Goal: Communication & Community: Answer question/provide support

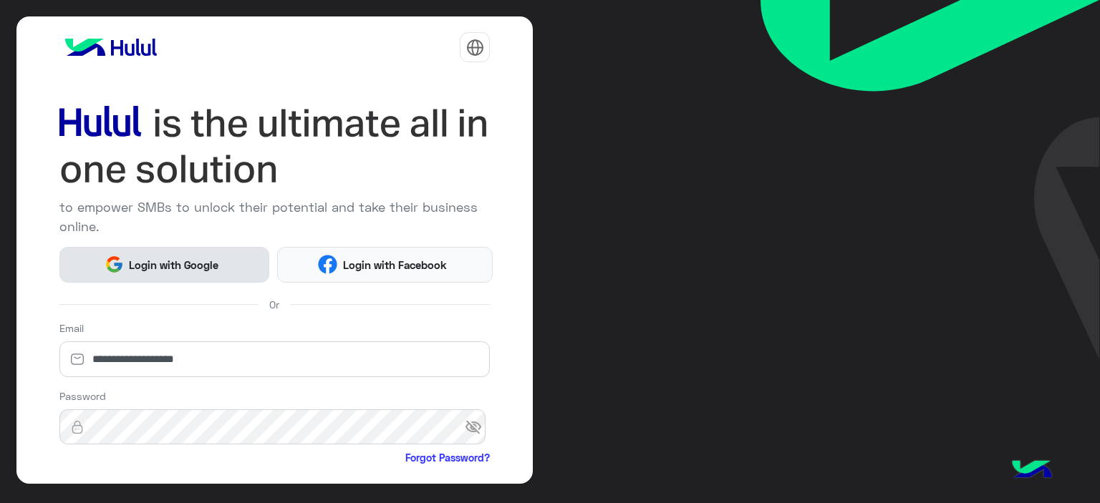
click at [179, 263] on span "Login with Google" at bounding box center [174, 265] width 100 height 16
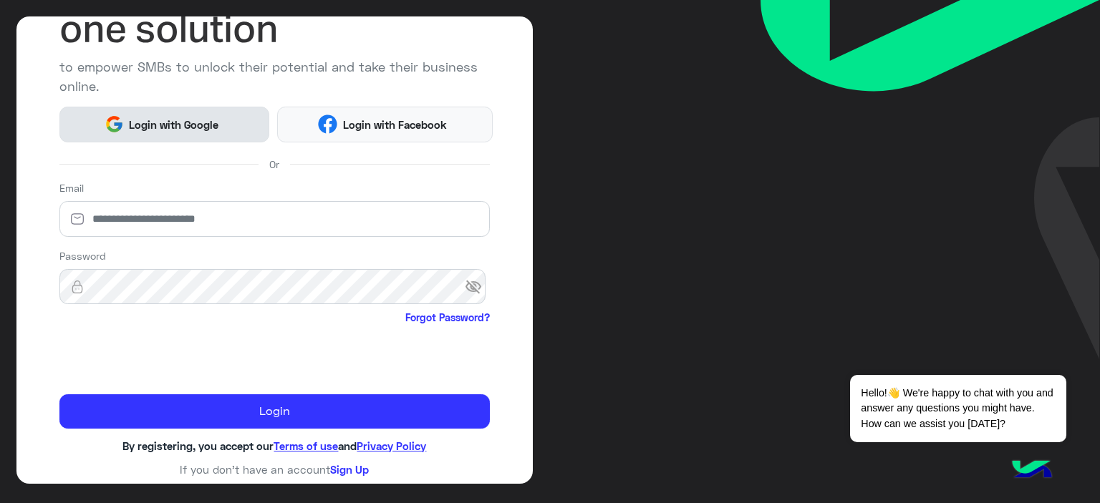
scroll to position [140, 0]
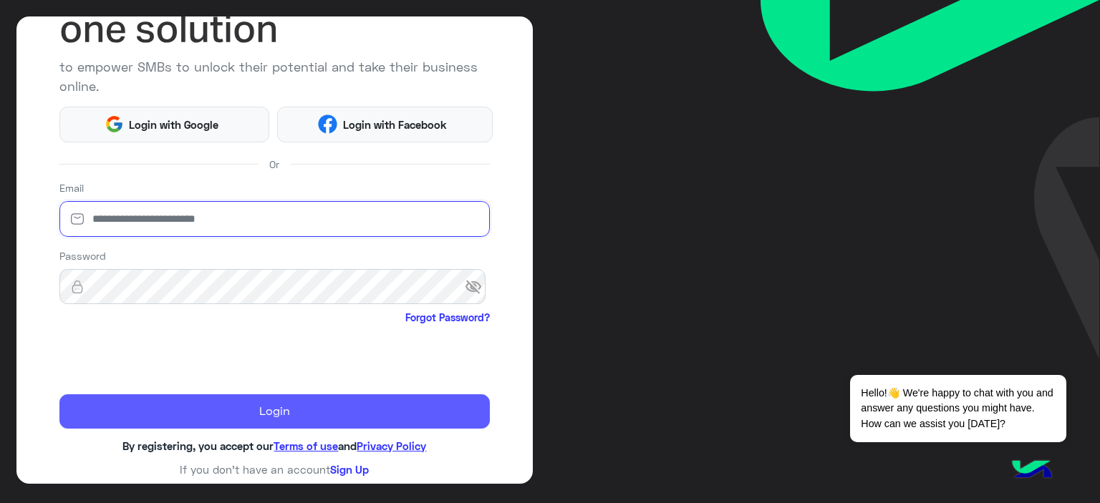
type input "**********"
click at [286, 412] on button "Login" at bounding box center [274, 411] width 431 height 34
click at [178, 414] on button "Login" at bounding box center [274, 411] width 431 height 34
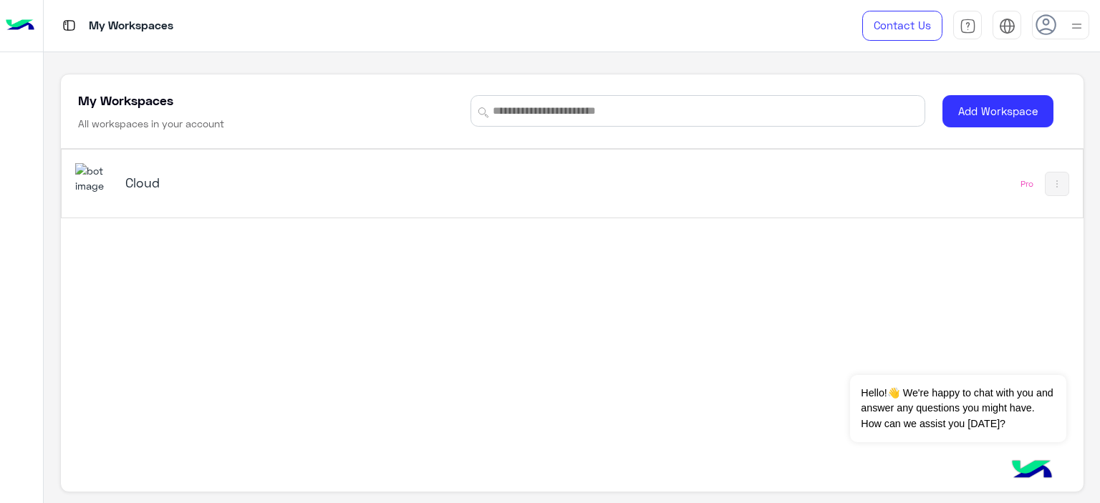
click at [135, 174] on h5 "Cloud" at bounding box center [304, 182] width 358 height 17
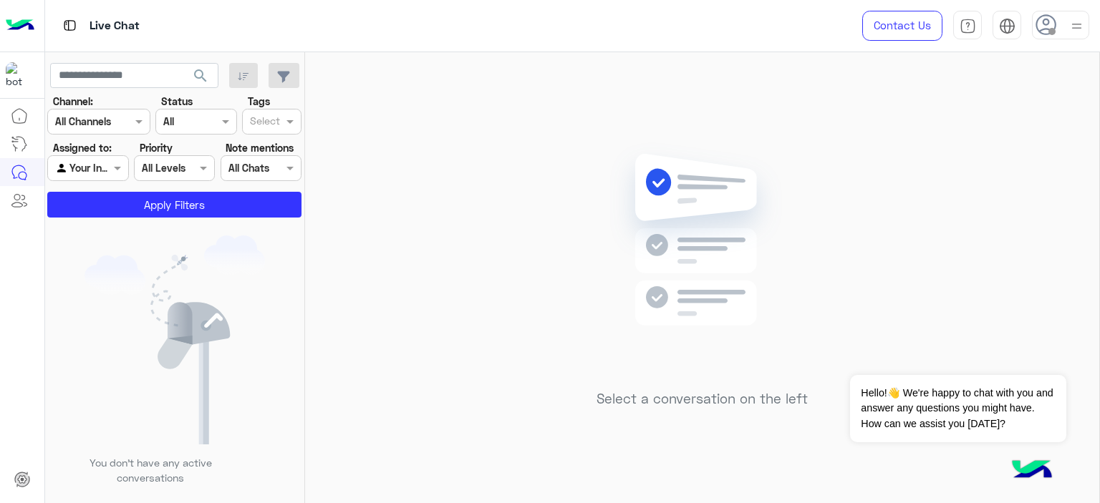
click at [1067, 26] on img at bounding box center [1076, 26] width 18 height 18
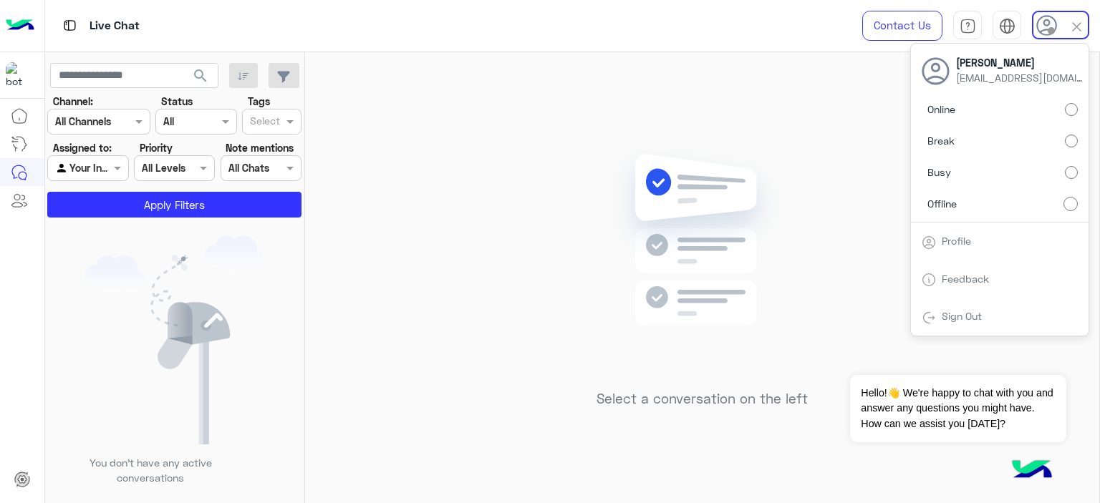
click at [1070, 131] on label "Break" at bounding box center [999, 141] width 156 height 26
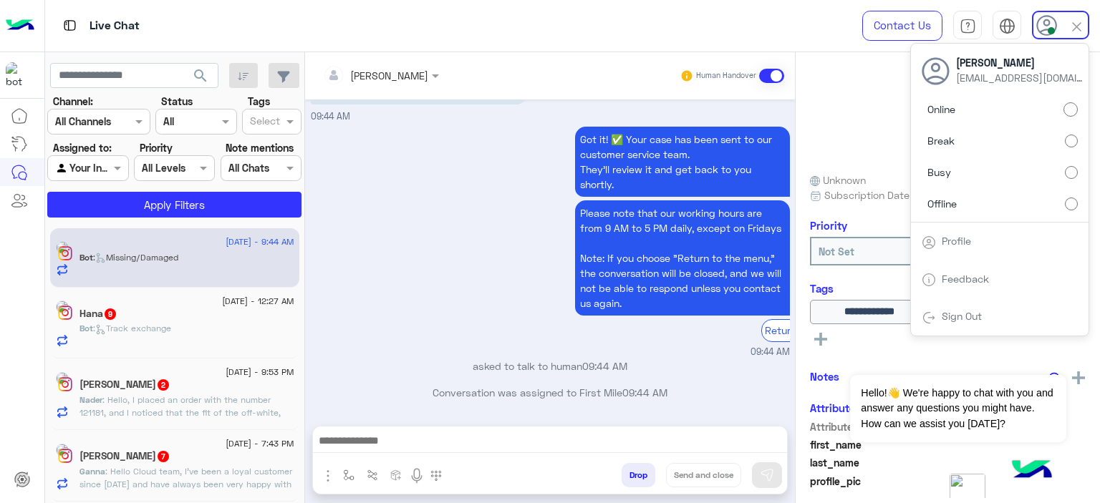
scroll to position [1665, 0]
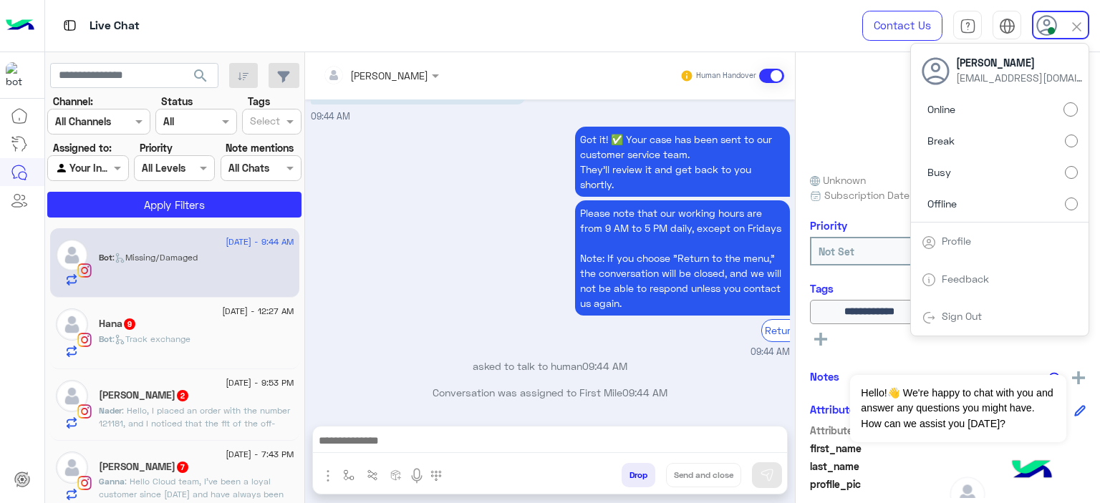
click at [481, 317] on div "Got it! ✅ Your case has been sent to our customer service team. They’ll review …" at bounding box center [550, 241] width 479 height 236
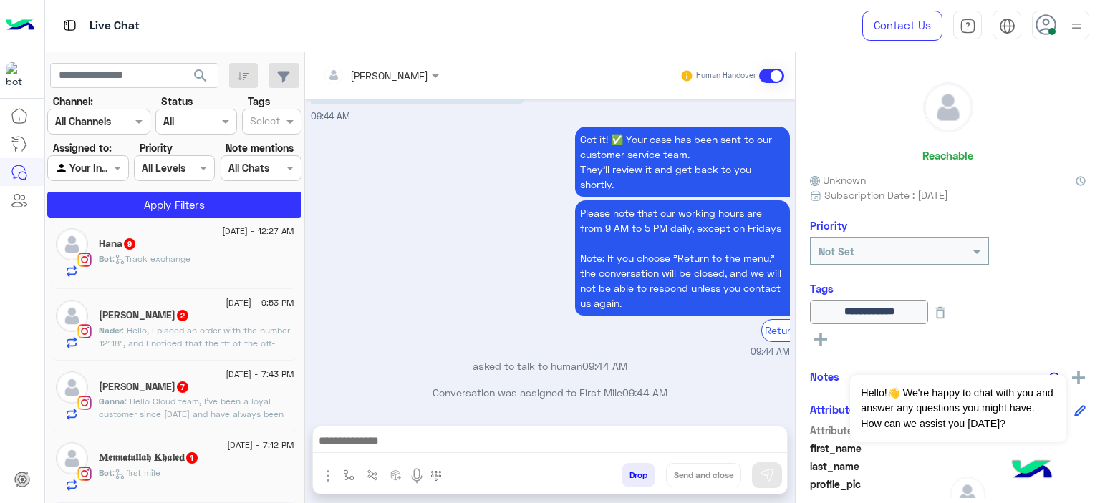
scroll to position [80, 0]
click at [160, 470] on span ": first mile" at bounding box center [136, 472] width 48 height 11
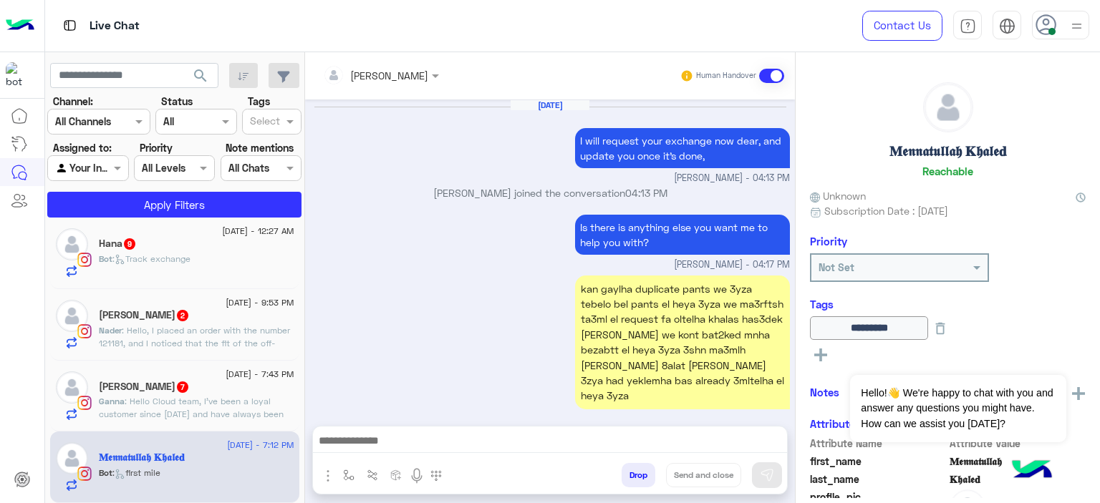
scroll to position [1007, 0]
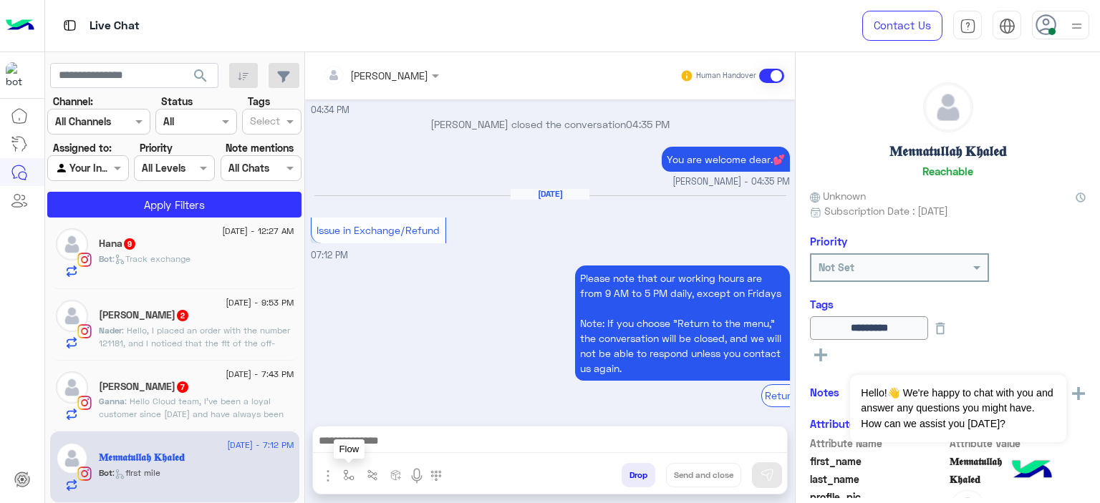
click at [344, 475] on img "button" at bounding box center [348, 475] width 11 height 11
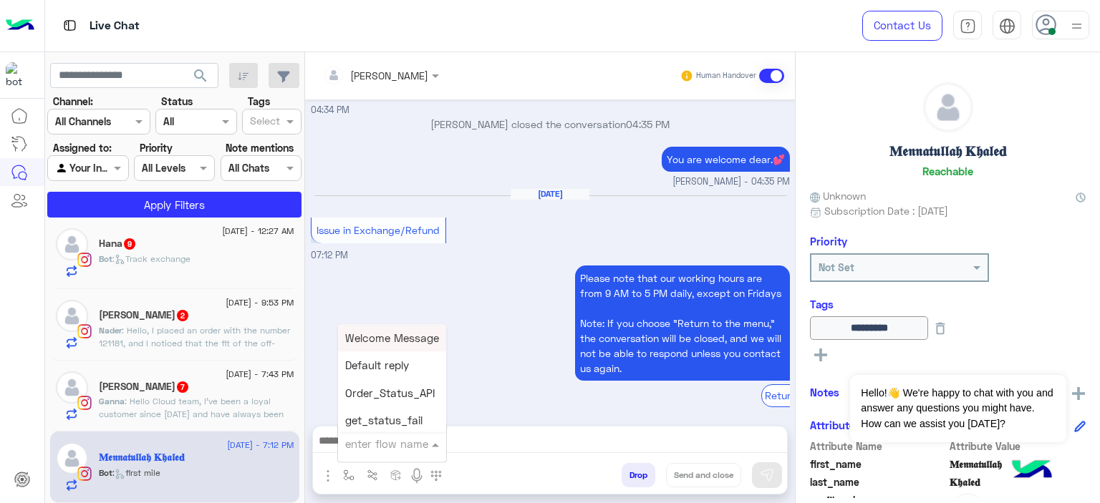
click at [371, 446] on input "text" at bounding box center [374, 444] width 59 height 16
type input "*****"
click at [425, 334] on span "Mariam E Greeting" at bounding box center [391, 337] width 93 height 13
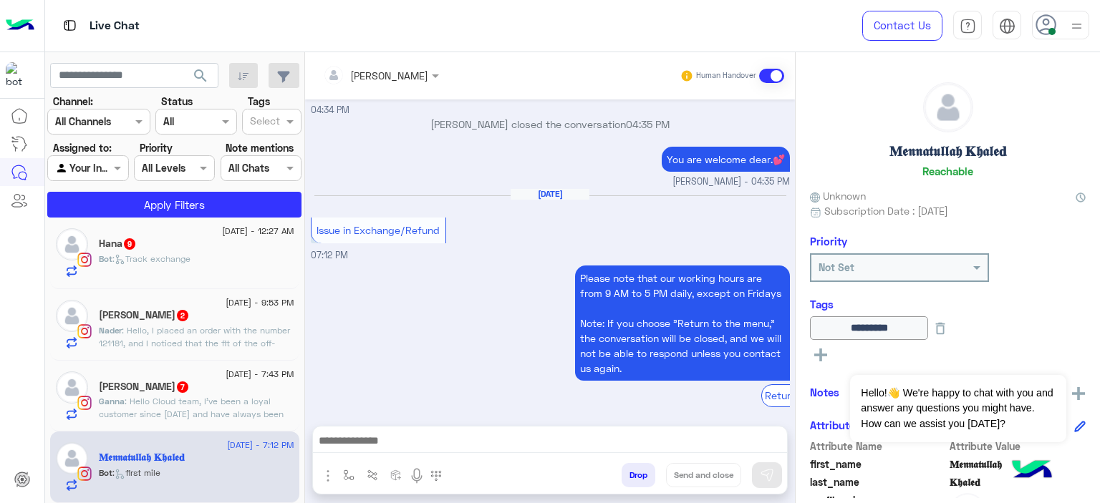
type textarea "**********"
click at [757, 470] on button at bounding box center [767, 475] width 30 height 26
click at [259, 406] on p "Ganna : Hello Cloud team, I’ve been a loyal customer since 2024 and have always…" at bounding box center [196, 459] width 195 height 129
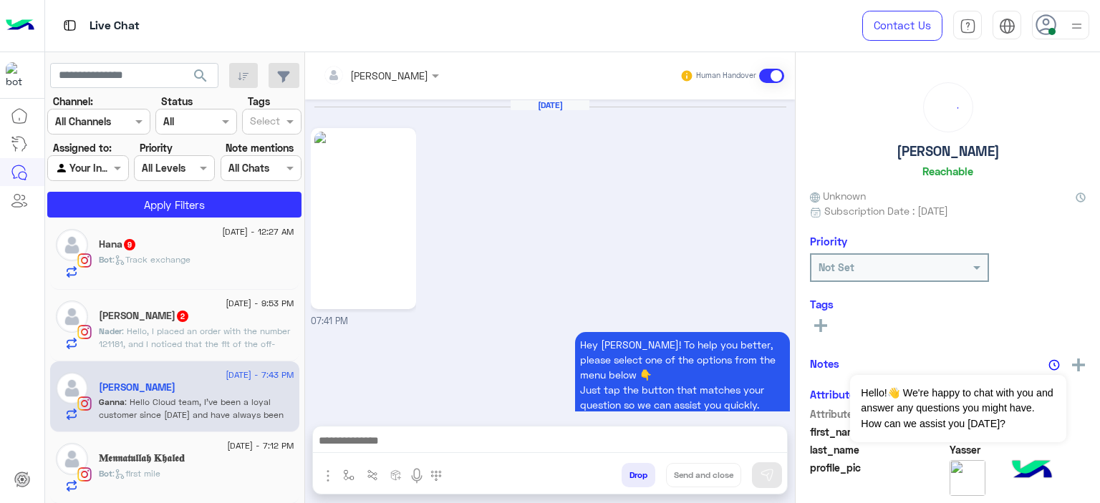
scroll to position [1558, 0]
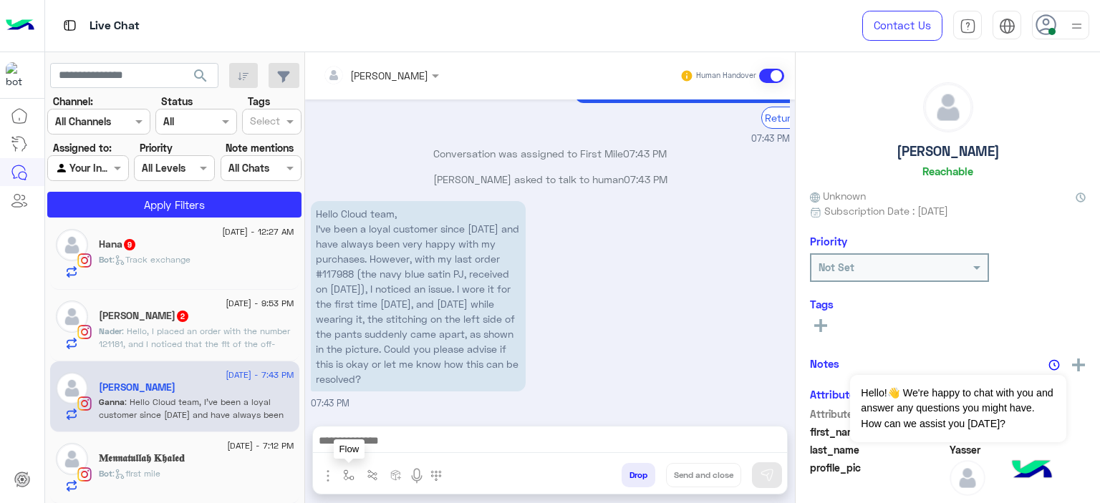
click at [349, 470] on img "button" at bounding box center [348, 475] width 11 height 11
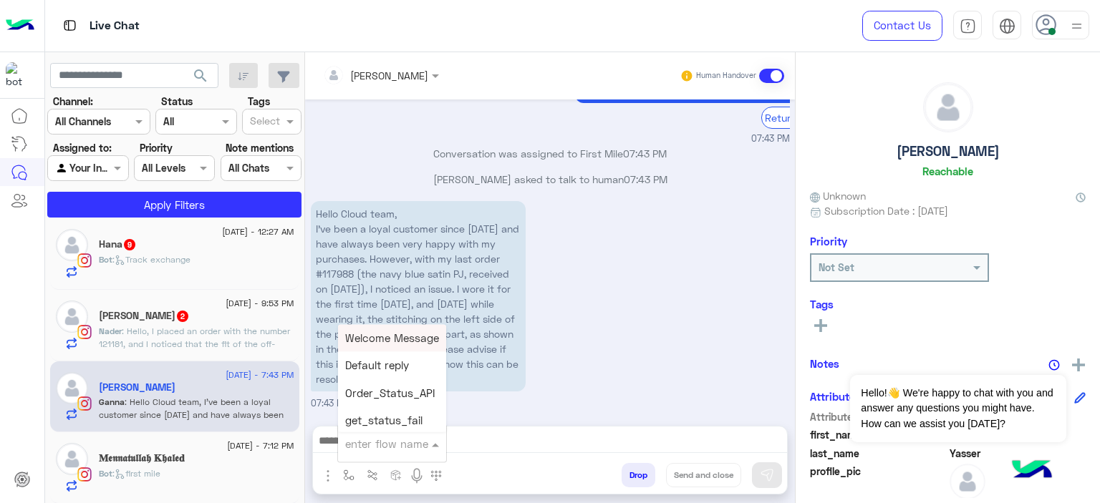
click at [378, 437] on input "text" at bounding box center [374, 444] width 59 height 16
click at [533, 366] on div "Hello Cloud team, I’ve been a loyal customer since 2024 and have always been ve…" at bounding box center [550, 304] width 479 height 213
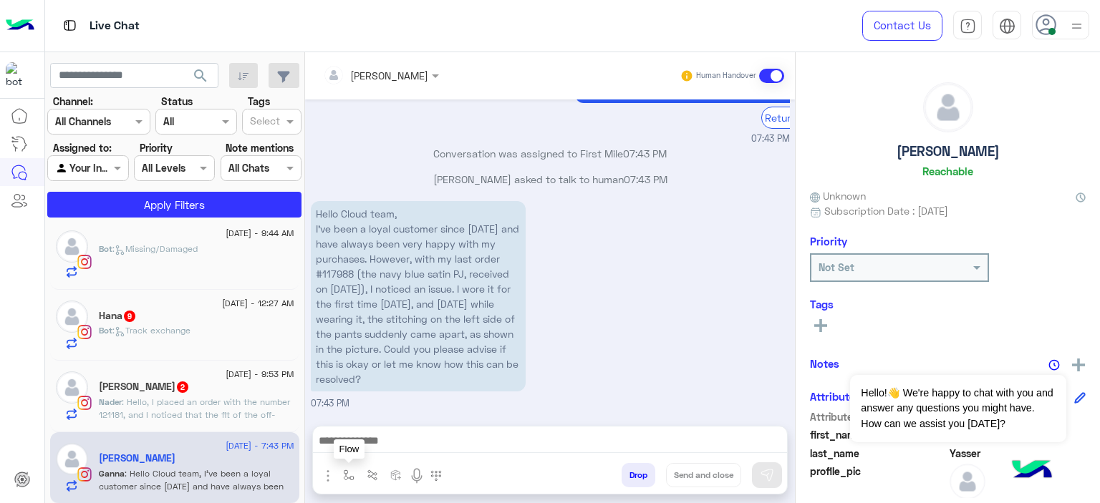
click at [344, 474] on img "button" at bounding box center [348, 475] width 11 height 11
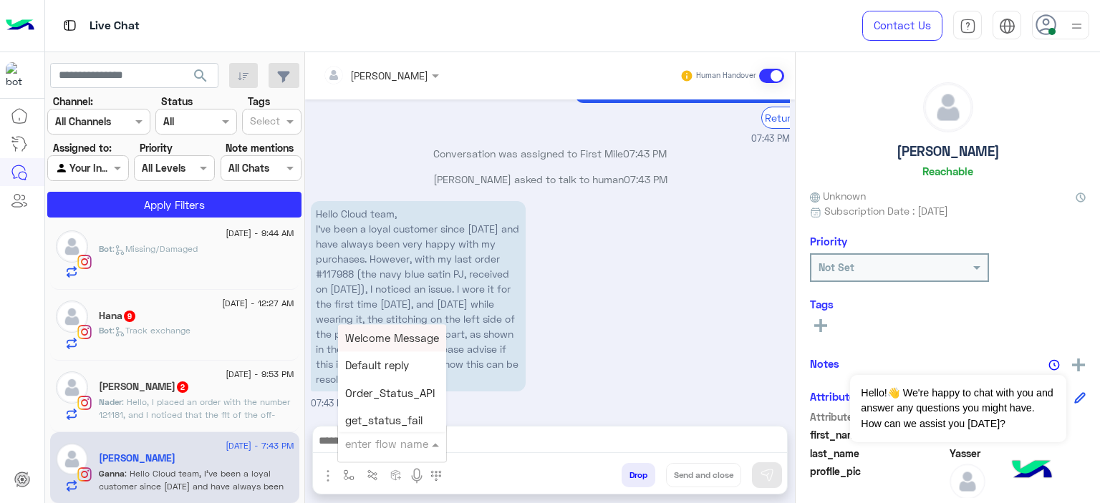
click at [367, 451] on input "text" at bounding box center [374, 444] width 59 height 16
type input "******"
click at [406, 339] on span "Mariam E Greeting" at bounding box center [391, 337] width 93 height 13
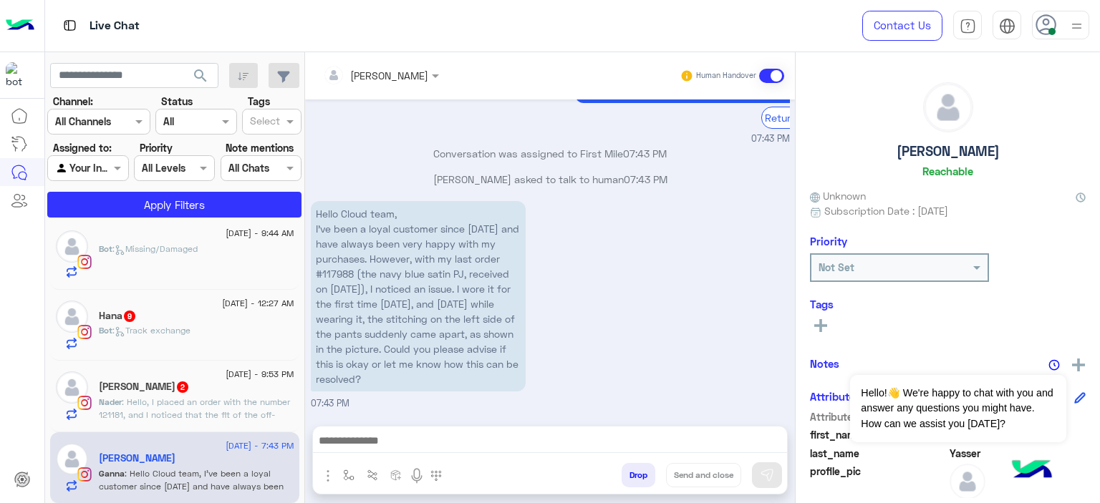
type textarea "**********"
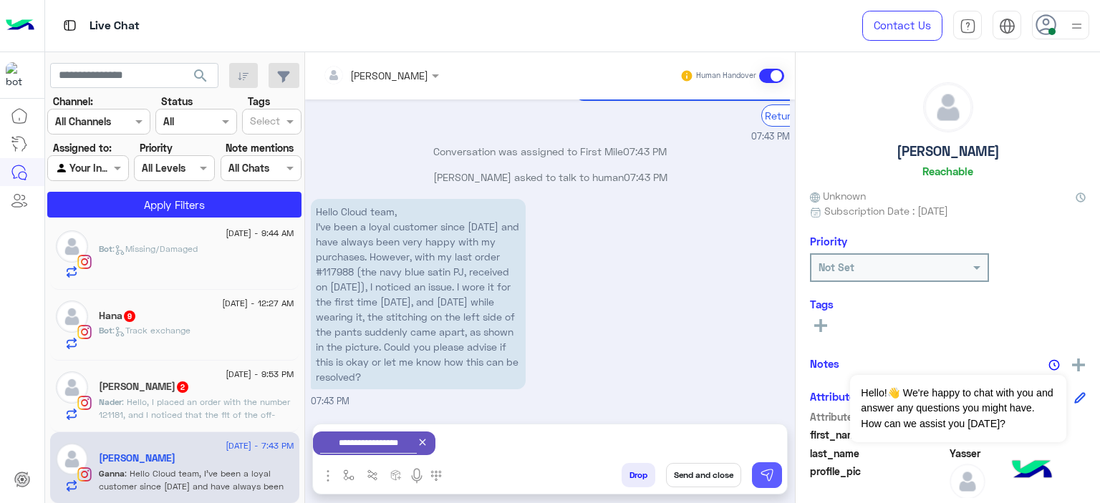
click at [764, 480] on img at bounding box center [767, 475] width 14 height 14
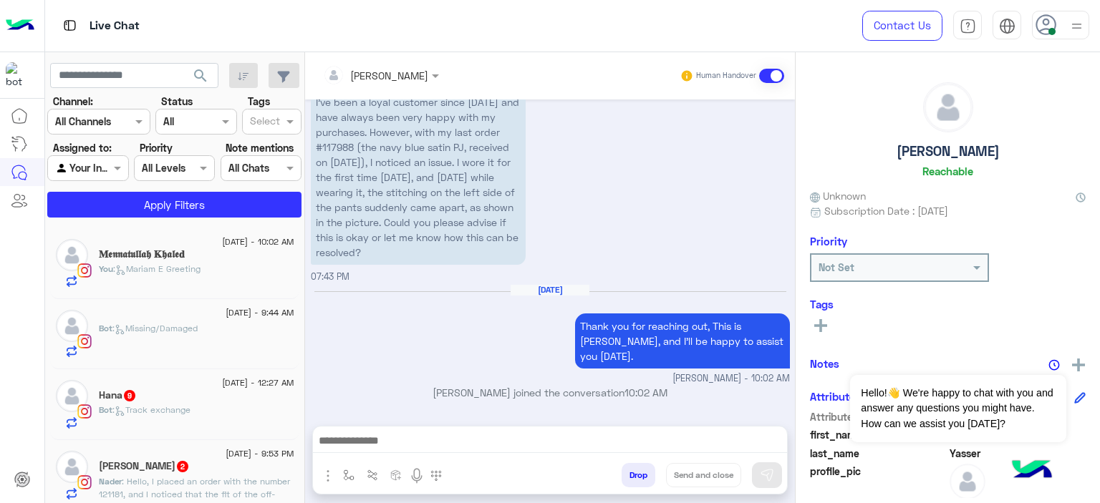
scroll to position [79, 0]
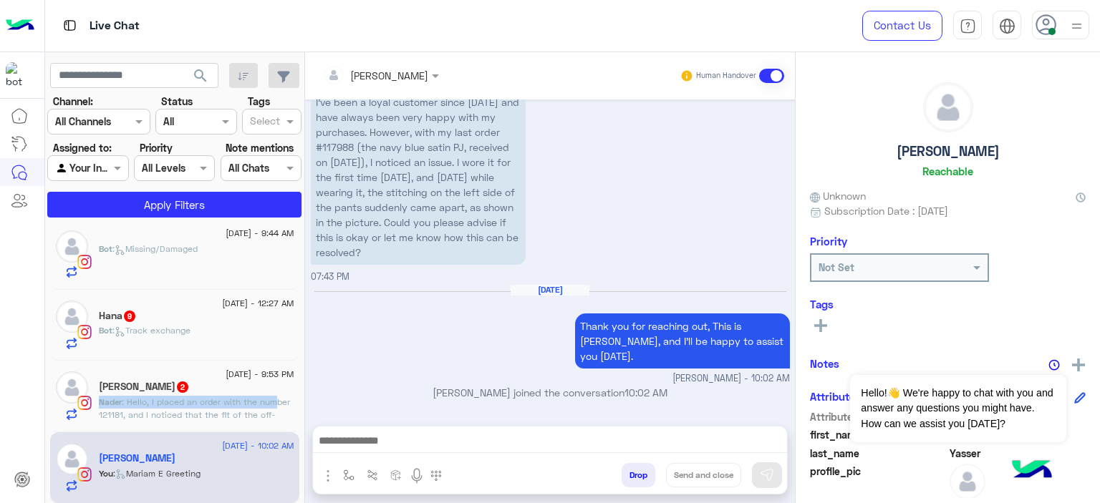
click at [274, 394] on div "25 August - 9:53 PM Nader Elnakoury 2 Nader : Hello, I placed an order with the…" at bounding box center [196, 396] width 195 height 49
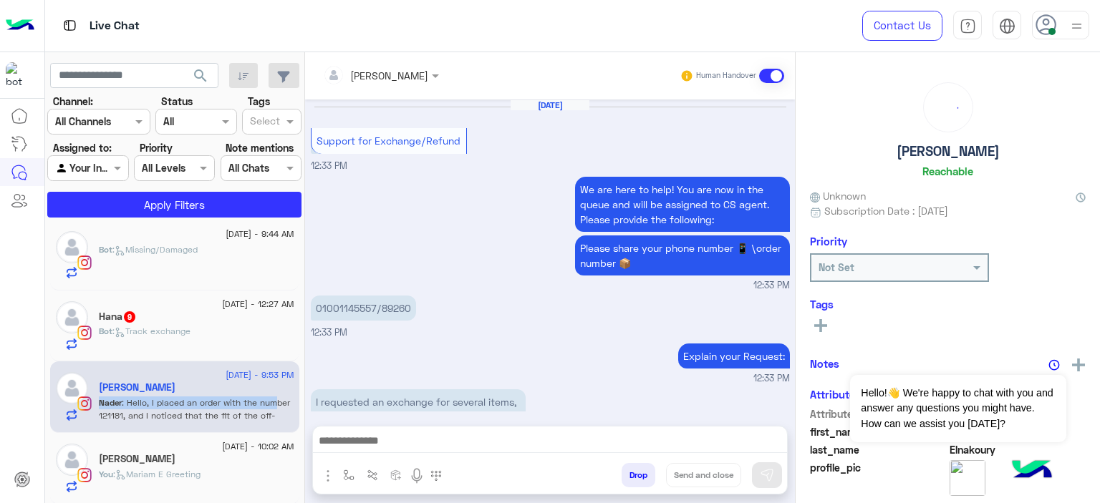
scroll to position [1680, 0]
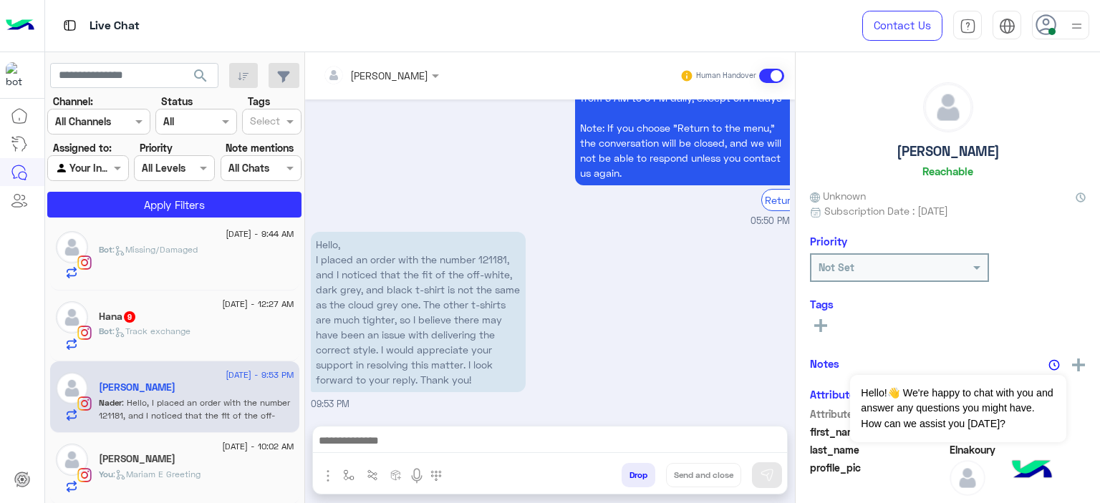
click at [409, 404] on div "Hello, I placed an order with the number 121181, and I noticed that the fit of …" at bounding box center [550, 319] width 479 height 183
click at [345, 473] on img "button" at bounding box center [348, 475] width 11 height 11
click at [355, 448] on input "text" at bounding box center [374, 444] width 59 height 16
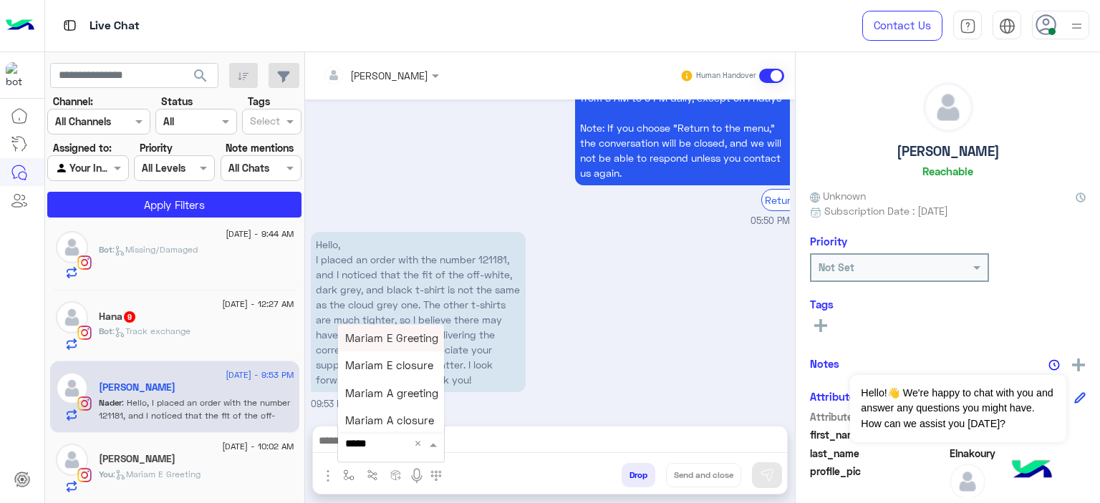
type input "******"
click at [400, 333] on span "Mariam E Greeting" at bounding box center [391, 337] width 93 height 13
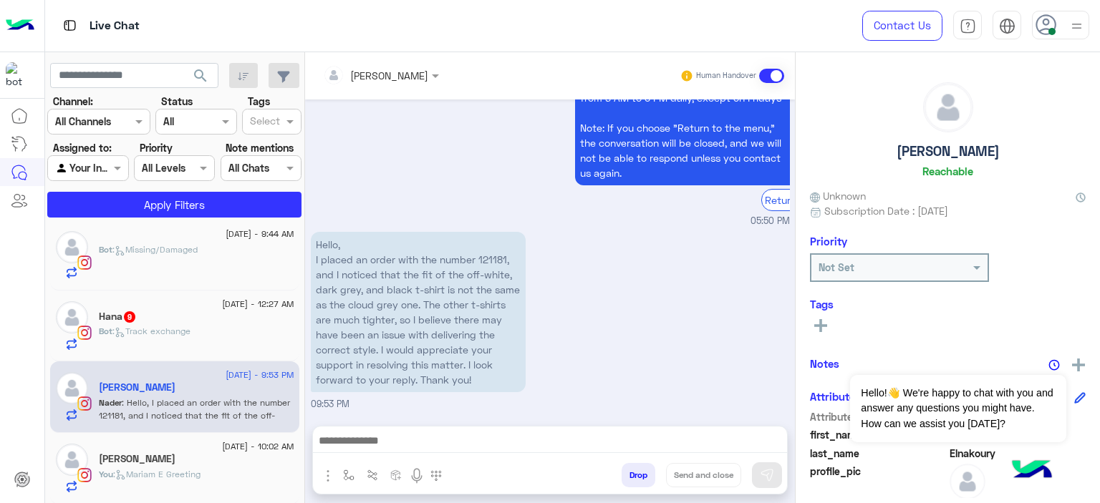
type textarea "**********"
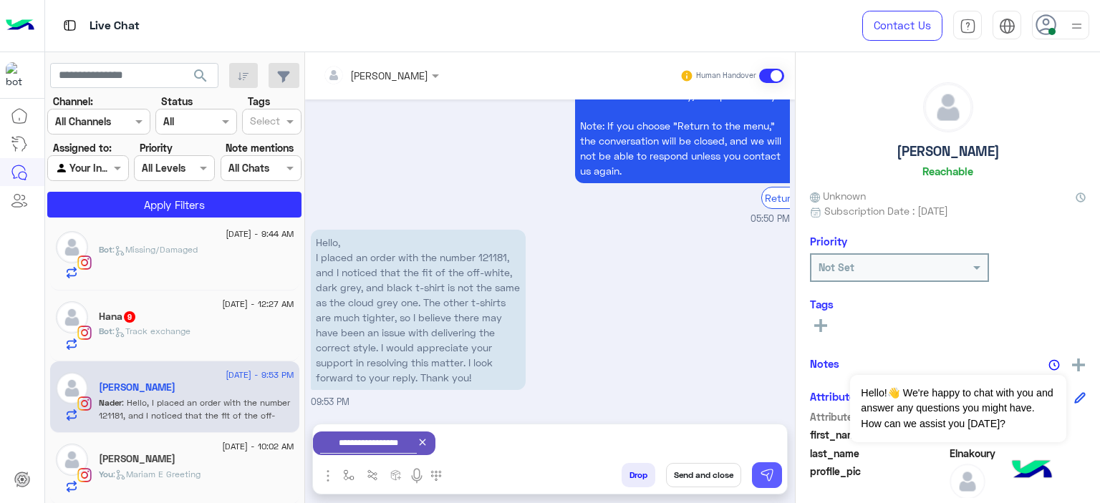
click at [770, 469] on img at bounding box center [767, 475] width 14 height 14
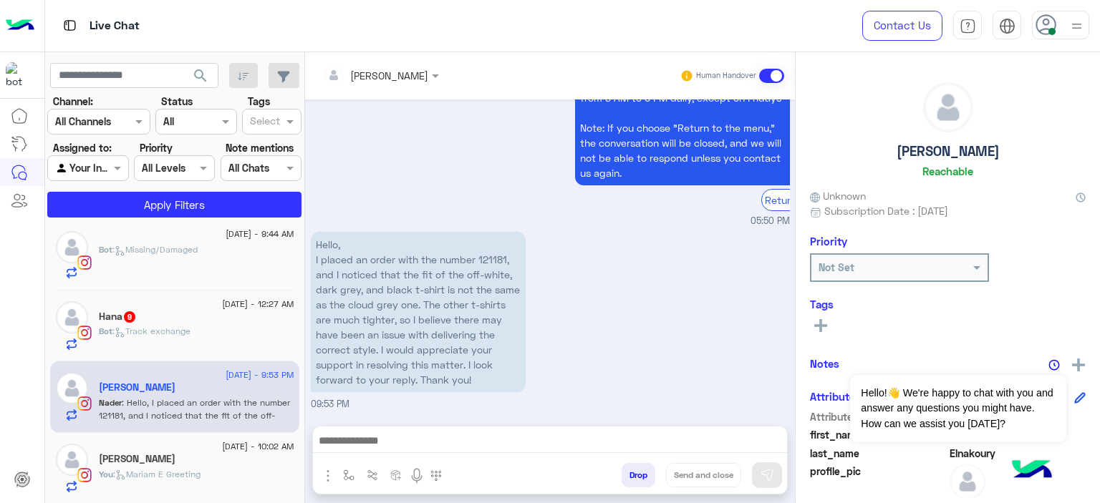
click at [200, 337] on div "Bot : Track exchange" at bounding box center [196, 337] width 195 height 25
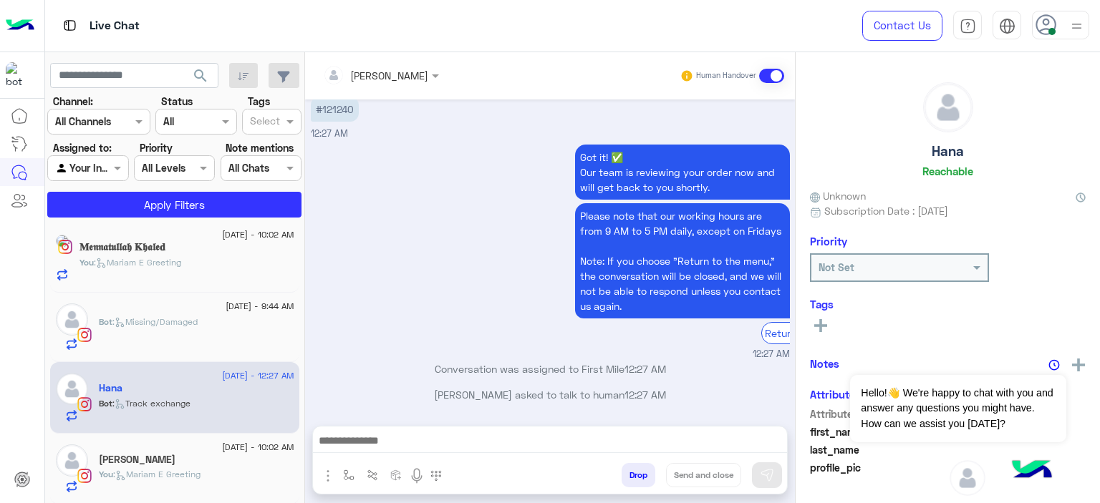
scroll to position [78, 0]
click at [345, 472] on img "button" at bounding box center [348, 475] width 11 height 11
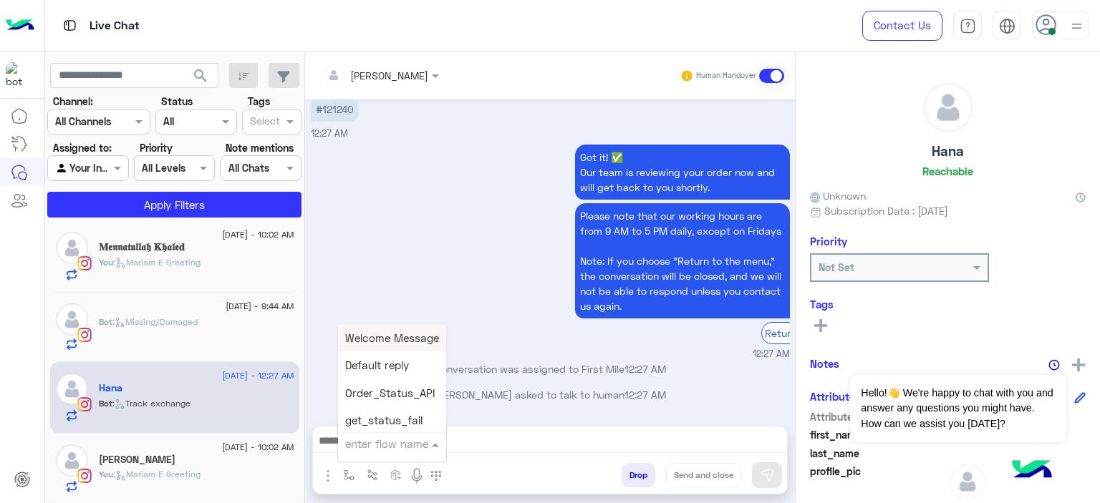
click at [366, 448] on input "text" at bounding box center [374, 444] width 59 height 16
type input "******"
click at [401, 340] on span "Mariam E Greeting" at bounding box center [391, 337] width 93 height 13
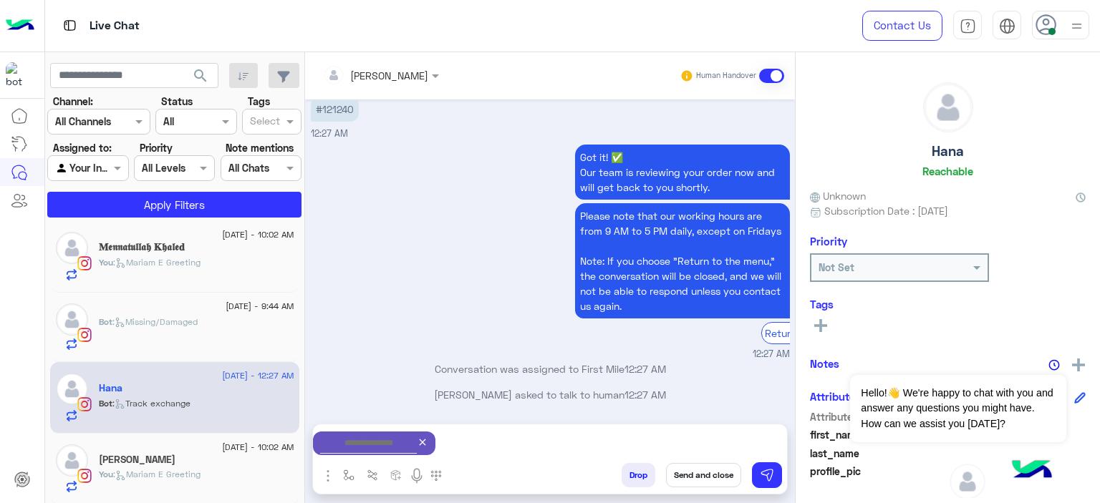
type textarea "**********"
click at [773, 475] on img at bounding box center [767, 475] width 14 height 14
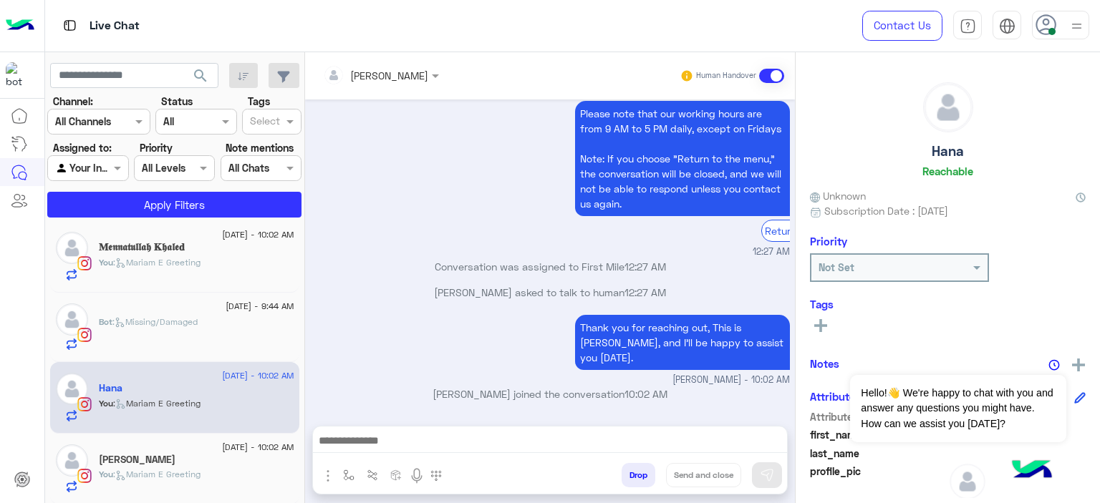
click at [266, 330] on div "Bot : Missing/Damaged" at bounding box center [196, 334] width 195 height 36
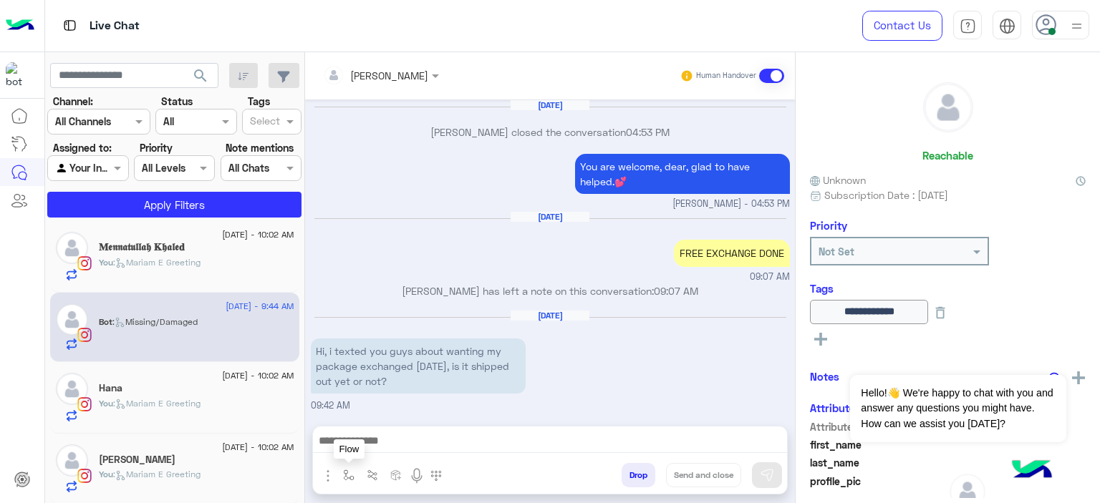
scroll to position [1665, 0]
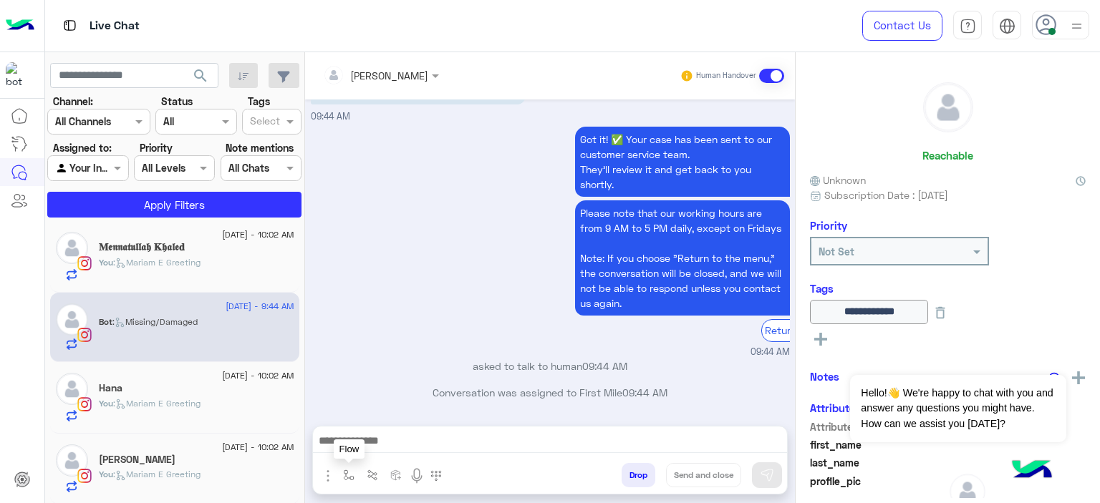
click at [351, 480] on img "button" at bounding box center [348, 475] width 11 height 11
drag, startPoint x: 351, startPoint y: 480, endPoint x: 359, endPoint y: 452, distance: 29.7
click at [352, 478] on img "button" at bounding box center [348, 475] width 11 height 11
click at [344, 477] on img "button" at bounding box center [348, 475] width 11 height 11
click at [355, 455] on div "enter flow name" at bounding box center [392, 444] width 108 height 26
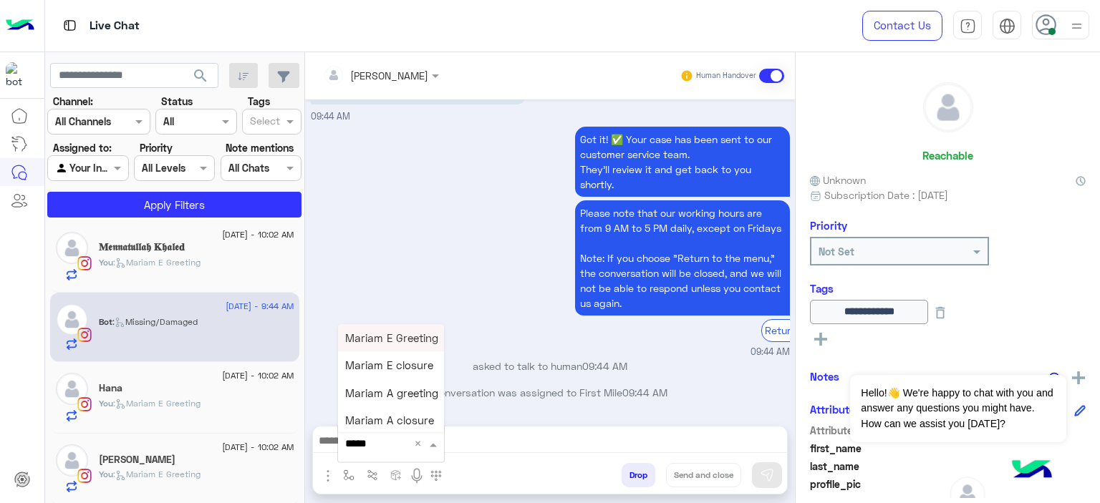
type input "******"
click at [404, 340] on span "Mariam E Greeting" at bounding box center [391, 337] width 93 height 13
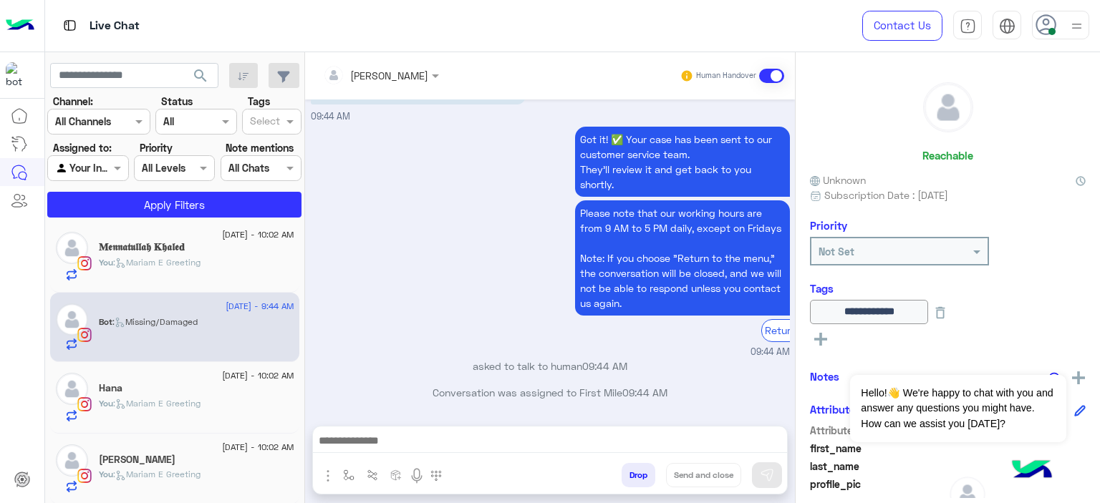
type textarea "**********"
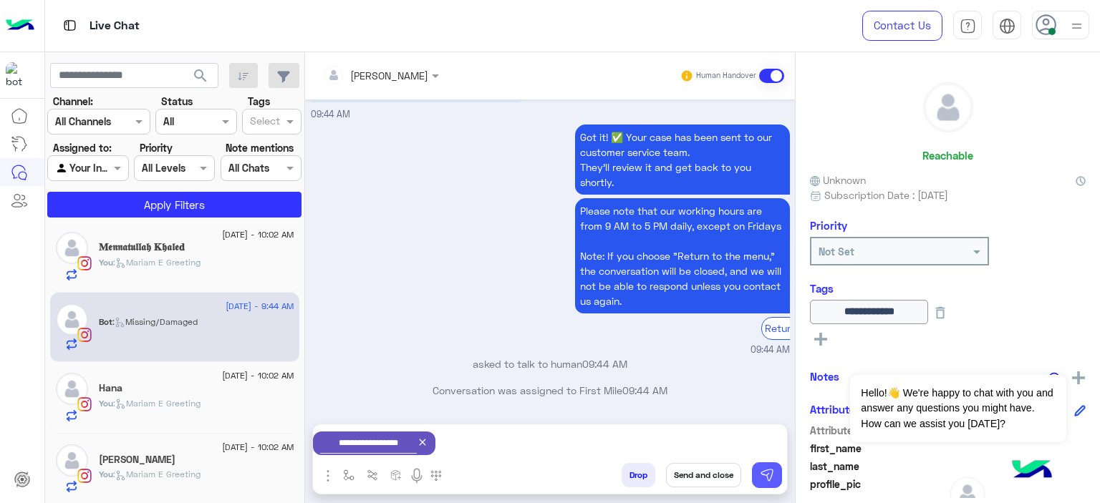
click at [773, 475] on img at bounding box center [767, 475] width 14 height 14
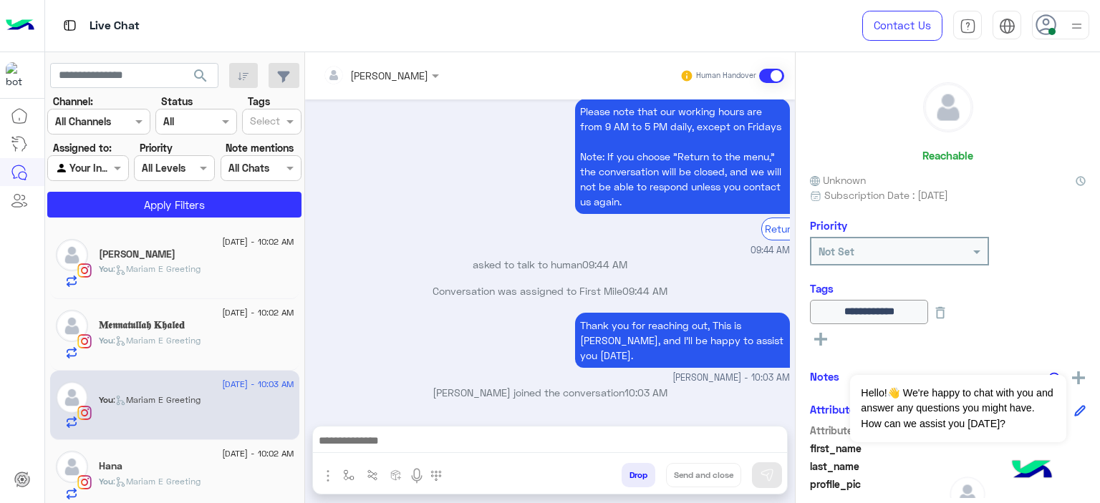
scroll to position [78, 0]
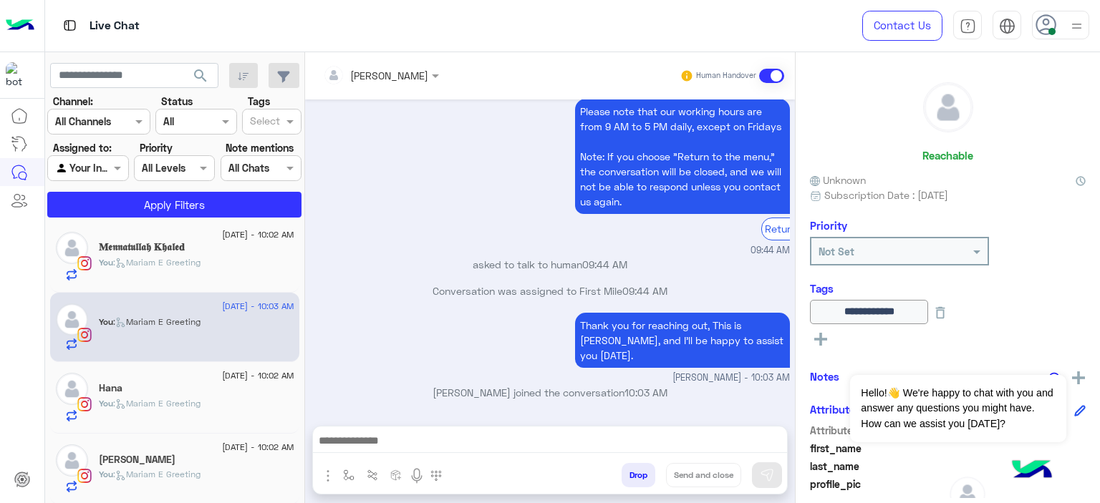
click at [175, 466] on div "26 August - 10:02 AM Ganna Yasser You : Mariam E Greeting" at bounding box center [196, 469] width 195 height 49
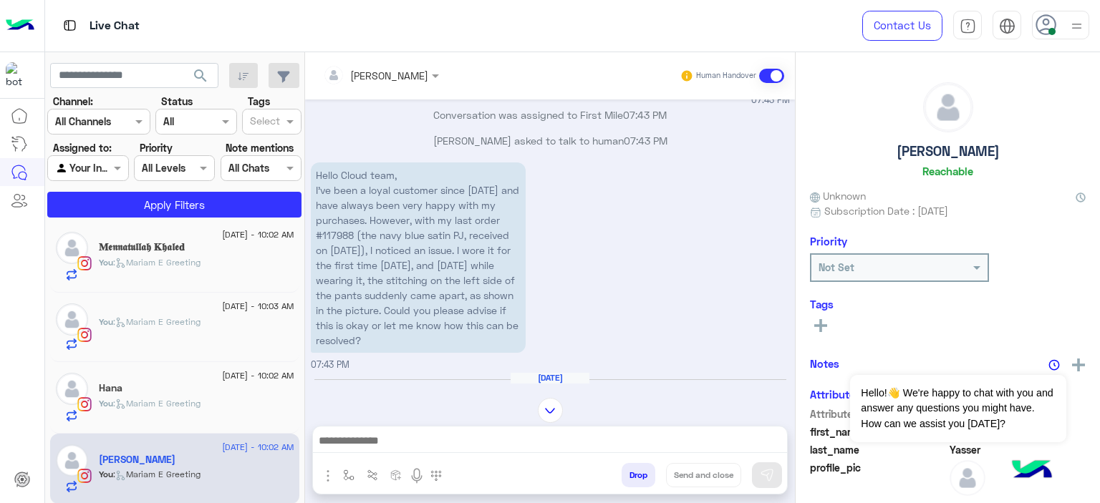
scroll to position [1586, 0]
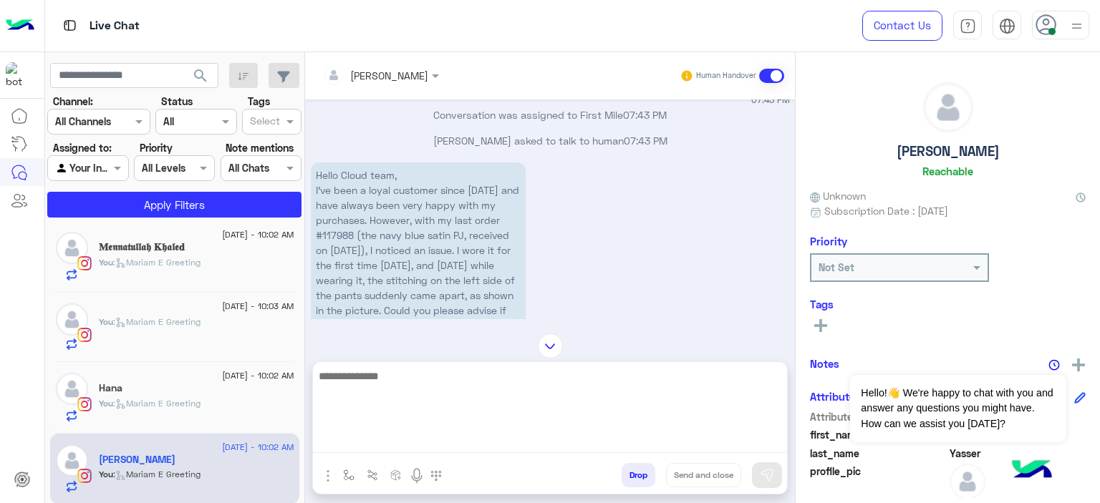
click at [387, 442] on textarea at bounding box center [550, 410] width 474 height 86
type textarea "**********"
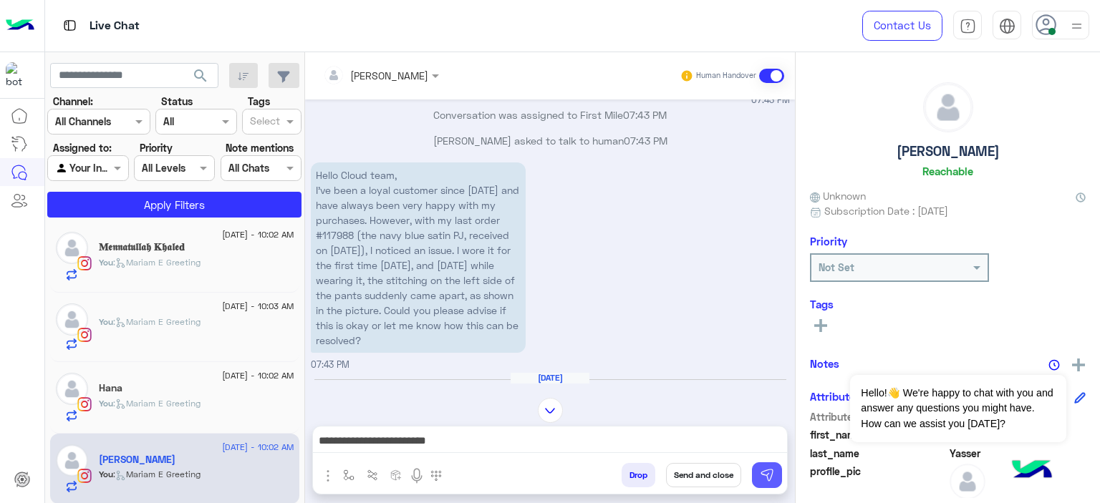
click at [767, 469] on img at bounding box center [767, 475] width 14 height 14
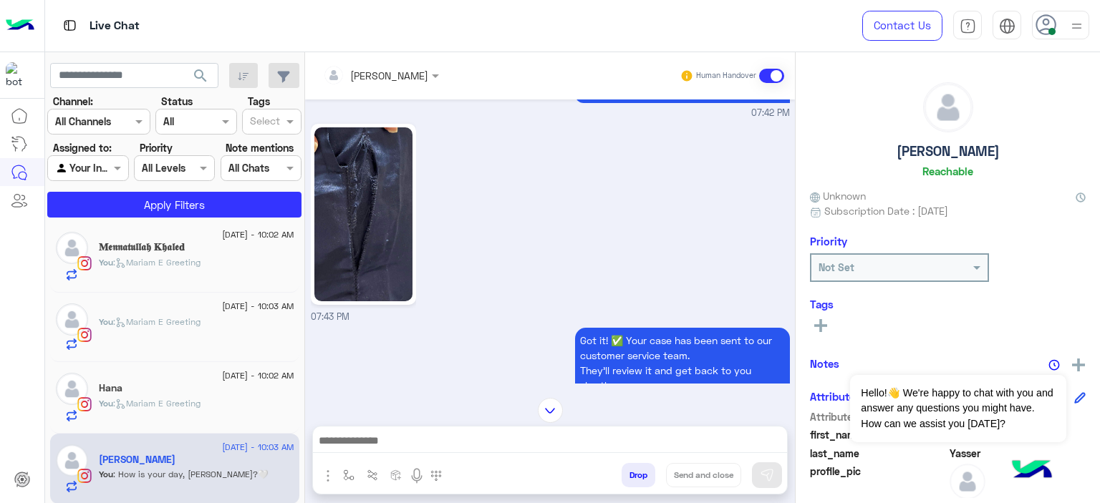
scroll to position [1730, 0]
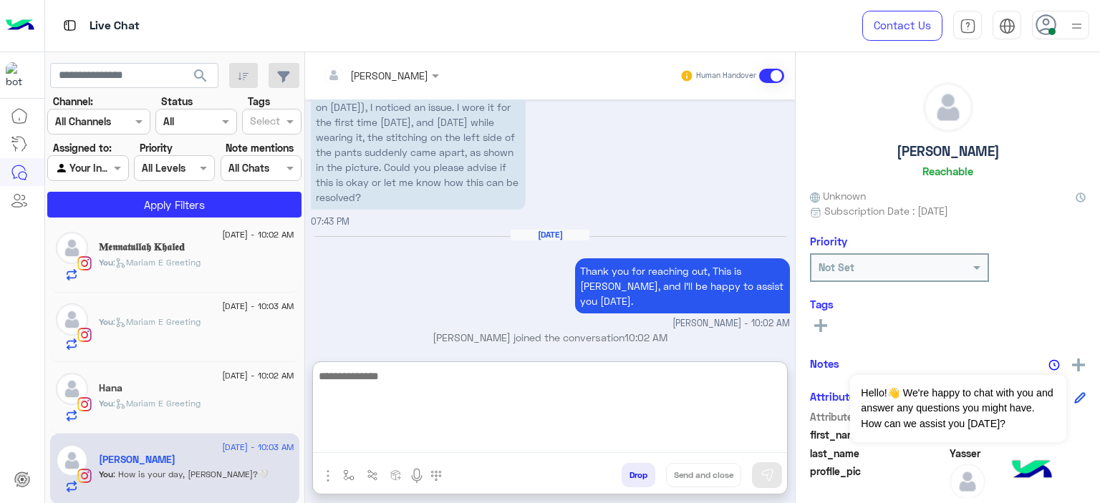
click at [392, 444] on textarea at bounding box center [550, 410] width 474 height 86
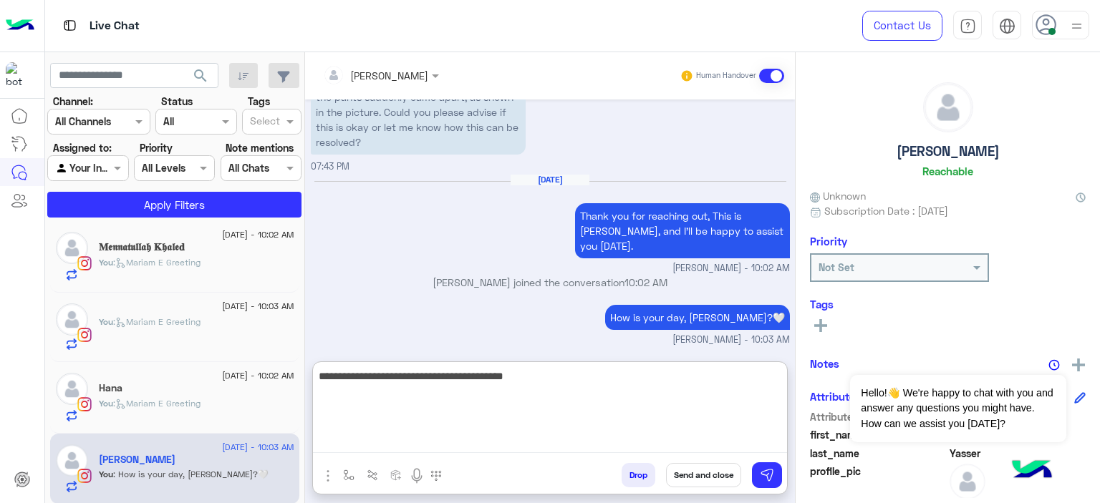
click at [471, 382] on textarea "**********" at bounding box center [550, 410] width 474 height 86
click at [541, 377] on textarea "**********" at bounding box center [550, 410] width 474 height 86
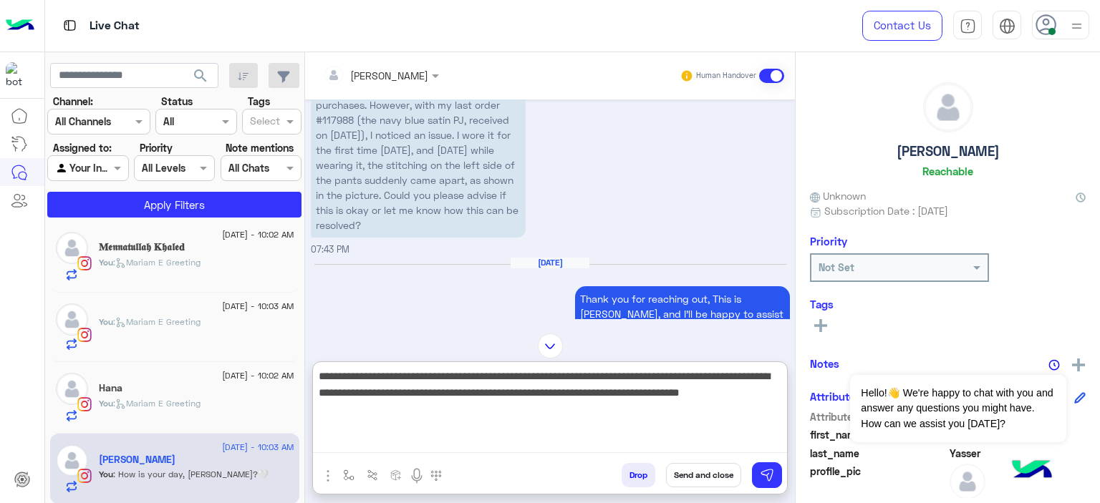
scroll to position [1702, 0]
type textarea "**********"
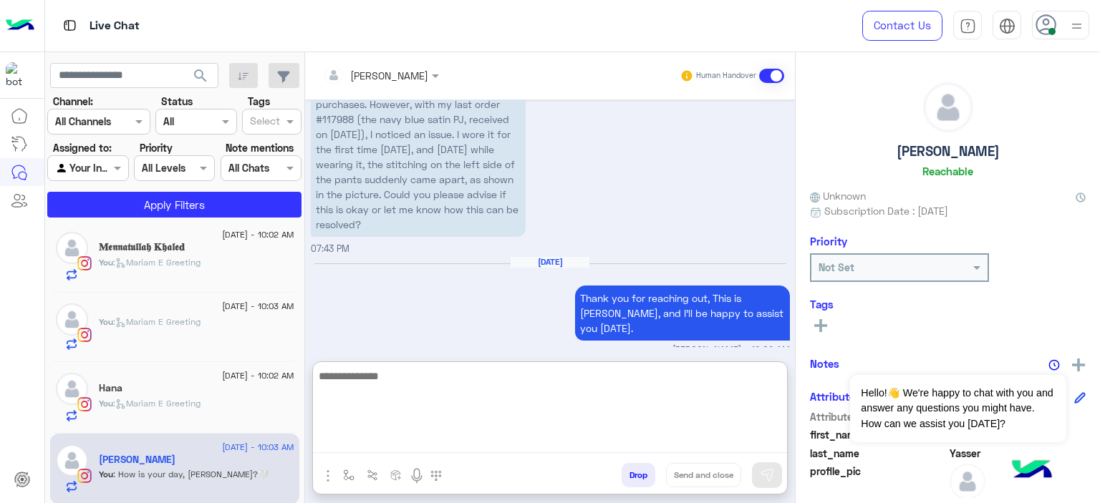
scroll to position [1900, 0]
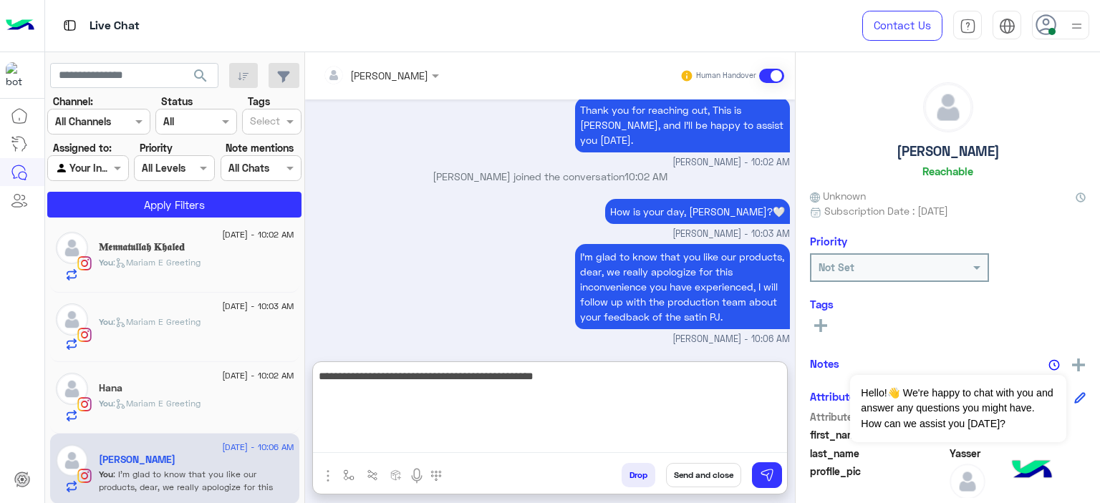
type textarea "**********"
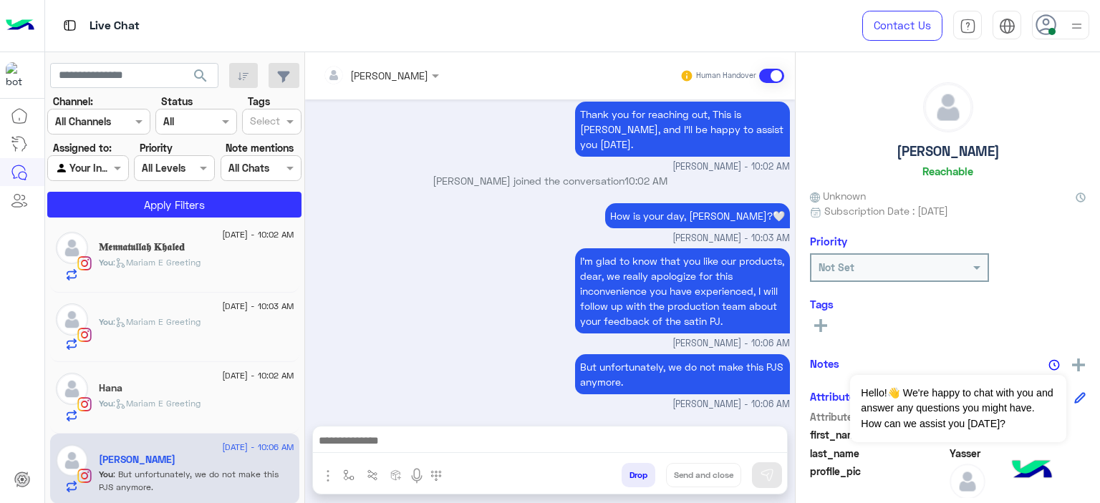
click at [229, 379] on span "26 August - 10:02 AM" at bounding box center [258, 375] width 72 height 13
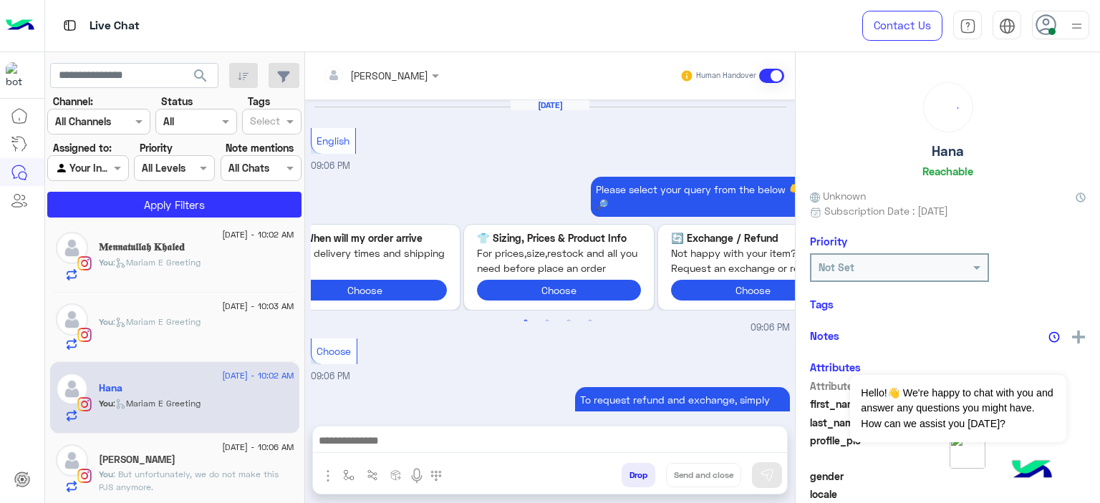
scroll to position [1557, 0]
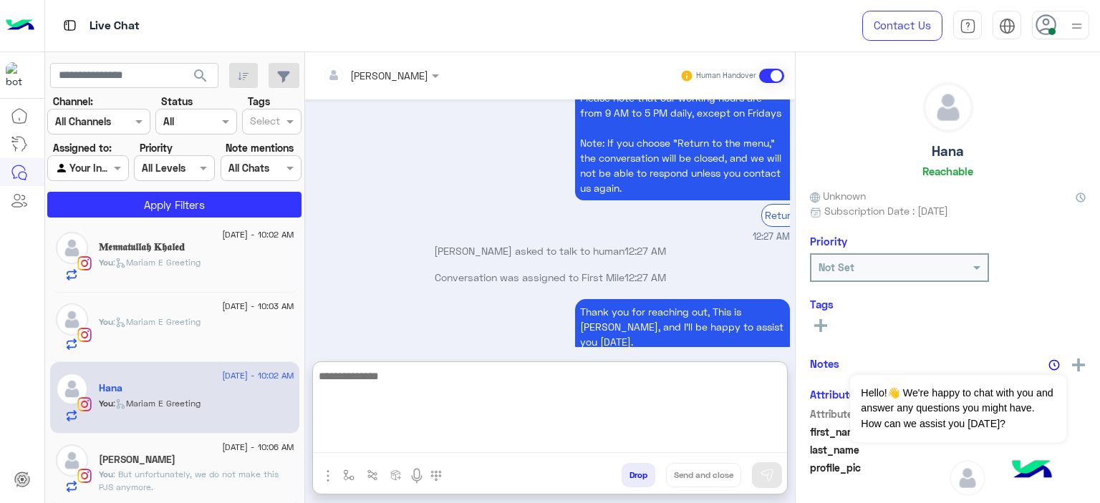
click at [404, 443] on textarea at bounding box center [550, 410] width 474 height 86
click at [425, 376] on textarea "**********" at bounding box center [550, 410] width 474 height 86
click at [427, 376] on textarea "**********" at bounding box center [550, 410] width 474 height 86
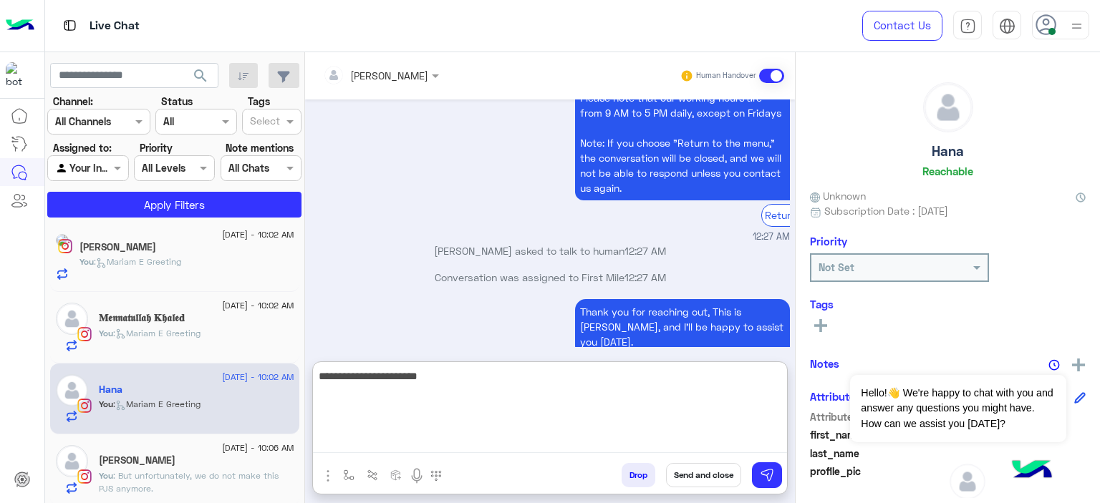
click at [427, 375] on textarea "**********" at bounding box center [550, 410] width 474 height 86
click at [432, 374] on textarea "**********" at bounding box center [550, 410] width 474 height 86
click at [430, 374] on textarea "**********" at bounding box center [550, 410] width 474 height 86
click at [429, 374] on textarea "**********" at bounding box center [550, 410] width 474 height 86
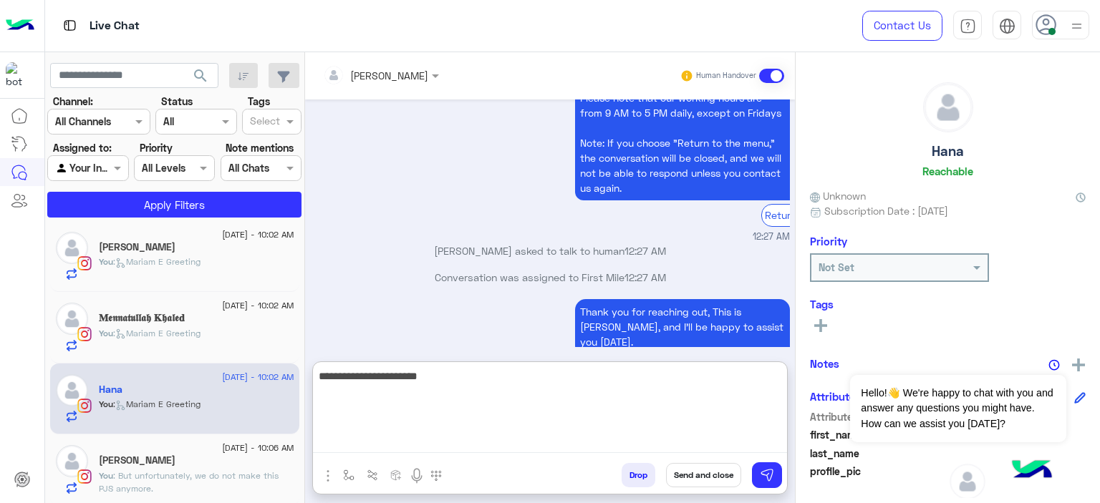
click at [448, 415] on textarea "**********" at bounding box center [550, 410] width 474 height 86
click at [431, 379] on textarea "**********" at bounding box center [550, 410] width 474 height 86
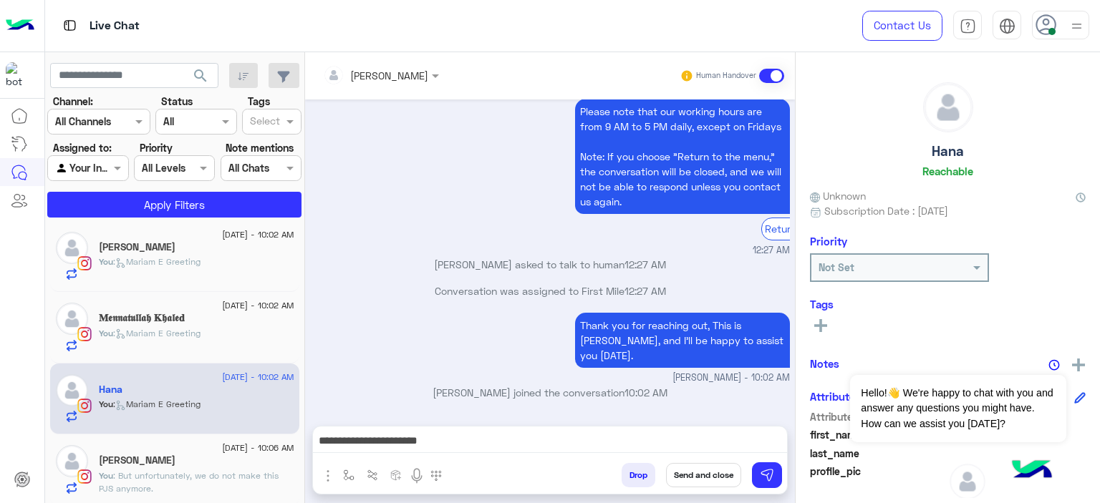
click at [518, 328] on div "Thank you for reaching out, This is Mariam, and I’ll be happy to assist you tod…" at bounding box center [550, 347] width 479 height 76
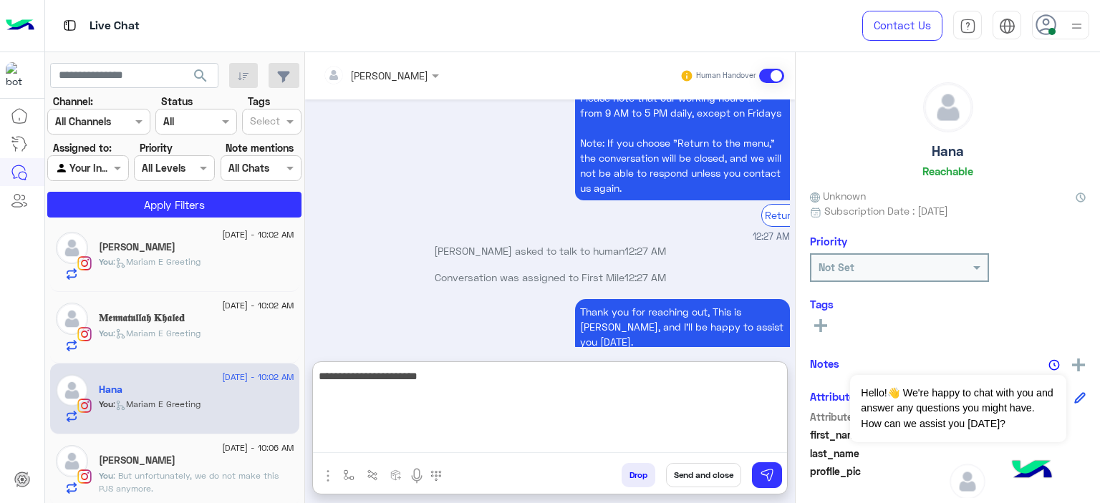
click at [430, 435] on textarea "**********" at bounding box center [550, 410] width 474 height 86
type textarea "**********"
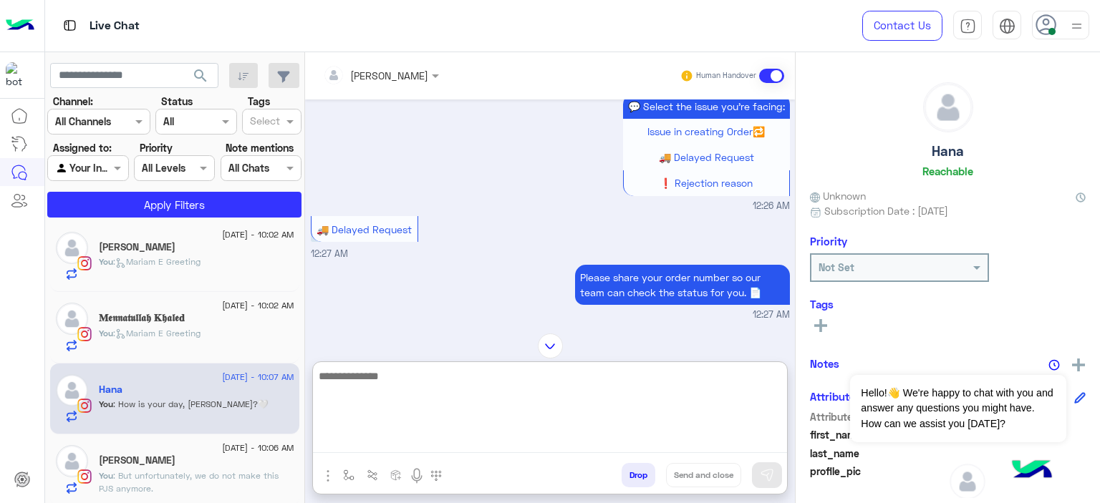
scroll to position [1406, 0]
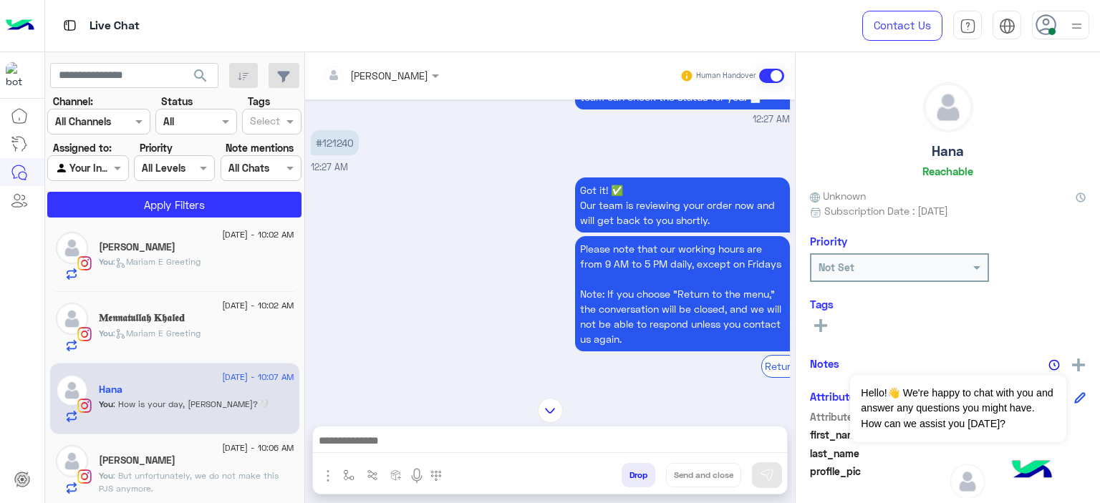
click at [336, 154] on p "#121240" at bounding box center [335, 142] width 48 height 25
click at [332, 154] on p "#121240" at bounding box center [335, 142] width 48 height 25
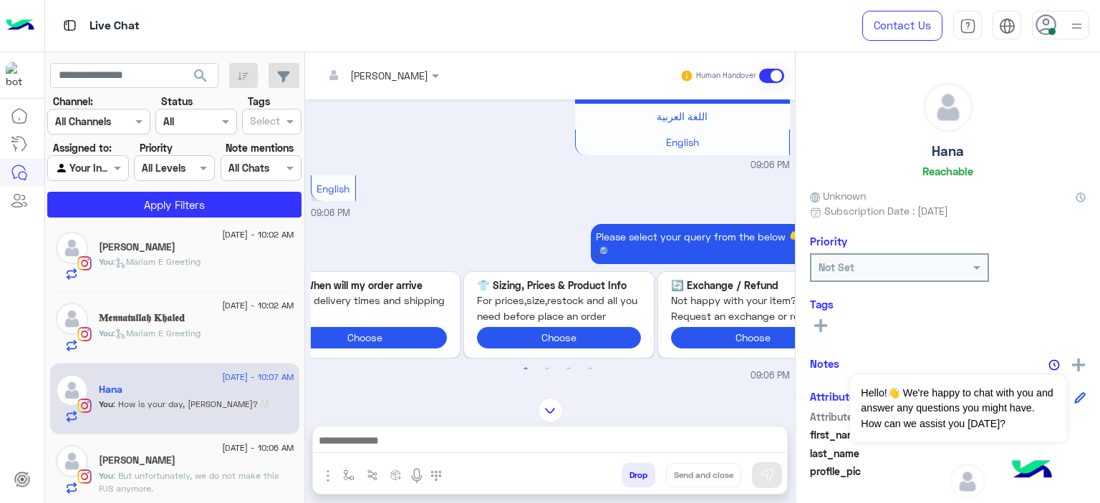
scroll to position [0, 0]
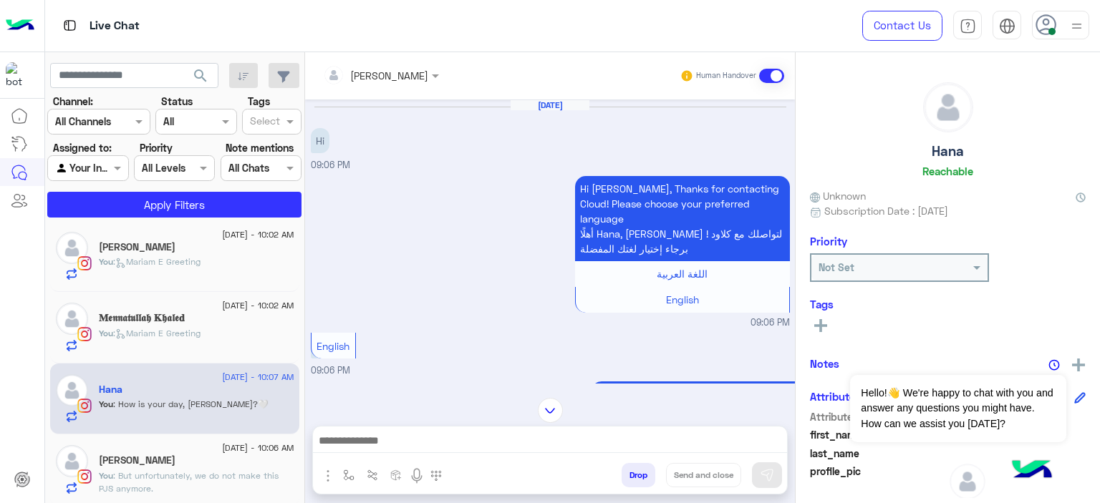
drag, startPoint x: 549, startPoint y: 406, endPoint x: 535, endPoint y: 408, distance: 13.8
click at [549, 408] on img at bounding box center [550, 410] width 25 height 25
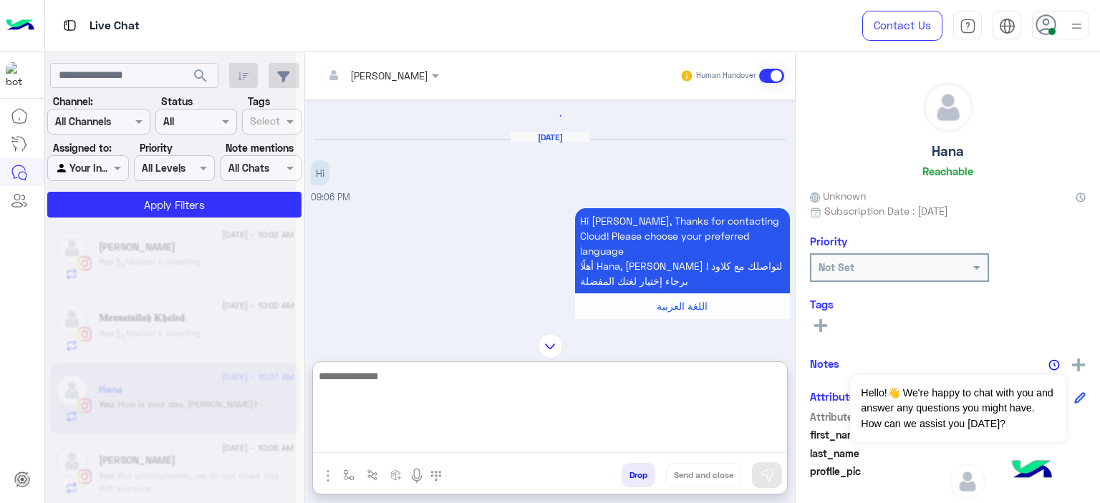
click at [470, 436] on textarea at bounding box center [550, 410] width 474 height 86
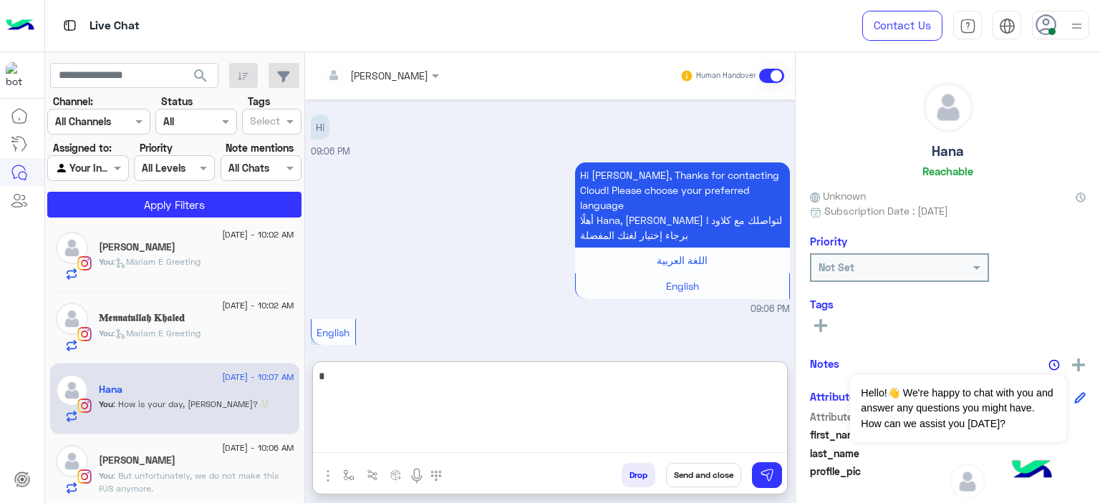
scroll to position [1902, 0]
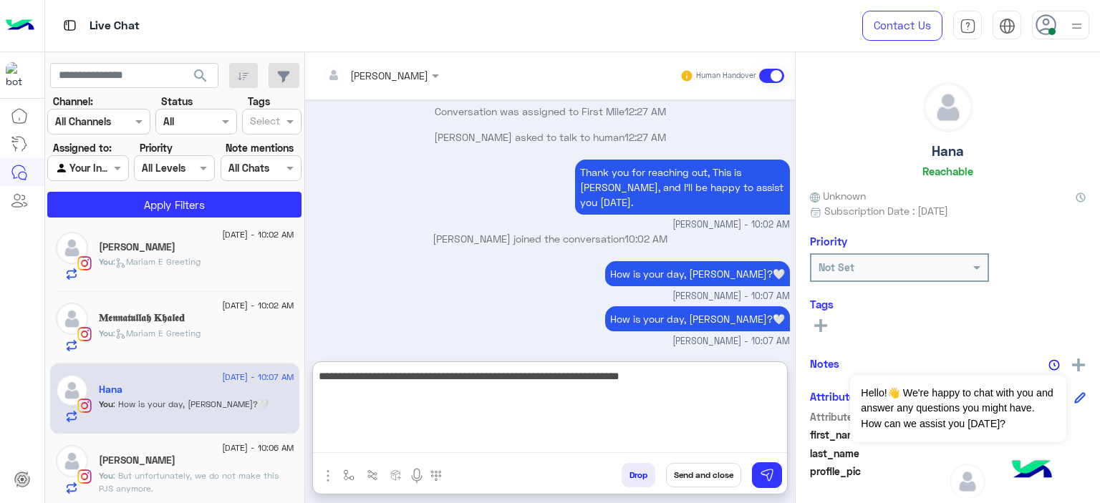
type textarea "**********"
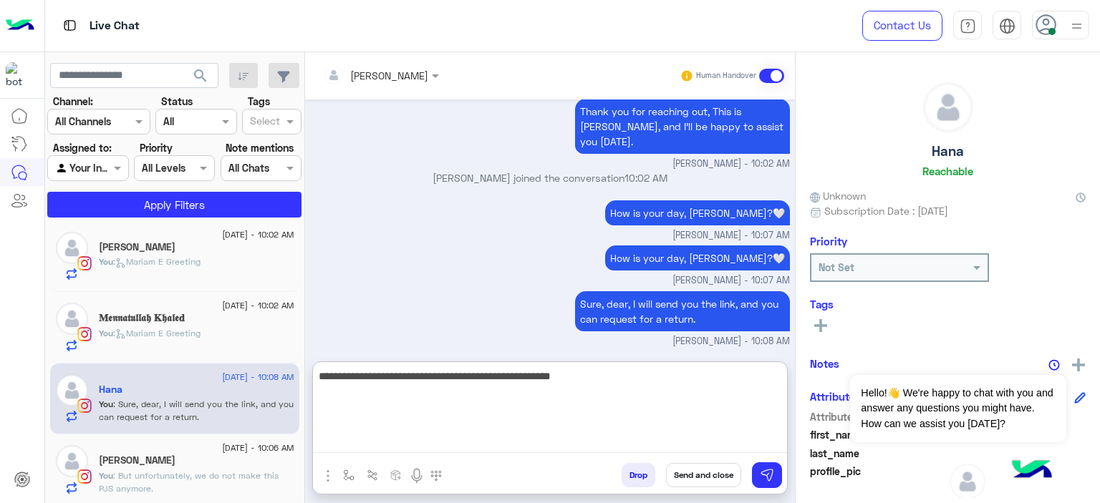
click at [322, 375] on textarea "**********" at bounding box center [550, 410] width 474 height 86
click at [609, 374] on textarea "**********" at bounding box center [550, 410] width 474 height 86
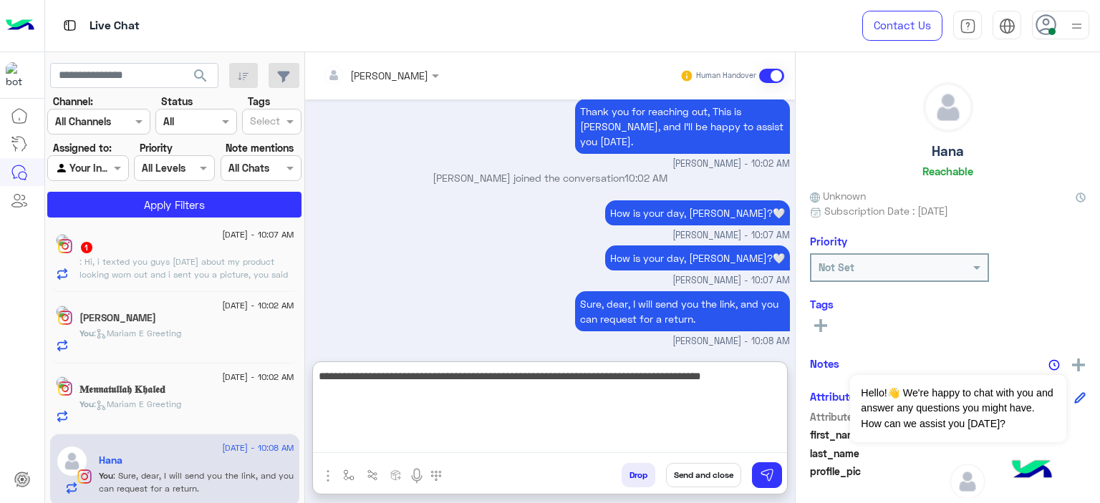
type textarea "**********"
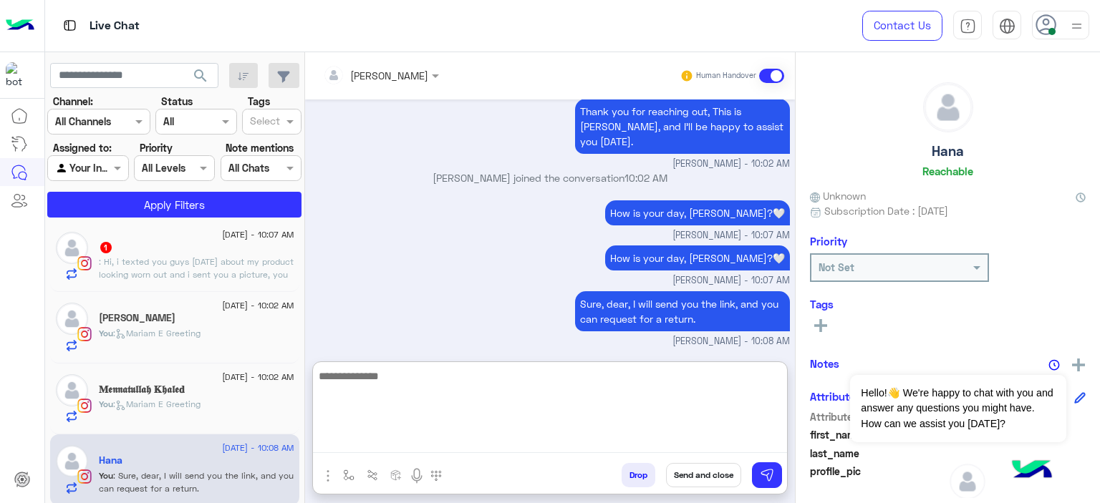
scroll to position [2039, 0]
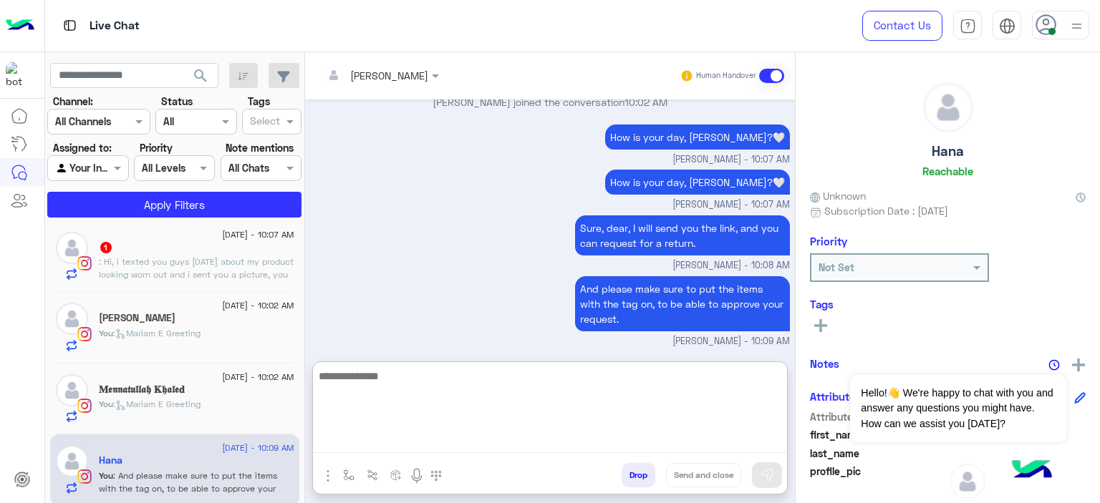
paste textarea "**********"
type textarea "**********"
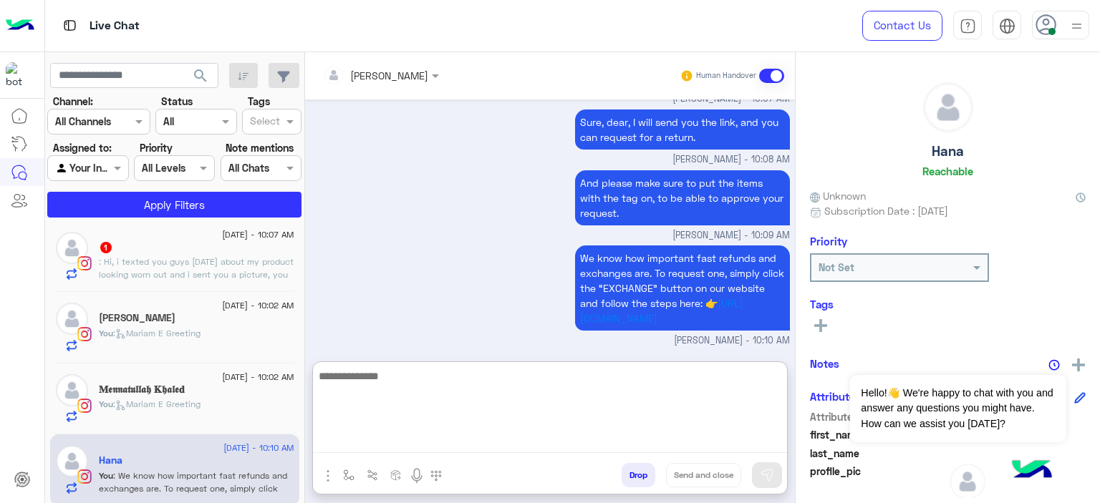
paste textarea "**********"
type textarea "**********"
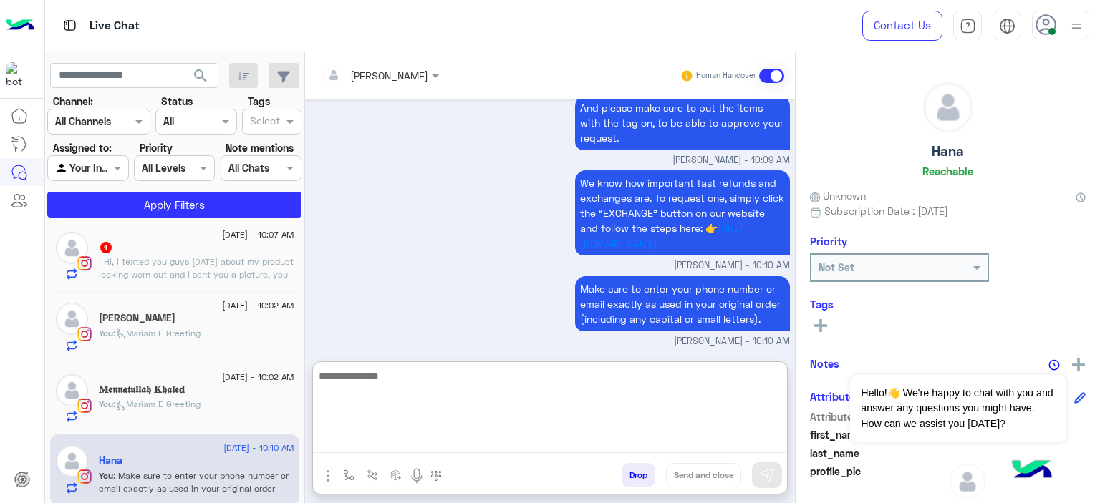
paste textarea "**********"
type textarea "**********"
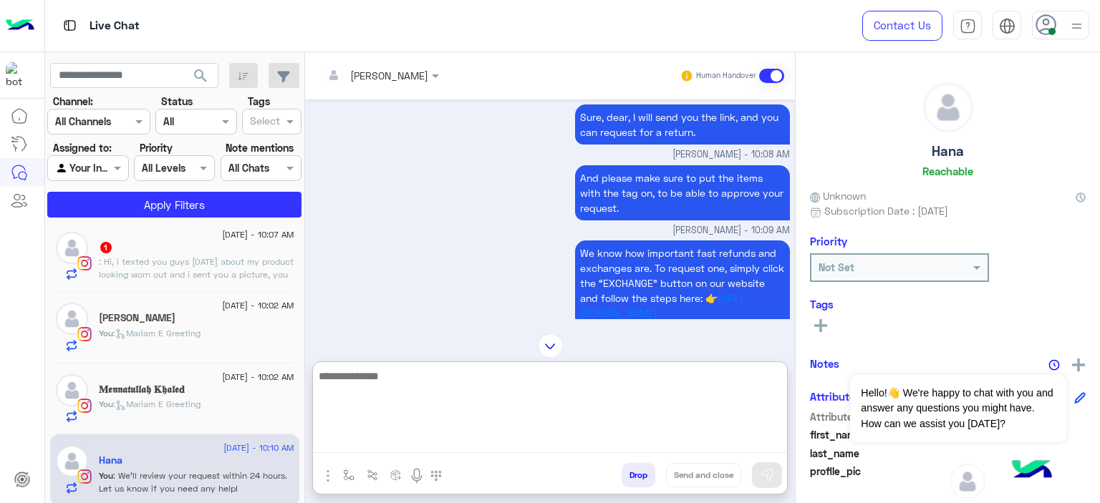
scroll to position [2281, 0]
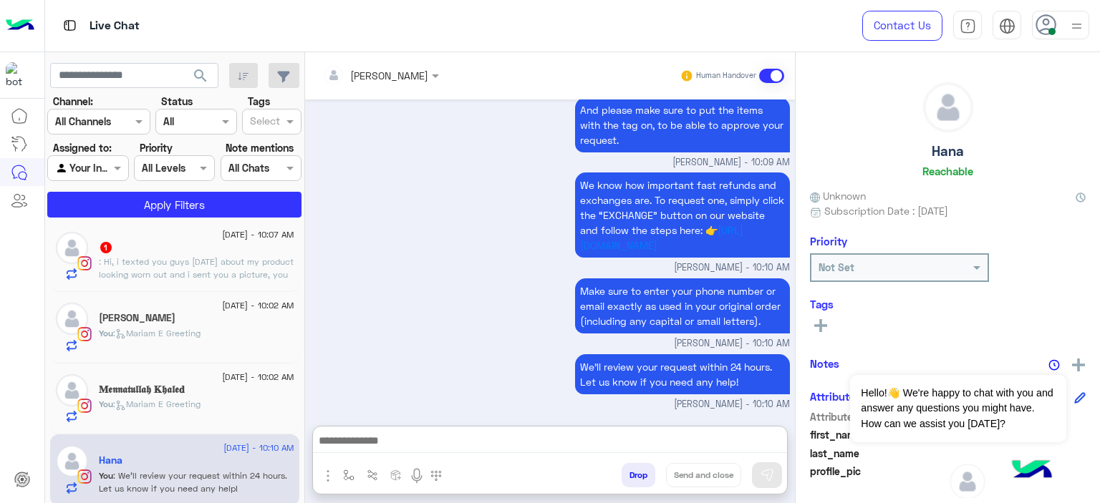
click at [238, 246] on div "1" at bounding box center [196, 248] width 195 height 15
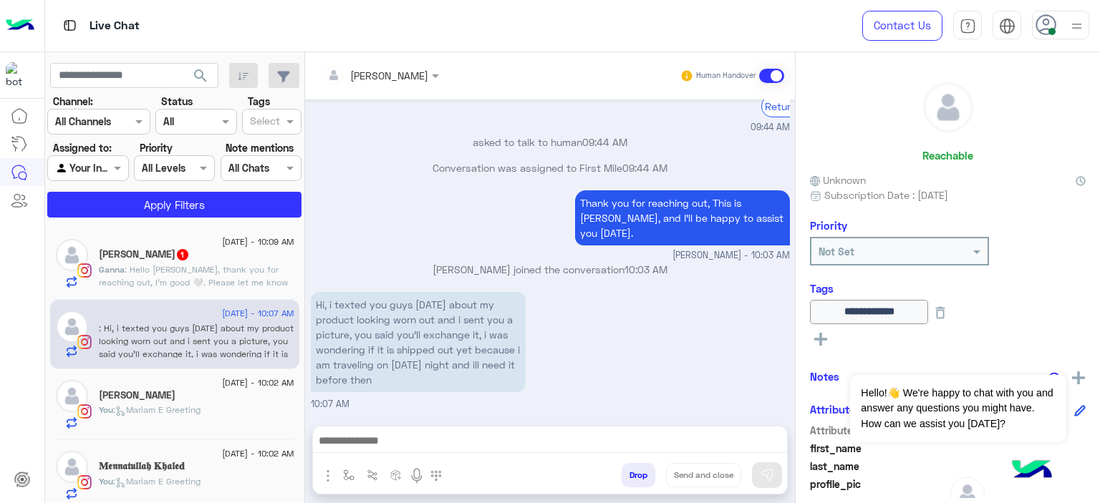
click at [180, 263] on p "Ganna : Hello Mariam, thank you for reaching out, I’m good 🤍. Please let me kno…" at bounding box center [196, 295] width 195 height 64
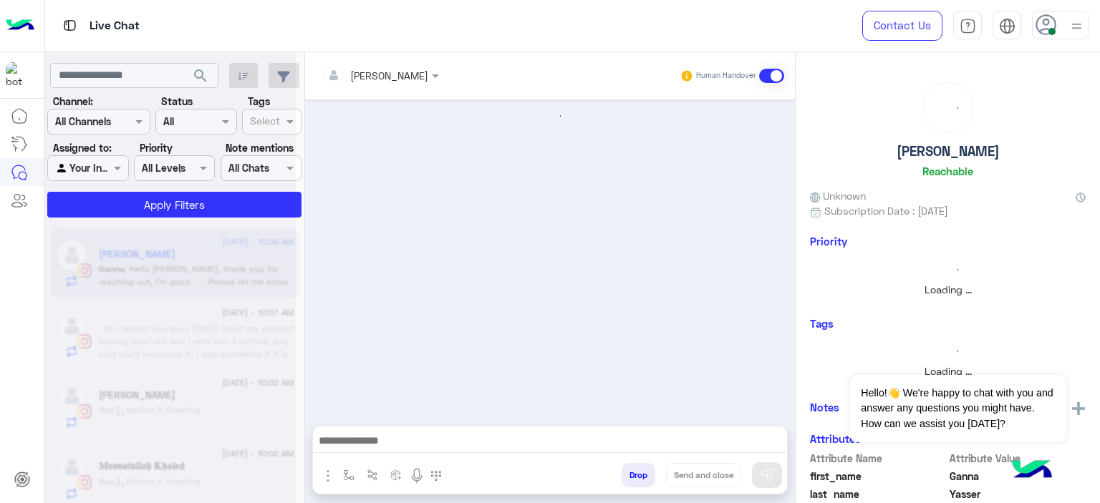
scroll to position [1800, 0]
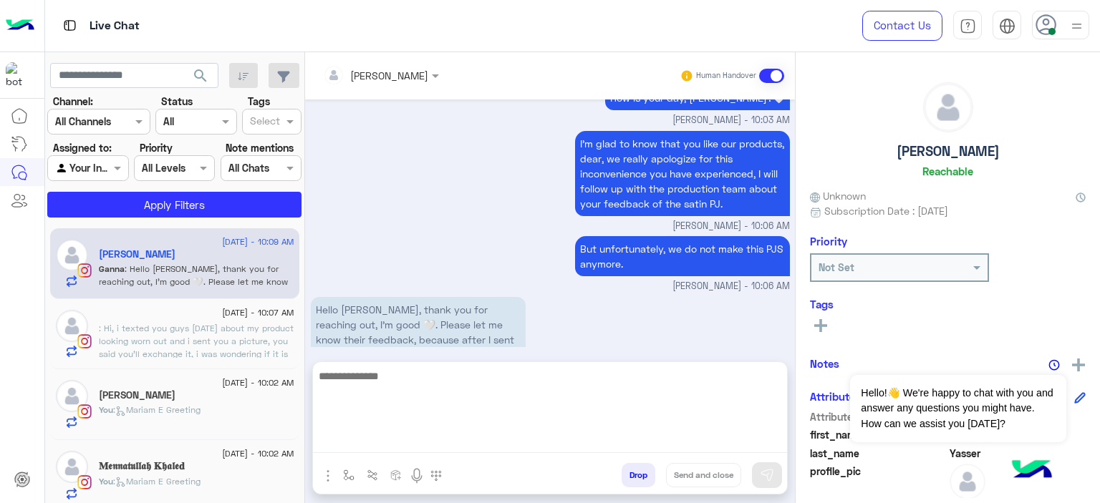
click at [418, 435] on textarea at bounding box center [550, 410] width 474 height 86
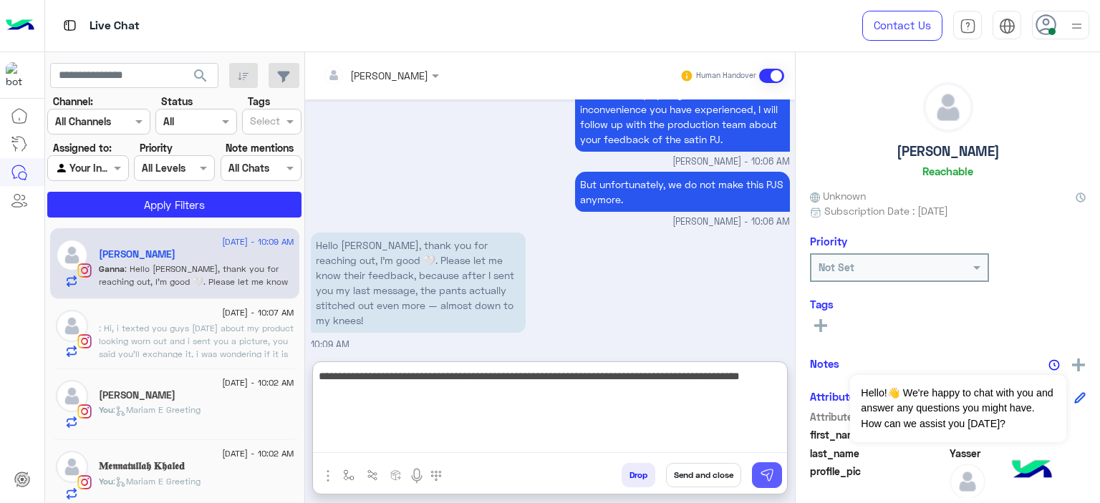
type textarea "**********"
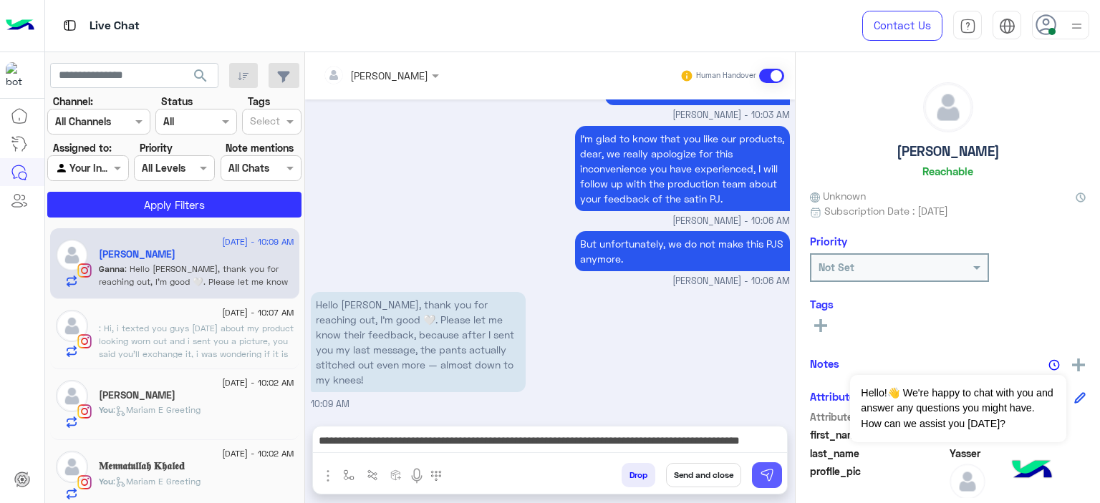
click at [773, 478] on img at bounding box center [767, 475] width 14 height 14
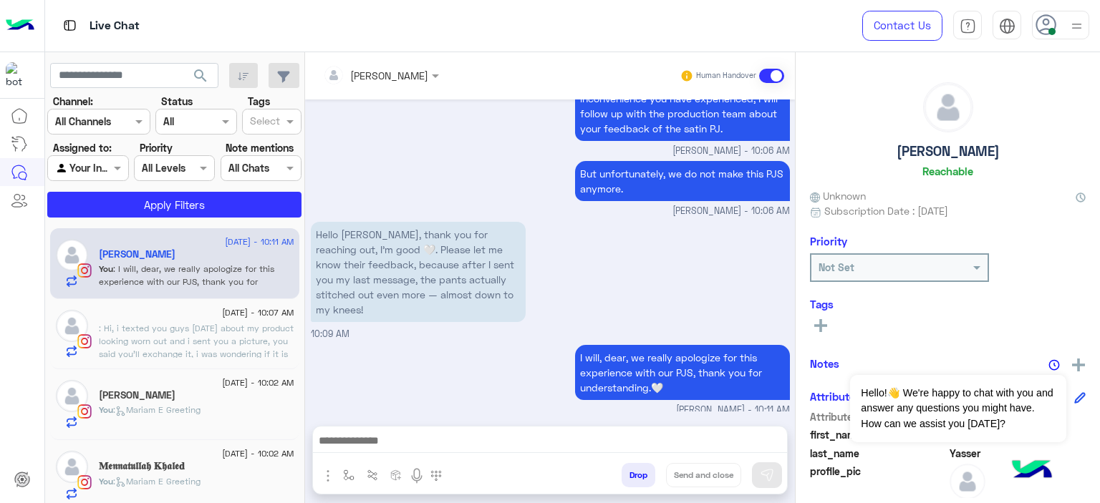
scroll to position [78, 0]
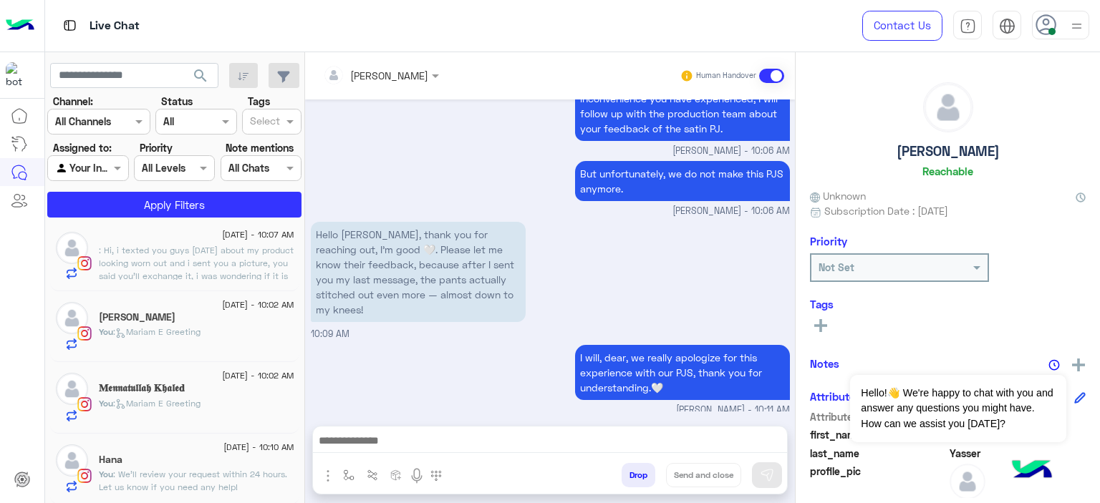
click at [212, 468] on p "You : We’ll review your request within 24 hours. Let us know if you need any he…" at bounding box center [196, 481] width 195 height 26
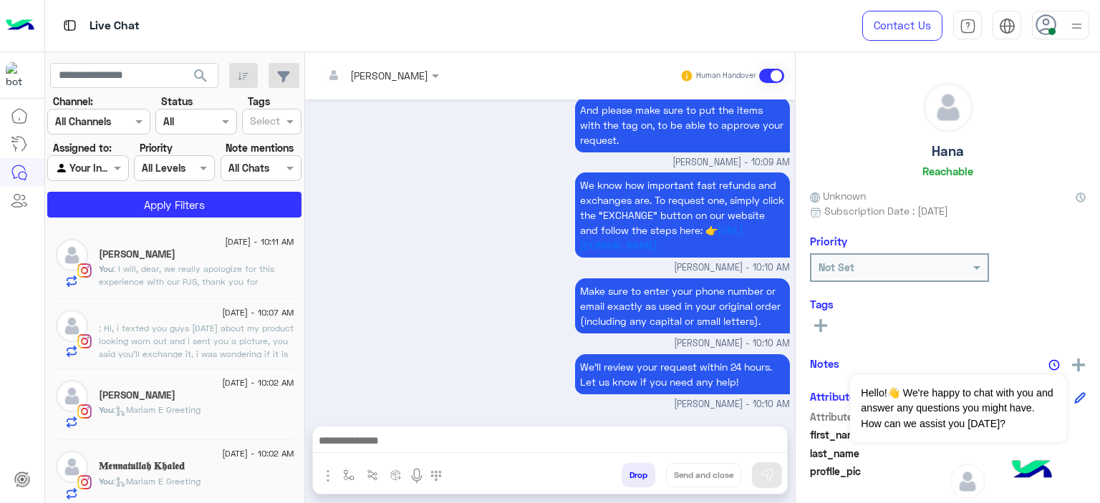
scroll to position [78, 0]
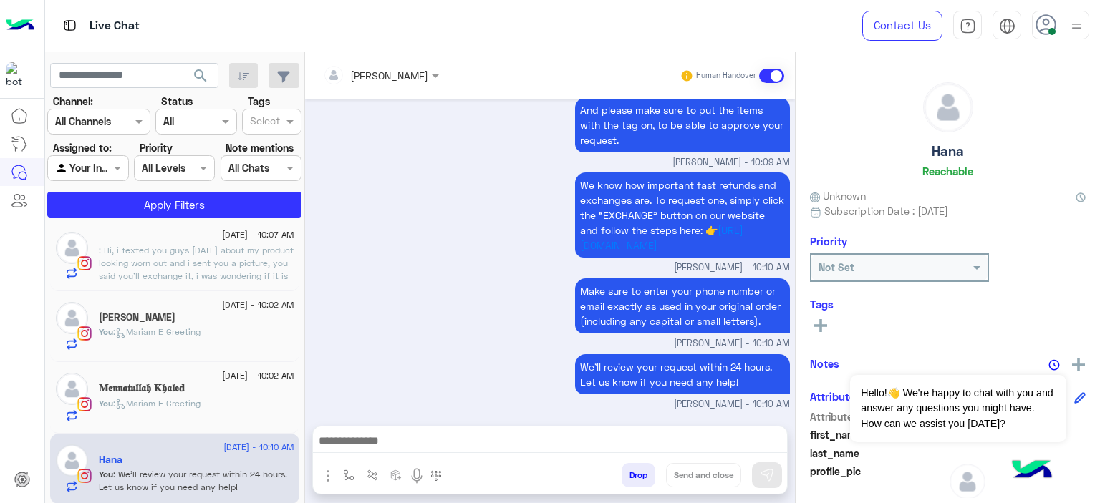
click at [200, 400] on span ": Mariam E Greeting" at bounding box center [156, 403] width 87 height 11
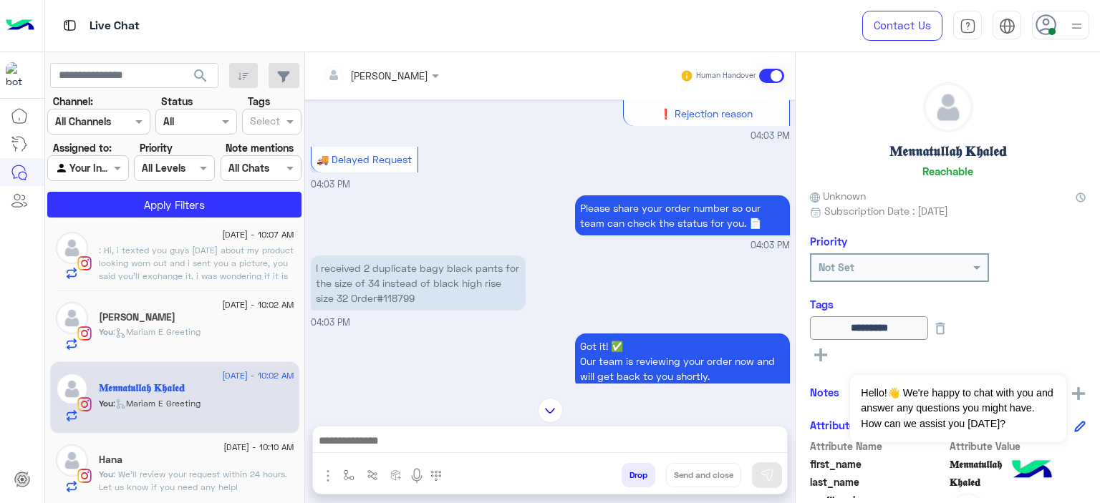
scroll to position [689, 0]
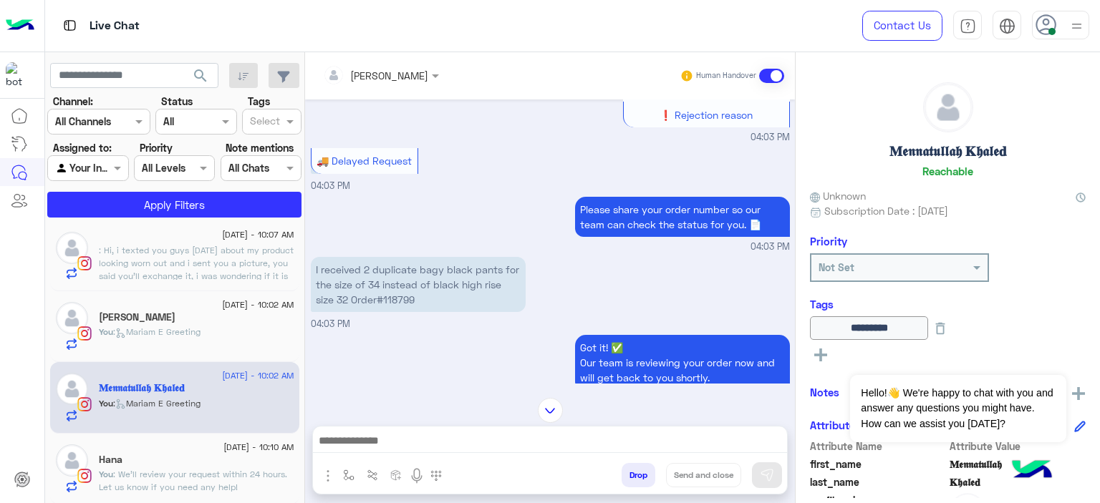
click at [396, 301] on p "I received 2 duplicate bagy black pants for the size of 34 instead of black hig…" at bounding box center [418, 284] width 215 height 55
copy p "118799"
click at [223, 450] on span "26 August - 10:10 AM" at bounding box center [258, 447] width 70 height 13
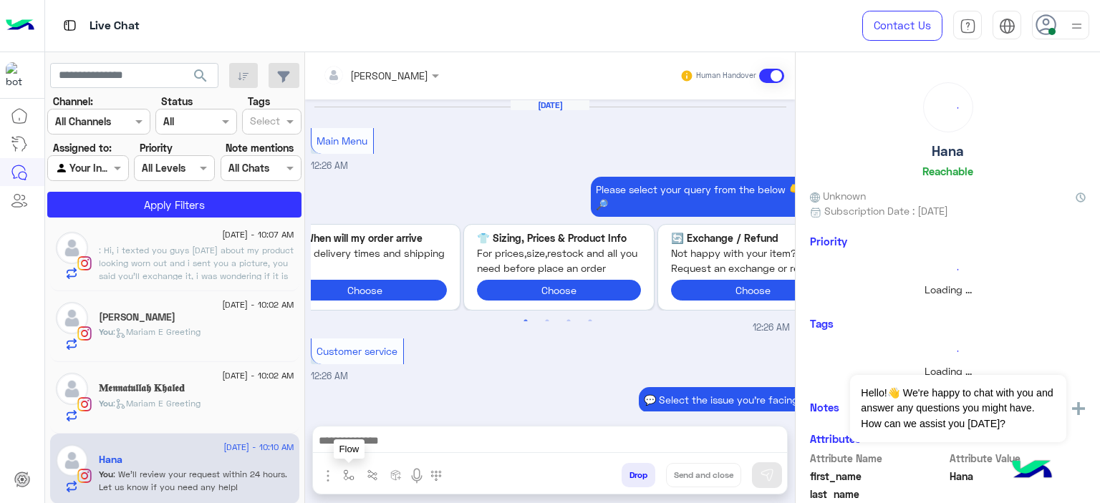
drag, startPoint x: 346, startPoint y: 472, endPoint x: 354, endPoint y: 469, distance: 8.4
click at [347, 472] on img "button" at bounding box center [348, 475] width 11 height 11
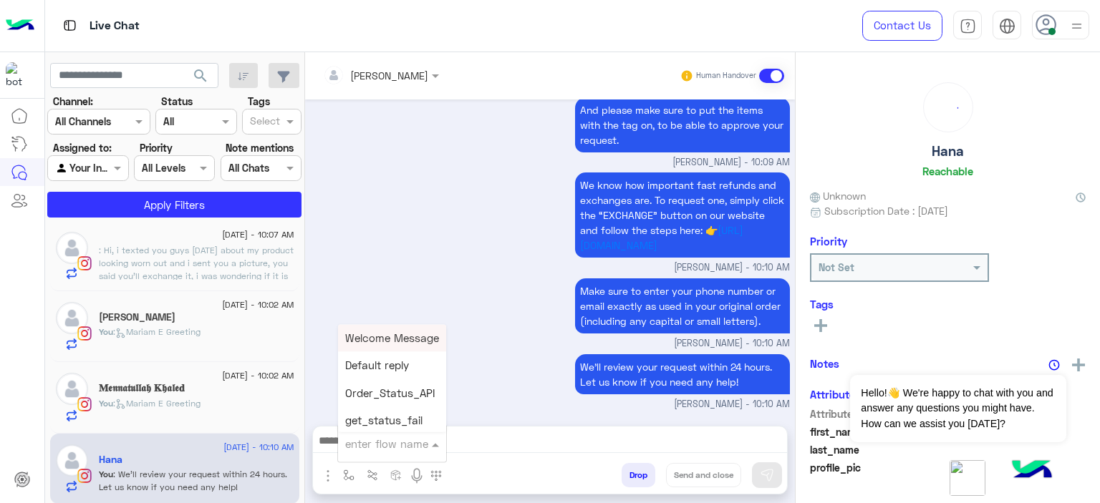
click at [375, 444] on input "text" at bounding box center [374, 444] width 59 height 16
type input "******"
click at [400, 363] on span "Mariam E closure" at bounding box center [389, 365] width 88 height 13
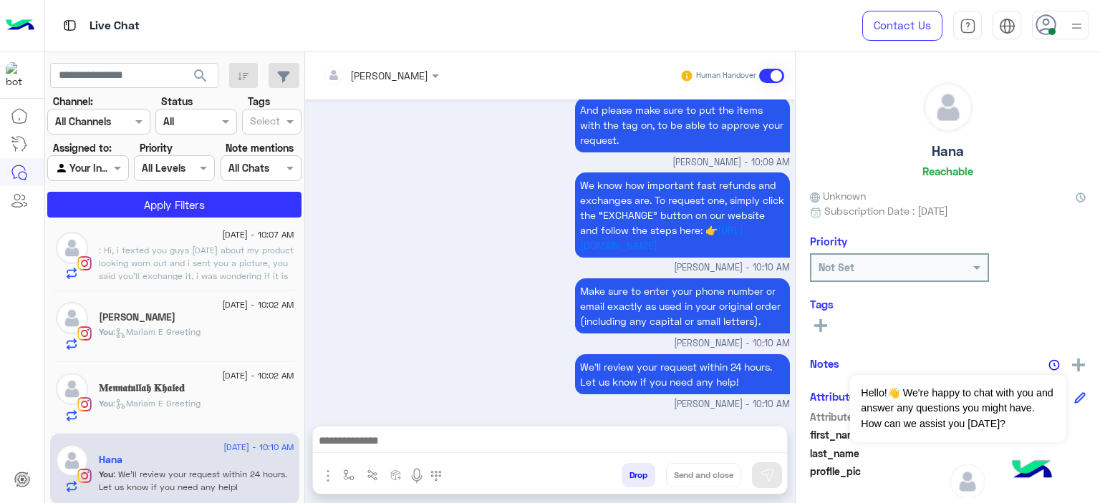
type textarea "**********"
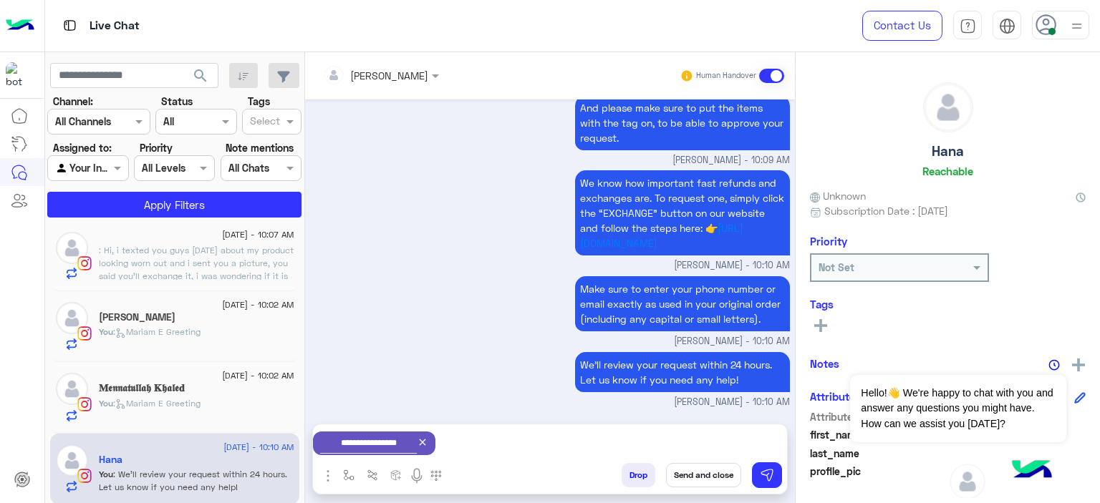
click at [825, 323] on icon at bounding box center [820, 325] width 13 height 13
click at [828, 323] on input "text" at bounding box center [840, 329] width 44 height 15
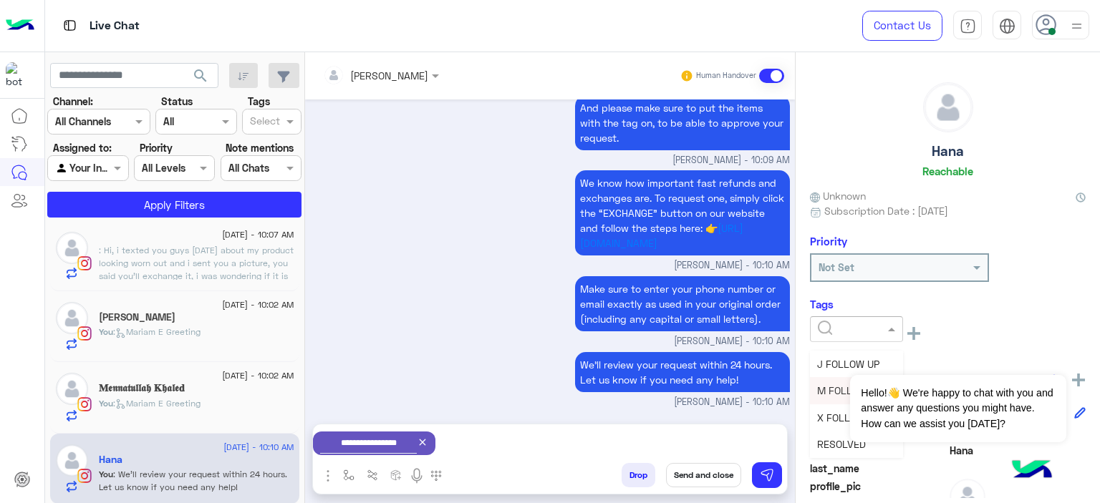
click at [833, 387] on span "M FOLLOW UP" at bounding box center [849, 390] width 65 height 12
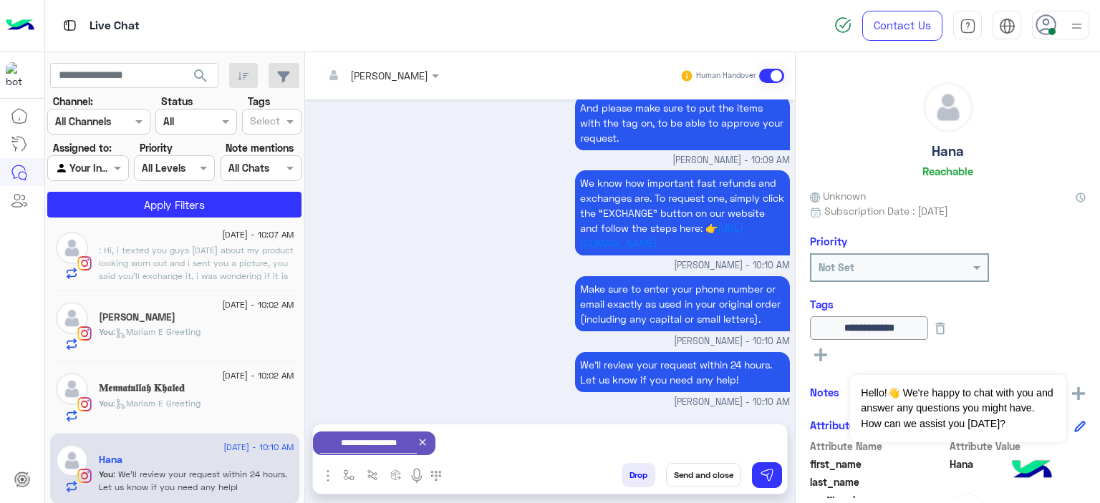
click at [699, 468] on button "Send and close" at bounding box center [703, 475] width 75 height 24
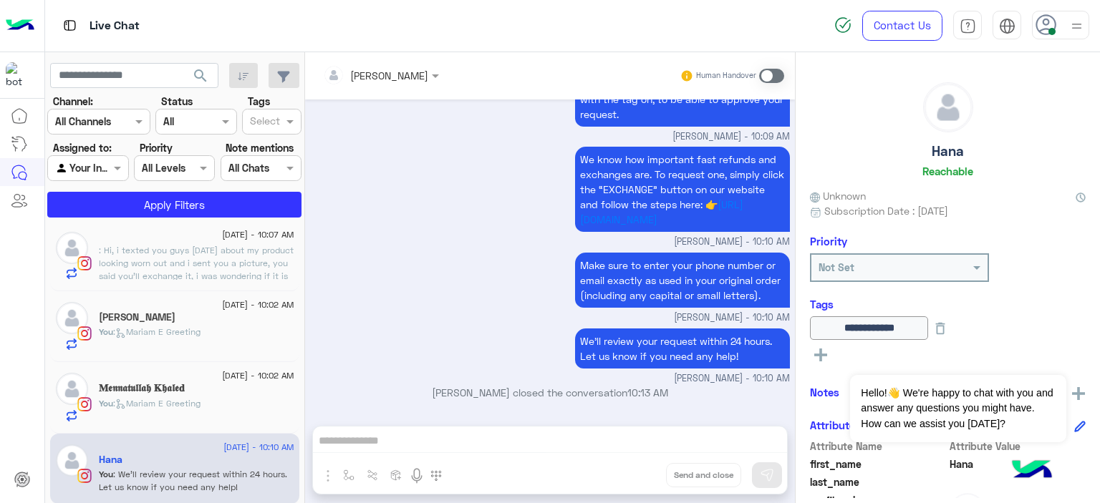
scroll to position [0, 0]
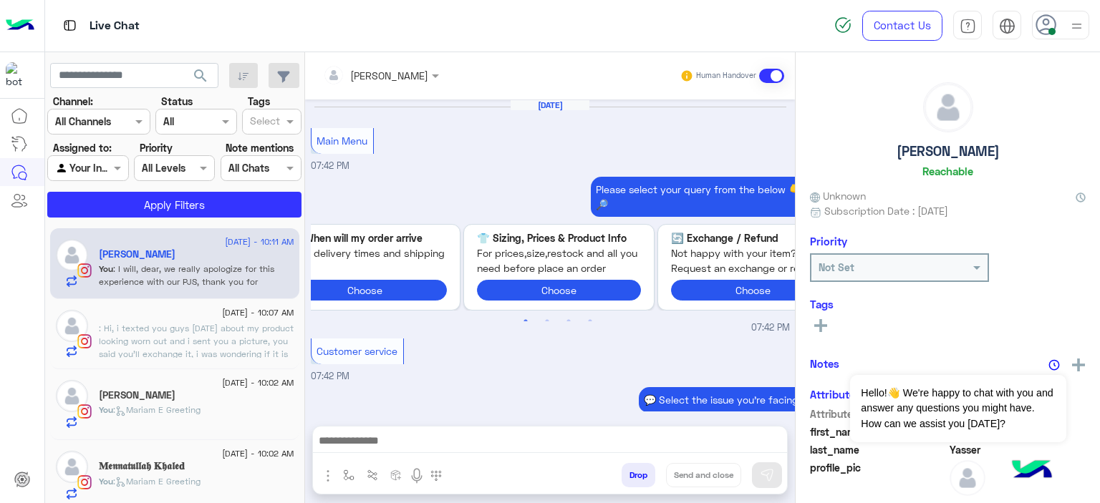
scroll to position [1744, 0]
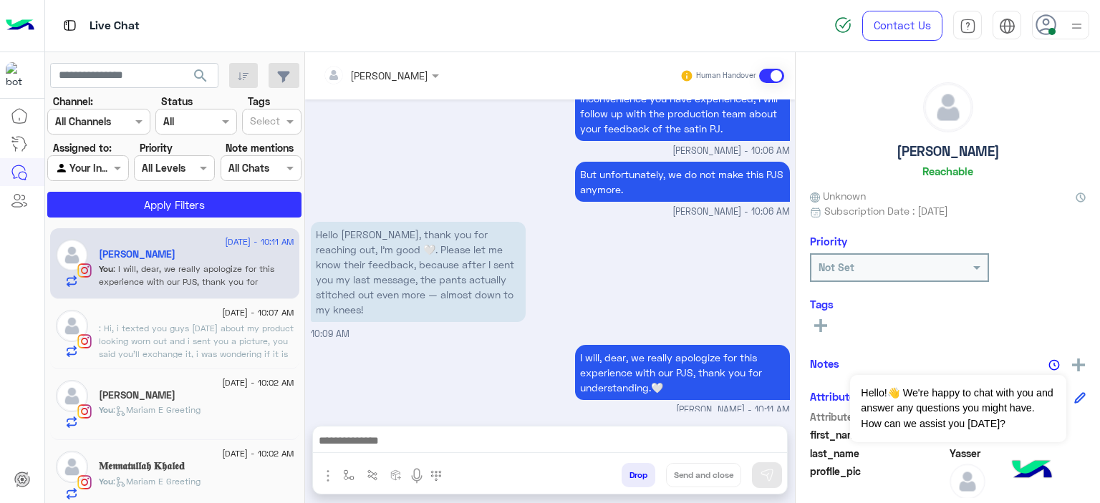
click at [432, 347] on div "I will, dear, we really apologize for this experience with our PJS, thank you f…" at bounding box center [550, 379] width 479 height 76
click at [824, 323] on icon at bounding box center [820, 325] width 13 height 13
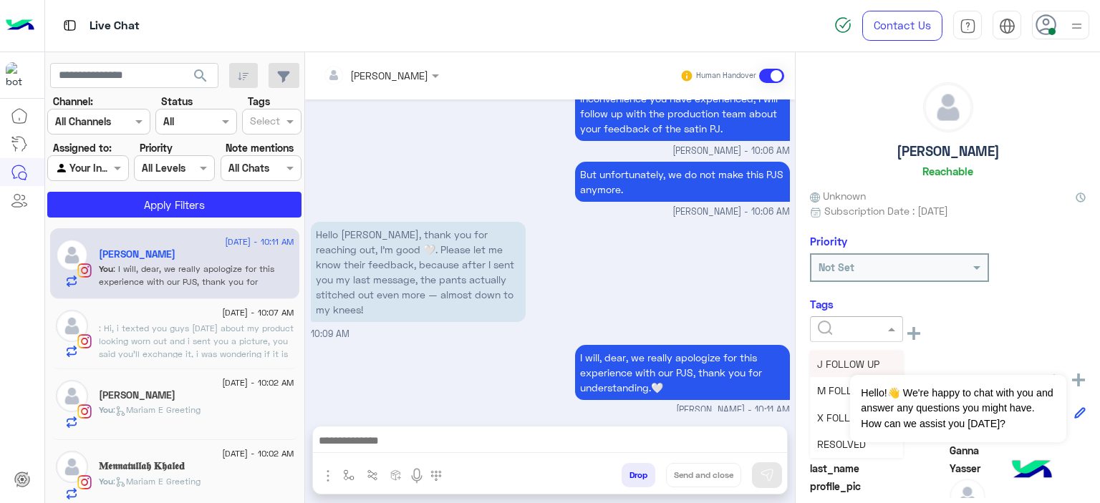
click at [833, 329] on input "text" at bounding box center [840, 329] width 44 height 15
click at [831, 384] on span "M FOLLOW UP" at bounding box center [849, 390] width 65 height 12
click at [349, 478] on img "button" at bounding box center [348, 475] width 11 height 11
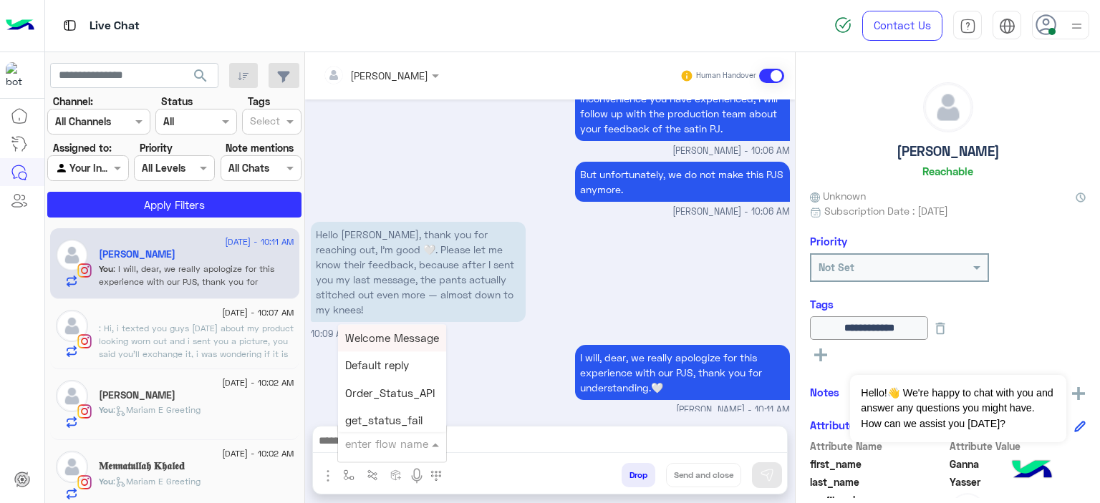
click at [372, 446] on input "text" at bounding box center [374, 444] width 59 height 16
type input "******"
click at [415, 369] on span "Mariam E closure" at bounding box center [389, 365] width 88 height 13
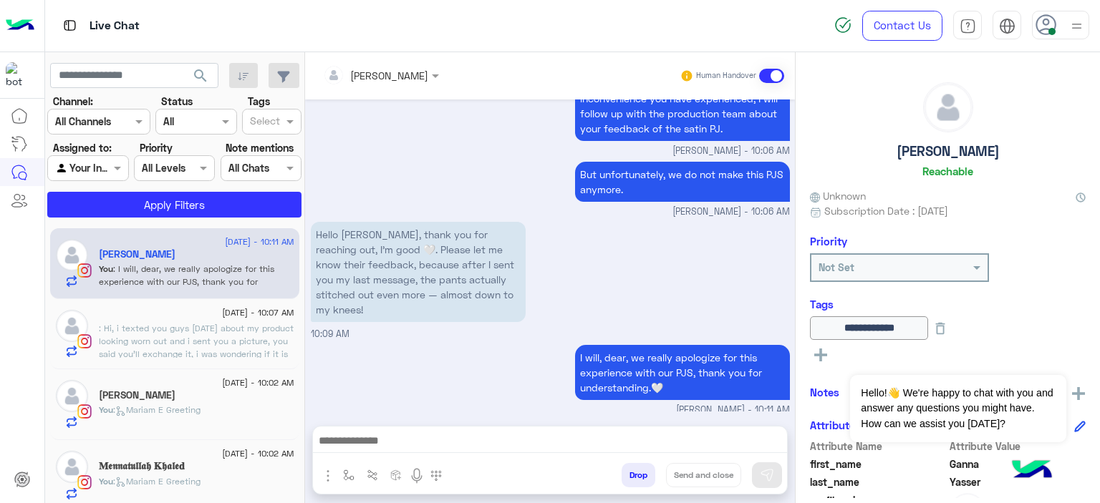
type textarea "**********"
click at [710, 476] on button "Send and close" at bounding box center [703, 475] width 75 height 24
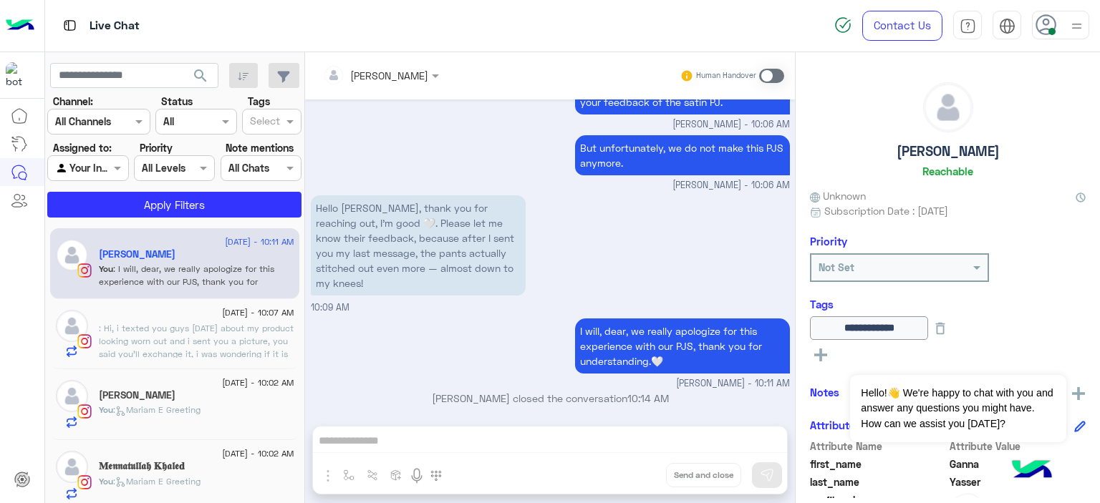
scroll to position [7, 0]
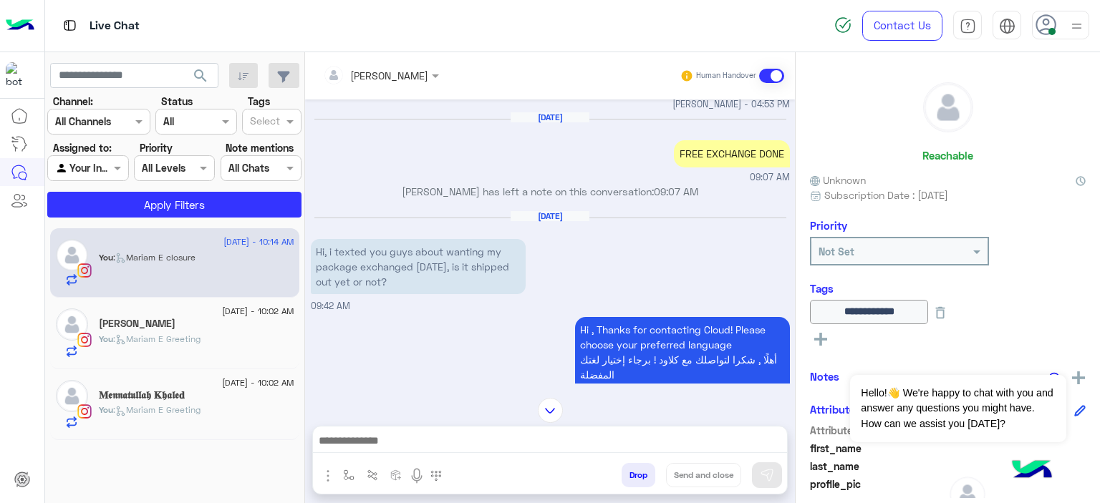
click at [451, 284] on div "Aug 26, 2025 Hi, i texted you guys about wanting my package exchanged on sunday…" at bounding box center [550, 261] width 479 height 103
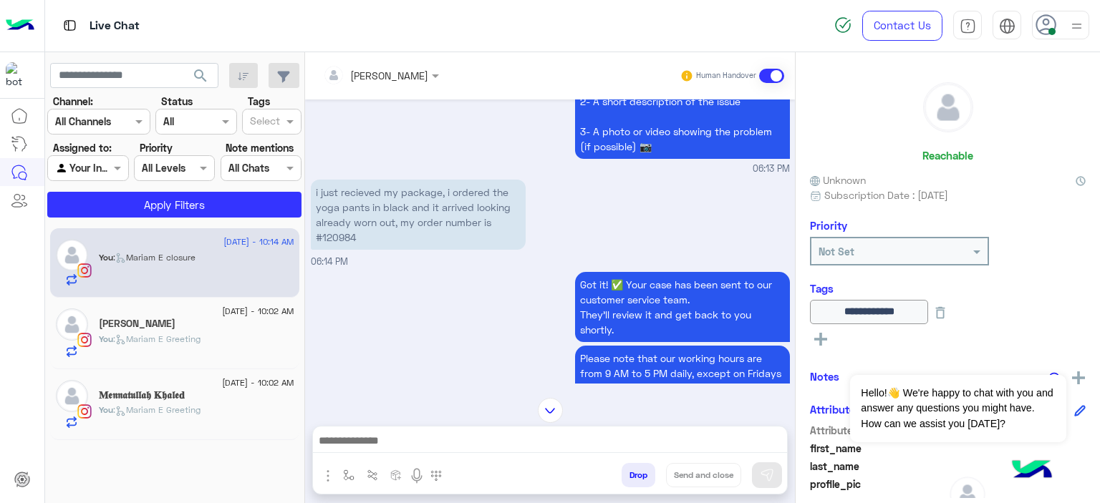
scroll to position [338, 0]
click at [340, 234] on p "i just recieved my package, i ordered the yoga pants in black and it arrived lo…" at bounding box center [418, 214] width 215 height 70
click at [341, 235] on p "i just recieved my package, i ordered the yoga pants in black and it arrived lo…" at bounding box center [418, 214] width 215 height 70
click at [342, 235] on p "i just recieved my package, i ordered the yoga pants in black and it arrived lo…" at bounding box center [418, 214] width 215 height 70
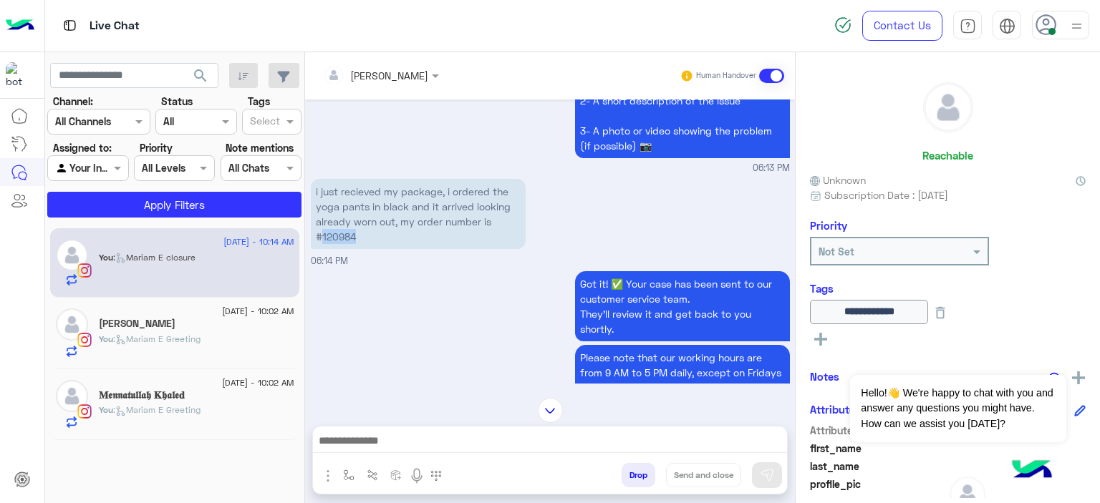
copy p "120984"
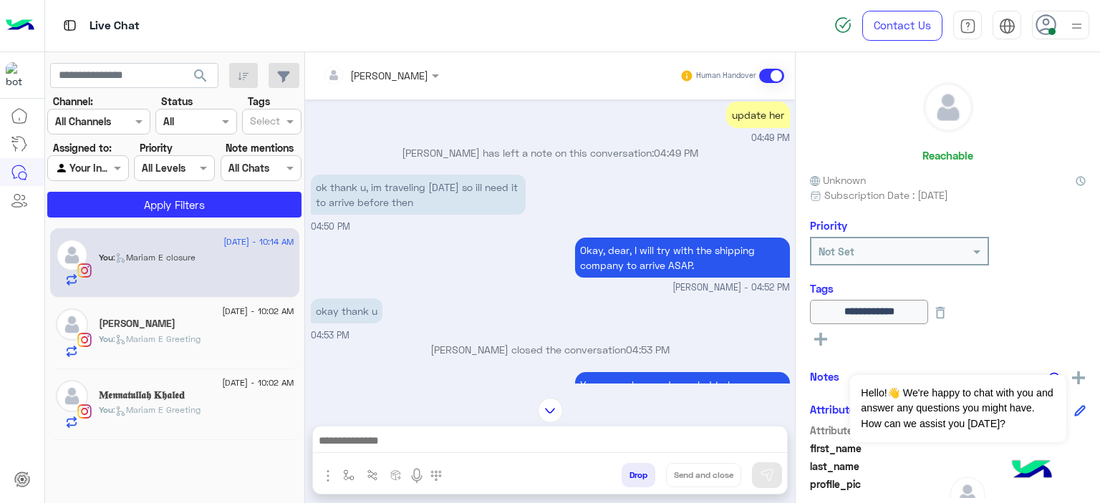
scroll to position [2689, 0]
click at [211, 389] on div "𝐌𝖊𝖓𝖓𝖆𝖙𝖚𝖑𝖑𝖆𝖍 𝐊𝖍𝖆𝖑𝖊𝐝" at bounding box center [196, 396] width 195 height 15
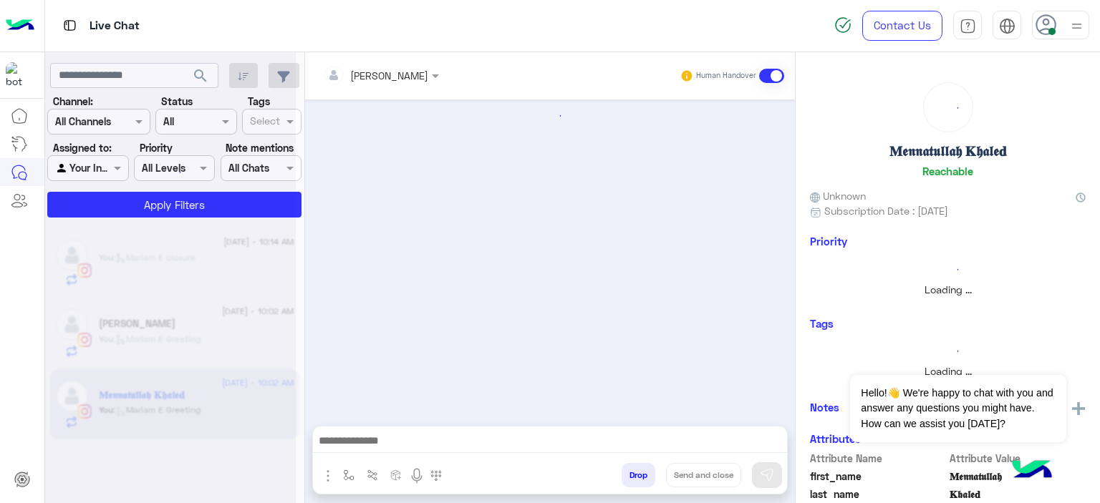
scroll to position [1048, 0]
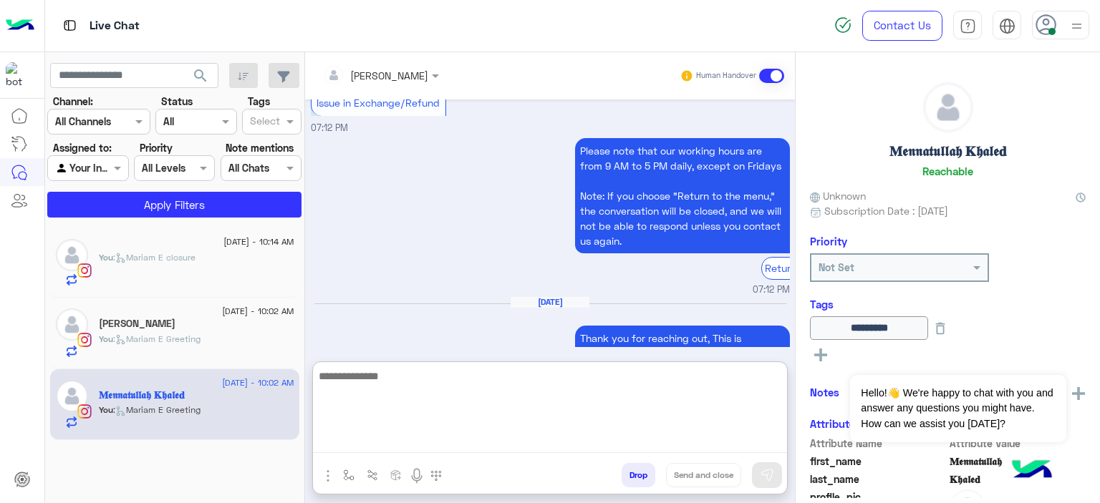
click at [412, 437] on textarea at bounding box center [550, 410] width 474 height 86
type textarea "**********"
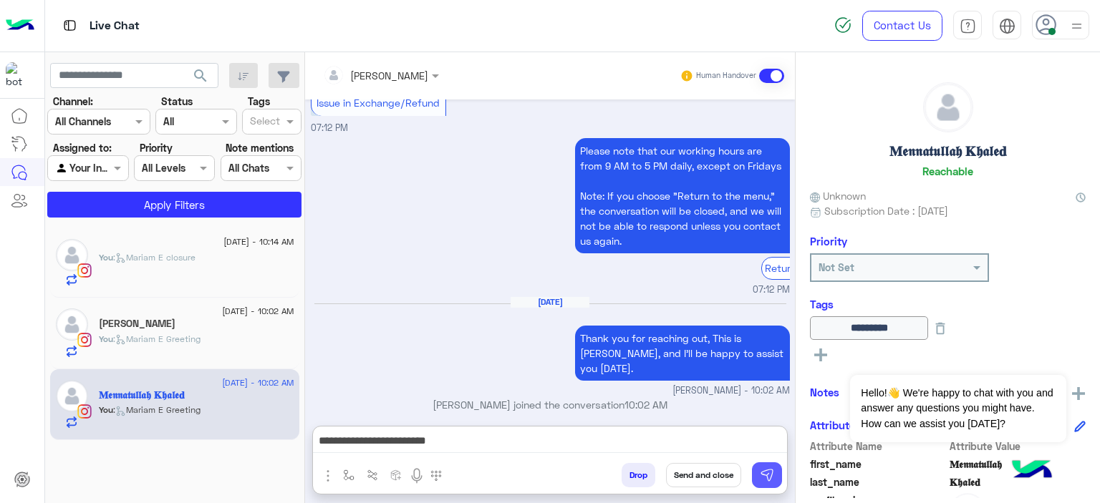
click at [773, 470] on button at bounding box center [767, 475] width 30 height 26
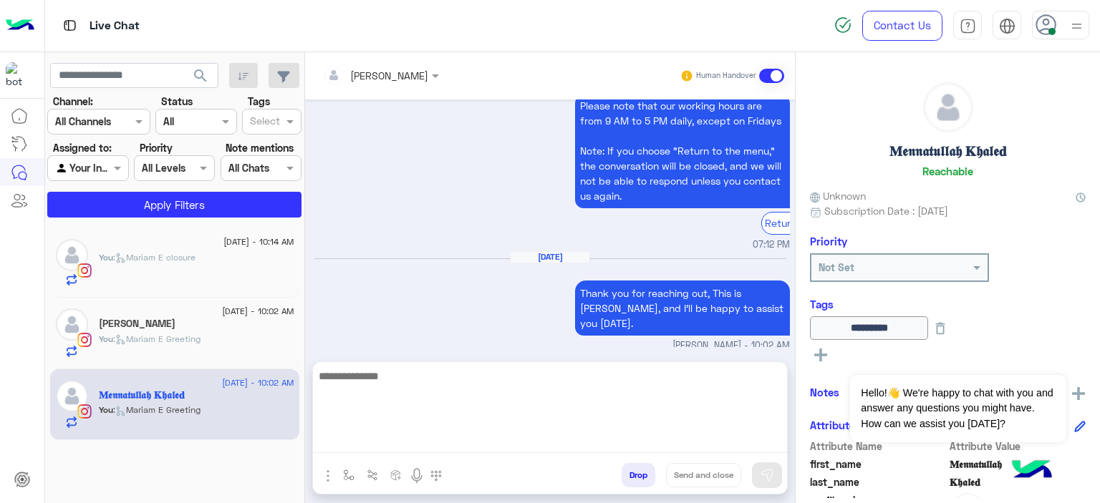
click at [498, 435] on textarea at bounding box center [550, 410] width 474 height 86
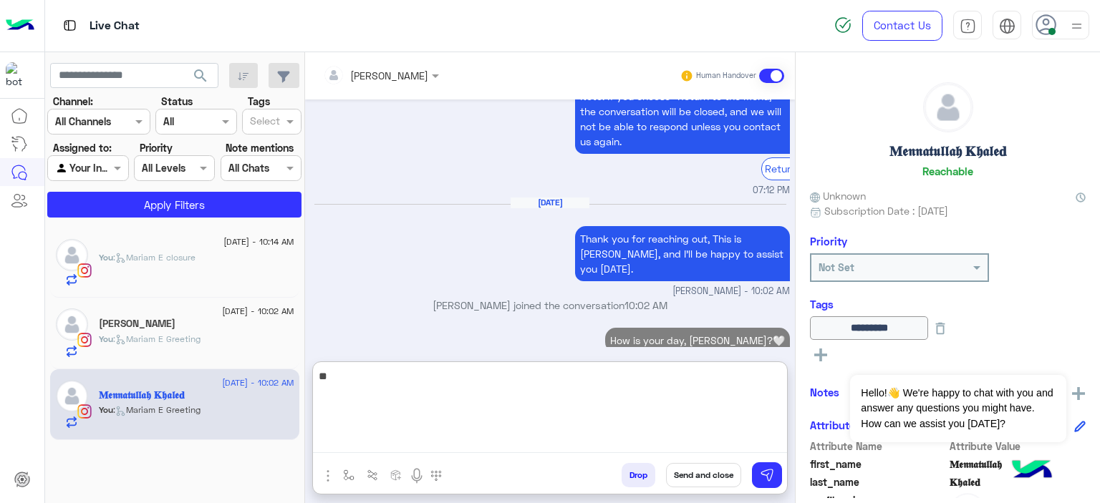
scroll to position [1158, 0]
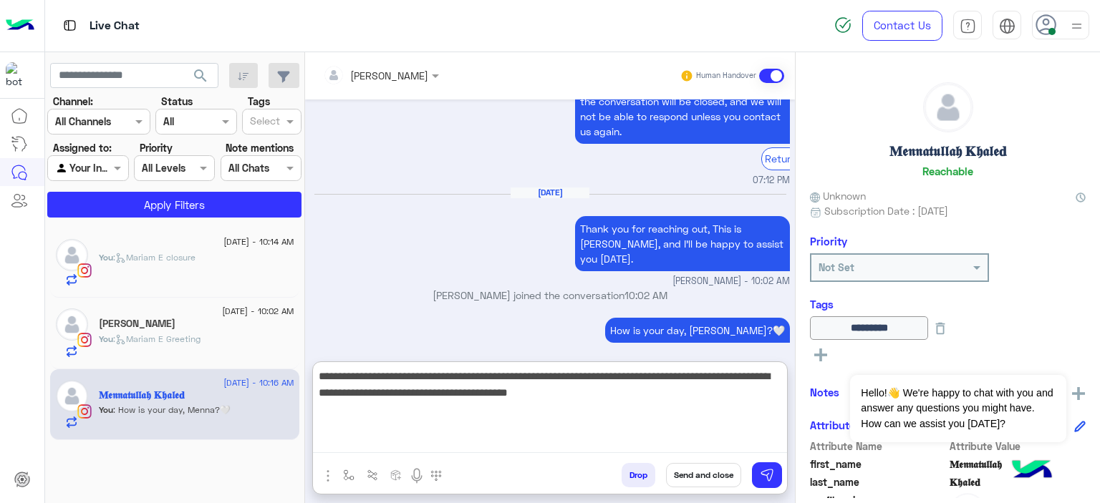
click at [654, 392] on textarea "**********" at bounding box center [550, 410] width 474 height 86
drag, startPoint x: 679, startPoint y: 396, endPoint x: 688, endPoint y: 394, distance: 8.7
click at [688, 394] on textarea "**********" at bounding box center [550, 410] width 474 height 86
type textarea "**********"
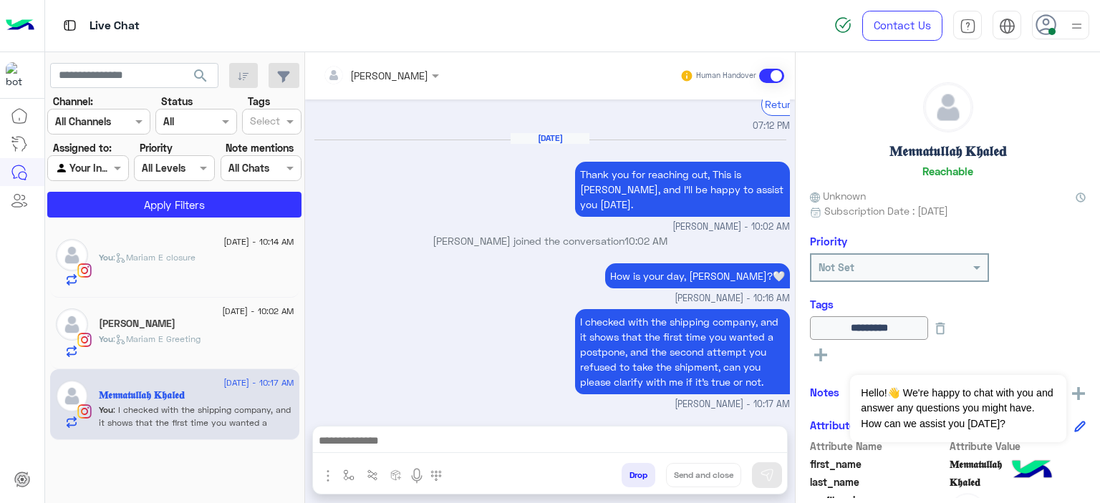
scroll to position [1249, 0]
click at [190, 277] on div "You : [PERSON_NAME] closure" at bounding box center [196, 269] width 195 height 36
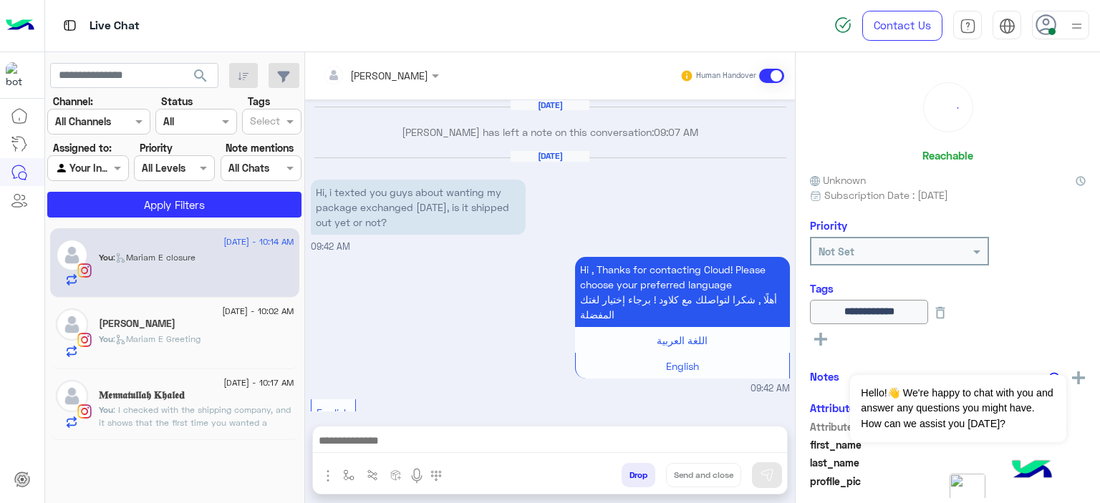
scroll to position [1730, 0]
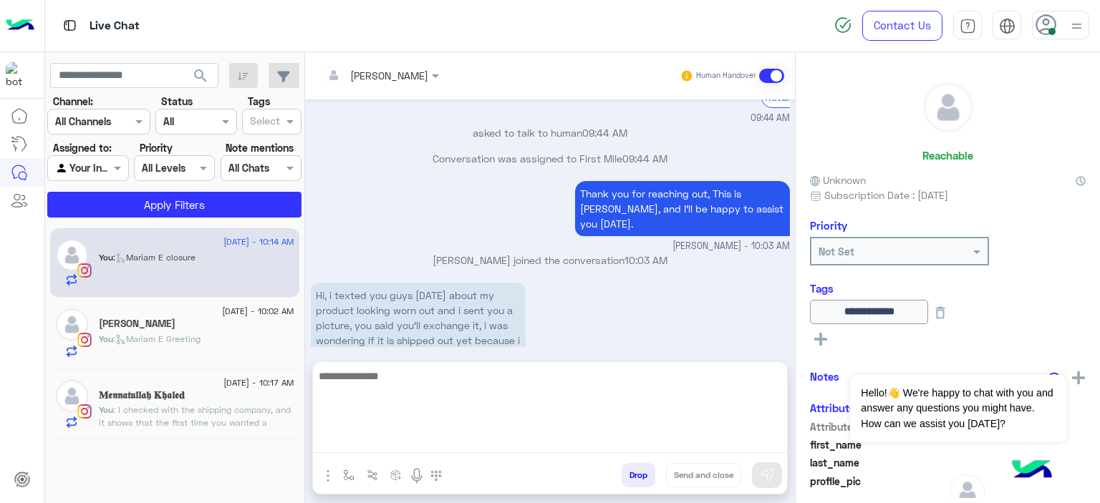
click at [410, 446] on textarea at bounding box center [550, 410] width 474 height 86
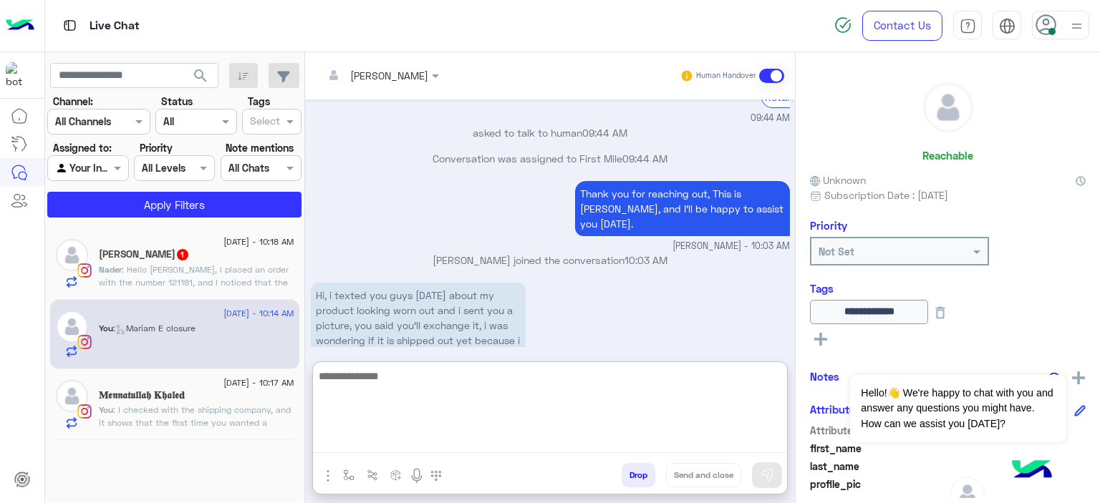
scroll to position [1795, 0]
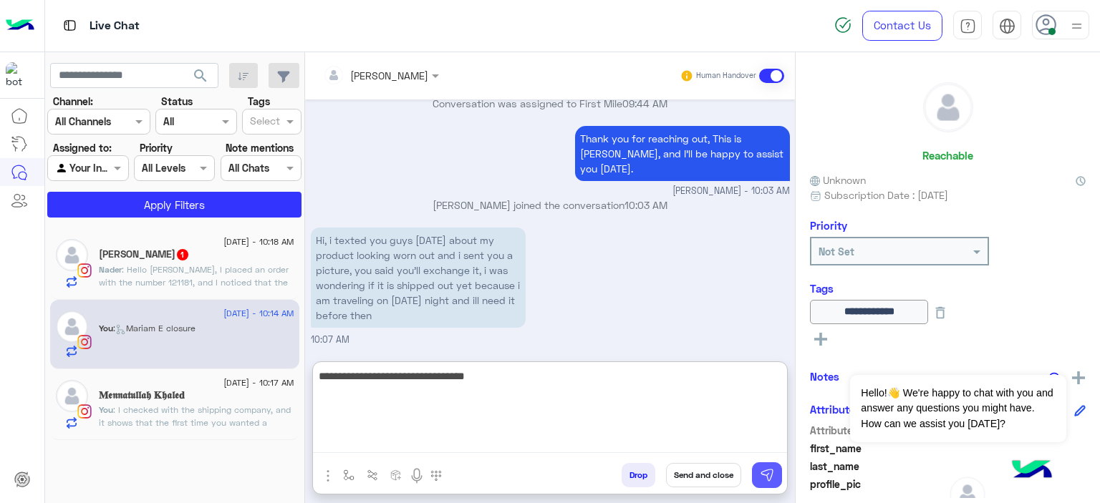
type textarea "**********"
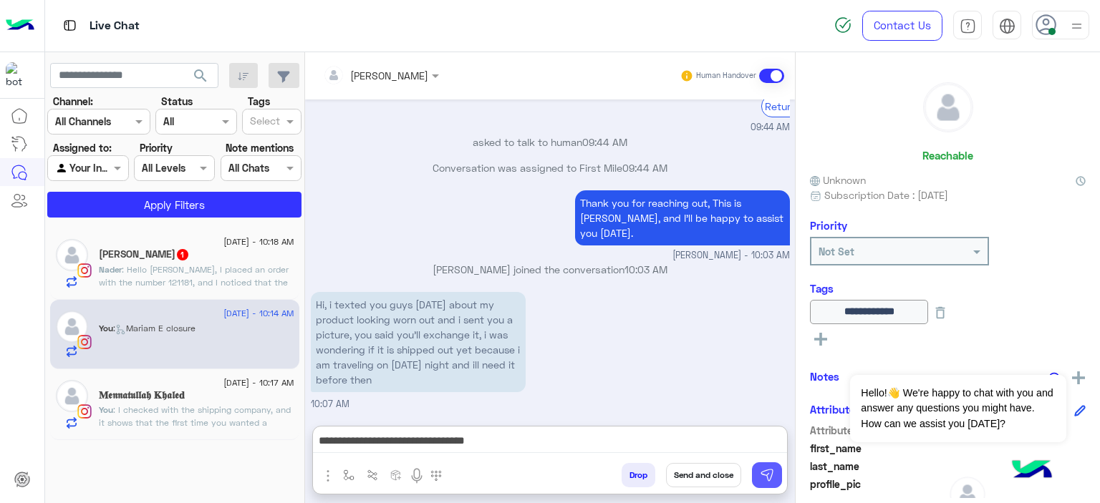
click at [755, 469] on button at bounding box center [767, 475] width 30 height 26
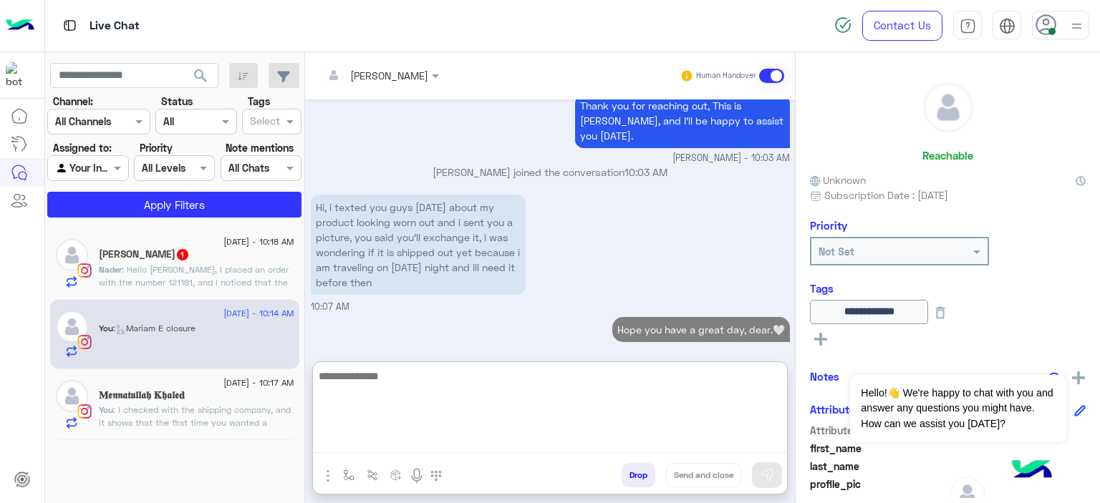
click at [425, 446] on textarea at bounding box center [550, 410] width 474 height 86
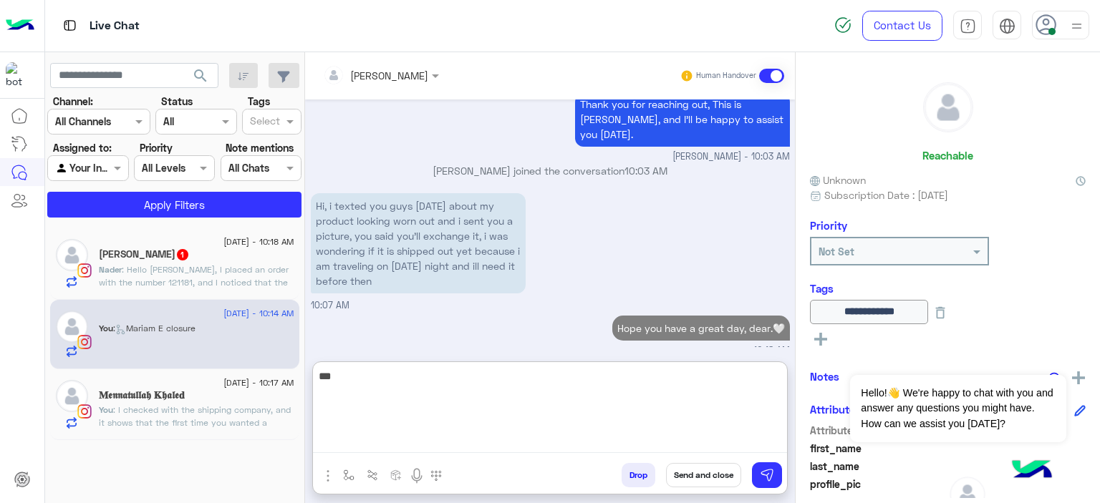
scroll to position [1841, 0]
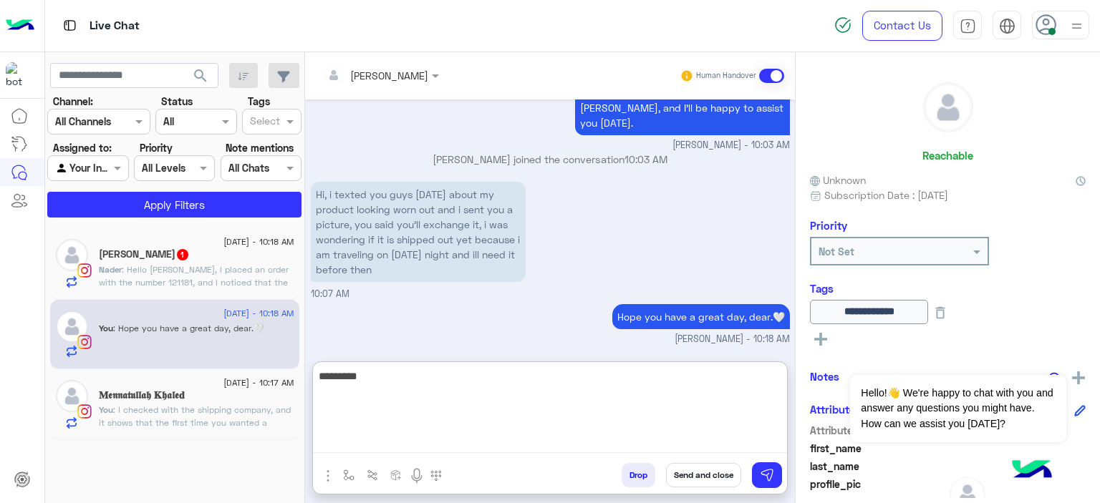
drag, startPoint x: 355, startPoint y: 378, endPoint x: 324, endPoint y: 378, distance: 30.8
click at [324, 378] on textarea "********" at bounding box center [550, 410] width 474 height 86
drag, startPoint x: 608, startPoint y: 378, endPoint x: 556, endPoint y: 377, distance: 52.3
click at [556, 377] on textarea "**********" at bounding box center [550, 410] width 474 height 86
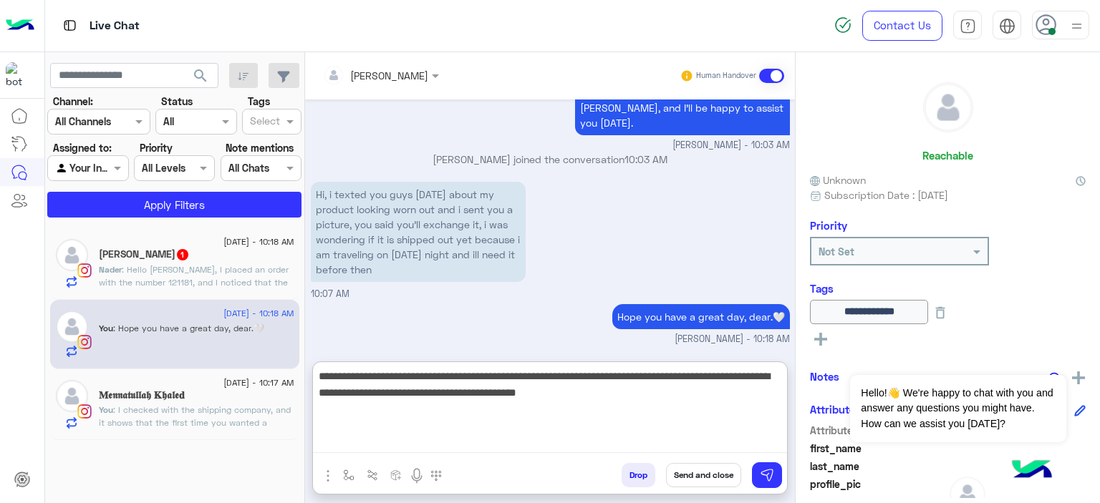
type textarea "**********"
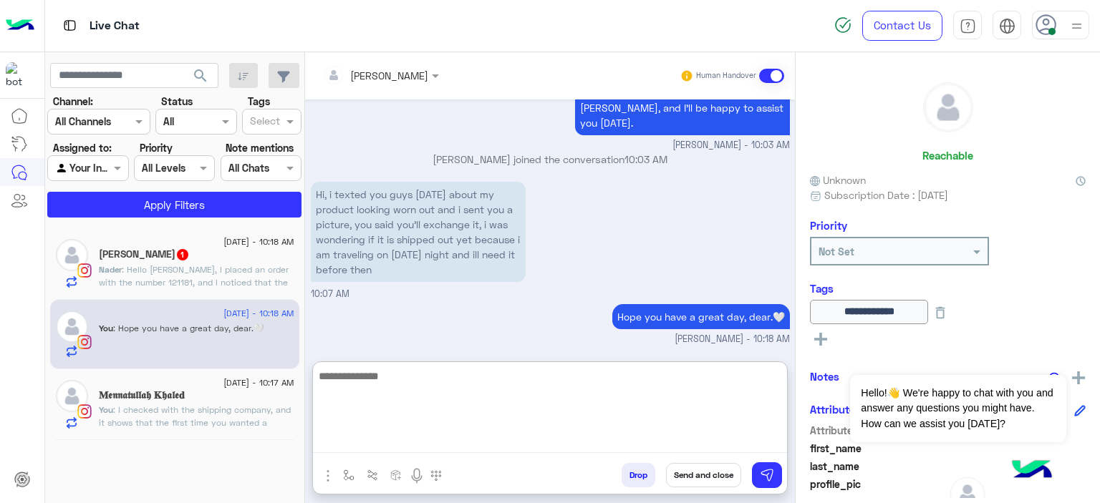
scroll to position [1932, 0]
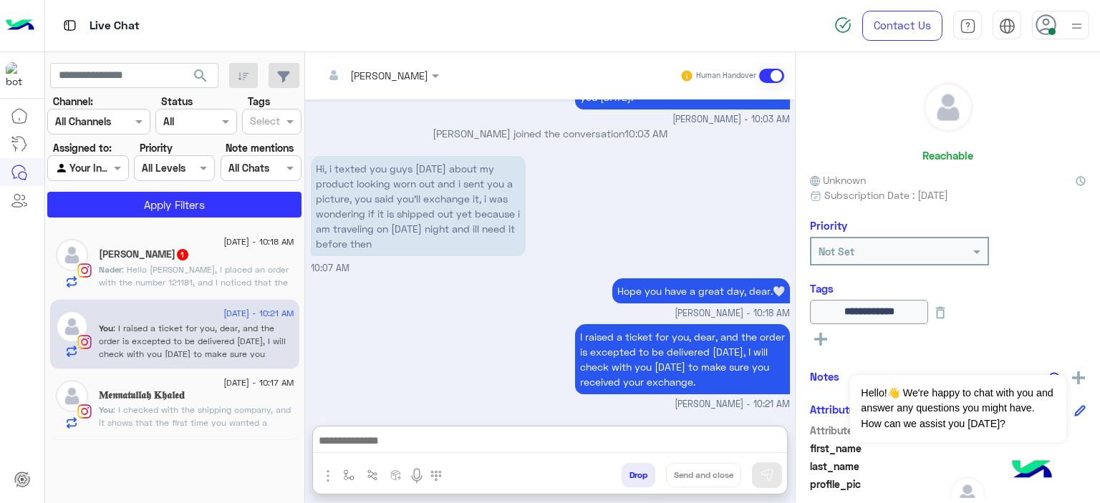
click at [254, 404] on p "You : I checked with the shipping company, and it shows that the first time you…" at bounding box center [196, 436] width 195 height 64
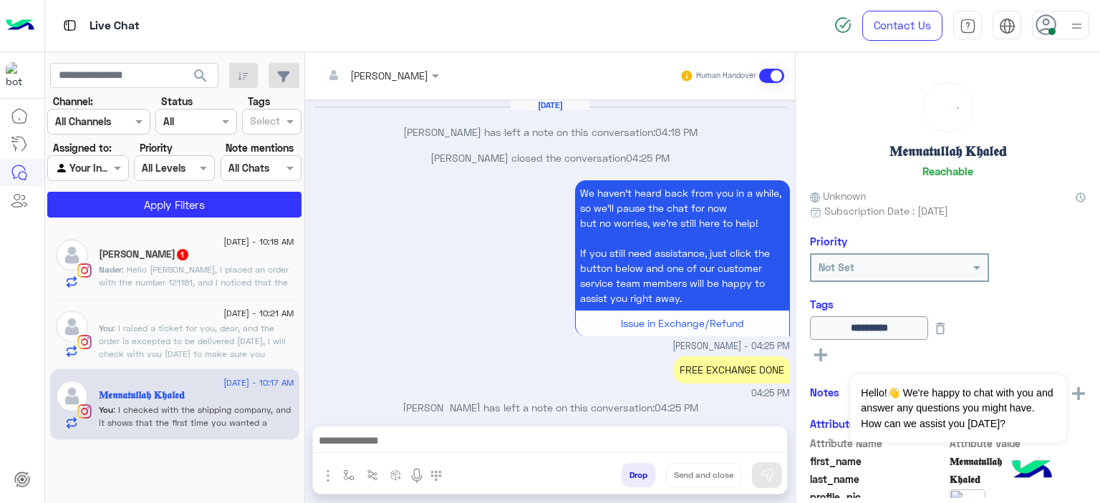
scroll to position [999, 0]
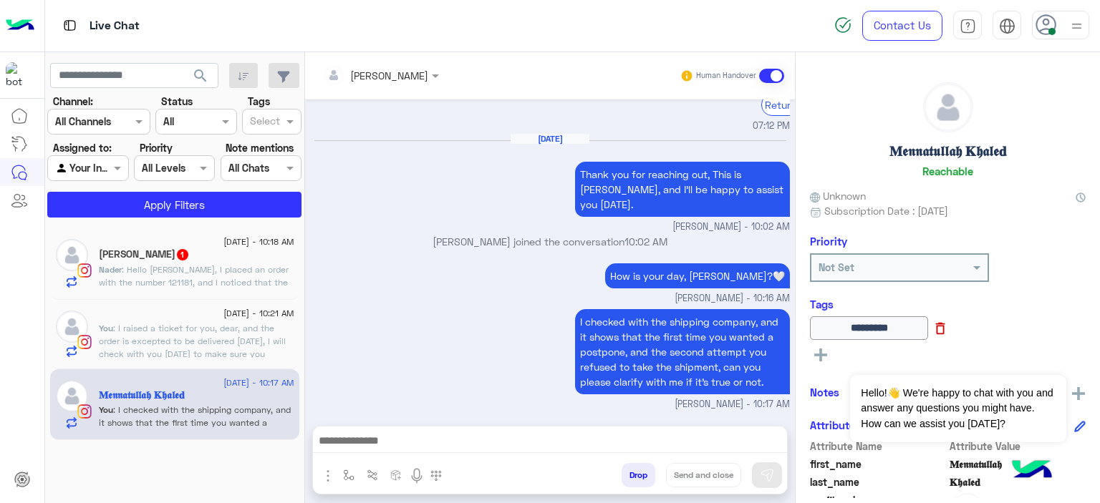
click at [945, 329] on icon at bounding box center [940, 329] width 9 height 12
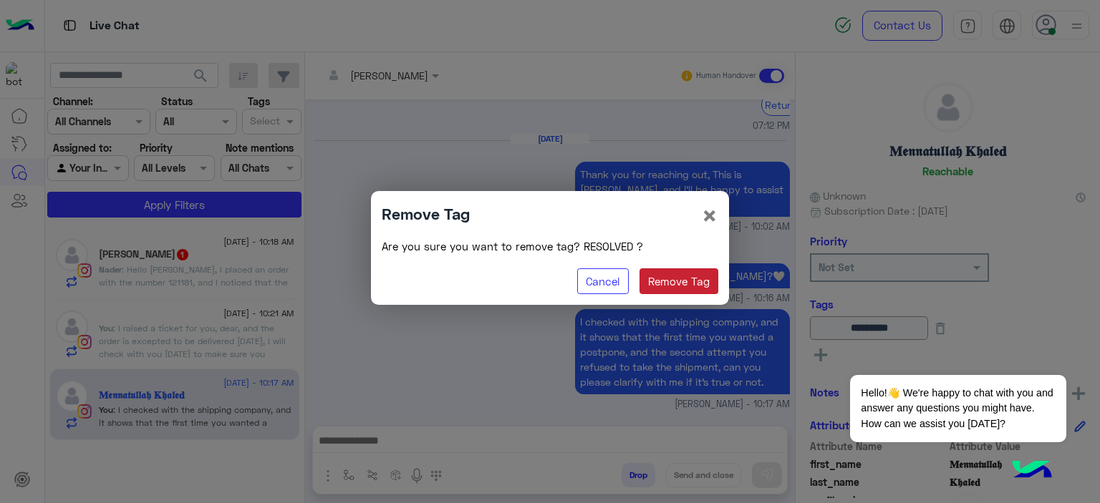
click at [654, 289] on button "Remove Tag" at bounding box center [678, 281] width 79 height 26
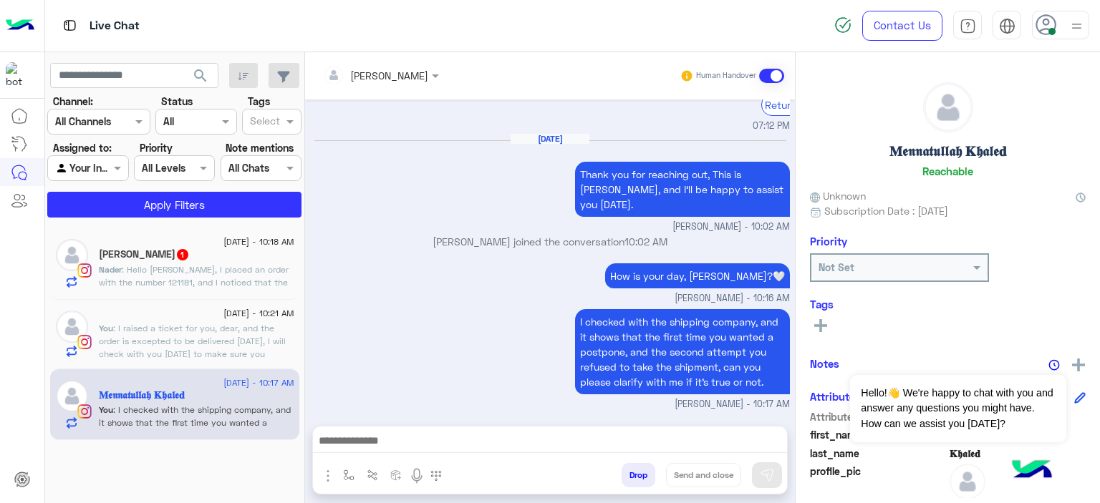
click at [822, 319] on icon at bounding box center [820, 325] width 13 height 13
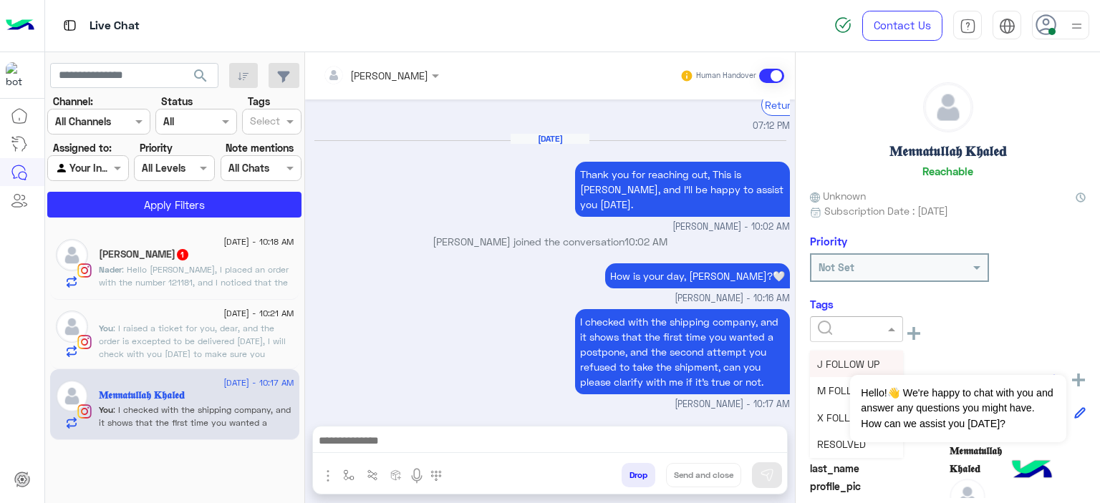
click at [828, 322] on input "text" at bounding box center [840, 329] width 44 height 15
click at [828, 386] on span "M FOLLOW UP" at bounding box center [849, 390] width 65 height 12
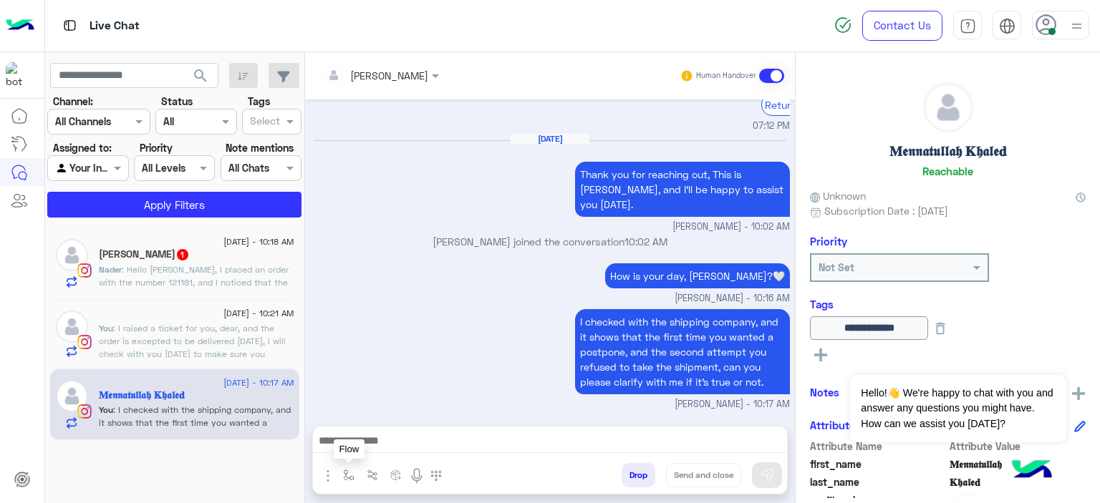
click at [349, 470] on img "button" at bounding box center [348, 475] width 11 height 11
click at [382, 439] on input "text" at bounding box center [374, 444] width 59 height 16
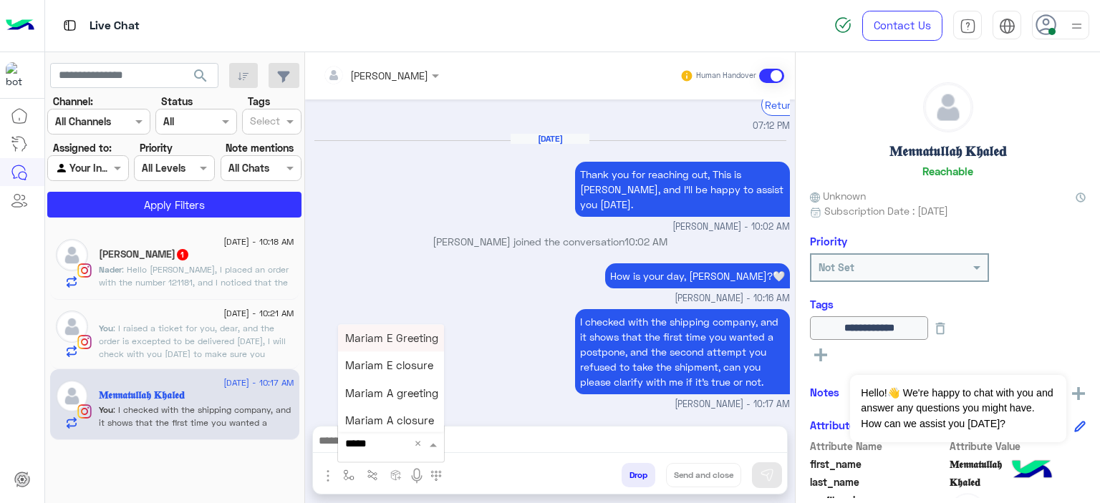
type input "******"
click at [409, 365] on span "Mariam E closure" at bounding box center [389, 365] width 88 height 13
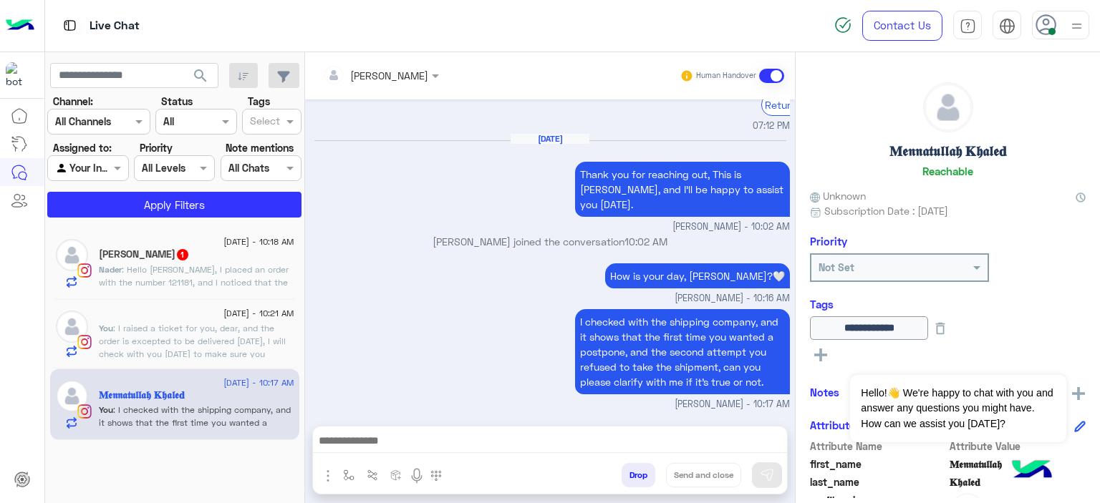
type textarea "**********"
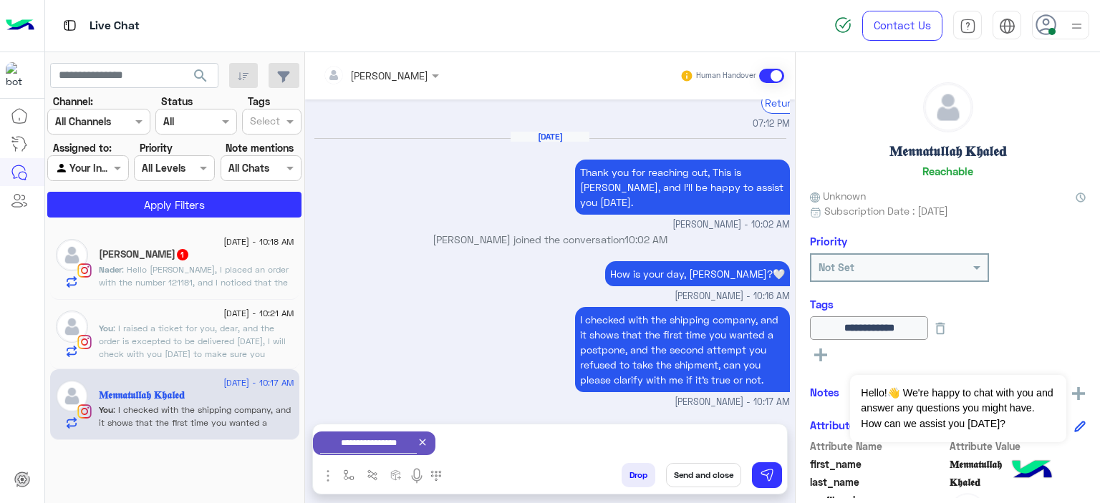
click at [702, 467] on button "Send and close" at bounding box center [703, 475] width 75 height 24
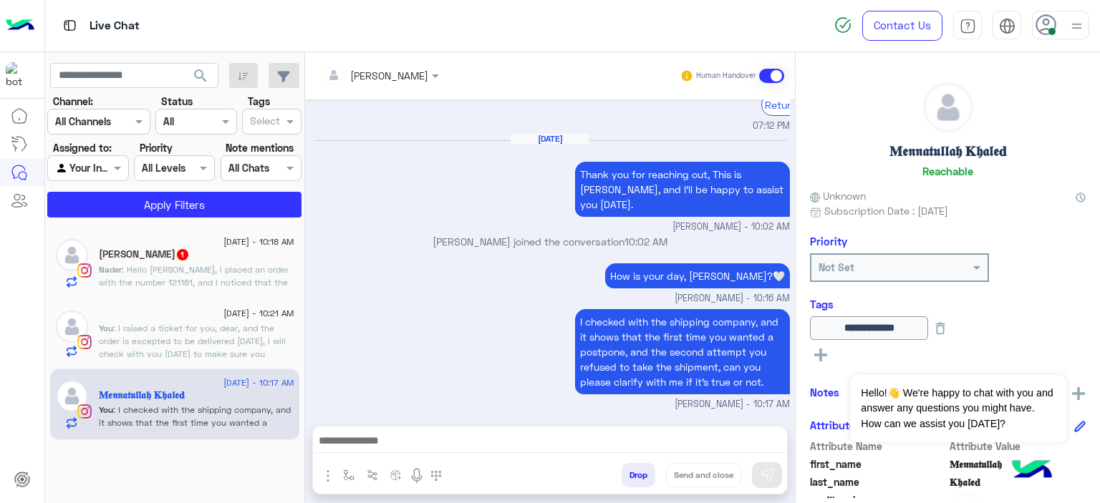
scroll to position [1025, 0]
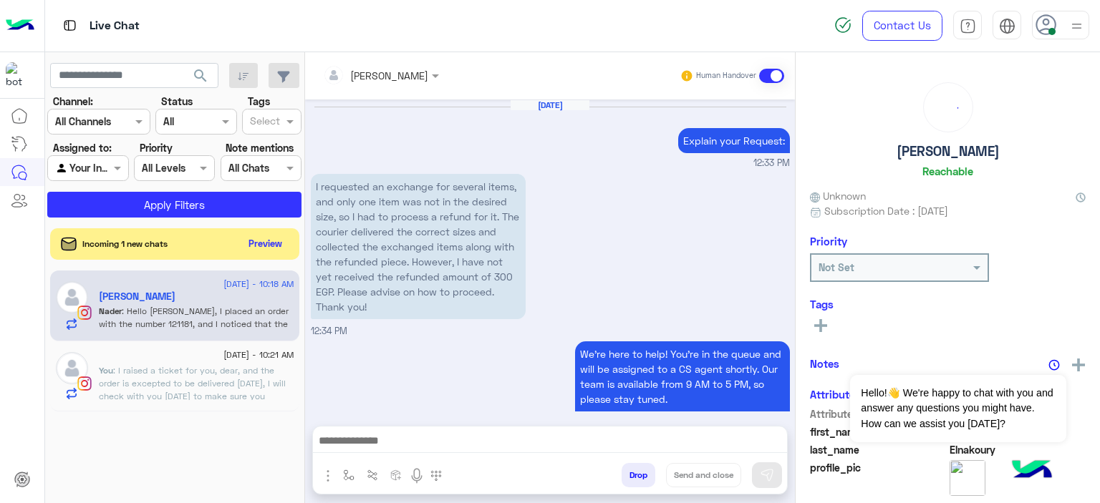
scroll to position [1775, 0]
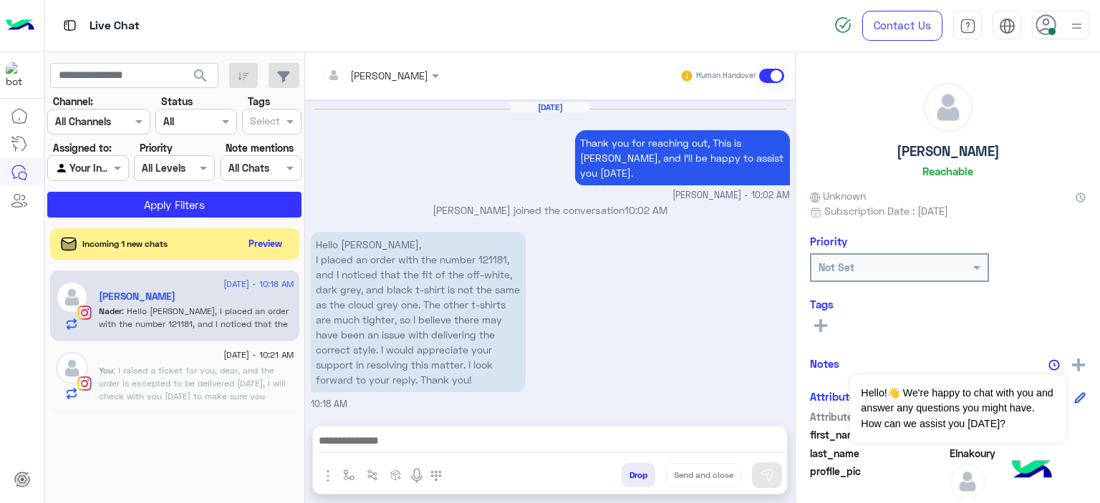
click at [492, 256] on p "Hello mariam, I placed an order with the number 121181, and I noticed that the …" at bounding box center [418, 312] width 215 height 160
click at [492, 257] on p "Hello mariam, I placed an order with the number 121181, and I noticed that the …" at bounding box center [418, 312] width 215 height 160
copy p "121181"
click at [624, 283] on div "Hello mariam, I placed an order with the number 121181, and I noticed that the …" at bounding box center [550, 319] width 479 height 183
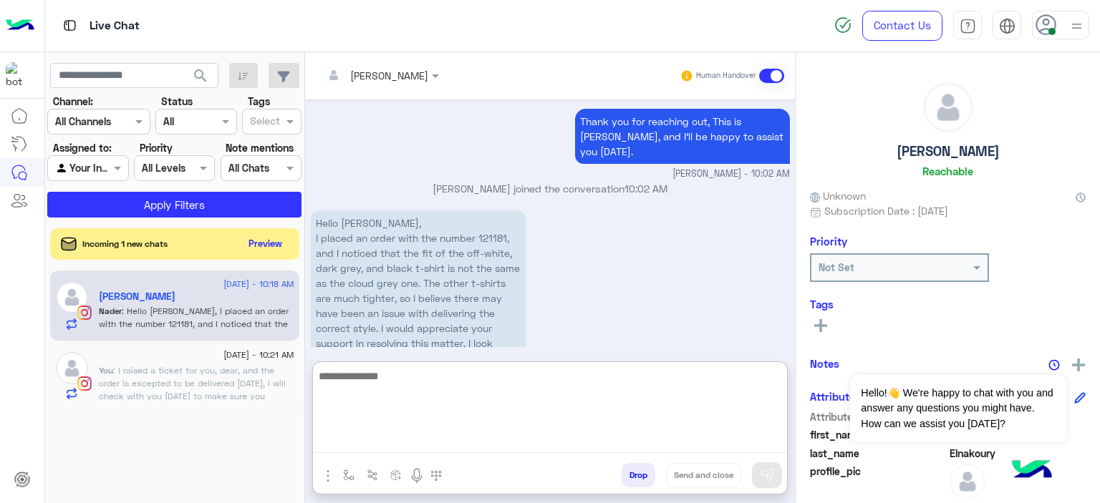
click at [381, 433] on textarea at bounding box center [550, 410] width 474 height 86
type textarea "**********"
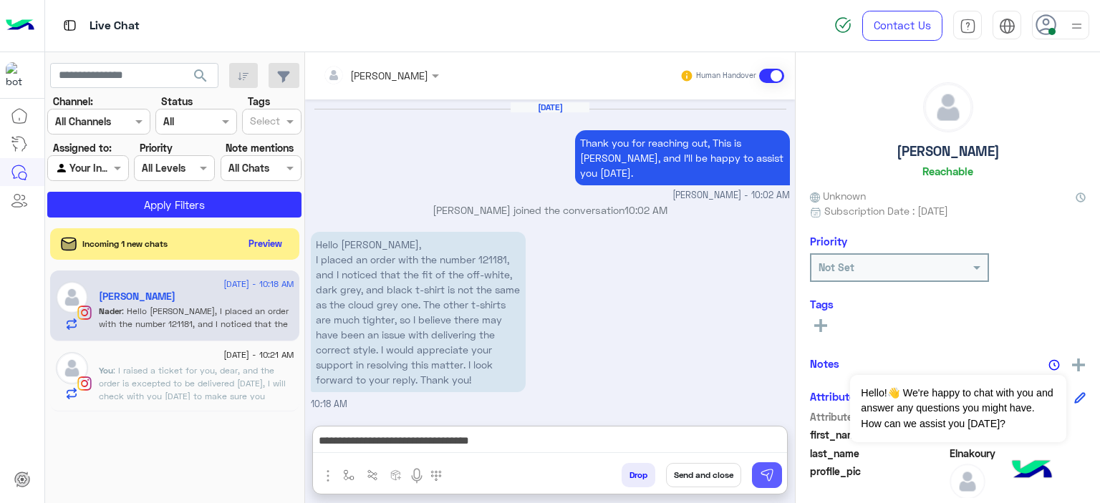
click at [770, 476] on img at bounding box center [767, 475] width 14 height 14
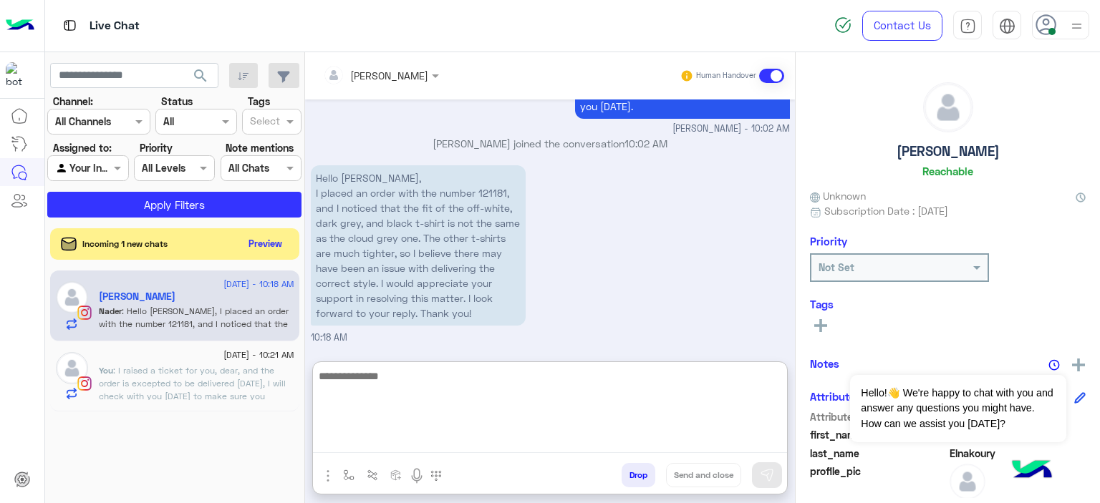
click at [459, 436] on textarea at bounding box center [550, 410] width 474 height 86
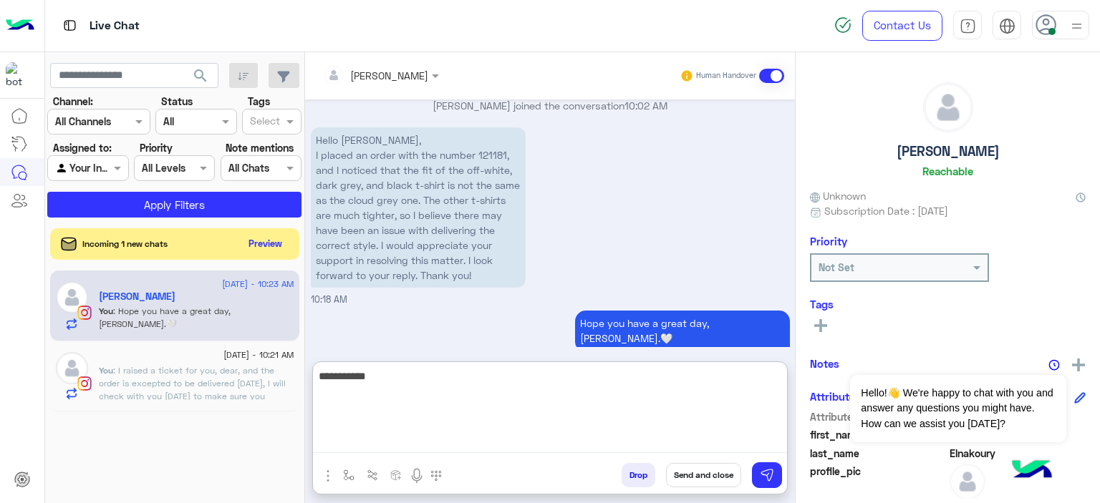
scroll to position [1885, 0]
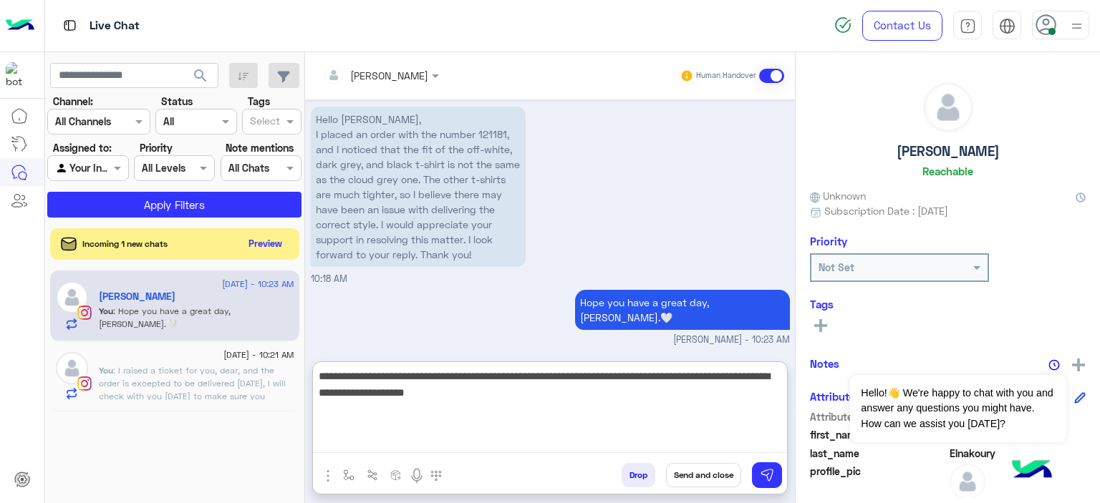
type textarea "**********"
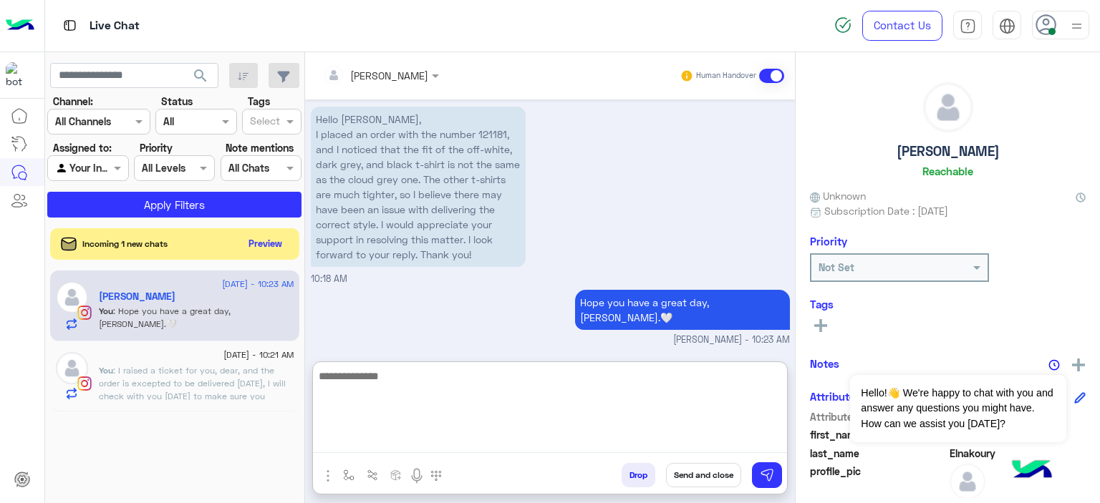
scroll to position [1976, 0]
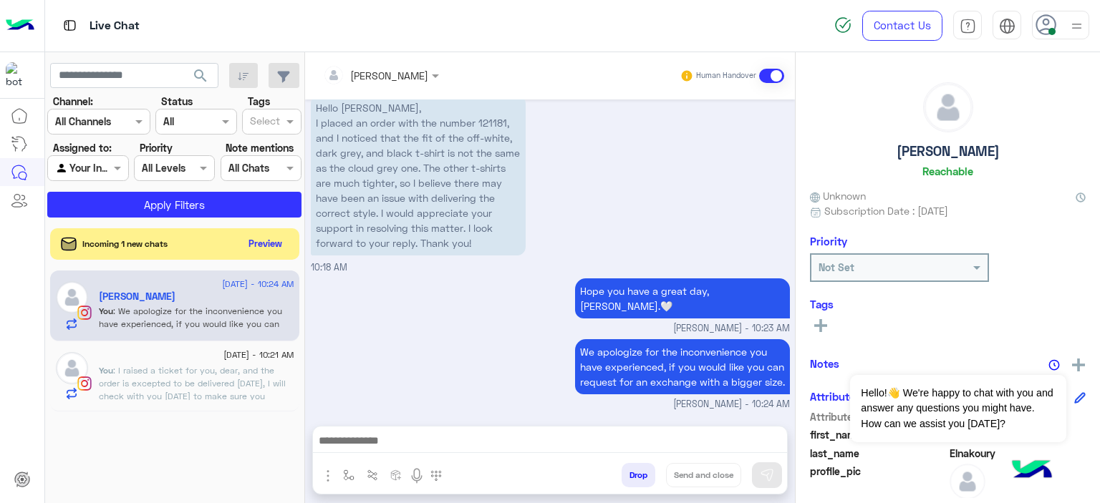
click at [261, 374] on span ": I raised a ticket for you, dear, and the order is excepted to be delivered to…" at bounding box center [192, 389] width 187 height 49
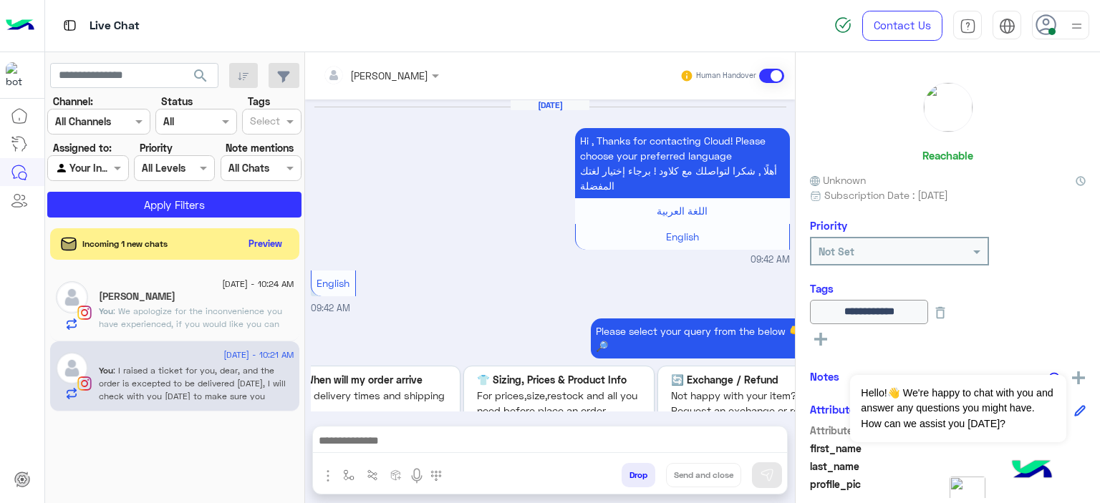
scroll to position [1738, 0]
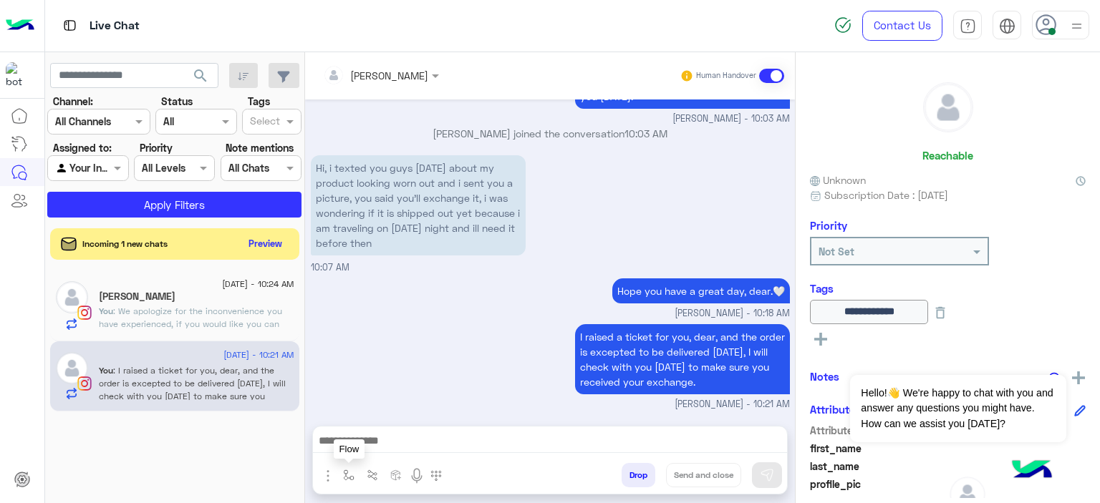
click at [343, 471] on img "button" at bounding box center [348, 475] width 11 height 11
click at [379, 443] on input "text" at bounding box center [374, 444] width 59 height 16
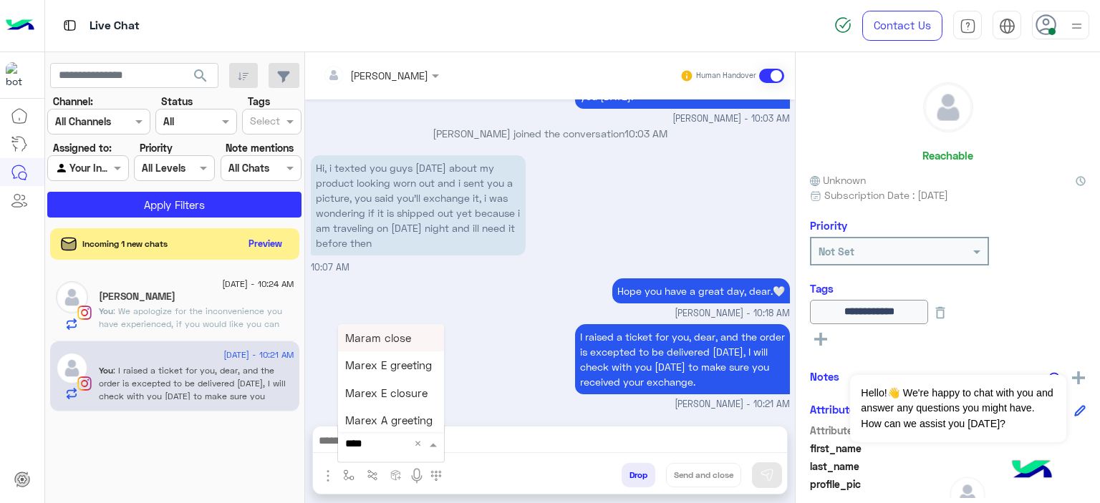
type input "*****"
click at [414, 372] on span "Mariam E closure" at bounding box center [389, 365] width 88 height 13
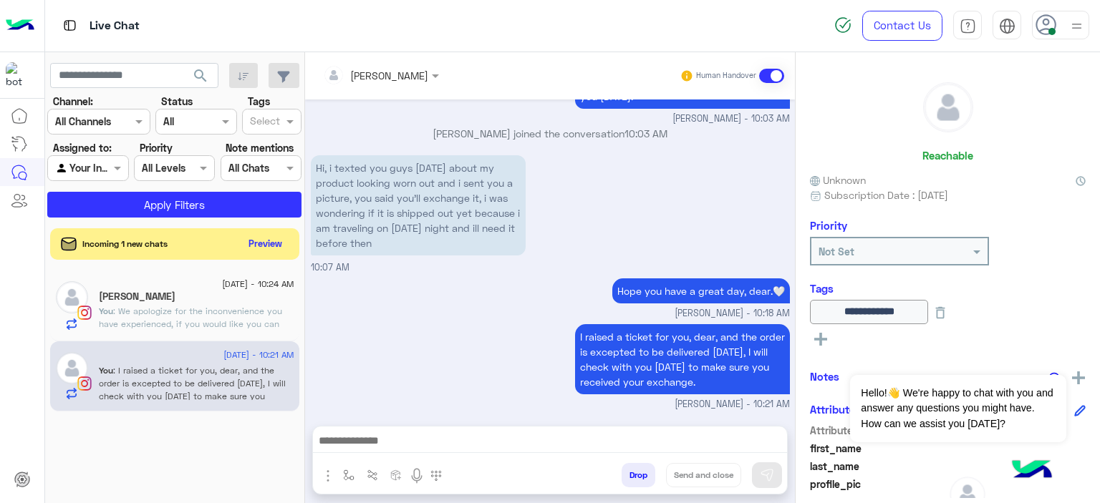
type textarea "**********"
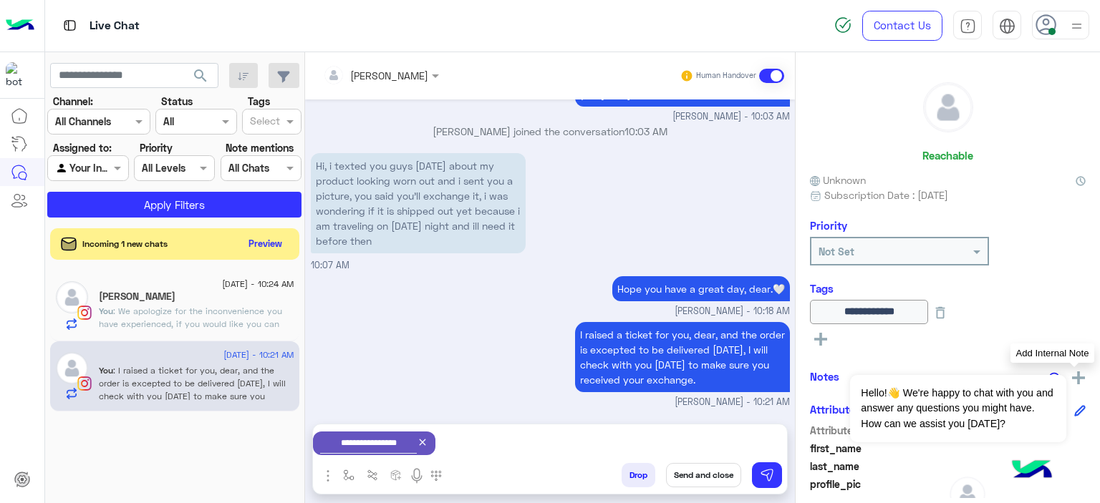
click at [1072, 374] on img at bounding box center [1078, 378] width 13 height 13
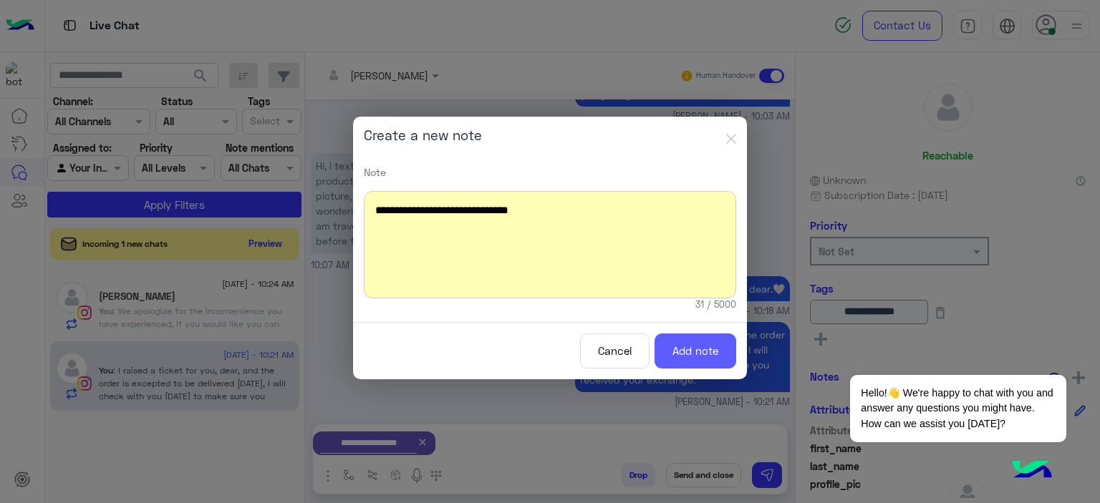
click at [679, 347] on button "Add note" at bounding box center [695, 351] width 82 height 35
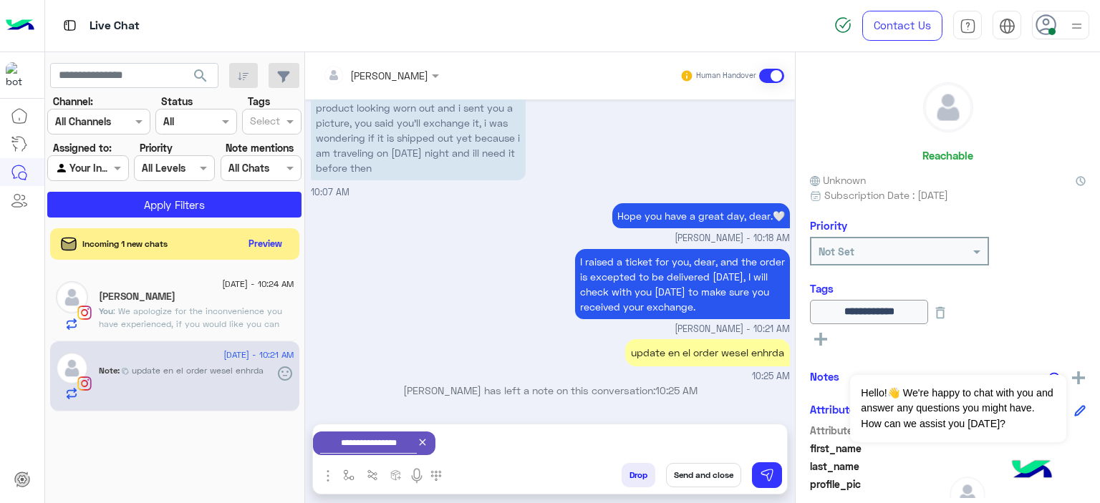
click at [702, 474] on button "Send and close" at bounding box center [703, 475] width 75 height 24
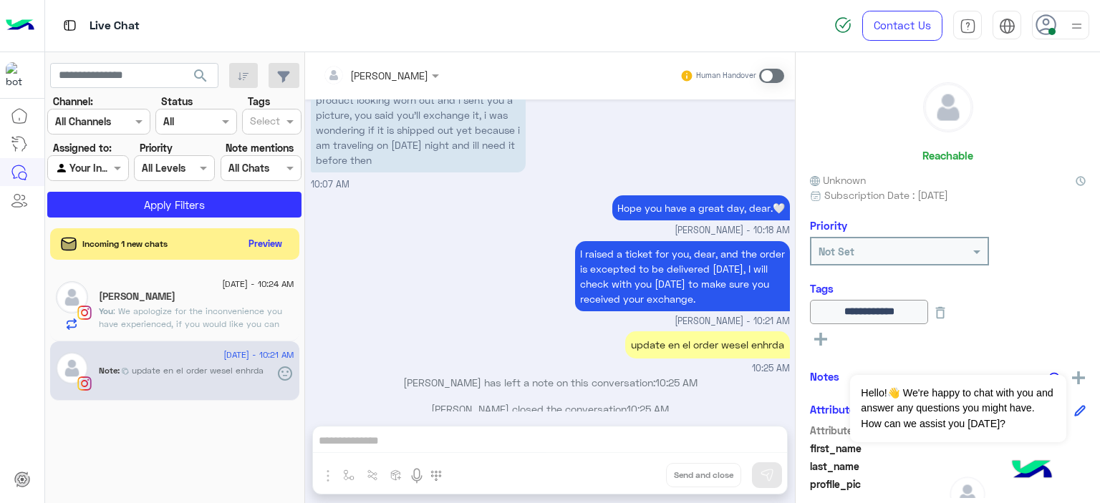
scroll to position [1837, 0]
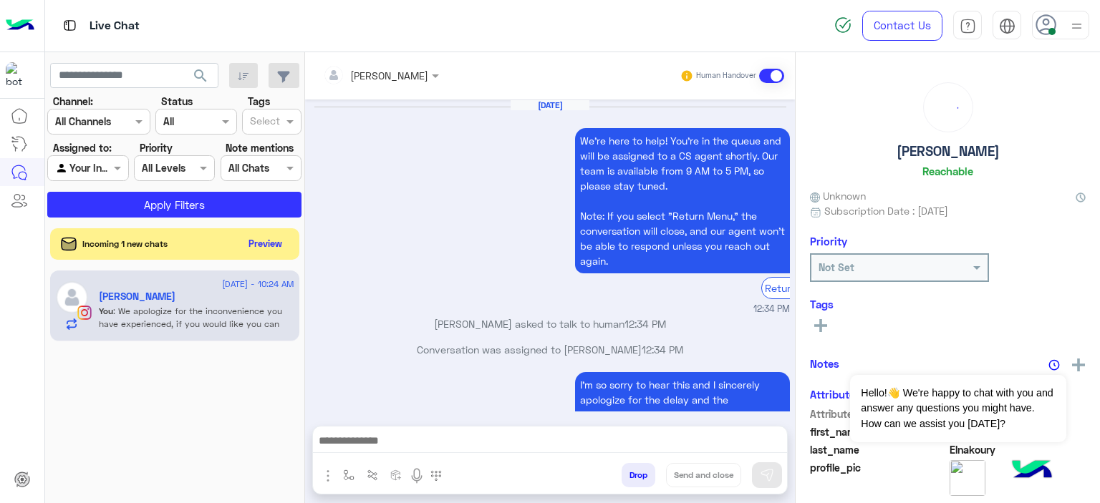
scroll to position [1698, 0]
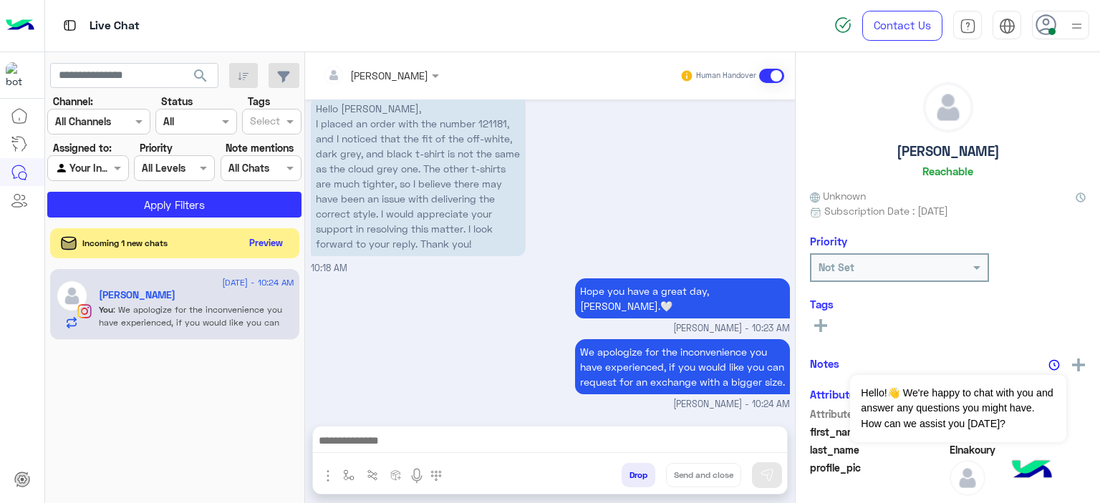
click at [283, 249] on button "Preview" at bounding box center [266, 242] width 44 height 19
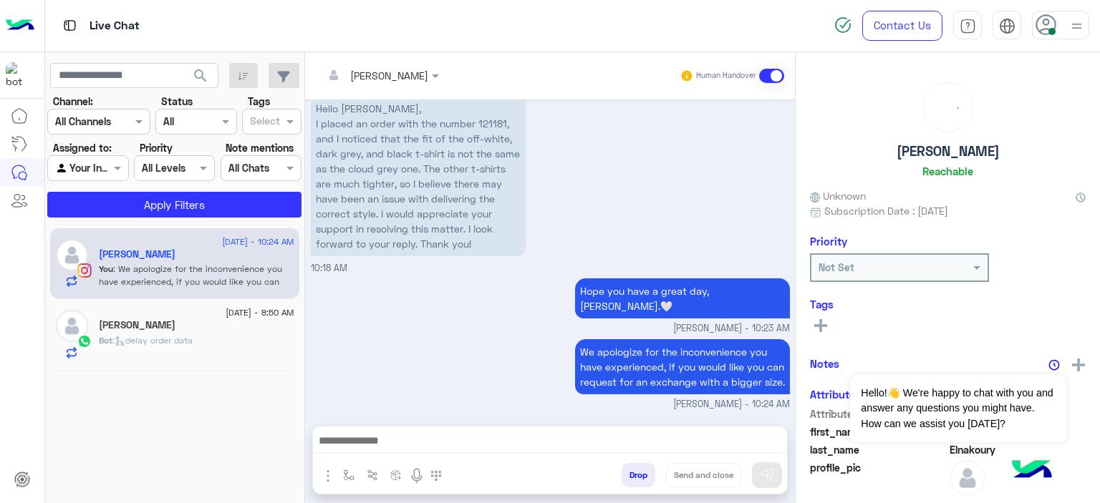
click at [246, 328] on div "Yasmine M" at bounding box center [196, 326] width 195 height 15
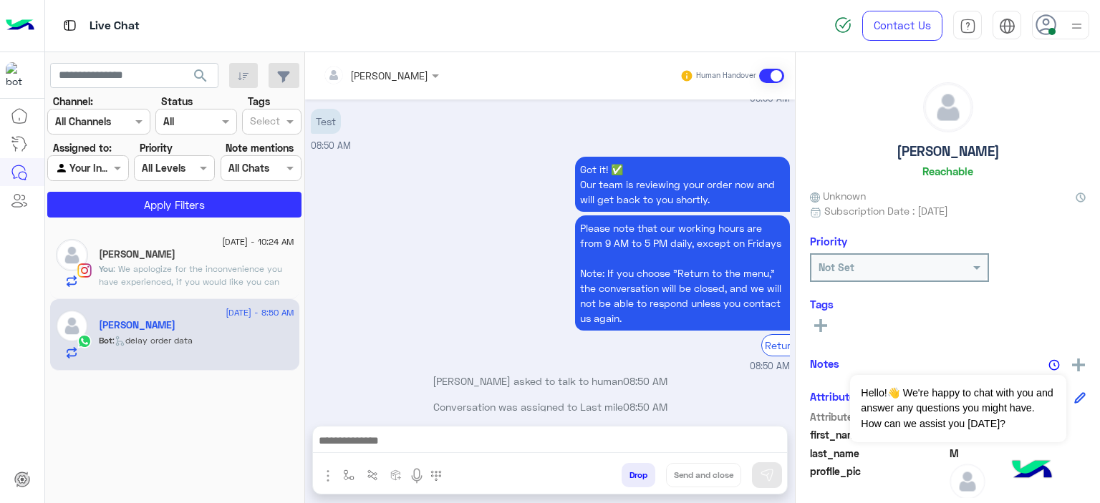
scroll to position [1479, 0]
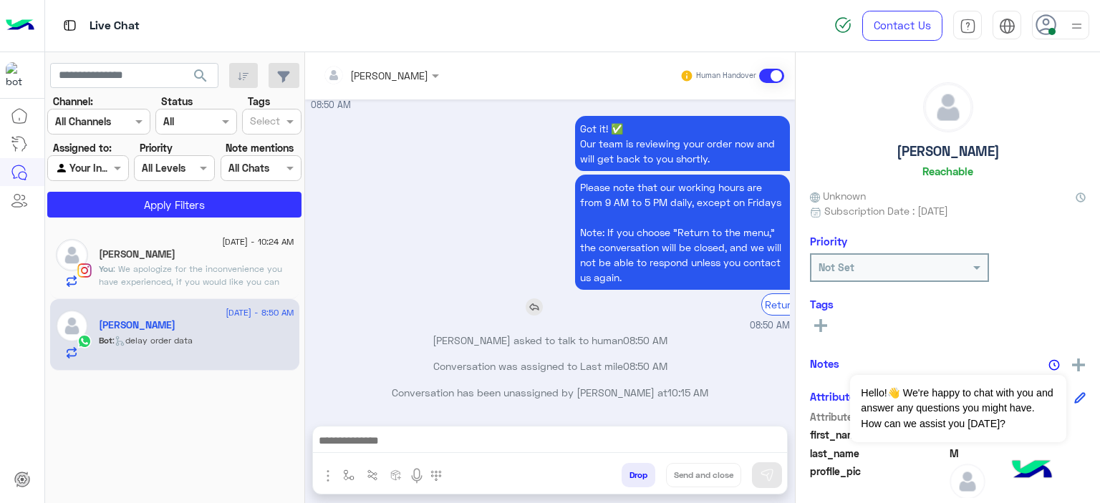
click at [514, 257] on div "Please note that our working hours are from 9 AM to 5 PM daily, except on Frida…" at bounding box center [641, 245] width 296 height 141
click at [414, 81] on div at bounding box center [381, 75] width 130 height 16
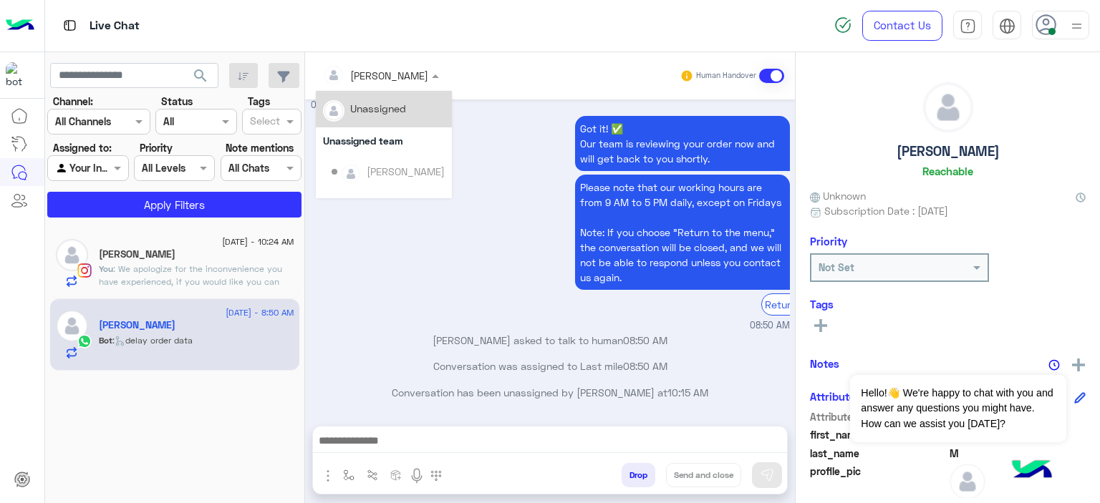
click at [391, 105] on div "Unassigned" at bounding box center [378, 108] width 56 height 15
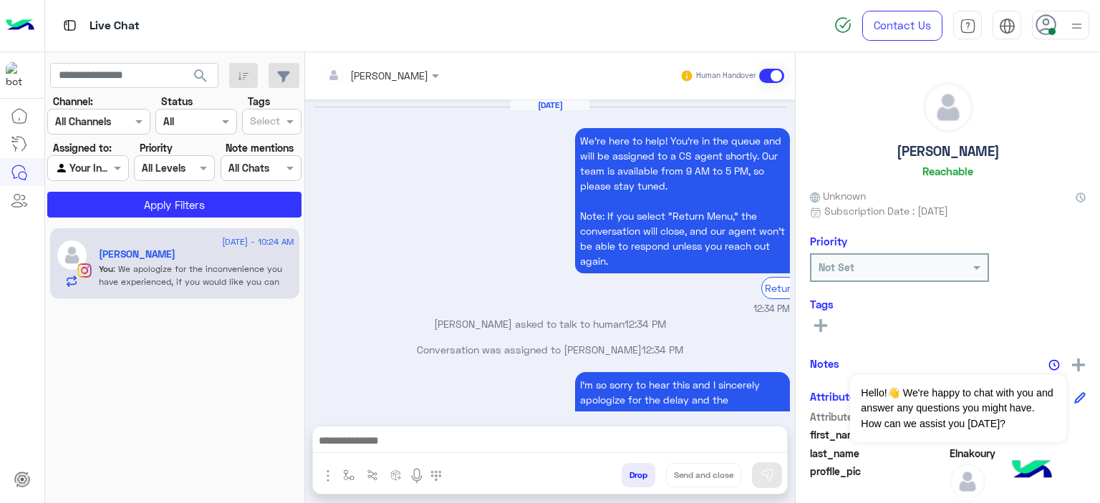
scroll to position [1698, 0]
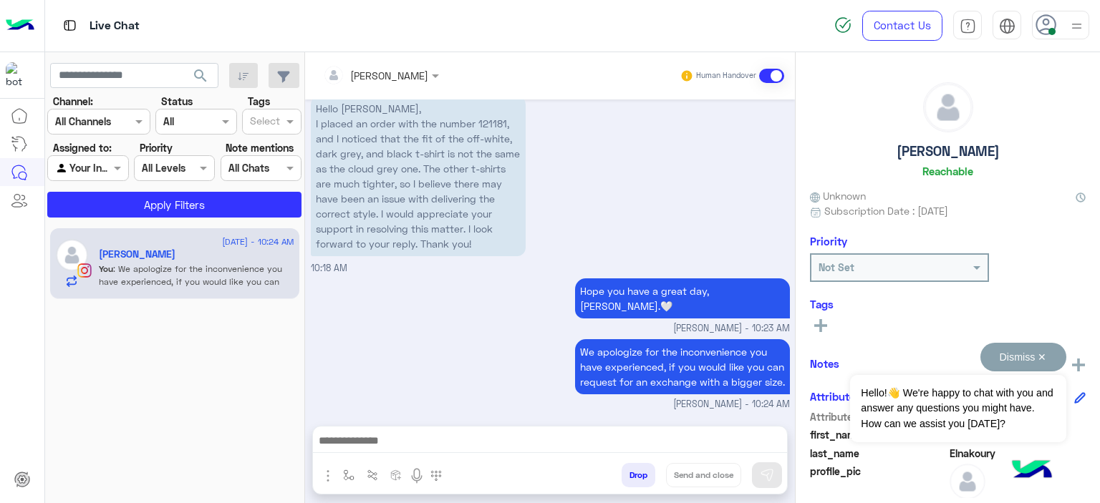
click at [1045, 363] on button "Dismiss ✕" at bounding box center [1023, 357] width 86 height 29
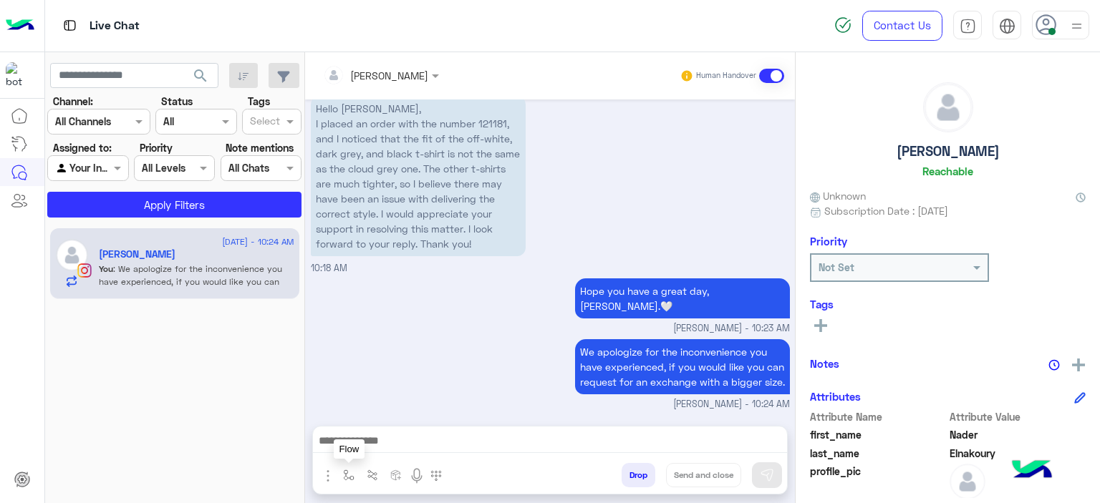
click at [347, 470] on img "button" at bounding box center [348, 475] width 11 height 11
click at [362, 457] on ng-select "enter flow name" at bounding box center [392, 444] width 108 height 26
click at [808, 326] on div "Nader Elnakoury Reachable Unknown Subscription Date : 05/03/2025 Priority Not S…" at bounding box center [947, 275] width 304 height 446
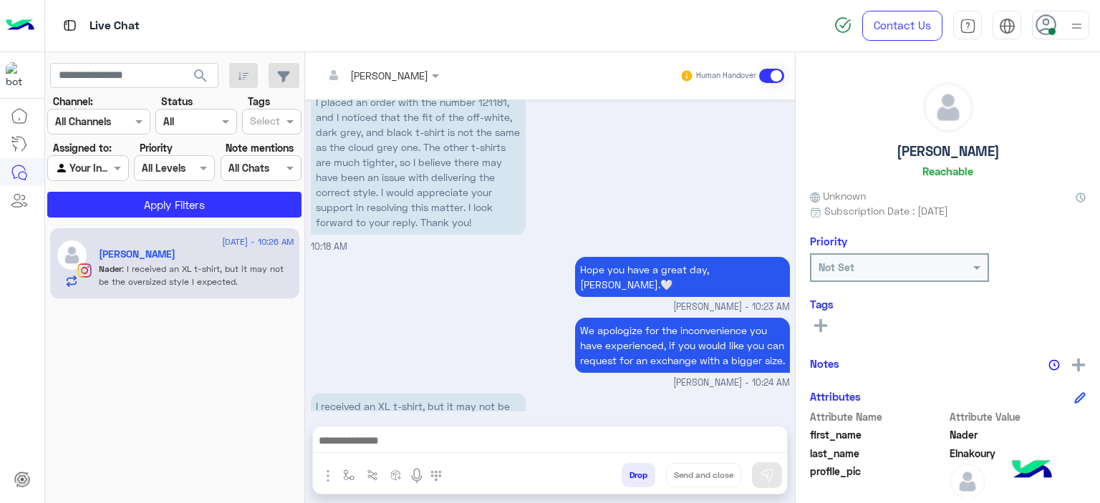
scroll to position [1760, 0]
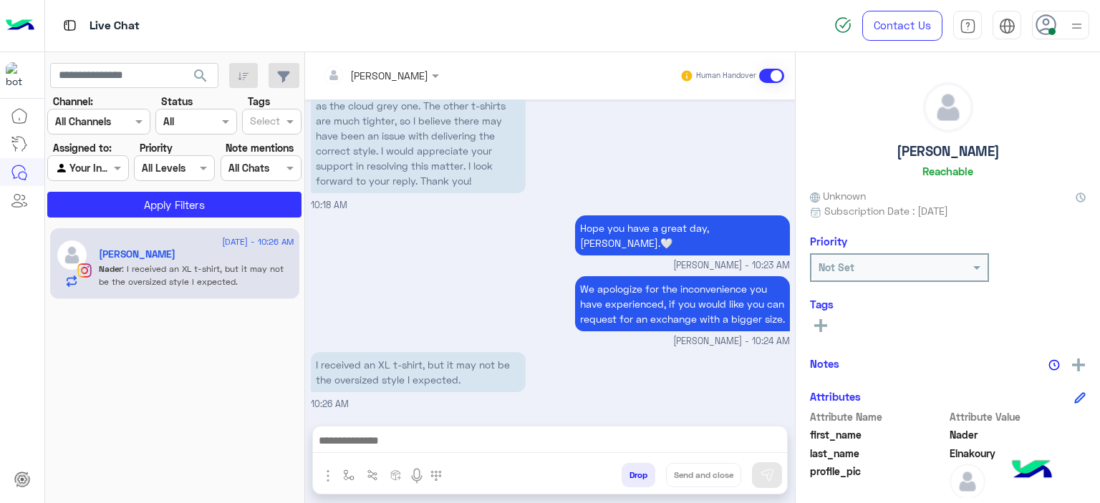
click at [818, 326] on rect at bounding box center [820, 325] width 13 height 3
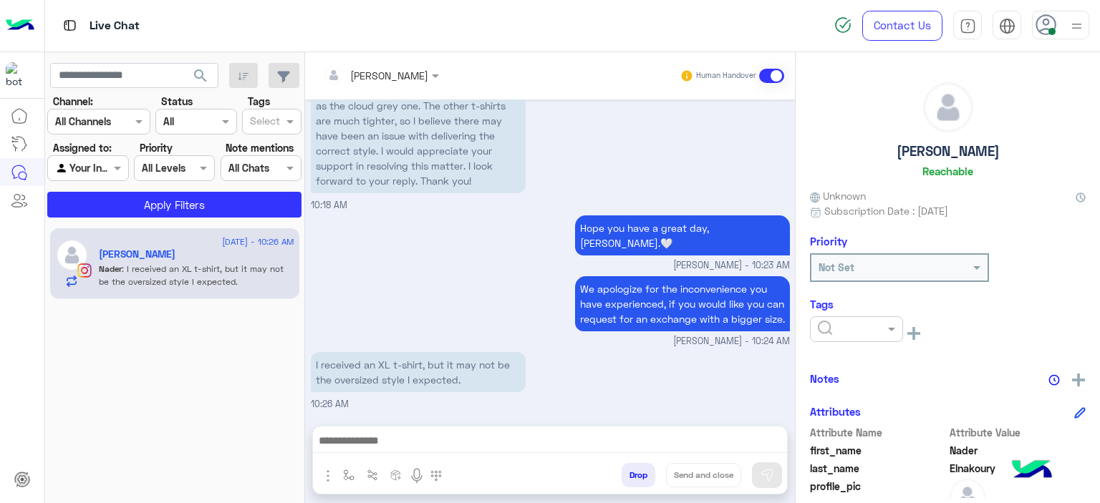
click at [538, 377] on div "I received an XL t-shirt, but it may not be the oversized style I expected. 10:…" at bounding box center [550, 380] width 479 height 63
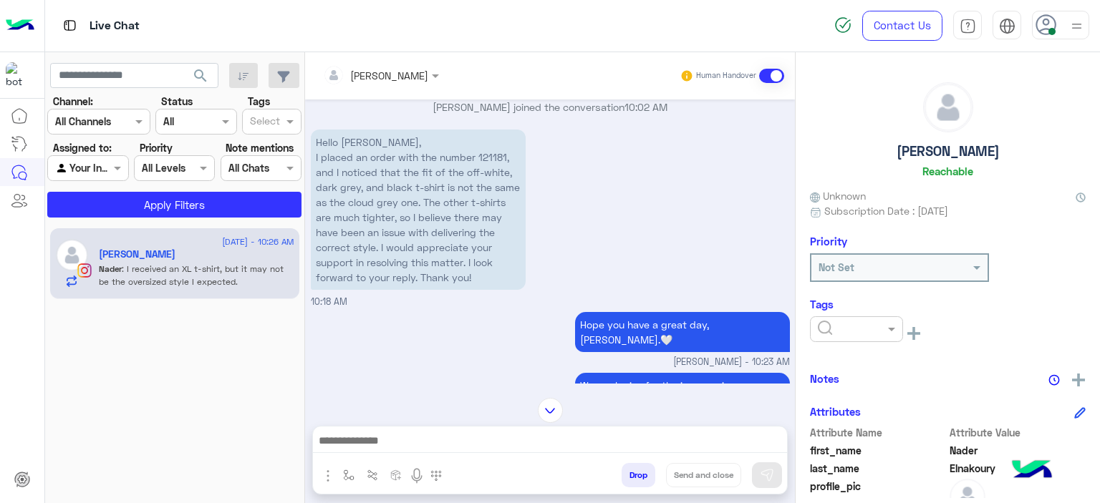
scroll to position [1644, 0]
click at [498, 174] on p "Hello mariam, I placed an order with the number 121181, and I noticed that the …" at bounding box center [418, 209] width 215 height 160
copy p "121181"
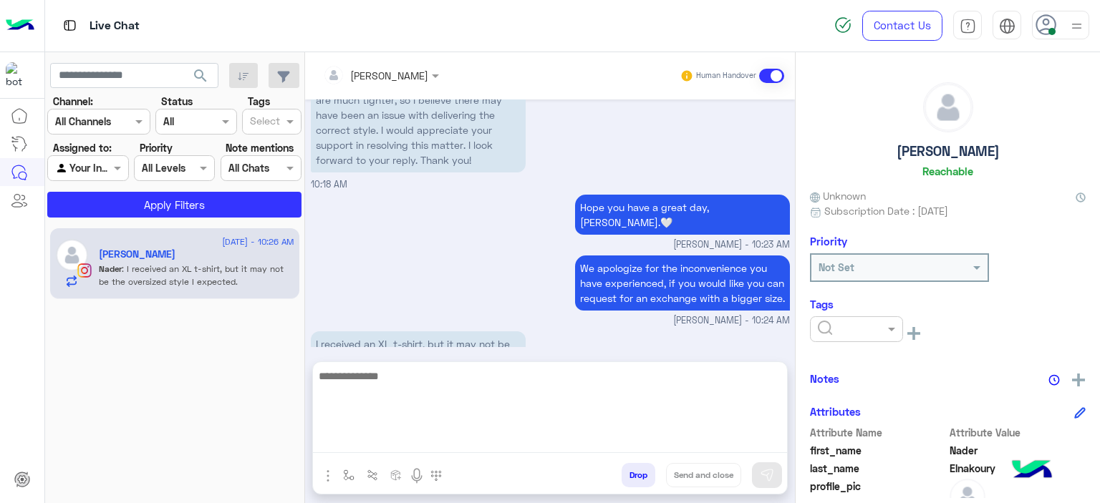
click at [379, 434] on textarea at bounding box center [550, 410] width 474 height 86
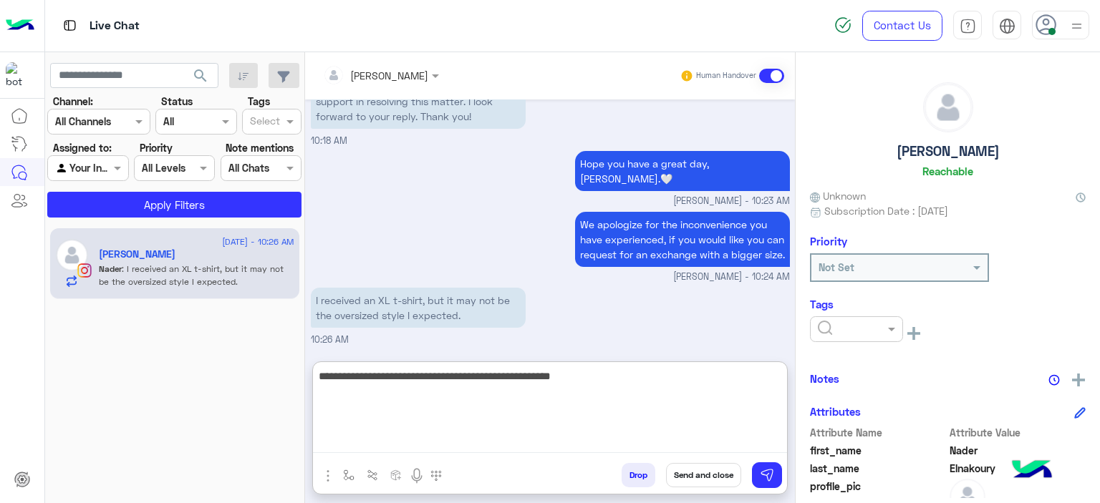
type textarea "**********"
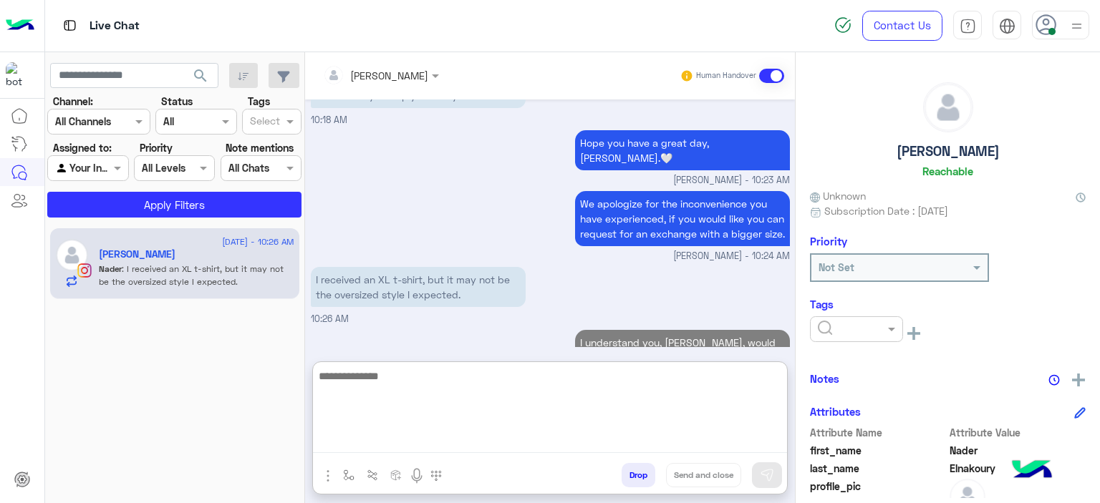
scroll to position [1886, 0]
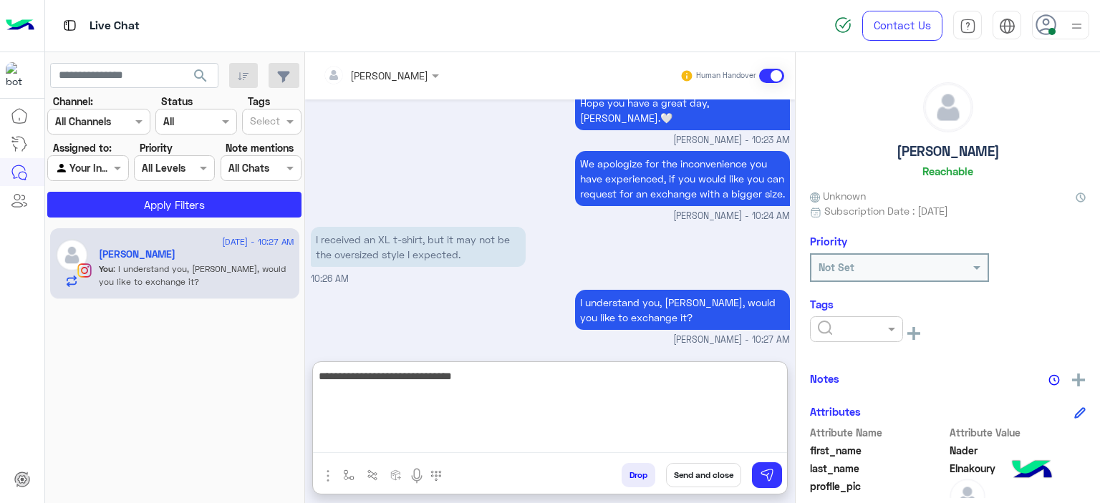
type textarea "**********"
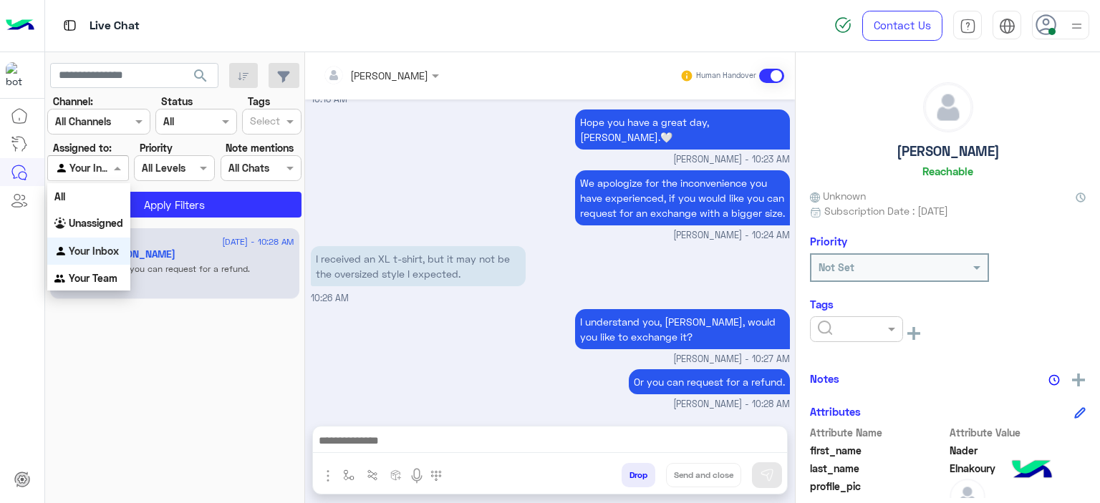
click at [107, 158] on div "Agent Filter Your Inbox" at bounding box center [87, 168] width 81 height 26
click at [100, 226] on b "Unassigned" at bounding box center [96, 223] width 54 height 12
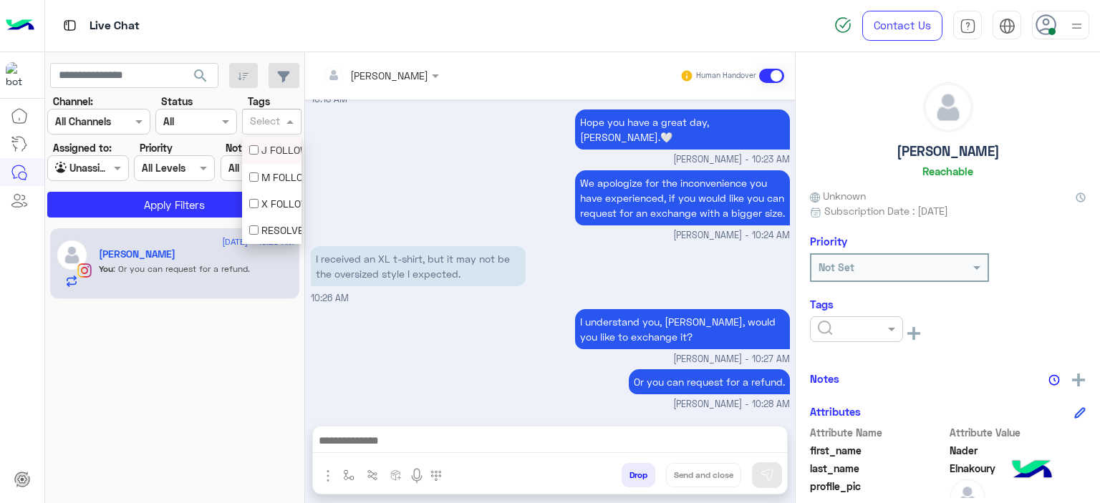
click at [274, 122] on input "text" at bounding box center [265, 122] width 30 height 15
click at [268, 176] on div "M FOLLOW UP" at bounding box center [271, 177] width 45 height 15
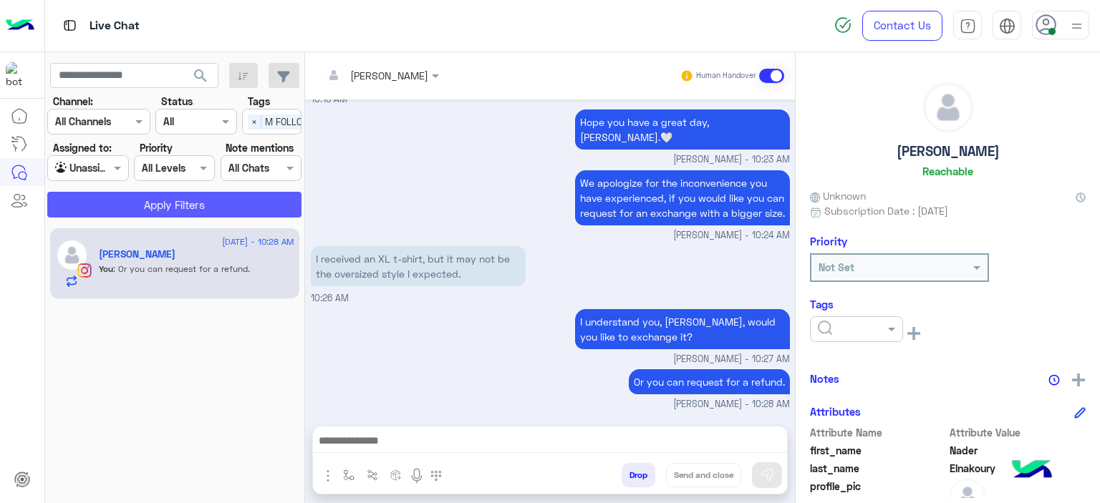
click at [248, 204] on button "Apply Filters" at bounding box center [174, 205] width 254 height 26
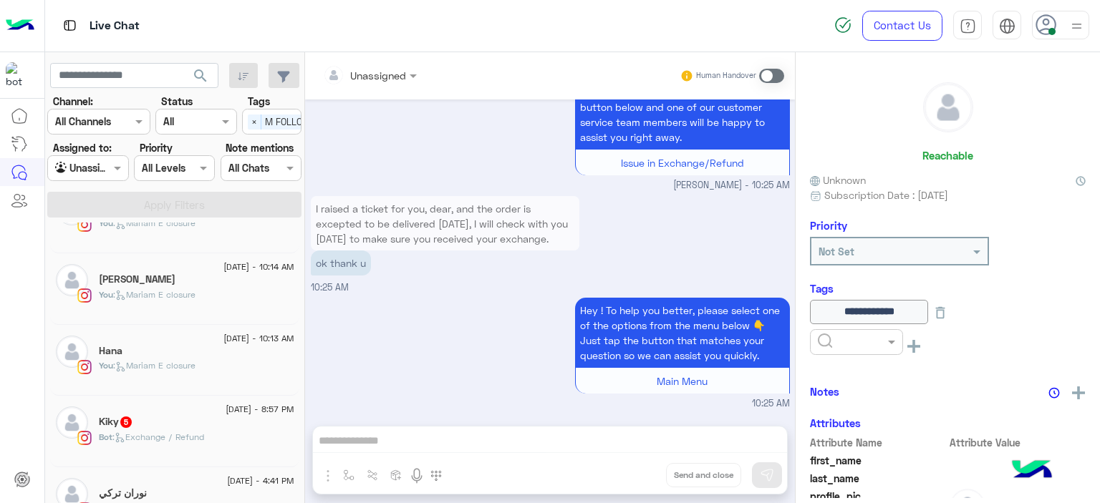
scroll to position [106, 0]
click at [166, 289] on span ": Mariam E closure" at bounding box center [154, 294] width 82 height 11
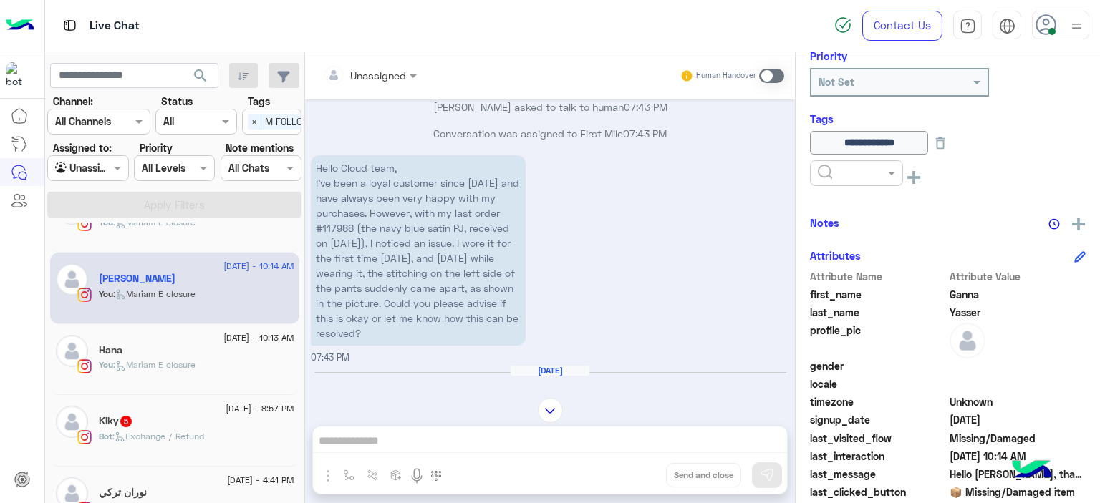
scroll to position [1049, 0]
click at [330, 233] on p "Hello Cloud team, I’ve been a loyal customer since 2024 and have always been ve…" at bounding box center [418, 250] width 215 height 190
copy p "117988"
click at [100, 153] on label "Assigned to:" at bounding box center [82, 147] width 59 height 15
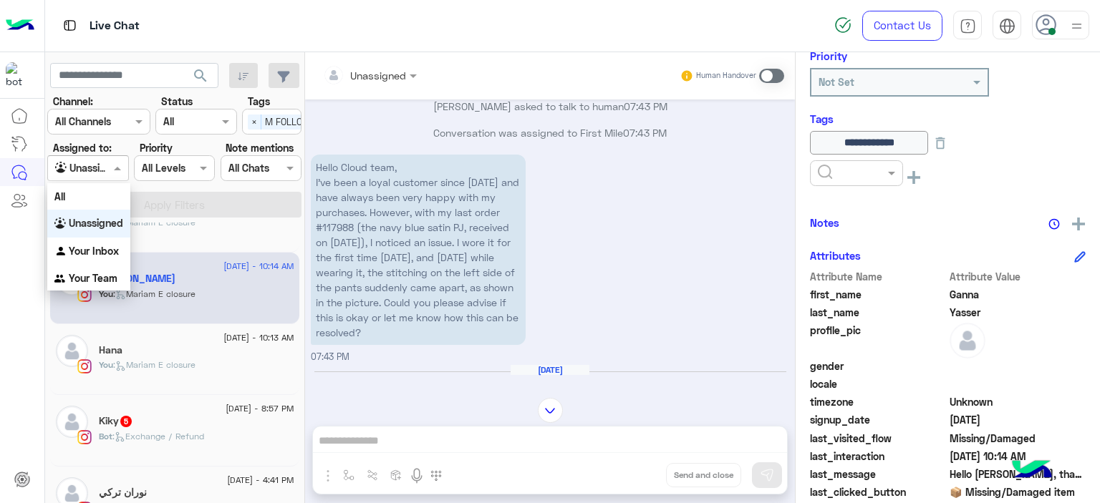
click at [103, 164] on div at bounding box center [87, 168] width 79 height 16
click at [93, 249] on b "Your Inbox" at bounding box center [94, 251] width 50 height 12
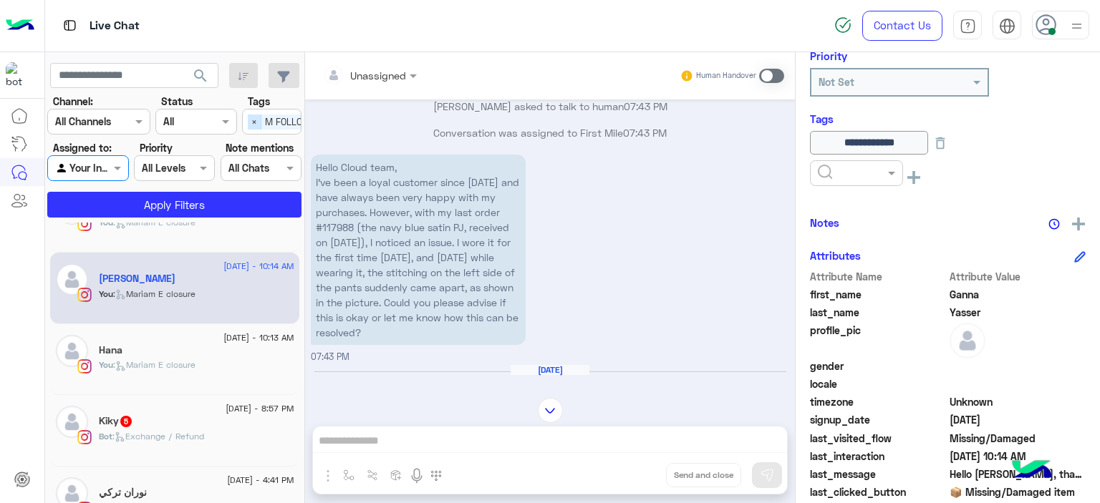
click at [251, 121] on span "×" at bounding box center [255, 122] width 14 height 15
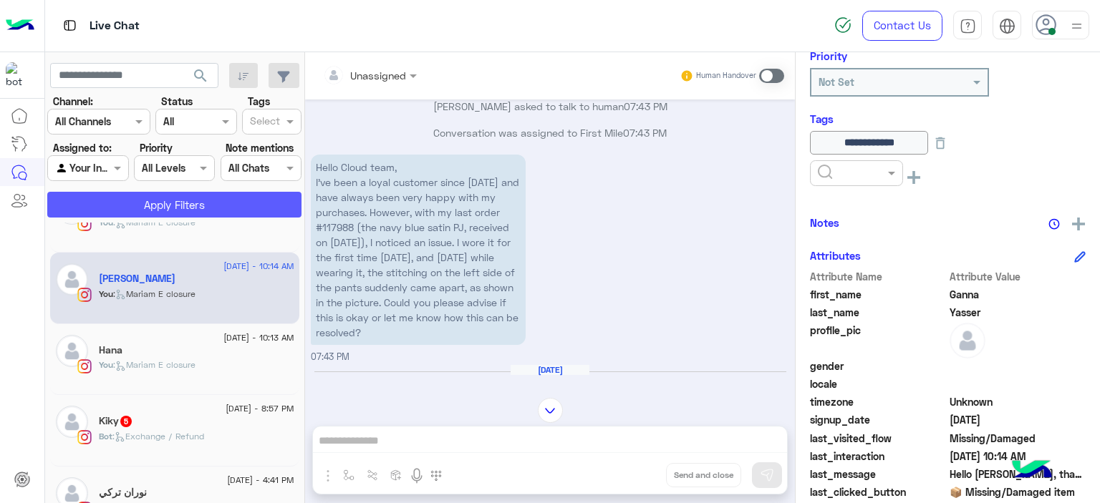
click at [226, 198] on button "Apply Filters" at bounding box center [174, 205] width 254 height 26
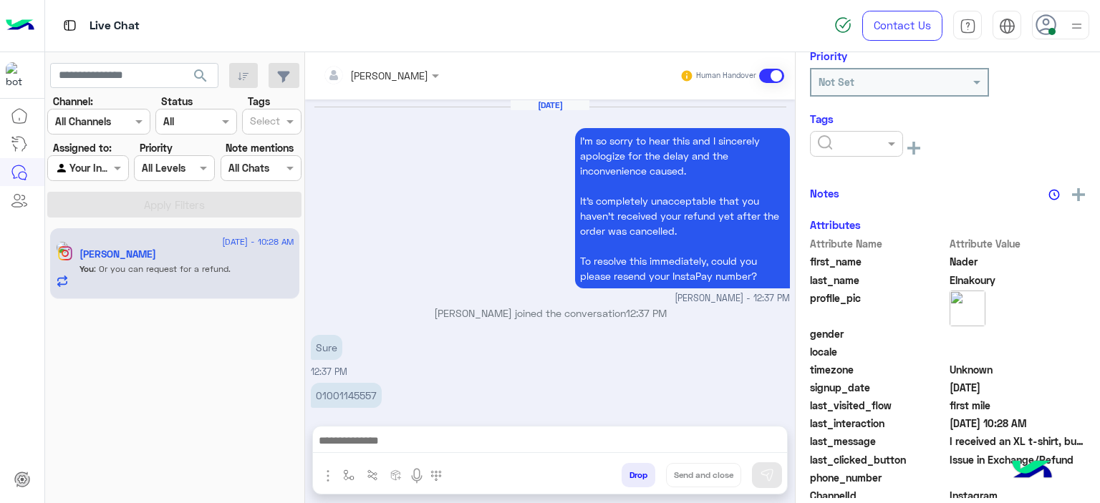
scroll to position [1618, 0]
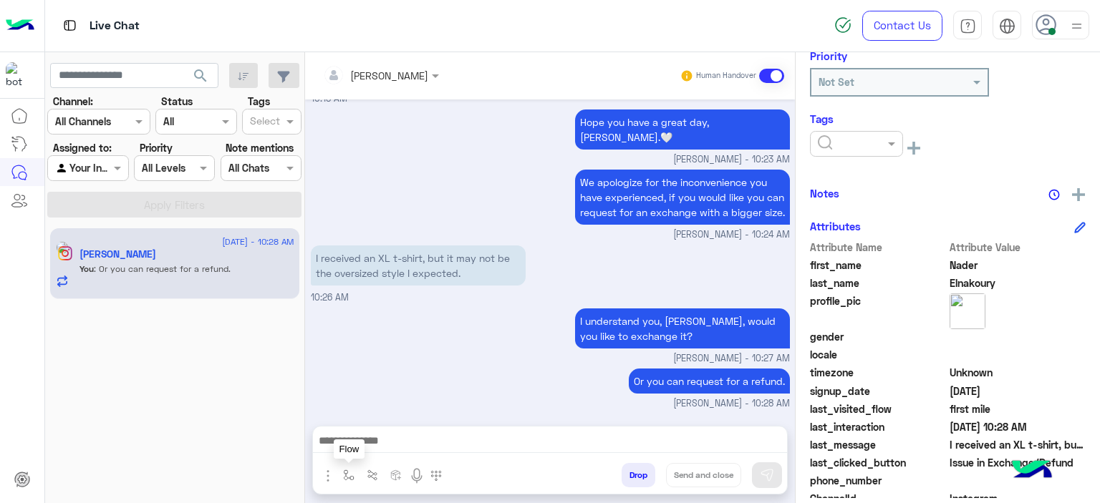
click at [352, 475] on img "button" at bounding box center [348, 475] width 11 height 11
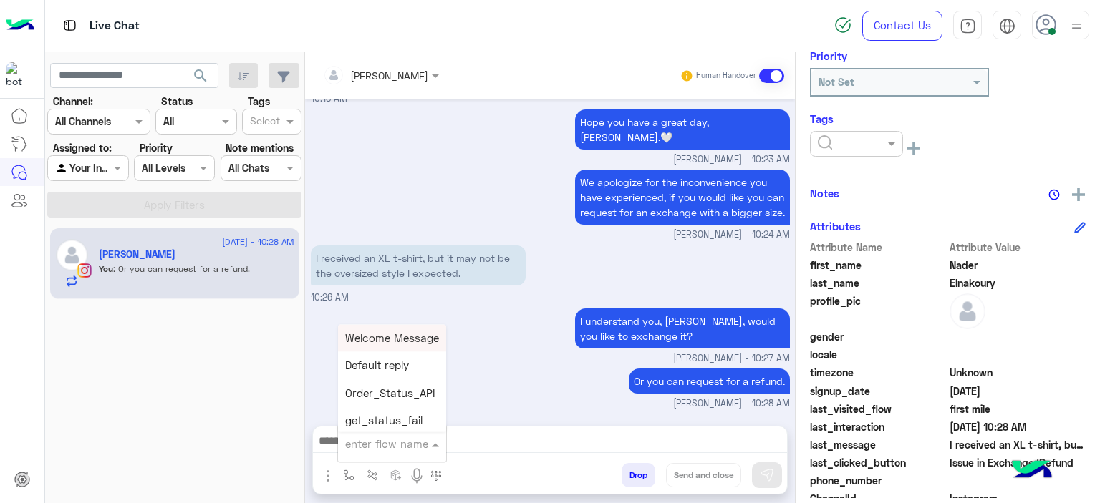
click at [361, 451] on input "text" at bounding box center [374, 444] width 59 height 16
type input "******"
click at [391, 361] on span "Mariam E closure" at bounding box center [389, 365] width 88 height 13
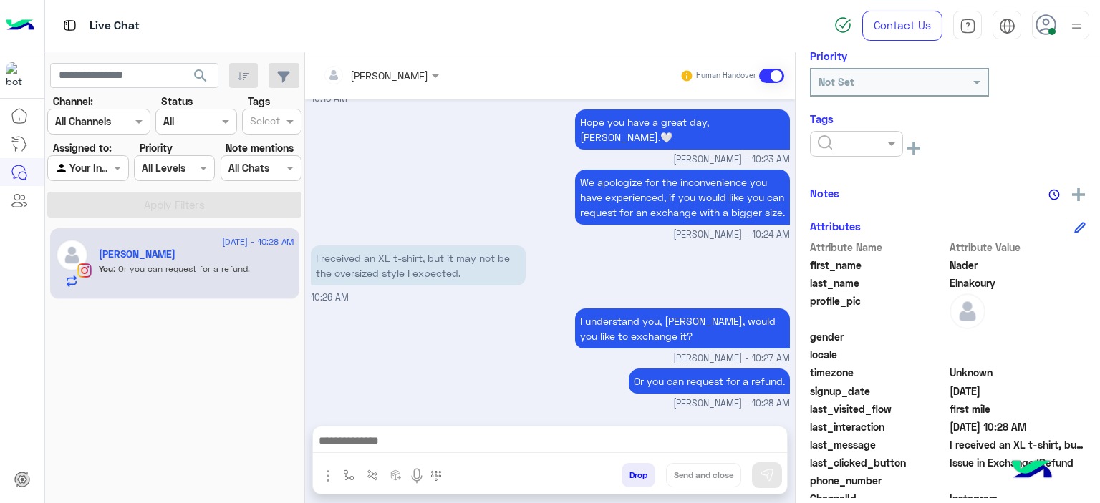
type textarea "**********"
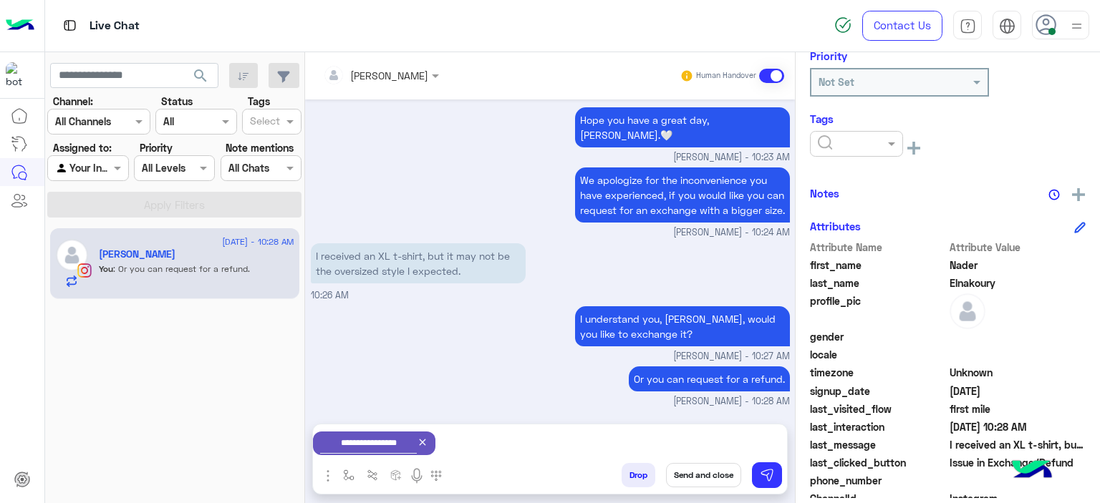
click at [580, 269] on div "I received an XL t-shirt, but it may not be the oversized style I expected. 10:…" at bounding box center [550, 271] width 479 height 63
click at [898, 146] on span at bounding box center [893, 143] width 18 height 15
click at [878, 215] on div "M FOLLOW UP" at bounding box center [856, 205] width 93 height 26
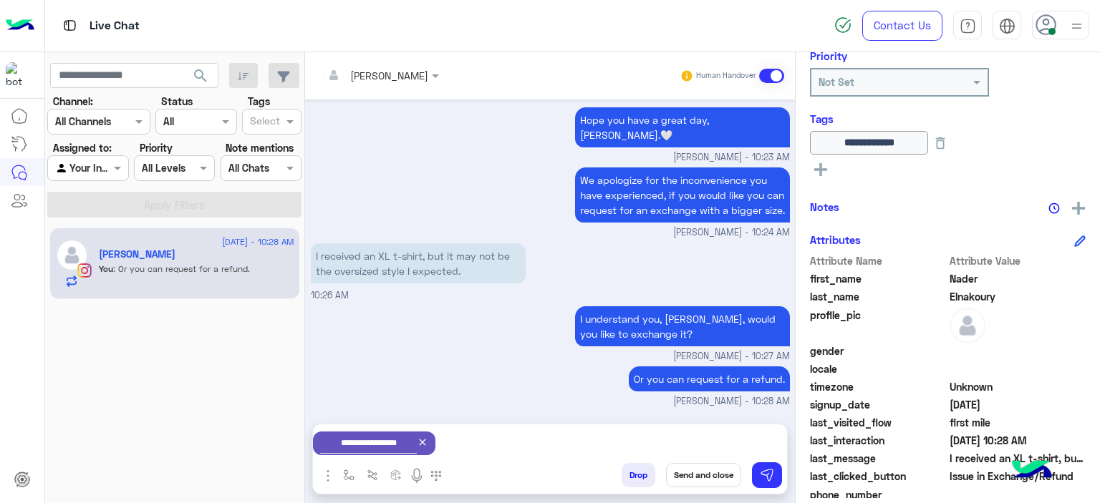
click at [544, 319] on div "I understand you, Nader, would you like to exchange it? Mariam Ahmed - 10:27 AM" at bounding box center [550, 333] width 479 height 61
click at [704, 470] on button "Send and close" at bounding box center [703, 475] width 75 height 24
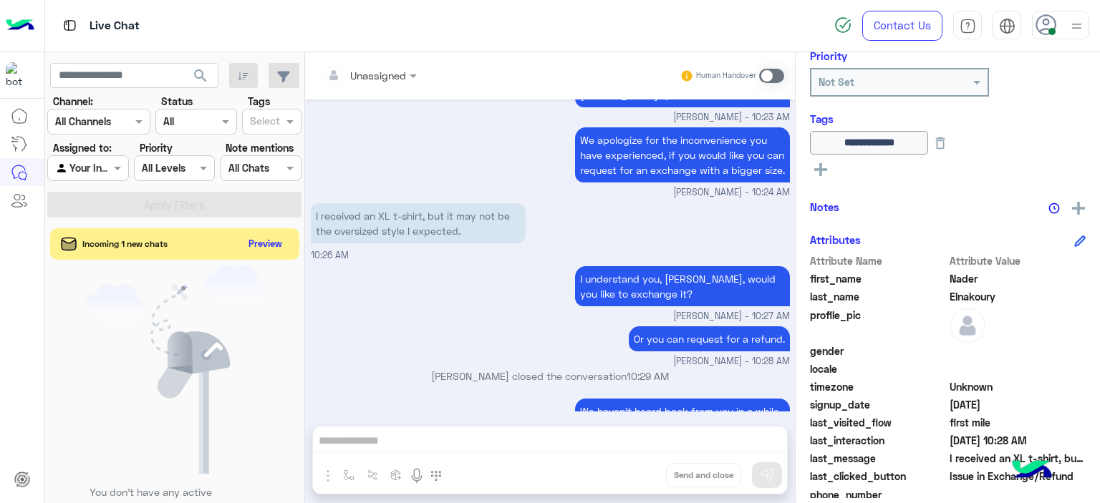
scroll to position [1821, 0]
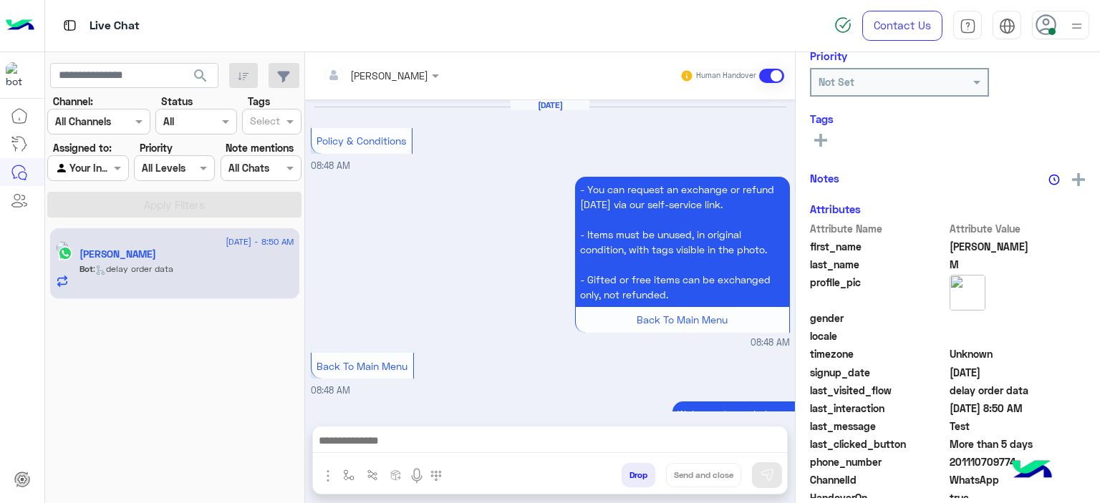
scroll to position [1348, 0]
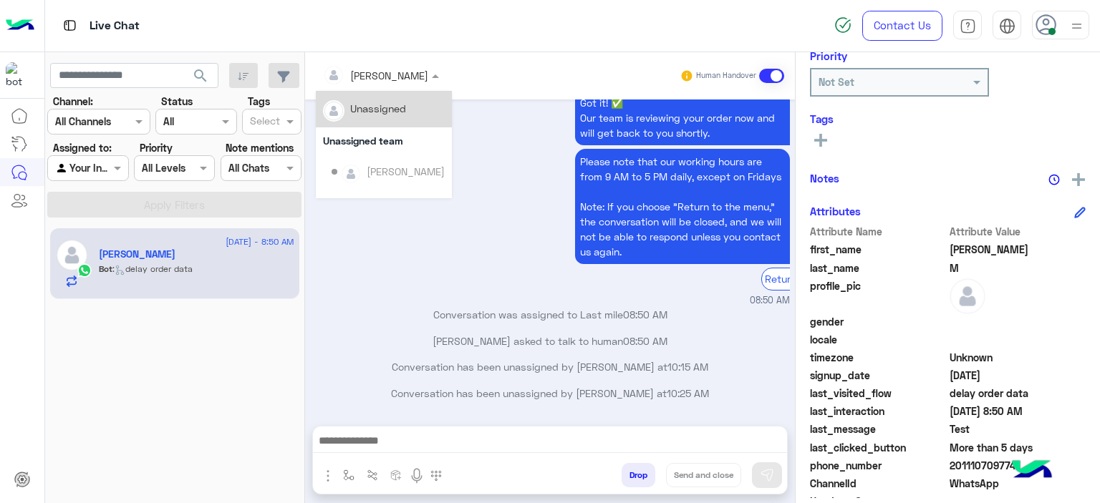
drag, startPoint x: 407, startPoint y: 71, endPoint x: 396, endPoint y: 114, distance: 44.5
click at [396, 89] on ng-select "Mariam Ahmed Unassigned Unassigned team Heba Elmahdy Farah Semary Yasmine Moham…" at bounding box center [381, 76] width 130 height 26
click at [396, 114] on div "Unassigned" at bounding box center [378, 108] width 56 height 15
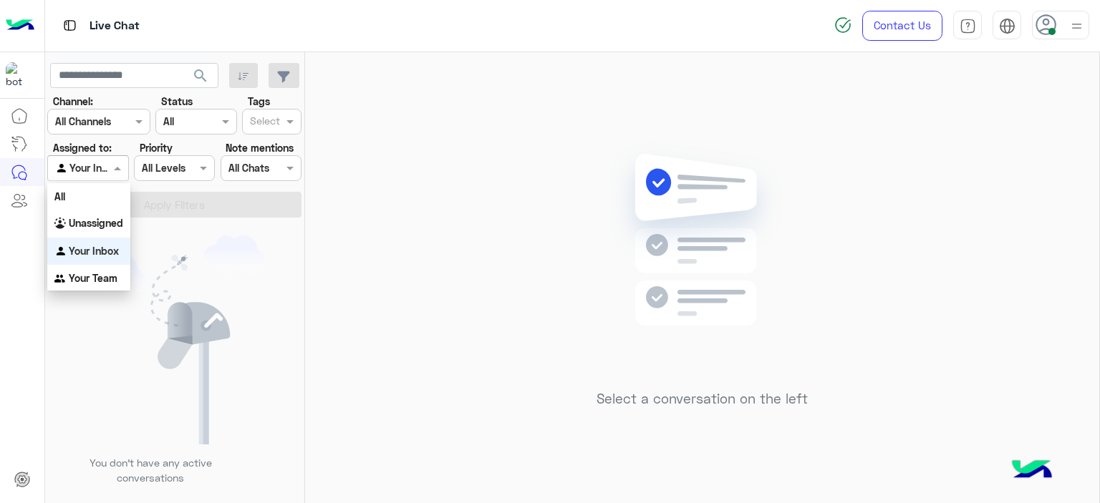
click at [112, 163] on span at bounding box center [119, 167] width 18 height 15
click at [110, 227] on b "Unassigned" at bounding box center [96, 223] width 54 height 12
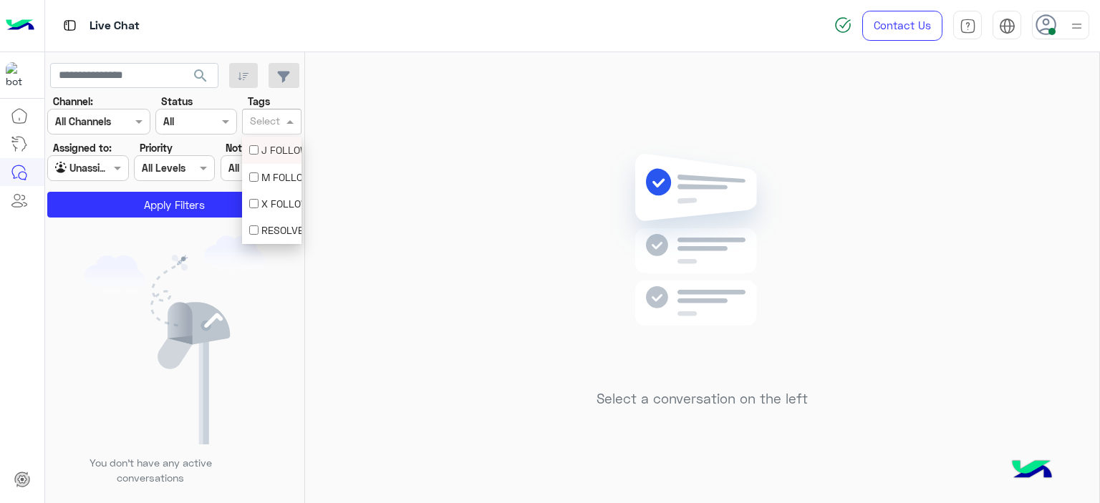
click at [273, 127] on input "text" at bounding box center [265, 122] width 30 height 15
click at [275, 170] on div "M FOLLOW UP" at bounding box center [271, 177] width 45 height 15
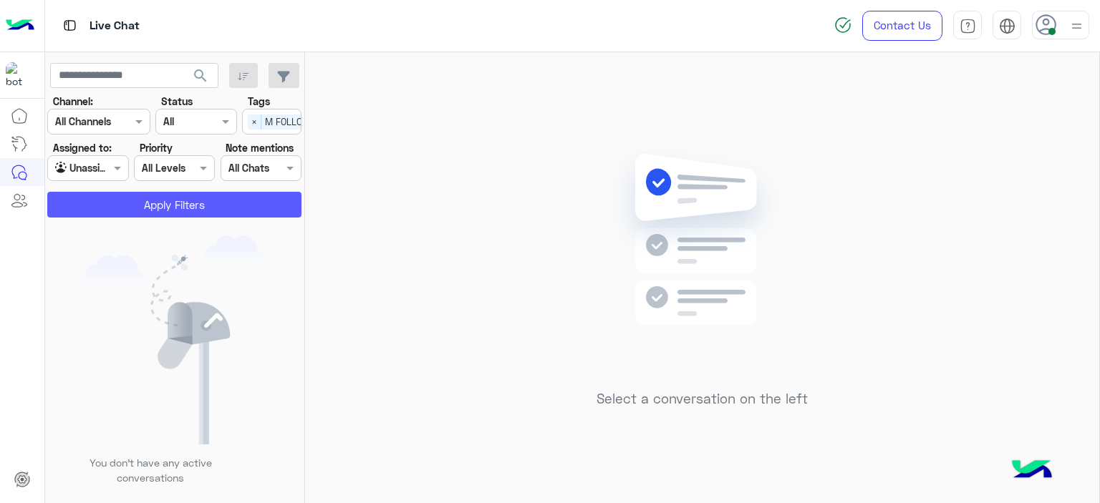
click at [247, 203] on button "Apply Filters" at bounding box center [174, 205] width 254 height 26
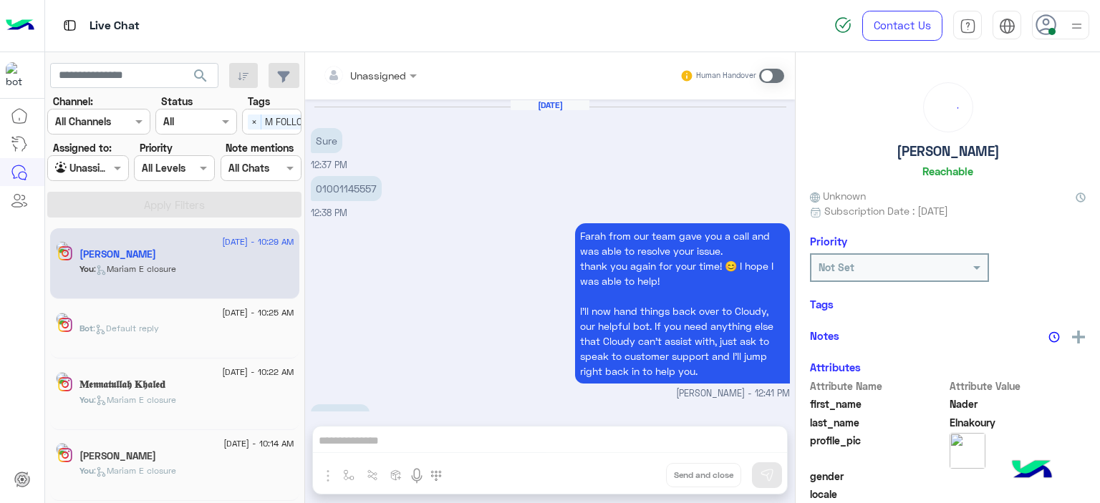
scroll to position [1614, 0]
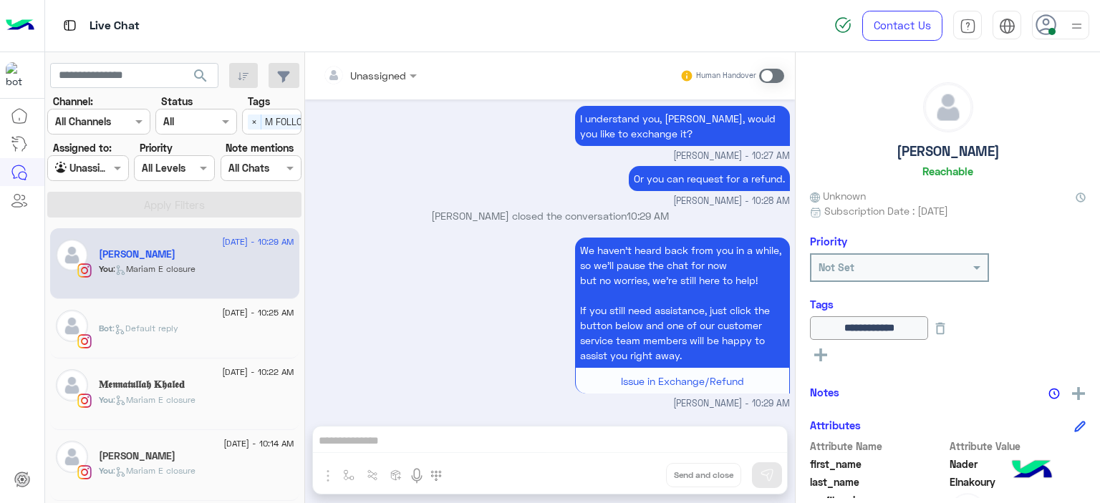
click at [233, 478] on div "You : Mariam E closure" at bounding box center [196, 477] width 195 height 25
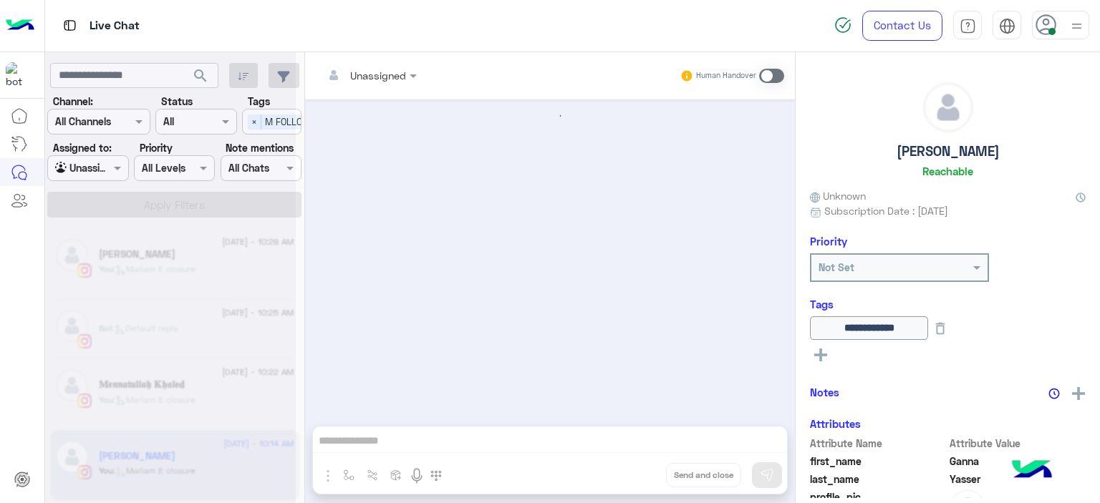
scroll to position [1732, 0]
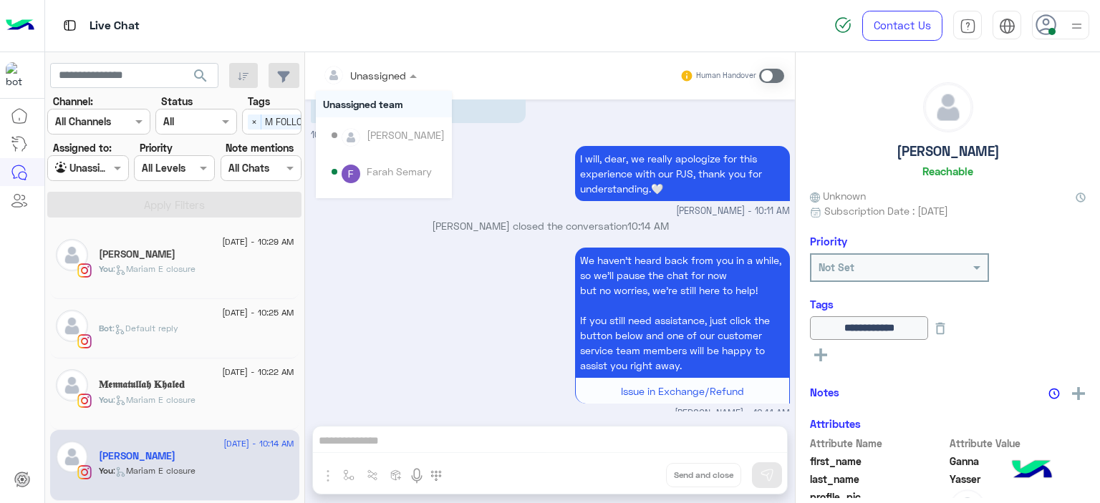
click at [394, 72] on div at bounding box center [370, 75] width 108 height 16
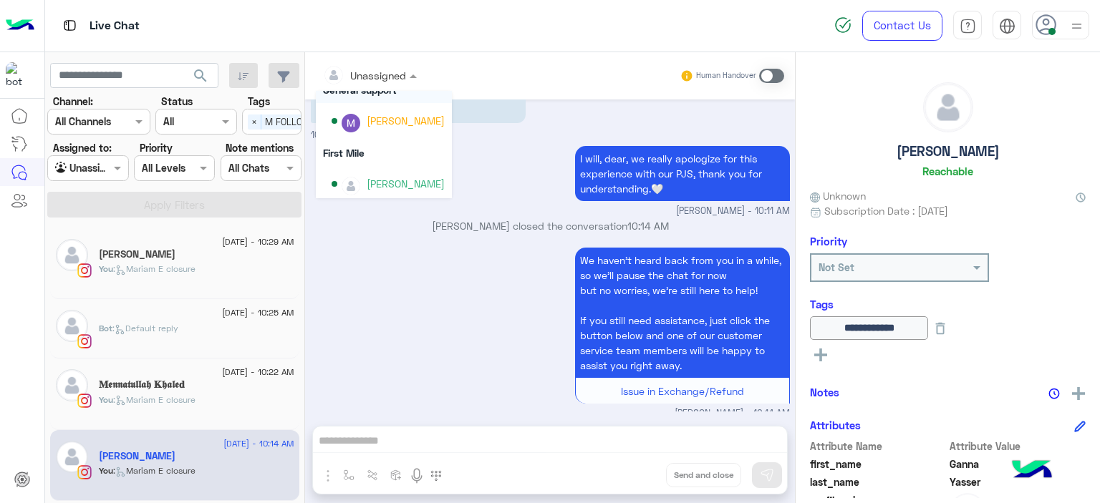
scroll to position [290, 0]
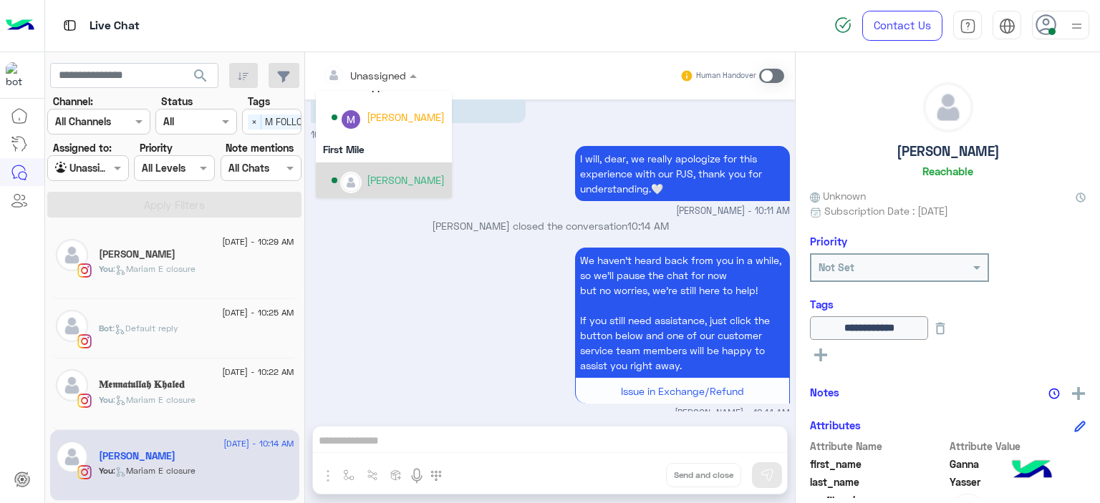
click at [401, 175] on div "[PERSON_NAME]" at bounding box center [406, 180] width 78 height 15
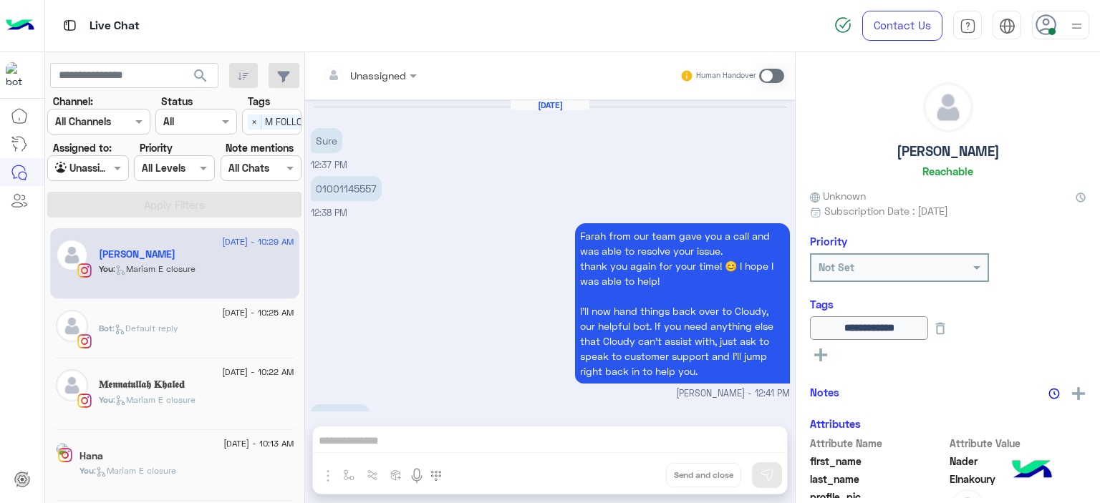
scroll to position [1614, 0]
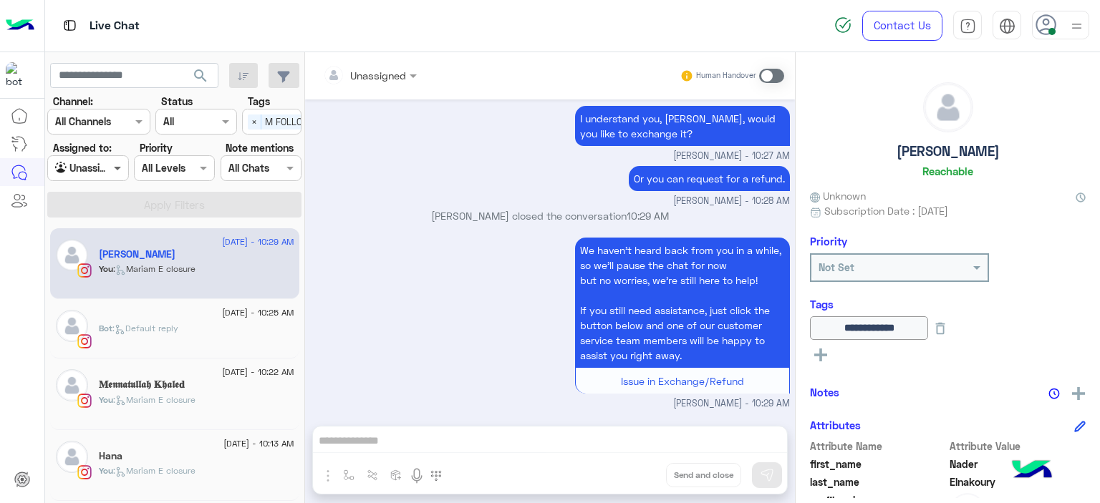
click at [128, 168] on div "Assigned to: Agent Filter Unassigned" at bounding box center [88, 160] width 87 height 41
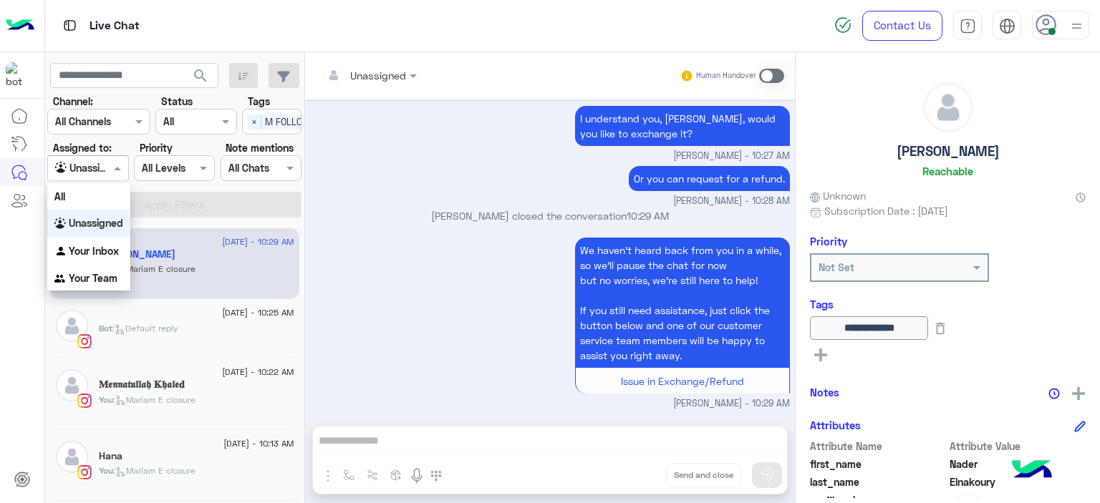
click at [117, 168] on span at bounding box center [119, 167] width 18 height 15
click at [107, 248] on b "Your Inbox" at bounding box center [94, 251] width 50 height 12
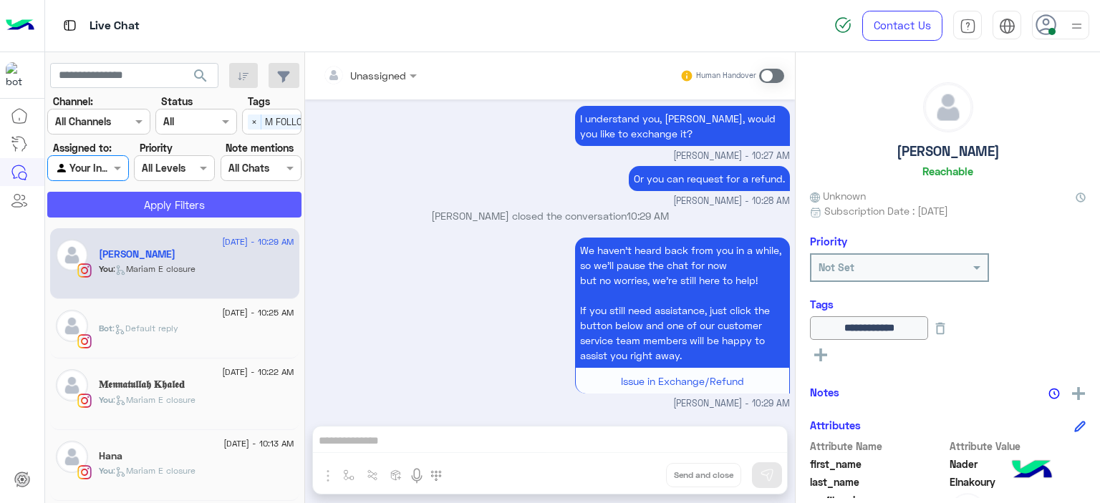
click at [266, 216] on button "Apply Filters" at bounding box center [174, 205] width 254 height 26
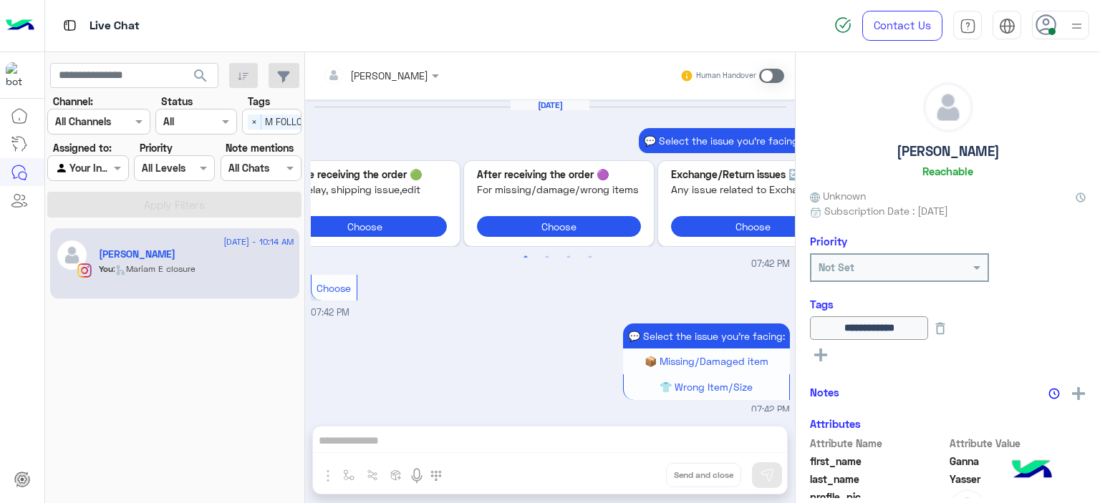
scroll to position [1710, 0]
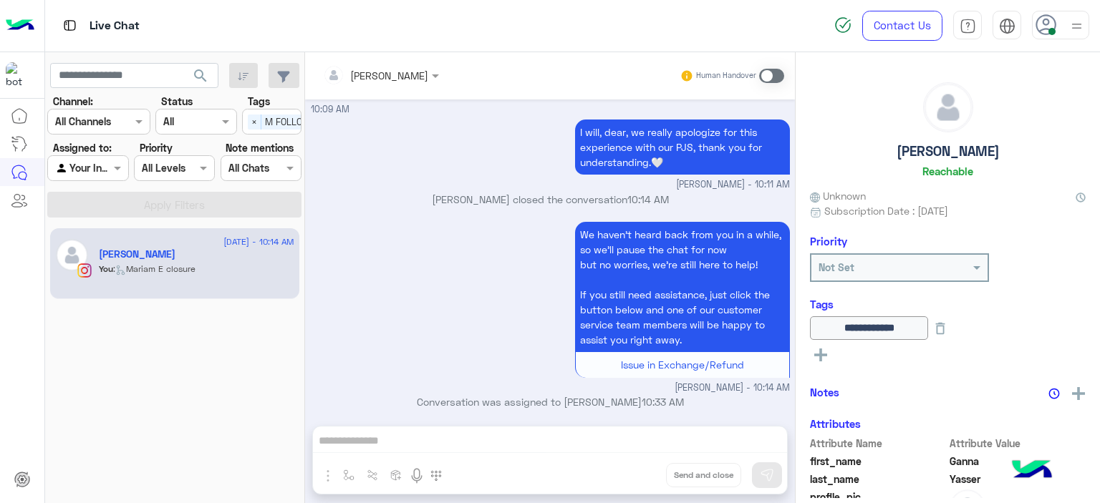
click at [765, 78] on span at bounding box center [771, 76] width 25 height 14
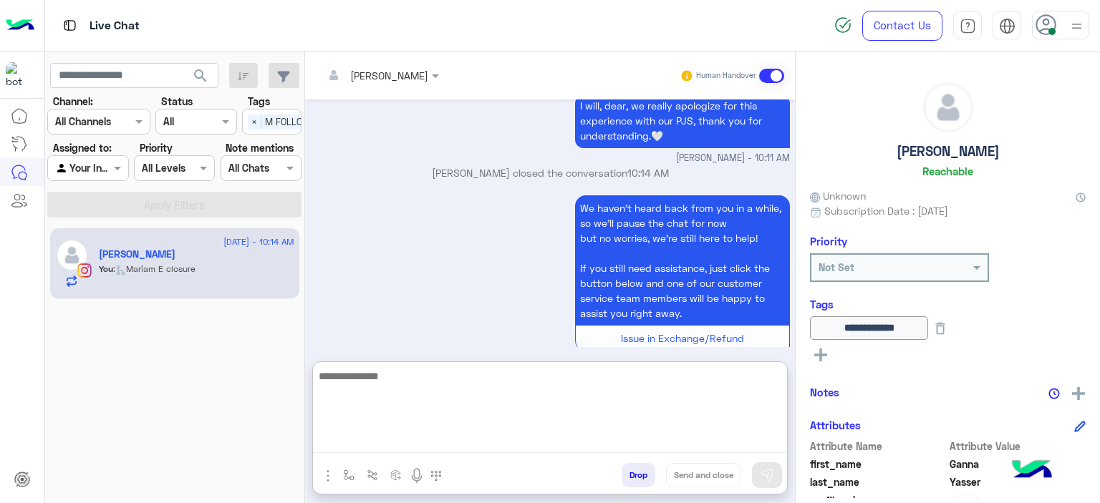
click at [382, 440] on textarea at bounding box center [550, 410] width 474 height 86
paste textarea "**********"
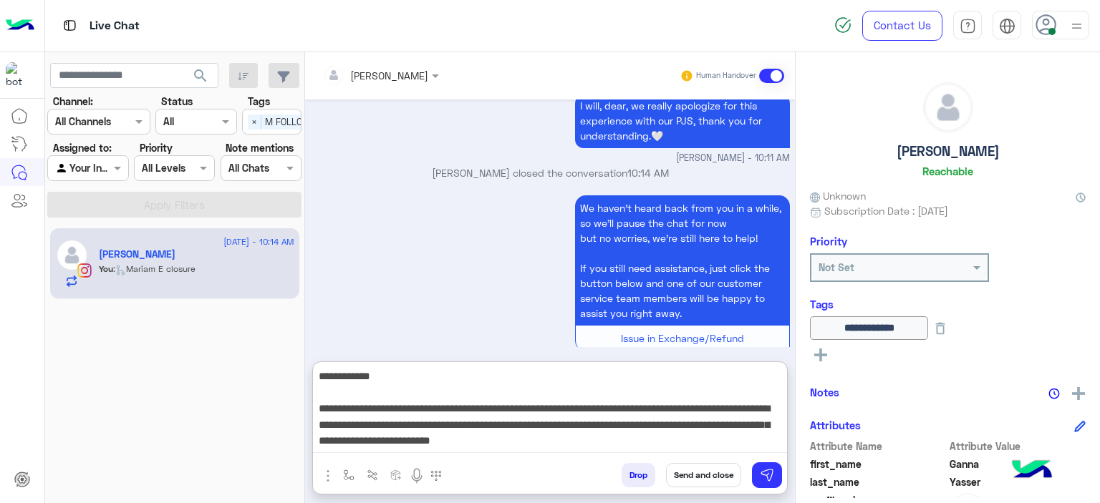
drag, startPoint x: 453, startPoint y: 424, endPoint x: 691, endPoint y: 422, distance: 237.7
click at [691, 422] on textarea "**********" at bounding box center [550, 410] width 474 height 86
click at [450, 420] on textarea "**********" at bounding box center [550, 410] width 474 height 86
click at [452, 422] on textarea "**********" at bounding box center [550, 410] width 474 height 86
click at [687, 422] on textarea "**********" at bounding box center [550, 410] width 474 height 86
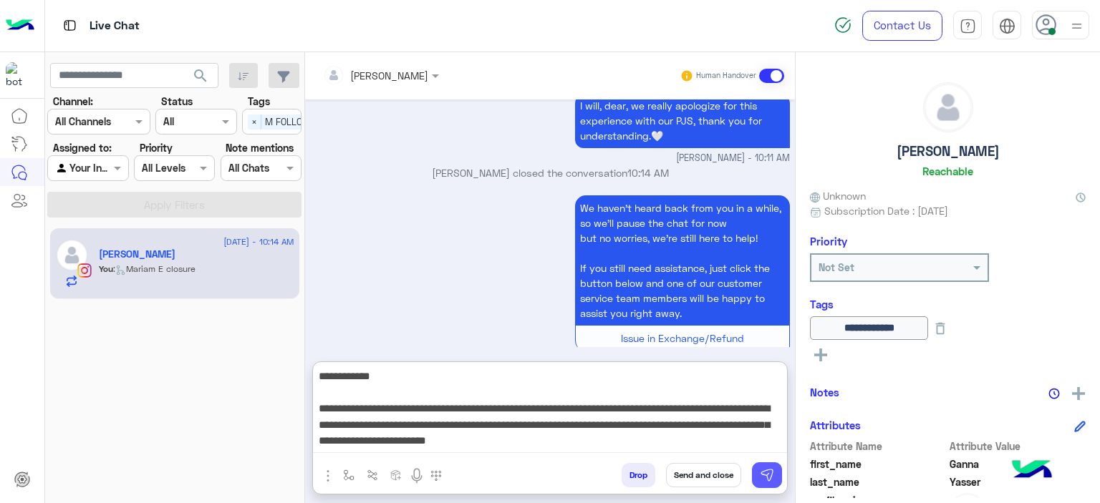
type textarea "**********"
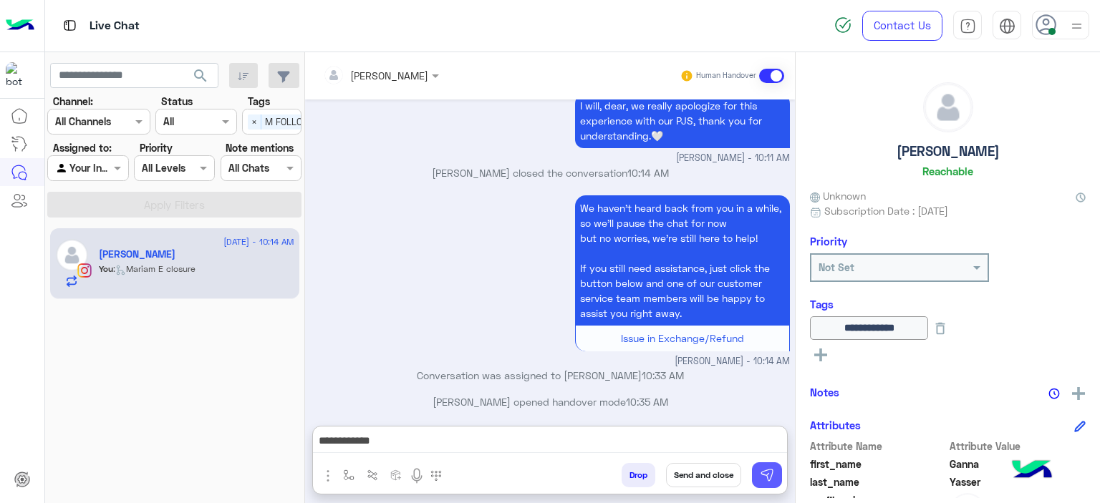
click at [770, 478] on img at bounding box center [767, 475] width 14 height 14
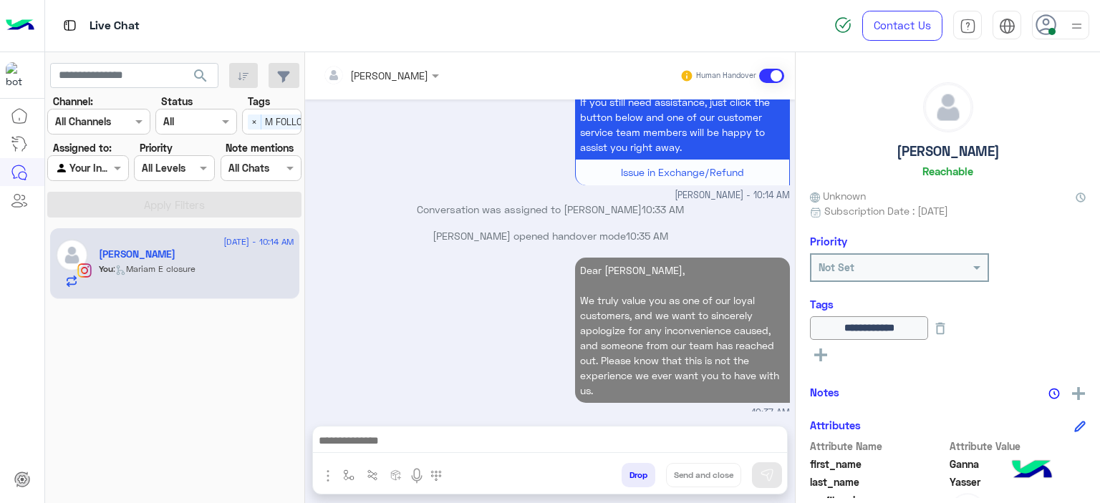
scroll to position [1929, 0]
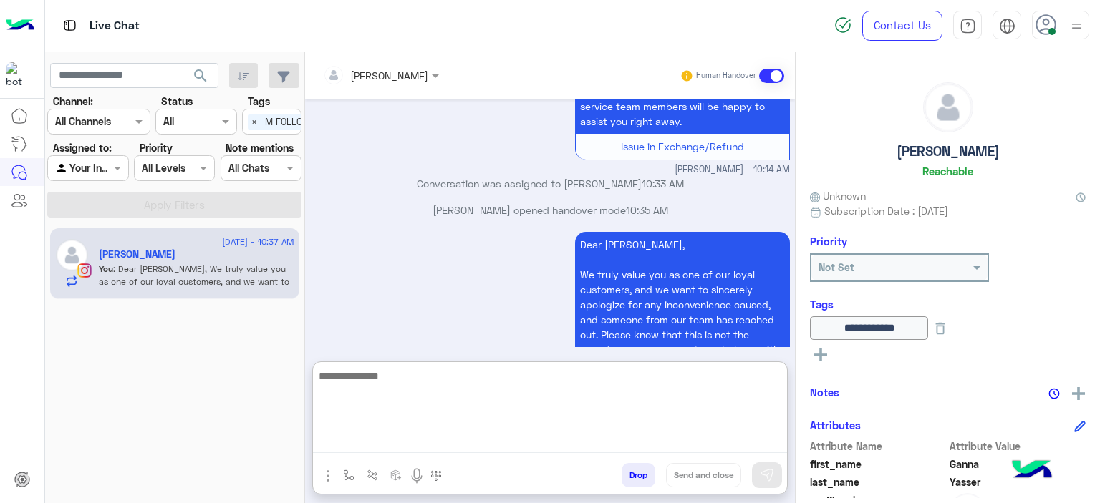
click at [379, 447] on textarea at bounding box center [550, 410] width 474 height 86
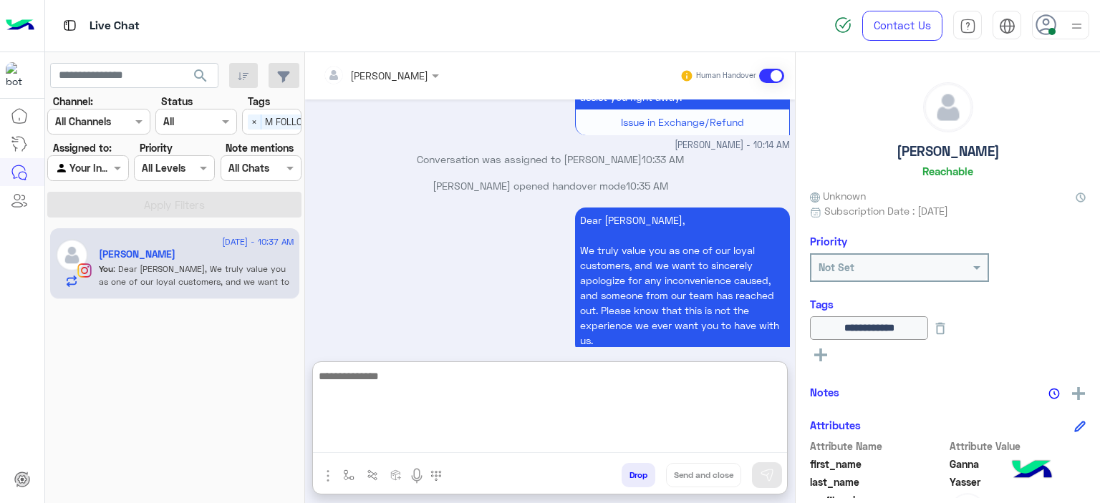
paste textarea "**********"
type textarea "**********"
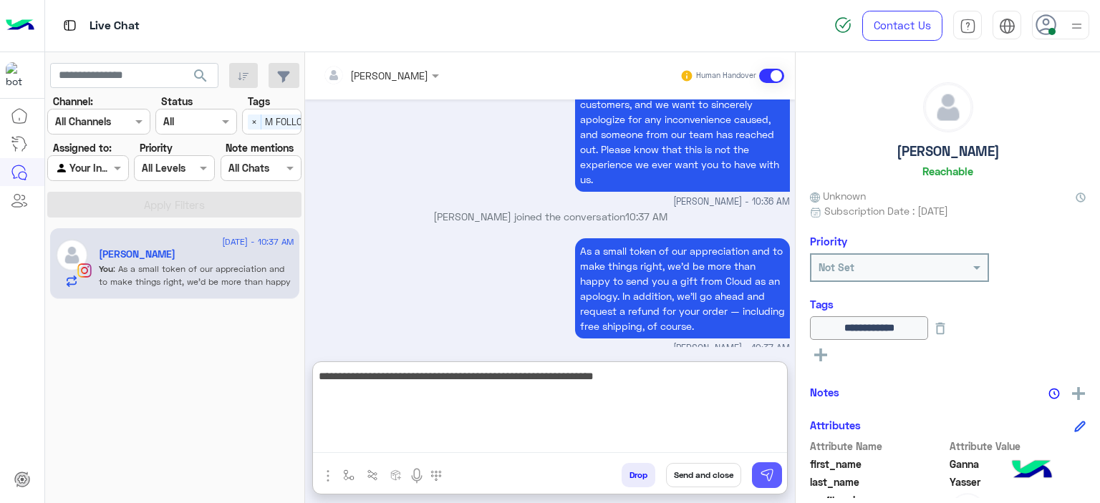
type textarea "**********"
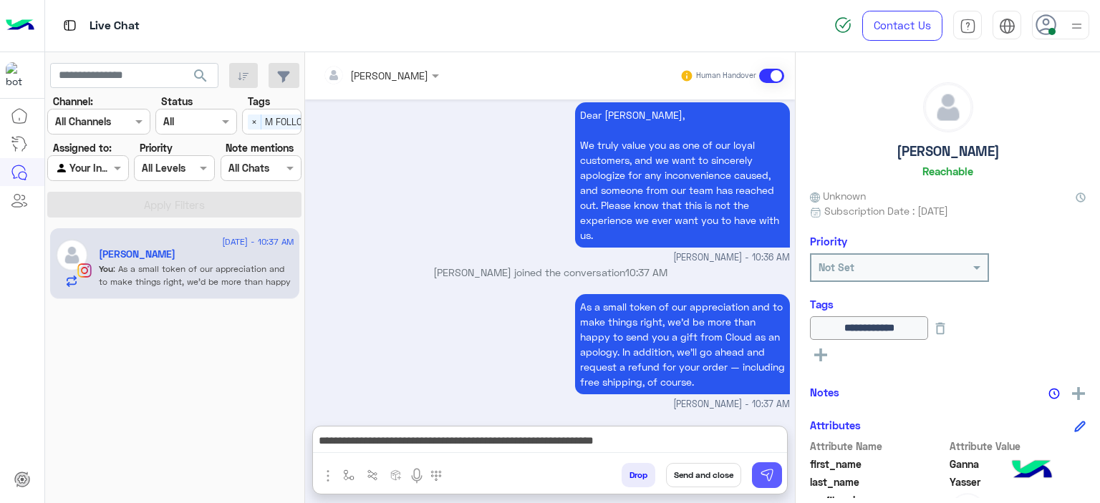
click at [771, 475] on img at bounding box center [767, 475] width 14 height 14
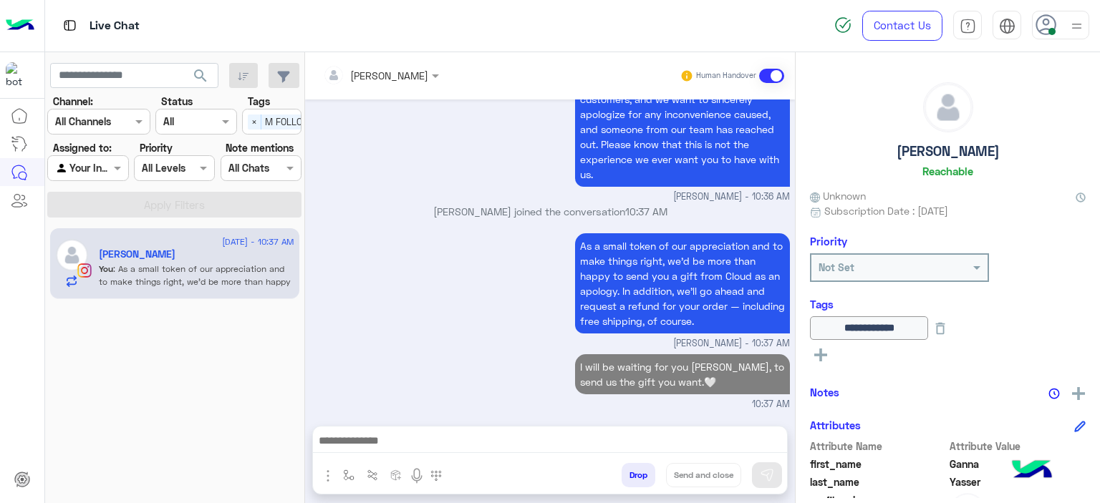
scroll to position [2110, 0]
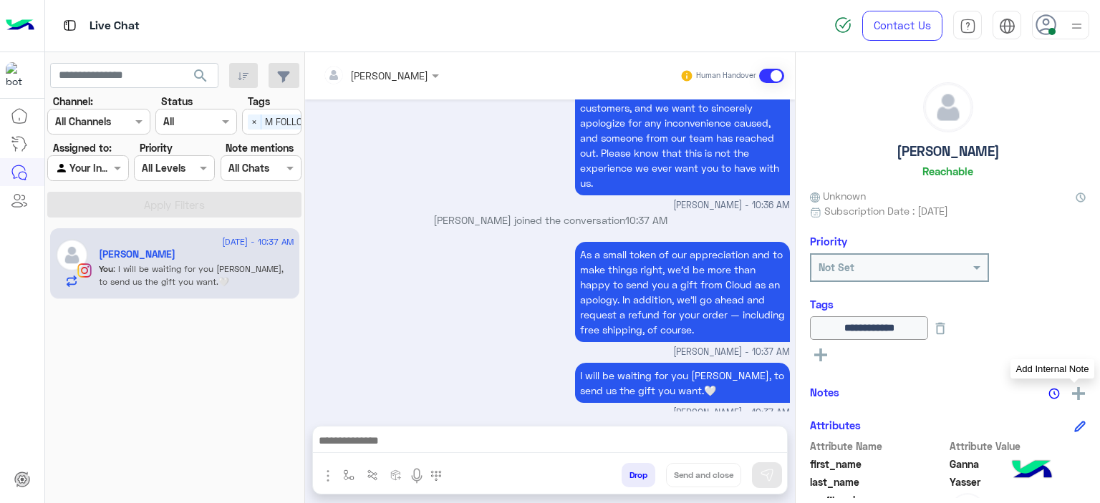
click at [1076, 391] on img at bounding box center [1078, 393] width 13 height 13
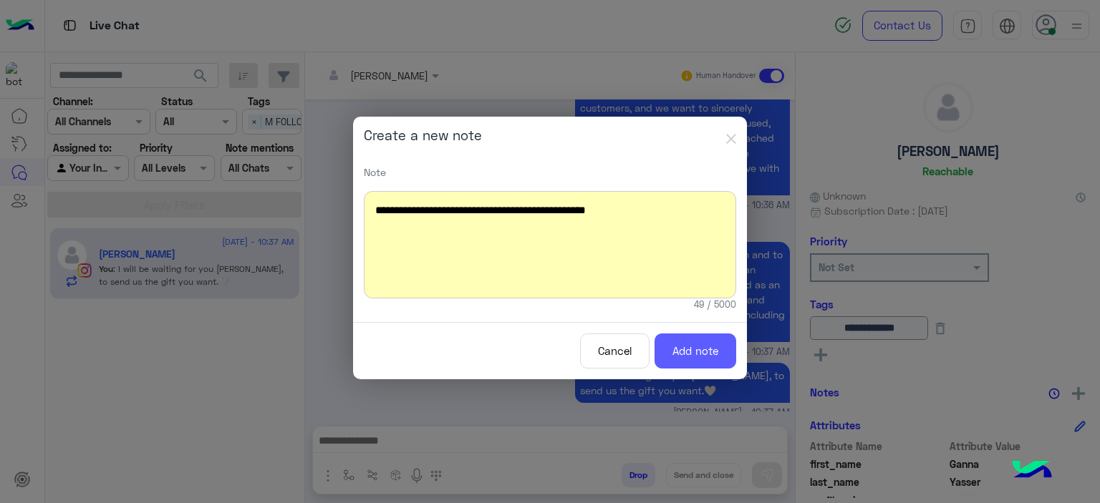
click at [685, 350] on button "Add note" at bounding box center [695, 351] width 82 height 35
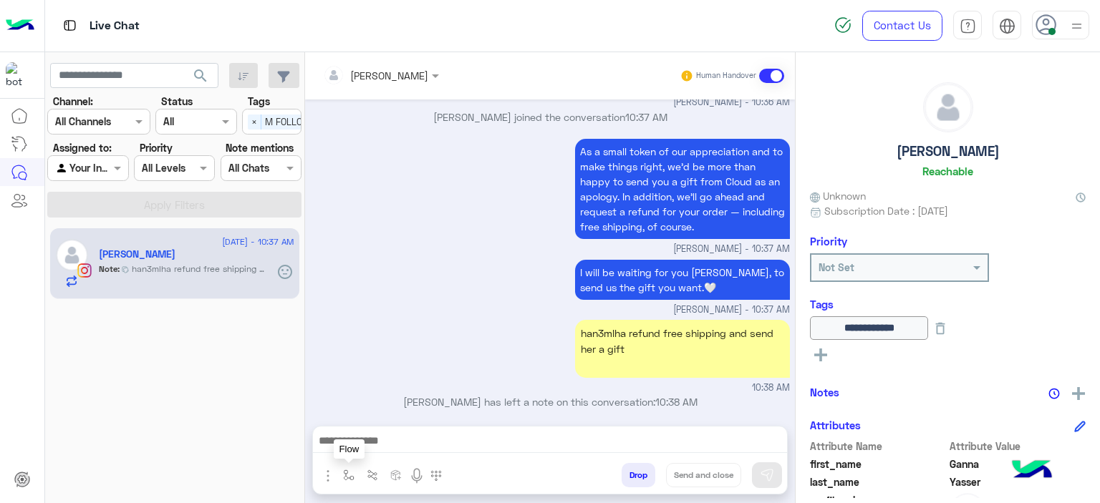
click at [343, 472] on img "button" at bounding box center [348, 475] width 11 height 11
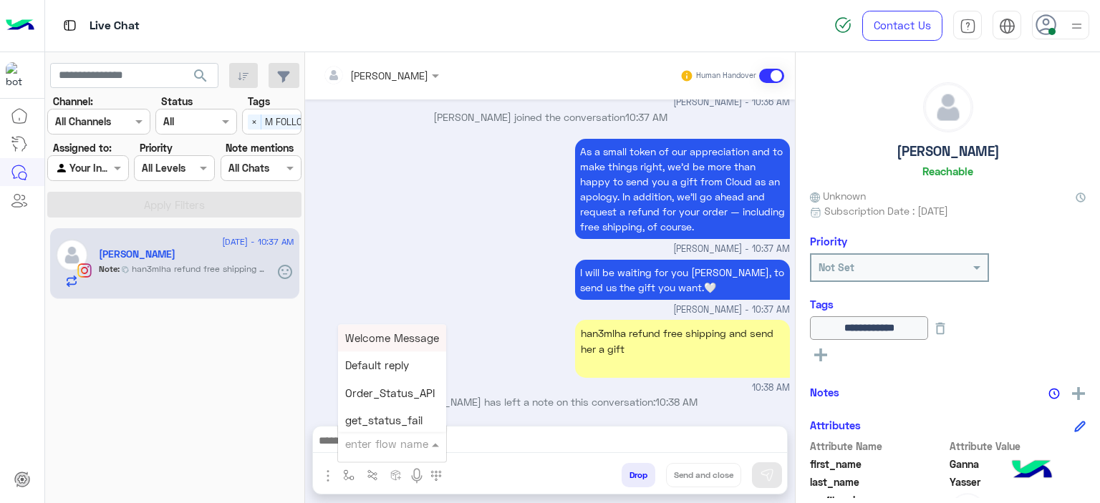
click at [346, 449] on input "text" at bounding box center [374, 444] width 59 height 16
type input "******"
click at [387, 370] on div "Mariam E closure" at bounding box center [391, 365] width 106 height 27
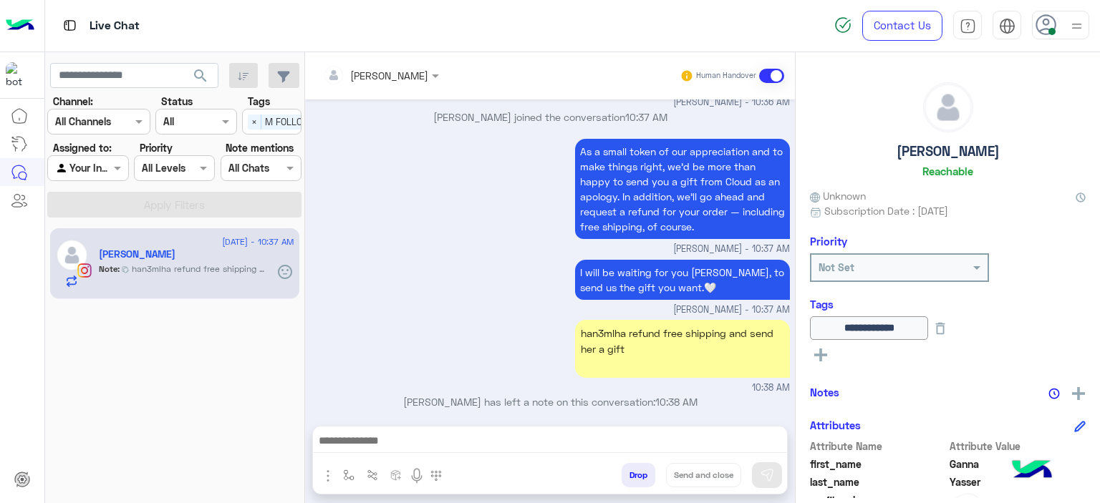
type textarea "**********"
click at [704, 468] on button "Send and close" at bounding box center [703, 475] width 75 height 24
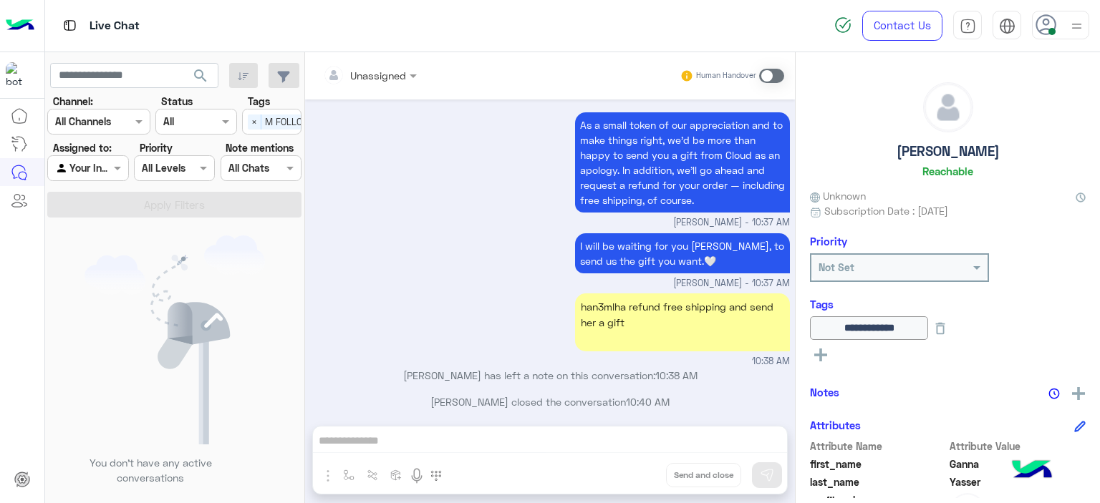
scroll to position [2417, 0]
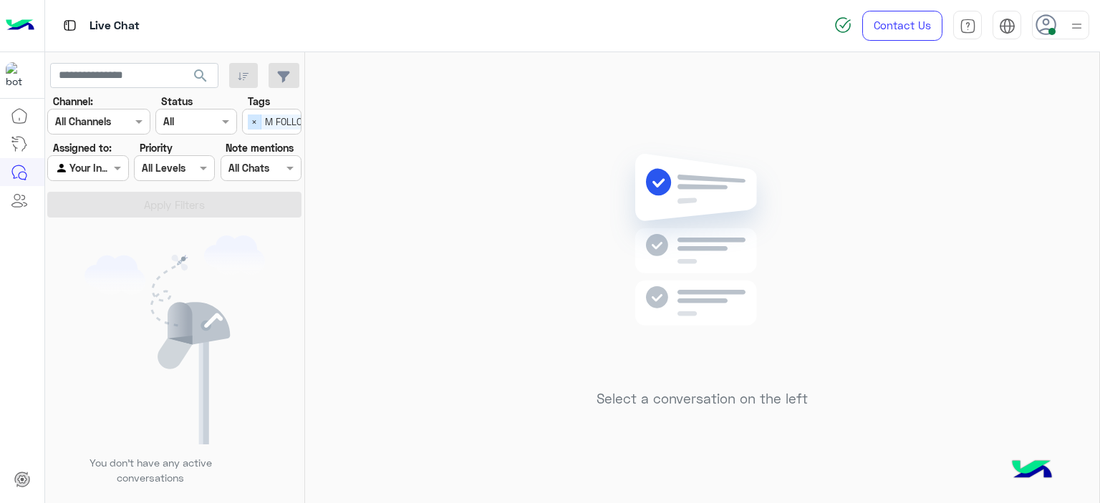
click at [255, 116] on span "×" at bounding box center [255, 122] width 14 height 15
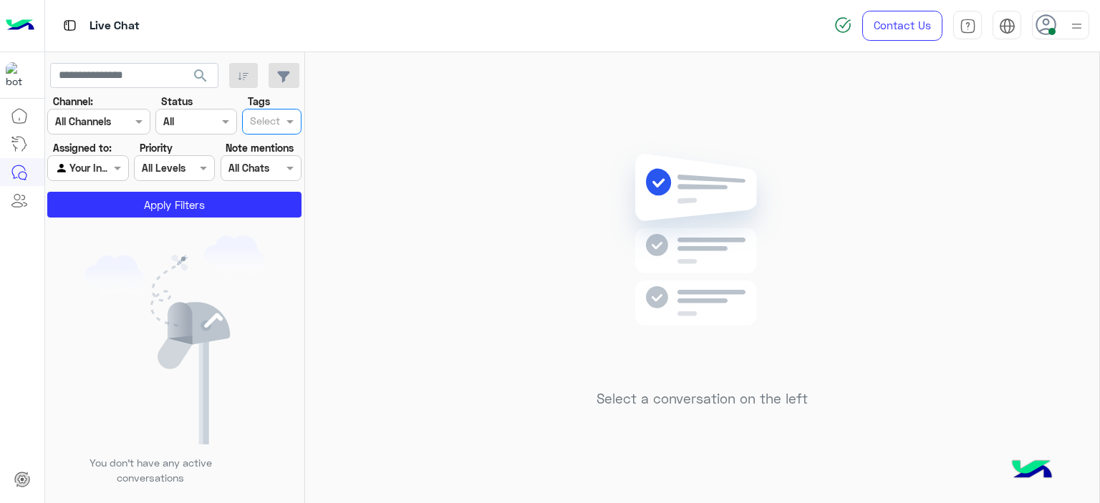
scroll to position [0, 0]
click at [114, 165] on span at bounding box center [119, 167] width 18 height 15
click at [213, 259] on img at bounding box center [174, 340] width 180 height 209
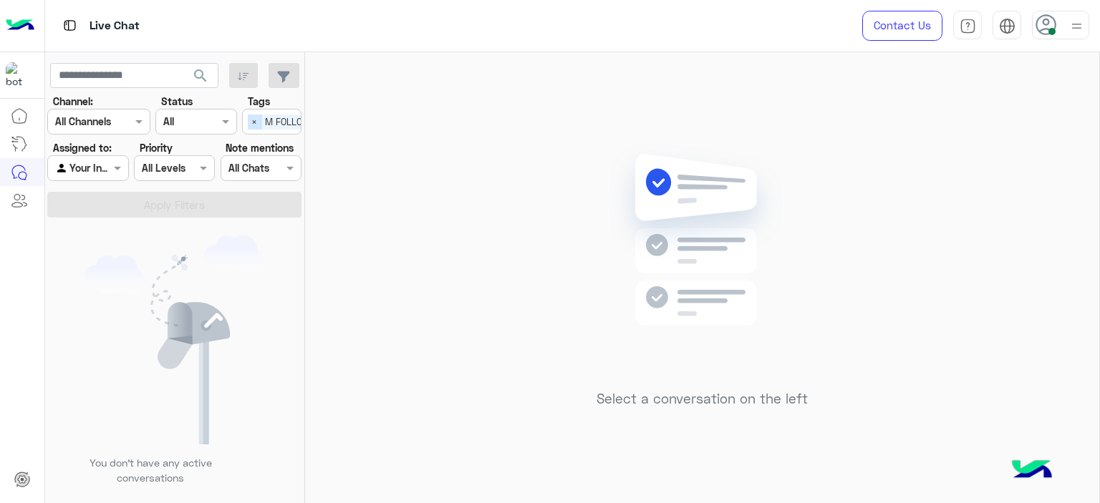
click at [257, 122] on span "×" at bounding box center [255, 122] width 14 height 15
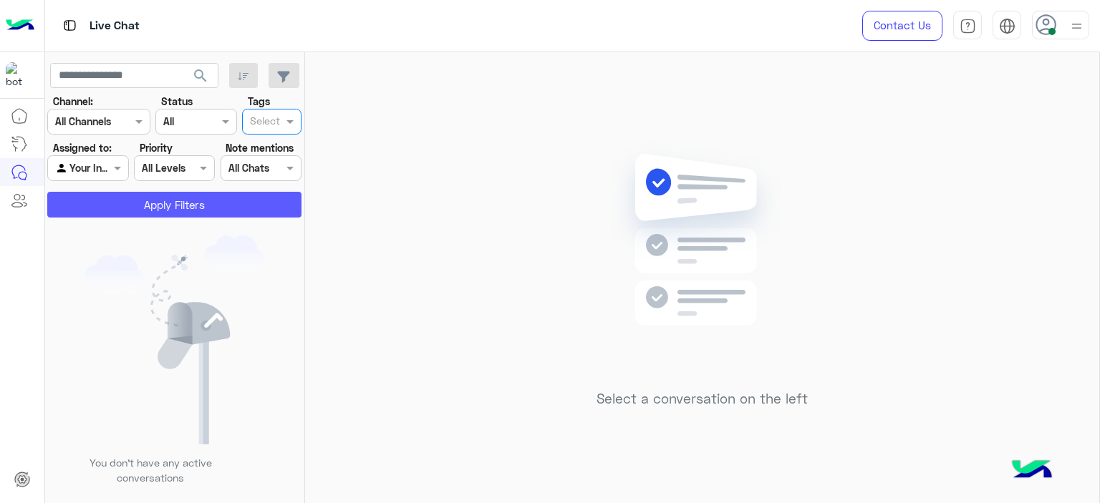
click at [246, 205] on button "Apply Filters" at bounding box center [174, 205] width 254 height 26
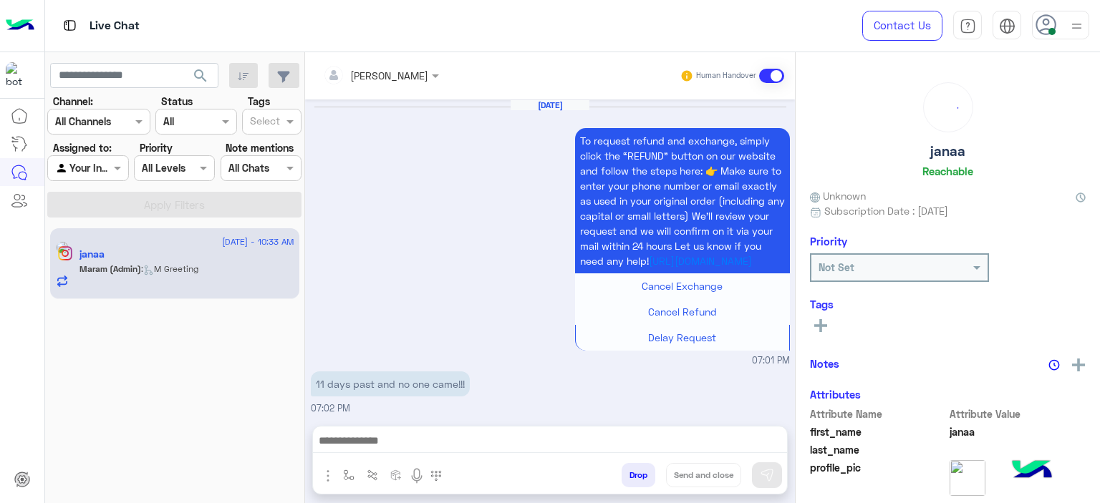
scroll to position [1584, 0]
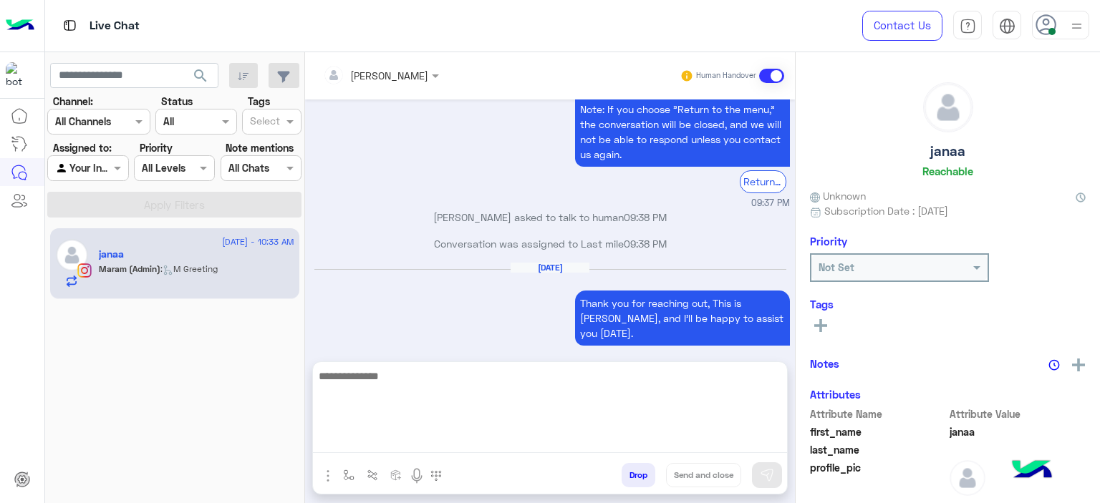
click at [435, 438] on textarea at bounding box center [550, 410] width 474 height 86
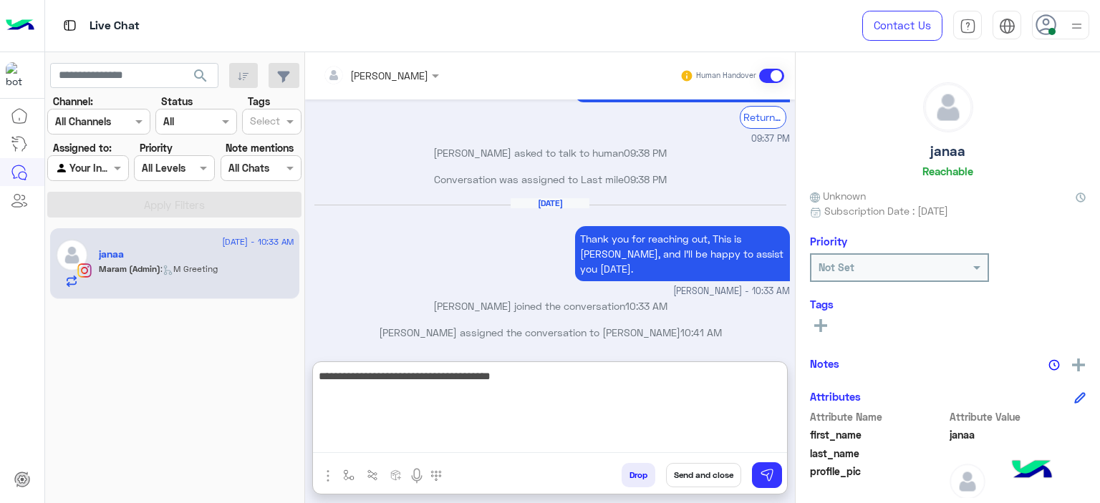
drag, startPoint x: 535, startPoint y: 379, endPoint x: 461, endPoint y: 376, distance: 73.8
click at [461, 376] on textarea "**********" at bounding box center [550, 410] width 474 height 86
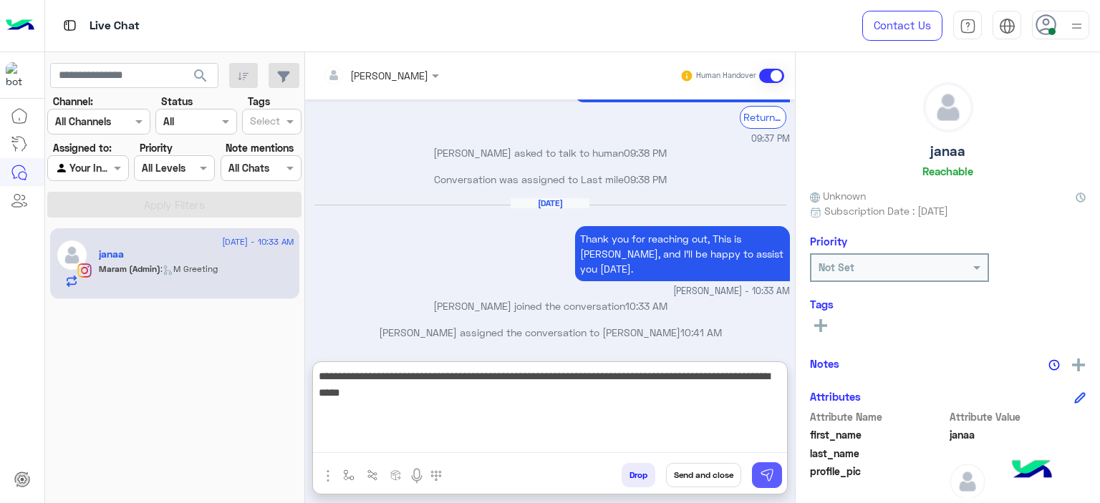
type textarea "**********"
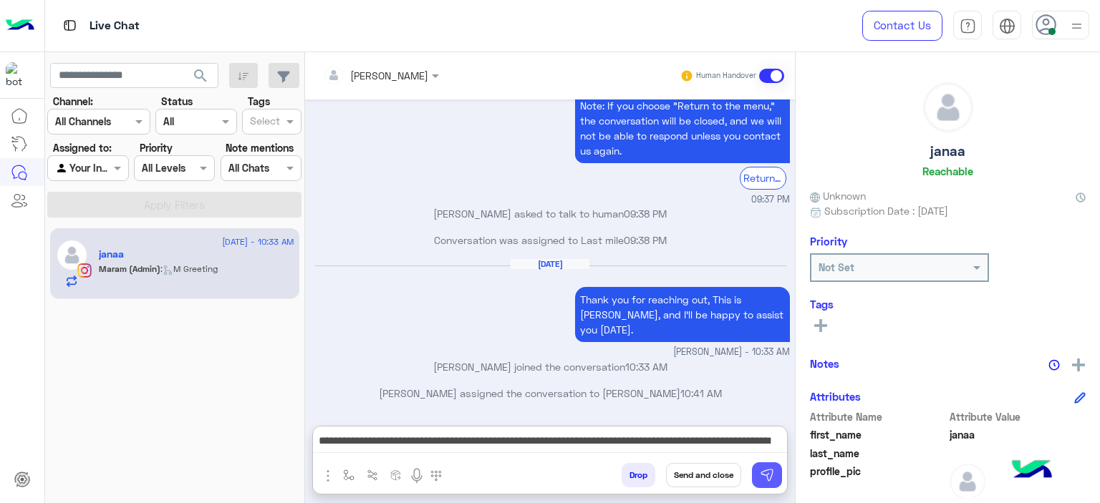
click at [763, 472] on img at bounding box center [767, 475] width 14 height 14
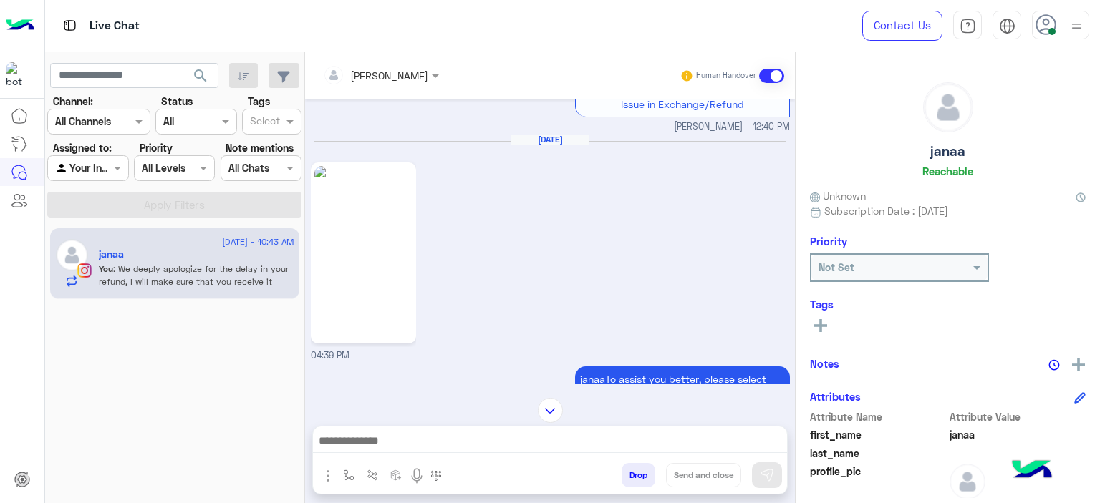
scroll to position [1768, 0]
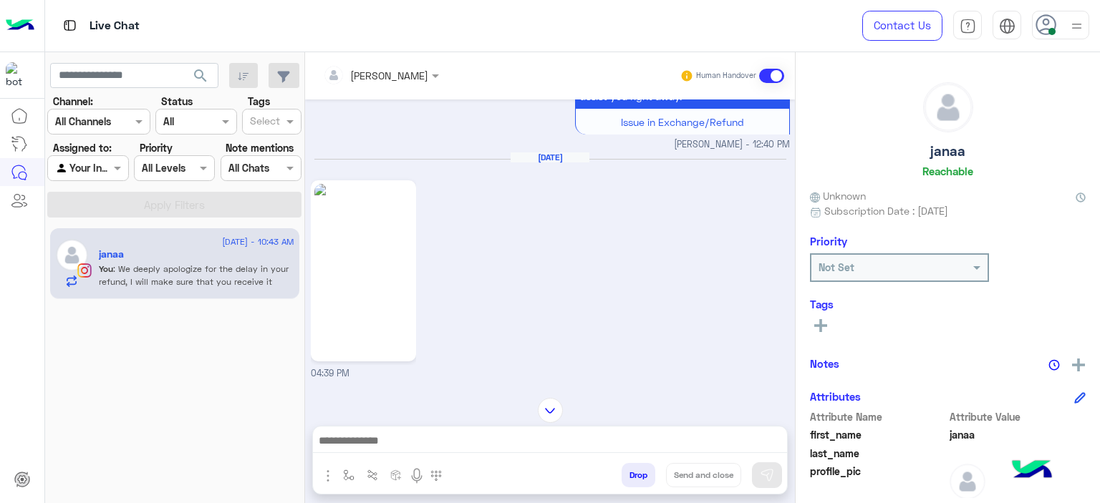
click at [382, 271] on img at bounding box center [363, 271] width 98 height 174
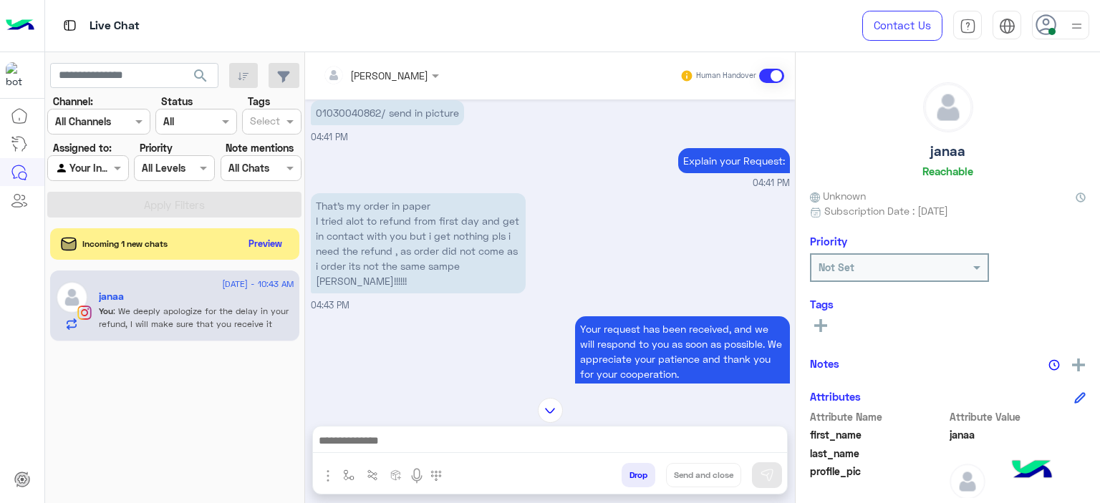
scroll to position [3573, 0]
click at [351, 124] on p "01030040862/ send in picture" at bounding box center [387, 111] width 153 height 25
copy p "01030040862"
click at [500, 189] on small "04:41 PM" at bounding box center [550, 182] width 479 height 14
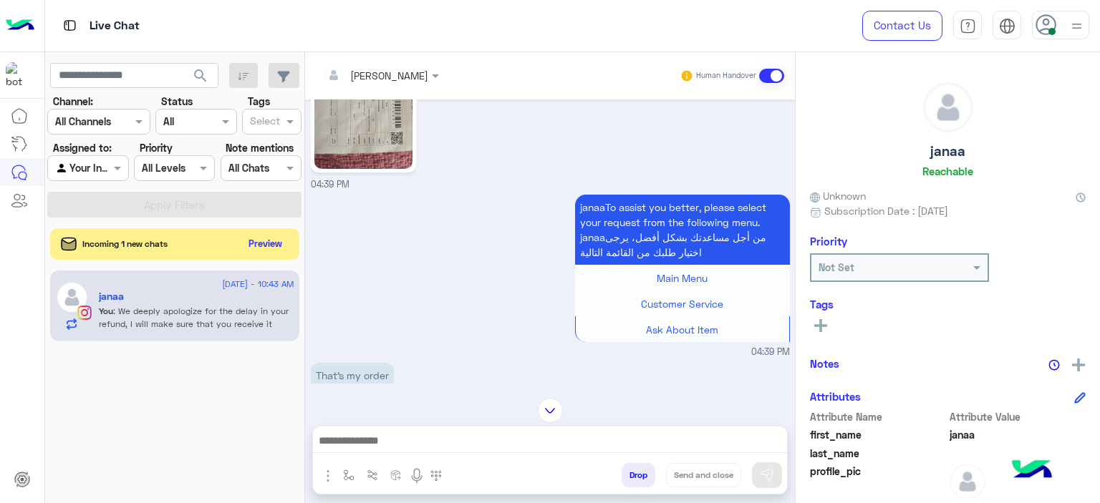
scroll to position [2331, 0]
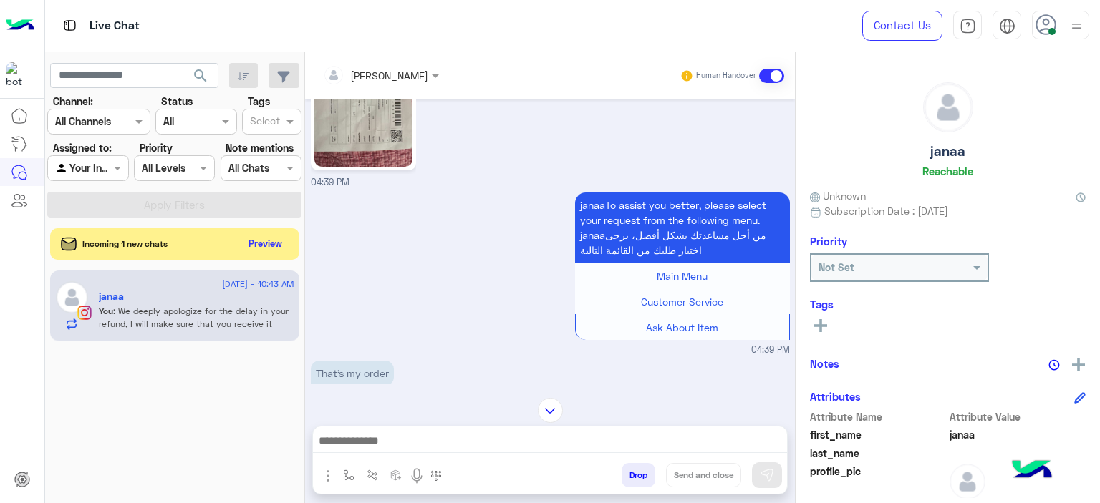
click at [384, 167] on img at bounding box center [363, 80] width 98 height 174
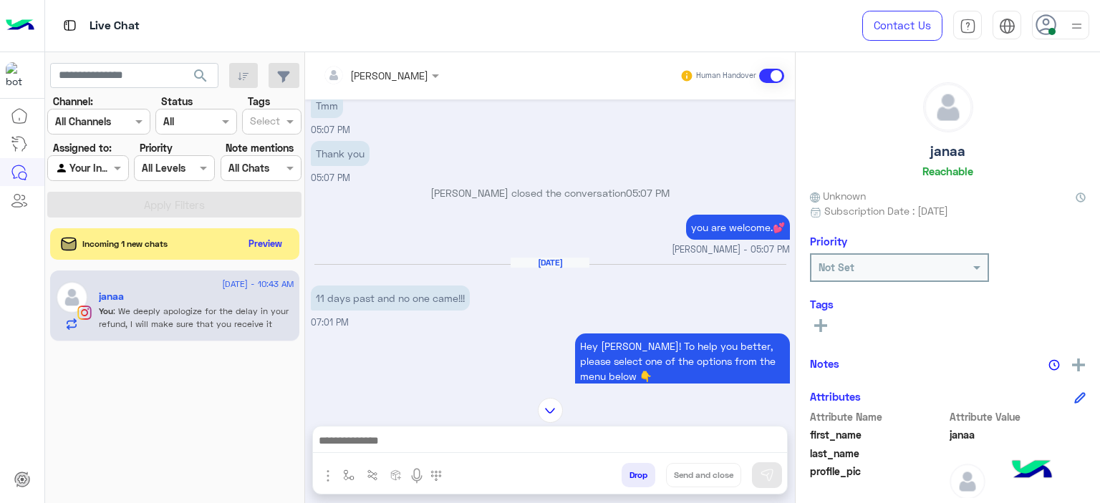
scroll to position [5223, 0]
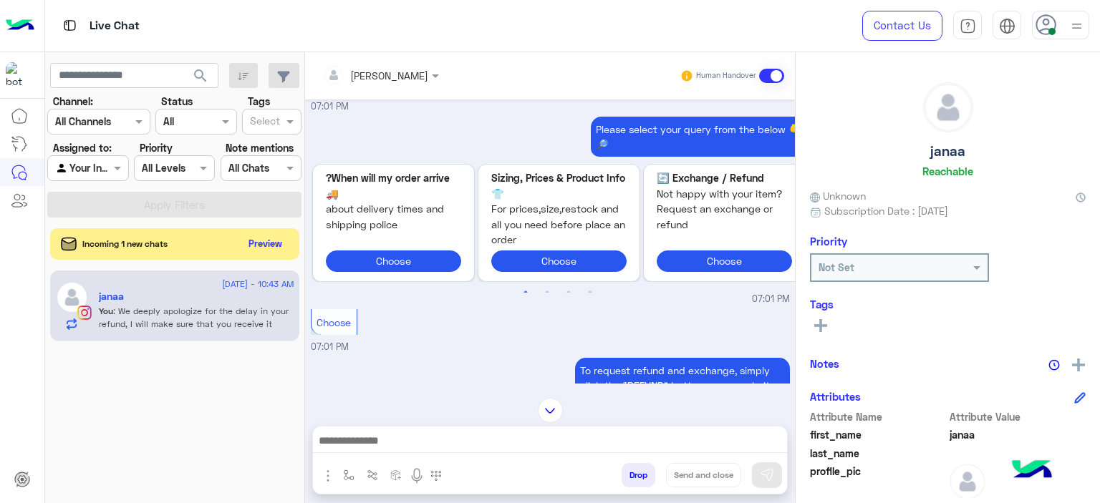
click at [553, 409] on img at bounding box center [550, 410] width 25 height 25
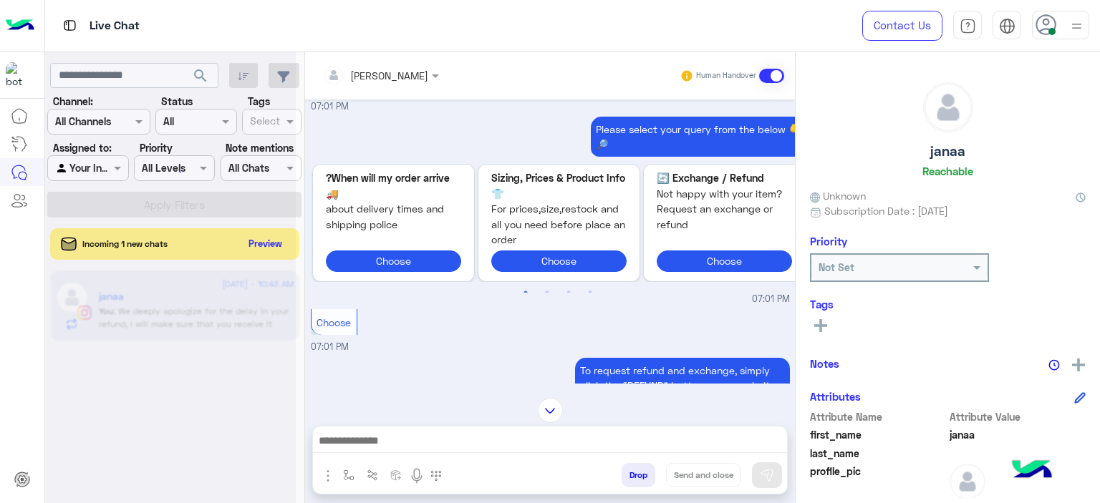
scroll to position [7262, 0]
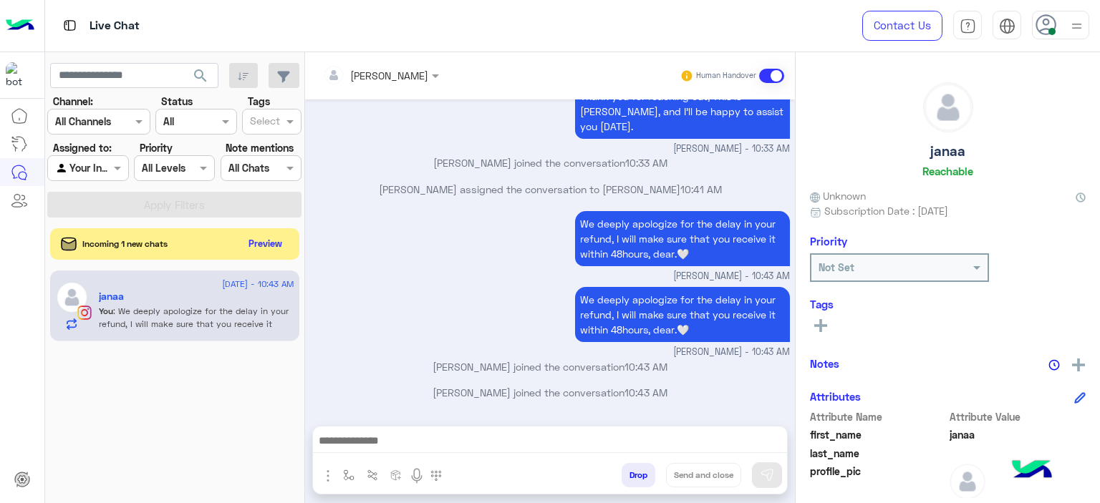
drag, startPoint x: 823, startPoint y: 337, endPoint x: 817, endPoint y: 331, distance: 9.1
click at [819, 334] on div "See All" at bounding box center [948, 327] width 276 height 22
click at [816, 324] on rect at bounding box center [820, 325] width 13 height 3
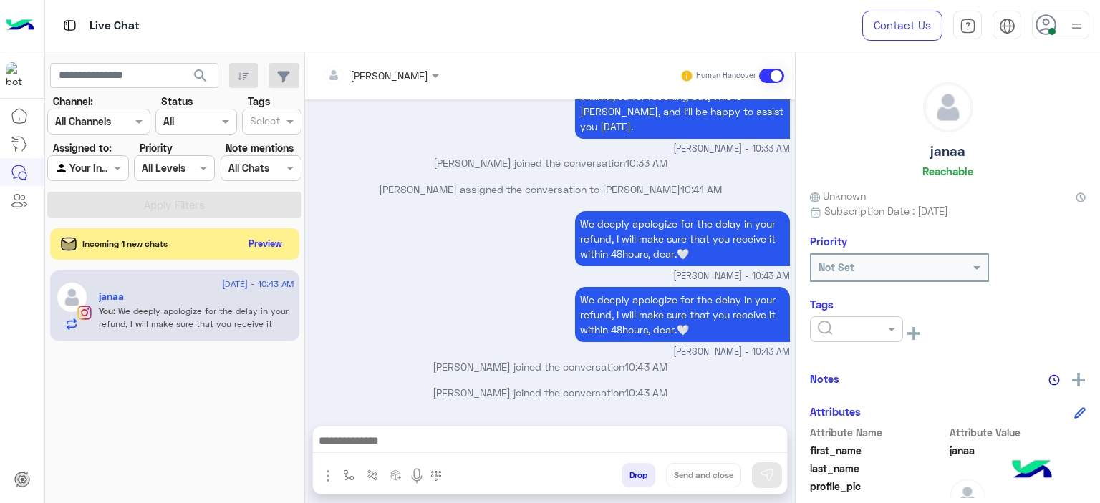
click at [842, 331] on input "text" at bounding box center [840, 329] width 44 height 15
click at [845, 392] on span "M FOLLOW UP" at bounding box center [849, 390] width 65 height 12
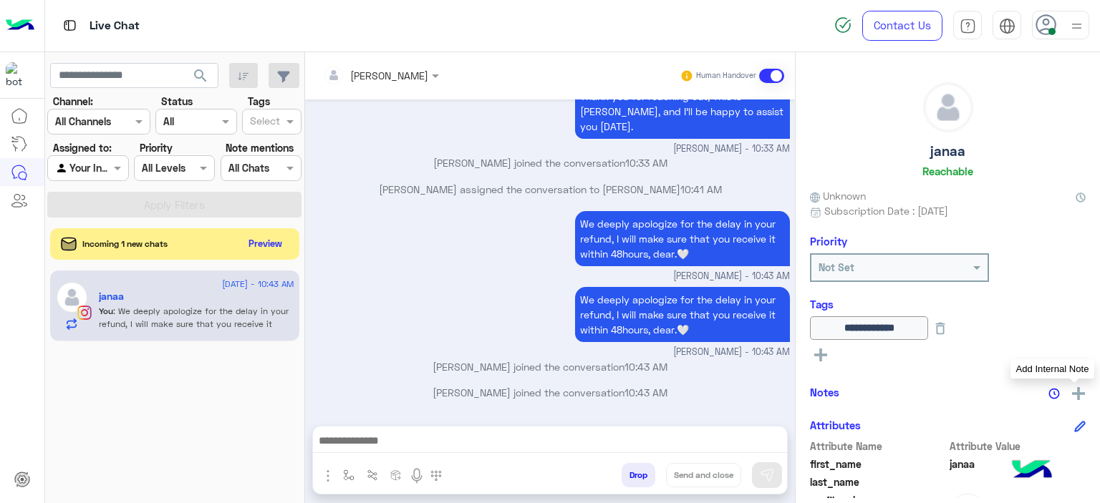
click at [1077, 395] on img at bounding box center [1078, 393] width 13 height 13
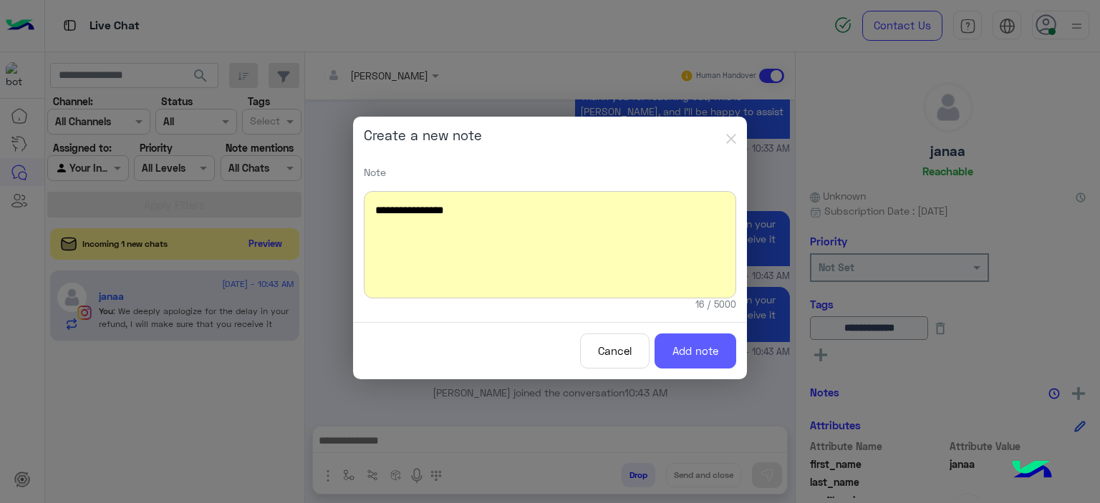
click at [695, 346] on button "Add note" at bounding box center [695, 351] width 82 height 35
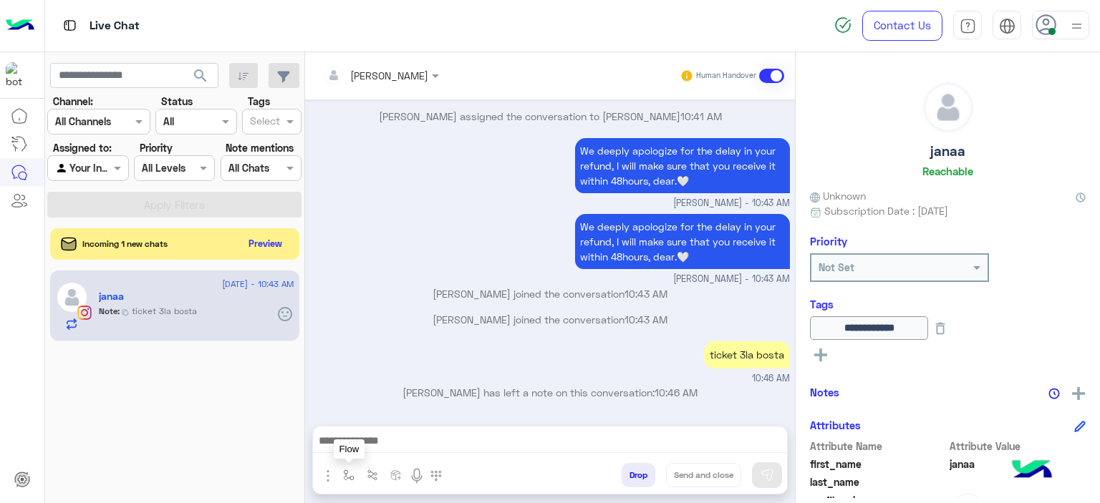
click at [349, 470] on button "button" at bounding box center [349, 475] width 24 height 24
click at [369, 449] on input "text" at bounding box center [374, 444] width 59 height 16
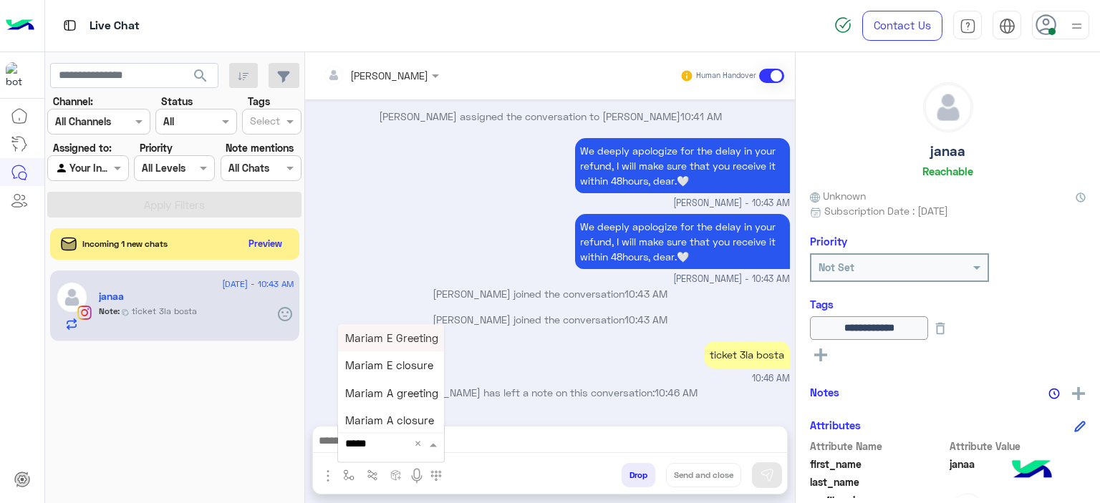
type input "******"
click at [373, 363] on span "Mariam E closure" at bounding box center [389, 365] width 88 height 13
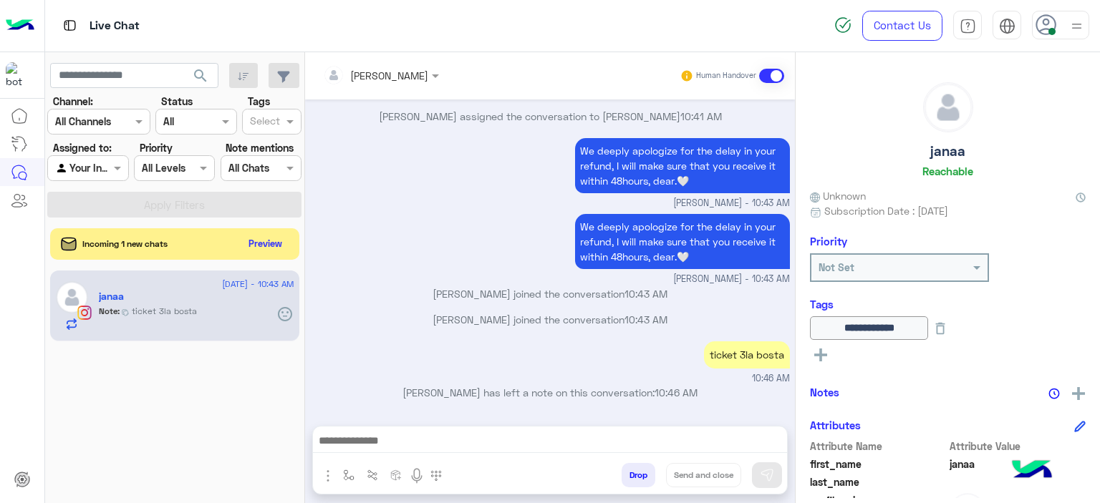
type textarea "**********"
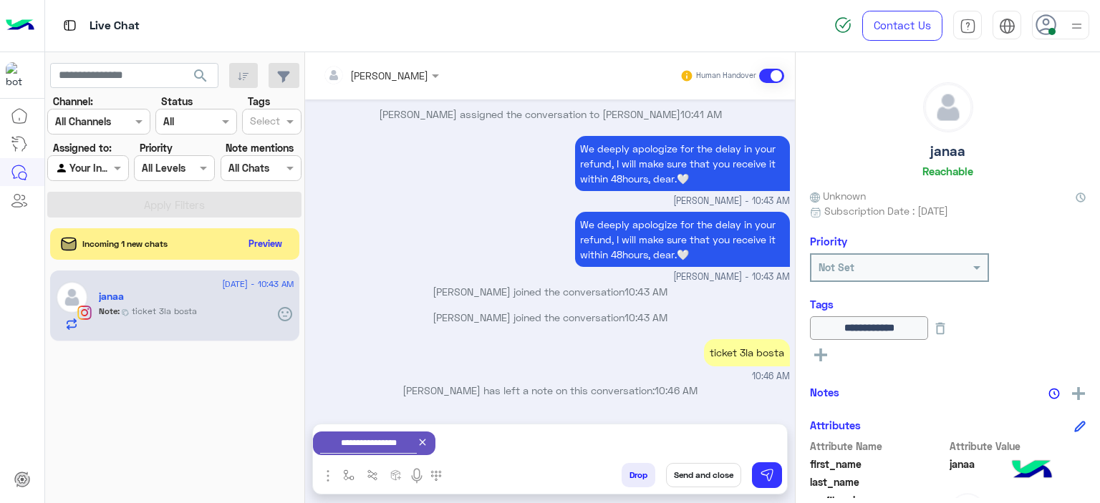
scroll to position [313, 0]
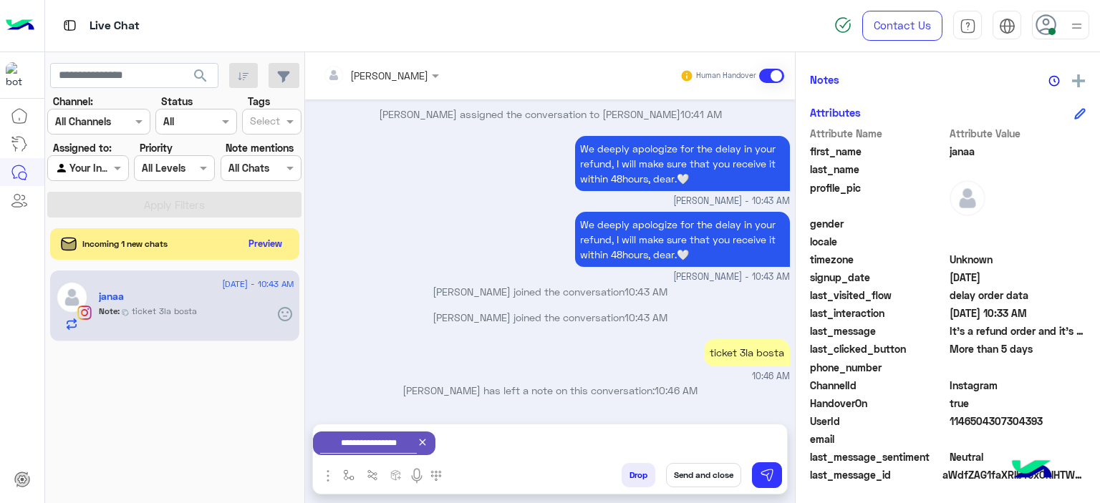
click at [949, 419] on span "1146504307304393" at bounding box center [1017, 421] width 137 height 15
click at [949, 420] on span "1146504307304393" at bounding box center [1017, 421] width 137 height 15
copy span "1146504307304393"
click at [706, 480] on button "Send and close" at bounding box center [703, 475] width 75 height 24
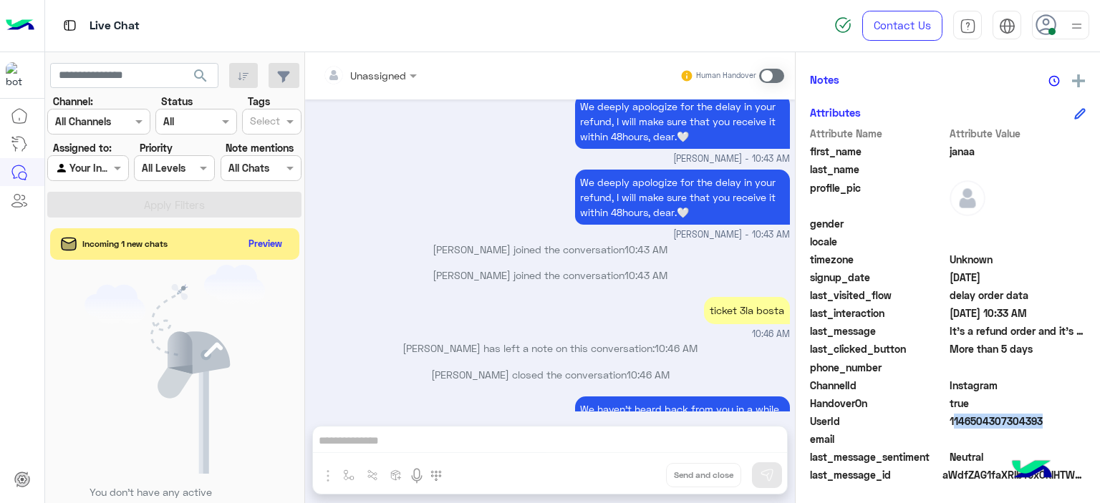
scroll to position [7538, 0]
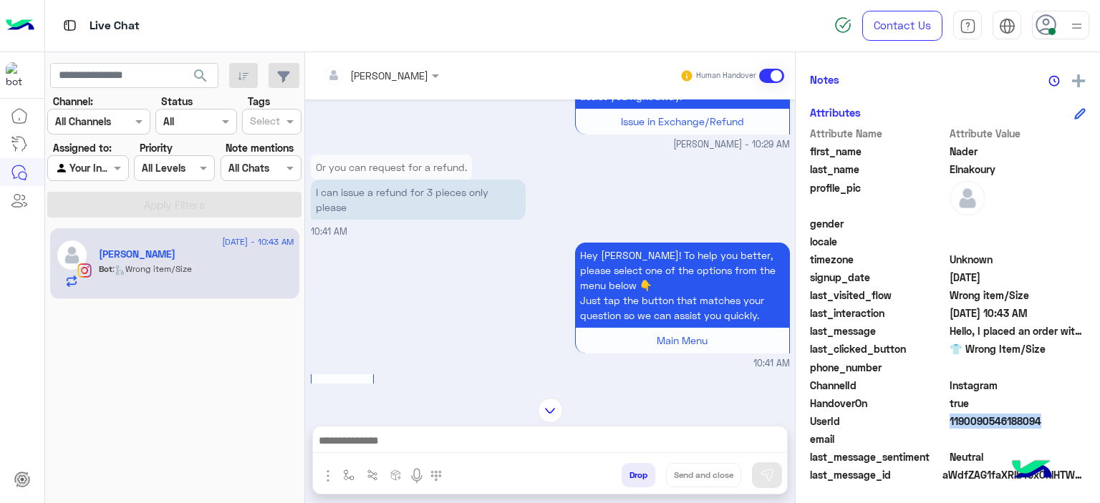
scroll to position [2067, 0]
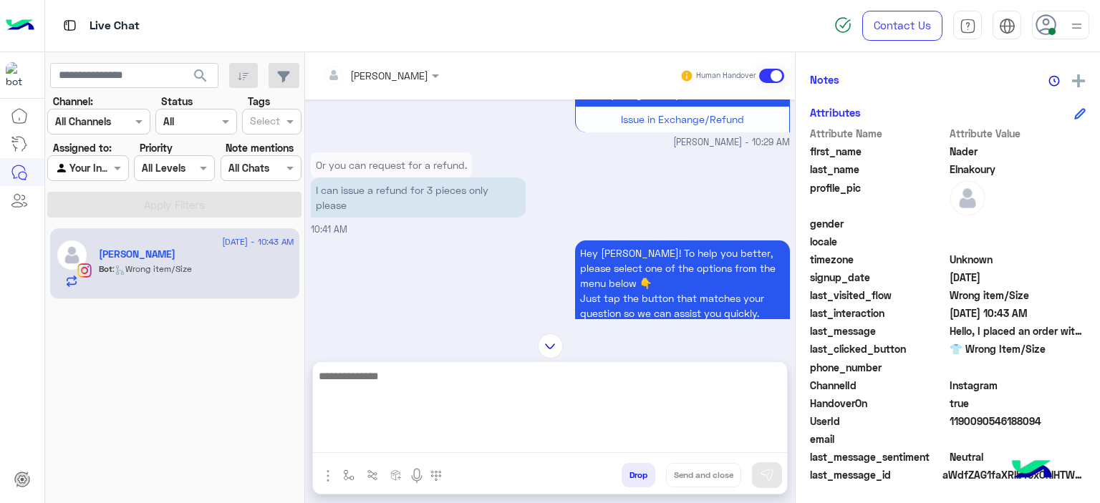
click at [389, 434] on textarea at bounding box center [550, 410] width 474 height 86
type textarea "**********"
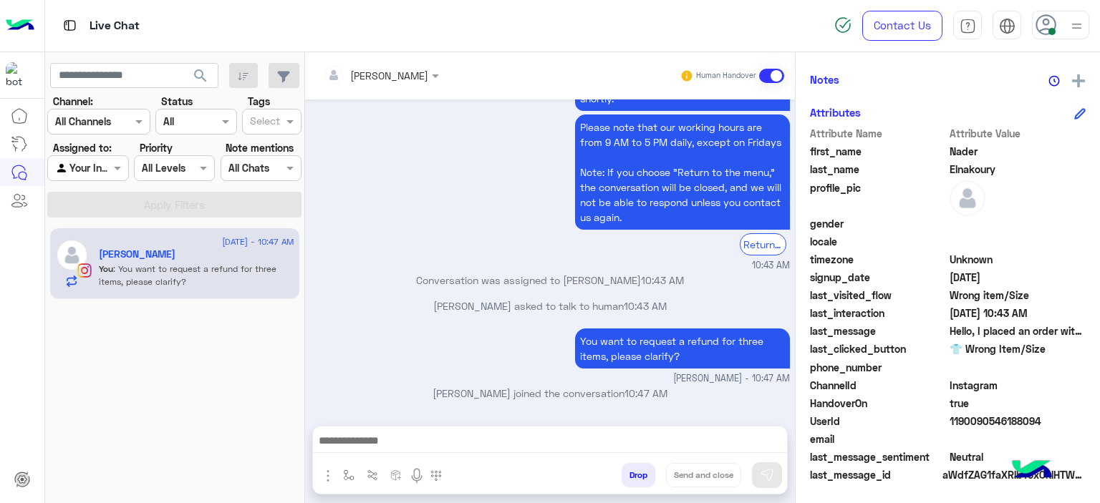
scroll to position [3992, 0]
click at [427, 291] on div "Conversation was assigned to Mariam Ahmed 10:43 AM" at bounding box center [550, 286] width 479 height 26
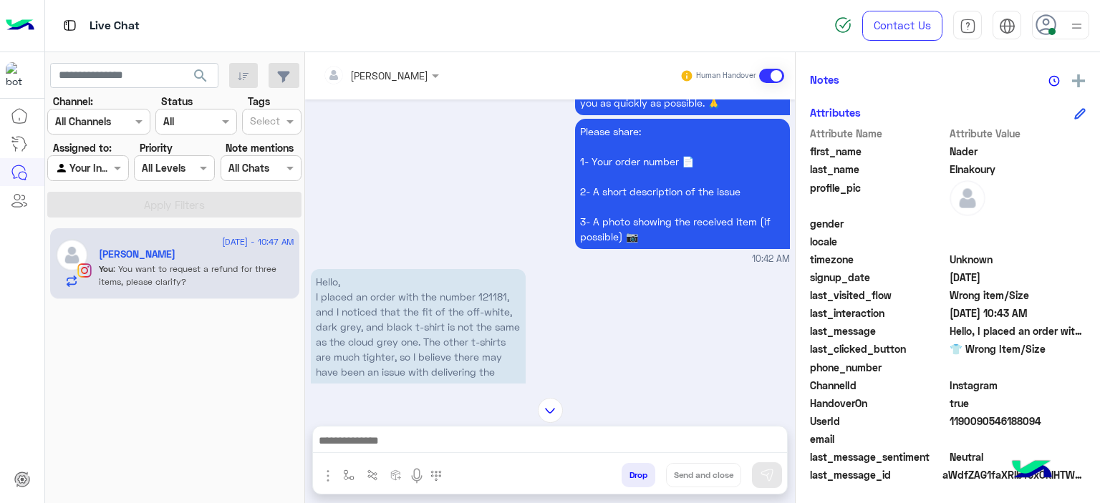
scroll to position [3557, 0]
click at [501, 307] on p "Hello, I placed an order with the number 121181, and I noticed that the fit of …" at bounding box center [418, 356] width 215 height 175
copy p "121181"
click at [547, 399] on img at bounding box center [550, 410] width 25 height 25
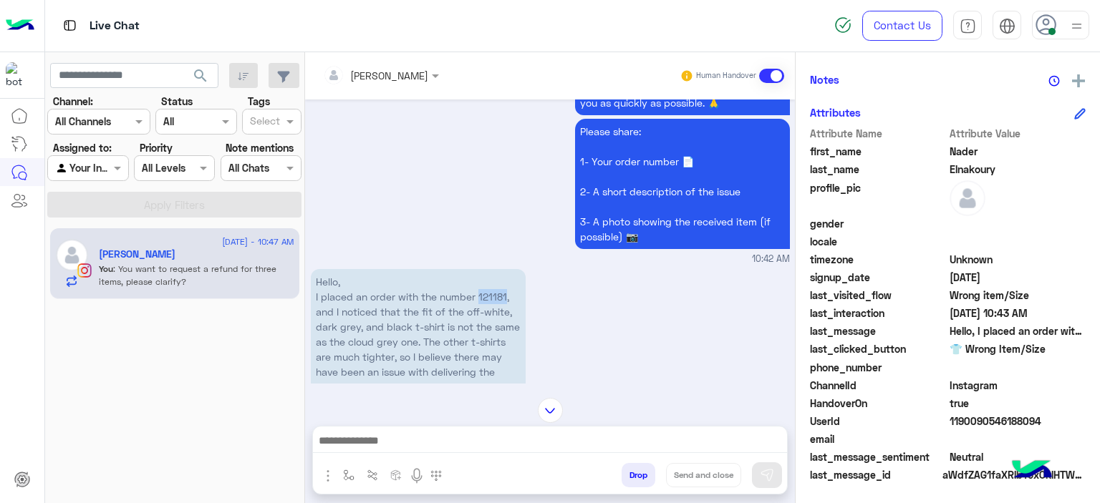
scroll to position [3992, 0]
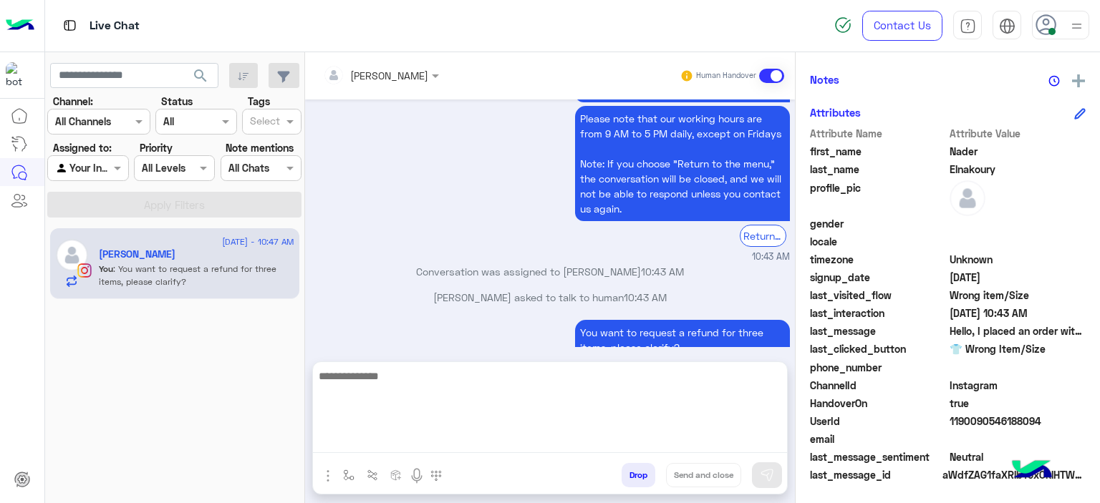
click at [442, 433] on textarea at bounding box center [550, 410] width 474 height 86
type textarea "**********"
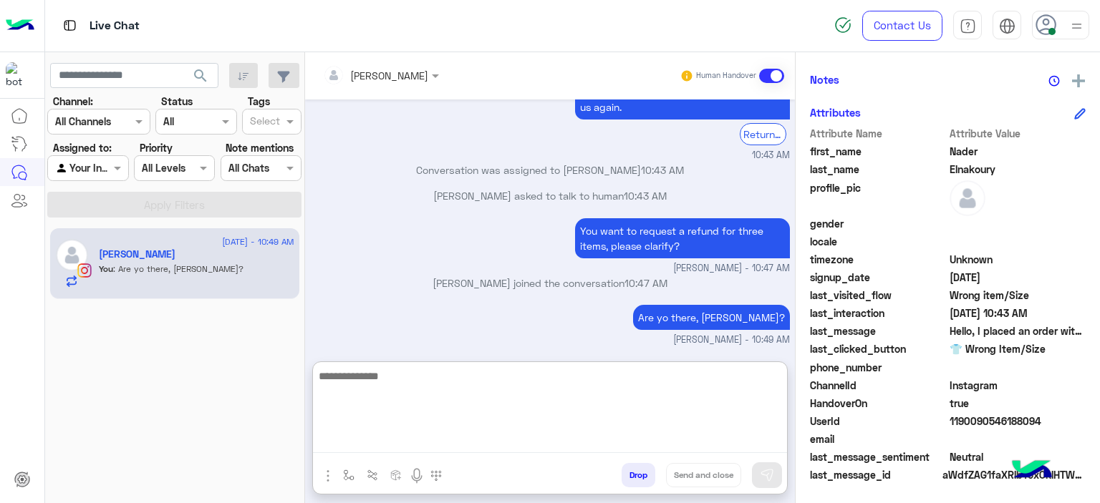
scroll to position [0, 0]
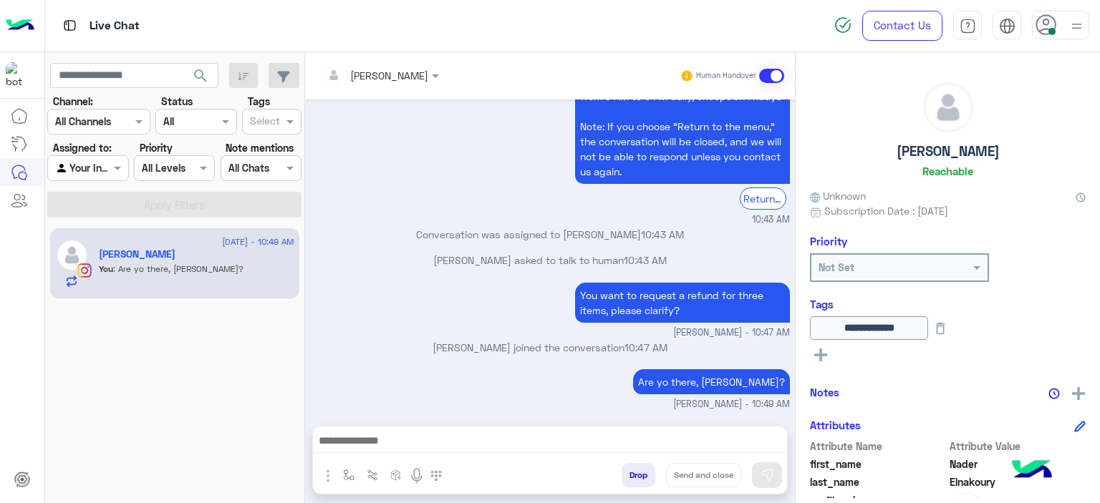
click at [483, 294] on div "May 14, 2025 I’m so sorry to hear this and I sincerely apologize for the delay …" at bounding box center [550, 256] width 490 height 312
click at [347, 474] on img "button" at bounding box center [348, 475] width 11 height 11
click at [355, 446] on input "text" at bounding box center [374, 444] width 59 height 16
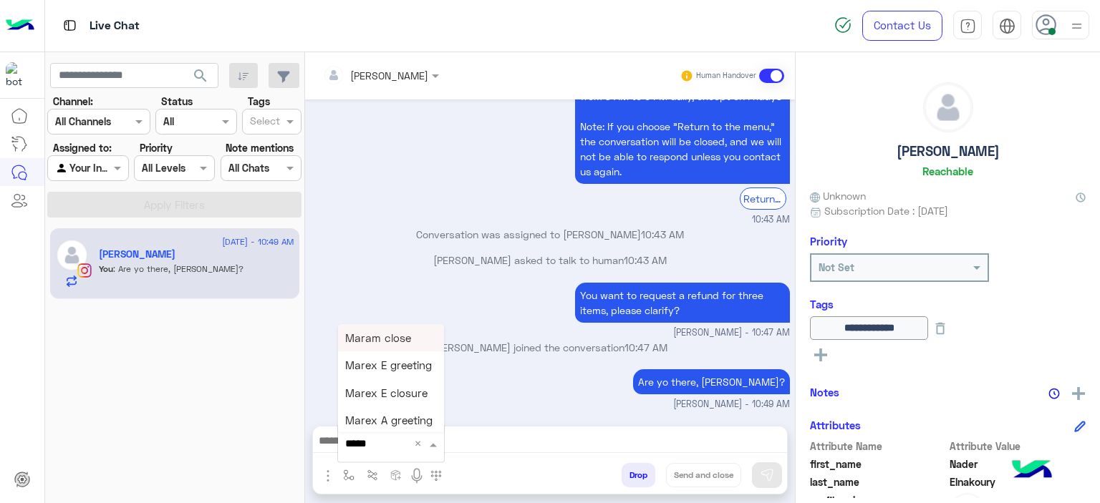
type input "******"
click at [395, 366] on span "Mariam E closure" at bounding box center [389, 365] width 88 height 13
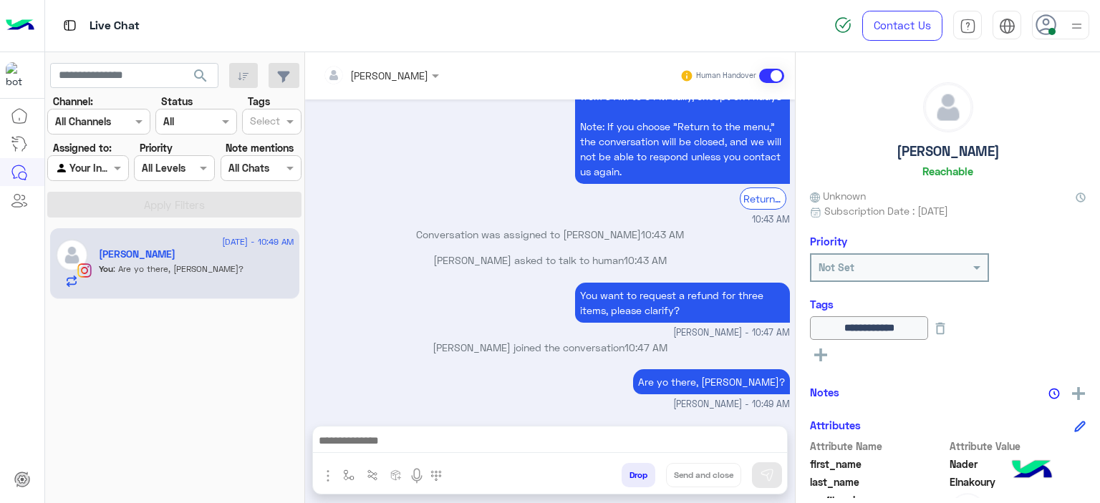
type textarea "**********"
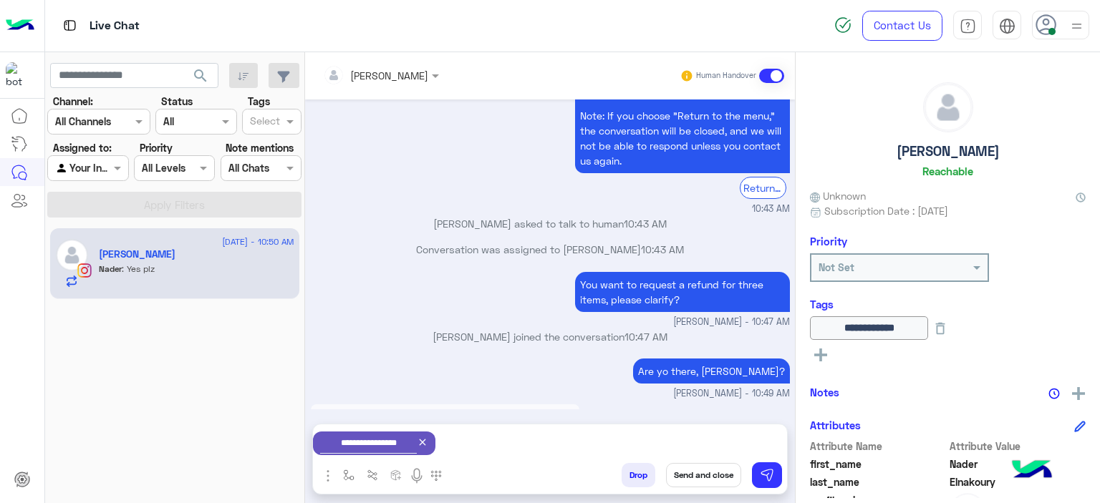
scroll to position [4127, 0]
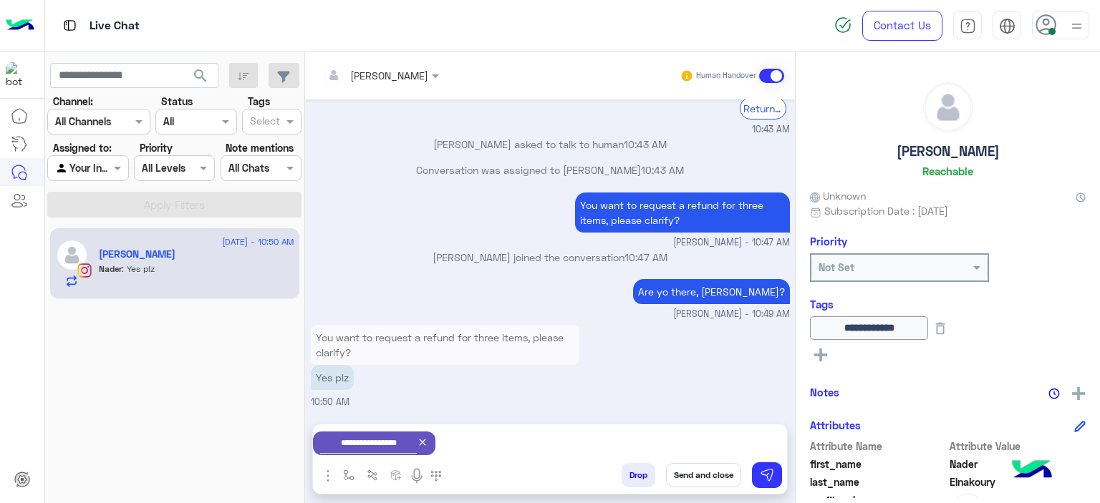
click at [428, 439] on icon at bounding box center [422, 442] width 11 height 11
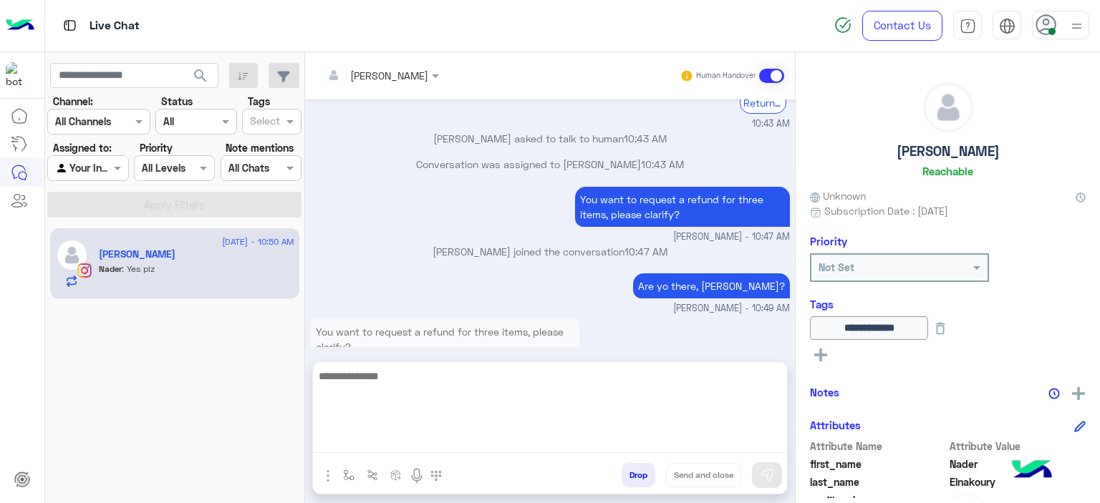
click at [411, 437] on textarea at bounding box center [550, 410] width 474 height 86
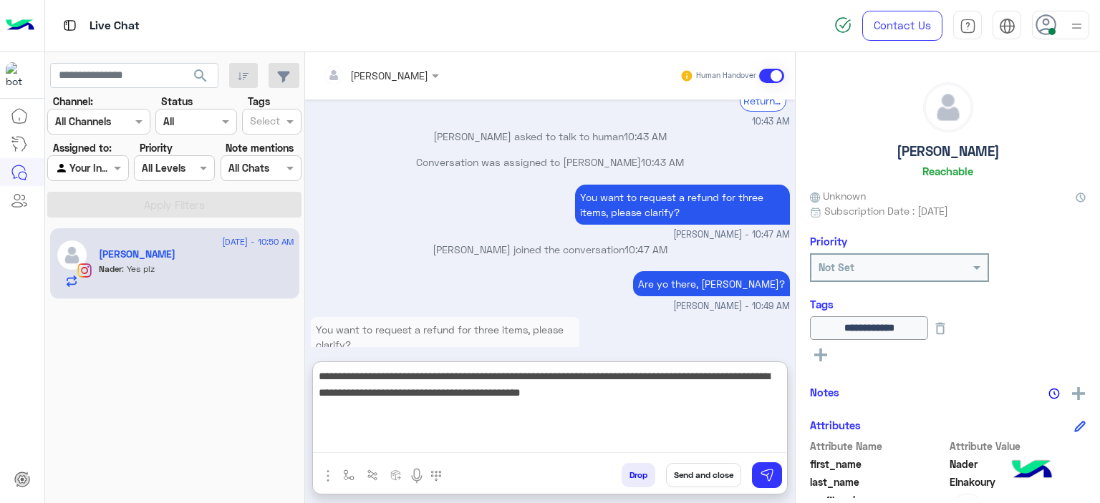
type textarea "**********"
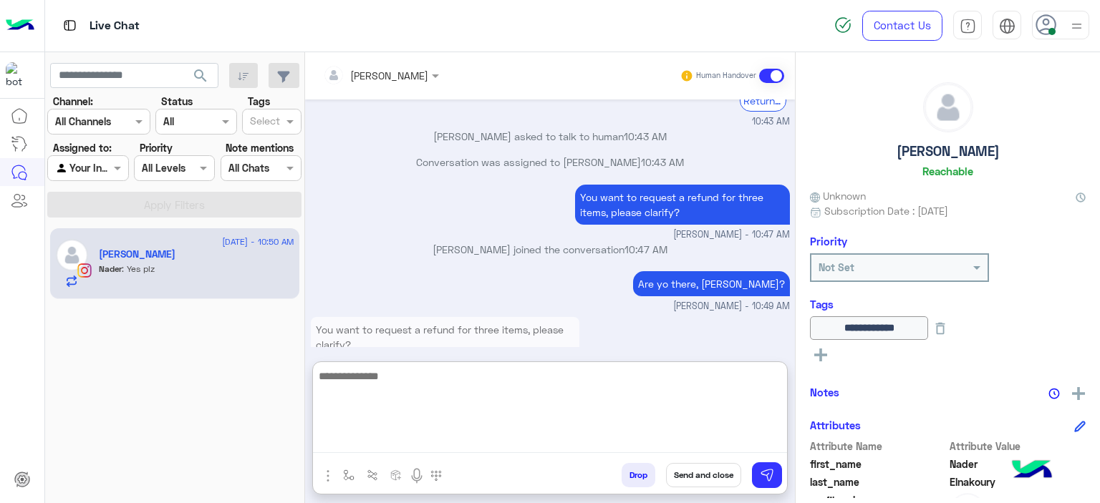
scroll to position [4280, 0]
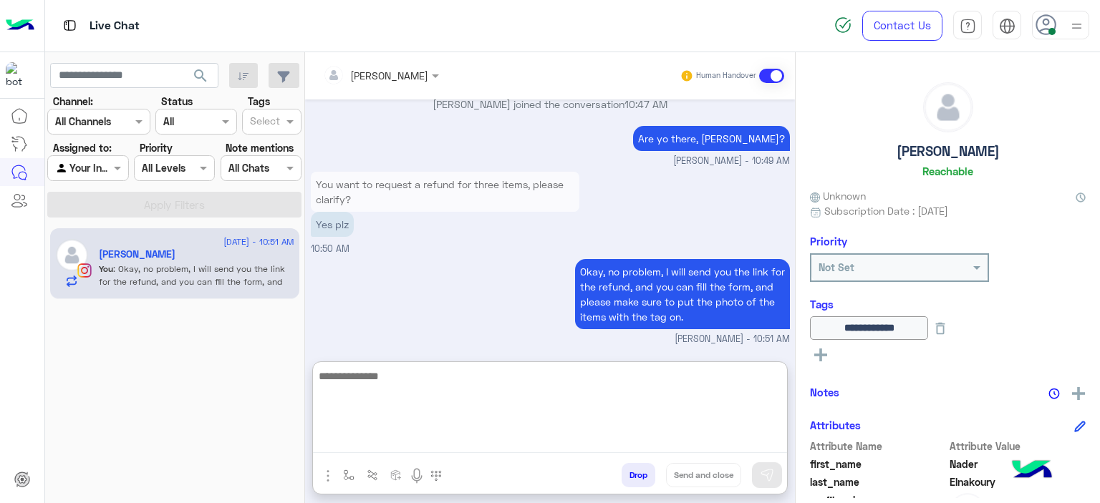
paste textarea "**********"
click at [516, 382] on textarea "**********" at bounding box center [550, 410] width 474 height 86
type textarea "**********"
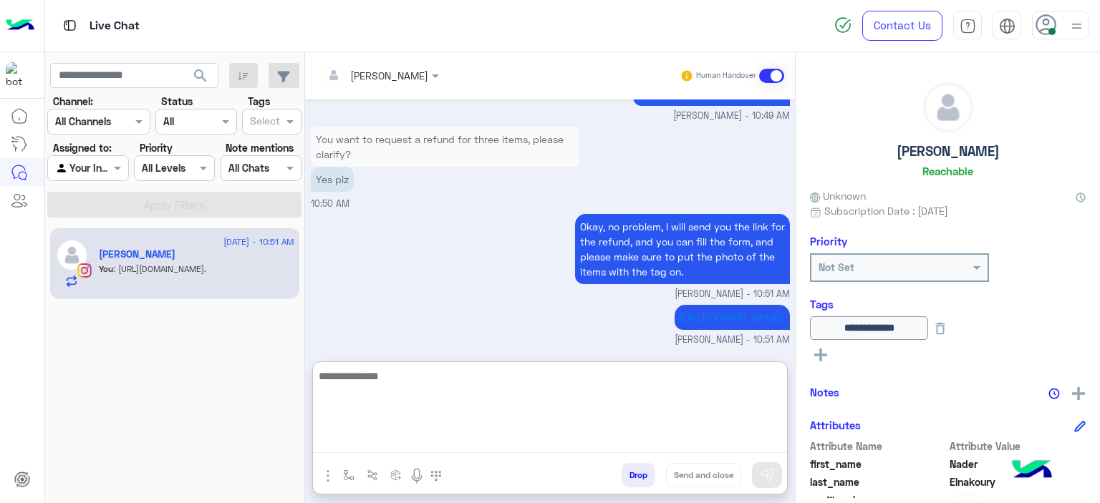
scroll to position [4326, 0]
paste textarea "**********"
type textarea "**********"
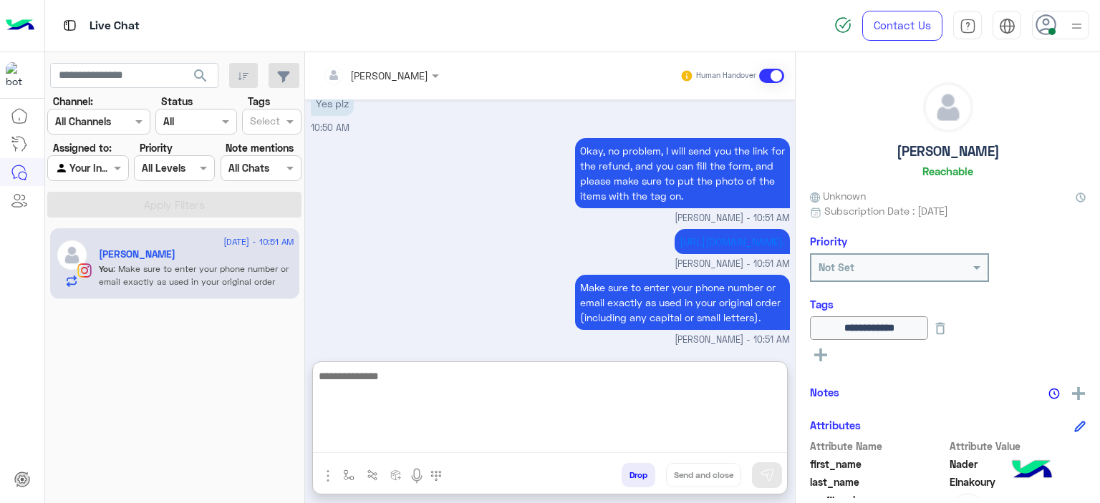
scroll to position [4401, 0]
paste textarea "**********"
type textarea "**********"
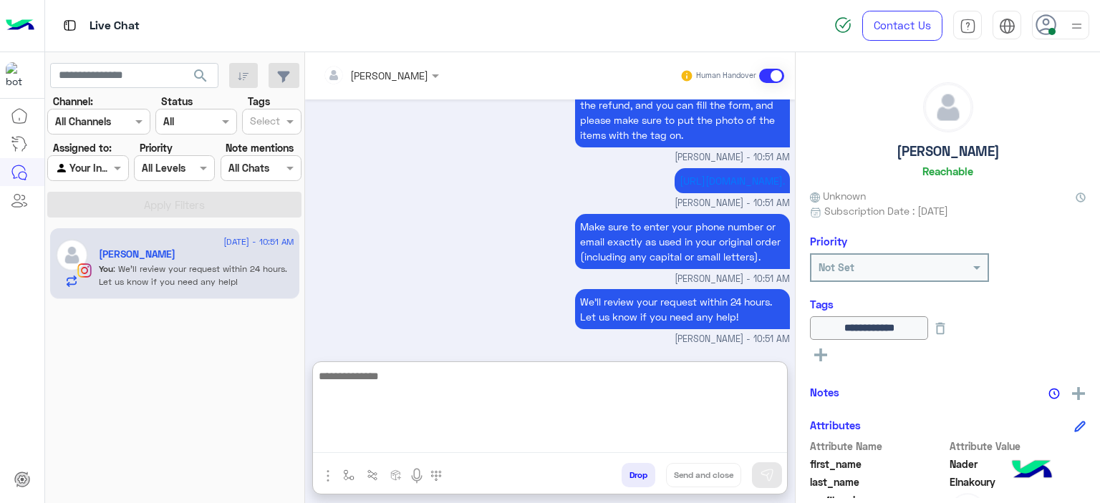
scroll to position [4525, 0]
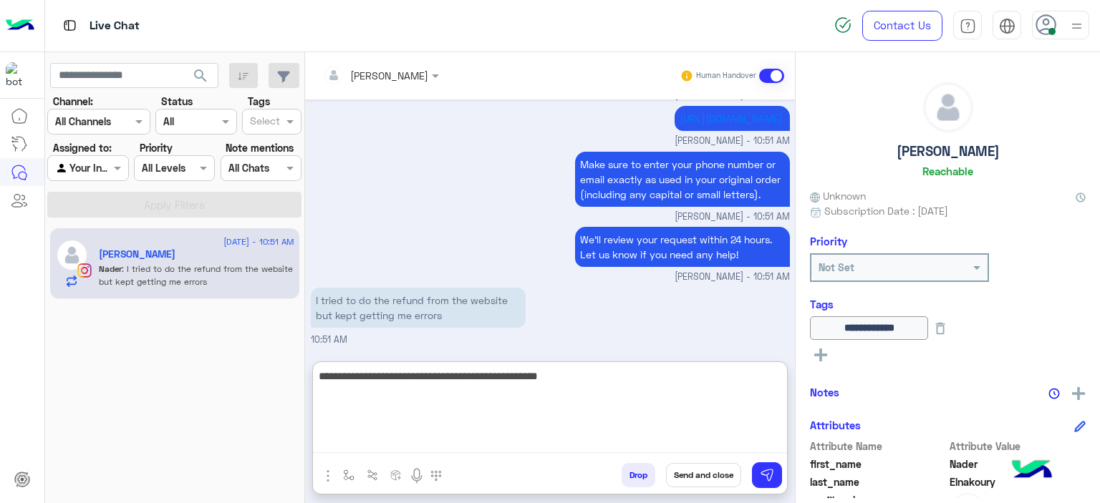
type textarea "**********"
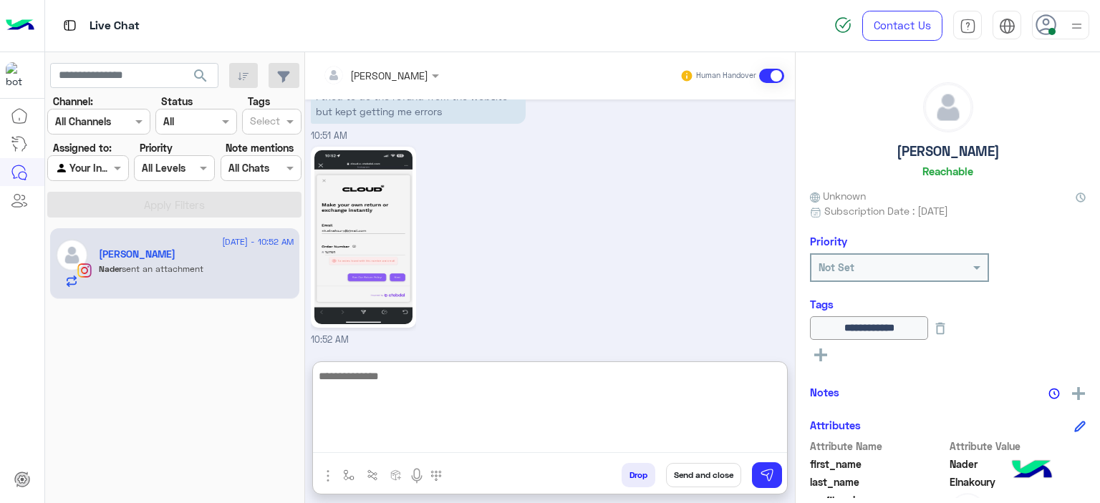
scroll to position [4789, 0]
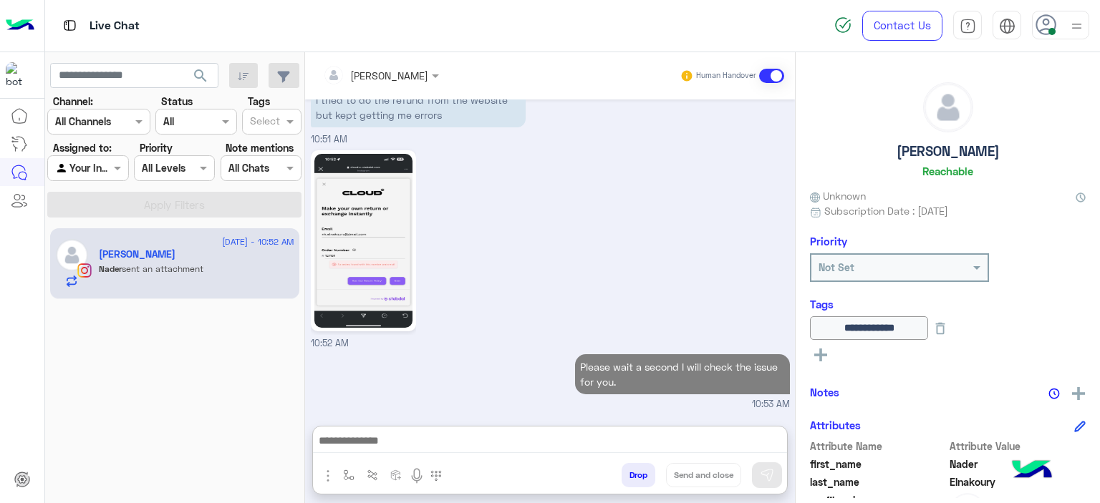
click at [360, 184] on img at bounding box center [363, 241] width 98 height 174
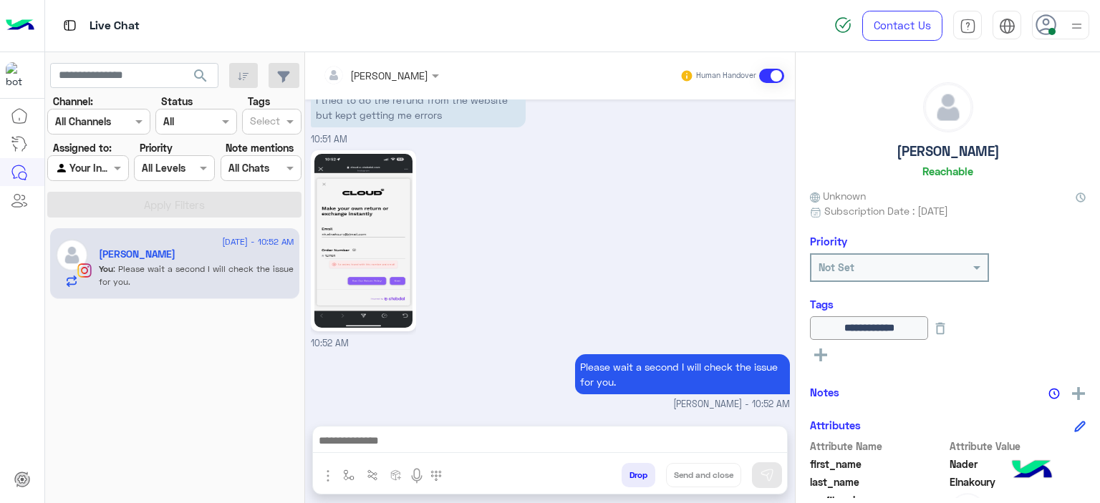
scroll to position [4772, 0]
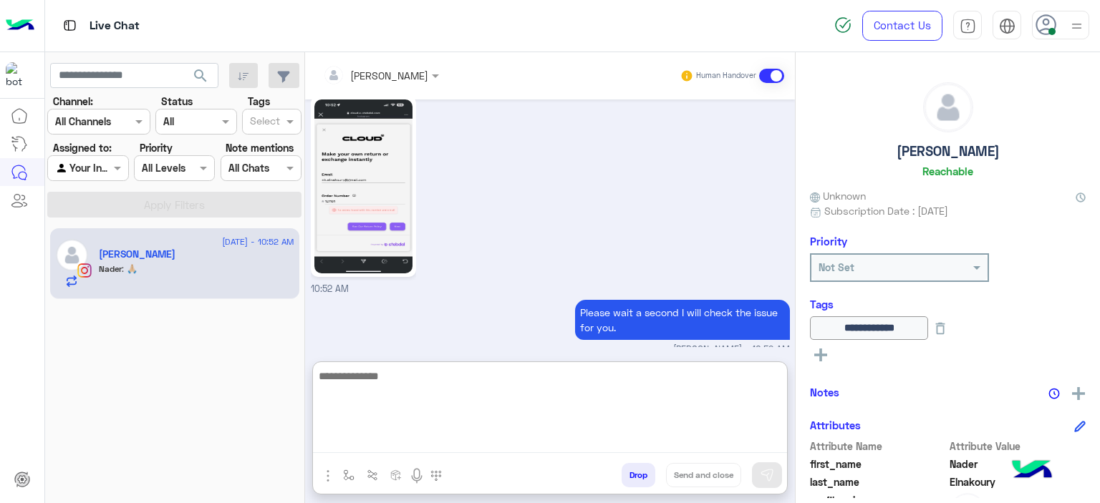
click at [355, 435] on textarea at bounding box center [550, 410] width 474 height 86
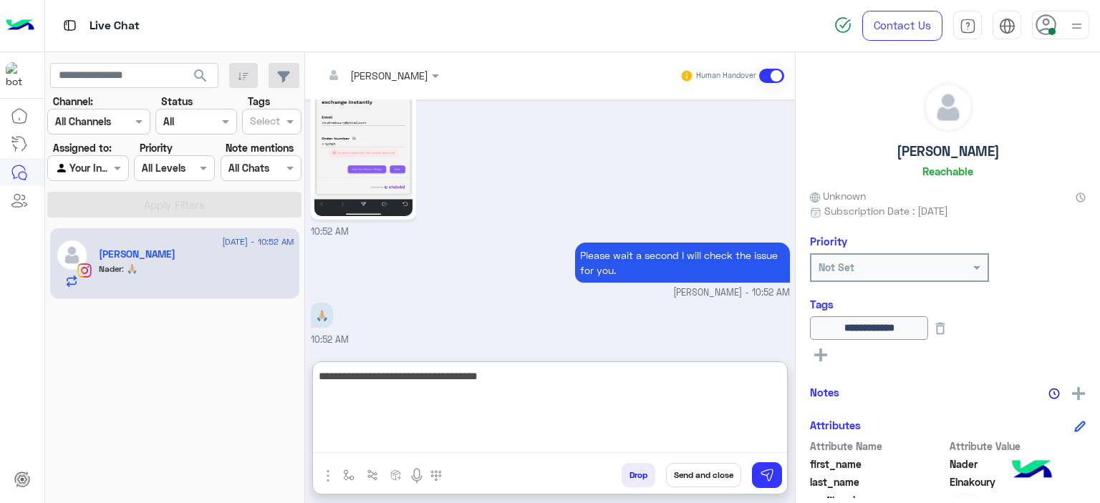
type textarea "**********"
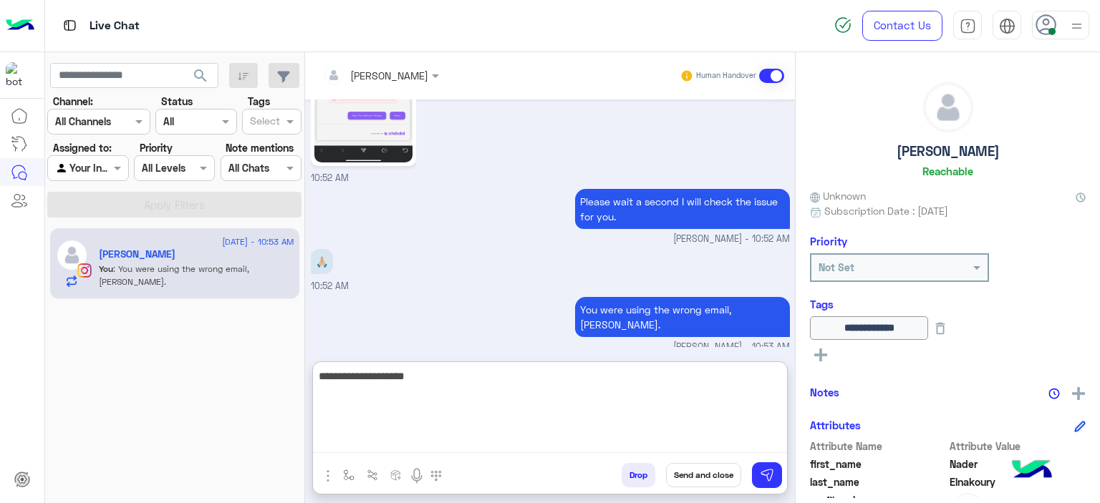
paste textarea "**********"
type textarea "**********"
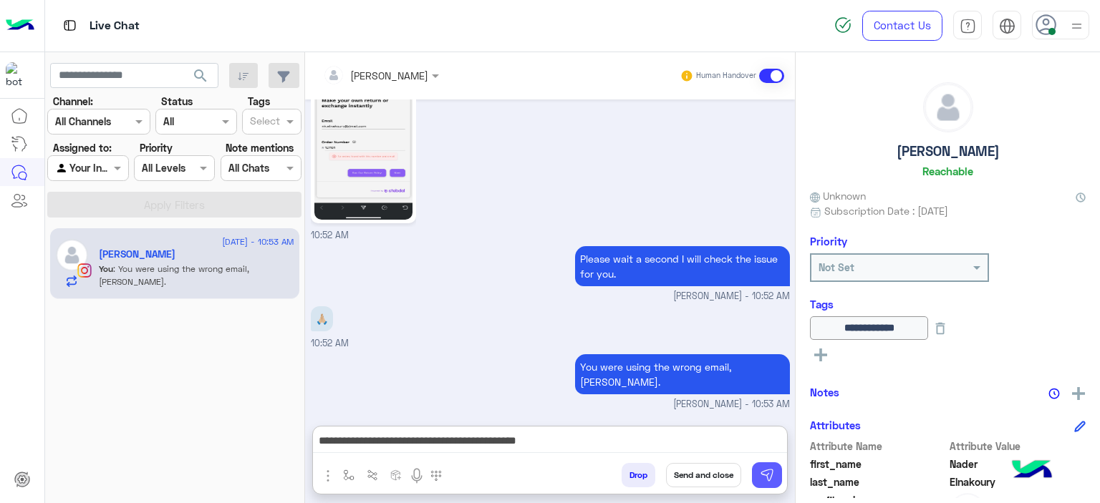
click at [763, 474] on img at bounding box center [767, 475] width 14 height 14
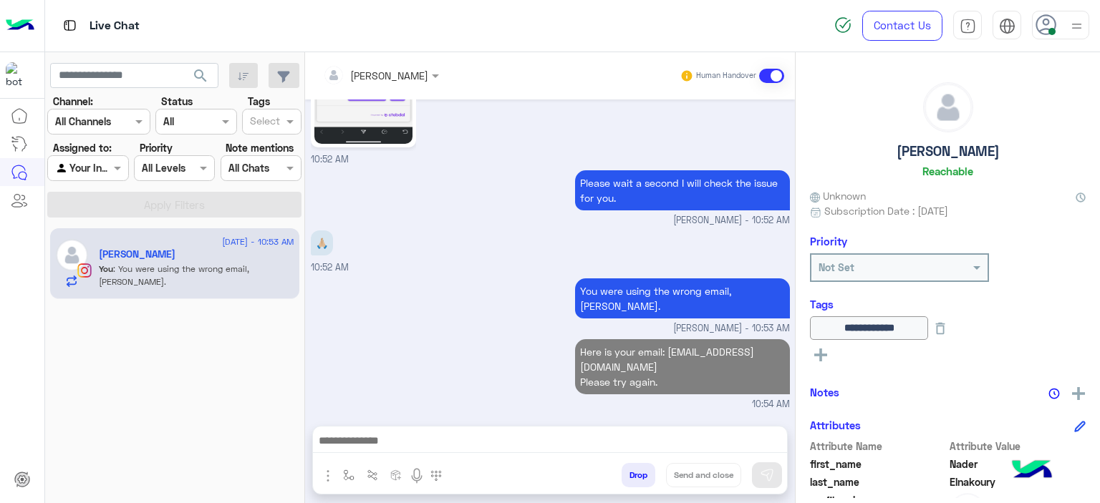
scroll to position [4893, 0]
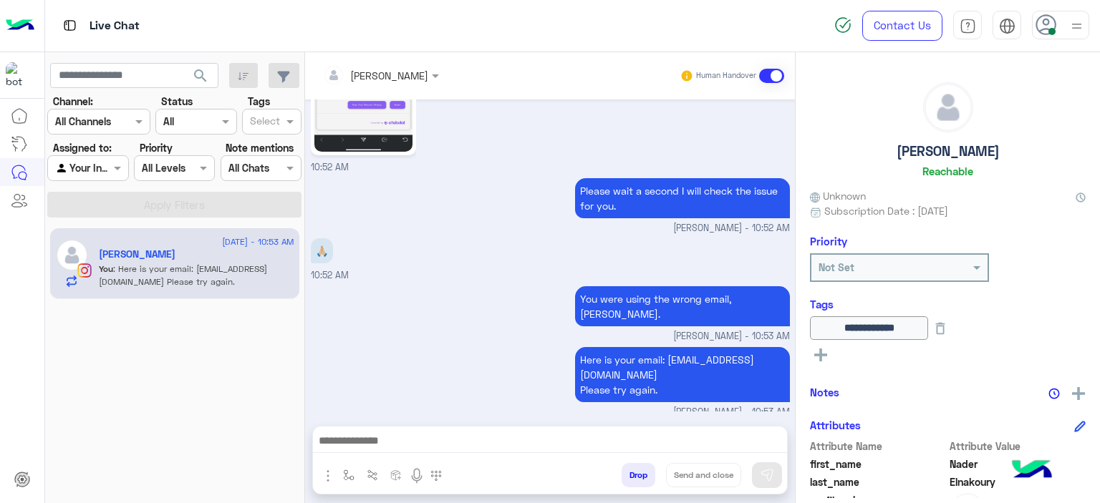
click at [466, 295] on div "You were using the wrong email, Nader. Mariam Ahmed - 10:53 AM" at bounding box center [550, 313] width 479 height 61
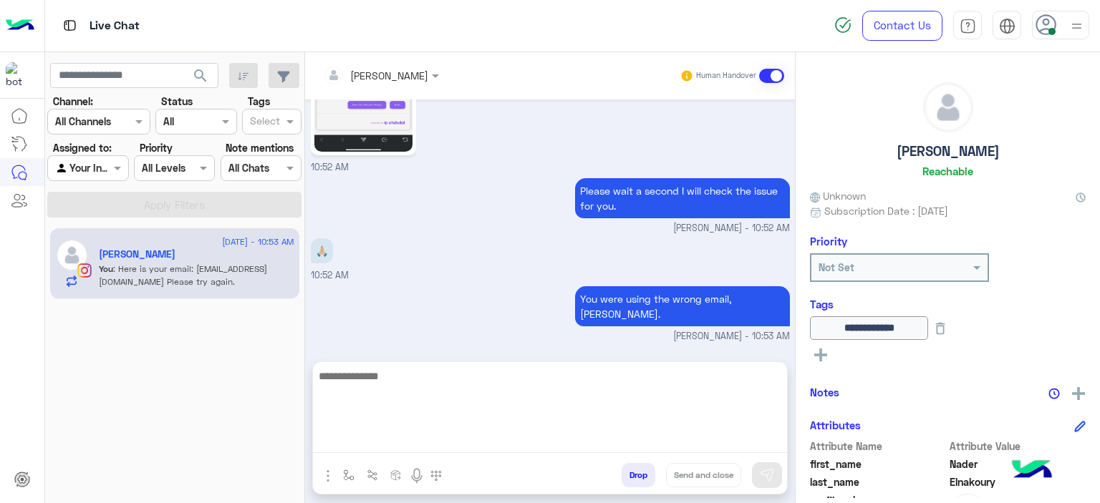
click at [448, 441] on textarea at bounding box center [550, 410] width 474 height 86
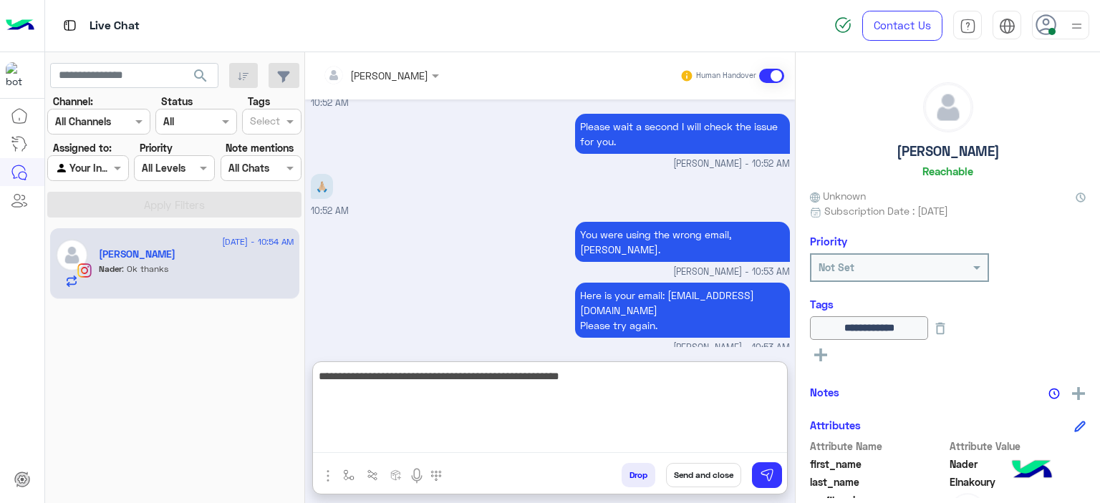
scroll to position [5006, 0]
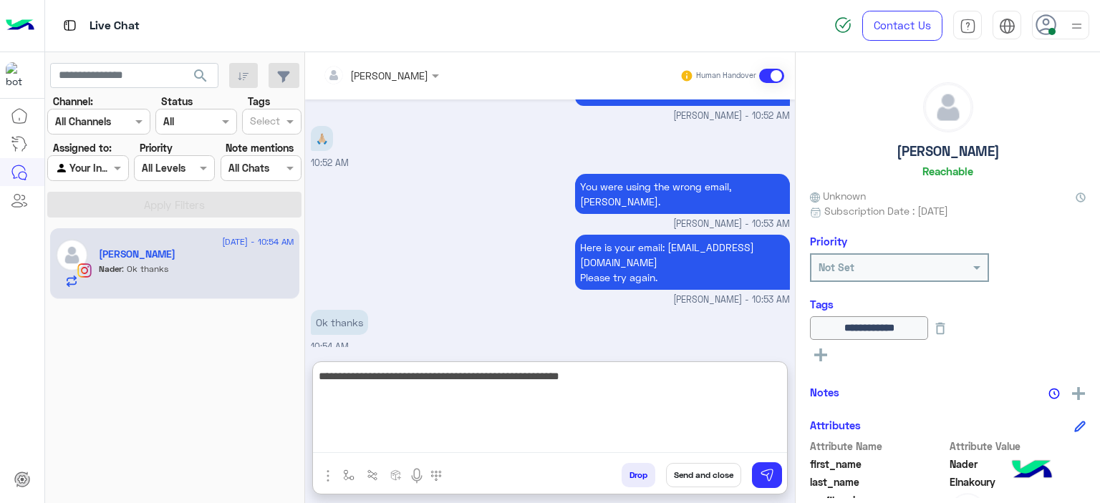
drag, startPoint x: 581, startPoint y: 379, endPoint x: 544, endPoint y: 374, distance: 37.5
click at [544, 374] on textarea "**********" at bounding box center [550, 410] width 474 height 86
type textarea "**********"
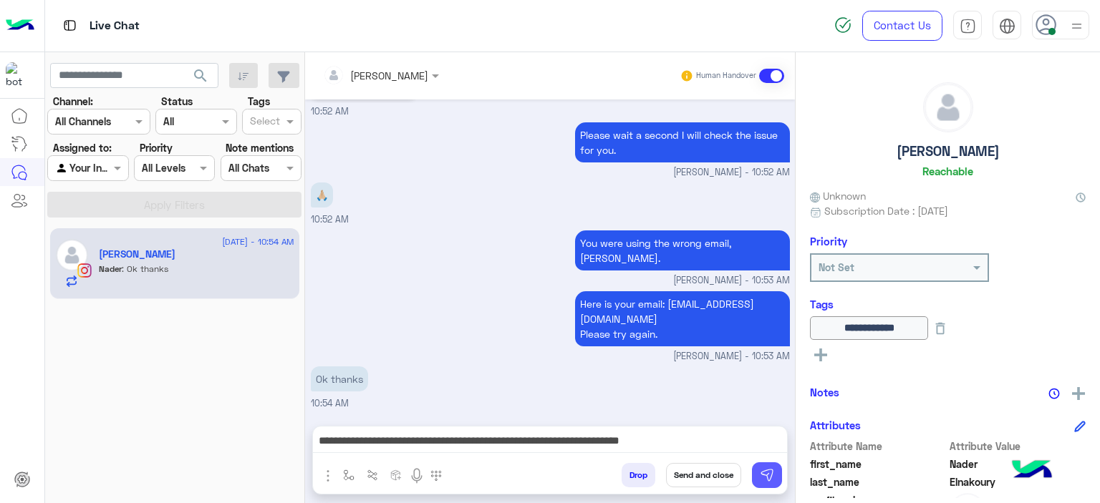
click at [767, 479] on img at bounding box center [767, 475] width 14 height 14
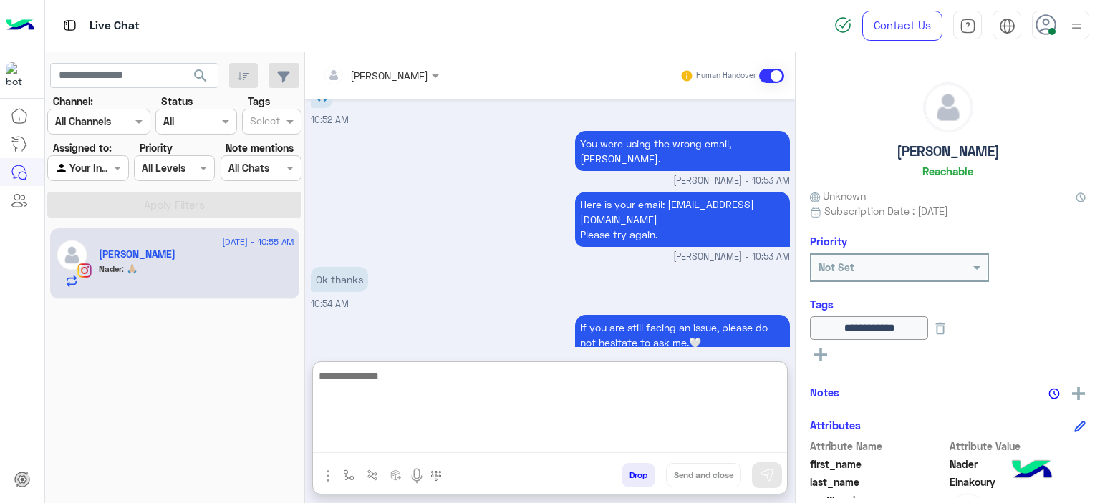
scroll to position [5056, 0]
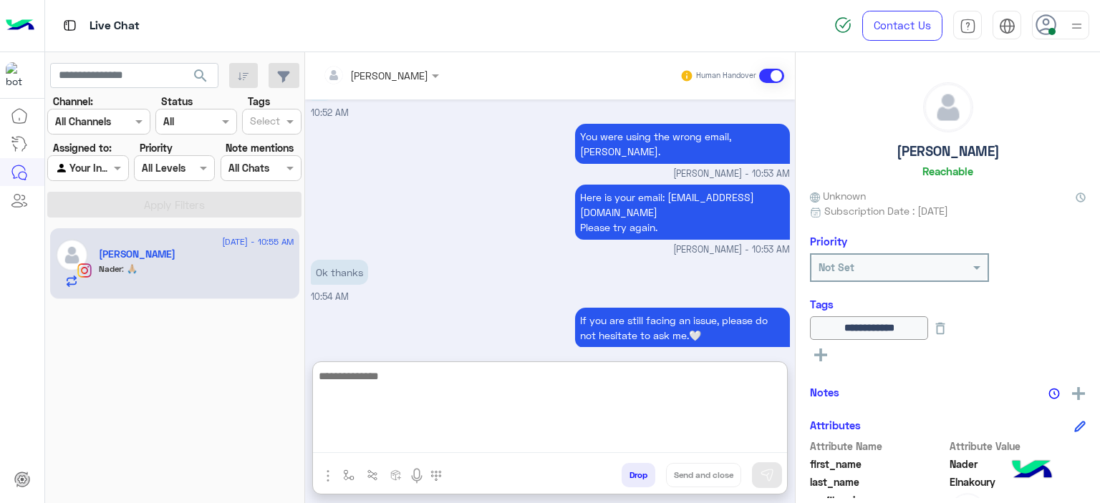
click at [415, 440] on textarea at bounding box center [550, 410] width 474 height 86
type textarea "**********"
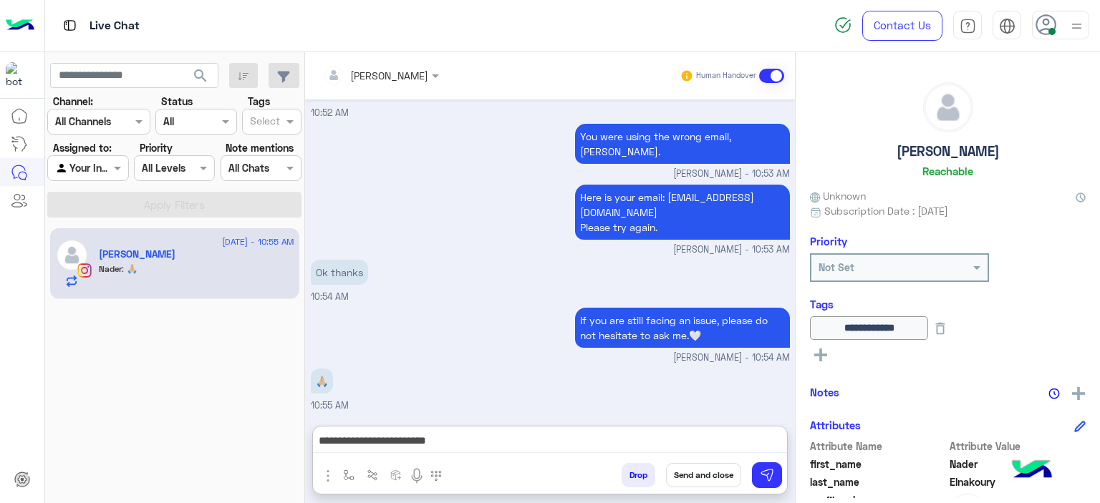
click at [716, 472] on button "Send and close" at bounding box center [703, 475] width 75 height 24
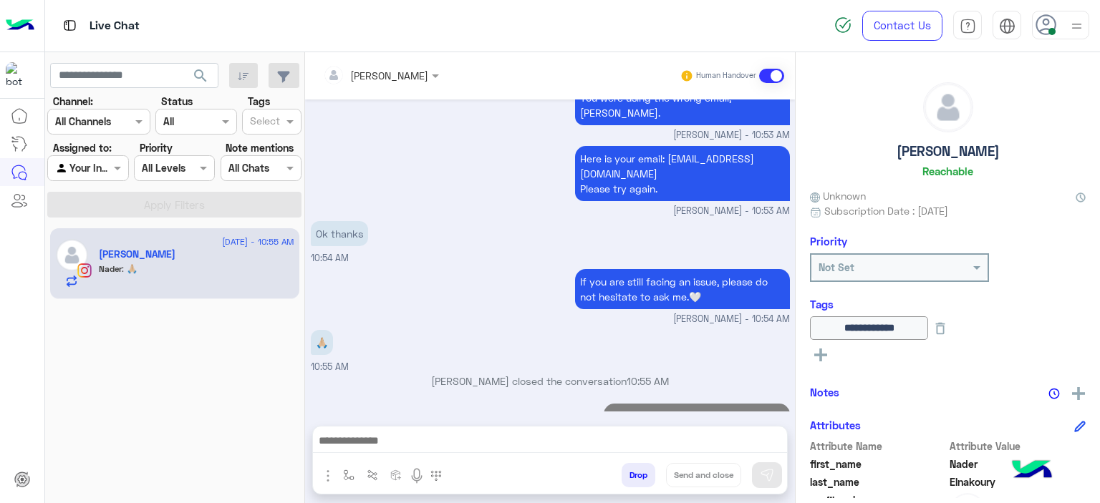
scroll to position [5120, 0]
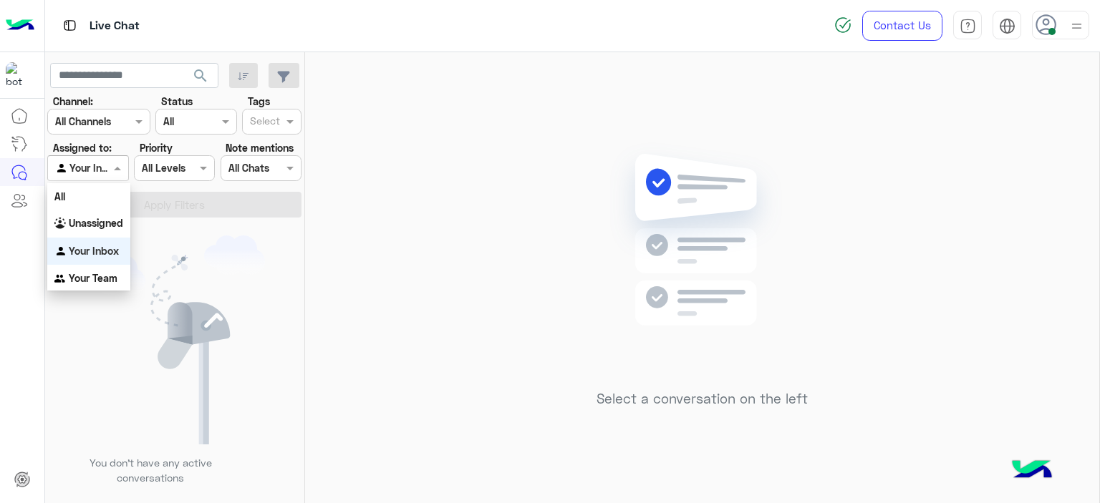
click at [117, 168] on span at bounding box center [119, 167] width 18 height 15
click at [120, 217] on b "Unassigned" at bounding box center [96, 223] width 54 height 12
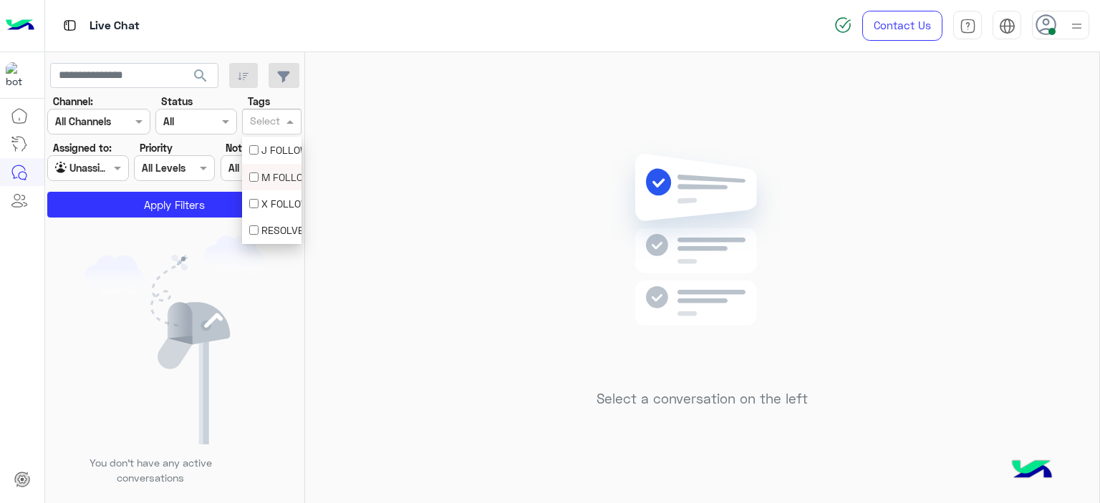
drag, startPoint x: 278, startPoint y: 111, endPoint x: 283, endPoint y: 181, distance: 70.3
click at [283, 181] on body "Live Chat Contact Us Help Center عربي English search Channel: Channel All Chann…" at bounding box center [550, 251] width 1100 height 503
click at [276, 182] on div "M FOLLOW UP" at bounding box center [271, 177] width 45 height 15
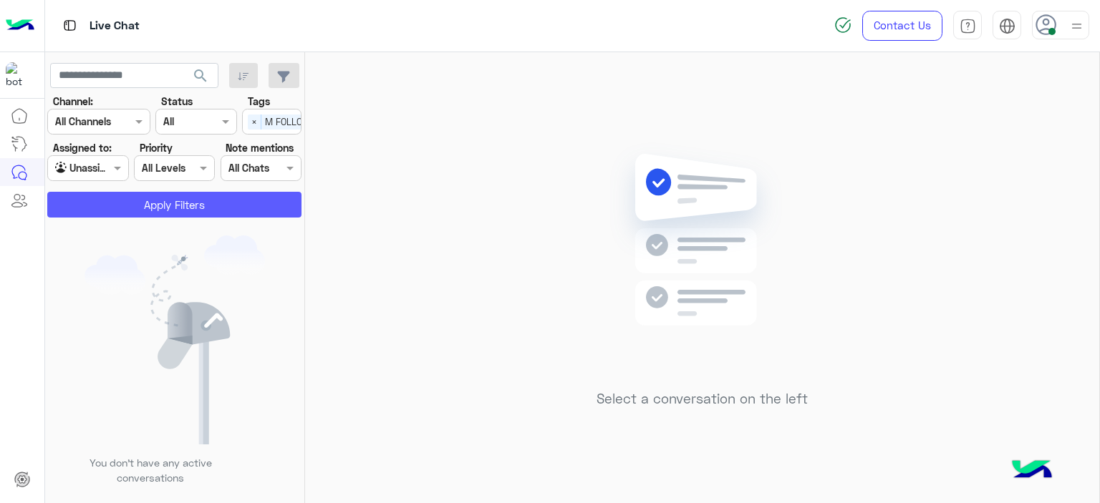
click at [244, 196] on button "Apply Filters" at bounding box center [174, 205] width 254 height 26
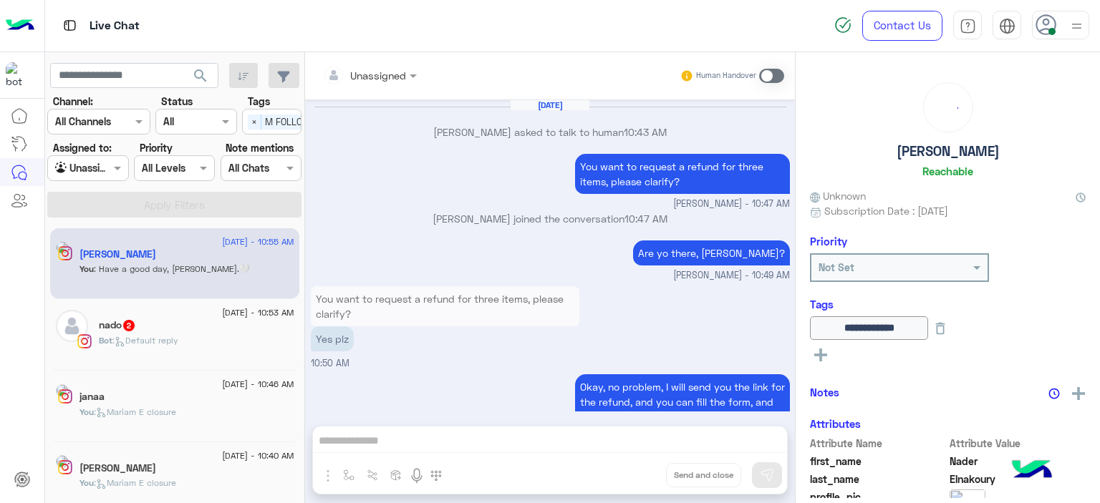
scroll to position [954, 0]
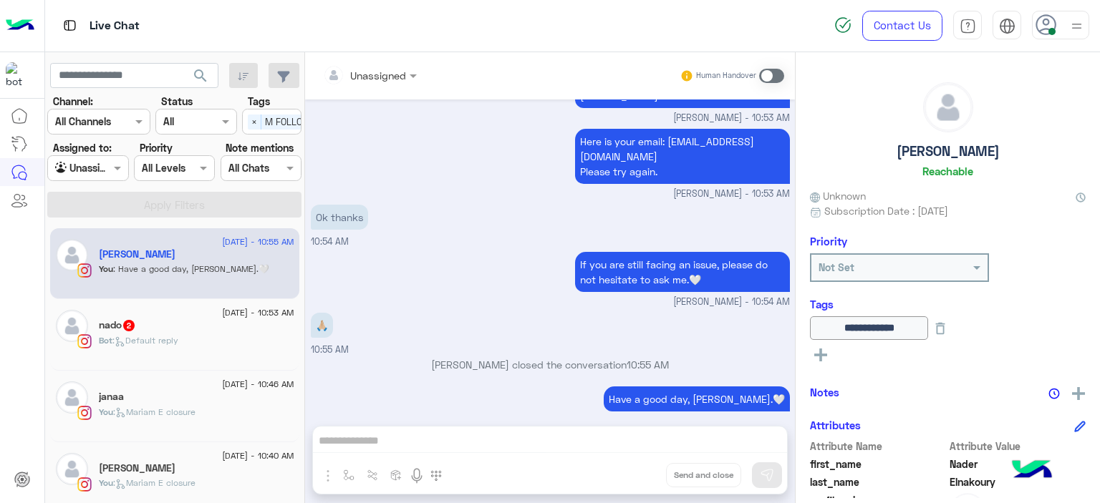
click at [243, 321] on div "nado 2" at bounding box center [196, 326] width 195 height 15
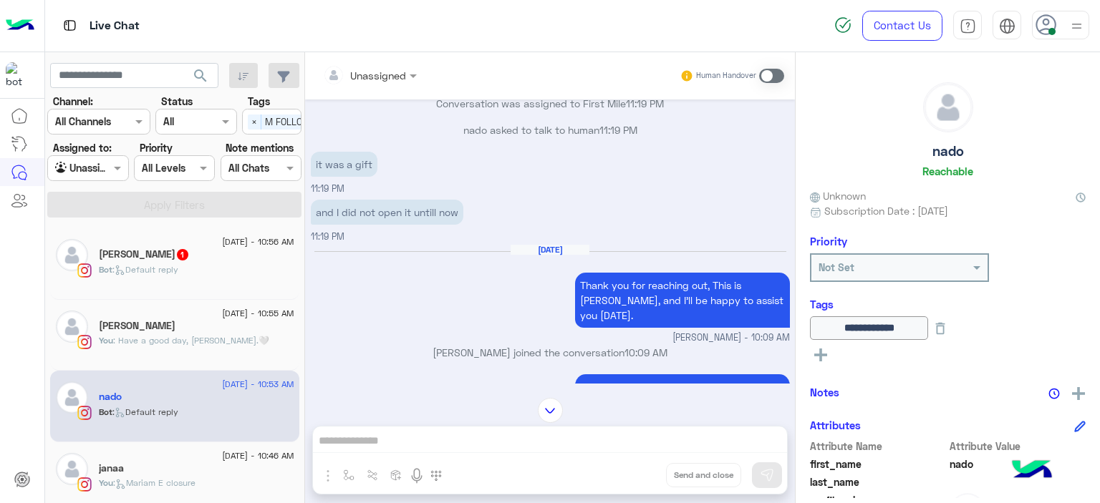
scroll to position [712, 0]
click at [393, 77] on div at bounding box center [370, 75] width 108 height 16
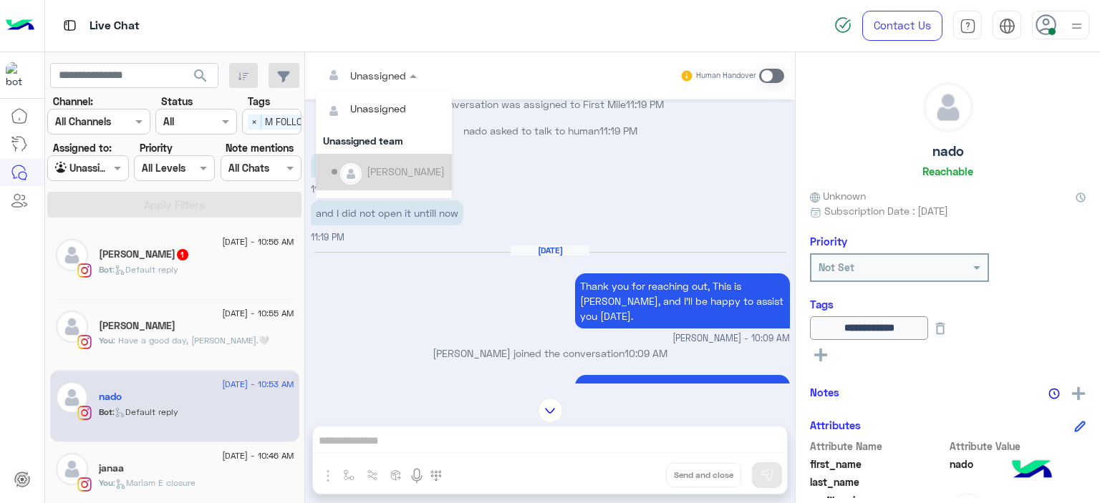
scroll to position [290, 0]
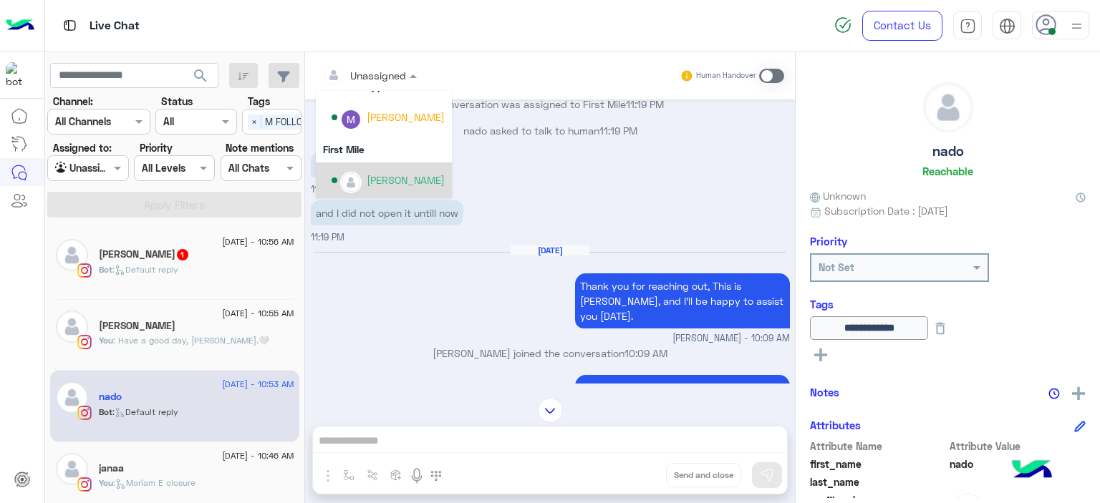
click at [404, 178] on div "[PERSON_NAME]" at bounding box center [406, 180] width 78 height 15
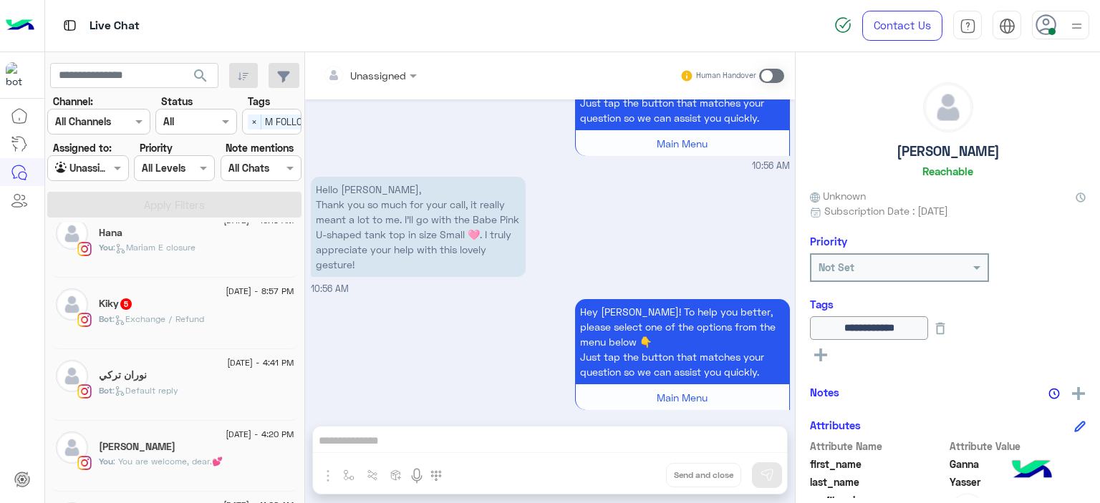
scroll to position [566, 0]
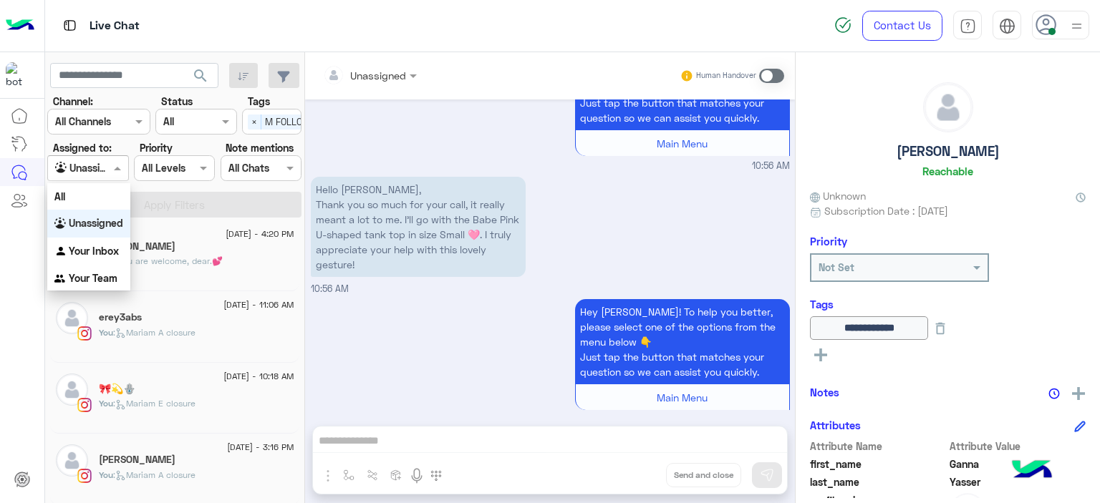
click at [117, 165] on span at bounding box center [119, 167] width 18 height 15
click at [111, 248] on b "Your Inbox" at bounding box center [94, 251] width 50 height 12
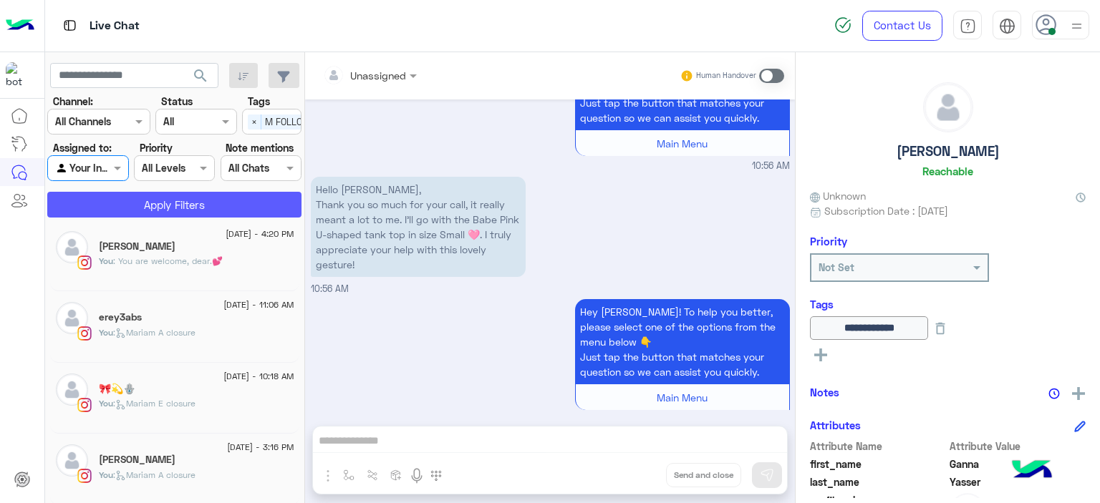
click at [189, 201] on button "Apply Filters" at bounding box center [174, 205] width 254 height 26
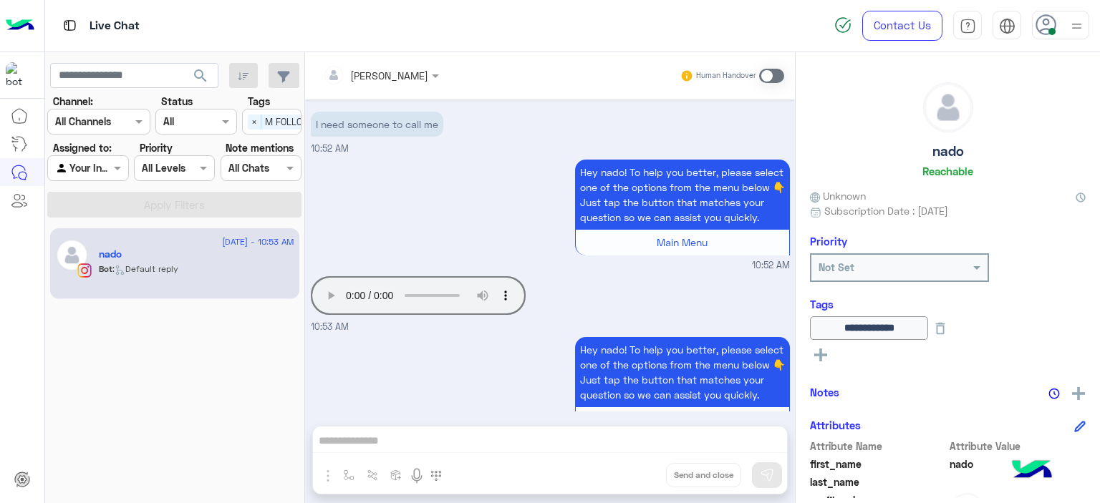
scroll to position [1368, 0]
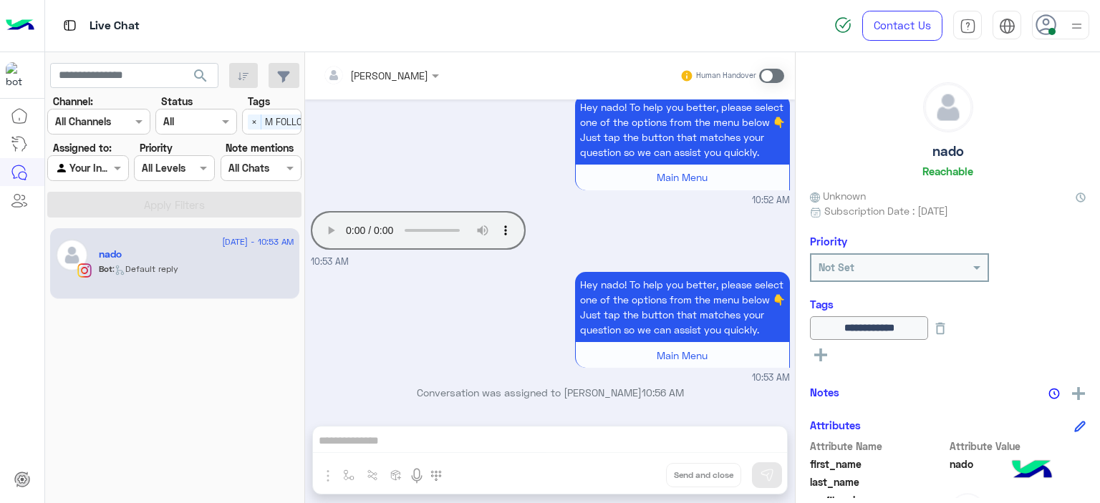
click at [696, 380] on small "10:53 AM" at bounding box center [550, 379] width 479 height 14
click at [760, 79] on span at bounding box center [771, 76] width 25 height 14
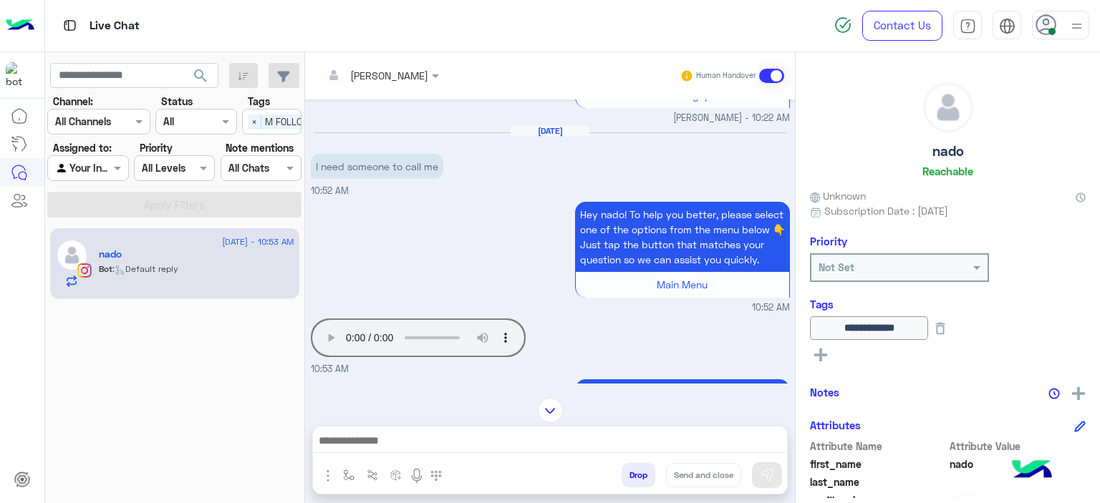
scroll to position [1395, 0]
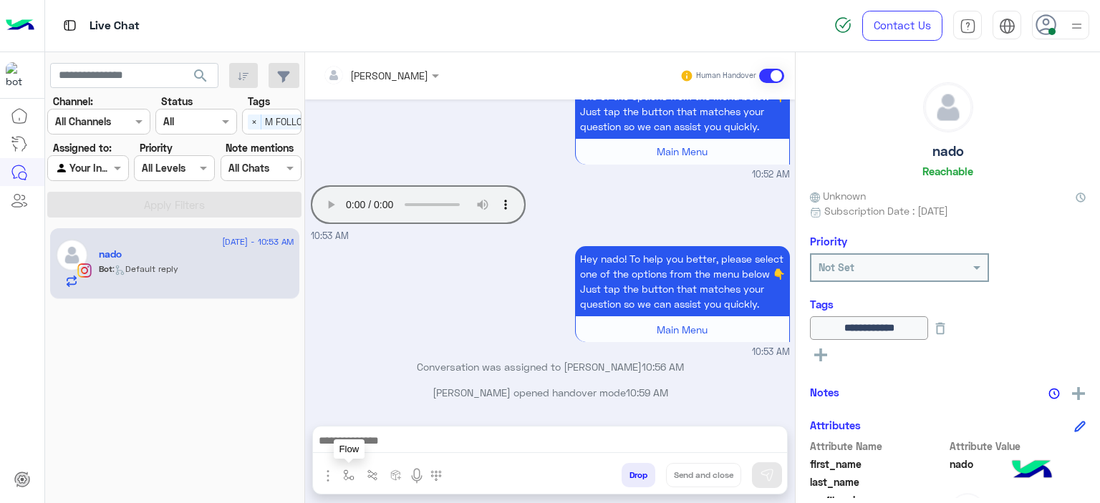
click at [345, 475] on img "button" at bounding box center [348, 475] width 11 height 11
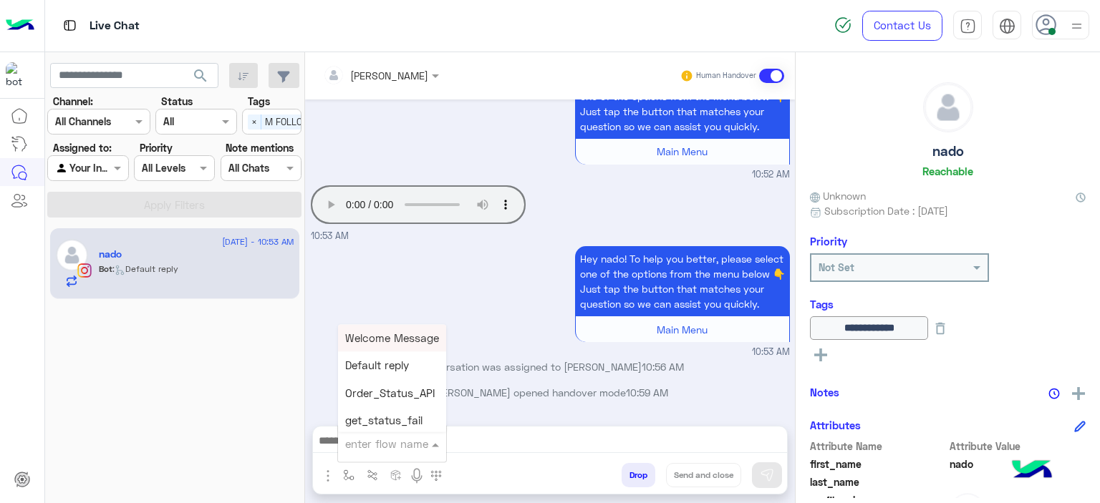
click at [359, 451] on div "enter flow name" at bounding box center [383, 444] width 90 height 16
type input "******"
click at [422, 331] on div "Mariam E Greeting" at bounding box center [391, 338] width 106 height 28
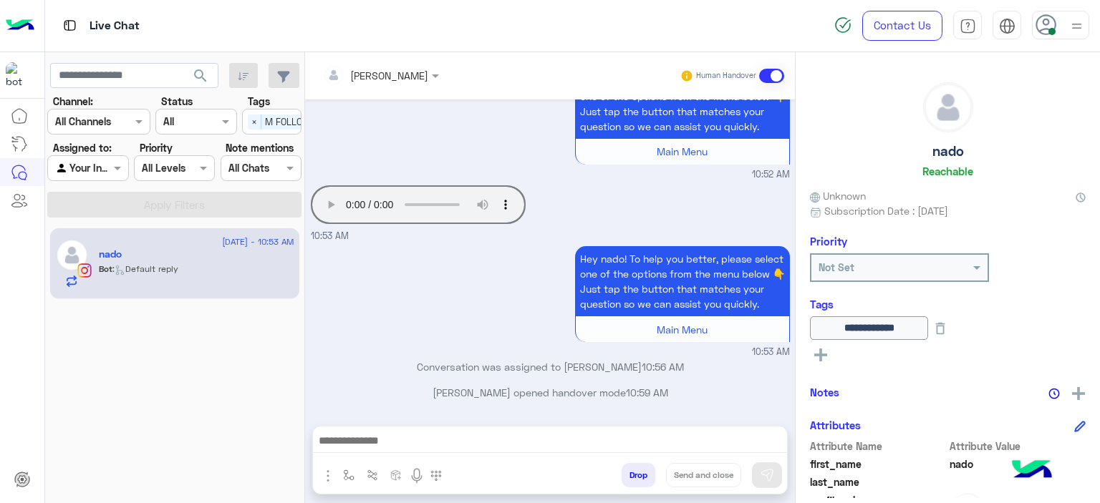
type textarea "**********"
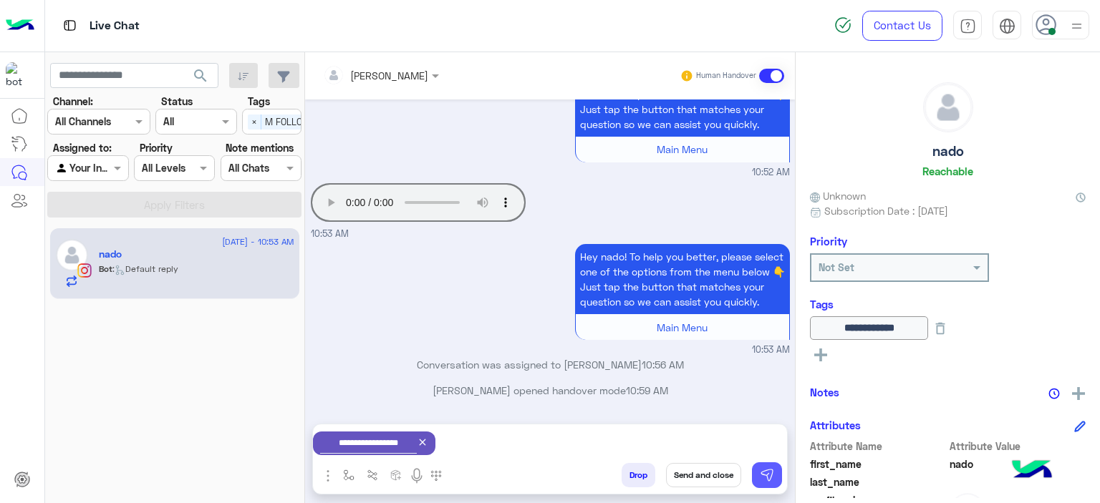
click at [769, 470] on img at bounding box center [767, 475] width 14 height 14
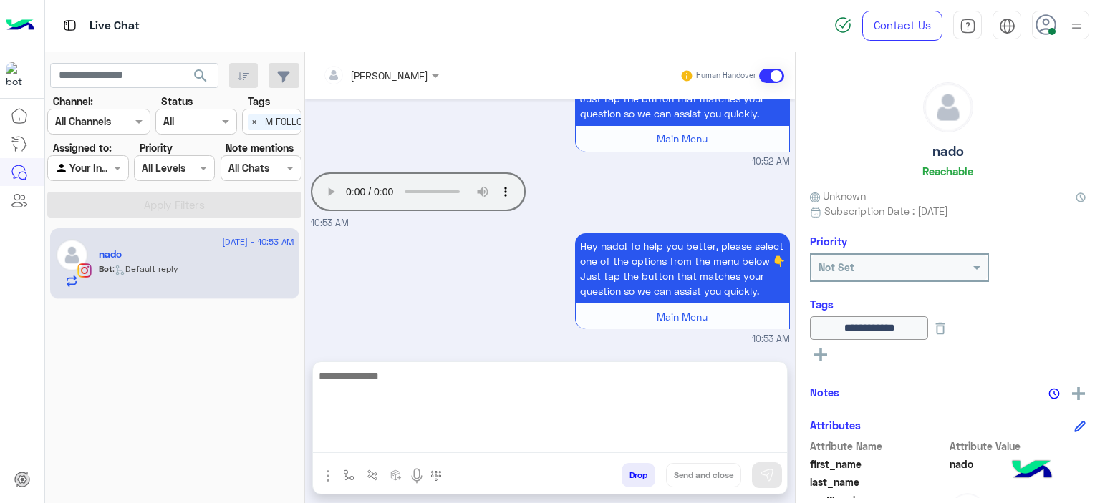
click at [635, 446] on textarea at bounding box center [550, 410] width 474 height 86
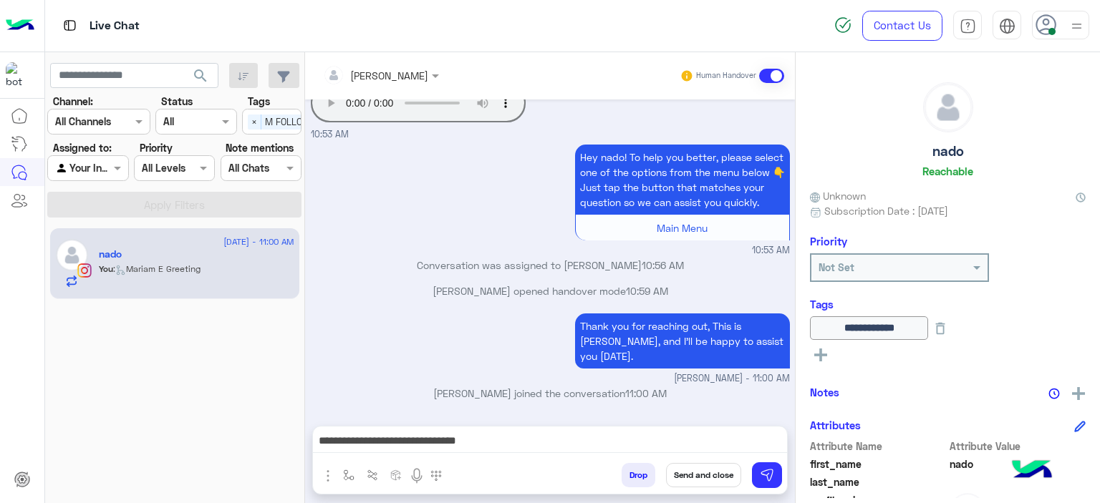
scroll to position [1496, 0]
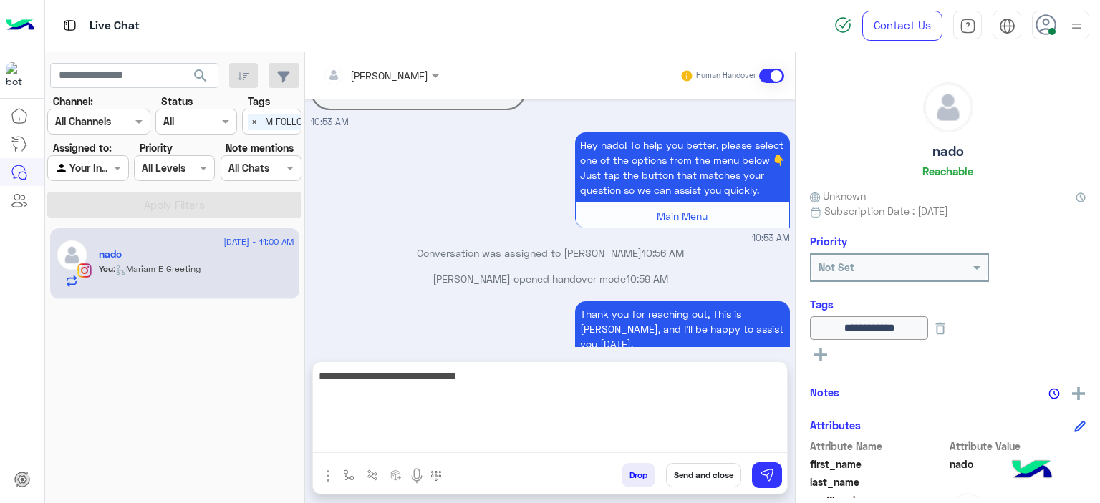
click at [498, 439] on textarea "**********" at bounding box center [550, 410] width 474 height 86
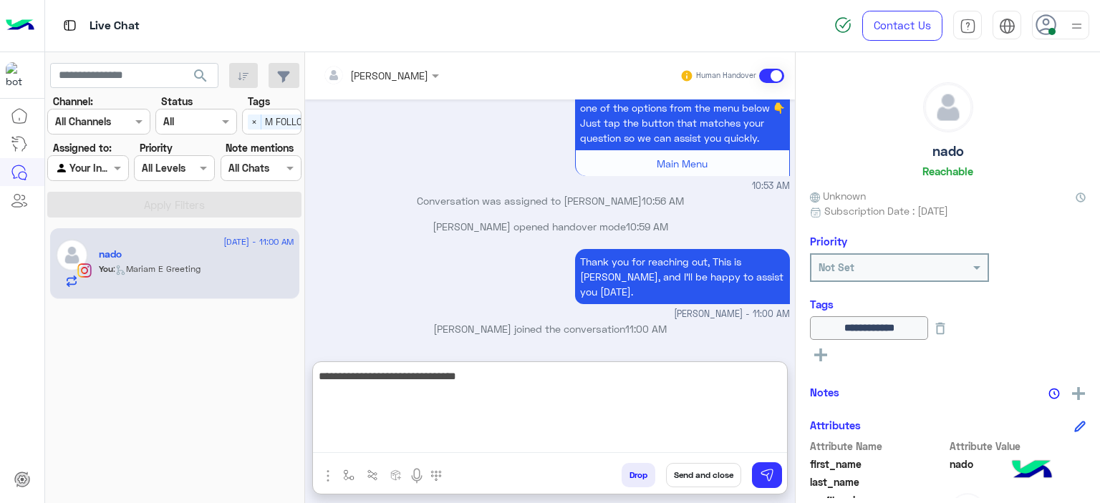
scroll to position [1561, 0]
type textarea "**********"
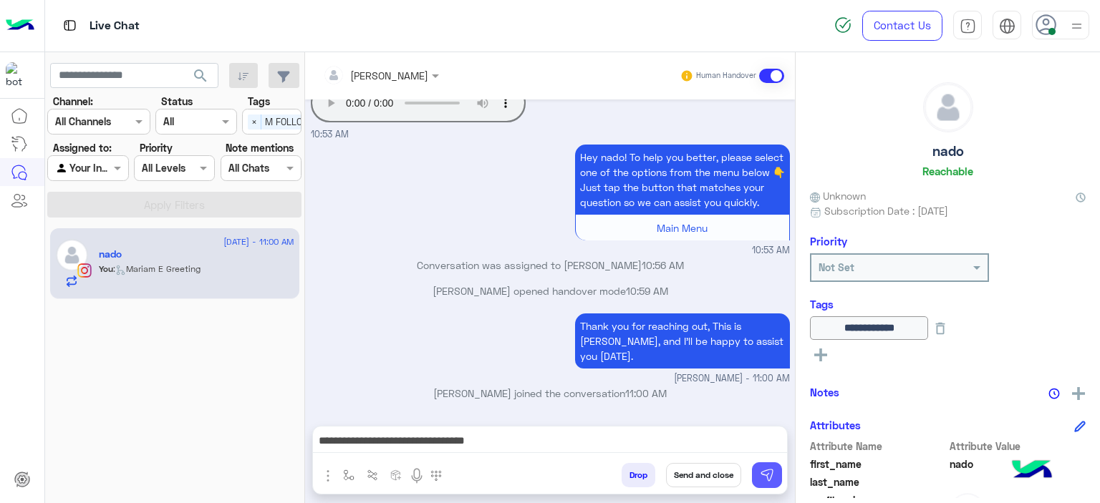
click at [776, 475] on button at bounding box center [767, 475] width 30 height 26
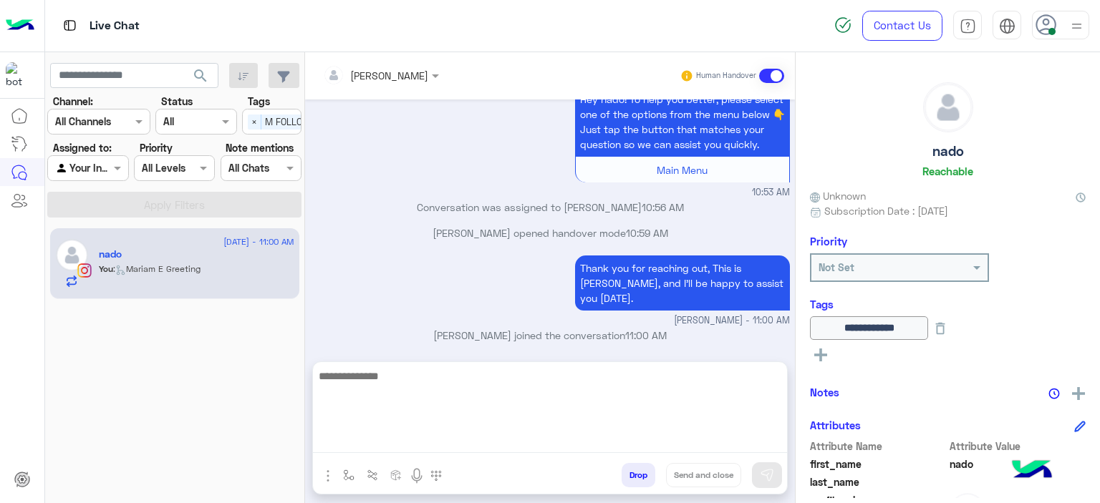
click at [503, 432] on textarea at bounding box center [550, 410] width 474 height 86
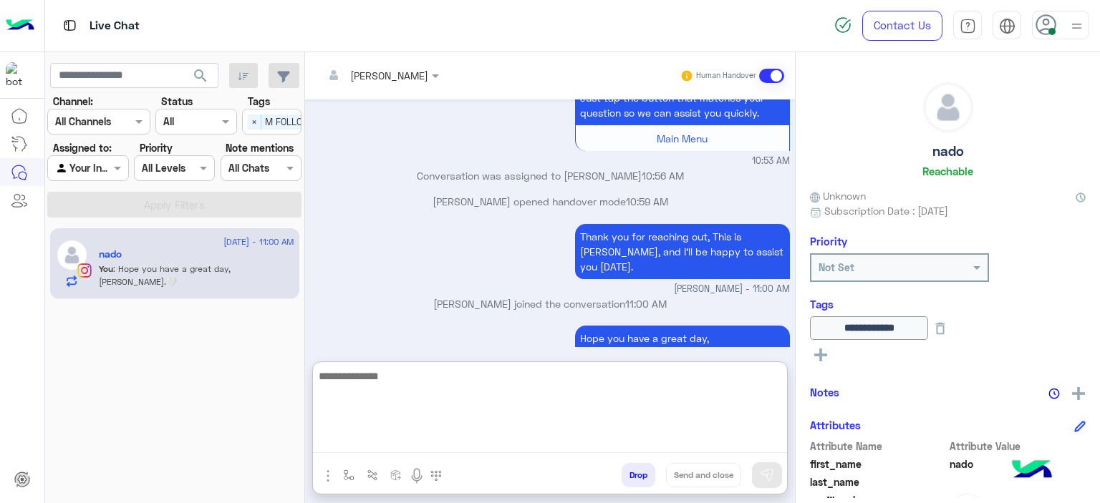
scroll to position [1606, 0]
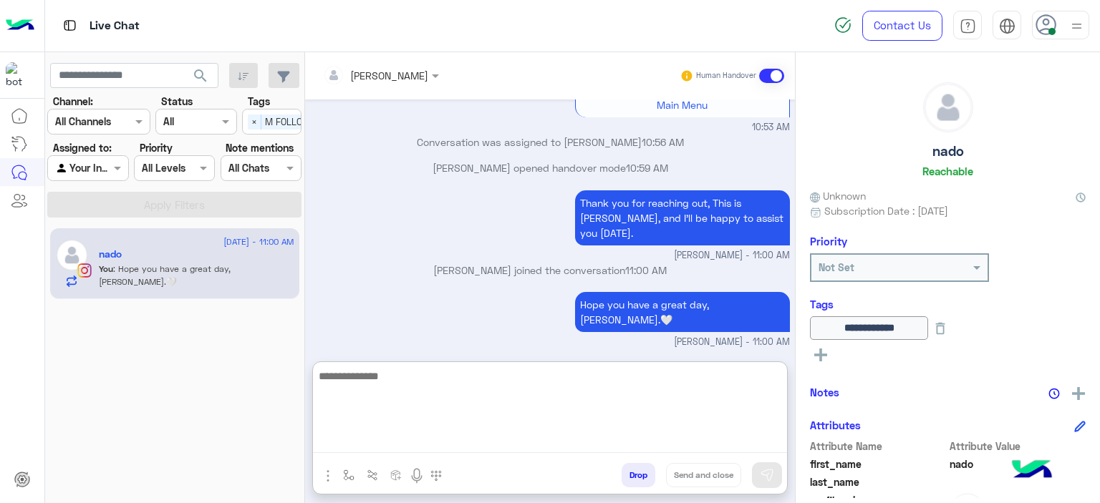
paste textarea "**********"
type textarea "**********"
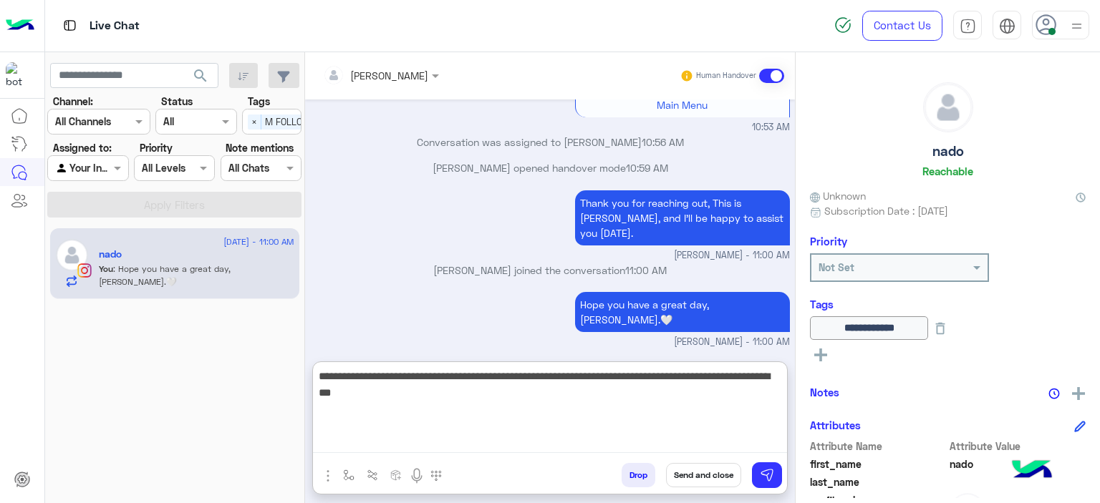
drag, startPoint x: 441, startPoint y: 391, endPoint x: 316, endPoint y: 372, distance: 126.8
click at [316, 372] on textarea "**********" at bounding box center [550, 410] width 474 height 86
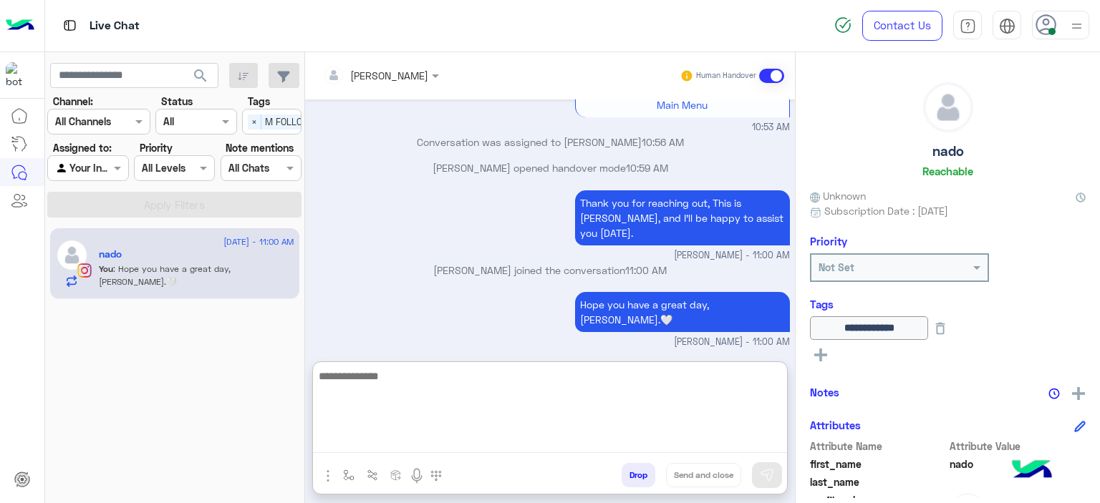
paste textarea "**********"
type textarea "**********"
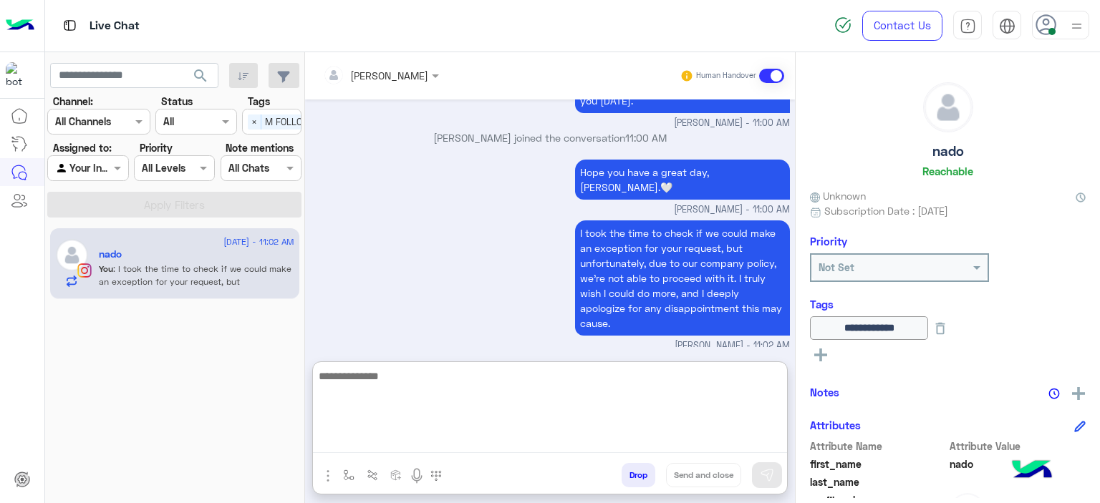
scroll to position [1742, 0]
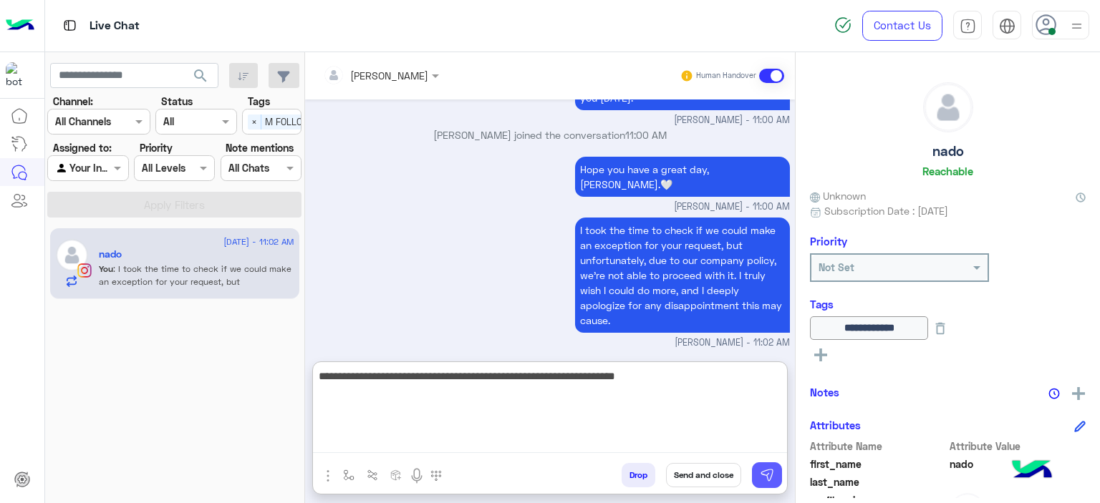
type textarea "**********"
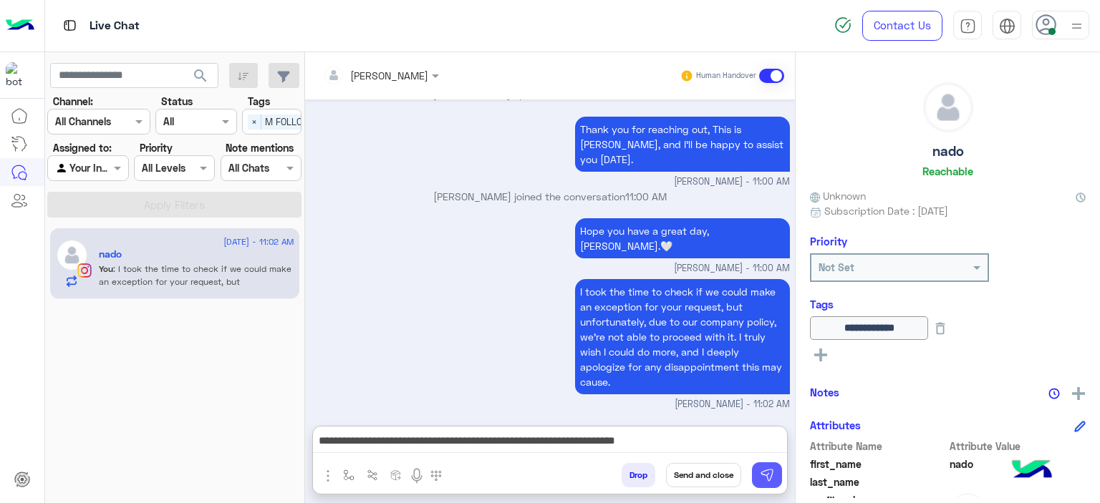
click at [753, 483] on button at bounding box center [767, 475] width 30 height 26
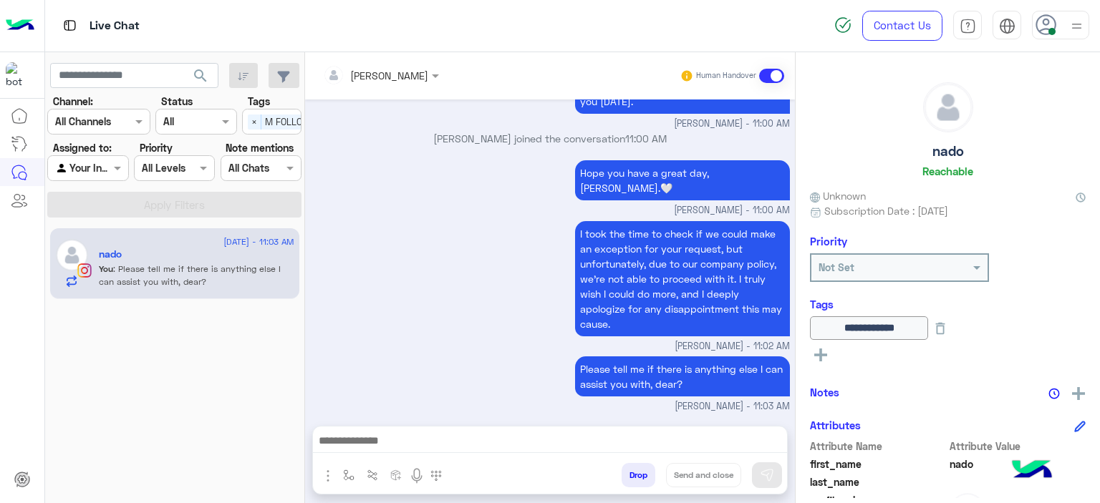
scroll to position [1799, 0]
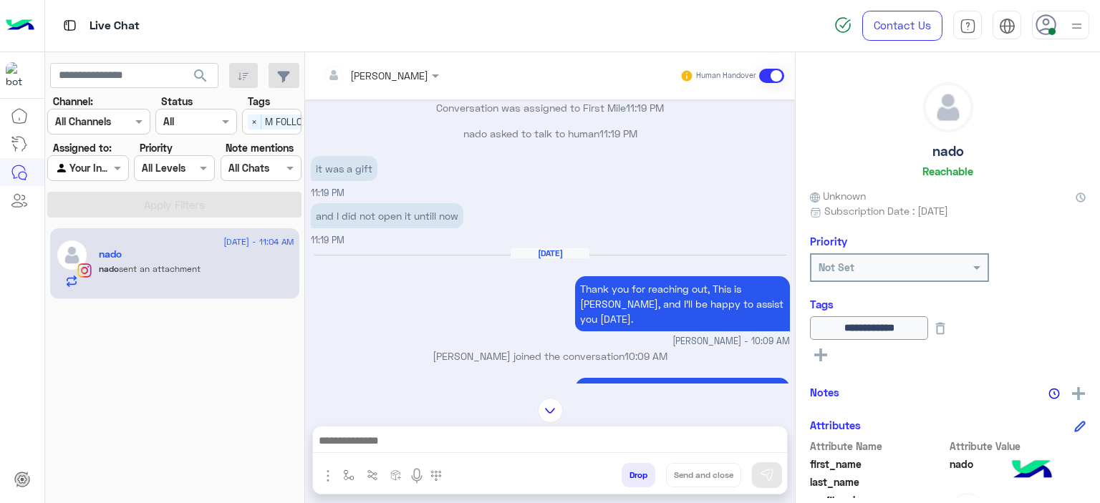
click at [430, 279] on div "Aug 25, 2025 Thank you for reaching out, This is Mariam, and I’ll be happy to a…" at bounding box center [550, 298] width 479 height 101
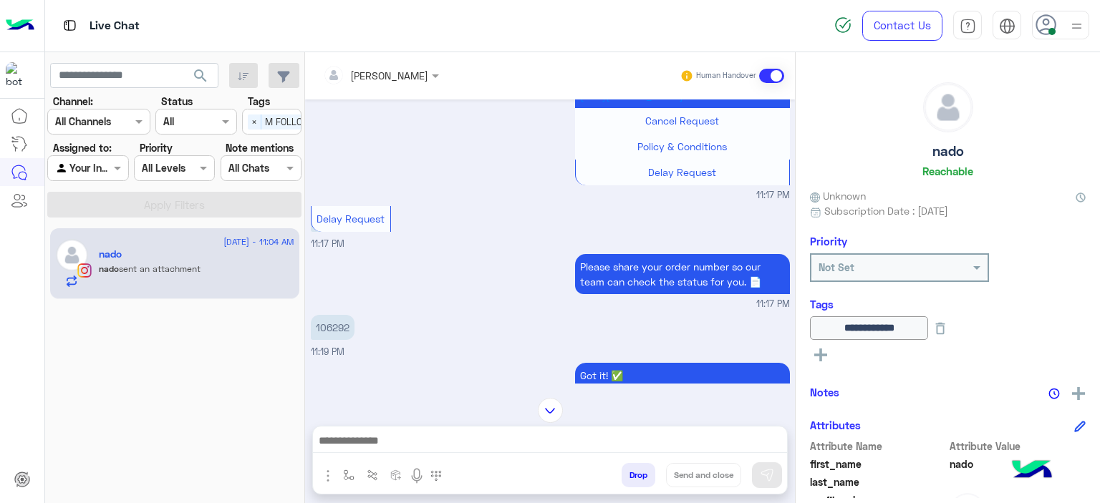
scroll to position [181, 0]
click at [332, 325] on p "106292" at bounding box center [333, 326] width 44 height 25
click at [333, 324] on p "106292" at bounding box center [333, 326] width 44 height 25
copy p "106292"
click at [552, 410] on img at bounding box center [550, 410] width 25 height 25
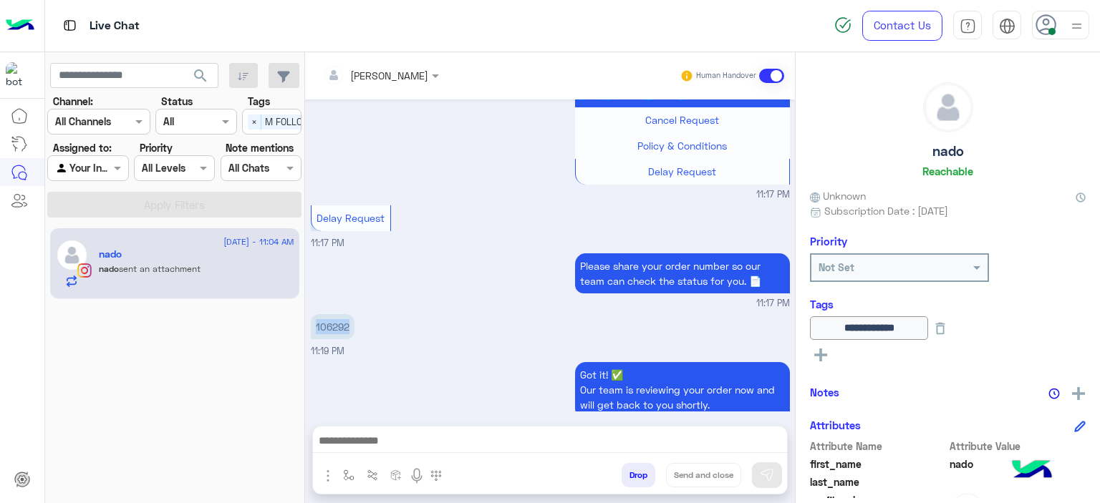
scroll to position [1799, 0]
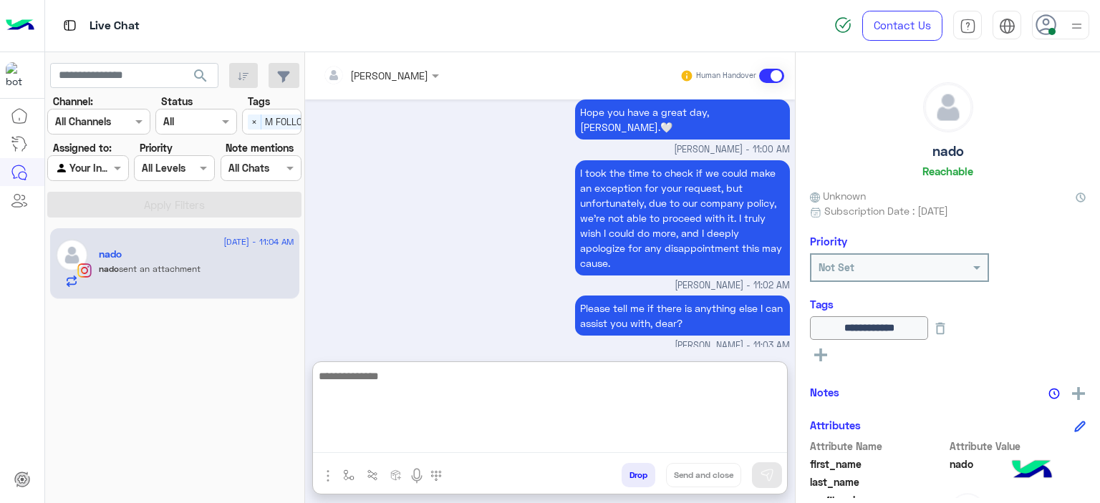
click at [455, 435] on textarea at bounding box center [550, 410] width 474 height 86
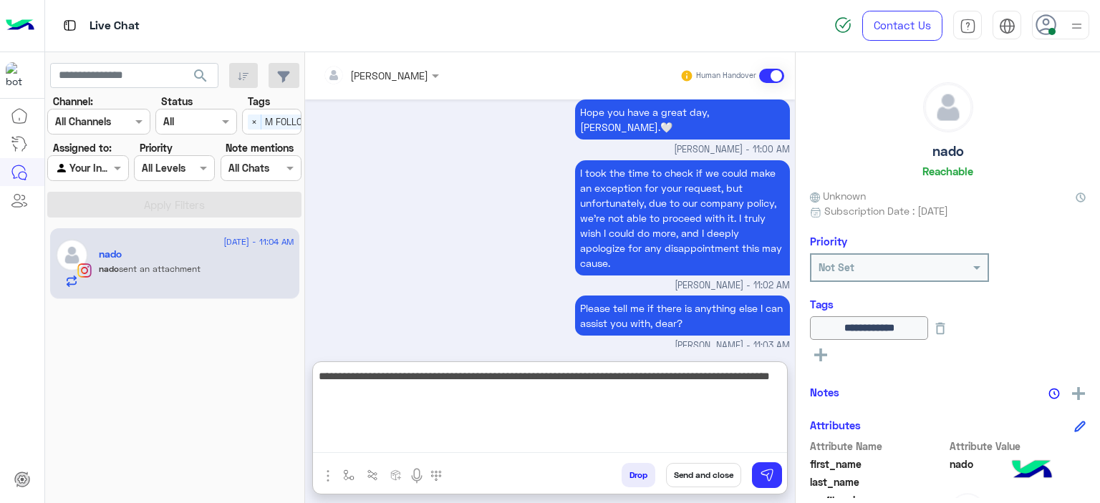
click at [407, 397] on textarea "**********" at bounding box center [550, 410] width 474 height 86
click at [442, 393] on textarea "**********" at bounding box center [550, 410] width 474 height 86
type textarea "**********"
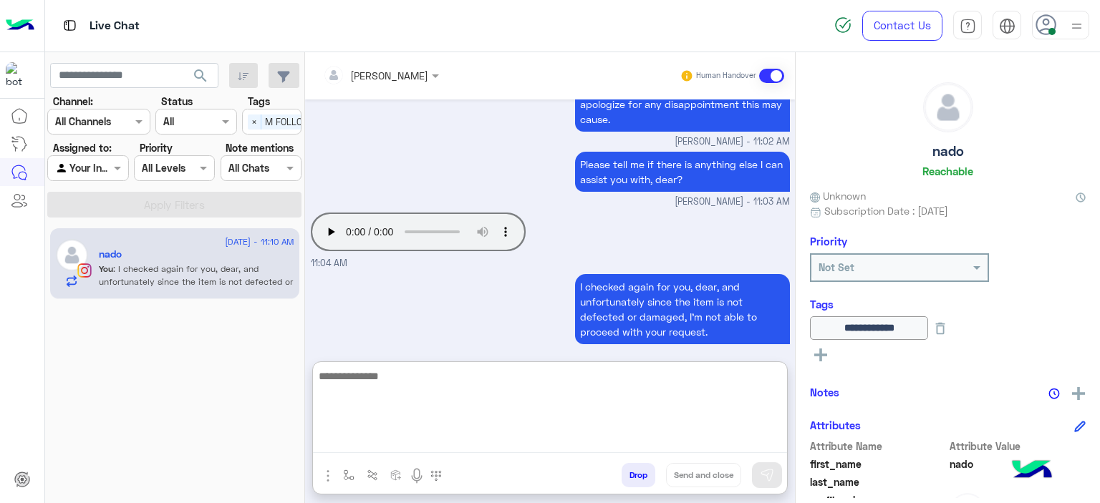
scroll to position [1954, 0]
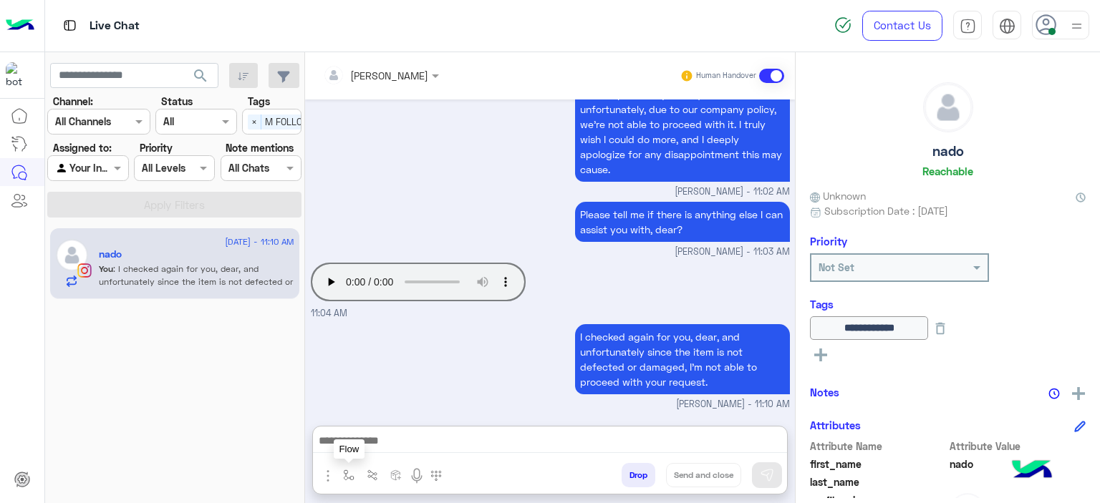
click at [343, 480] on img "button" at bounding box center [348, 475] width 11 height 11
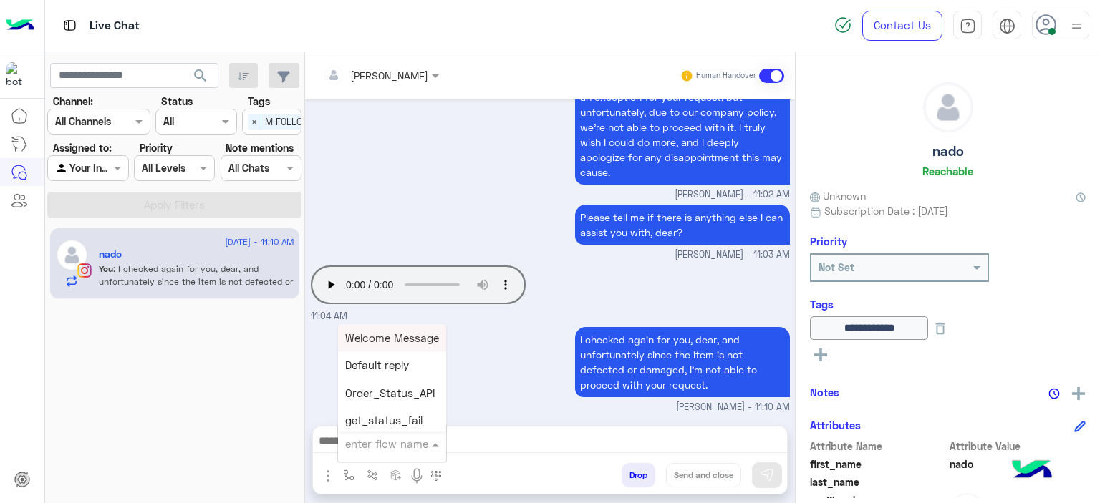
click at [372, 453] on div "enter flow name" at bounding box center [392, 444] width 108 height 26
type input "******"
click at [374, 371] on span "Mariam E closure" at bounding box center [389, 365] width 88 height 13
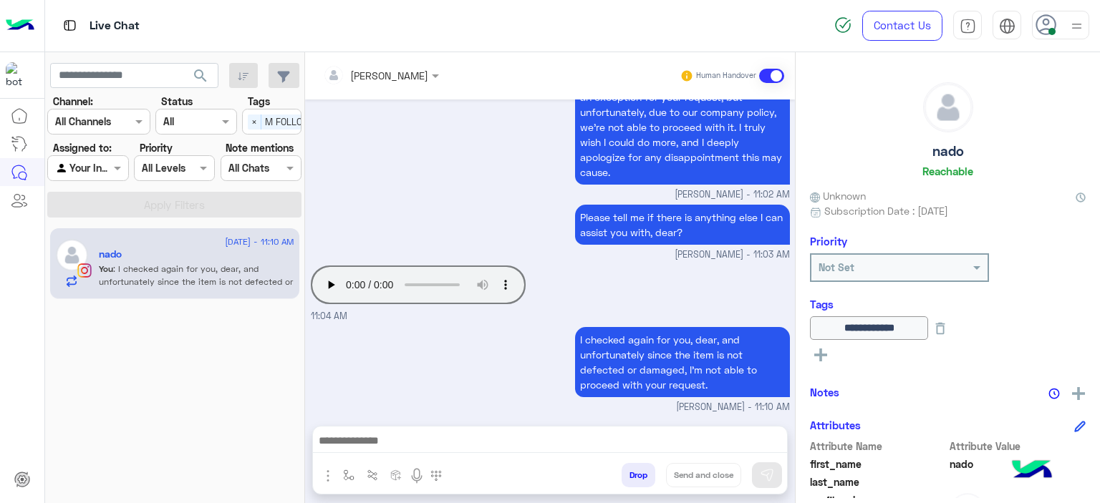
type textarea "**********"
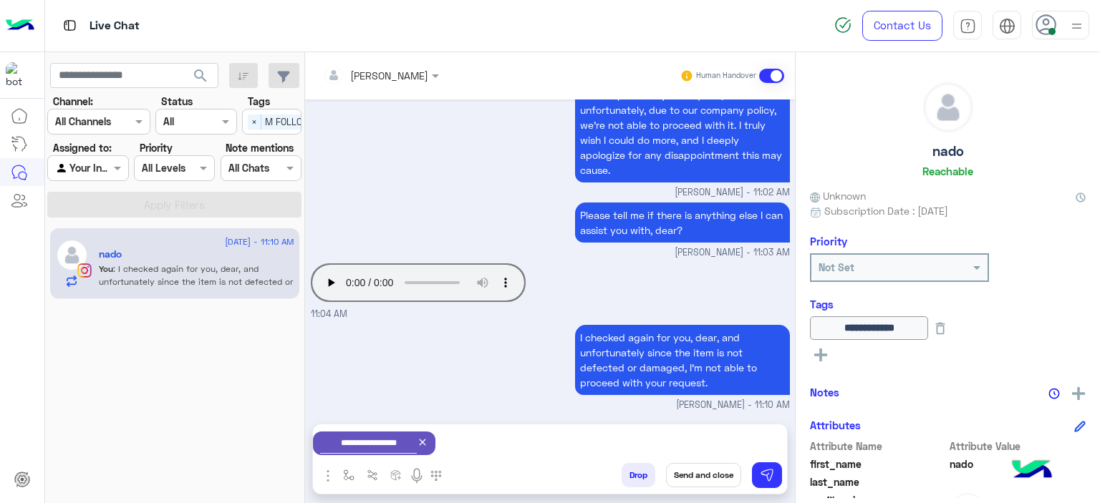
click at [535, 314] on div "Your browser does not support the audio tag. 11:04 AM" at bounding box center [550, 291] width 479 height 62
click at [699, 479] on button "Send and close" at bounding box center [703, 475] width 75 height 24
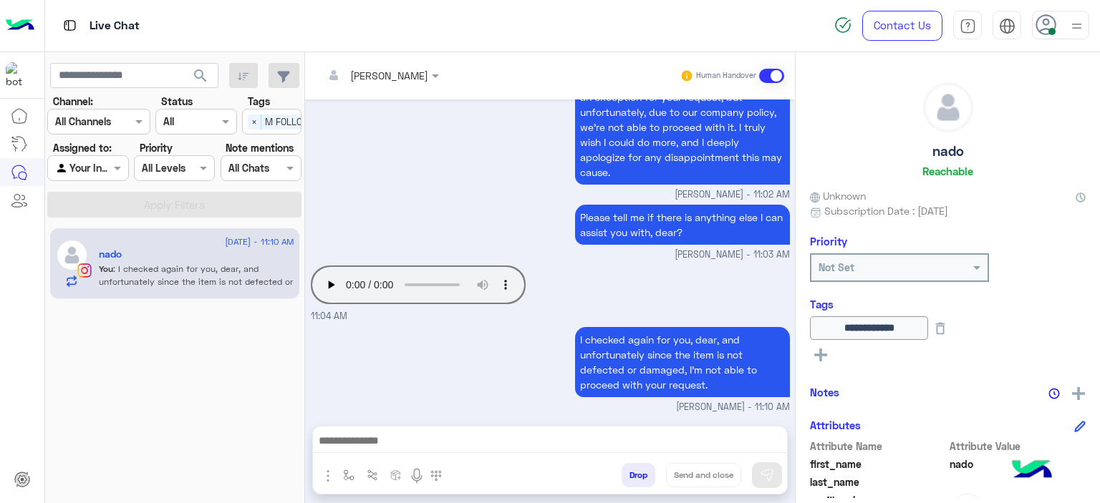
scroll to position [1916, 0]
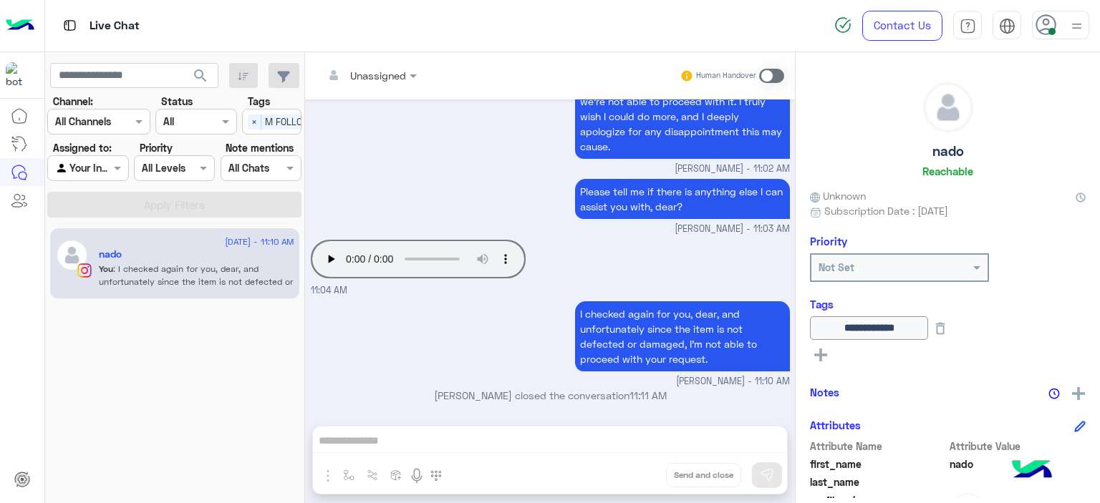
click at [1062, 25] on div at bounding box center [1060, 25] width 57 height 29
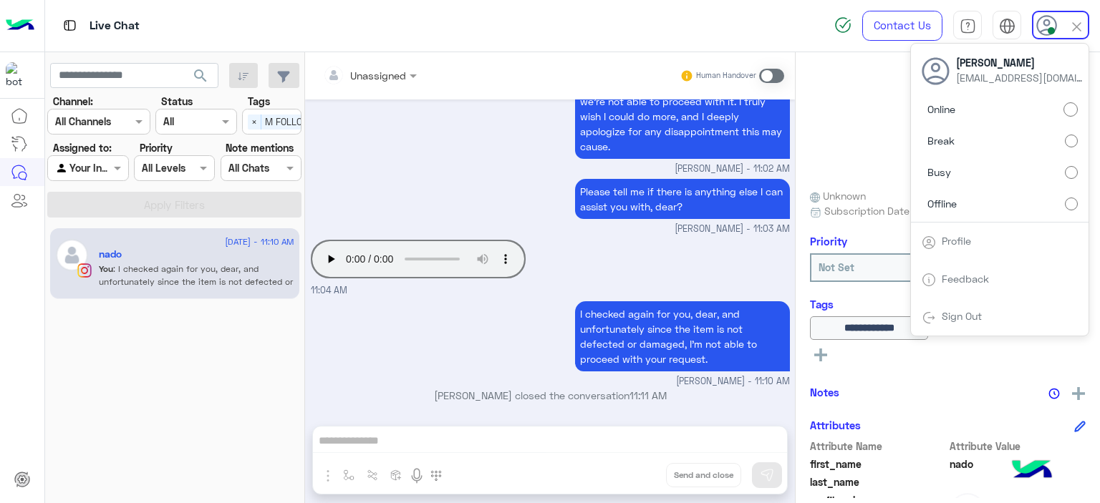
scroll to position [2093, 0]
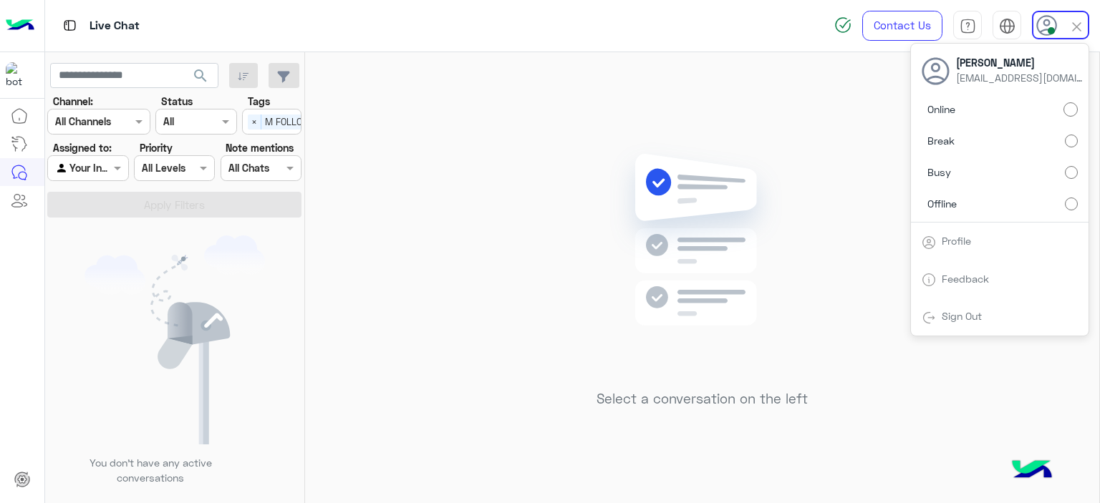
click at [360, 163] on div "Select a conversation on the left" at bounding box center [702, 280] width 794 height 457
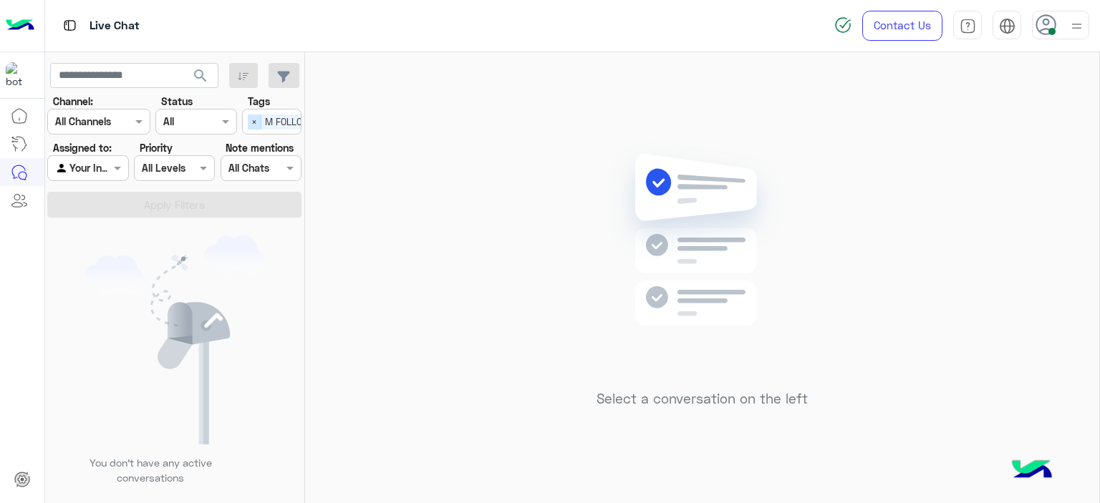
click at [257, 126] on span "×" at bounding box center [255, 122] width 14 height 15
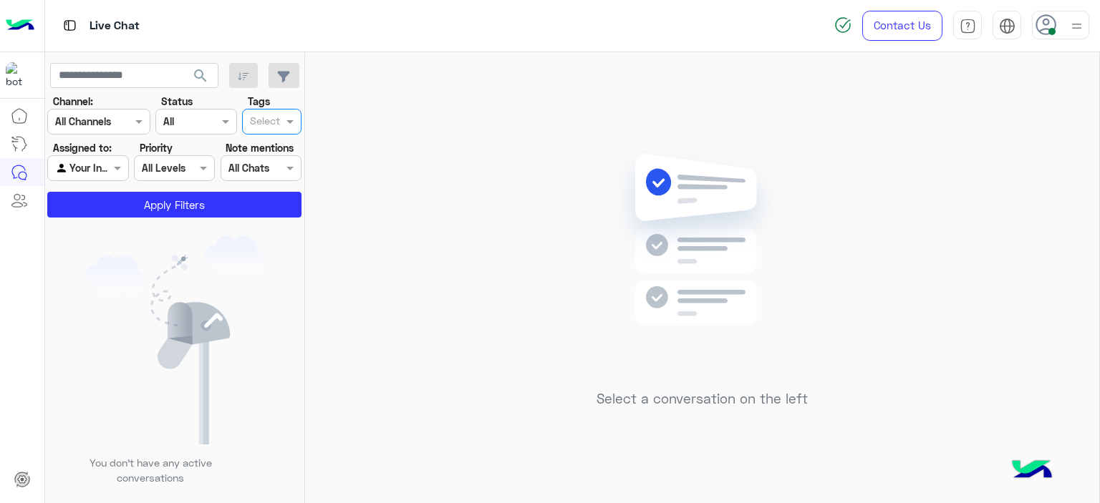
scroll to position [0, 0]
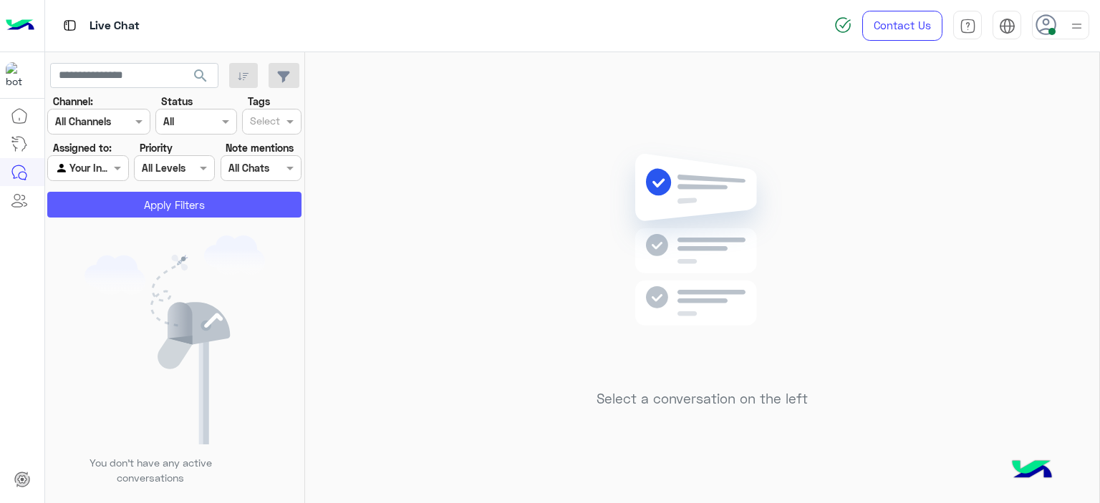
click at [256, 202] on button "Apply Filters" at bounding box center [174, 205] width 254 height 26
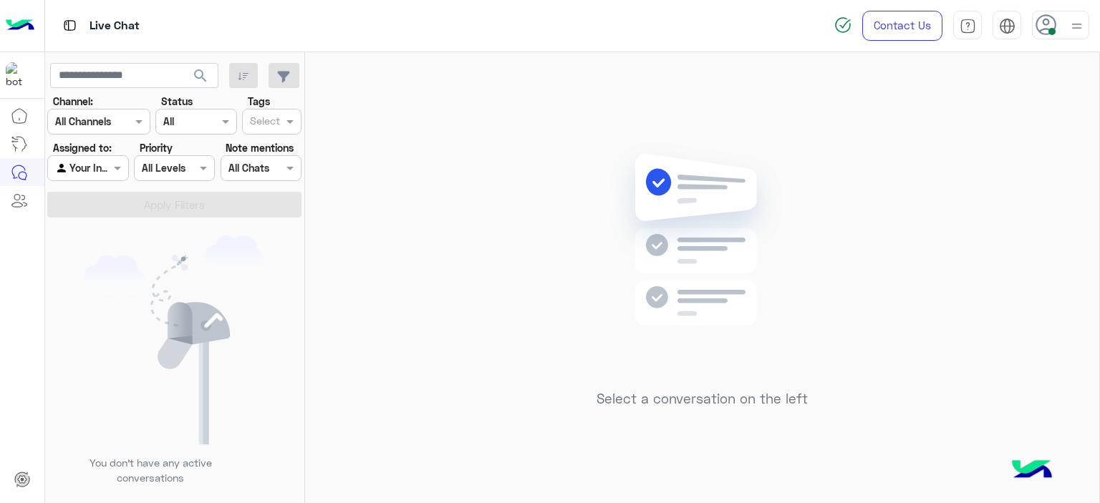
click at [1048, 23] on icon at bounding box center [1045, 24] width 21 height 21
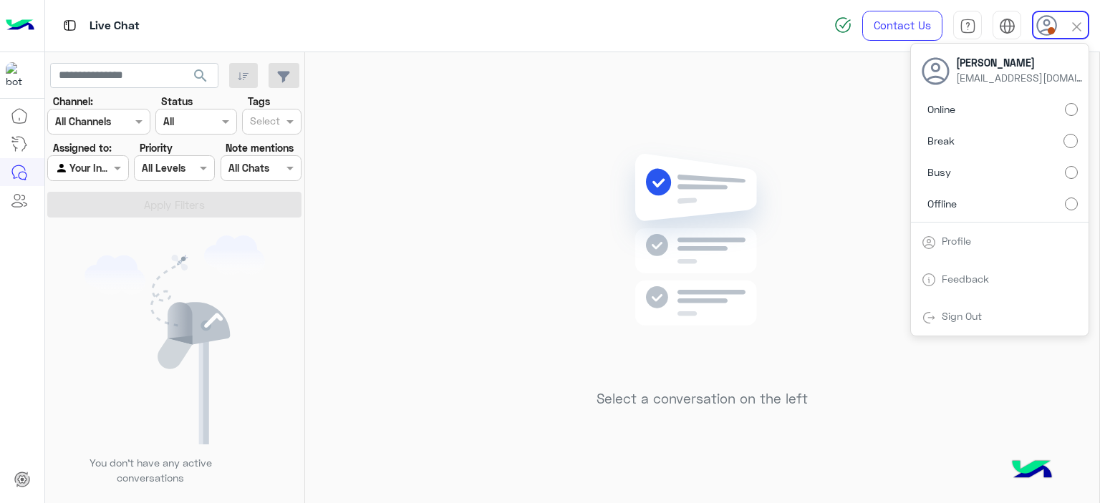
click at [1075, 108] on div "Online Break Busy Offline" at bounding box center [1000, 160] width 178 height 126
click at [487, 236] on div "Select a conversation on the left" at bounding box center [702, 280] width 794 height 457
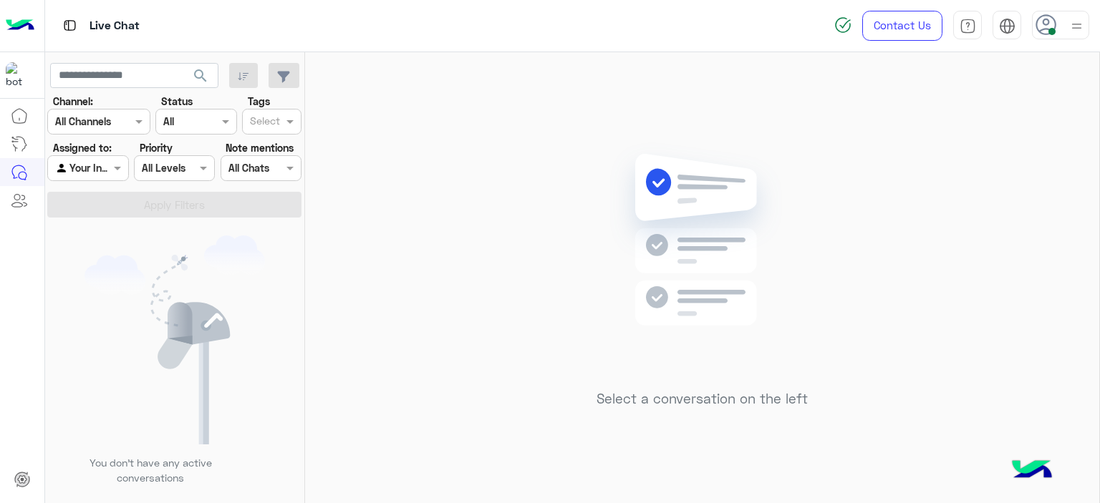
click at [107, 162] on div at bounding box center [87, 168] width 79 height 16
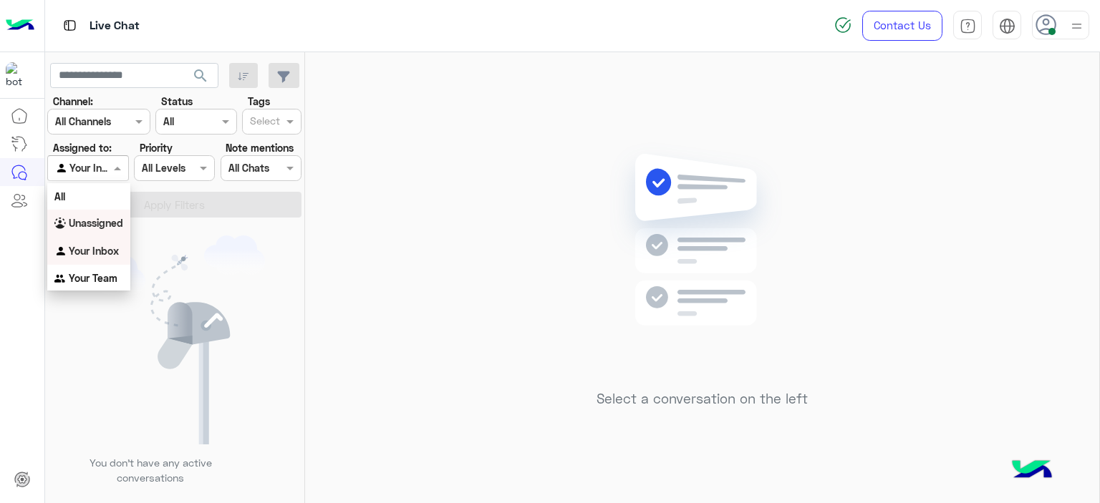
click at [102, 225] on b "Unassigned" at bounding box center [96, 223] width 54 height 12
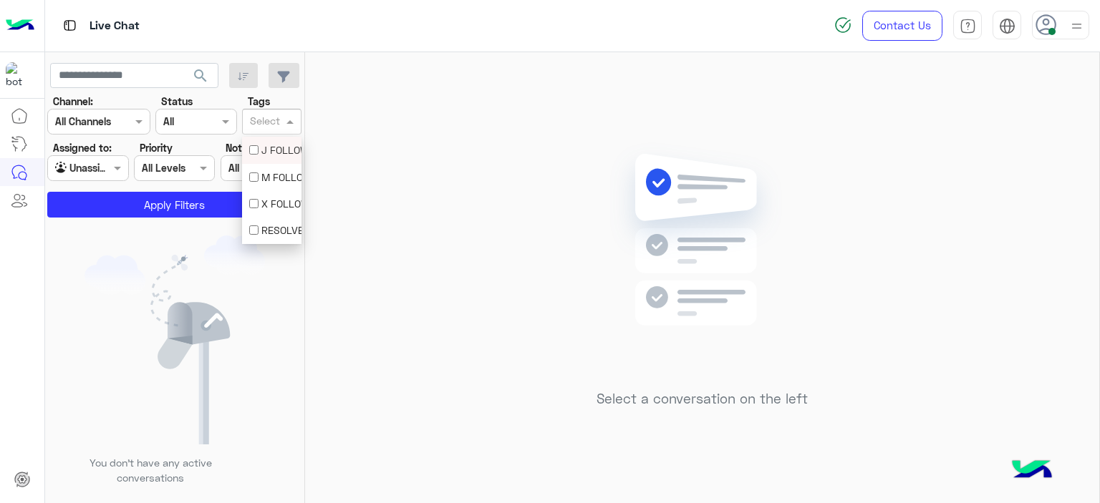
click at [278, 120] on input "text" at bounding box center [265, 122] width 30 height 15
click at [283, 173] on div "M FOLLOW UP" at bounding box center [271, 177] width 45 height 15
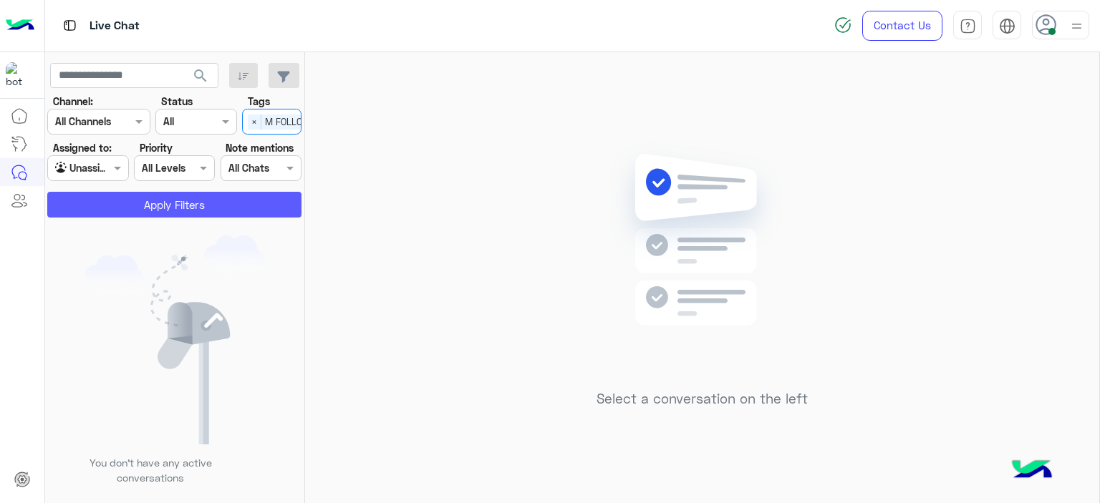
click at [252, 198] on button "Apply Filters" at bounding box center [174, 205] width 254 height 26
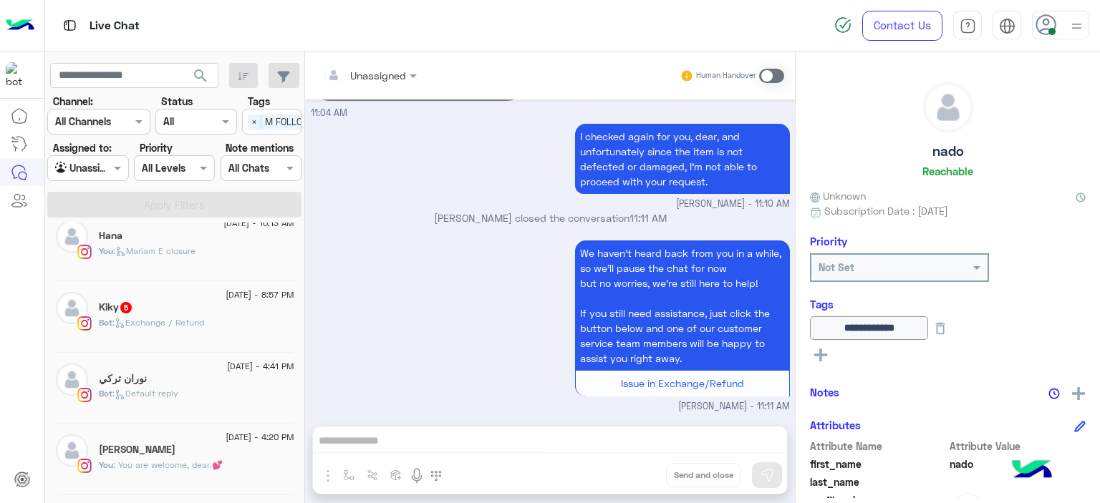
scroll to position [637, 0]
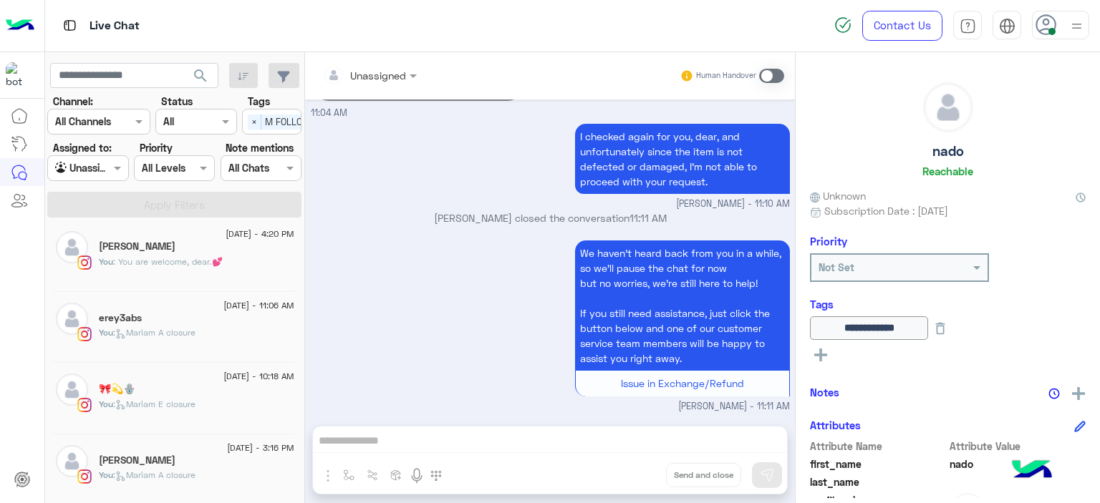
click at [212, 465] on div "Rana Ibrahim" at bounding box center [196, 462] width 195 height 15
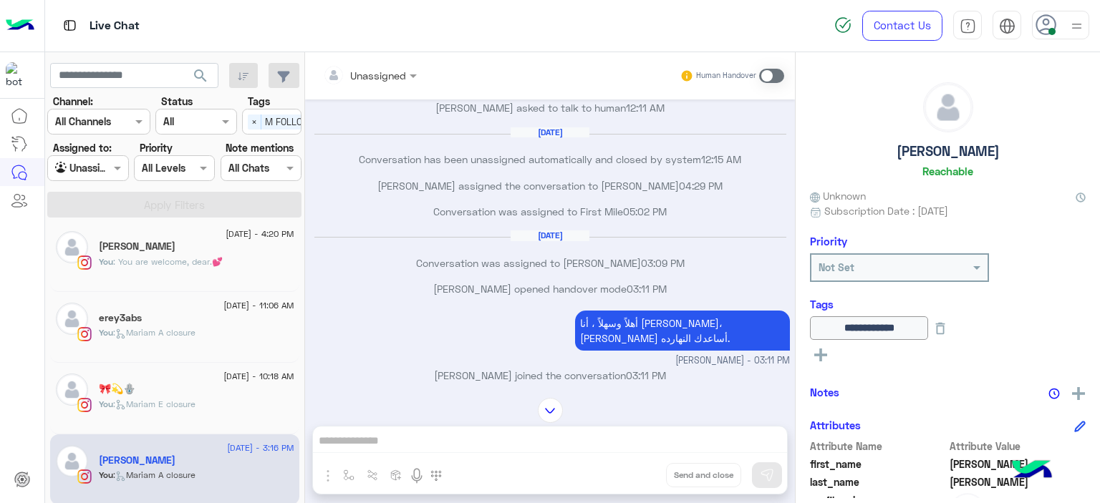
scroll to position [1035, 0]
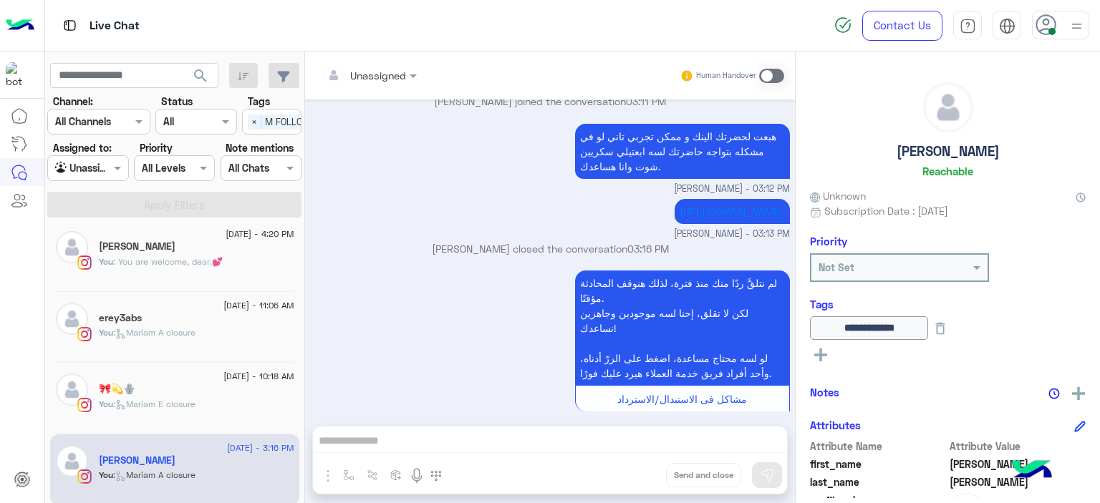
click at [207, 394] on div "🎀💫🪬" at bounding box center [196, 390] width 195 height 15
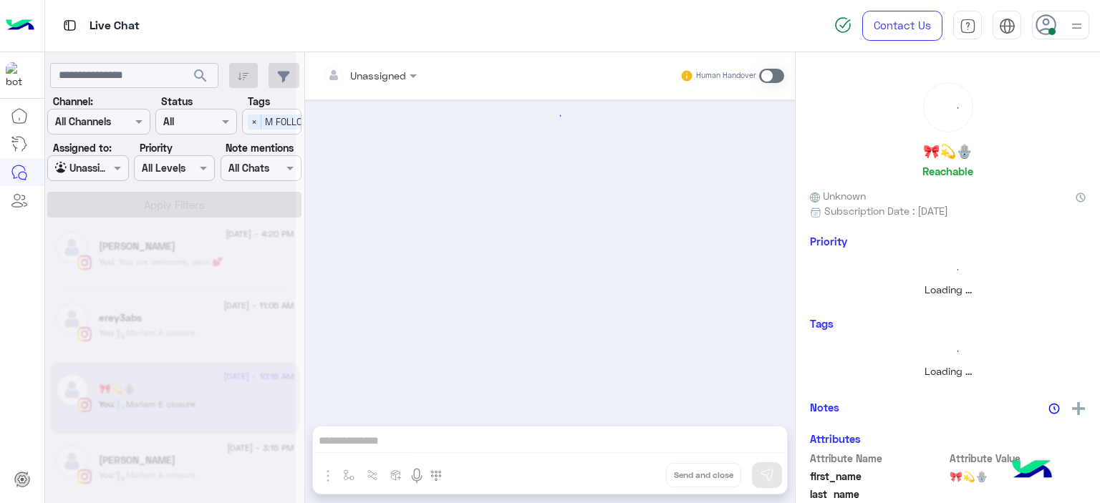
scroll to position [1581, 0]
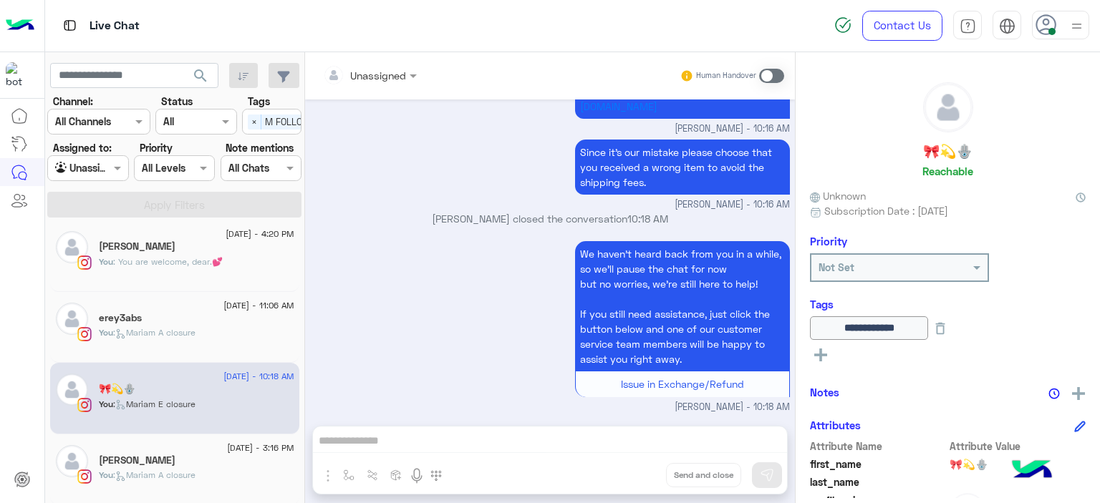
click at [225, 320] on div "erey3abs" at bounding box center [196, 319] width 195 height 15
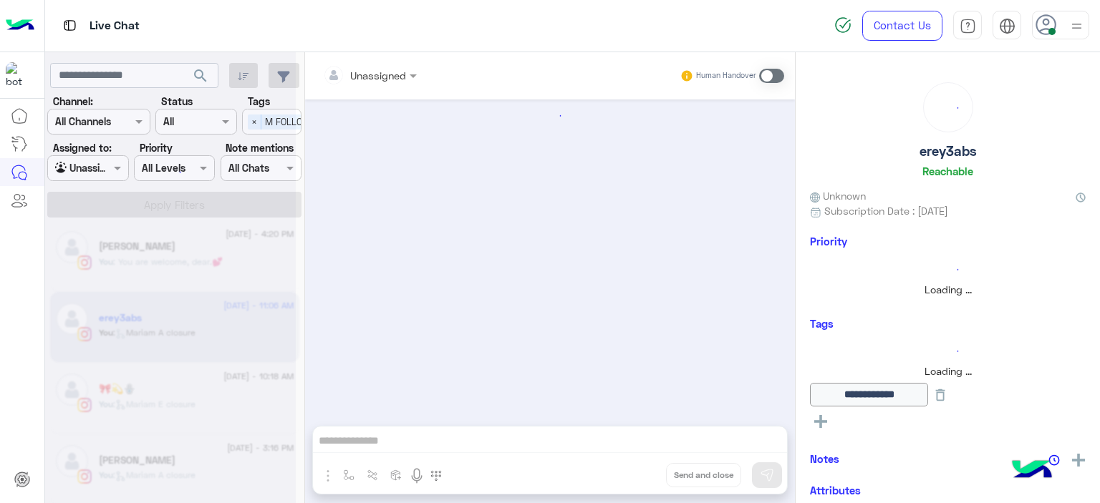
scroll to position [1075, 0]
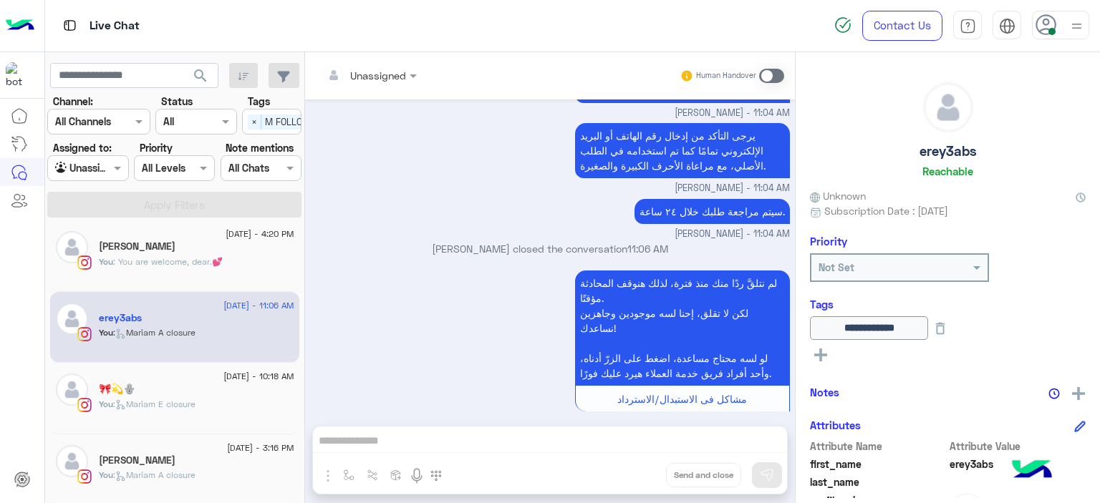
click at [219, 243] on div "[PERSON_NAME]" at bounding box center [196, 248] width 195 height 15
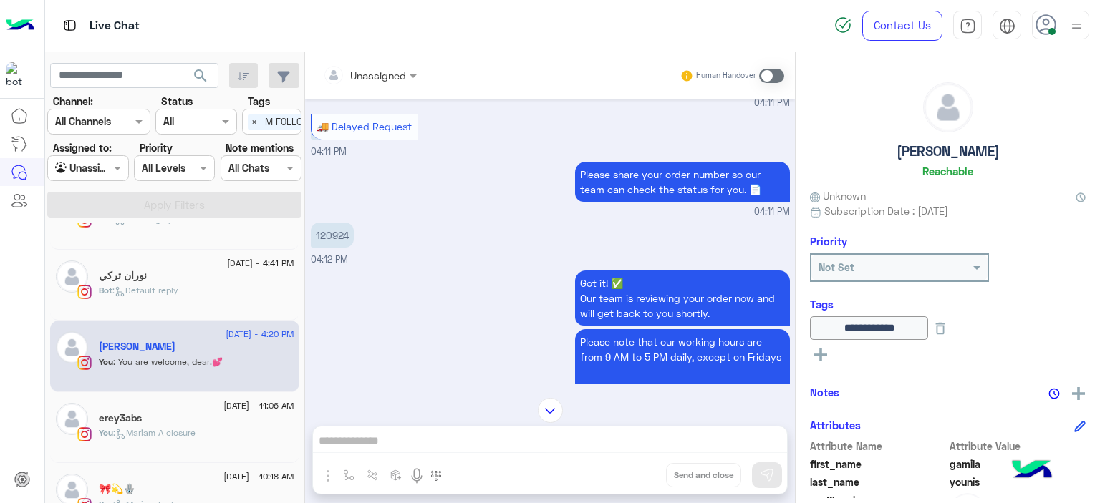
scroll to position [41, 0]
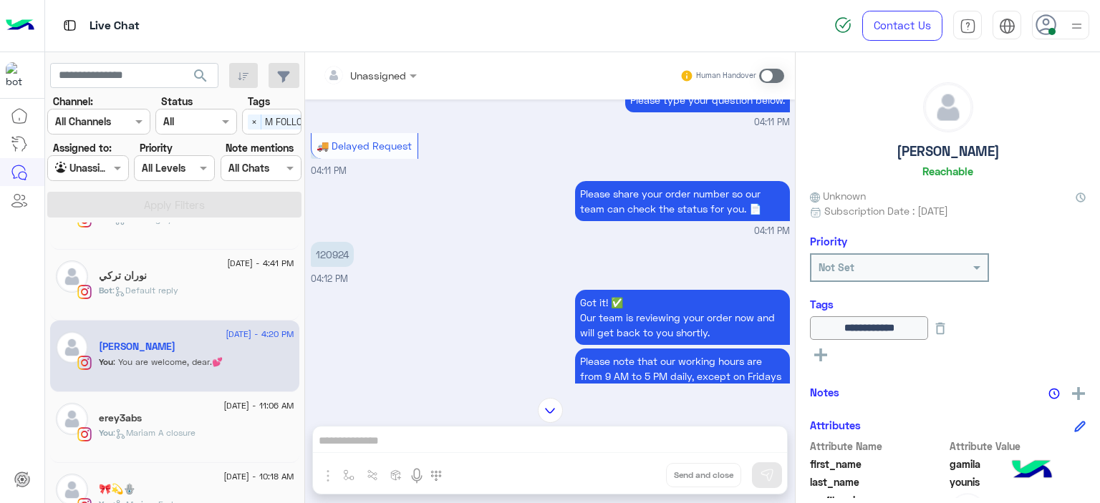
click at [335, 251] on p "120924" at bounding box center [332, 254] width 43 height 25
click at [335, 250] on p "120924" at bounding box center [332, 254] width 43 height 25
copy p "120924"
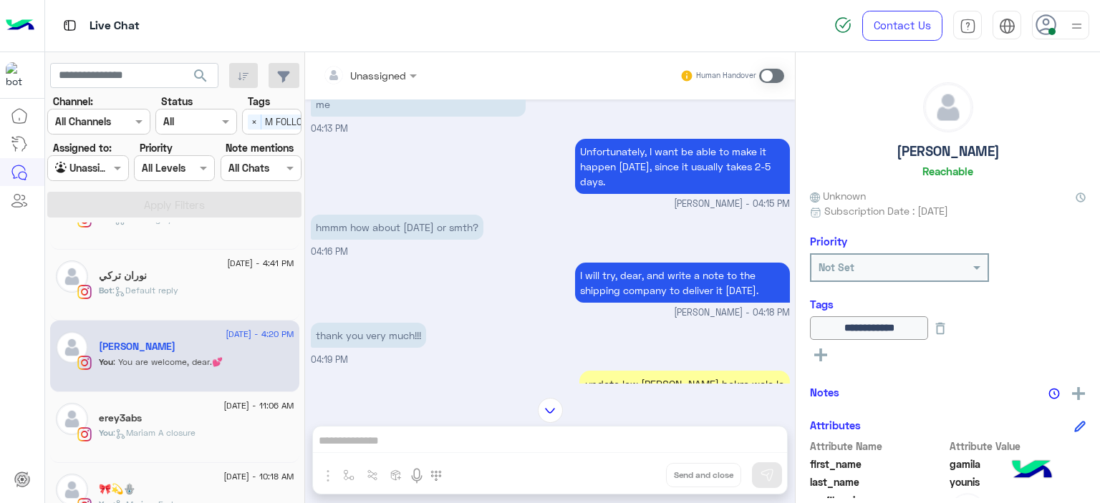
scroll to position [2264, 0]
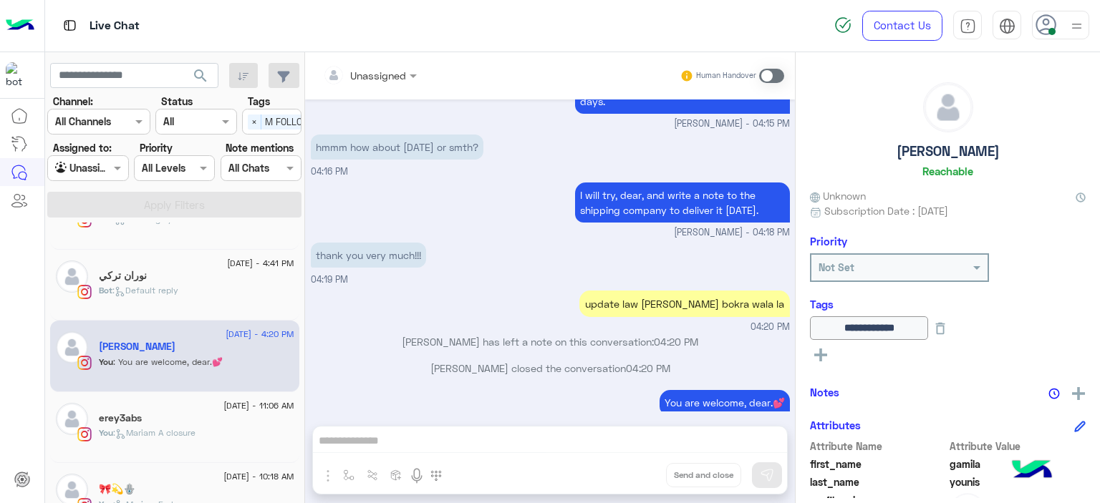
click at [192, 282] on div "نوران تركي" at bounding box center [196, 277] width 195 height 15
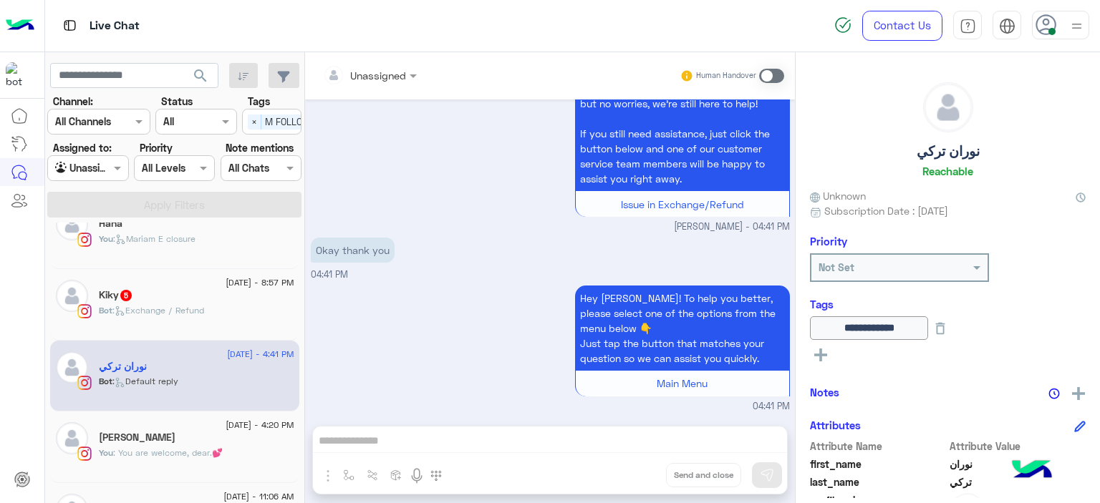
scroll to position [442, 0]
click at [222, 314] on div "Bot : Exchange / Refund" at bounding box center [196, 320] width 195 height 25
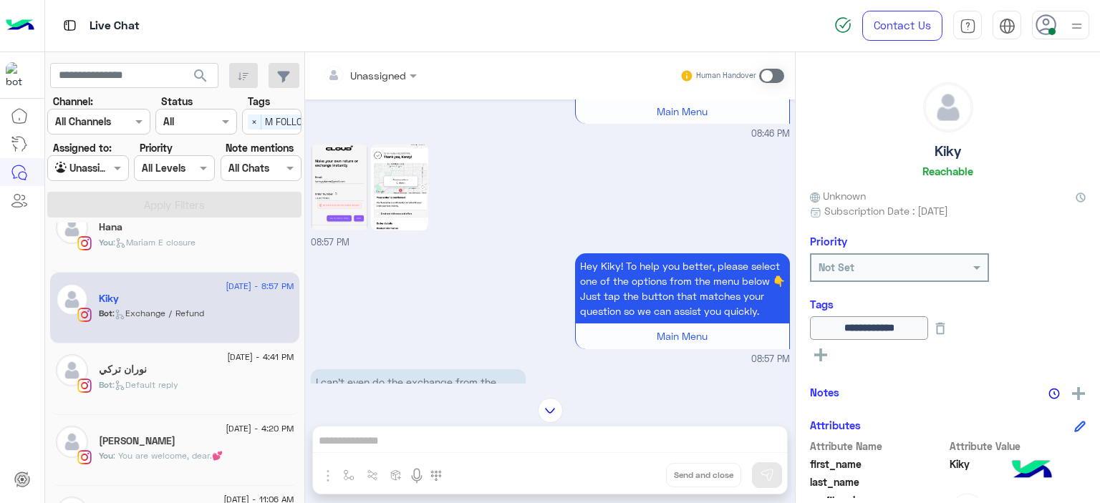
scroll to position [1152, 0]
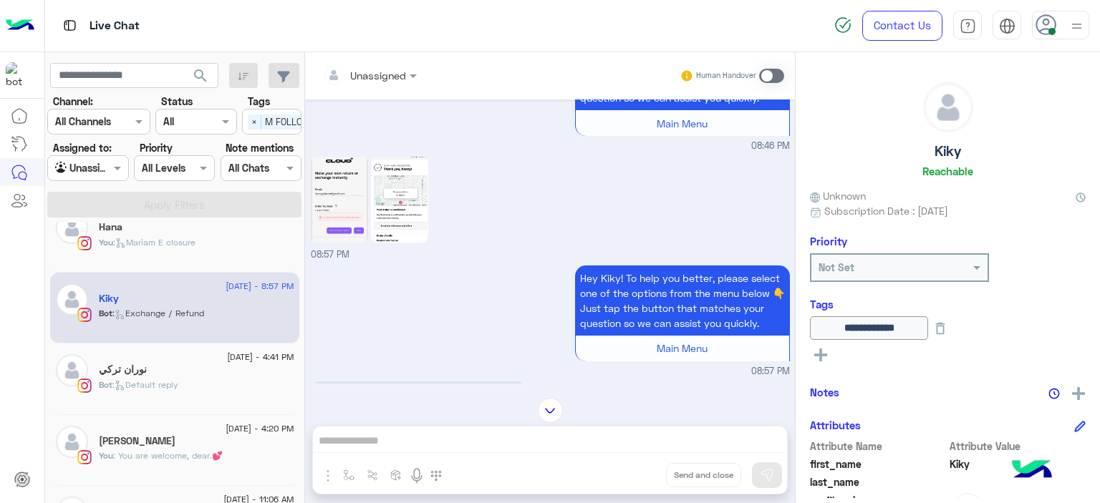
click at [398, 77] on div at bounding box center [370, 75] width 108 height 16
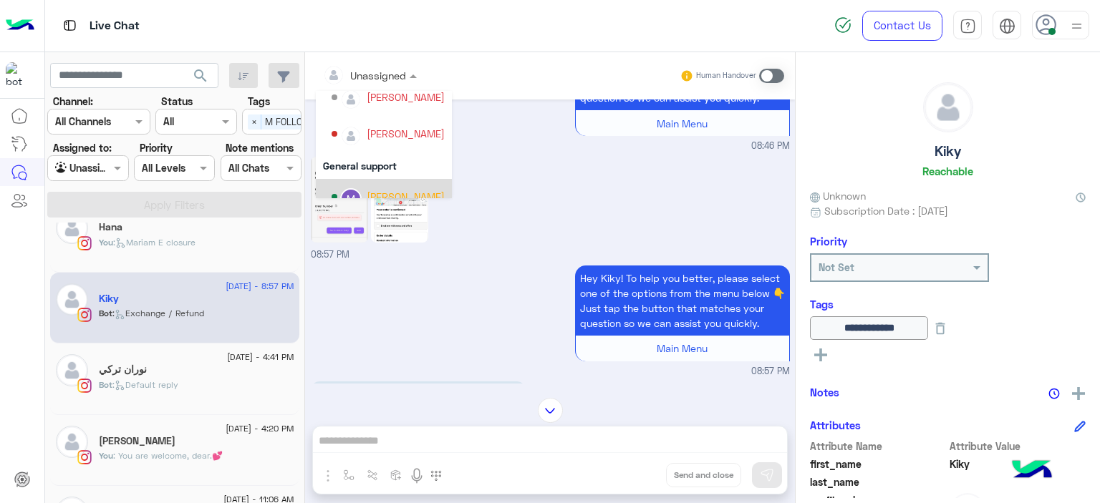
scroll to position [290, 0]
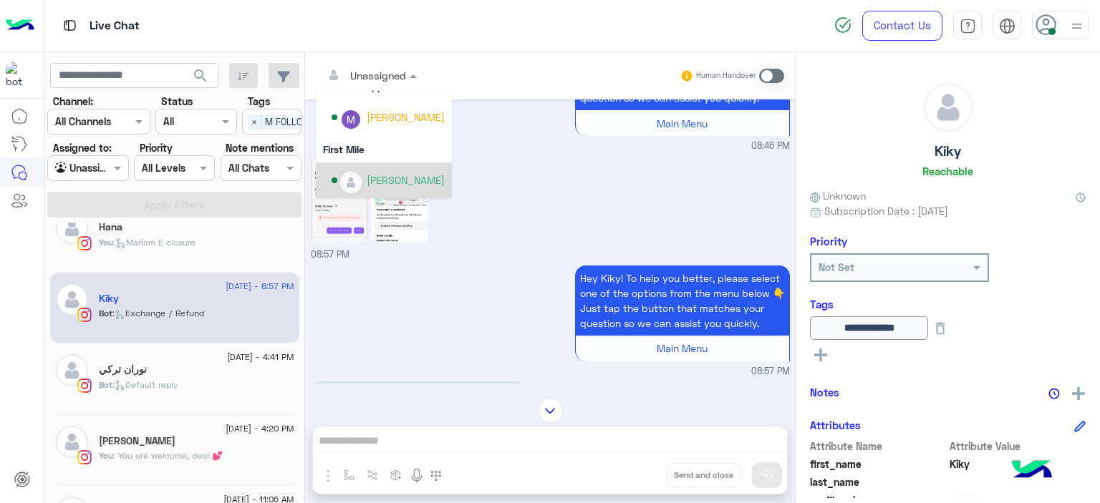
click at [407, 184] on div "[PERSON_NAME]" at bounding box center [406, 180] width 78 height 15
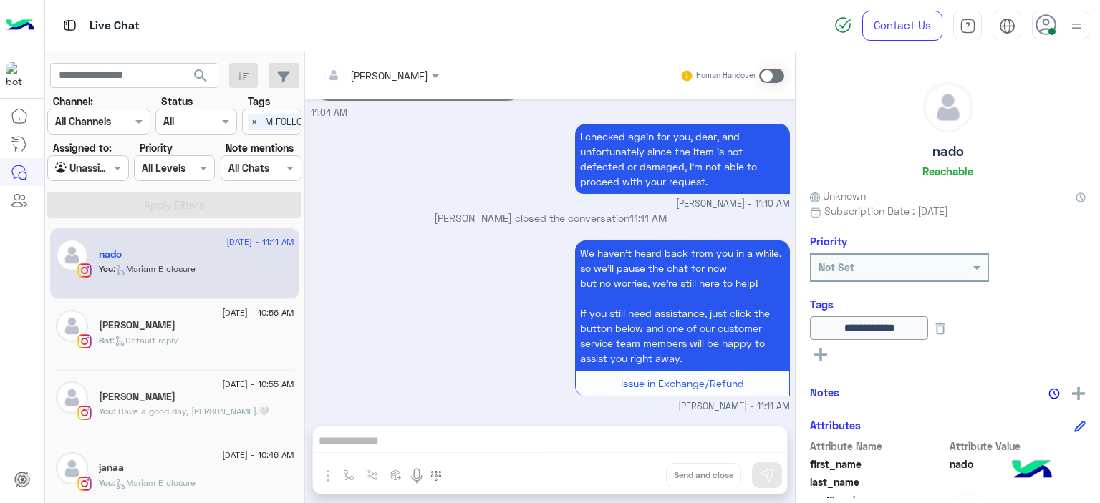
click at [190, 336] on div "Bot : Default reply" at bounding box center [196, 346] width 195 height 25
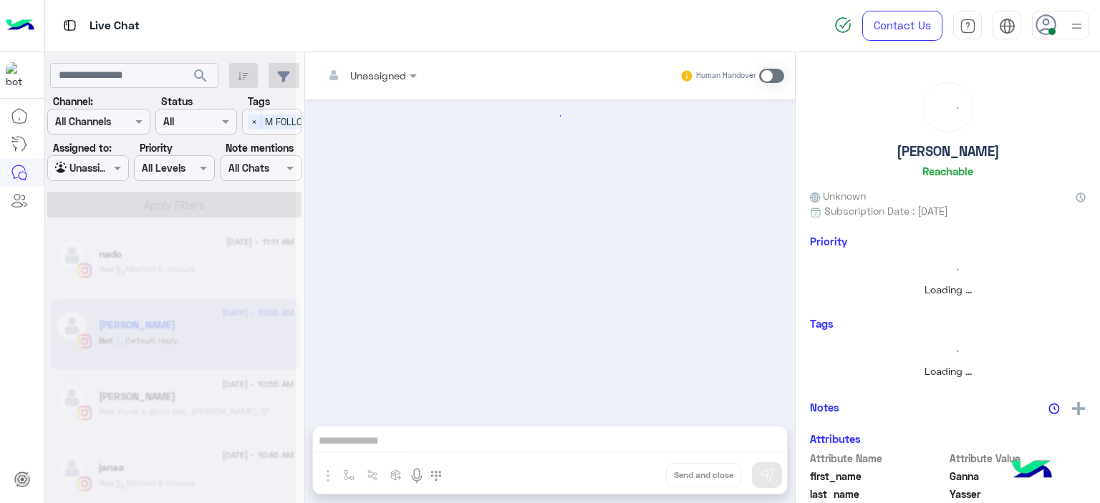
scroll to position [1586, 0]
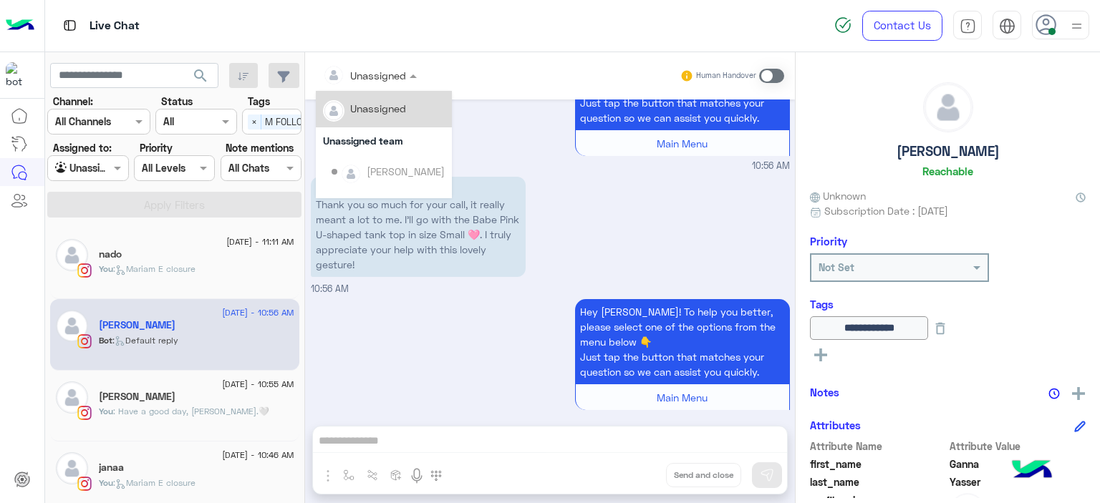
click at [397, 78] on div at bounding box center [370, 75] width 108 height 16
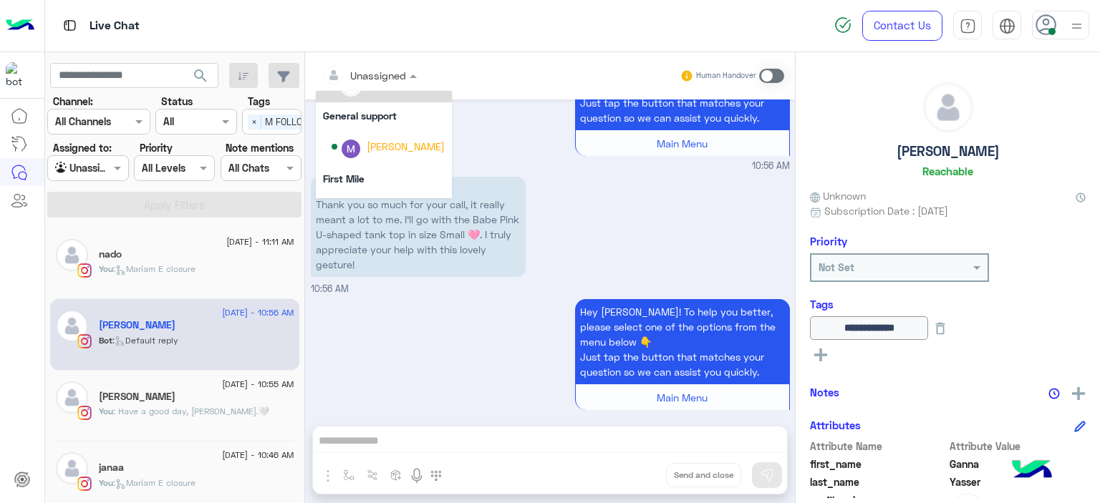
scroll to position [290, 0]
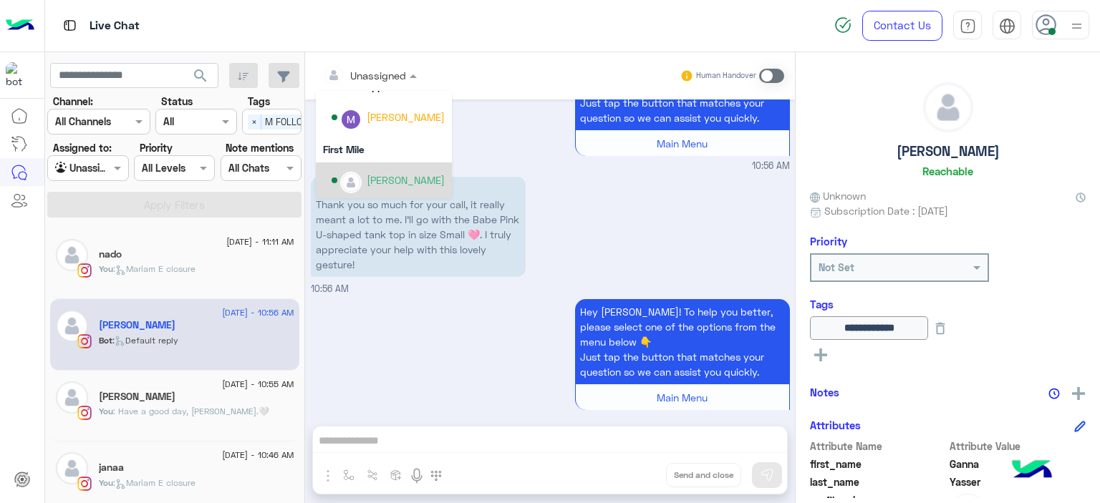
click at [415, 166] on div "[PERSON_NAME]" at bounding box center [384, 181] width 136 height 37
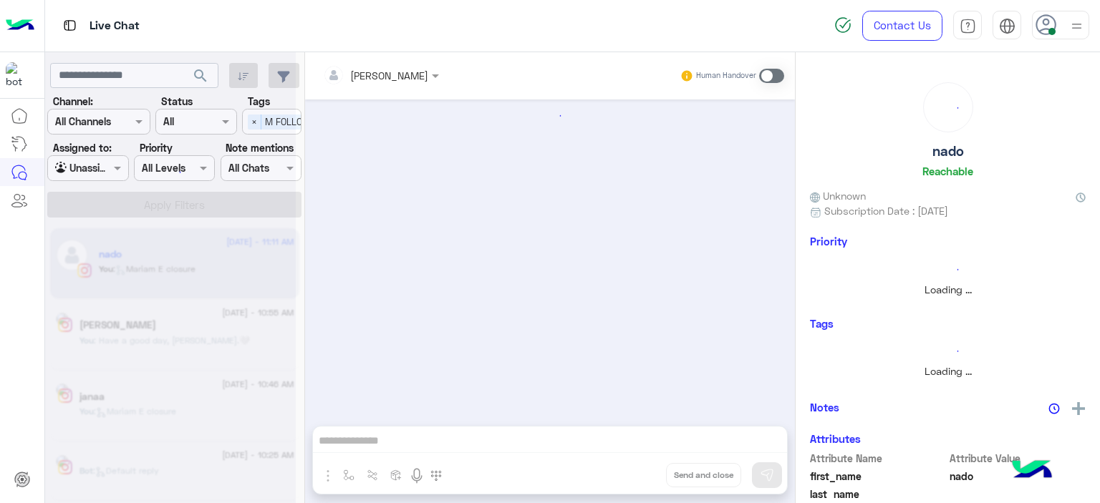
click at [115, 168] on div at bounding box center [170, 257] width 251 height 503
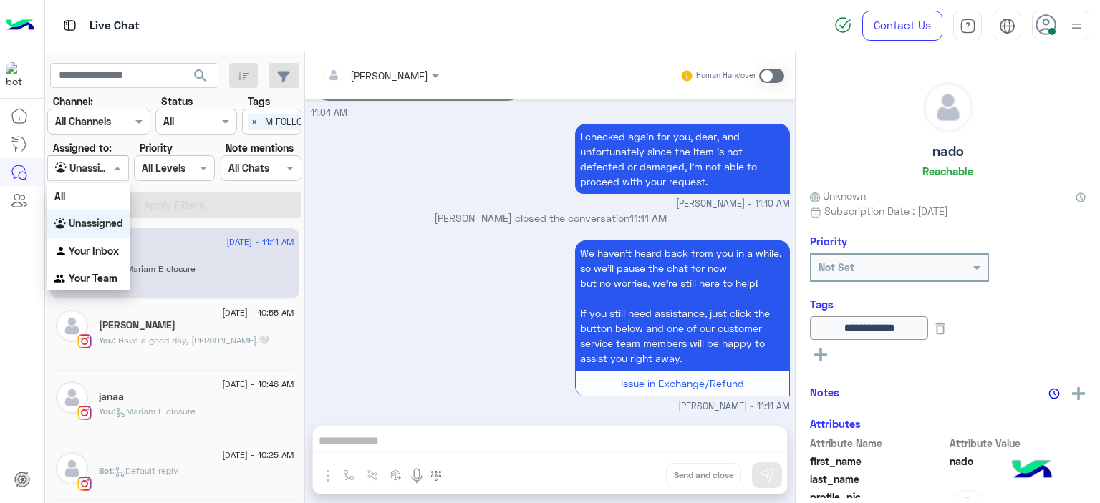
click at [115, 167] on span at bounding box center [119, 167] width 18 height 15
click at [107, 247] on b "Your Inbox" at bounding box center [94, 251] width 50 height 12
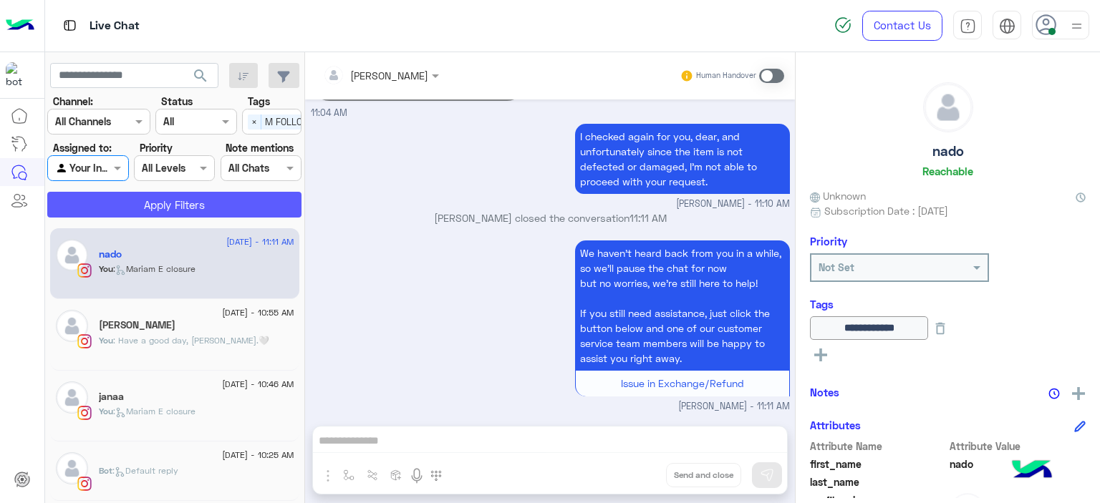
click at [170, 209] on button "Apply Filters" at bounding box center [174, 205] width 254 height 26
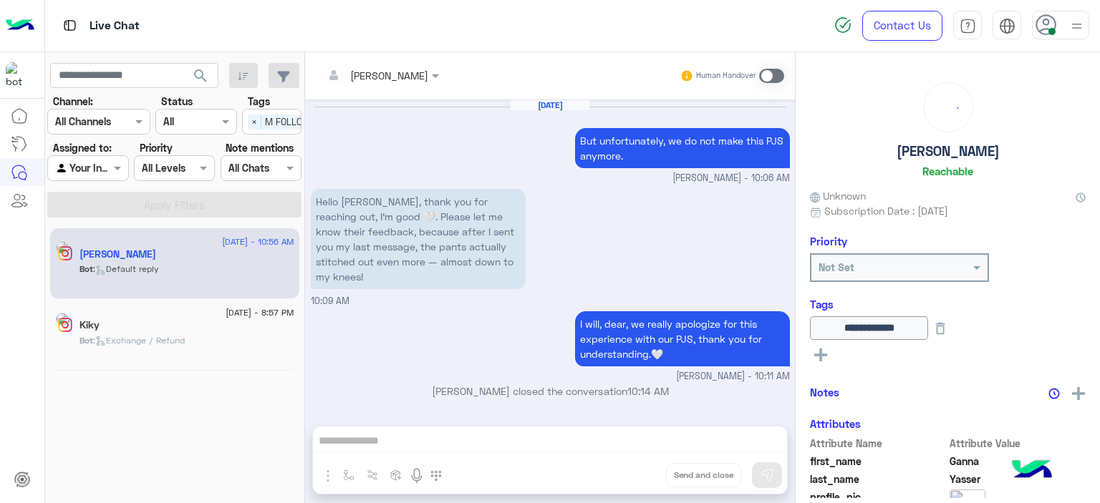
scroll to position [1506, 0]
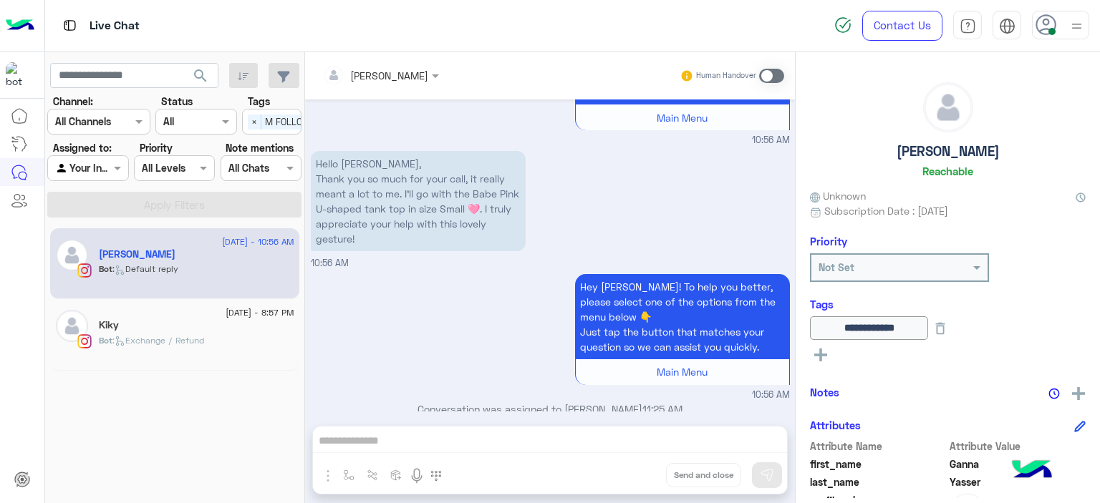
click at [770, 75] on span at bounding box center [771, 76] width 25 height 14
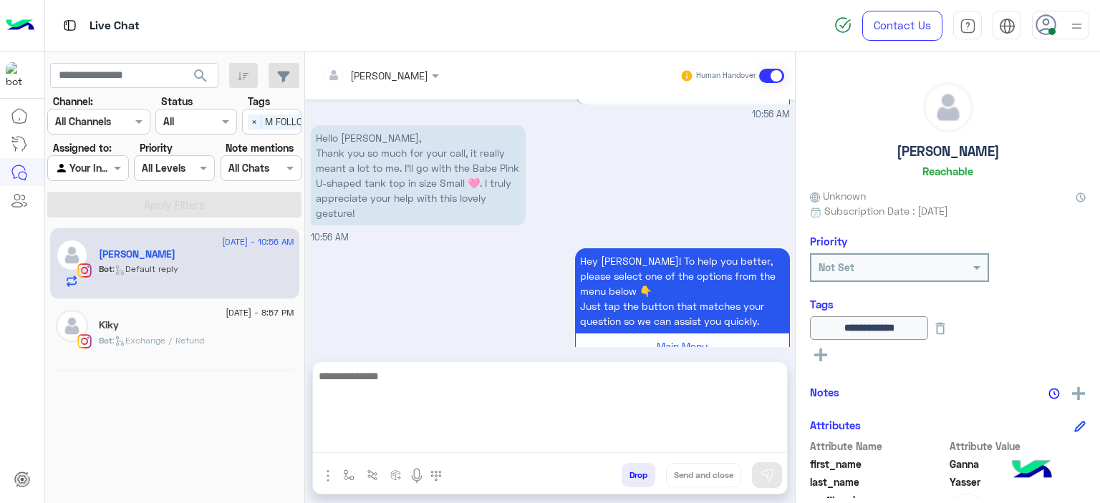
click at [422, 444] on textarea at bounding box center [550, 410] width 474 height 86
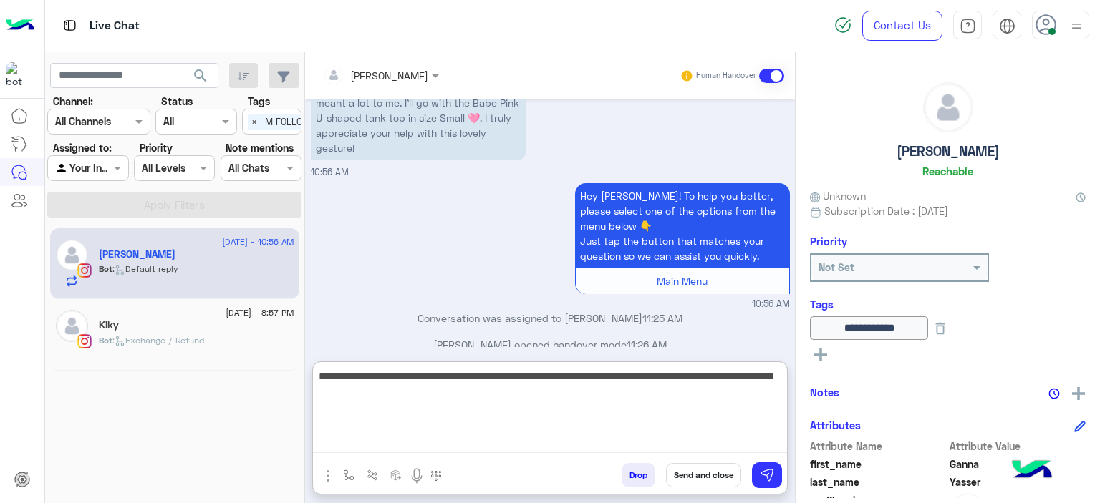
scroll to position [1494, 0]
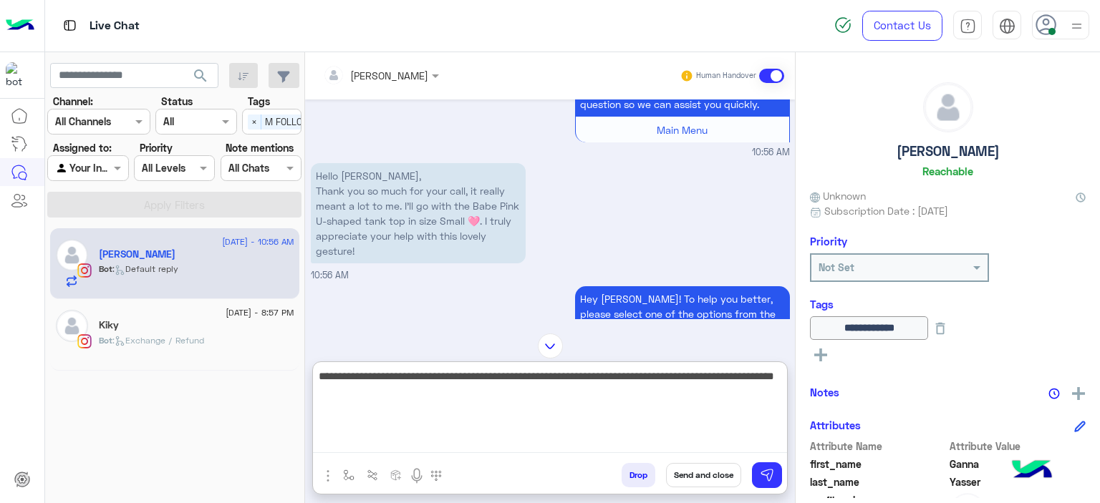
type textarea "**********"
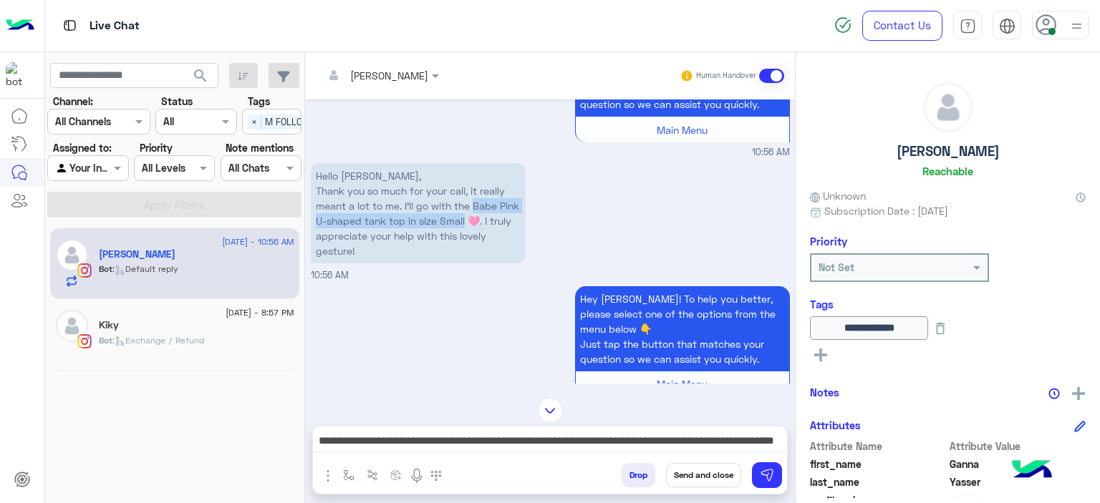
drag, startPoint x: 475, startPoint y: 187, endPoint x: 489, endPoint y: 203, distance: 20.8
click at [489, 203] on p "Hello Mariam, Thank you so much for your call, it really meant a lot to me. I’l…" at bounding box center [418, 213] width 215 height 100
copy p "Babe Pink U-shaped tank top in size Small"
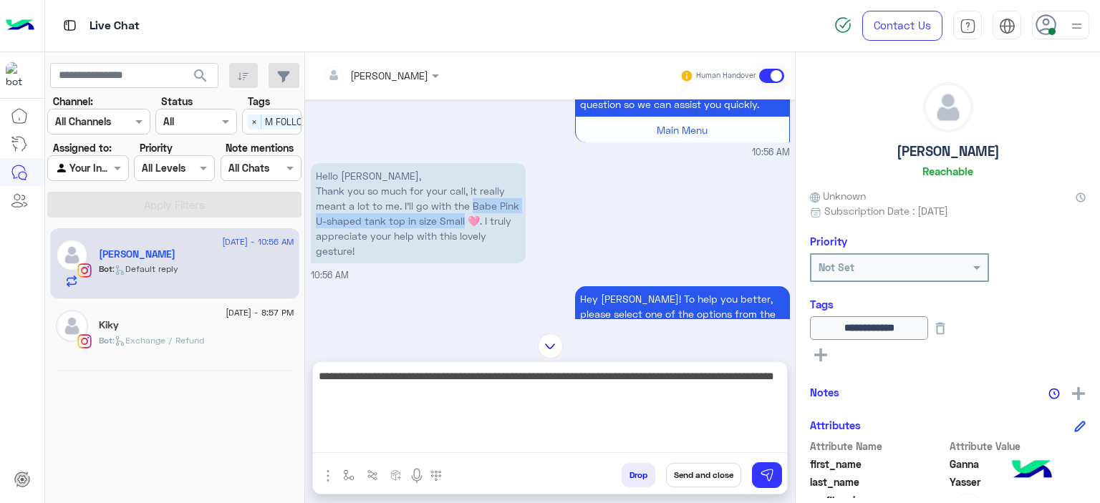
click at [462, 433] on textarea "**********" at bounding box center [550, 410] width 474 height 86
click at [437, 409] on textarea "**********" at bounding box center [550, 410] width 474 height 86
click at [433, 397] on textarea "**********" at bounding box center [550, 410] width 474 height 86
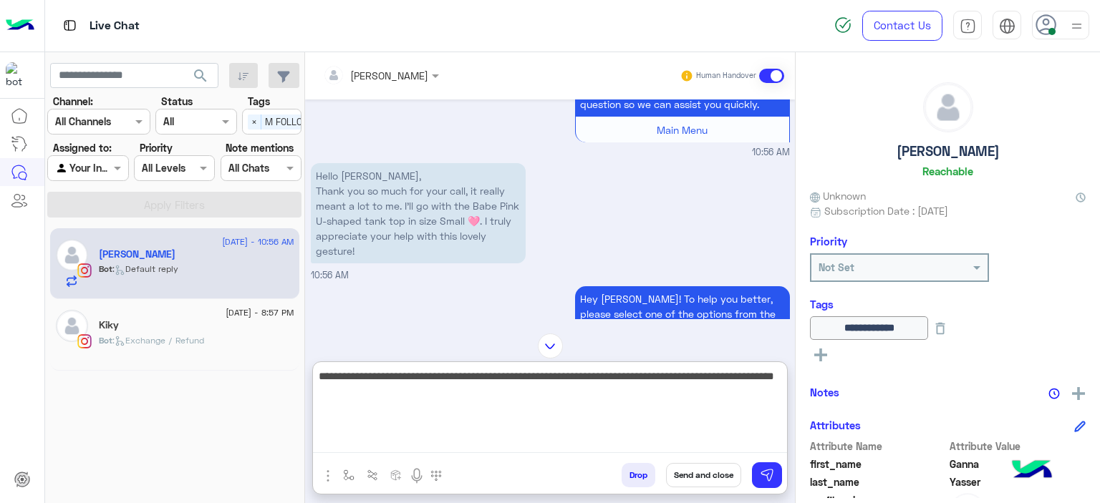
click at [433, 397] on textarea "**********" at bounding box center [550, 410] width 474 height 86
click at [627, 399] on textarea "**********" at bounding box center [550, 410] width 474 height 86
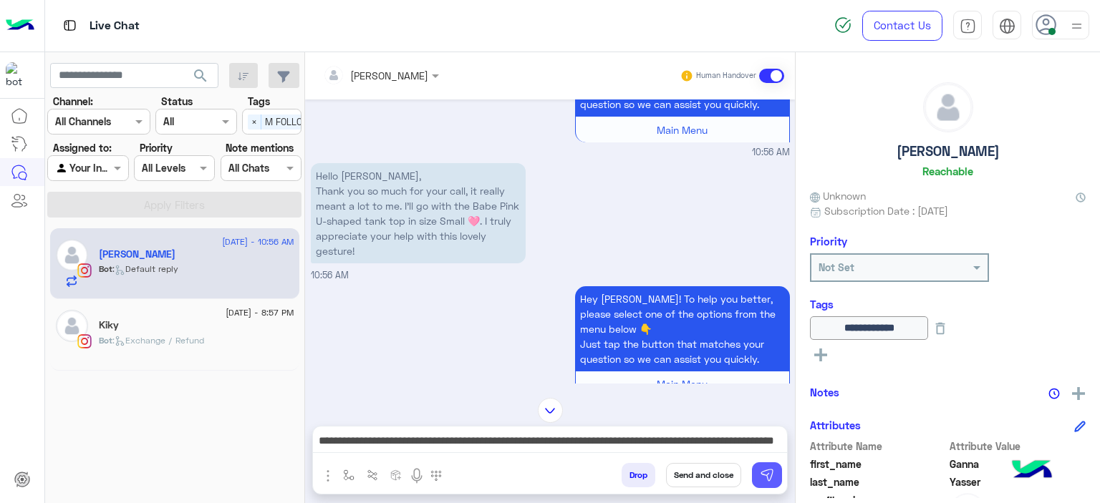
click at [764, 472] on img at bounding box center [767, 475] width 14 height 14
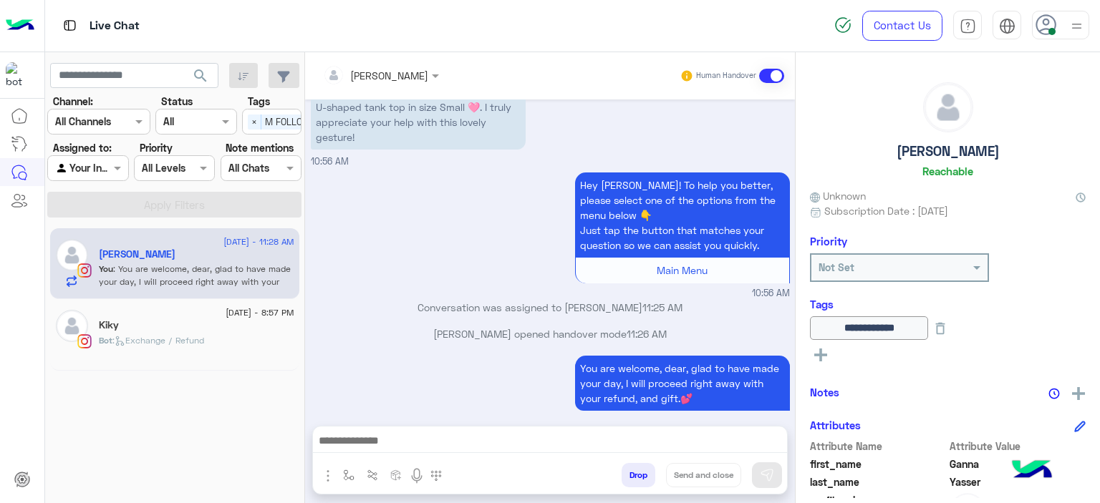
scroll to position [1634, 0]
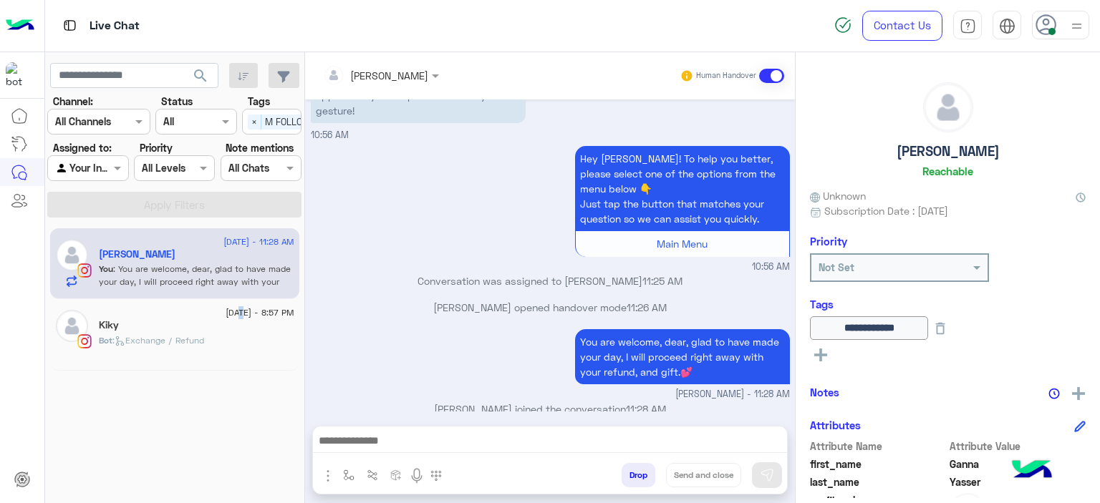
click at [227, 314] on span "25 August - 8:57 PM" at bounding box center [260, 312] width 68 height 13
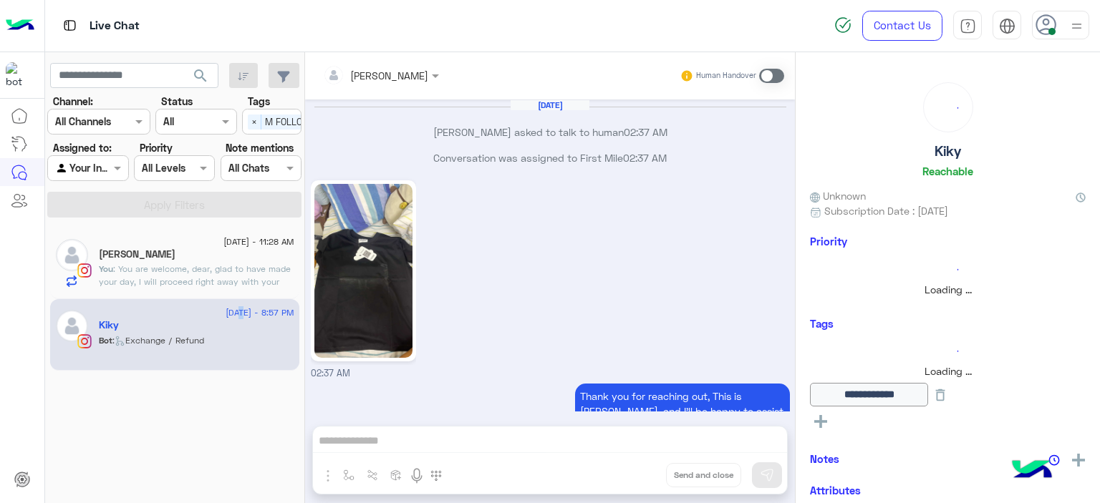
scroll to position [1704, 0]
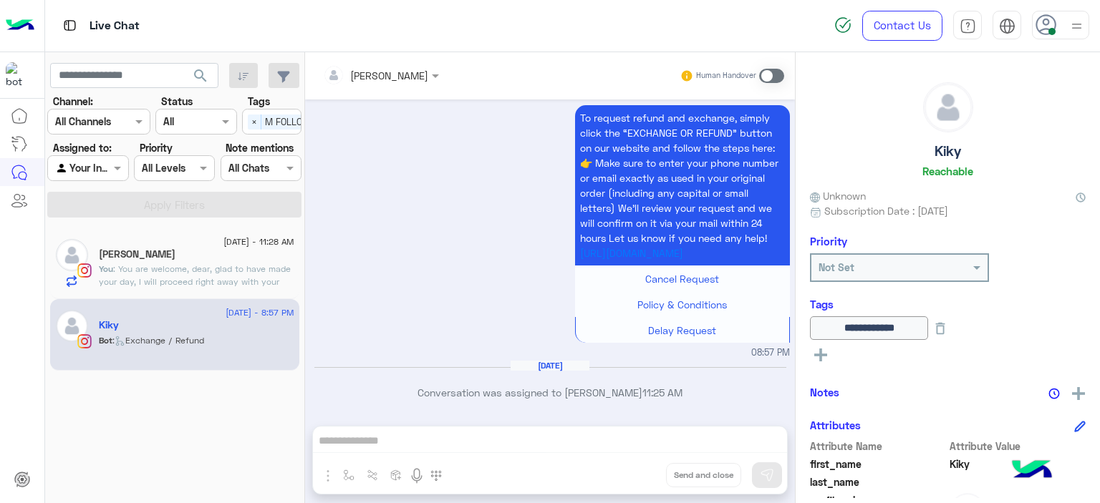
click at [770, 80] on span at bounding box center [771, 76] width 25 height 14
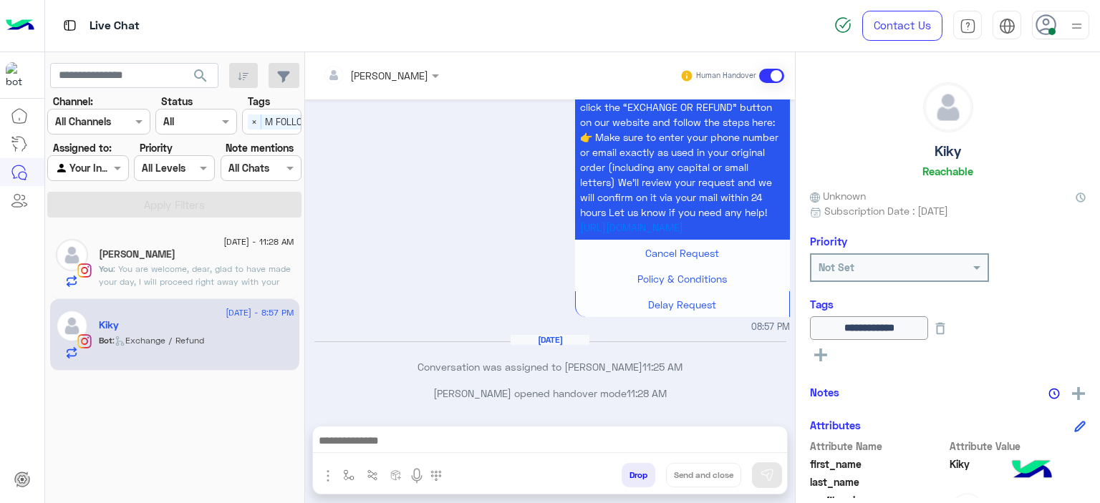
scroll to position [1730, 0]
click at [389, 430] on div at bounding box center [550, 445] width 474 height 36
click at [343, 470] on img "button" at bounding box center [348, 475] width 11 height 11
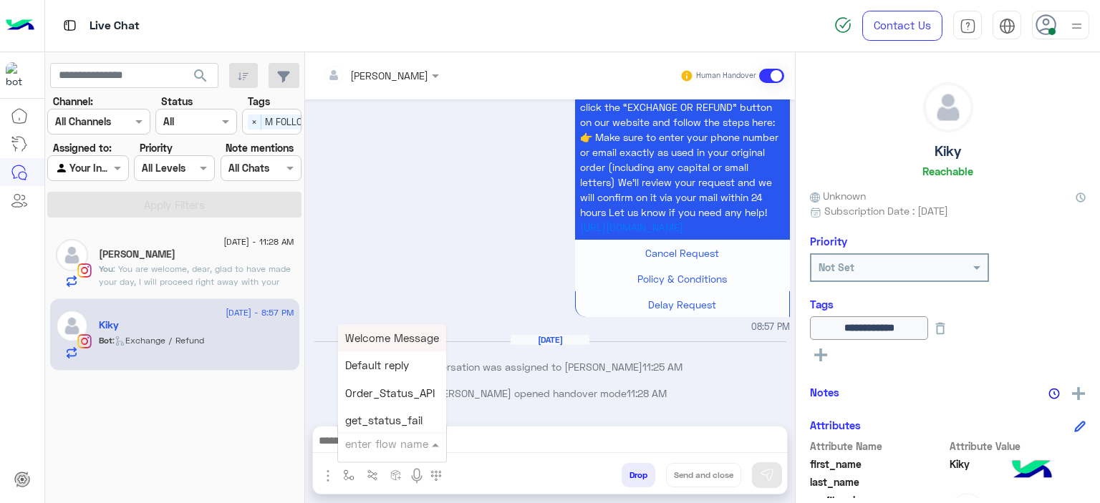
click at [369, 446] on input "text" at bounding box center [374, 444] width 59 height 16
type input "******"
click at [399, 329] on div "Mariam E Greeting" at bounding box center [391, 338] width 106 height 28
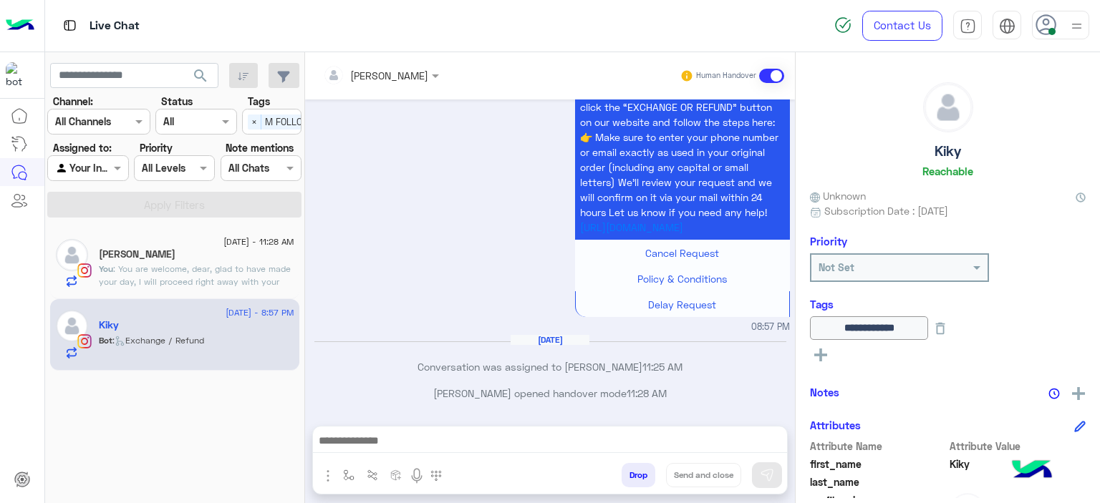
type textarea "**********"
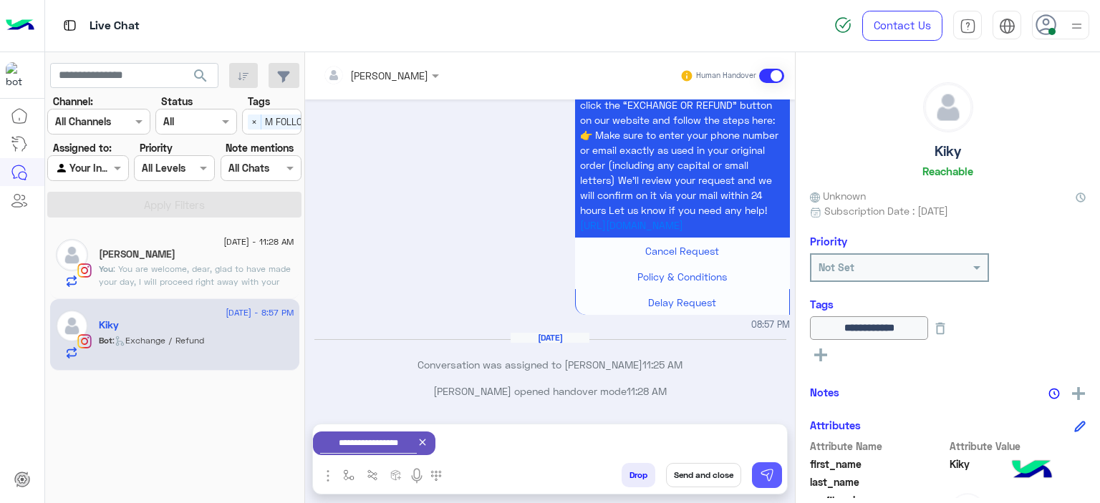
click at [765, 472] on img at bounding box center [767, 475] width 14 height 14
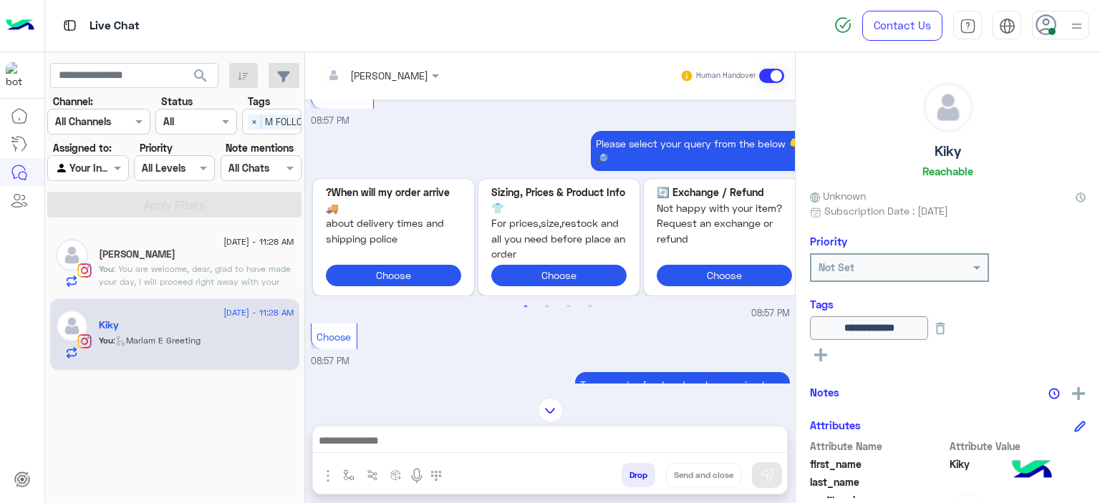
scroll to position [1394, 0]
click at [248, 255] on div "Ganna Yasser" at bounding box center [196, 255] width 195 height 15
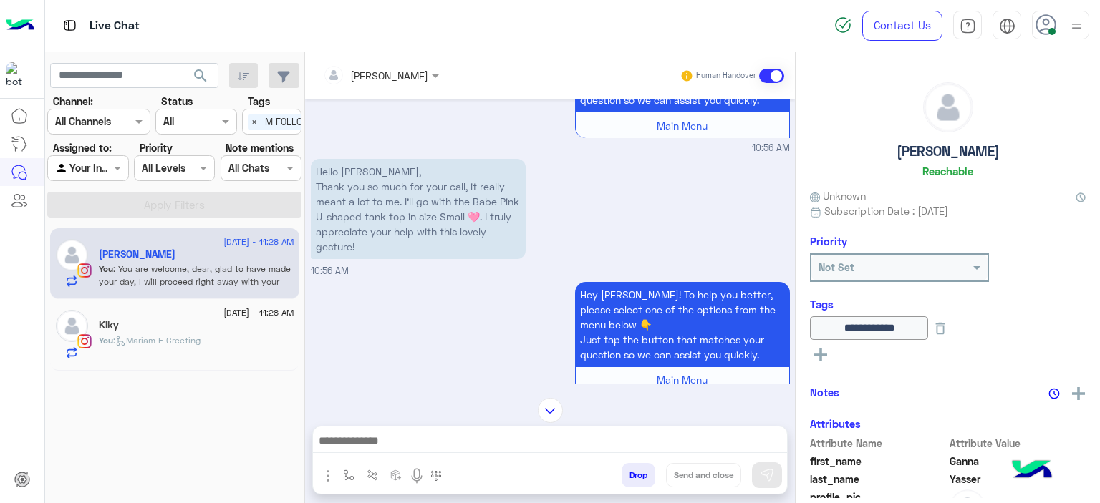
scroll to position [1207, 0]
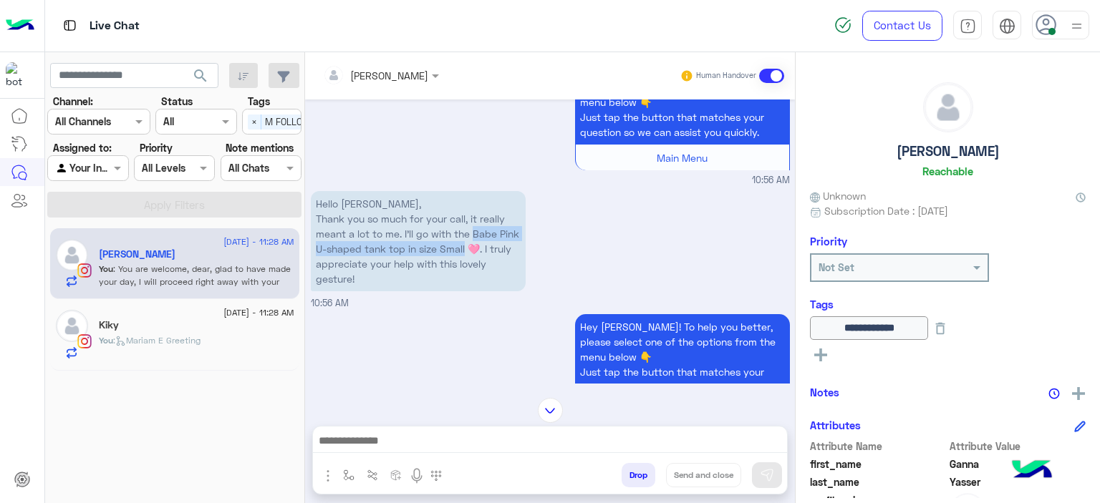
drag, startPoint x: 474, startPoint y: 231, endPoint x: 488, endPoint y: 250, distance: 24.1
click at [488, 250] on p "Hello Mariam, Thank you so much for your call, it really meant a lot to me. I’l…" at bounding box center [418, 241] width 215 height 100
copy p "Babe Pink U-shaped tank top in size Small"
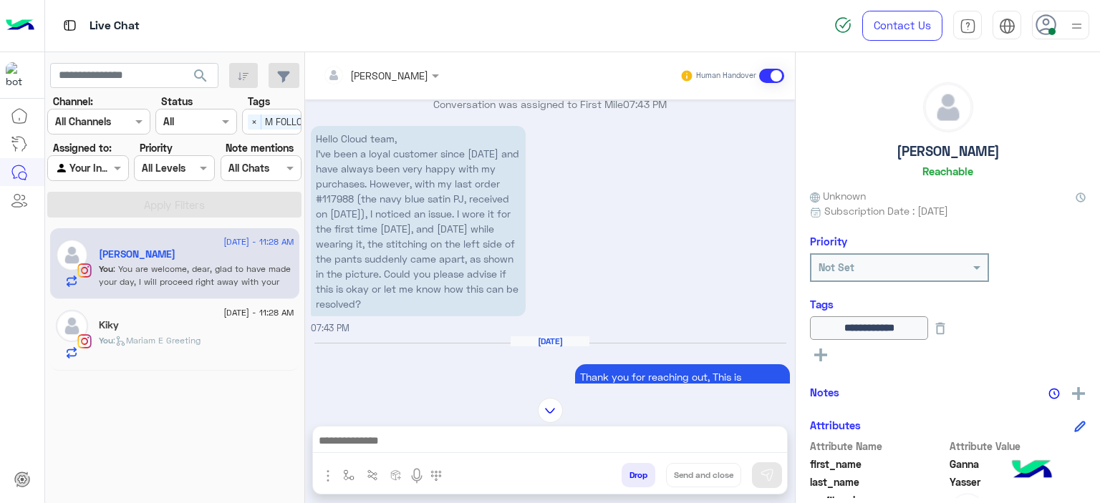
scroll to position [1332, 0]
click at [340, 197] on p "Hello Cloud team, I’ve been a loyal customer since 2024 and have always been ve…" at bounding box center [418, 222] width 215 height 190
copy p "117988"
drag, startPoint x: 525, startPoint y: 412, endPoint x: 541, endPoint y: 412, distance: 15.7
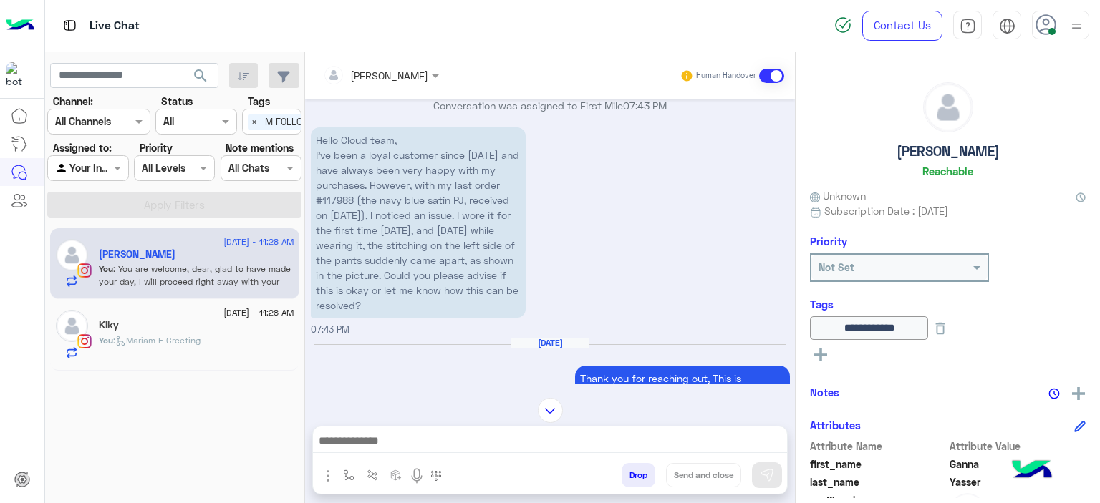
click at [531, 412] on div at bounding box center [550, 410] width 490 height 25
click at [545, 411] on img at bounding box center [550, 410] width 25 height 25
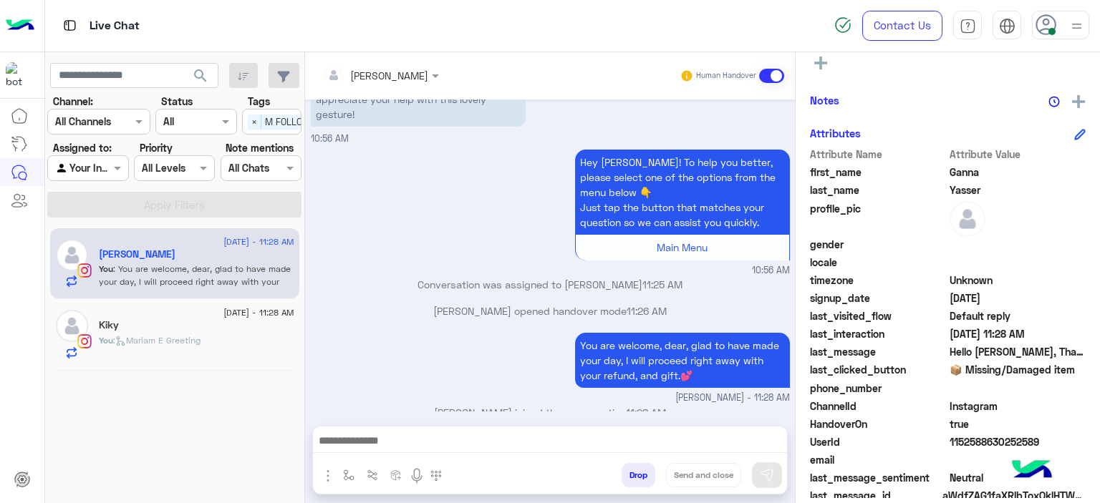
scroll to position [313, 0]
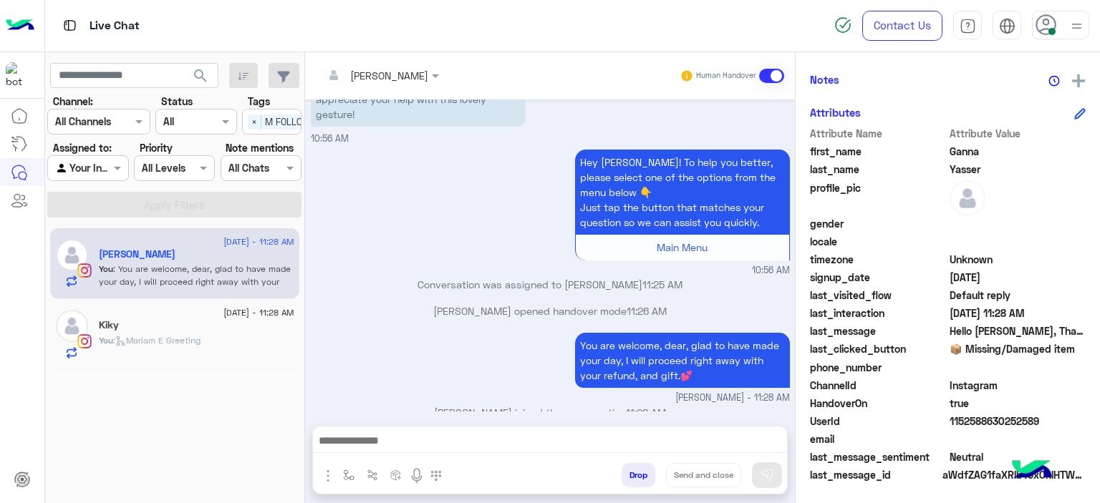
click at [946, 423] on div "UserId 1152588630252589" at bounding box center [948, 423] width 276 height 18
click at [945, 423] on div "UserId 1152588630252589" at bounding box center [948, 423] width 276 height 18
copy span "1152588630252589"
drag, startPoint x: 527, startPoint y: 323, endPoint x: 415, endPoint y: 307, distance: 113.5
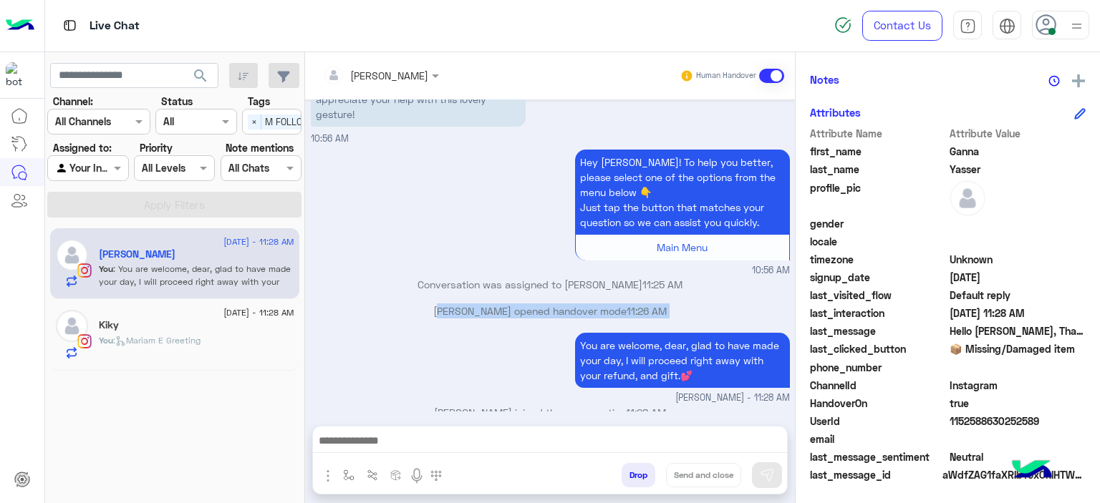
click at [415, 307] on div "Aug 25, 2025 Main Menu 07:42 PM Please select your query from the below 👇🔎 Prev…" at bounding box center [550, 256] width 490 height 312
click at [427, 337] on div "You are welcome, dear, glad to have made your day, I will proceed right away wi…" at bounding box center [550, 367] width 479 height 76
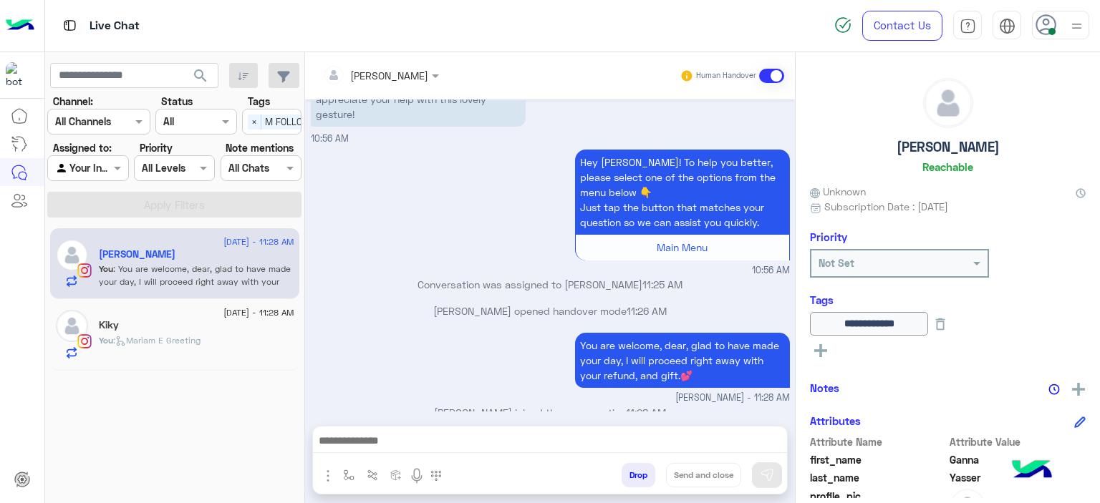
scroll to position [0, 0]
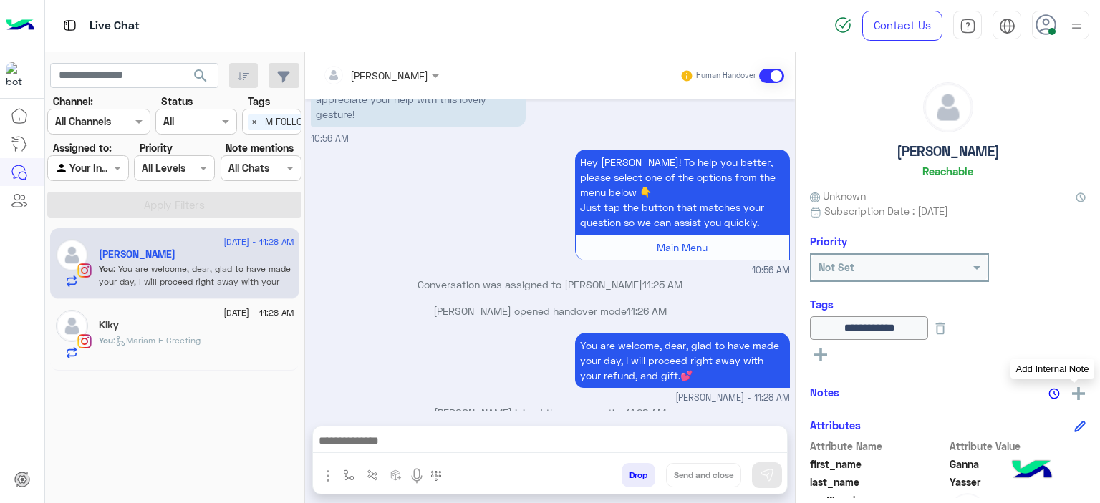
click at [1075, 396] on img at bounding box center [1078, 393] width 13 height 13
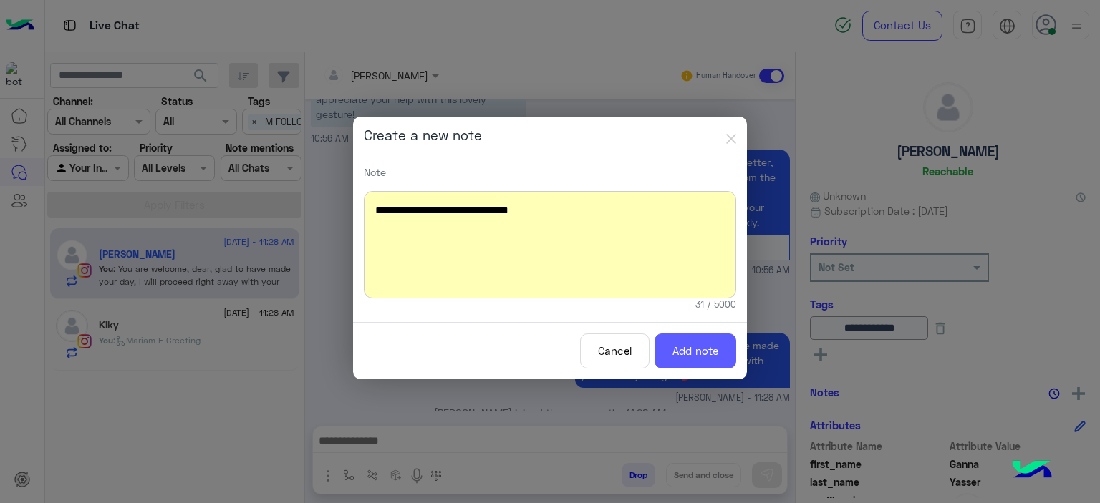
click at [693, 354] on button "Add note" at bounding box center [695, 351] width 82 height 35
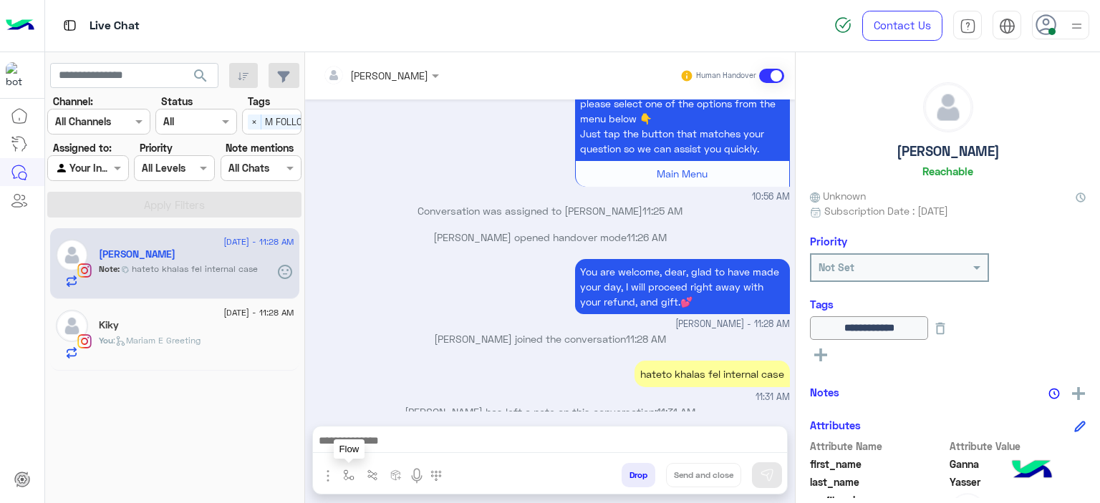
click at [346, 465] on button "button" at bounding box center [349, 475] width 24 height 24
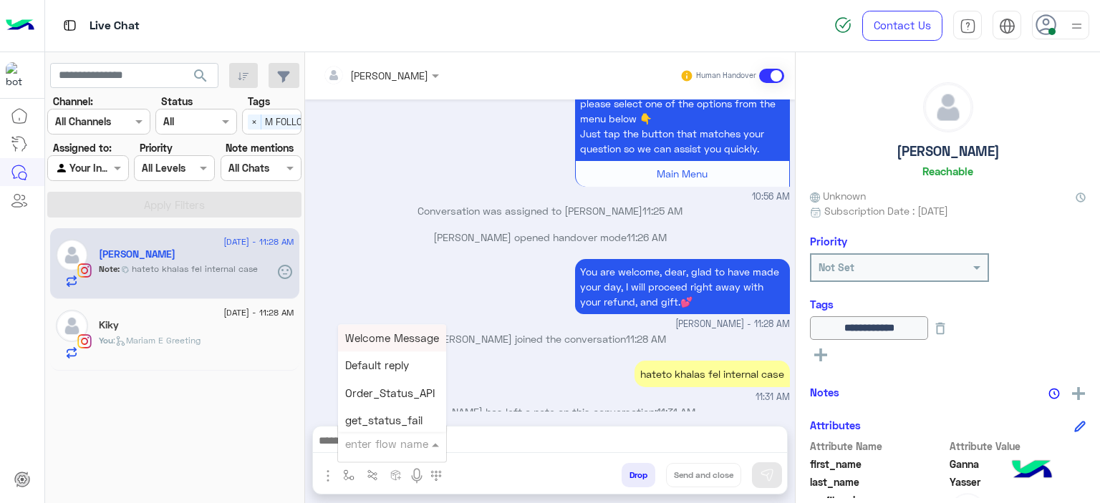
click at [372, 446] on input "text" at bounding box center [374, 444] width 59 height 16
type input "******"
click at [393, 364] on span "Mariam E closure" at bounding box center [389, 365] width 88 height 13
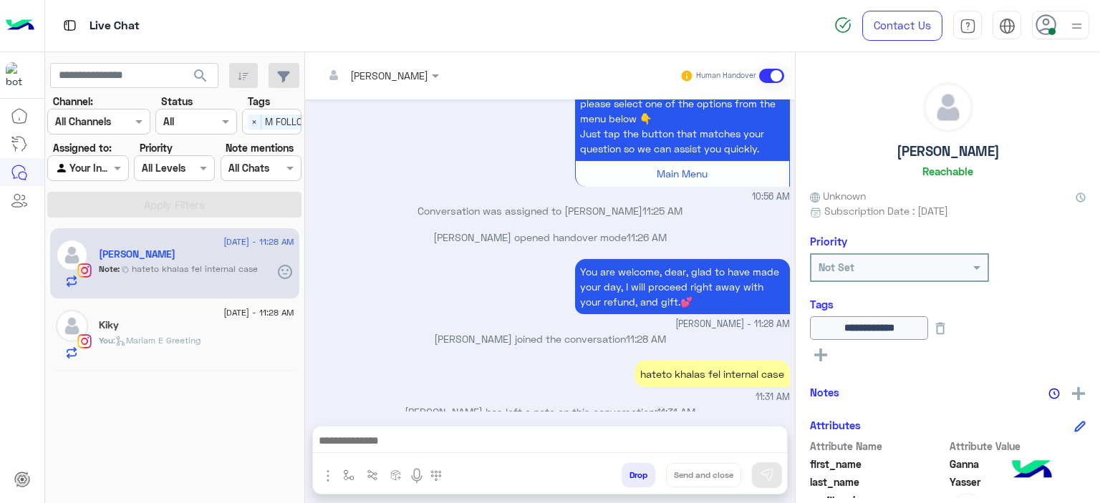
type textarea "**********"
click at [823, 349] on icon at bounding box center [820, 355] width 13 height 13
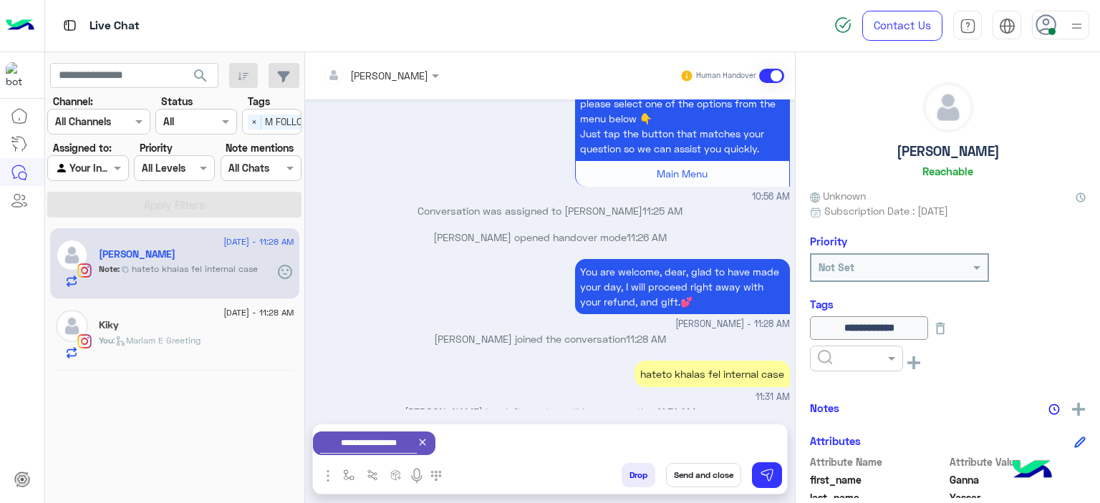
click at [842, 357] on input "text" at bounding box center [840, 359] width 44 height 15
click at [850, 470] on span "RESOLVED" at bounding box center [841, 473] width 49 height 12
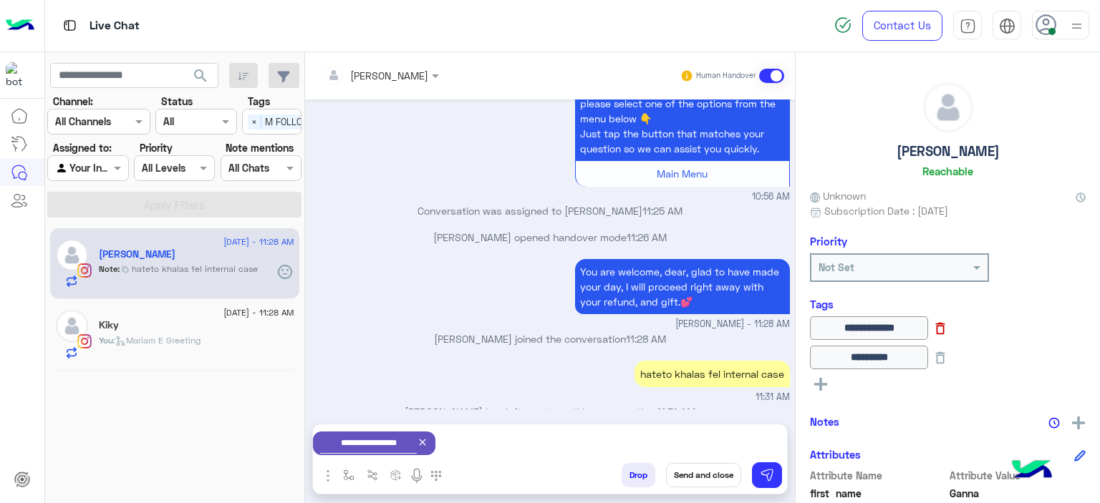
click at [948, 326] on icon at bounding box center [940, 329] width 16 height 16
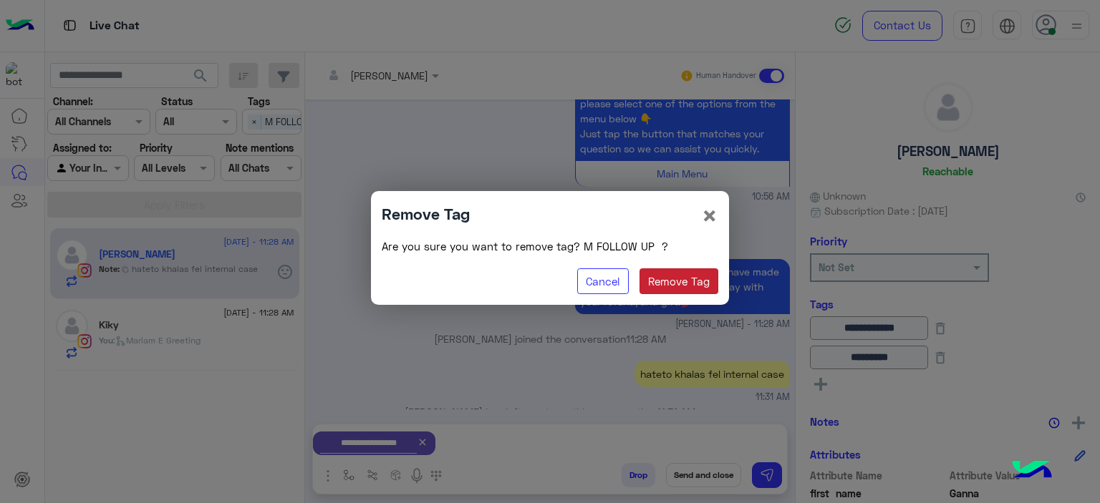
click at [696, 278] on button "Remove Tag" at bounding box center [678, 281] width 79 height 26
type input "********"
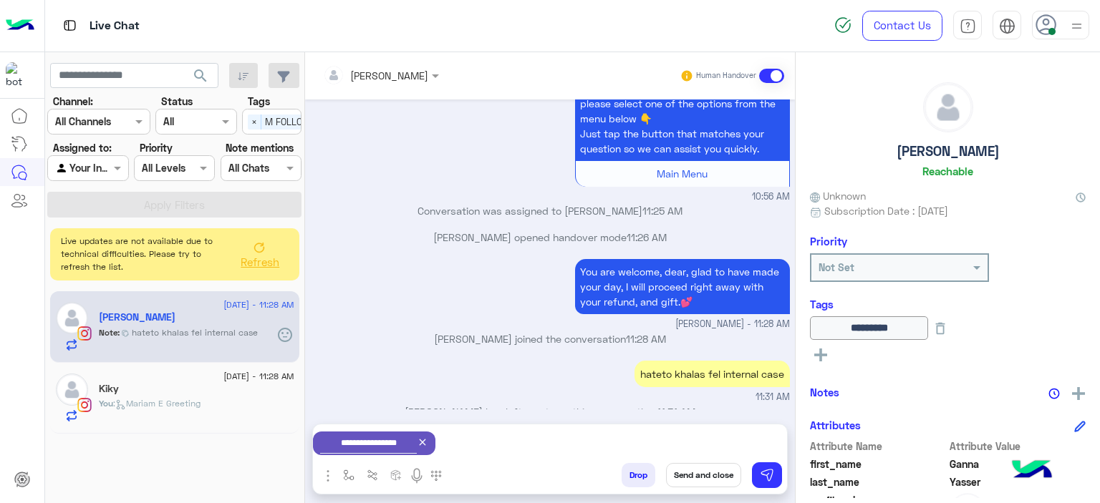
click at [709, 470] on button "Send and close" at bounding box center [703, 475] width 75 height 24
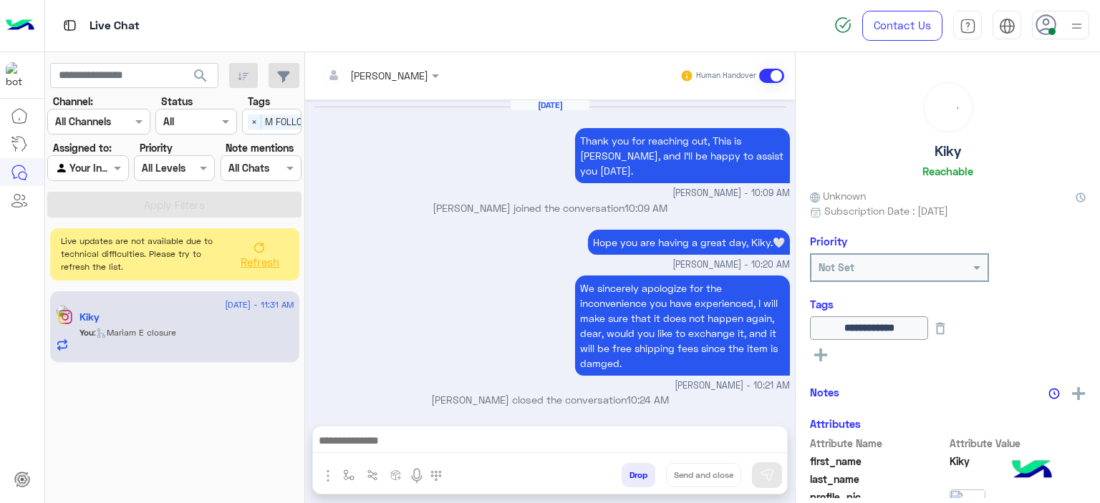
scroll to position [1576, 0]
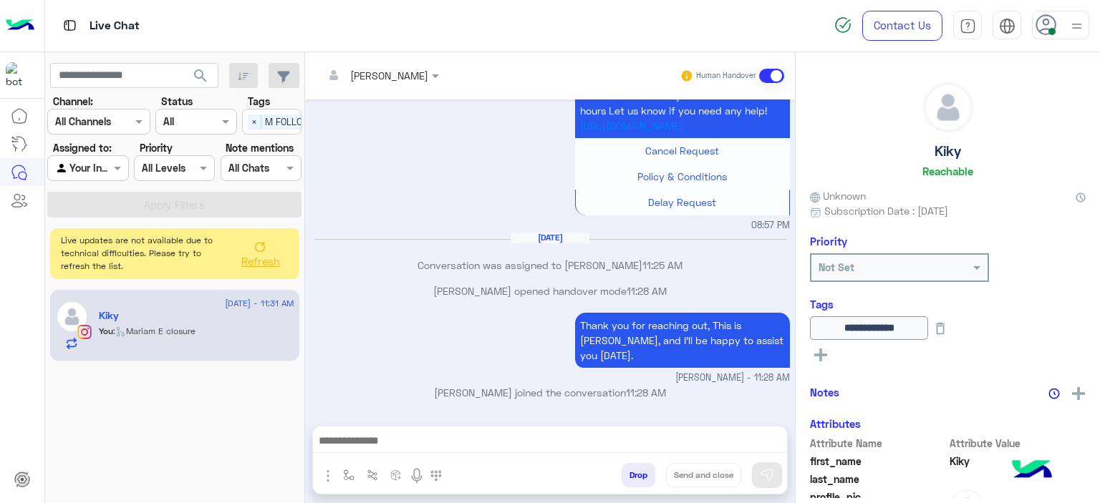
click at [263, 253] on button "Refresh" at bounding box center [259, 253] width 57 height 40
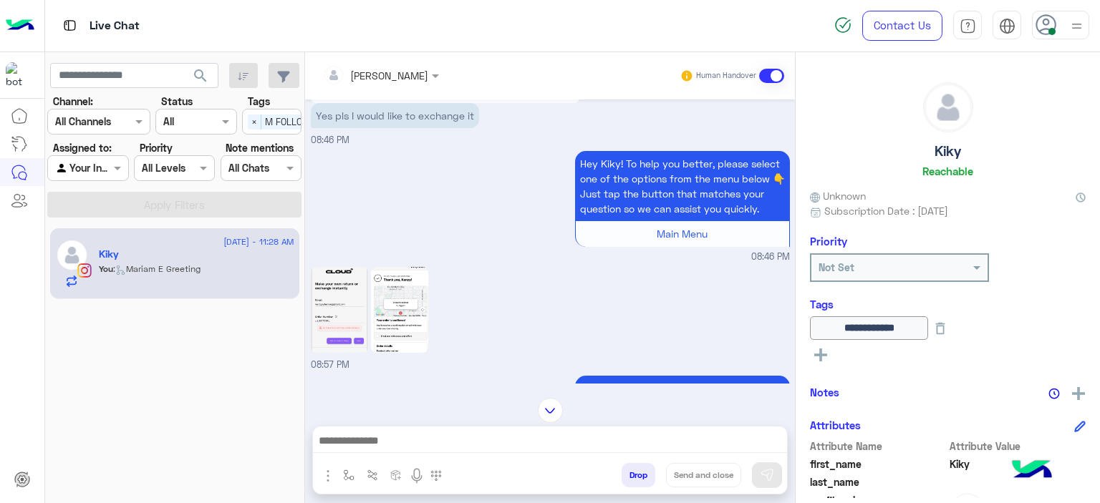
scroll to position [551, 0]
click at [341, 314] on img at bounding box center [339, 309] width 57 height 86
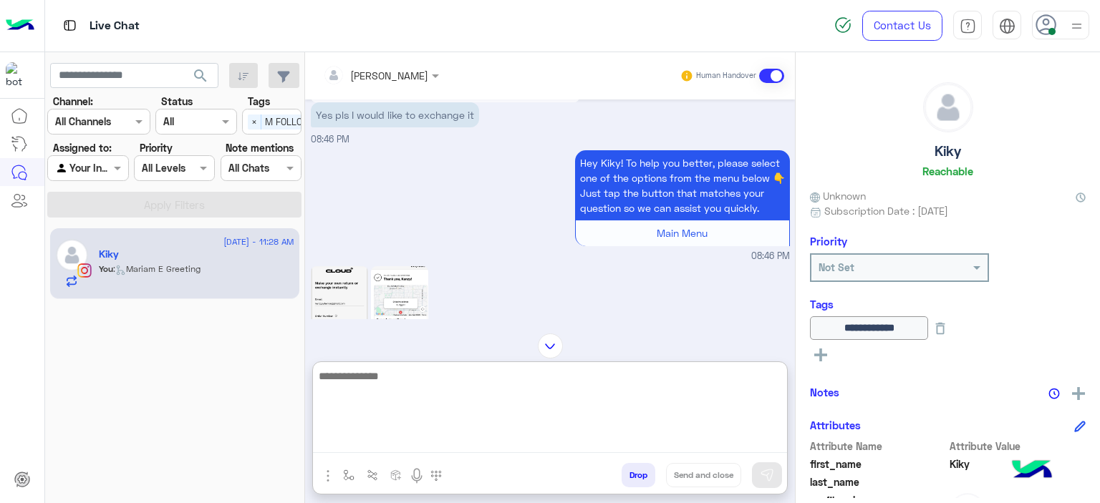
click at [420, 437] on textarea at bounding box center [550, 410] width 474 height 86
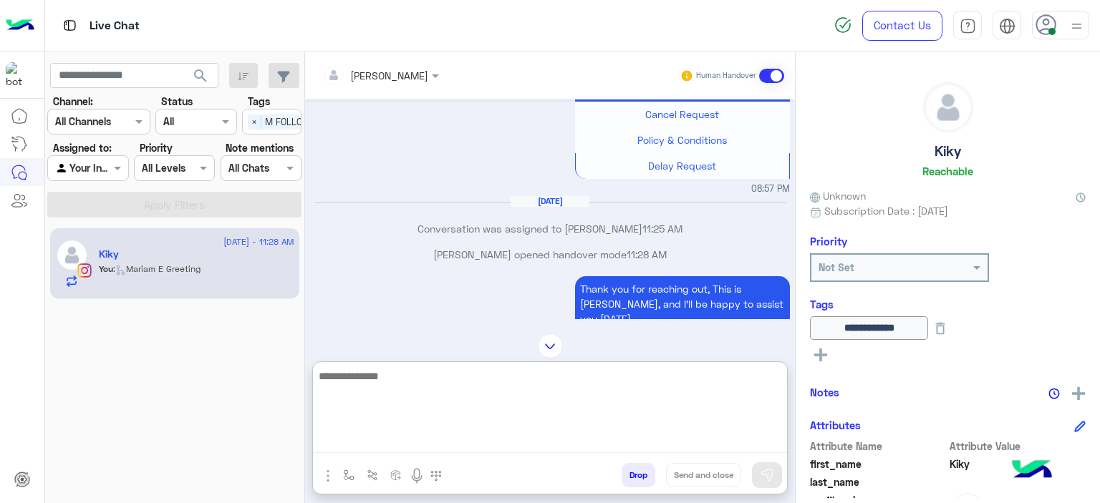
scroll to position [1641, 0]
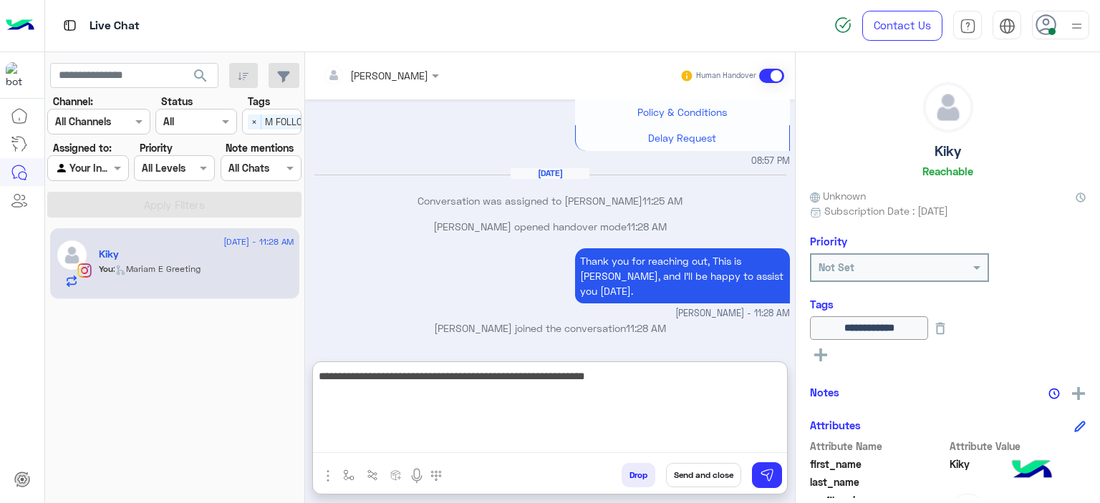
type textarea "**********"
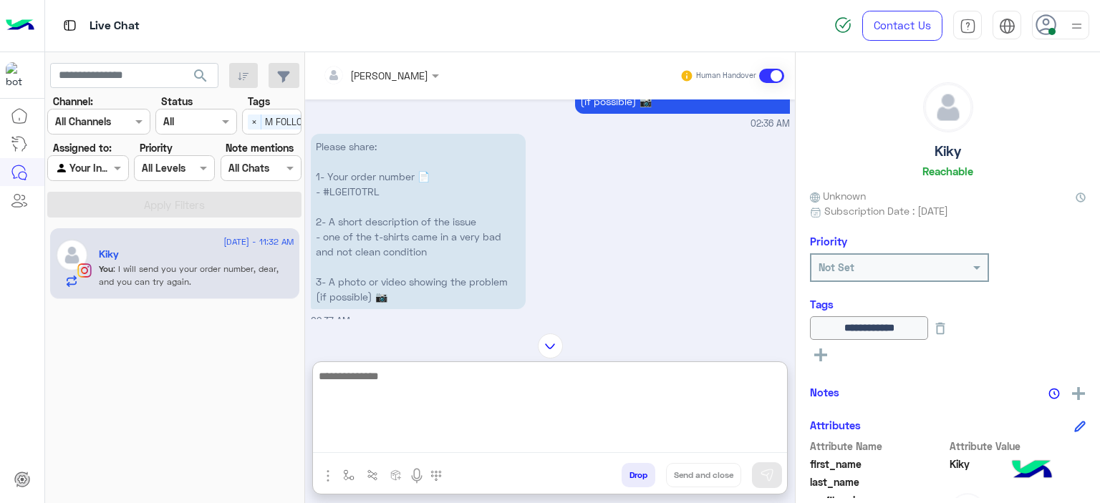
scroll to position [1297, 0]
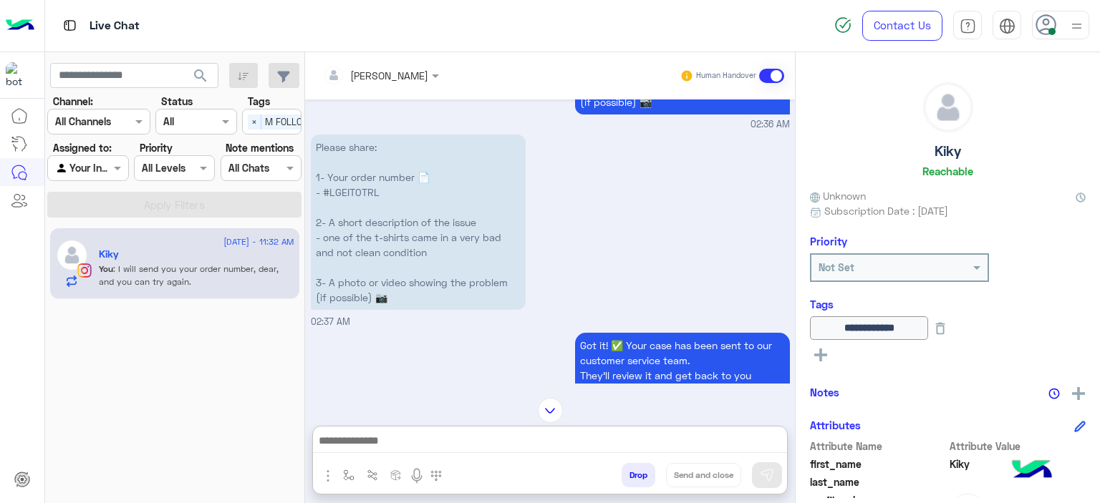
click at [358, 223] on p "Please share: 1- Your order number 📄 - #LGEIT0TRL 2- A short description of the…" at bounding box center [418, 222] width 215 height 175
copy p "LGEIT0TRL"
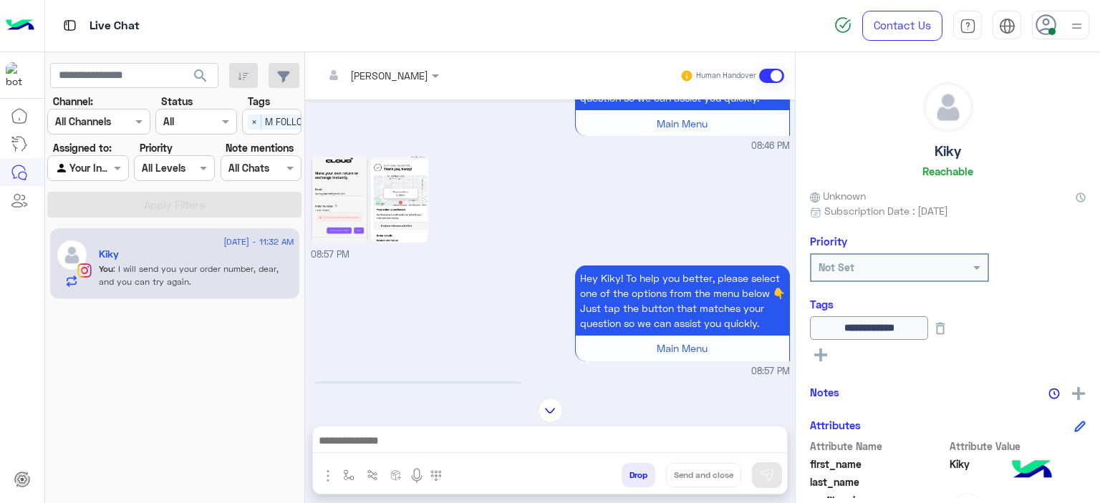
scroll to position [2651, 0]
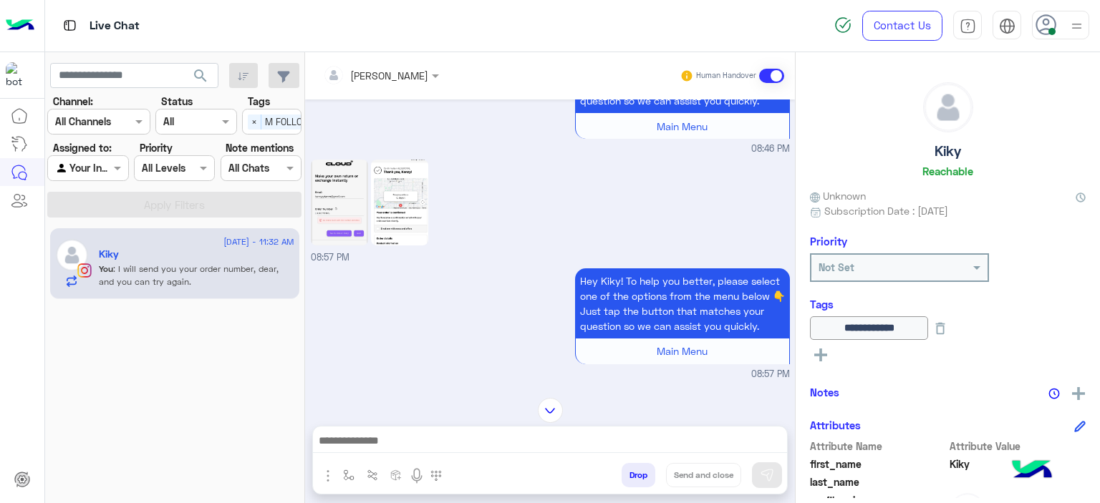
drag, startPoint x: 412, startPoint y: 282, endPoint x: 344, endPoint y: 251, distance: 74.7
click at [344, 246] on img at bounding box center [339, 203] width 57 height 86
click at [555, 408] on img at bounding box center [550, 410] width 25 height 25
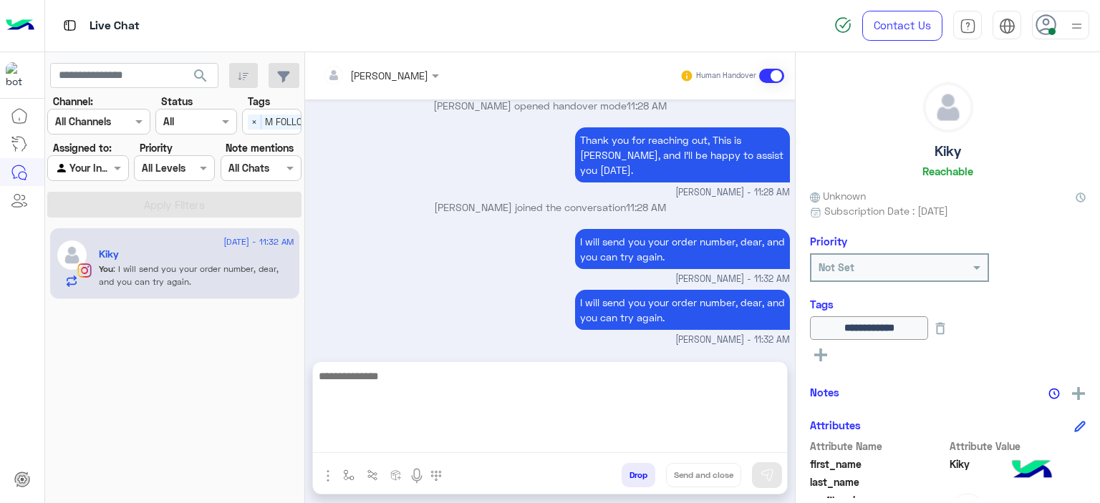
click at [393, 438] on textarea at bounding box center [550, 410] width 474 height 86
paste textarea "*******"
type textarea "**********"
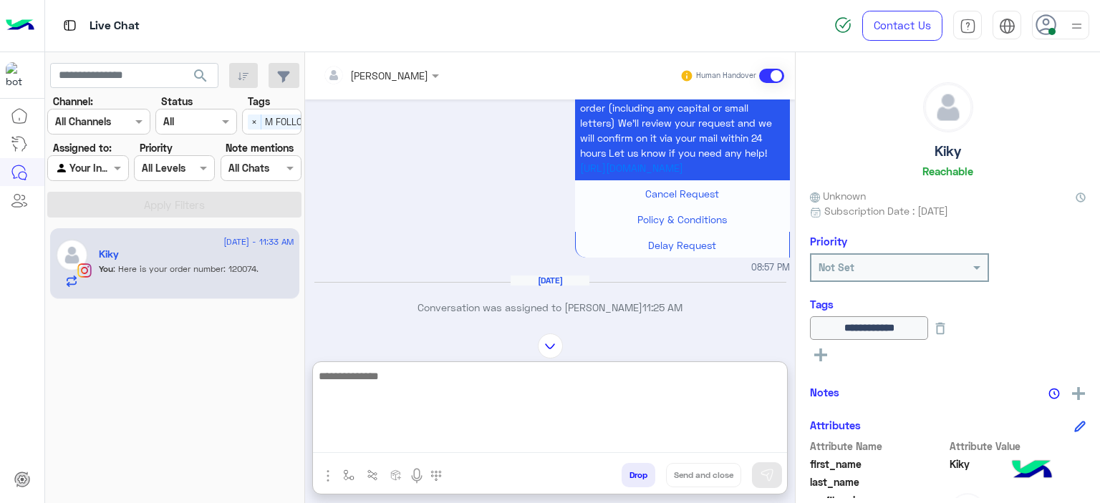
scroll to position [3828, 0]
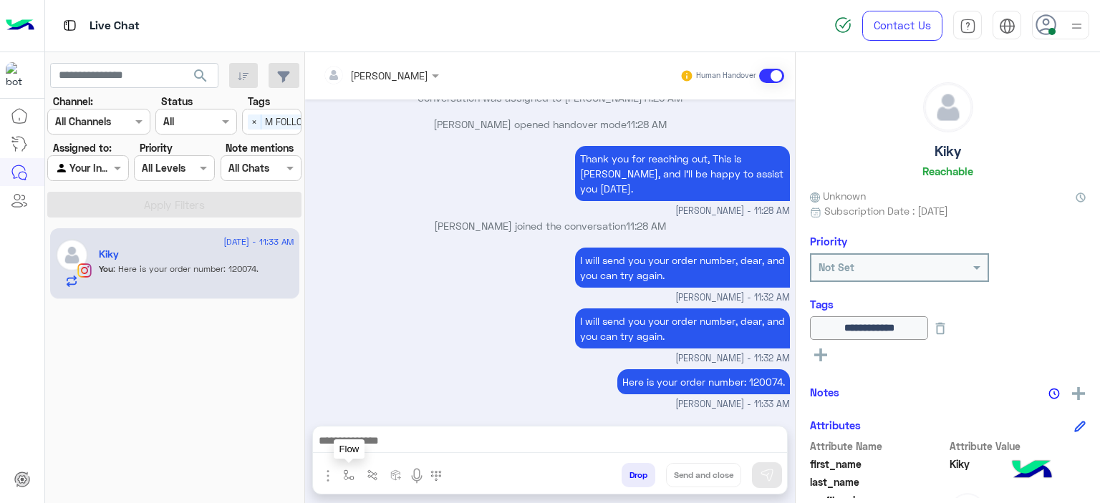
click at [349, 478] on img "button" at bounding box center [348, 475] width 11 height 11
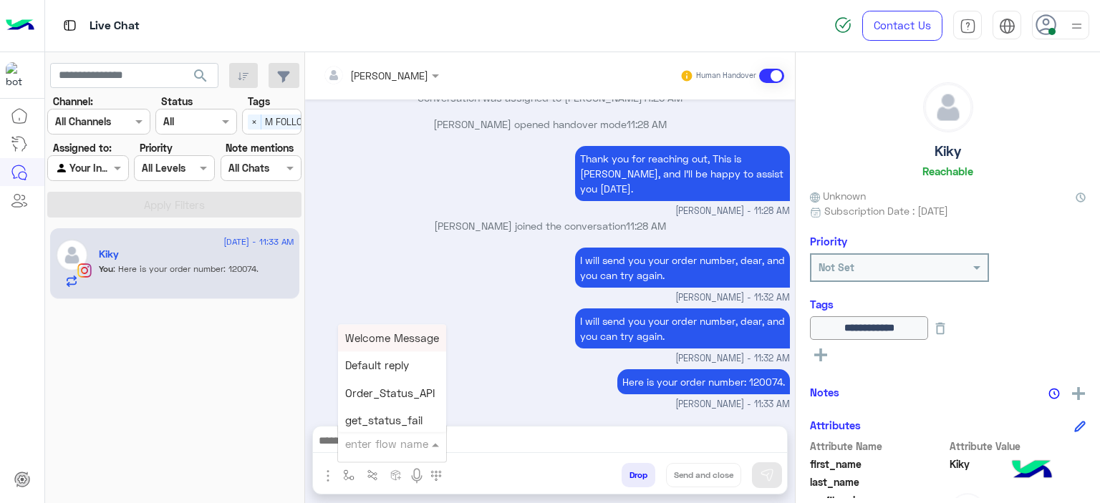
click at [402, 446] on div at bounding box center [392, 444] width 108 height 18
type input "******"
click at [421, 374] on div "Mariam E closure" at bounding box center [391, 365] width 106 height 27
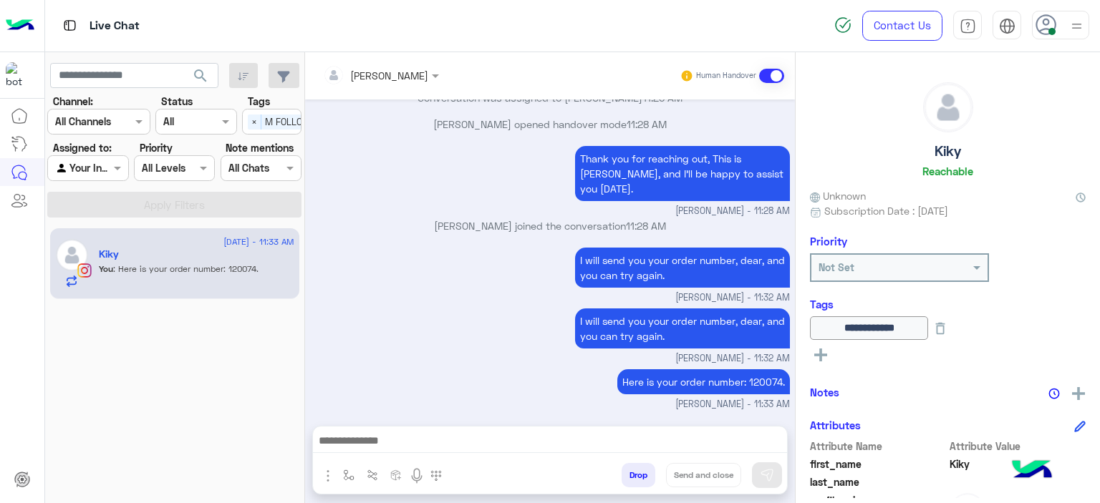
type textarea "**********"
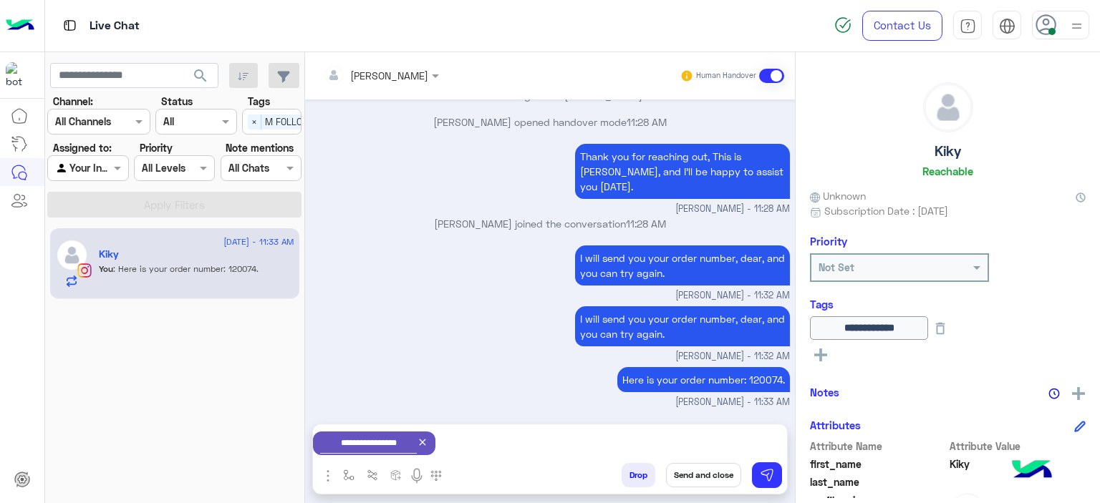
click at [710, 475] on button "Send and close" at bounding box center [703, 475] width 75 height 24
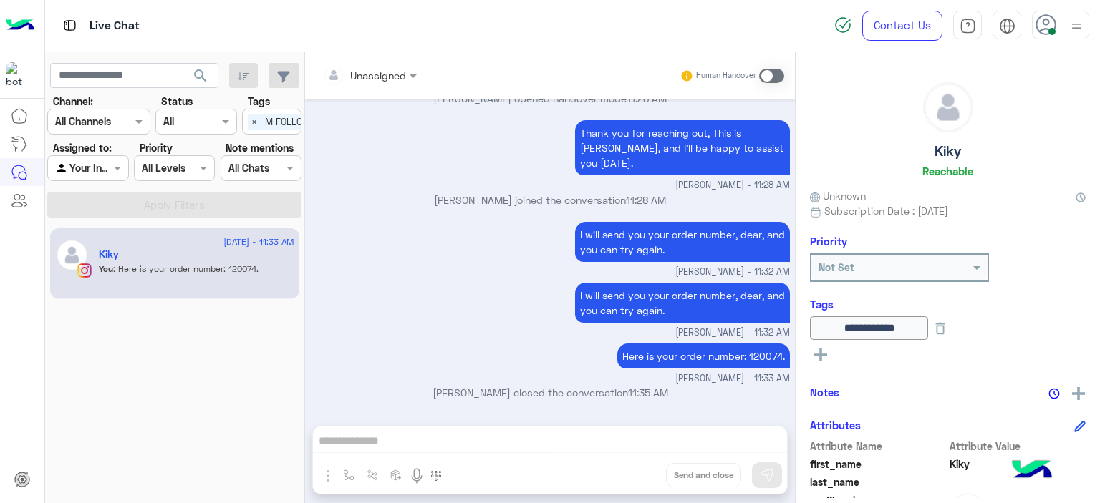
scroll to position [3966, 0]
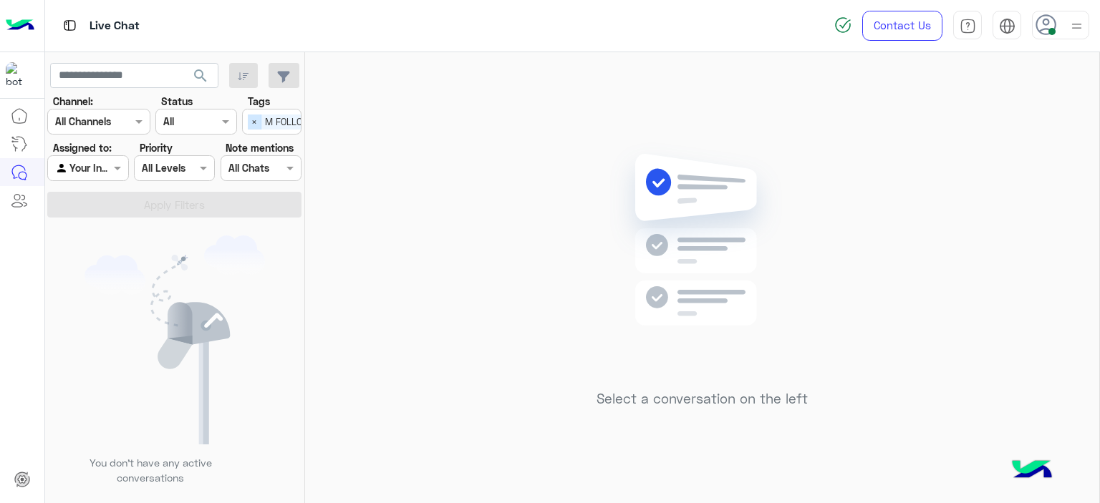
click at [255, 125] on span "×" at bounding box center [255, 122] width 14 height 15
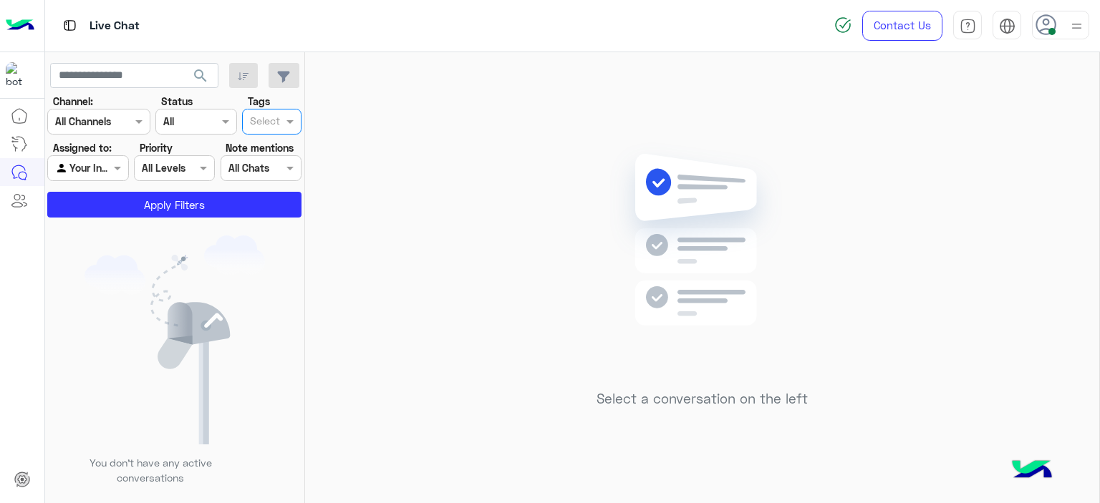
scroll to position [0, 0]
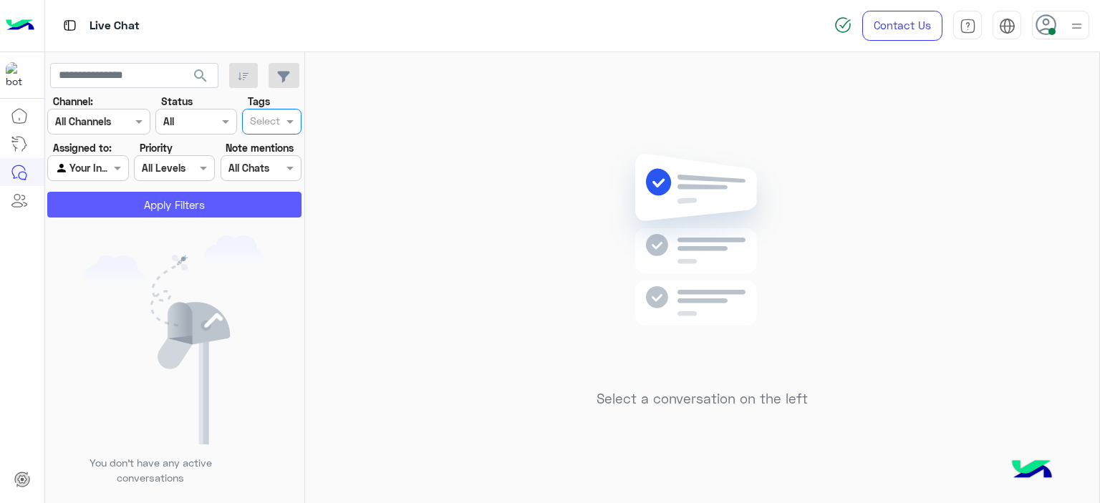
click at [264, 201] on button "Apply Filters" at bounding box center [174, 205] width 254 height 26
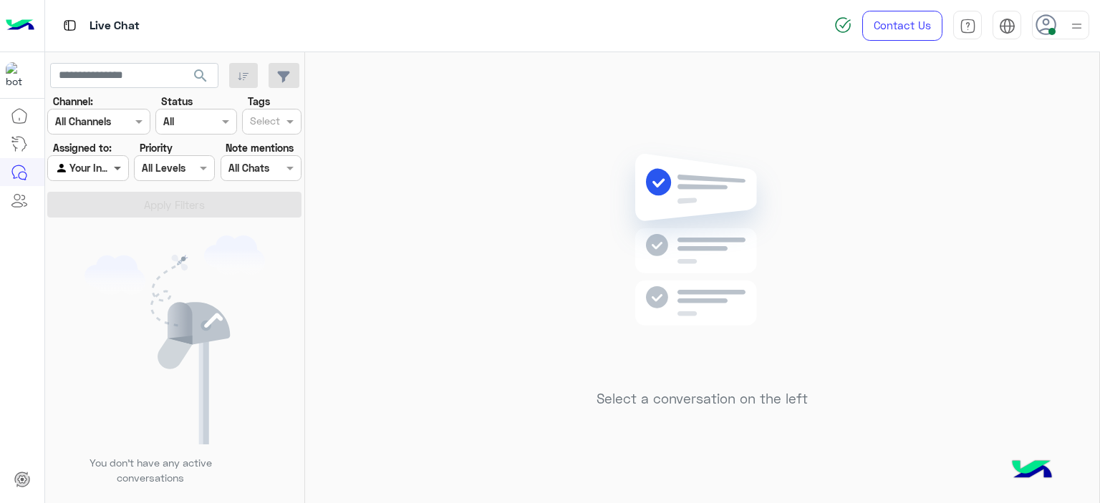
click at [114, 163] on span at bounding box center [119, 167] width 18 height 15
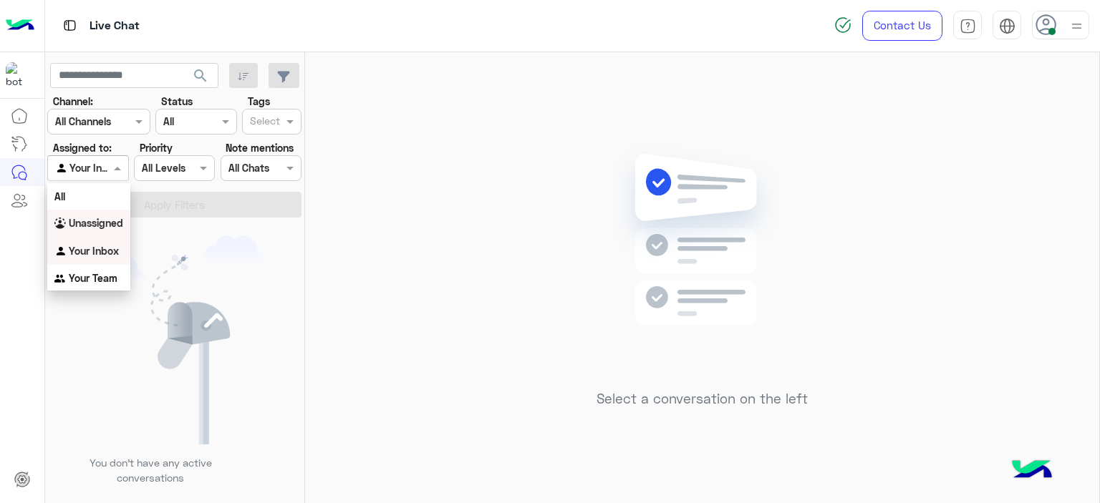
click at [112, 218] on b "Unassigned" at bounding box center [96, 223] width 54 height 12
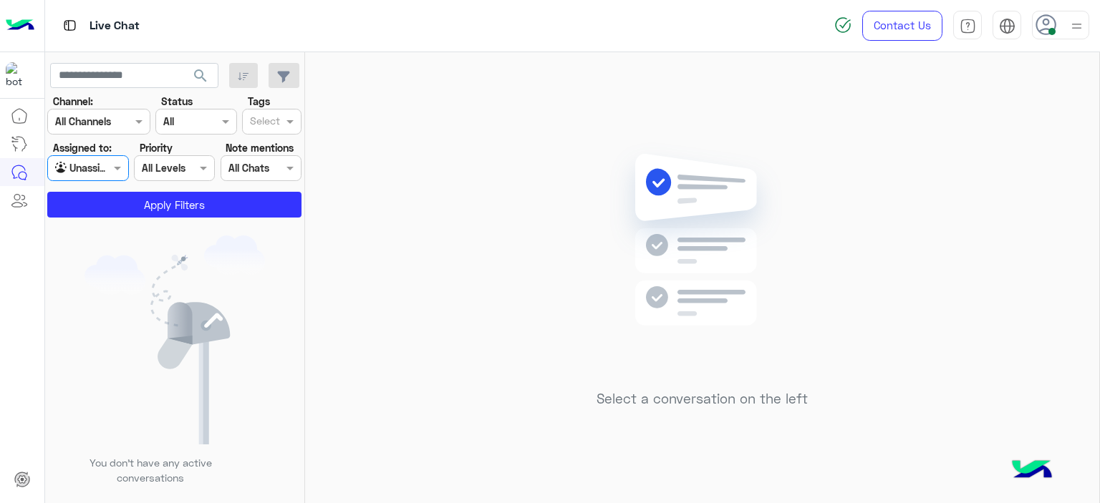
click at [277, 113] on div "Select" at bounding box center [263, 121] width 40 height 22
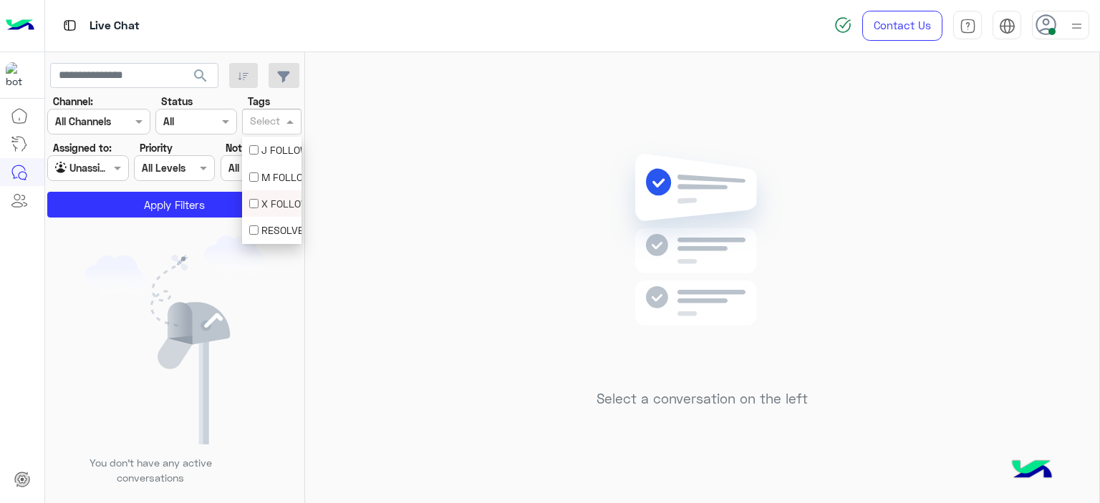
click at [270, 191] on div "X FOLLOW UP" at bounding box center [271, 203] width 59 height 26
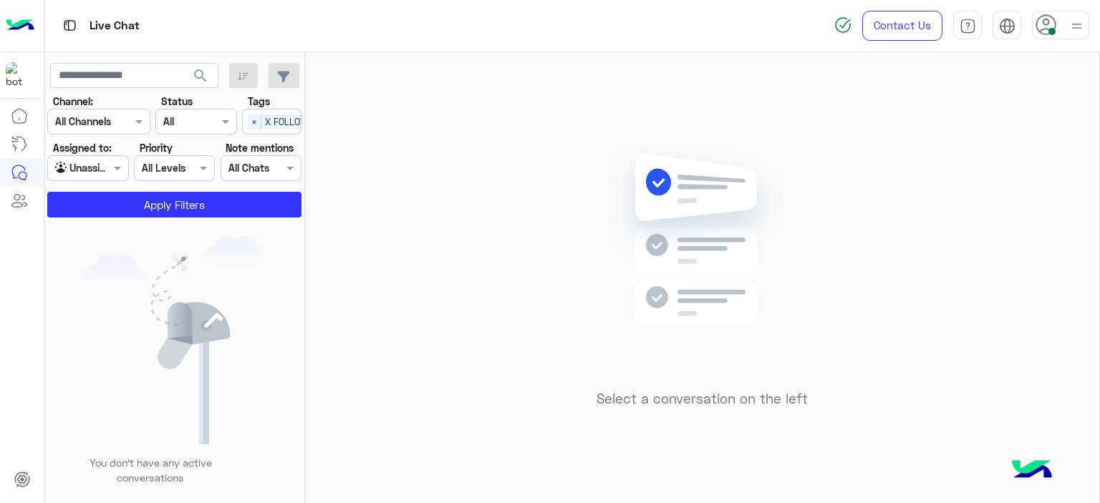
drag, startPoint x: 270, startPoint y: 185, endPoint x: 269, endPoint y: 143, distance: 42.2
click at [270, 183] on section "Channel: Channel All Channels Status Channel All Tags Select × X FOLLOW UP Assi…" at bounding box center [175, 156] width 238 height 124
click at [273, 112] on div "Select × X FOLLOW UP" at bounding box center [287, 121] width 89 height 22
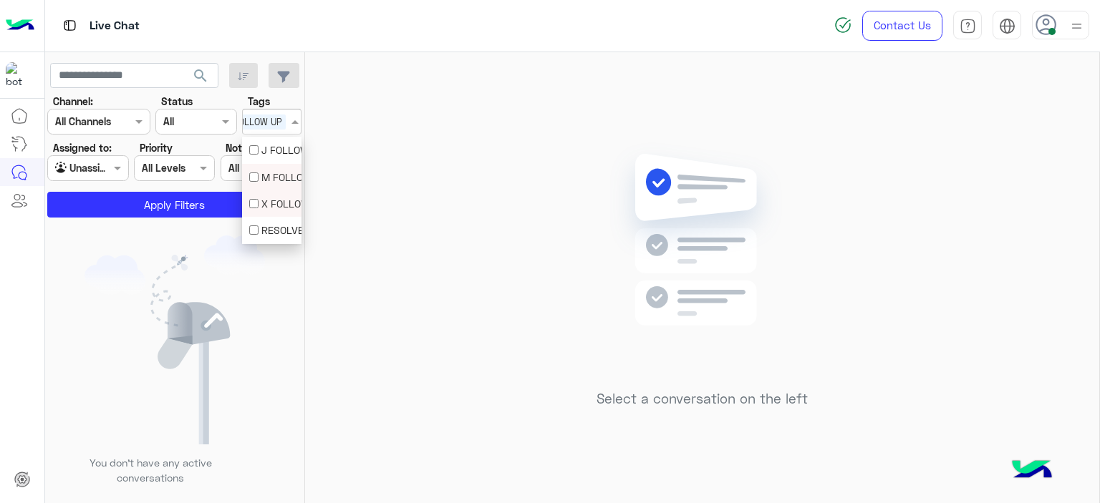
click at [271, 173] on div "M FOLLOW UP" at bounding box center [271, 177] width 45 height 15
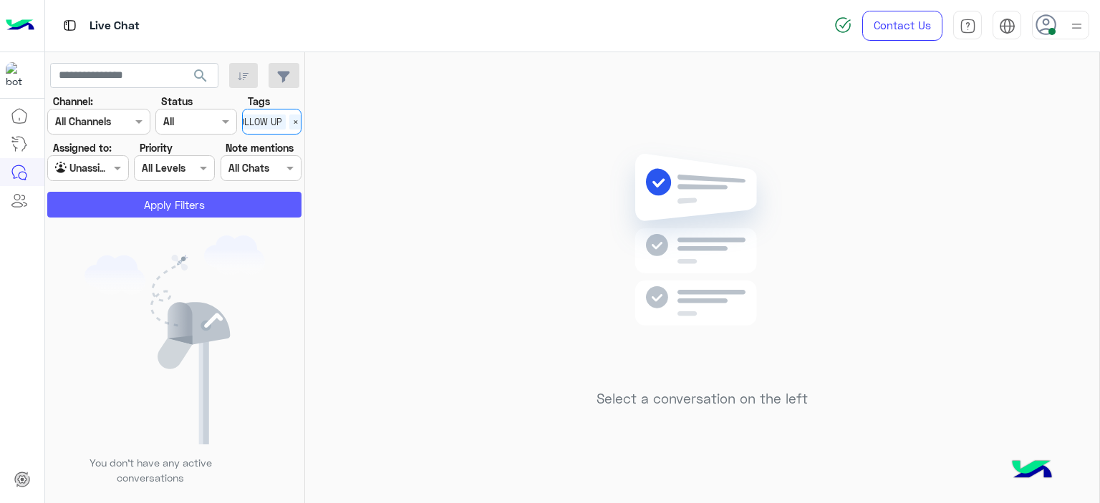
click at [242, 195] on button "Apply Filters" at bounding box center [174, 205] width 254 height 26
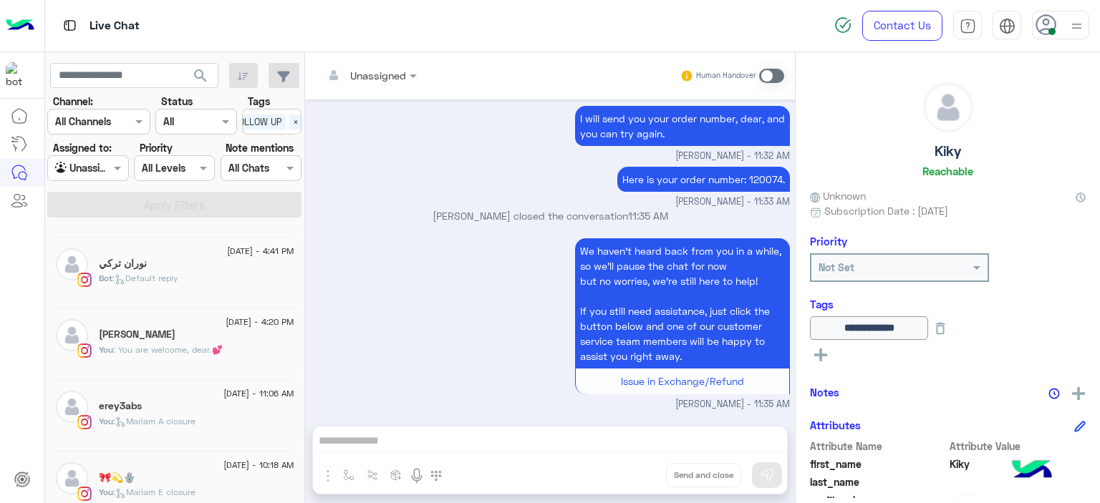
scroll to position [779, 0]
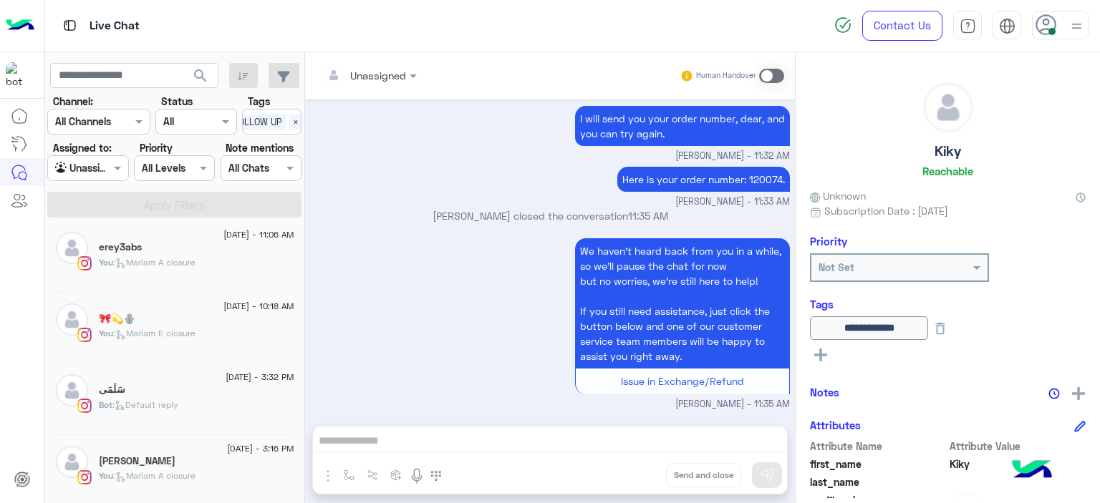
click at [201, 455] on div "Rana Ibrahim" at bounding box center [196, 462] width 195 height 15
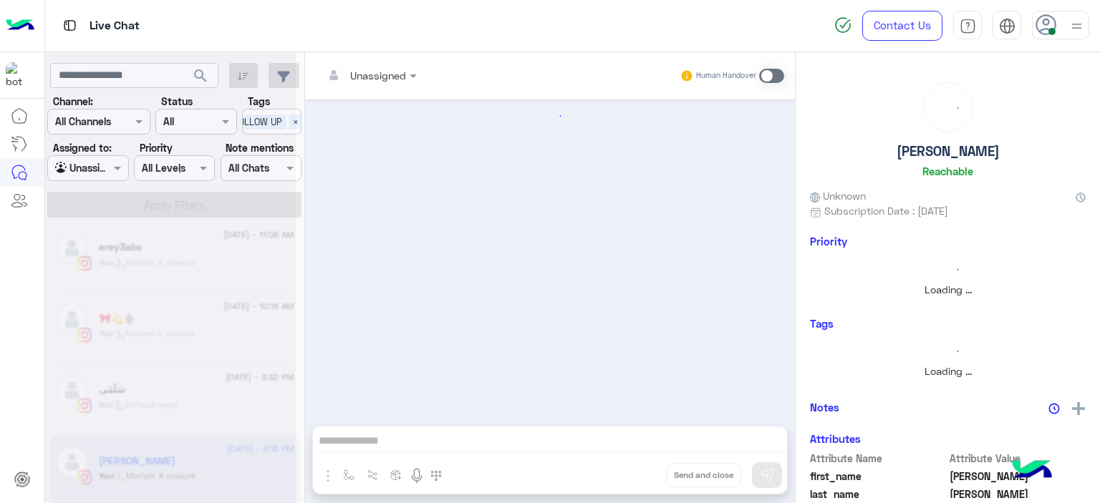
scroll to position [1035, 0]
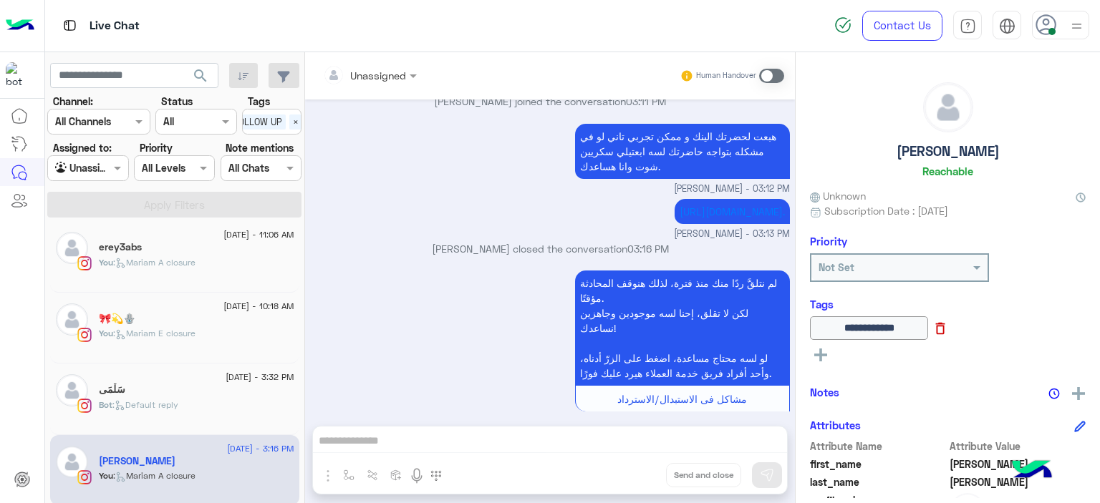
click at [948, 331] on icon at bounding box center [940, 329] width 16 height 16
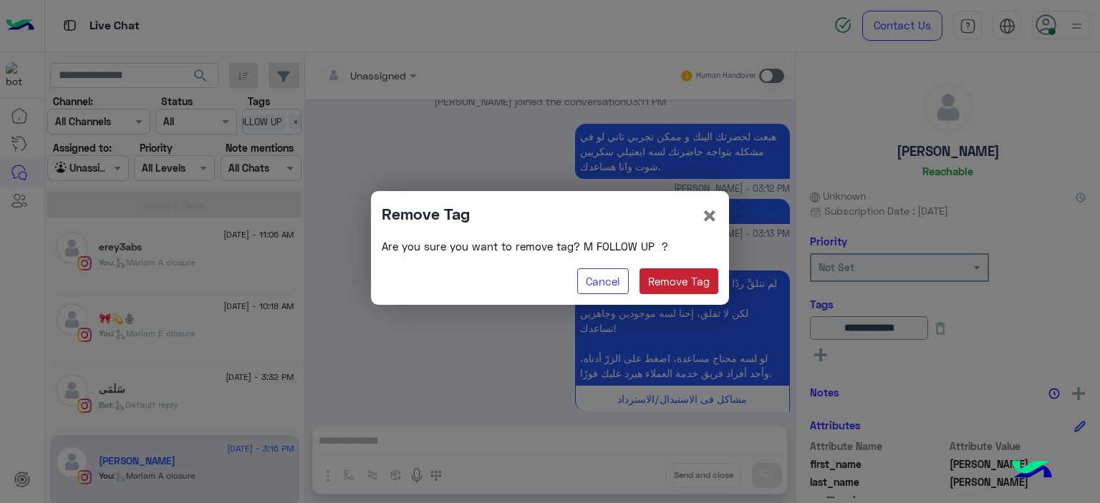
click at [700, 280] on button "Remove Tag" at bounding box center [678, 281] width 79 height 26
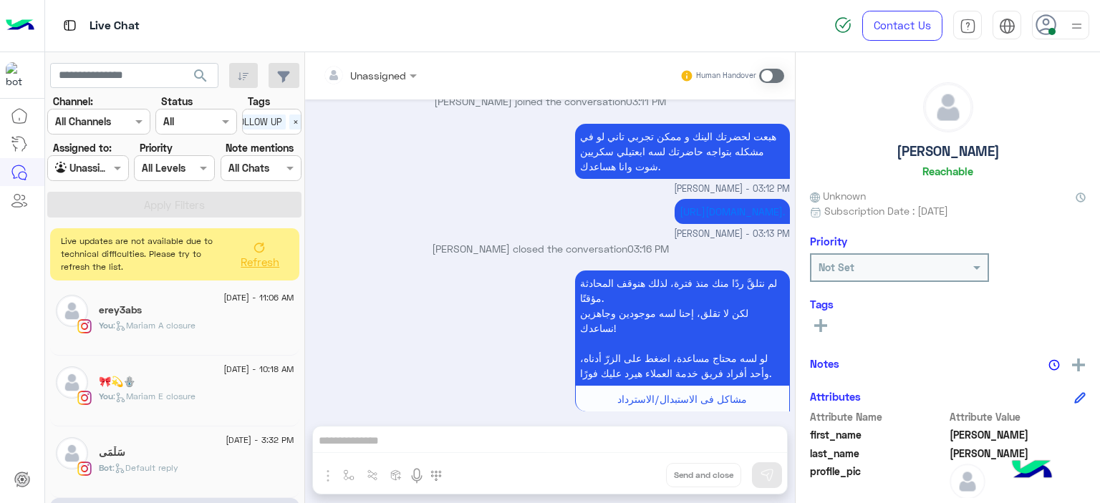
click at [221, 447] on div "سَلْمَى" at bounding box center [196, 454] width 195 height 15
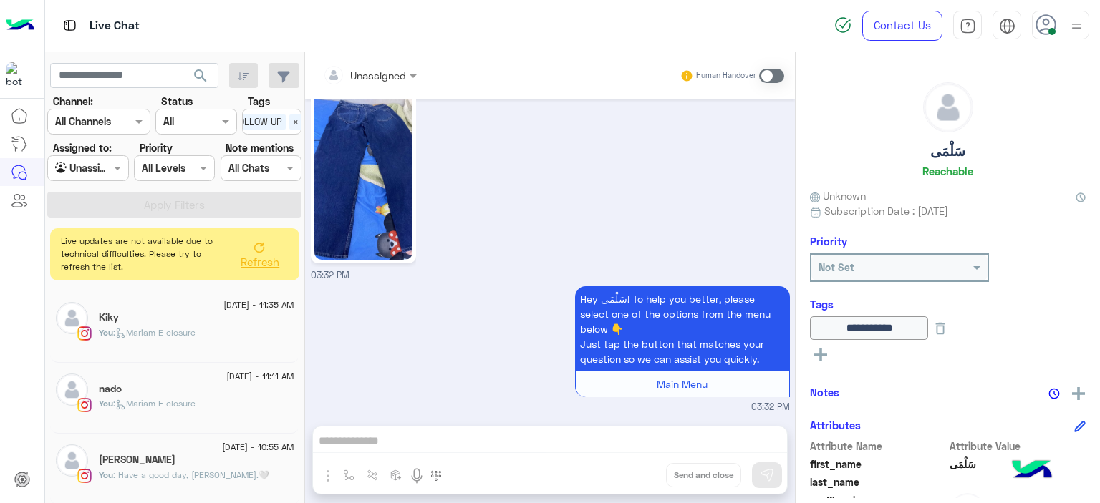
click at [183, 327] on span ": Mariam E closure" at bounding box center [154, 332] width 82 height 11
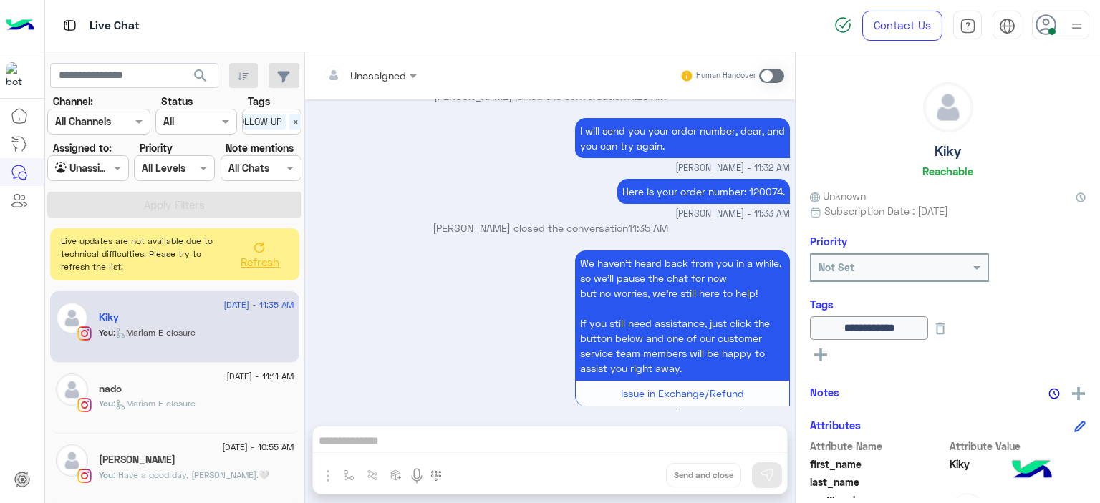
scroll to position [1617, 0]
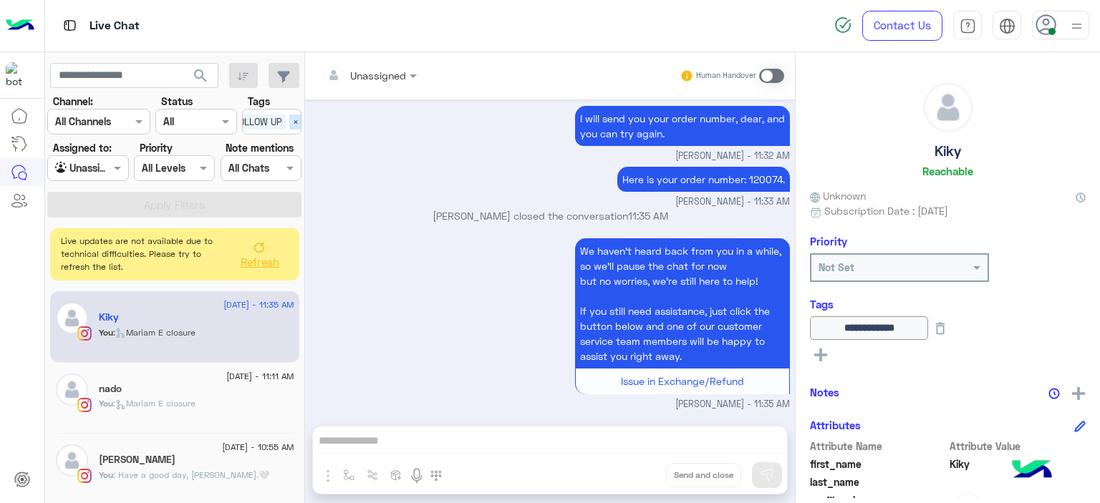
click at [295, 125] on span "×" at bounding box center [296, 122] width 14 height 15
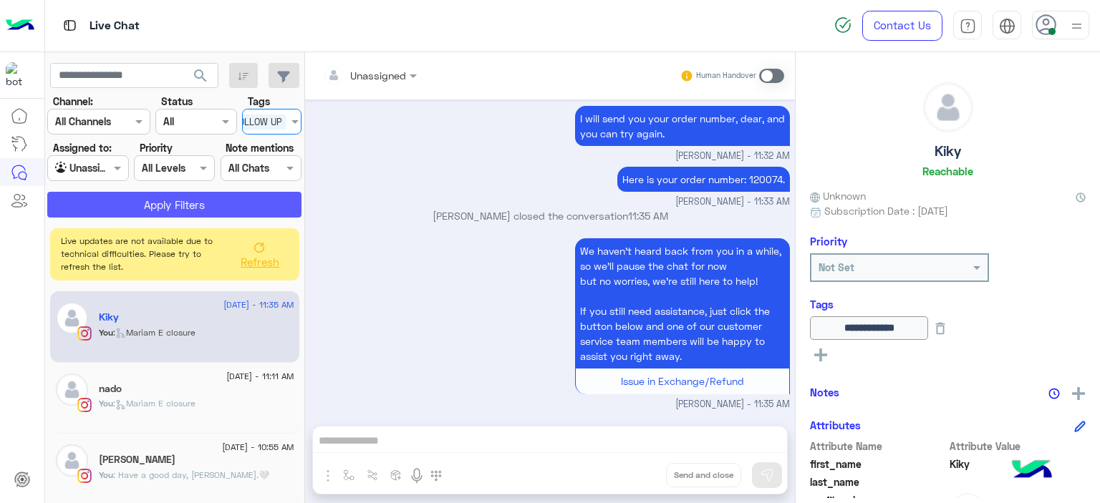
click at [228, 205] on button "Apply Filters" at bounding box center [174, 205] width 254 height 26
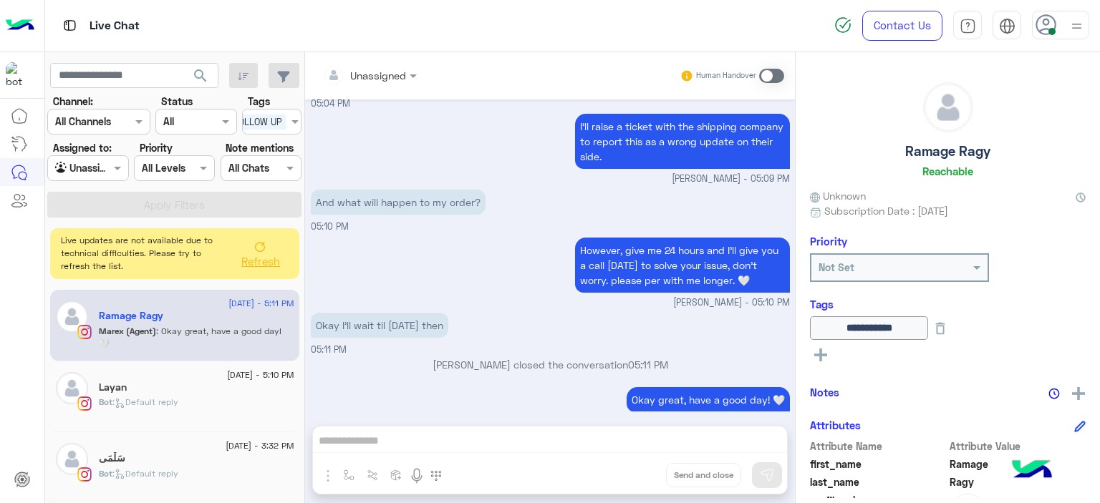
click at [264, 248] on button "Refresh" at bounding box center [259, 253] width 57 height 40
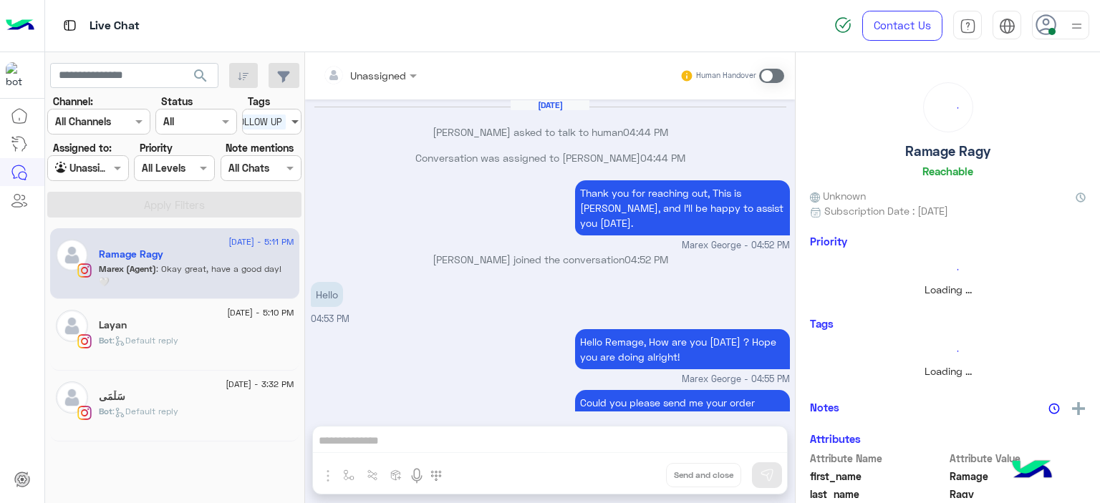
scroll to position [877, 0]
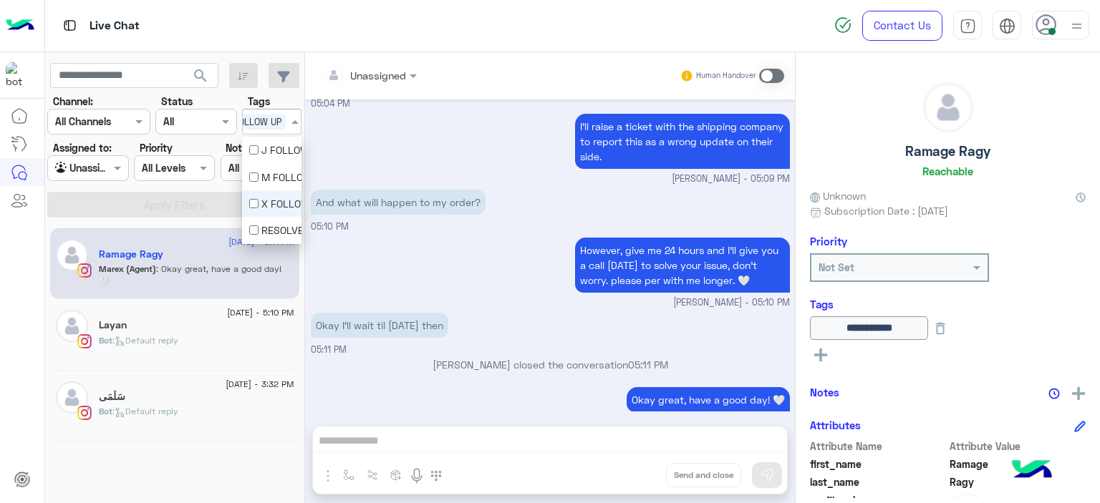
click at [283, 124] on span "X FOLLOW UP" at bounding box center [253, 122] width 64 height 15
click at [276, 177] on div "M FOLLOW UP" at bounding box center [271, 177] width 45 height 15
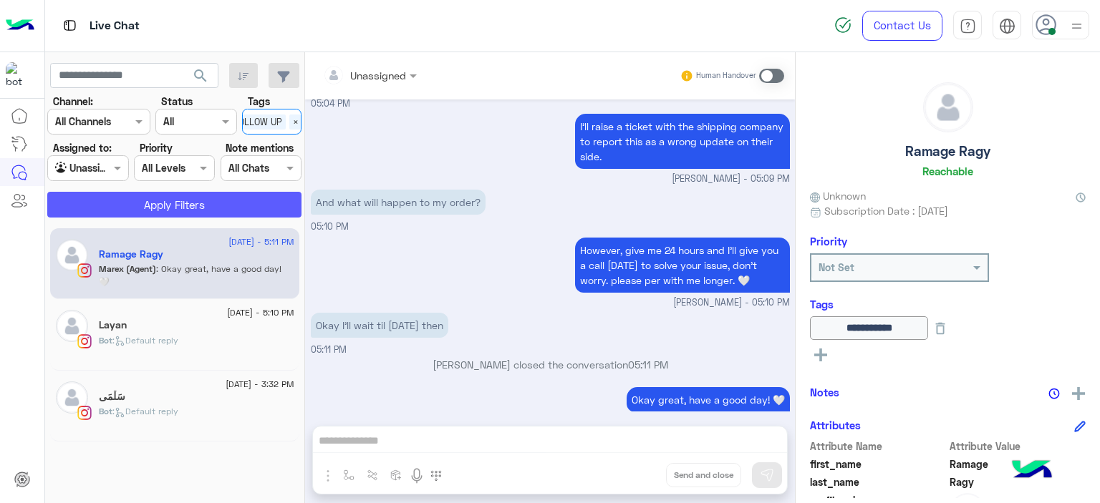
click at [274, 200] on button "Apply Filters" at bounding box center [174, 205] width 254 height 26
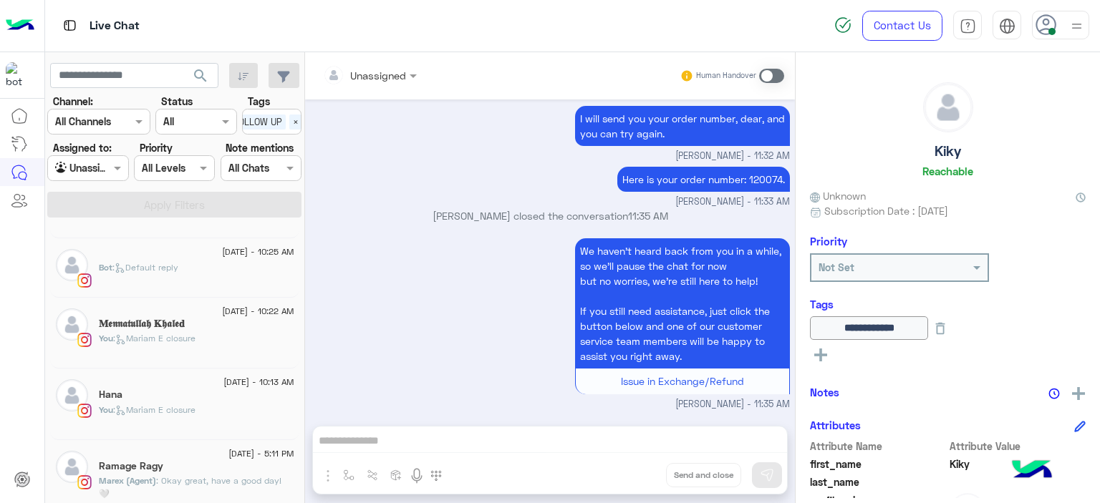
scroll to position [271, 0]
click at [157, 266] on span ": Default reply" at bounding box center [145, 271] width 66 height 11
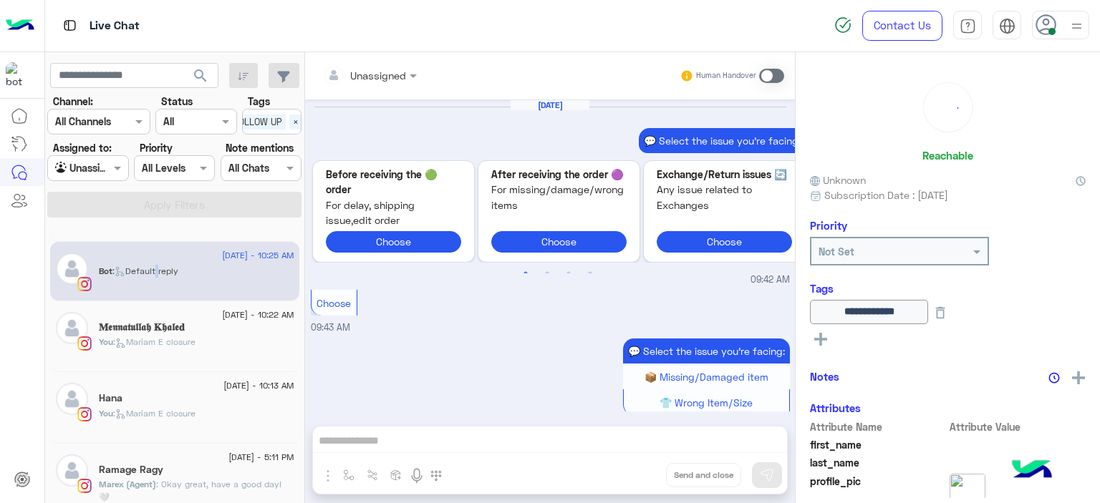
scroll to position [1527, 0]
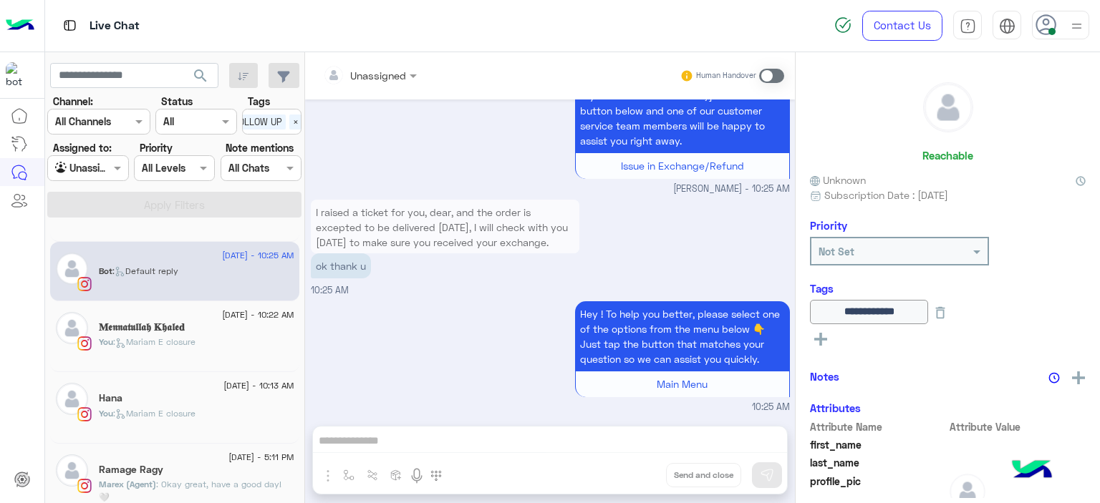
click at [504, 311] on div "Hey ! To help you better, please select one of the options from the menu below …" at bounding box center [550, 356] width 479 height 117
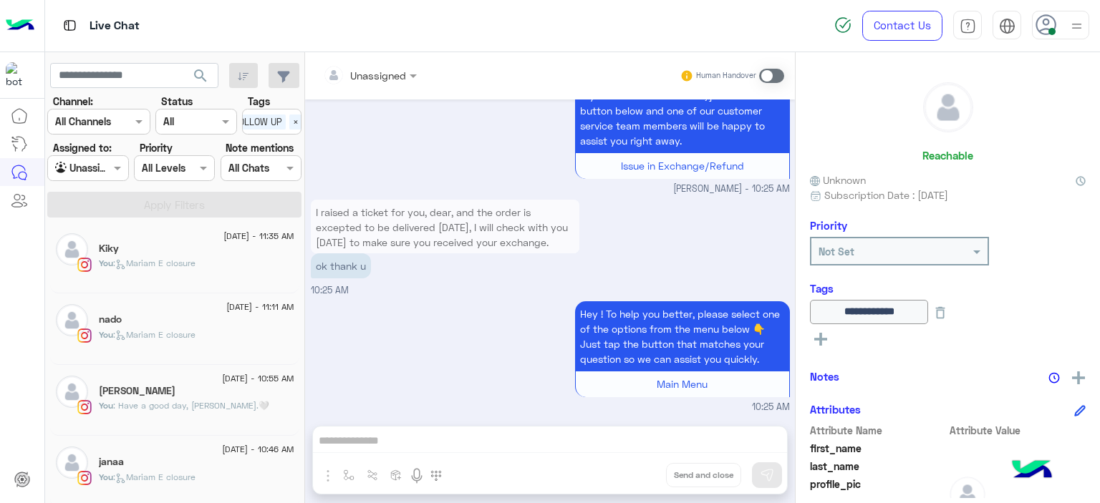
scroll to position [0, 0]
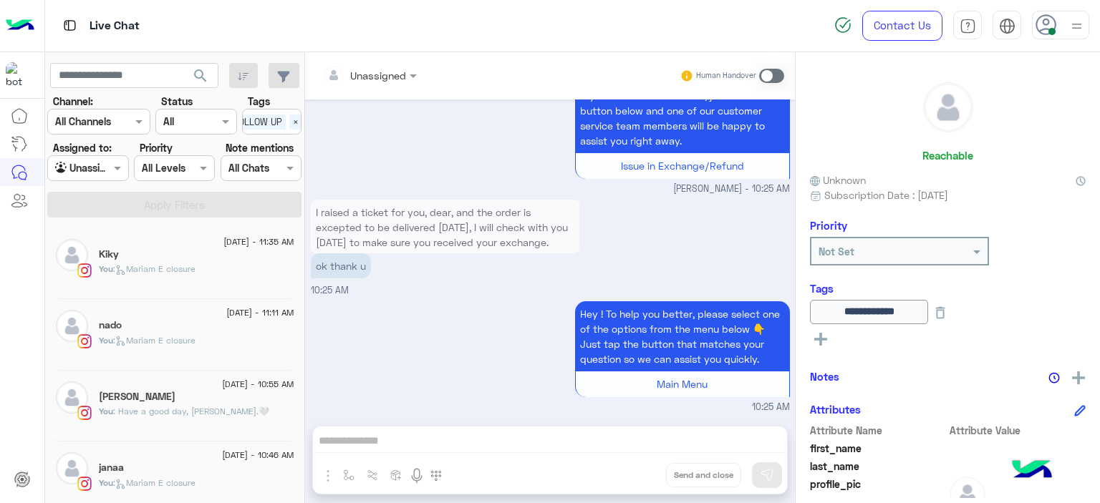
click at [161, 477] on p "You : Mariam E closure" at bounding box center [147, 483] width 97 height 13
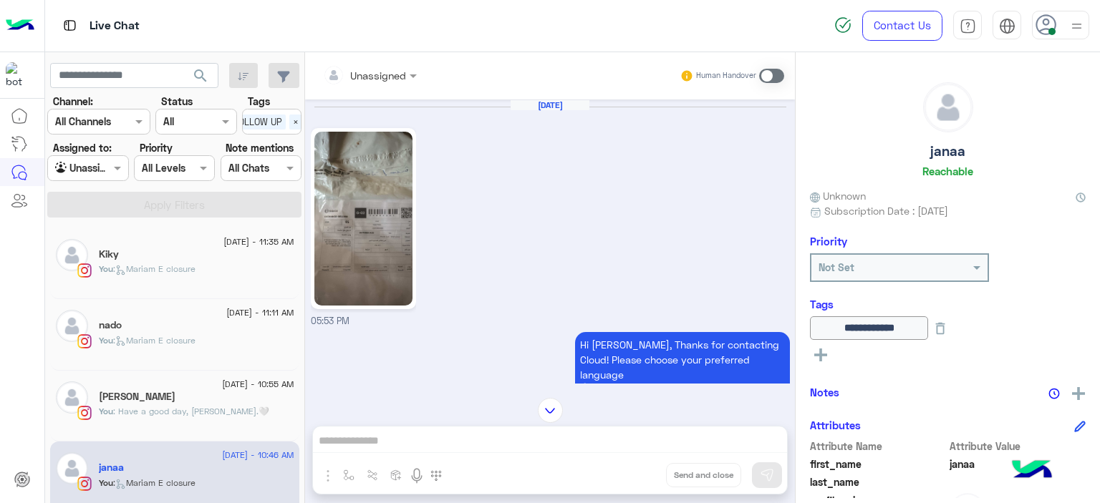
click at [337, 224] on img at bounding box center [363, 219] width 98 height 174
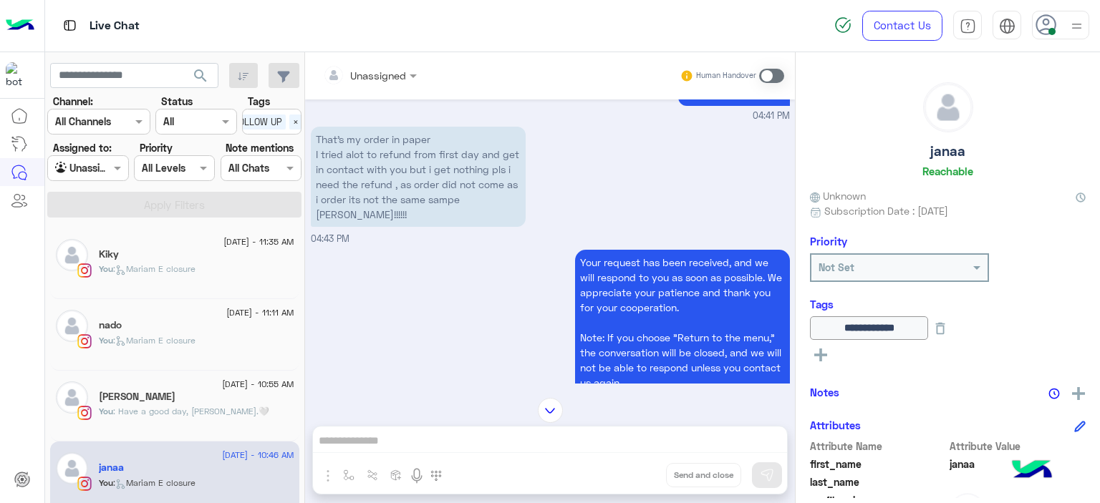
scroll to position [7282, 0]
click at [392, 74] on div at bounding box center [370, 75] width 108 height 16
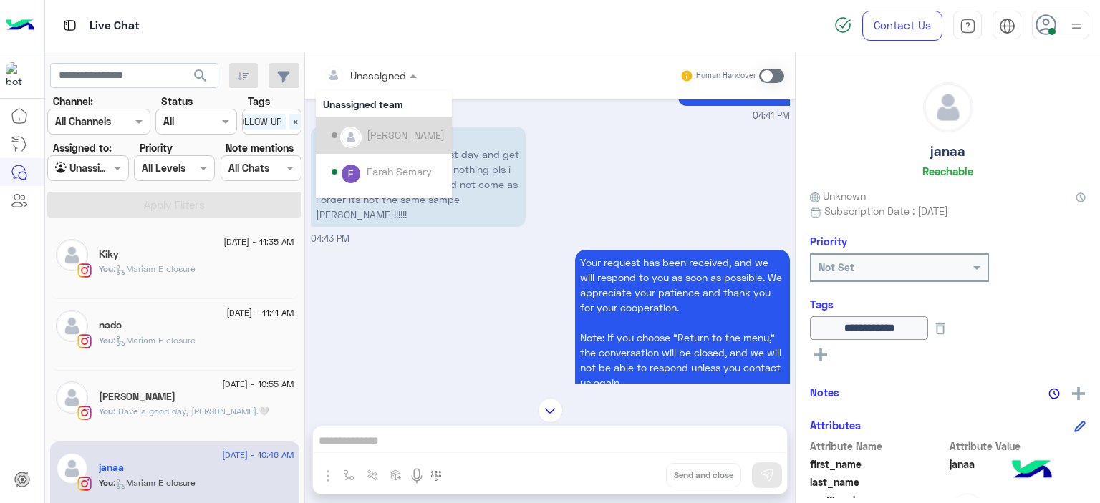
scroll to position [253, 0]
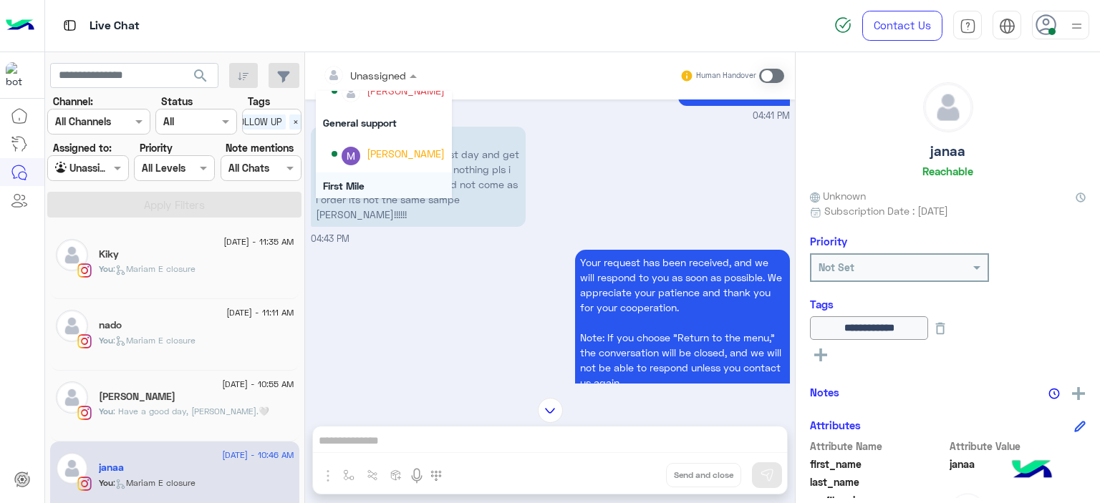
click at [409, 183] on div "First Mile" at bounding box center [384, 186] width 136 height 26
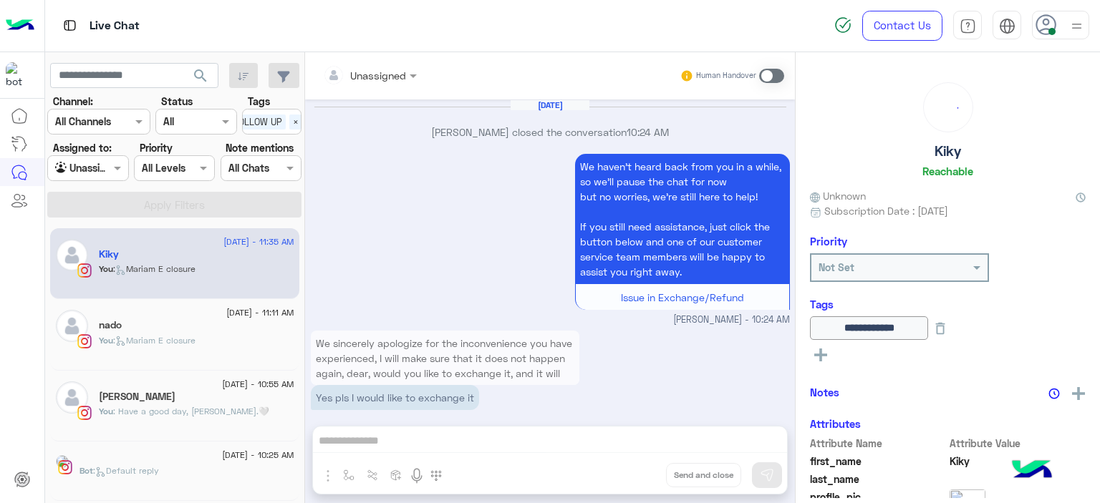
scroll to position [1617, 0]
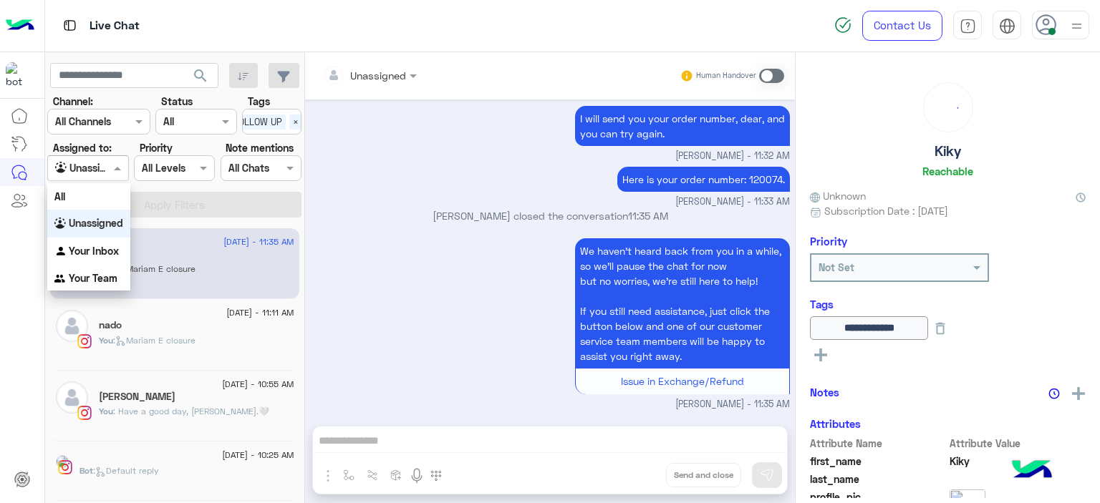
click at [112, 168] on span at bounding box center [119, 167] width 18 height 15
click at [115, 248] on b "Your Inbox" at bounding box center [94, 251] width 50 height 12
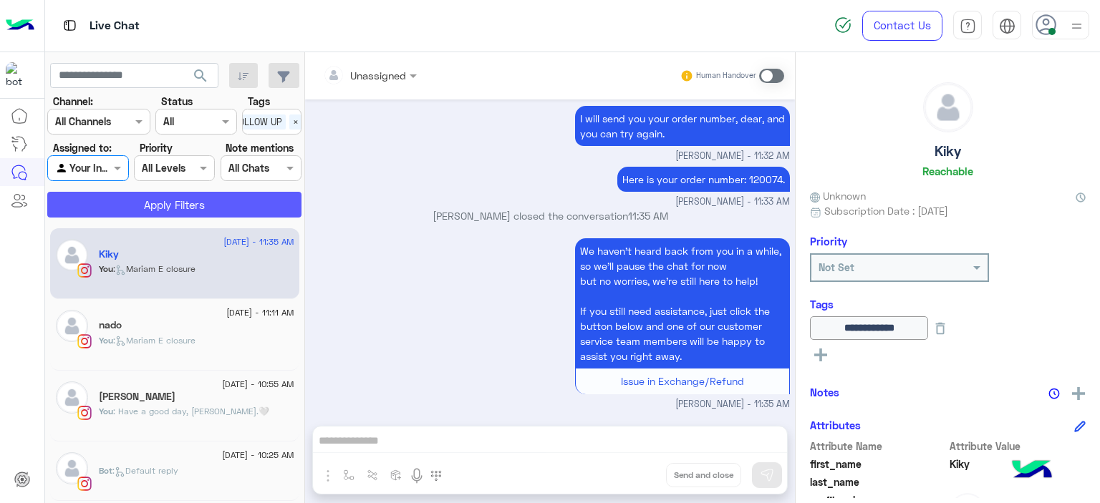
click at [204, 206] on button "Apply Filters" at bounding box center [174, 205] width 254 height 26
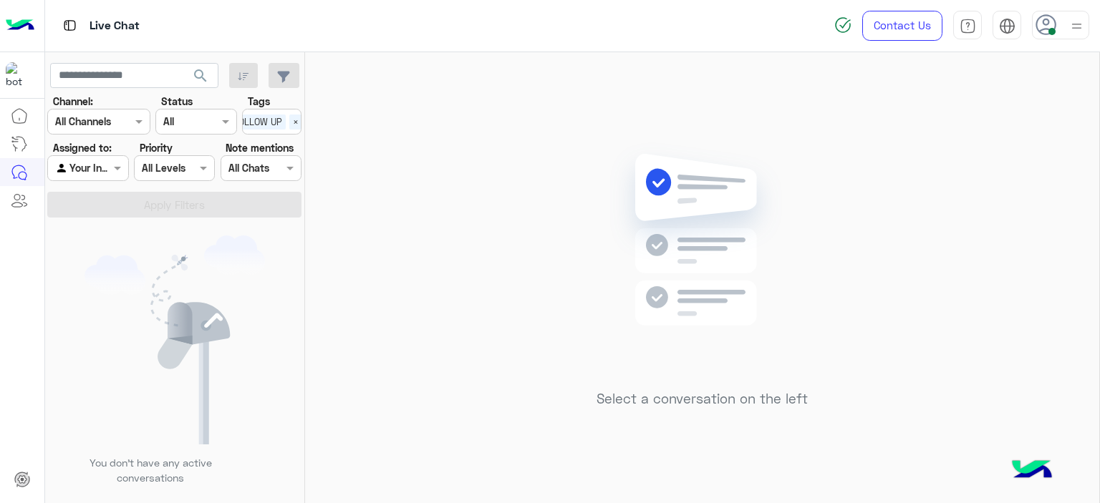
click at [107, 163] on div at bounding box center [87, 168] width 79 height 16
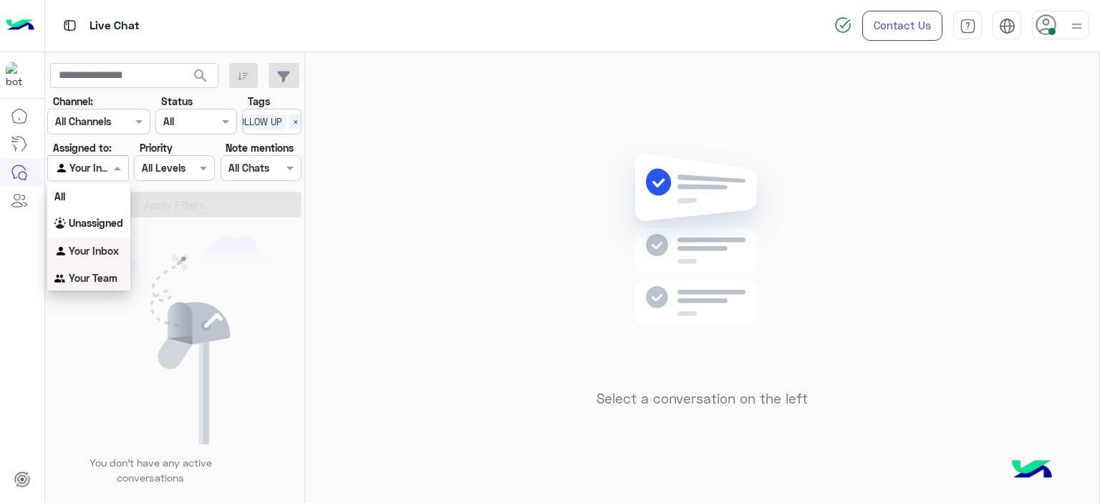
click at [117, 278] on div "Your Team" at bounding box center [88, 279] width 83 height 28
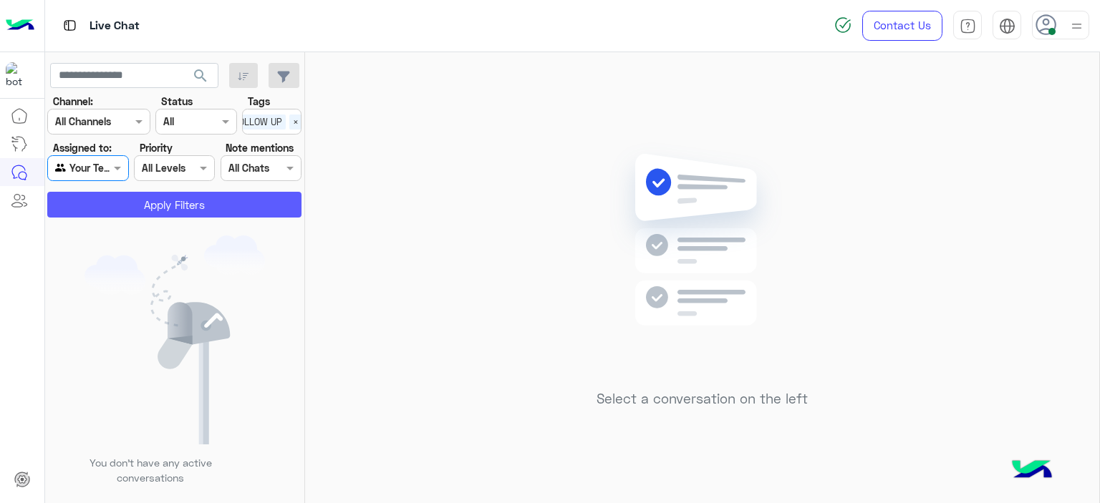
click at [183, 217] on app-inbox-users-filters "search Channel: Channel All Channels Status Channel All Tags Select × X FOLLOW …" at bounding box center [175, 137] width 260 height 171
click at [183, 212] on button "Apply Filters" at bounding box center [174, 205] width 254 height 26
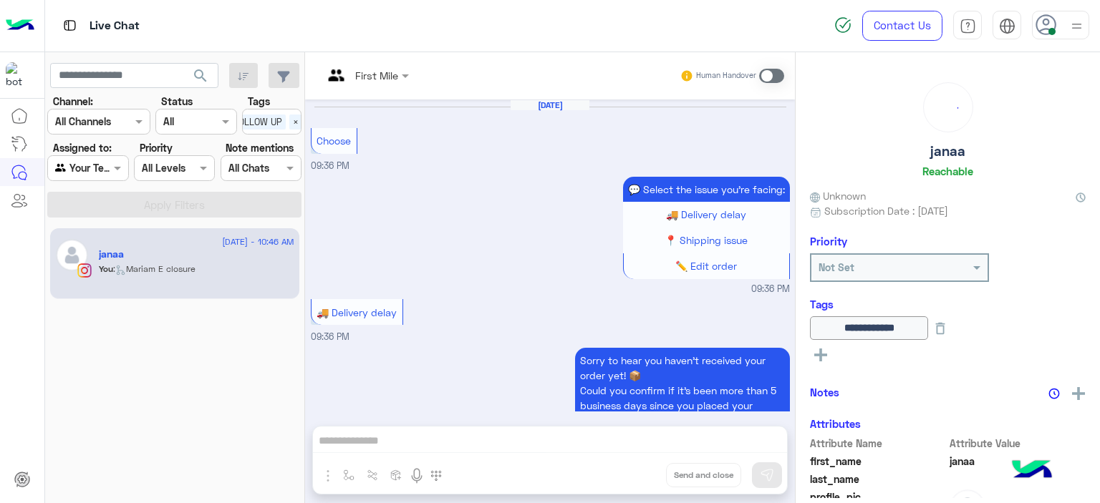
scroll to position [1074, 0]
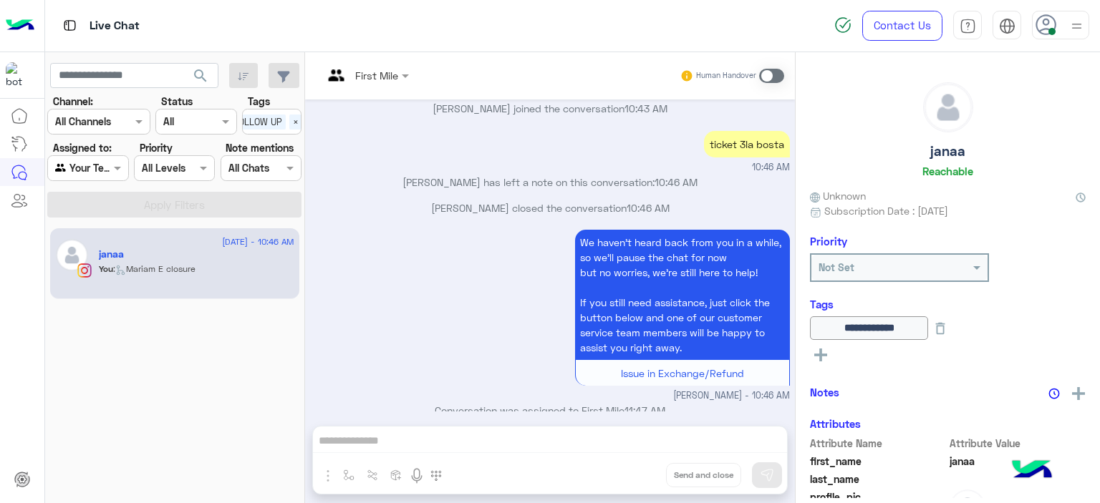
click at [385, 82] on div "First Mile" at bounding box center [376, 75] width 43 height 15
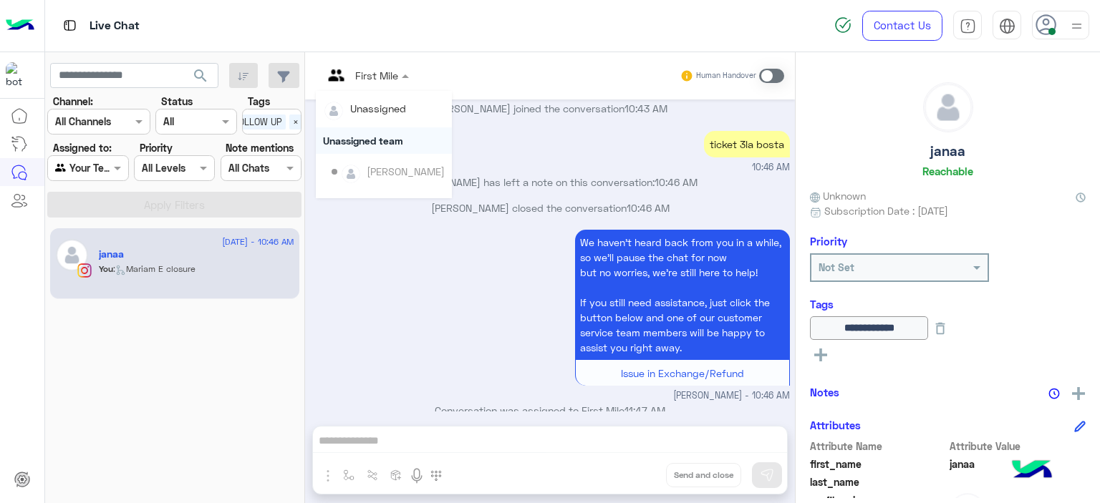
scroll to position [290, 0]
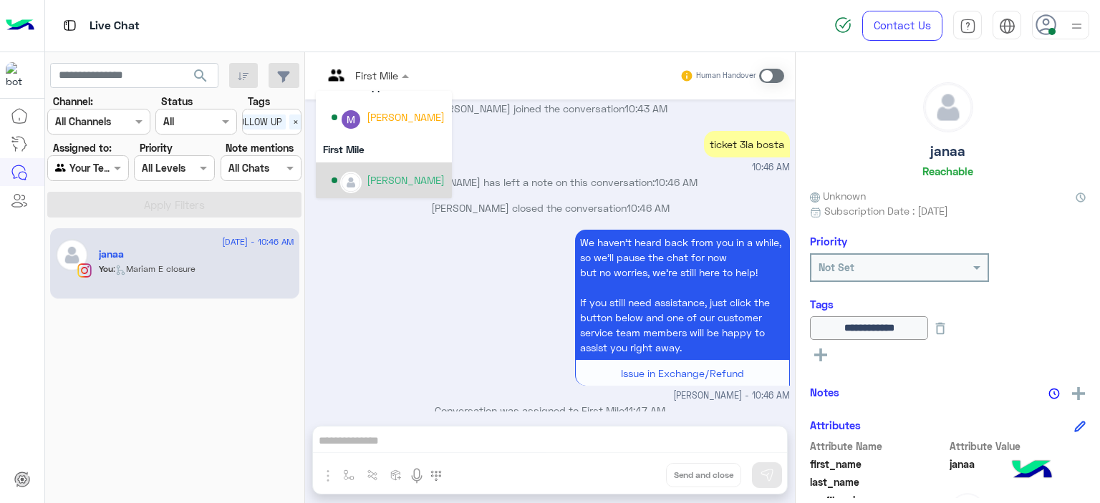
click at [395, 179] on div "Mariam Ahmed" at bounding box center [406, 180] width 78 height 15
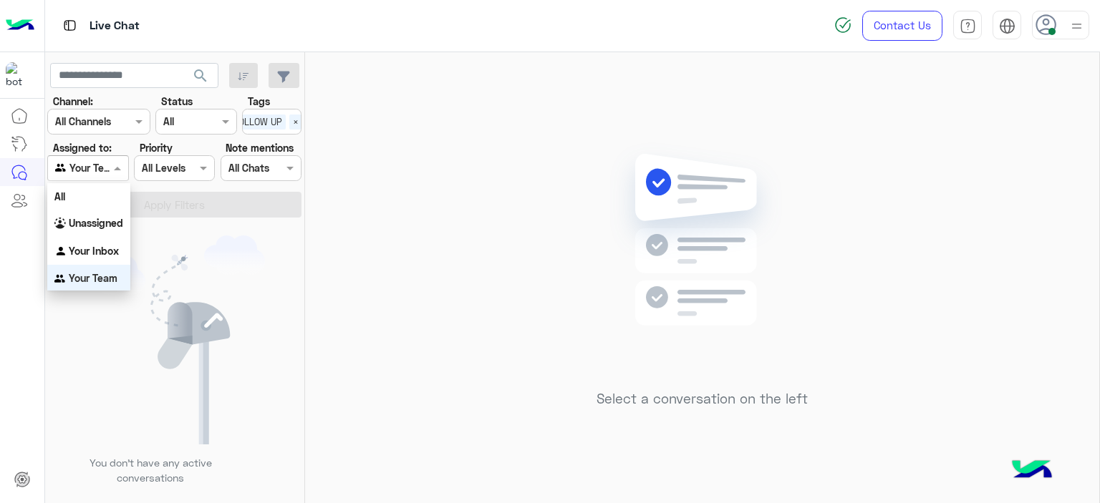
click at [106, 164] on div at bounding box center [87, 168] width 79 height 16
drag, startPoint x: 120, startPoint y: 224, endPoint x: 156, endPoint y: 223, distance: 36.5
click at [120, 224] on b "Unassigned" at bounding box center [96, 221] width 54 height 12
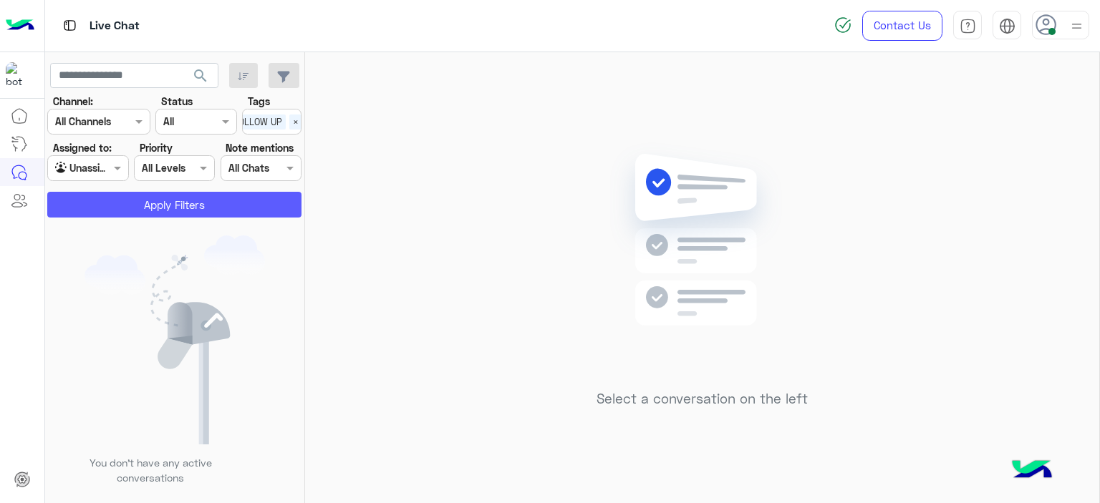
click at [201, 214] on button "Apply Filters" at bounding box center [174, 205] width 254 height 26
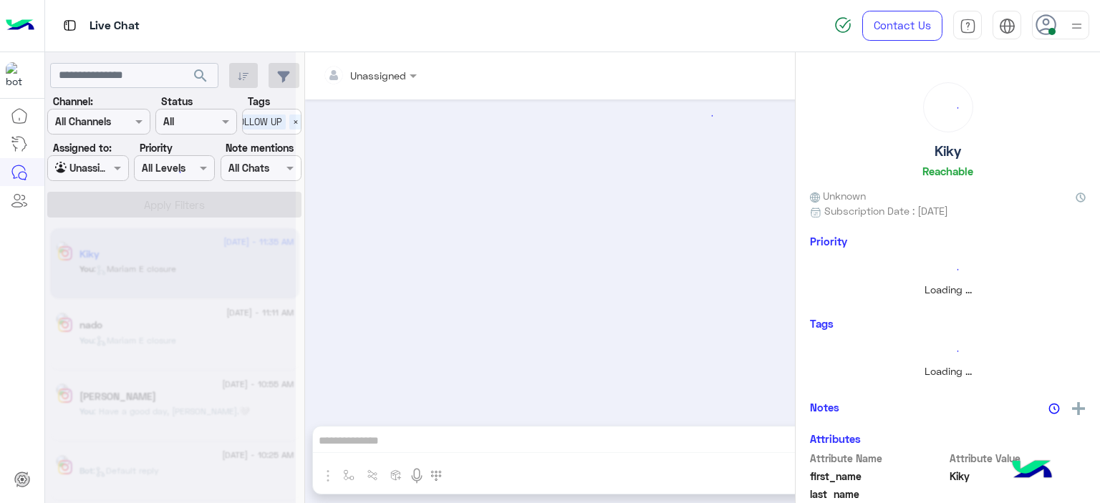
scroll to position [1617, 0]
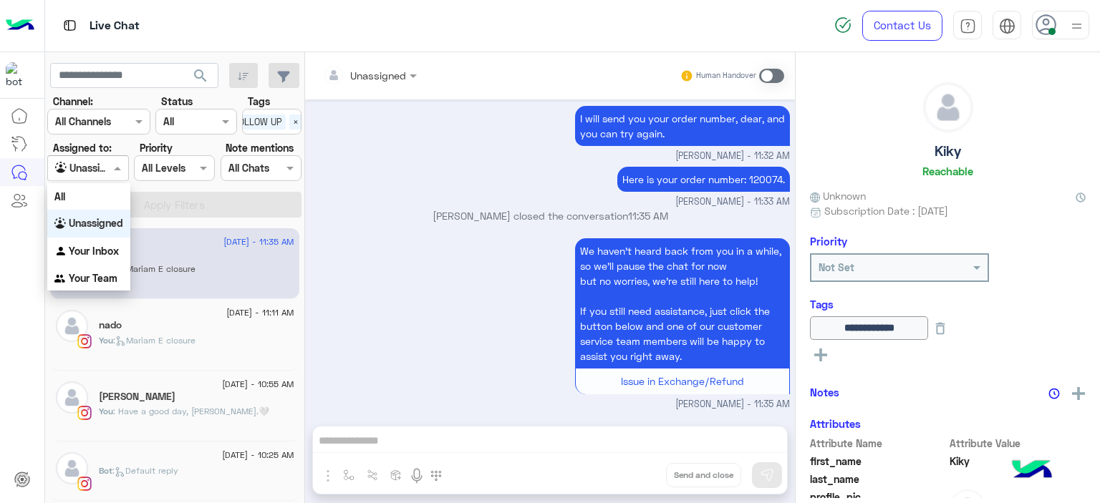
drag, startPoint x: 102, startPoint y: 167, endPoint x: 106, endPoint y: 180, distance: 13.6
click at [103, 168] on div at bounding box center [87, 168] width 79 height 16
click at [107, 254] on b "Your Inbox" at bounding box center [94, 251] width 50 height 12
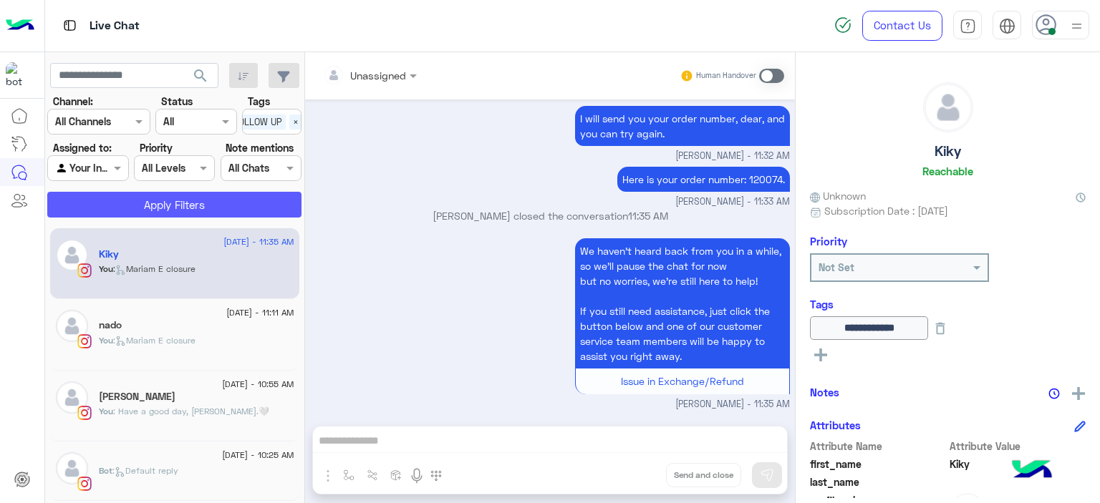
click at [281, 212] on button "Apply Filters" at bounding box center [174, 205] width 254 height 26
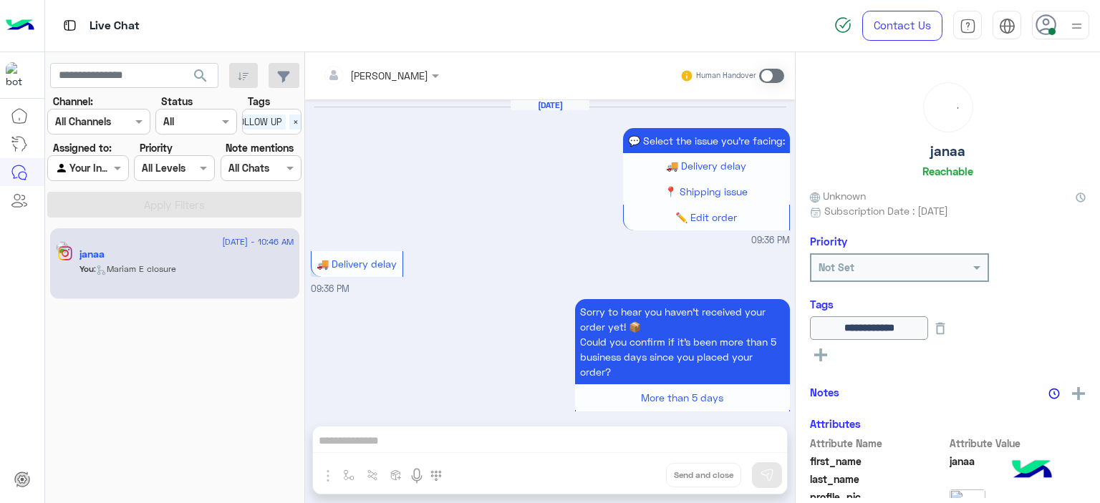
scroll to position [1052, 0]
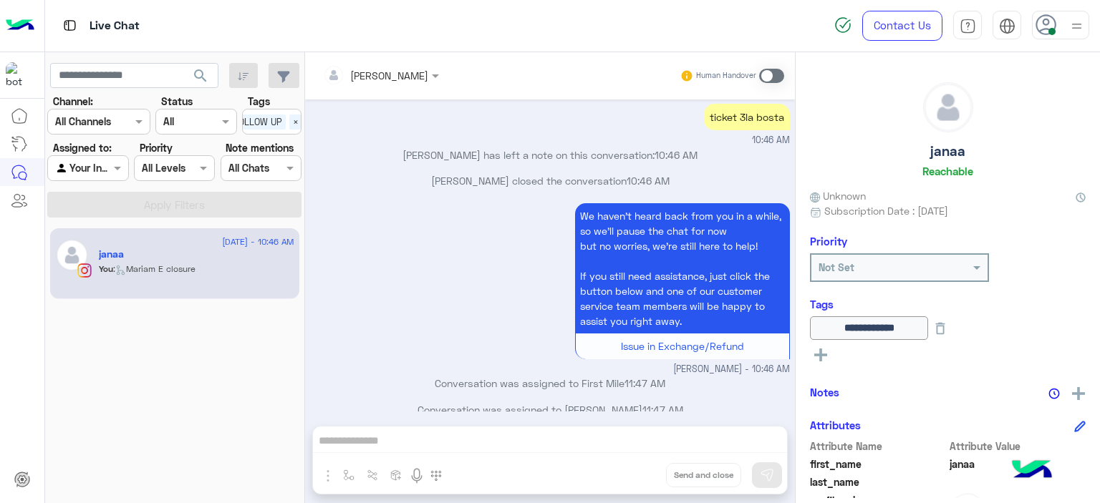
click at [765, 80] on span at bounding box center [771, 76] width 25 height 14
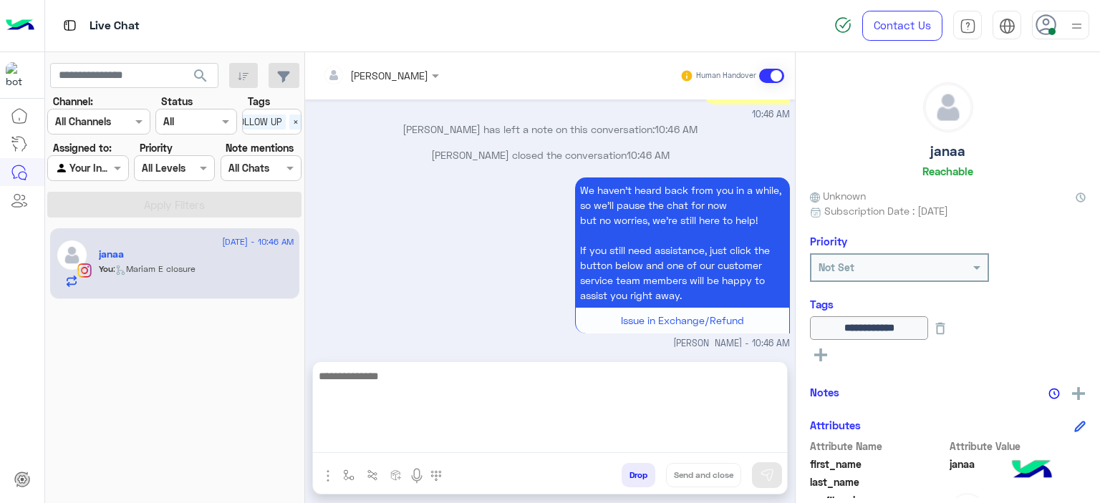
click at [404, 440] on textarea at bounding box center [550, 410] width 474 height 86
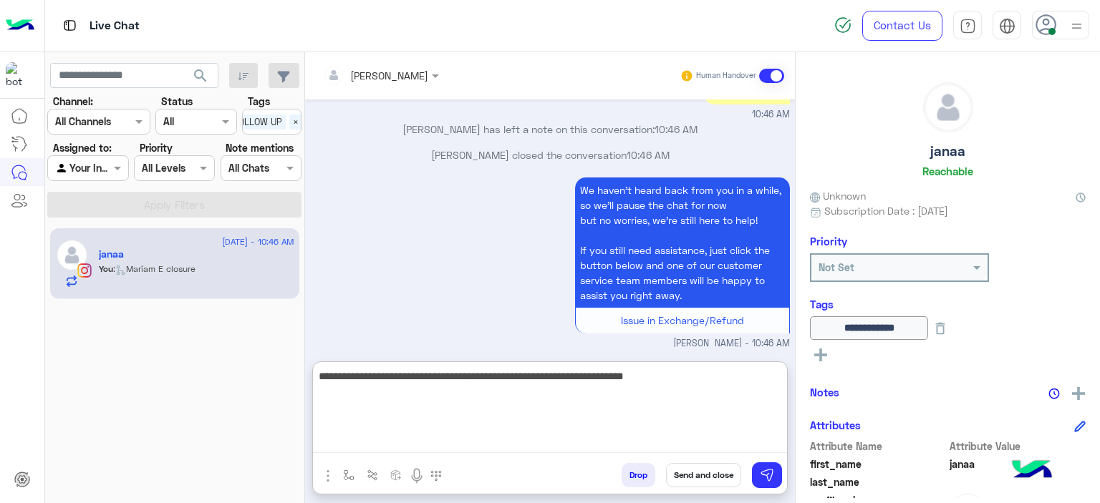
type textarea "**********"
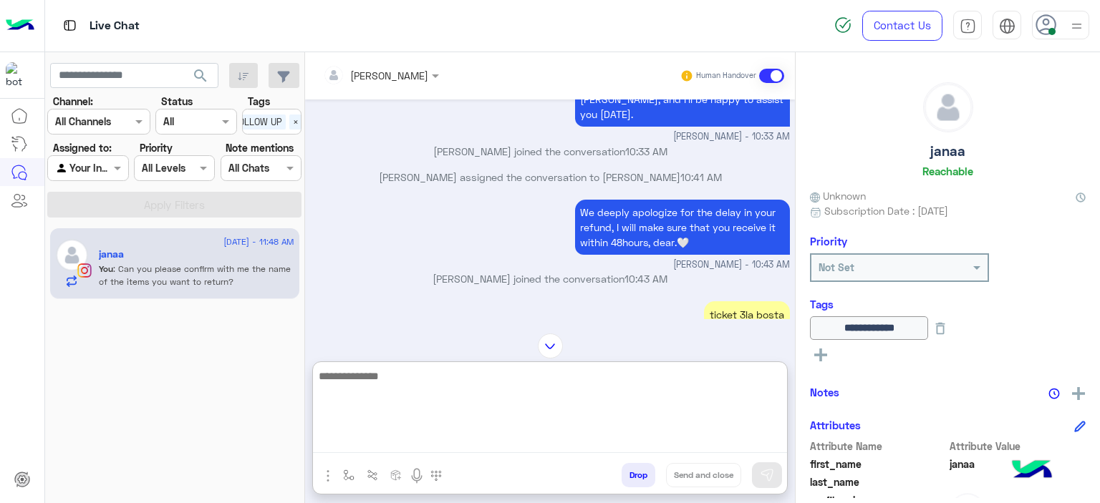
scroll to position [1230, 0]
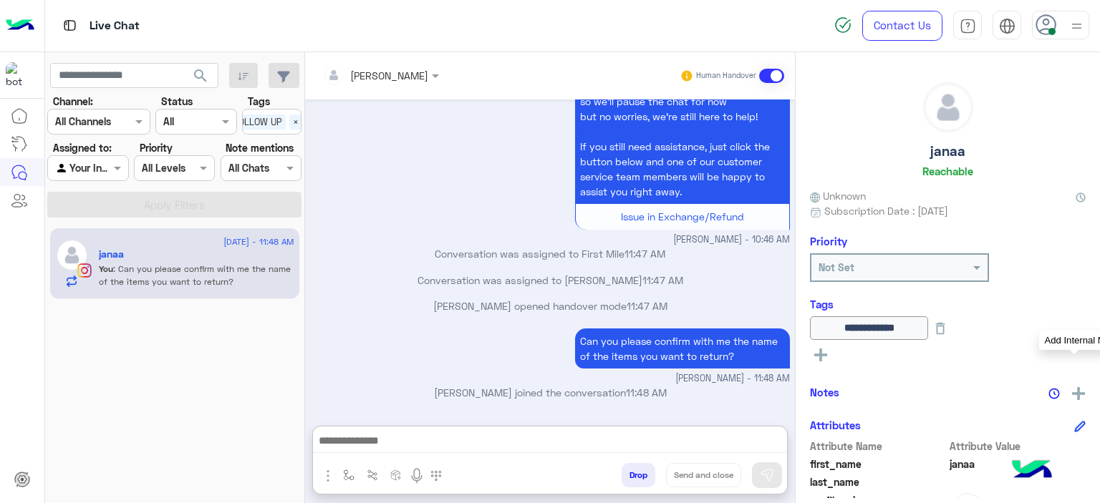
click at [1077, 394] on img at bounding box center [1078, 393] width 13 height 13
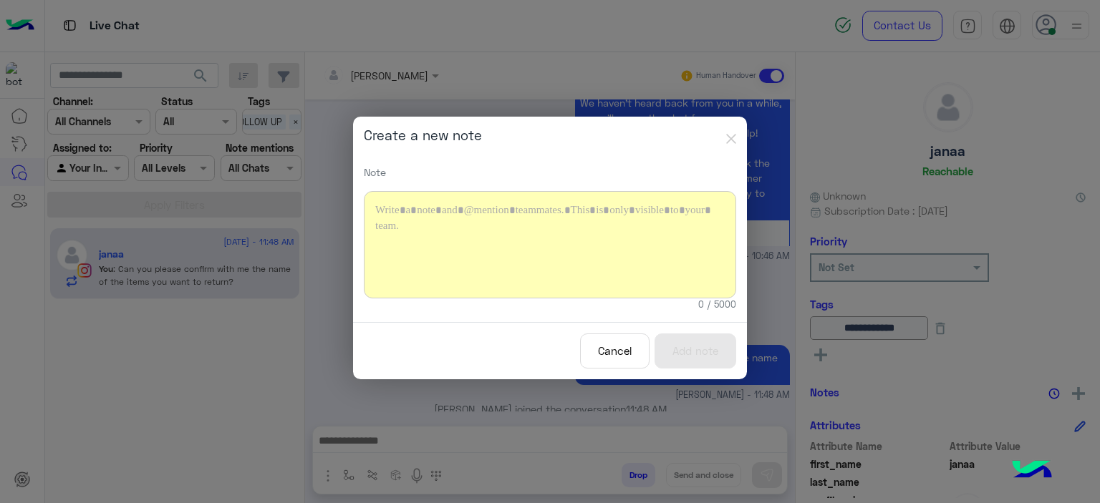
scroll to position [1165, 0]
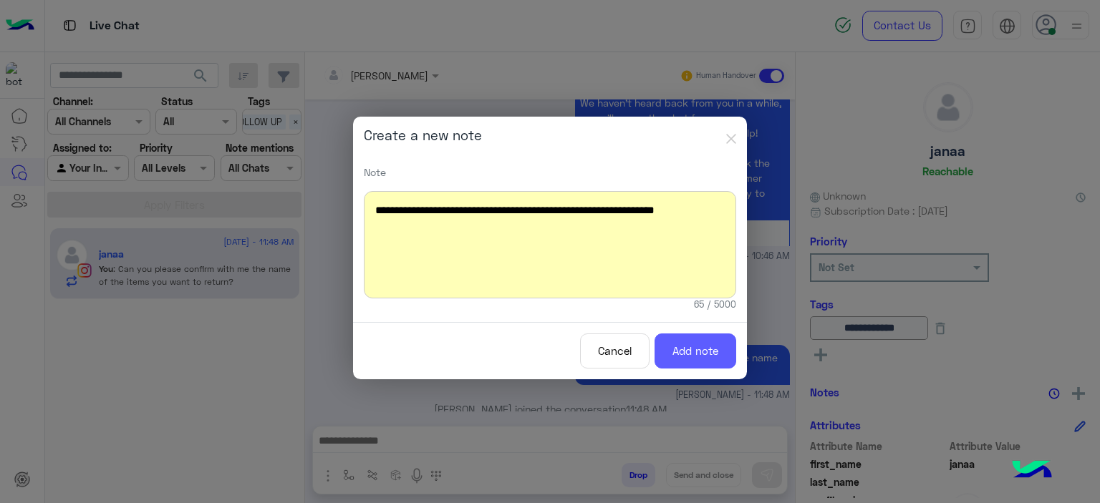
click at [706, 350] on button "Add note" at bounding box center [695, 351] width 82 height 35
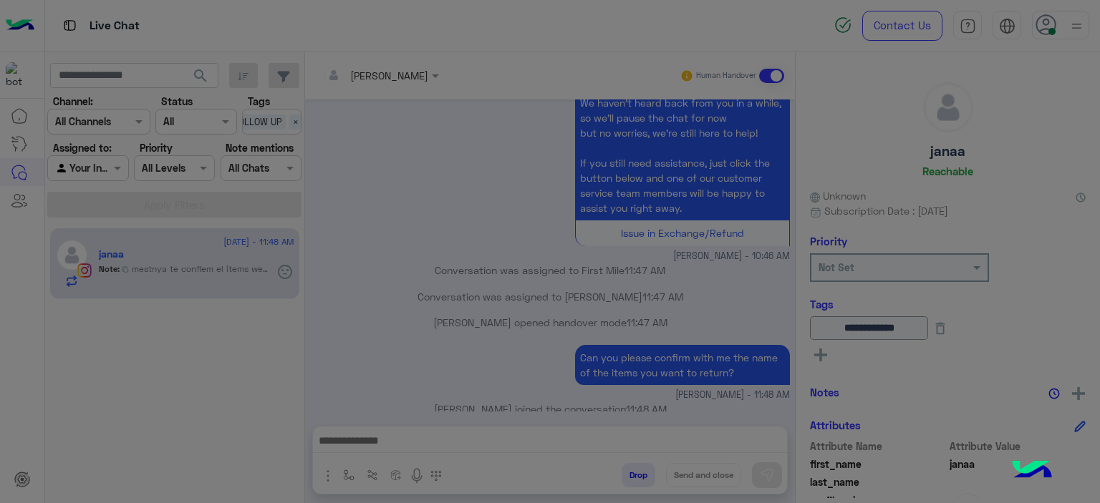
scroll to position [1254, 0]
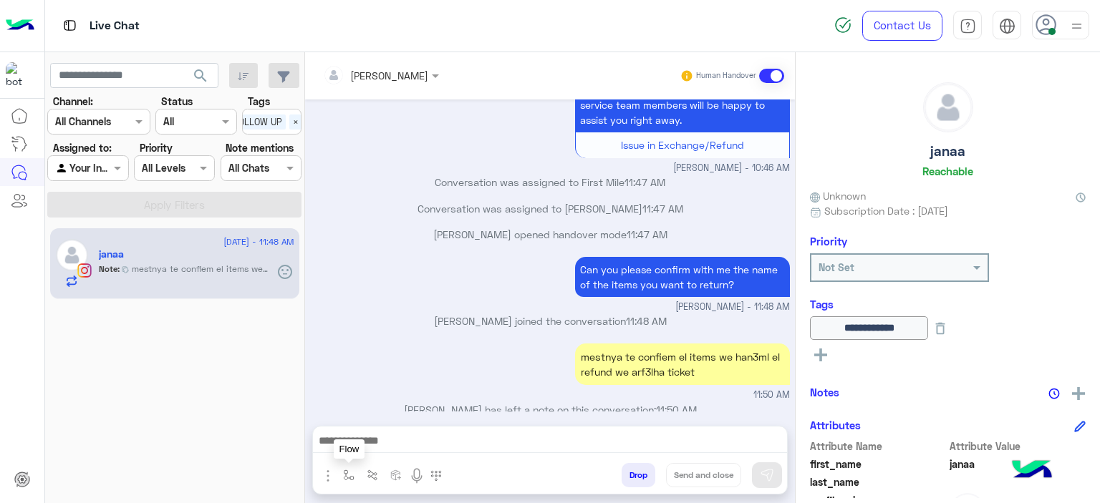
click at [351, 480] on img "button" at bounding box center [348, 475] width 11 height 11
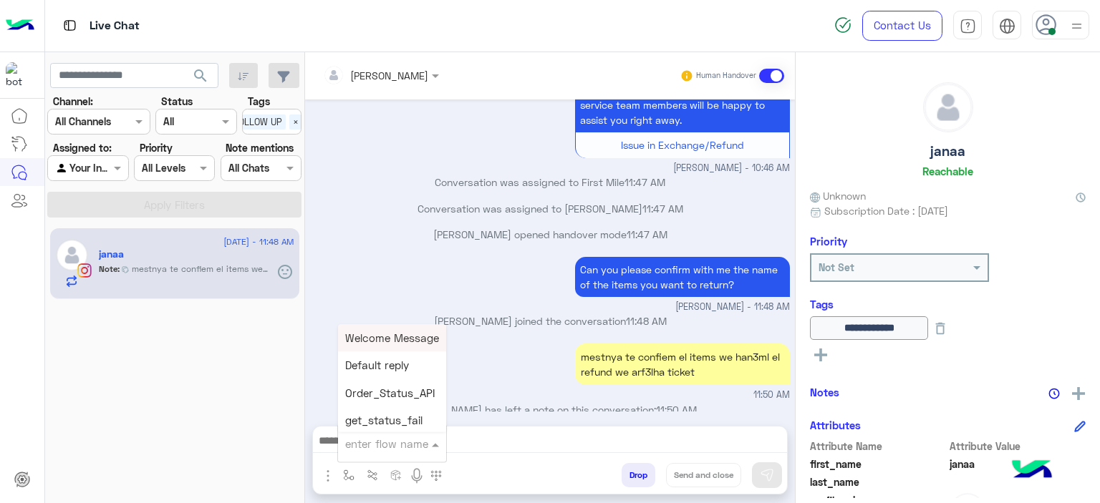
click at [382, 454] on div "enter flow name" at bounding box center [392, 444] width 108 height 26
type input "******"
click at [421, 369] on span "Mariam E closure" at bounding box center [389, 365] width 88 height 13
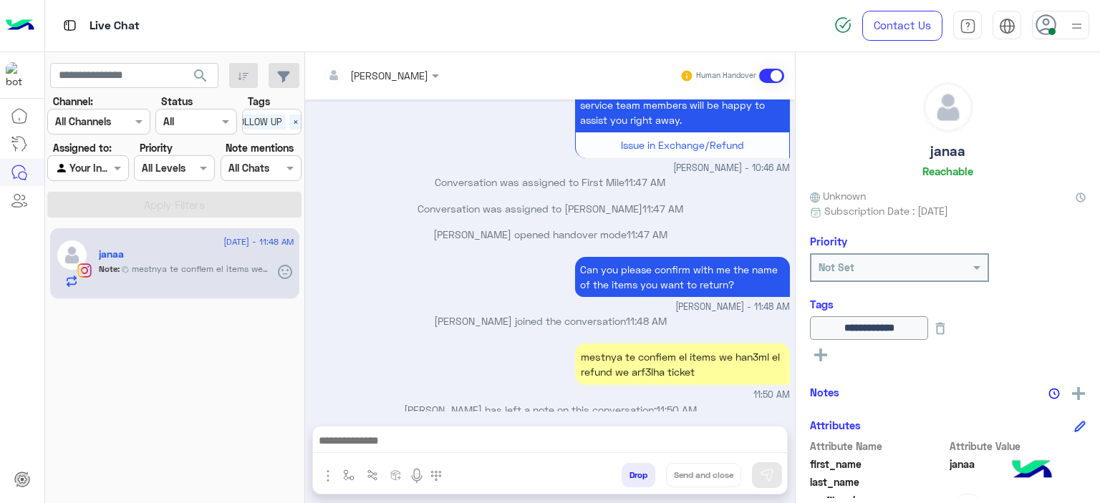
type textarea "**********"
click at [723, 476] on button "Send and close" at bounding box center [703, 475] width 75 height 24
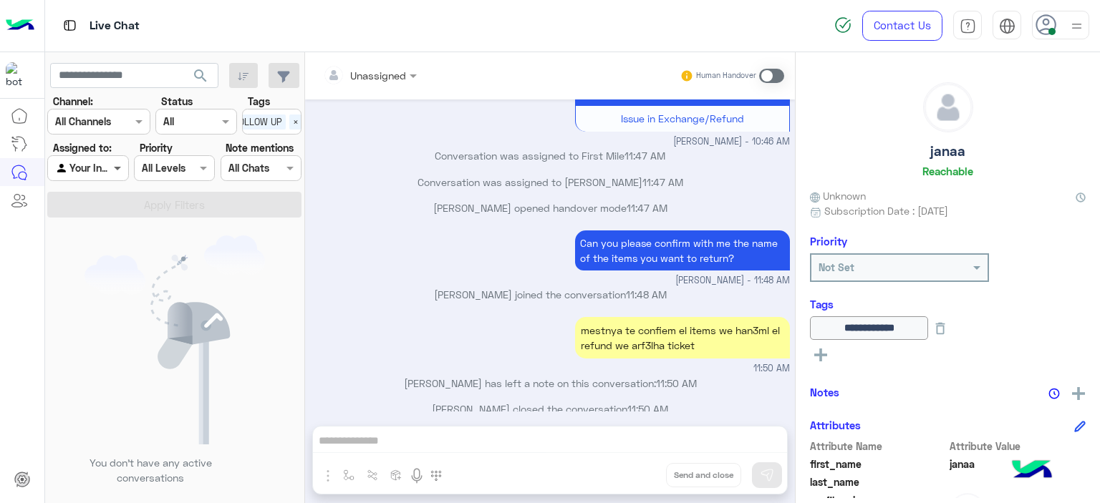
scroll to position [1456, 0]
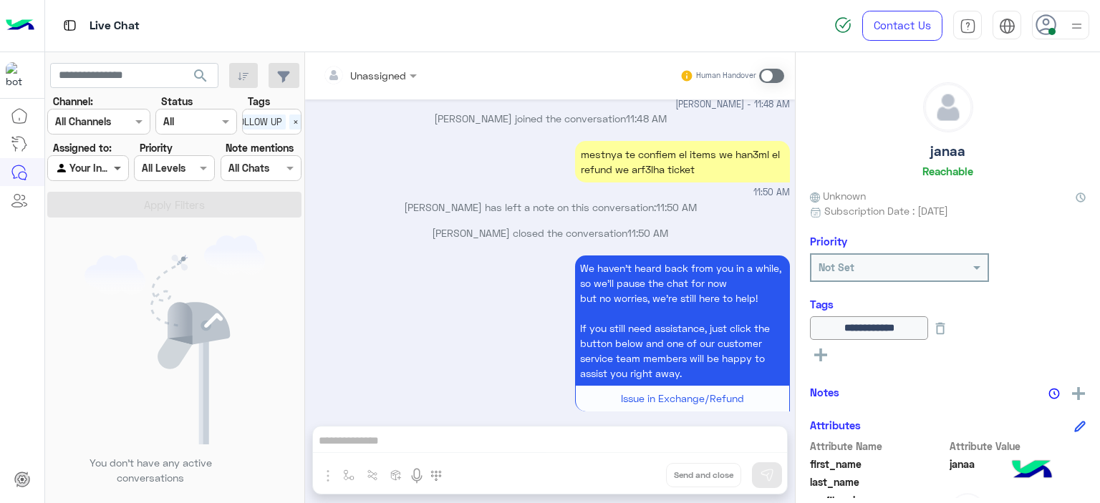
click at [116, 168] on span at bounding box center [119, 167] width 18 height 15
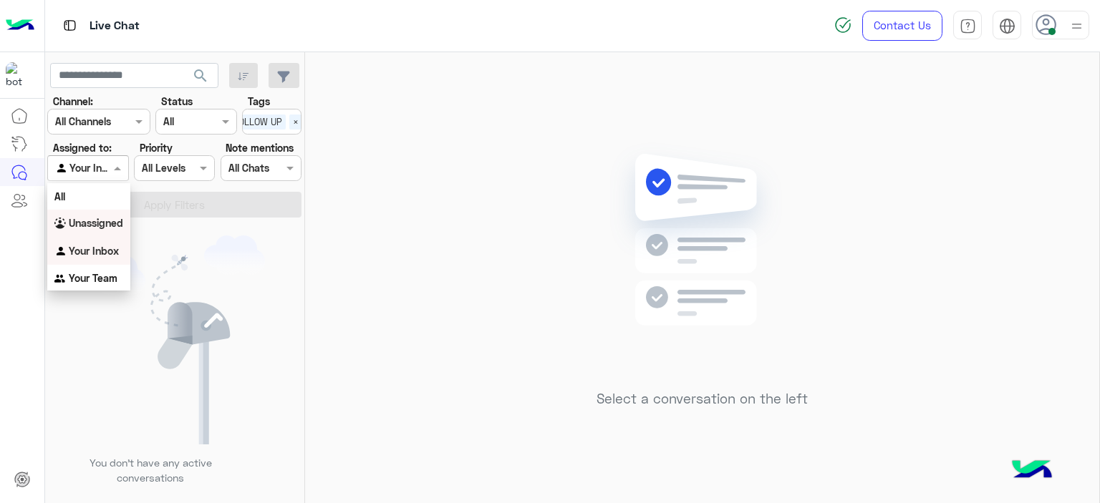
click at [117, 220] on b "Unassigned" at bounding box center [96, 223] width 54 height 12
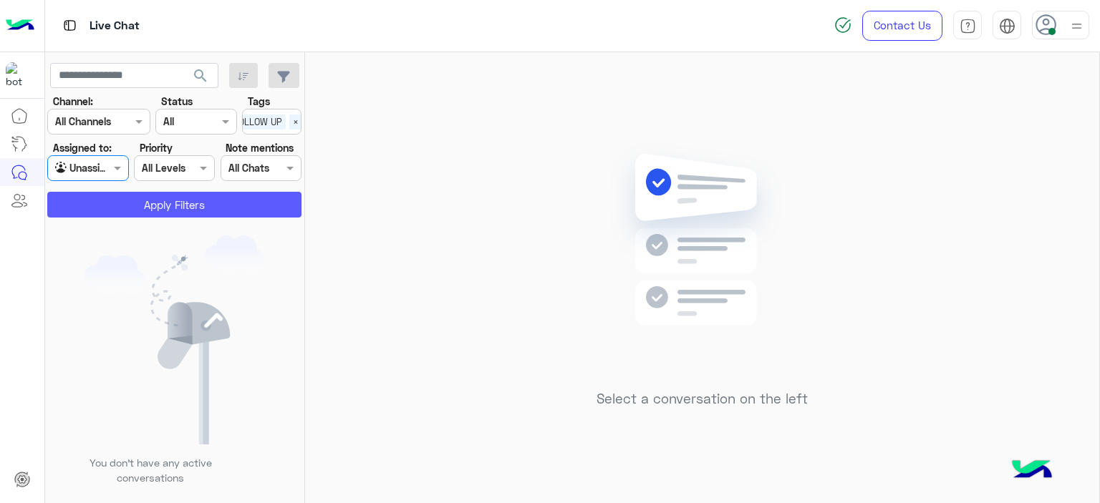
click at [170, 208] on button "Apply Filters" at bounding box center [174, 205] width 254 height 26
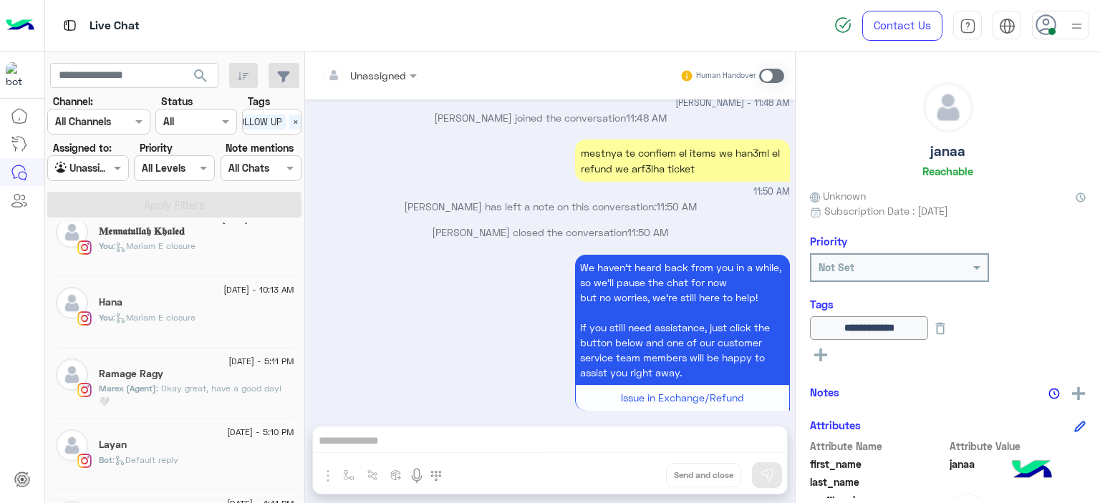
scroll to position [707, 0]
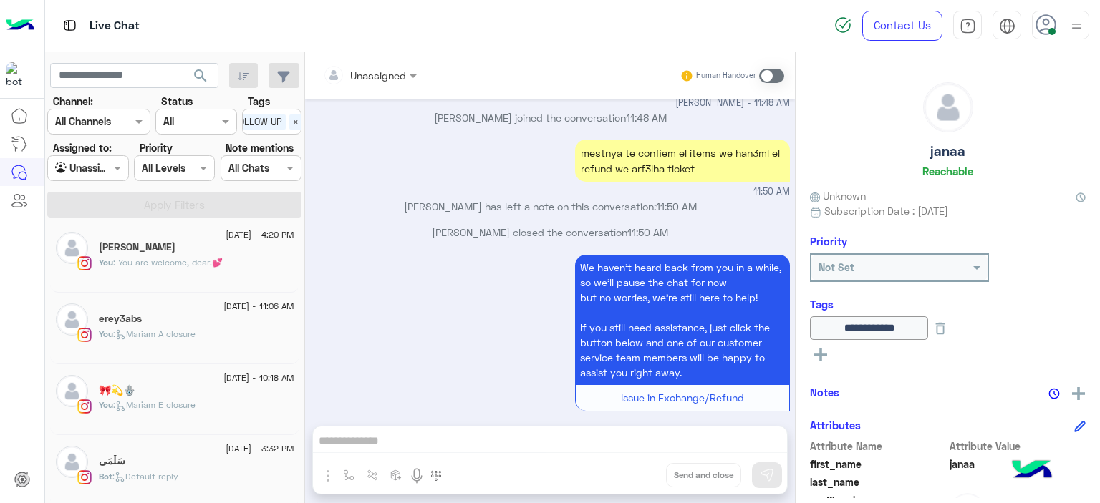
click at [163, 463] on div "سَلْمَى" at bounding box center [196, 462] width 195 height 15
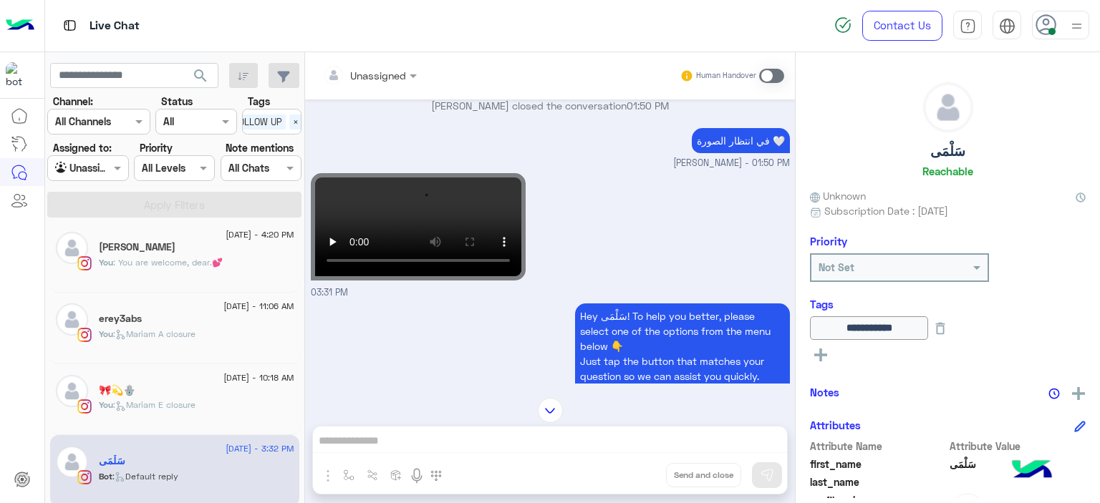
scroll to position [1172, 0]
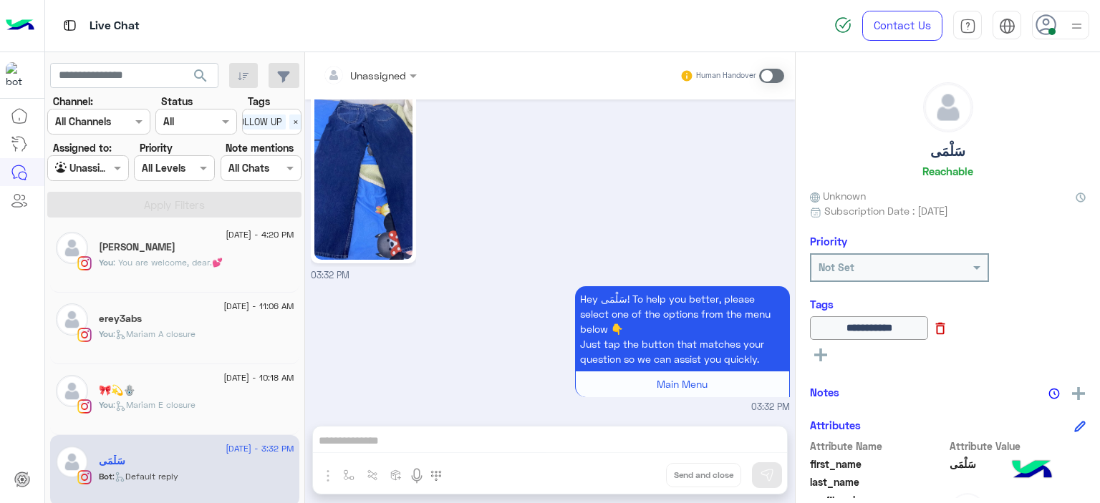
click at [948, 330] on icon at bounding box center [940, 329] width 16 height 16
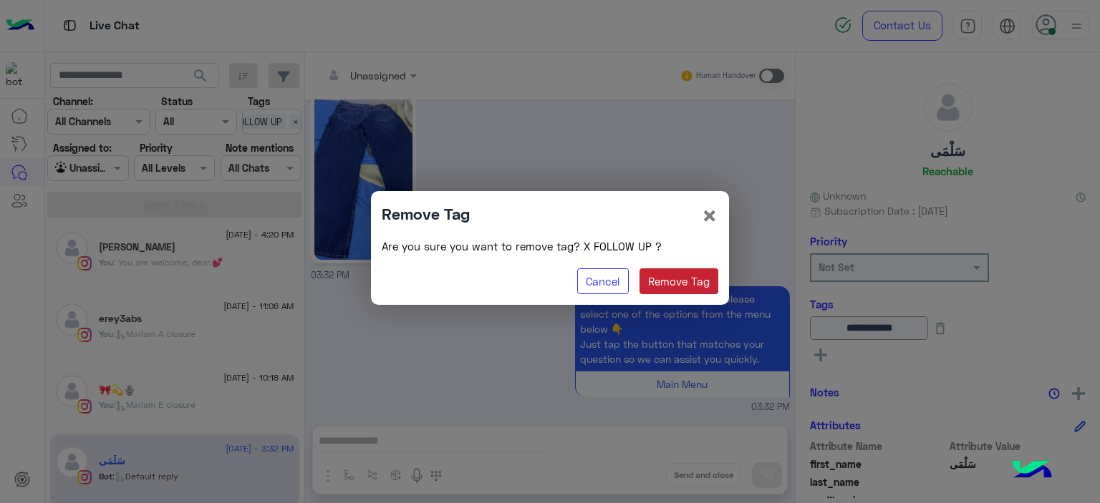
click at [707, 276] on button "Remove Tag" at bounding box center [678, 281] width 79 height 26
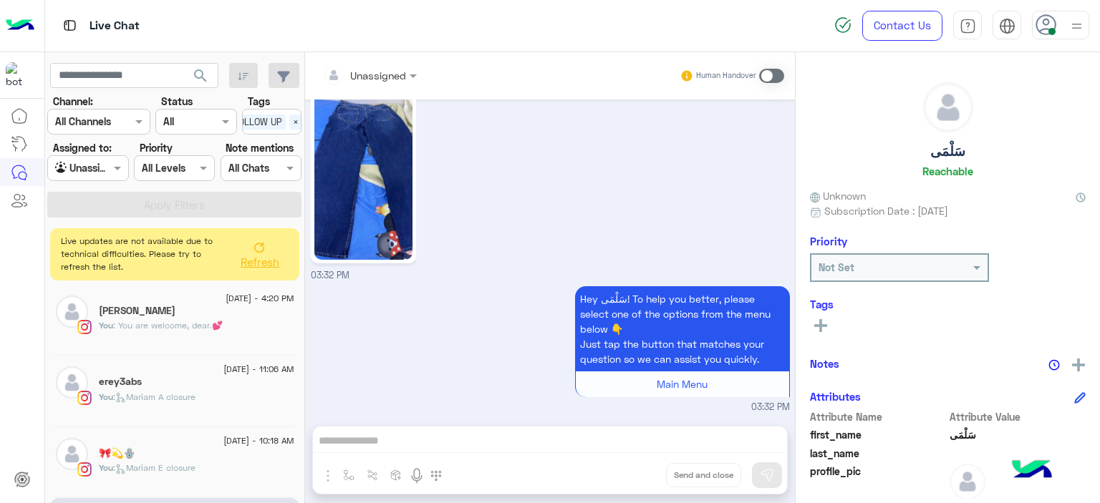
click at [823, 326] on rect at bounding box center [820, 325] width 13 height 3
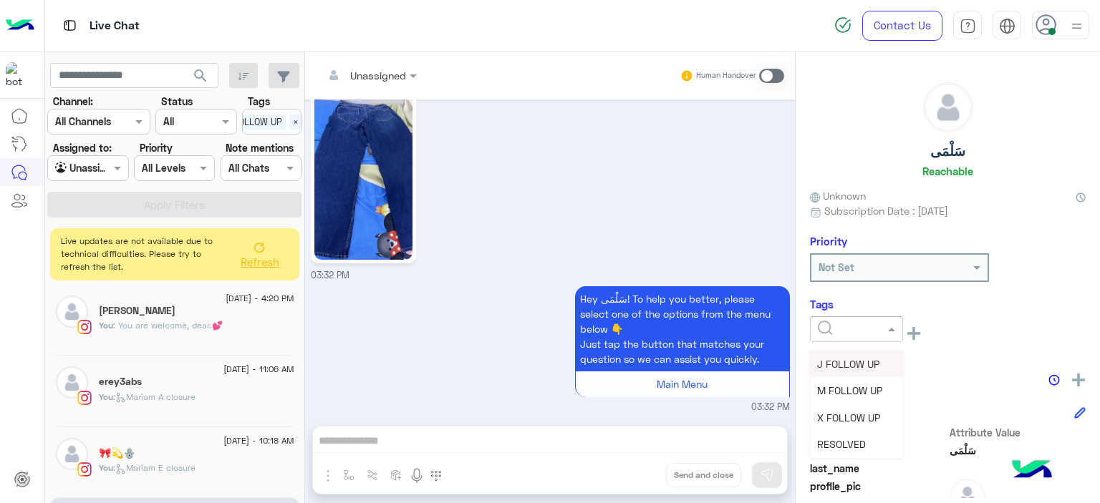
click at [842, 329] on input "text" at bounding box center [840, 329] width 44 height 15
click at [831, 423] on span "X FOLLOW UP" at bounding box center [848, 418] width 63 height 12
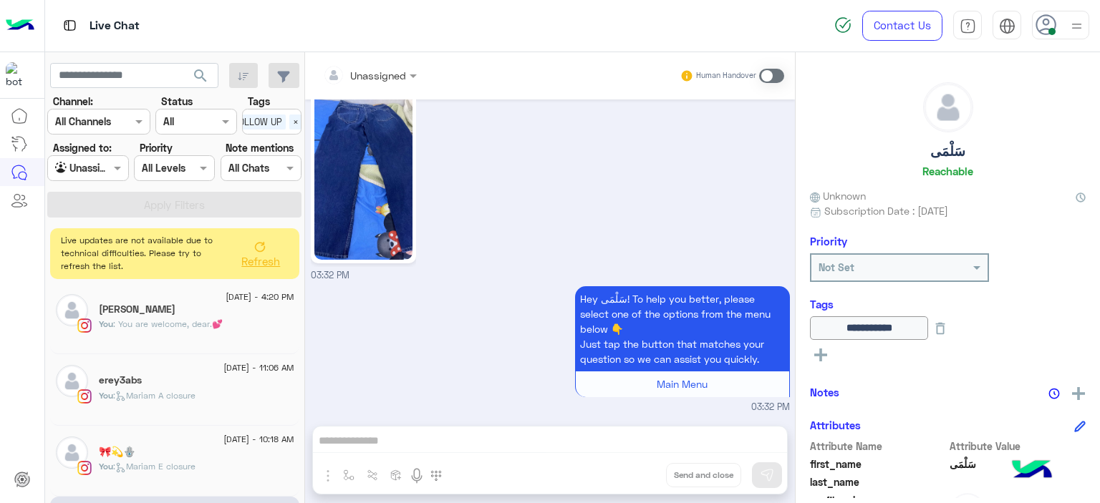
click at [249, 251] on button "Refresh" at bounding box center [259, 253] width 57 height 40
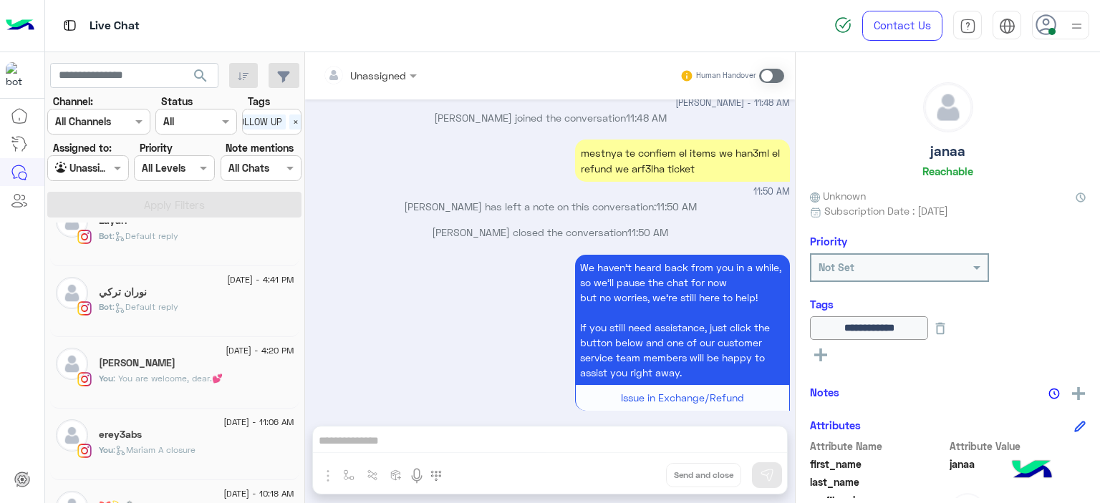
scroll to position [707, 0]
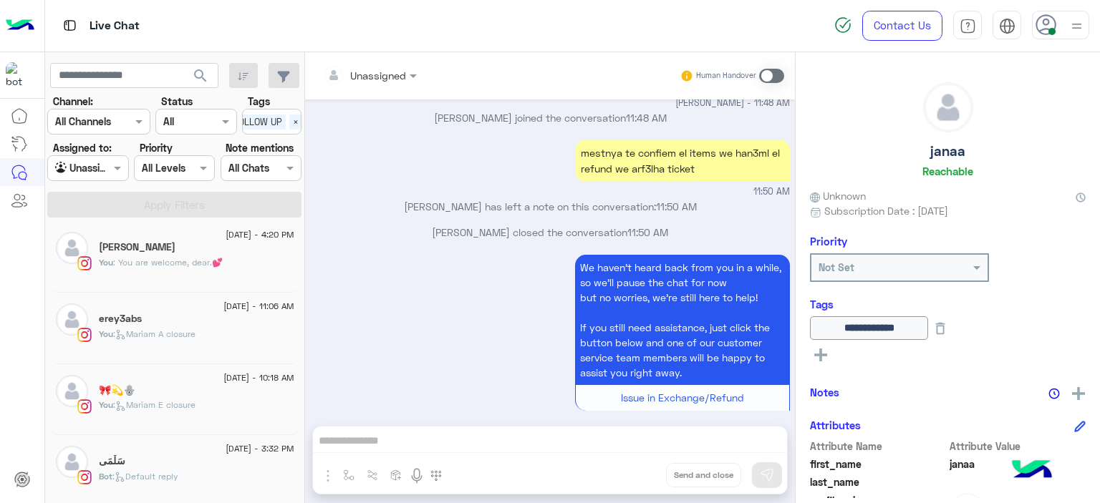
click at [189, 403] on span ": Mariam E closure" at bounding box center [154, 404] width 82 height 11
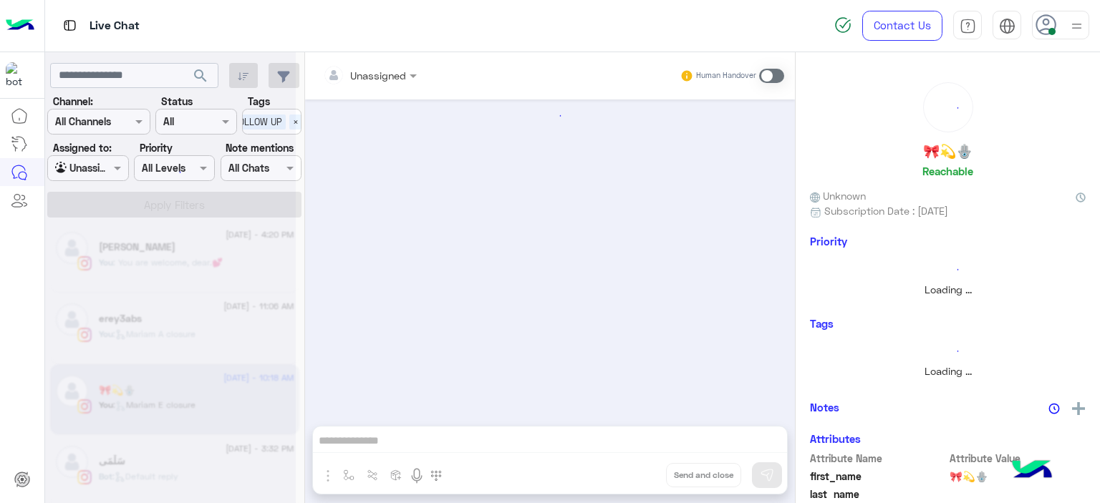
scroll to position [1581, 0]
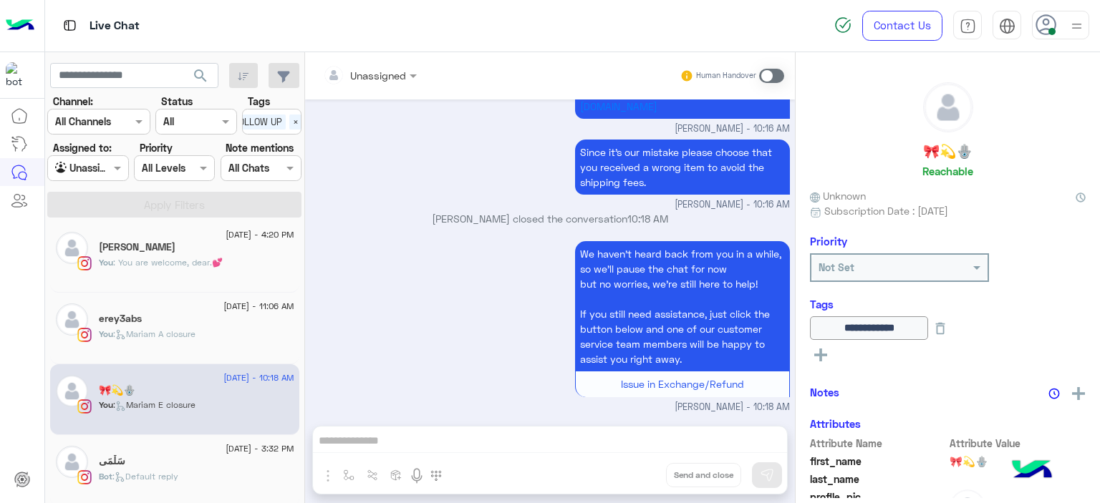
click at [186, 471] on div "Bot : Default reply" at bounding box center [196, 482] width 195 height 25
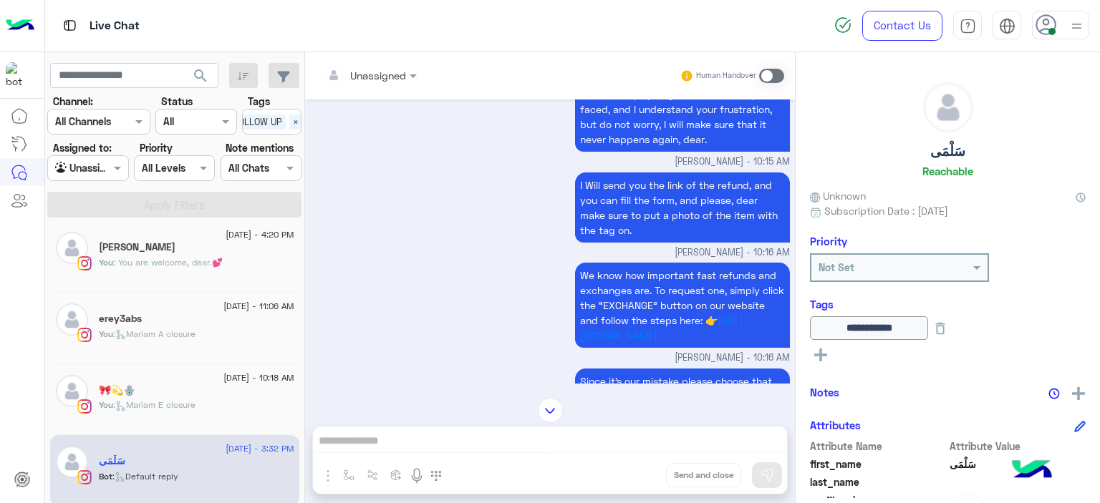
scroll to position [2816, 0]
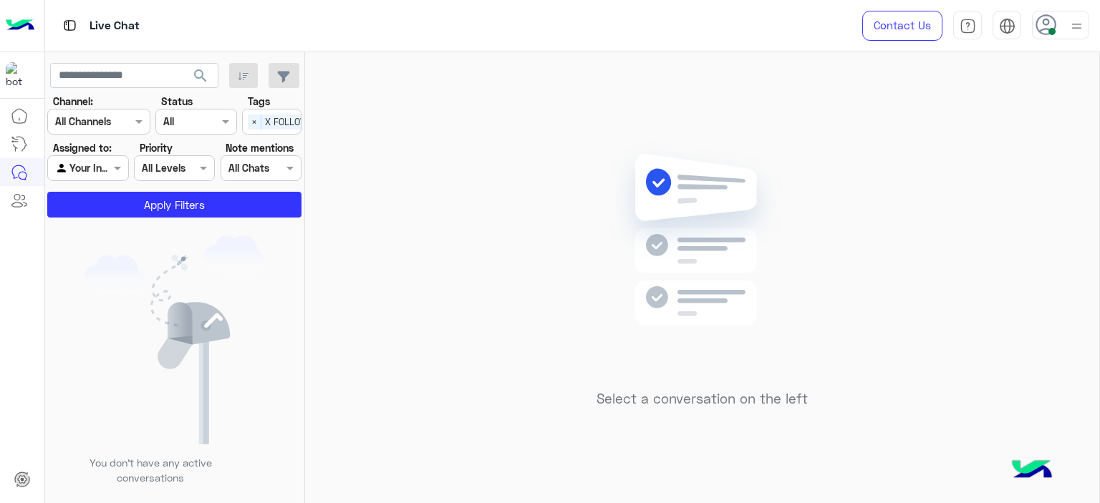
click at [108, 168] on div at bounding box center [87, 168] width 79 height 16
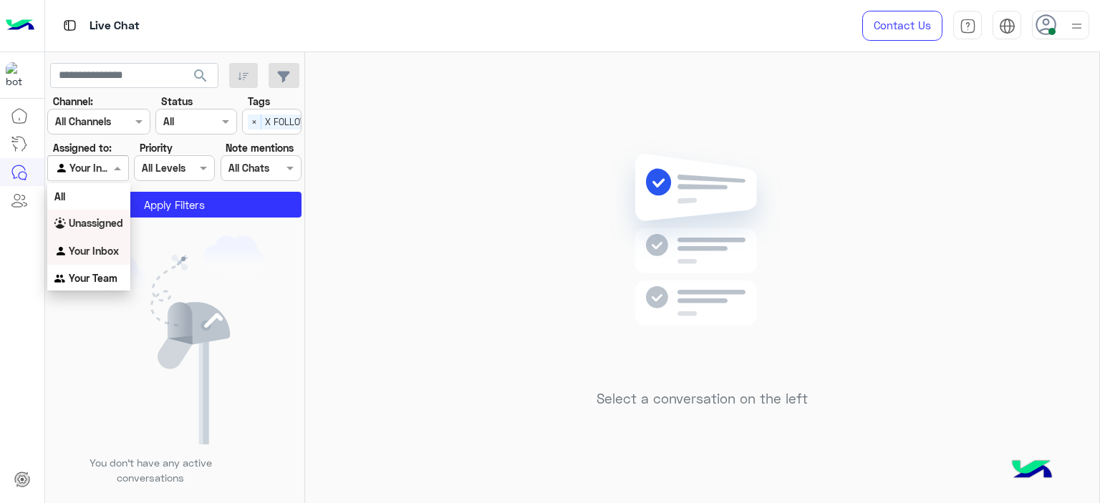
click at [112, 223] on b "Unassigned" at bounding box center [96, 223] width 54 height 12
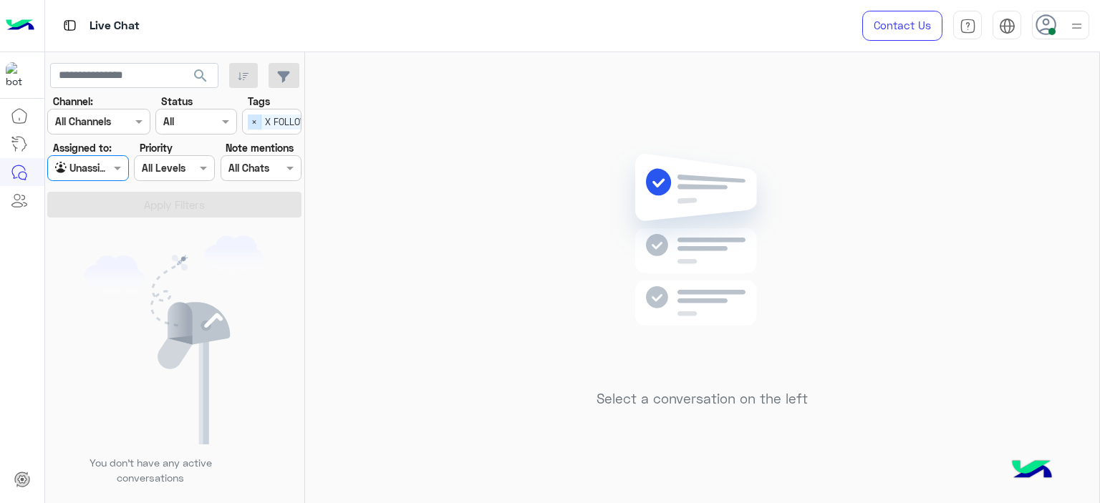
click at [252, 121] on span "×" at bounding box center [255, 122] width 14 height 15
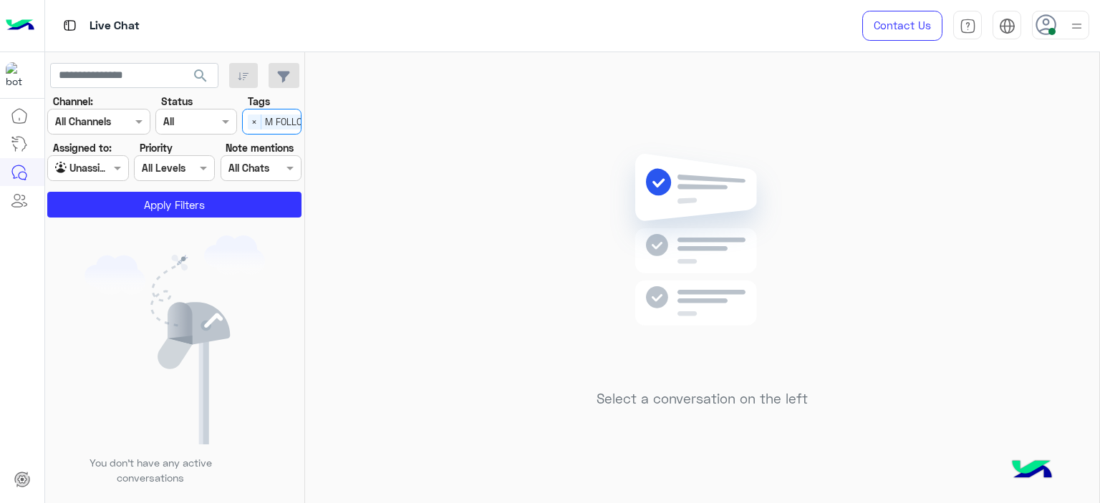
scroll to position [0, 46]
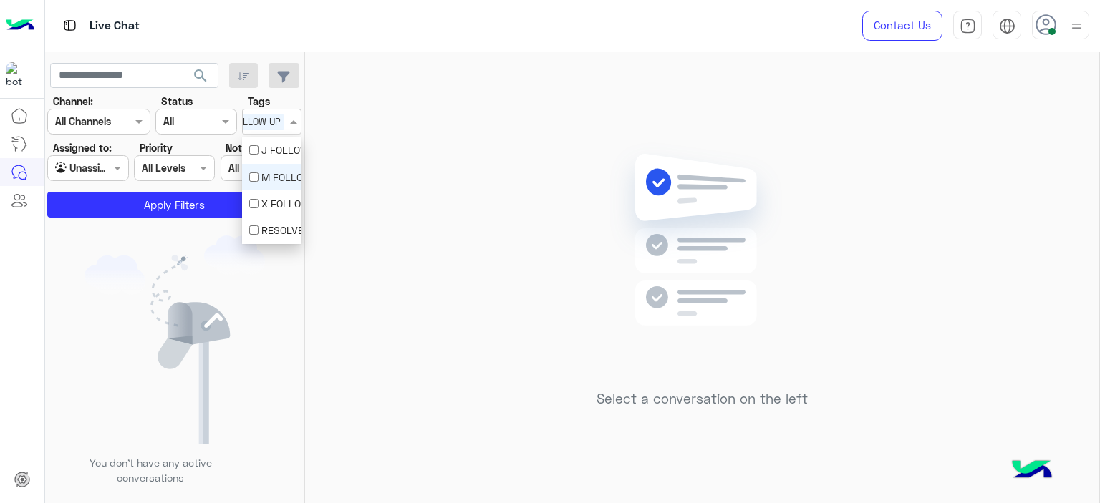
click at [276, 125] on span "M FOLLOW UP" at bounding box center [251, 122] width 67 height 15
click at [328, 166] on div "Select a conversation on the left" at bounding box center [702, 280] width 794 height 457
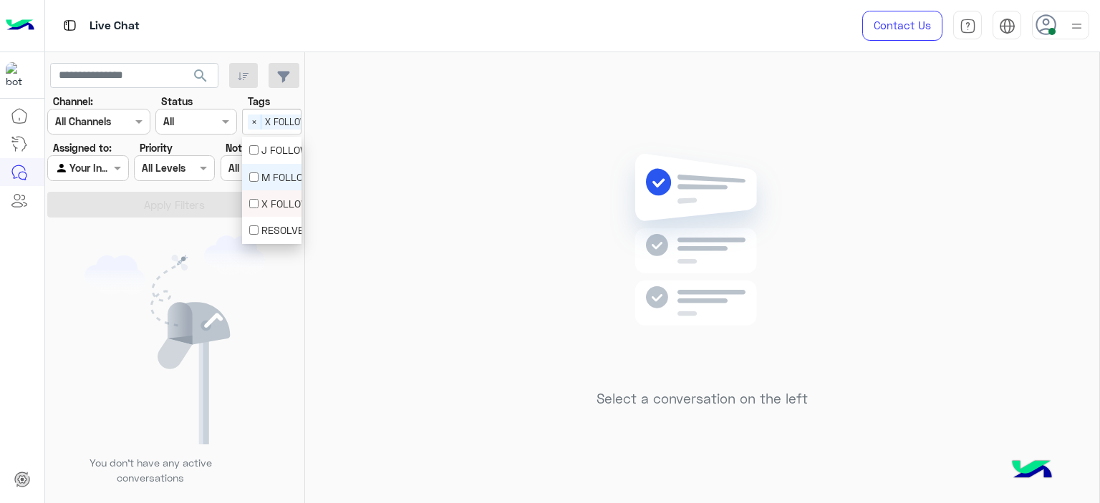
scroll to position [0, 127]
click at [261, 117] on div "Select × X FOLLOW UP × M FOLLOW UP" at bounding box center [203, 121] width 173 height 22
click at [266, 194] on div "X FOLLOW UP" at bounding box center [271, 203] width 59 height 26
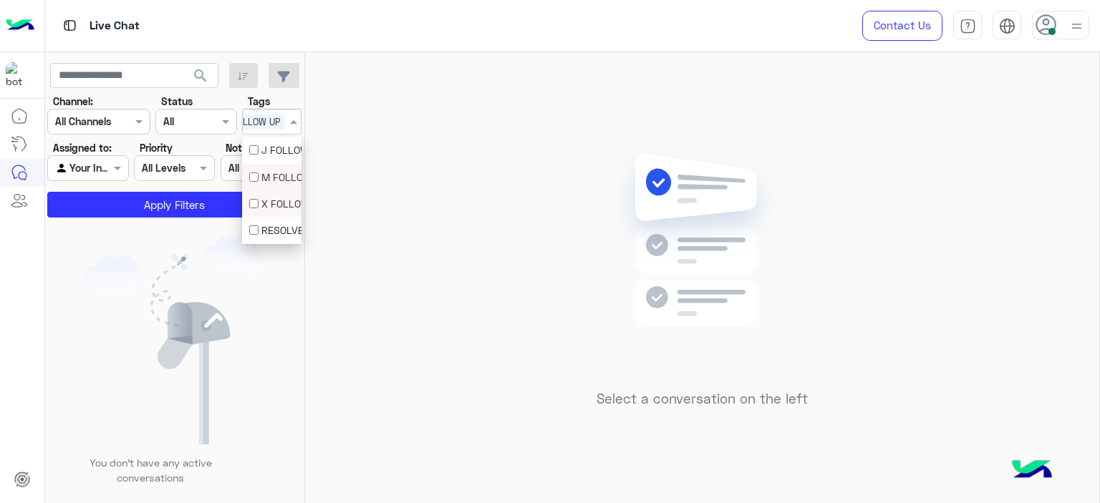
scroll to position [0, 46]
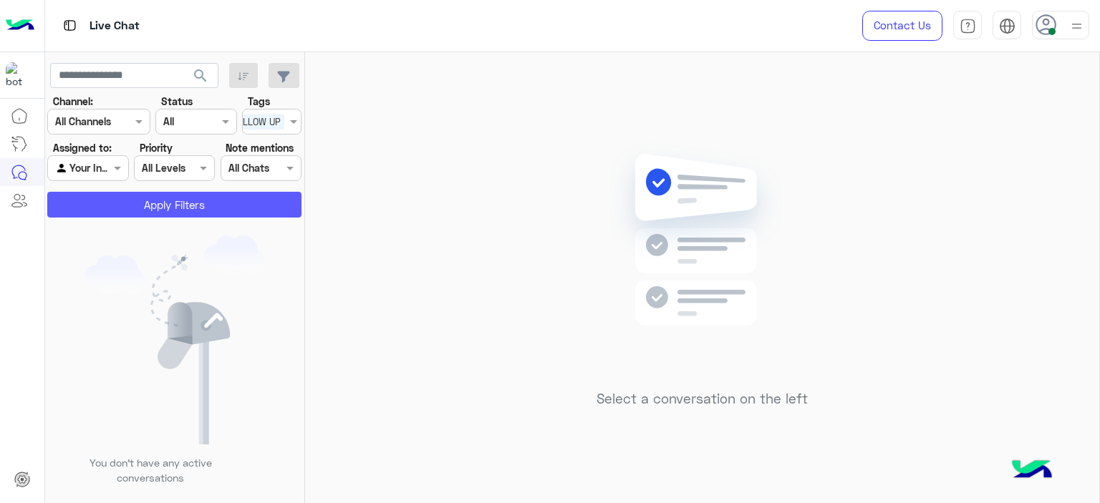
click at [213, 210] on button "Apply Filters" at bounding box center [174, 205] width 254 height 26
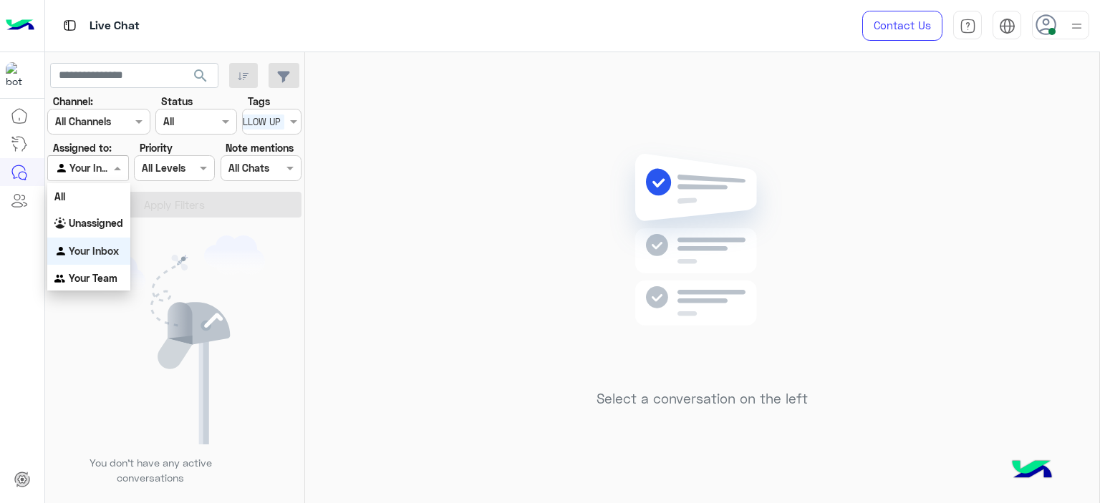
click at [123, 166] on span at bounding box center [119, 167] width 18 height 15
click at [100, 231] on div "Unassigned" at bounding box center [88, 224] width 83 height 28
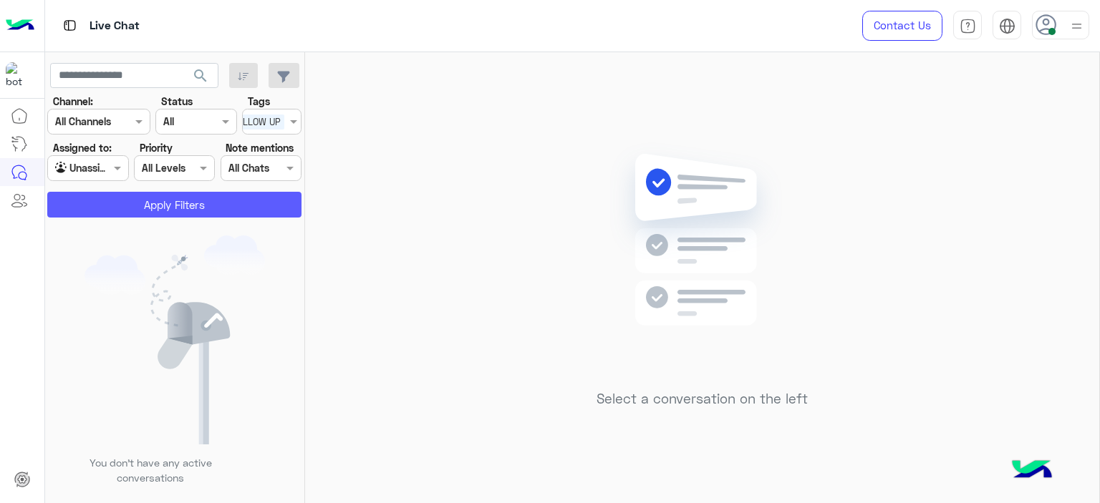
click at [185, 208] on button "Apply Filters" at bounding box center [174, 205] width 254 height 26
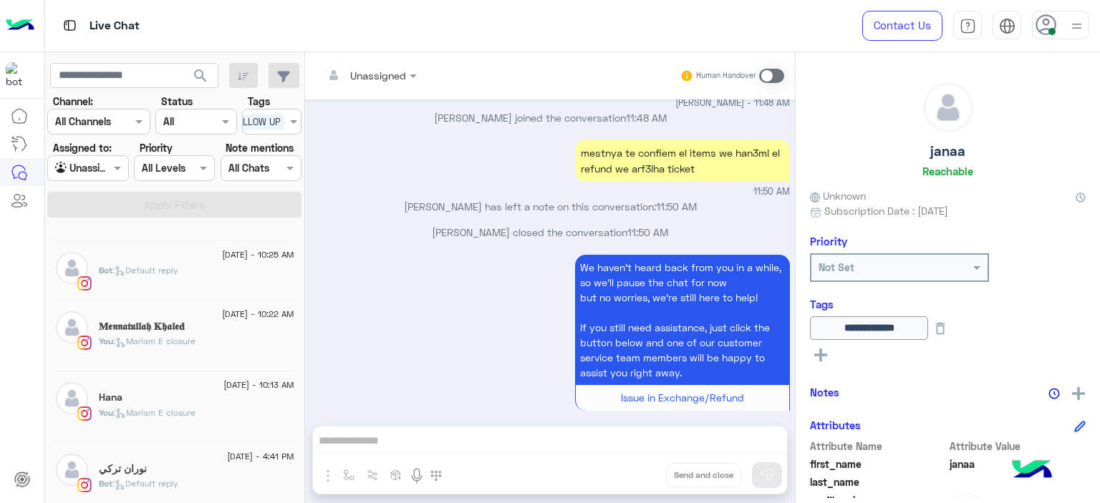
scroll to position [495, 0]
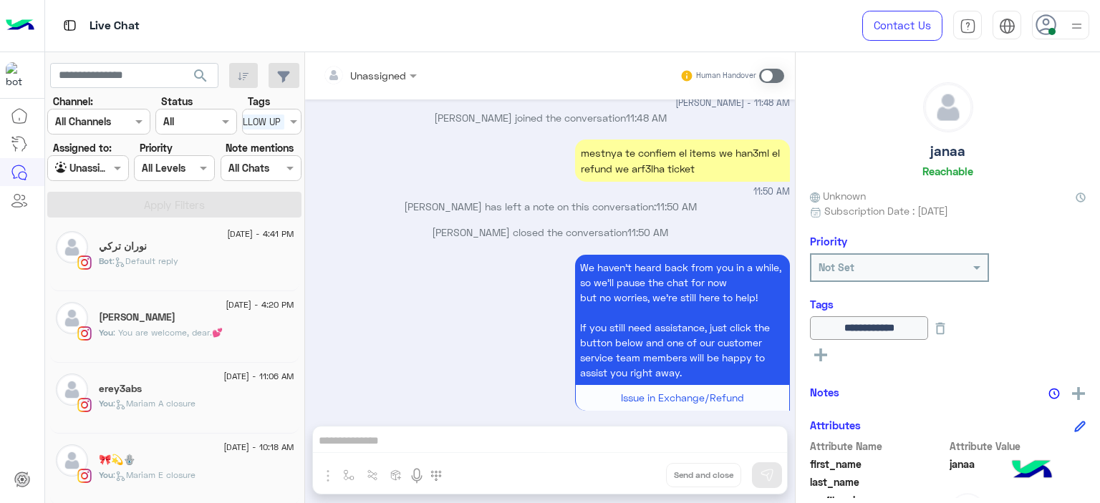
click at [189, 458] on div "🎀💫🪬" at bounding box center [196, 461] width 195 height 15
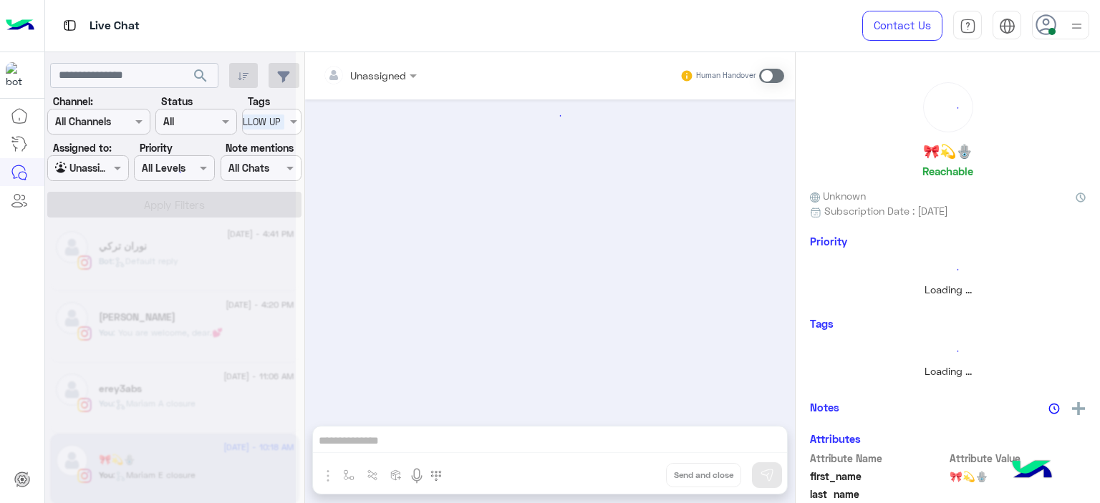
scroll to position [1581, 0]
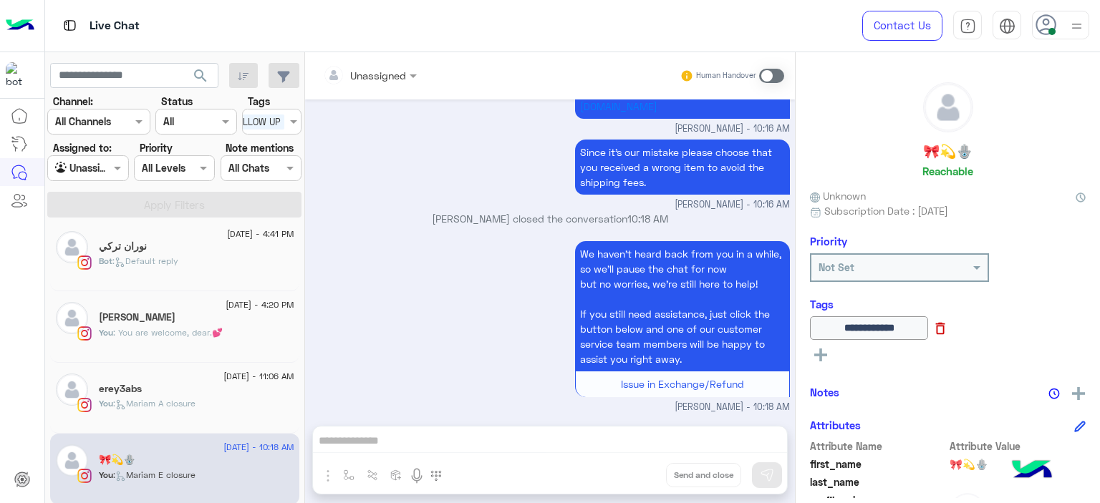
click at [948, 331] on icon at bounding box center [940, 329] width 16 height 16
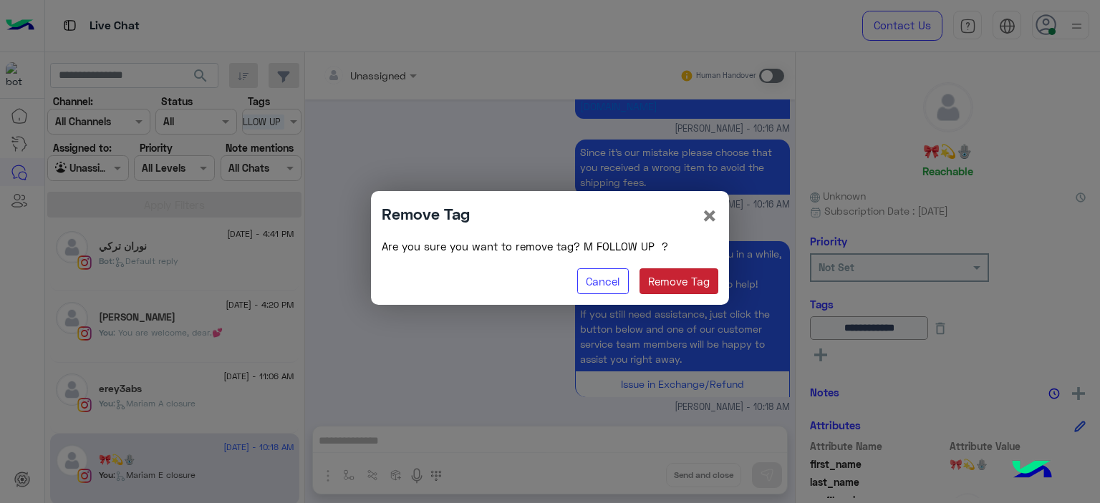
click at [688, 280] on button "Remove Tag" at bounding box center [678, 281] width 79 height 26
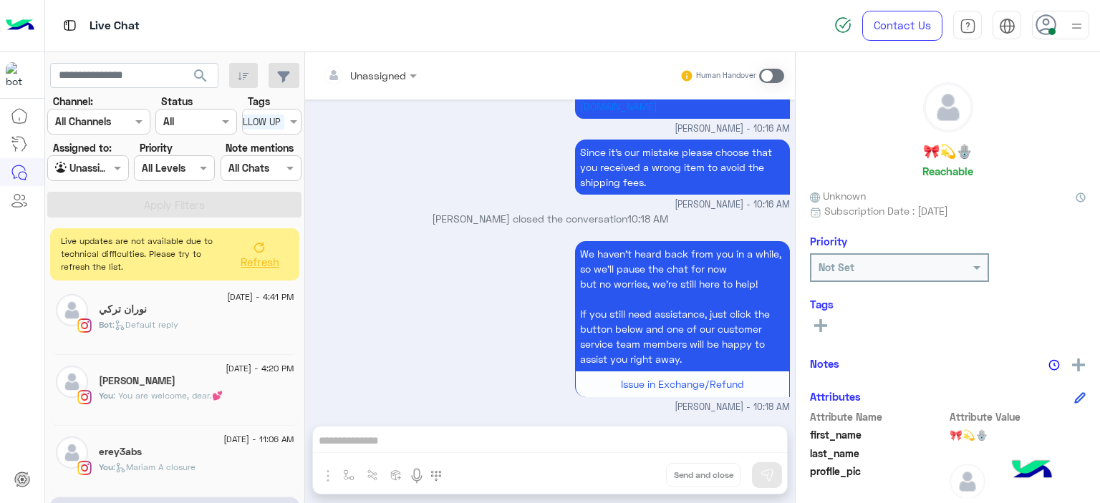
click at [233, 379] on div "[PERSON_NAME]" at bounding box center [196, 382] width 195 height 15
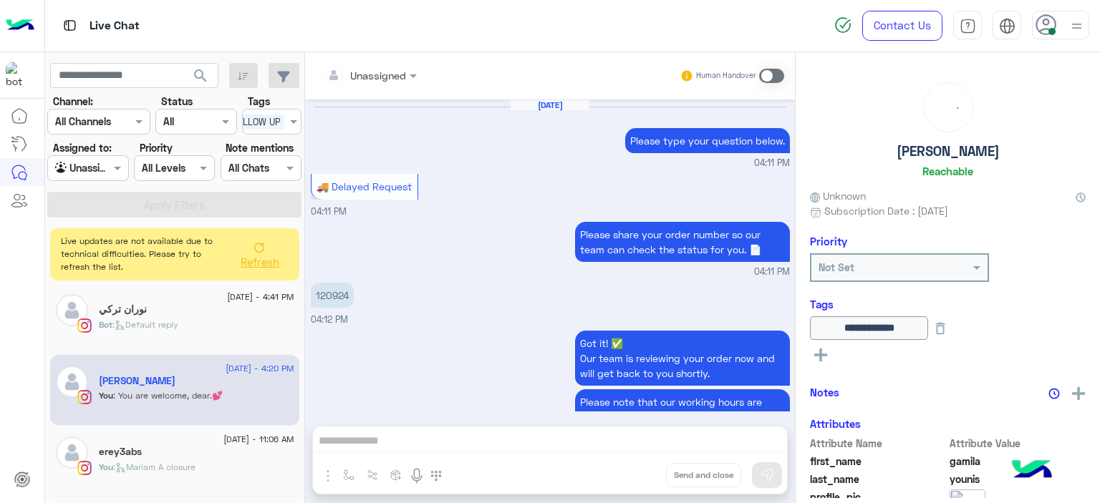
scroll to position [896, 0]
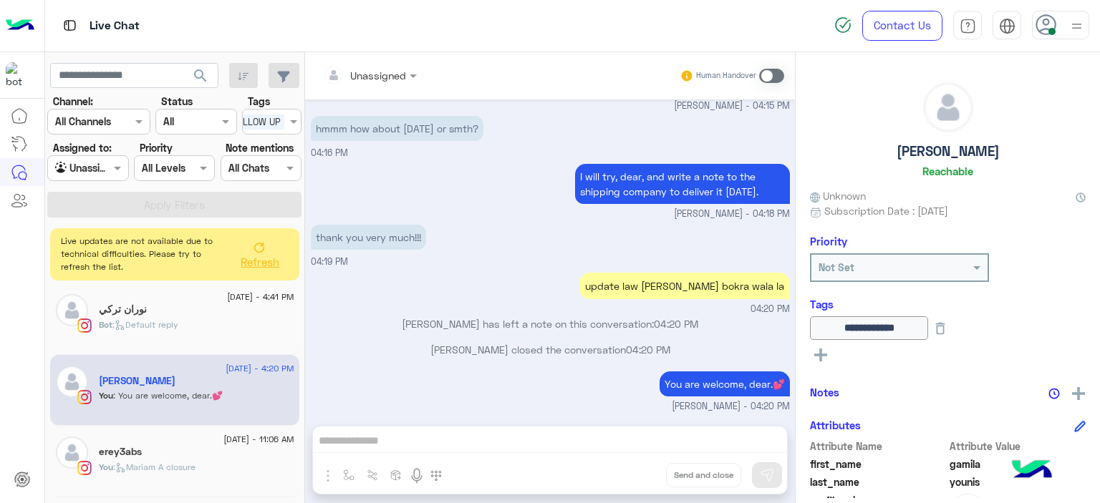
click at [213, 324] on div "Bot : Default reply" at bounding box center [196, 331] width 195 height 25
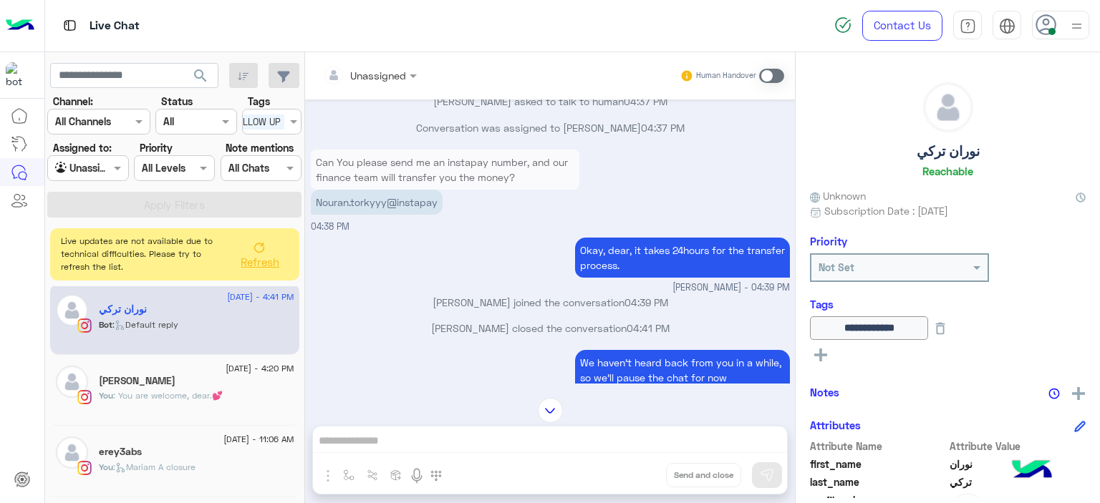
scroll to position [1206, 0]
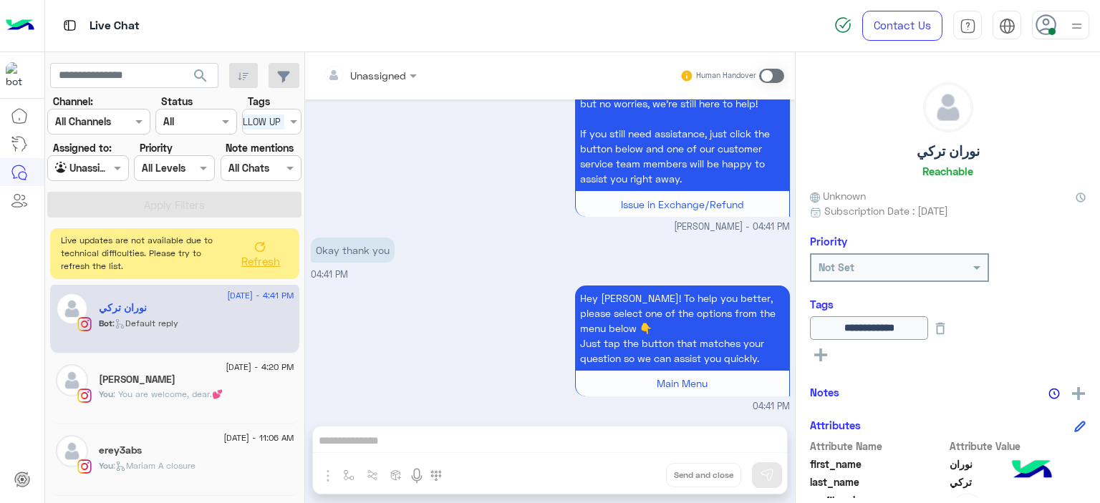
click at [254, 256] on span "Refresh" at bounding box center [260, 261] width 39 height 13
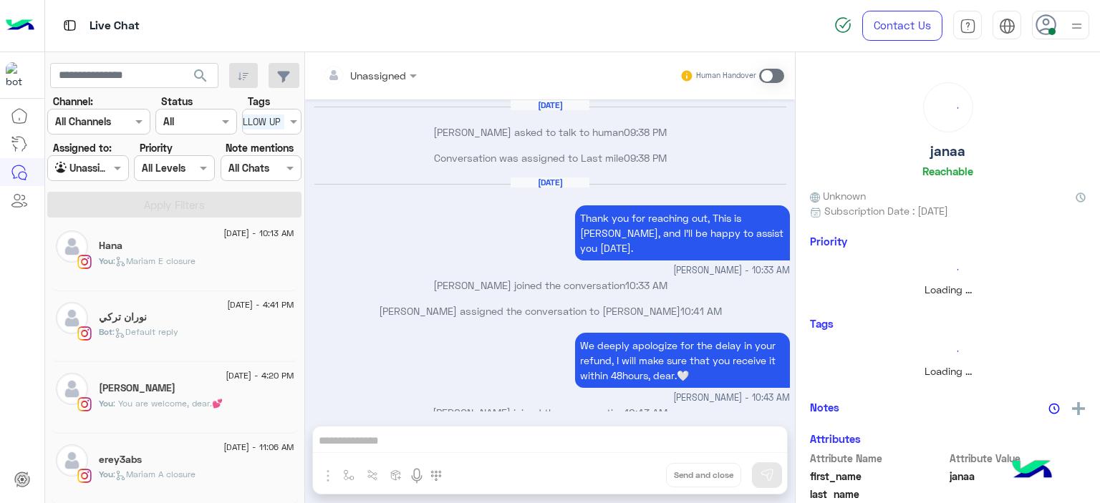
scroll to position [736, 0]
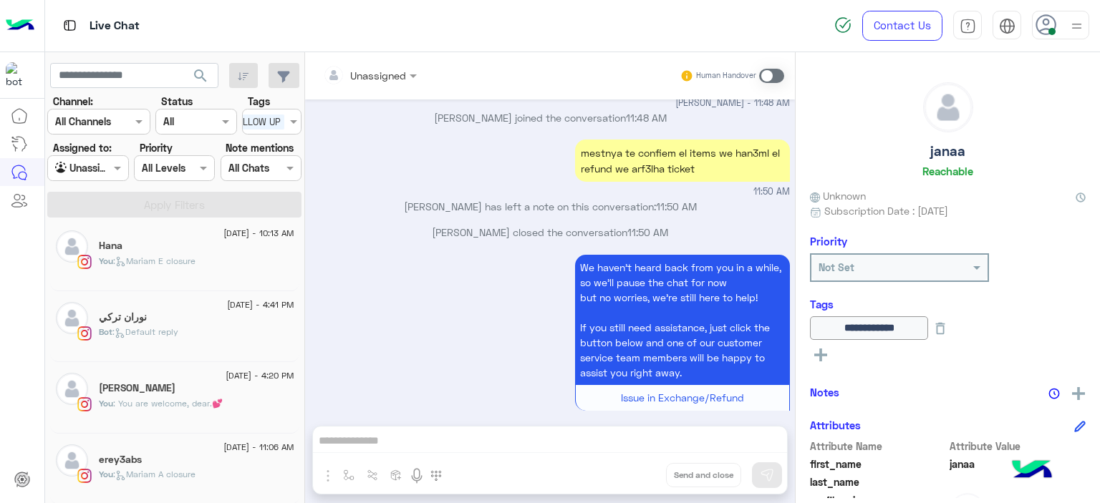
click at [426, 268] on div "We haven’t heard back from you in a while, so we’ll pause the chat for now but …" at bounding box center [550, 339] width 479 height 177
click at [251, 240] on div "Hana" at bounding box center [196, 247] width 195 height 15
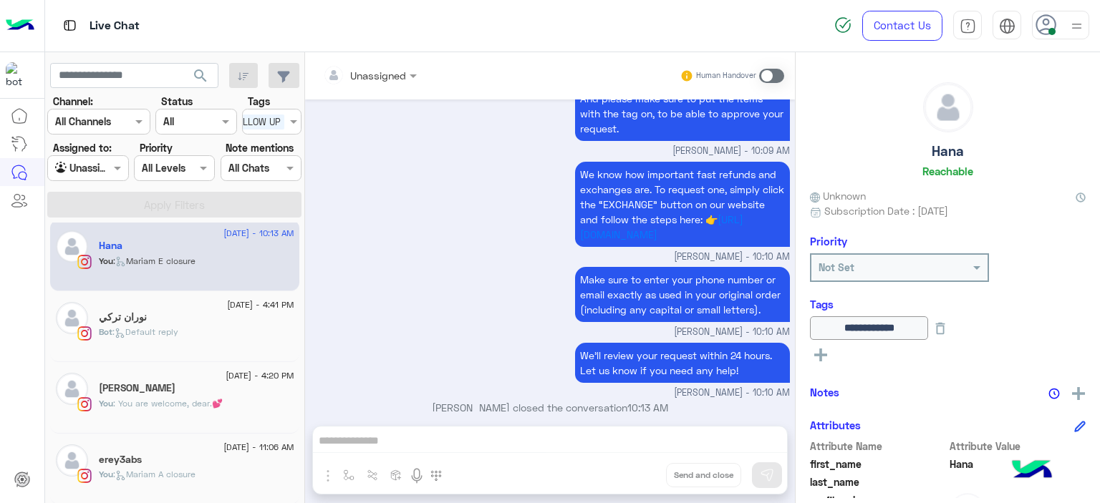
scroll to position [1251, 0]
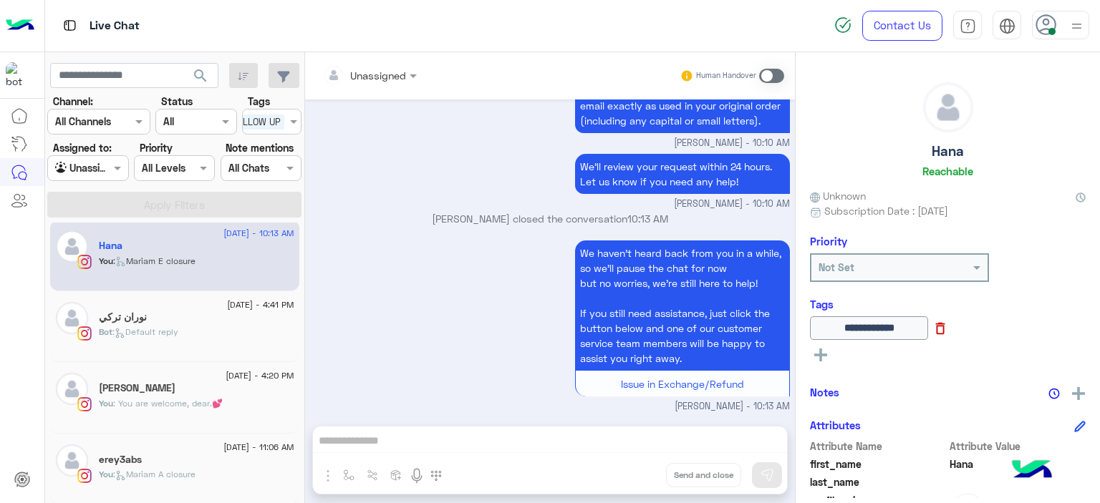
click at [948, 331] on icon at bounding box center [940, 329] width 16 height 16
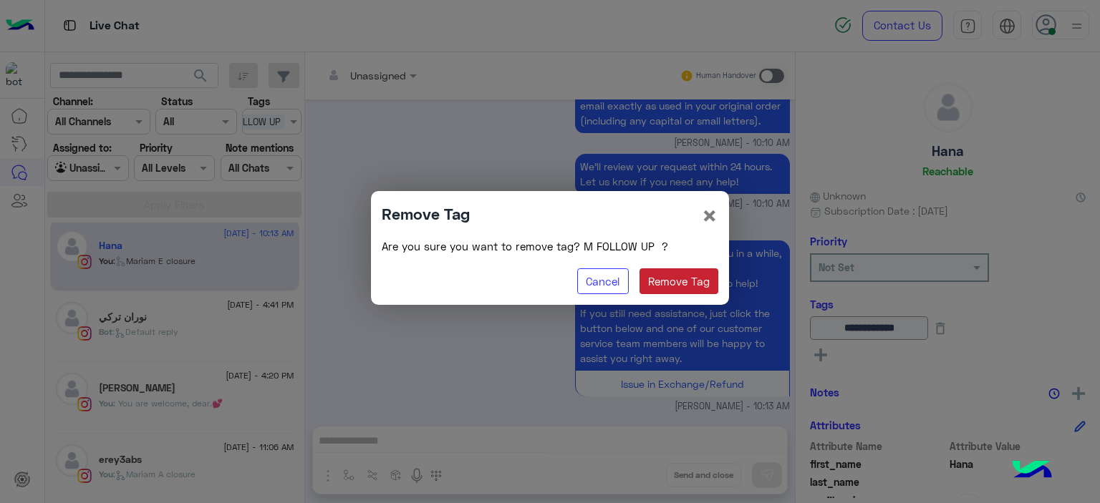
click at [693, 277] on button "Remove Tag" at bounding box center [678, 281] width 79 height 26
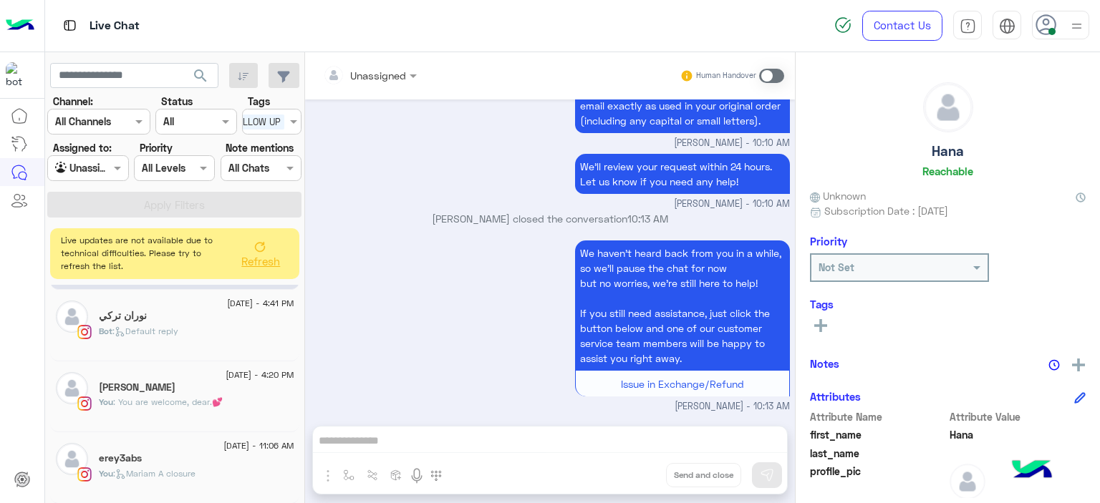
scroll to position [485, 0]
click at [267, 253] on button "Refresh" at bounding box center [259, 253] width 57 height 40
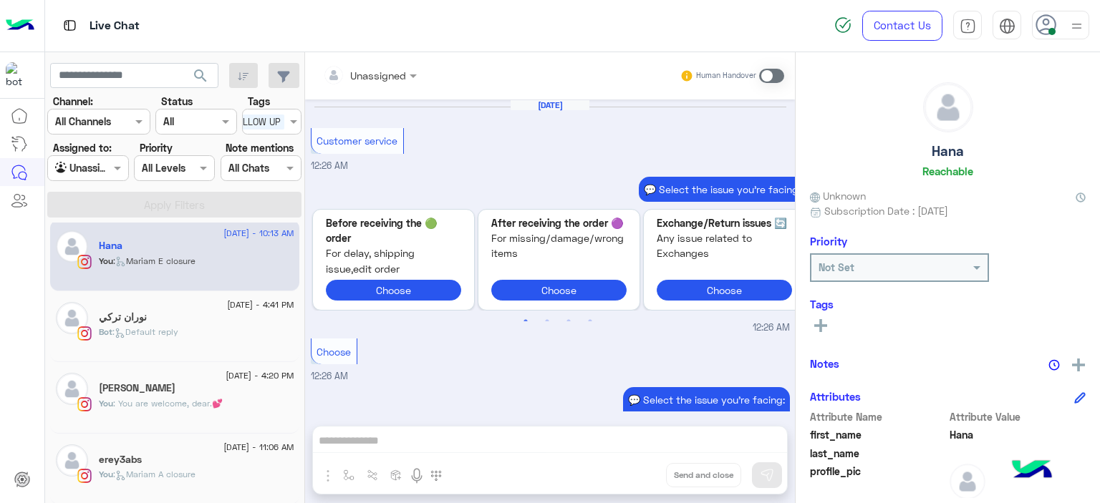
scroll to position [1251, 0]
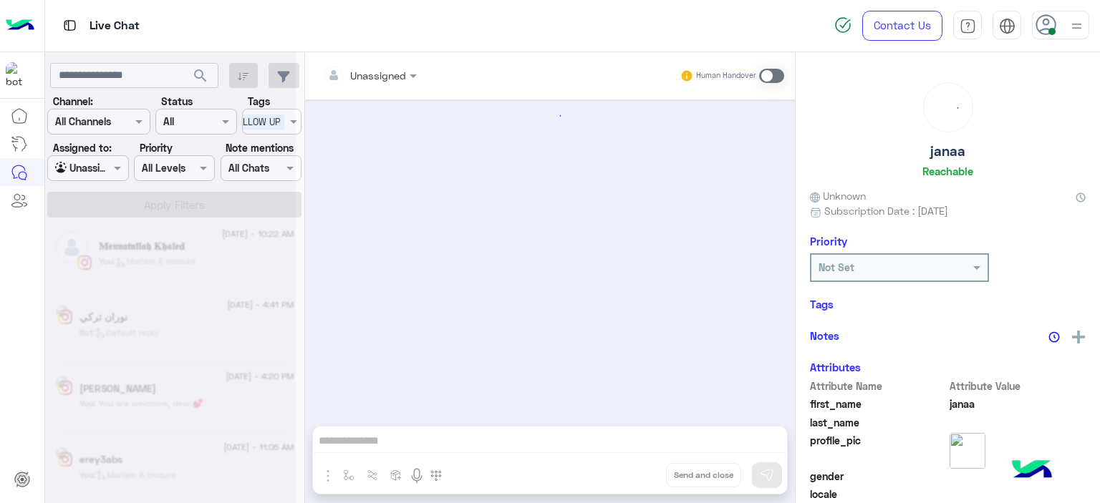
scroll to position [736, 0]
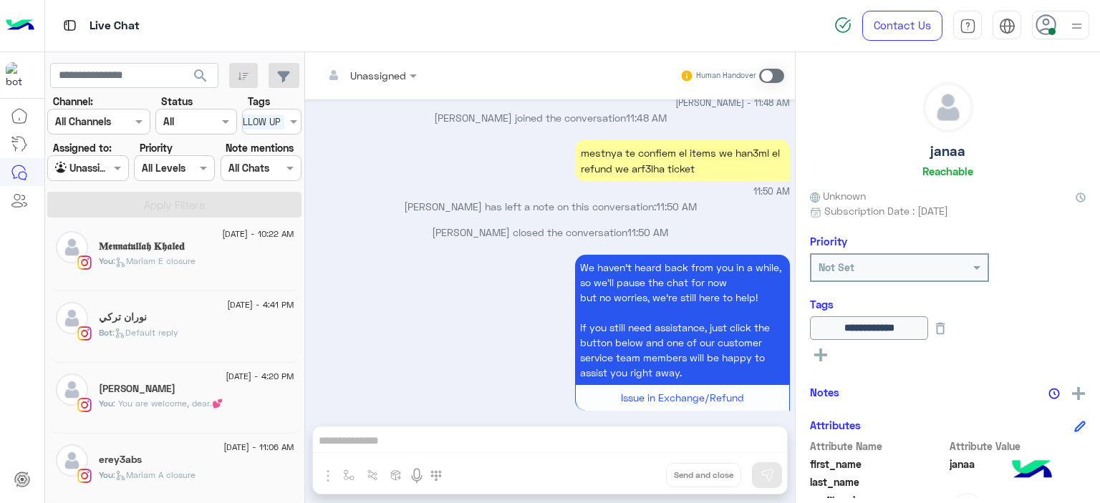
click at [207, 257] on div "You : [PERSON_NAME] closure" at bounding box center [196, 267] width 195 height 25
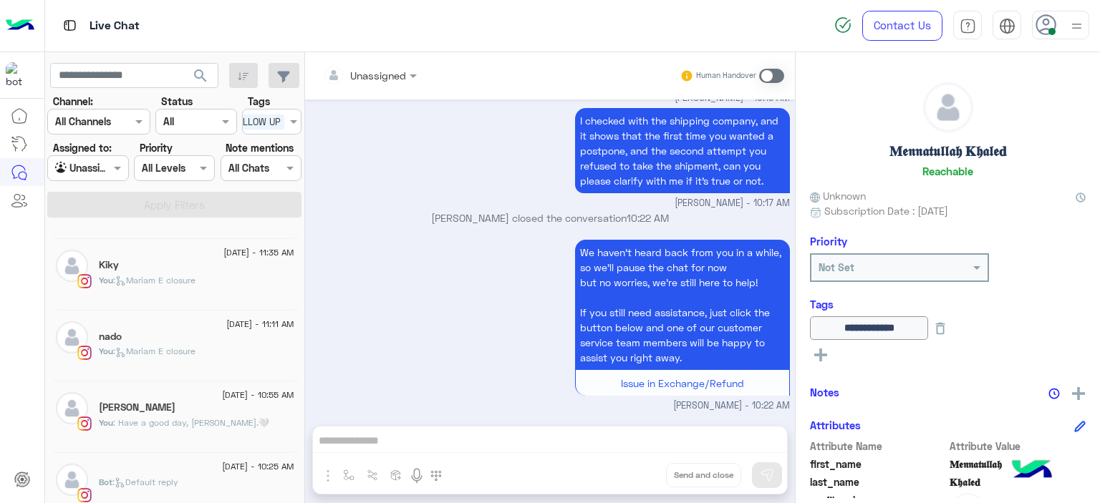
scroll to position [127, 0]
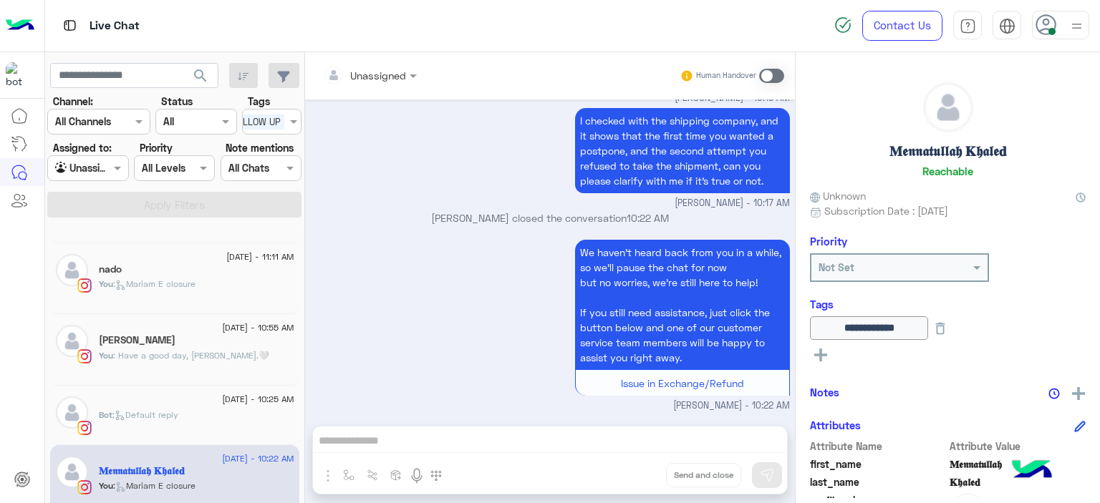
click at [195, 406] on div at bounding box center [196, 407] width 195 height 3
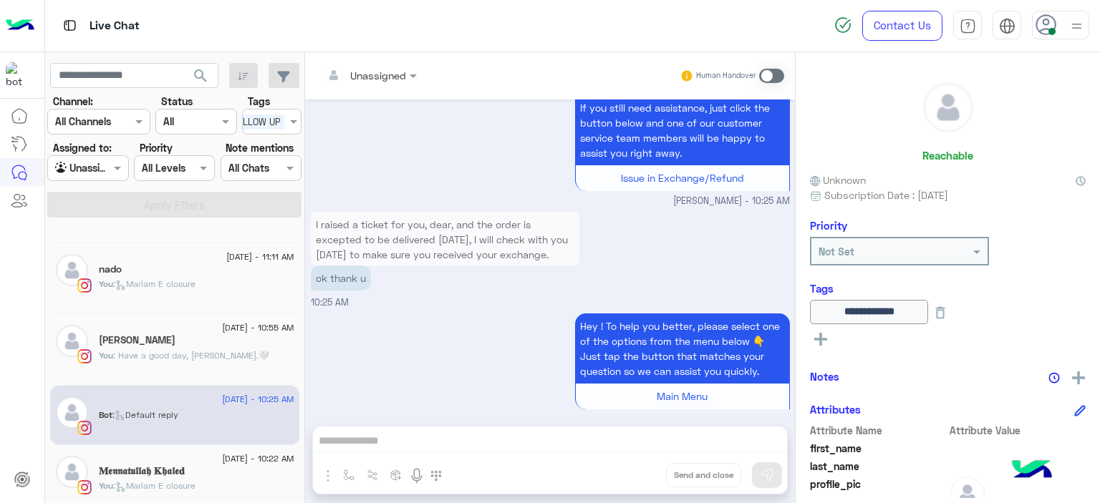
scroll to position [1527, 0]
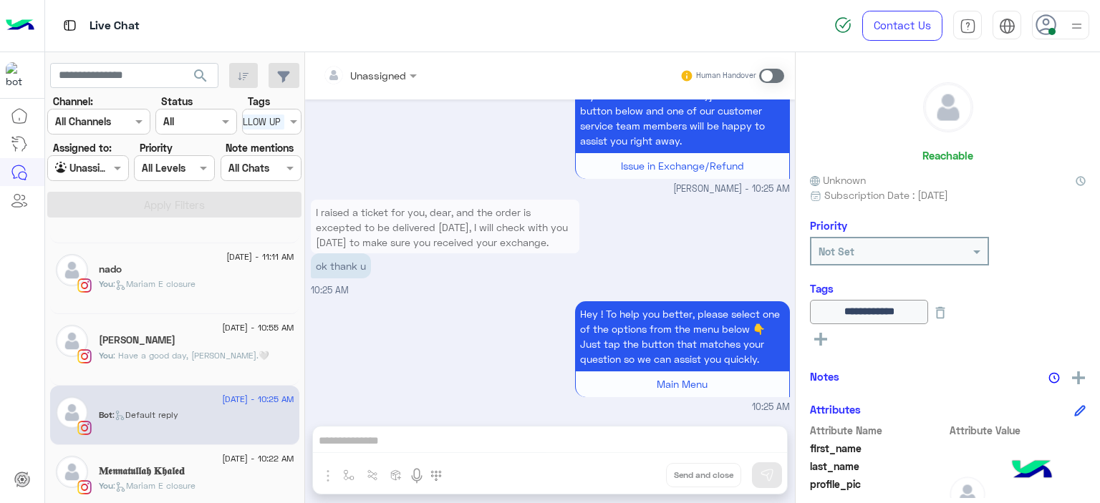
click at [226, 360] on p "You : Have a good day, Nader.🤍" at bounding box center [184, 355] width 170 height 13
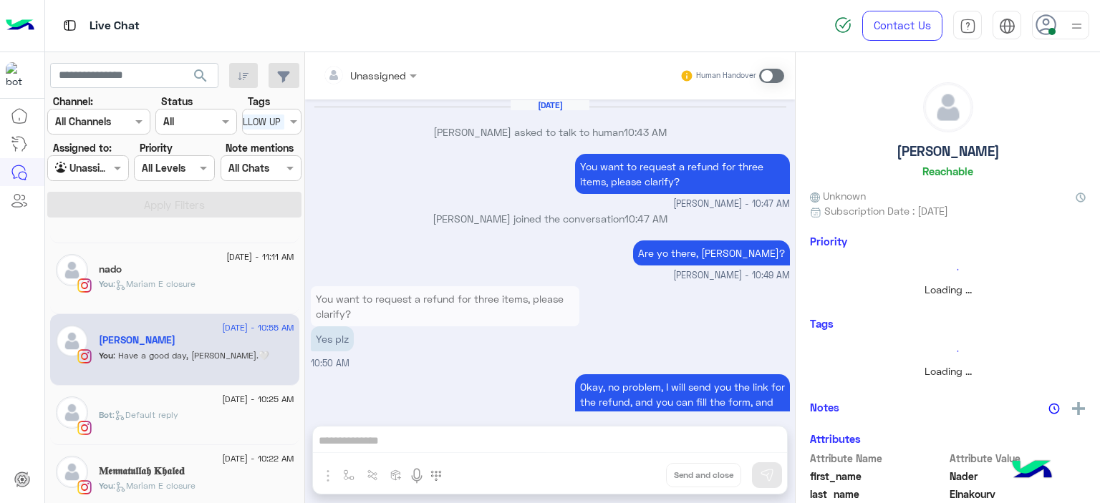
scroll to position [954, 0]
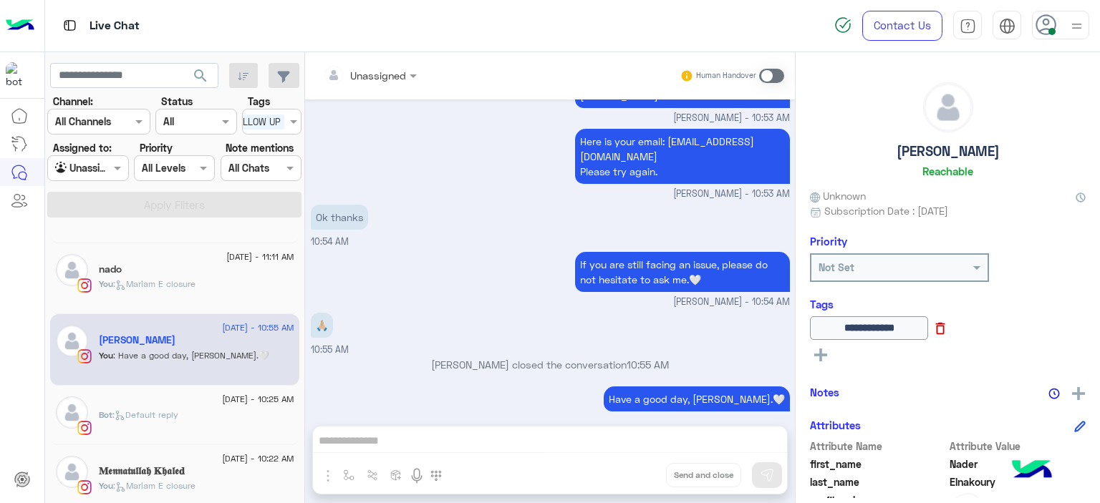
click at [948, 334] on icon at bounding box center [940, 329] width 16 height 16
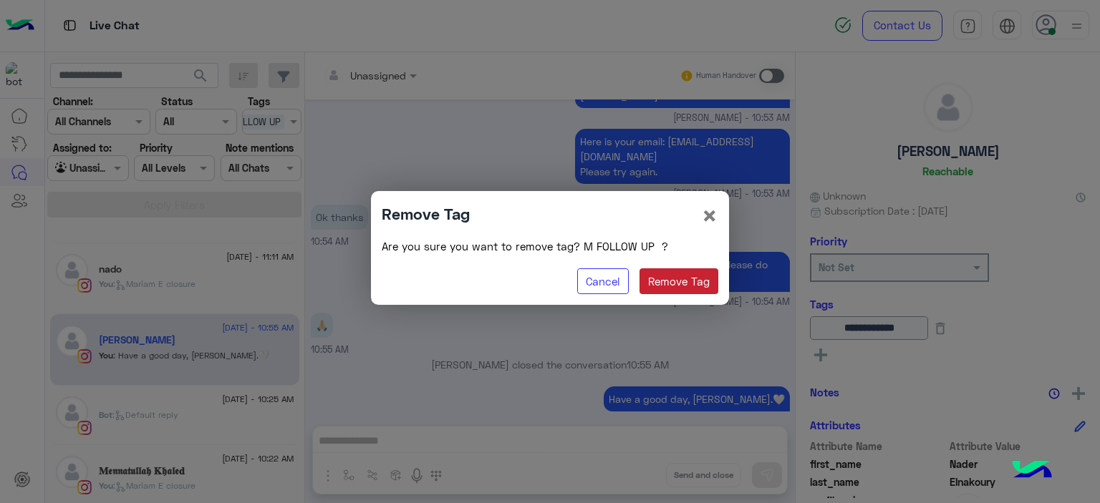
click at [667, 284] on button "Remove Tag" at bounding box center [678, 281] width 79 height 26
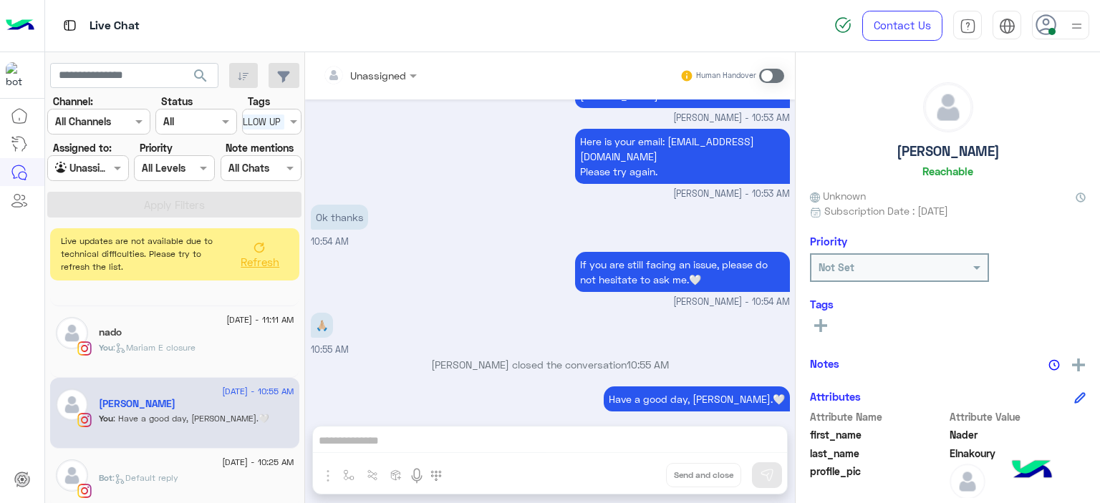
click at [820, 324] on rect at bounding box center [820, 325] width 3 height 13
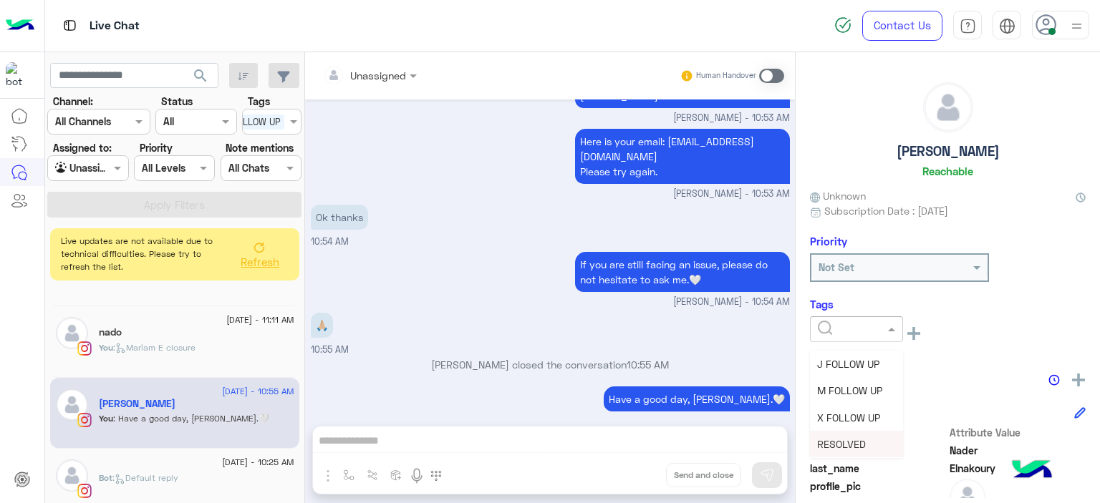
drag, startPoint x: 868, startPoint y: 327, endPoint x: 865, endPoint y: 442, distance: 114.6
click at [865, 349] on ng-select "J FOLLOW UP M FOLLOW UP X FOLLOW UP RESOLVED F FOLLOW UP مهم هبه" at bounding box center [856, 332] width 93 height 32
click at [865, 442] on div "RESOLVED" at bounding box center [856, 444] width 93 height 26
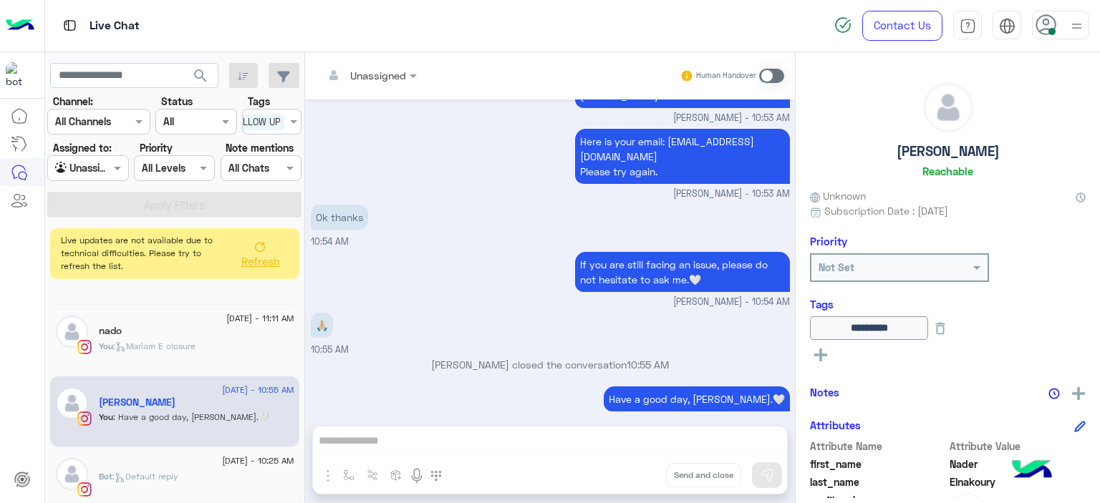
click at [268, 262] on span "Refresh" at bounding box center [260, 261] width 39 height 13
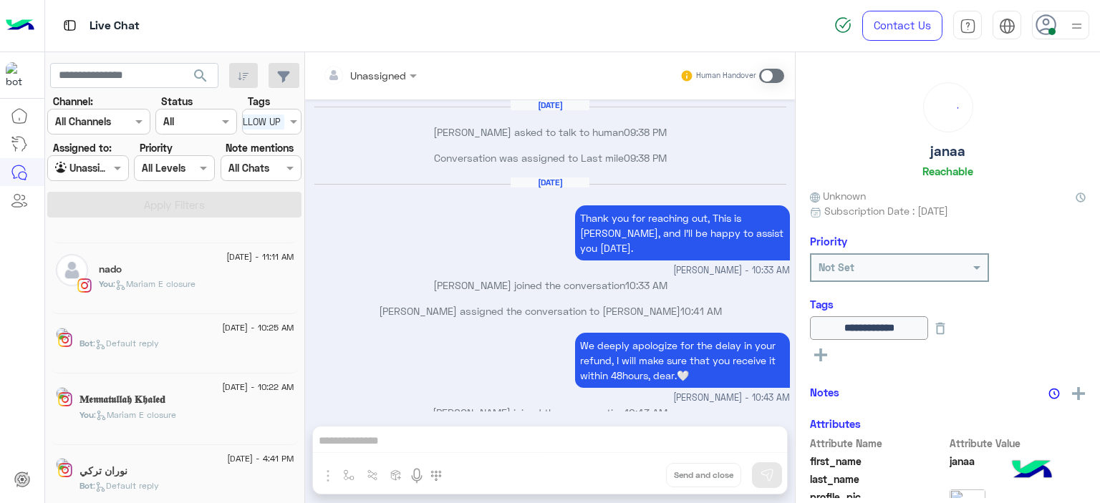
scroll to position [736, 0]
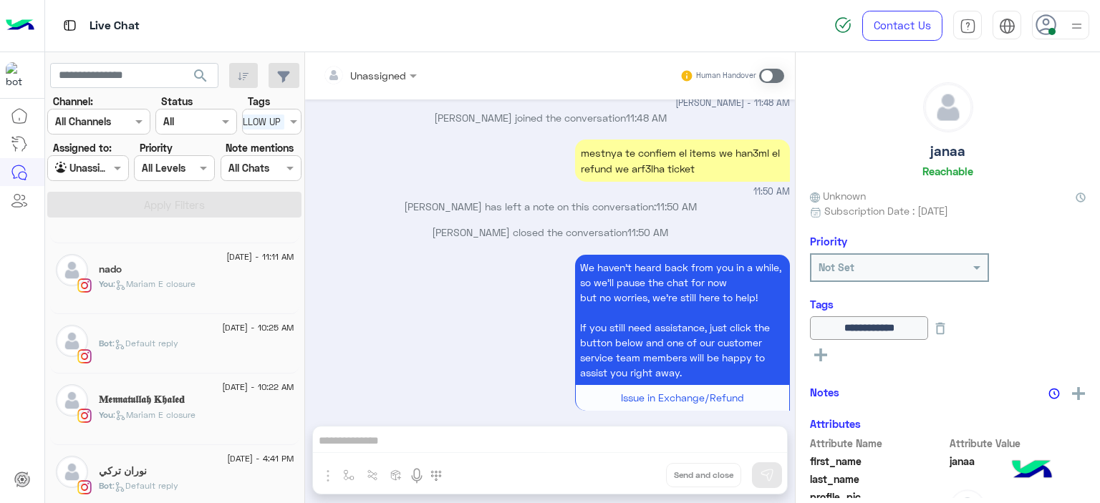
click at [186, 283] on span ": Mariam E closure" at bounding box center [154, 283] width 82 height 11
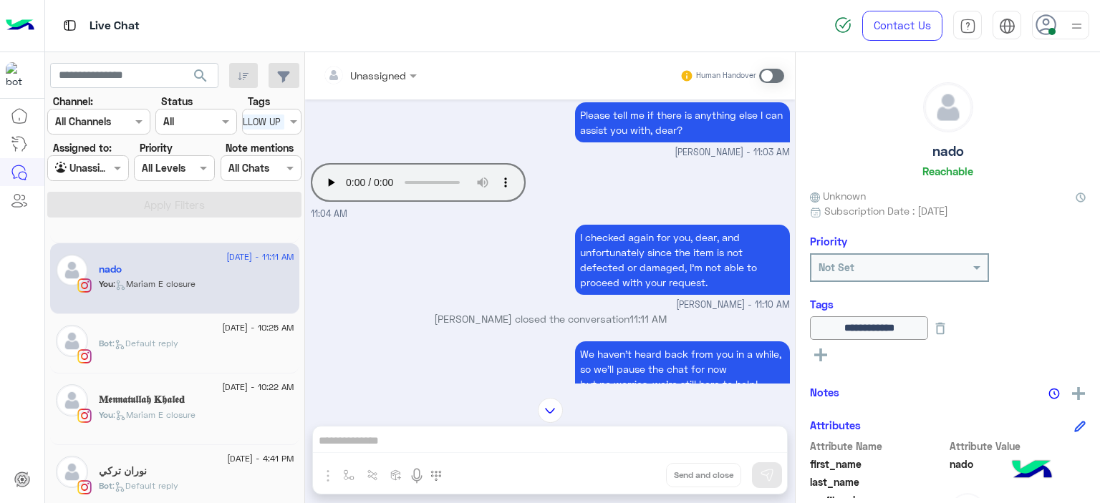
scroll to position [1111, 0]
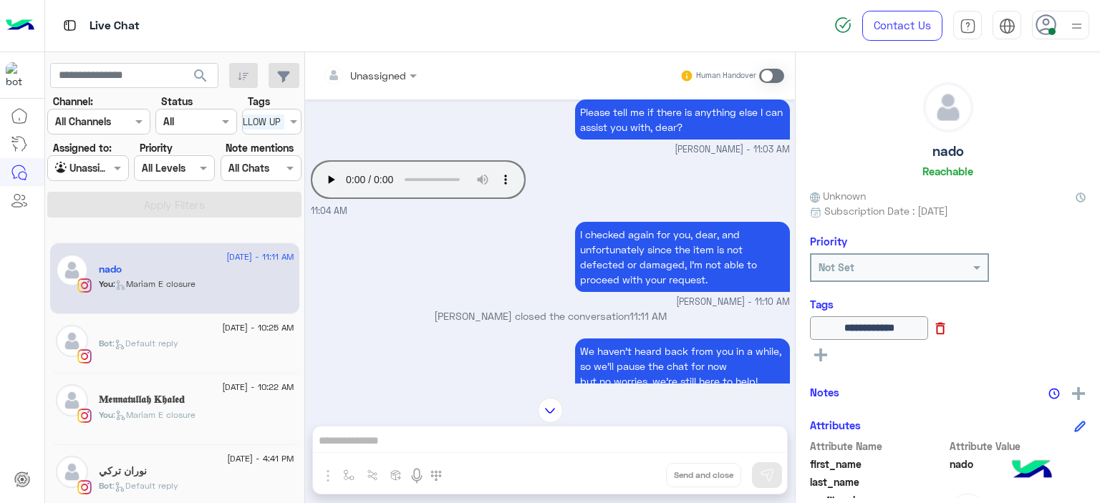
click at [948, 331] on icon at bounding box center [940, 329] width 16 height 16
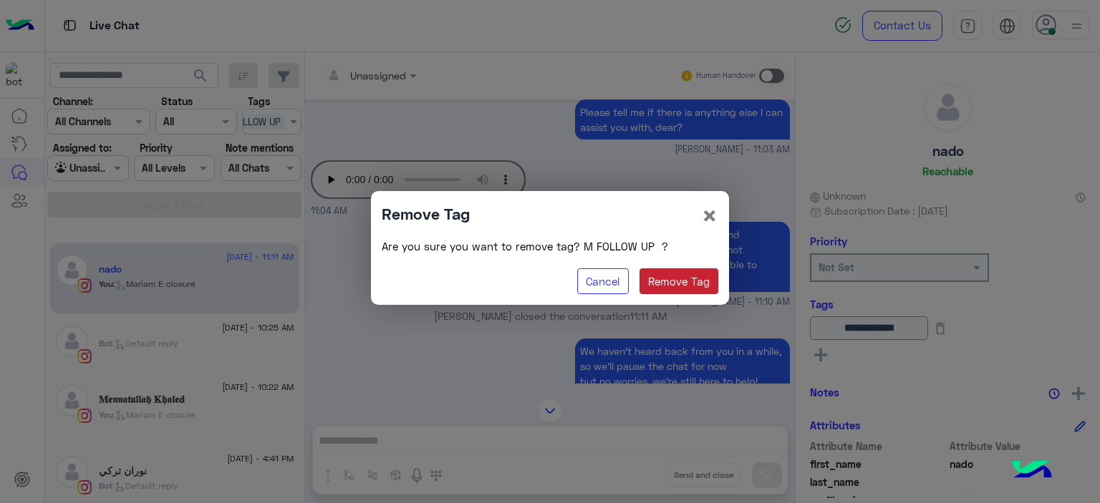
click at [693, 283] on button "Remove Tag" at bounding box center [678, 281] width 79 height 26
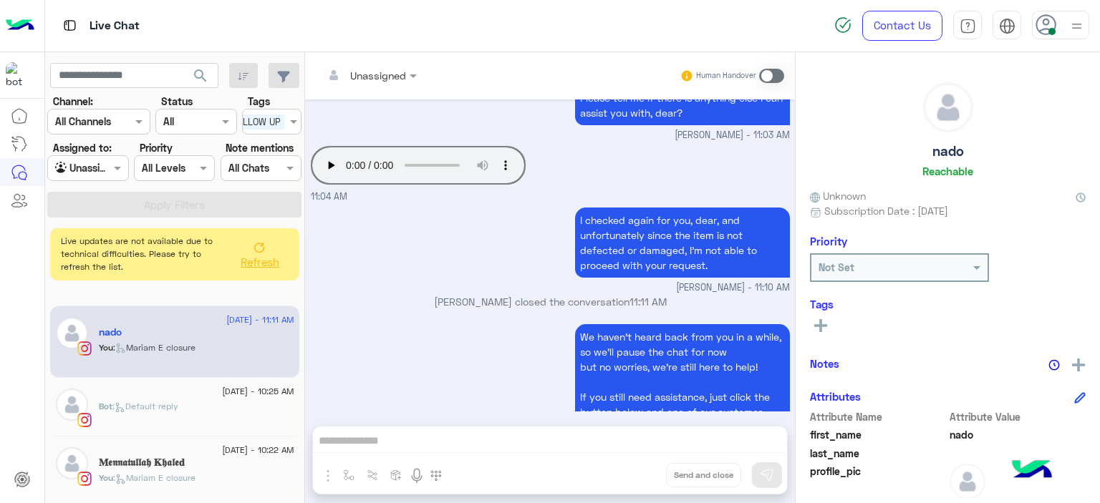
scroll to position [1209, 0]
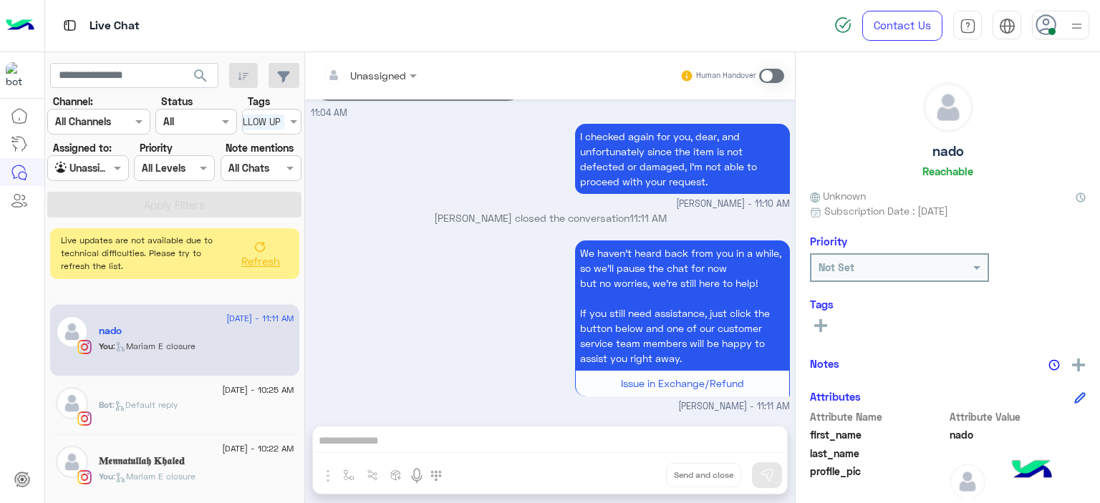
click at [255, 248] on icon at bounding box center [259, 246] width 11 height 11
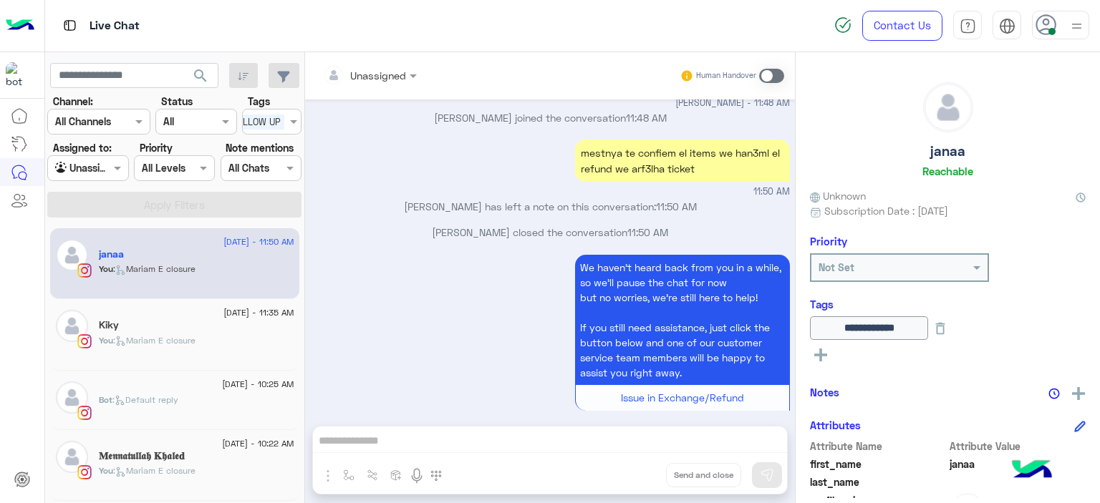
click at [191, 354] on div "You : [PERSON_NAME] closure" at bounding box center [196, 346] width 195 height 25
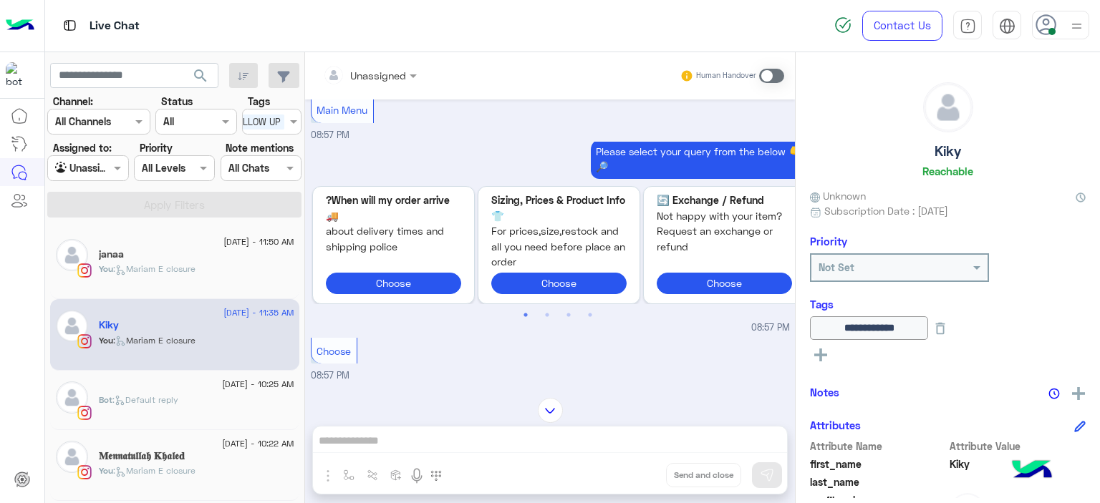
scroll to position [840, 0]
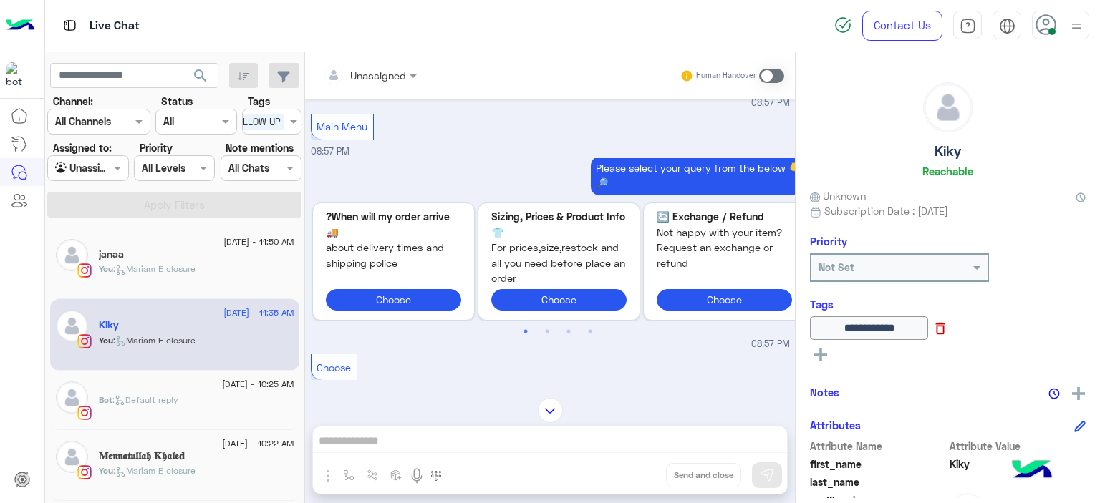
click at [948, 335] on icon at bounding box center [940, 329] width 16 height 16
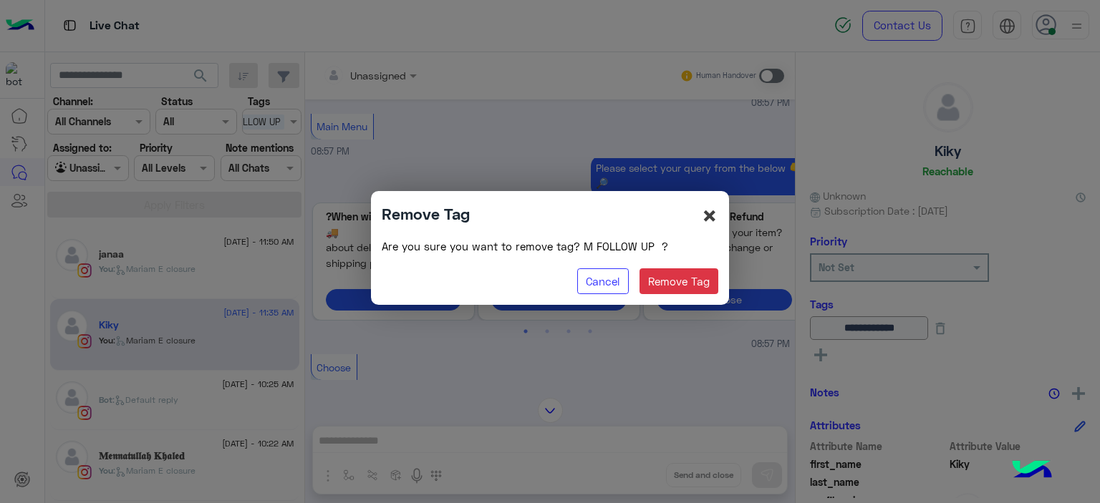
click at [707, 221] on span "×" at bounding box center [709, 215] width 17 height 32
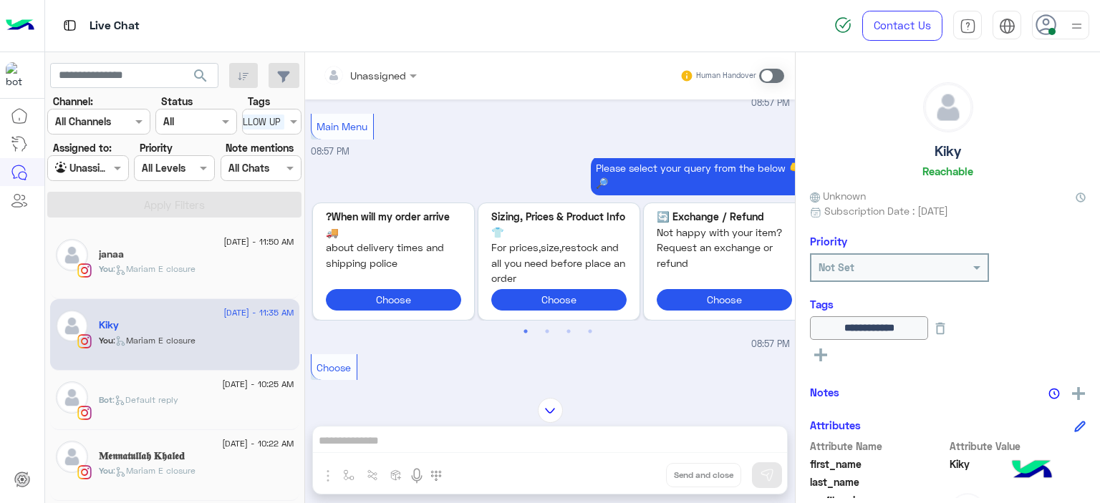
click at [952, 327] on button at bounding box center [940, 328] width 24 height 24
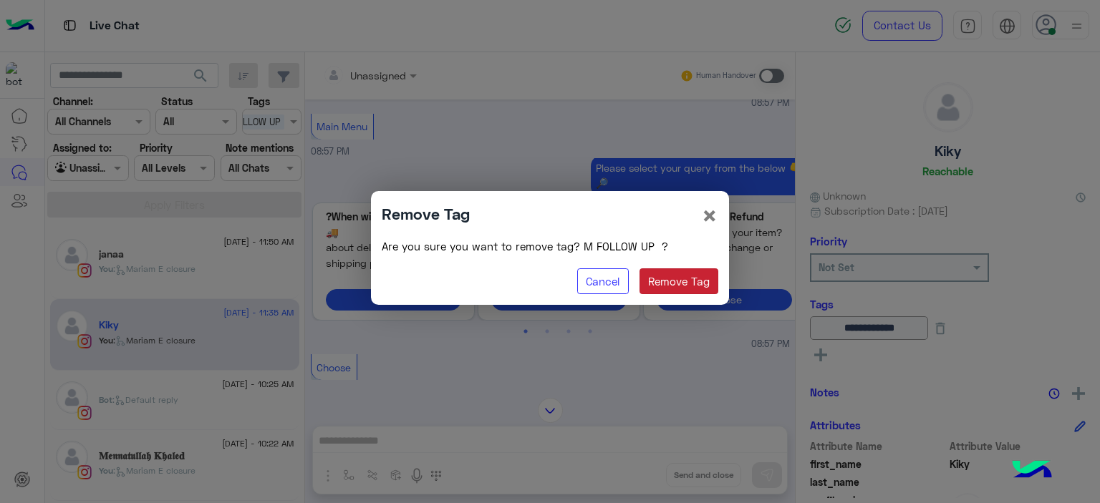
click at [698, 291] on button "Remove Tag" at bounding box center [678, 281] width 79 height 26
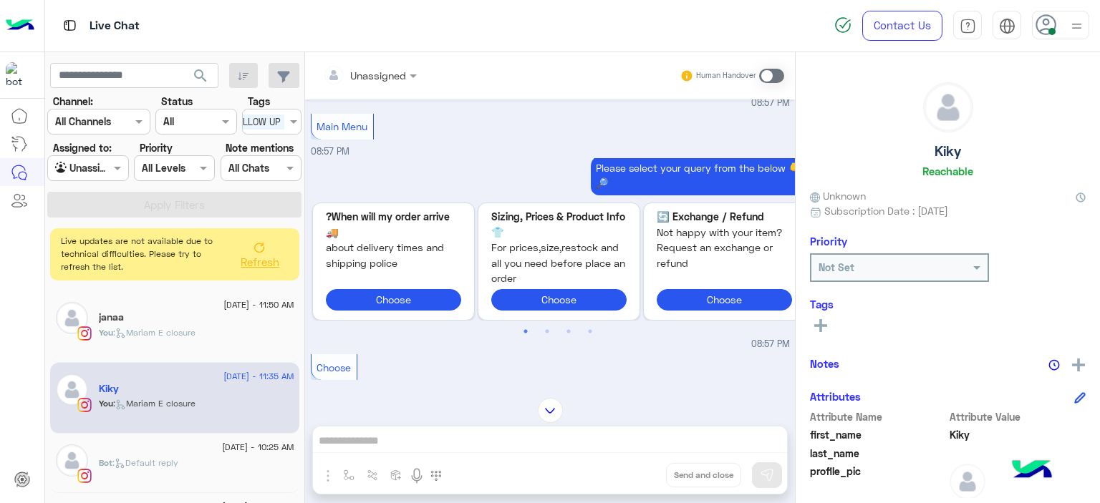
click at [825, 324] on icon at bounding box center [820, 325] width 13 height 13
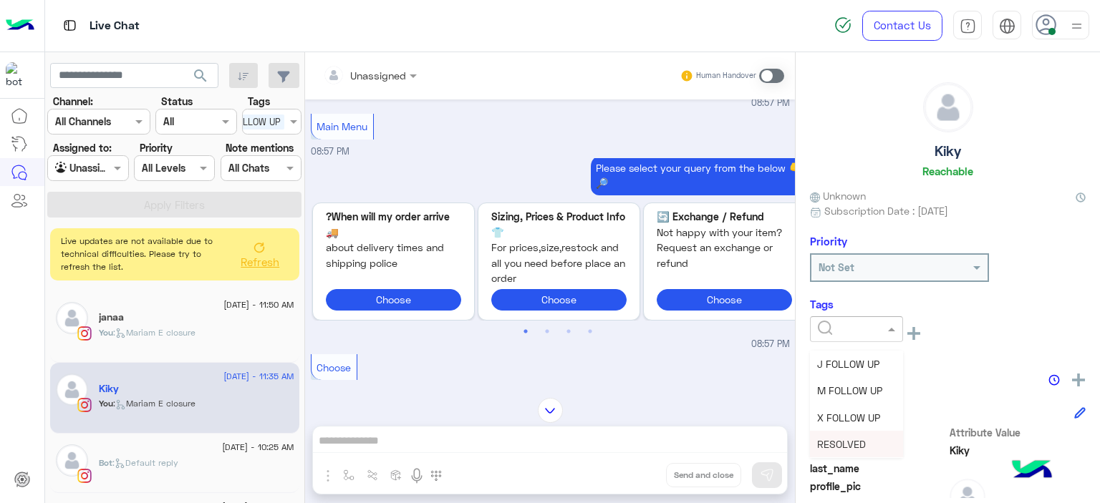
drag, startPoint x: 850, startPoint y: 334, endPoint x: 845, endPoint y: 442, distance: 108.2
click at [845, 349] on ng-select "J FOLLOW UP M FOLLOW UP X FOLLOW UP RESOLVED F FOLLOW UP مهم هبه" at bounding box center [856, 332] width 93 height 32
click at [845, 442] on span "RESOLVED" at bounding box center [841, 444] width 49 height 12
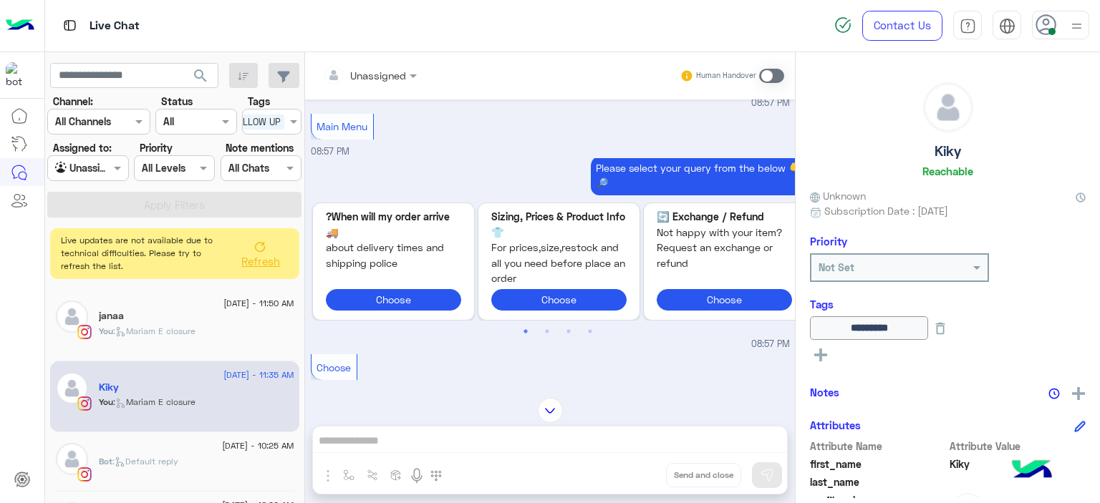
click at [263, 261] on span "Refresh" at bounding box center [260, 261] width 39 height 13
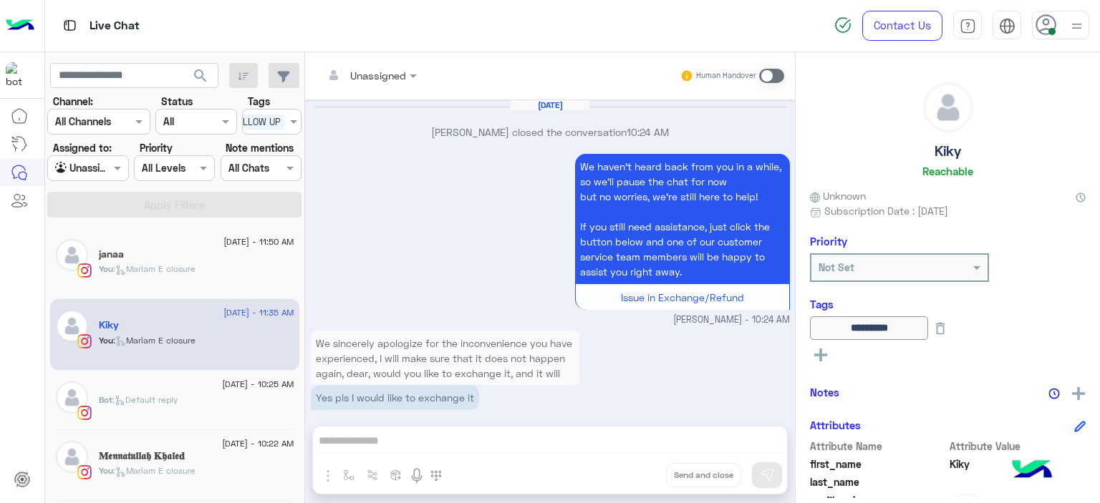
scroll to position [1617, 0]
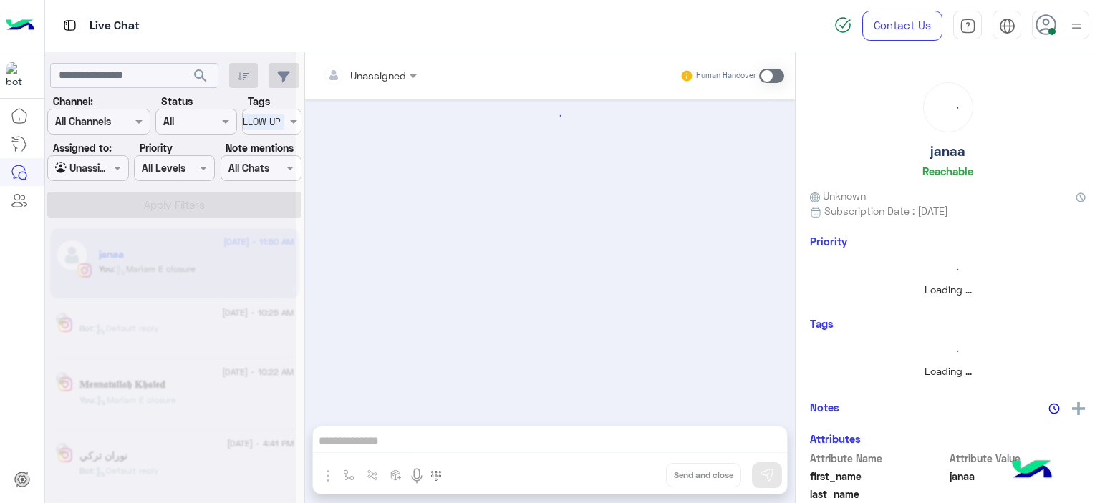
click at [216, 276] on div at bounding box center [170, 257] width 251 height 503
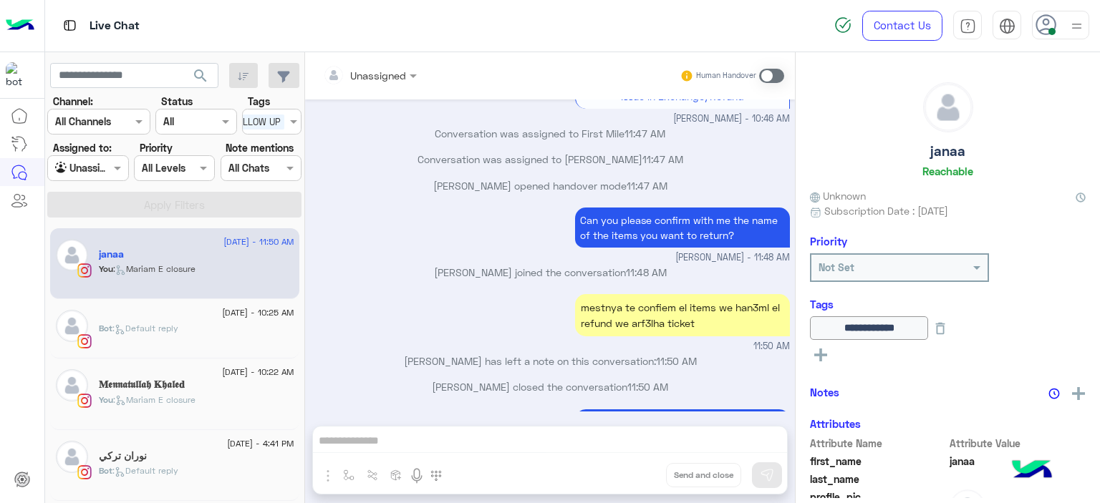
scroll to position [736, 0]
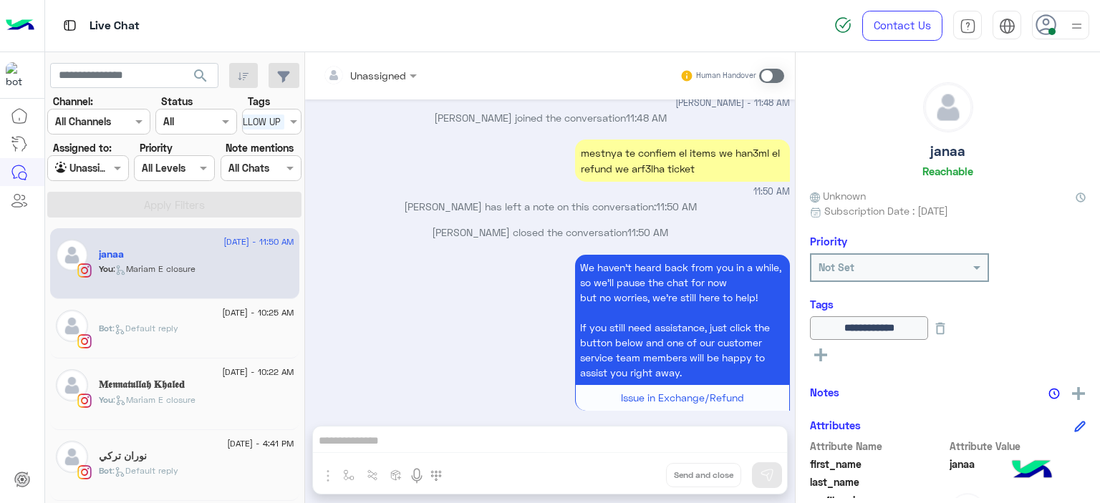
click at [249, 324] on div "Bot : Default reply" at bounding box center [196, 334] width 195 height 25
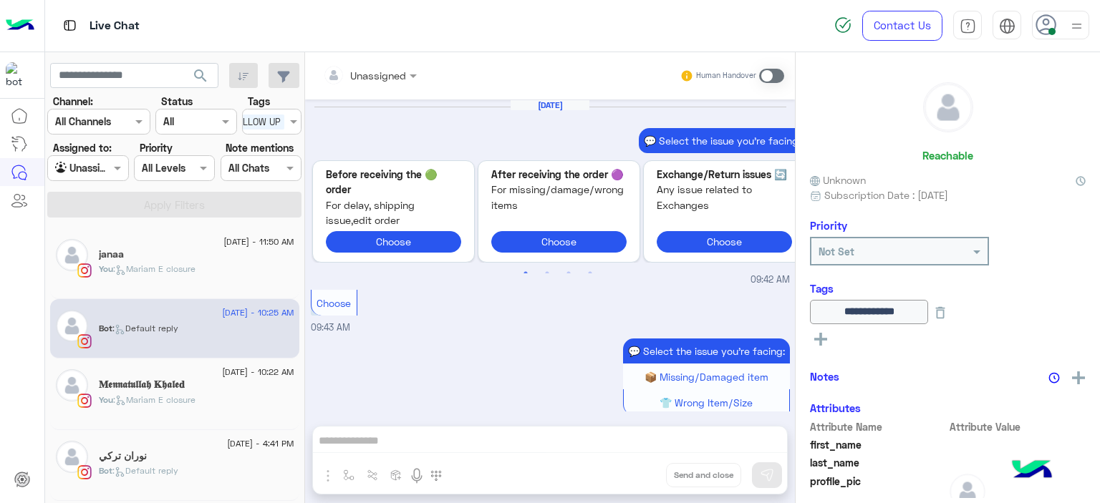
scroll to position [1527, 0]
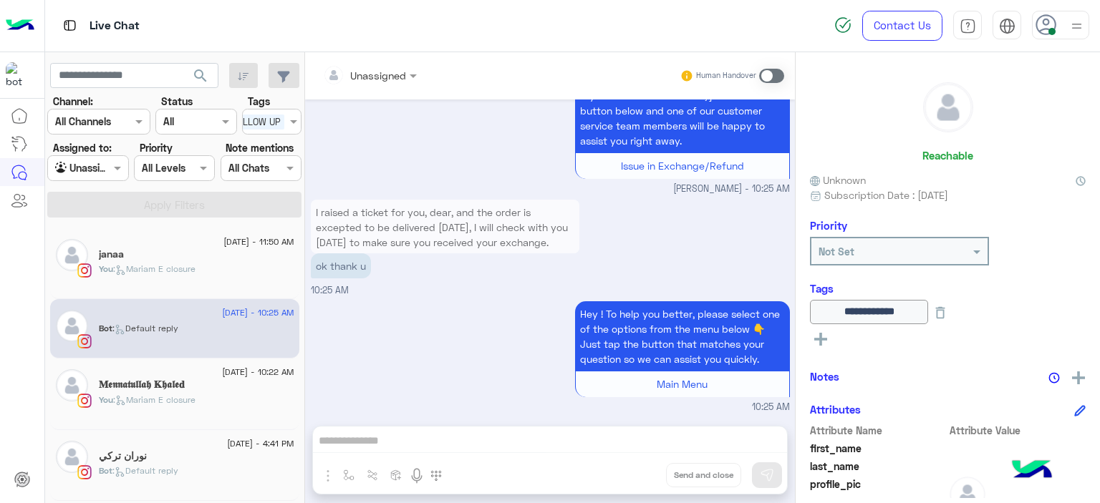
click at [185, 383] on h5 "𝐌𝖊𝖓𝖓𝖆𝖙𝖚𝖑𝖑𝖆𝖍 𝐊𝖍𝖆𝖑𝖊𝐝" at bounding box center [142, 385] width 86 height 12
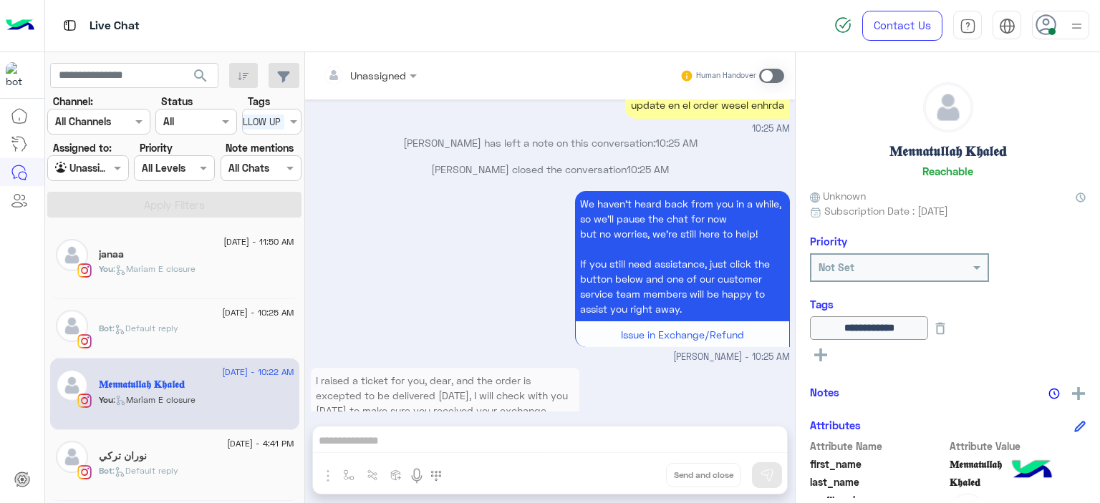
scroll to position [2960, 0]
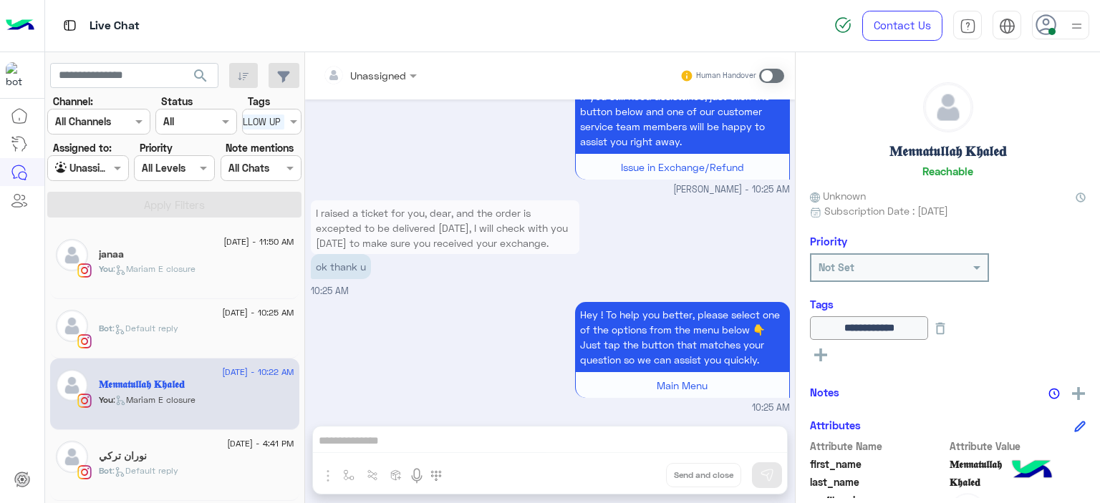
click at [162, 379] on h5 "𝐌𝖊𝖓𝖓𝖆𝖙𝖚𝖑𝖑𝖆𝖍 𝐊𝖍𝖆𝖑𝖊𝐝" at bounding box center [142, 385] width 86 height 12
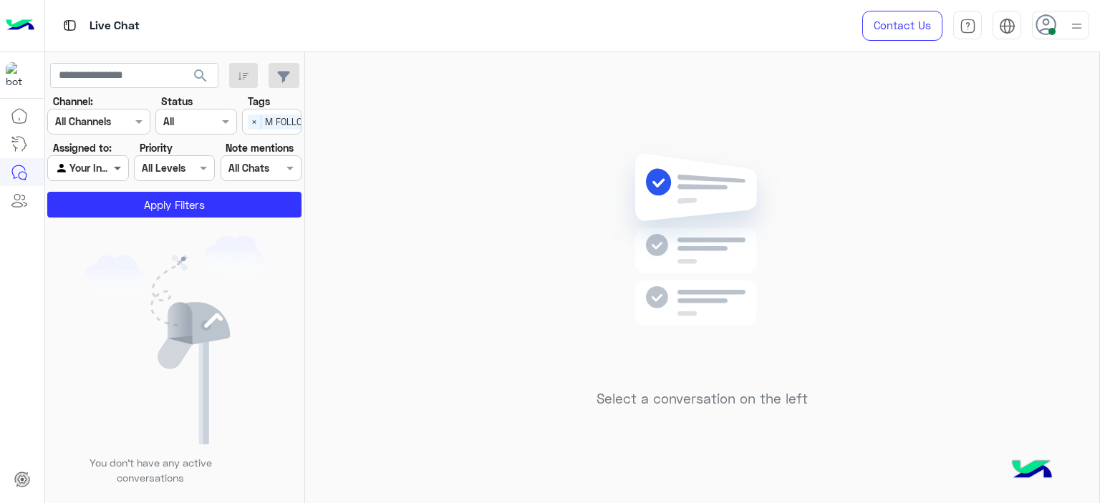
click at [117, 169] on span at bounding box center [119, 167] width 18 height 15
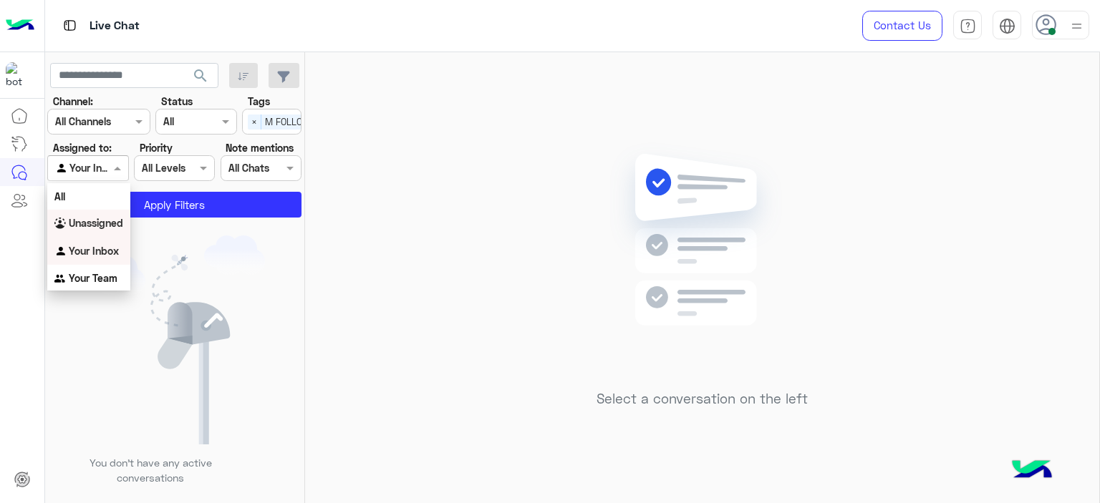
drag, startPoint x: 115, startPoint y: 220, endPoint x: 133, endPoint y: 203, distance: 24.3
click at [116, 220] on b "Unassigned" at bounding box center [96, 223] width 54 height 12
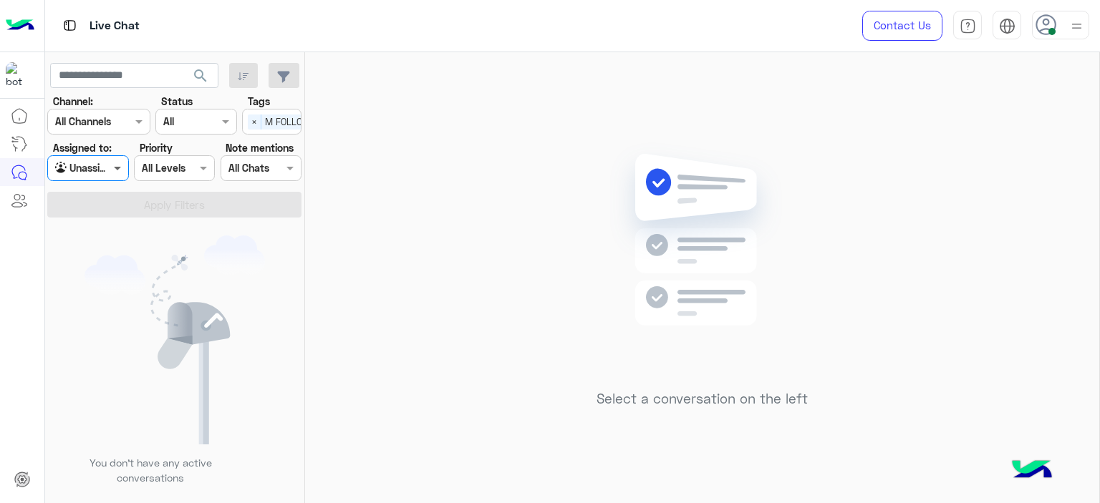
click at [120, 170] on span at bounding box center [119, 167] width 18 height 15
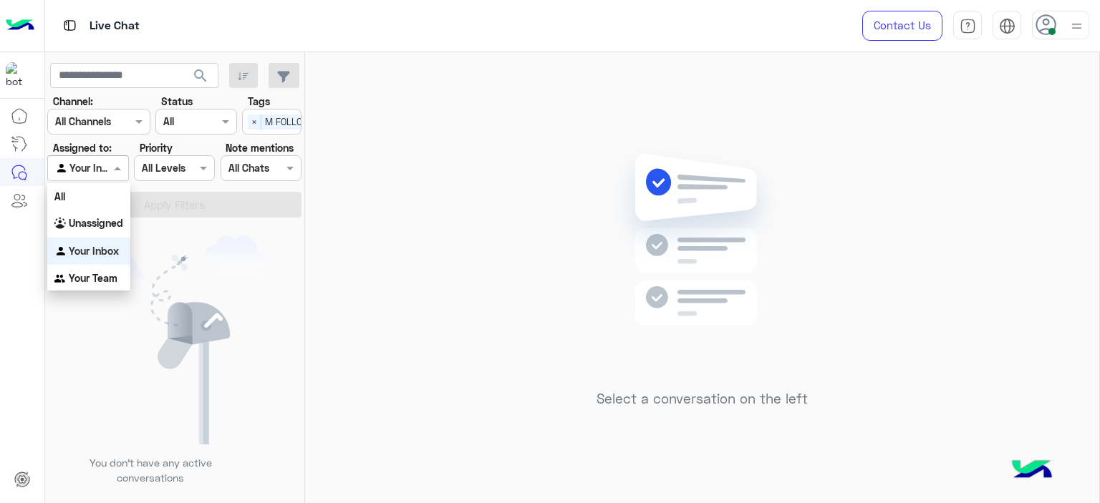
click at [122, 165] on span at bounding box center [119, 167] width 18 height 15
click at [112, 225] on b "Unassigned" at bounding box center [96, 223] width 54 height 12
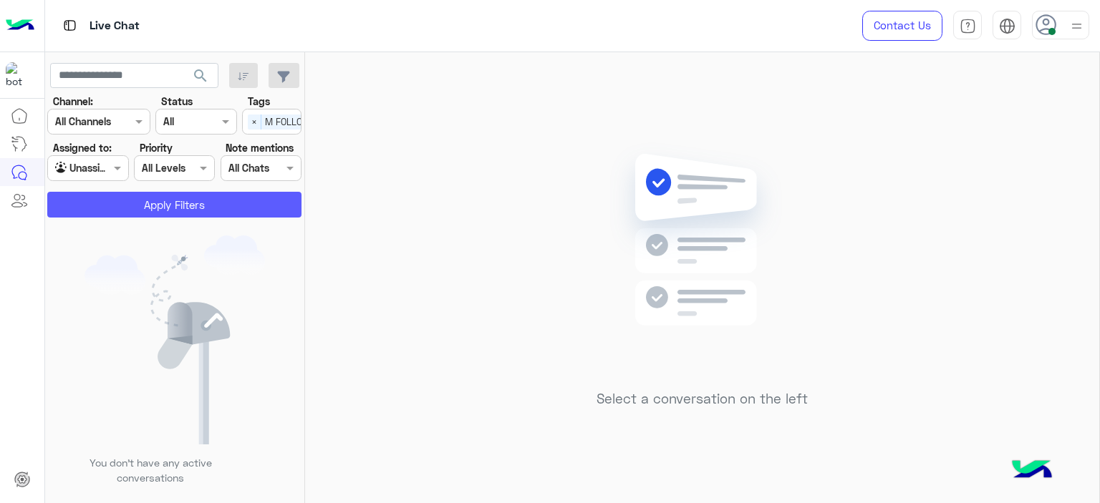
click at [162, 201] on button "Apply Filters" at bounding box center [174, 205] width 254 height 26
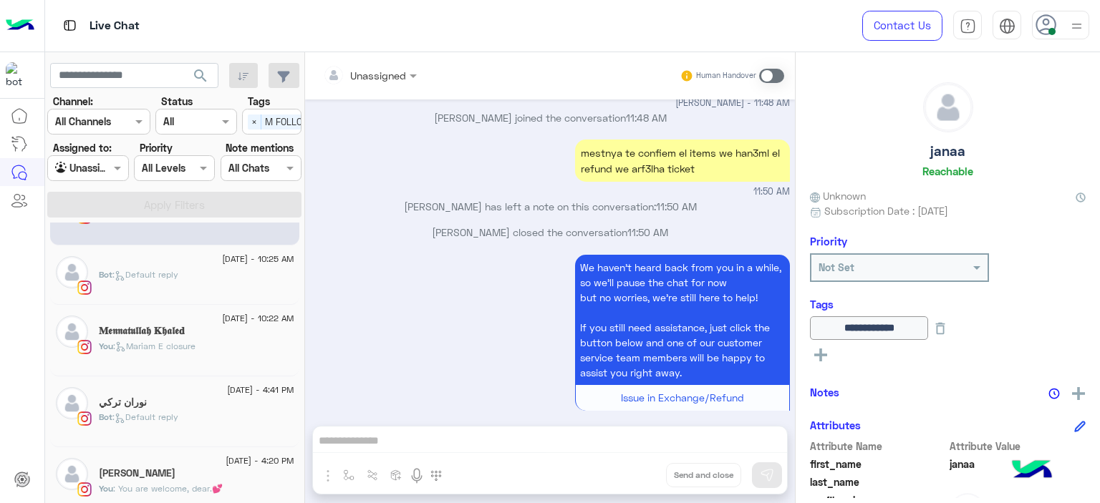
scroll to position [53, 0]
click at [213, 359] on div "You : [PERSON_NAME] closure" at bounding box center [196, 353] width 195 height 25
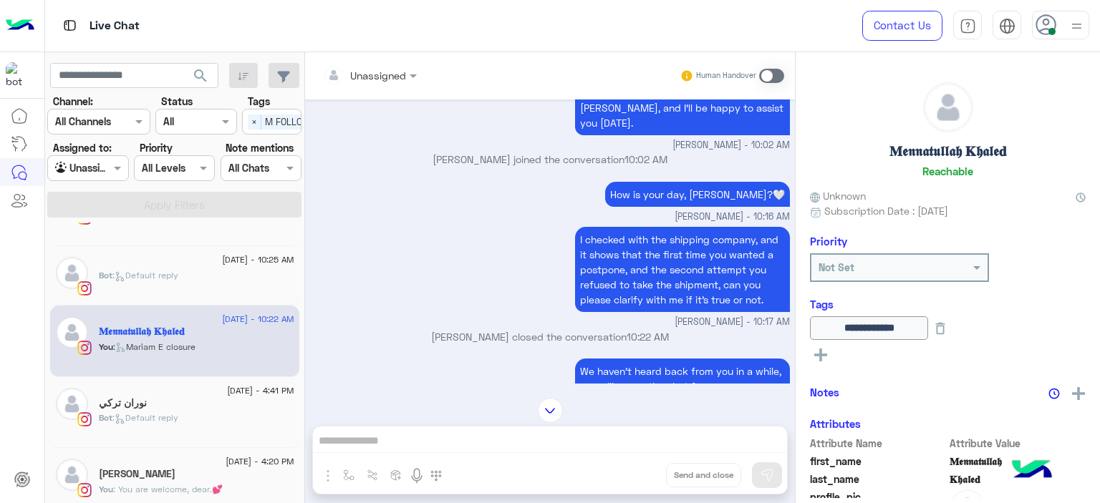
scroll to position [1145, 0]
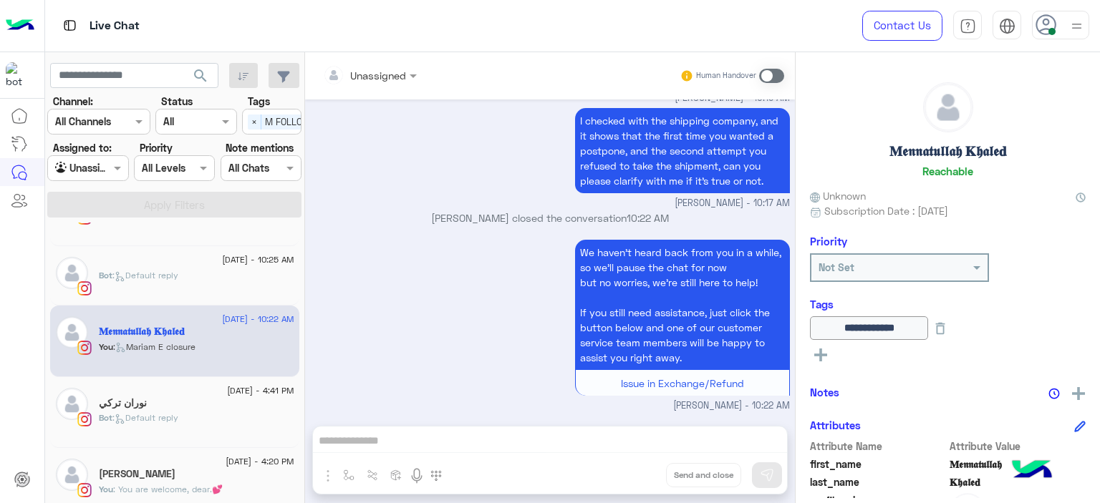
click at [227, 388] on span "[DATE] - 4:41 PM" at bounding box center [260, 390] width 67 height 13
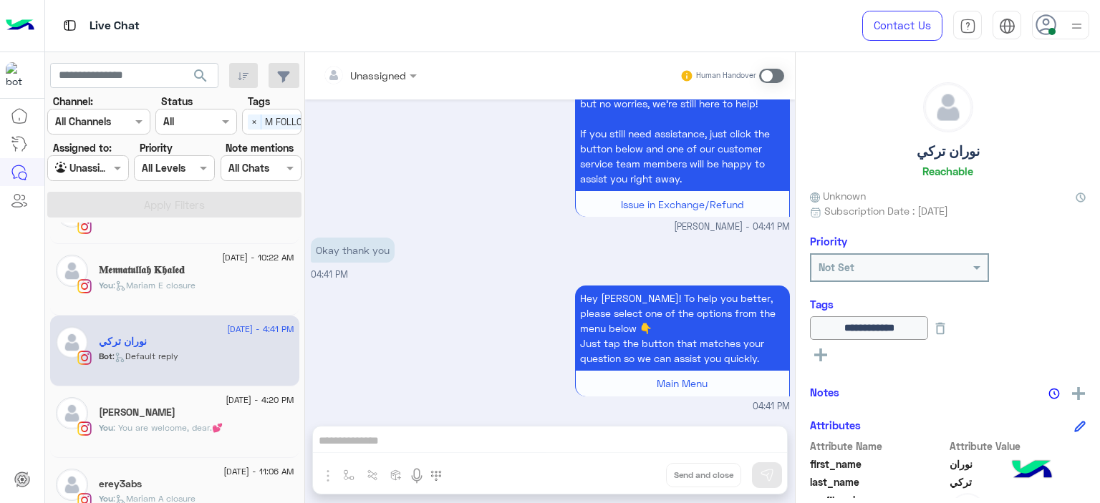
scroll to position [139, 0]
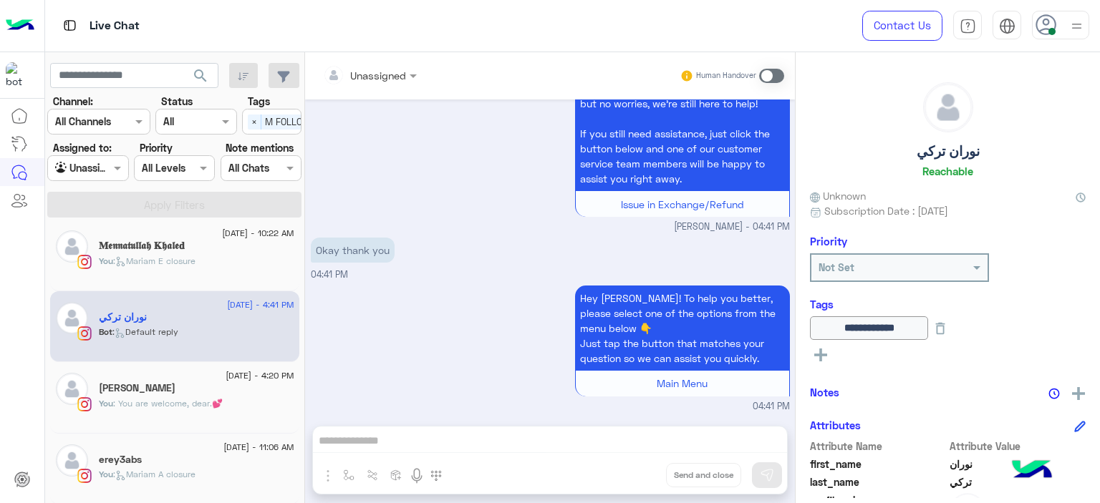
click at [252, 443] on span "[DATE] - 11:06 AM" at bounding box center [258, 447] width 70 height 13
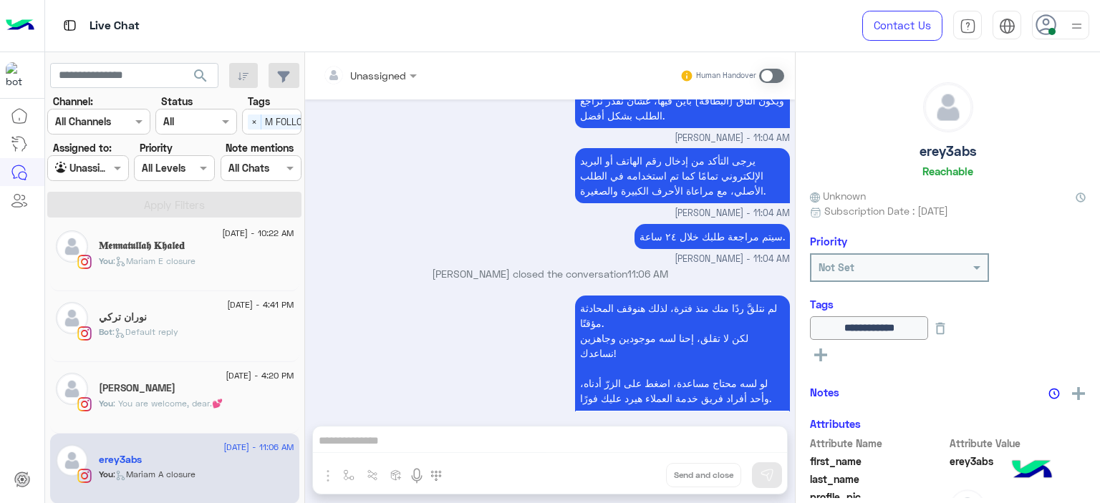
scroll to position [1075, 0]
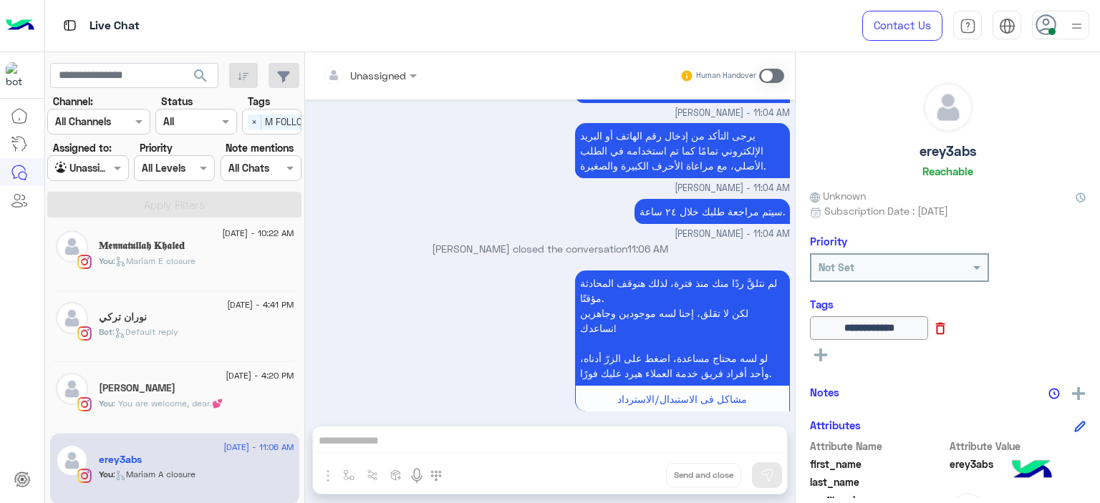
click at [948, 321] on icon at bounding box center [940, 329] width 16 height 16
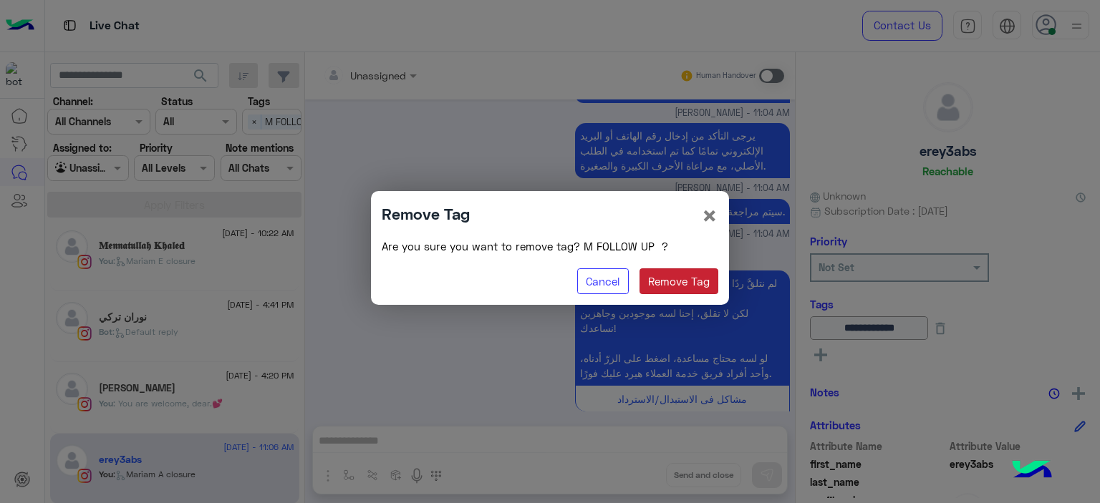
click at [667, 278] on button "Remove Tag" at bounding box center [678, 281] width 79 height 26
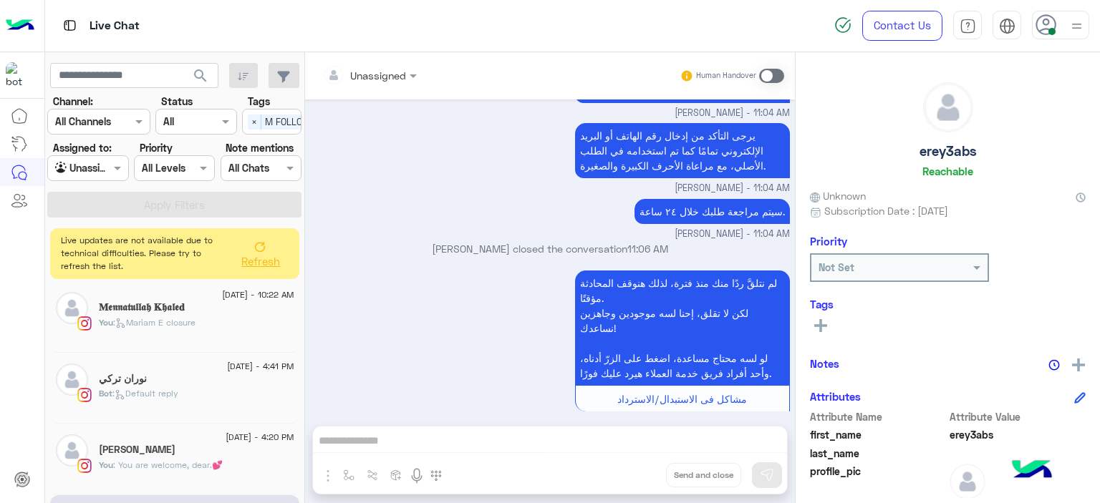
click at [251, 250] on button "Refresh" at bounding box center [259, 253] width 57 height 40
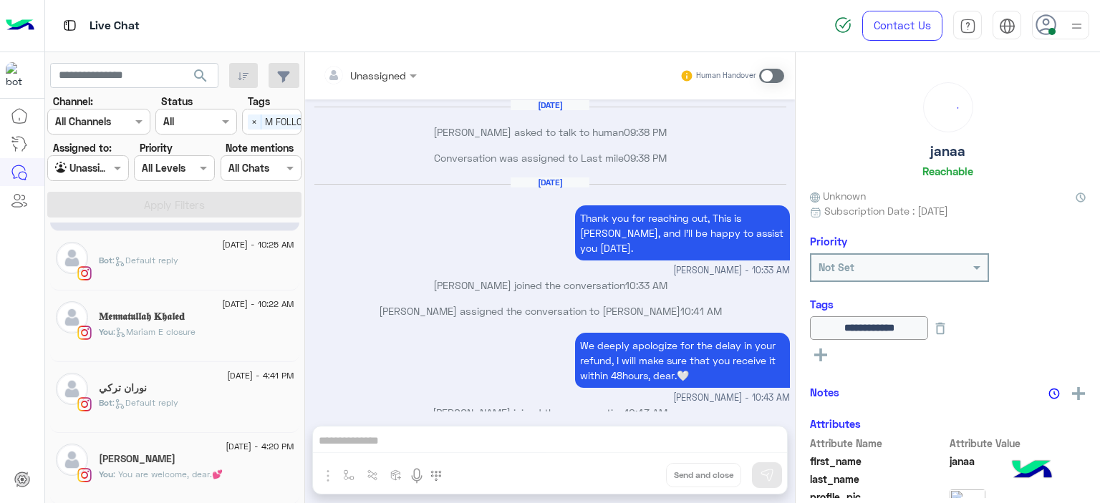
scroll to position [736, 0]
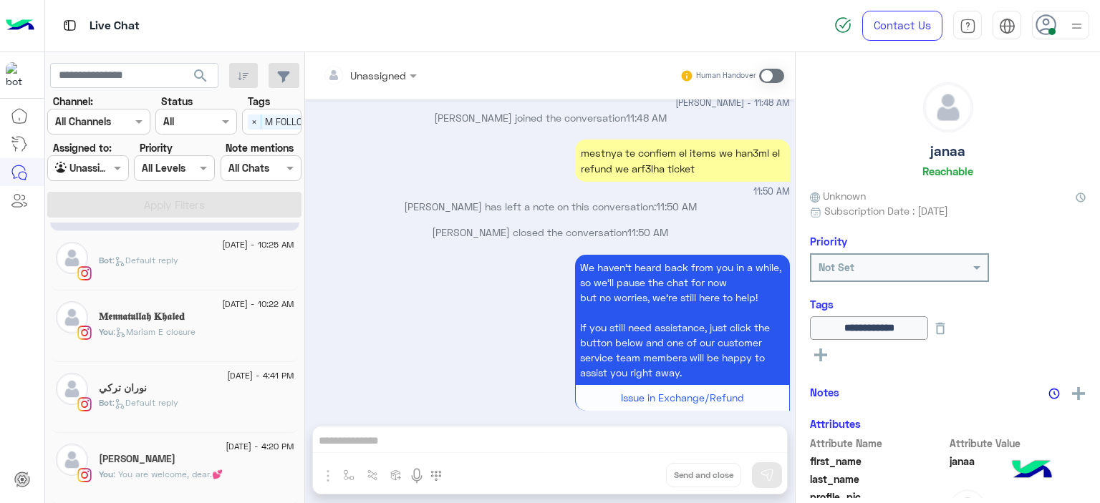
click at [213, 457] on div "[PERSON_NAME]" at bounding box center [196, 460] width 195 height 15
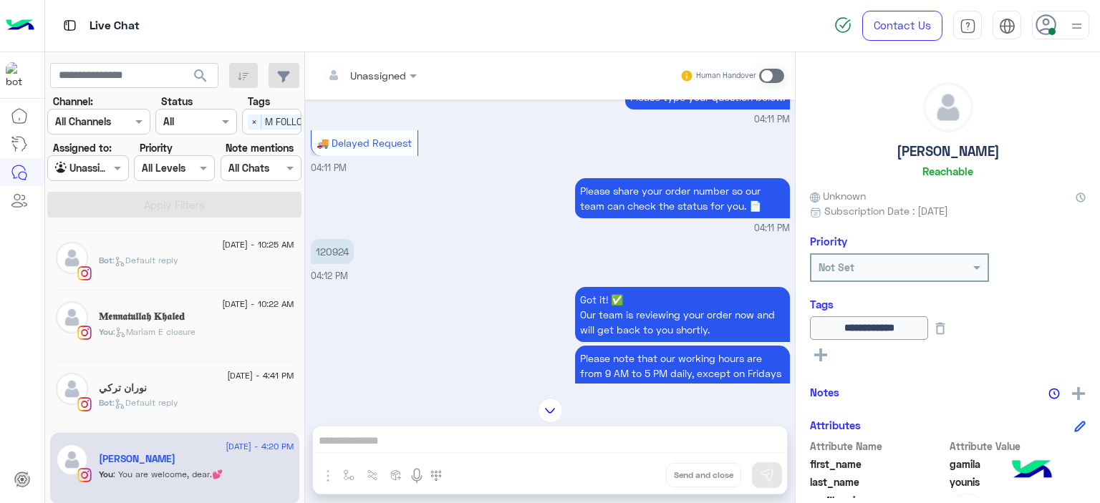
scroll to position [43, 0]
click at [336, 253] on p "120924" at bounding box center [332, 252] width 43 height 25
copy p "120924"
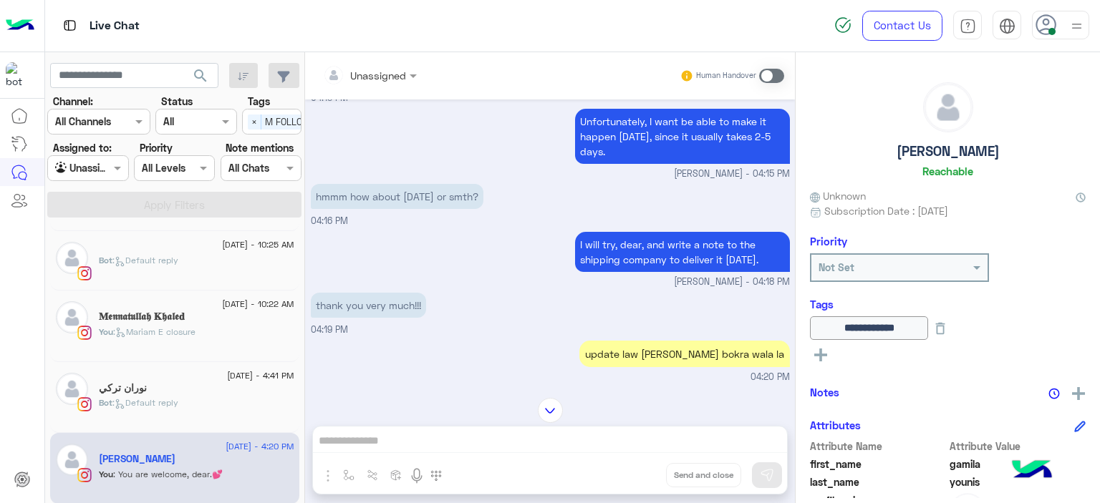
scroll to position [896, 0]
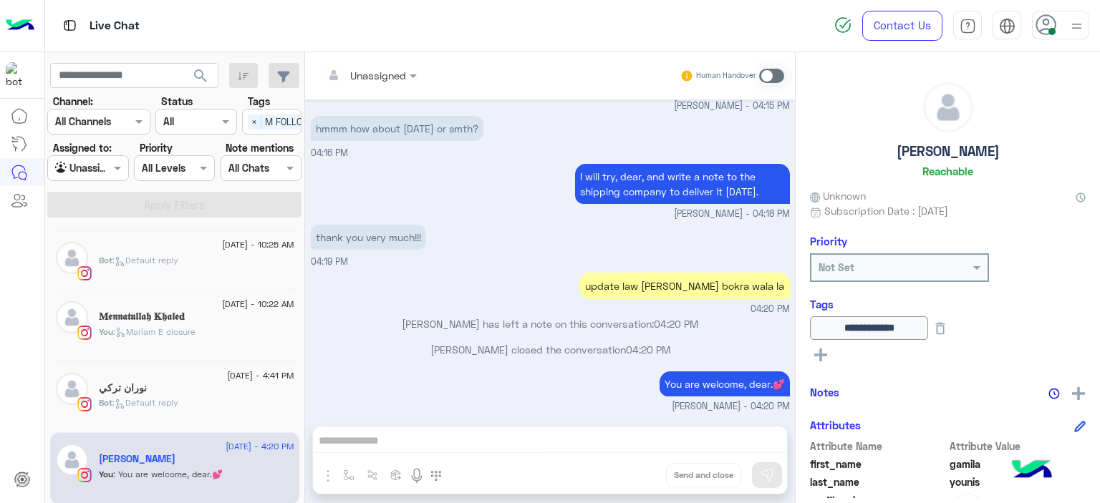
click at [181, 393] on div "نوران تركي" at bounding box center [196, 389] width 195 height 15
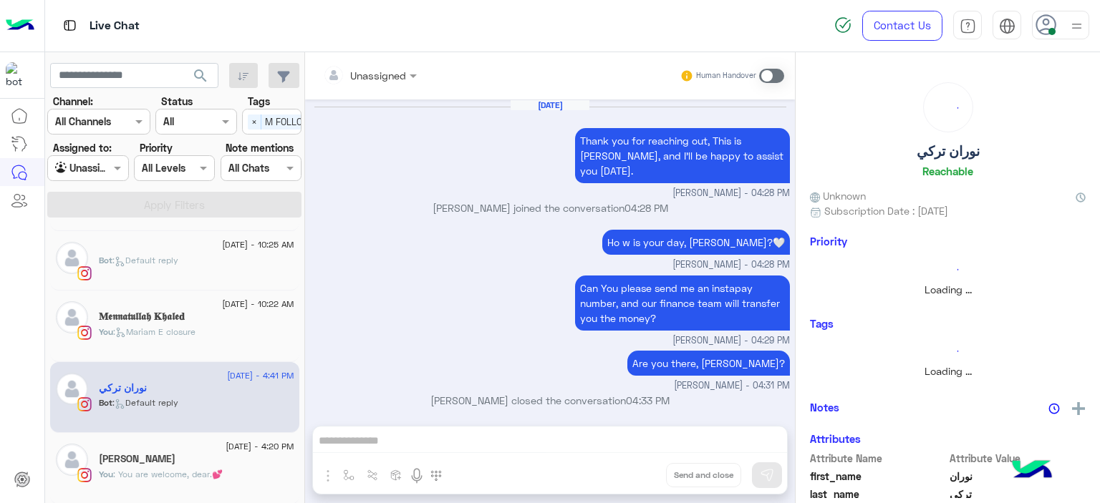
scroll to position [1206, 0]
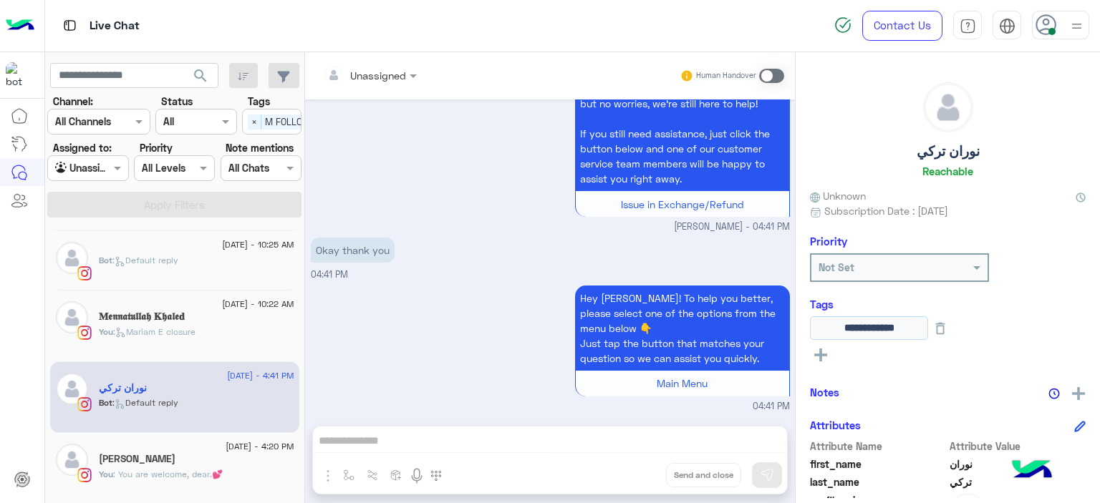
click at [928, 325] on input "**********" at bounding box center [869, 328] width 118 height 24
click at [952, 326] on button at bounding box center [940, 328] width 24 height 24
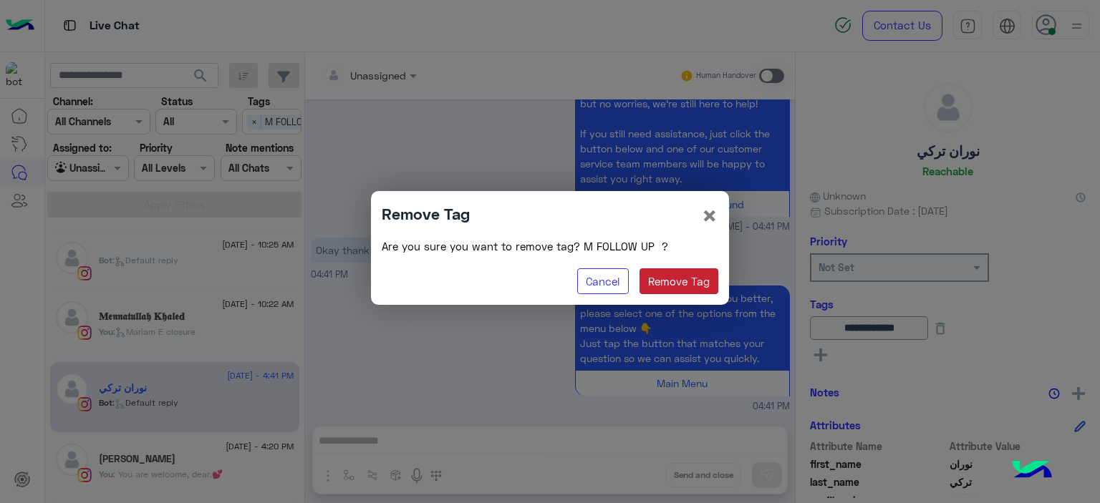
click at [670, 291] on button "Remove Tag" at bounding box center [678, 281] width 79 height 26
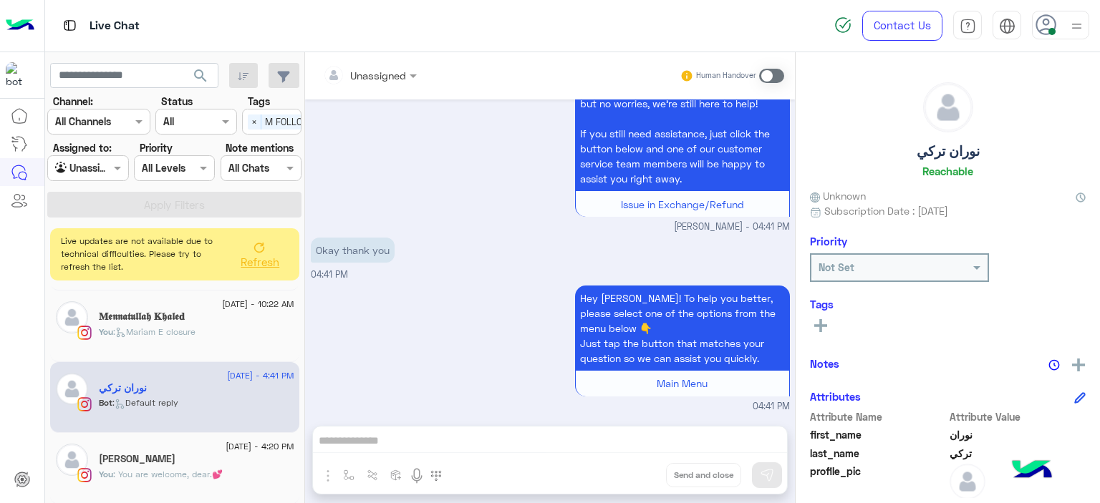
click at [825, 325] on rect at bounding box center [820, 325] width 13 height 3
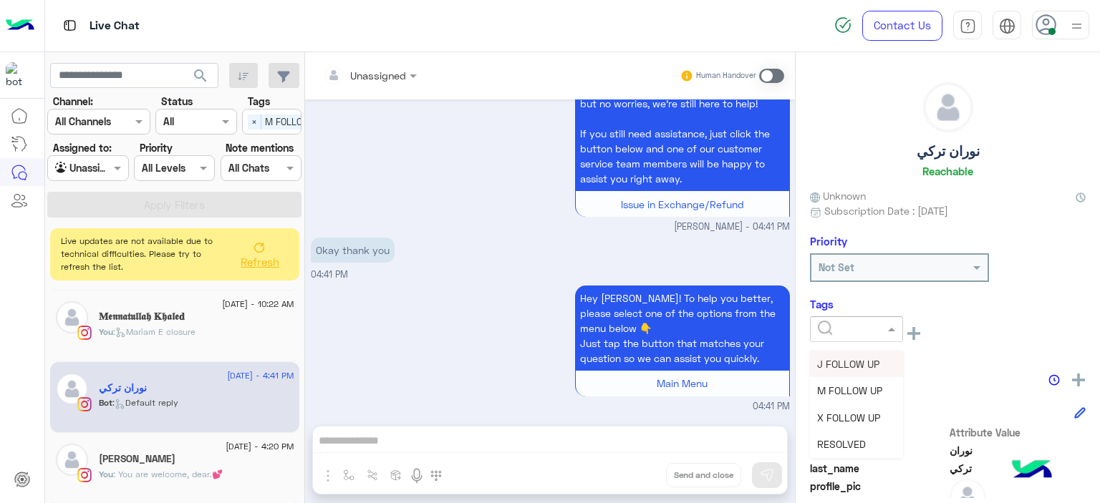
click at [891, 334] on span at bounding box center [893, 328] width 18 height 15
click at [858, 449] on span "RESOLVED" at bounding box center [841, 444] width 49 height 12
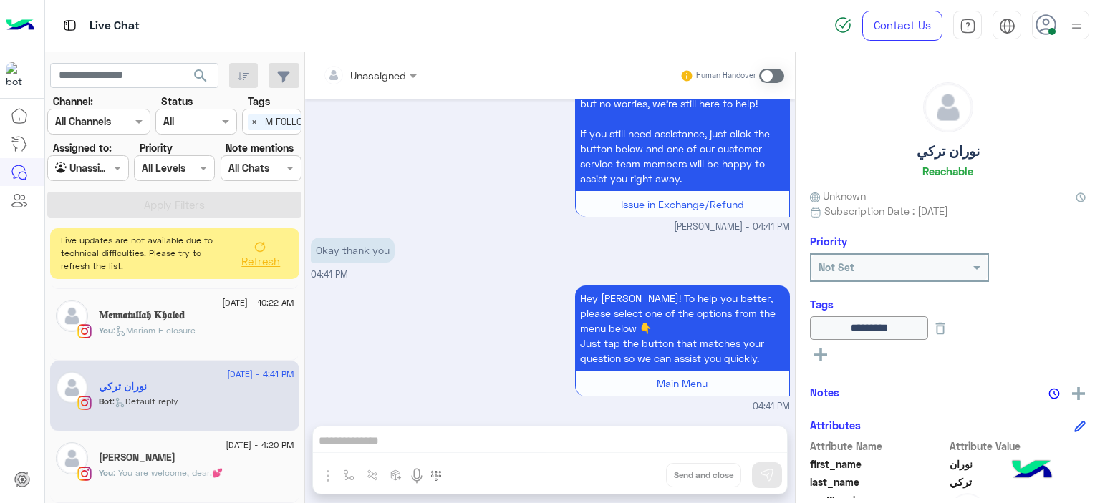
scroll to position [130, 0]
click at [252, 243] on button "Refresh" at bounding box center [259, 253] width 57 height 40
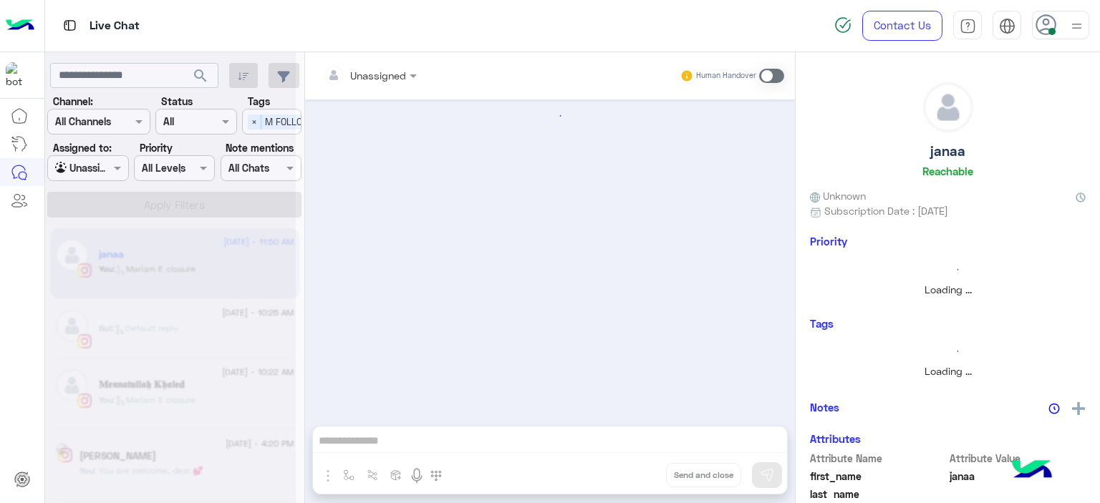
scroll to position [736, 0]
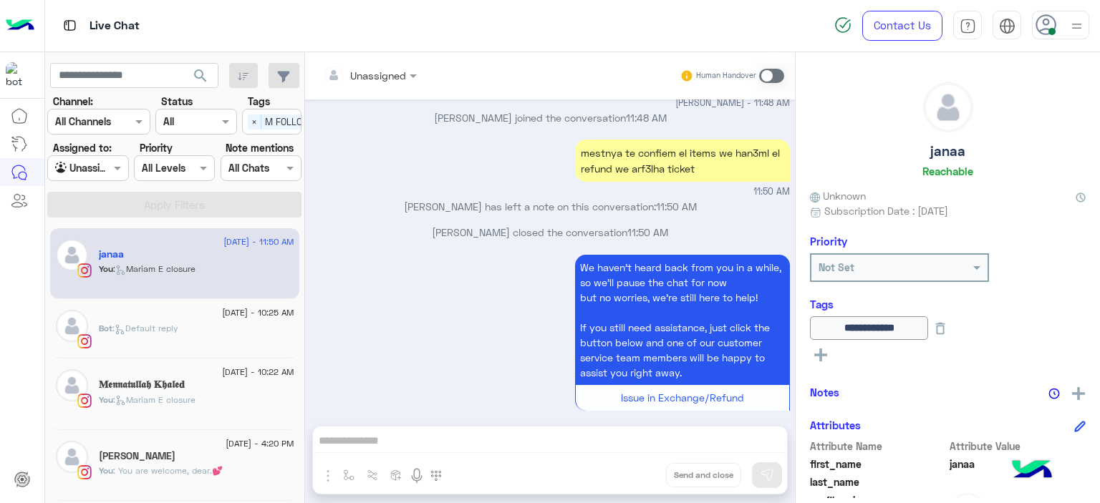
click at [167, 347] on div "[DATE] - 10:25 AM Bot : Default reply" at bounding box center [174, 328] width 249 height 59
click at [209, 325] on div "Bot : Default reply" at bounding box center [196, 334] width 195 height 25
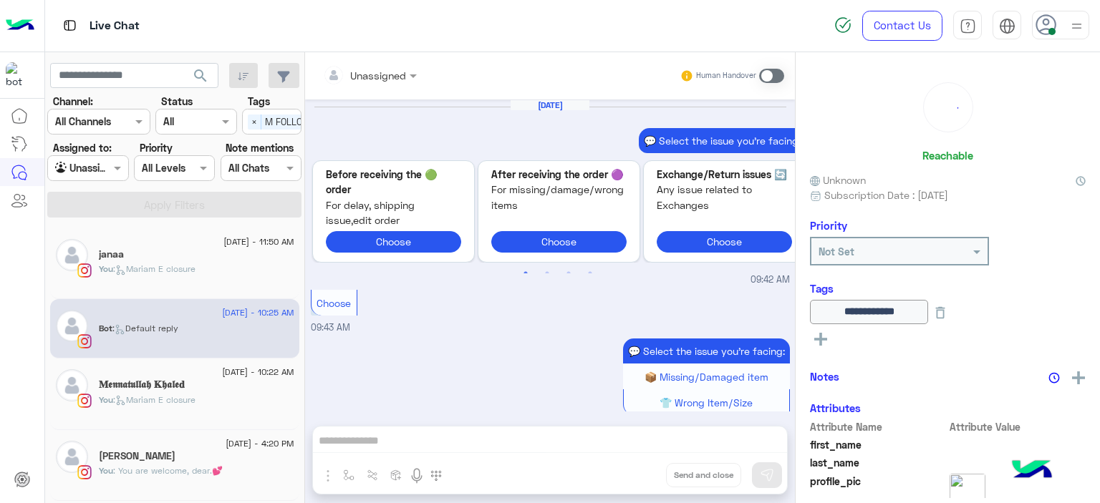
scroll to position [1527, 0]
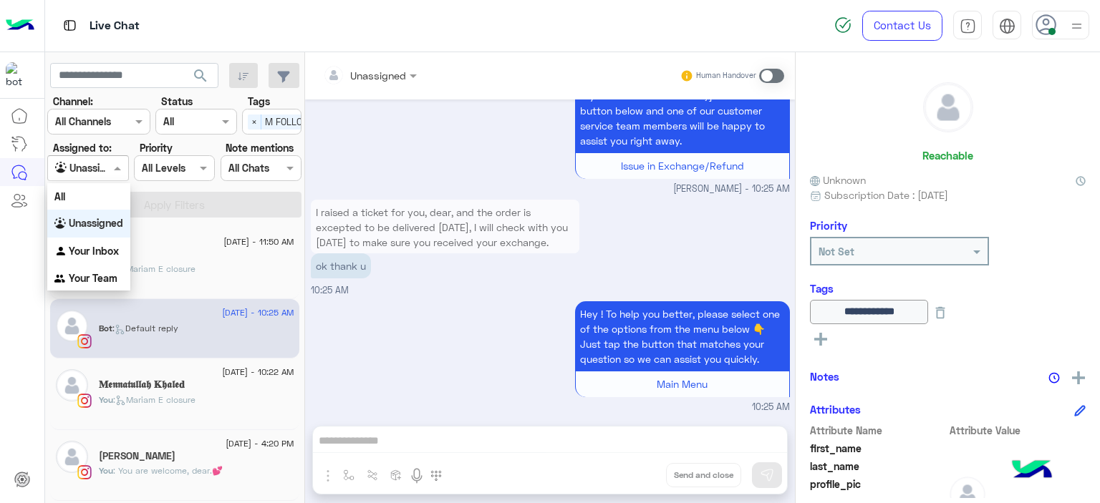
click at [117, 157] on div "Agent Filter Unassigned" at bounding box center [87, 168] width 81 height 26
click at [107, 245] on b "Your Inbox" at bounding box center [94, 251] width 50 height 12
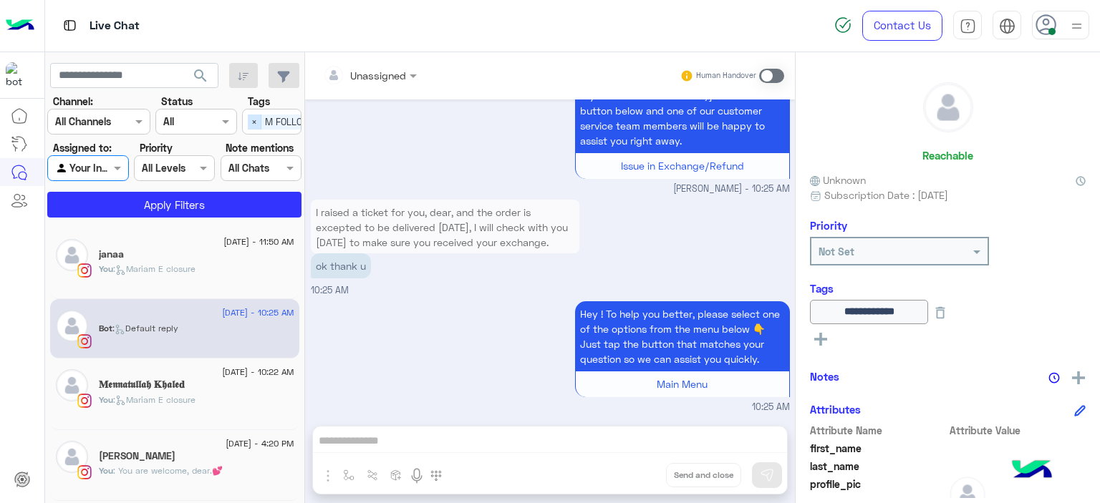
click at [258, 118] on span "×" at bounding box center [255, 122] width 14 height 15
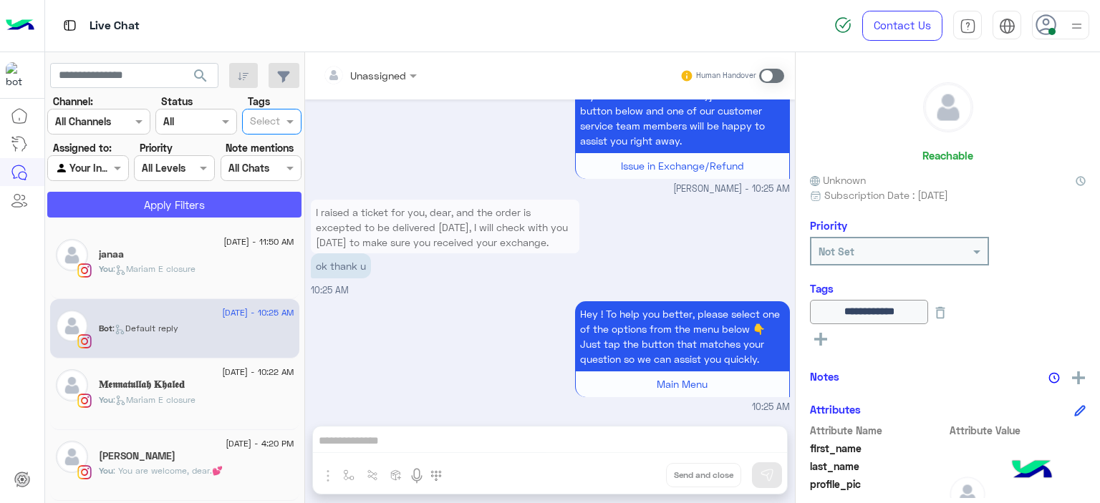
click at [252, 200] on button "Apply Filters" at bounding box center [174, 205] width 254 height 26
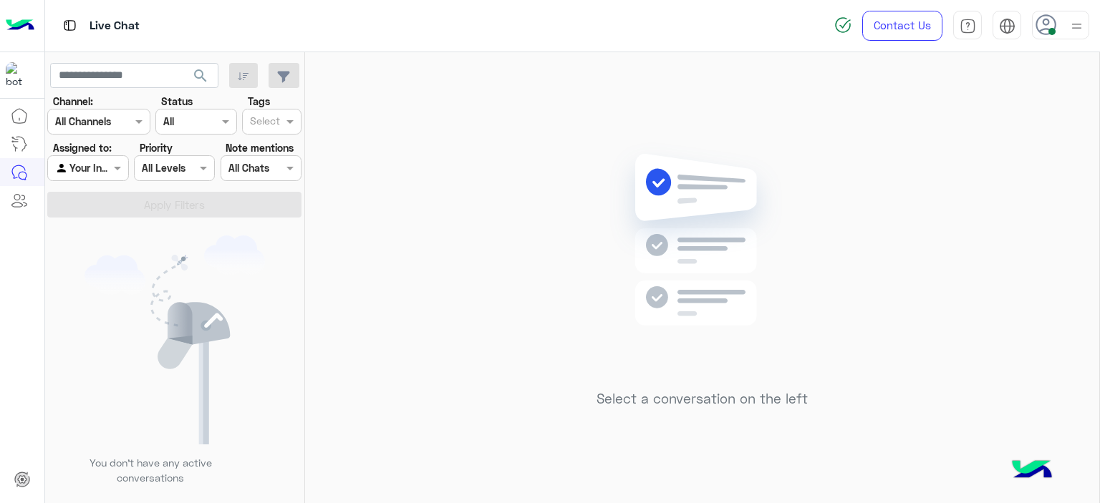
click at [1048, 22] on use at bounding box center [1045, 24] width 21 height 21
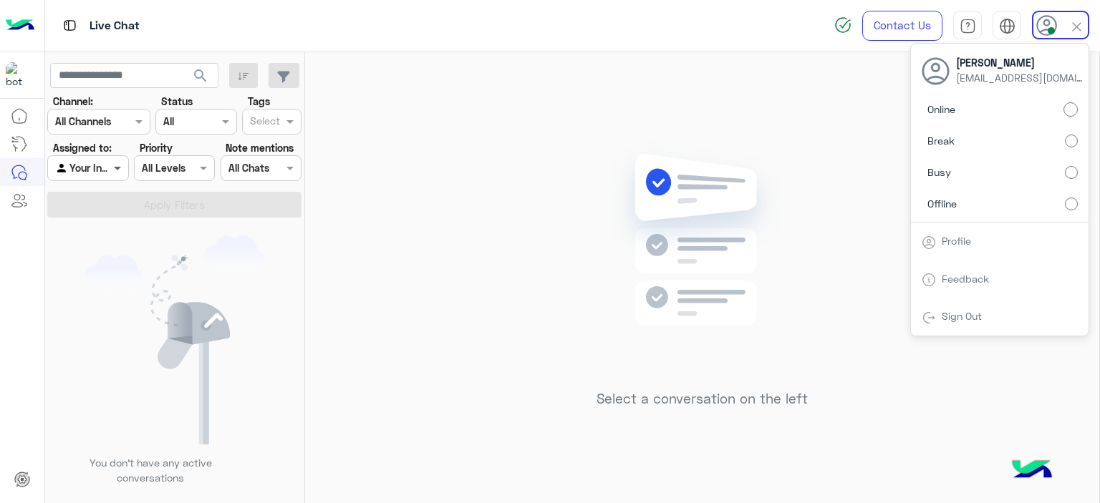
drag, startPoint x: 120, startPoint y: 163, endPoint x: 125, endPoint y: 169, distance: 8.2
click at [120, 162] on span at bounding box center [119, 167] width 18 height 15
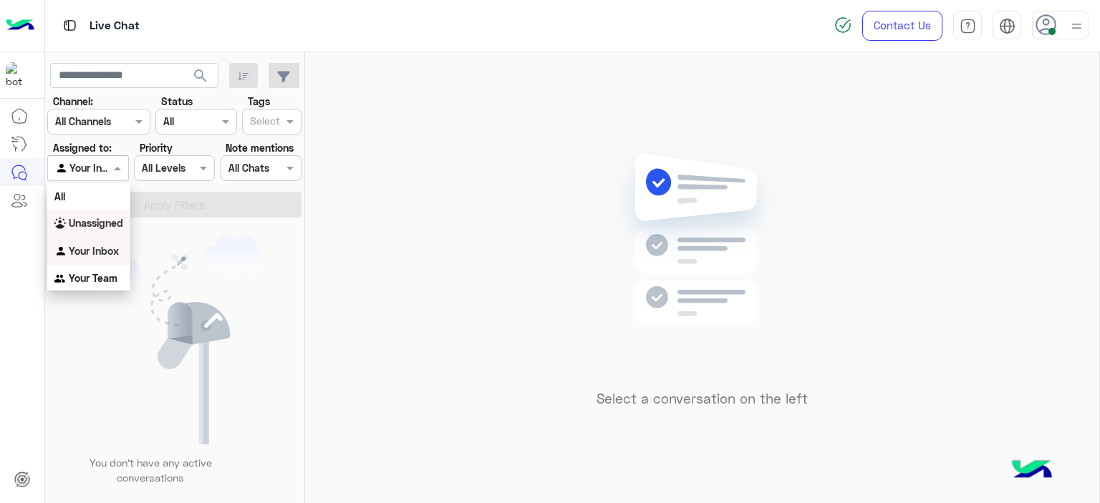
click at [40, 203] on body "Live Chat Contact Us Help Center عربي English search Channel: Channel All Chann…" at bounding box center [550, 251] width 1100 height 503
click at [91, 220] on b "Unassigned" at bounding box center [96, 223] width 54 height 12
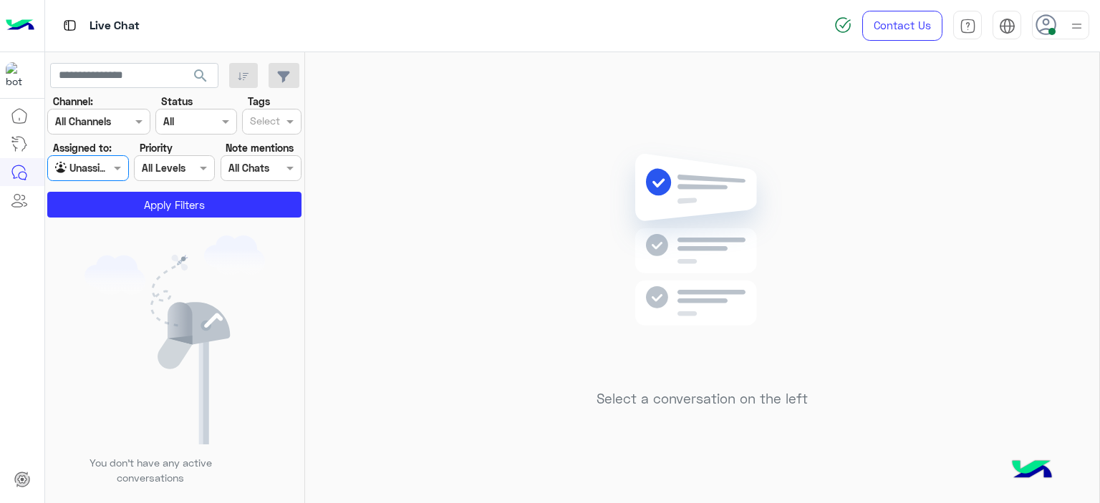
click at [281, 122] on div at bounding box center [265, 123] width 35 height 19
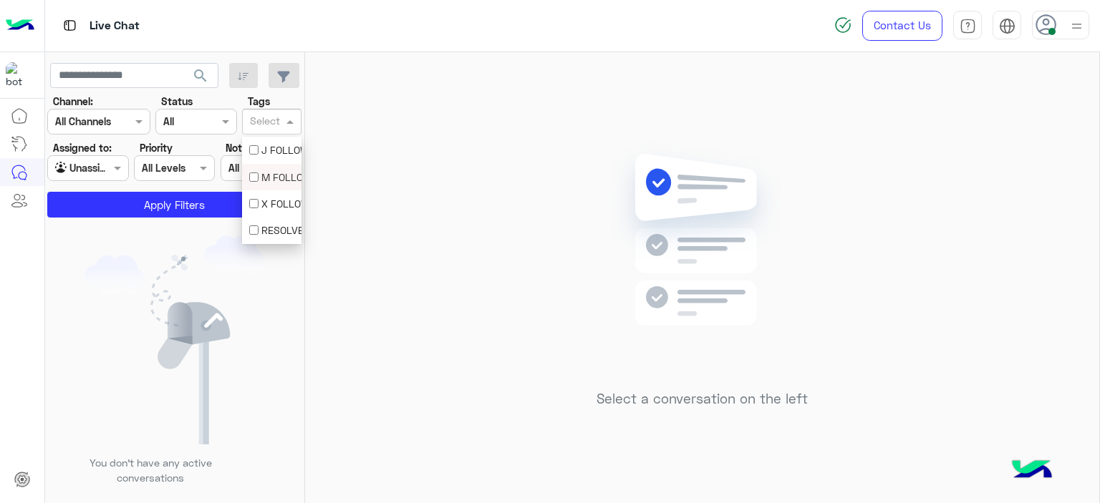
click at [286, 175] on div "M FOLLOW UP" at bounding box center [271, 177] width 45 height 15
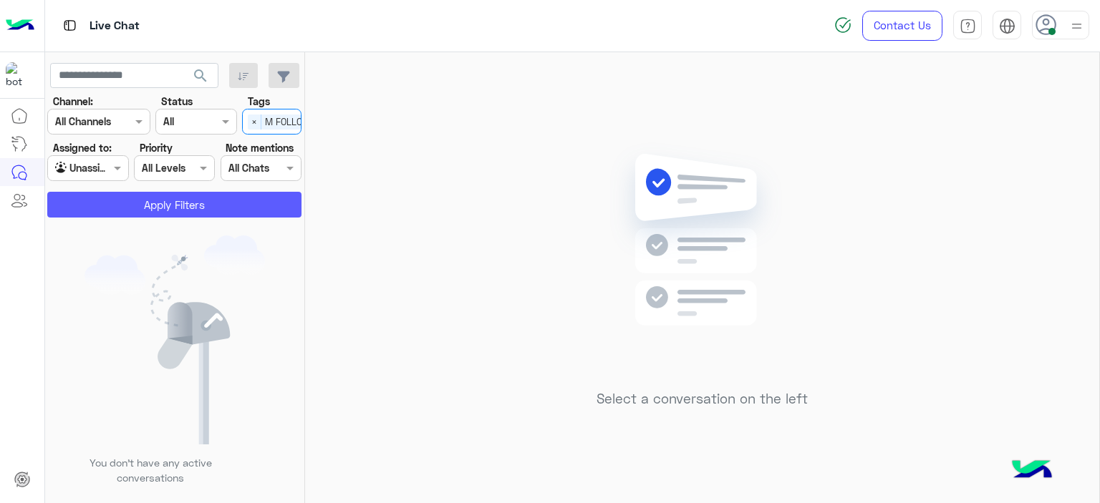
click at [246, 208] on button "Apply Filters" at bounding box center [174, 205] width 254 height 26
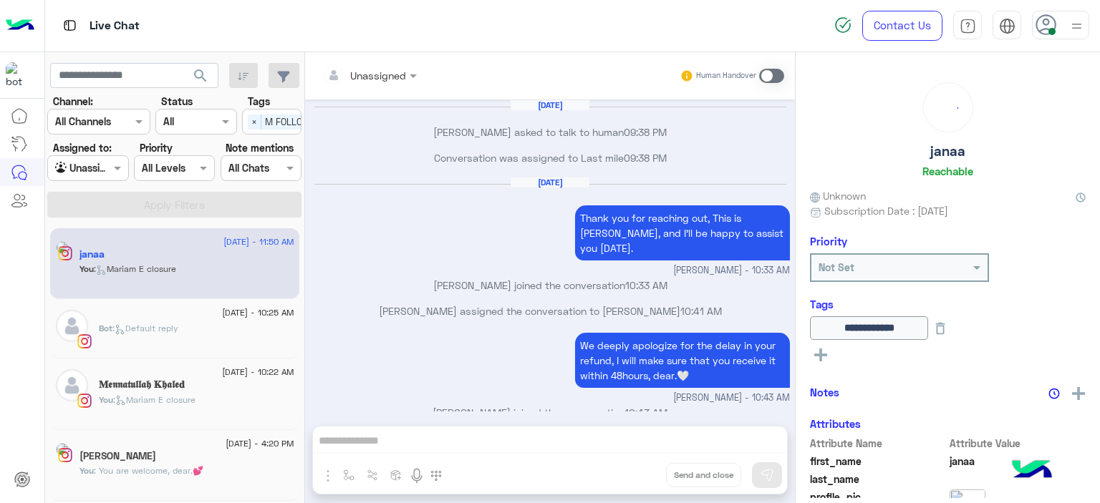
scroll to position [736, 0]
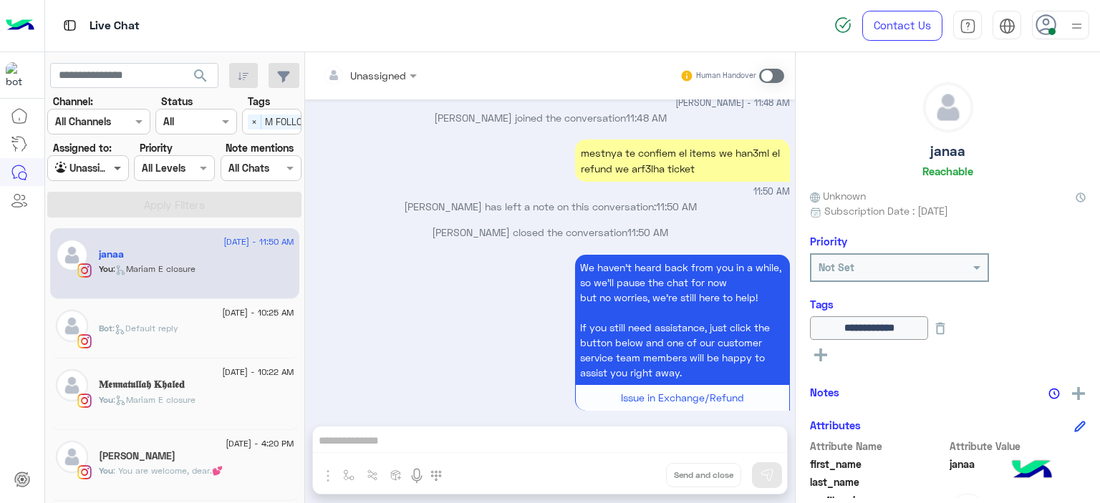
click at [115, 168] on span at bounding box center [119, 167] width 18 height 15
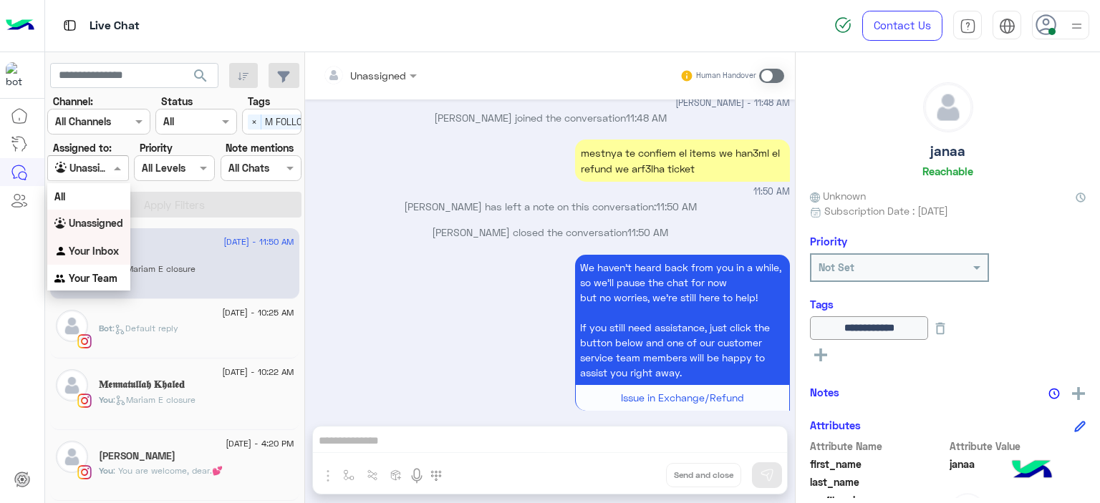
click at [118, 257] on div "Your Inbox" at bounding box center [88, 252] width 83 height 28
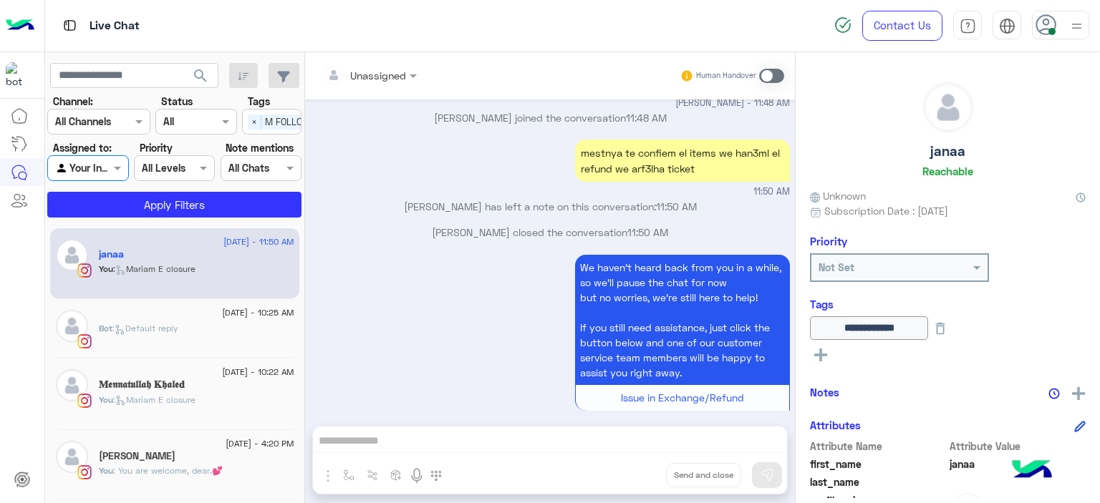
click at [253, 127] on span "×" at bounding box center [255, 122] width 14 height 15
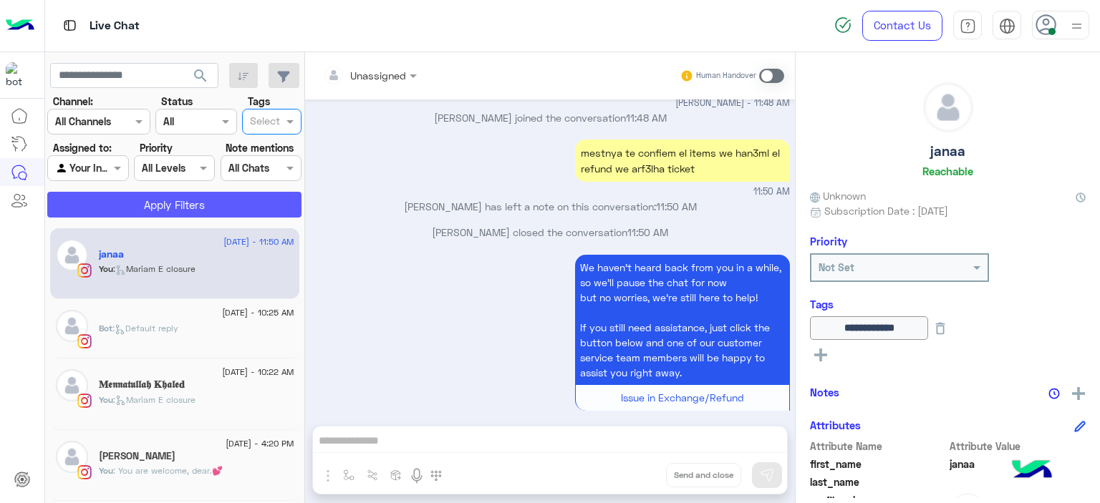
click at [252, 196] on button "Apply Filters" at bounding box center [174, 205] width 254 height 26
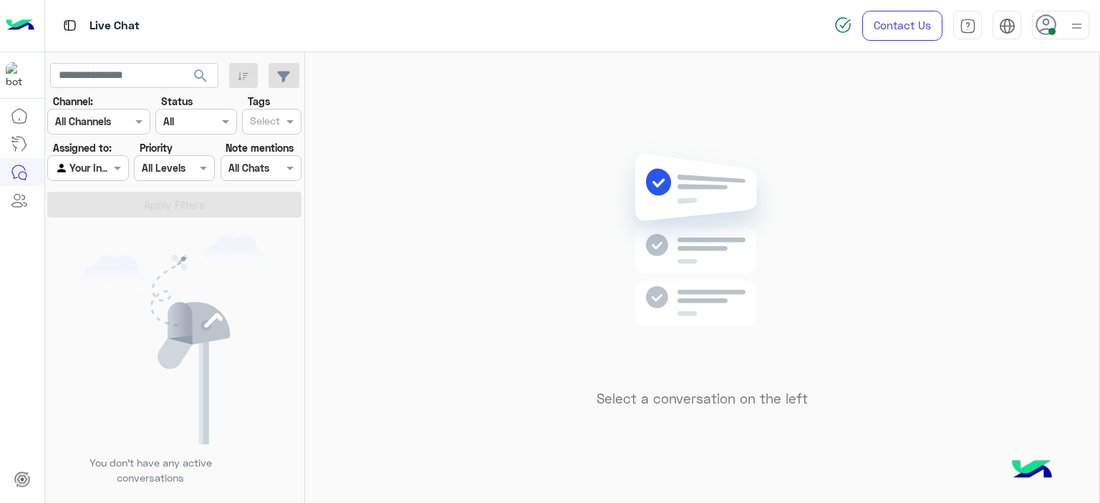
click at [1063, 25] on div at bounding box center [1060, 25] width 57 height 29
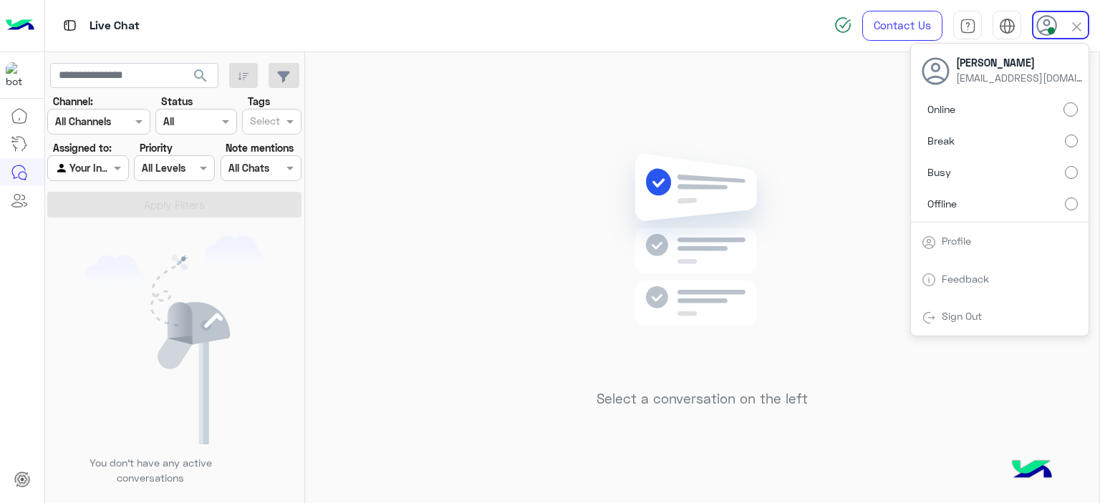
click at [1068, 133] on label "Break" at bounding box center [999, 141] width 156 height 26
click at [561, 210] on div "Select a conversation on the left" at bounding box center [702, 280] width 794 height 457
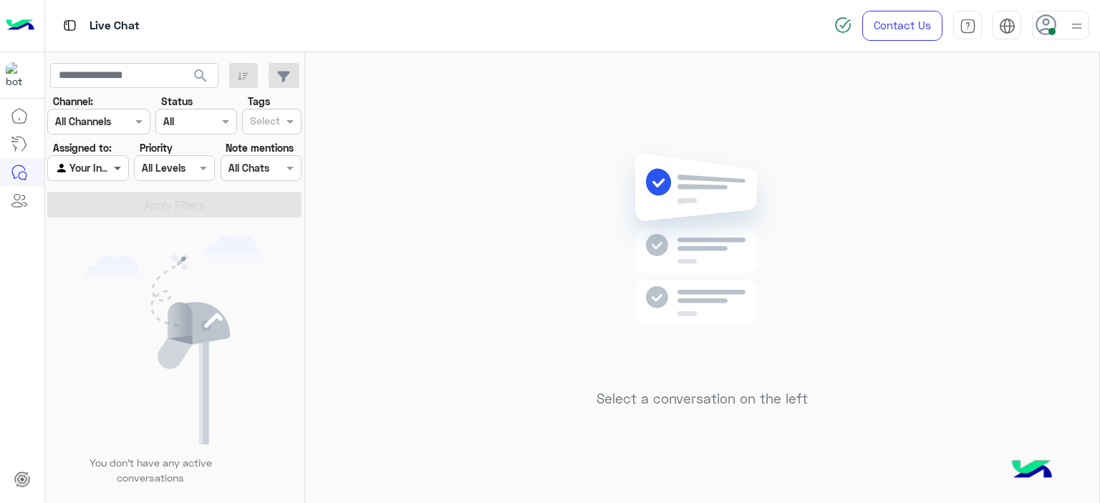
click at [118, 163] on span at bounding box center [119, 167] width 18 height 15
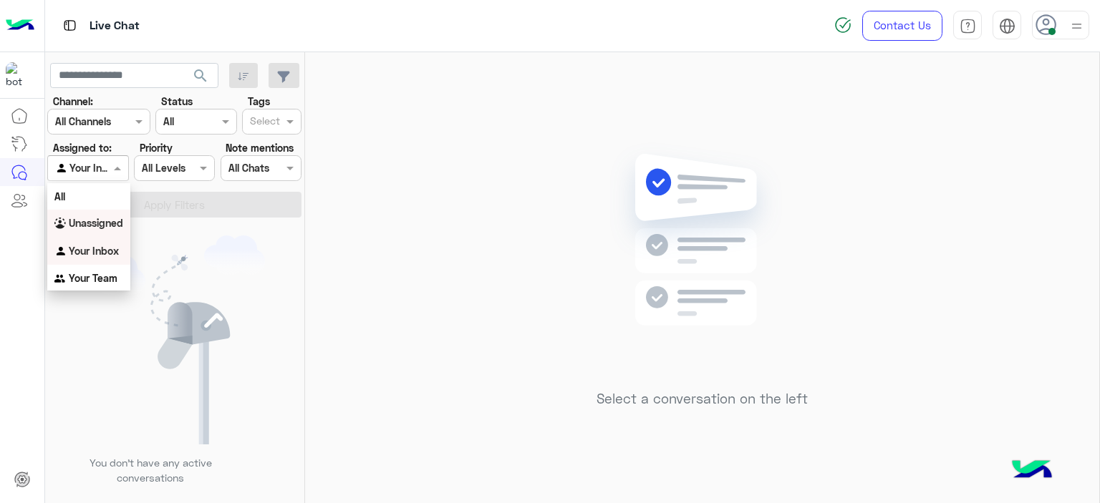
click at [117, 223] on b "Unassigned" at bounding box center [96, 223] width 54 height 12
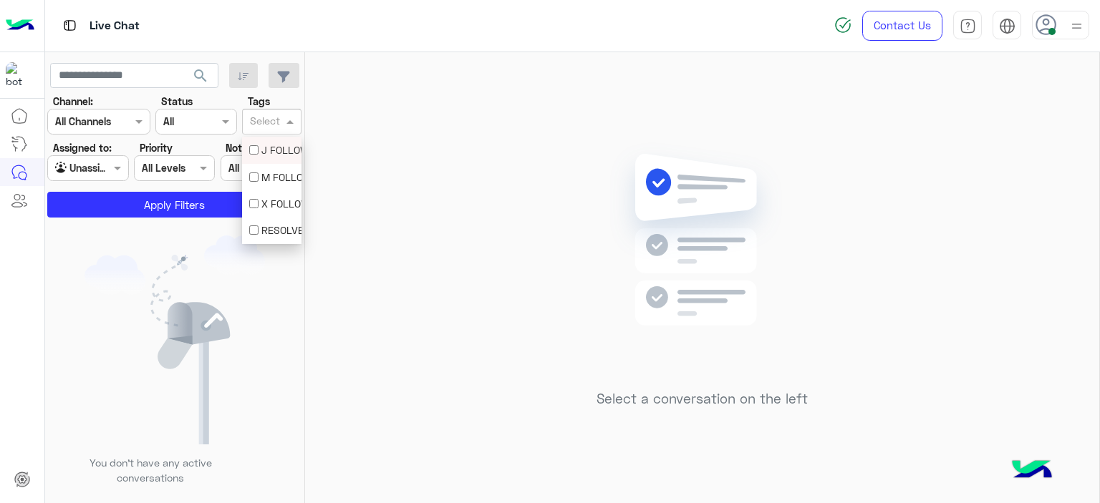
click at [270, 122] on input "text" at bounding box center [265, 122] width 30 height 15
click at [284, 177] on div "M FOLLOW UP" at bounding box center [271, 177] width 45 height 15
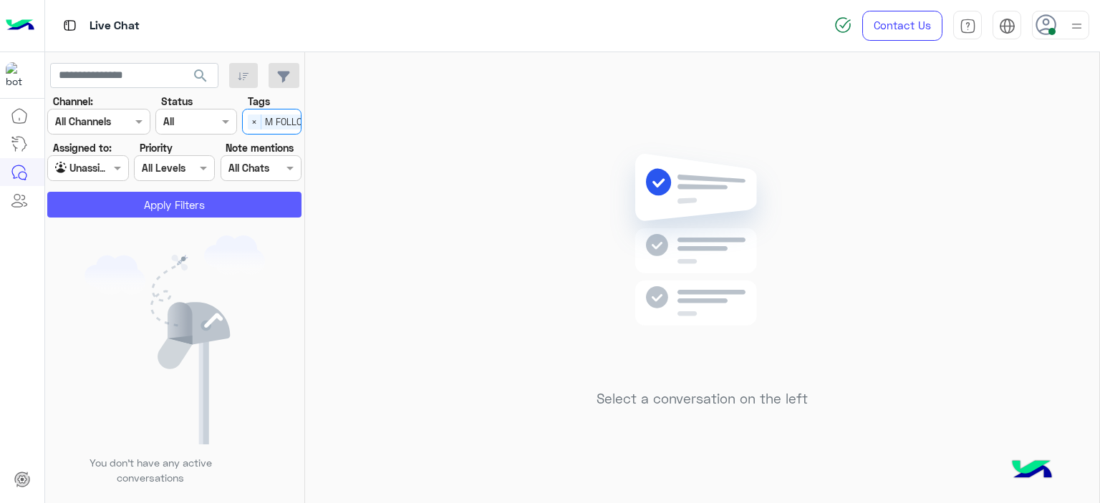
click at [232, 204] on button "Apply Filters" at bounding box center [174, 205] width 254 height 26
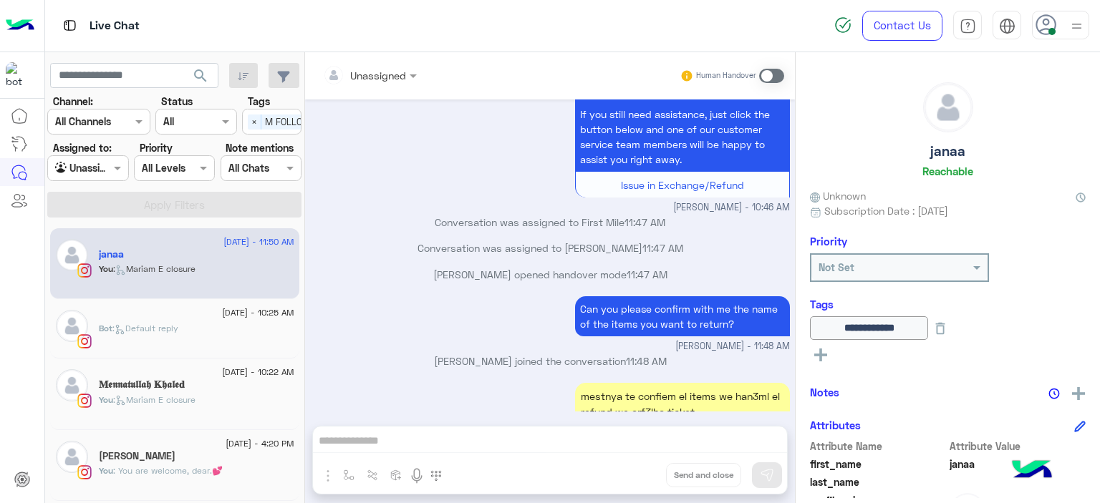
scroll to position [736, 0]
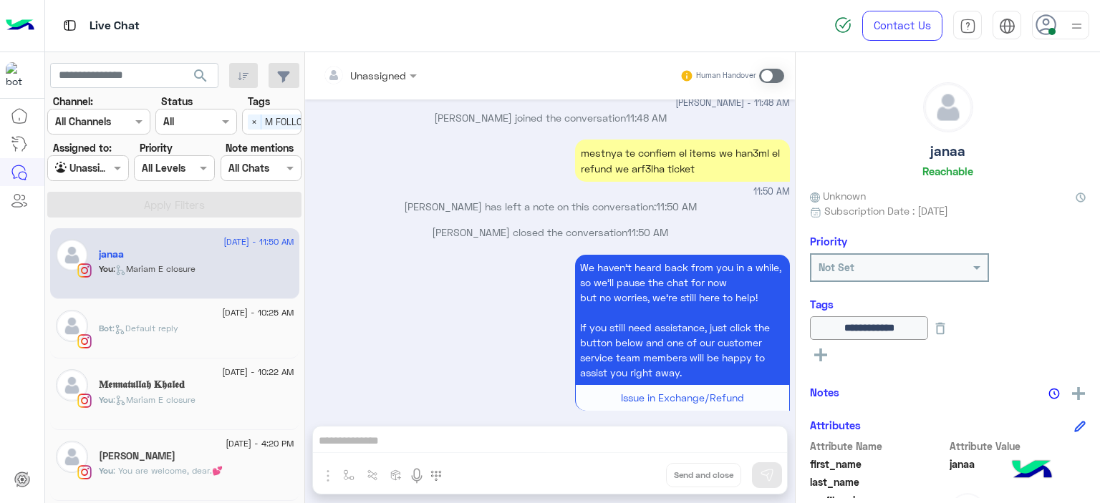
click at [195, 334] on div "Bot : Default reply" at bounding box center [196, 334] width 195 height 25
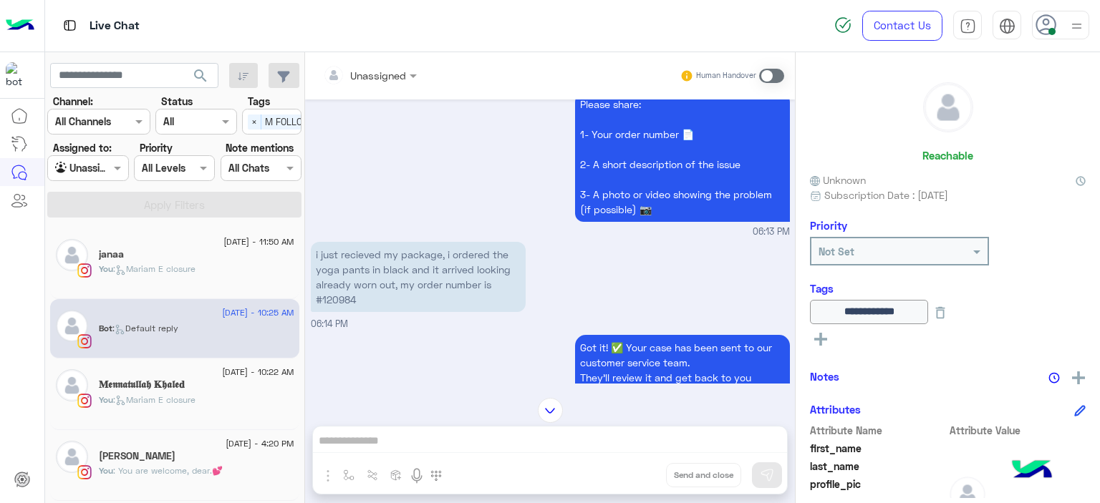
scroll to position [1079, 0]
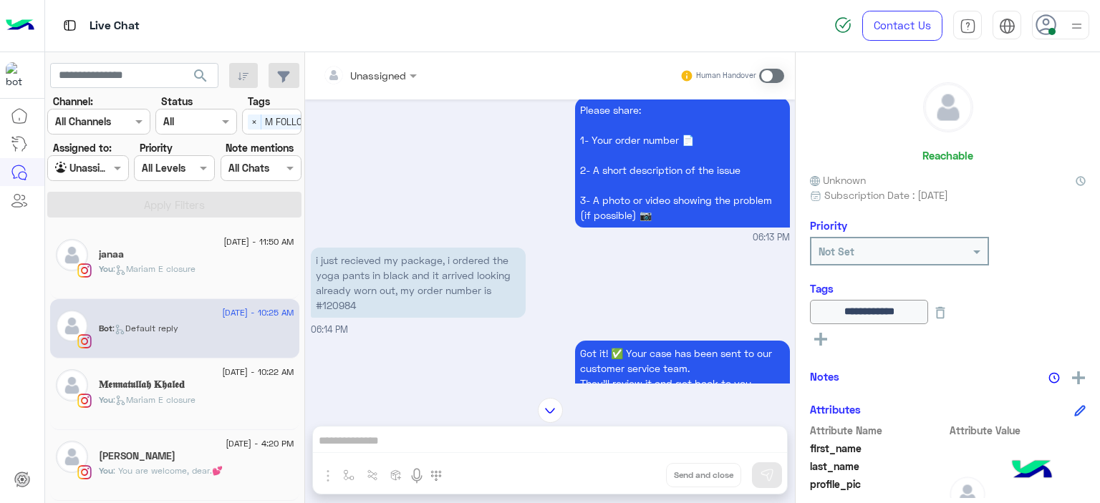
click at [344, 304] on p "i just recieved my package, i ordered the yoga pants in black and it arrived lo…" at bounding box center [418, 283] width 215 height 70
click at [344, 301] on p "i just recieved my package, i ordered the yoga pants in black and it arrived lo…" at bounding box center [418, 283] width 215 height 70
click at [344, 303] on p "i just recieved my package, i ordered the yoga pants in black and it arrived lo…" at bounding box center [418, 283] width 215 height 70
click at [344, 304] on p "i just recieved my package, i ordered the yoga pants in black and it arrived lo…" at bounding box center [418, 283] width 215 height 70
click at [344, 303] on p "i just recieved my package, i ordered the yoga pants in black and it arrived lo…" at bounding box center [418, 283] width 215 height 70
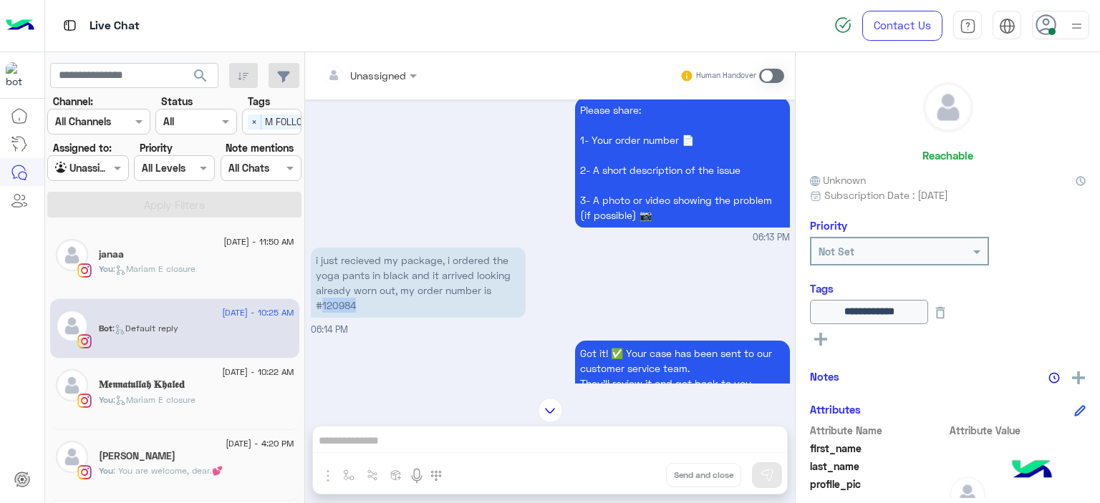
copy p "120984"
click at [193, 465] on span ": You are welcome, dear.💕" at bounding box center [168, 470] width 110 height 11
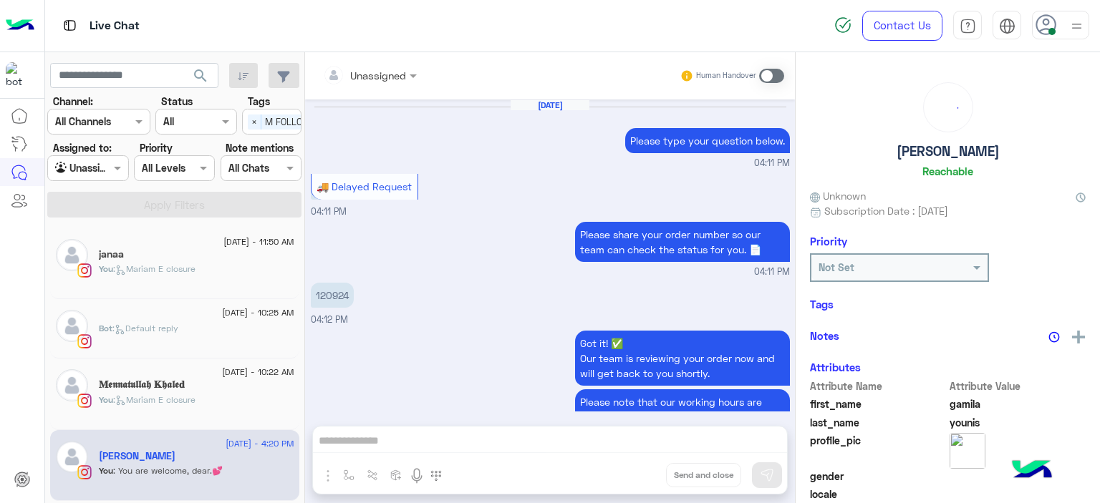
scroll to position [896, 0]
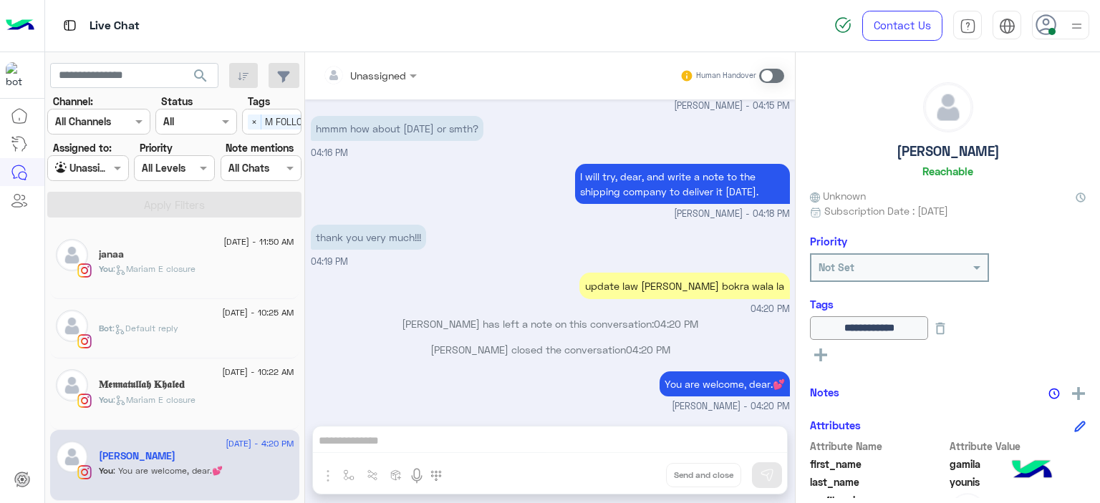
click at [213, 407] on div "You : [PERSON_NAME] closure" at bounding box center [196, 406] width 195 height 25
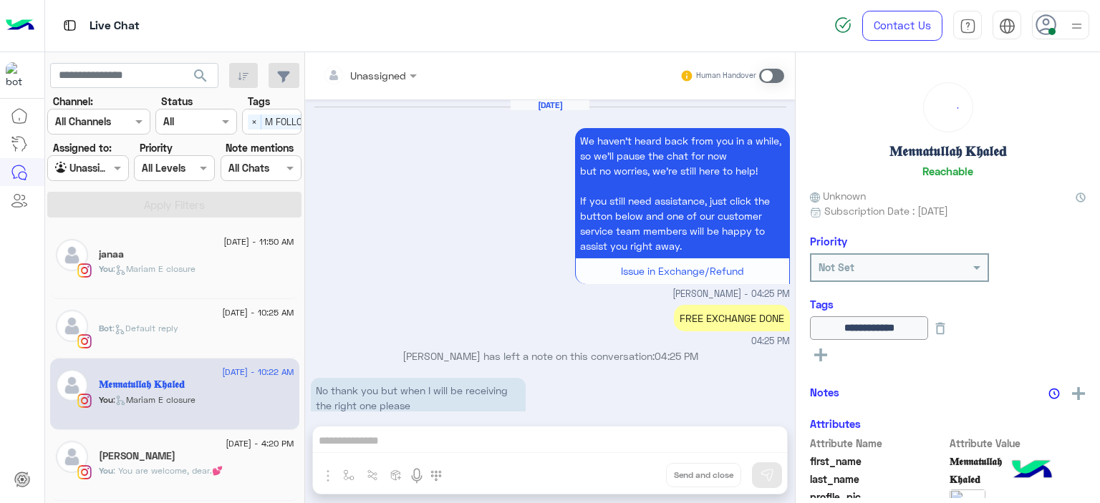
scroll to position [1145, 0]
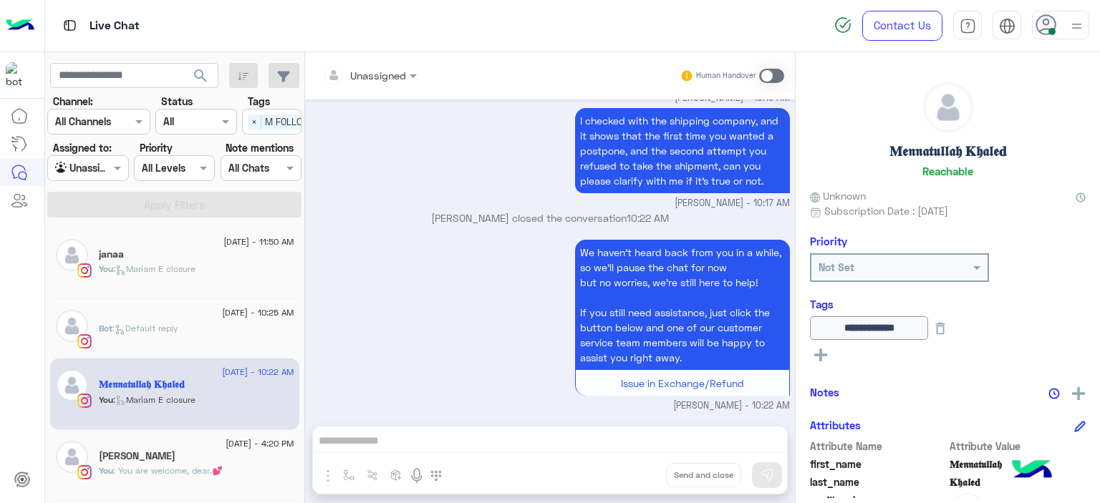
click at [105, 162] on div at bounding box center [87, 168] width 79 height 16
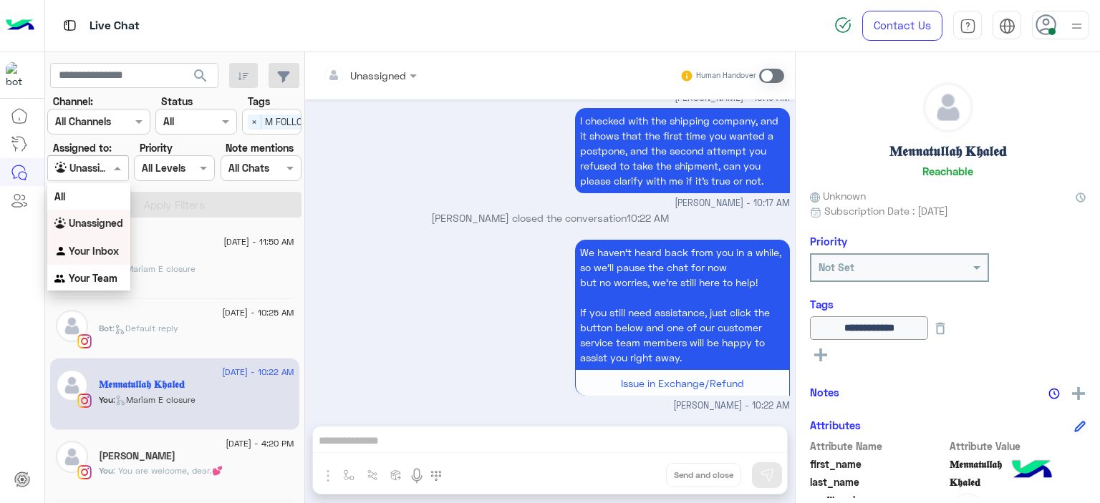
click at [100, 246] on b "Your Inbox" at bounding box center [94, 251] width 50 height 12
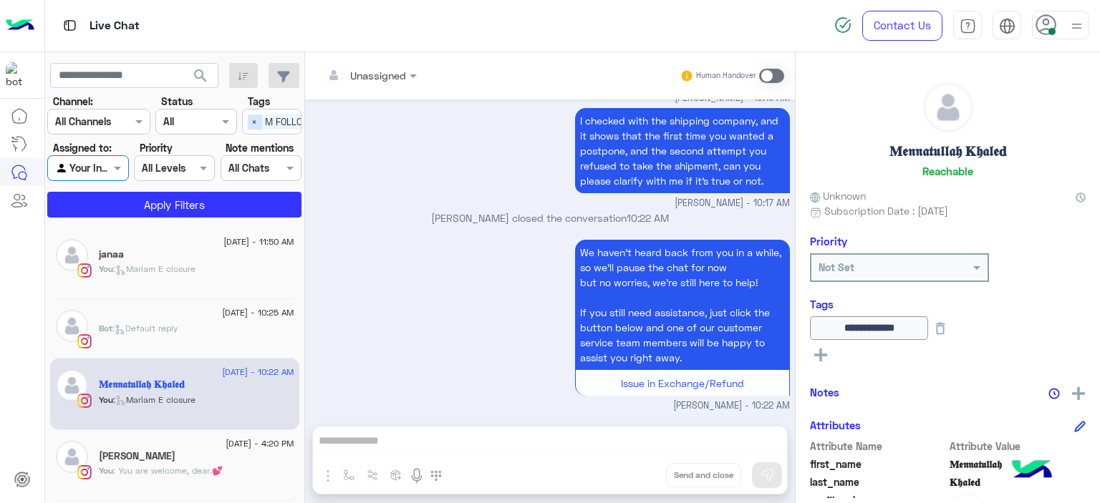
click at [253, 115] on span "×" at bounding box center [255, 122] width 14 height 15
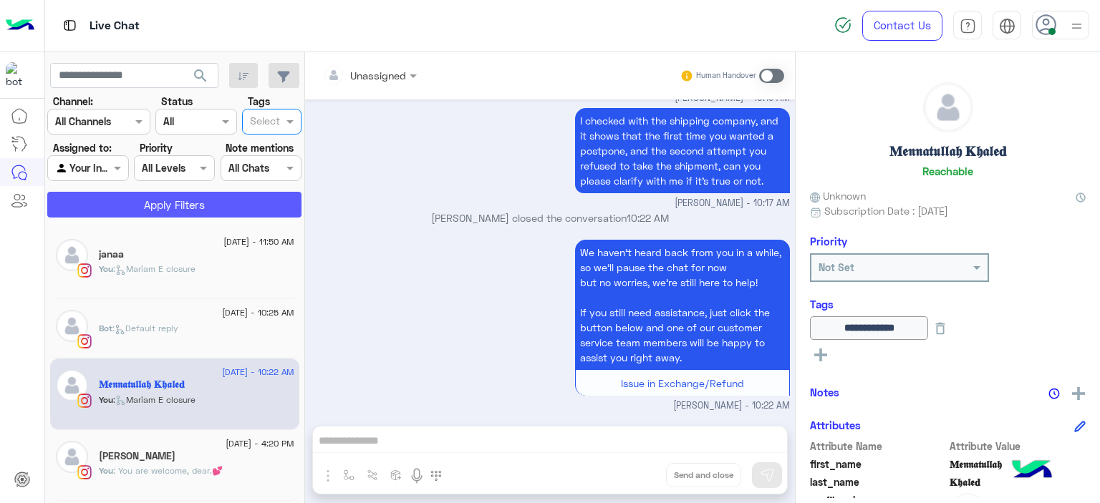
click at [254, 200] on button "Apply Filters" at bounding box center [174, 205] width 254 height 26
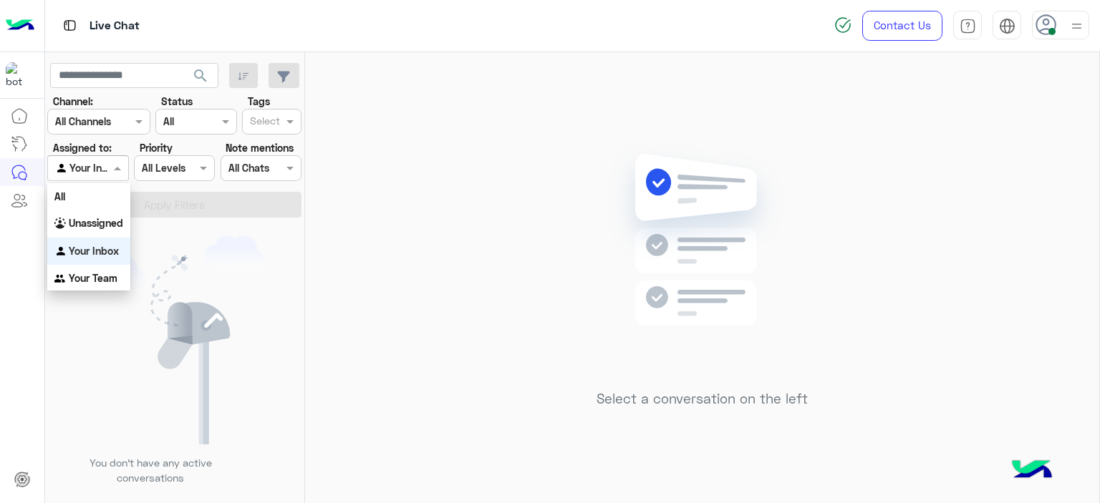
click at [122, 165] on span at bounding box center [119, 167] width 18 height 15
click at [102, 231] on div "Unassigned" at bounding box center [88, 224] width 83 height 28
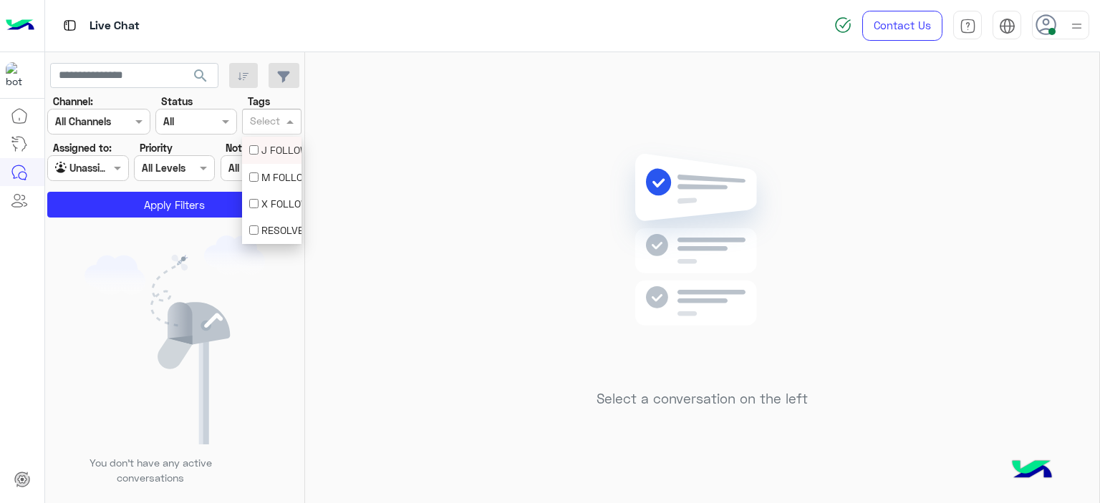
click at [290, 122] on span at bounding box center [292, 121] width 18 height 15
click at [276, 173] on div "M FOLLOW UP" at bounding box center [271, 177] width 45 height 15
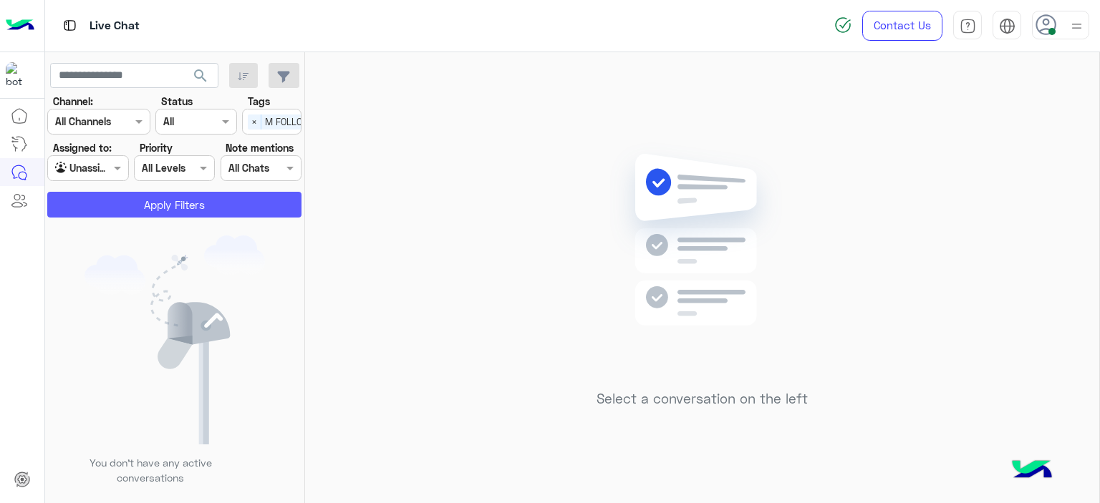
click at [238, 205] on button "Apply Filters" at bounding box center [174, 205] width 254 height 26
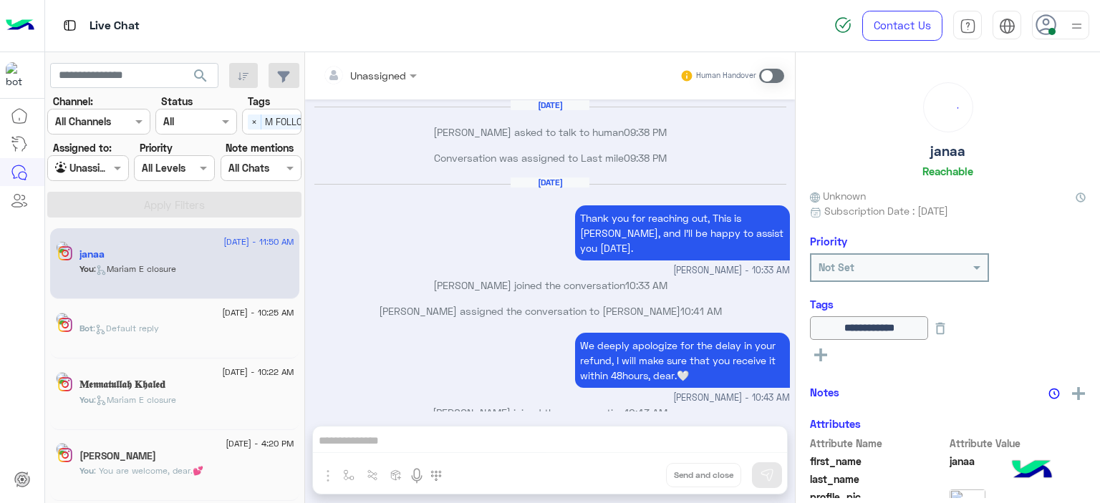
scroll to position [736, 0]
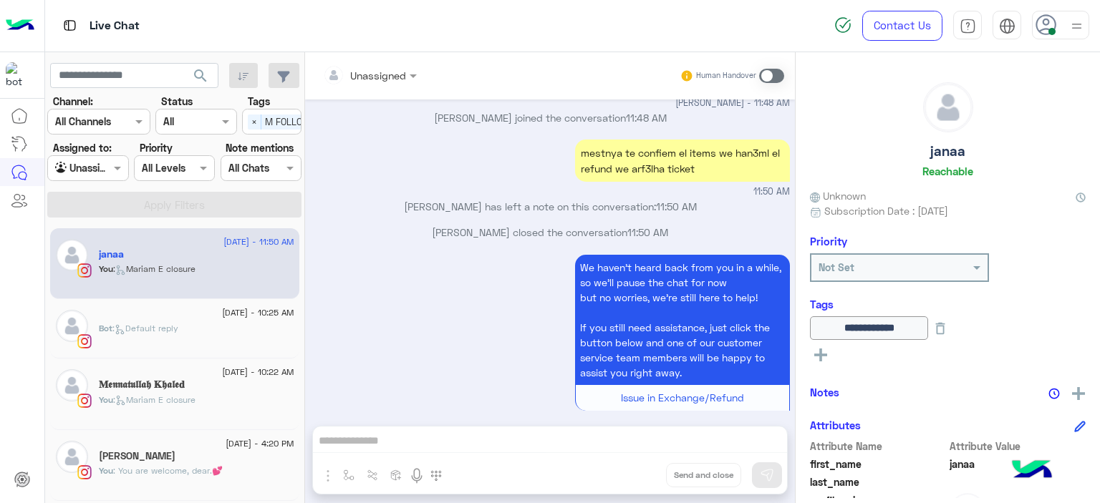
click at [184, 448] on div "[DATE] - 4:20 PM" at bounding box center [196, 445] width 195 height 9
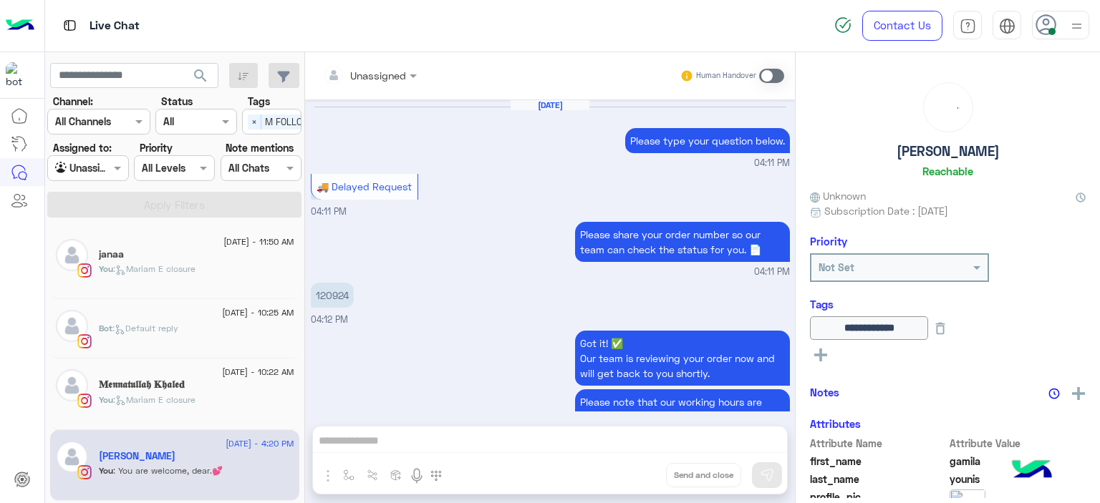
scroll to position [896, 0]
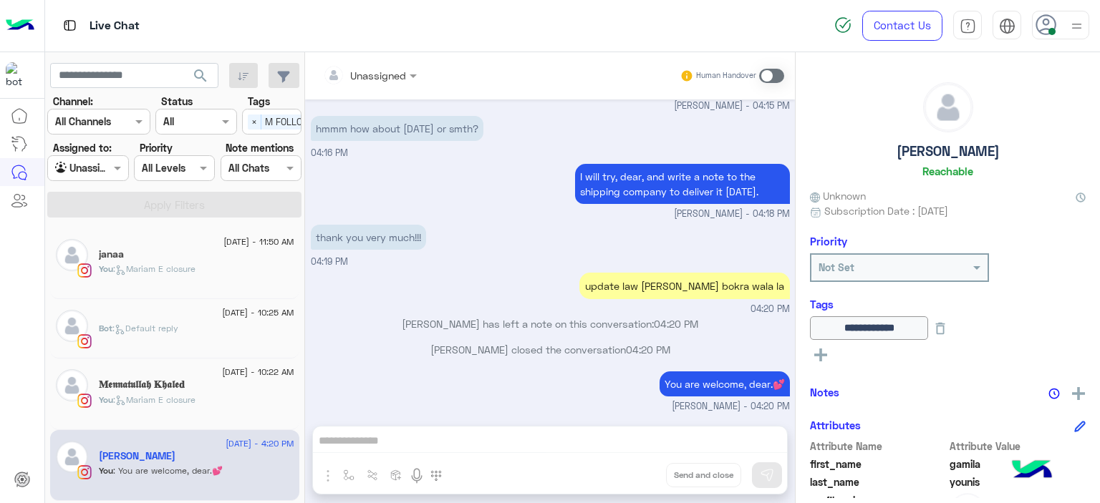
click at [251, 405] on div "You : [PERSON_NAME] closure" at bounding box center [196, 406] width 195 height 25
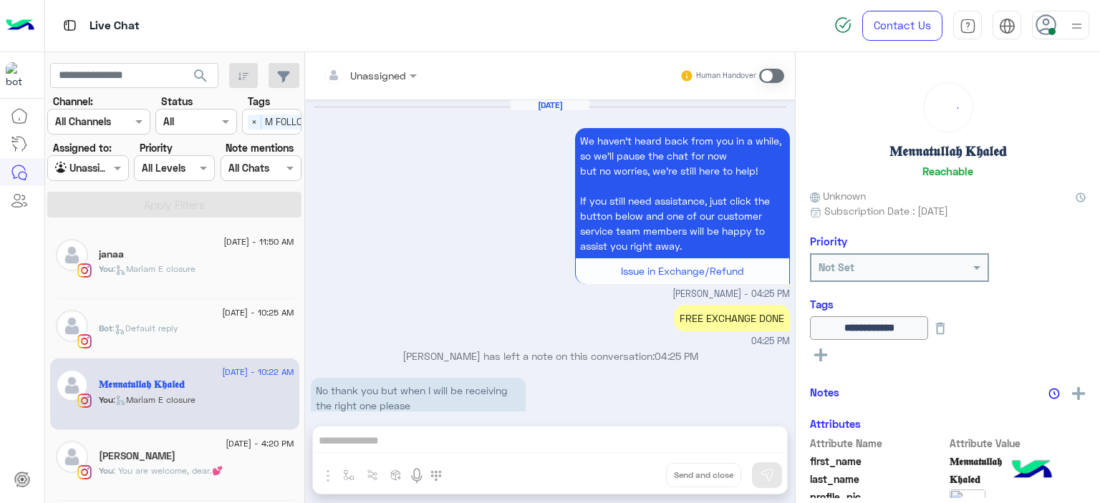
scroll to position [1145, 0]
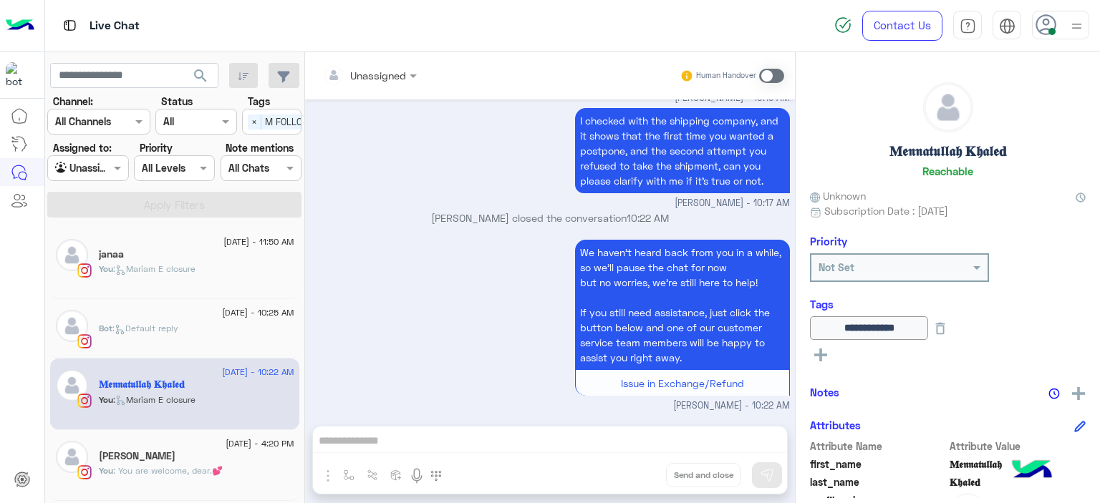
click at [246, 308] on span "[DATE] - 10:25 AM" at bounding box center [258, 312] width 72 height 13
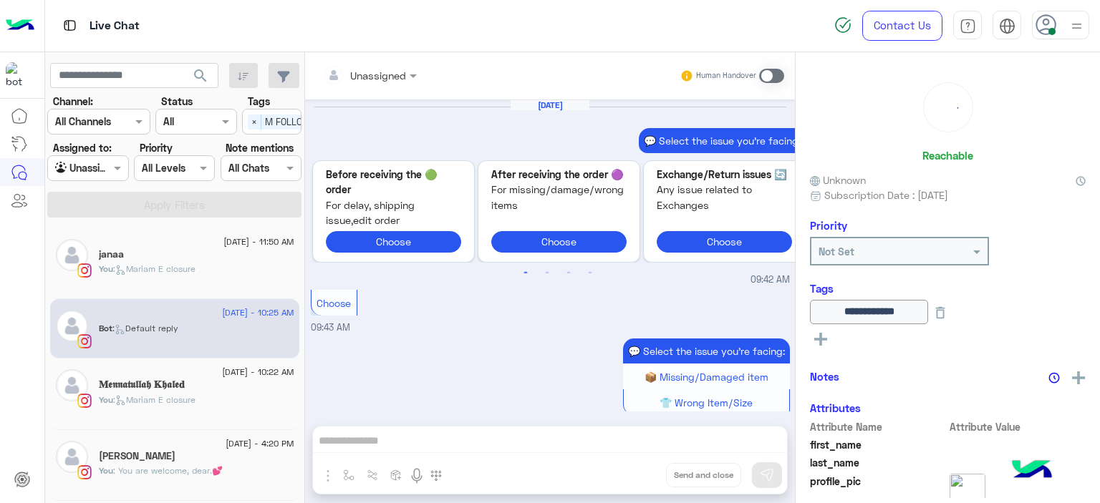
scroll to position [1527, 0]
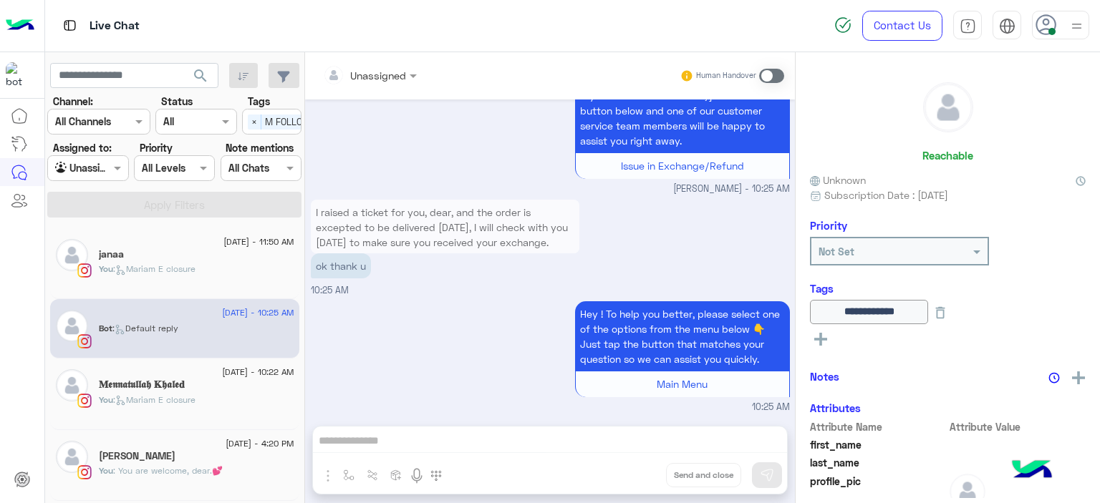
click at [231, 386] on div "𝐌𝖊𝖓𝖓𝖆𝖙𝖚𝖑𝖑𝖆𝖍 𝐊𝖍𝖆𝖑𝖊𝐝" at bounding box center [196, 386] width 195 height 15
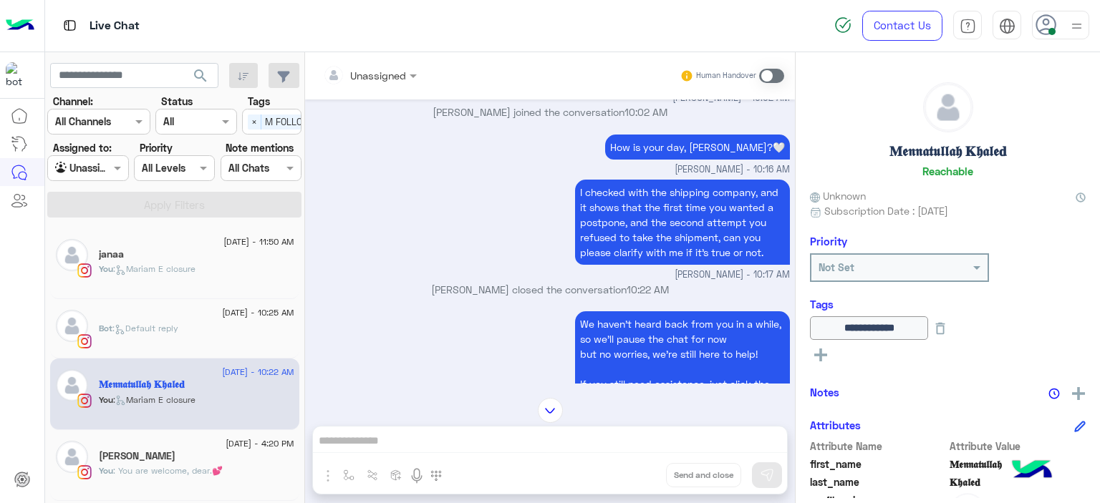
scroll to position [1145, 0]
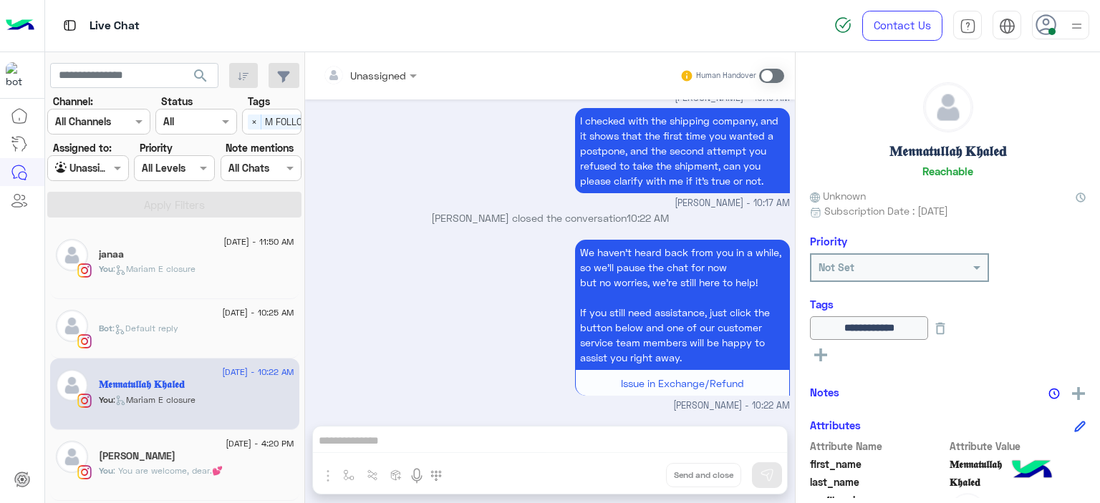
click at [242, 263] on div "You : [PERSON_NAME] closure" at bounding box center [196, 275] width 195 height 25
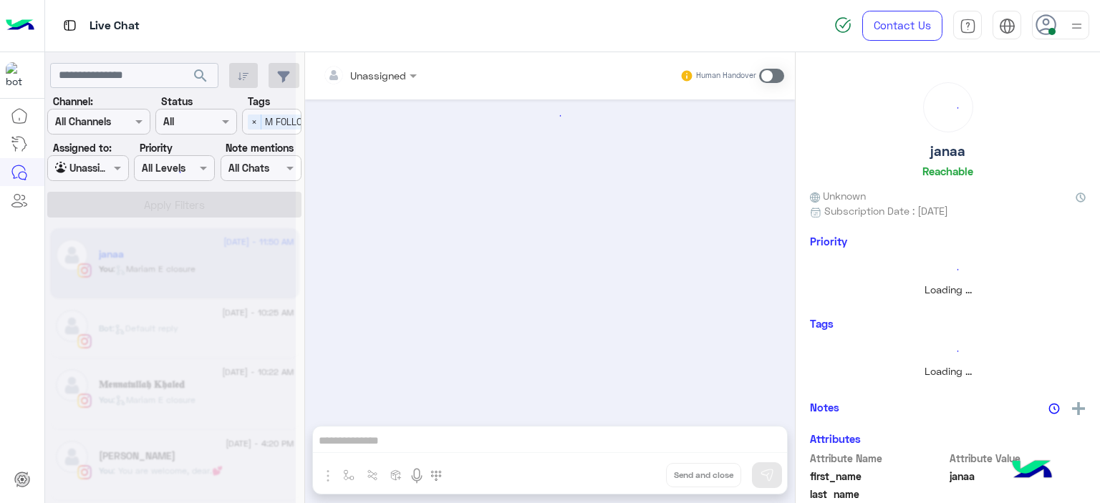
scroll to position [736, 0]
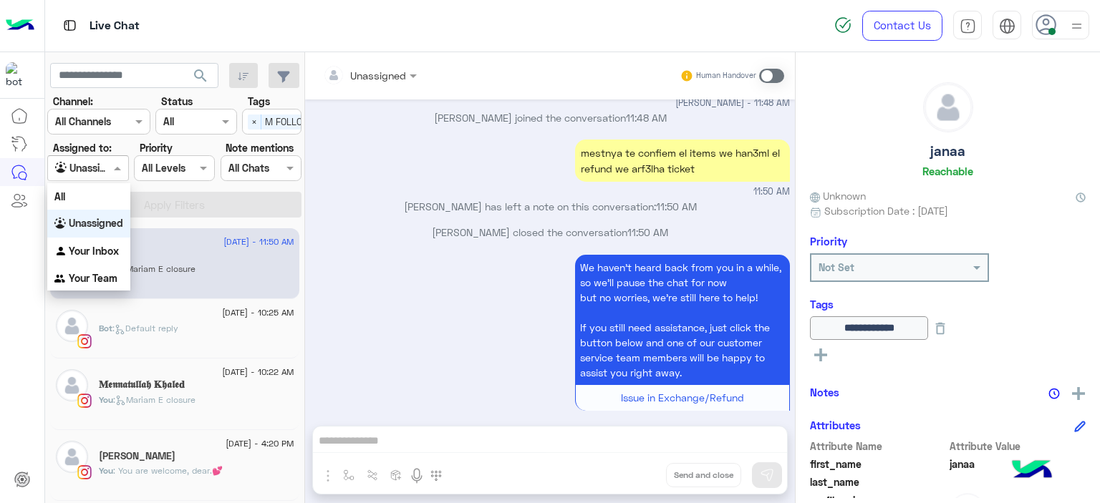
drag, startPoint x: 109, startPoint y: 165, endPoint x: 101, endPoint y: 245, distance: 80.6
click at [101, 245] on body "Live Chat Contact Us Help Center عربي English search Channel: Channel All Chann…" at bounding box center [550, 251] width 1100 height 503
click at [101, 245] on b "Your Inbox" at bounding box center [94, 251] width 50 height 12
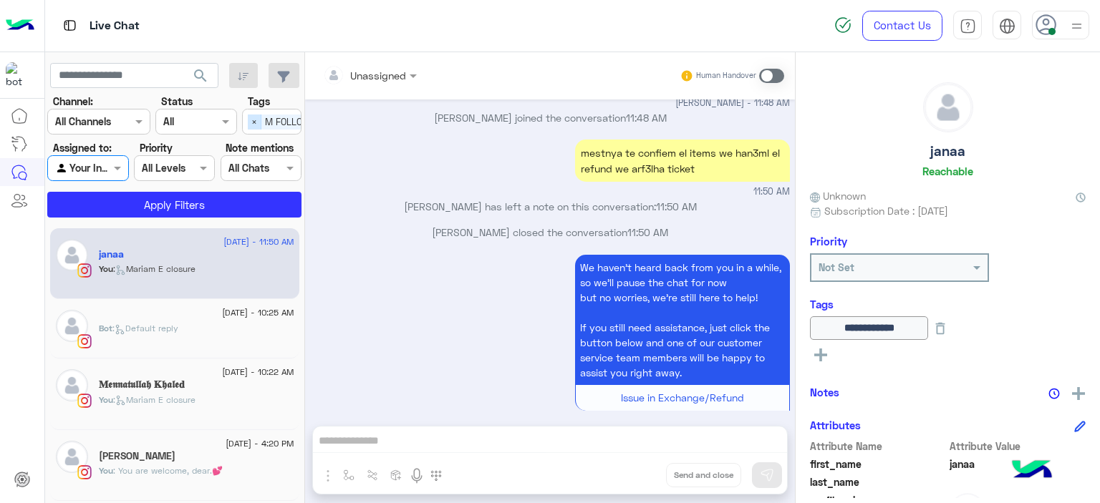
click at [254, 115] on span "×" at bounding box center [255, 122] width 14 height 15
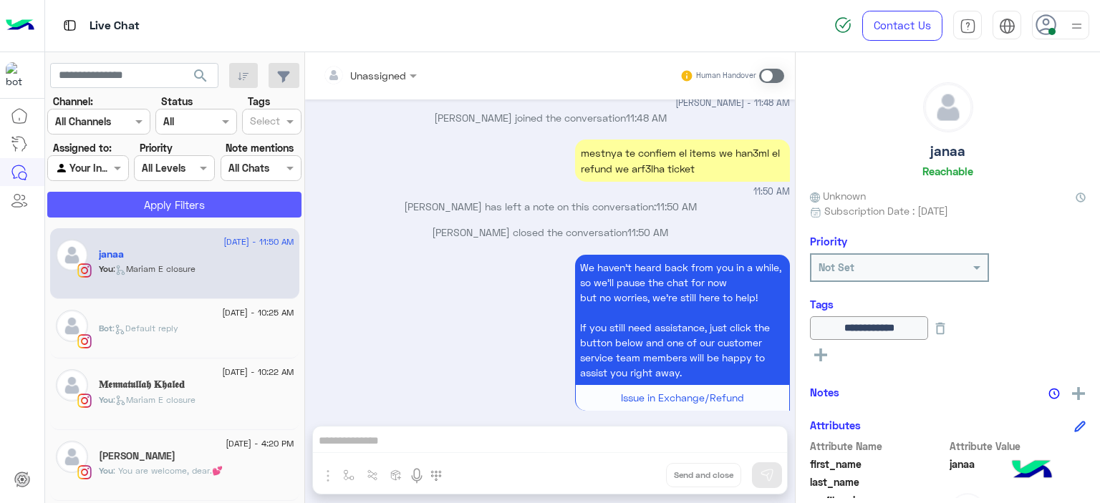
click at [238, 200] on button "Apply Filters" at bounding box center [174, 205] width 254 height 26
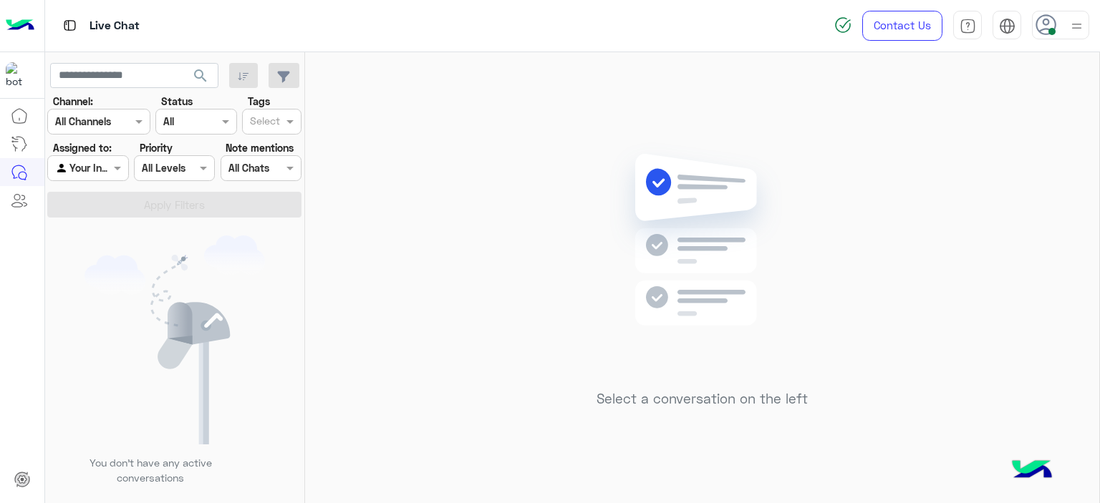
click at [492, 122] on div "Select a conversation on the left" at bounding box center [702, 280] width 794 height 457
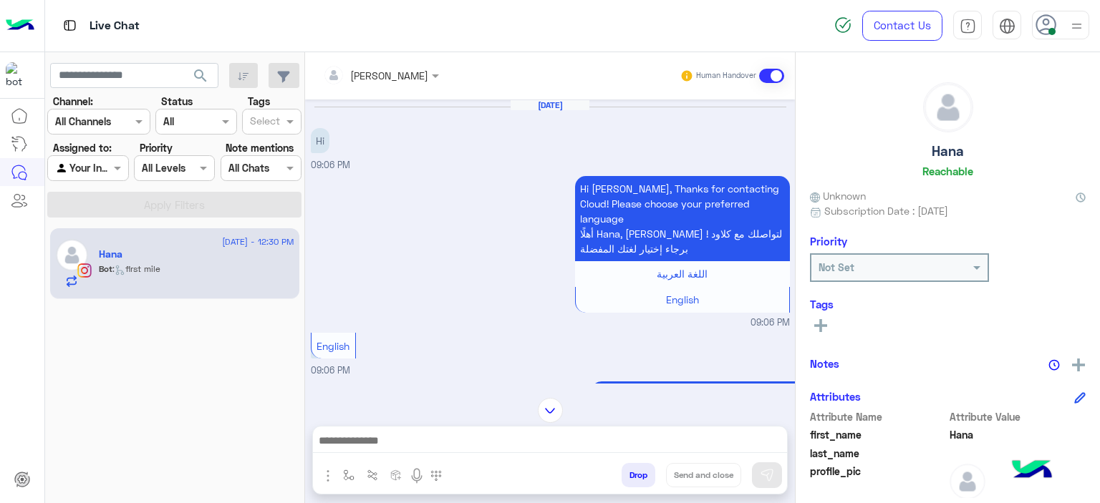
scroll to position [1638, 0]
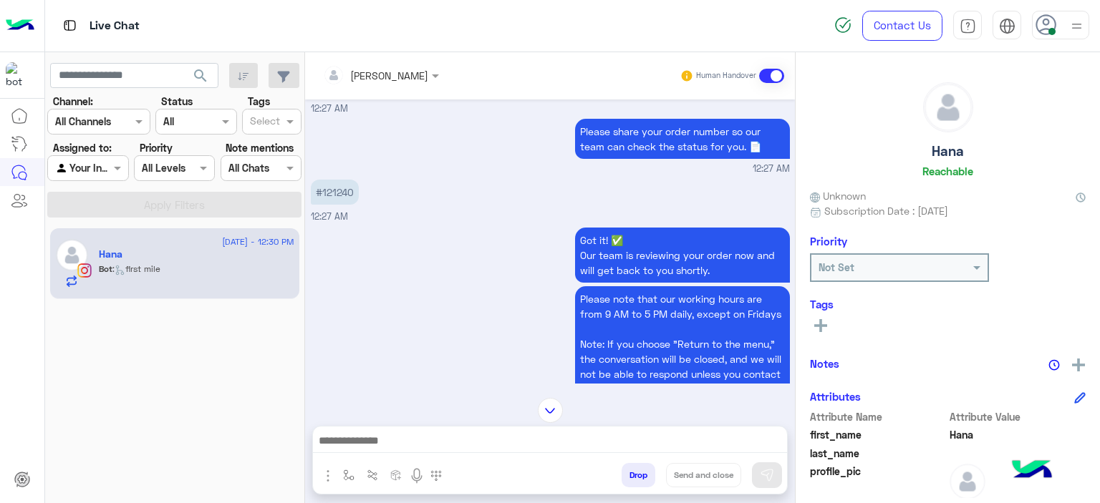
click at [337, 180] on p "#121240" at bounding box center [335, 192] width 48 height 25
copy p "121240"
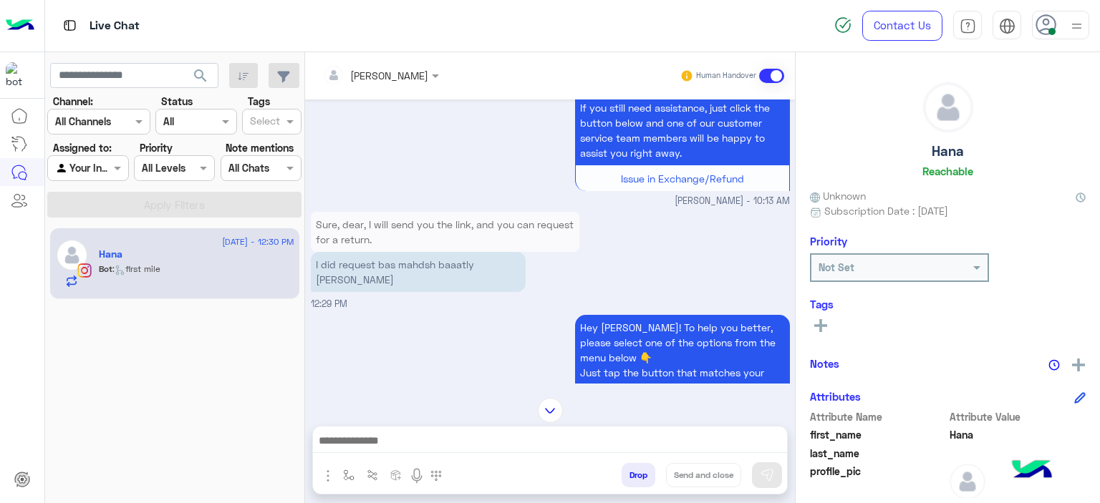
scroll to position [2655, 0]
click at [341, 475] on button "button" at bounding box center [349, 475] width 24 height 24
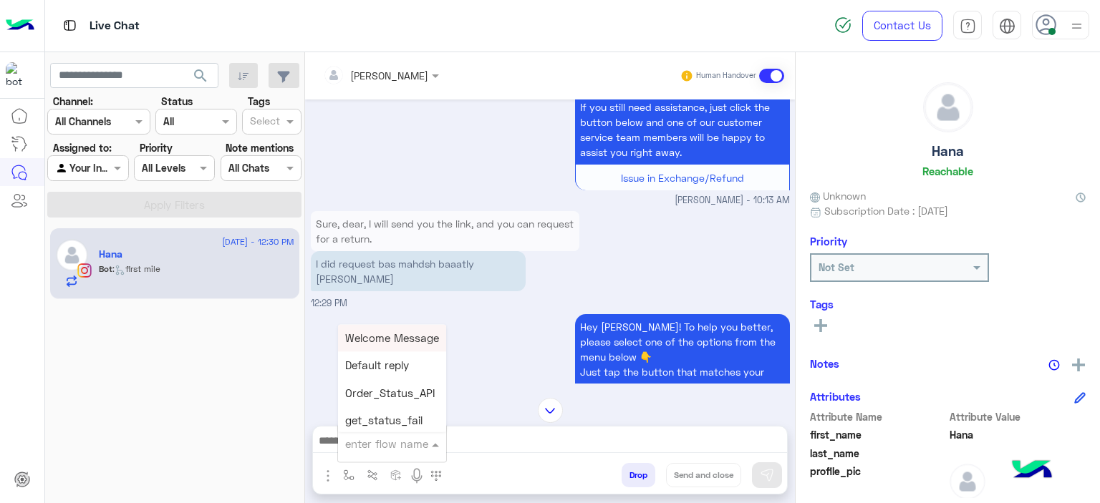
click at [362, 448] on input "text" at bounding box center [374, 444] width 59 height 16
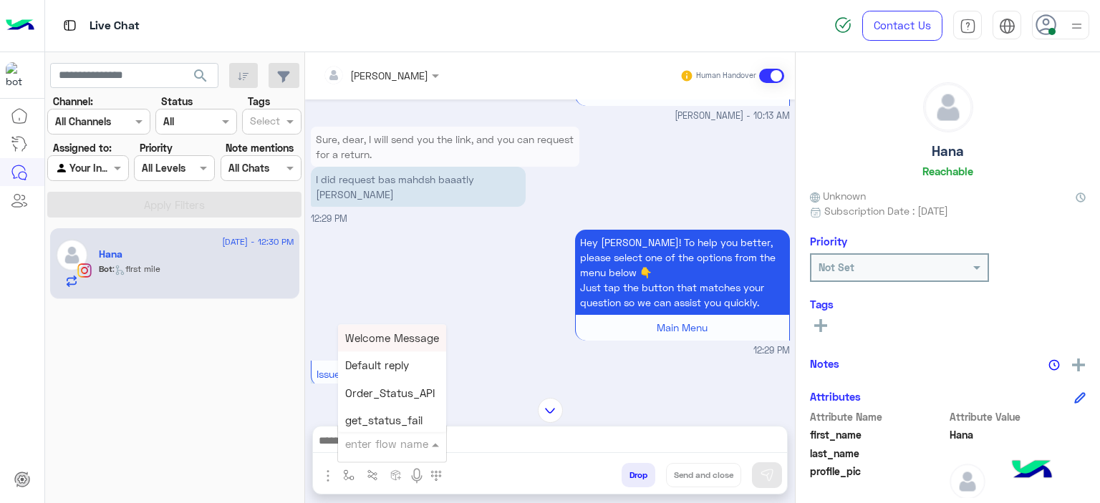
scroll to position [2912, 0]
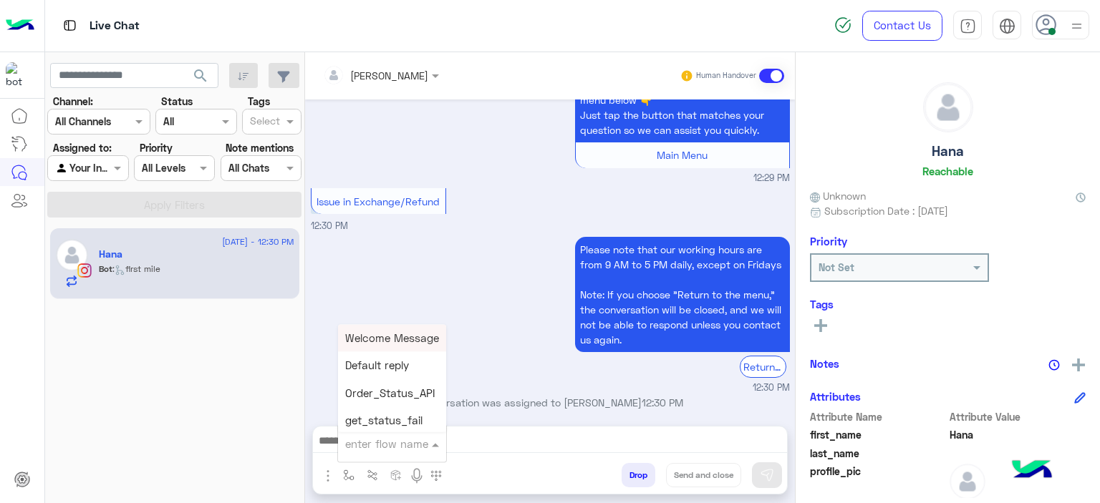
click at [484, 421] on p "[PERSON_NAME] asked to talk to human 12:30 PM" at bounding box center [550, 428] width 479 height 15
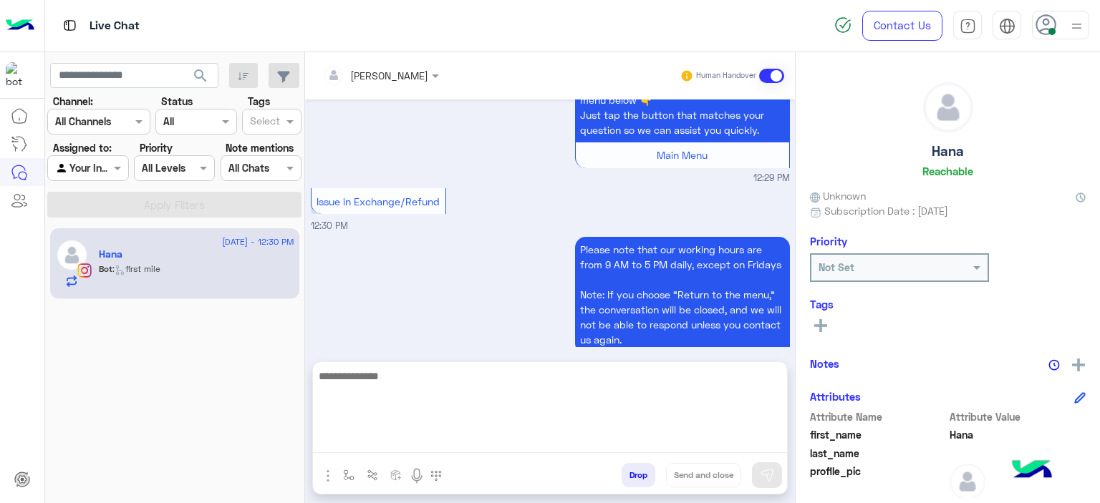
click at [415, 439] on textarea at bounding box center [550, 410] width 474 height 86
click at [452, 377] on textarea "**********" at bounding box center [550, 410] width 474 height 86
drag, startPoint x: 452, startPoint y: 377, endPoint x: 478, endPoint y: 406, distance: 38.6
click at [478, 406] on textarea "**********" at bounding box center [550, 410] width 474 height 86
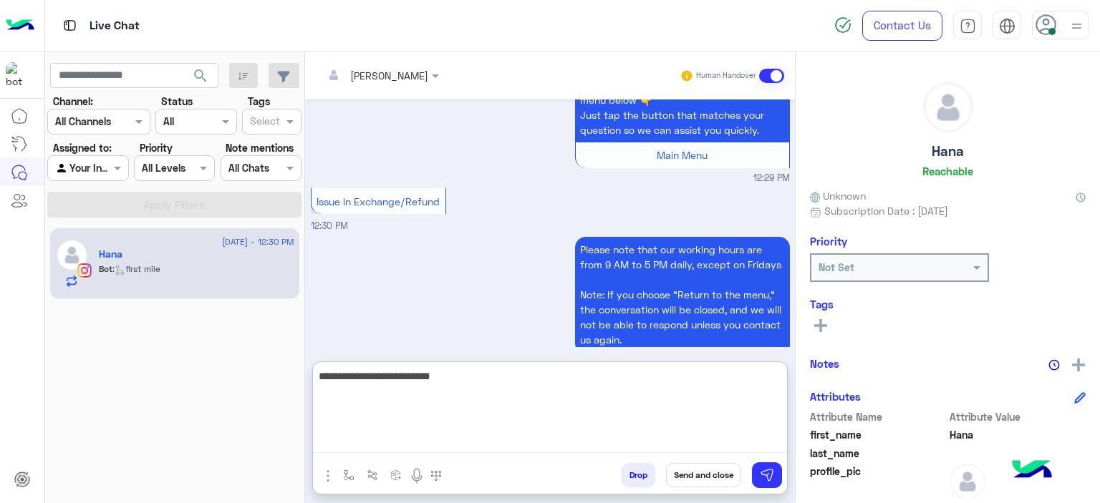
click at [432, 374] on textarea "**********" at bounding box center [550, 410] width 474 height 86
click at [493, 386] on textarea "**********" at bounding box center [550, 410] width 474 height 86
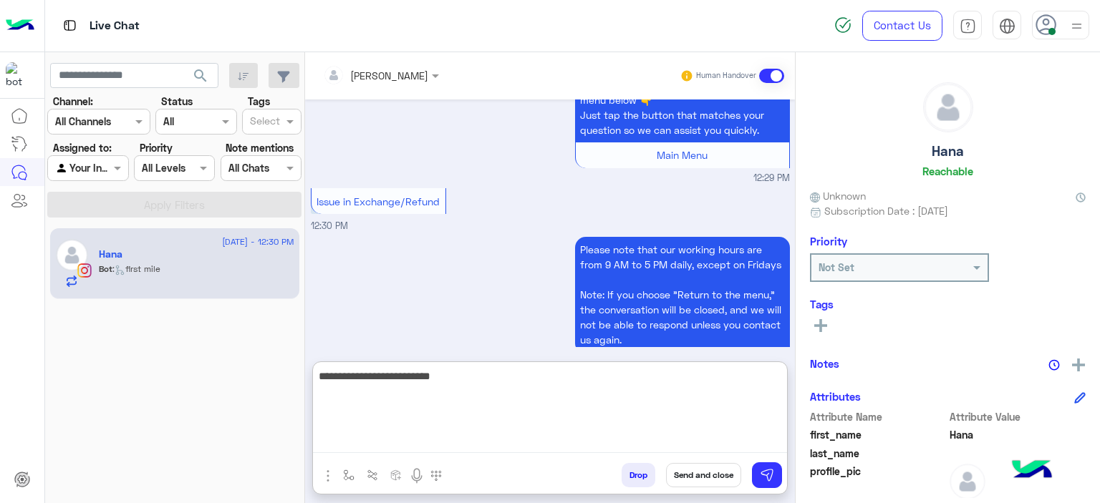
click at [442, 379] on textarea "**********" at bounding box center [550, 410] width 474 height 86
click at [495, 379] on textarea "**********" at bounding box center [550, 410] width 474 height 86
click at [493, 379] on textarea "**********" at bounding box center [550, 410] width 474 height 86
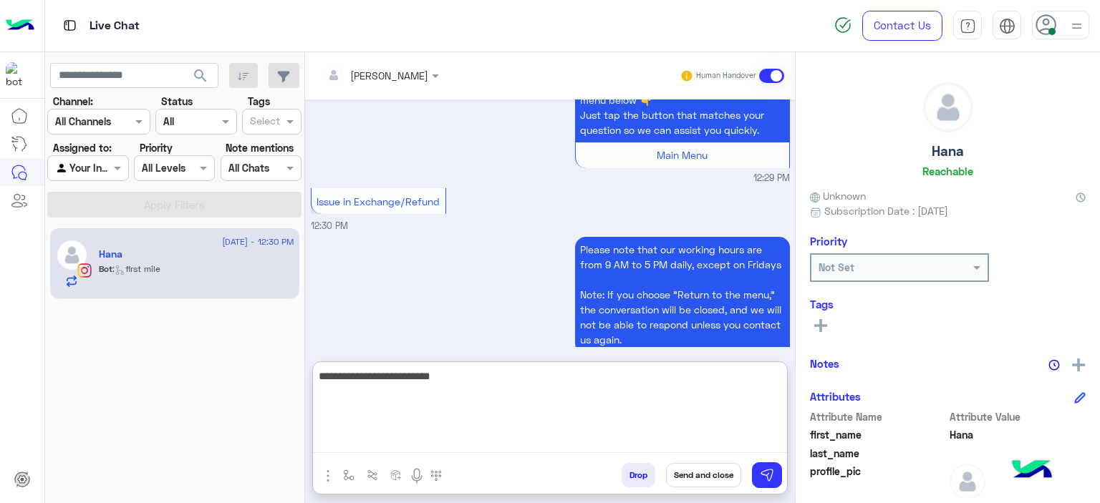
click at [493, 379] on textarea "**********" at bounding box center [550, 410] width 474 height 86
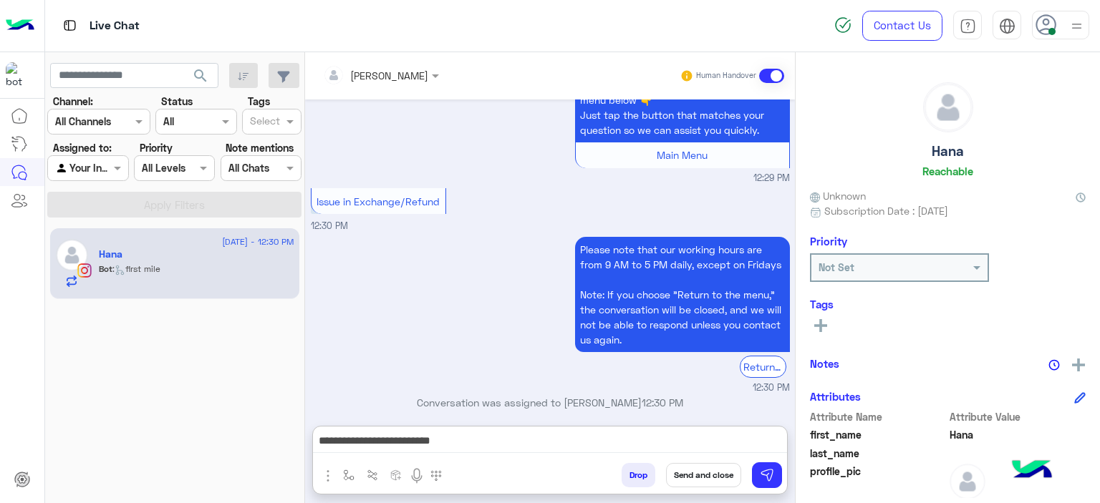
click at [475, 294] on div "Please note that our working hours are from 9 AM to 5 PM daily, except on Frida…" at bounding box center [550, 314] width 479 height 162
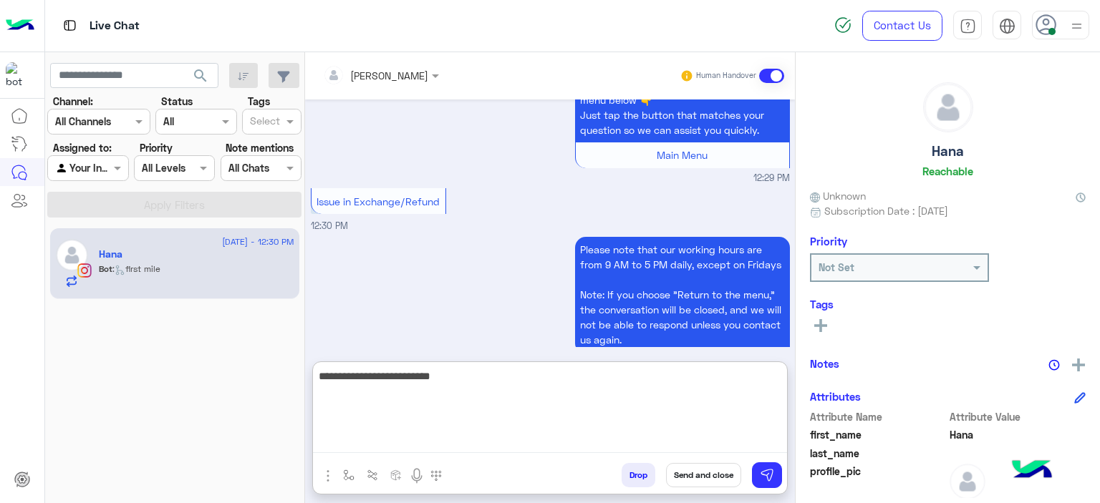
click at [467, 440] on textarea "**********" at bounding box center [550, 410] width 474 height 86
click at [422, 373] on textarea "**********" at bounding box center [550, 410] width 474 height 86
click at [460, 384] on textarea "**********" at bounding box center [550, 410] width 474 height 86
type textarea "**********"
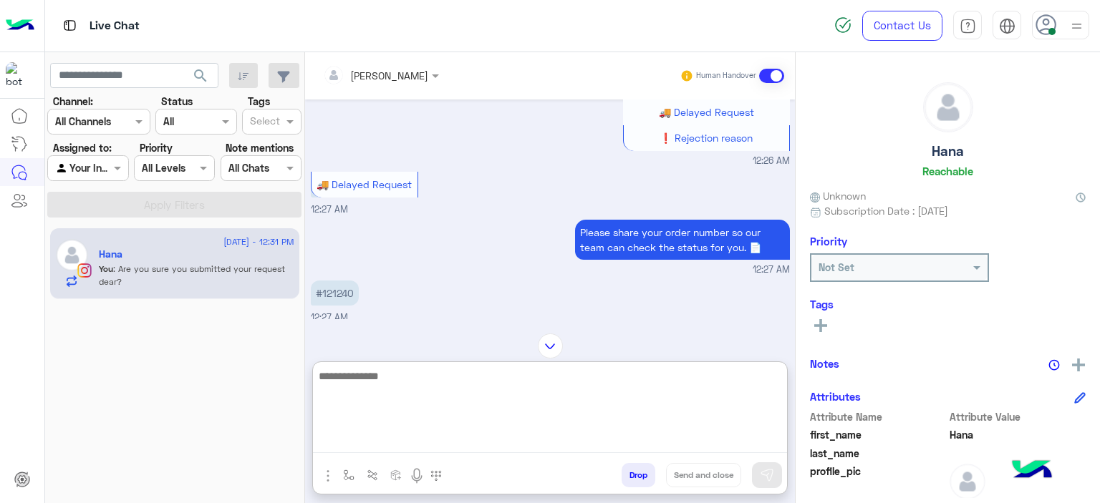
scroll to position [1539, 0]
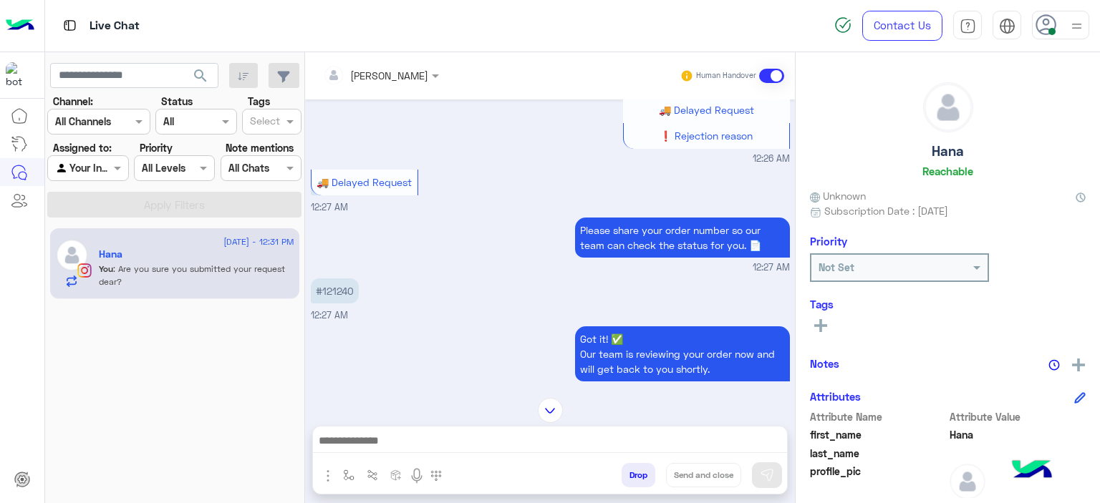
click at [336, 278] on p "#121240" at bounding box center [335, 290] width 48 height 25
click at [337, 278] on p "#121240" at bounding box center [335, 290] width 48 height 25
copy p "121240"
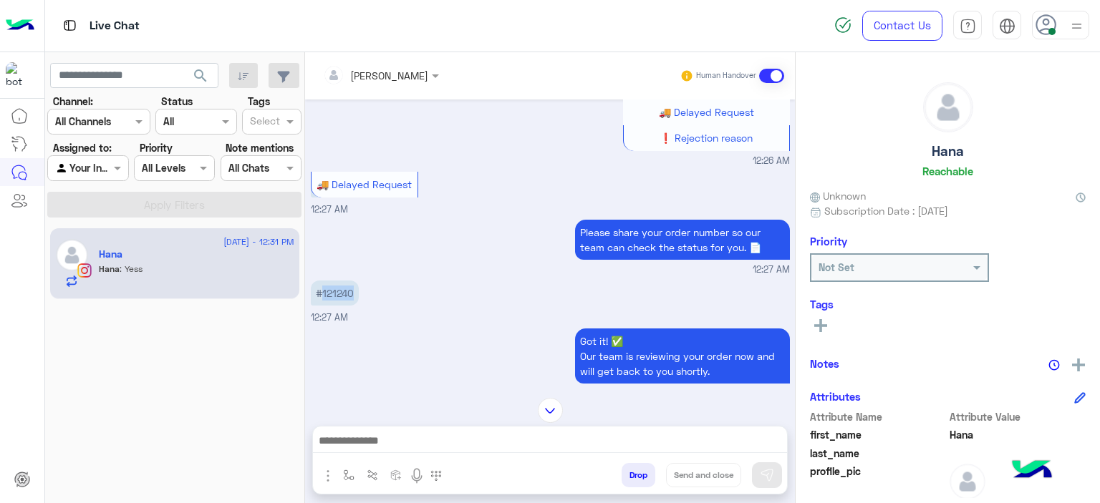
scroll to position [1537, 0]
click at [387, 357] on div "Got it! ✅ Our team is reviewing your order now and will get back to you shortly…" at bounding box center [550, 435] width 479 height 220
click at [558, 412] on img at bounding box center [550, 410] width 25 height 25
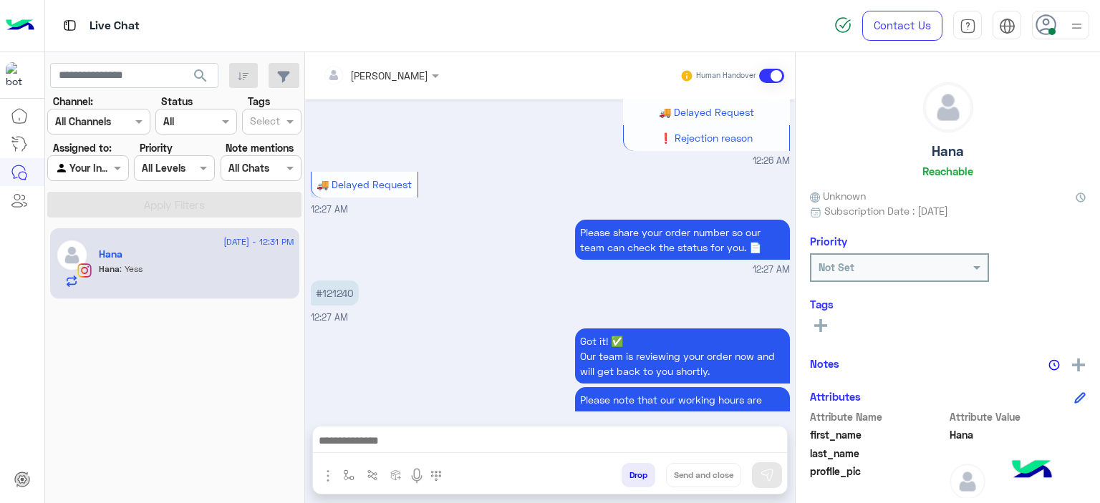
scroll to position [3047, 0]
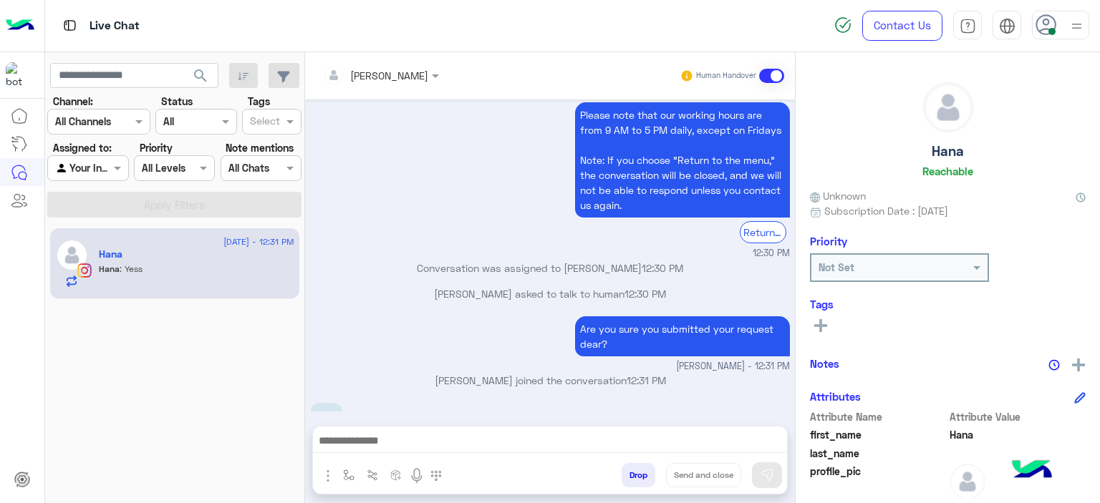
click at [481, 426] on div "enter flow name Drop Send and close" at bounding box center [549, 460] width 475 height 69
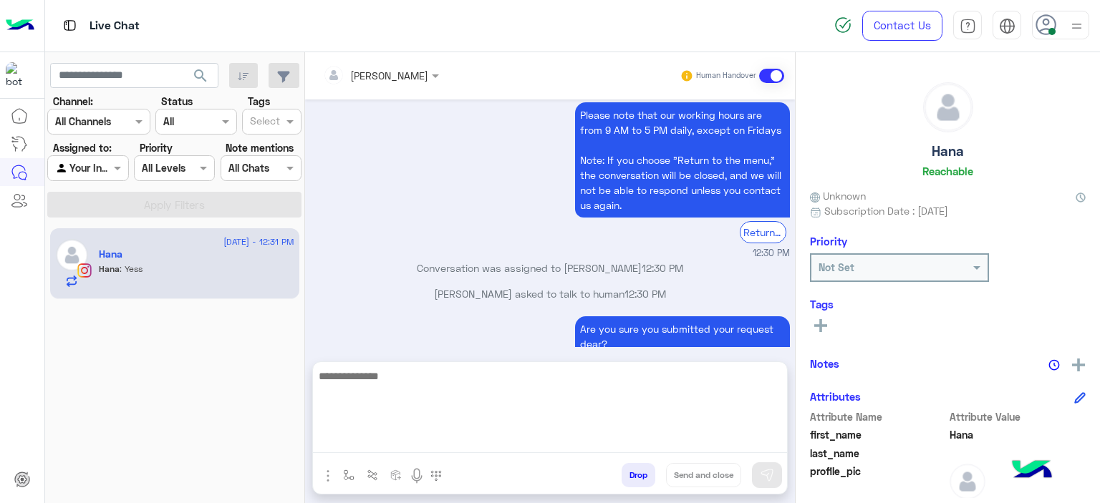
click at [470, 445] on textarea at bounding box center [550, 410] width 474 height 86
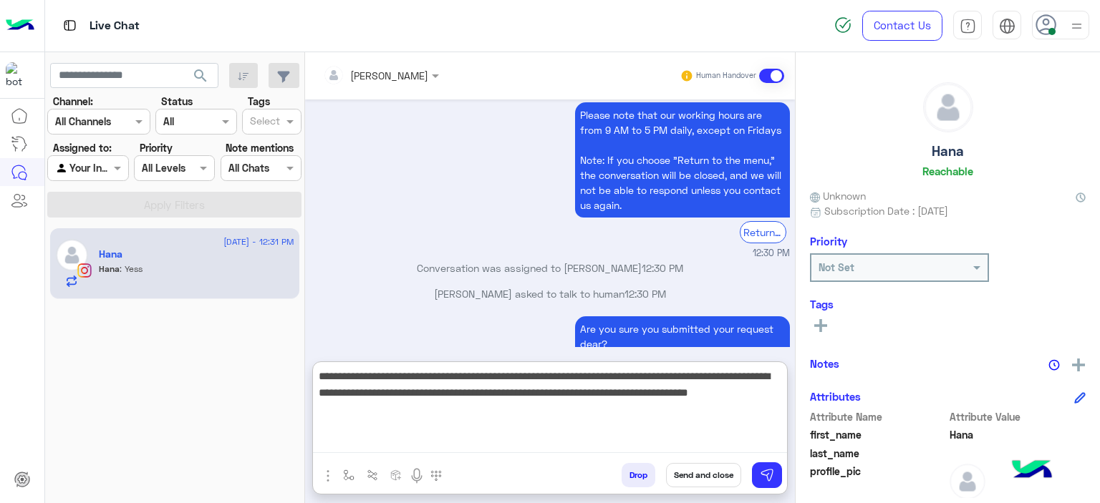
type textarea "**********"
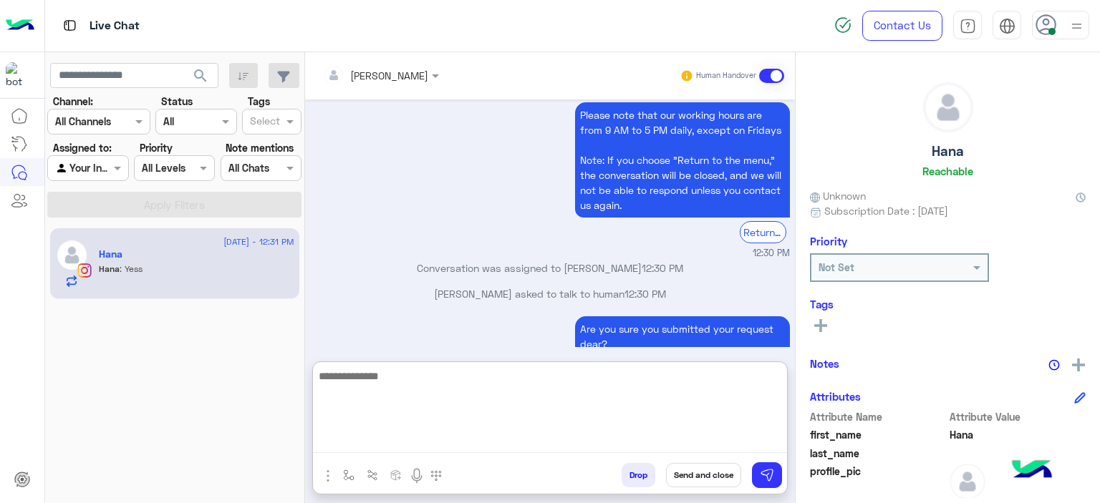
scroll to position [3217, 0]
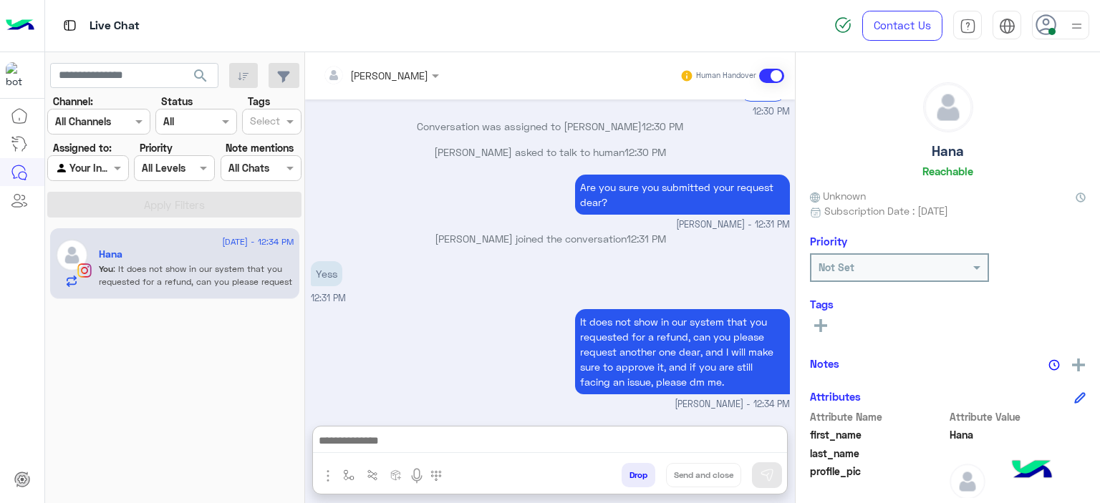
click at [814, 318] on button at bounding box center [820, 324] width 21 height 17
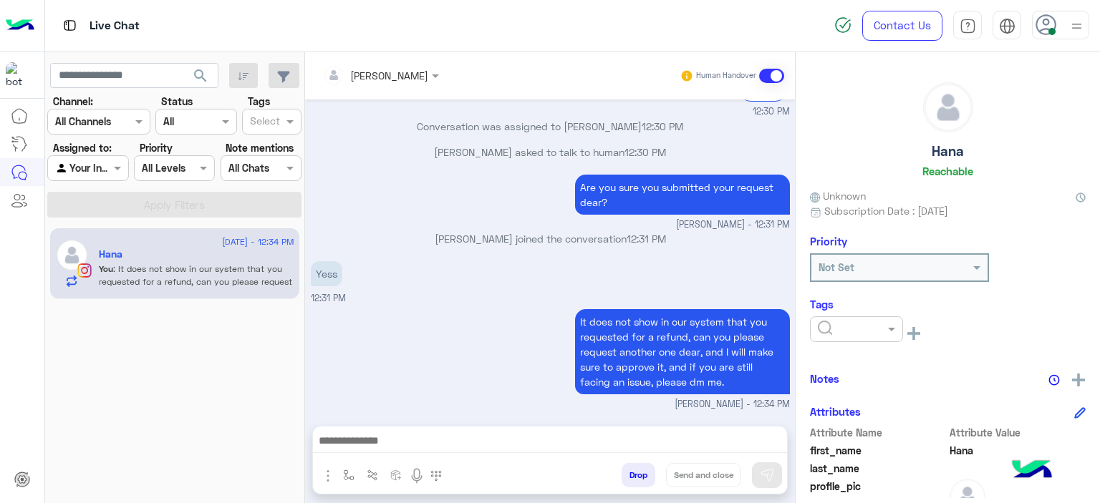
scroll to position [3153, 0]
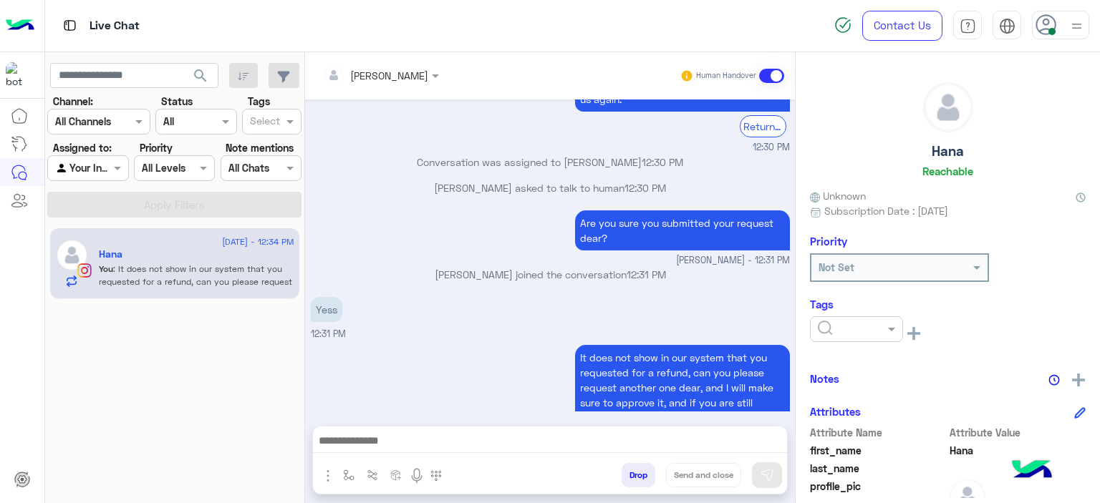
click at [850, 329] on input "text" at bounding box center [840, 329] width 44 height 15
click at [849, 393] on span "M FOLLOW UP" at bounding box center [849, 390] width 65 height 12
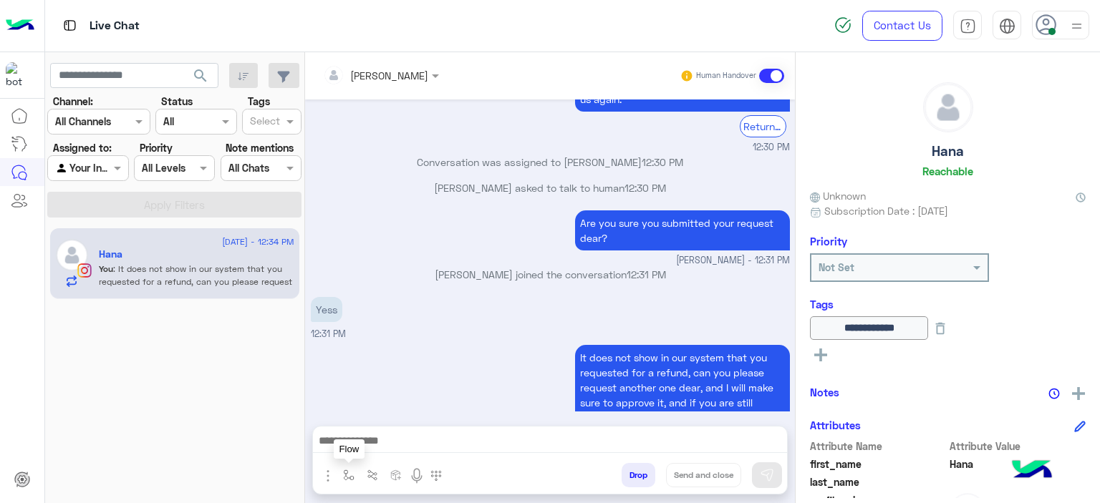
click at [349, 469] on button "button" at bounding box center [349, 475] width 24 height 24
click at [388, 436] on input "text" at bounding box center [374, 444] width 59 height 16
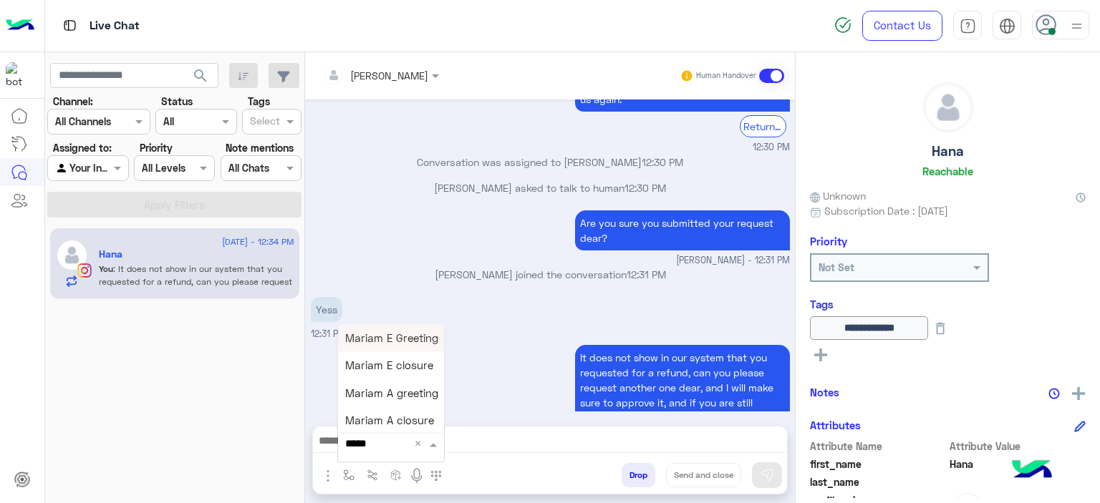
type input "******"
click at [378, 369] on span "Mariam E closure" at bounding box center [389, 365] width 88 height 13
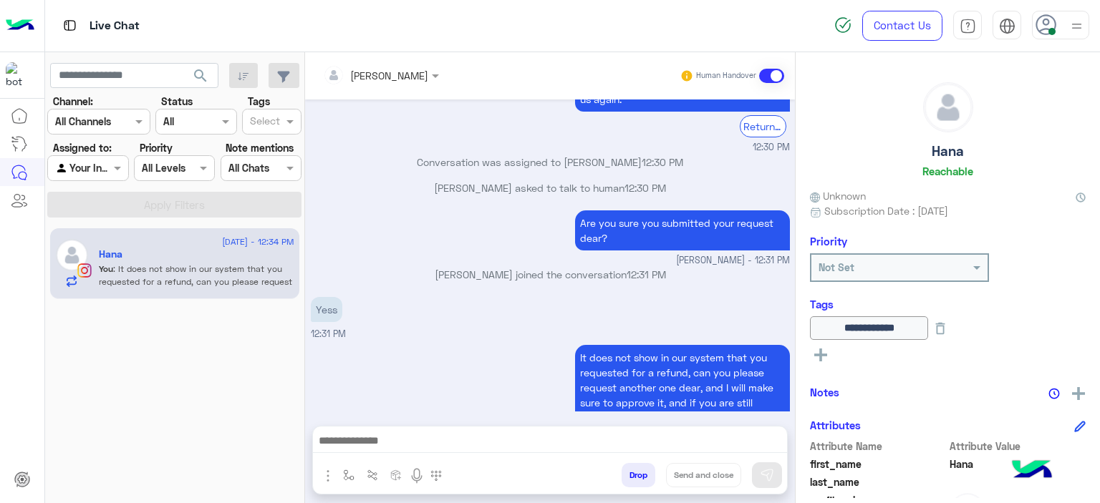
type textarea "**********"
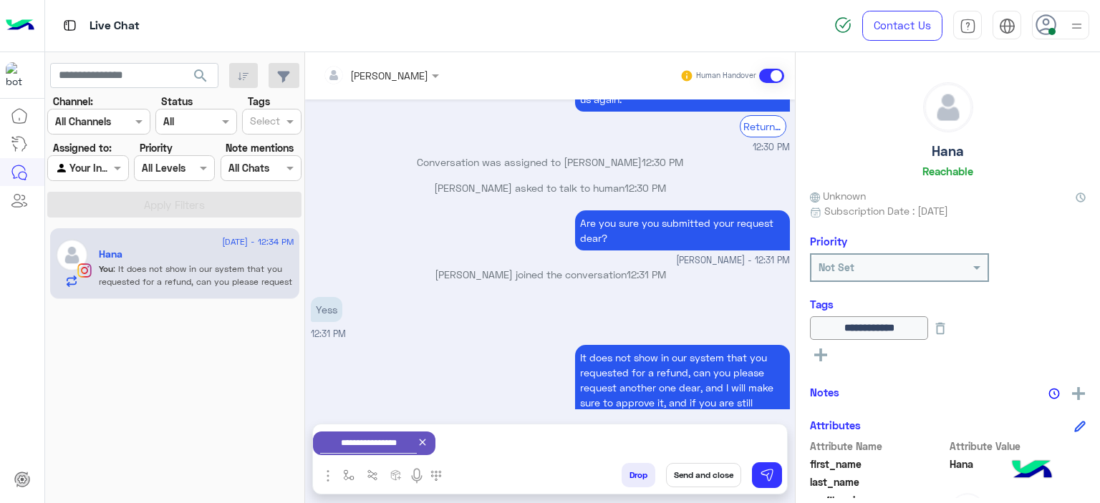
scroll to position [3155, 0]
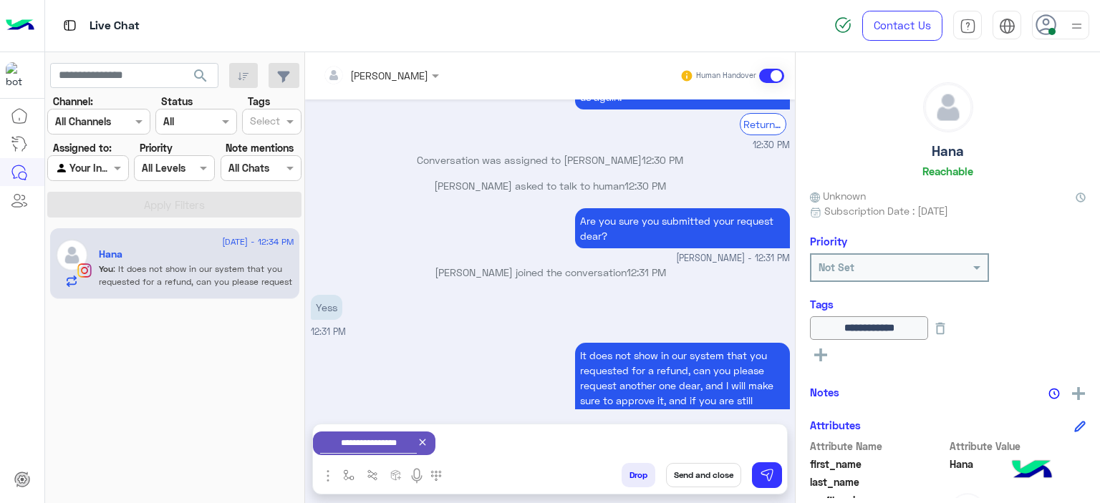
click at [712, 465] on button "Send and close" at bounding box center [703, 475] width 75 height 24
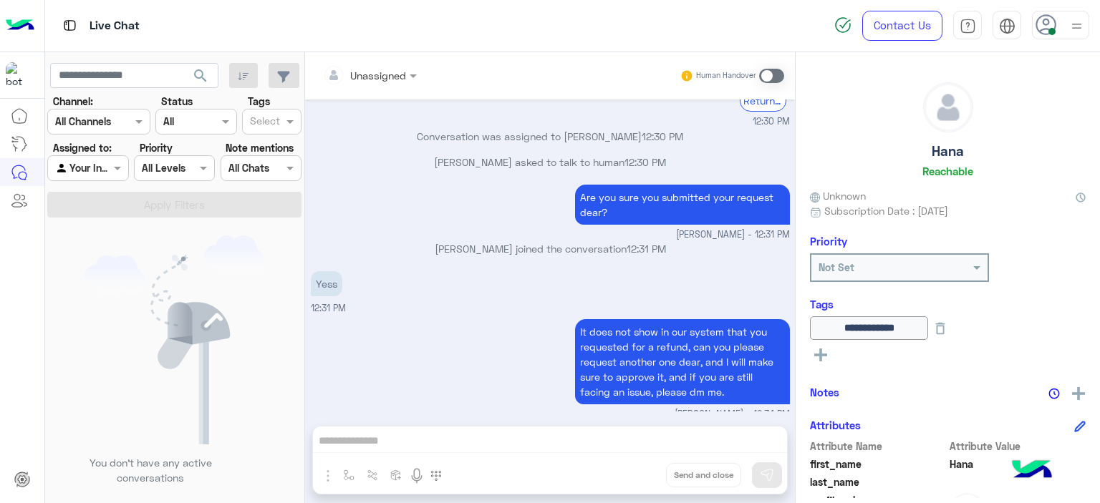
scroll to position [3355, 0]
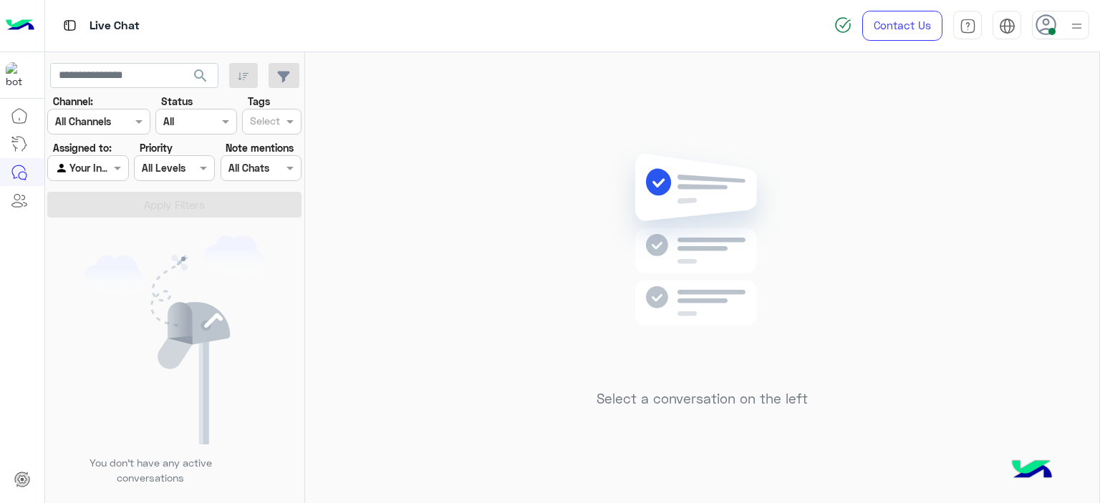
click at [112, 177] on div "Agent Filter Your Inbox" at bounding box center [87, 168] width 81 height 26
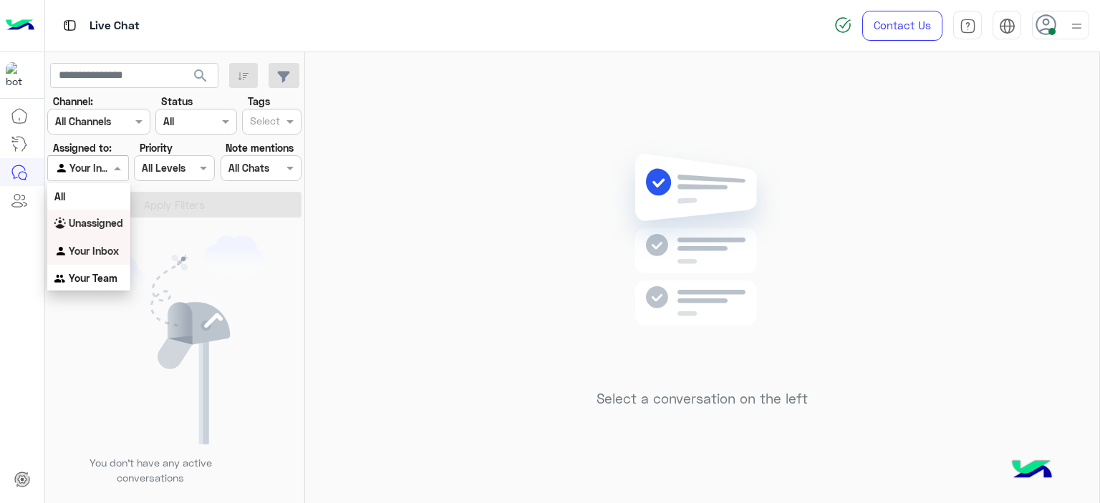
click at [120, 219] on b "Unassigned" at bounding box center [96, 223] width 54 height 12
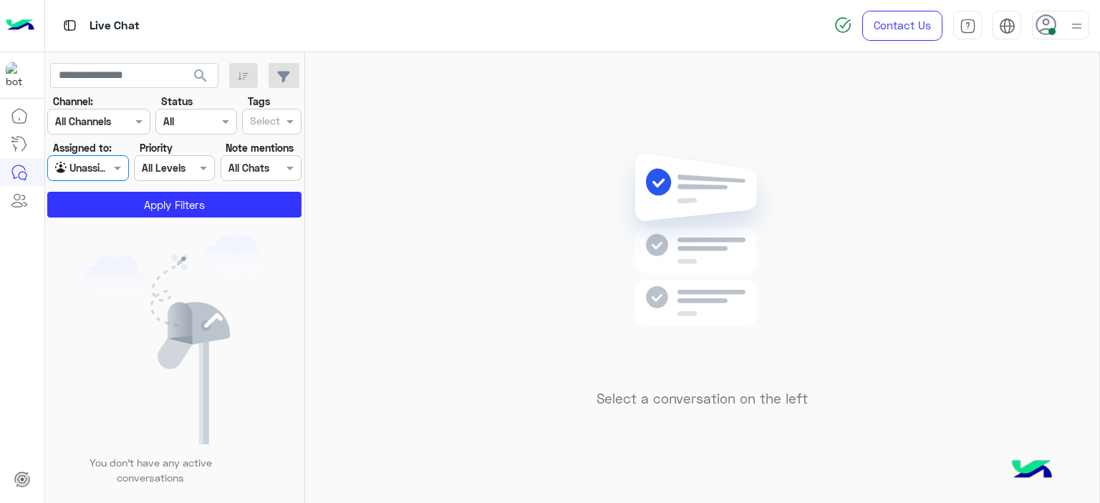
click at [271, 113] on div "Select" at bounding box center [264, 122] width 32 height 19
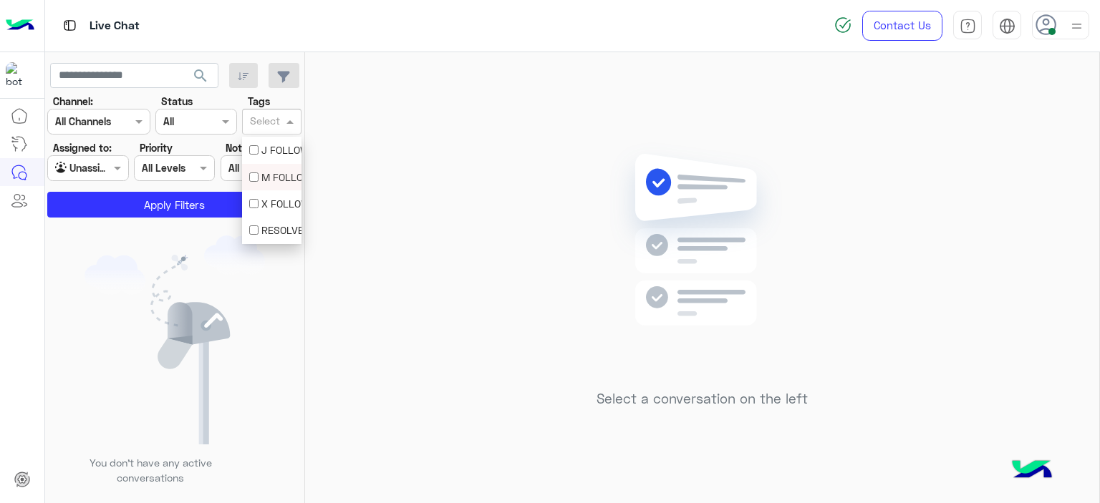
click at [275, 174] on div "M FOLLOW UP" at bounding box center [271, 177] width 45 height 15
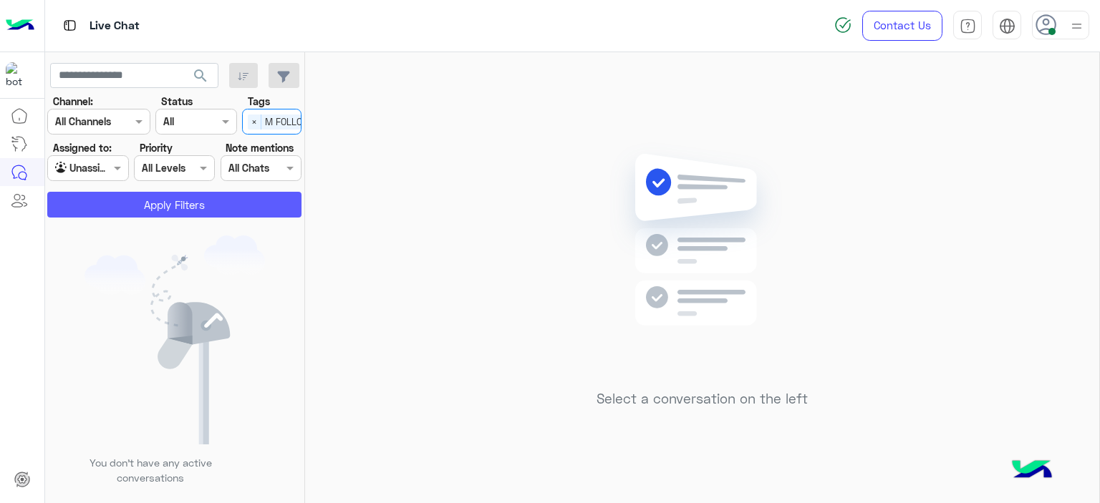
click at [243, 200] on button "Apply Filters" at bounding box center [174, 205] width 254 height 26
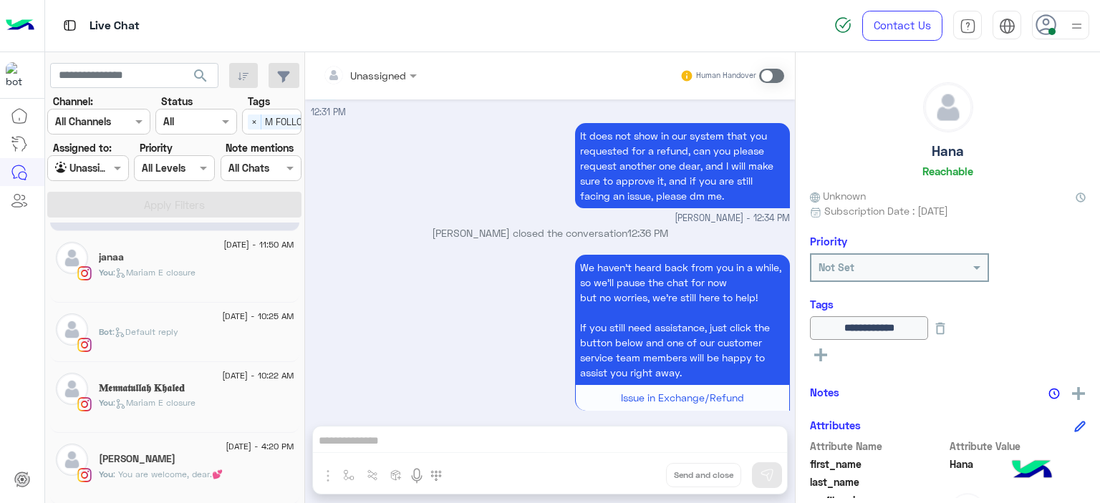
scroll to position [0, 0]
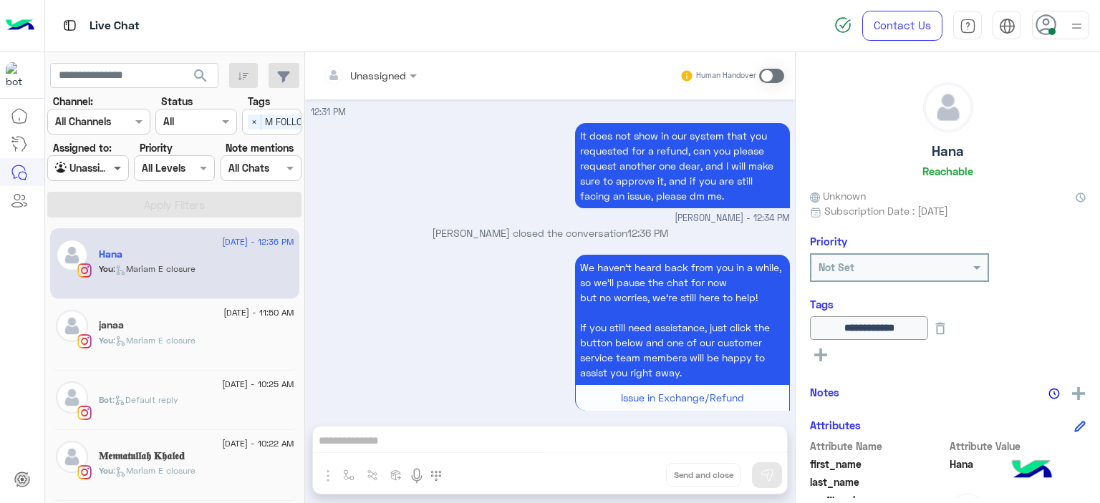
click at [122, 168] on span at bounding box center [119, 167] width 18 height 15
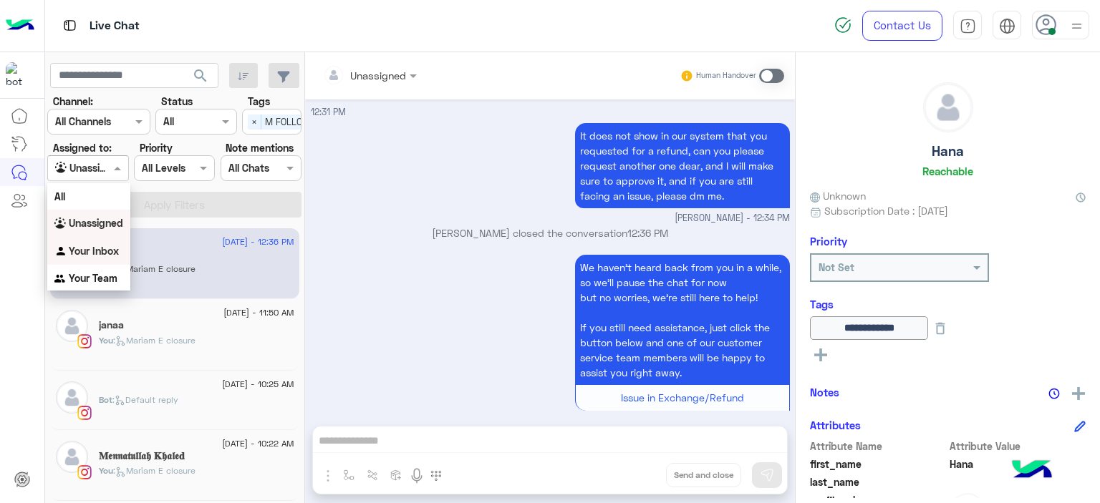
click at [106, 246] on b "Your Inbox" at bounding box center [94, 251] width 50 height 12
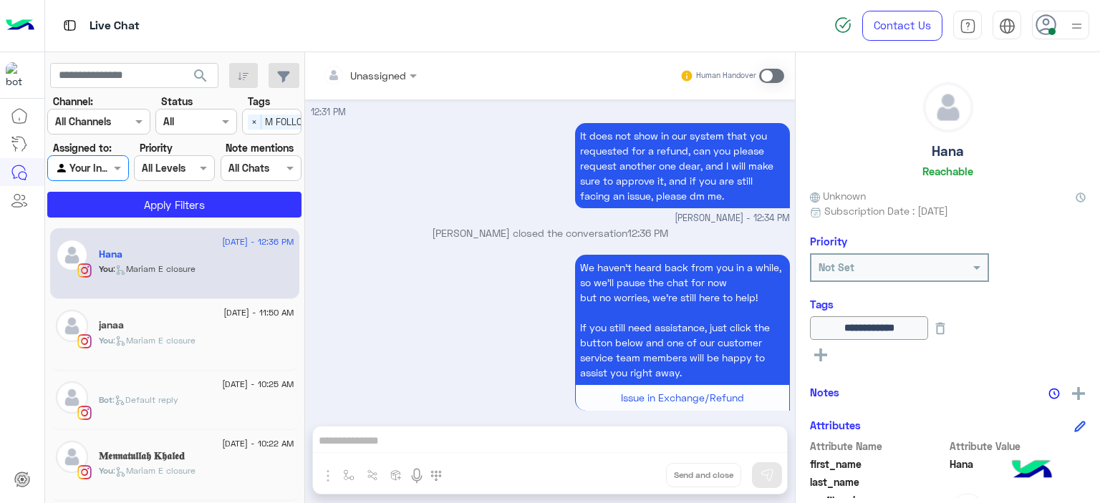
click at [246, 117] on div "Select × M FOLLOW UP" at bounding box center [288, 121] width 91 height 22
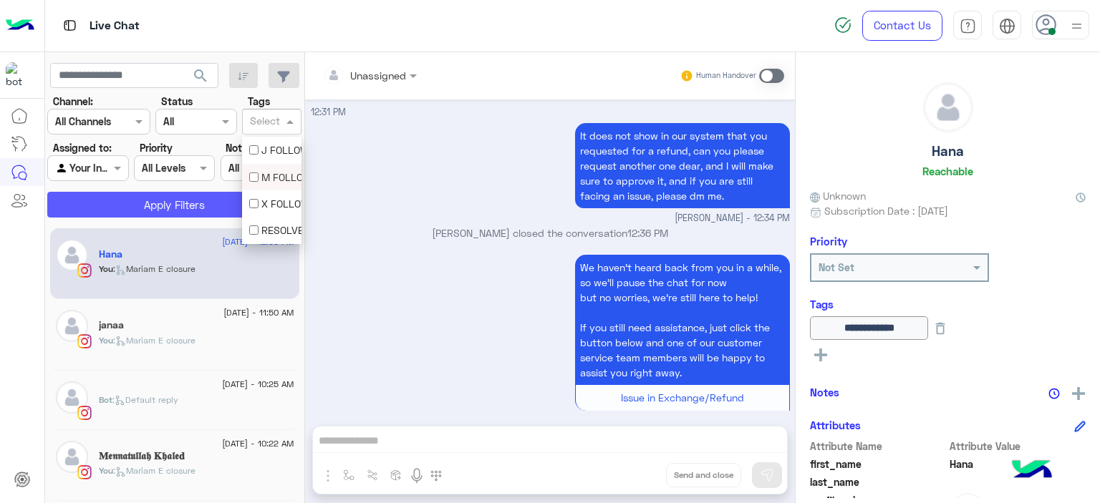
click at [220, 200] on button "Apply Filters" at bounding box center [174, 205] width 254 height 26
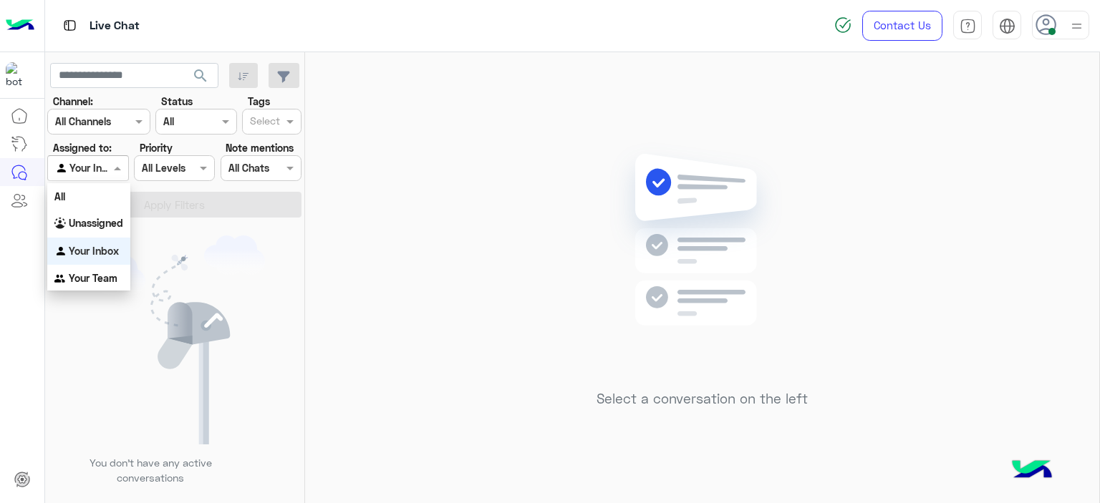
click at [117, 163] on span at bounding box center [119, 167] width 18 height 15
click at [108, 223] on b "Unassigned" at bounding box center [96, 223] width 54 height 12
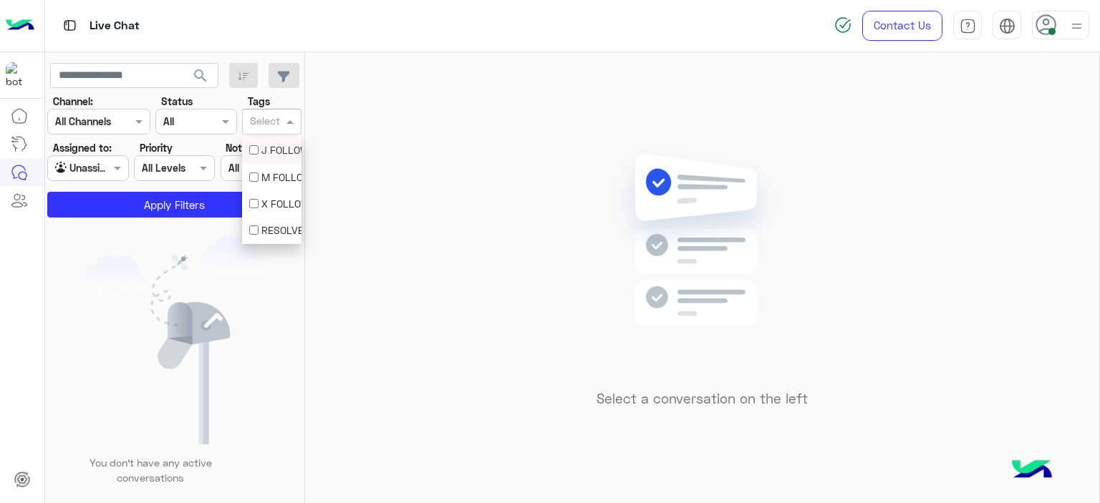
click at [280, 125] on div at bounding box center [265, 123] width 35 height 19
click at [269, 170] on div "M FOLLOW UP" at bounding box center [271, 177] width 45 height 15
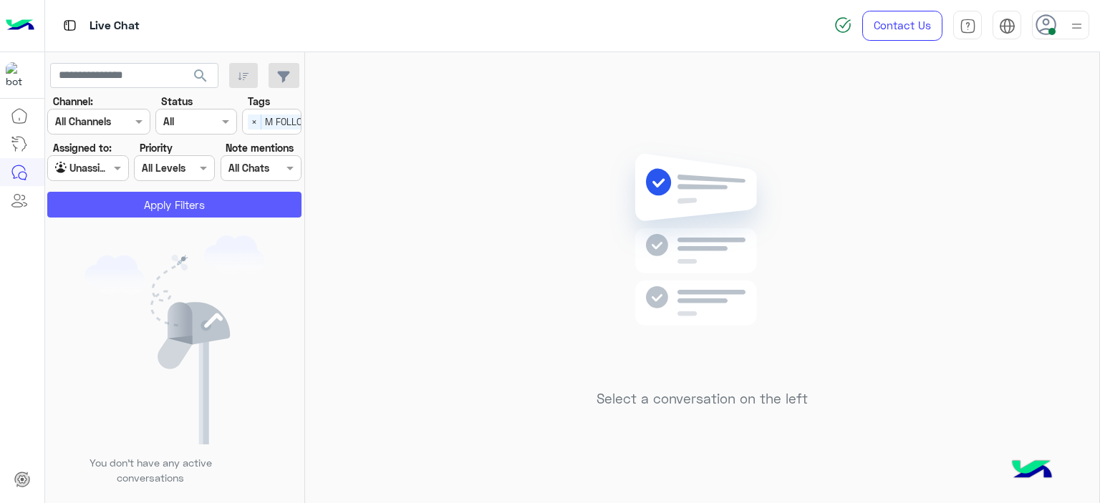
click at [251, 192] on button "Apply Filters" at bounding box center [174, 205] width 254 height 26
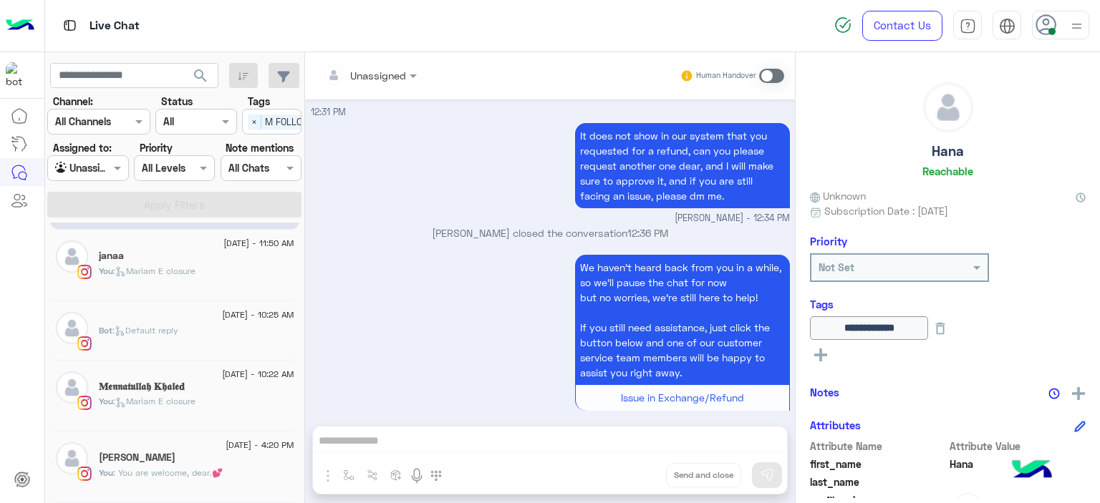
scroll to position [7, 0]
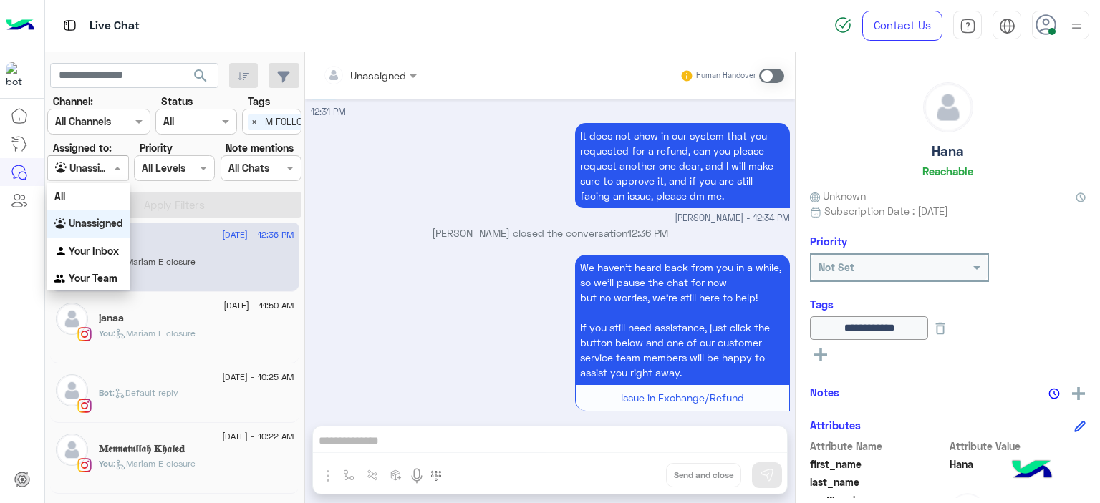
click at [108, 171] on div at bounding box center [87, 168] width 79 height 16
click at [96, 246] on b "Your Inbox" at bounding box center [94, 251] width 50 height 12
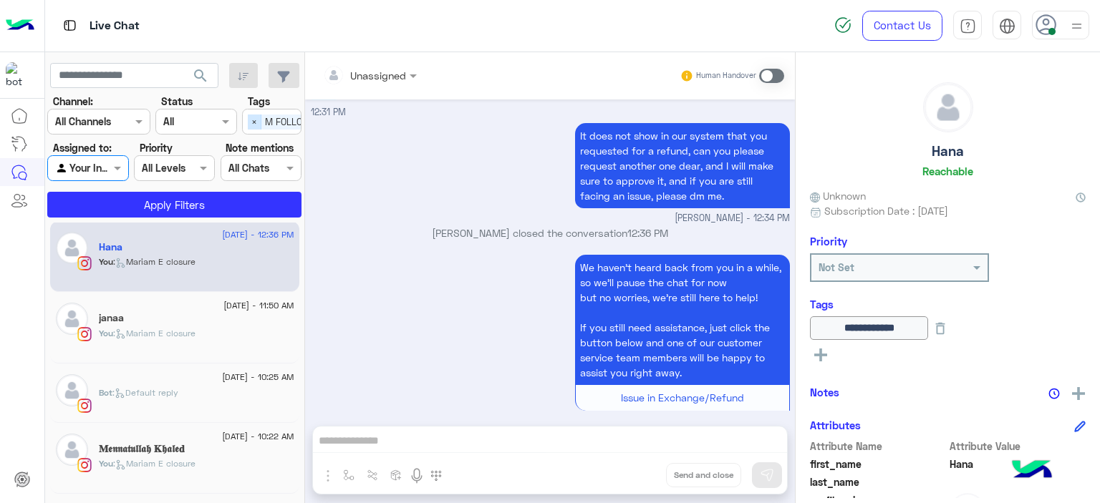
click at [258, 122] on span "×" at bounding box center [255, 122] width 14 height 15
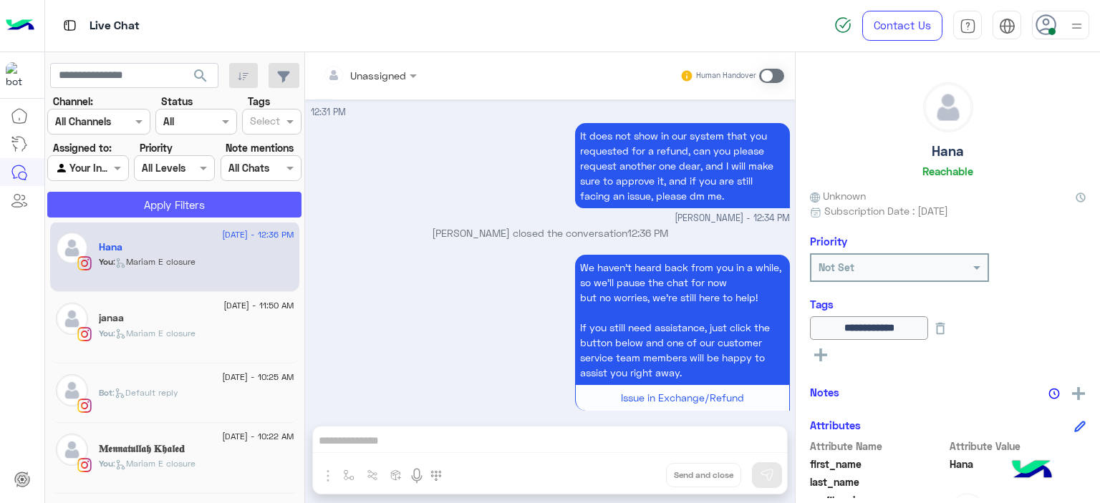
click at [243, 208] on button "Apply Filters" at bounding box center [174, 205] width 254 height 26
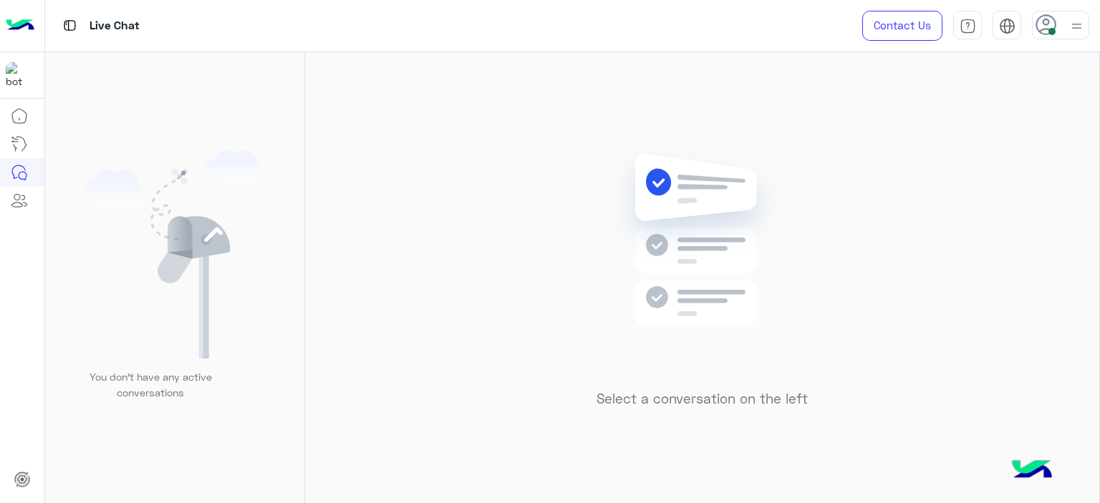
click at [670, 348] on img at bounding box center [701, 261] width 207 height 238
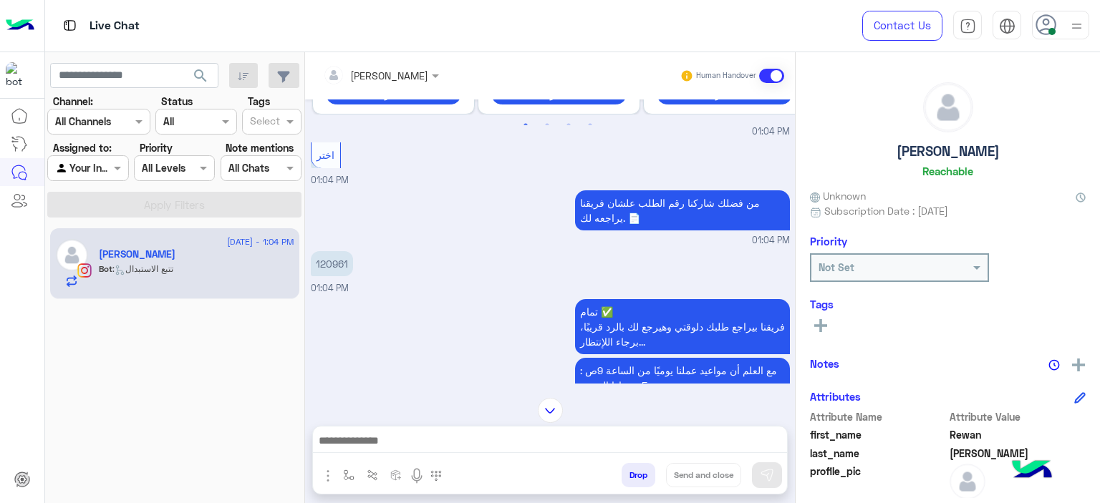
scroll to position [1458, 0]
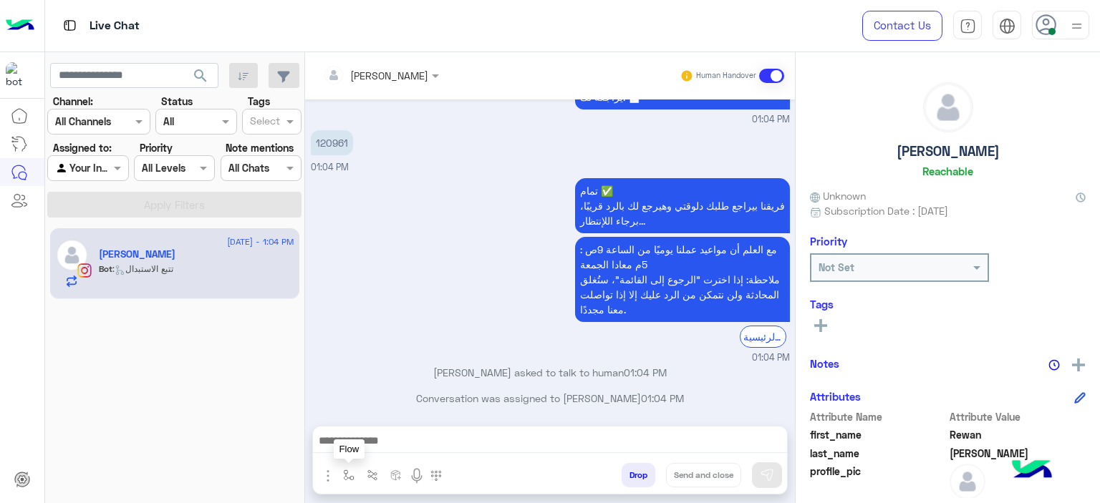
click at [348, 474] on img "button" at bounding box center [348, 475] width 11 height 11
click at [364, 446] on input "text" at bounding box center [374, 444] width 59 height 16
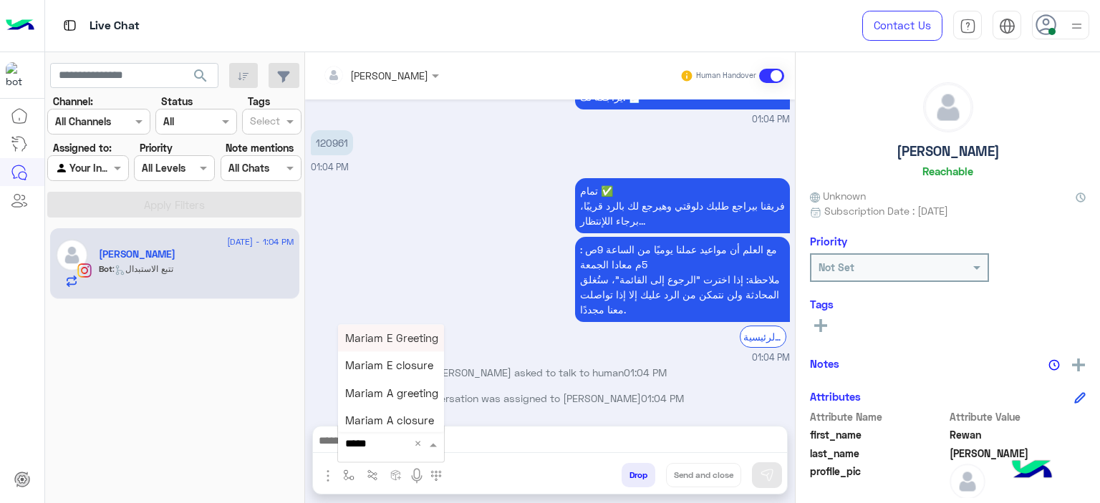
type input "******"
click at [387, 394] on span "Mariam A greeting" at bounding box center [391, 393] width 93 height 13
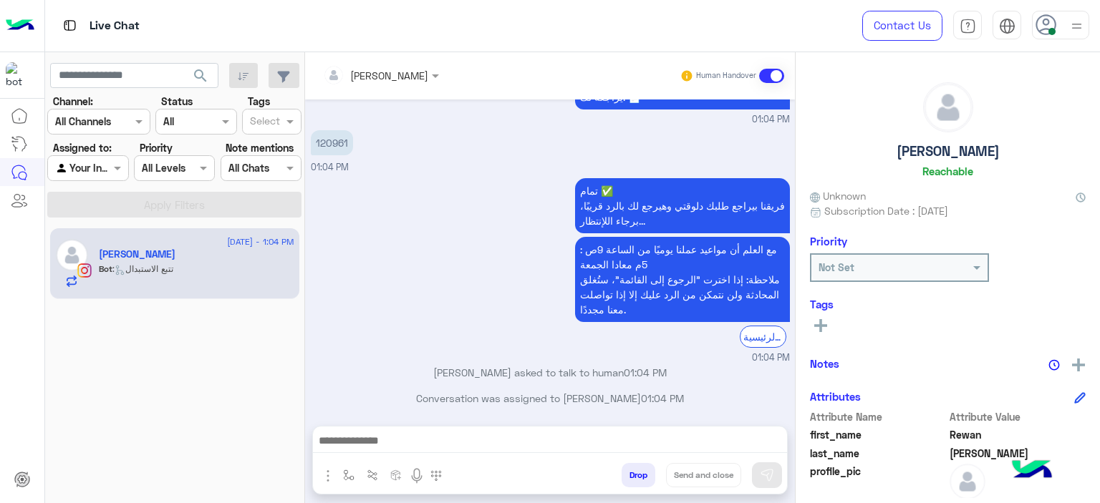
type textarea "**********"
click at [773, 470] on img at bounding box center [767, 475] width 14 height 14
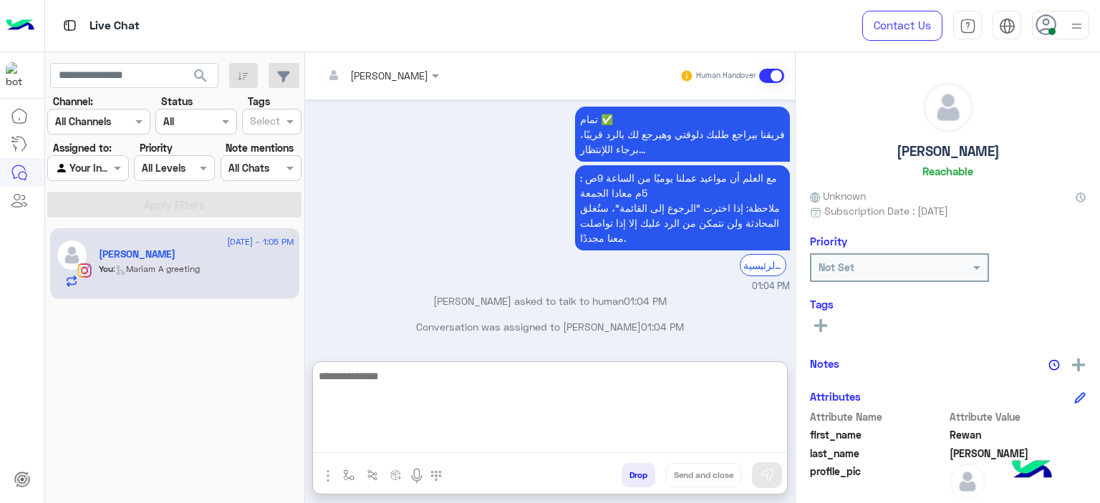
click at [558, 434] on textarea at bounding box center [550, 410] width 474 height 86
type textarea "*"
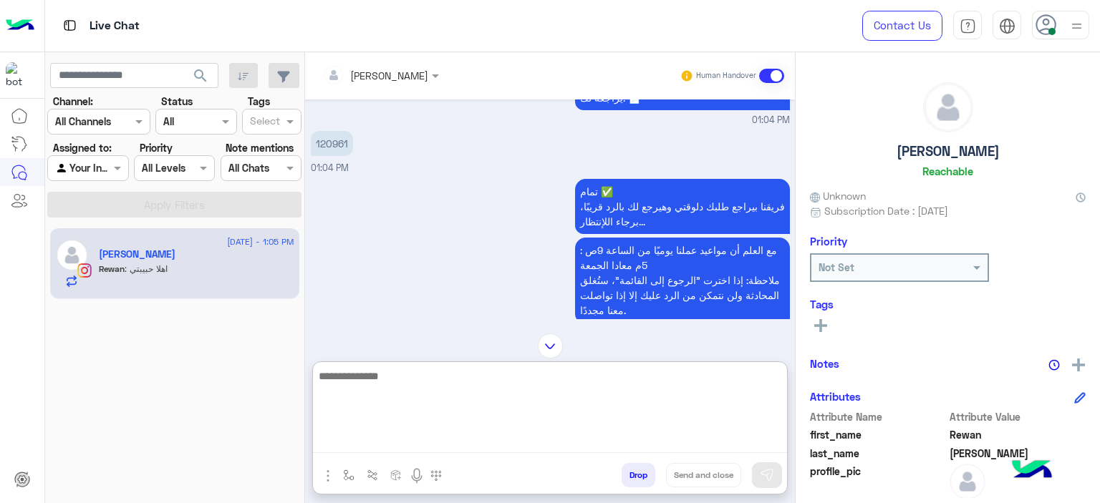
scroll to position [2818, 0]
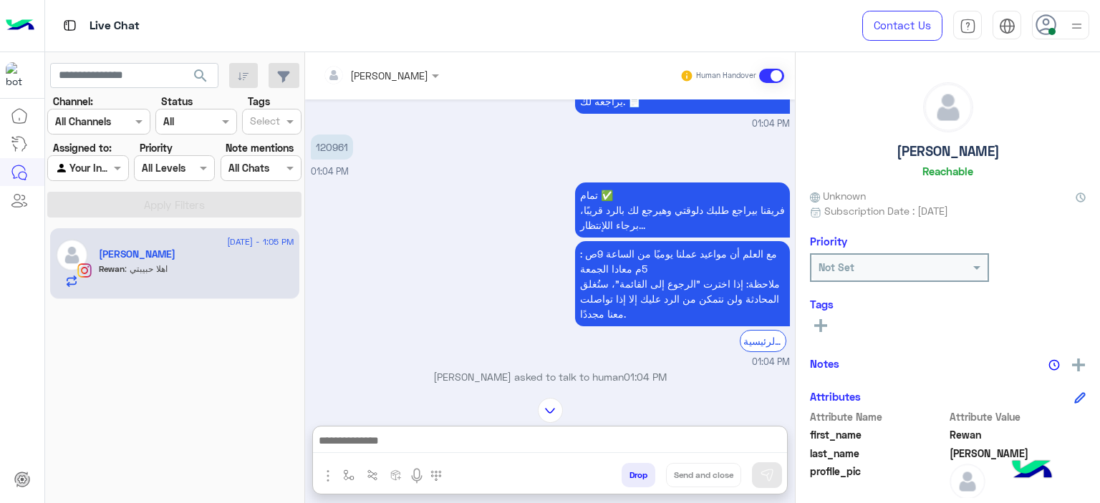
click at [336, 135] on p "120961" at bounding box center [332, 147] width 42 height 25
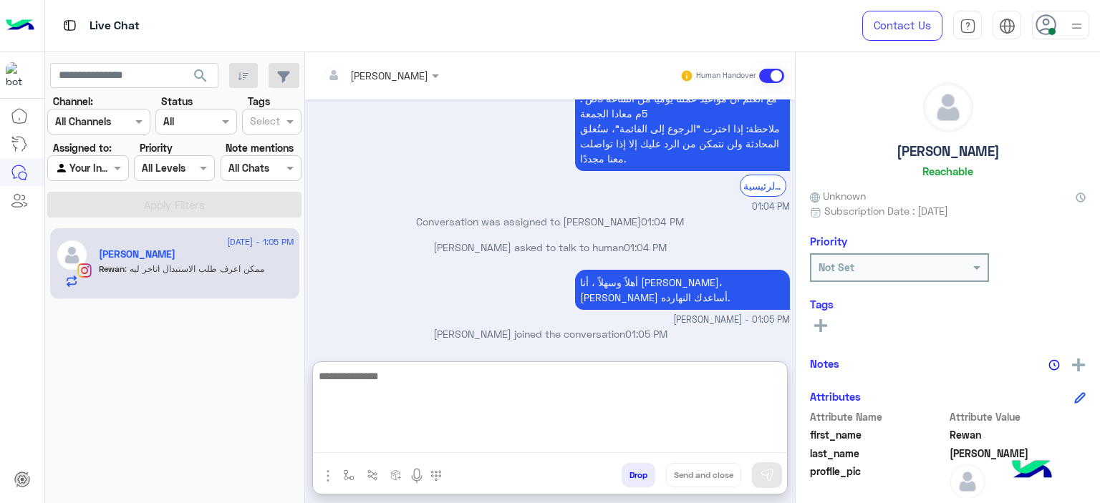
click at [416, 434] on textarea at bounding box center [550, 410] width 474 height 86
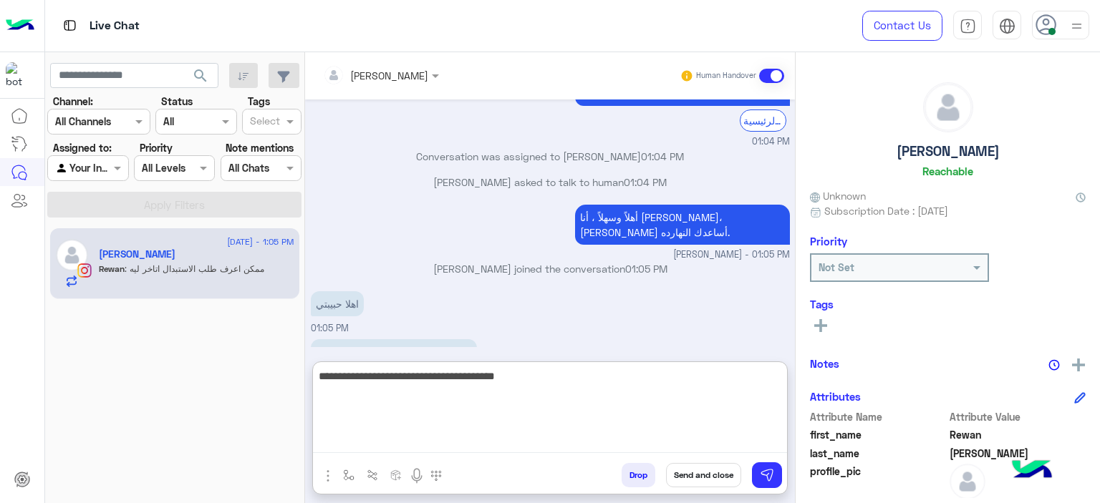
type textarea "**********"
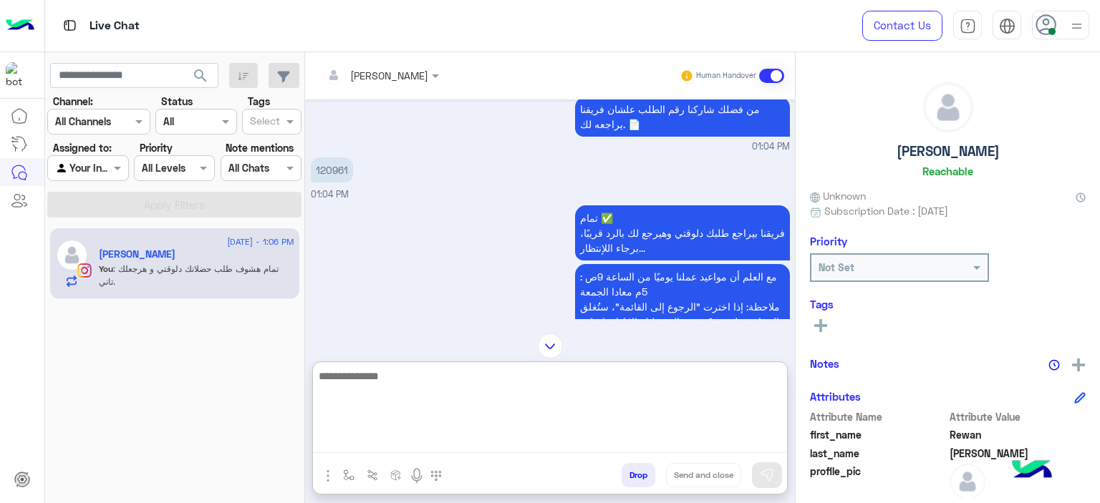
scroll to position [2796, 0]
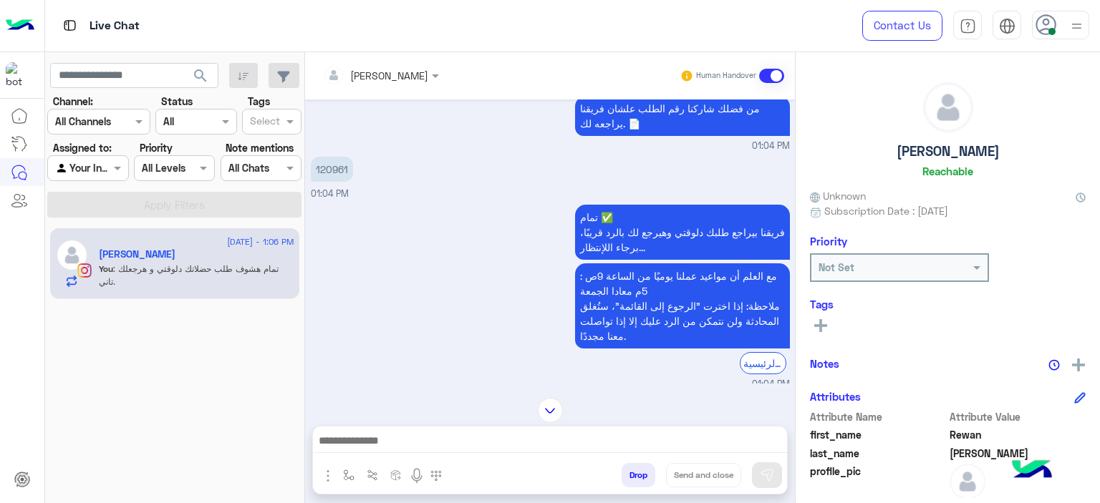
click at [340, 157] on p "120961" at bounding box center [332, 169] width 42 height 25
click at [339, 157] on p "120961" at bounding box center [332, 169] width 42 height 25
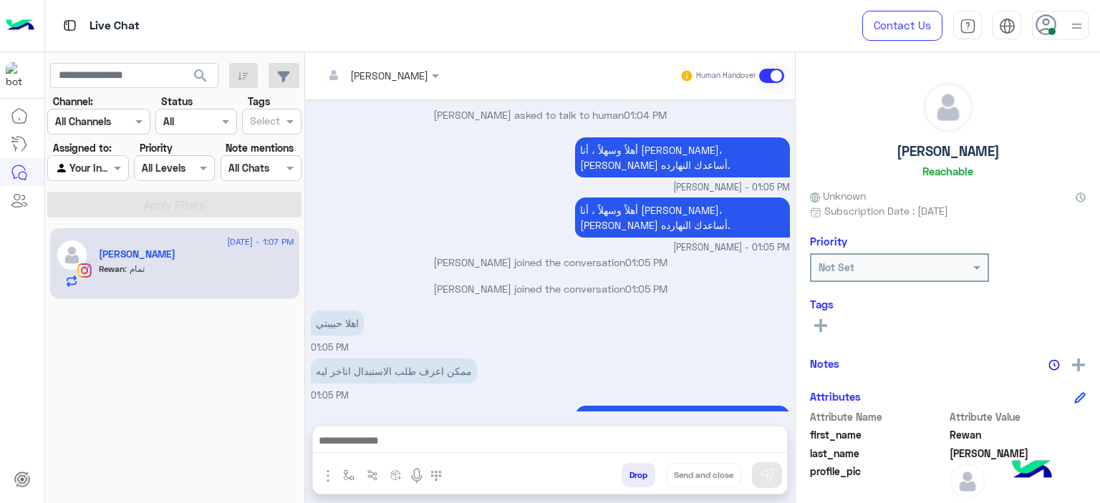
scroll to position [3153, 0]
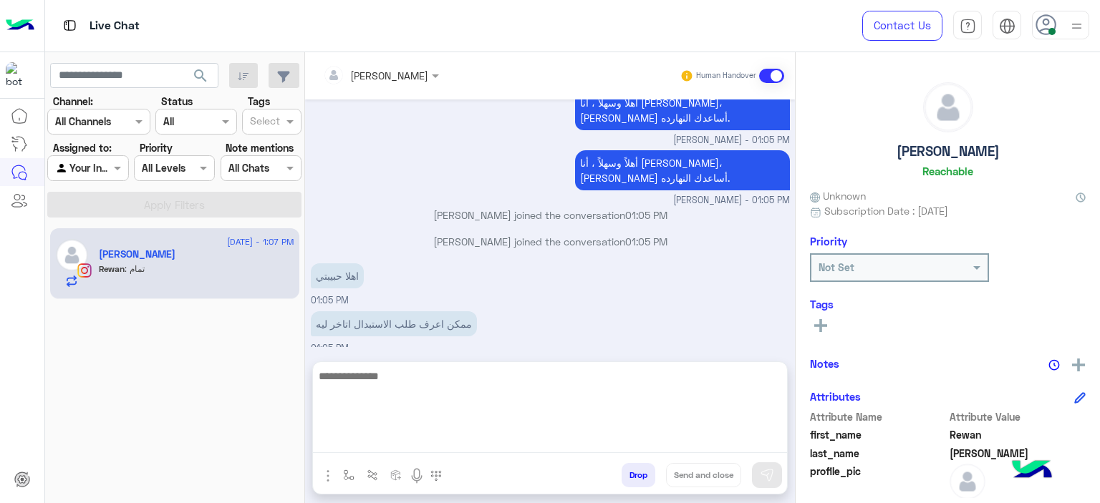
click at [375, 447] on textarea at bounding box center [550, 410] width 474 height 86
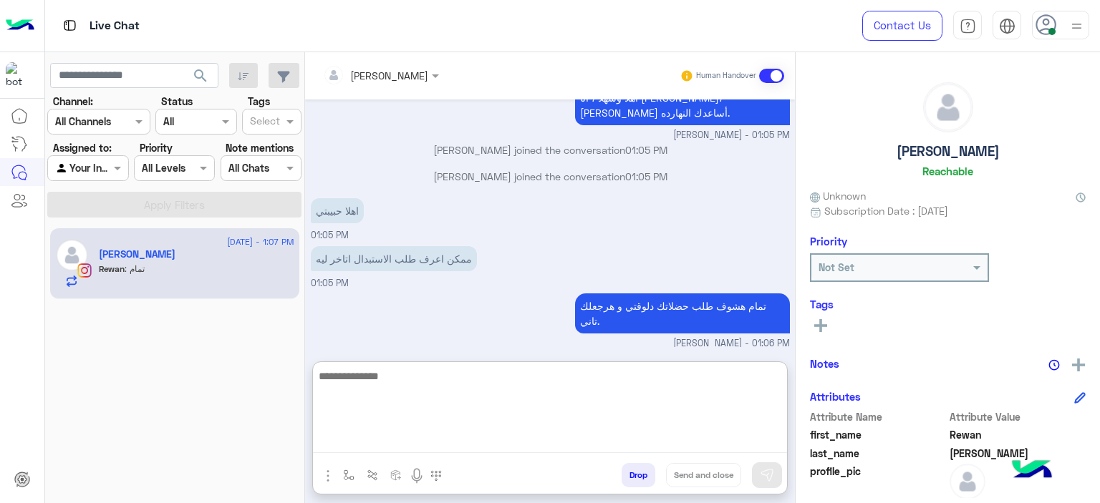
scroll to position [3218, 0]
paste textarea "**********"
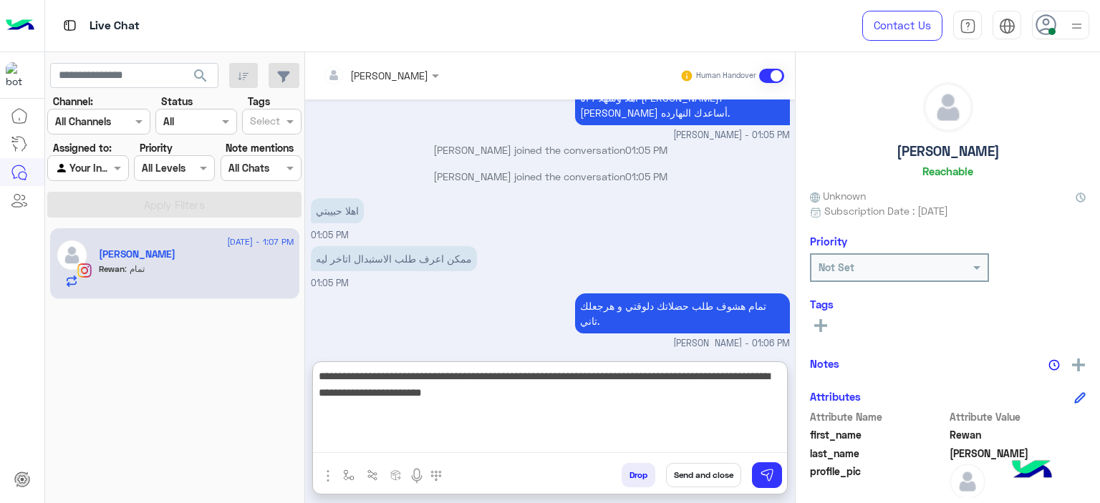
drag, startPoint x: 679, startPoint y: 374, endPoint x: 709, endPoint y: 379, distance: 31.1
click at [709, 379] on textarea "**********" at bounding box center [550, 410] width 474 height 86
drag, startPoint x: 472, startPoint y: 377, endPoint x: 507, endPoint y: 377, distance: 34.4
click at [507, 377] on textarea "**********" at bounding box center [550, 410] width 474 height 86
click at [530, 399] on textarea "**********" at bounding box center [550, 410] width 474 height 86
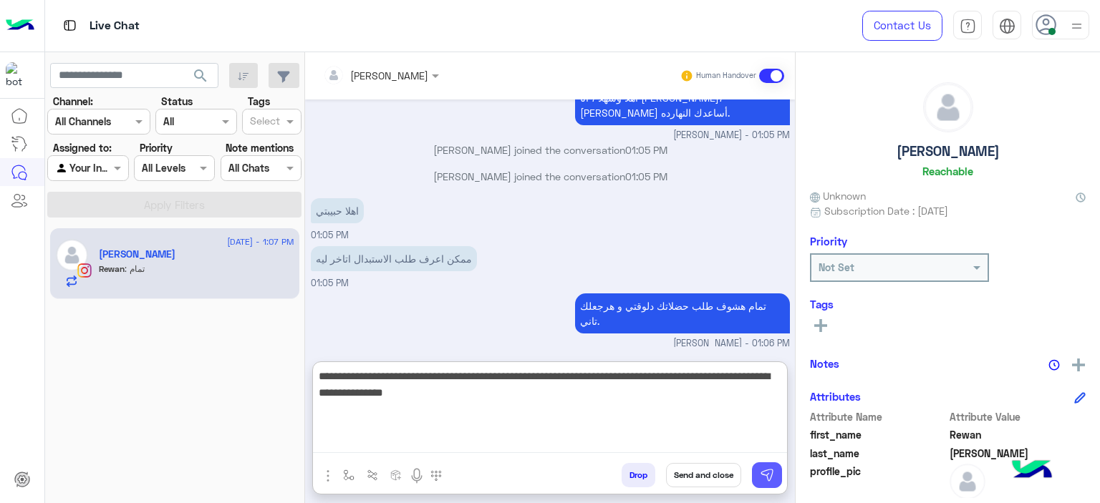
type textarea "**********"
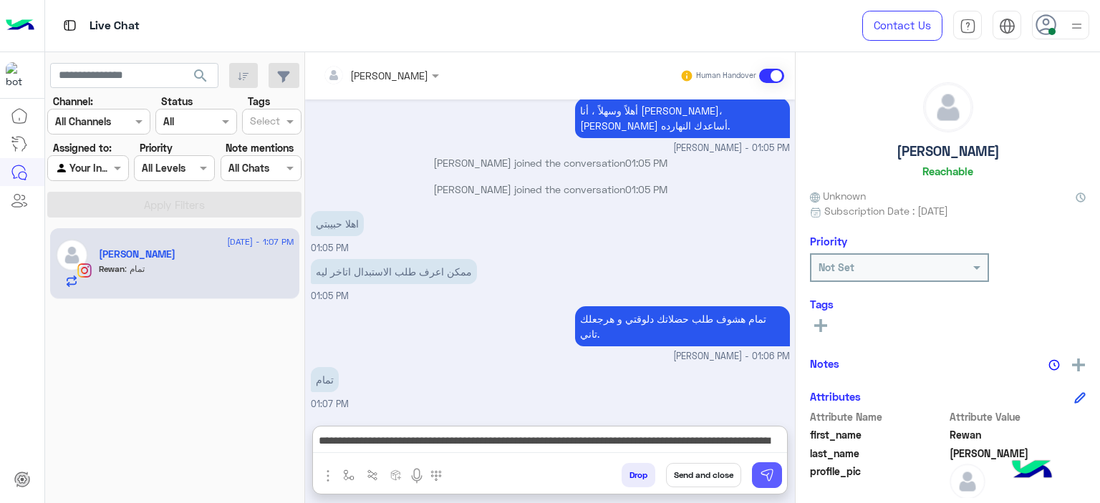
click at [770, 472] on img at bounding box center [767, 475] width 14 height 14
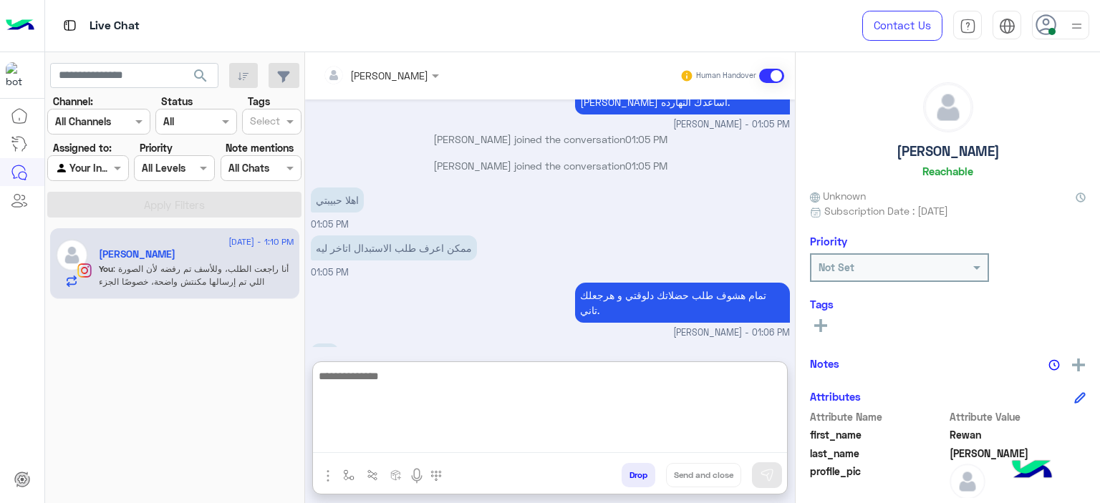
scroll to position [3279, 0]
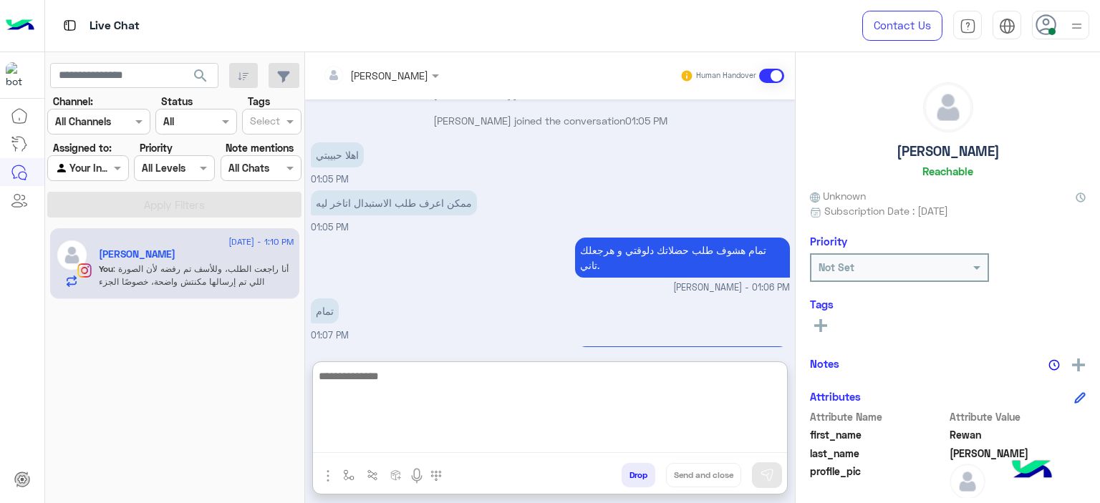
click at [369, 437] on textarea at bounding box center [550, 410] width 474 height 86
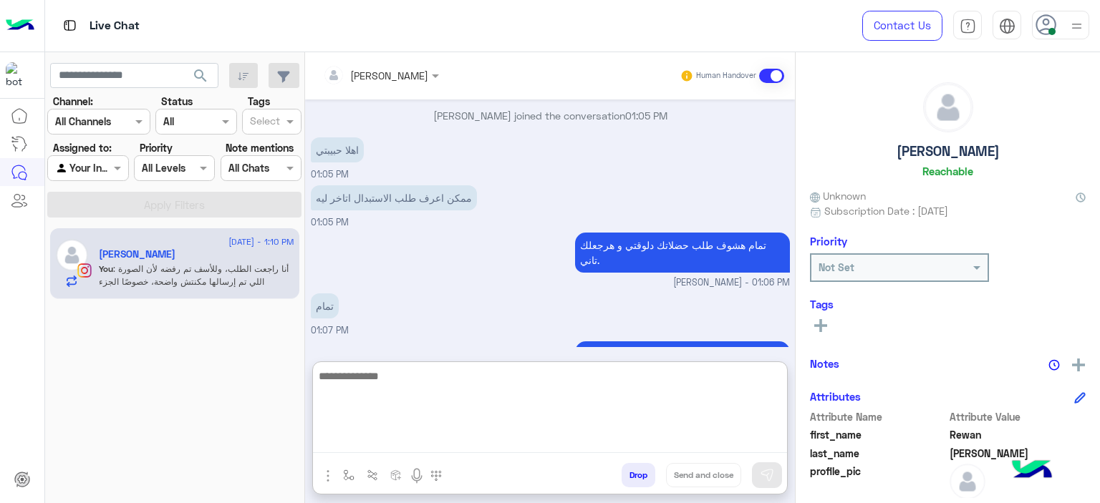
paste textarea "**********"
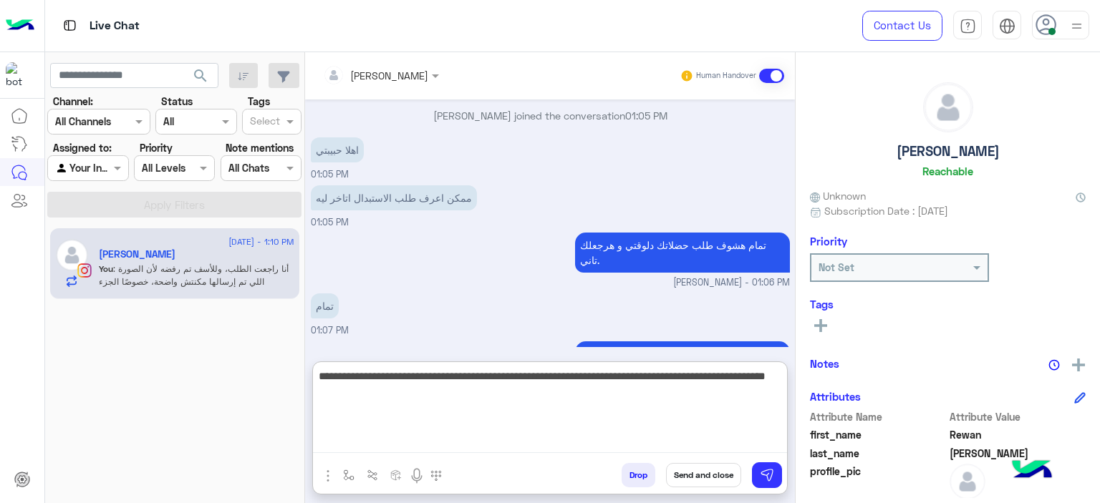
click at [684, 376] on textarea "**********" at bounding box center [550, 410] width 474 height 86
click at [684, 377] on textarea "**********" at bounding box center [550, 410] width 474 height 86
click at [684, 376] on textarea "**********" at bounding box center [550, 410] width 474 height 86
click at [690, 397] on textarea "**********" at bounding box center [550, 410] width 474 height 86
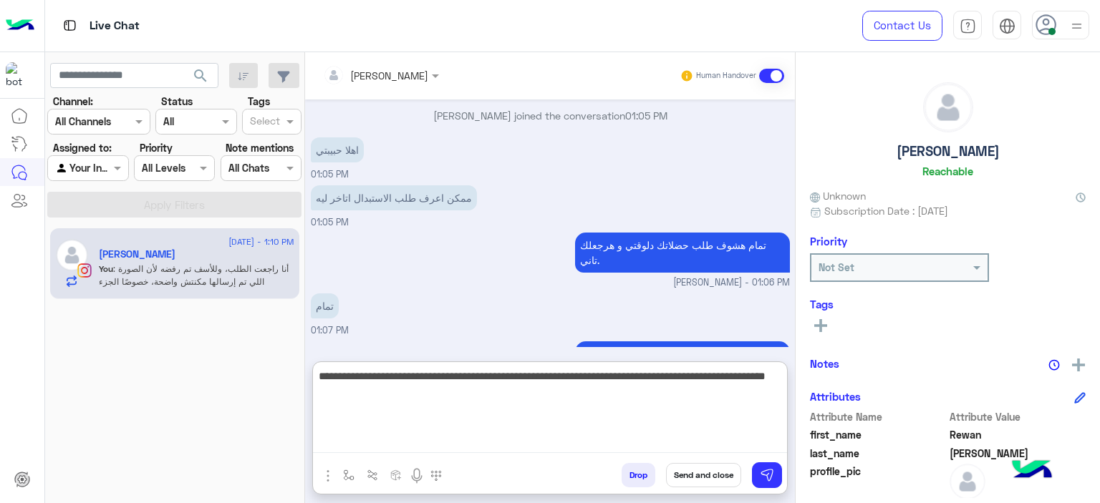
click at [693, 394] on textarea "**********" at bounding box center [550, 410] width 474 height 86
click at [692, 396] on textarea "**********" at bounding box center [550, 410] width 474 height 86
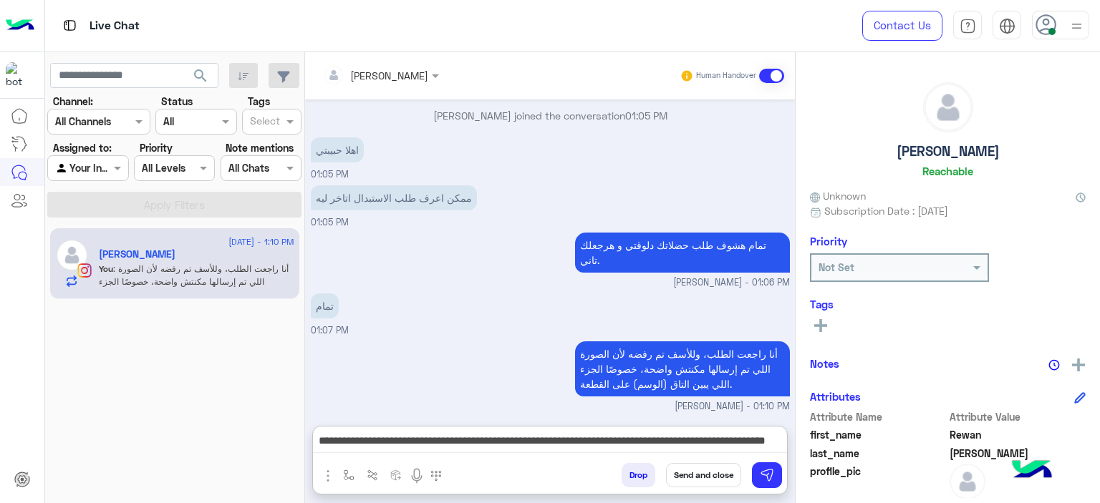
click at [558, 290] on div "تمام 01:07 PM" at bounding box center [550, 314] width 479 height 48
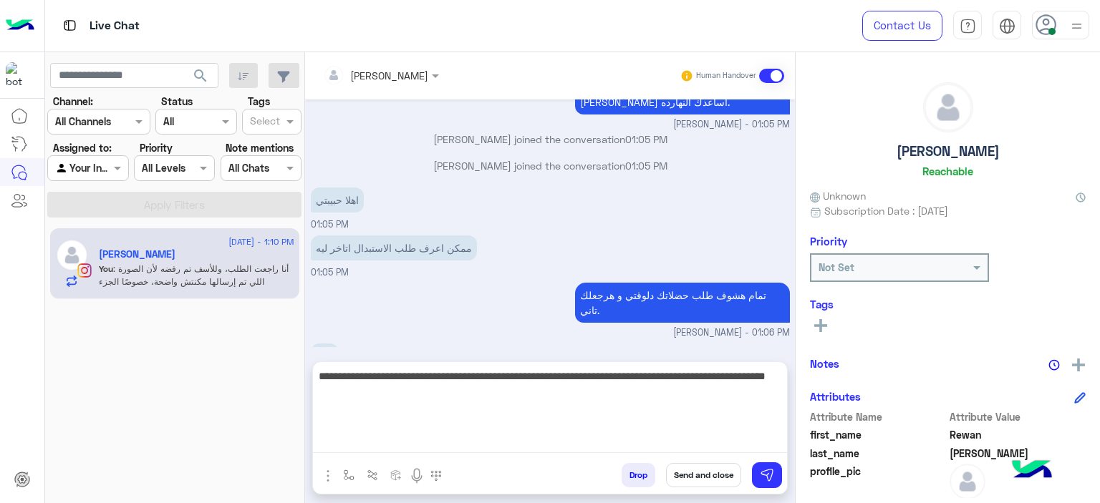
click at [684, 440] on textarea "**********" at bounding box center [550, 410] width 474 height 86
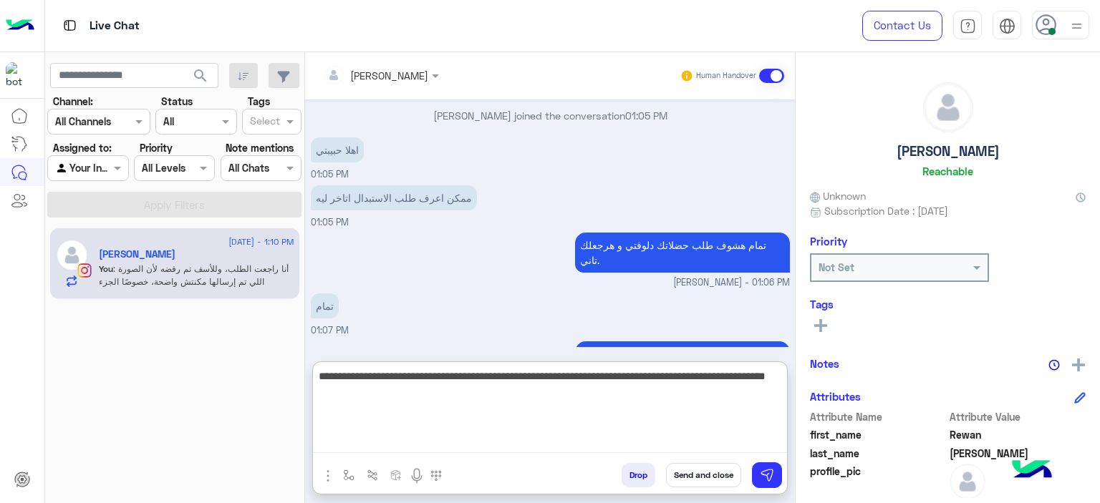
click at [687, 378] on textarea "**********" at bounding box center [550, 410] width 474 height 86
drag, startPoint x: 730, startPoint y: 391, endPoint x: 720, endPoint y: 392, distance: 9.3
click at [720, 392] on textarea "**********" at bounding box center [550, 410] width 474 height 86
type textarea "**********"
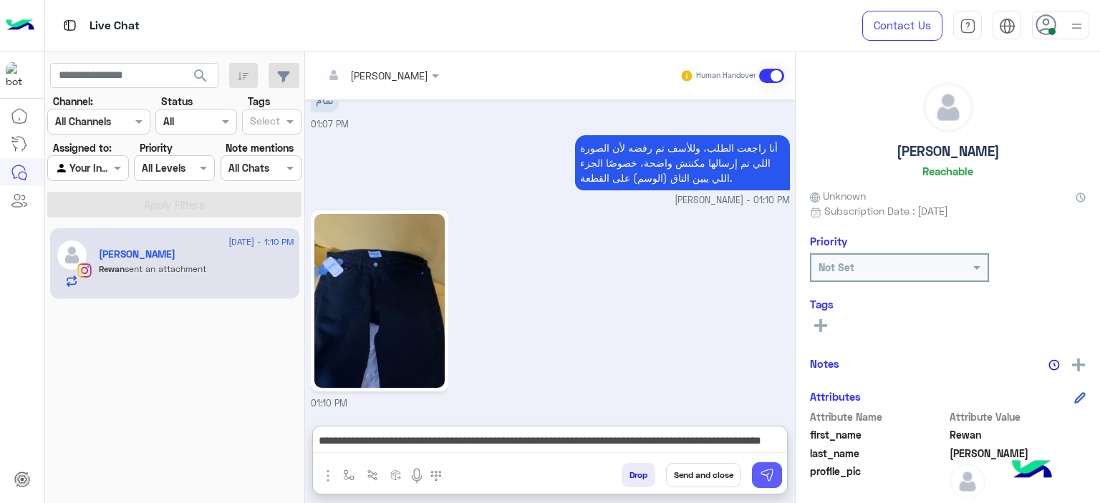
click at [757, 481] on button at bounding box center [767, 475] width 30 height 26
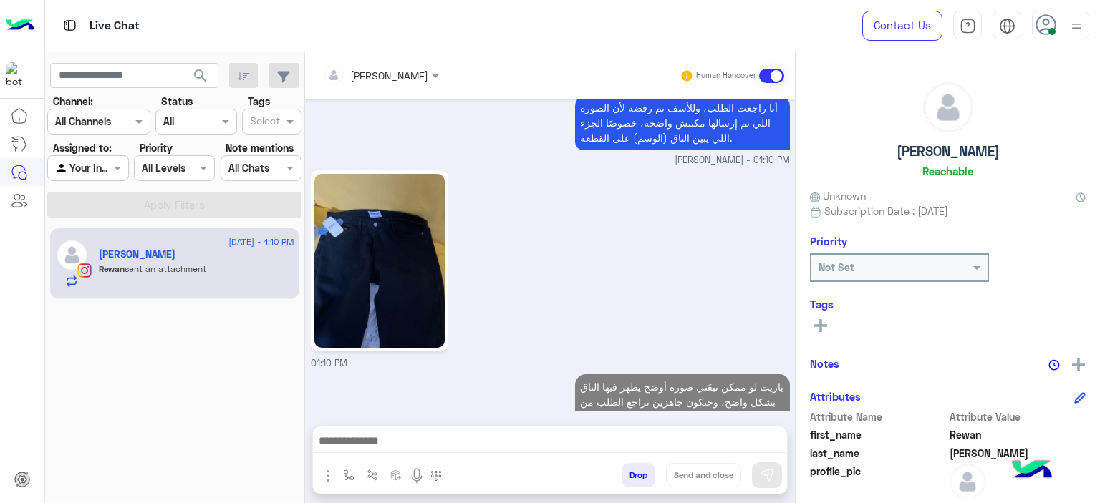
scroll to position [3508, 0]
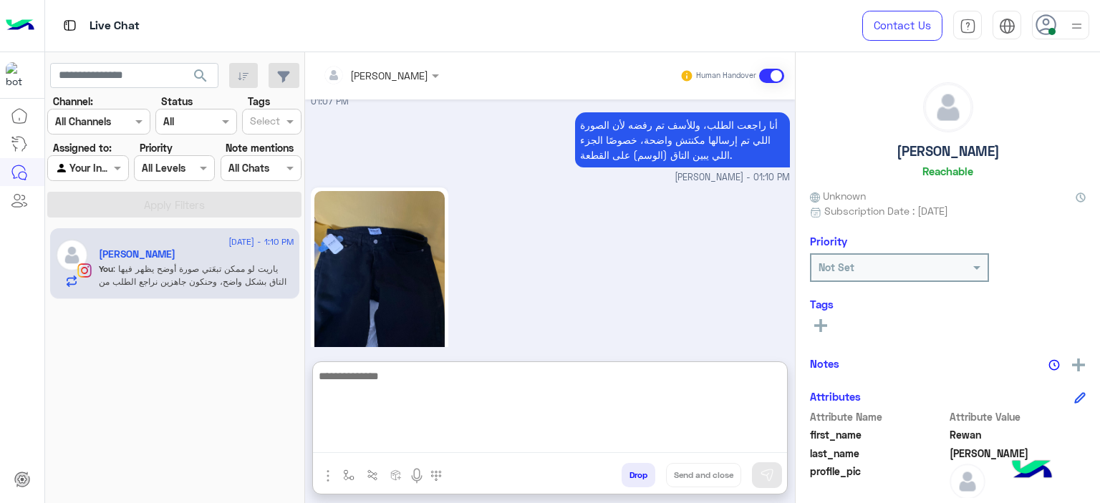
click at [476, 433] on textarea at bounding box center [550, 410] width 474 height 86
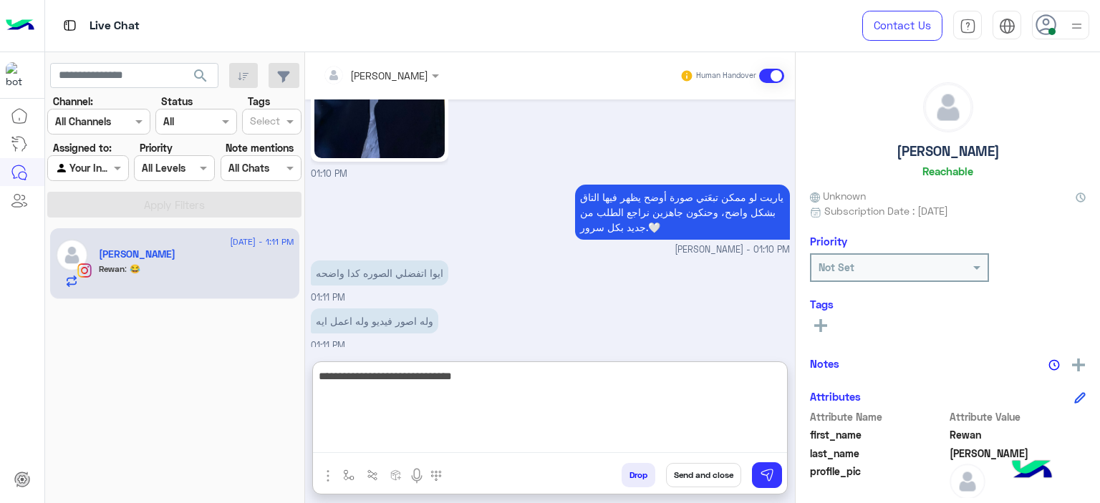
scroll to position [3763, 0]
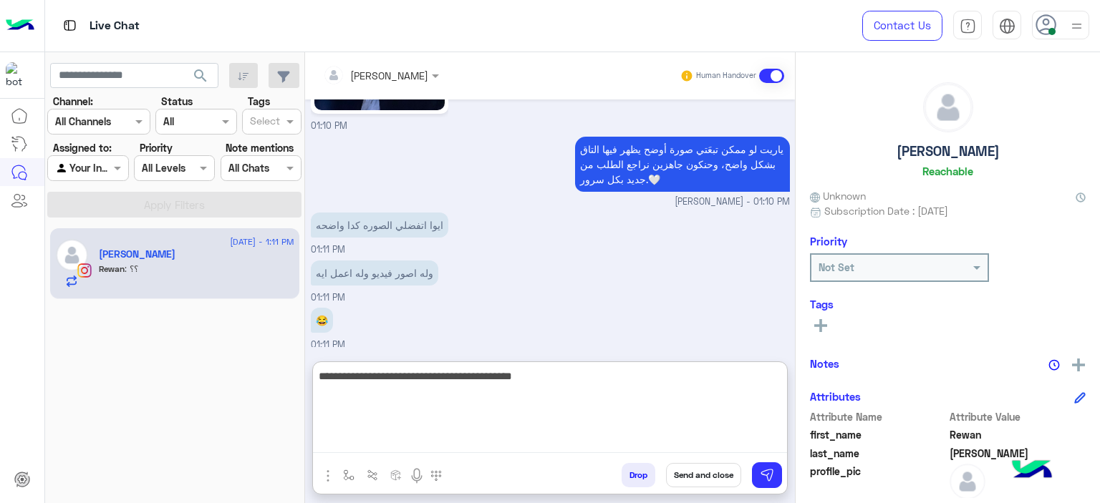
type textarea "**********"
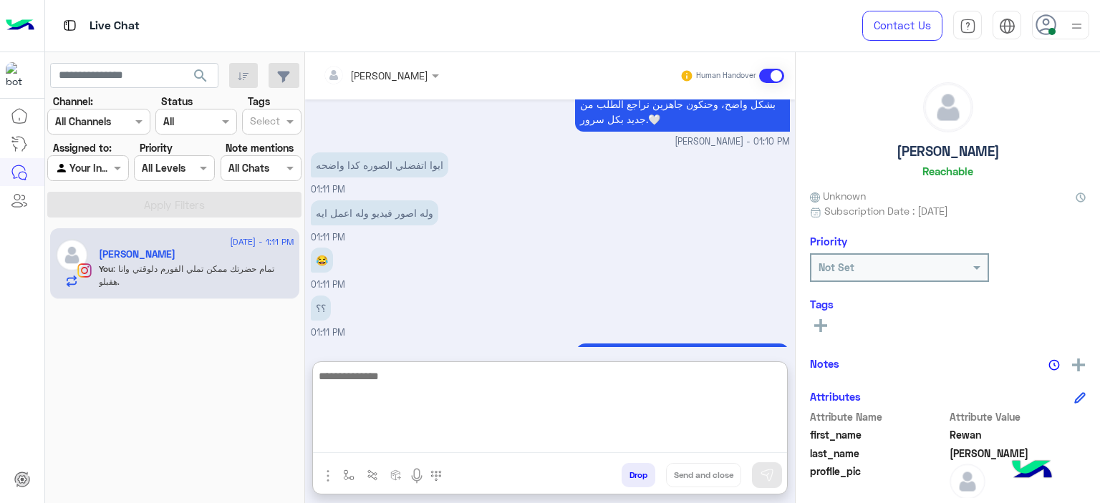
scroll to position [3871, 0]
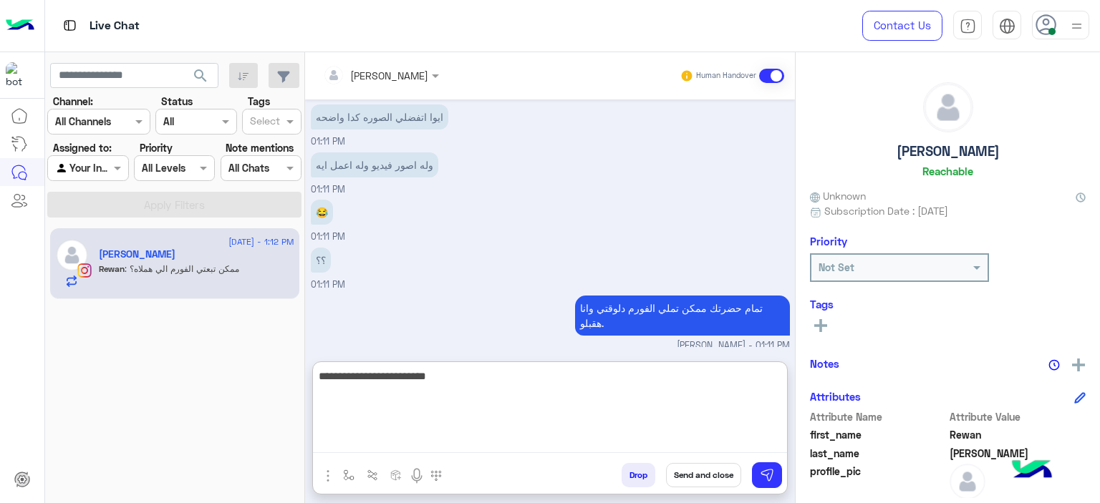
type textarea "**********"
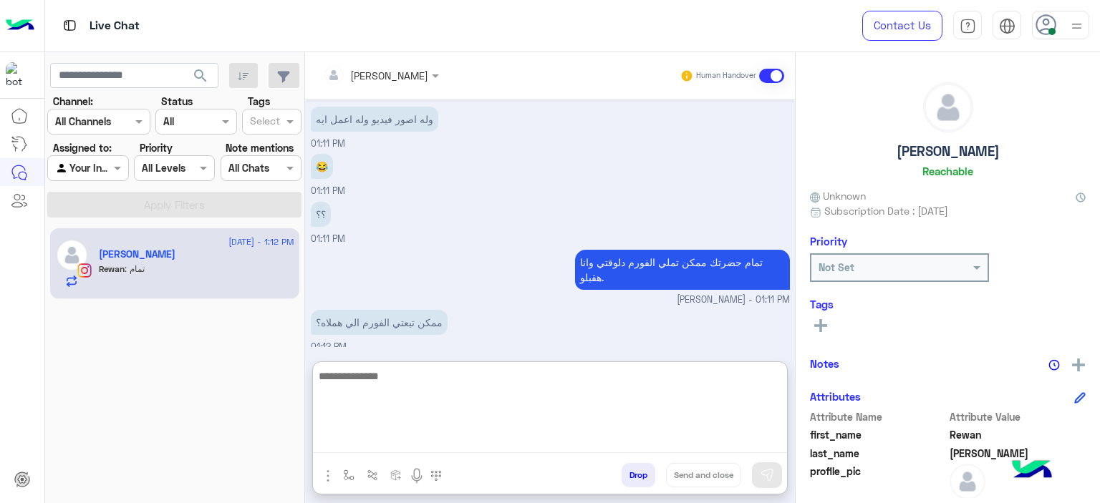
scroll to position [3917, 0]
paste textarea "**********"
type textarea "**********"
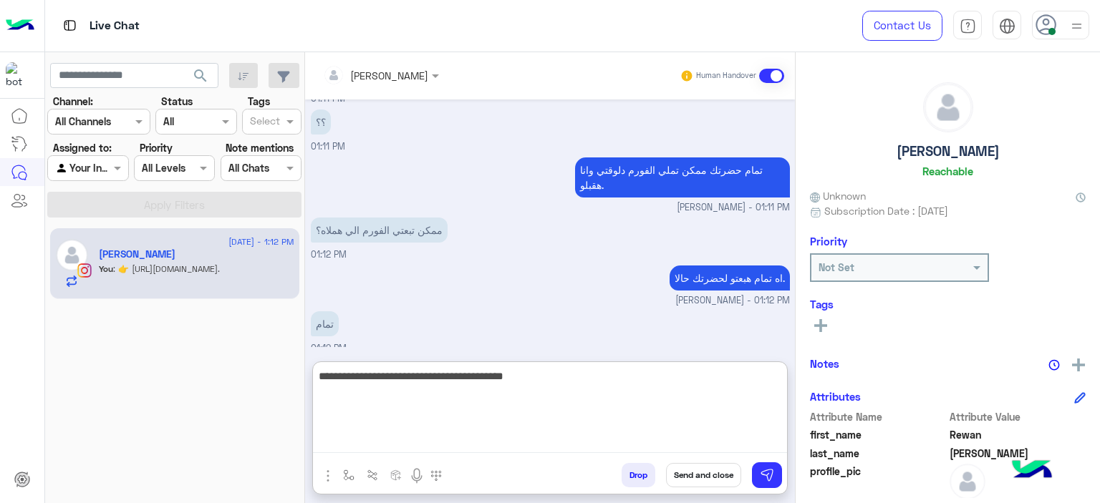
type textarea "**********"
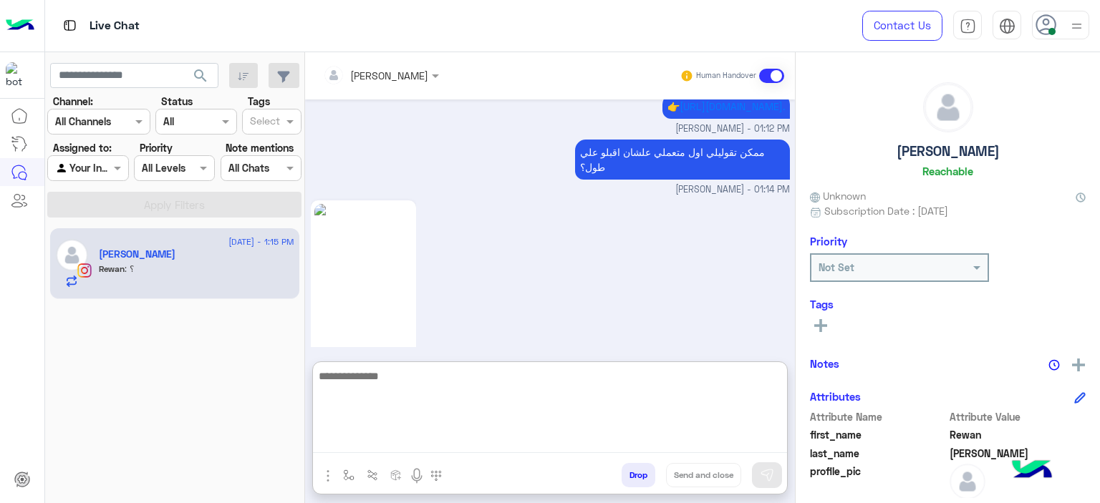
scroll to position [4321, 0]
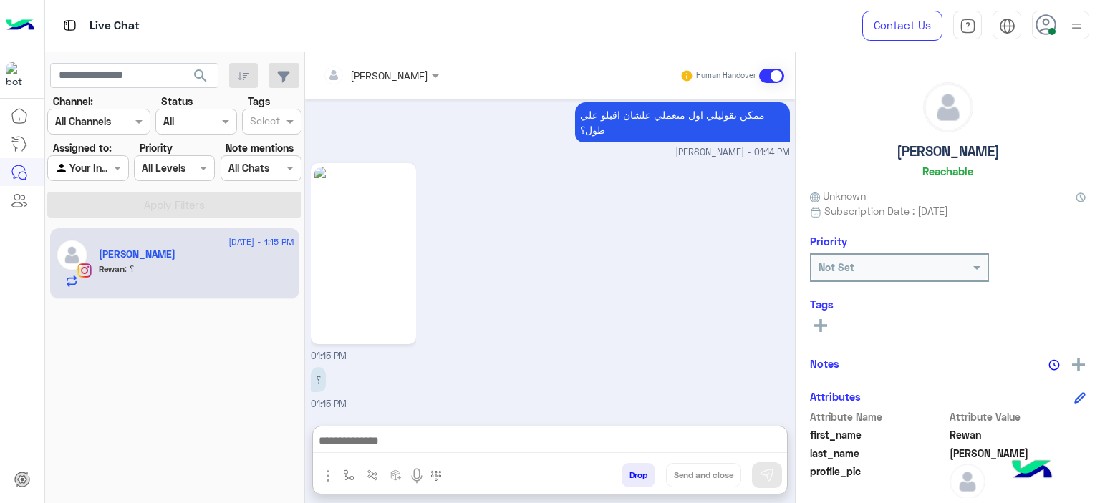
click at [346, 213] on img at bounding box center [363, 254] width 98 height 174
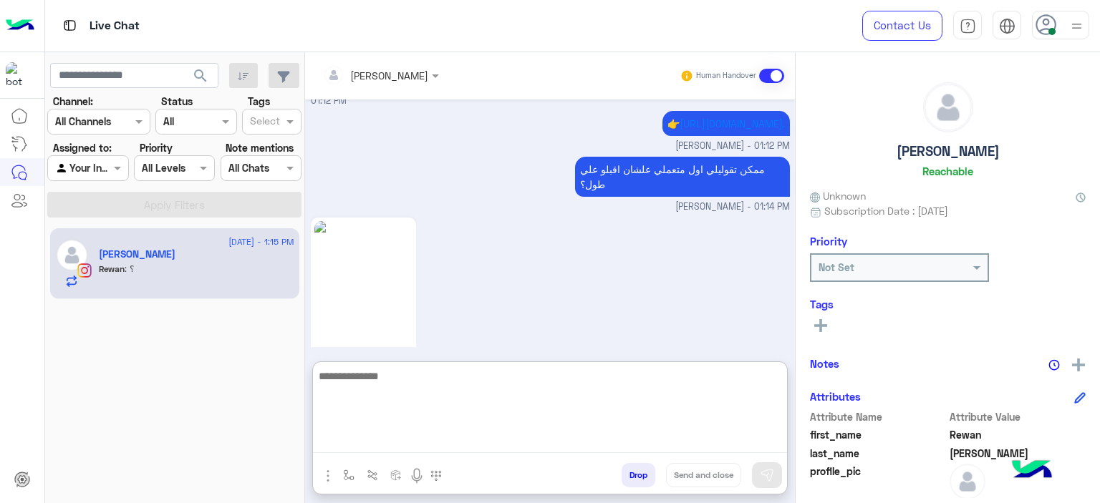
click at [400, 432] on textarea at bounding box center [550, 410] width 474 height 86
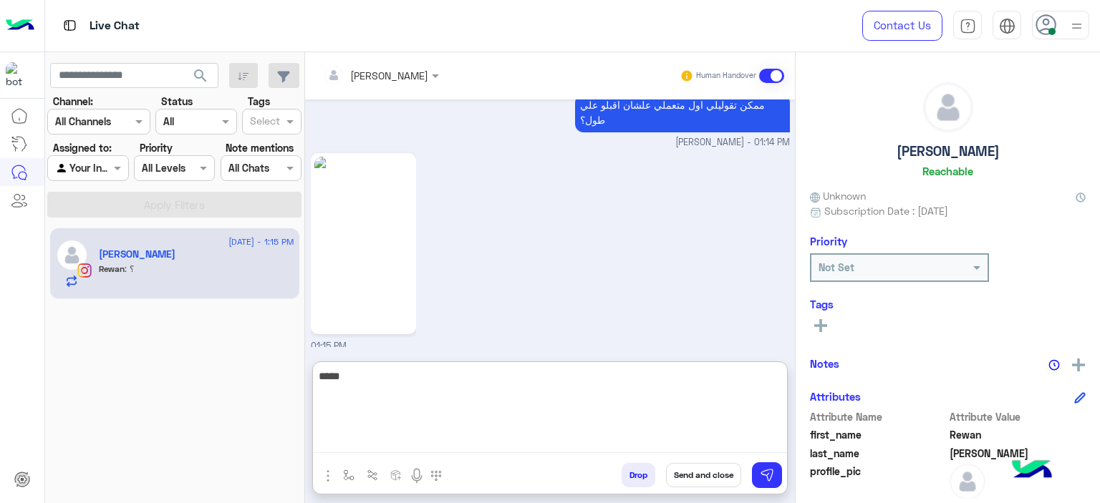
scroll to position [4321, 0]
paste textarea "**********"
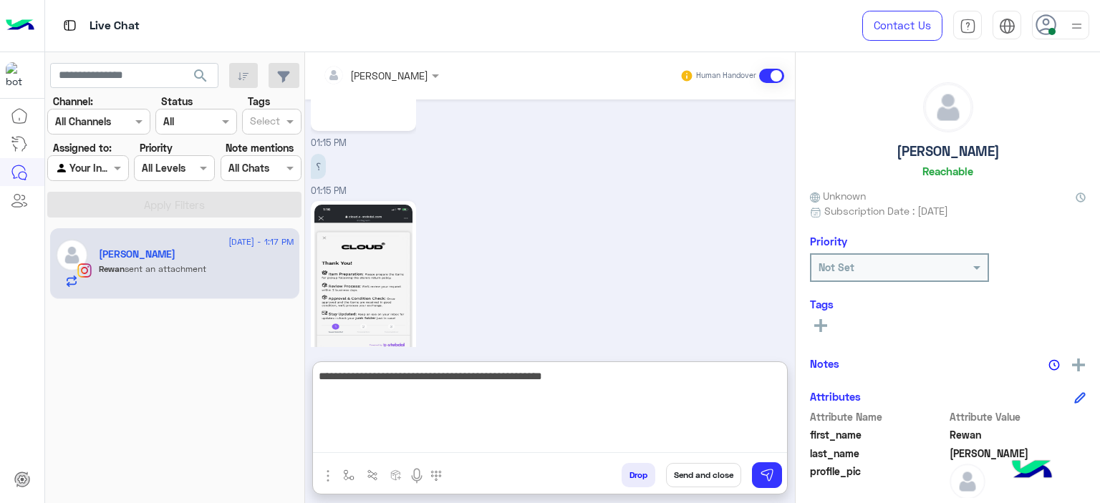
scroll to position [4572, 0]
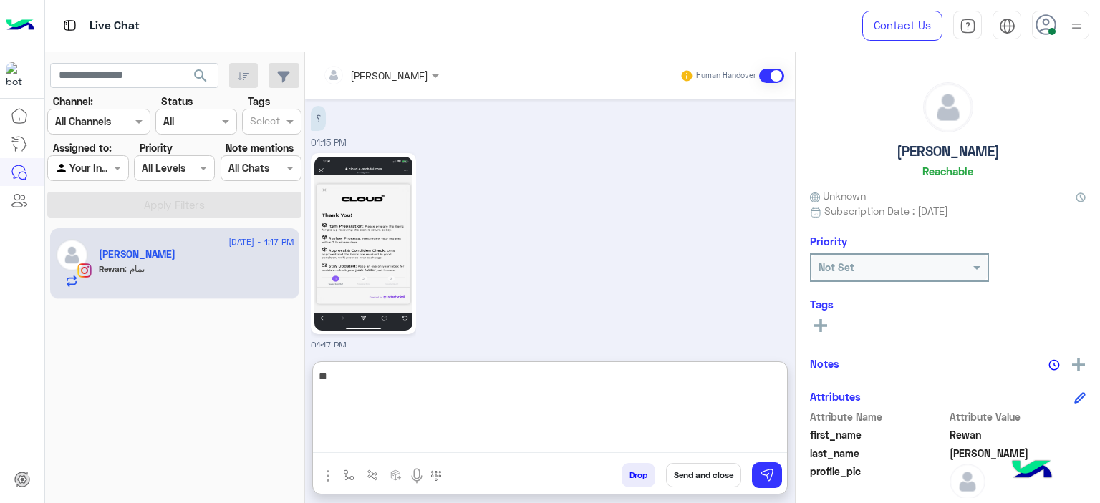
type textarea "*"
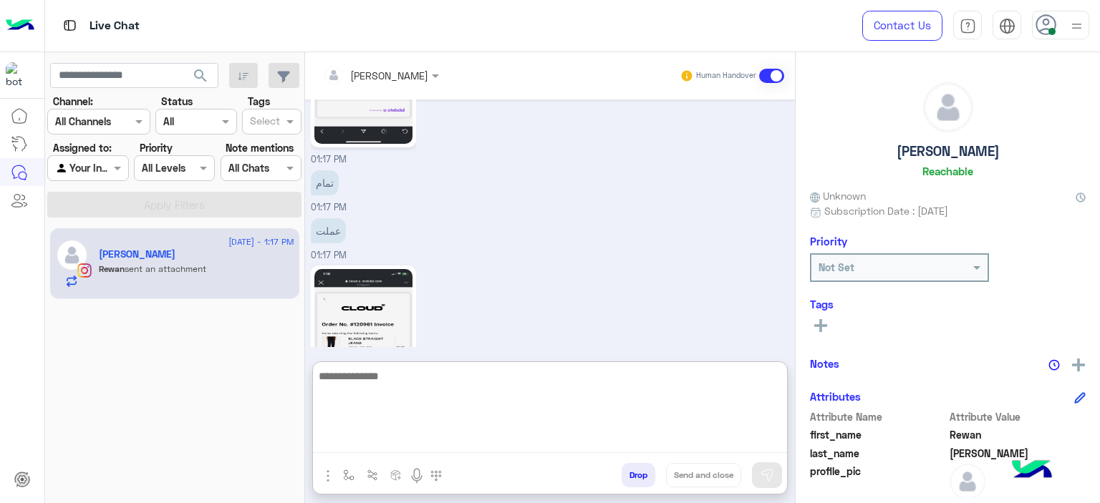
scroll to position [4824, 0]
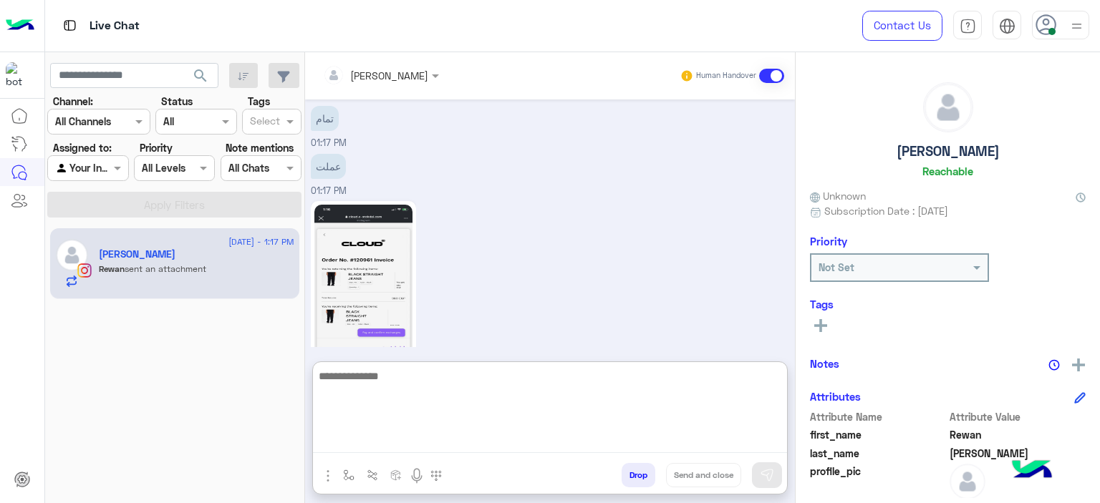
paste textarea "**********"
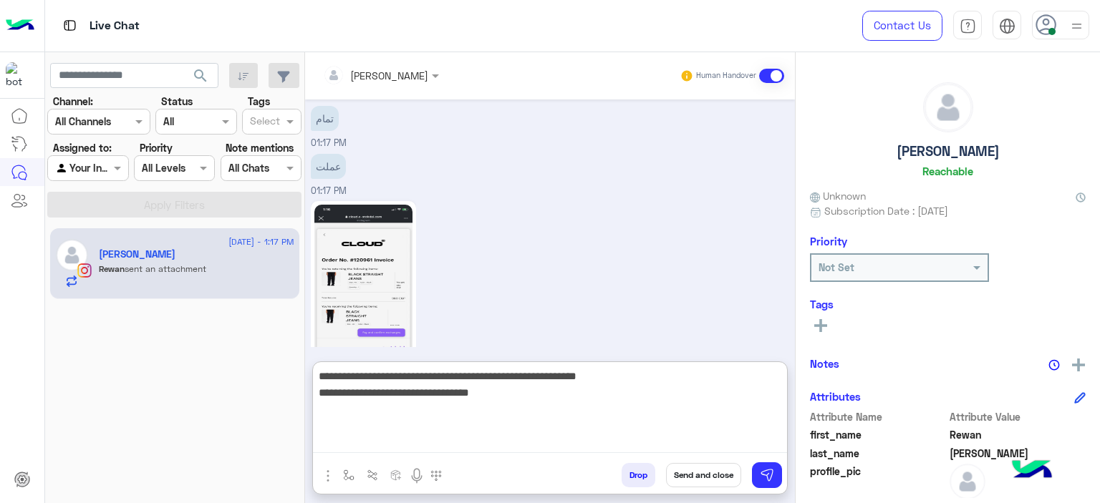
drag, startPoint x: 611, startPoint y: 375, endPoint x: 663, endPoint y: 378, distance: 52.3
click at [663, 378] on textarea "**********" at bounding box center [550, 410] width 474 height 86
click at [652, 374] on textarea "**********" at bounding box center [550, 410] width 474 height 86
click at [656, 380] on textarea "**********" at bounding box center [550, 410] width 474 height 86
click at [604, 399] on textarea "**********" at bounding box center [550, 410] width 474 height 86
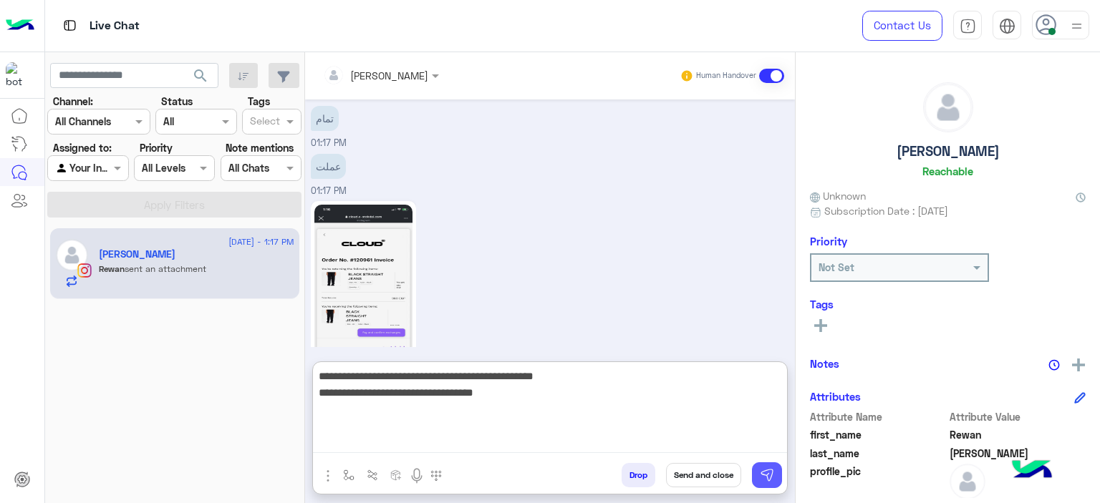
type textarea "**********"
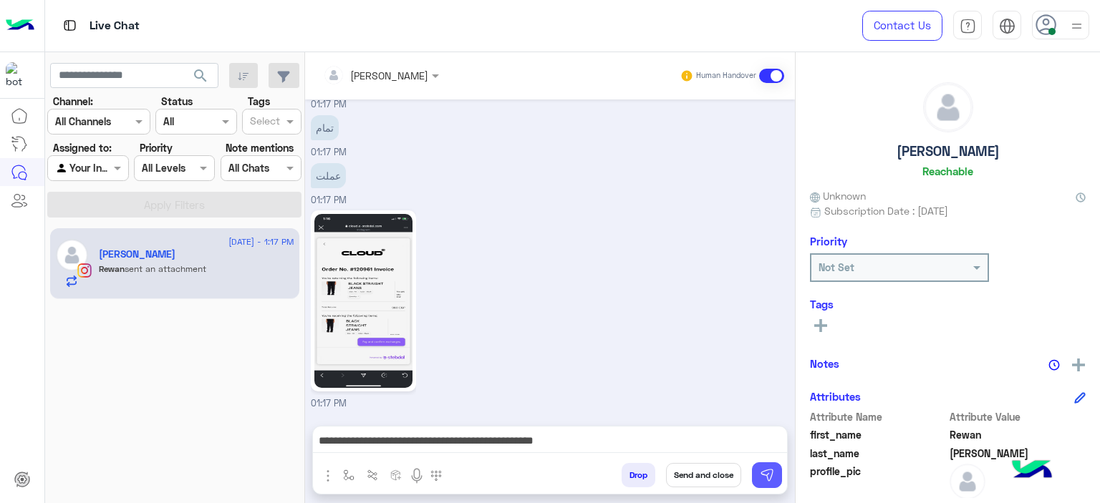
click at [773, 472] on img at bounding box center [767, 475] width 14 height 14
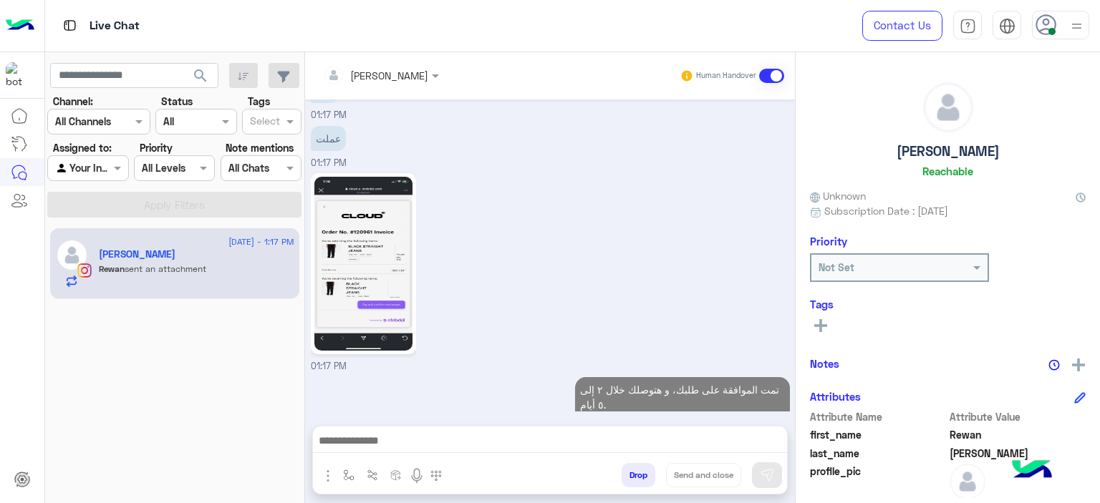
scroll to position [4835, 0]
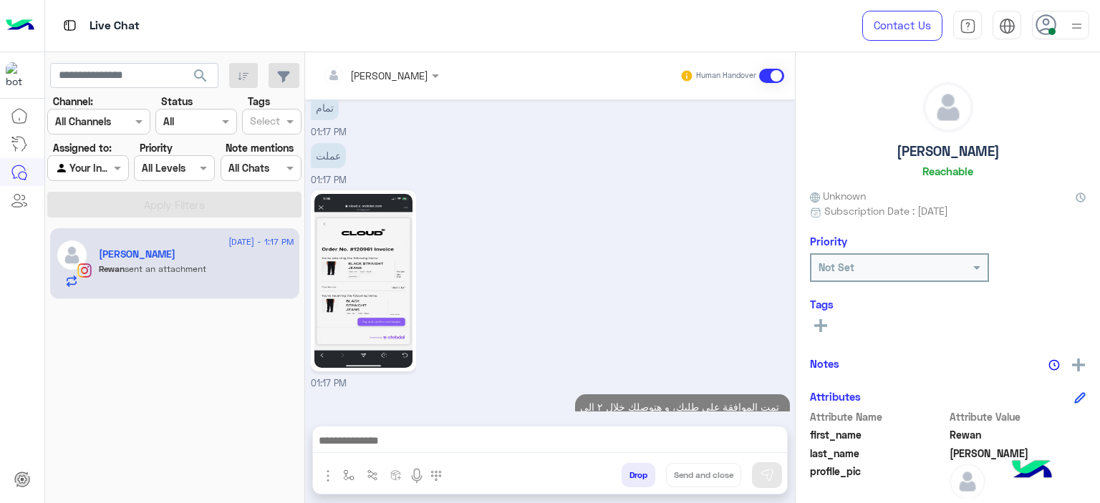
click at [550, 431] on div at bounding box center [550, 445] width 474 height 36
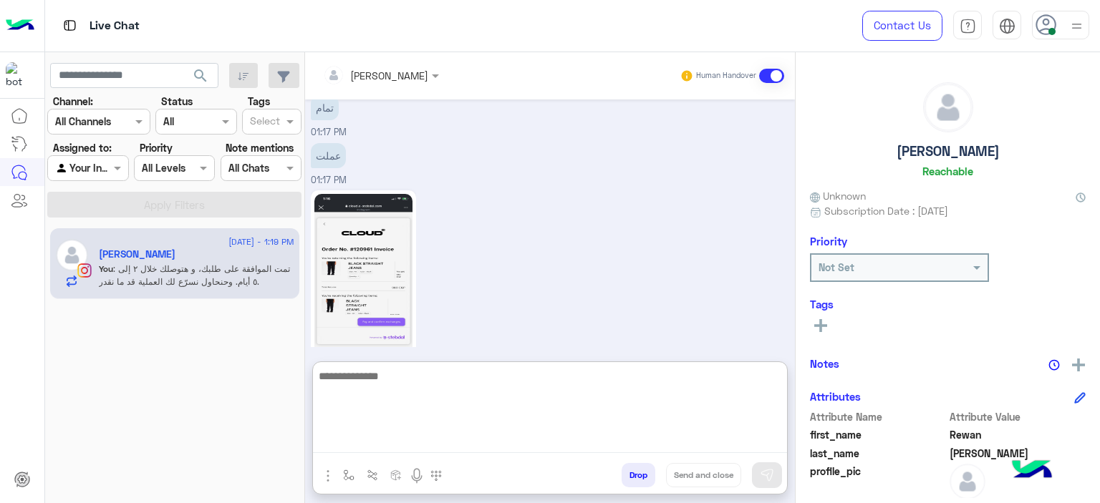
click at [508, 440] on textarea at bounding box center [550, 410] width 474 height 86
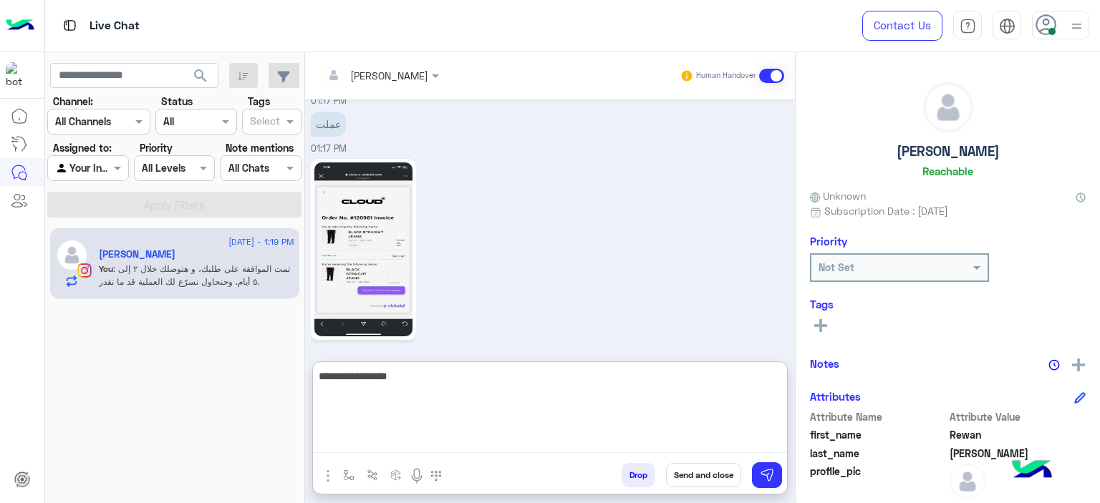
scroll to position [4947, 0]
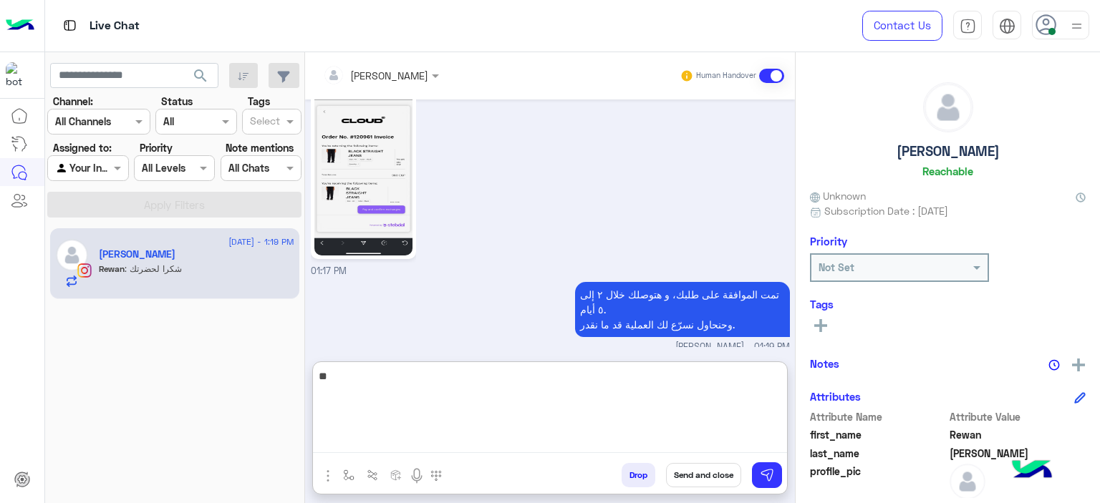
type textarea "*"
paste textarea "**********"
type textarea "**********"
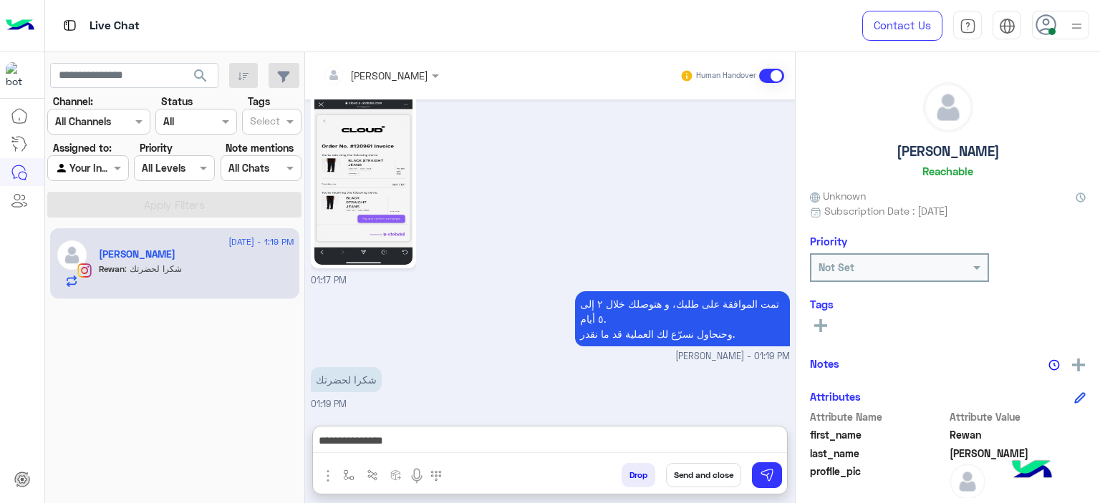
click at [969, 278] on div "Not Set" at bounding box center [899, 268] width 176 height 26
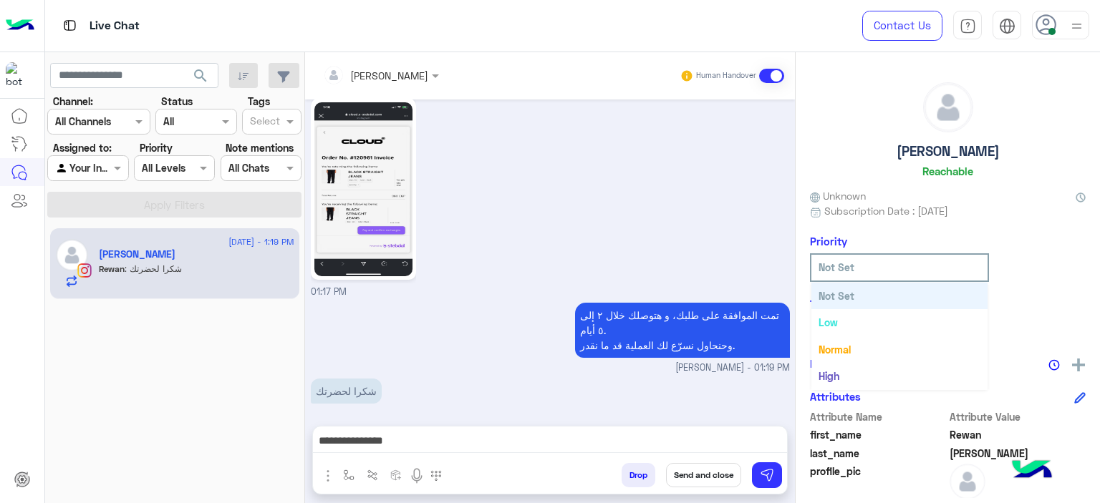
scroll to position [4882, 0]
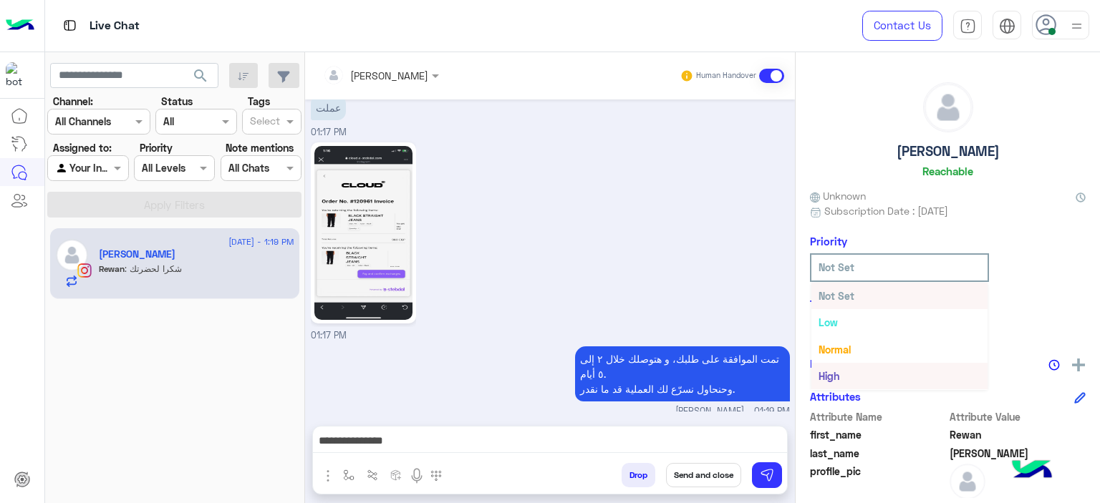
drag, startPoint x: 707, startPoint y: 372, endPoint x: 730, endPoint y: 372, distance: 22.9
click at [712, 419] on div "شكرا لحضرتك 01:19 PM" at bounding box center [550, 443] width 479 height 48
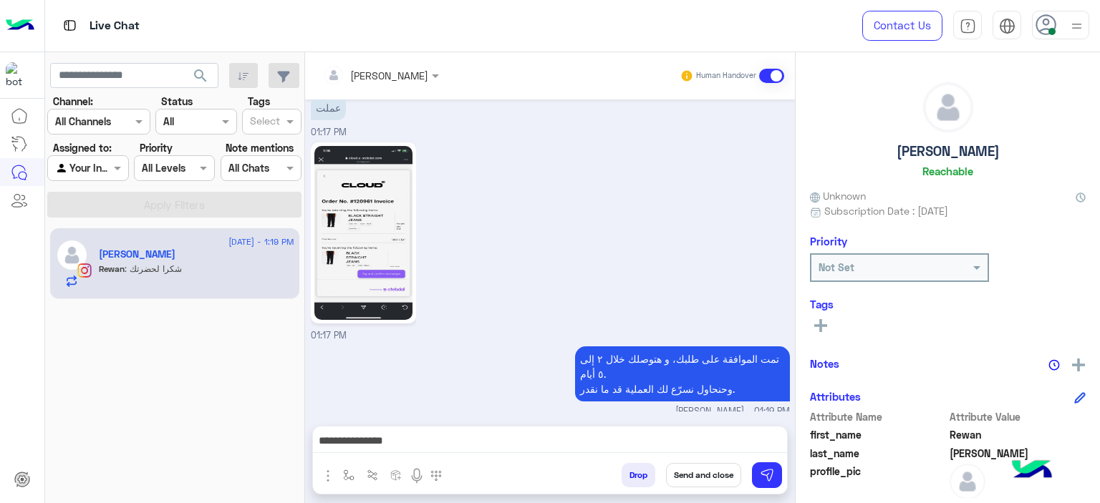
click at [820, 324] on rect at bounding box center [820, 325] width 3 height 13
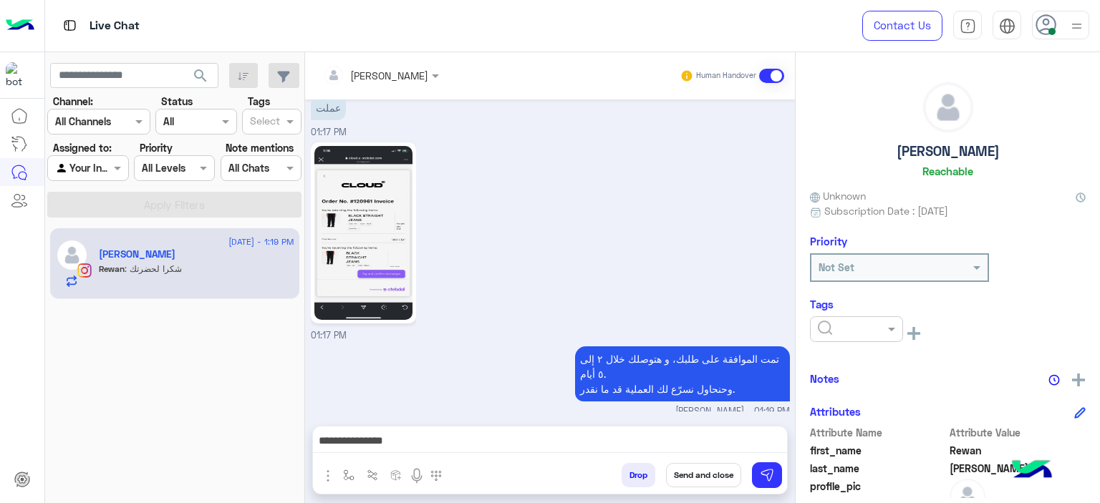
click at [871, 336] on div at bounding box center [856, 329] width 93 height 26
click at [864, 443] on span "RESOLVED" at bounding box center [841, 444] width 49 height 12
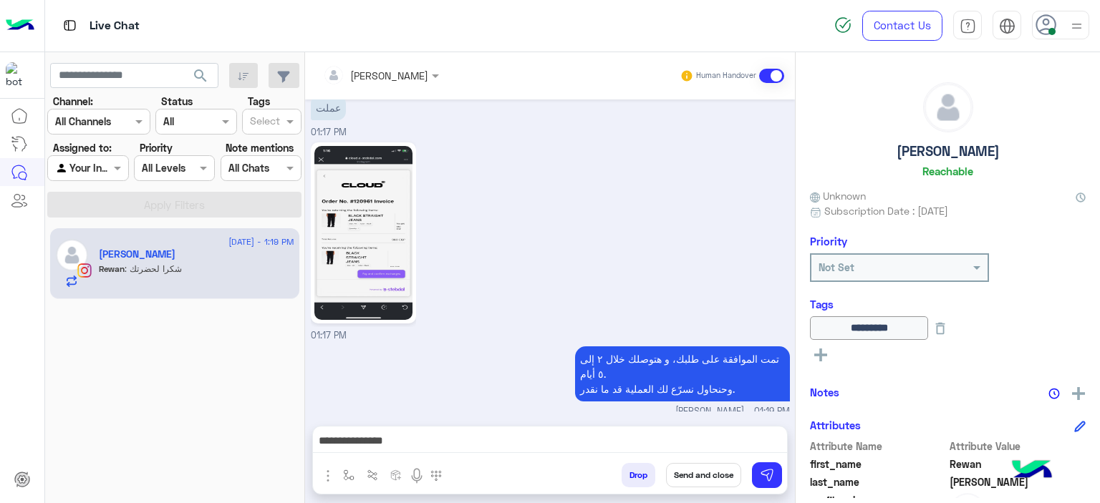
click at [696, 475] on button "Send and close" at bounding box center [703, 475] width 75 height 24
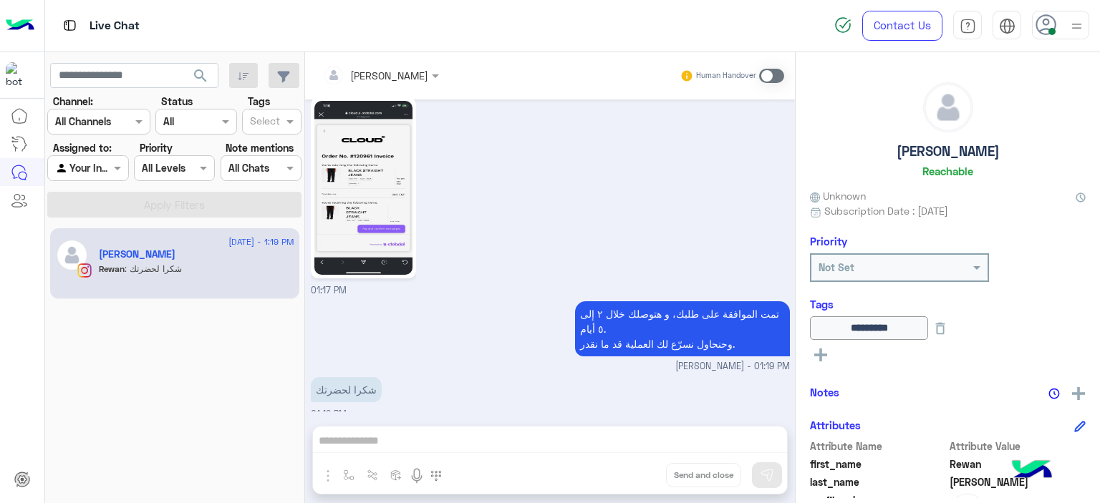
scroll to position [4954, 0]
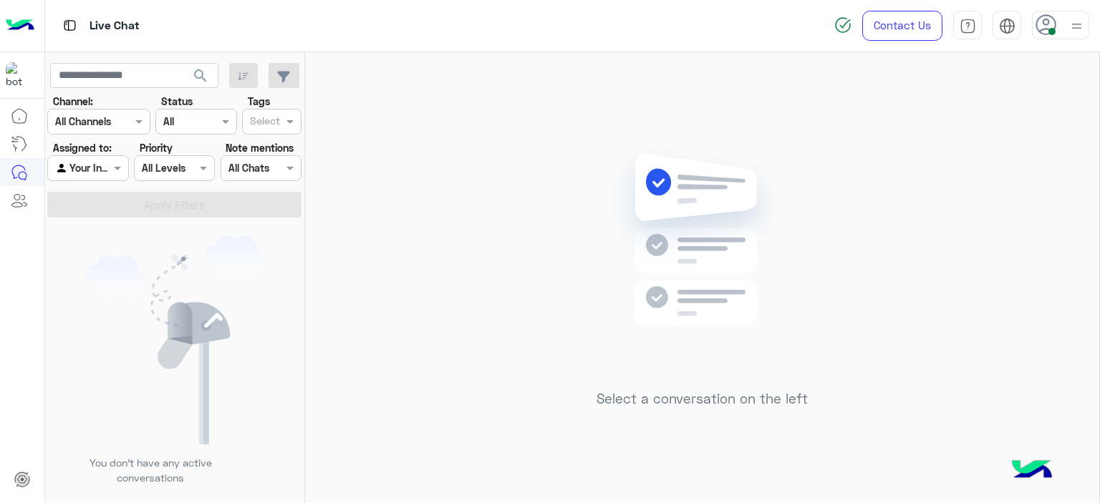
click at [105, 168] on div at bounding box center [87, 168] width 79 height 16
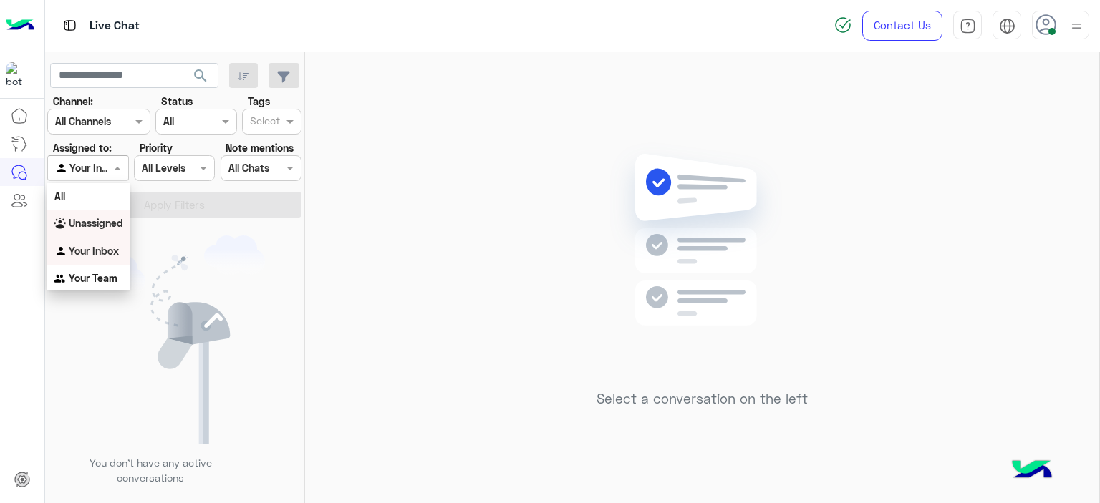
click at [114, 218] on b "Unassigned" at bounding box center [96, 223] width 54 height 12
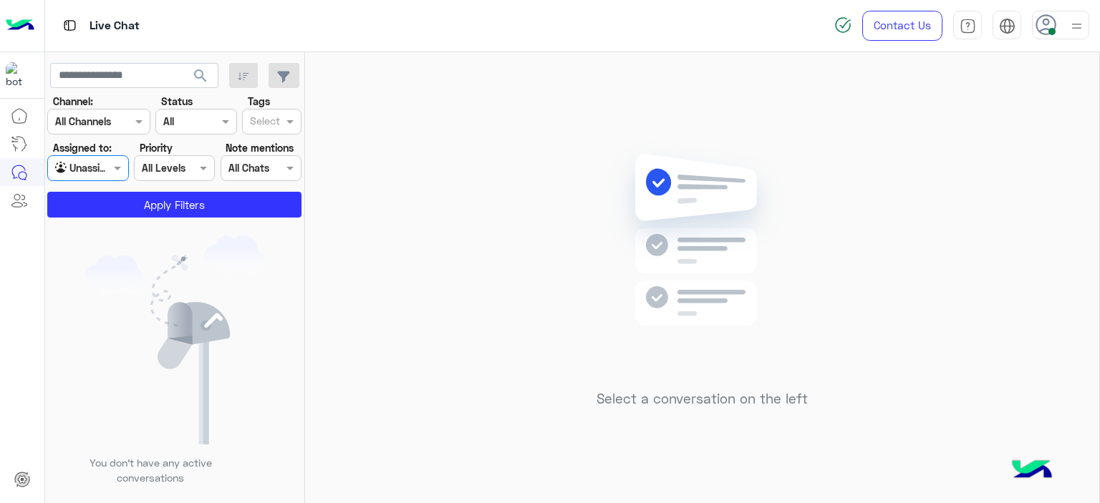
click at [268, 117] on input "text" at bounding box center [265, 122] width 30 height 15
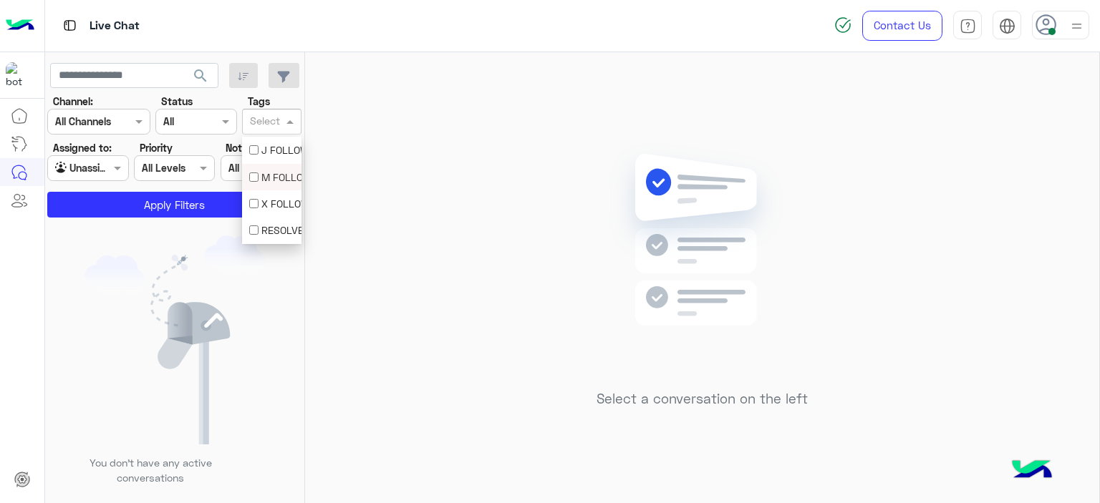
click at [264, 186] on div "M FOLLOW UP" at bounding box center [271, 177] width 59 height 26
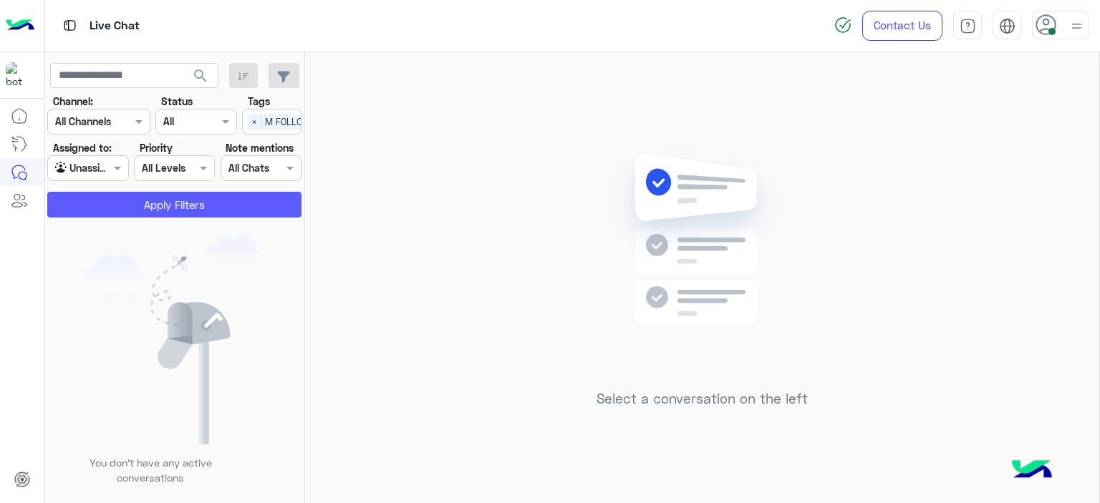
click at [246, 200] on button "Apply Filters" at bounding box center [174, 205] width 254 height 26
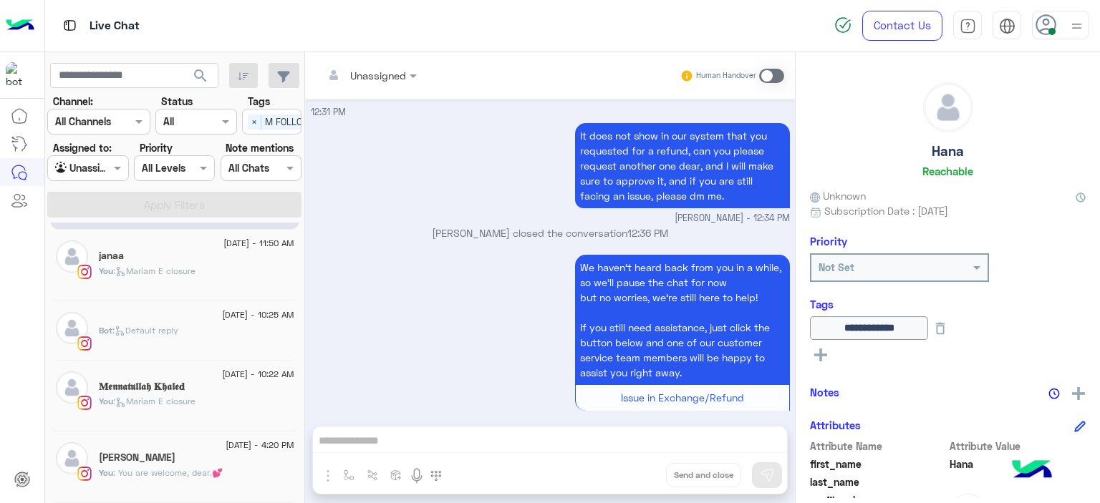
scroll to position [7, 0]
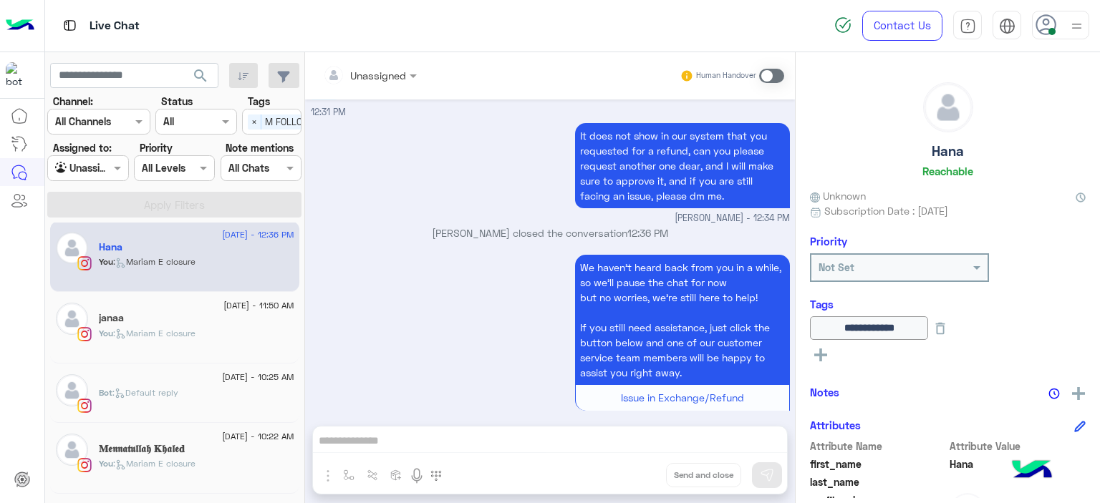
click at [180, 453] on h5 "𝐌𝖊𝖓𝖓𝖆𝖙𝖚𝖑𝖑𝖆𝖍 𝐊𝖍𝖆𝖑𝖊𝐝" at bounding box center [142, 449] width 86 height 12
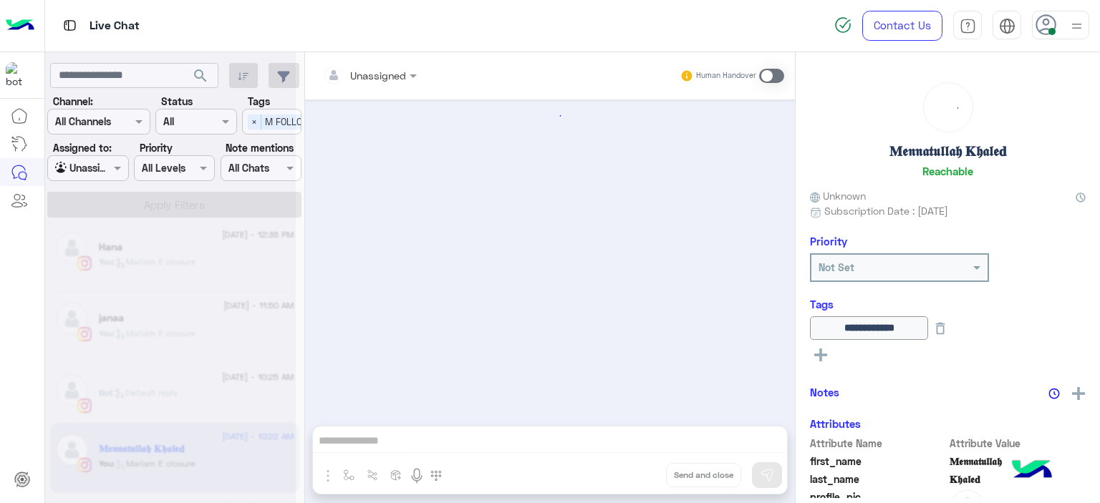
scroll to position [1145, 0]
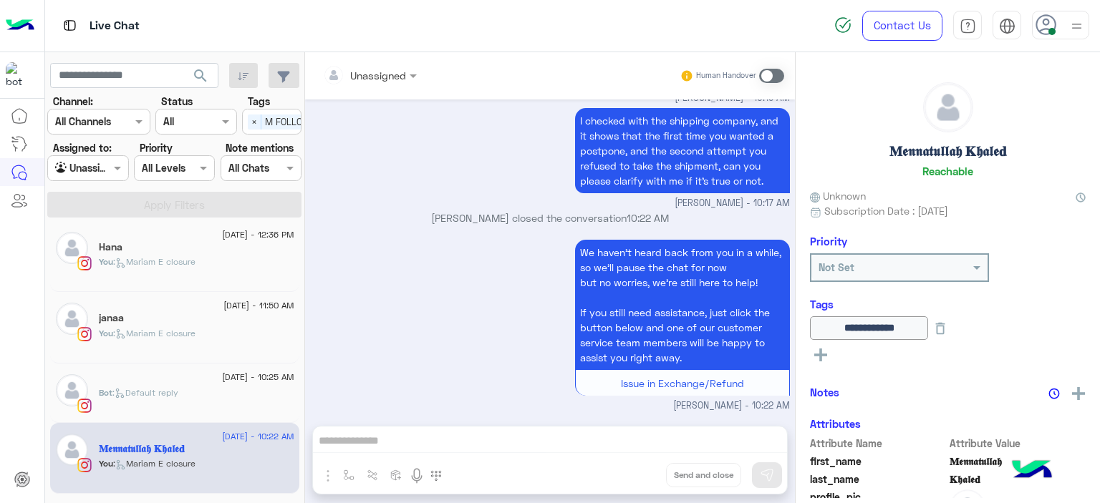
click at [243, 377] on span "26 August - 10:25 AM" at bounding box center [258, 377] width 72 height 13
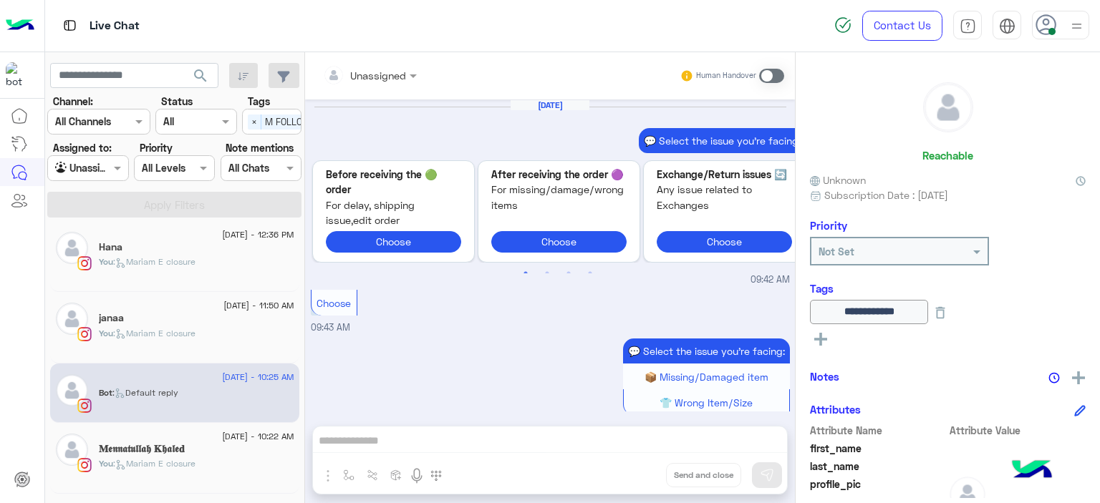
scroll to position [1527, 0]
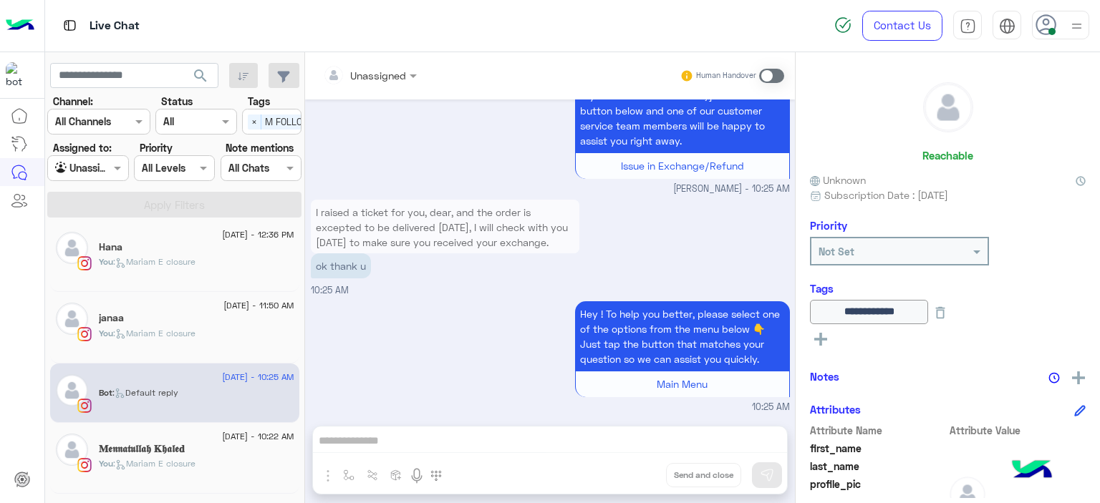
click at [228, 317] on div "janaa" at bounding box center [196, 319] width 195 height 15
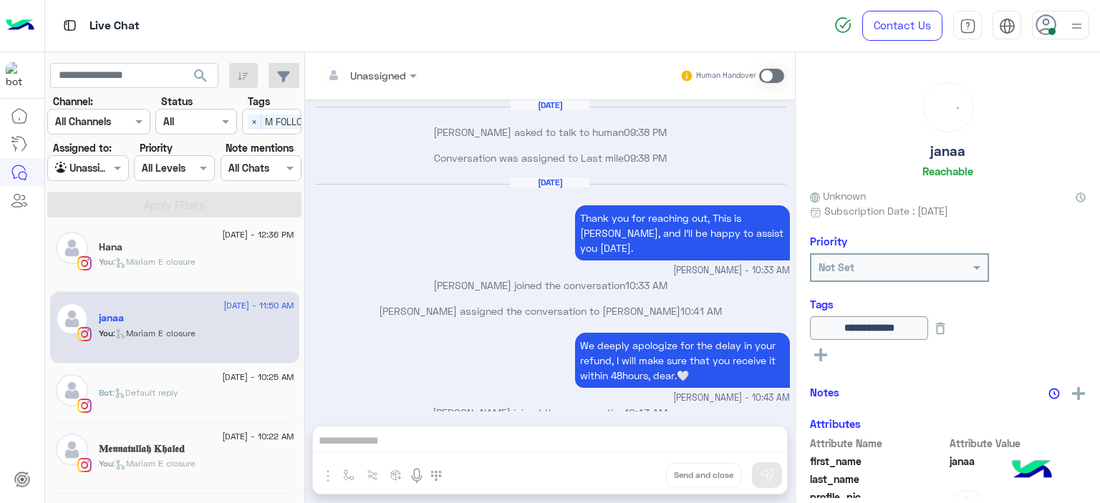
scroll to position [736, 0]
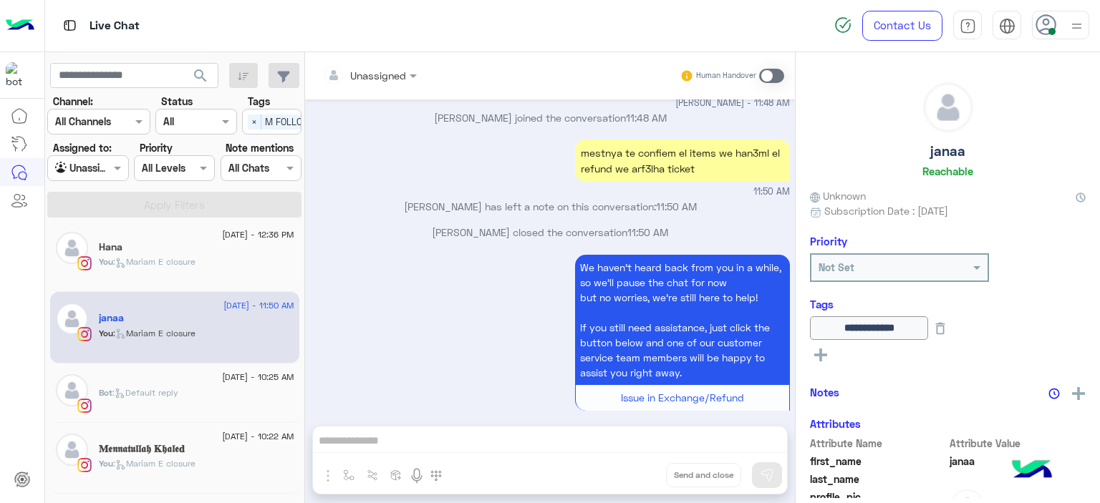
click at [215, 241] on div "Hana" at bounding box center [196, 248] width 195 height 15
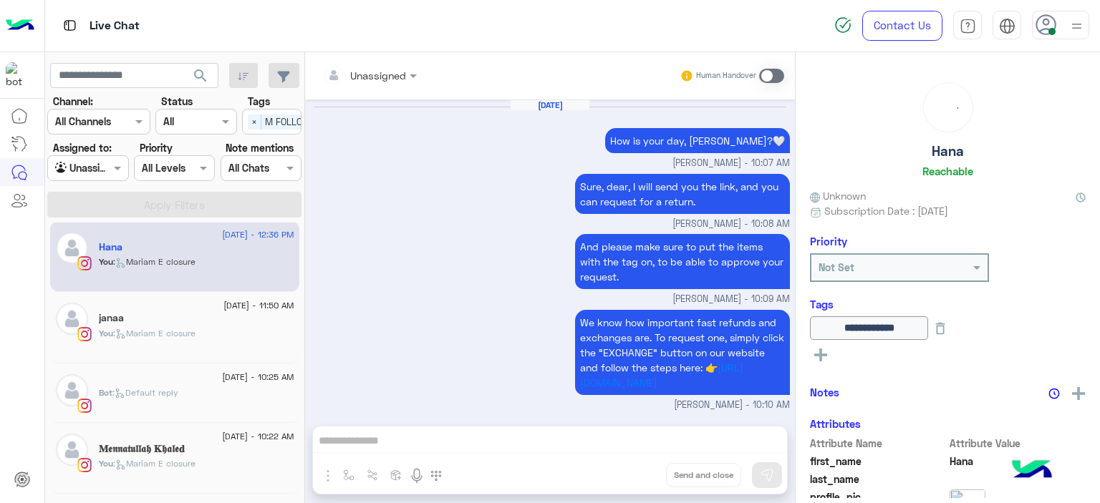
scroll to position [1263, 0]
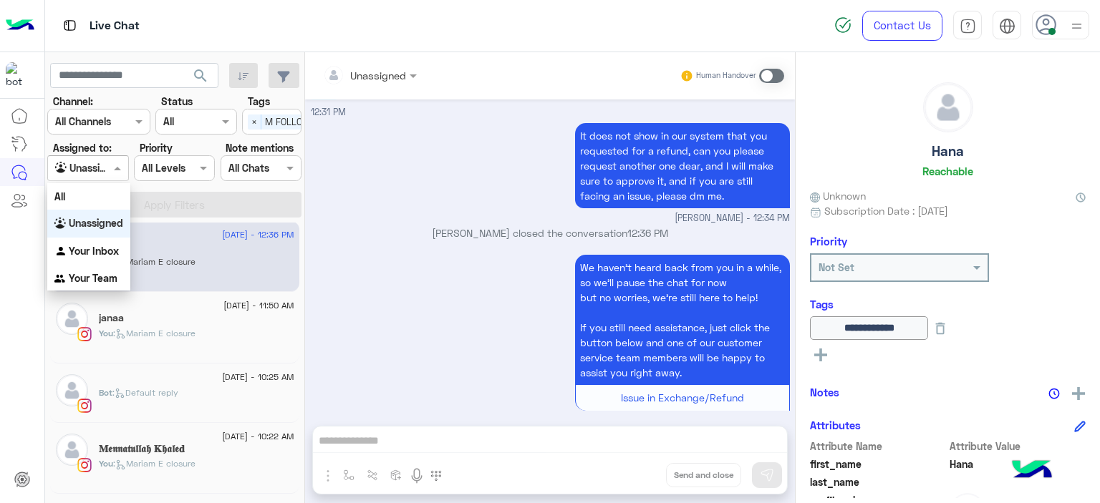
drag, startPoint x: 115, startPoint y: 171, endPoint x: 117, endPoint y: 241, distance: 69.5
click at [117, 241] on body "Live Chat Contact Us Help Center عربي English search Channel: Channel All Chann…" at bounding box center [550, 251] width 1100 height 503
click at [117, 241] on div "Your Inbox" at bounding box center [88, 252] width 83 height 28
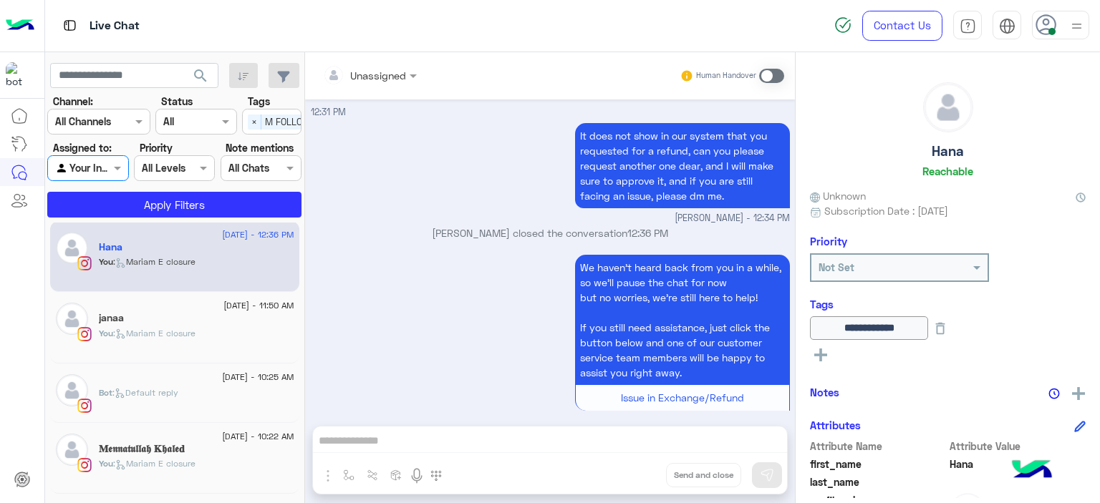
drag, startPoint x: 258, startPoint y: 115, endPoint x: 252, endPoint y: 125, distance: 11.5
click at [252, 125] on span "×" at bounding box center [255, 122] width 14 height 15
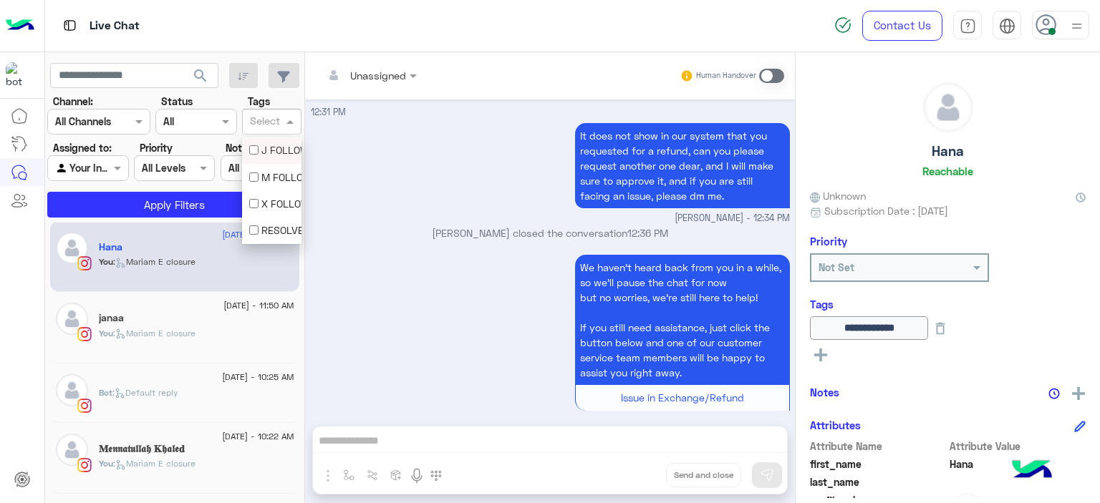
click at [252, 125] on input "text" at bounding box center [265, 122] width 30 height 15
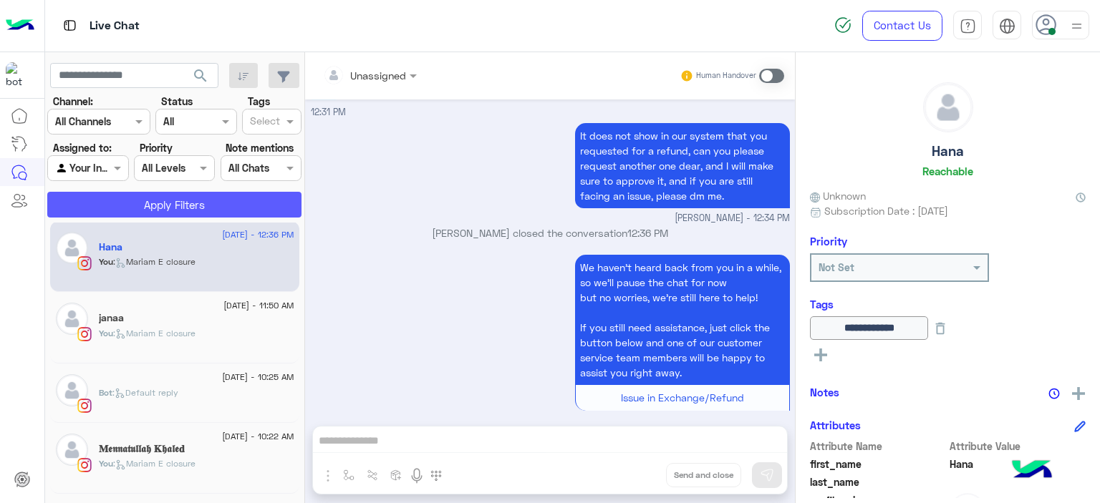
click at [218, 208] on button "Apply Filters" at bounding box center [174, 205] width 254 height 26
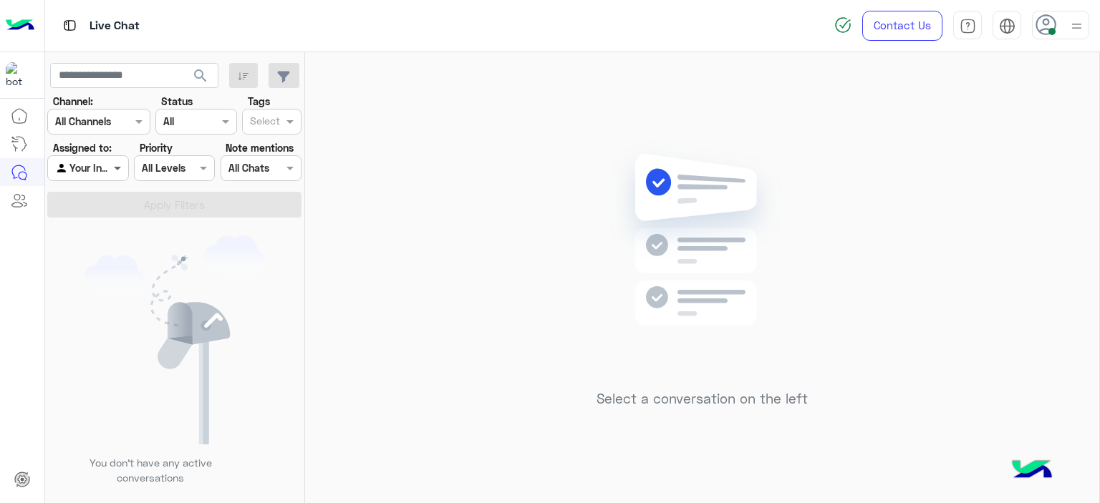
click at [120, 168] on span at bounding box center [119, 167] width 18 height 15
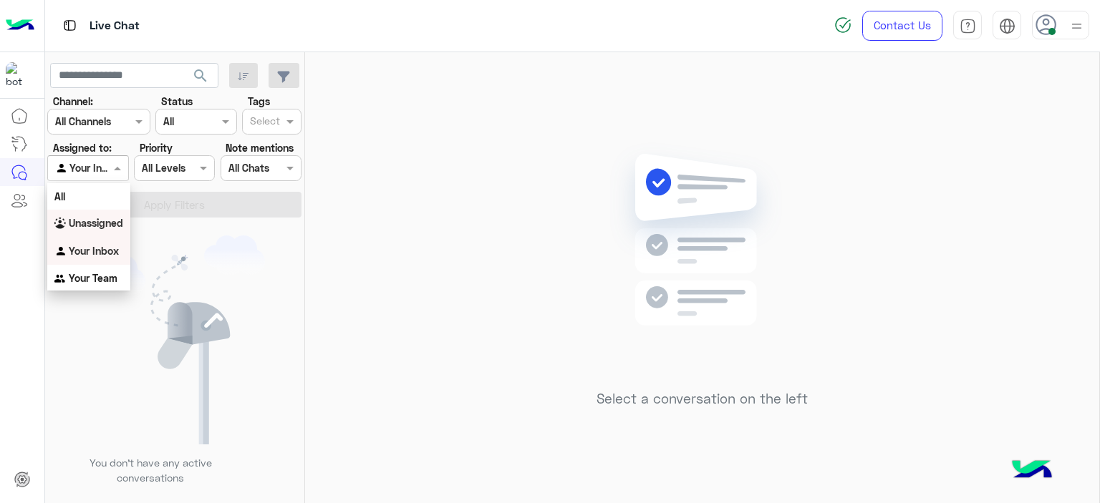
click at [112, 223] on b "Unassigned" at bounding box center [96, 223] width 54 height 12
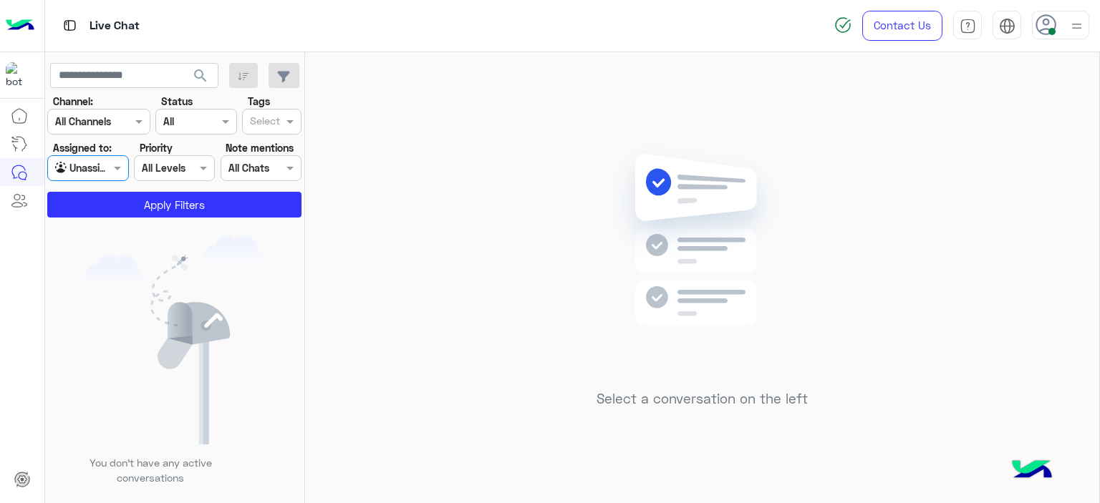
click at [109, 163] on div at bounding box center [87, 168] width 79 height 16
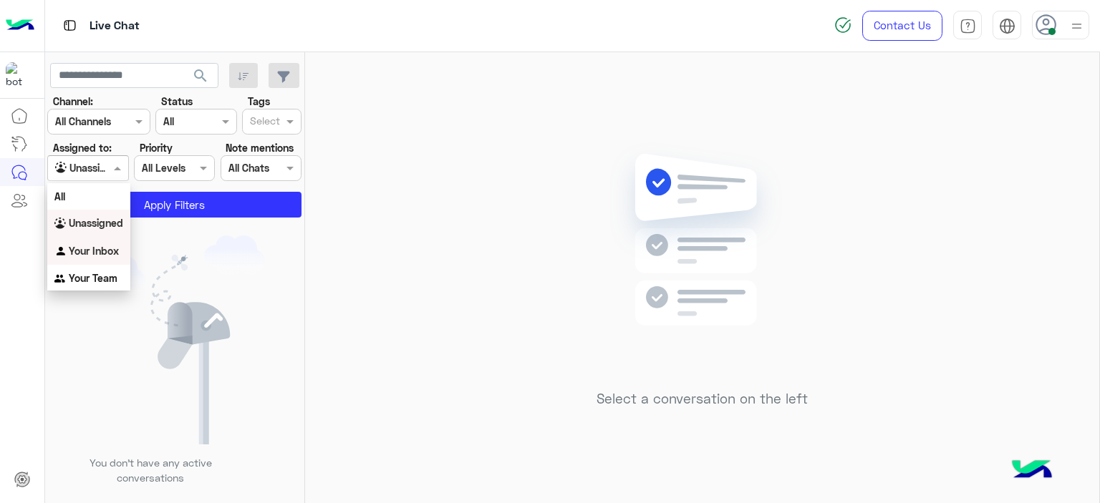
click at [105, 252] on b "Your Inbox" at bounding box center [94, 251] width 50 height 12
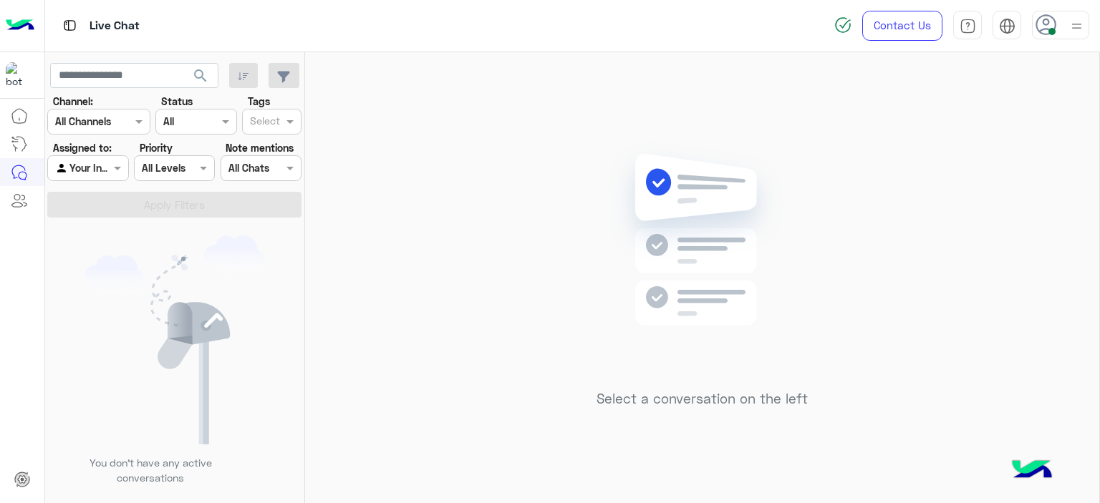
click at [765, 142] on img at bounding box center [701, 261] width 207 height 238
click at [1065, 14] on div at bounding box center [1060, 25] width 57 height 29
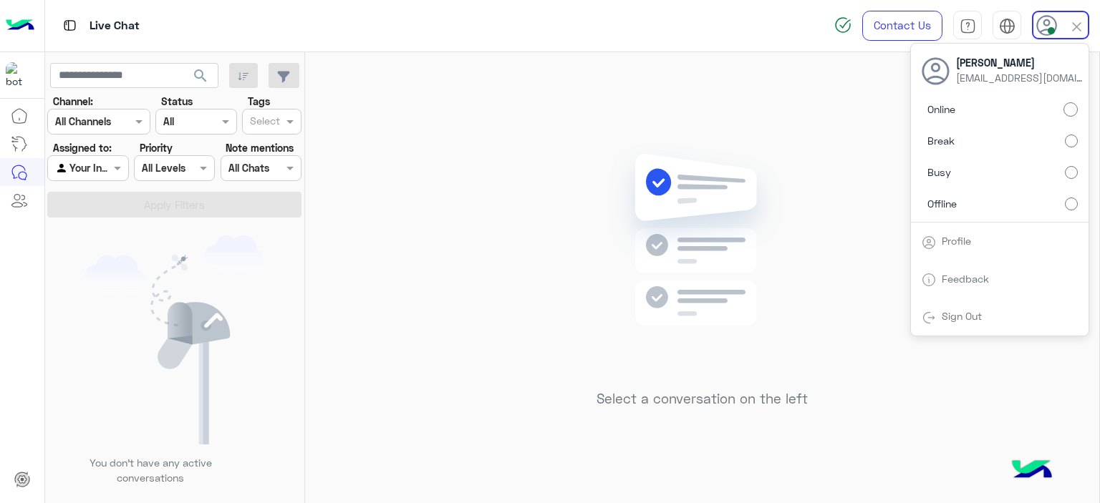
click at [1061, 137] on label "Break" at bounding box center [999, 141] width 156 height 26
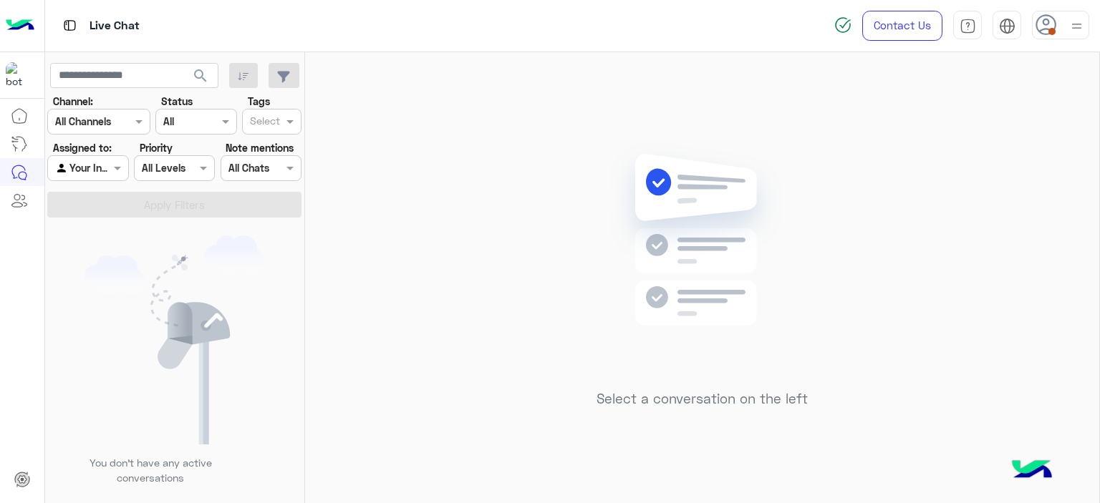
click at [1068, 25] on img at bounding box center [1076, 26] width 18 height 18
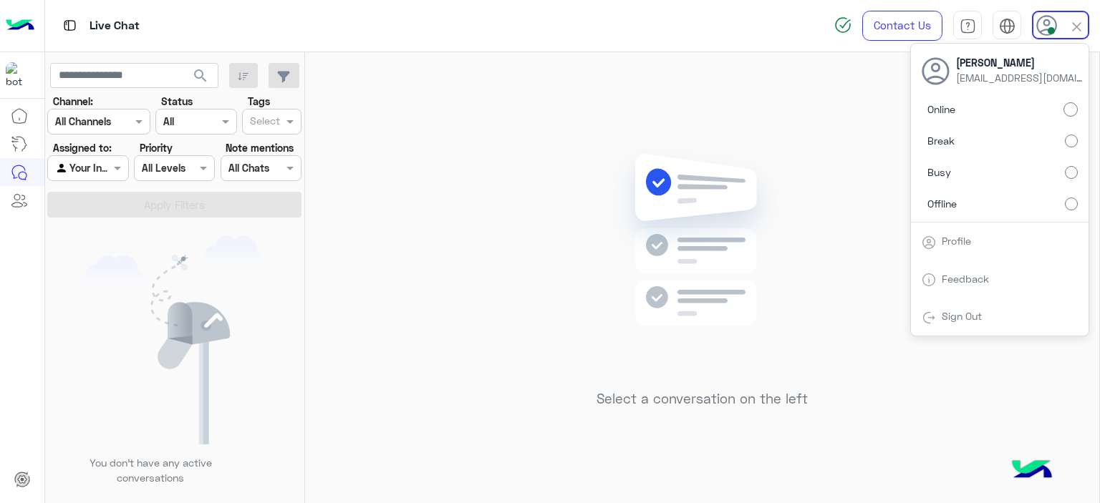
click at [752, 117] on div "Select a conversation on the left" at bounding box center [702, 280] width 794 height 457
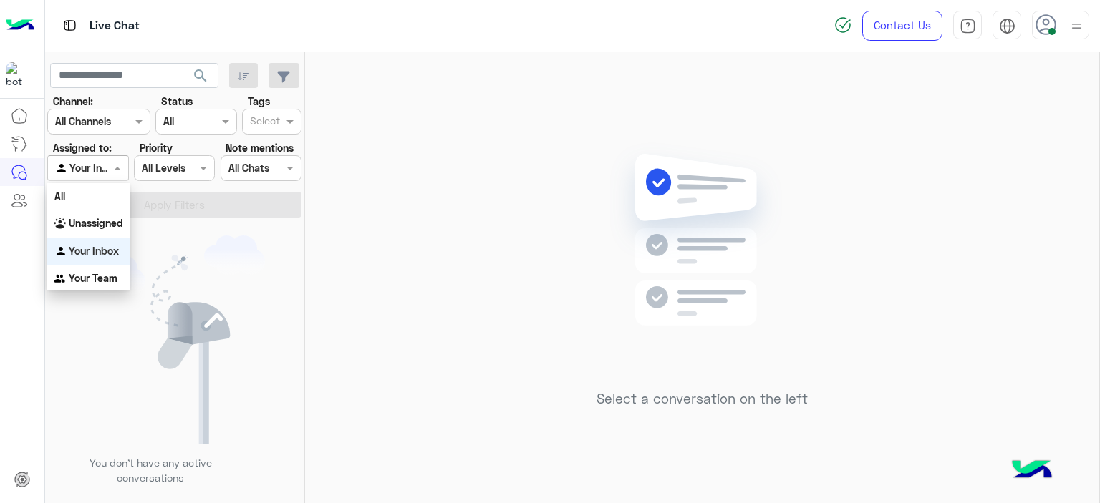
click at [112, 165] on span at bounding box center [119, 167] width 18 height 15
click at [110, 220] on b "Unassigned" at bounding box center [96, 223] width 54 height 12
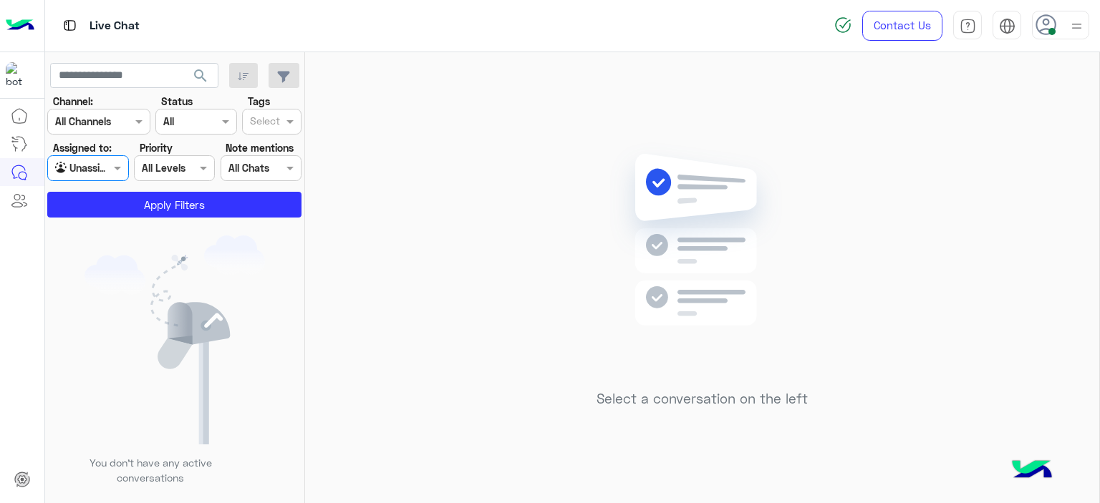
click at [262, 124] on input "text" at bounding box center [265, 122] width 30 height 15
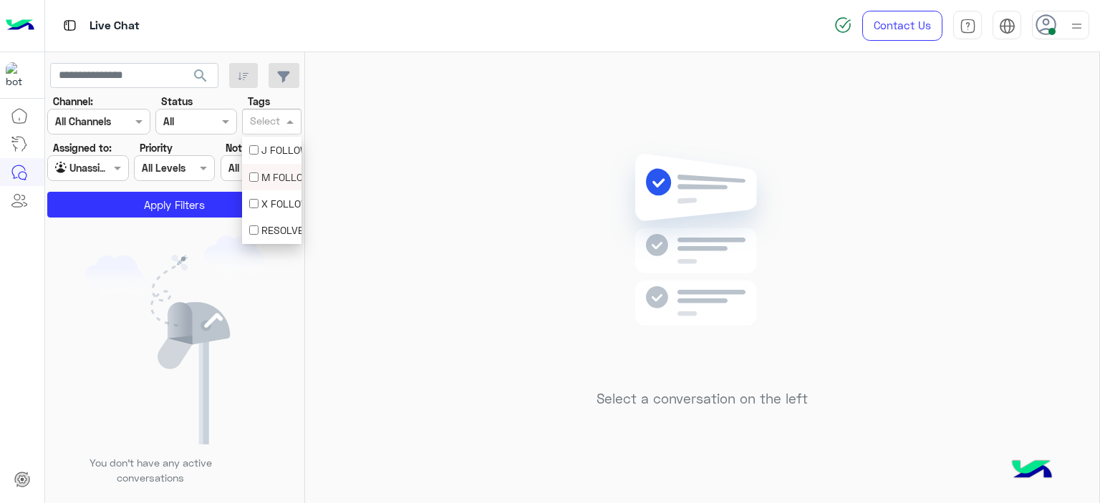
click at [271, 169] on div "M FOLLOW UP" at bounding box center [271, 177] width 59 height 26
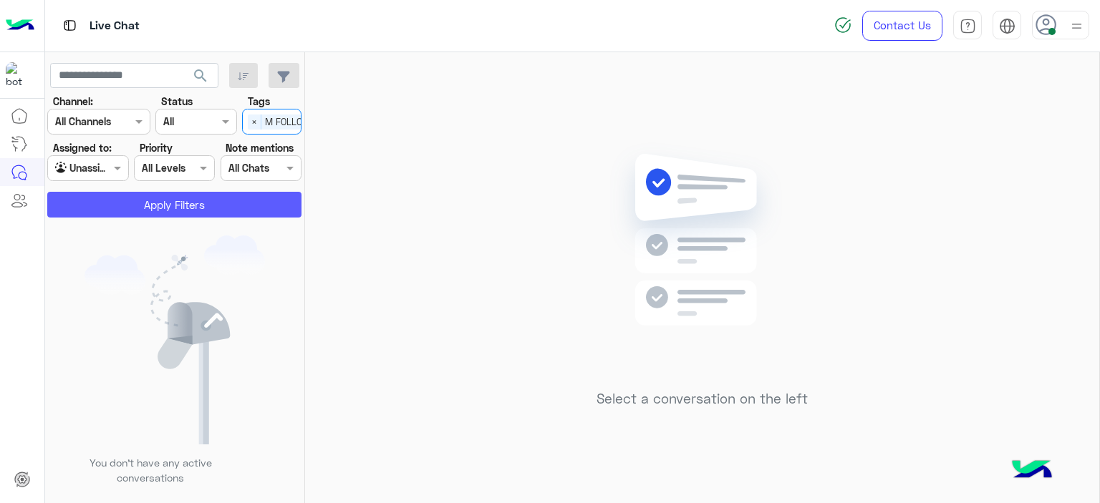
click at [261, 204] on button "Apply Filters" at bounding box center [174, 205] width 254 height 26
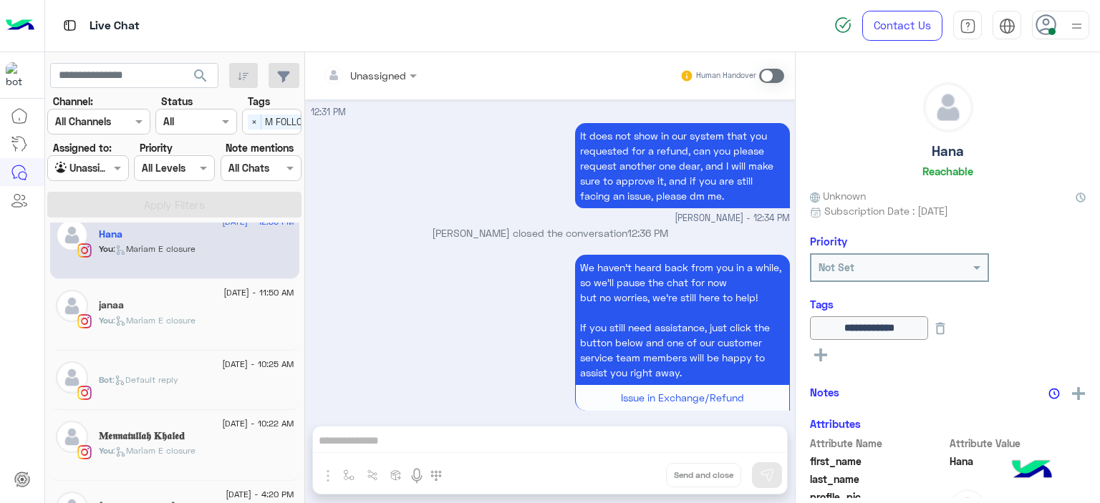
scroll to position [23, 0]
click at [255, 302] on div "janaa" at bounding box center [196, 303] width 195 height 15
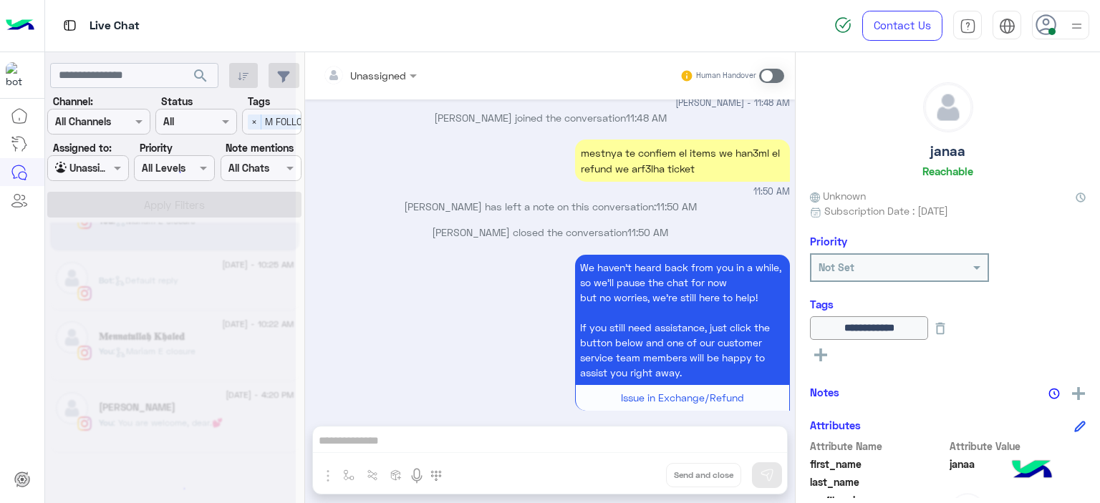
scroll to position [7, 0]
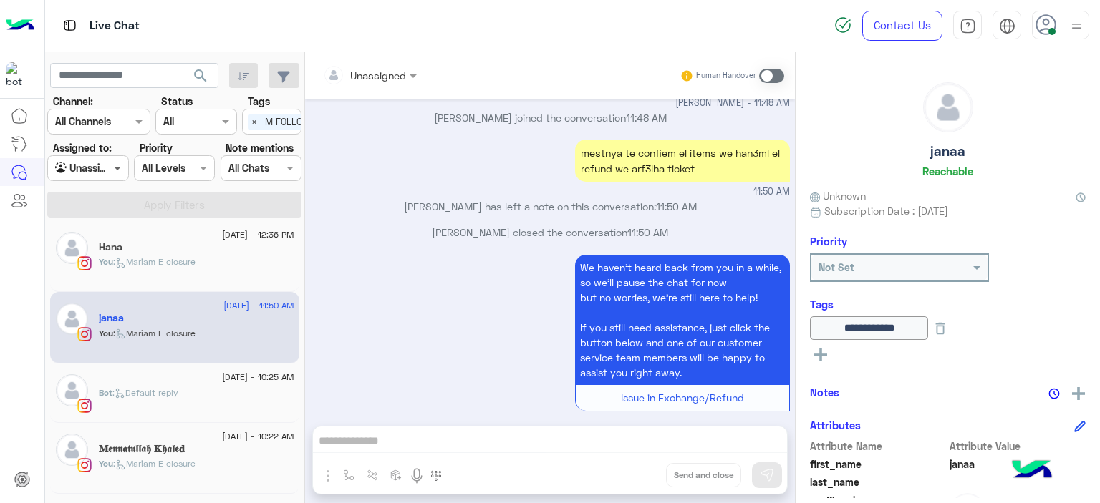
click at [125, 168] on span at bounding box center [119, 167] width 18 height 15
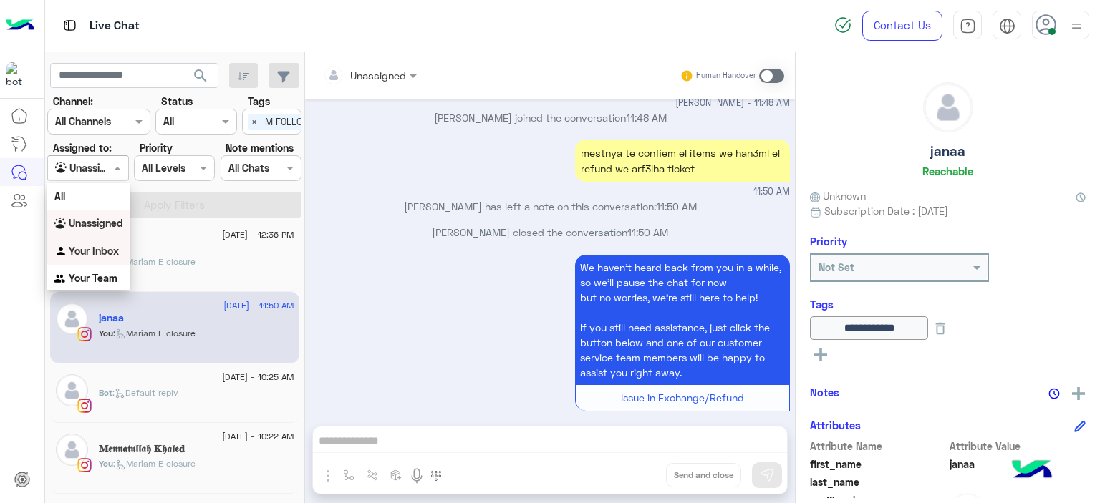
drag, startPoint x: 102, startPoint y: 252, endPoint x: 137, endPoint y: 232, distance: 41.0
click at [101, 248] on b "Your Inbox" at bounding box center [94, 251] width 50 height 12
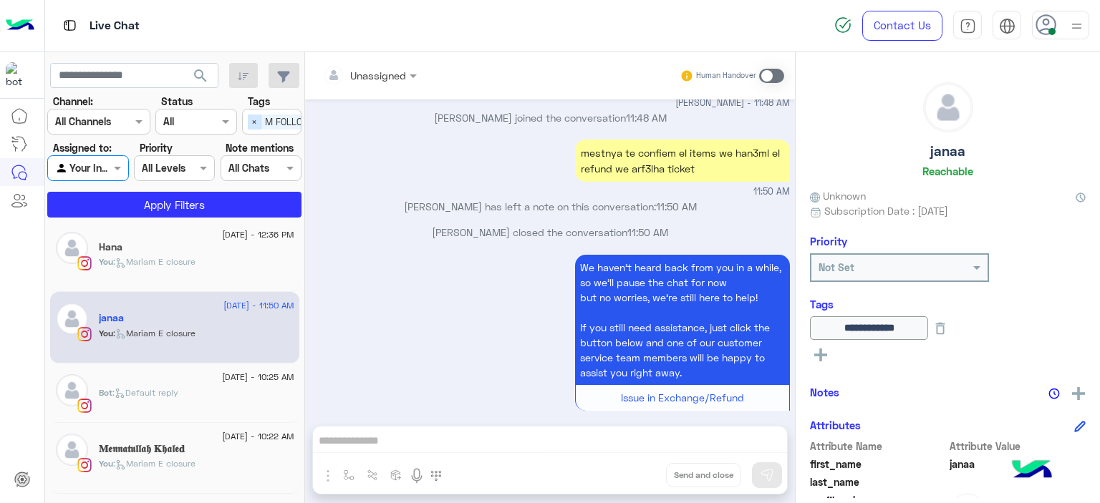
click at [255, 118] on span "×" at bounding box center [255, 122] width 14 height 15
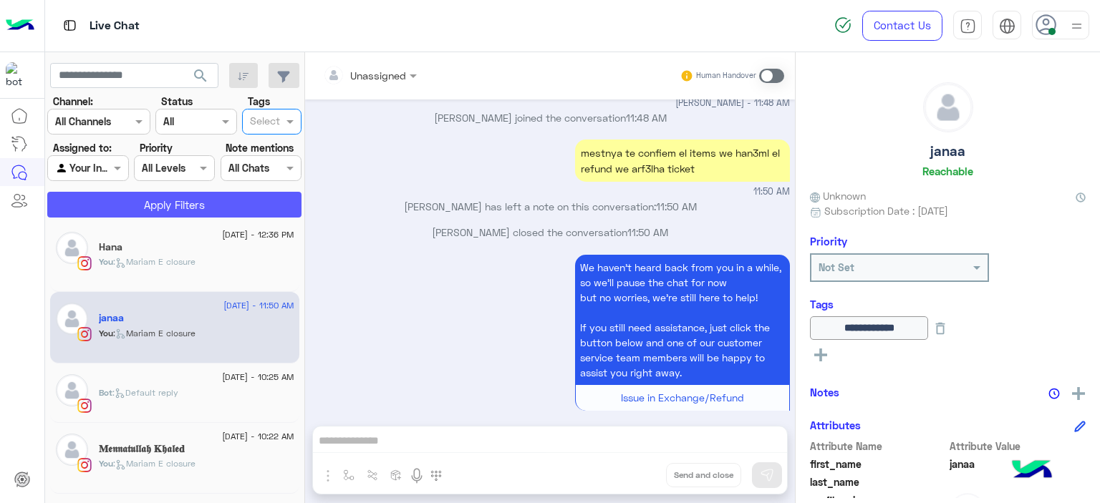
click at [256, 196] on button "Apply Filters" at bounding box center [174, 205] width 254 height 26
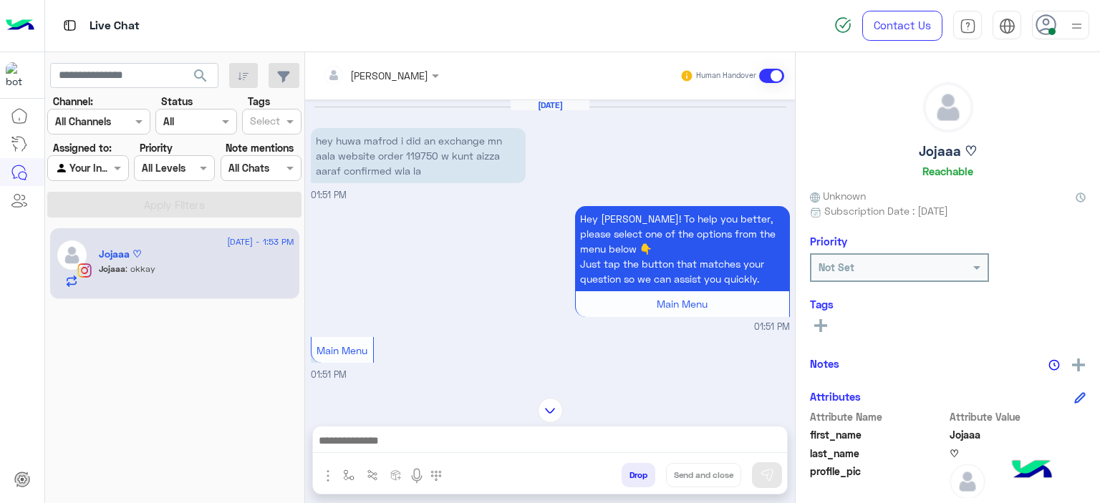
click at [422, 151] on p "hey huwa mafrod i did an exchange mn aala website order 119750 w kunt aizza aar…" at bounding box center [418, 155] width 215 height 55
click at [422, 152] on p "hey huwa mafrod i did an exchange mn aala website order 119750 w kunt aizza aar…" at bounding box center [418, 155] width 215 height 55
copy p "119750"
click at [344, 472] on img "button" at bounding box center [348, 475] width 11 height 11
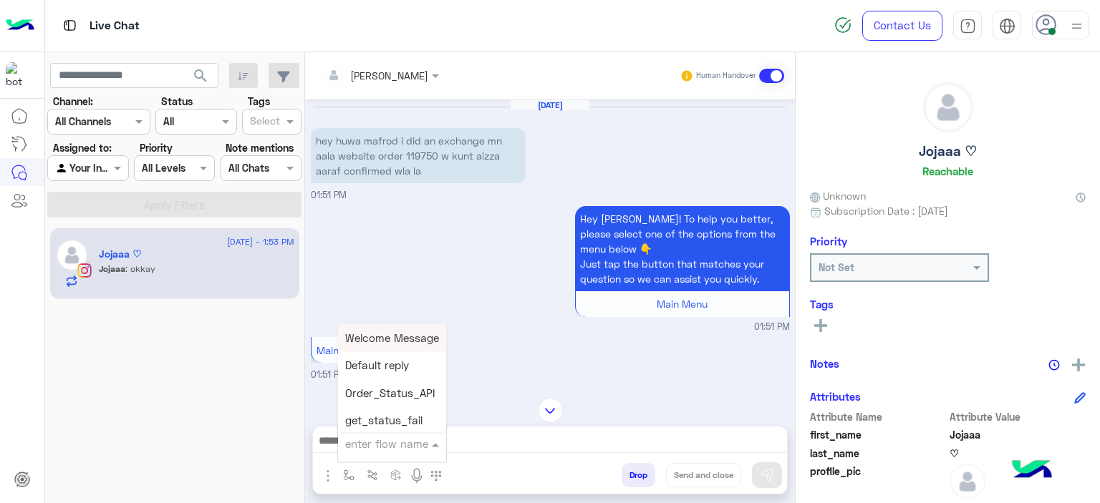
click at [367, 443] on input "text" at bounding box center [374, 444] width 59 height 16
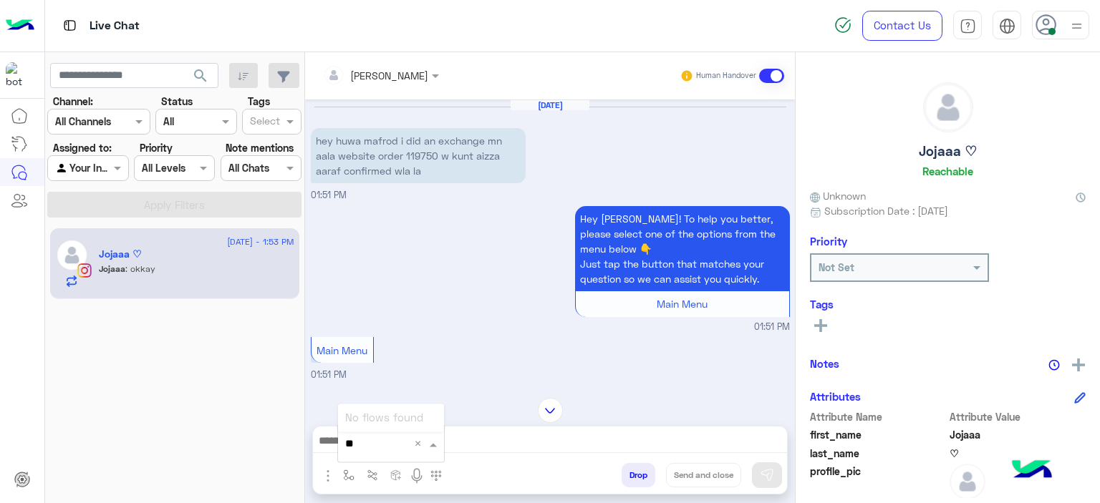
type input "*"
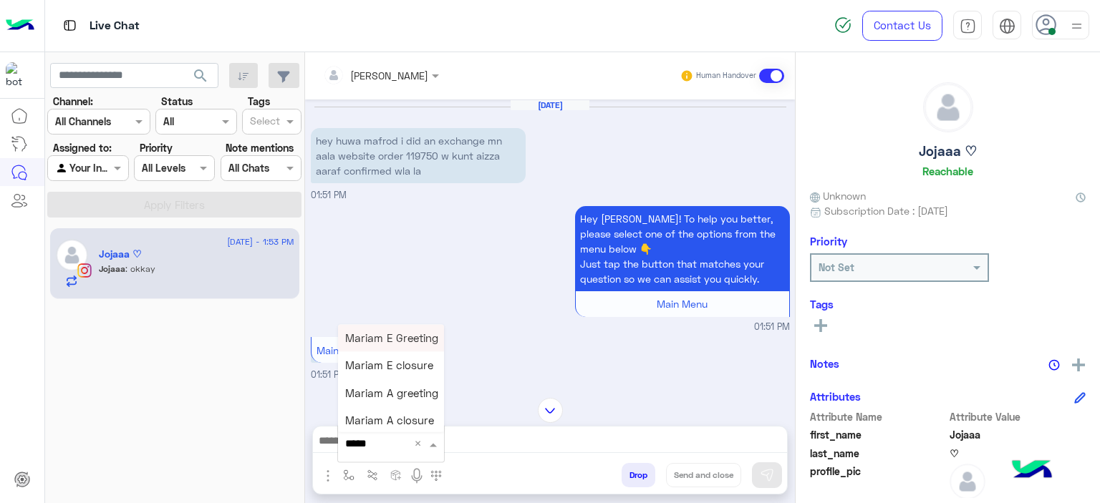
type input "******"
click at [421, 338] on span "Mariam E Greeting" at bounding box center [391, 337] width 93 height 13
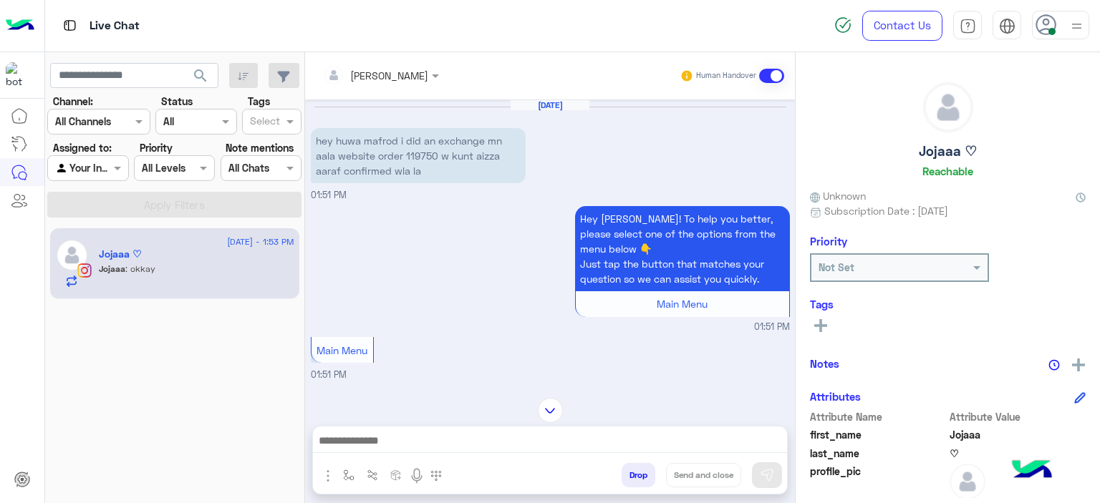
type textarea "**********"
click at [762, 465] on button at bounding box center [767, 475] width 30 height 26
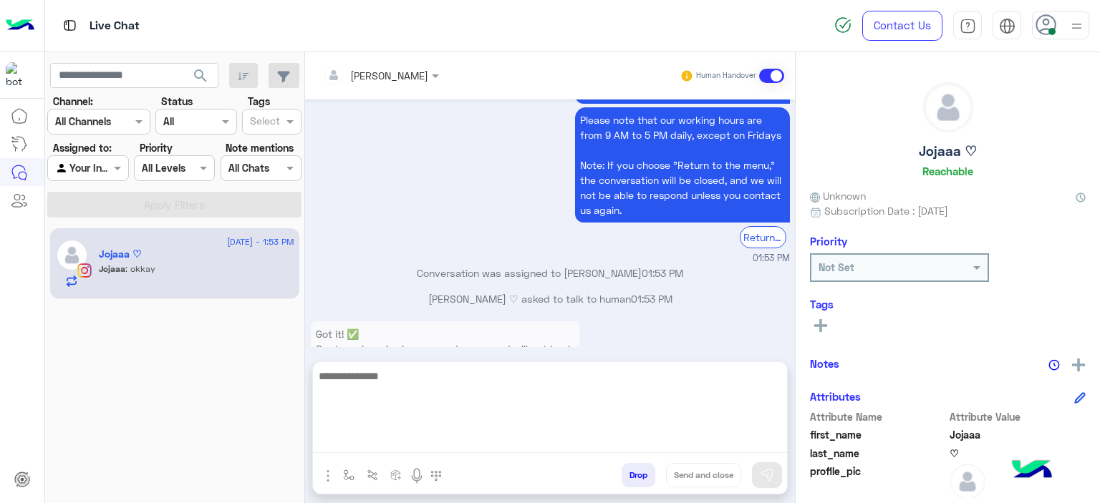
click at [604, 439] on textarea at bounding box center [550, 410] width 474 height 86
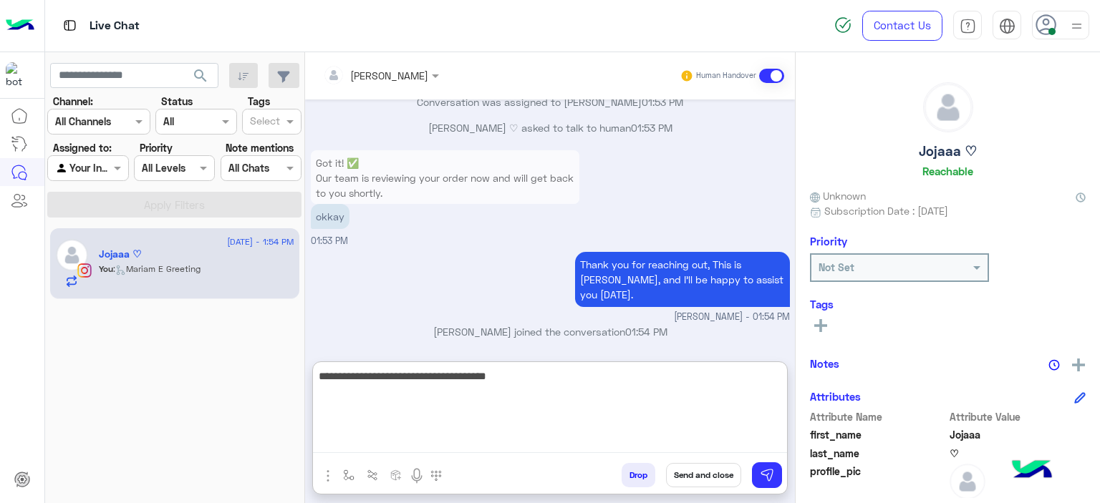
click at [512, 374] on textarea "**********" at bounding box center [550, 410] width 474 height 86
type textarea "**********"
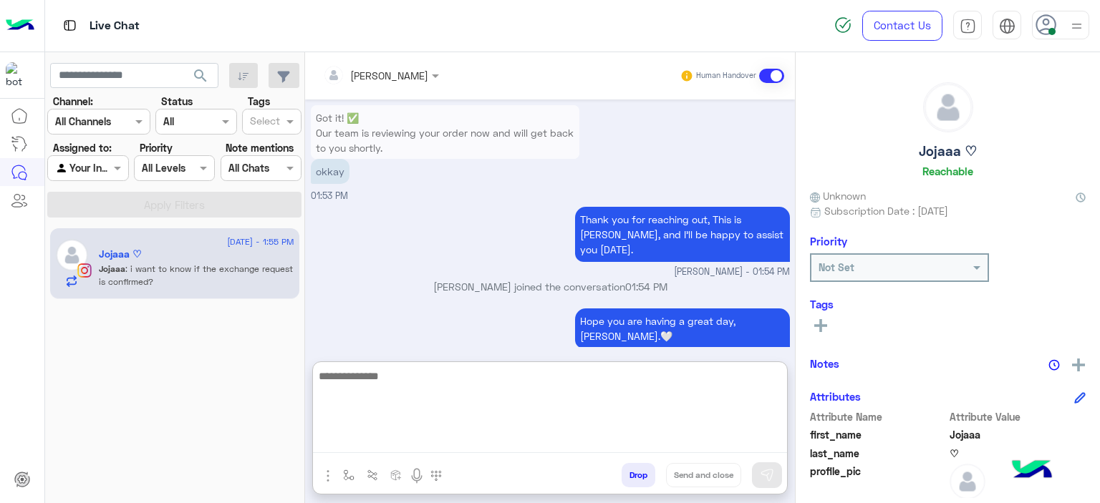
scroll to position [1347, 0]
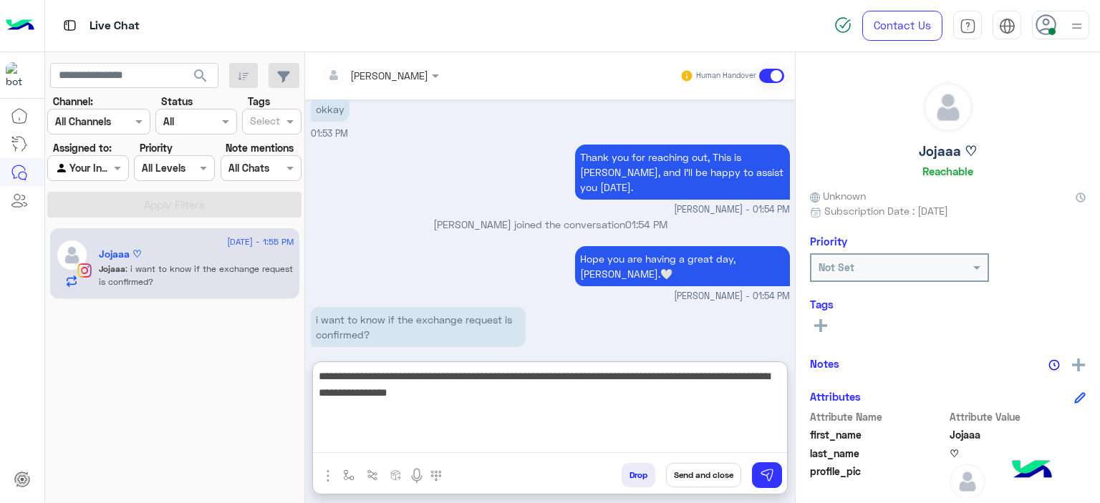
type textarea "**********"
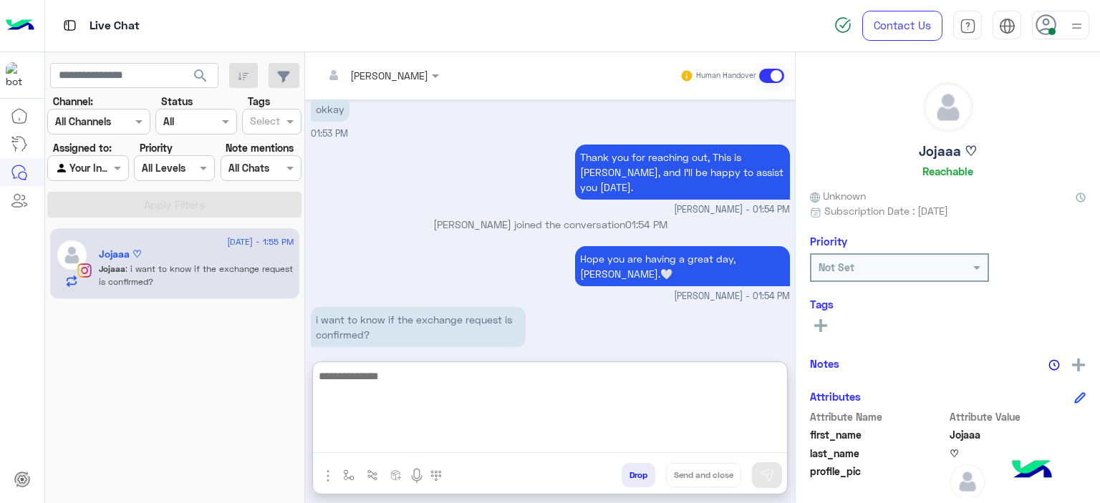
scroll to position [1423, 0]
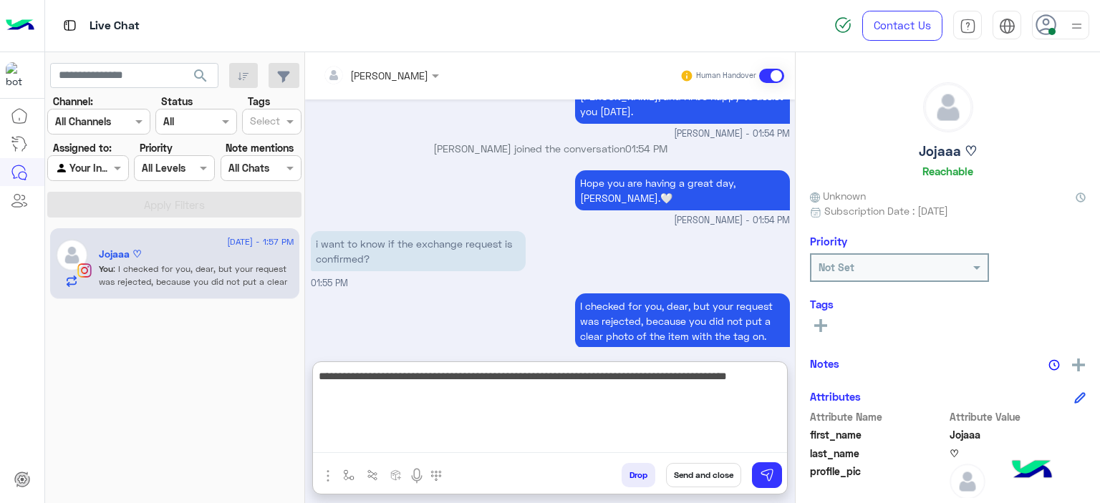
type textarea "**********"
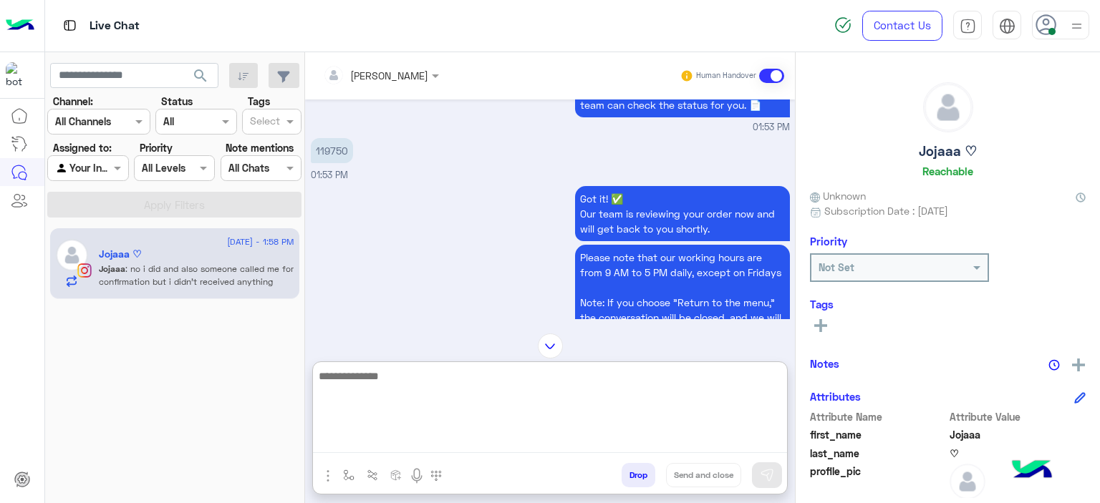
scroll to position [819, 0]
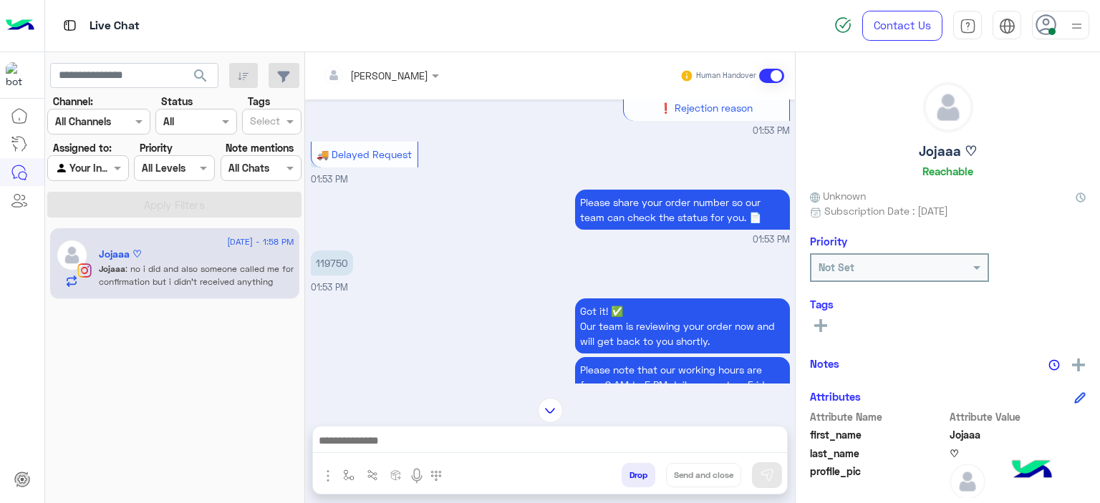
click at [336, 256] on p "119750" at bounding box center [332, 263] width 42 height 25
copy p "119750"
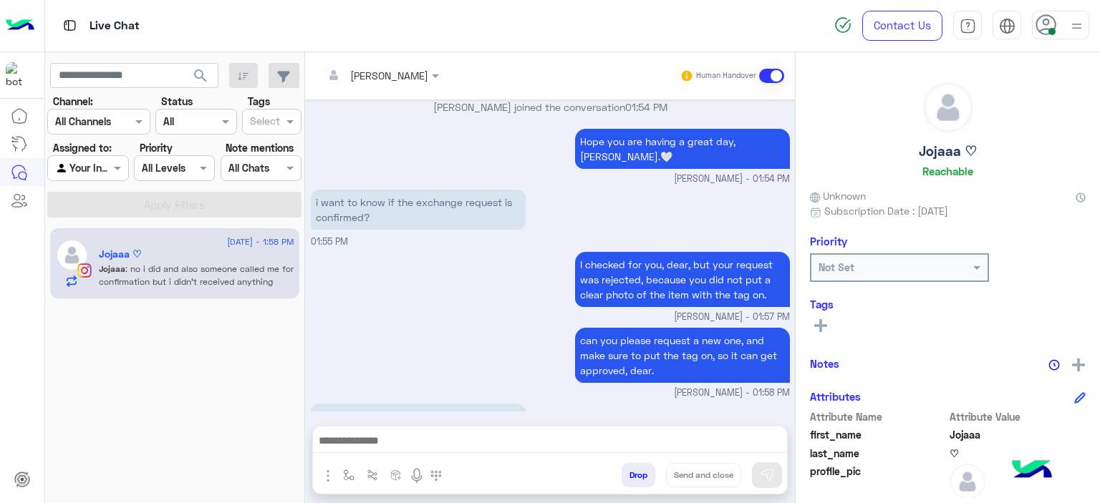
scroll to position [1497, 0]
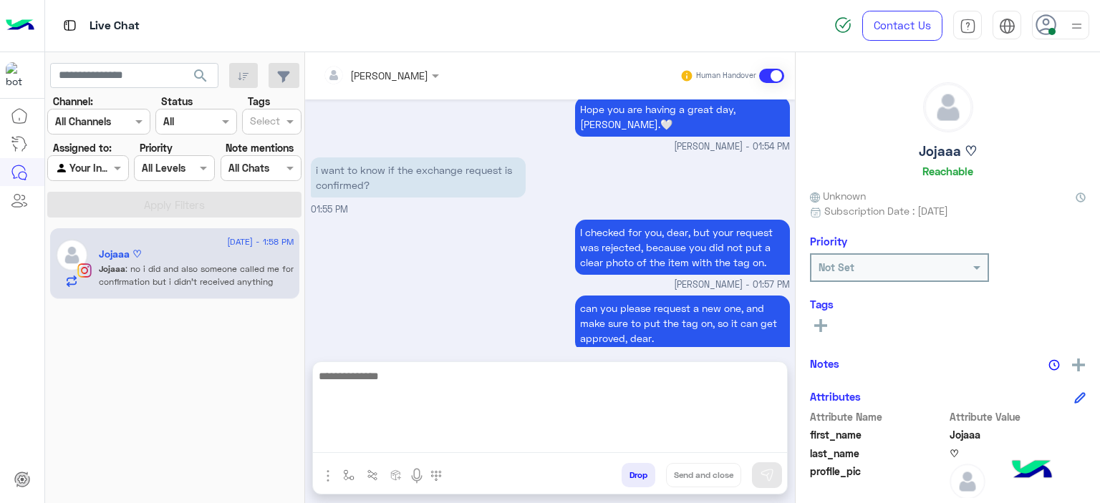
click at [383, 433] on textarea at bounding box center [550, 410] width 474 height 86
type textarea "**********"
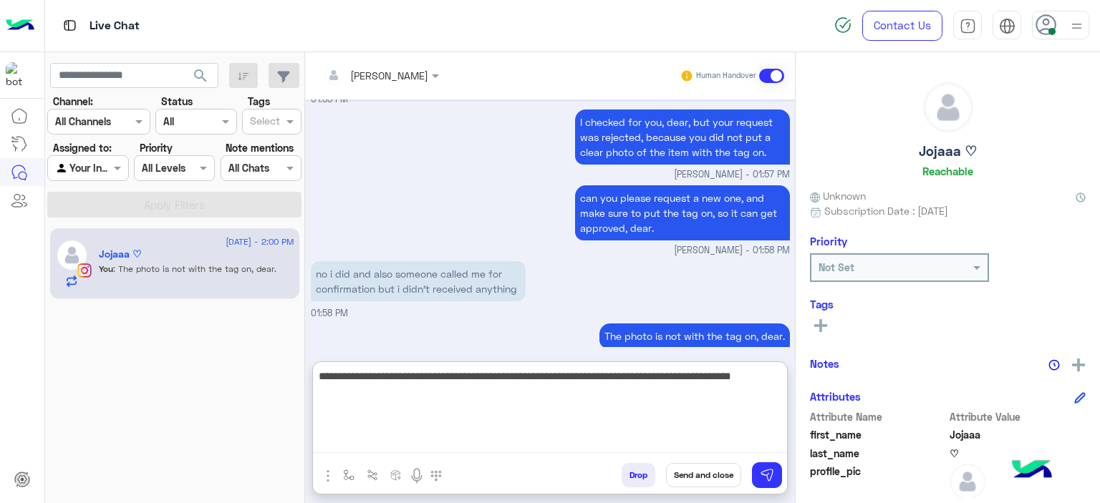
scroll to position [1811, 0]
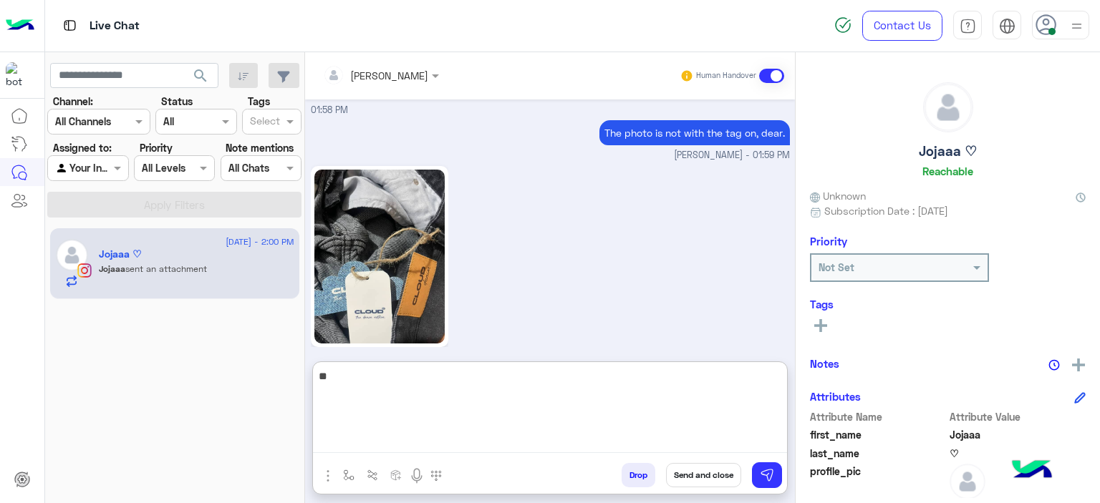
type textarea "*"
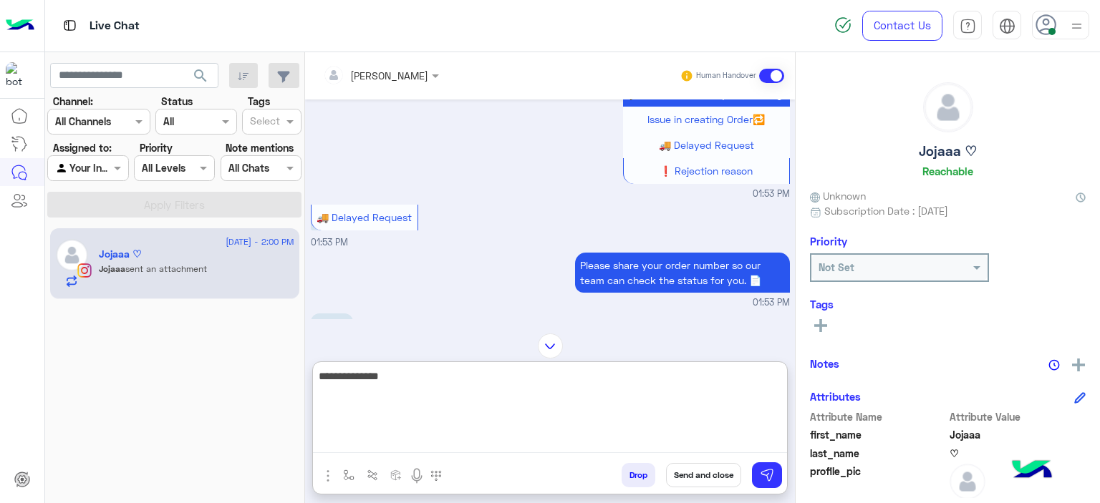
scroll to position [850, 0]
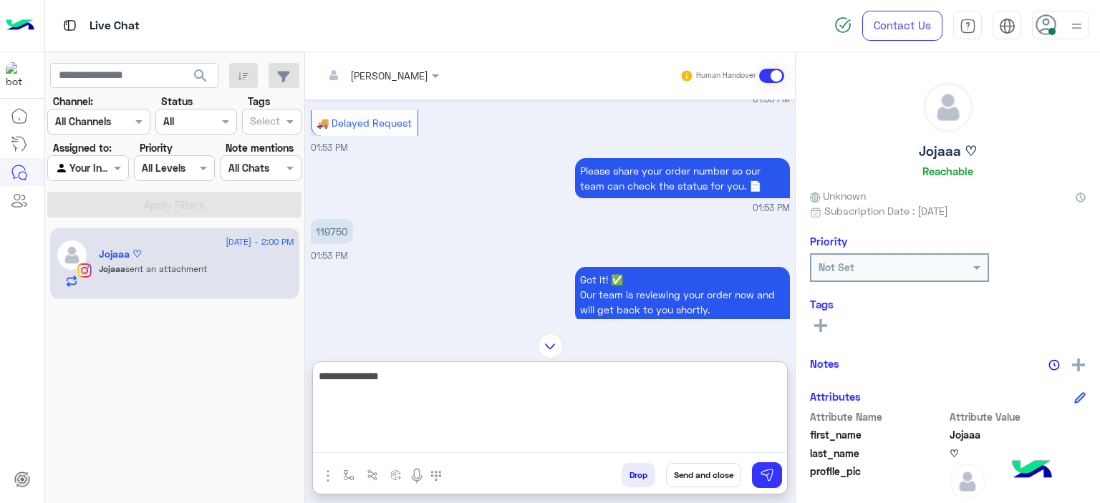
type textarea "**********"
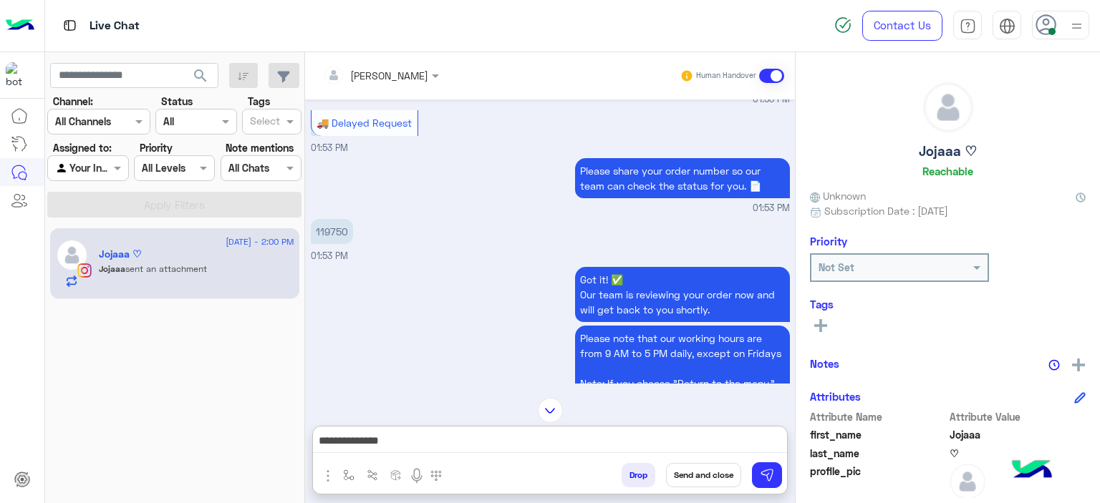
click at [332, 227] on p "119750" at bounding box center [332, 231] width 42 height 25
click at [332, 229] on p "119750" at bounding box center [332, 231] width 42 height 25
copy app-message "119750"
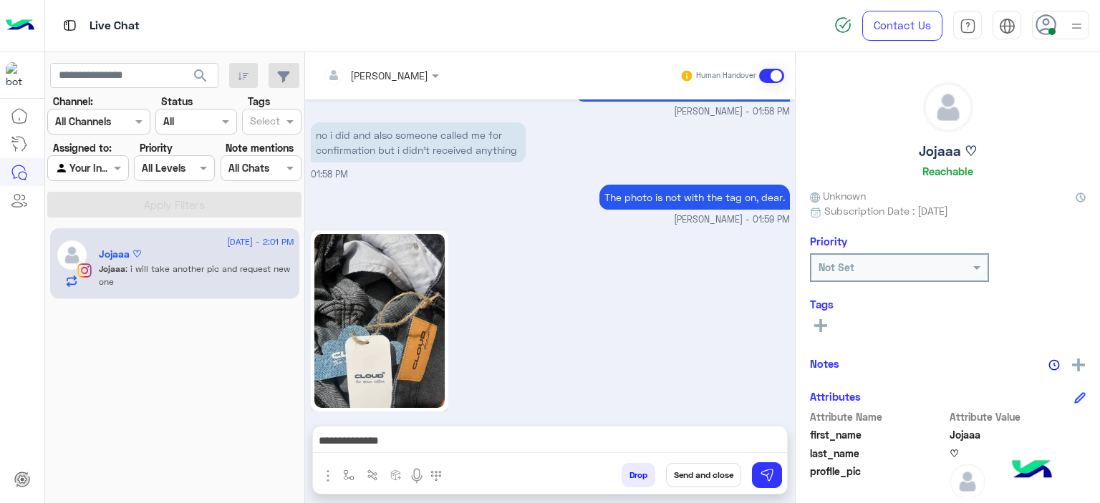
scroll to position [1808, 0]
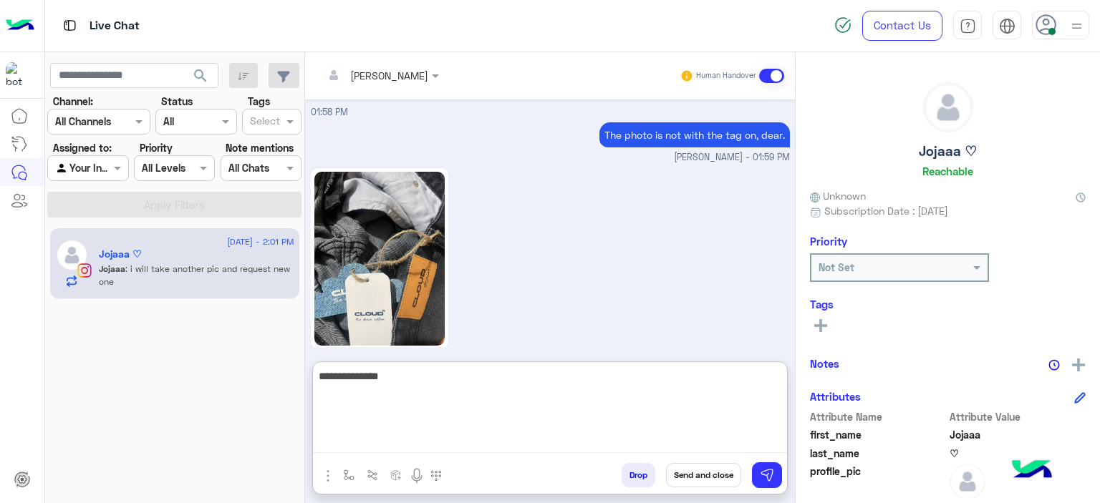
drag, startPoint x: 403, startPoint y: 442, endPoint x: 300, endPoint y: 422, distance: 104.9
click at [295, 422] on mat-drawer-container "search Channel: Channel All Channels Status Channel All Tags Select Assigned to…" at bounding box center [572, 280] width 1055 height 457
click at [322, 375] on textarea "**********" at bounding box center [550, 410] width 474 height 86
click at [316, 373] on textarea "**********" at bounding box center [550, 410] width 474 height 86
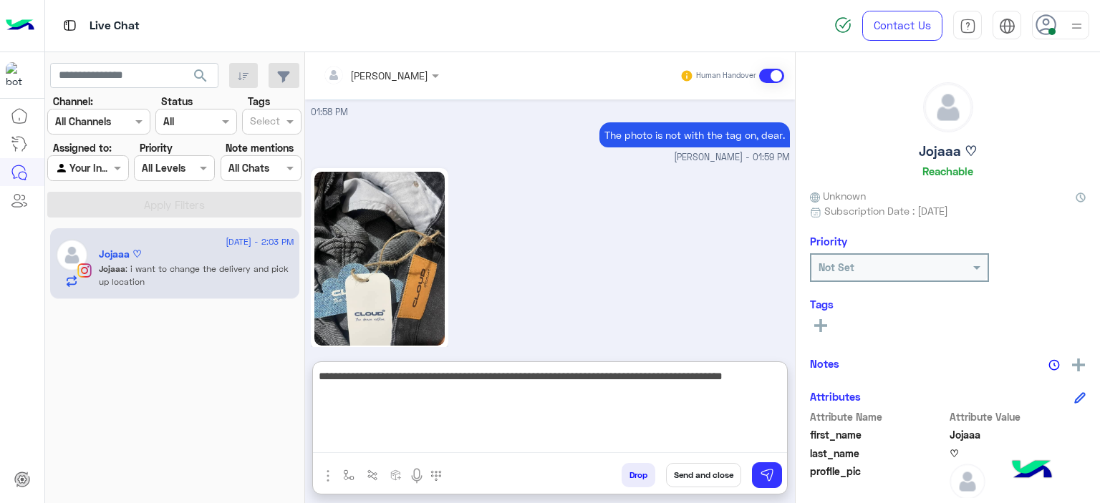
scroll to position [1936, 0]
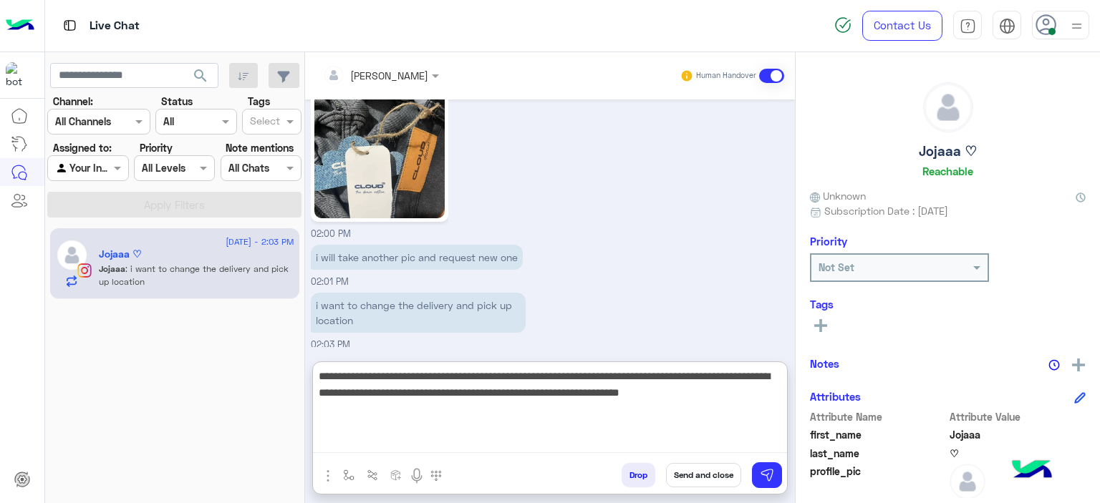
drag, startPoint x: 488, startPoint y: 394, endPoint x: 761, endPoint y: 375, distance: 273.4
click at [761, 375] on textarea "**********" at bounding box center [550, 410] width 474 height 86
click at [759, 374] on textarea "**********" at bounding box center [550, 410] width 474 height 86
click at [702, 411] on textarea "**********" at bounding box center [550, 410] width 474 height 86
type textarea "**********"
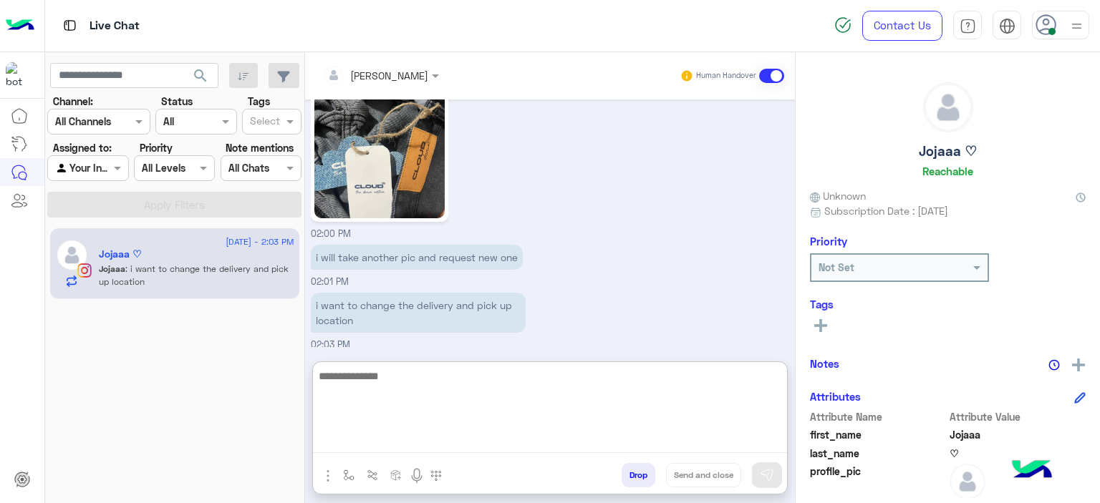
scroll to position [2072, 0]
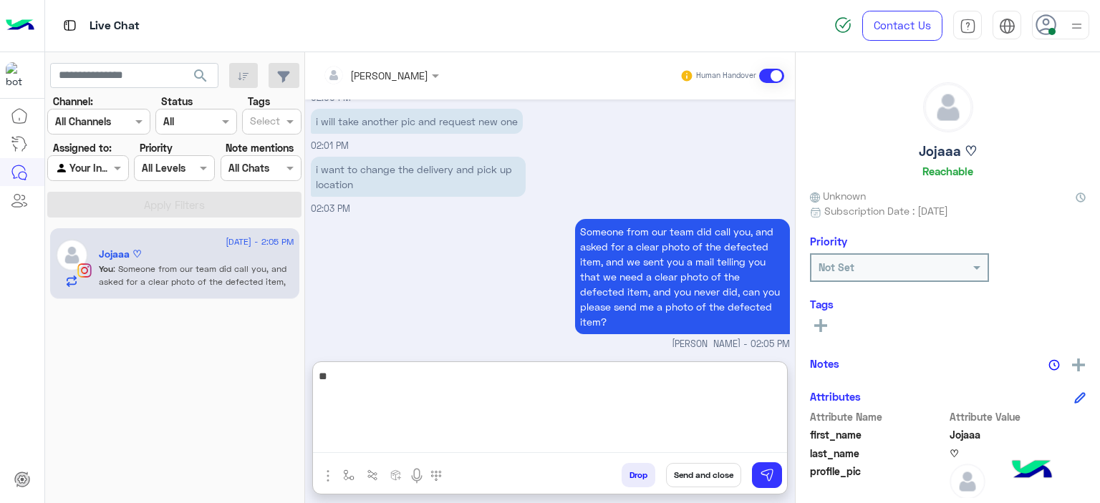
type textarea "*"
type textarea "**********"
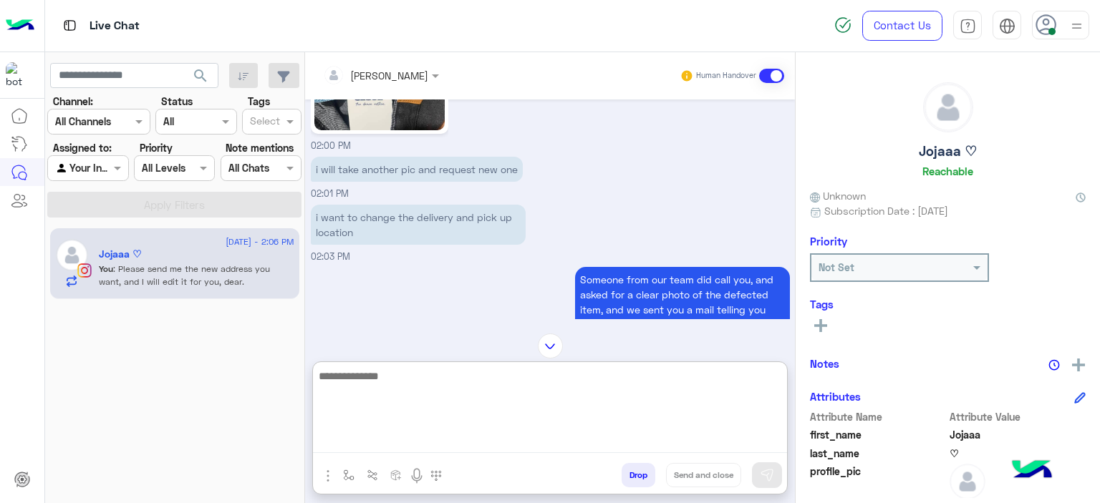
scroll to position [2132, 0]
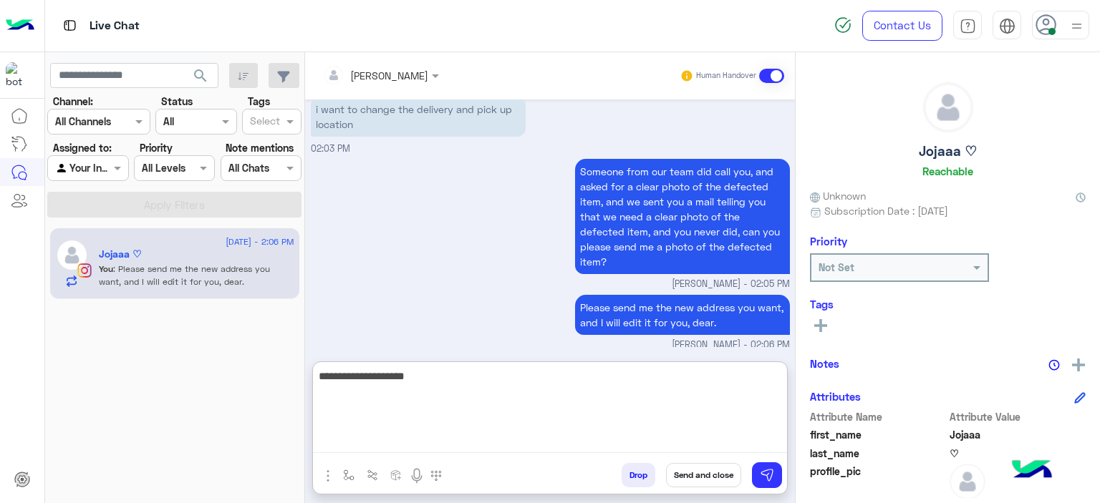
type textarea "**********"
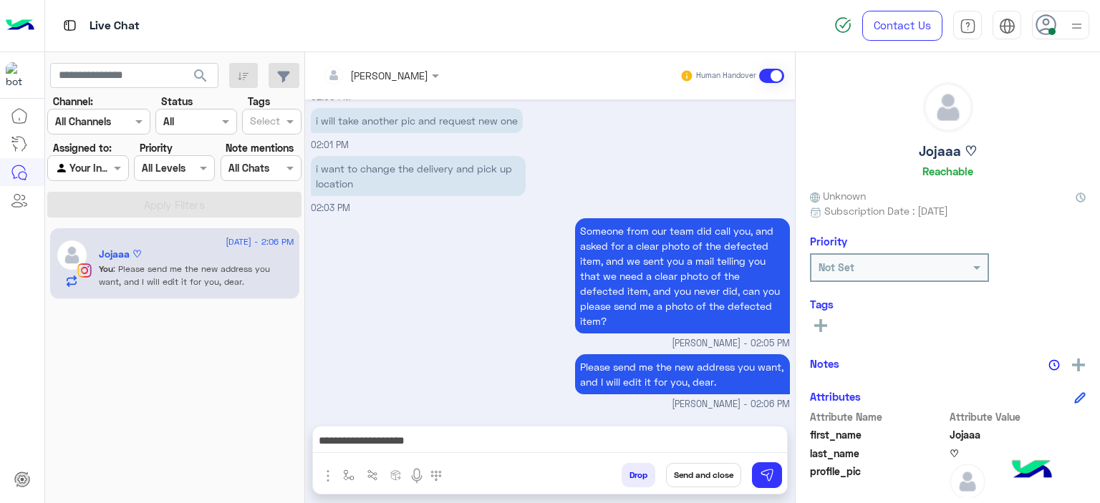
scroll to position [2068, 0]
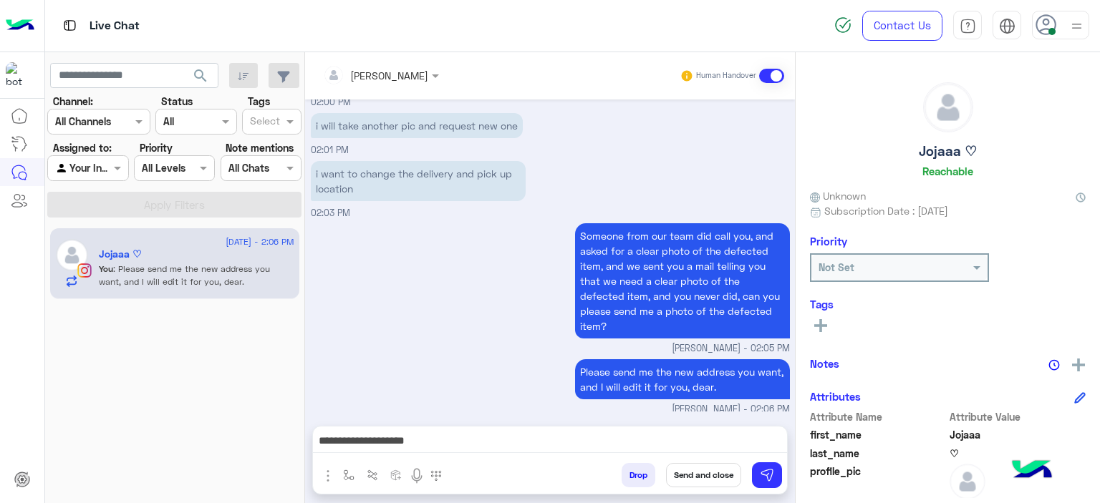
click at [516, 257] on div "Someone from our team did call you, and asked for a clear photo of the defected…" at bounding box center [550, 288] width 479 height 136
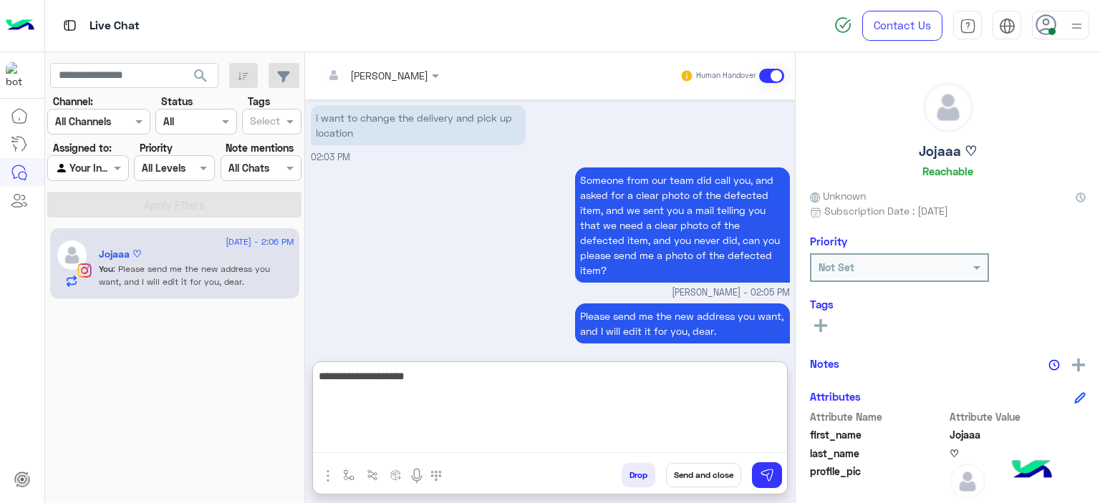
click at [462, 435] on textarea "**********" at bounding box center [550, 410] width 474 height 86
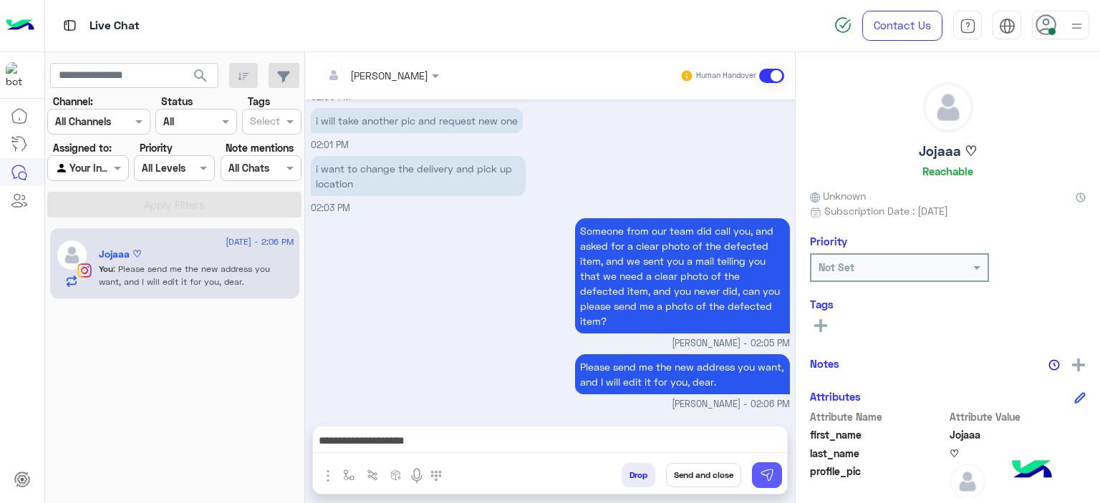
scroll to position [2113, 0]
click at [766, 475] on img at bounding box center [767, 475] width 14 height 14
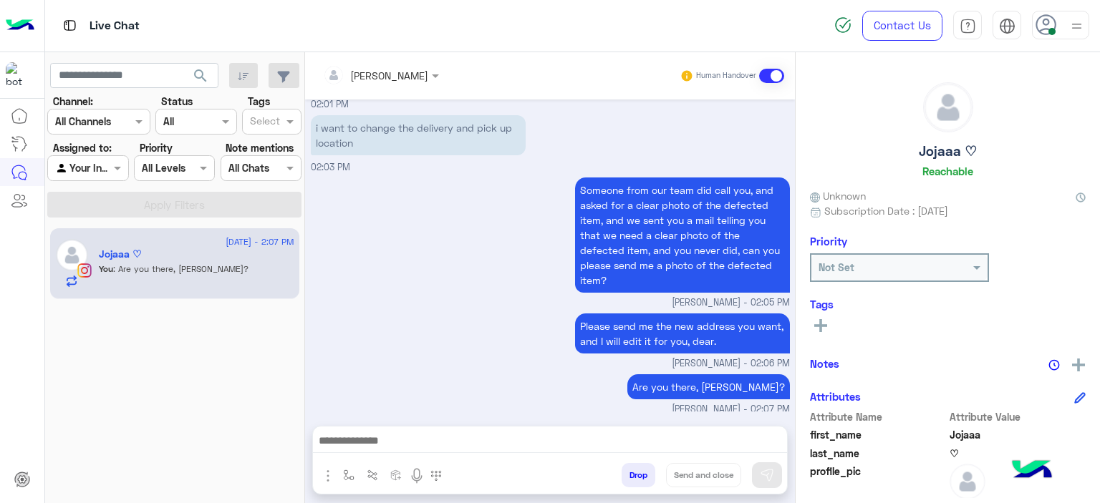
scroll to position [2259, 0]
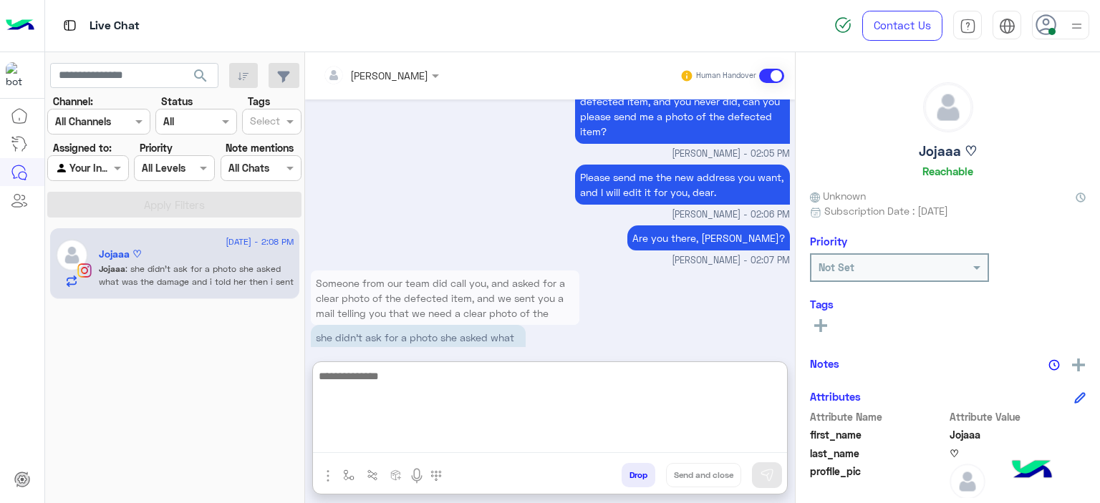
click at [419, 437] on textarea at bounding box center [550, 410] width 474 height 86
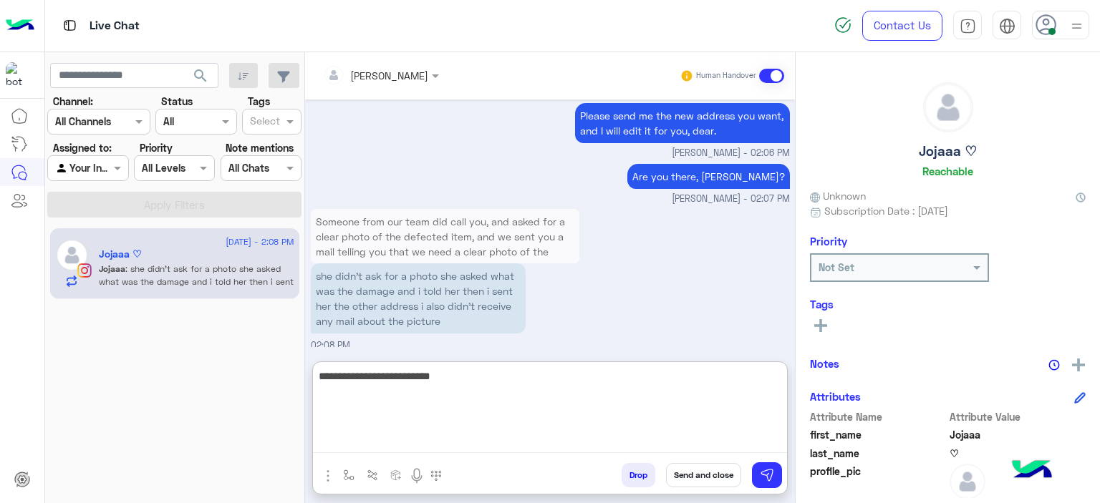
scroll to position [2487, 0]
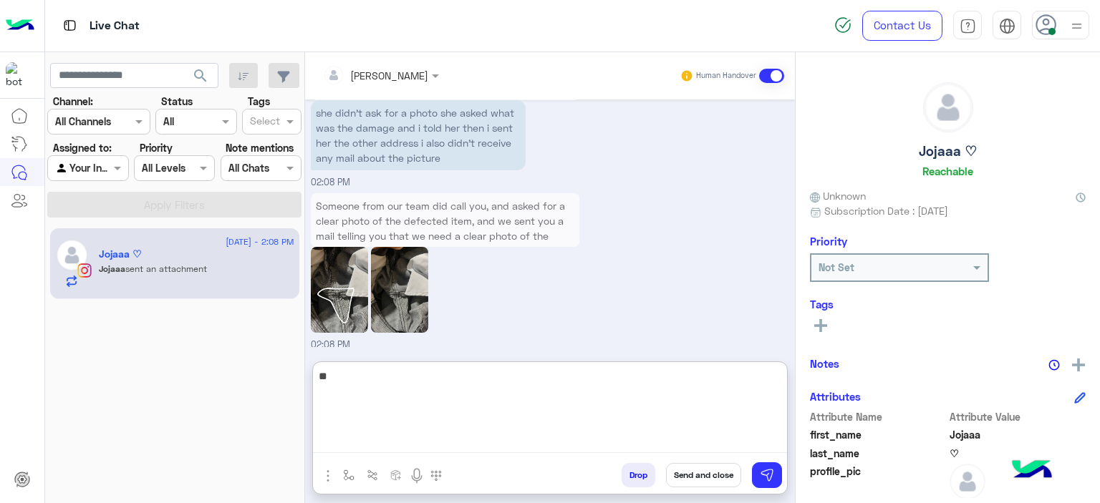
type textarea "*"
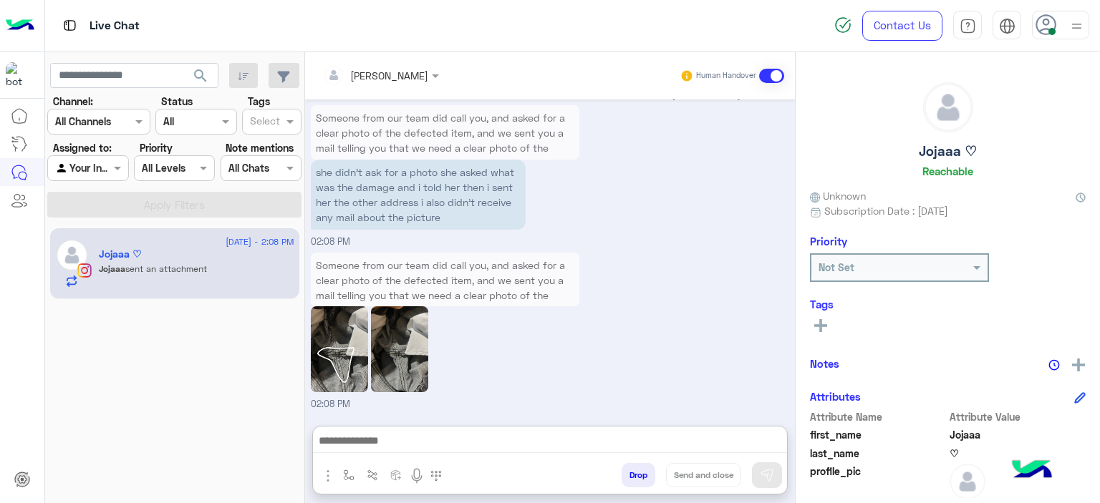
click at [349, 306] on img at bounding box center [339, 349] width 57 height 86
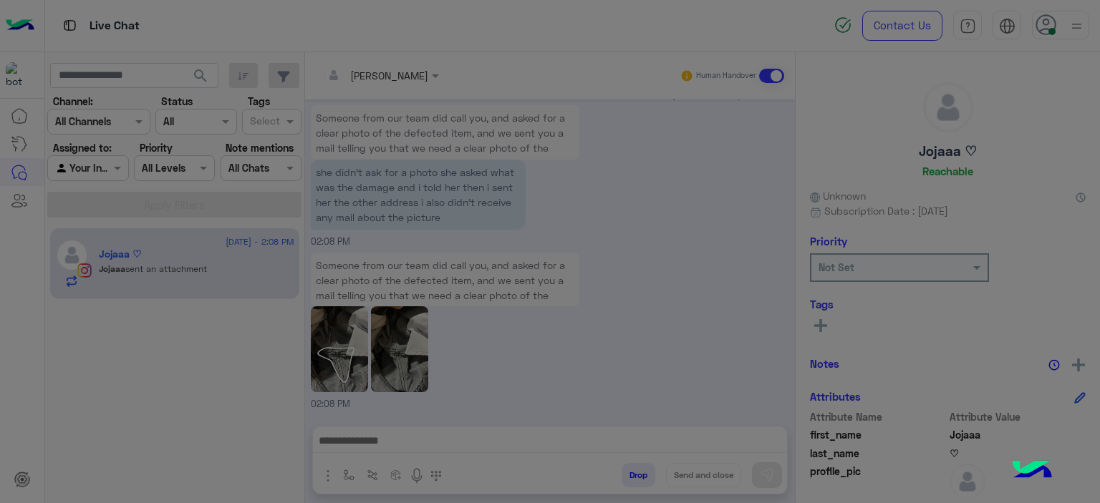
scroll to position [2423, 0]
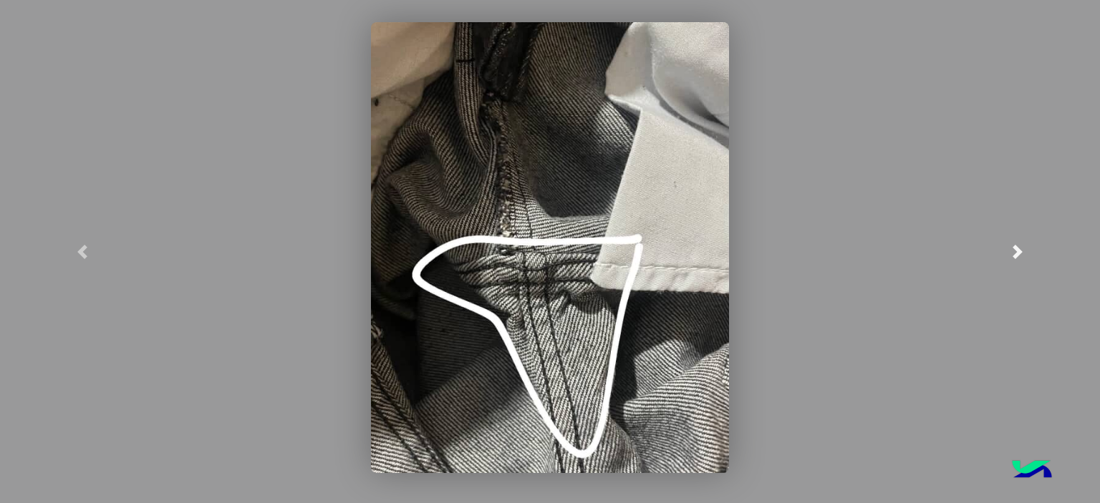
click at [1021, 256] on span at bounding box center [1017, 252] width 14 height 14
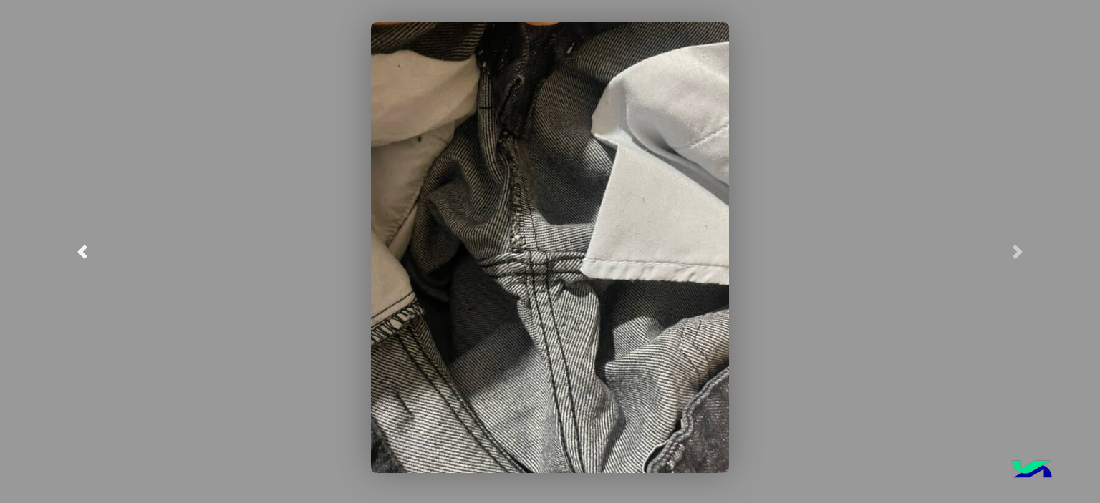
click at [80, 253] on span at bounding box center [82, 252] width 14 height 14
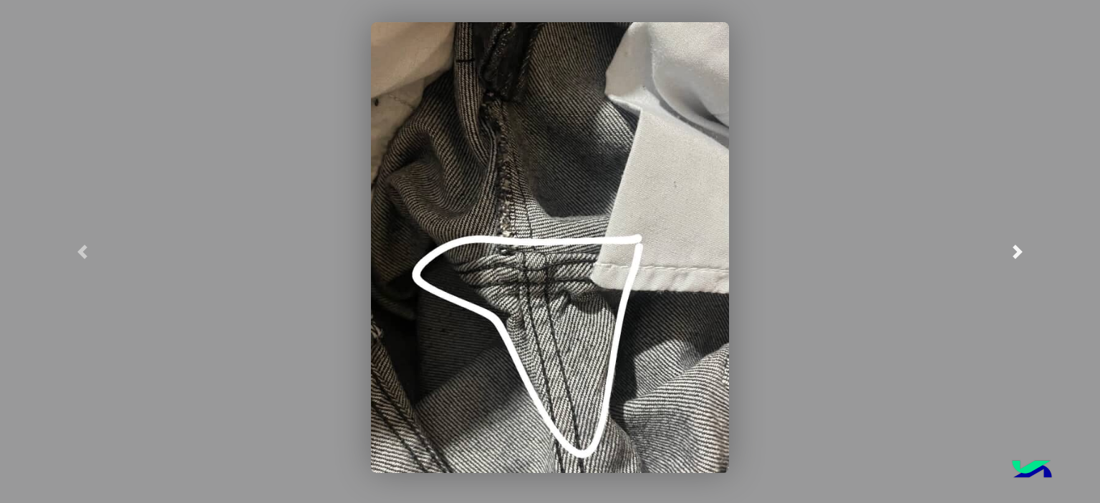
click at [997, 248] on link at bounding box center [1017, 251] width 165 height 503
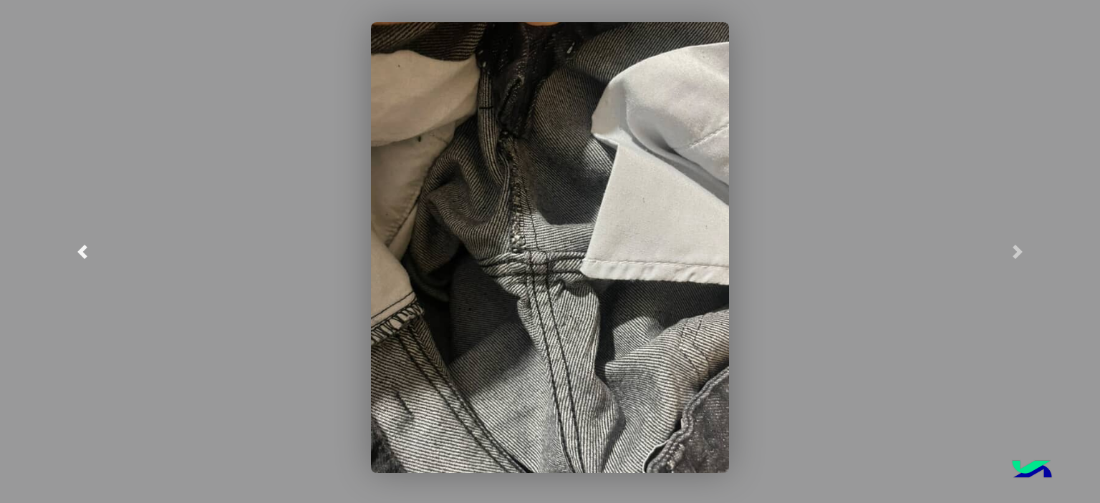
click at [69, 261] on link at bounding box center [82, 251] width 165 height 503
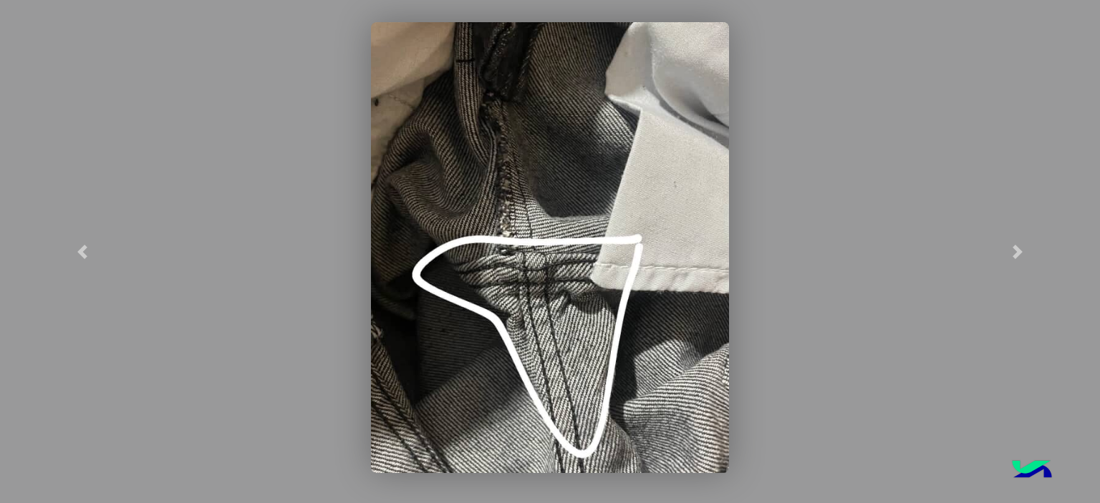
scroll to position [2540, 0]
click at [1023, 243] on link at bounding box center [1017, 251] width 165 height 503
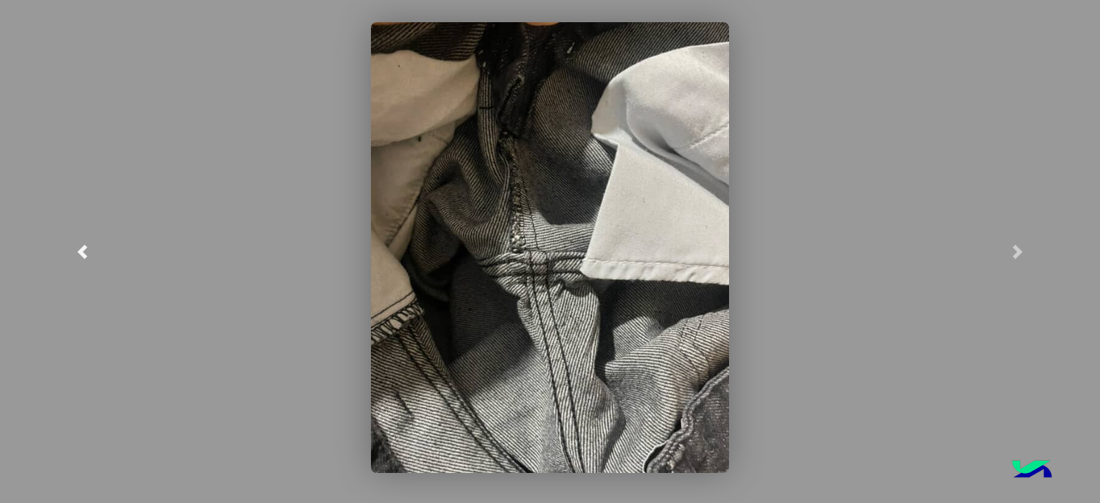
click at [92, 248] on link at bounding box center [82, 251] width 165 height 503
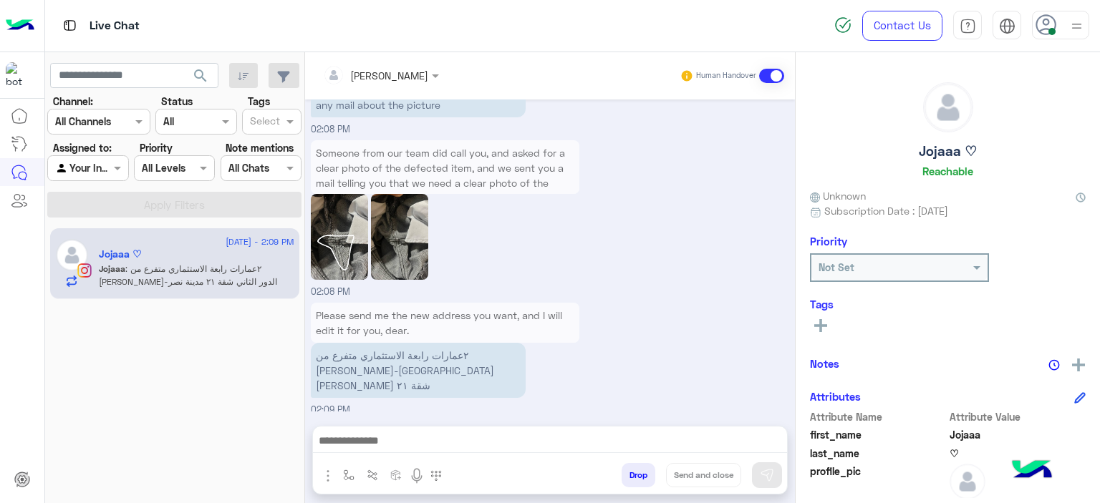
scroll to position [2540, 0]
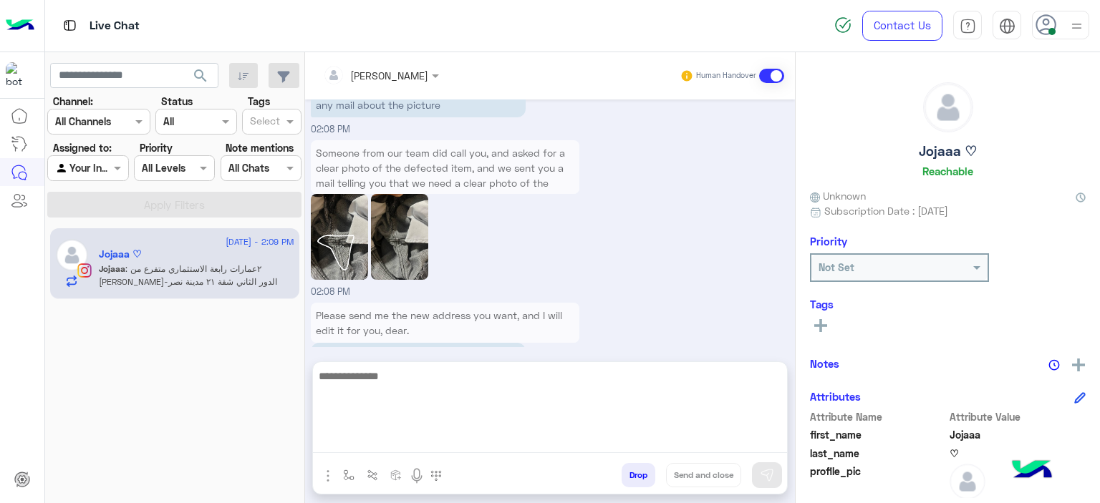
click at [381, 442] on textarea at bounding box center [550, 410] width 474 height 86
type textarea "**********"
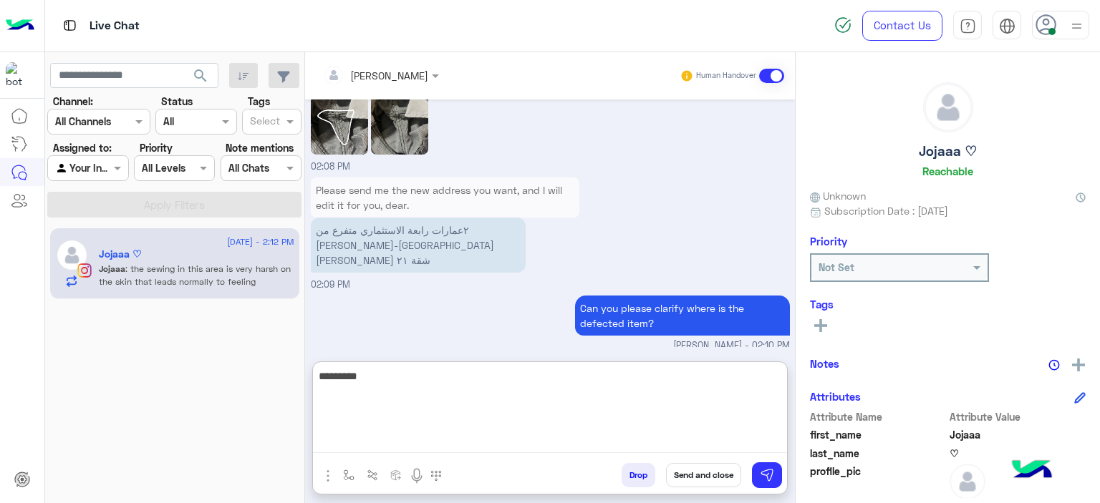
scroll to position [2773, 0]
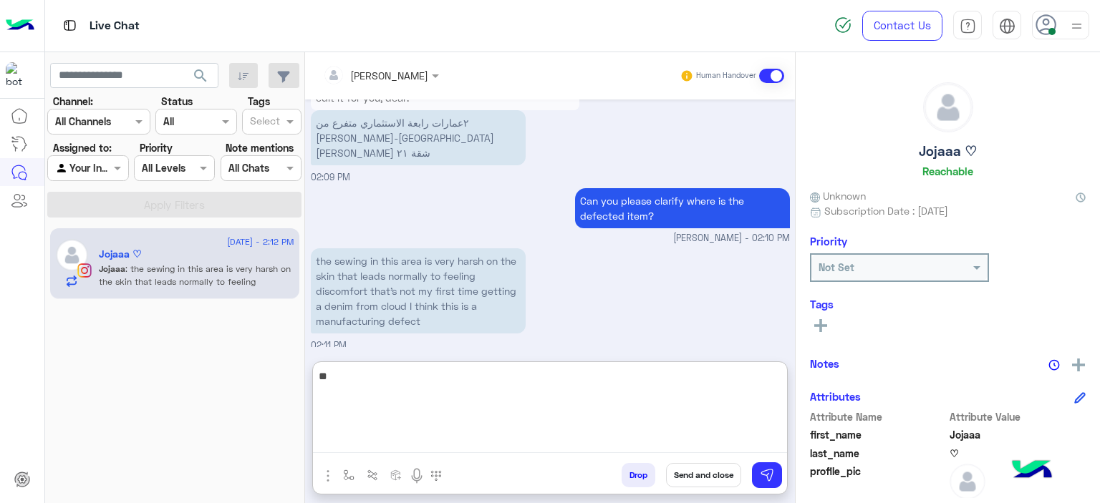
type textarea "*"
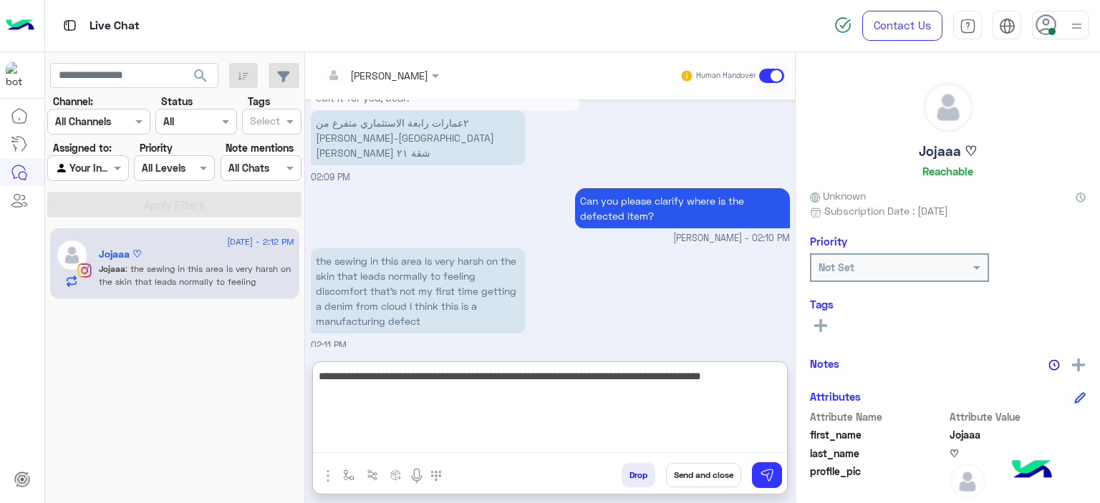
type textarea "**********"
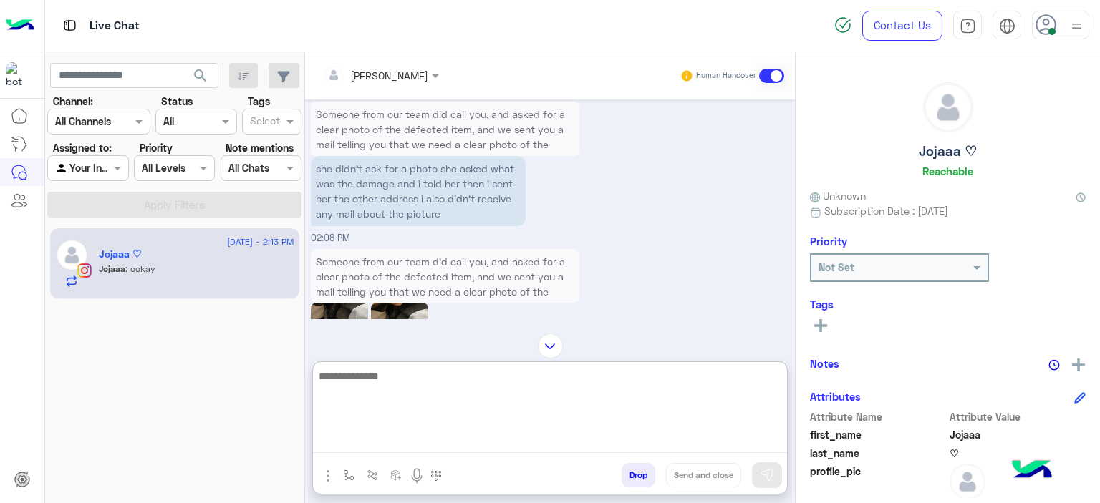
scroll to position [2450, 0]
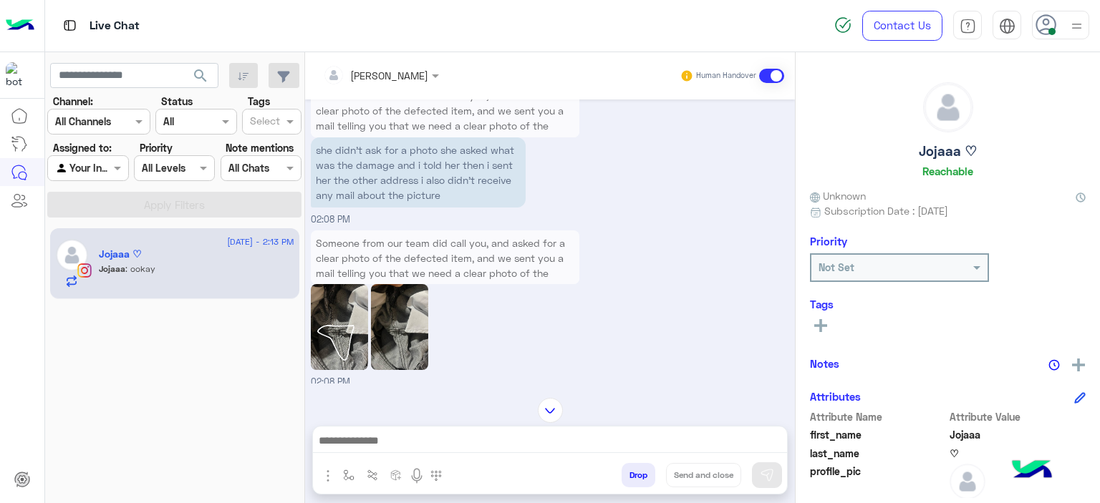
click at [352, 297] on img at bounding box center [339, 327] width 57 height 86
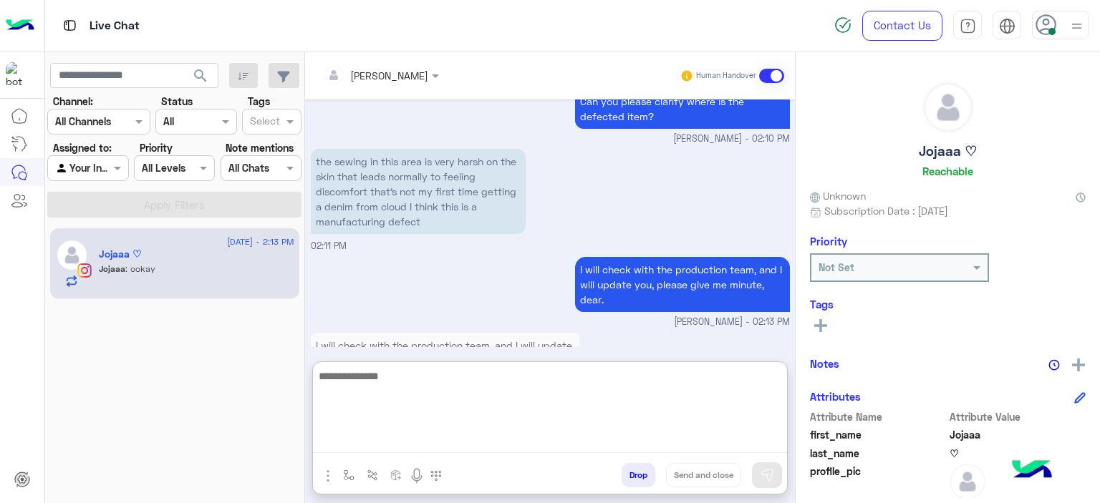
click at [442, 437] on textarea at bounding box center [550, 410] width 474 height 86
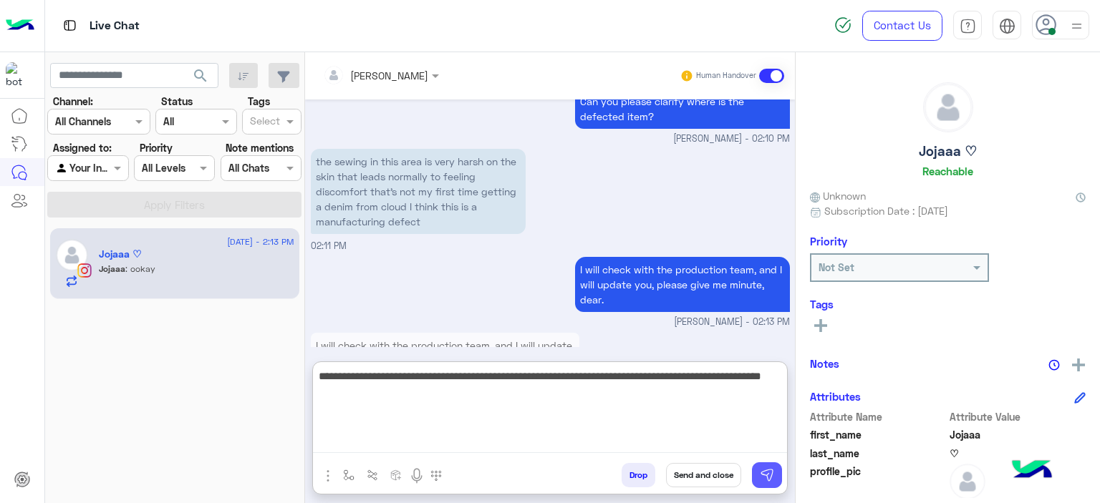
type textarea "**********"
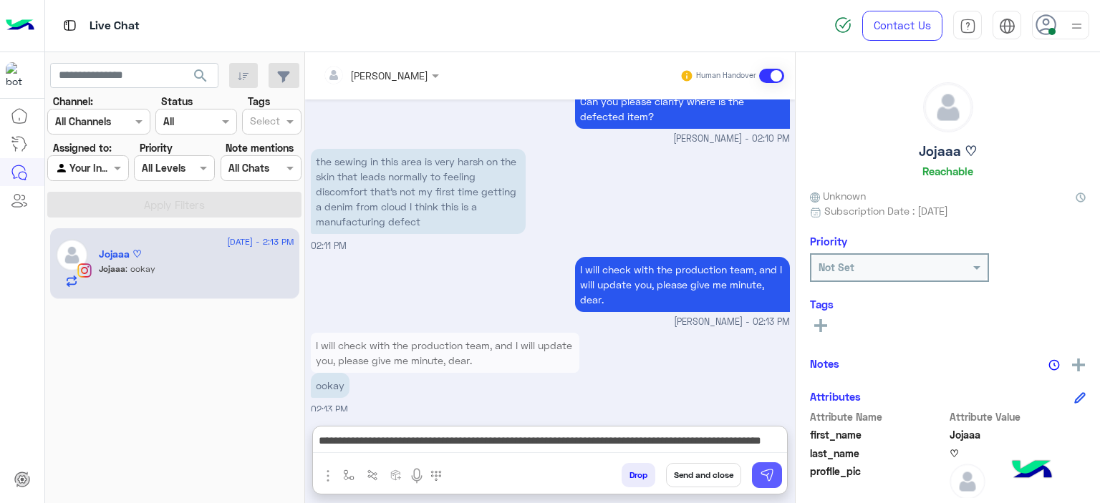
click at [773, 480] on img at bounding box center [767, 475] width 14 height 14
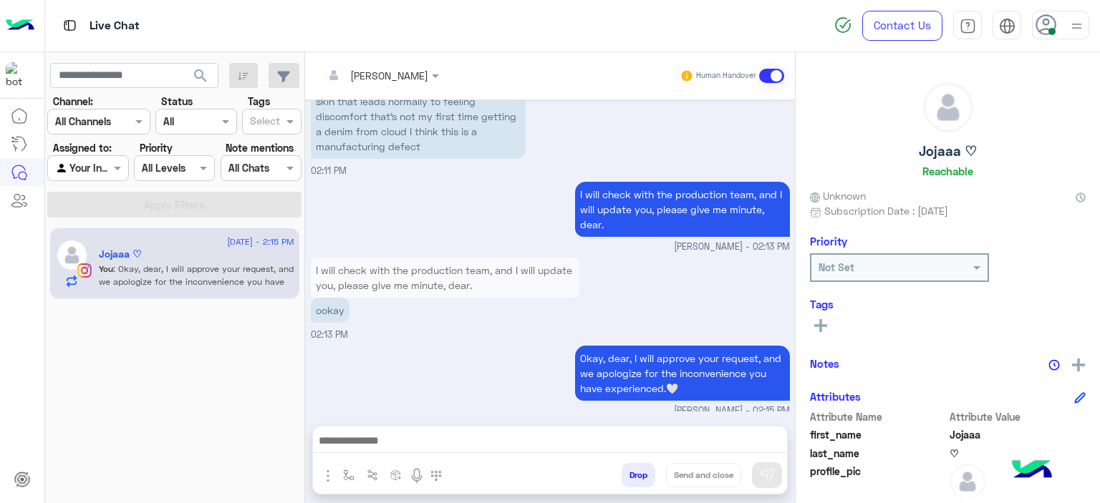
scroll to position [2995, 0]
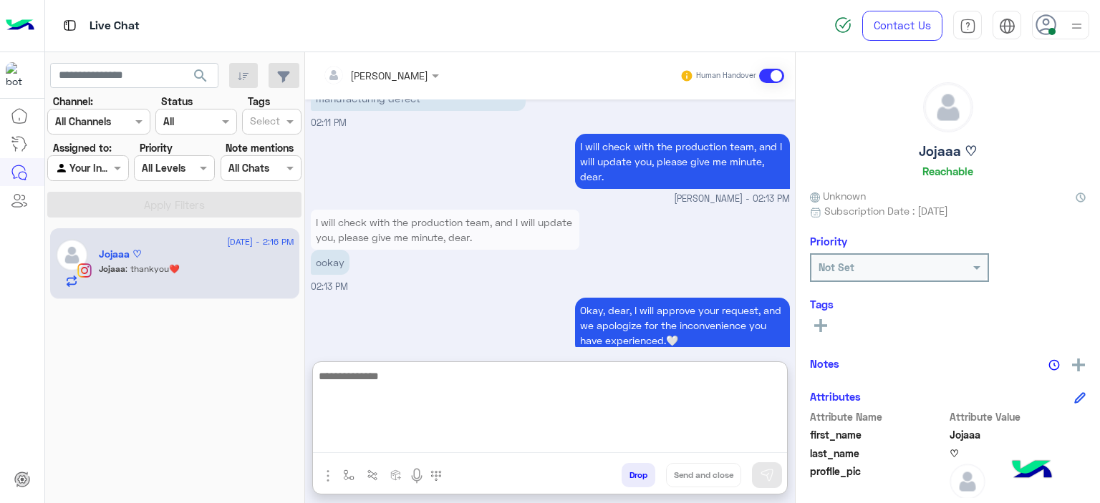
click at [457, 432] on textarea at bounding box center [550, 410] width 474 height 86
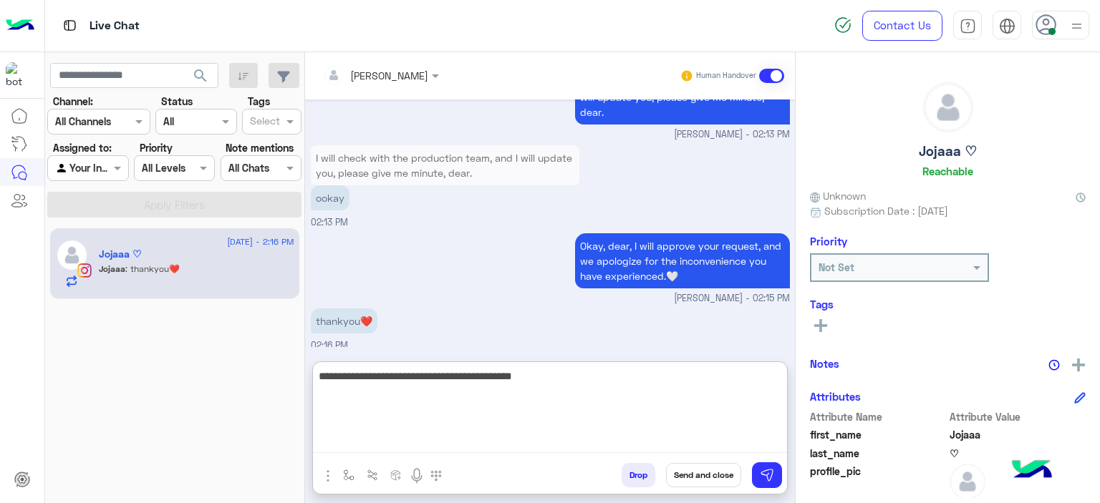
type textarea "**********"
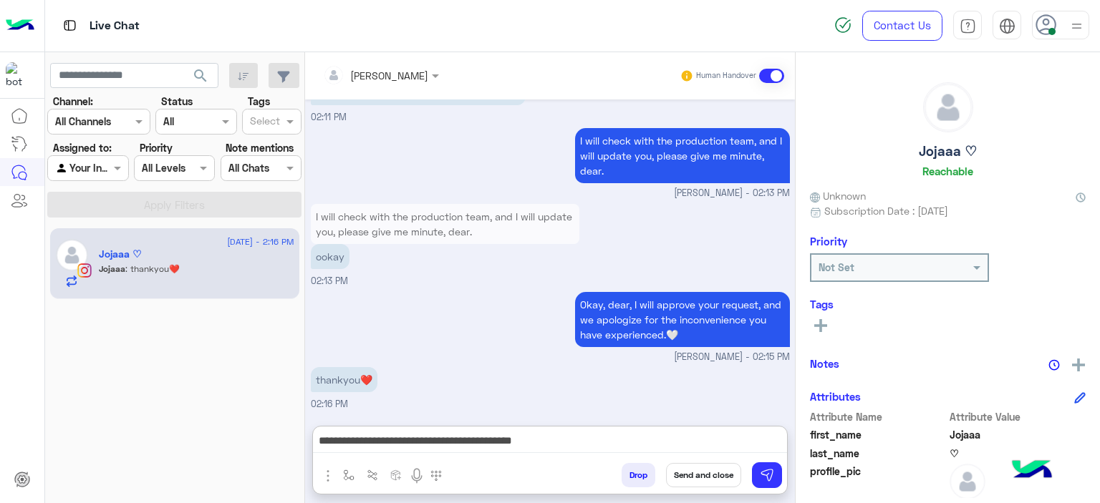
click at [816, 326] on icon at bounding box center [820, 325] width 13 height 13
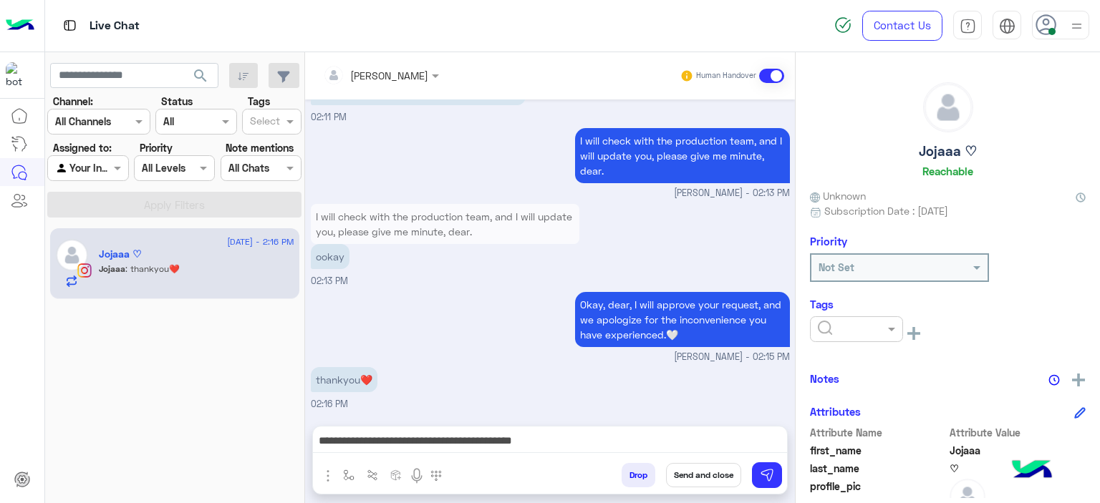
scroll to position [2995, 0]
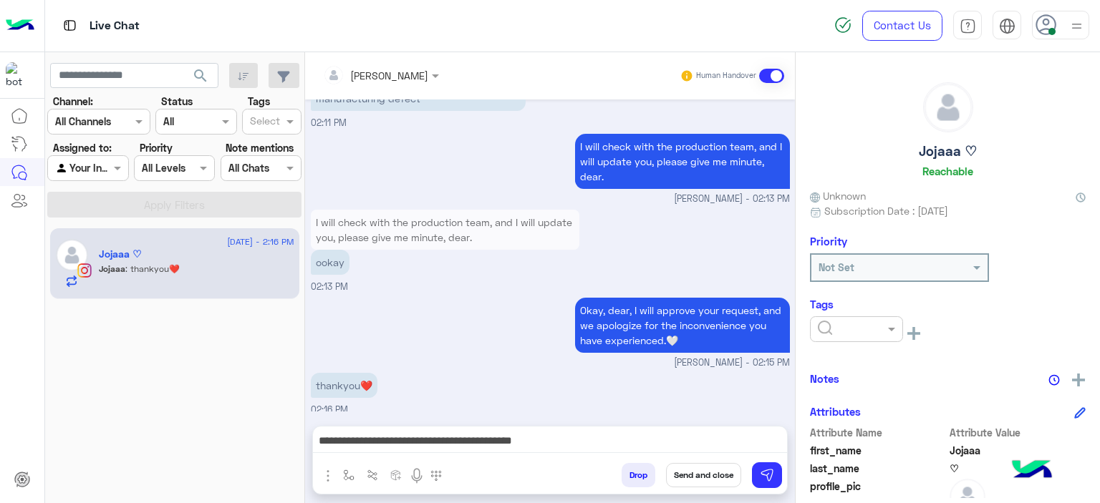
click at [863, 331] on div at bounding box center [856, 329] width 92 height 16
click at [847, 443] on span "RESOLVED" at bounding box center [841, 444] width 49 height 12
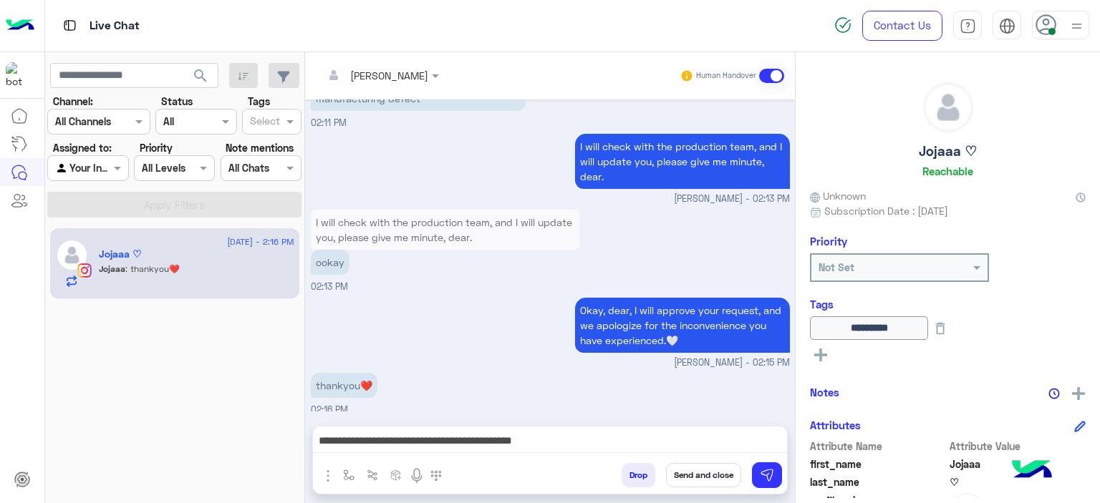
click at [713, 472] on button "Send and close" at bounding box center [703, 475] width 75 height 24
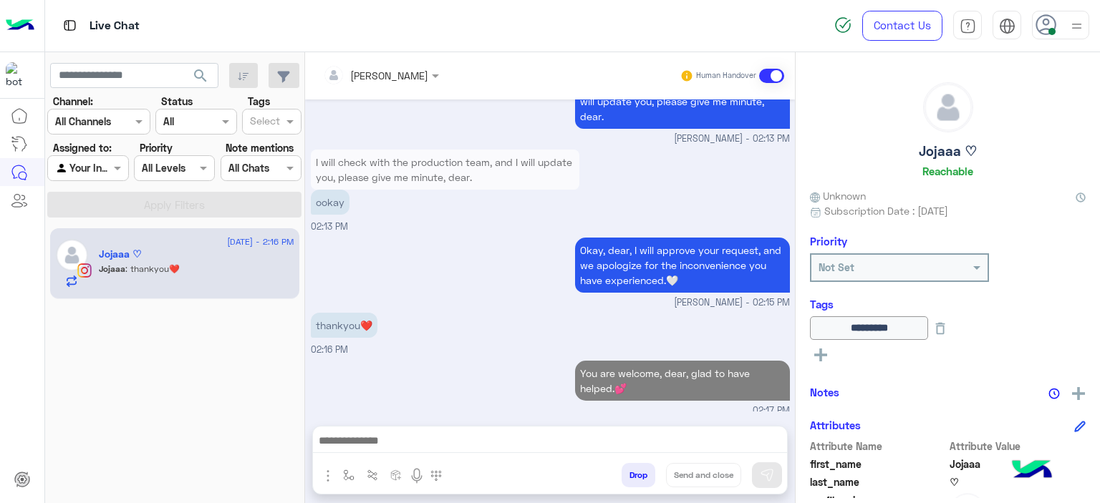
scroll to position [3081, 0]
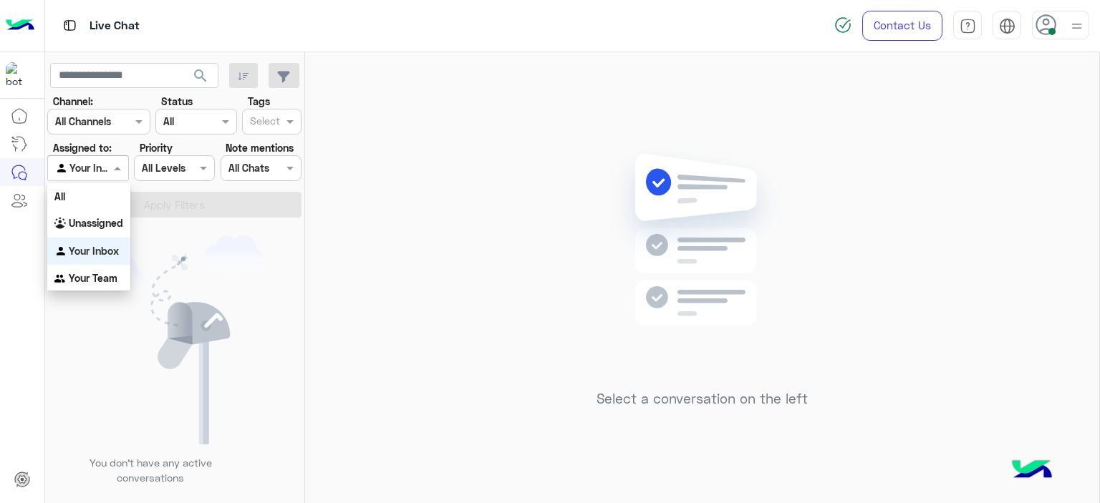
click at [110, 170] on span at bounding box center [119, 167] width 18 height 15
click at [117, 226] on b "Unassigned" at bounding box center [96, 223] width 54 height 12
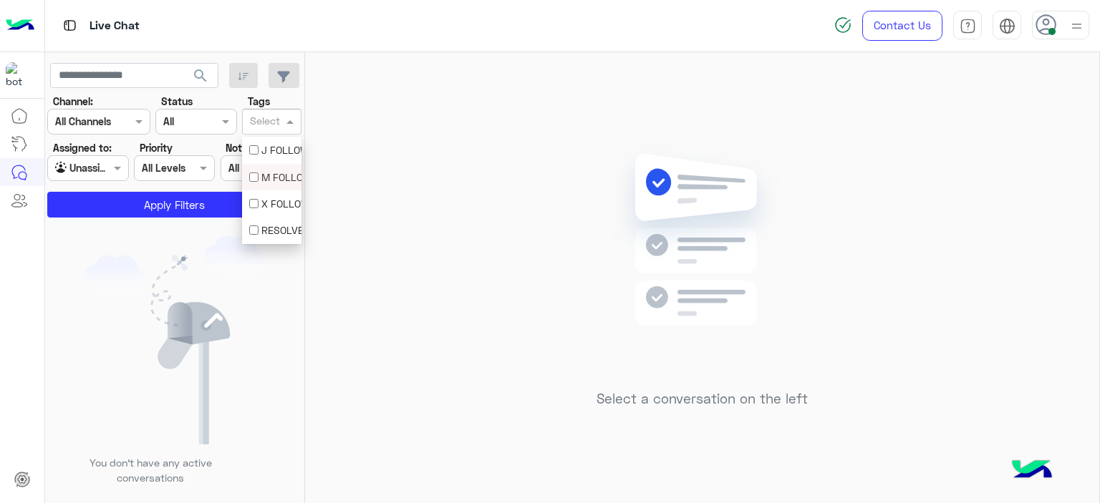
drag, startPoint x: 265, startPoint y: 116, endPoint x: 258, endPoint y: 183, distance: 66.9
click at [258, 183] on body "Live Chat Contact Us Help Center عربي English search Channel: Channel All Chann…" at bounding box center [550, 251] width 1100 height 503
click at [258, 183] on div "M FOLLOW UP" at bounding box center [271, 177] width 45 height 15
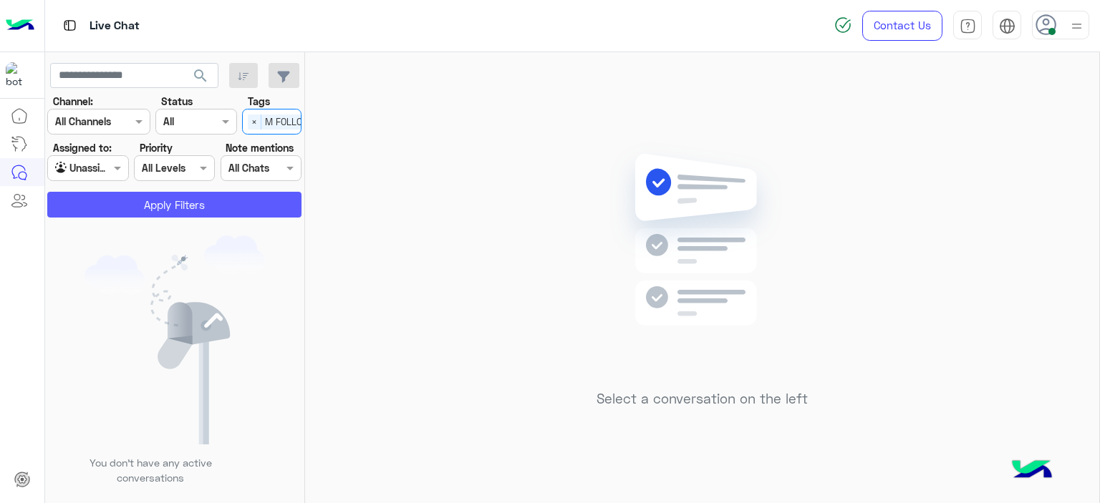
click at [218, 207] on button "Apply Filters" at bounding box center [174, 205] width 254 height 26
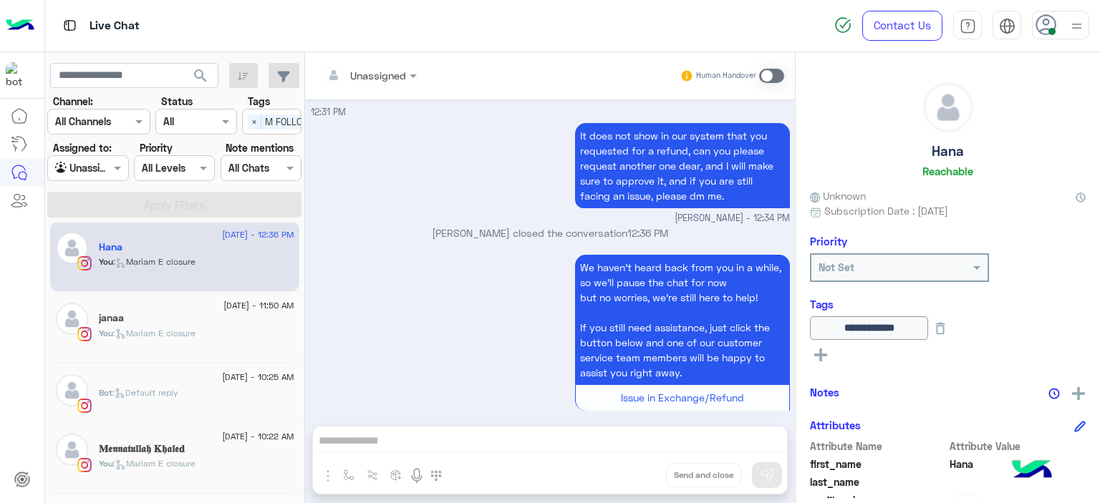
scroll to position [68, 0]
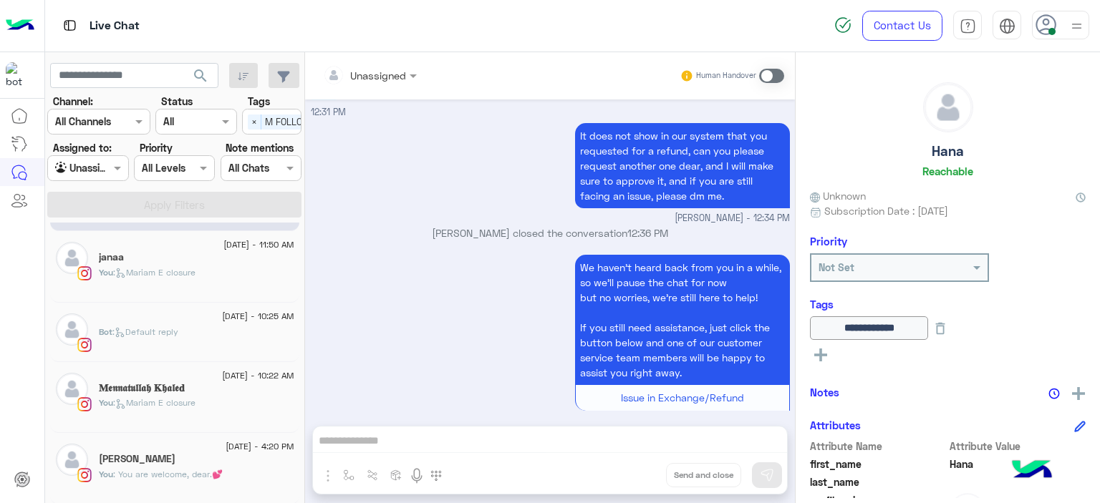
click at [183, 464] on div "[PERSON_NAME]" at bounding box center [196, 460] width 195 height 15
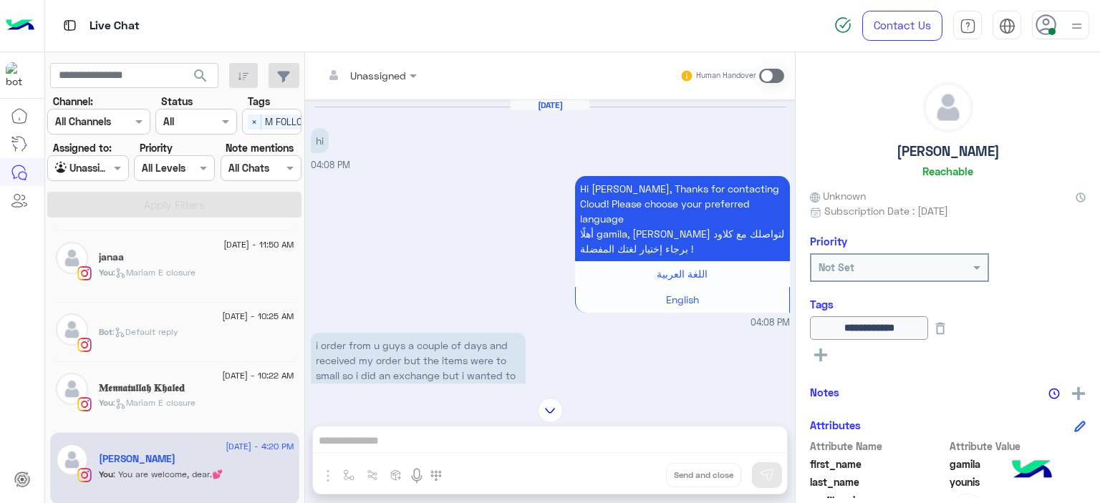
click at [338, 321] on div "Aug 25, 2025 hi 04:08 PM Hi gamila, Thanks for contacting Cloud! Please choose …" at bounding box center [550, 242] width 490 height 284
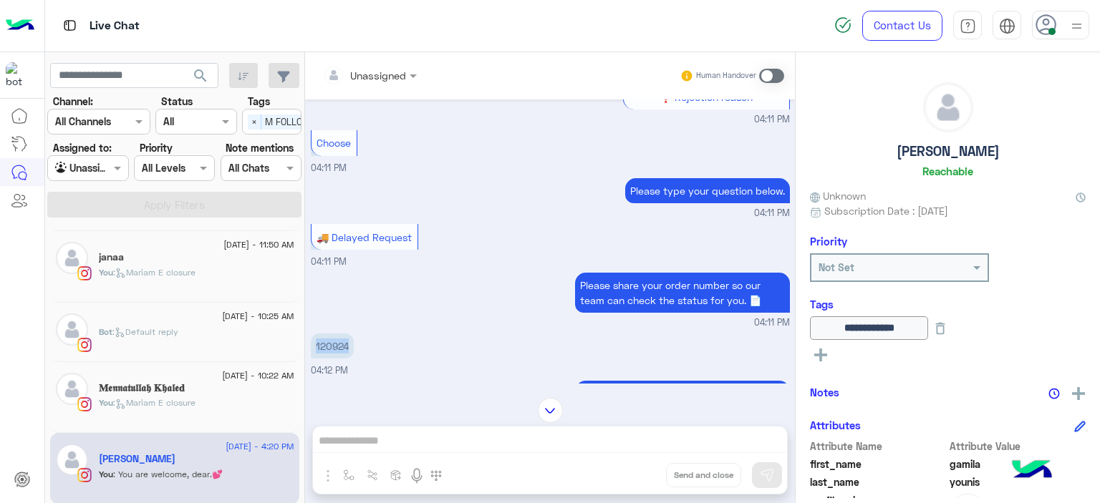
click at [338, 334] on p "120924" at bounding box center [332, 346] width 43 height 25
copy p "120924"
click at [404, 278] on div "Please share your order number so our team can check the status for you. 📄 04:1…" at bounding box center [550, 299] width 479 height 61
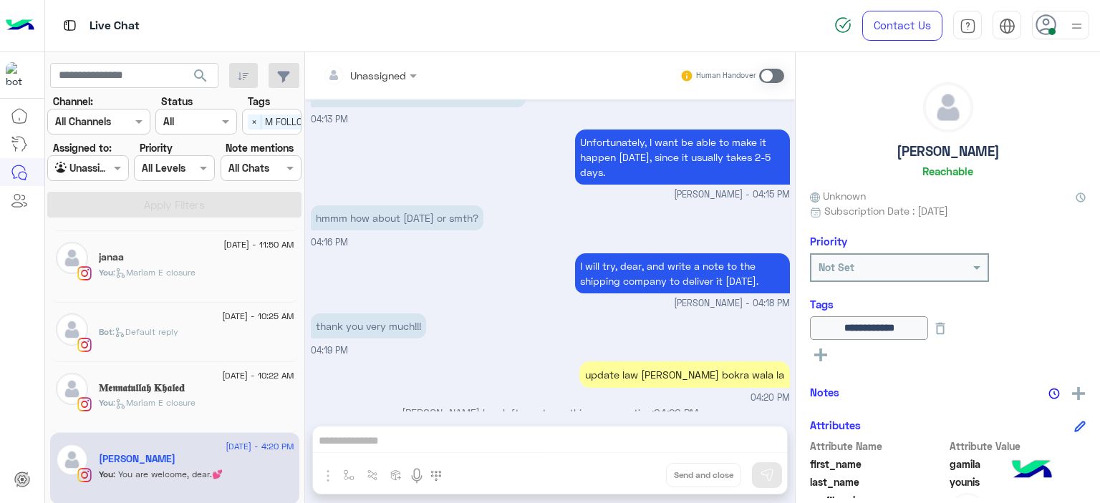
scroll to position [2264, 0]
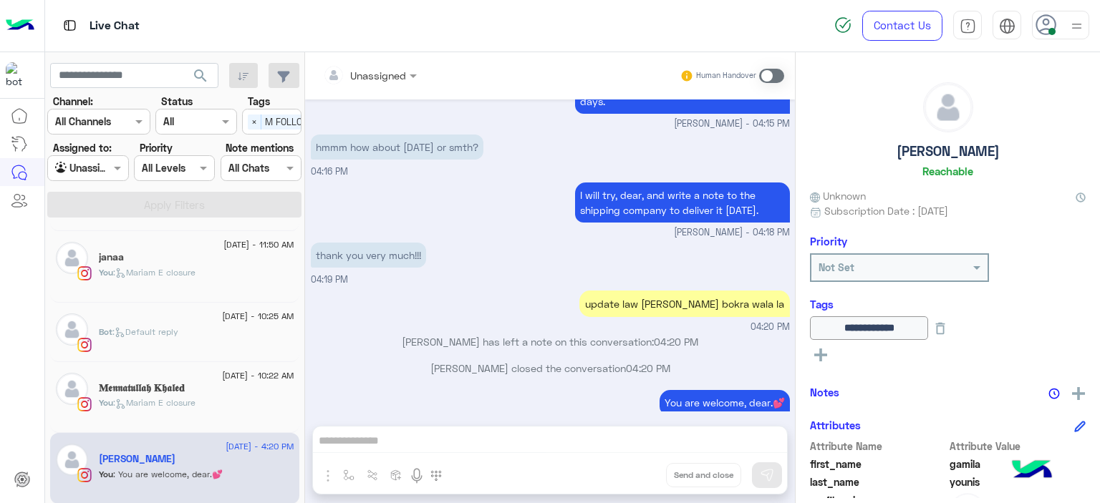
click at [373, 82] on div "Unassigned" at bounding box center [378, 75] width 56 height 15
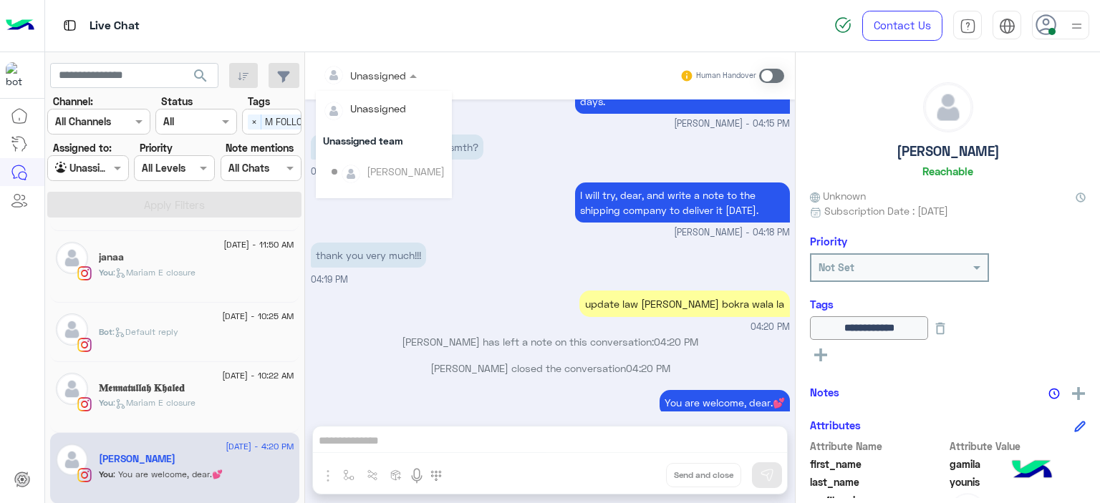
scroll to position [290, 0]
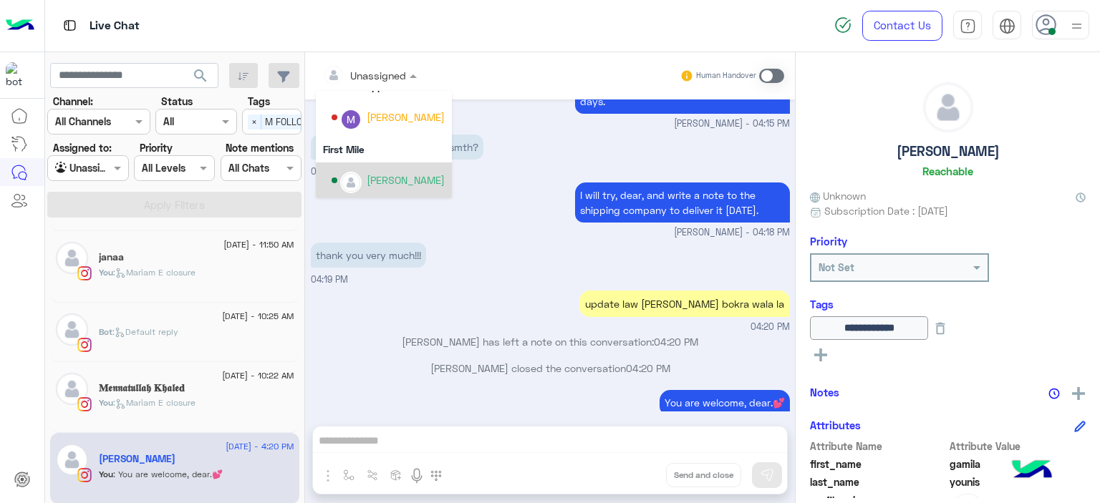
click at [399, 183] on div "[PERSON_NAME]" at bounding box center [406, 180] width 78 height 15
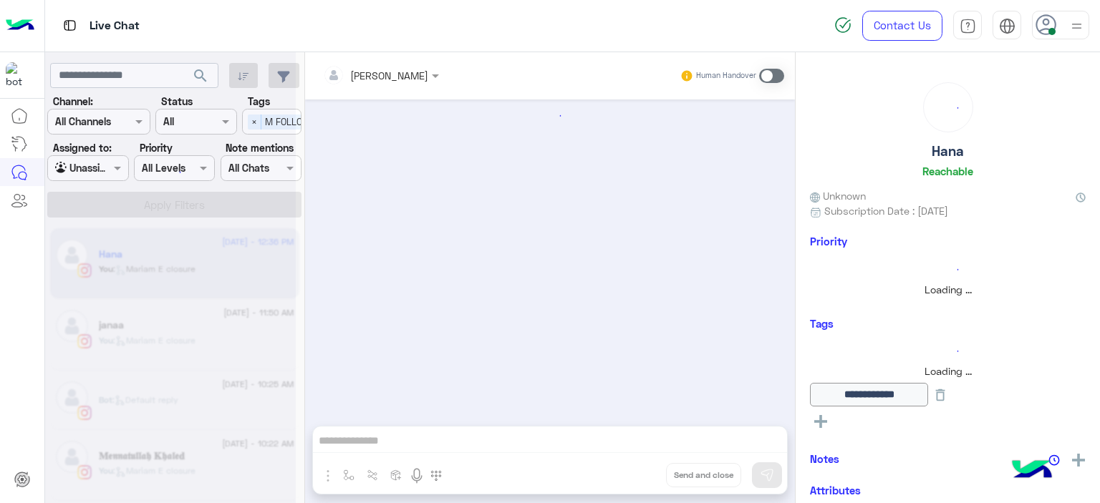
click at [118, 166] on div at bounding box center [170, 257] width 251 height 503
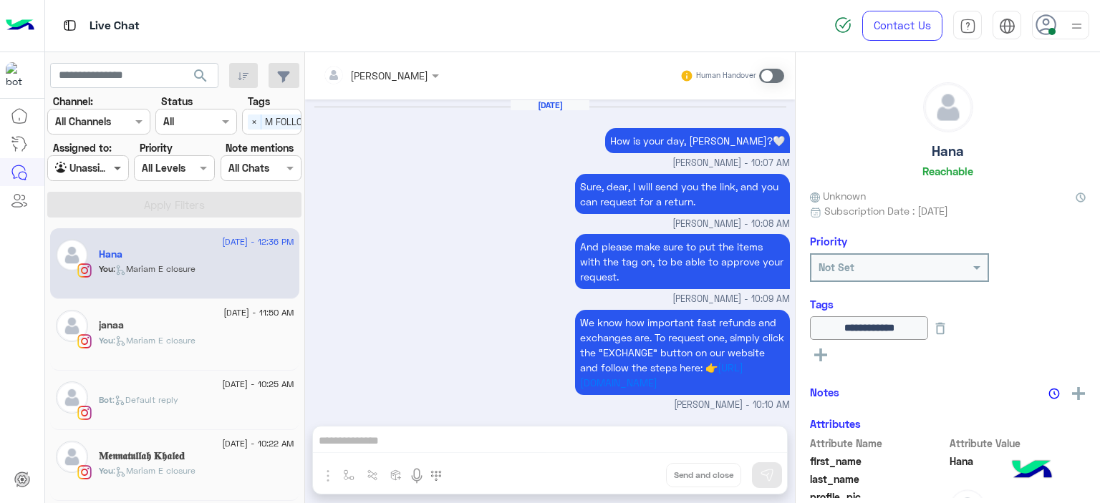
scroll to position [1263, 0]
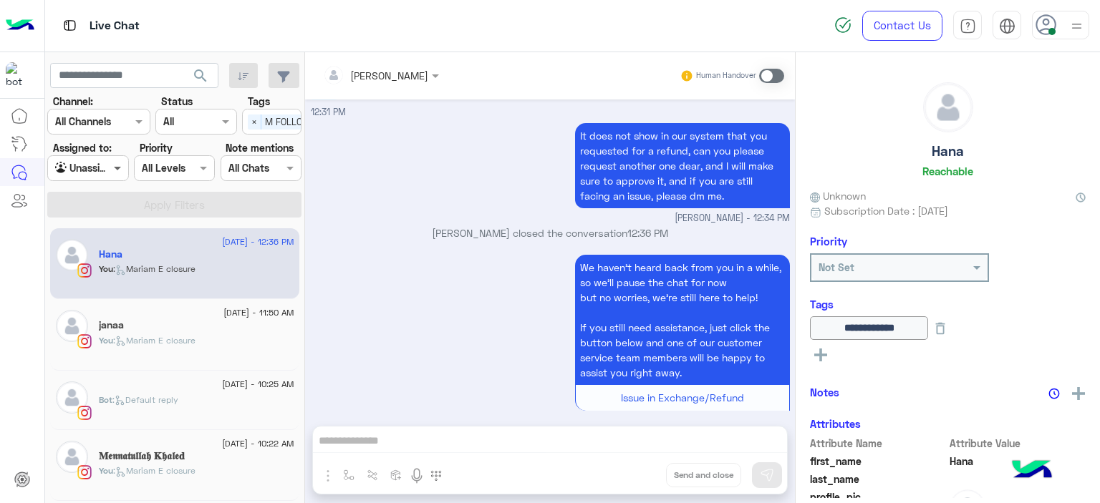
click at [117, 163] on span at bounding box center [119, 167] width 18 height 15
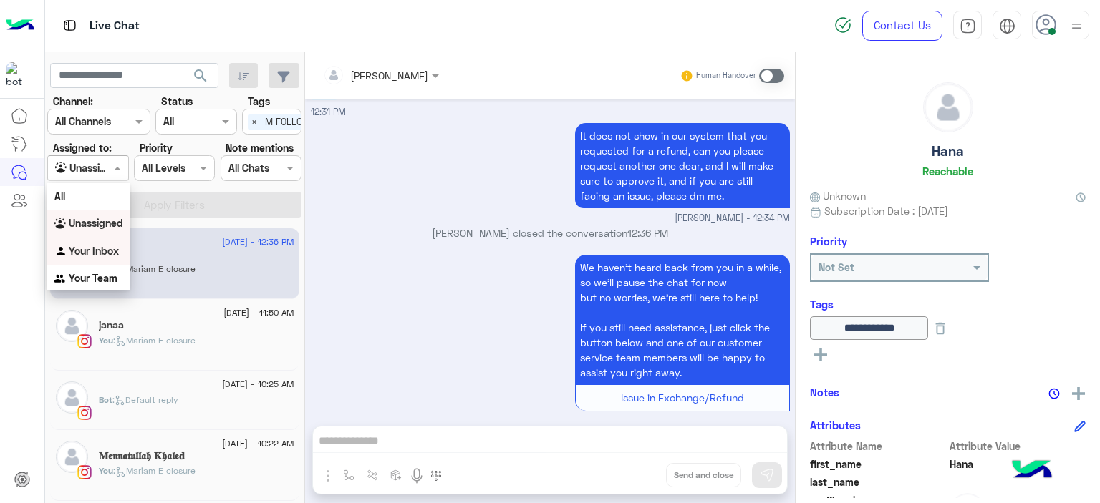
click at [106, 251] on b "Your Inbox" at bounding box center [94, 251] width 50 height 12
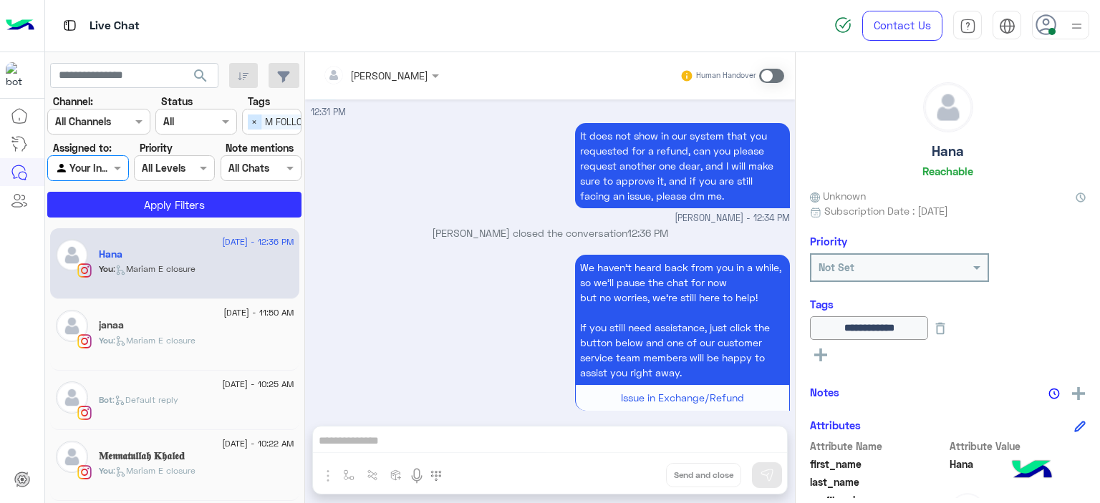
click at [251, 120] on span "×" at bounding box center [255, 122] width 14 height 15
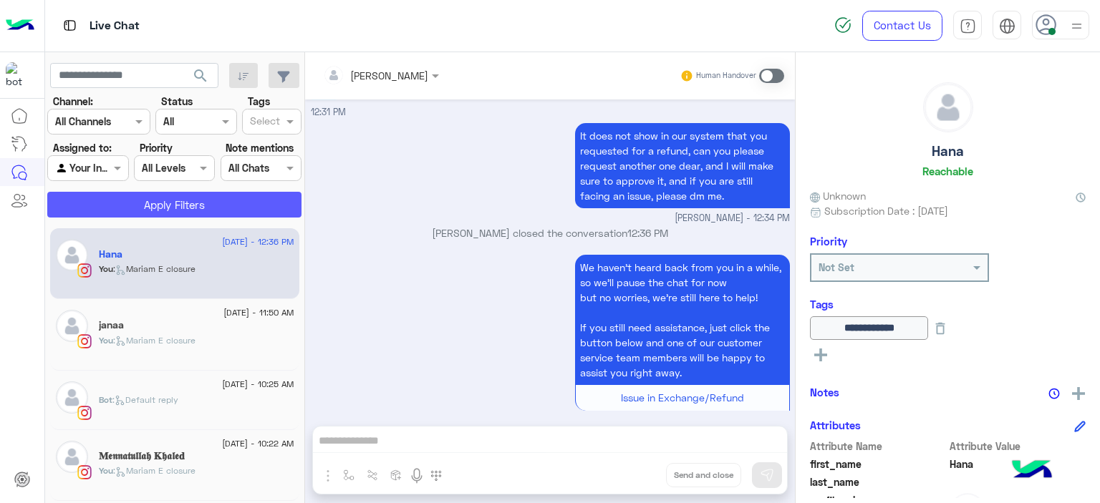
click at [248, 200] on button "Apply Filters" at bounding box center [174, 205] width 254 height 26
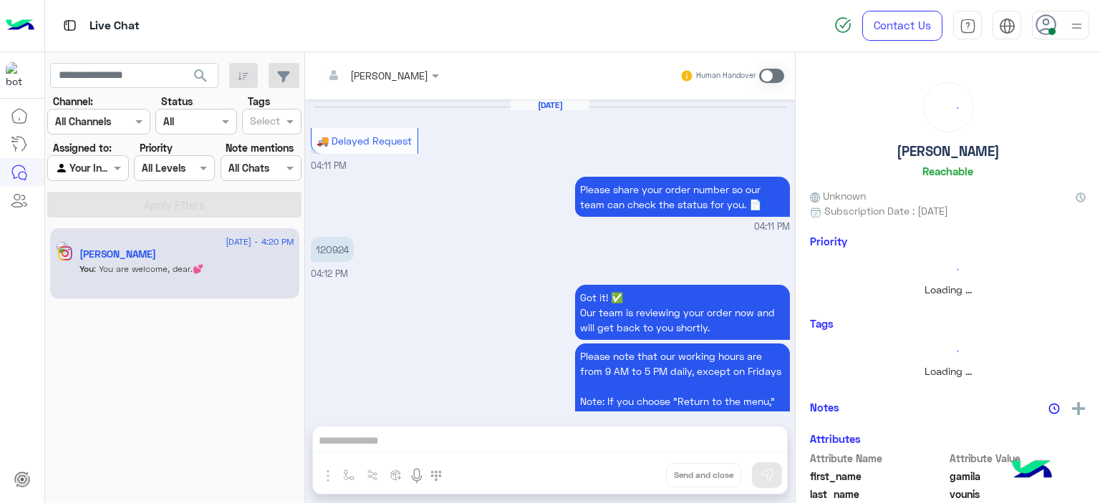
scroll to position [901, 0]
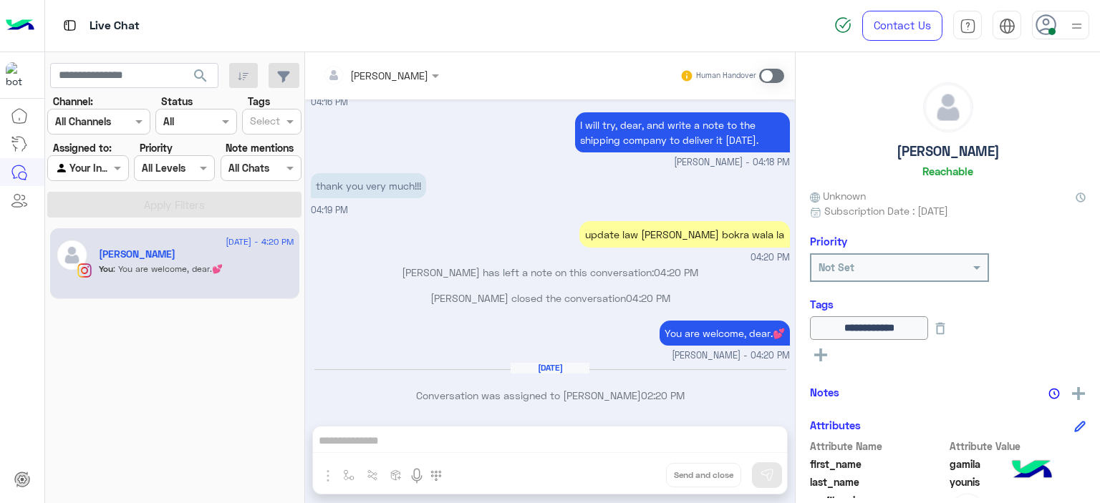
click at [765, 75] on span at bounding box center [771, 76] width 25 height 14
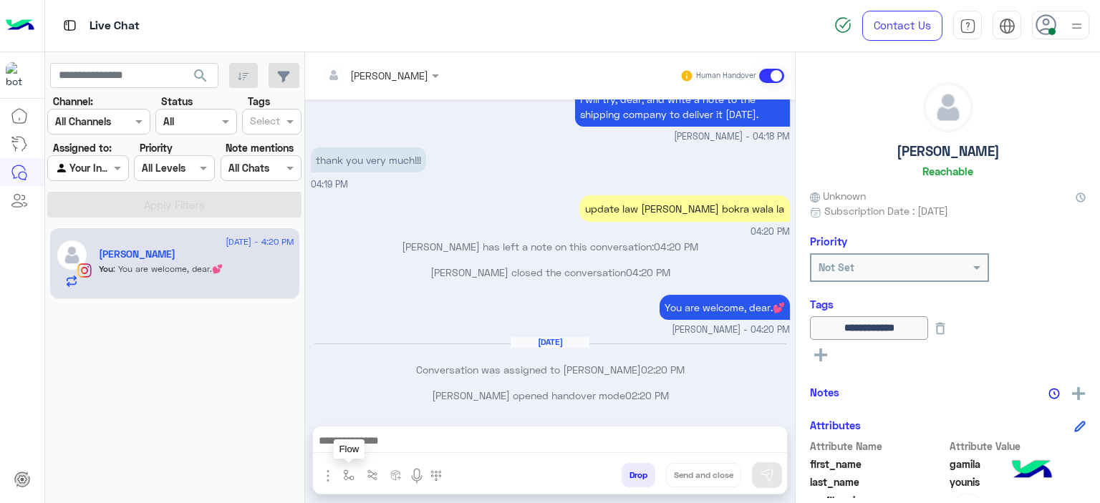
drag, startPoint x: 346, startPoint y: 476, endPoint x: 355, endPoint y: 467, distance: 12.7
click at [346, 475] on img "button" at bounding box center [348, 475] width 11 height 11
click at [372, 449] on input "text" at bounding box center [374, 444] width 59 height 16
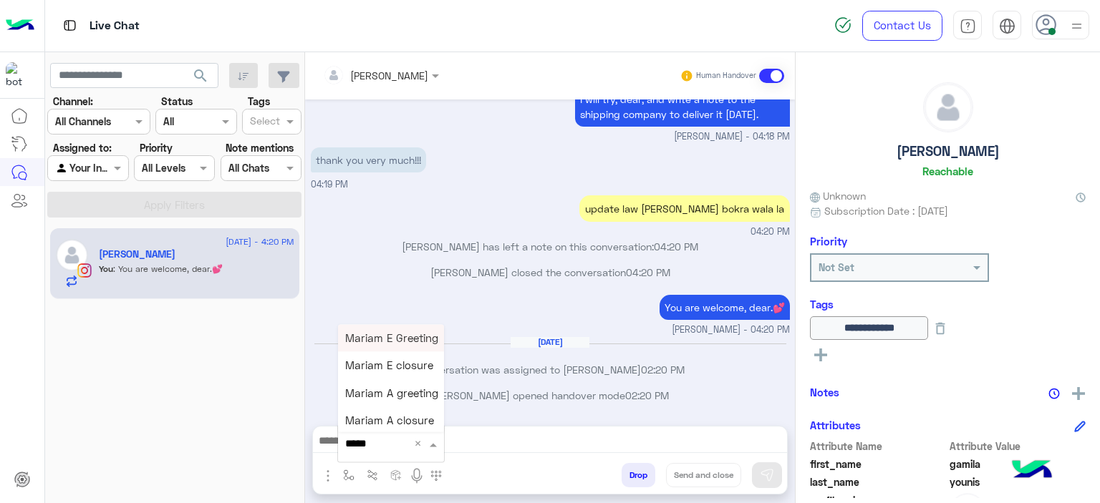
type input "******"
click at [392, 332] on span "Mariam E Greeting" at bounding box center [391, 337] width 93 height 13
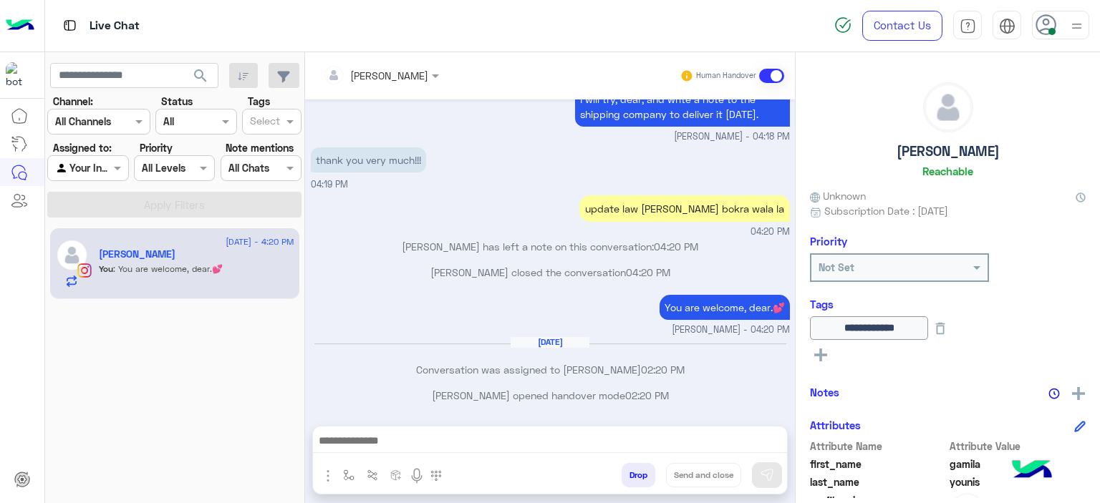
type textarea "**********"
click at [769, 469] on img at bounding box center [767, 475] width 14 height 14
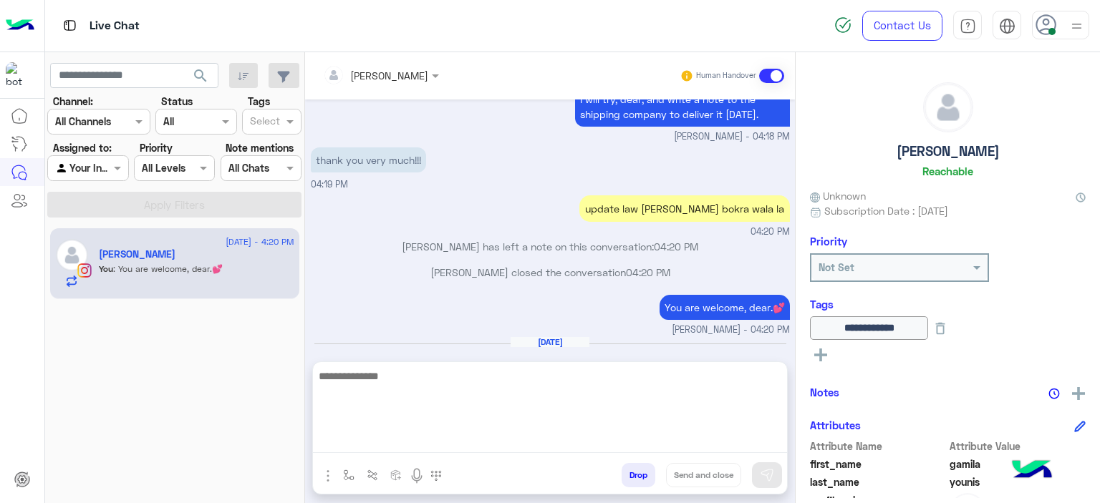
click at [607, 444] on textarea at bounding box center [550, 410] width 474 height 86
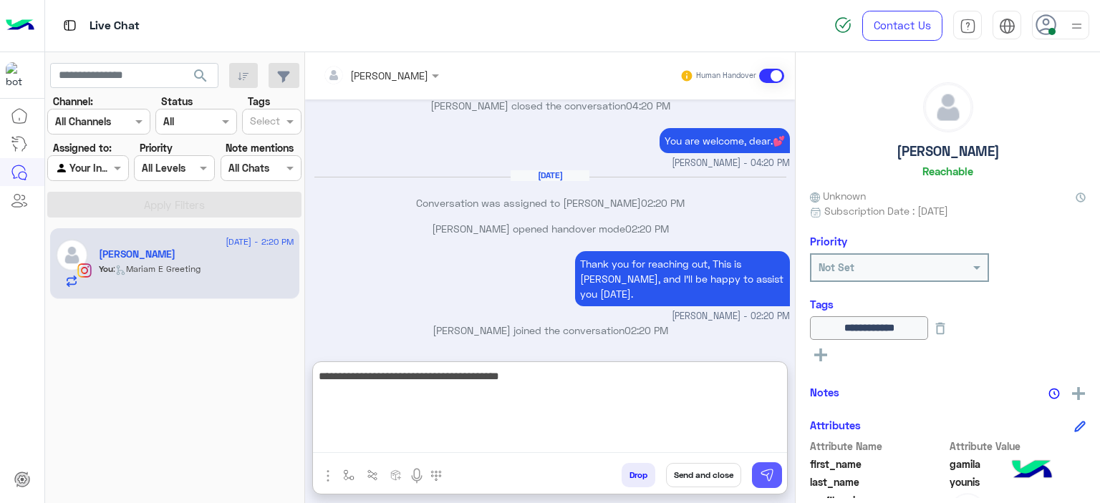
type textarea "**********"
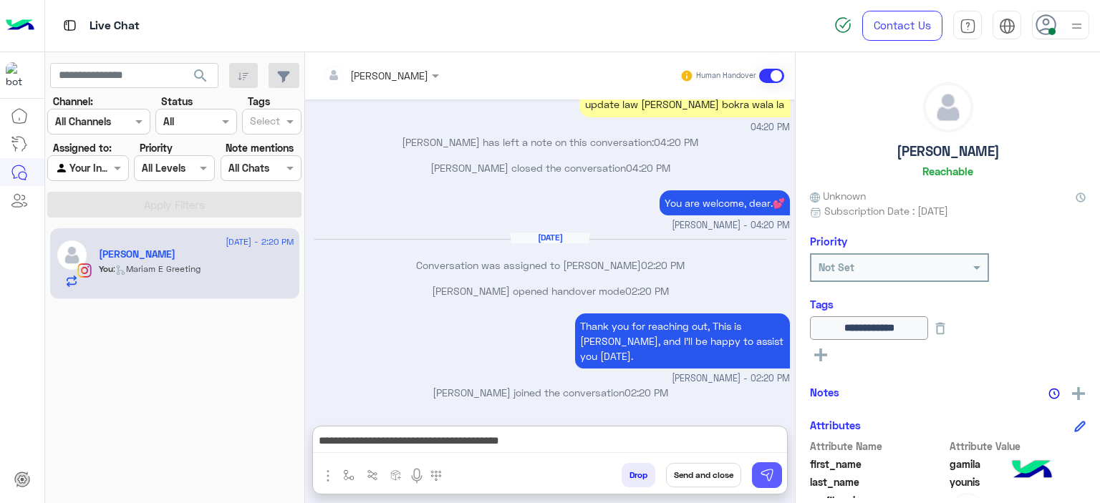
click at [768, 475] on img at bounding box center [767, 475] width 14 height 14
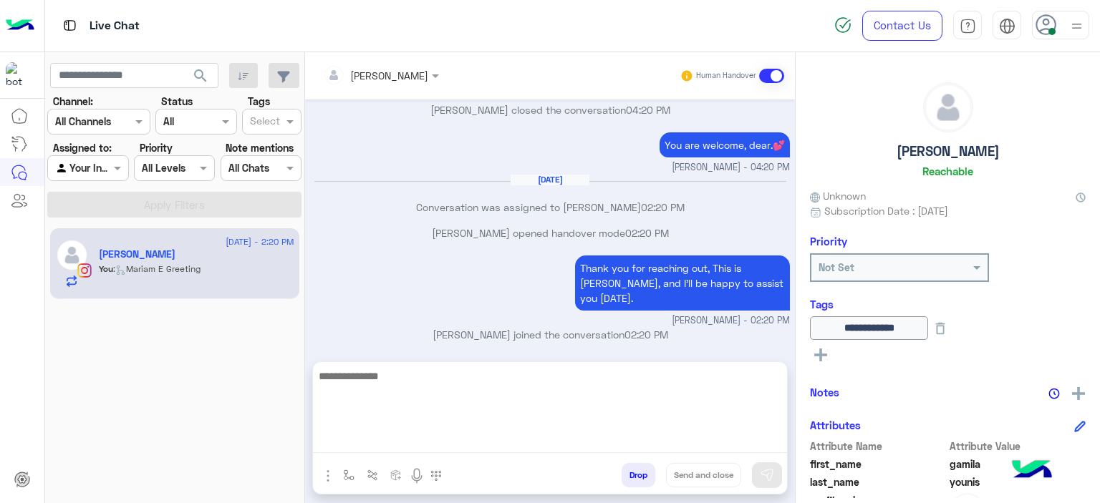
click at [522, 446] on textarea at bounding box center [550, 410] width 474 height 86
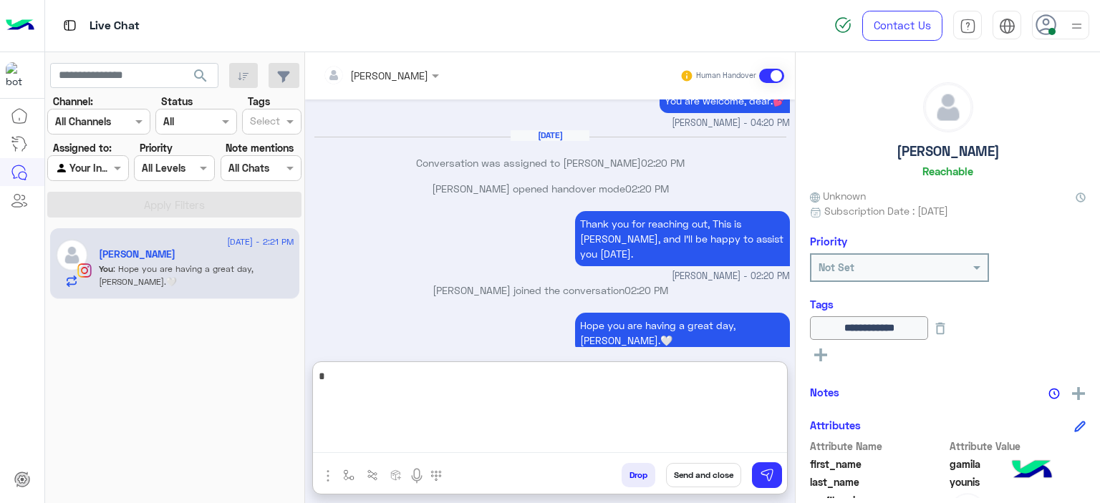
scroll to position [1154, 0]
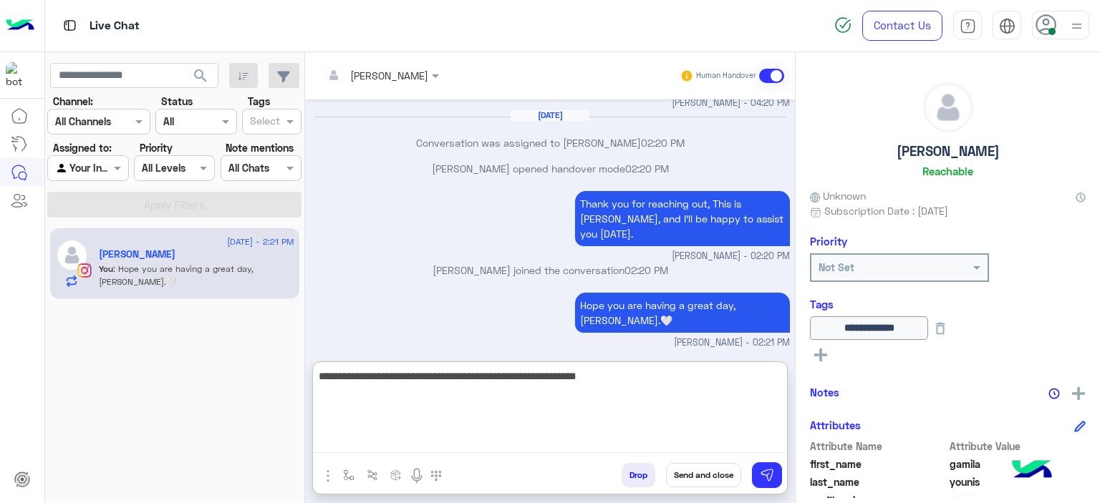
click at [510, 376] on textarea "**********" at bounding box center [550, 410] width 474 height 86
click at [510, 377] on textarea "**********" at bounding box center [550, 410] width 474 height 86
click at [513, 377] on textarea "**********" at bounding box center [550, 410] width 474 height 86
type textarea "**********"
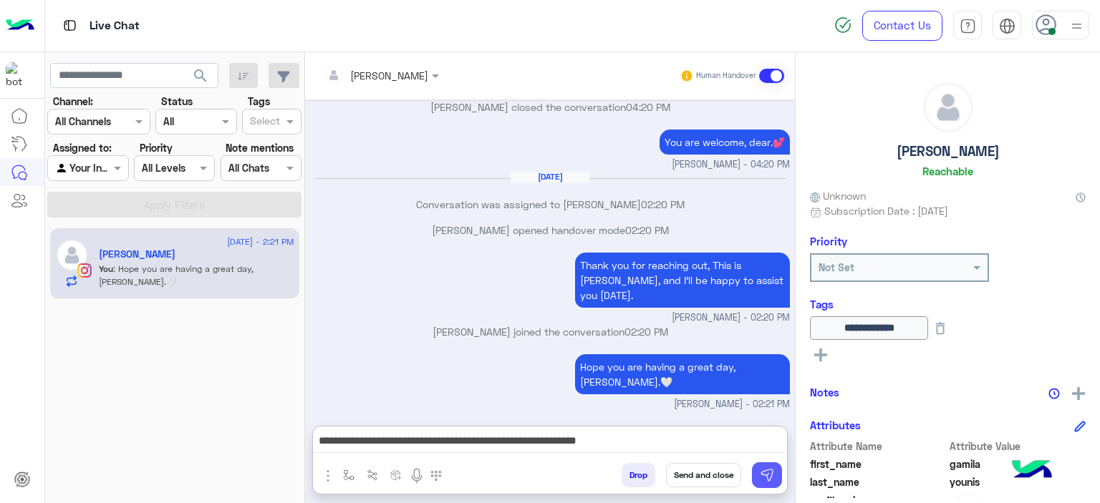
click at [770, 473] on img at bounding box center [767, 475] width 14 height 14
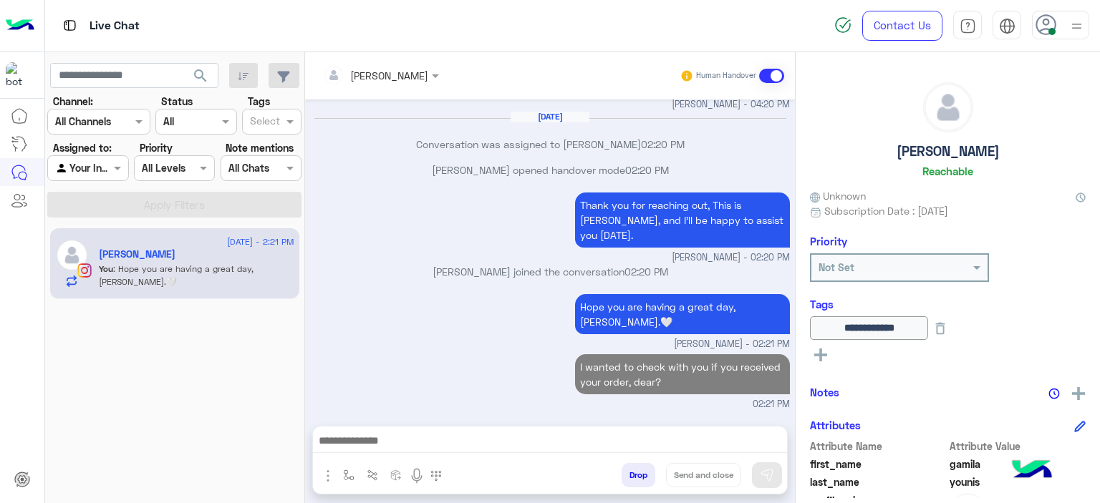
scroll to position [1150, 0]
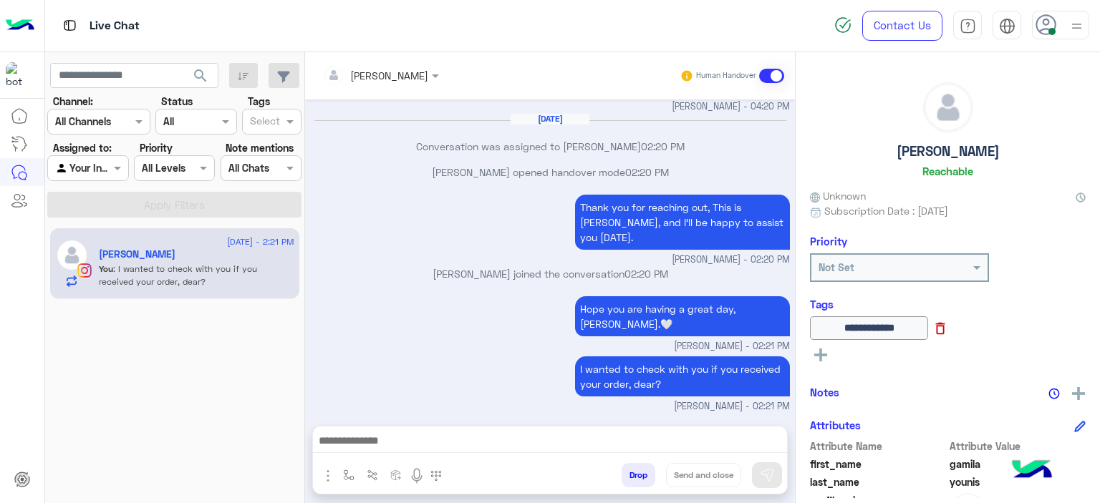
click at [948, 324] on icon at bounding box center [940, 329] width 16 height 16
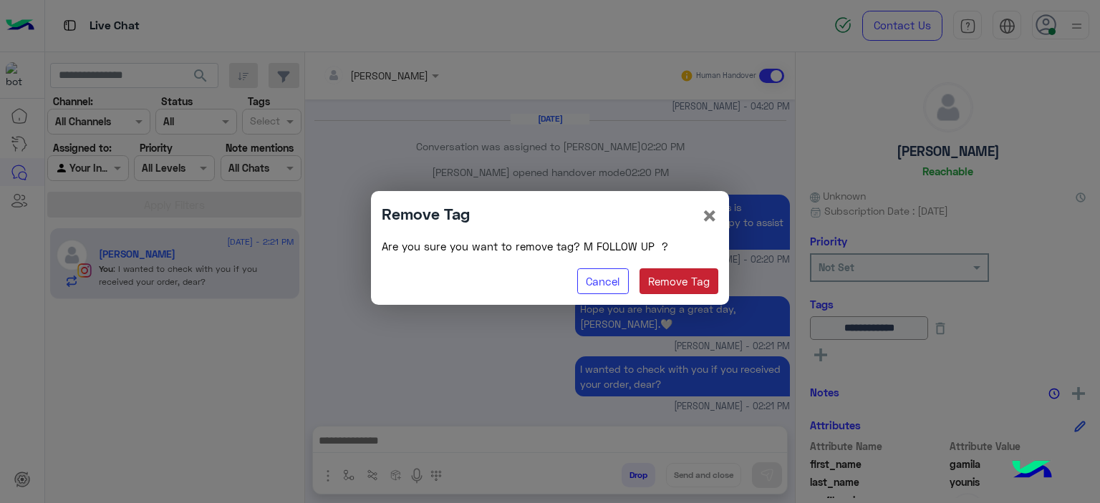
click at [707, 291] on button "Remove Tag" at bounding box center [678, 281] width 79 height 26
click at [710, 281] on button "Remove Tag" at bounding box center [678, 281] width 79 height 26
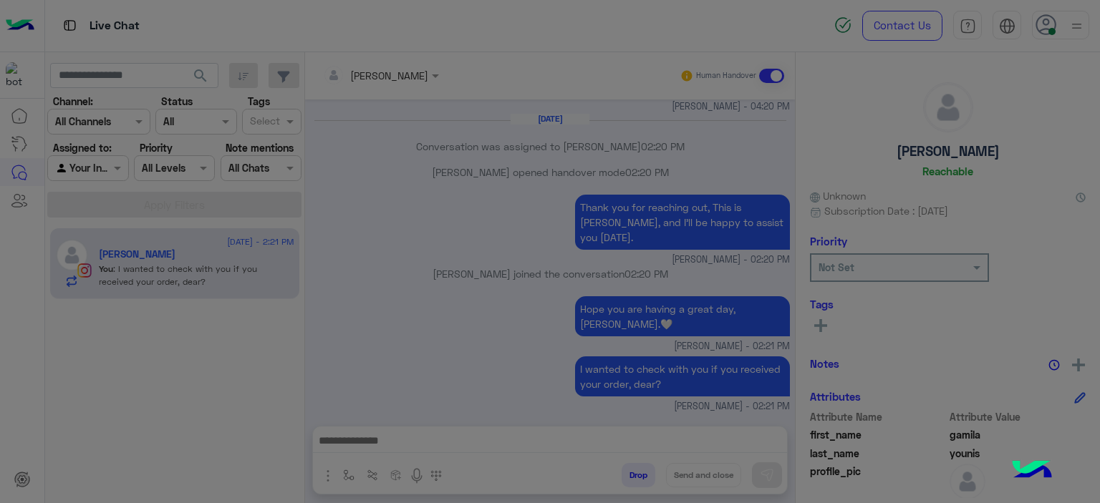
click at [707, 283] on modal-container "Remove Tag × Are you sure you want to remove tag? M FOLLOW UP ? Cancel Remove T…" at bounding box center [550, 251] width 1100 height 503
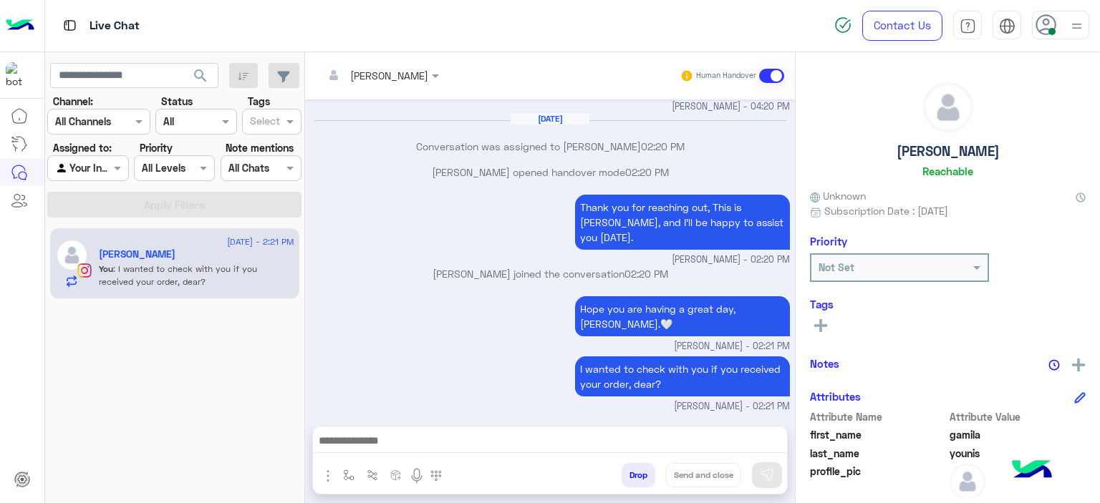
click at [819, 324] on rect at bounding box center [820, 325] width 3 height 13
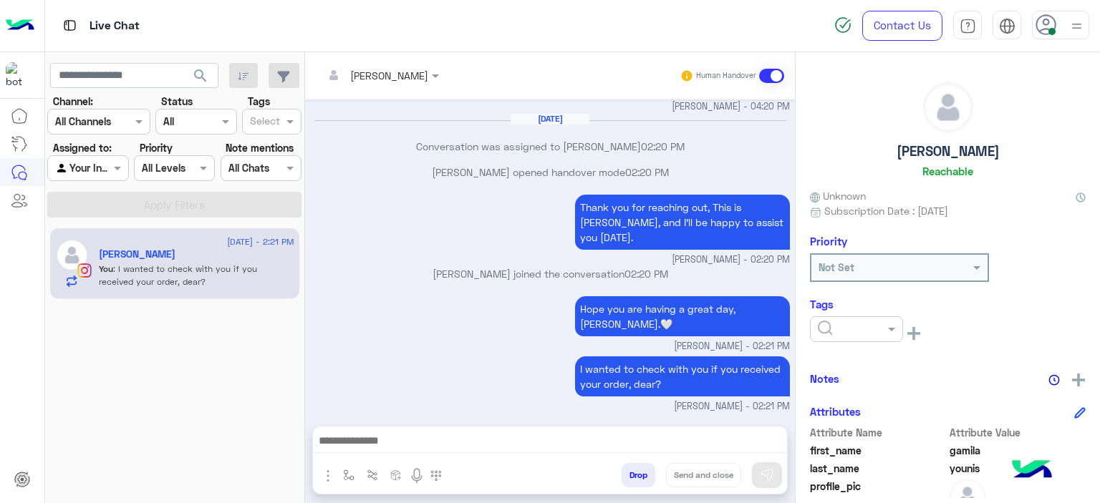
click at [833, 325] on input "text" at bounding box center [840, 329] width 44 height 15
click at [834, 441] on span "RESOLVED" at bounding box center [841, 444] width 49 height 12
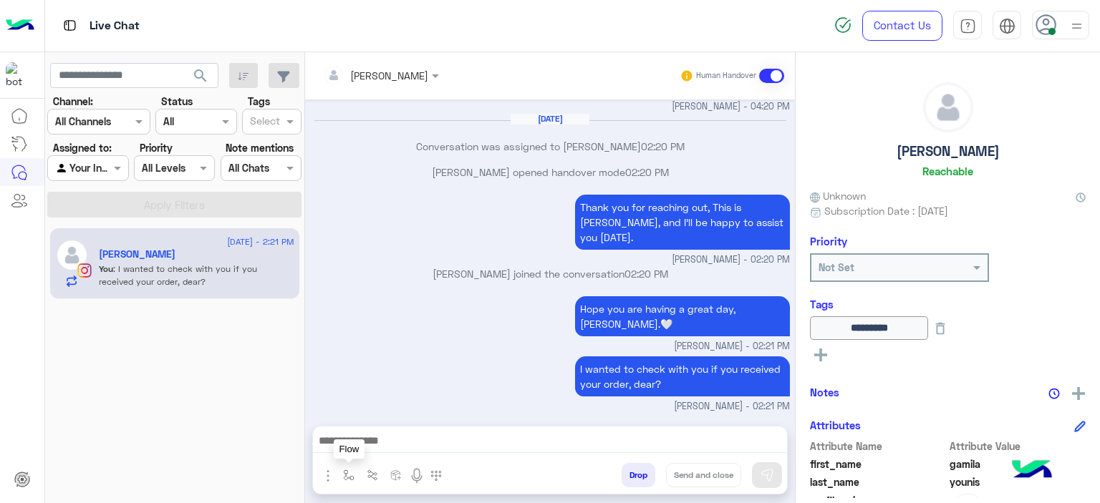
drag, startPoint x: 341, startPoint y: 472, endPoint x: 367, endPoint y: 470, distance: 25.1
click at [343, 472] on img "button" at bounding box center [348, 475] width 11 height 11
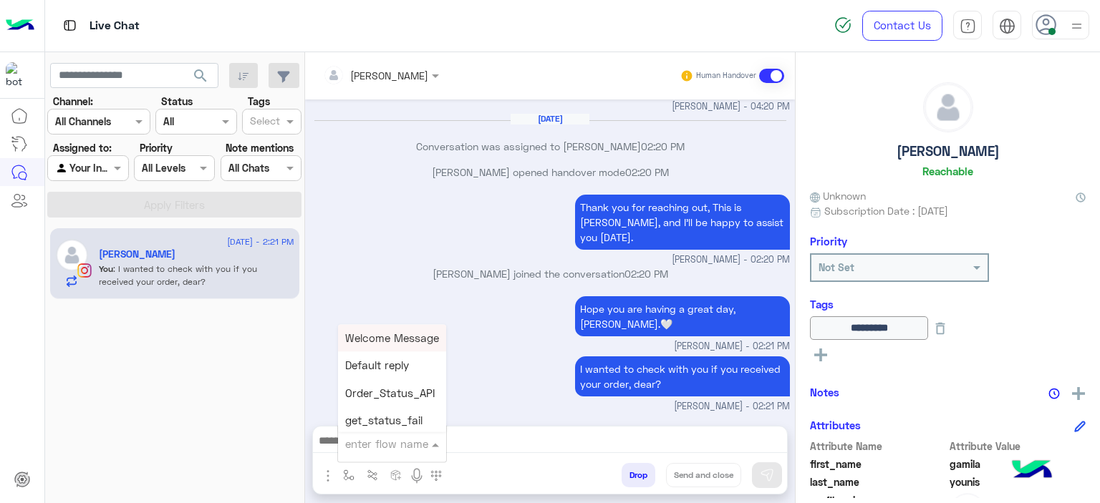
click at [379, 453] on div "enter flow name" at bounding box center [392, 444] width 108 height 26
type input "******"
click at [392, 369] on span "Mariam E closure" at bounding box center [389, 365] width 88 height 13
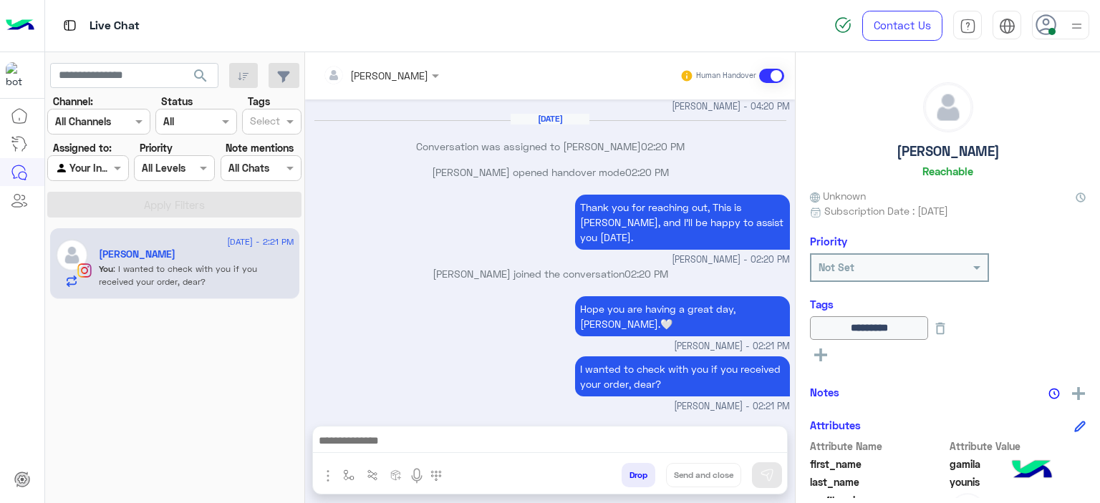
type textarea "**********"
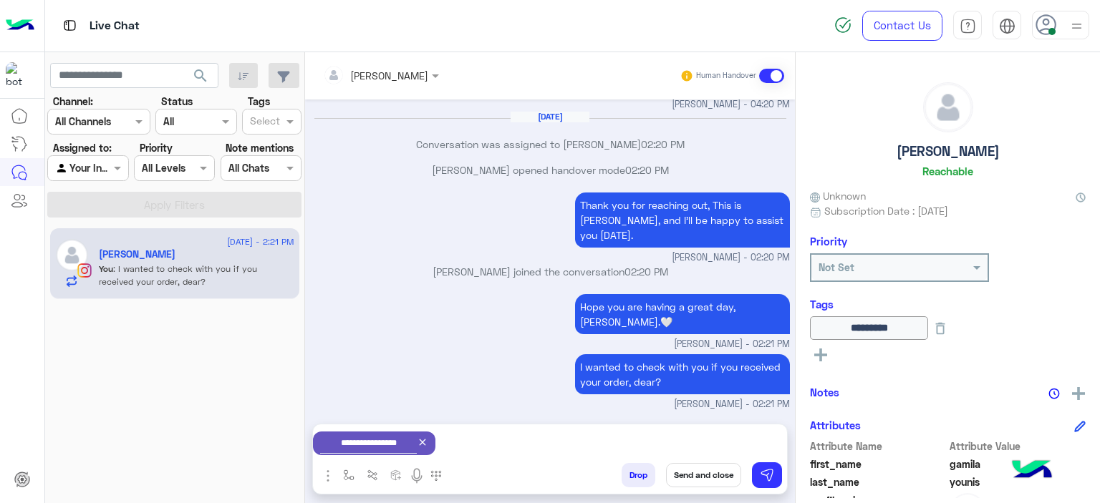
click at [704, 476] on button "Send and close" at bounding box center [703, 475] width 75 height 24
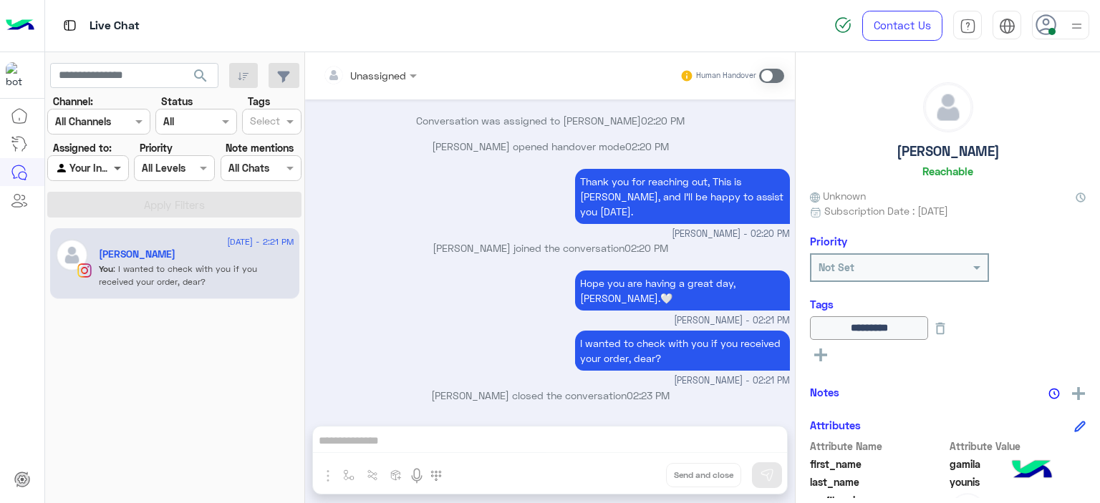
scroll to position [1353, 0]
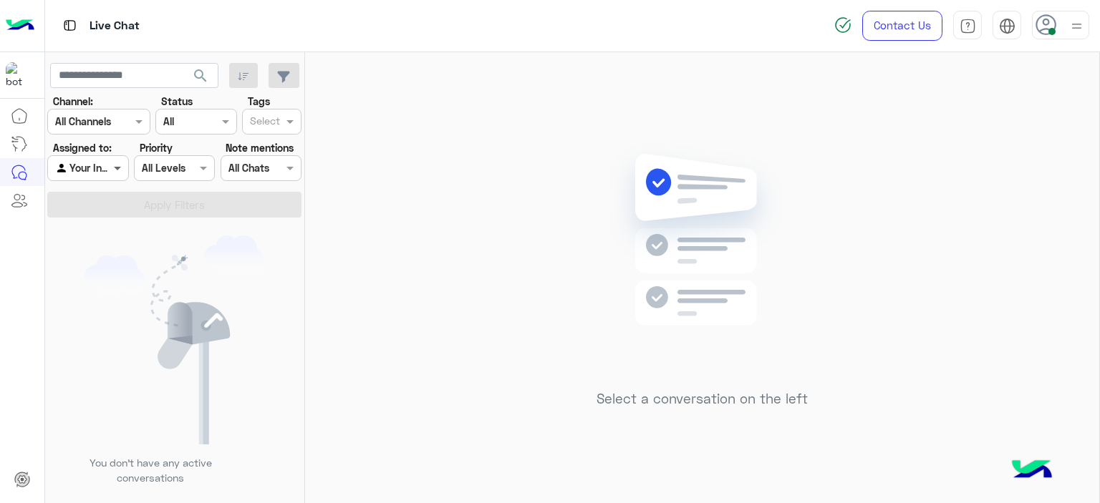
click at [120, 169] on span at bounding box center [119, 167] width 18 height 15
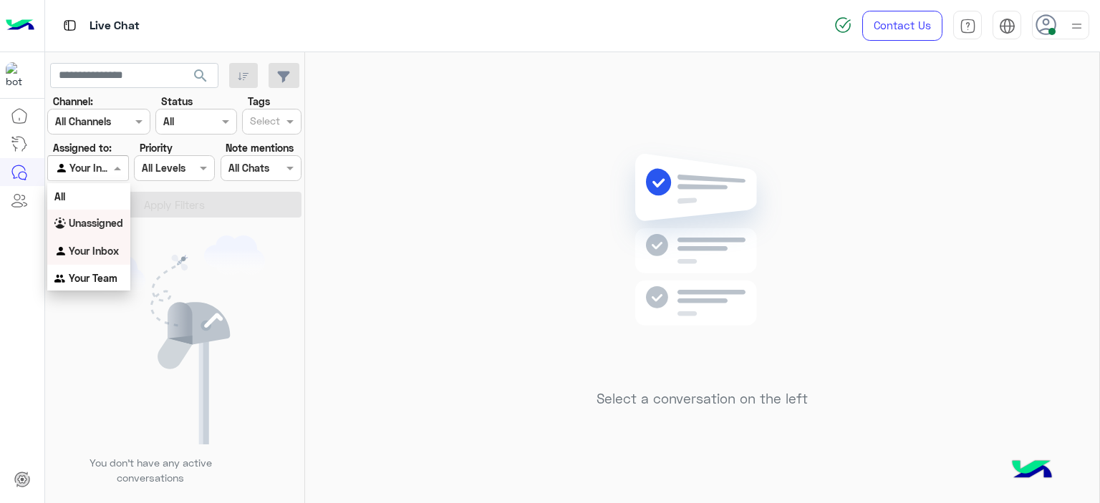
click at [115, 221] on b "Unassigned" at bounding box center [96, 223] width 54 height 12
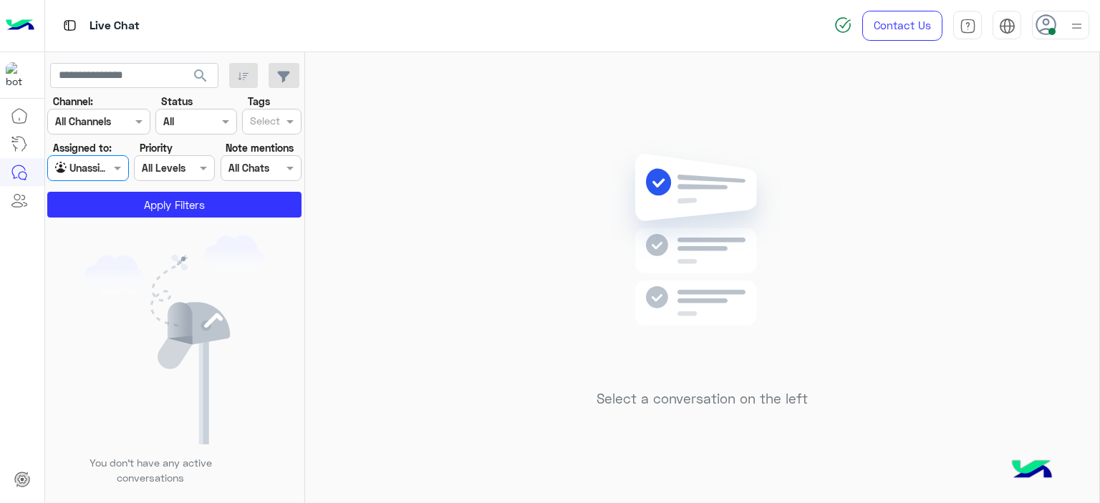
click at [260, 129] on input "text" at bounding box center [265, 122] width 30 height 15
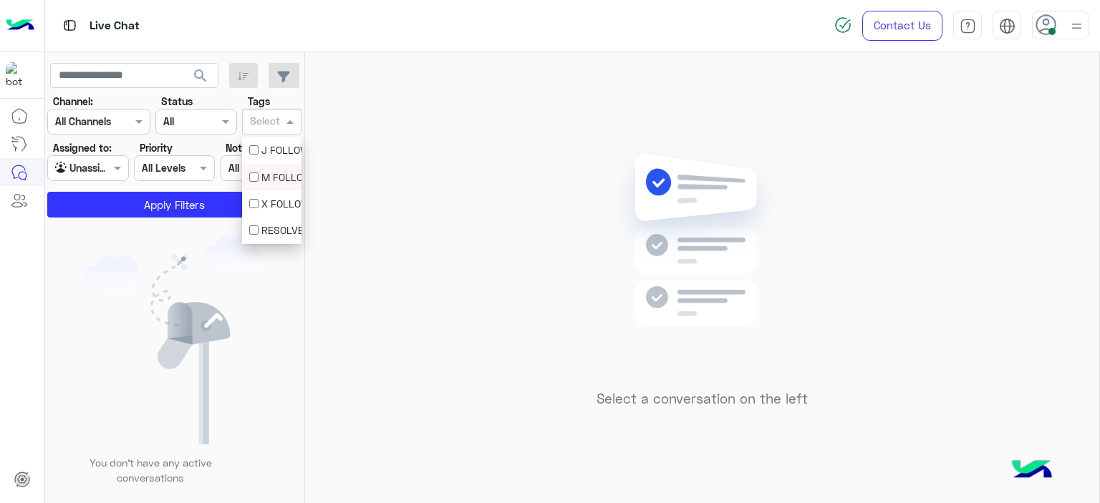
click at [266, 173] on div "M FOLLOW UP" at bounding box center [271, 177] width 45 height 15
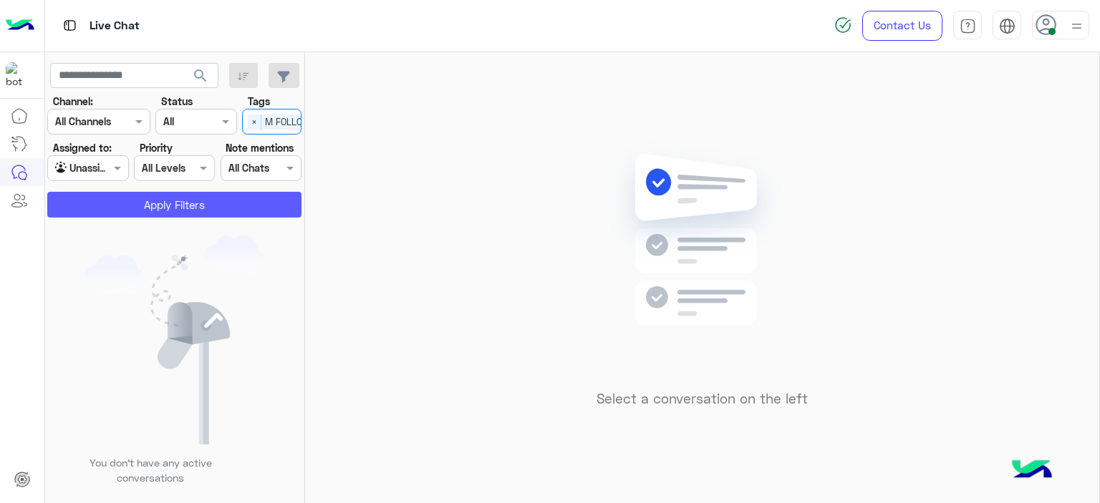
click at [256, 201] on button "Apply Filters" at bounding box center [174, 205] width 254 height 26
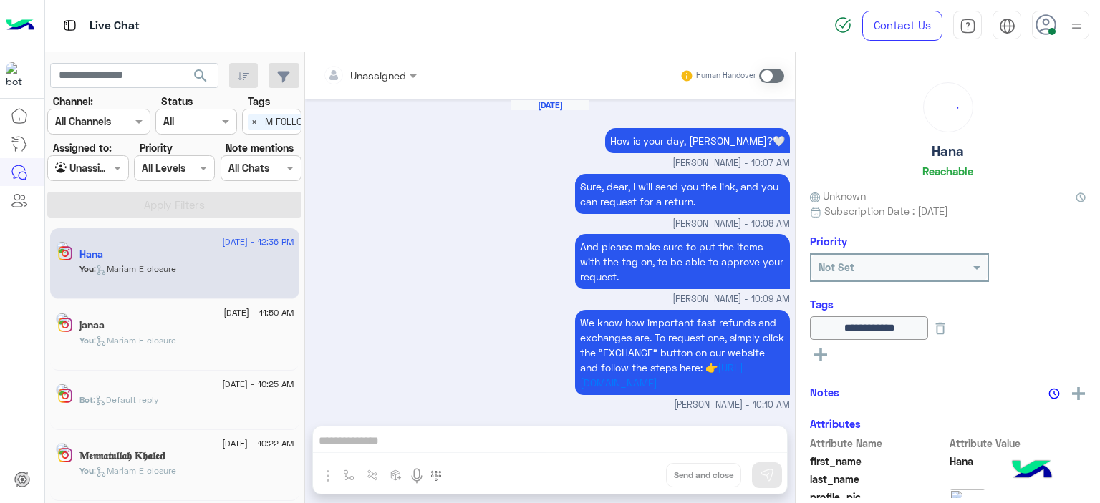
scroll to position [1263, 0]
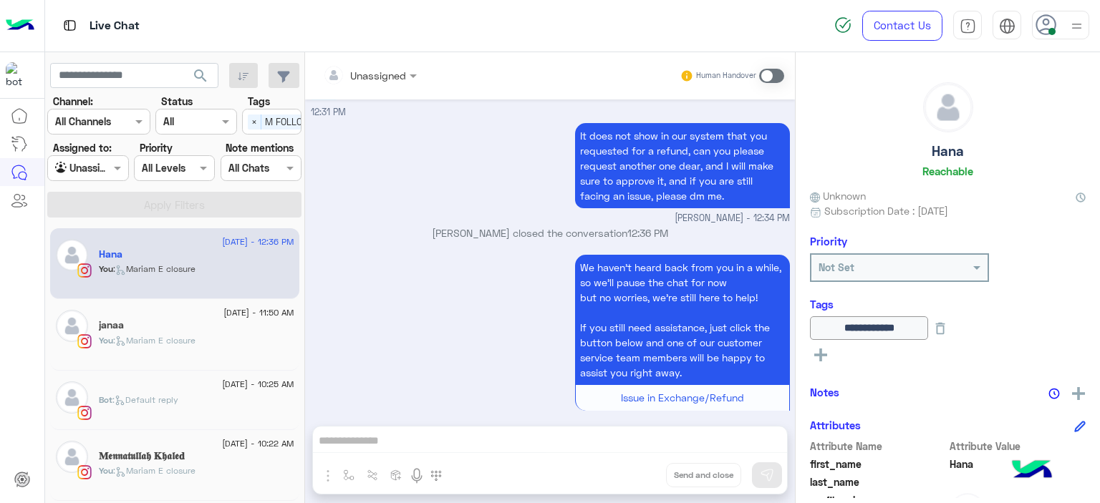
click at [180, 457] on h5 "𝐌𝖊𝖓𝖓𝖆𝖙𝖚𝖑𝖑𝖆𝖍 𝐊𝖍𝖆𝖑𝖊𝐝" at bounding box center [142, 456] width 86 height 12
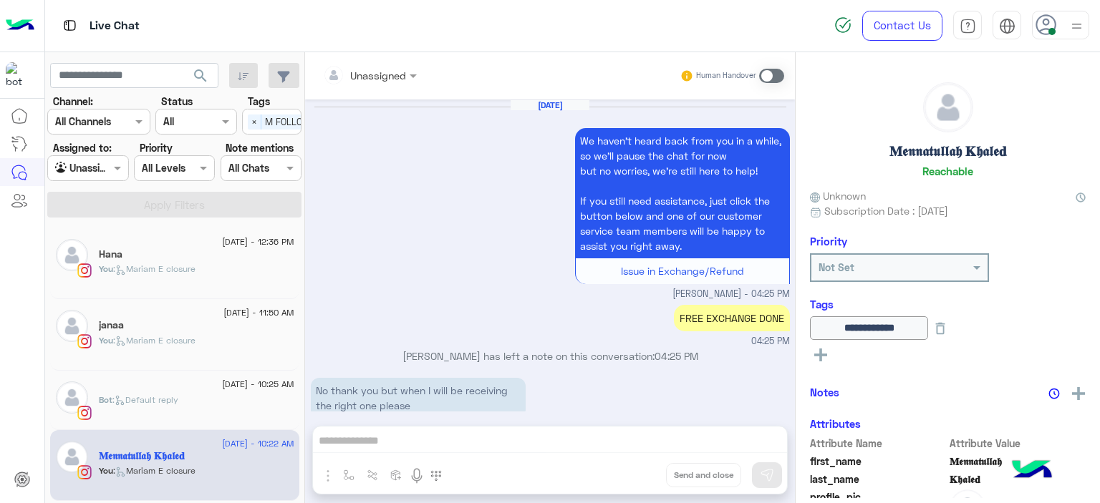
scroll to position [1145, 0]
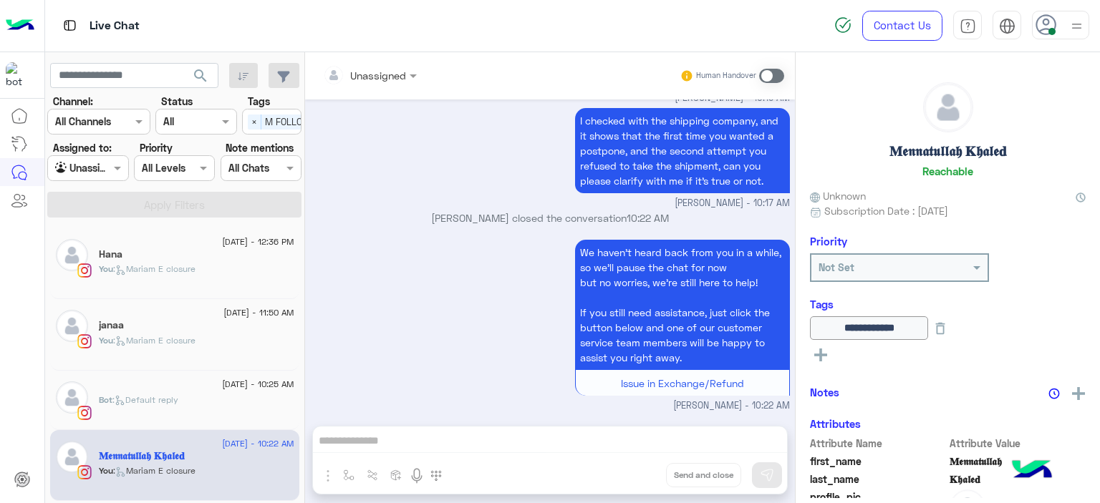
click at [203, 402] on div "Bot : Default reply" at bounding box center [196, 406] width 195 height 25
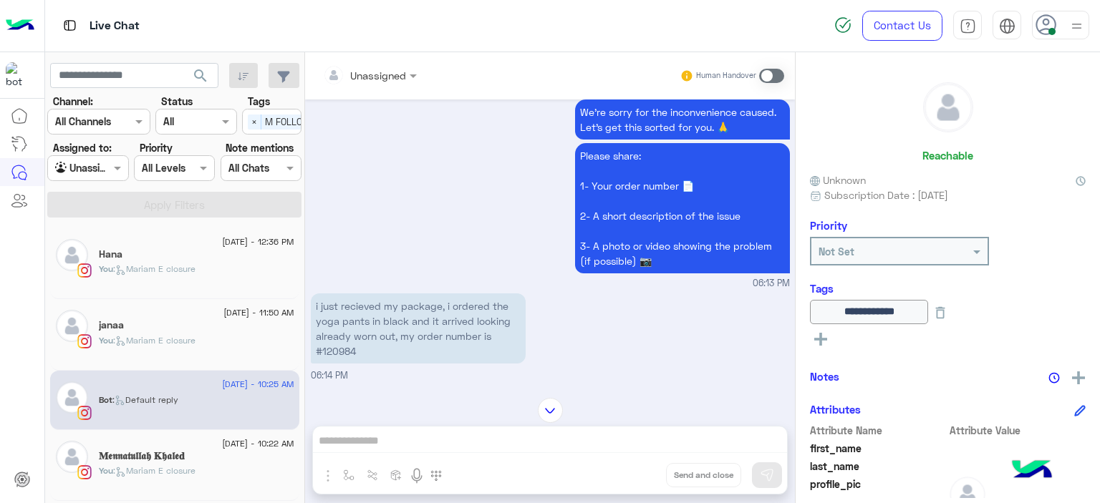
scroll to position [1034, 0]
click at [335, 346] on p "i just recieved my package, i ordered the yoga pants in black and it arrived lo…" at bounding box center [418, 328] width 215 height 70
click at [335, 347] on p "i just recieved my package, i ordered the yoga pants in black and it arrived lo…" at bounding box center [418, 328] width 215 height 70
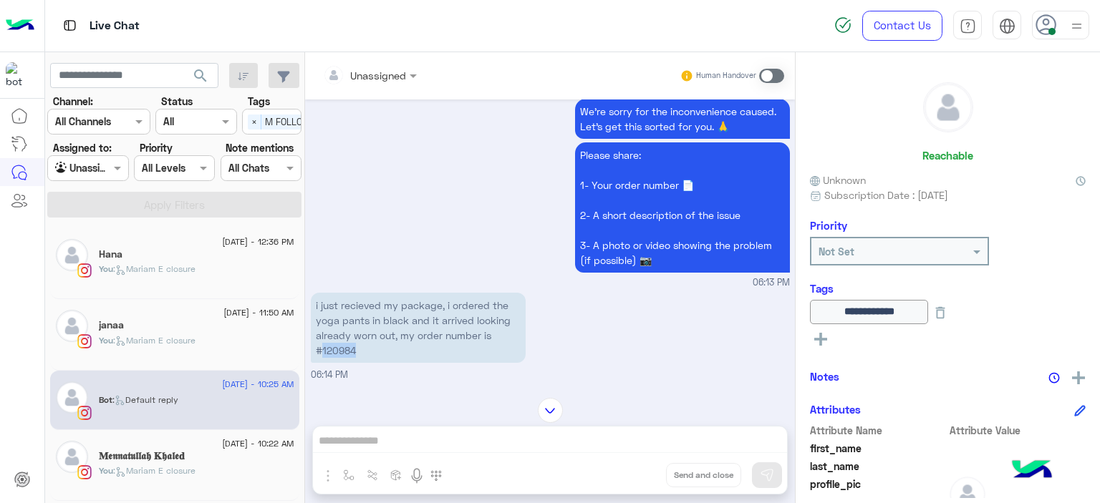
copy p "120984"
click at [115, 165] on span at bounding box center [119, 167] width 18 height 15
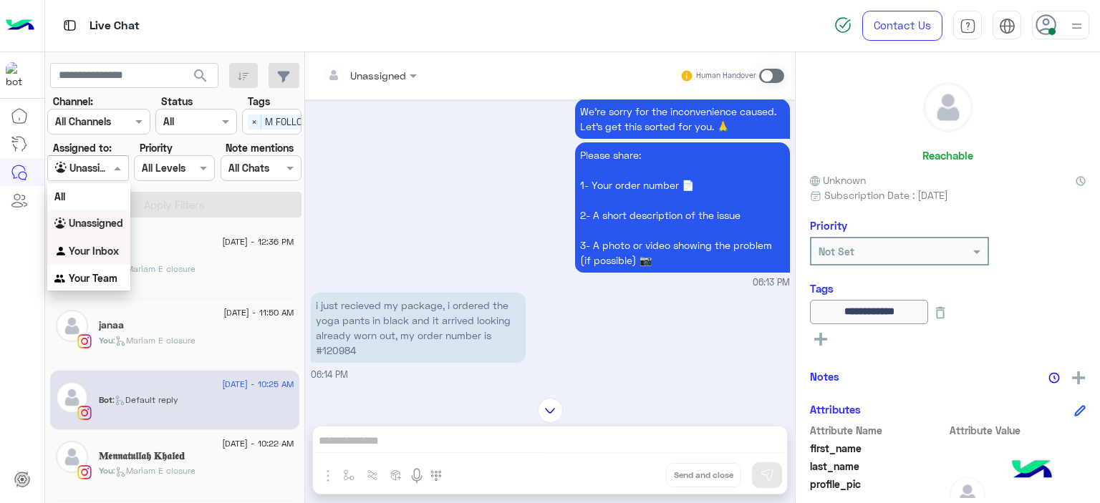
click at [394, 73] on div at bounding box center [370, 75] width 108 height 16
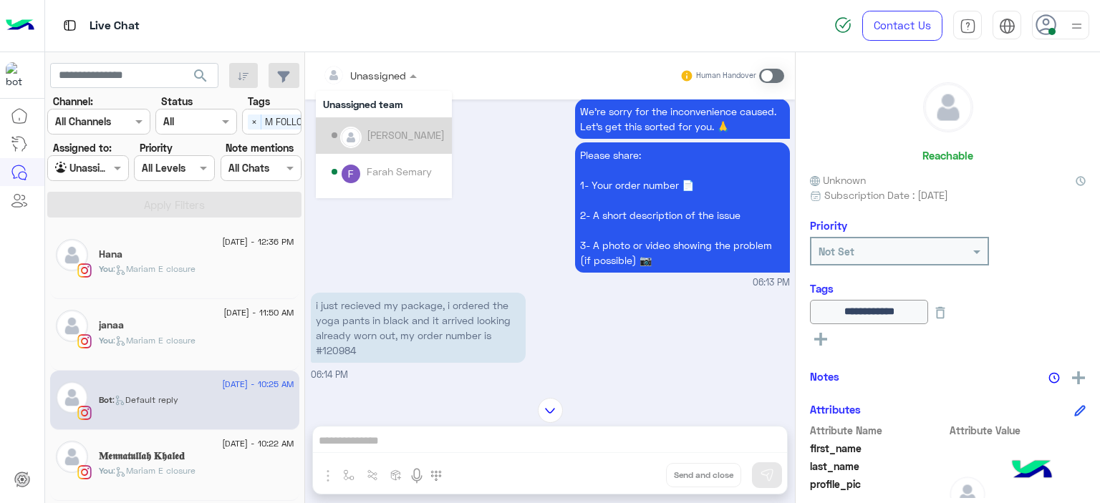
scroll to position [253, 0]
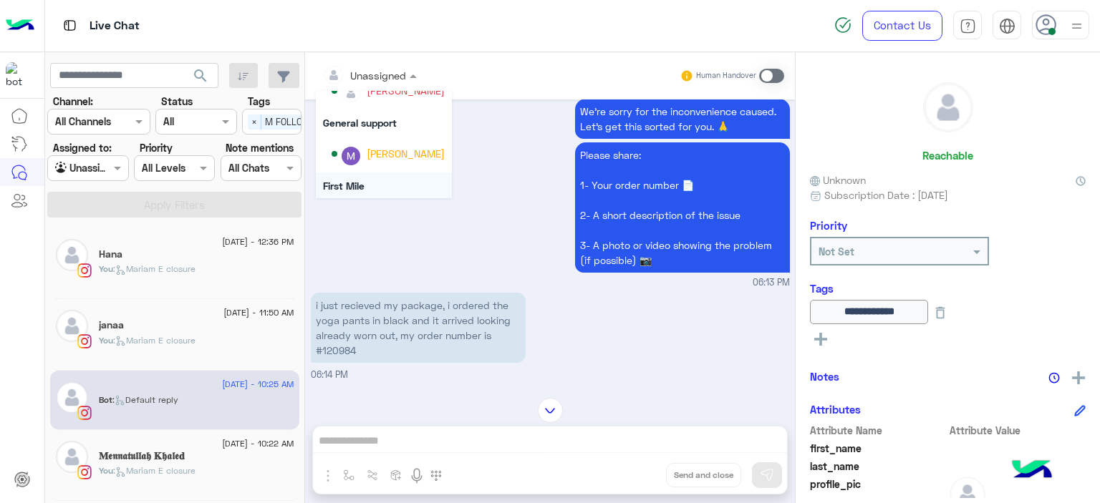
click at [398, 176] on div "First Mile" at bounding box center [384, 186] width 136 height 26
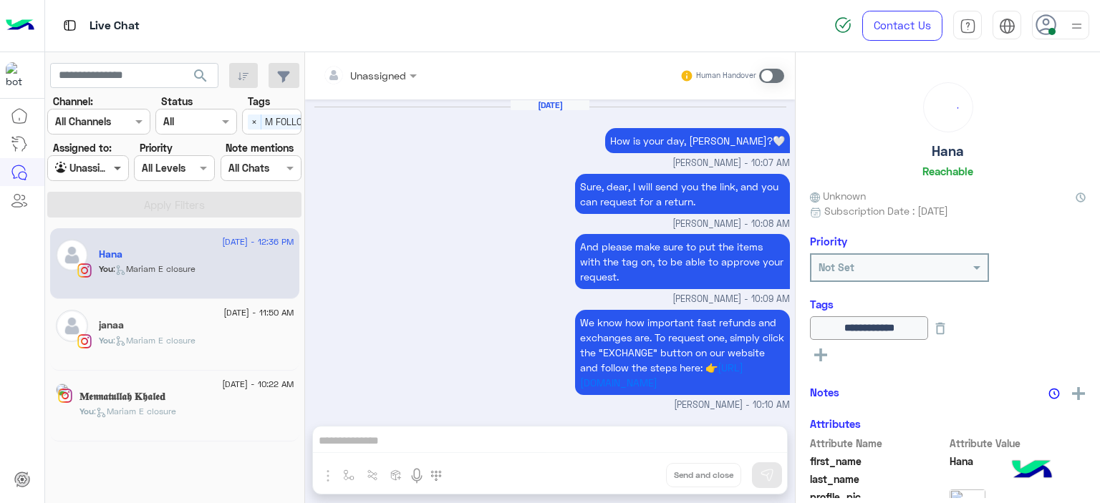
scroll to position [1263, 0]
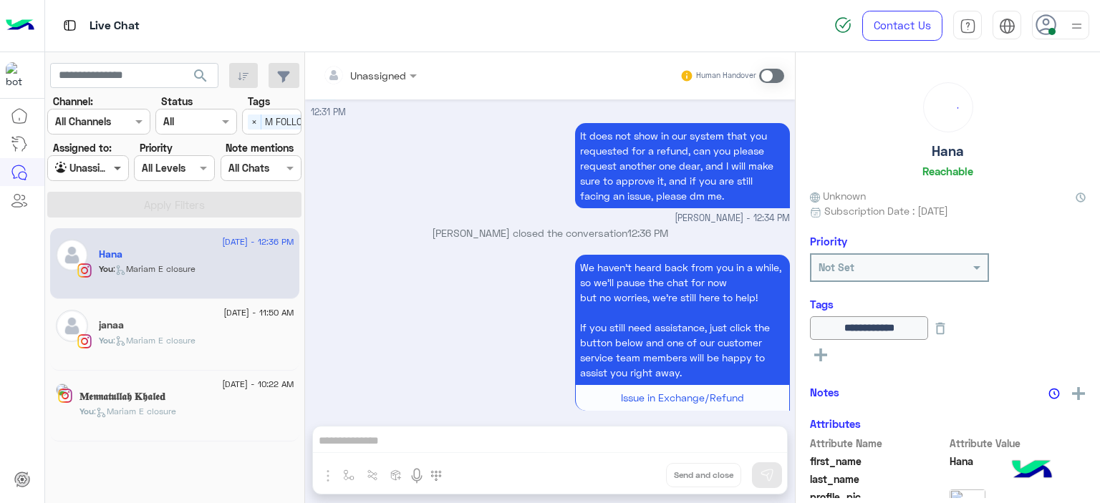
click at [117, 164] on span at bounding box center [119, 167] width 18 height 15
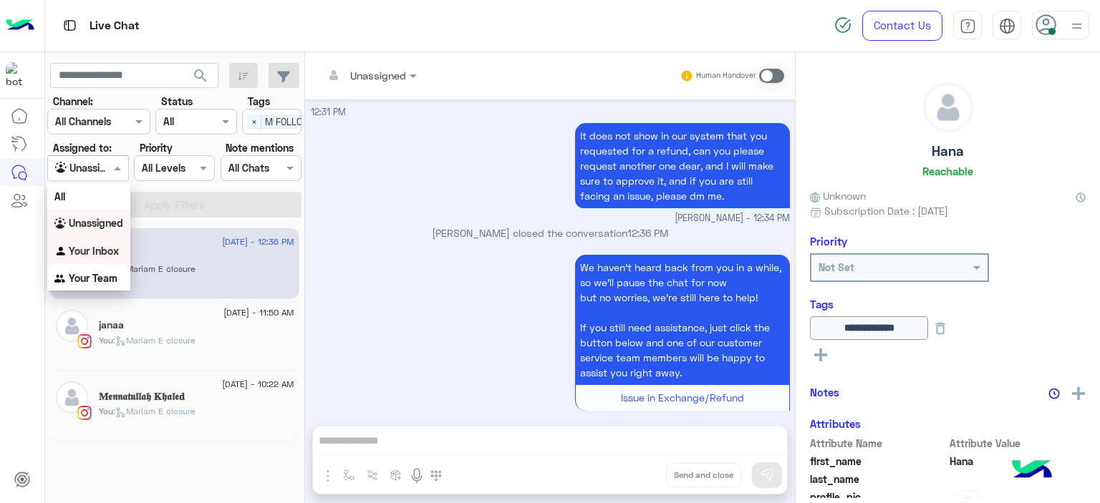
click at [118, 241] on div "Your Inbox" at bounding box center [88, 252] width 83 height 28
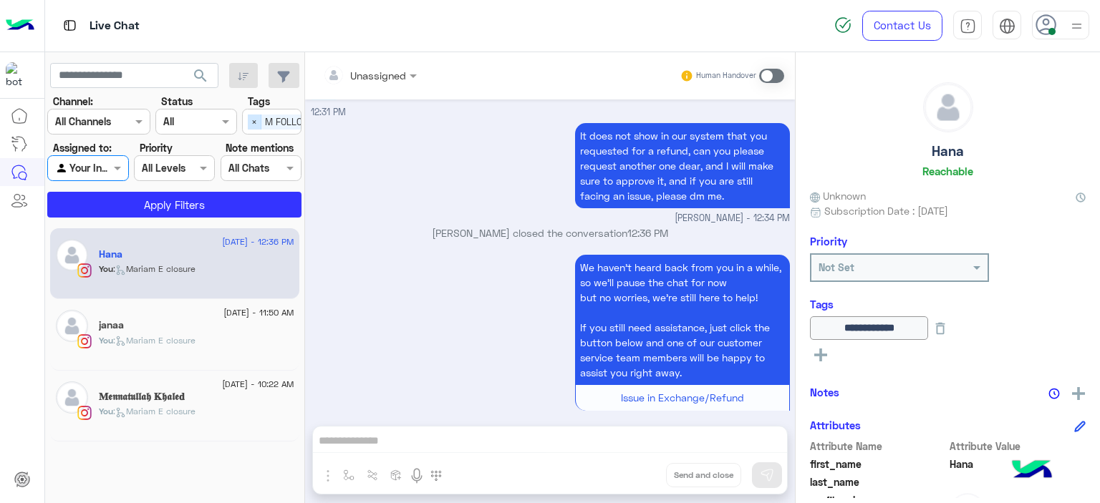
click at [253, 127] on span "×" at bounding box center [255, 122] width 14 height 15
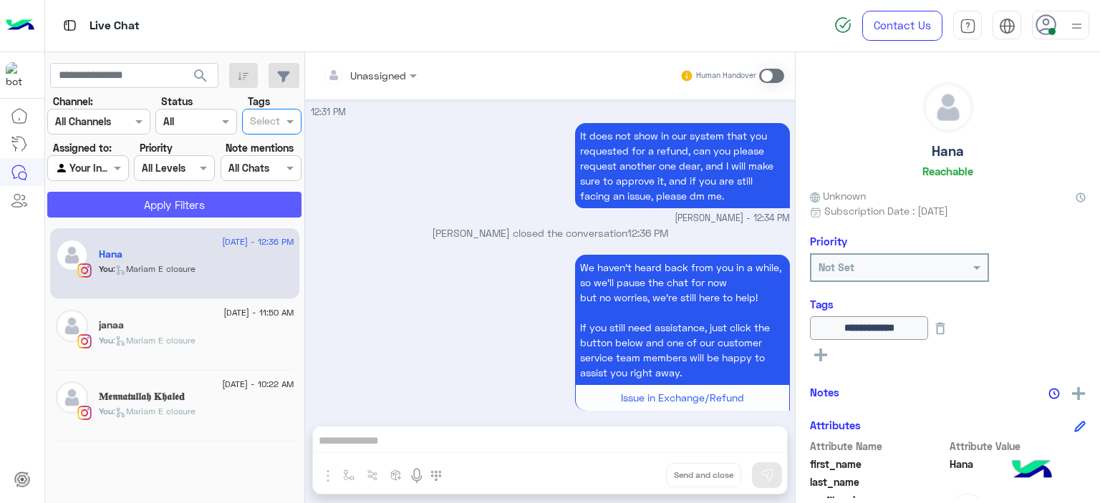
click at [256, 200] on button "Apply Filters" at bounding box center [174, 205] width 254 height 26
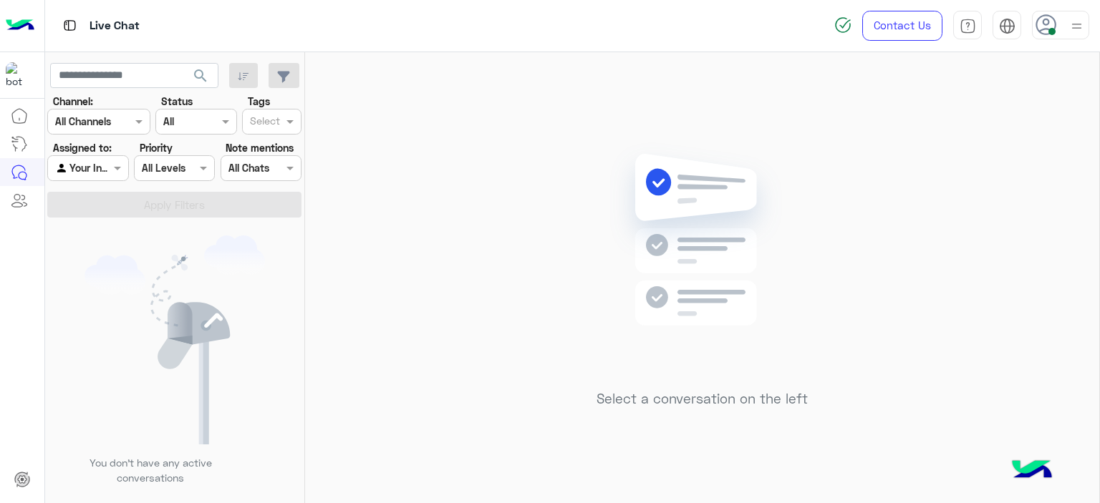
click at [101, 165] on div at bounding box center [87, 168] width 79 height 16
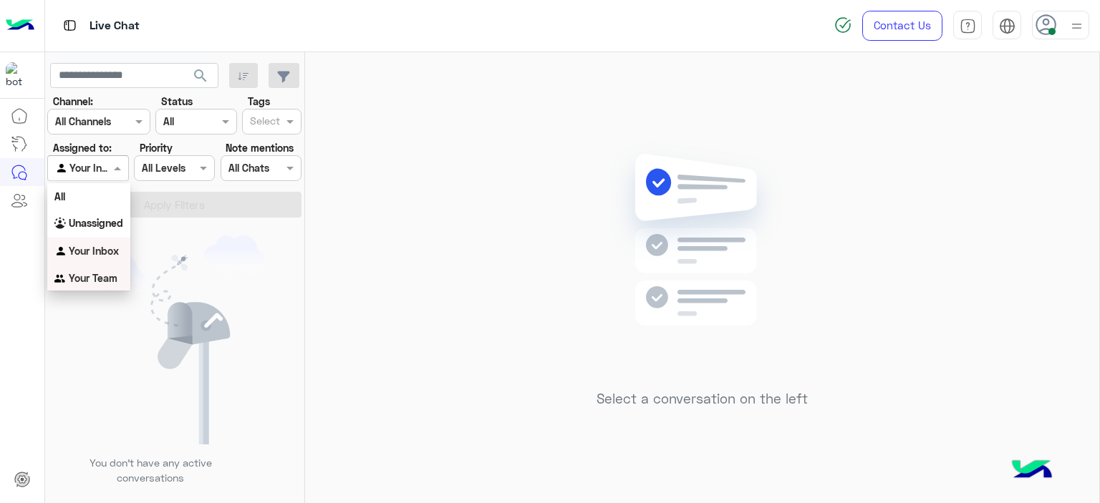
click at [108, 274] on b "Your Team" at bounding box center [93, 278] width 49 height 12
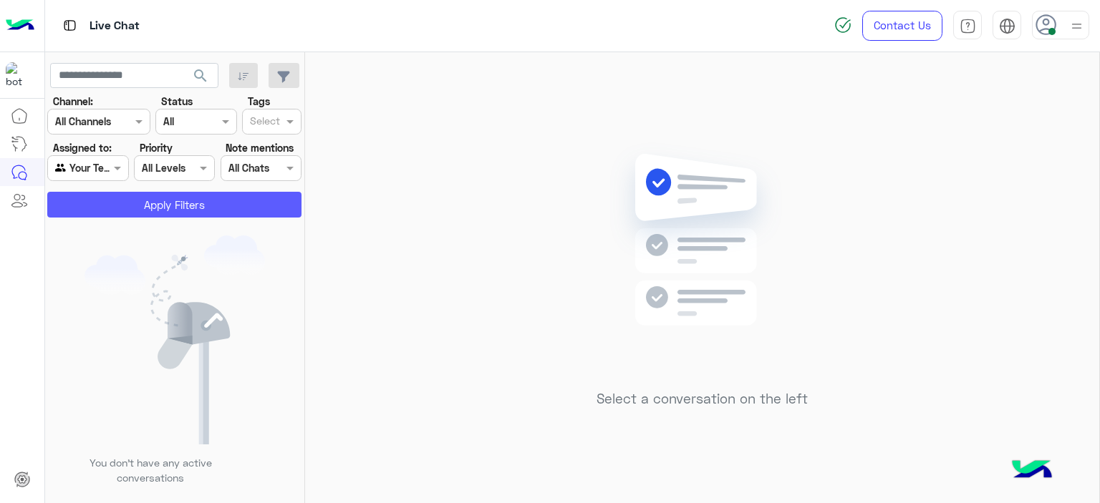
click at [168, 212] on button "Apply Filters" at bounding box center [174, 205] width 254 height 26
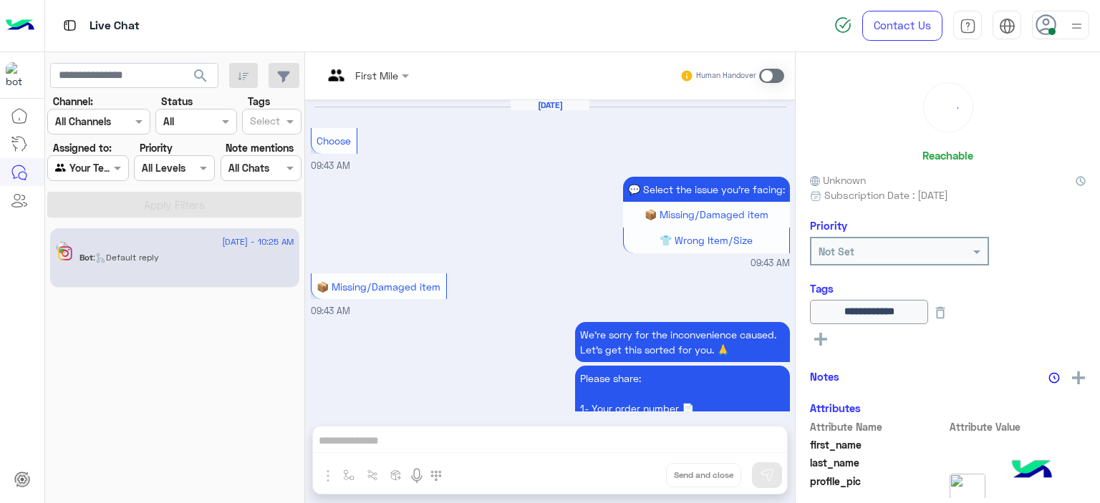
scroll to position [1392, 0]
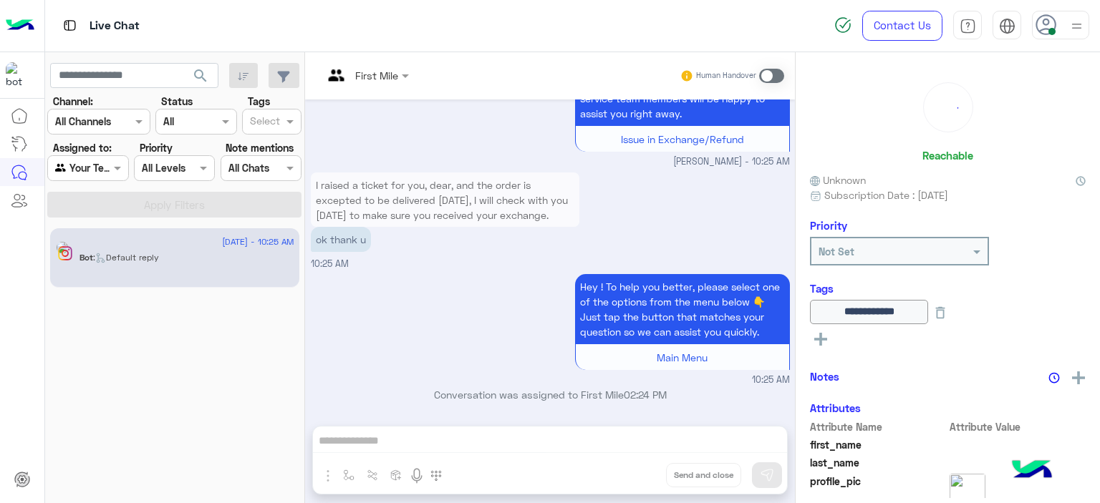
click at [372, 69] on input "text" at bounding box center [349, 75] width 52 height 15
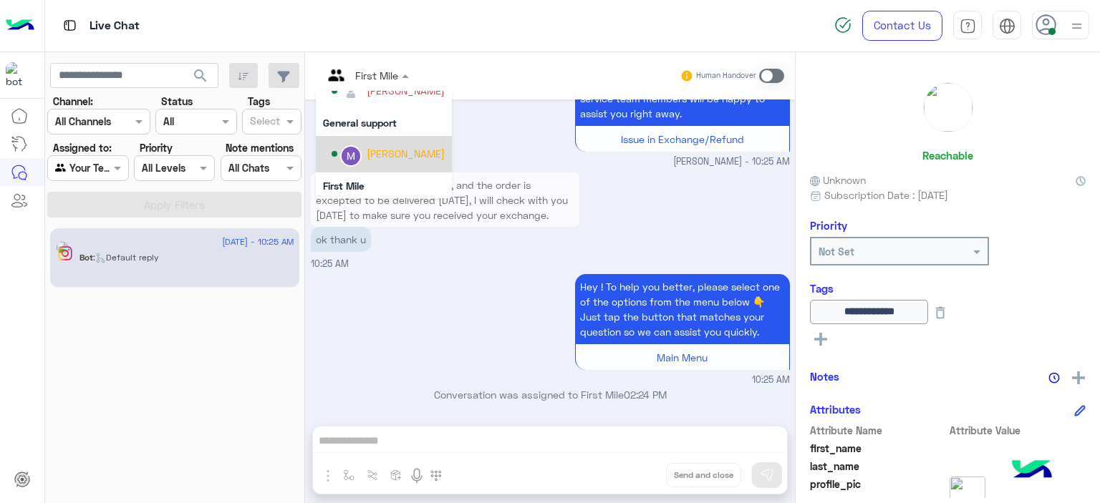
scroll to position [290, 0]
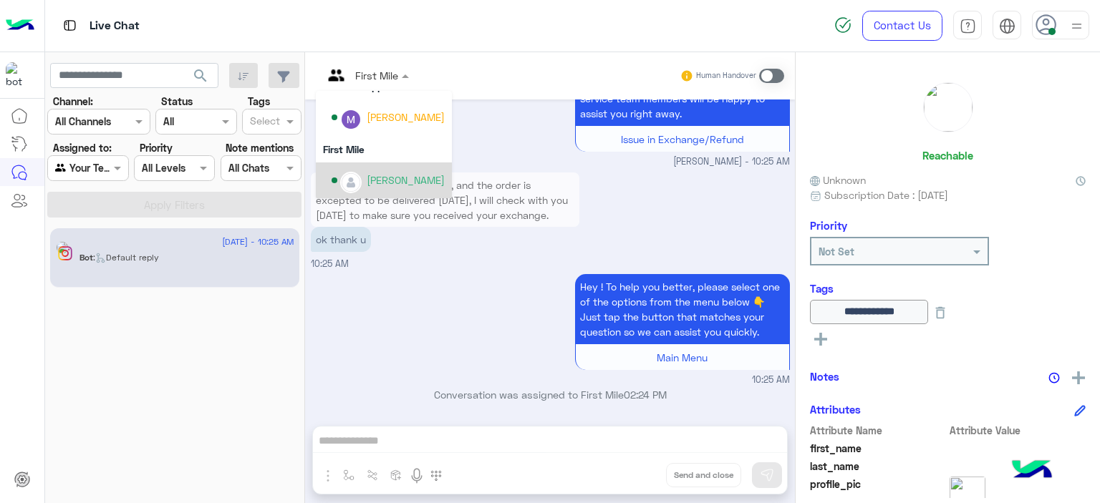
click at [389, 179] on div "[PERSON_NAME]" at bounding box center [406, 180] width 78 height 15
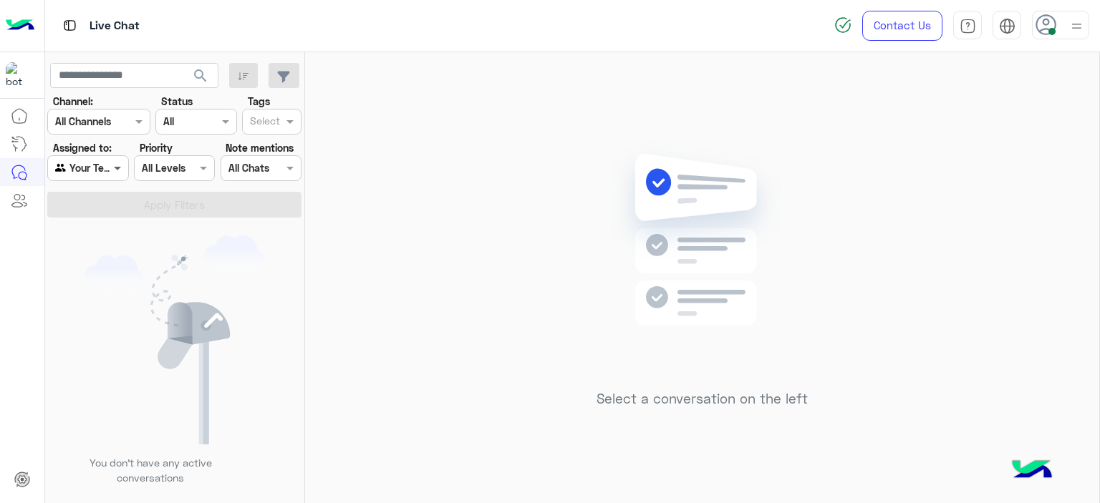
click at [127, 168] on span at bounding box center [119, 167] width 18 height 15
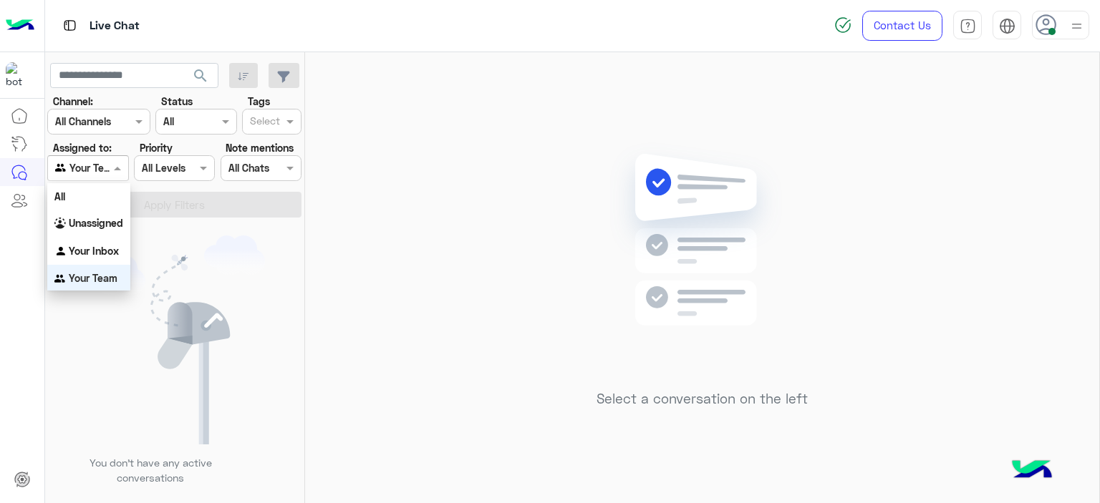
scroll to position [1, 0]
click at [102, 248] on b "Your Inbox" at bounding box center [94, 249] width 50 height 12
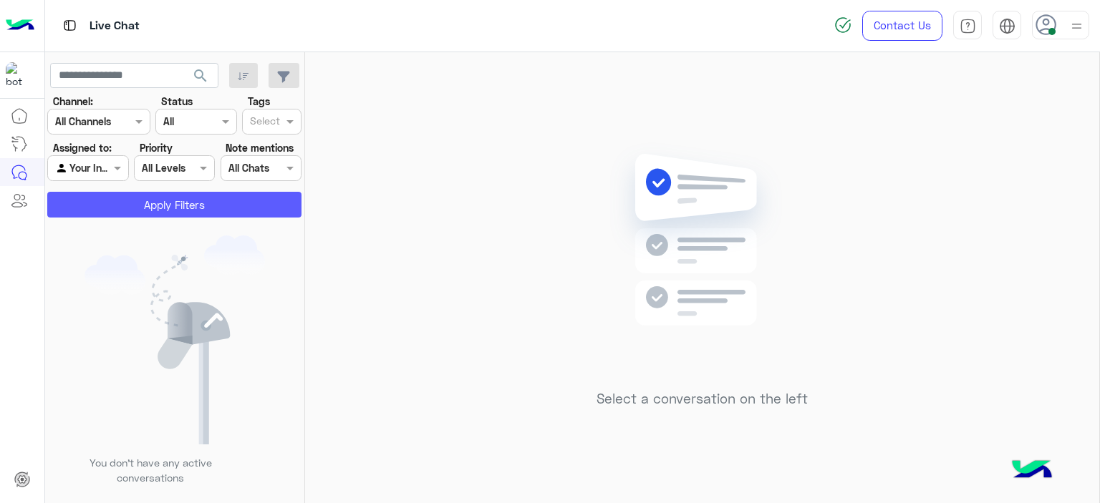
click at [206, 205] on button "Apply Filters" at bounding box center [174, 205] width 254 height 26
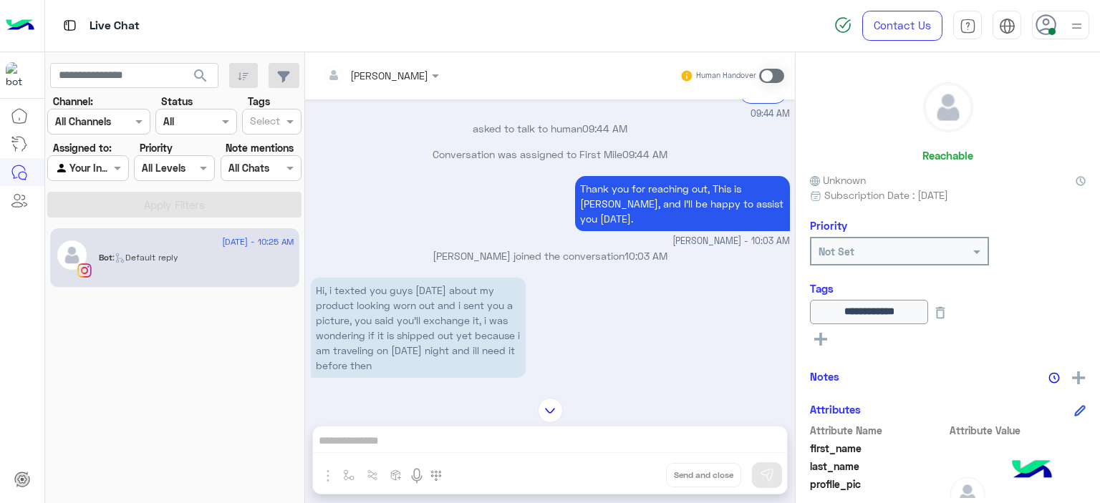
scroll to position [2957, 0]
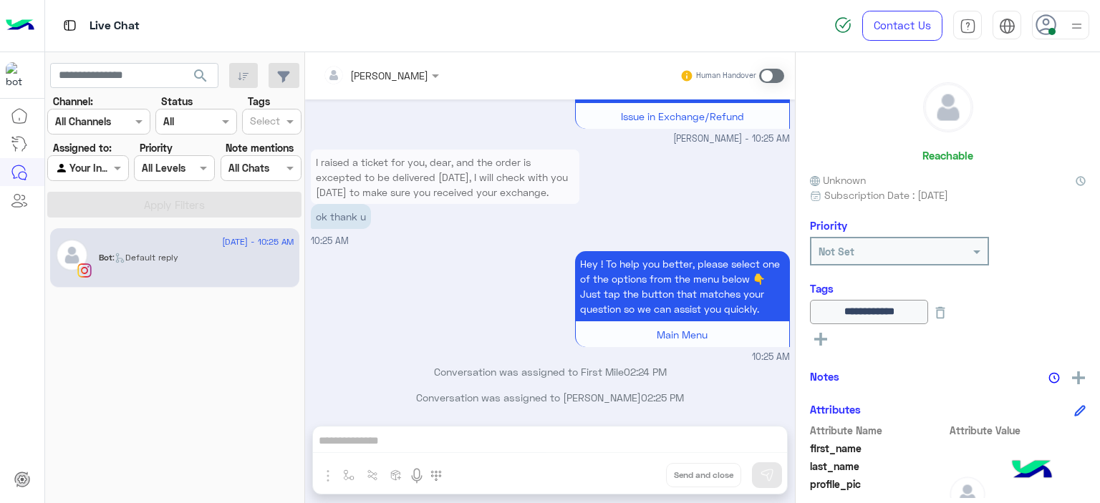
click at [765, 71] on span at bounding box center [771, 76] width 25 height 14
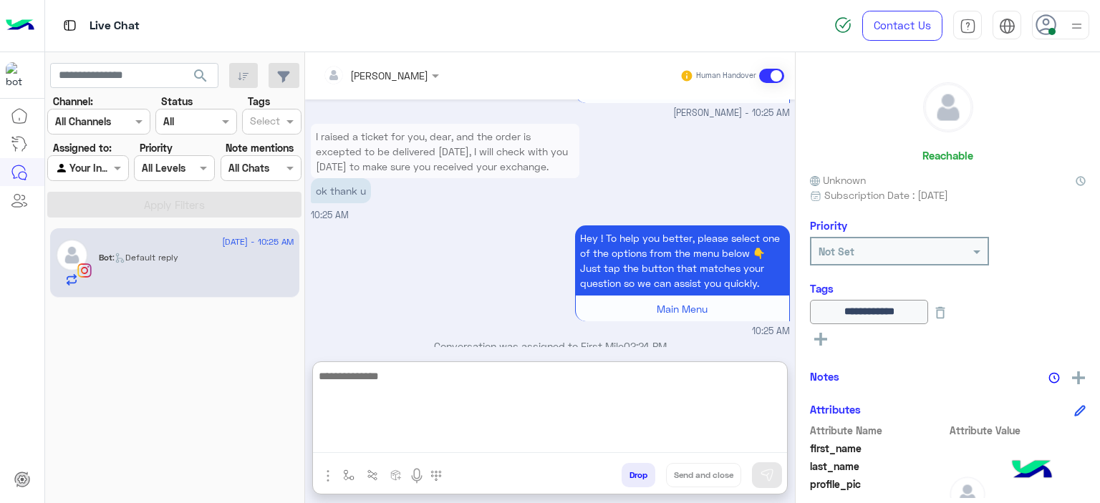
click at [424, 440] on textarea at bounding box center [550, 410] width 474 height 86
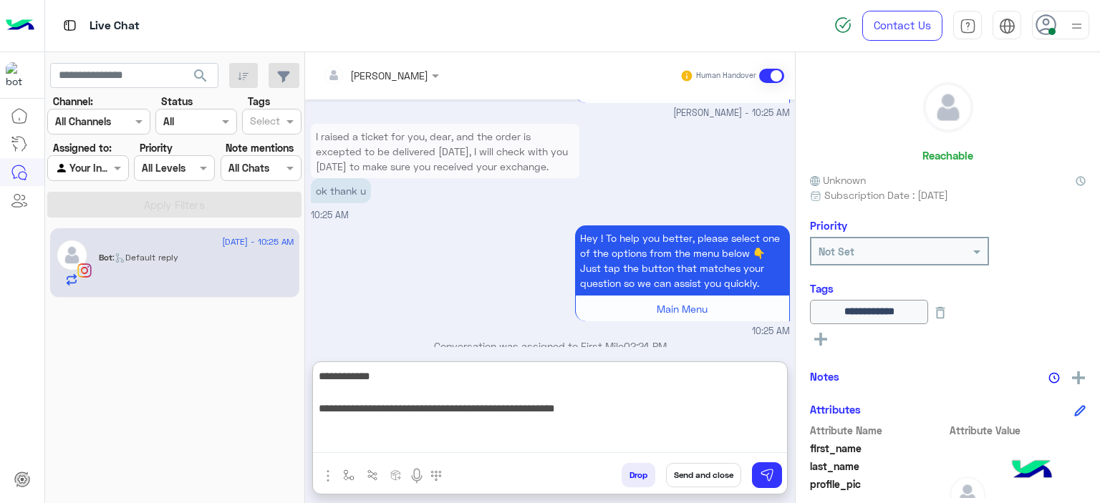
type textarea "**********"
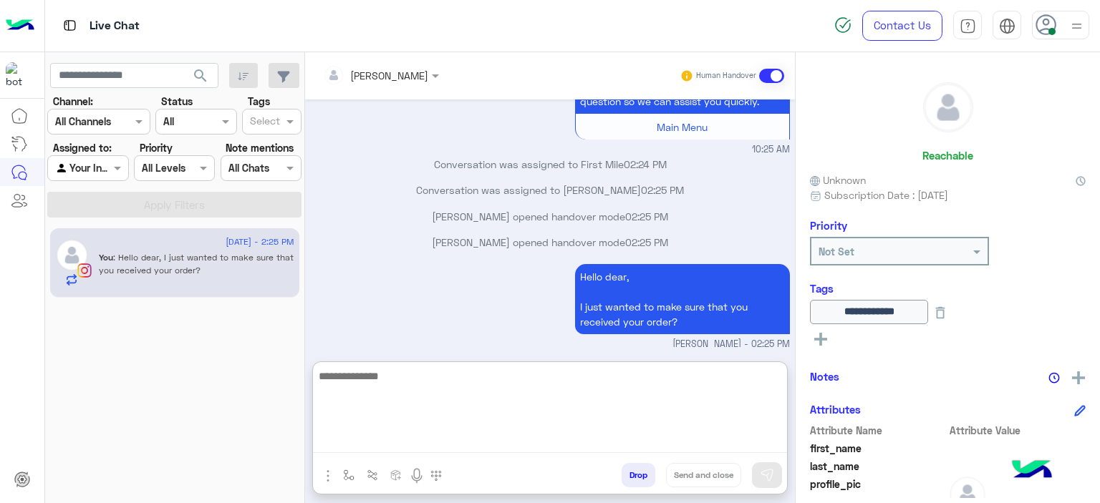
scroll to position [3190, 0]
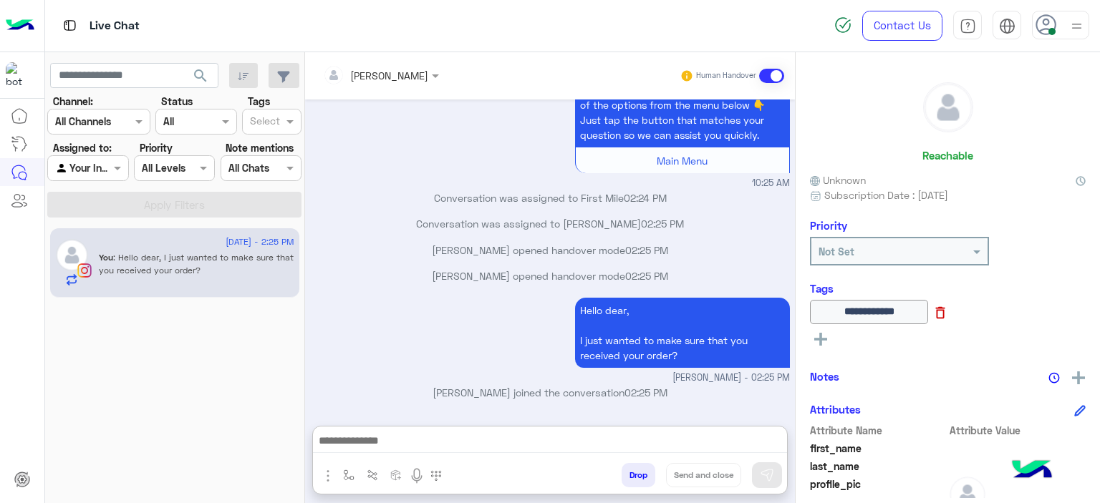
click at [948, 316] on icon at bounding box center [940, 313] width 16 height 16
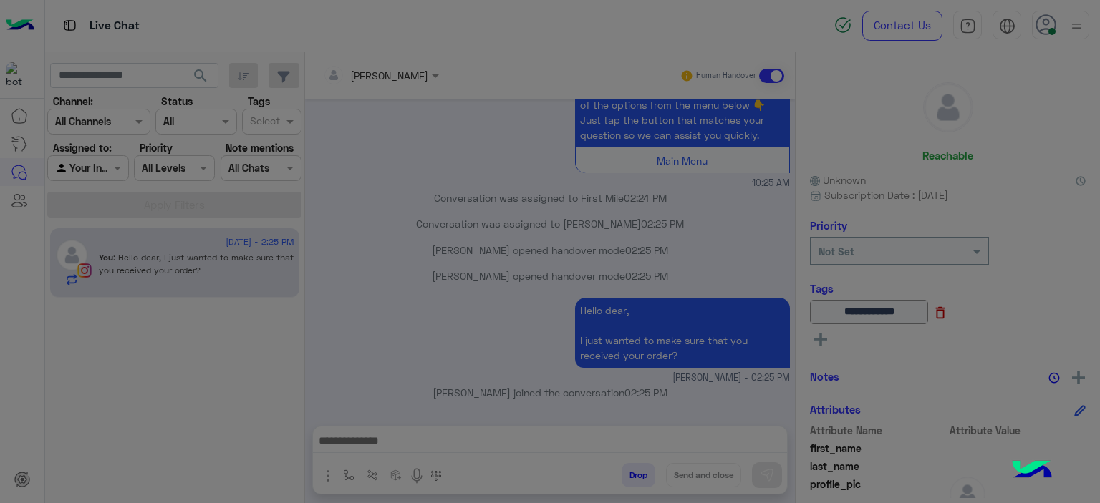
scroll to position [3125, 0]
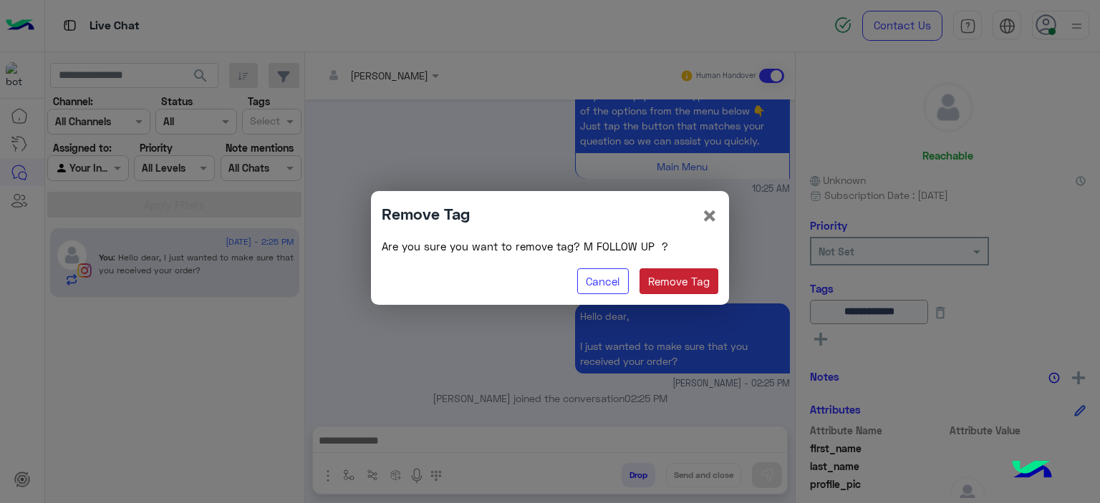
click at [693, 280] on button "Remove Tag" at bounding box center [678, 281] width 79 height 26
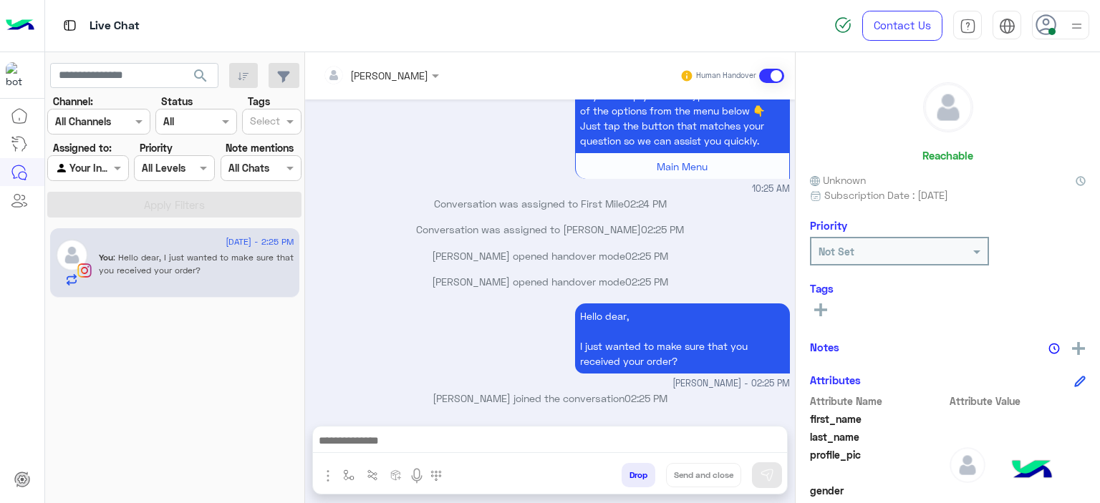
click at [817, 305] on icon at bounding box center [820, 310] width 13 height 13
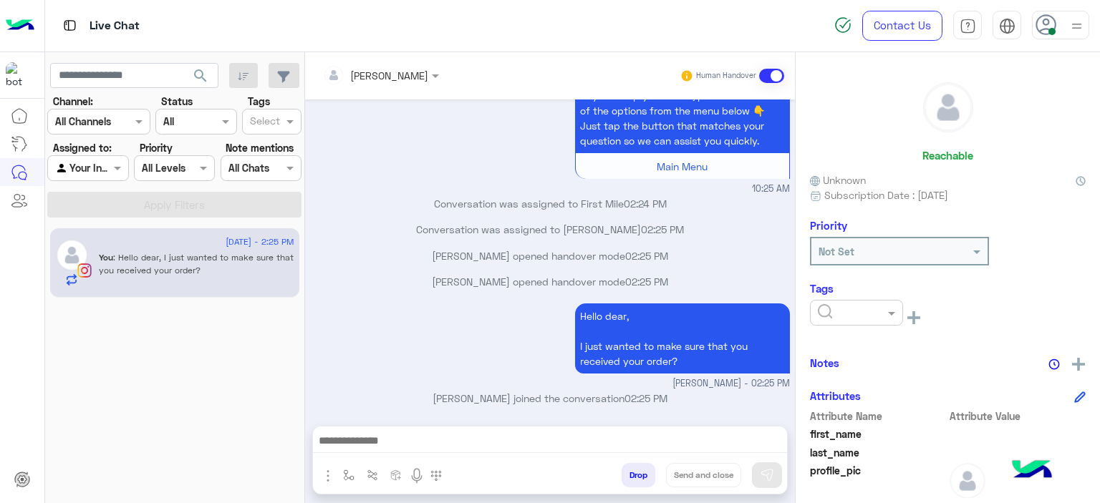
click at [856, 319] on div at bounding box center [856, 313] width 93 height 26
click at [833, 431] on span "RESOLVED" at bounding box center [841, 428] width 49 height 12
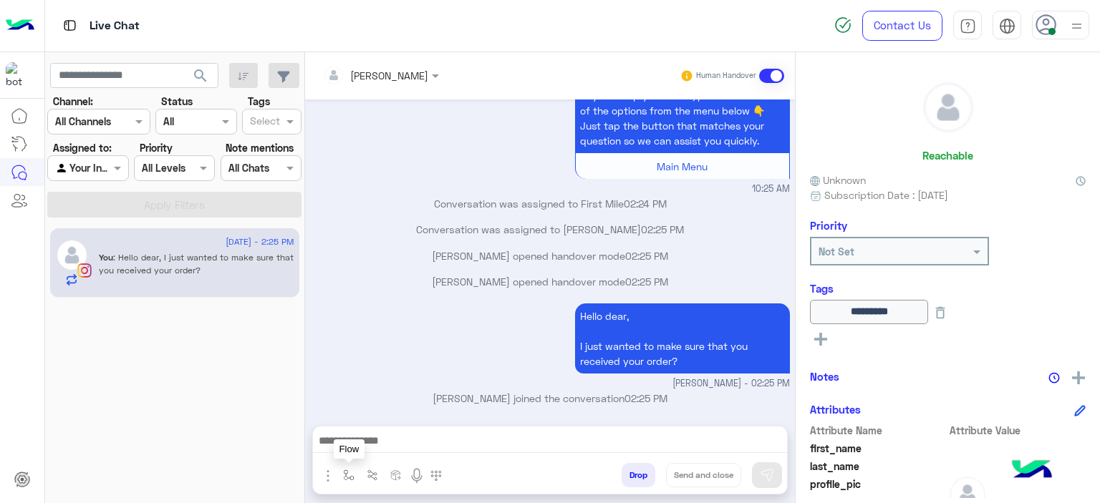
click at [352, 472] on img "button" at bounding box center [348, 475] width 11 height 11
click at [355, 447] on input "text" at bounding box center [374, 444] width 59 height 16
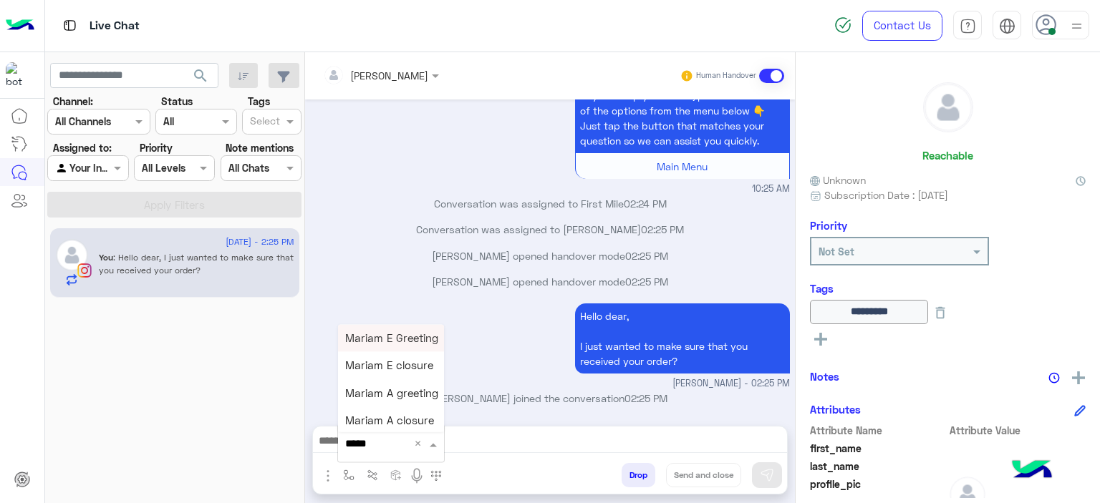
type input "******"
click at [408, 364] on span "Mariam E closure" at bounding box center [389, 365] width 88 height 13
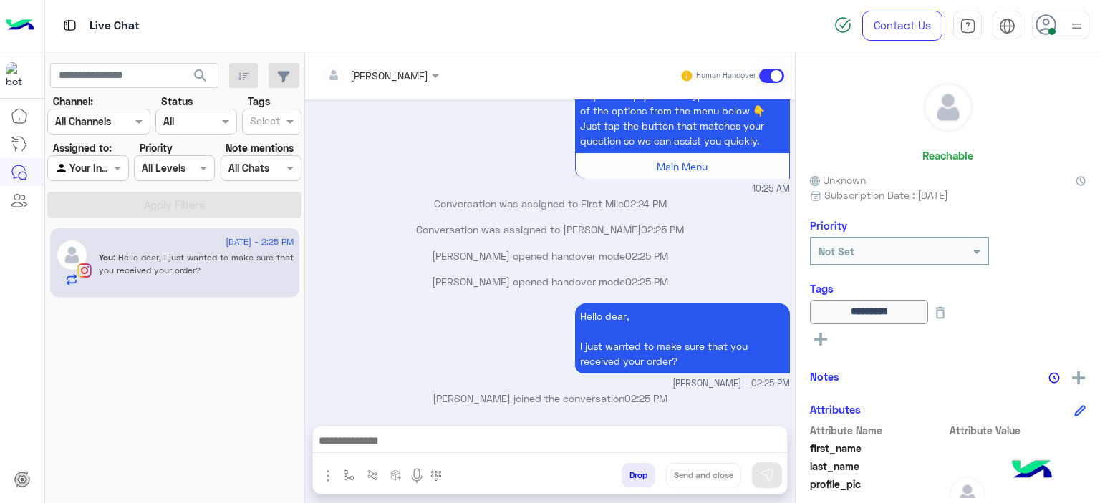
type textarea "**********"
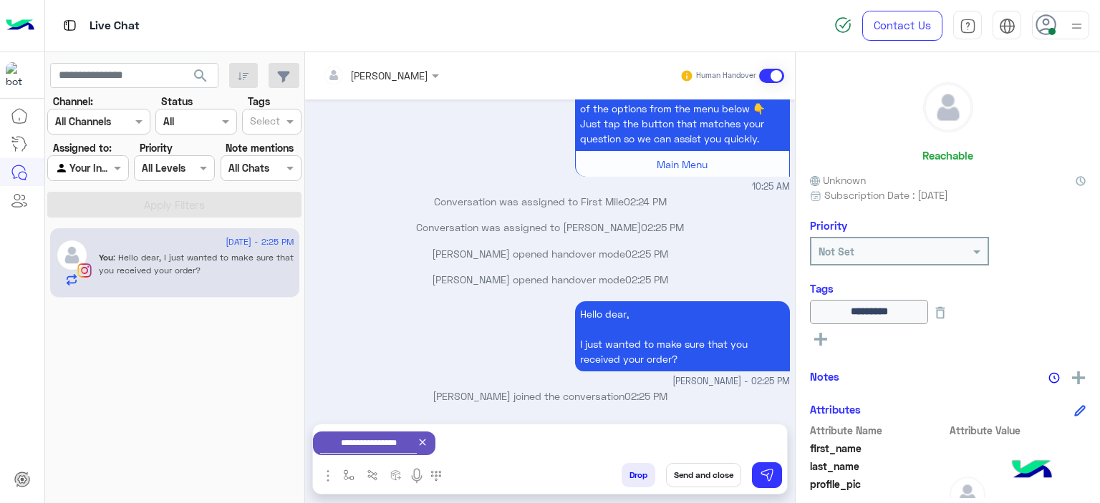
click at [728, 475] on button "Send and close" at bounding box center [703, 475] width 75 height 24
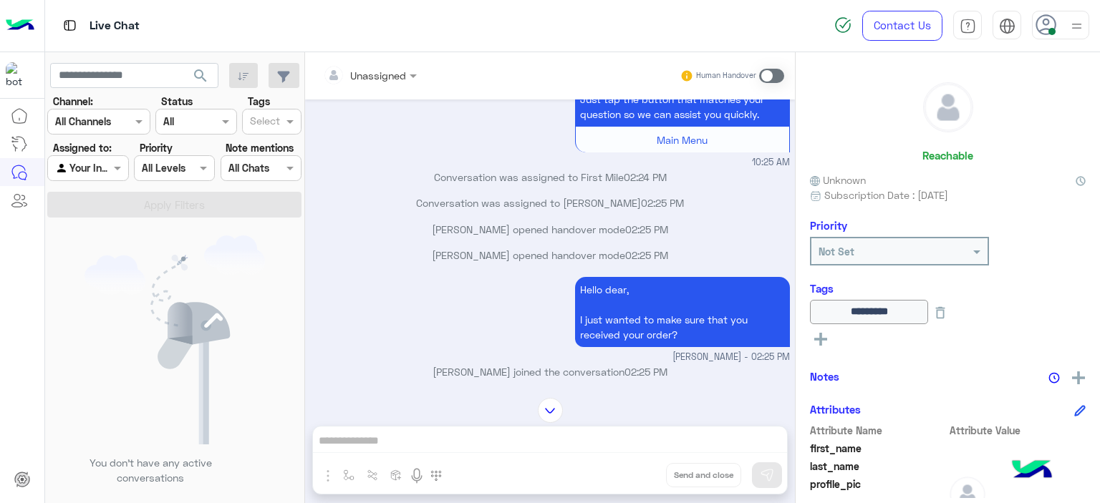
scroll to position [3328, 0]
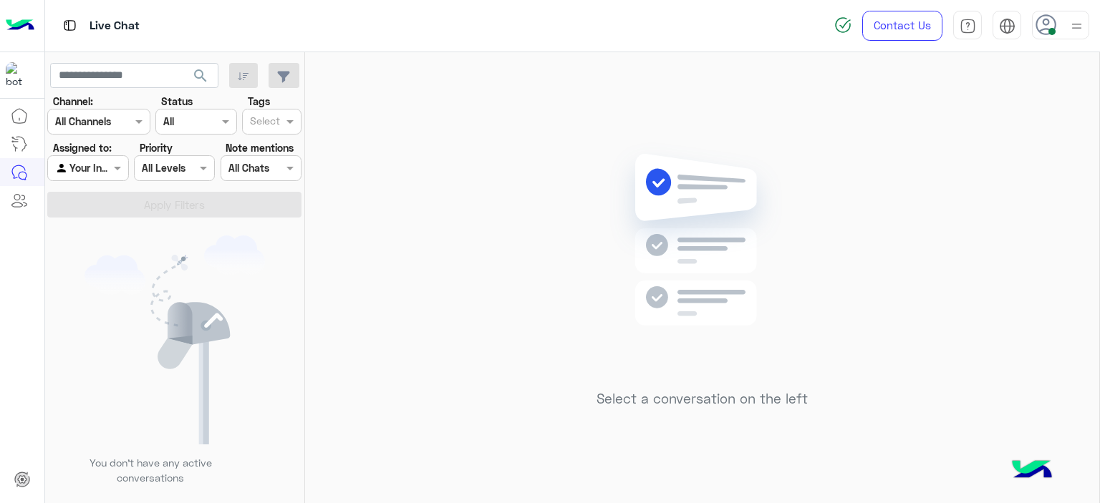
click at [103, 171] on div at bounding box center [87, 168] width 79 height 16
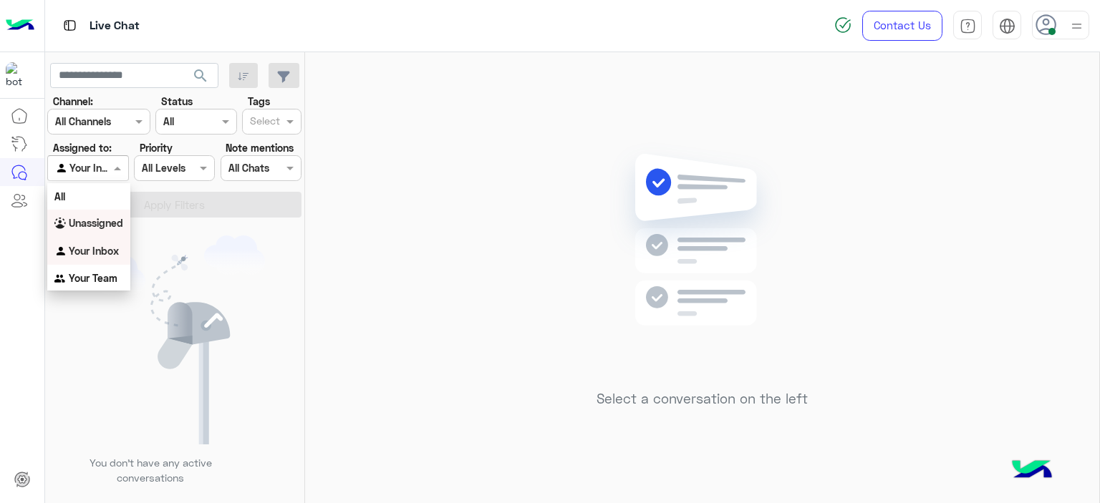
click at [118, 223] on b "Unassigned" at bounding box center [96, 223] width 54 height 12
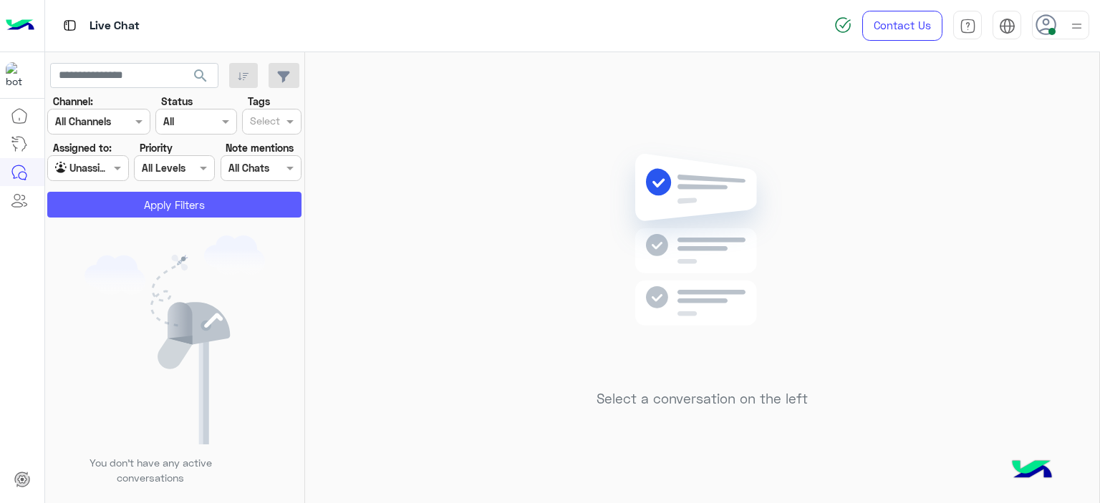
click at [152, 207] on button "Apply Filters" at bounding box center [174, 205] width 254 height 26
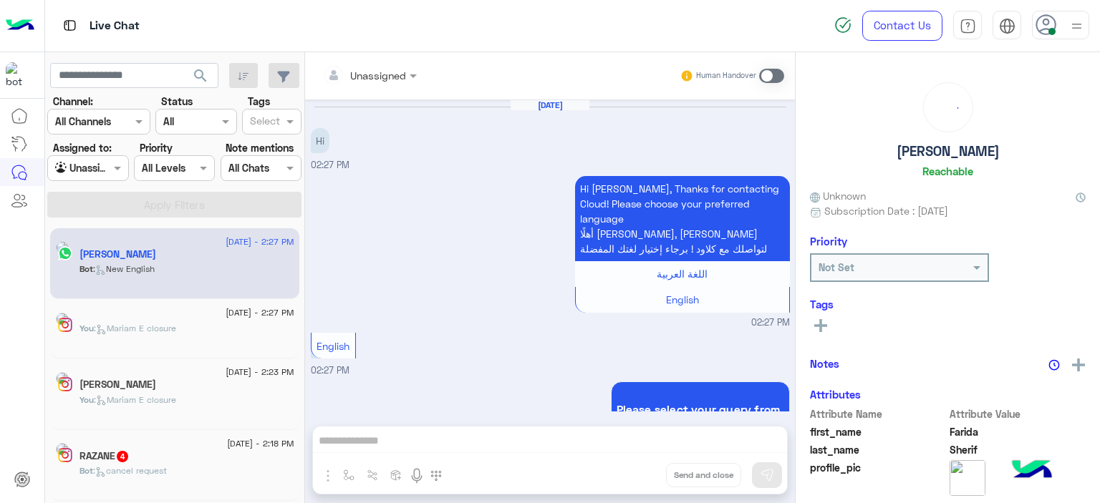
scroll to position [40, 0]
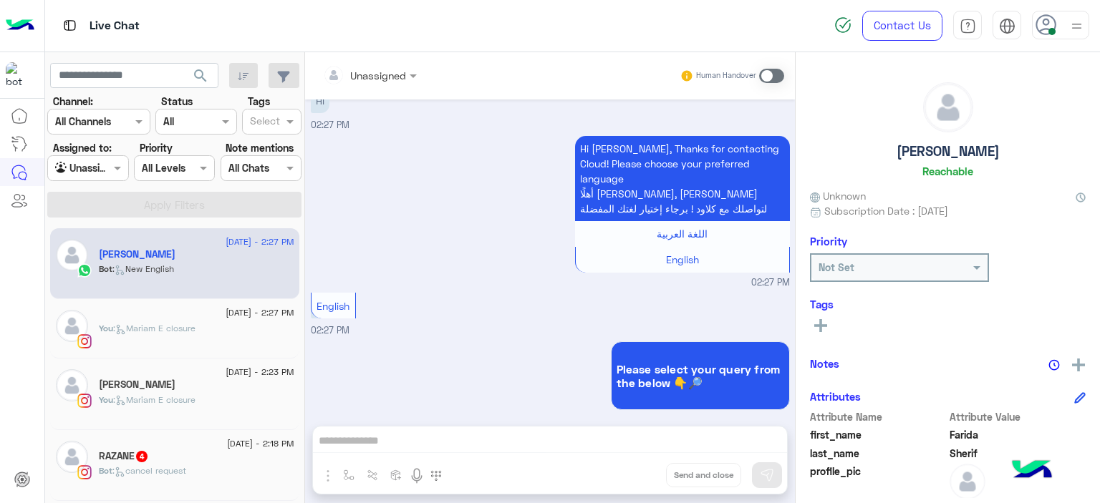
click at [191, 383] on div "gamila younis" at bounding box center [196, 386] width 195 height 15
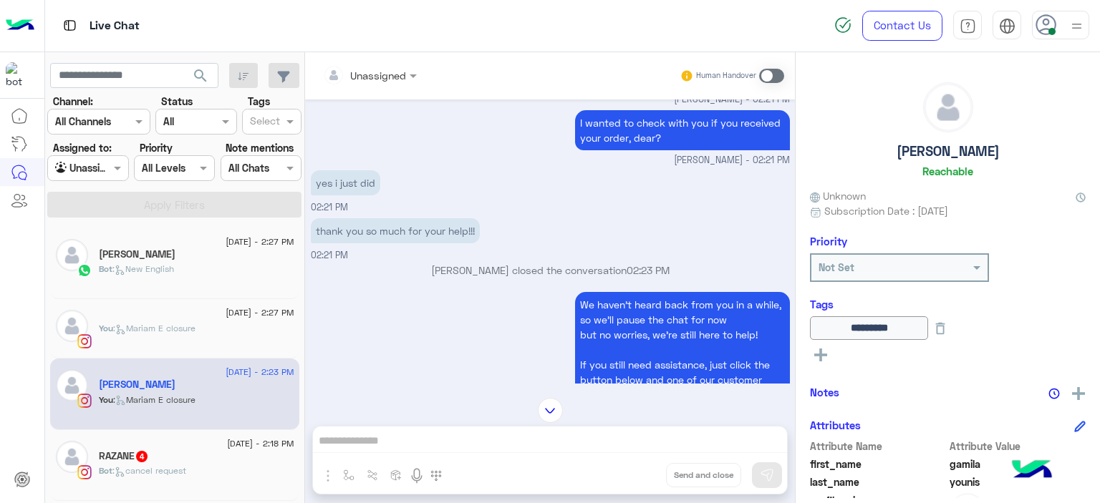
scroll to position [818, 0]
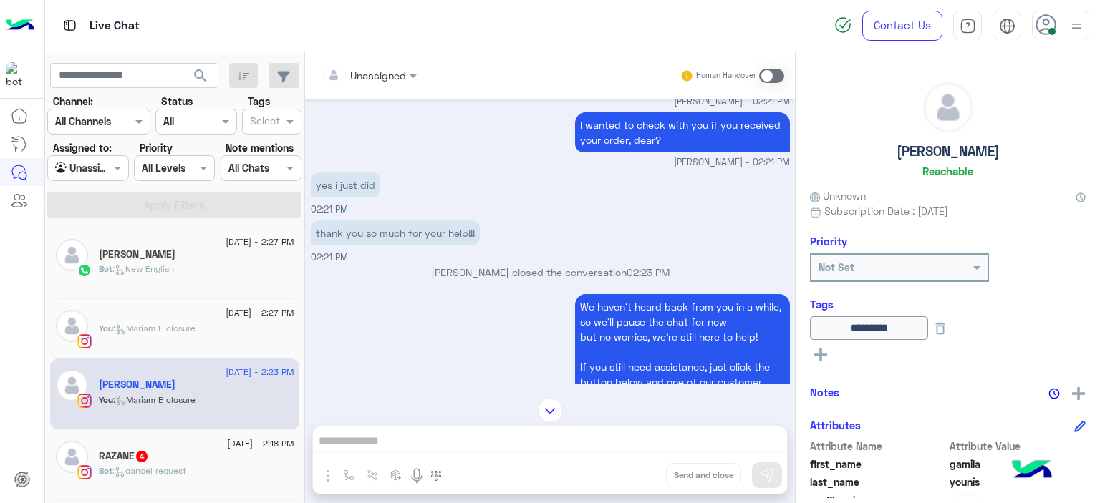
click at [255, 326] on div "You : Mariam E closure" at bounding box center [196, 334] width 195 height 25
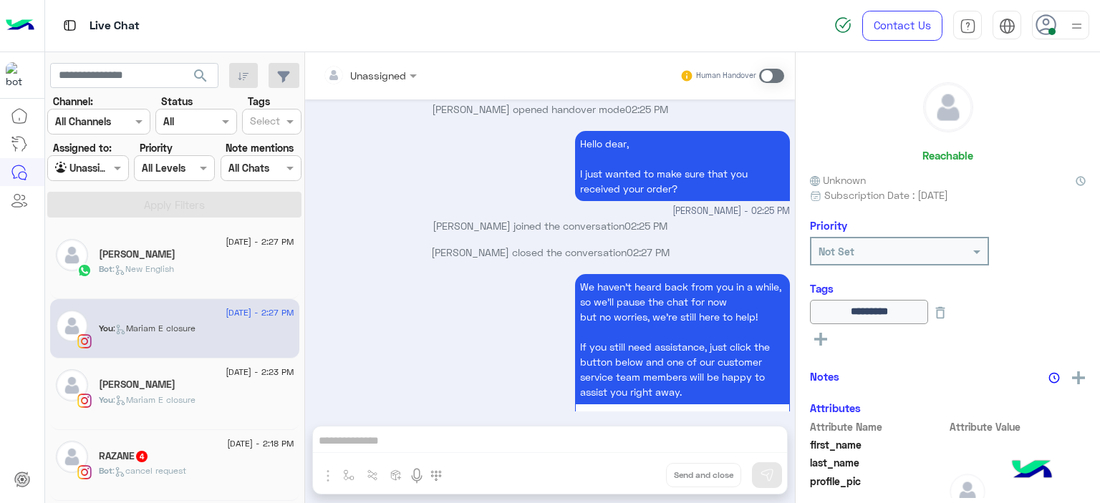
scroll to position [1017, 0]
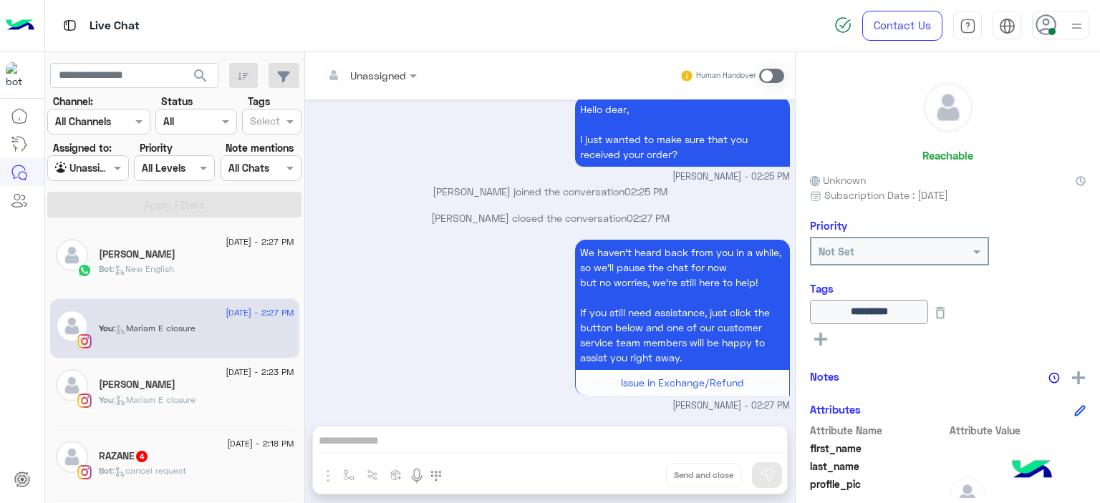
click at [256, 400] on div "You : Mariam E closure" at bounding box center [196, 406] width 195 height 25
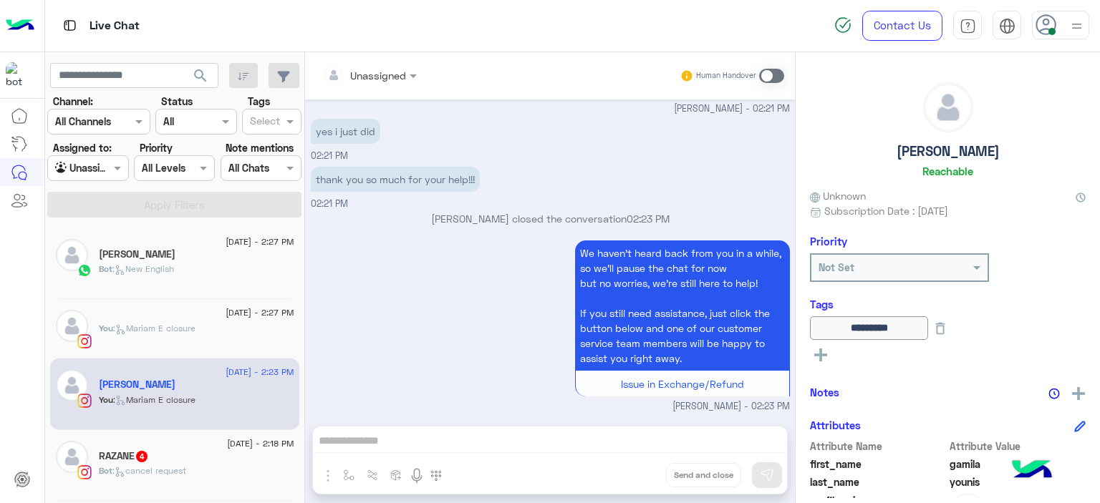
scroll to position [872, 0]
click at [178, 336] on div "You : Mariam E closure" at bounding box center [196, 334] width 195 height 25
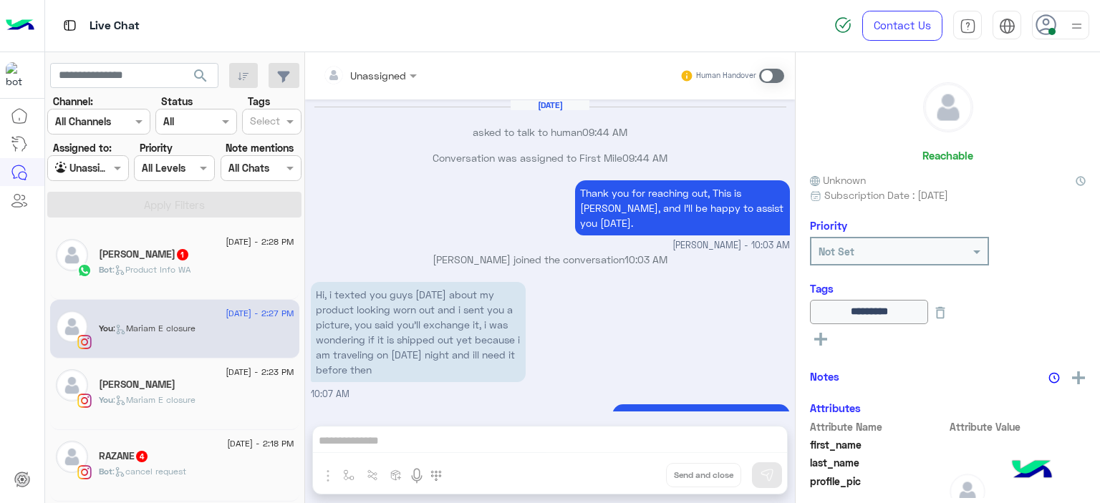
scroll to position [1017, 0]
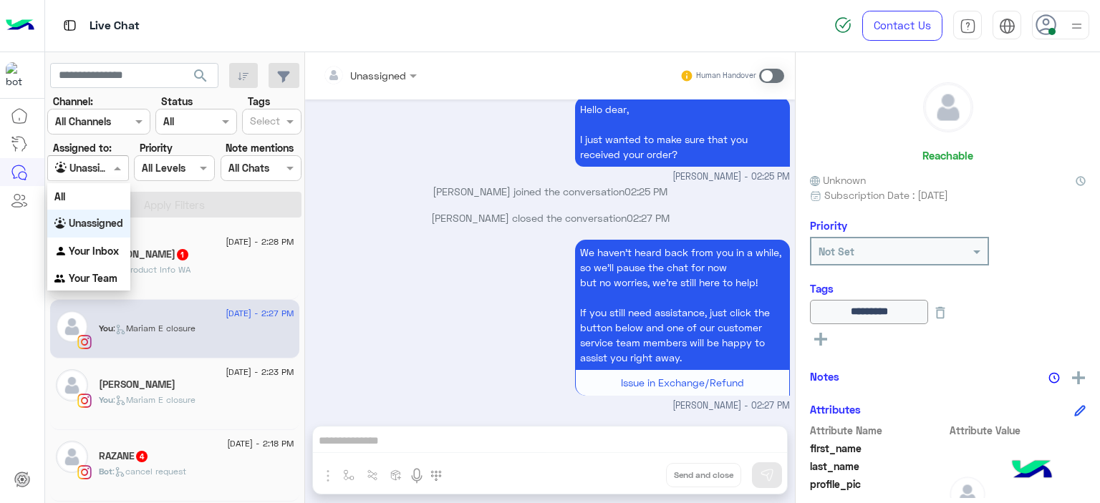
click at [113, 163] on span at bounding box center [119, 167] width 18 height 15
click at [98, 248] on b "Your Inbox" at bounding box center [94, 251] width 50 height 12
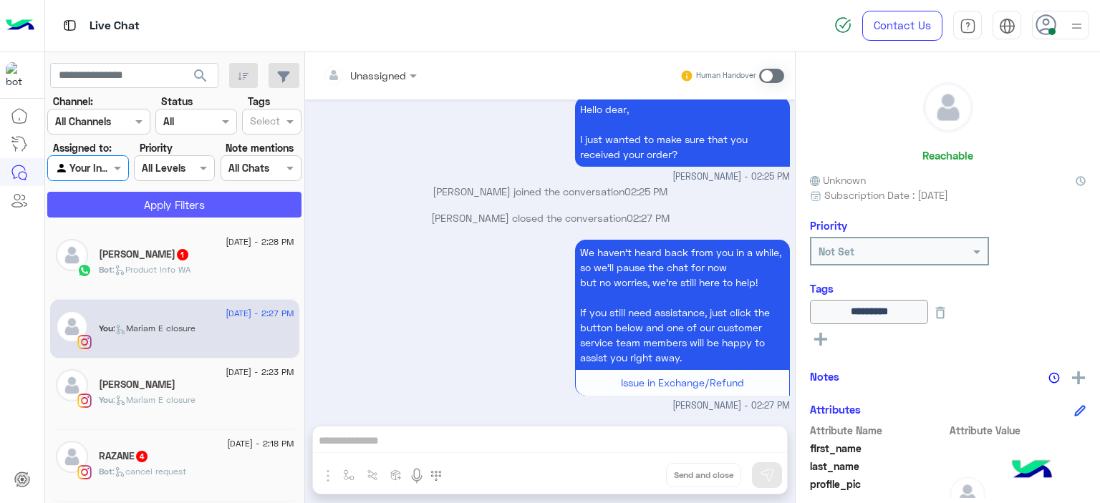
click at [168, 210] on button "Apply Filters" at bounding box center [174, 205] width 254 height 26
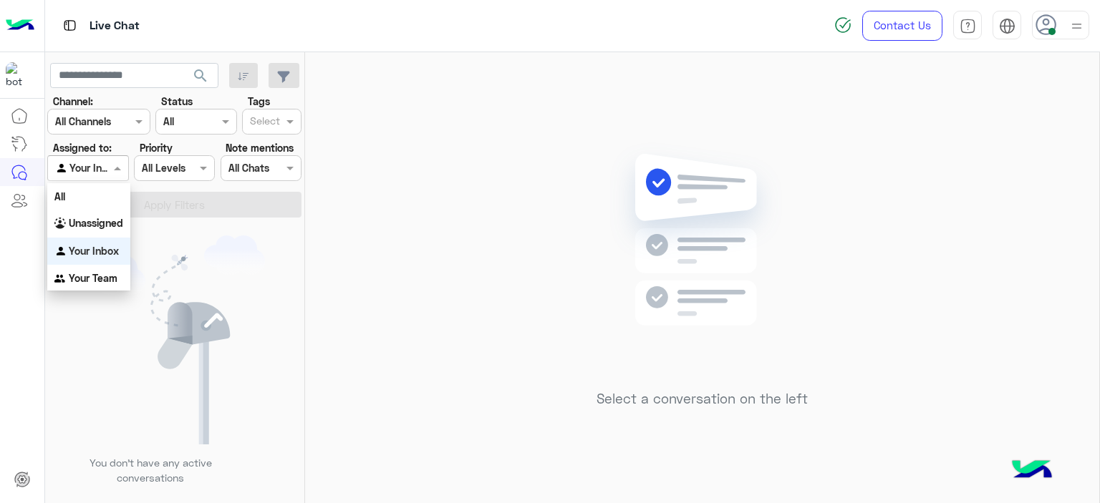
drag, startPoint x: 111, startPoint y: 170, endPoint x: 115, endPoint y: 236, distance: 66.0
click at [111, 171] on span at bounding box center [119, 167] width 18 height 15
click at [112, 225] on b "Unassigned" at bounding box center [96, 223] width 54 height 12
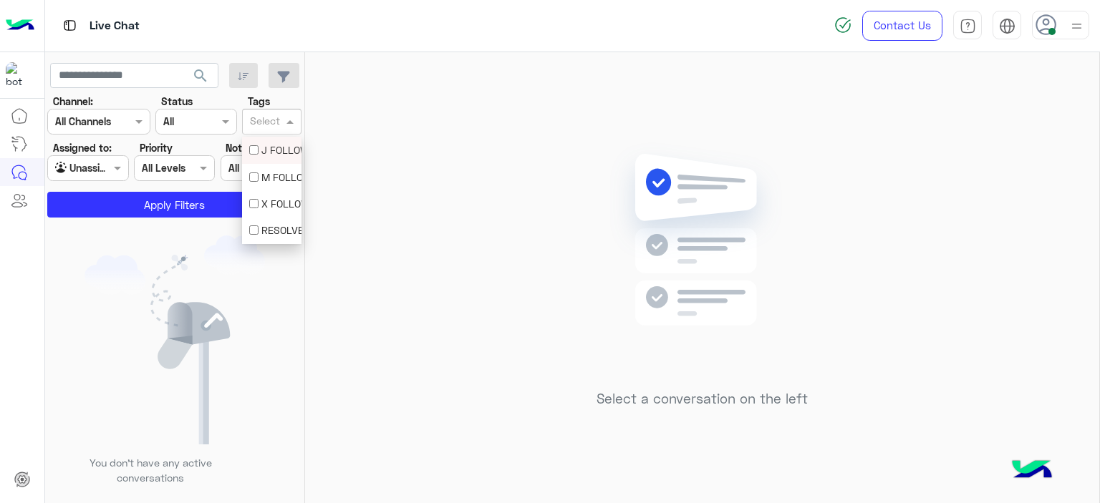
click at [281, 127] on div at bounding box center [265, 123] width 35 height 19
click at [281, 170] on div "M FOLLOW UP" at bounding box center [271, 177] width 45 height 15
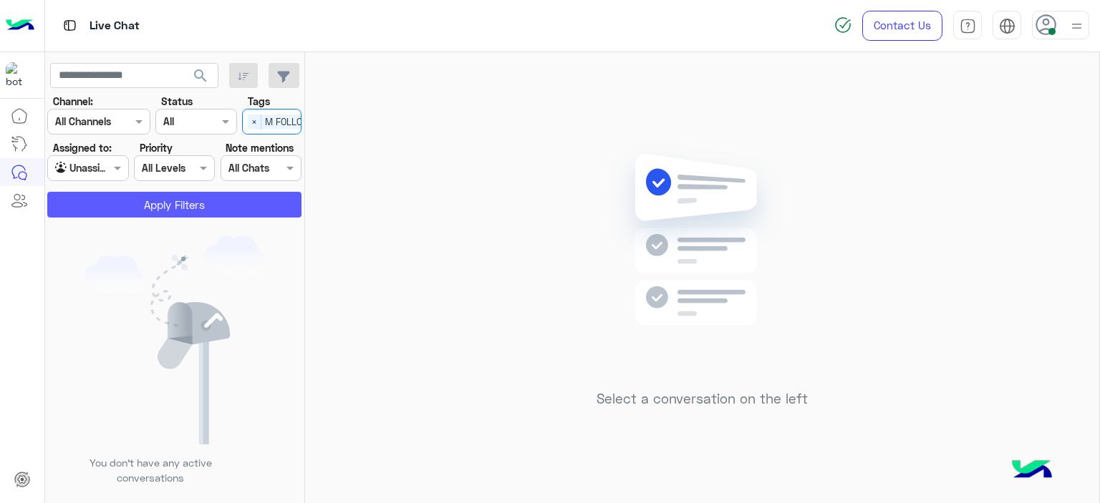
click at [258, 197] on button "Apply Filters" at bounding box center [174, 205] width 254 height 26
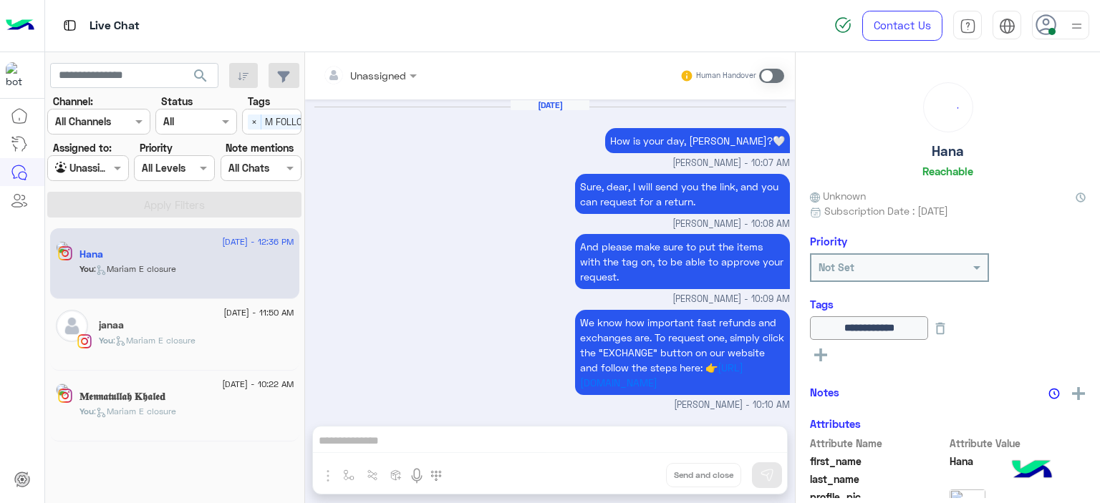
scroll to position [1263, 0]
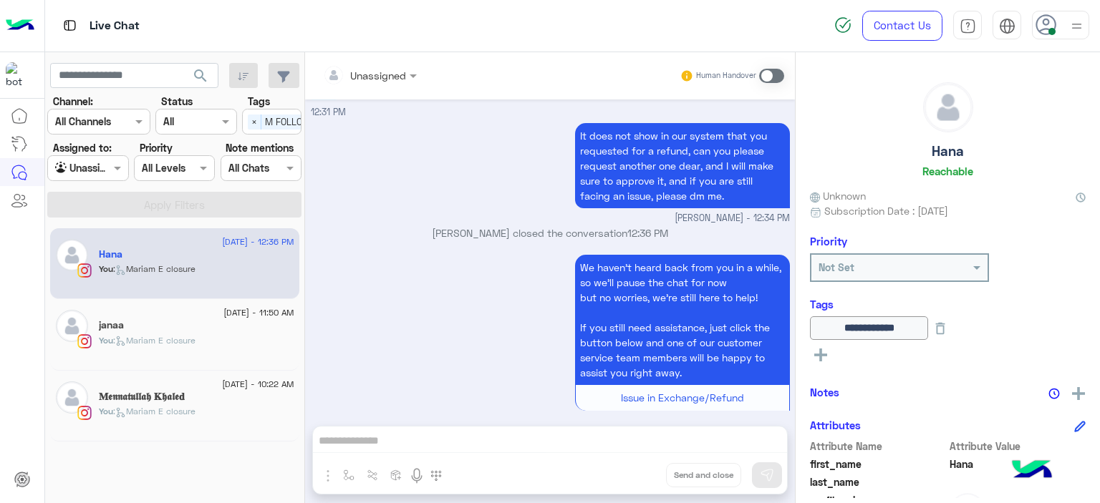
click at [229, 411] on div "You : Mariam E closure" at bounding box center [196, 417] width 195 height 25
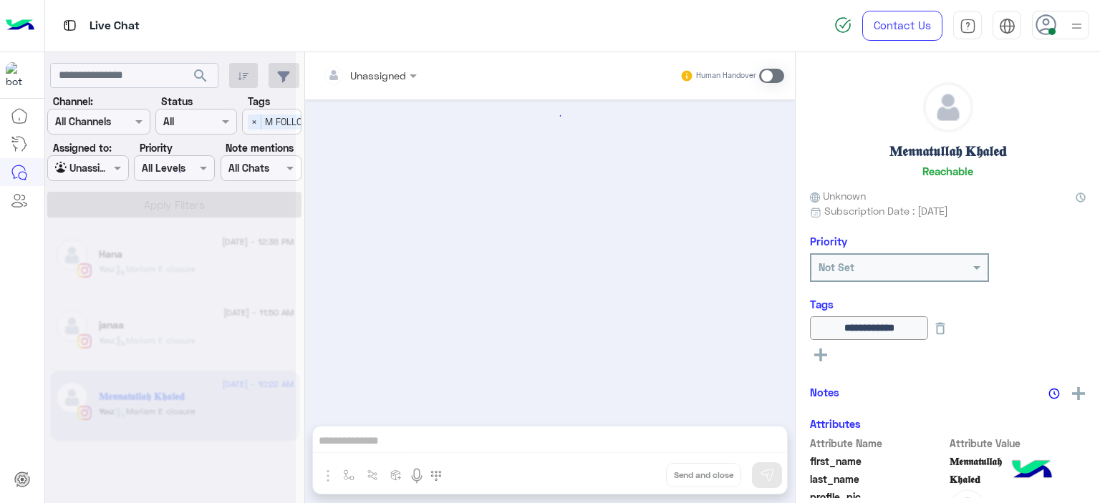
scroll to position [1145, 0]
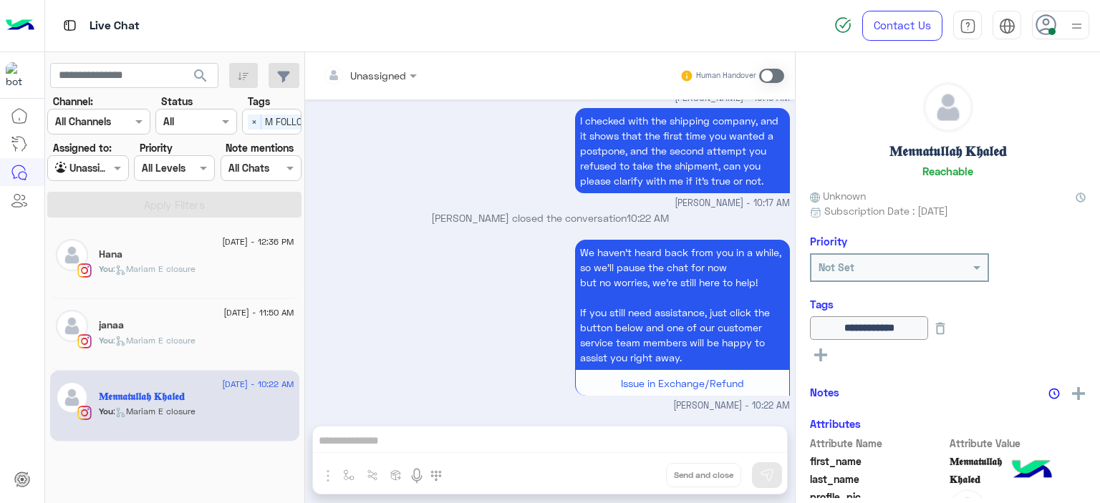
click at [267, 329] on div "janaa" at bounding box center [196, 326] width 195 height 15
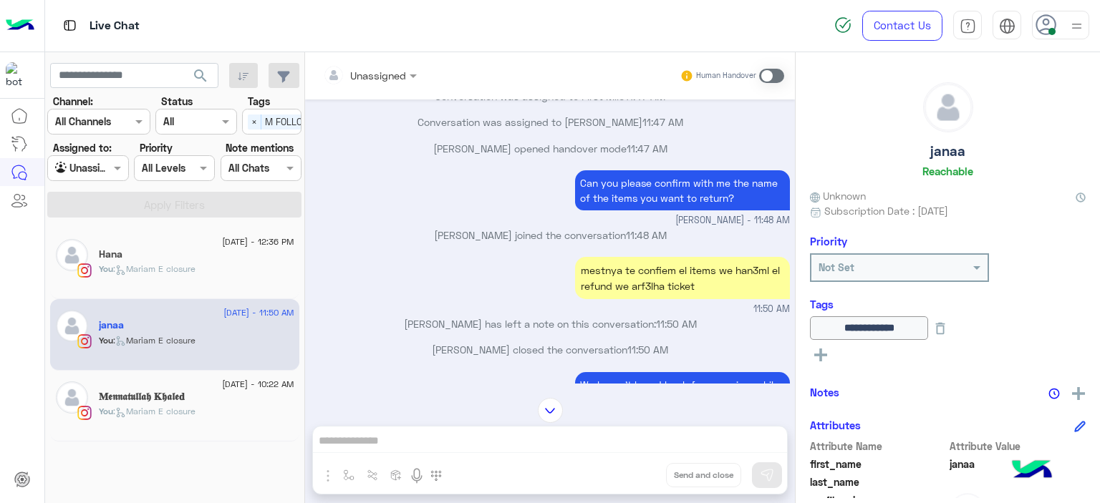
scroll to position [624, 0]
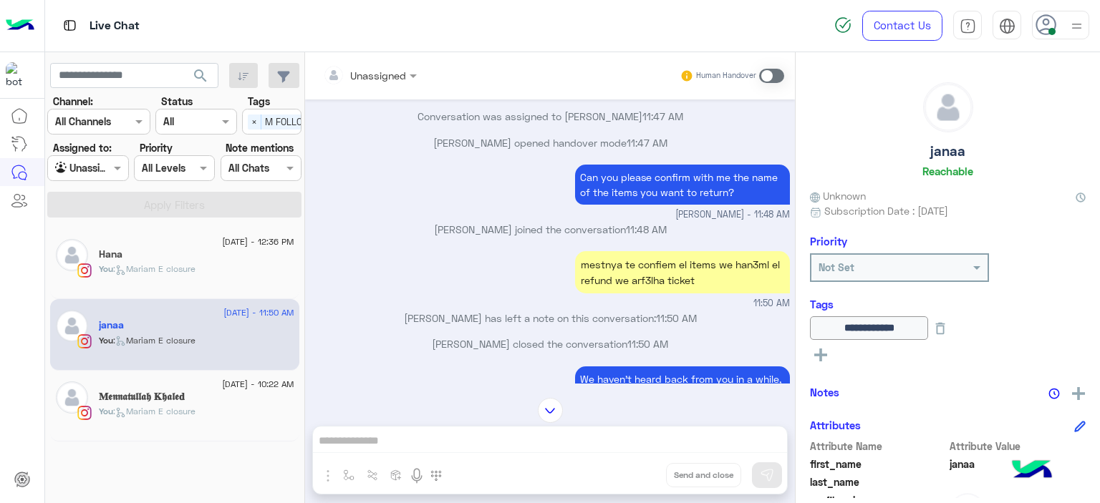
click at [269, 254] on div "Hana" at bounding box center [196, 255] width 195 height 15
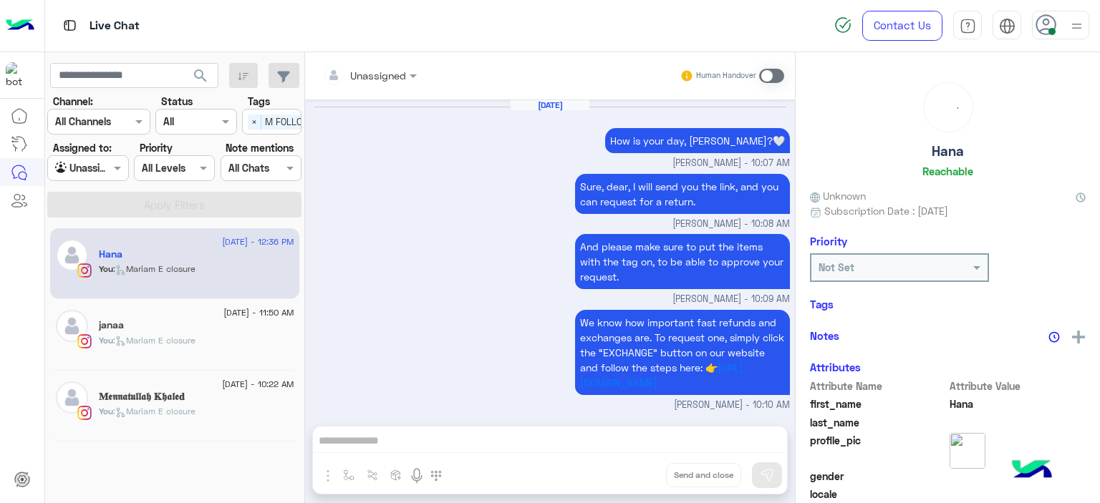
scroll to position [1263, 0]
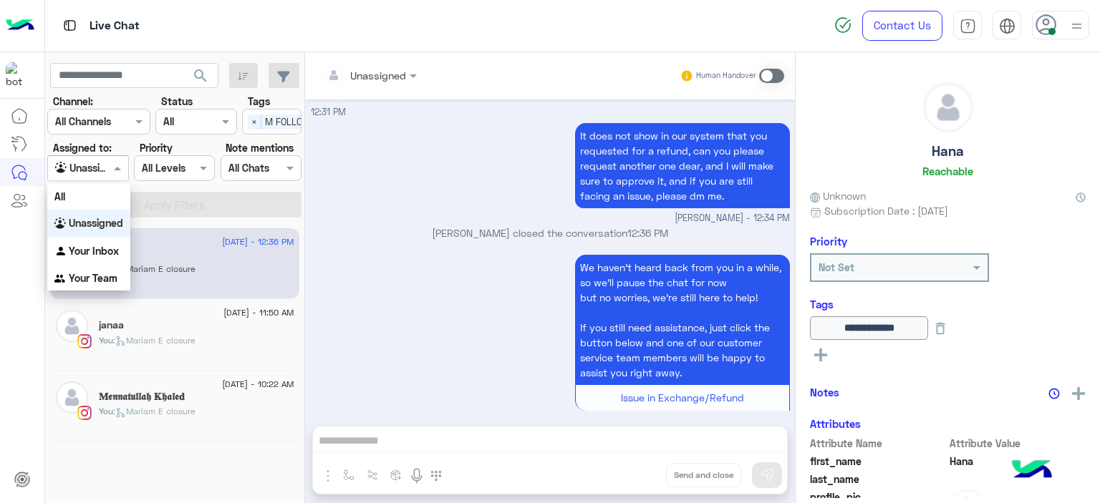
click at [112, 166] on span at bounding box center [119, 167] width 18 height 15
drag, startPoint x: 113, startPoint y: 251, endPoint x: 173, endPoint y: 216, distance: 69.0
click at [114, 251] on b "Your Inbox" at bounding box center [94, 251] width 50 height 12
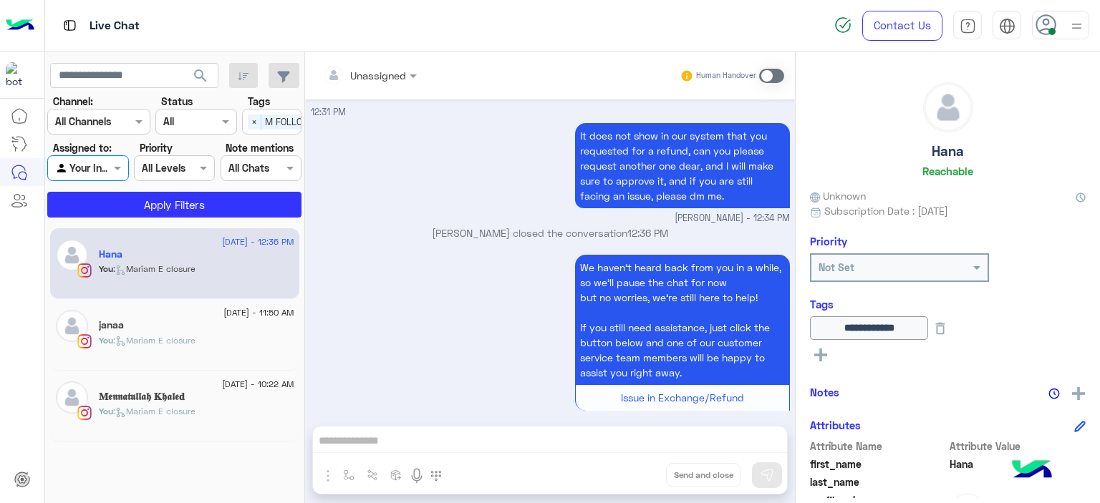
click at [252, 126] on span "×" at bounding box center [255, 122] width 14 height 15
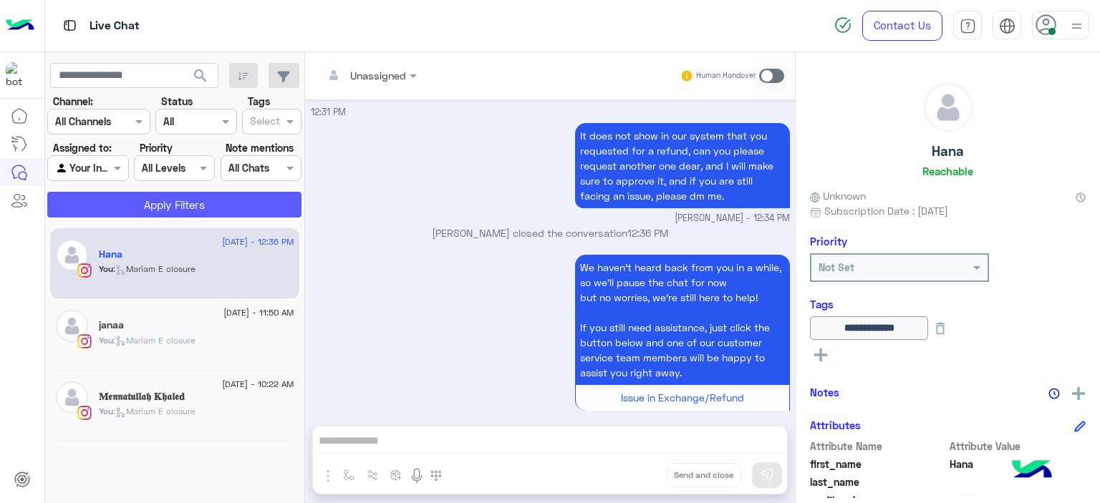
click at [256, 200] on button "Apply Filters" at bounding box center [174, 205] width 254 height 26
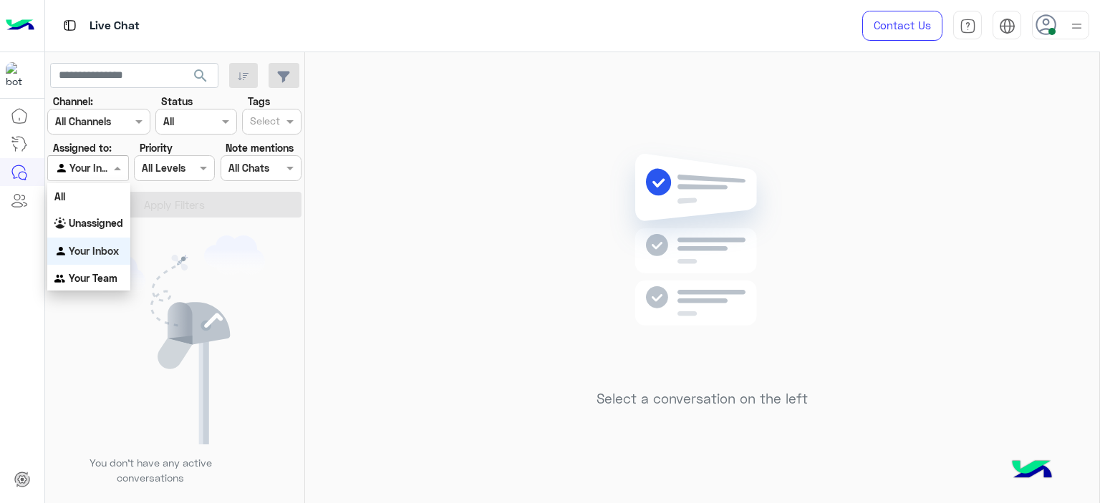
click at [120, 171] on span at bounding box center [119, 167] width 18 height 15
click at [112, 223] on b "Unassigned" at bounding box center [96, 223] width 54 height 12
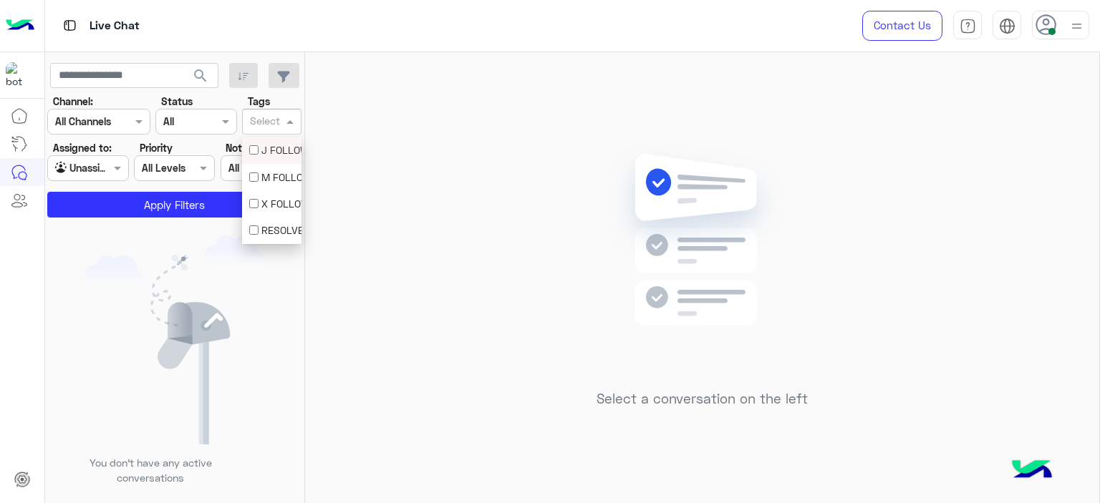
drag, startPoint x: 281, startPoint y: 122, endPoint x: 275, endPoint y: 127, distance: 7.6
click at [280, 122] on div at bounding box center [265, 123] width 35 height 19
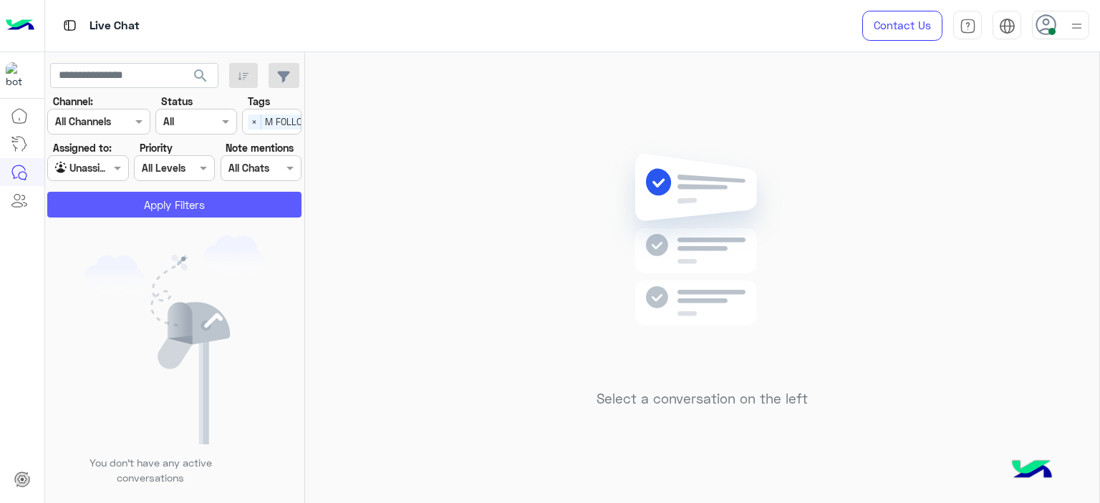
click at [223, 201] on button "Apply Filters" at bounding box center [174, 205] width 254 height 26
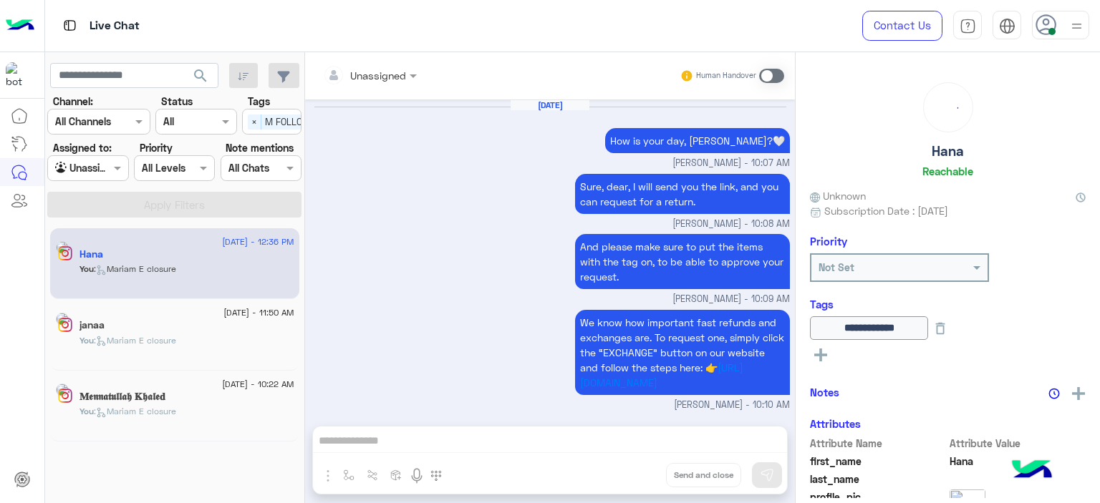
scroll to position [1263, 0]
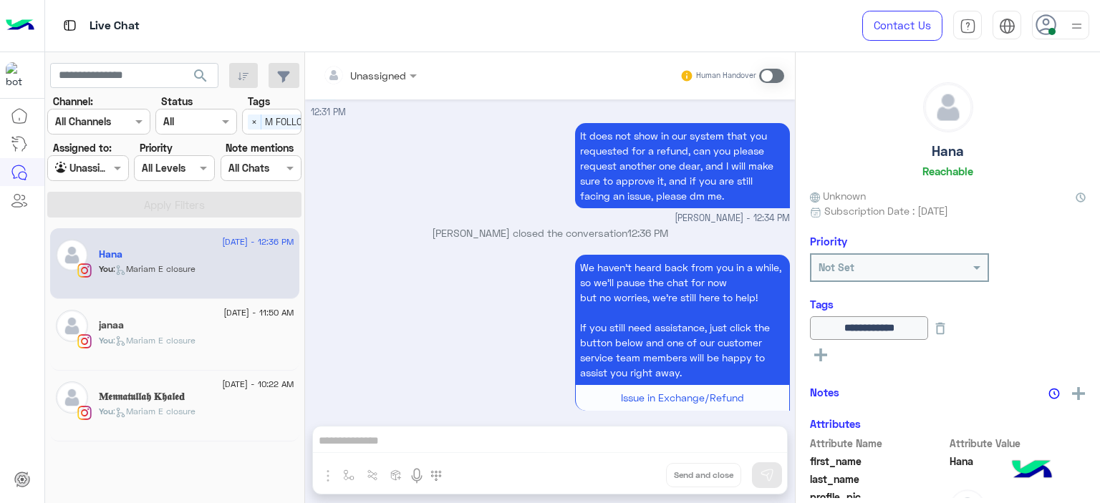
click at [179, 337] on span ": Mariam E closure" at bounding box center [154, 340] width 82 height 11
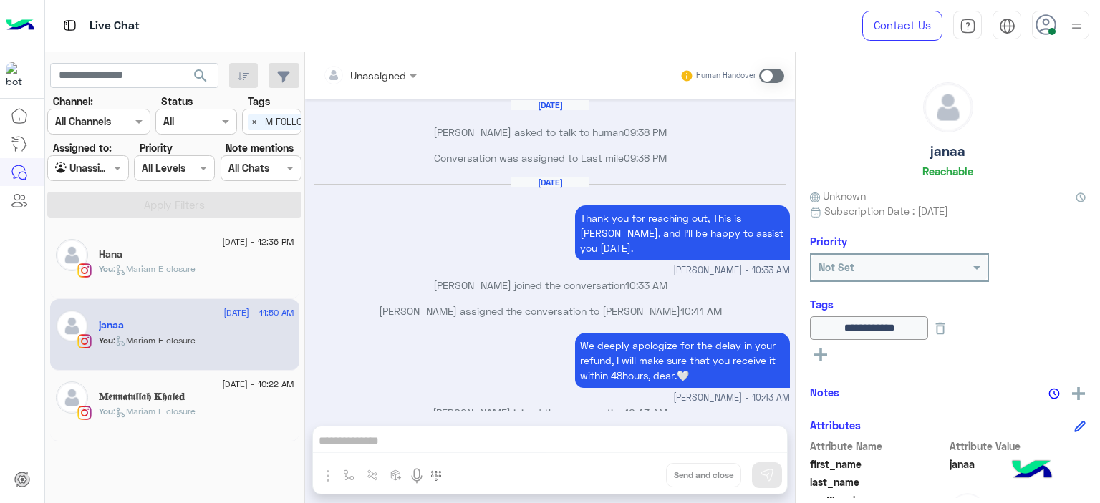
scroll to position [736, 0]
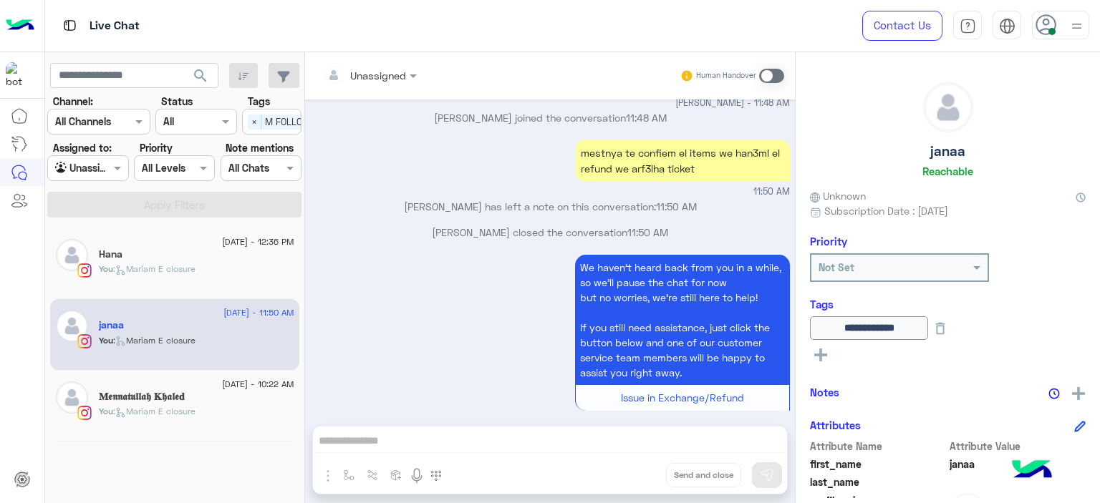
click at [232, 398] on div "𝐌𝖊𝖓𝖓𝖆𝖙𝖚𝖑𝖑𝖆𝖍 𝐊𝖍𝖆𝖑𝖊𝐝" at bounding box center [196, 398] width 195 height 15
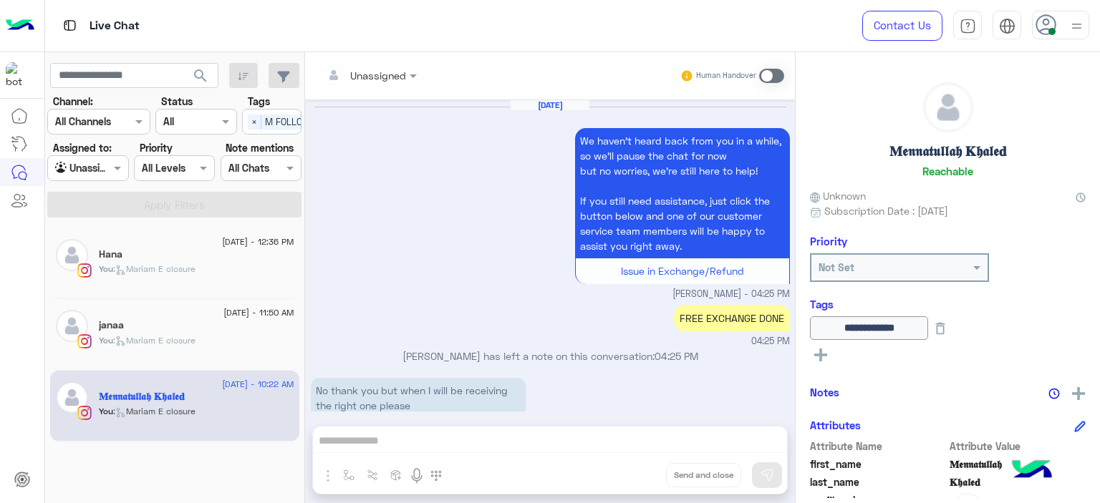
scroll to position [1145, 0]
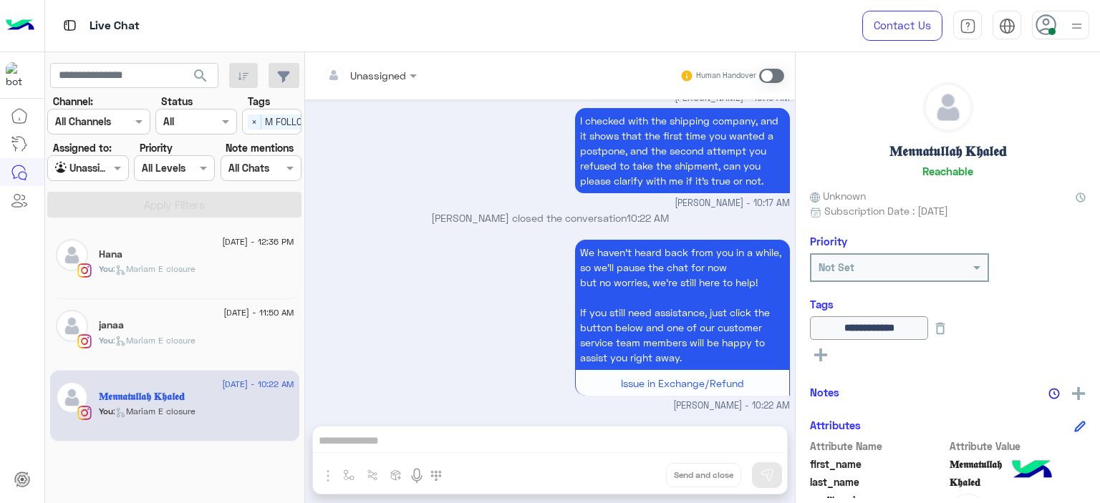
click at [192, 261] on div "Hana" at bounding box center [196, 255] width 195 height 15
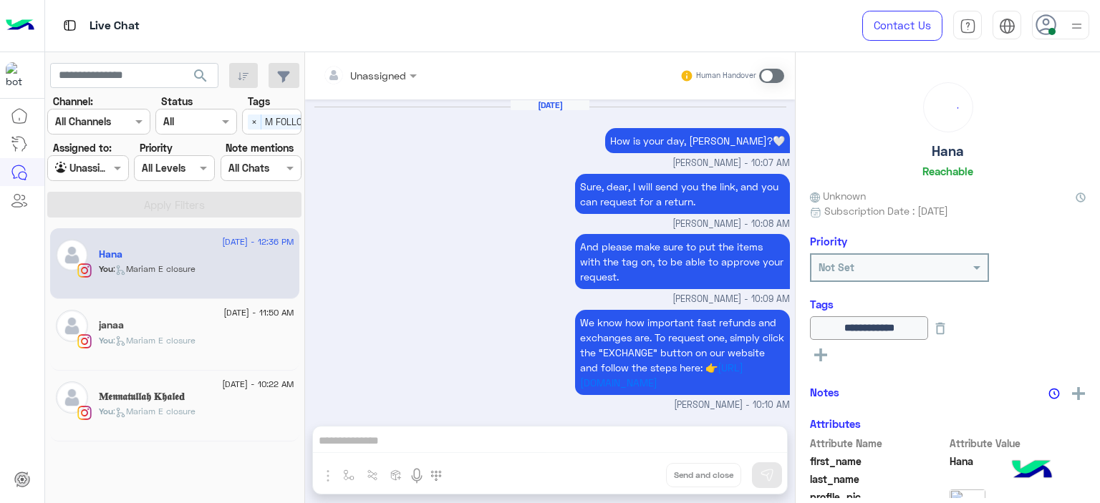
scroll to position [1263, 0]
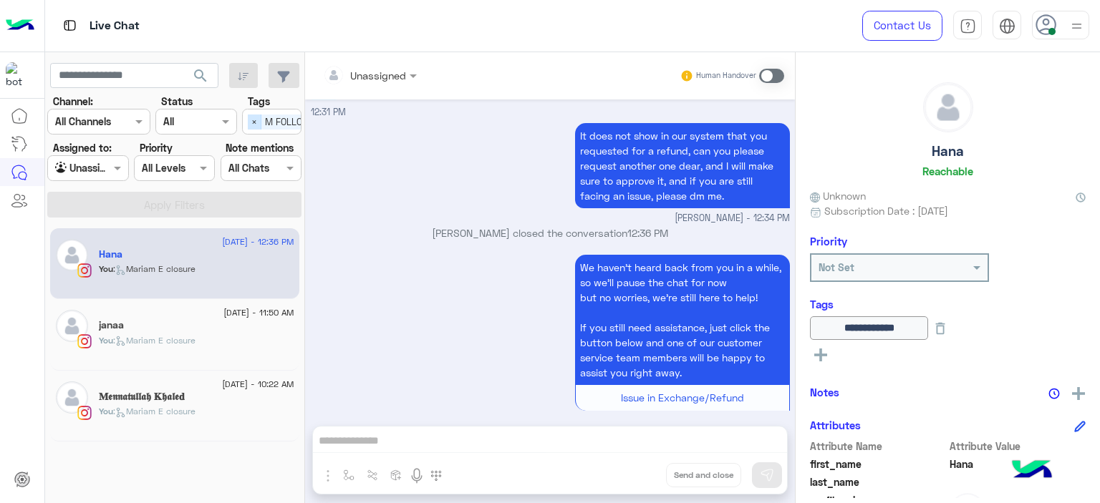
click at [253, 115] on span "×" at bounding box center [255, 122] width 14 height 15
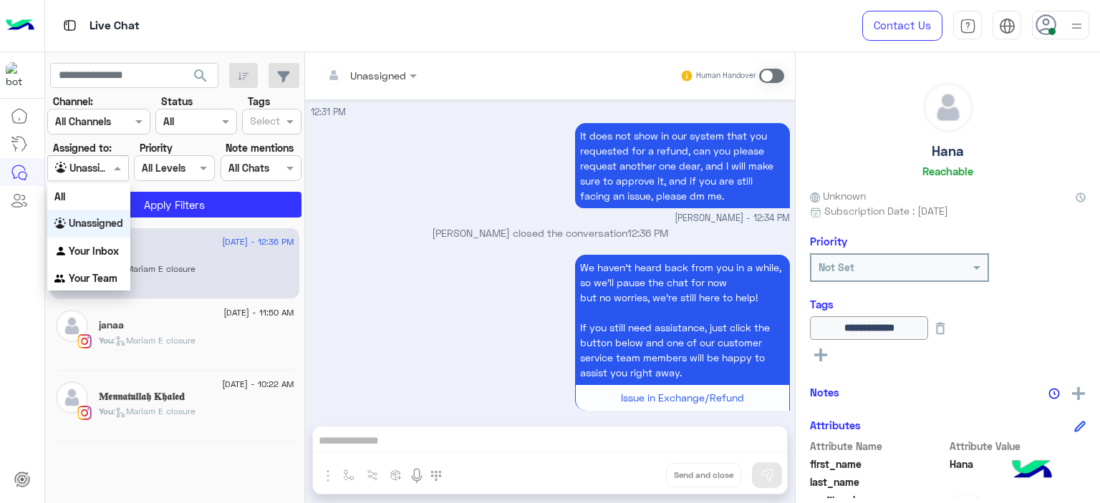
click at [126, 169] on span at bounding box center [119, 167] width 18 height 15
click at [102, 248] on b "Your Inbox" at bounding box center [94, 251] width 50 height 12
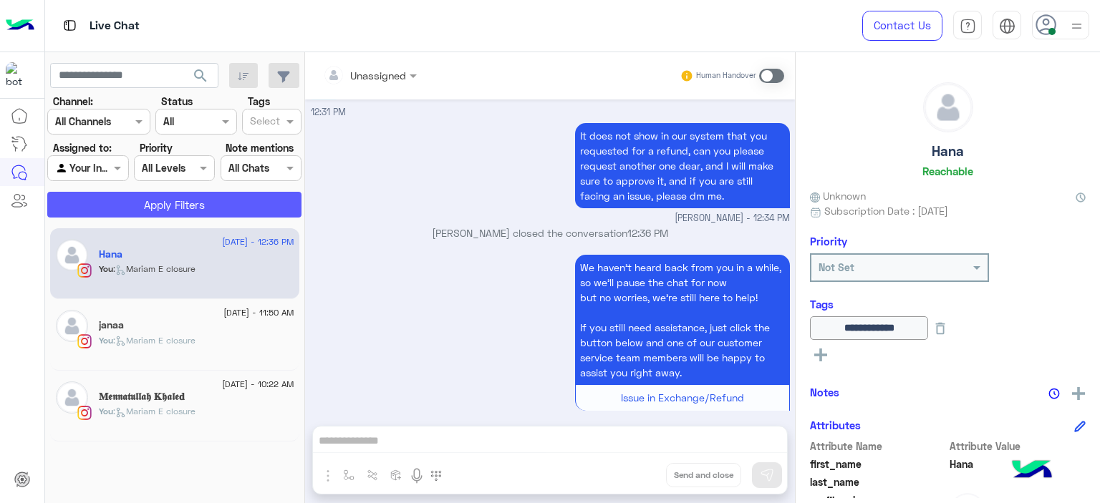
click at [155, 207] on button "Apply Filters" at bounding box center [174, 205] width 254 height 26
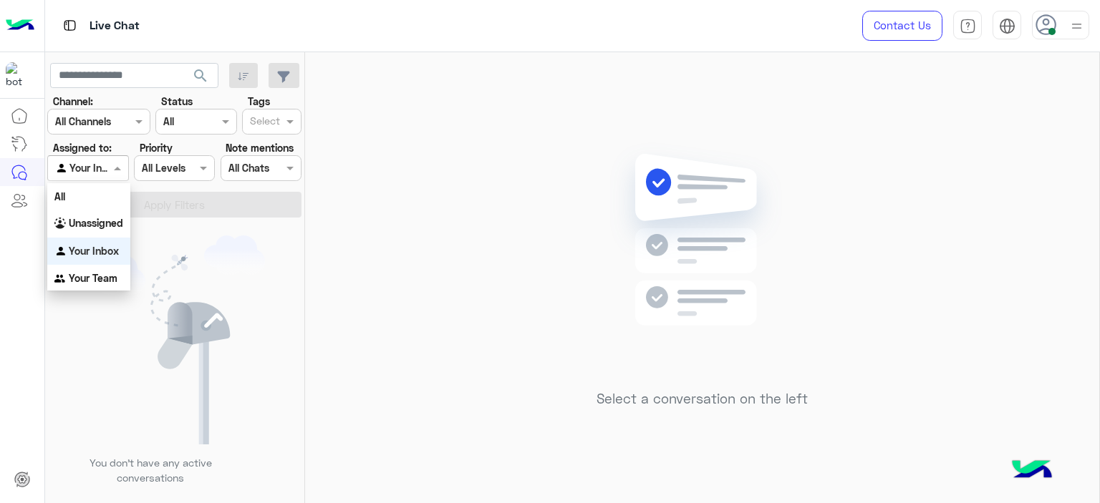
click at [101, 163] on div at bounding box center [87, 168] width 79 height 16
click at [117, 223] on b "Unassigned" at bounding box center [96, 223] width 54 height 12
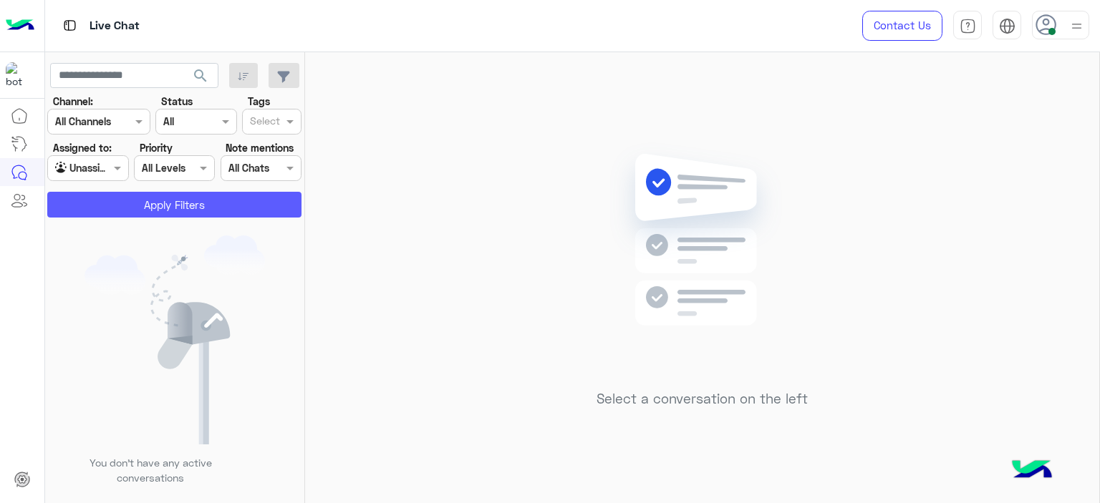
click at [229, 208] on button "Apply Filters" at bounding box center [174, 205] width 254 height 26
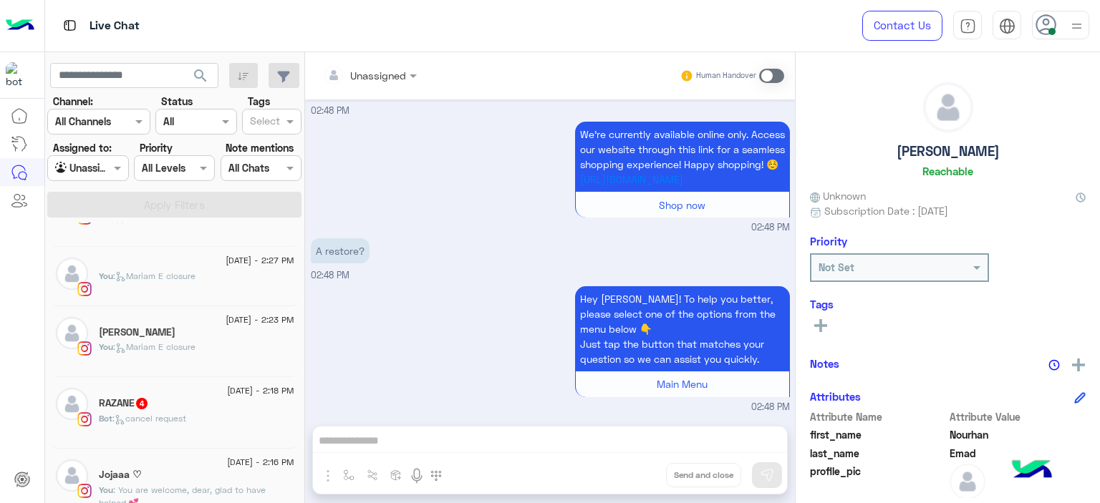
scroll to position [263, 0]
click at [203, 327] on div "[DATE] - 2:23 PM" at bounding box center [196, 325] width 195 height 9
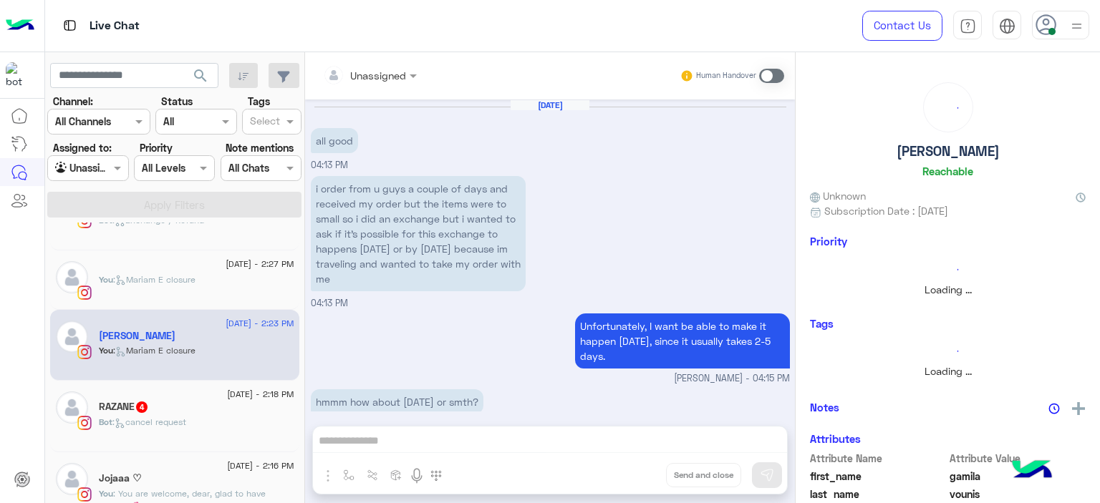
scroll to position [872, 0]
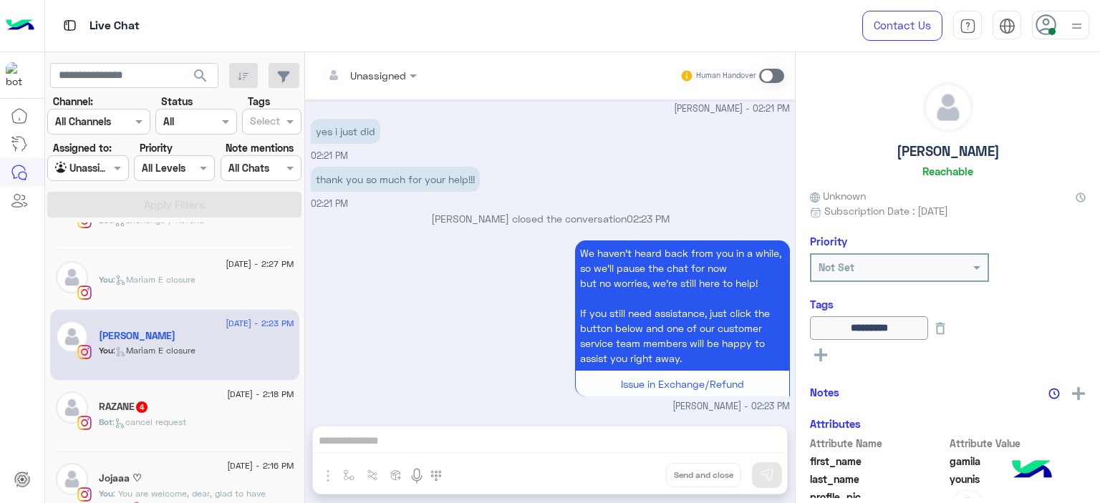
click at [206, 283] on div "You : [PERSON_NAME] closure" at bounding box center [196, 285] width 195 height 25
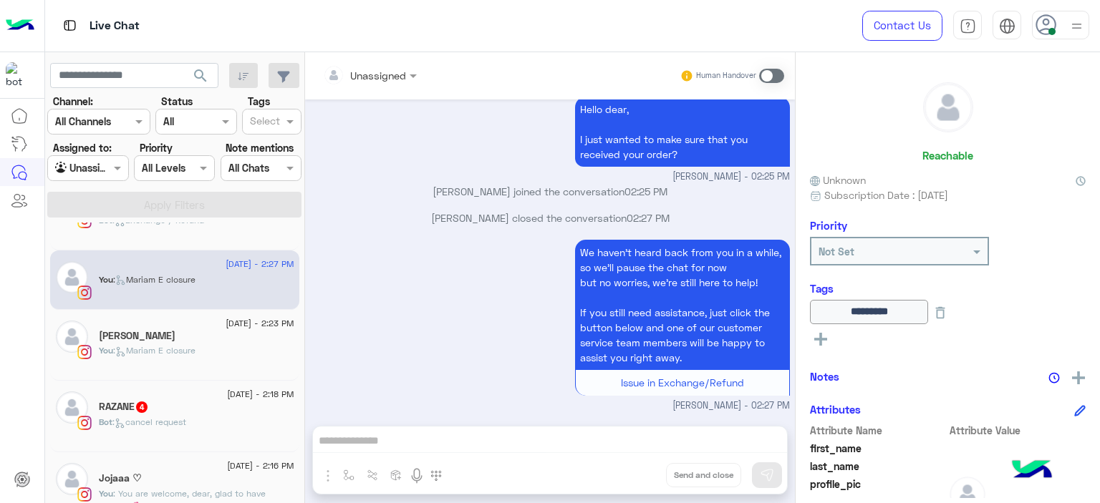
scroll to position [1017, 0]
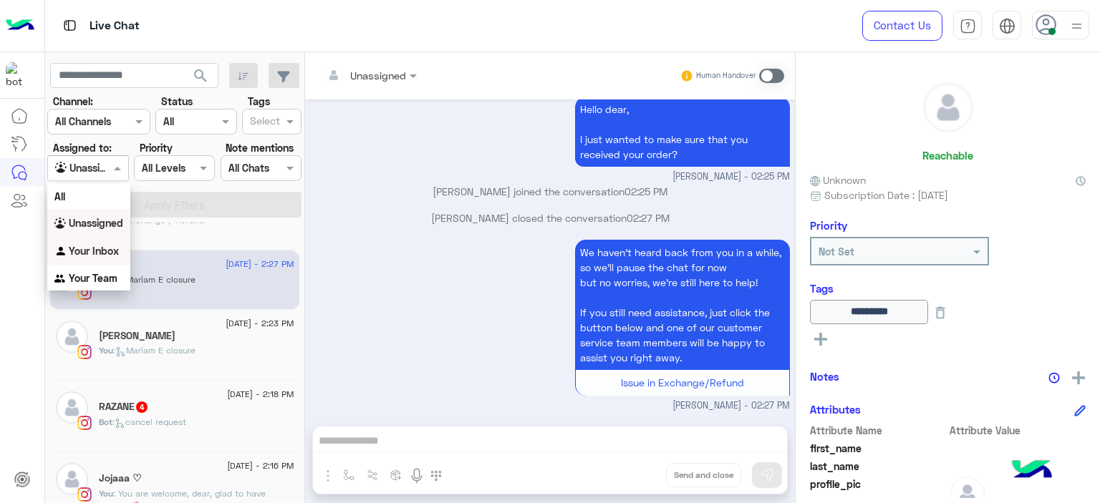
drag, startPoint x: 113, startPoint y: 168, endPoint x: 103, endPoint y: 248, distance: 80.8
click at [103, 248] on body "Live Chat Contact Us Help Center عربي English search Channel: Channel All Chann…" at bounding box center [550, 251] width 1100 height 503
click at [103, 248] on b "Your Inbox" at bounding box center [94, 251] width 50 height 12
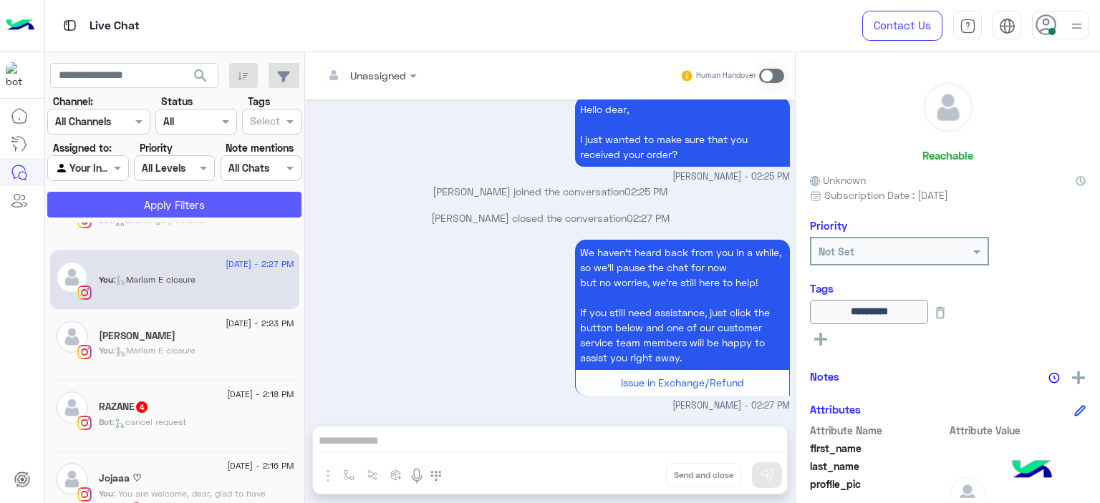
click at [165, 205] on button "Apply Filters" at bounding box center [174, 205] width 254 height 26
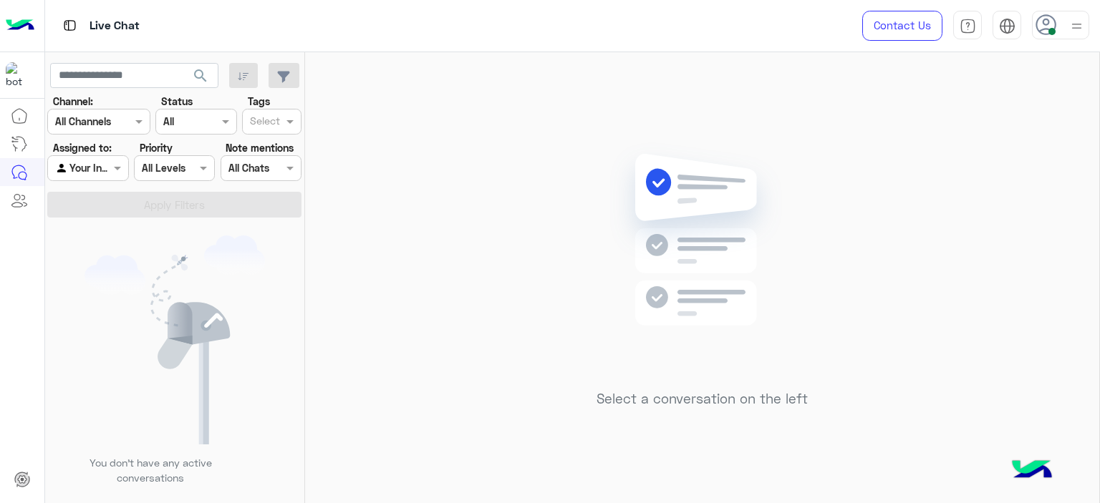
click at [1070, 24] on img at bounding box center [1076, 26] width 18 height 18
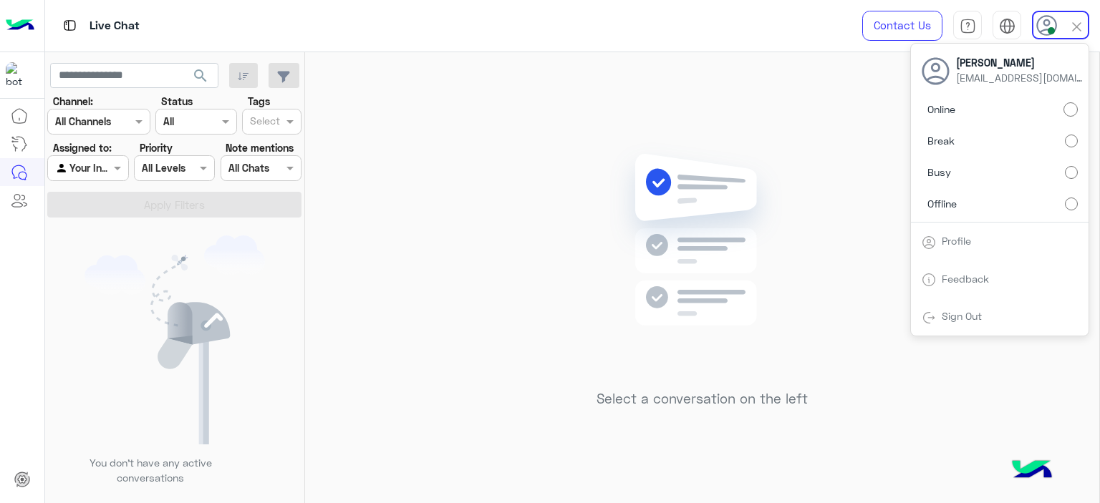
click at [1063, 144] on label "Break" at bounding box center [999, 141] width 156 height 26
click at [111, 174] on div "Agent Filter Your Inbox" at bounding box center [87, 168] width 81 height 26
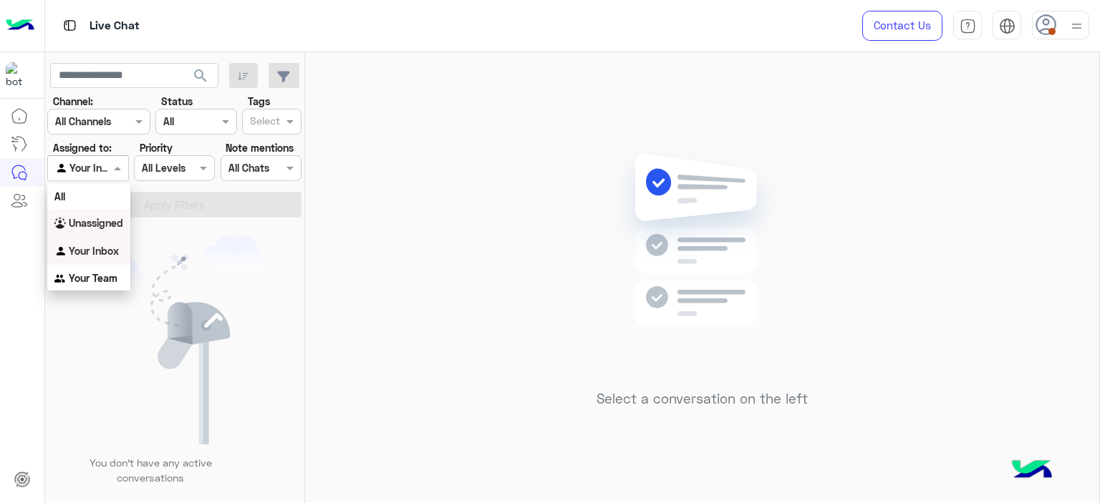
click at [112, 222] on b "Unassigned" at bounding box center [96, 223] width 54 height 12
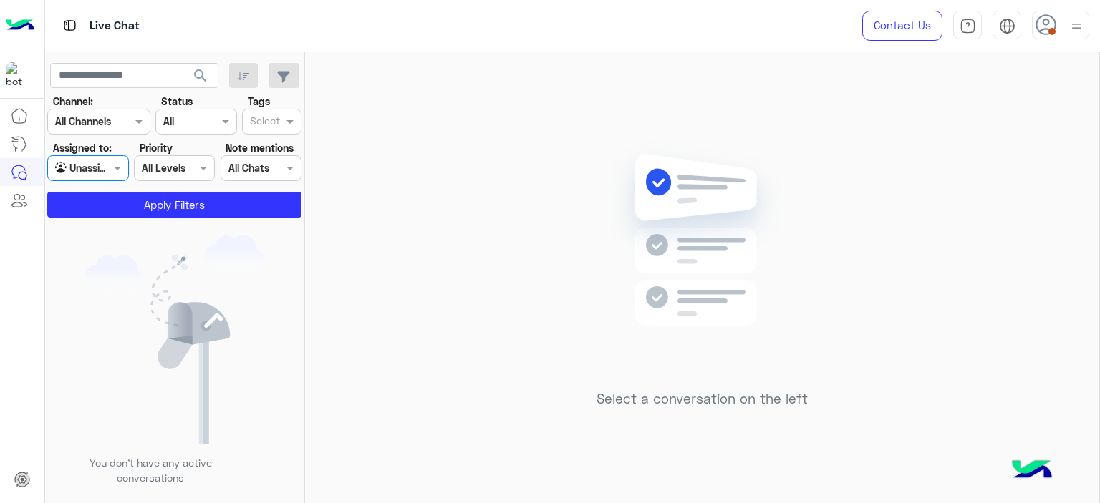
click at [268, 128] on input "text" at bounding box center [265, 122] width 30 height 15
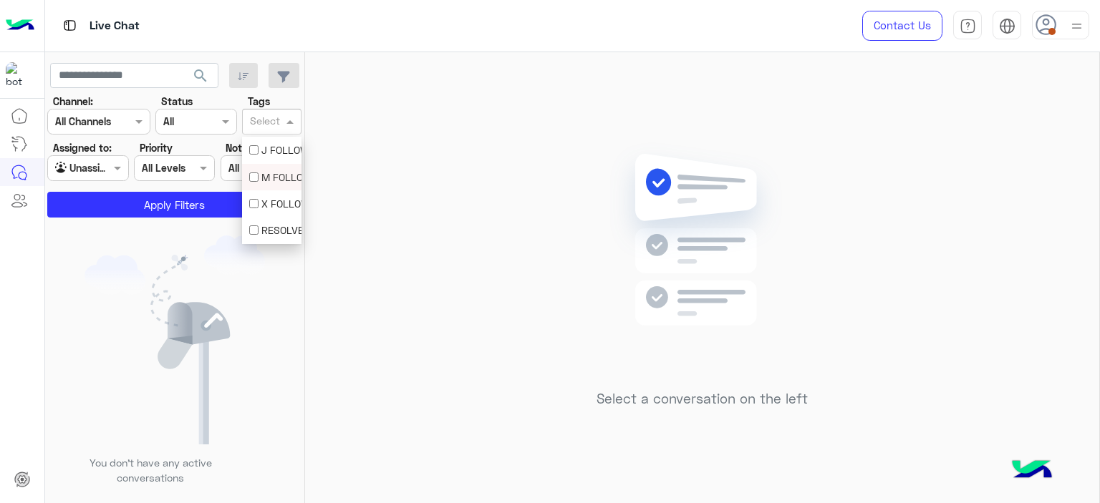
click at [266, 183] on div "M FOLLOW UP" at bounding box center [271, 177] width 45 height 15
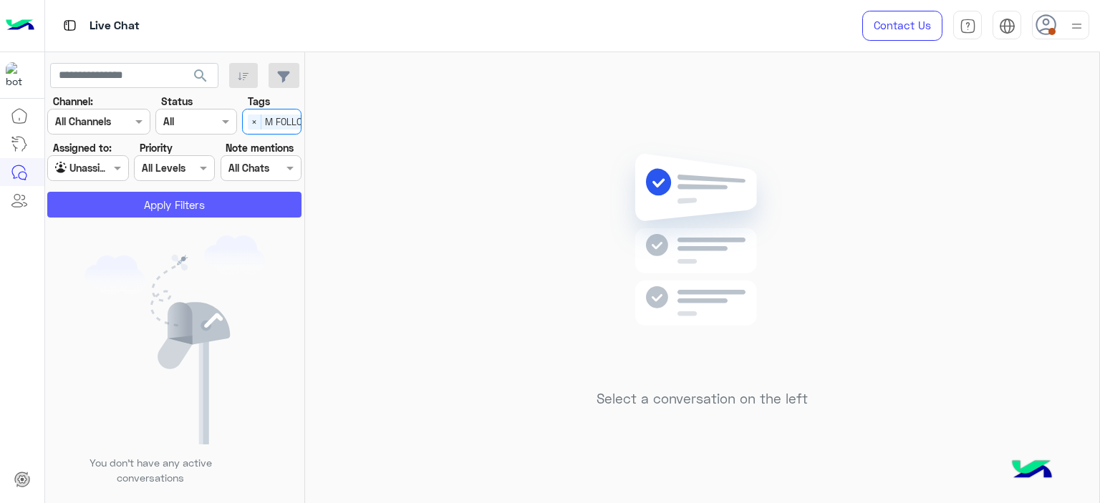
click at [205, 208] on button "Apply Filters" at bounding box center [174, 205] width 254 height 26
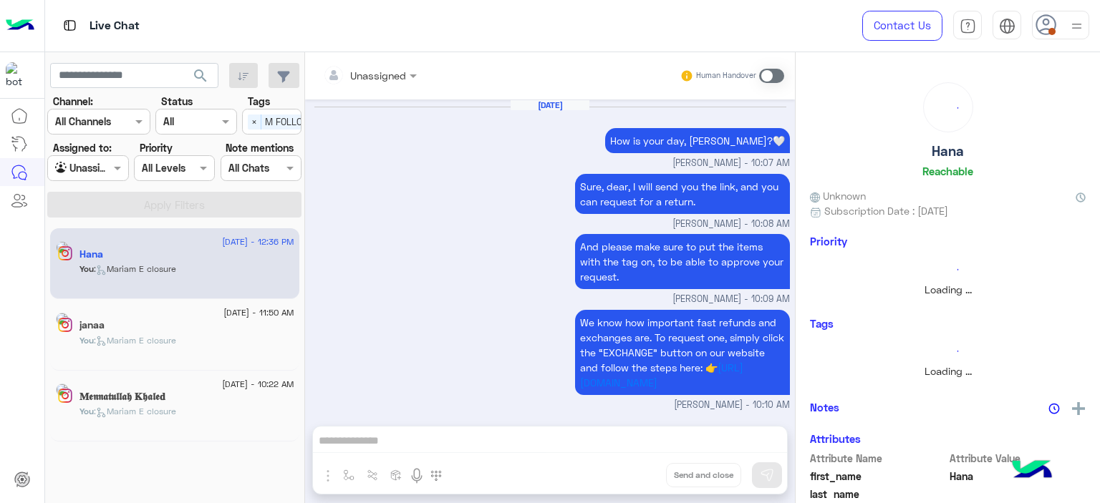
scroll to position [1263, 0]
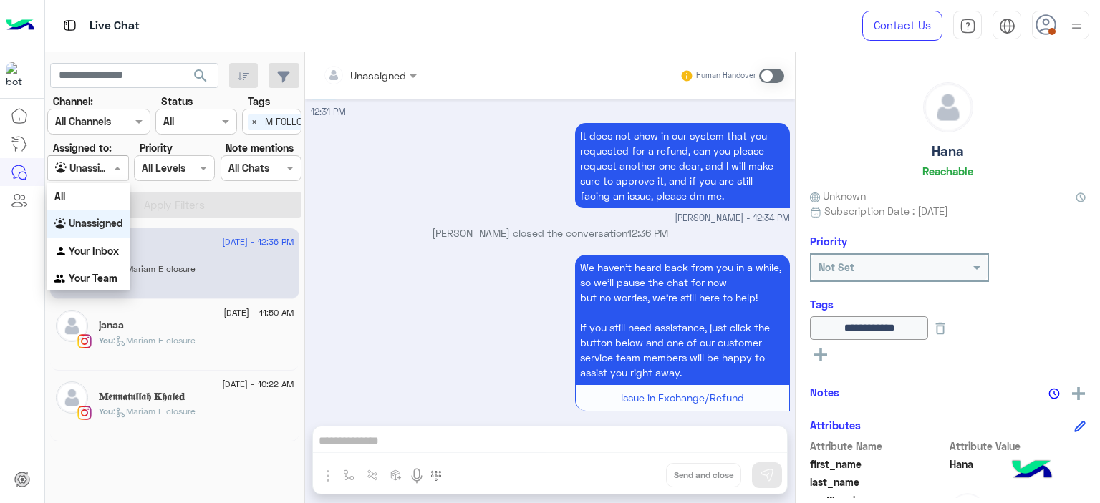
click at [101, 175] on div "Unassigned" at bounding box center [82, 168] width 54 height 16
click at [120, 247] on div "Your Inbox" at bounding box center [88, 252] width 83 height 28
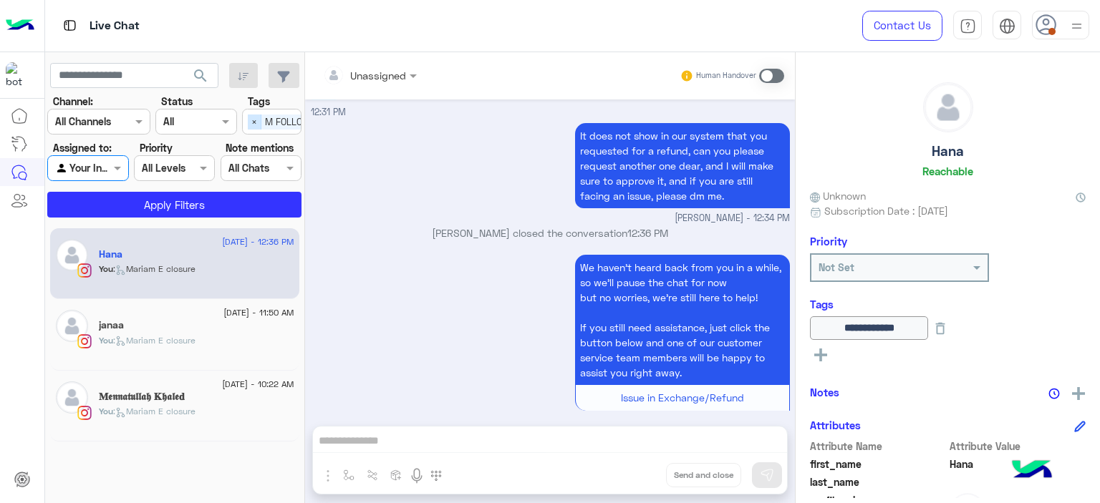
click at [254, 122] on span "×" at bounding box center [255, 122] width 14 height 15
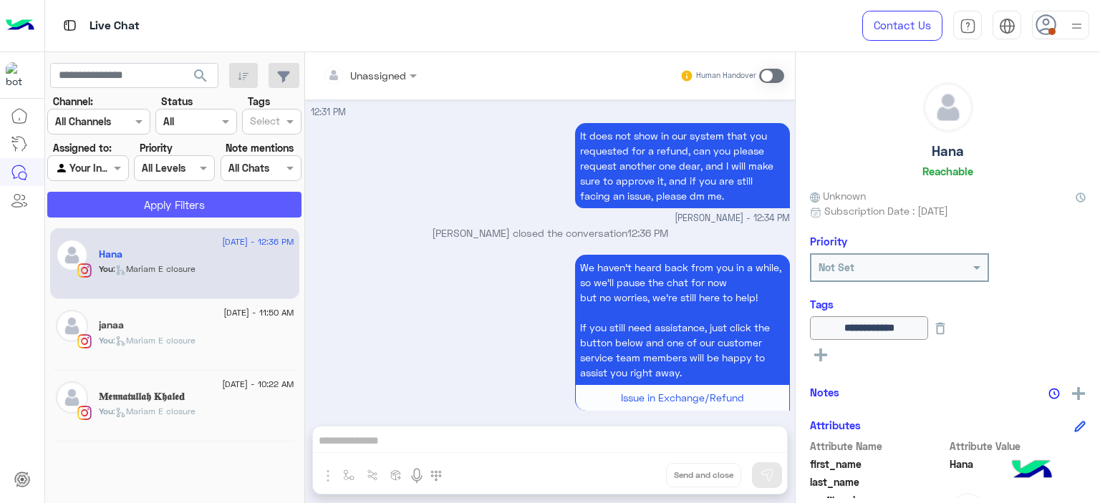
click at [246, 200] on button "Apply Filters" at bounding box center [174, 205] width 254 height 26
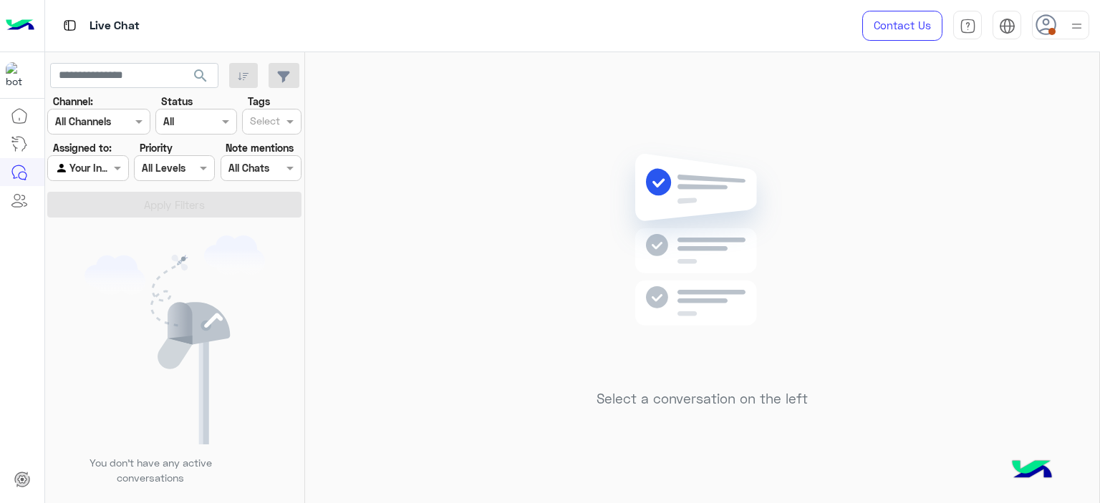
click at [1065, 19] on div at bounding box center [1060, 25] width 57 height 29
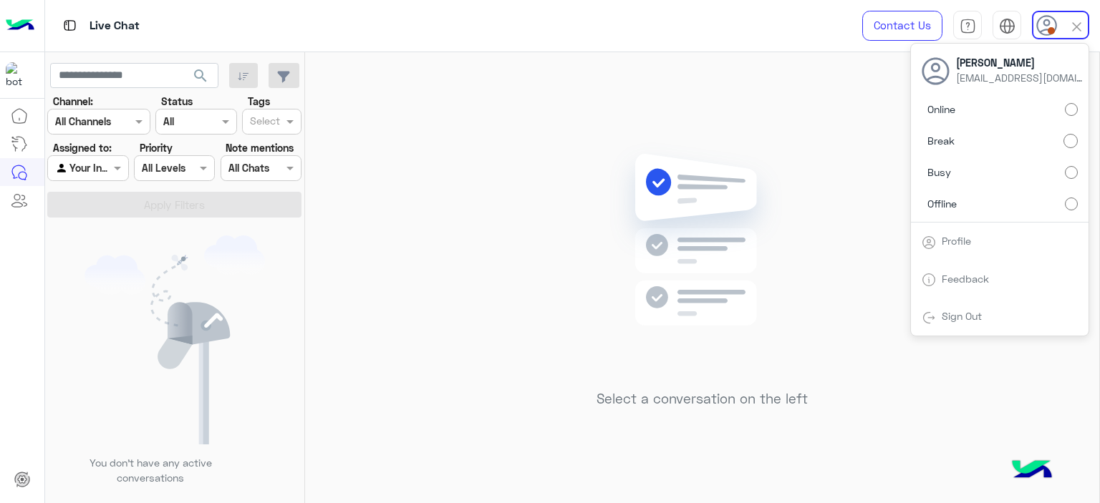
click at [856, 160] on div "Select a conversation on the left" at bounding box center [702, 280] width 794 height 457
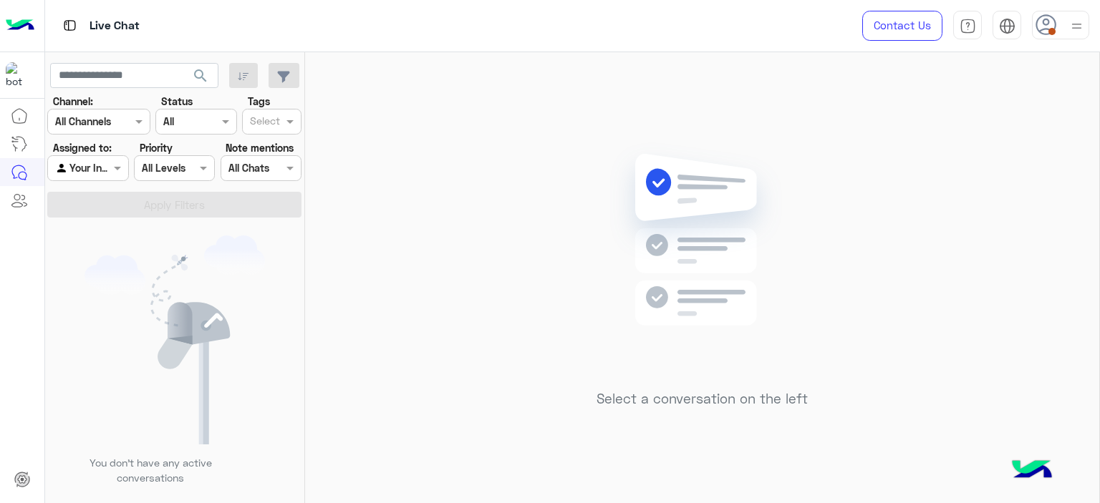
click at [1076, 21] on img at bounding box center [1076, 26] width 18 height 18
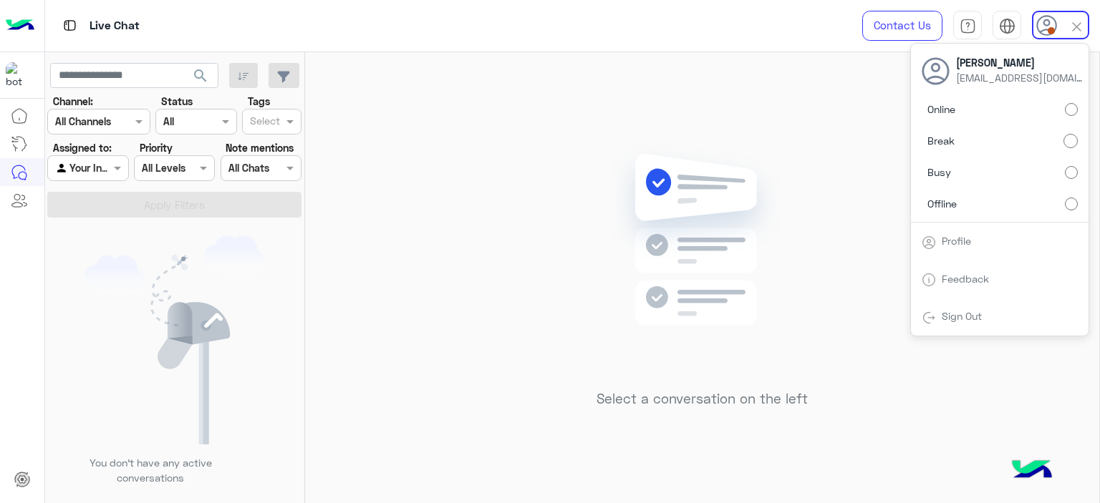
click at [1060, 108] on label "Online" at bounding box center [999, 110] width 156 height 26
click at [384, 246] on div "Select a conversation on the left" at bounding box center [702, 280] width 794 height 457
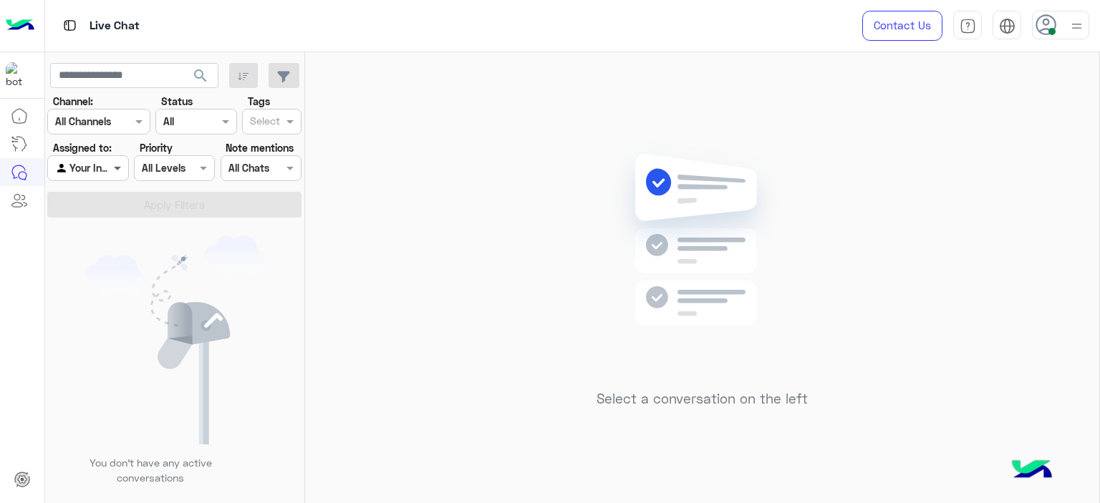
click at [118, 166] on span at bounding box center [119, 167] width 18 height 15
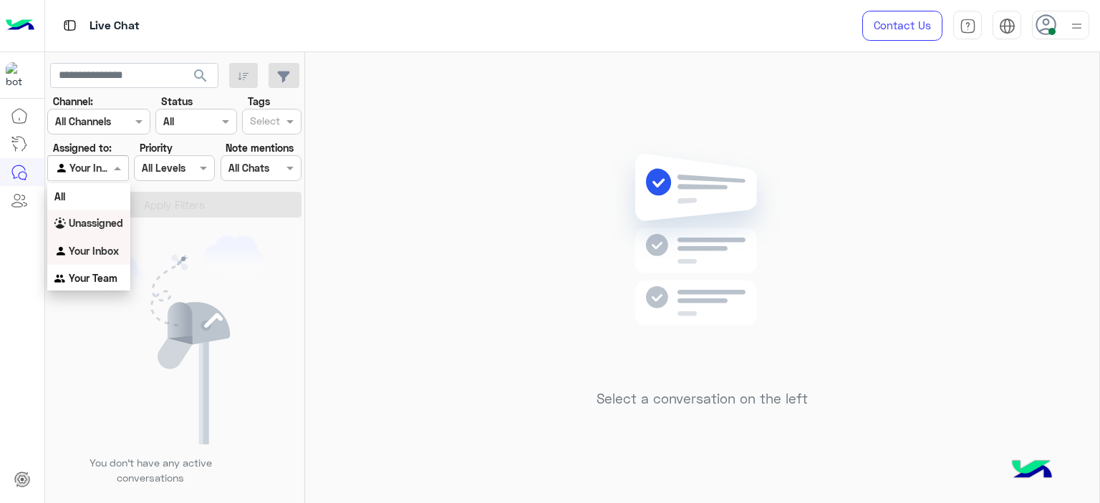
click at [114, 227] on b "Unassigned" at bounding box center [96, 223] width 54 height 12
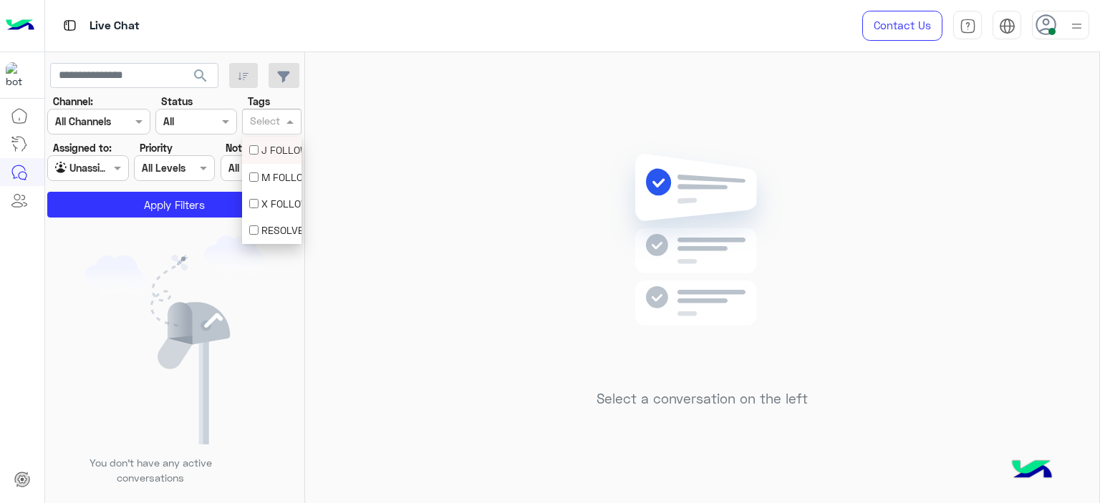
click at [266, 125] on input "text" at bounding box center [265, 122] width 30 height 15
click at [275, 170] on div "M FOLLOW UP" at bounding box center [271, 177] width 45 height 15
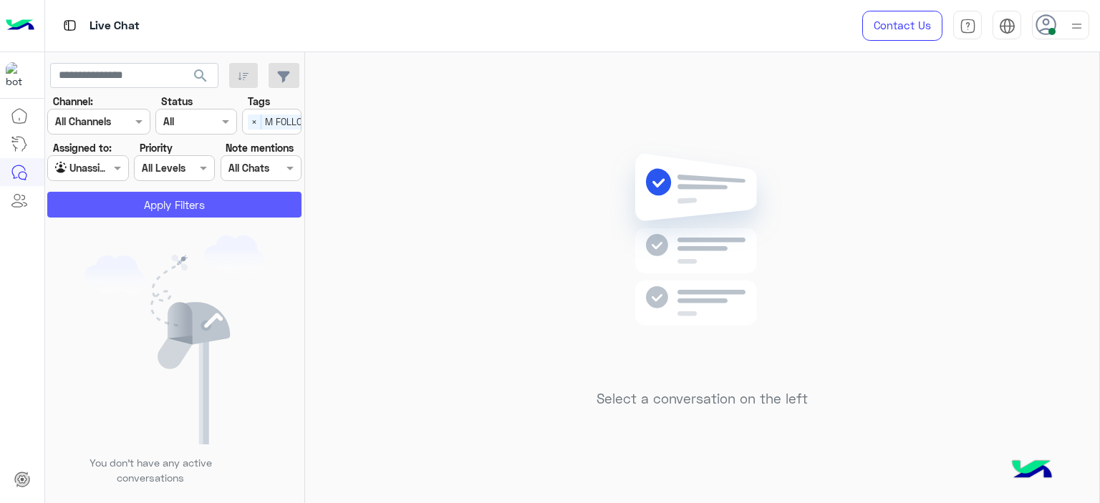
click at [266, 200] on button "Apply Filters" at bounding box center [174, 205] width 254 height 26
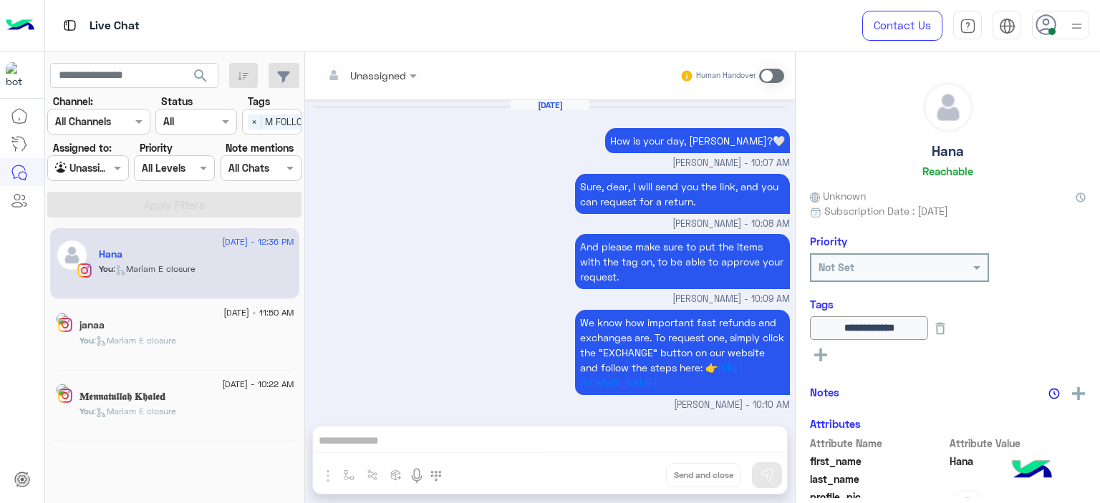
scroll to position [1263, 0]
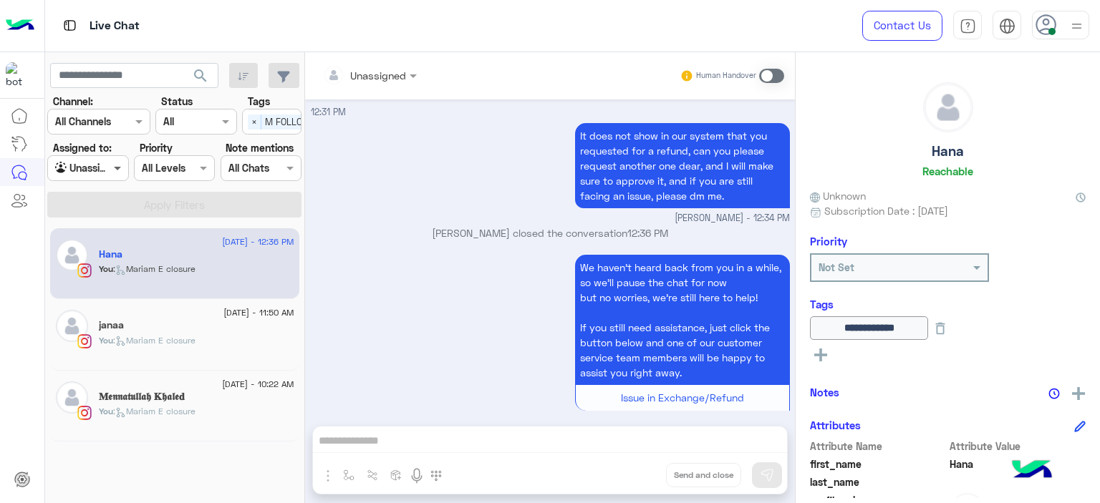
click at [111, 164] on span at bounding box center [119, 167] width 18 height 15
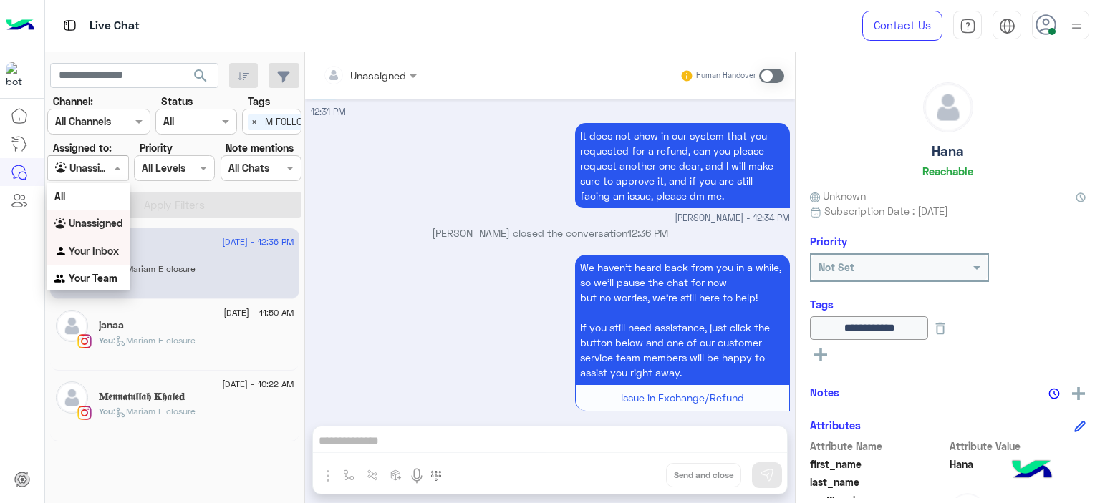
click at [104, 248] on b "Your Inbox" at bounding box center [94, 251] width 50 height 12
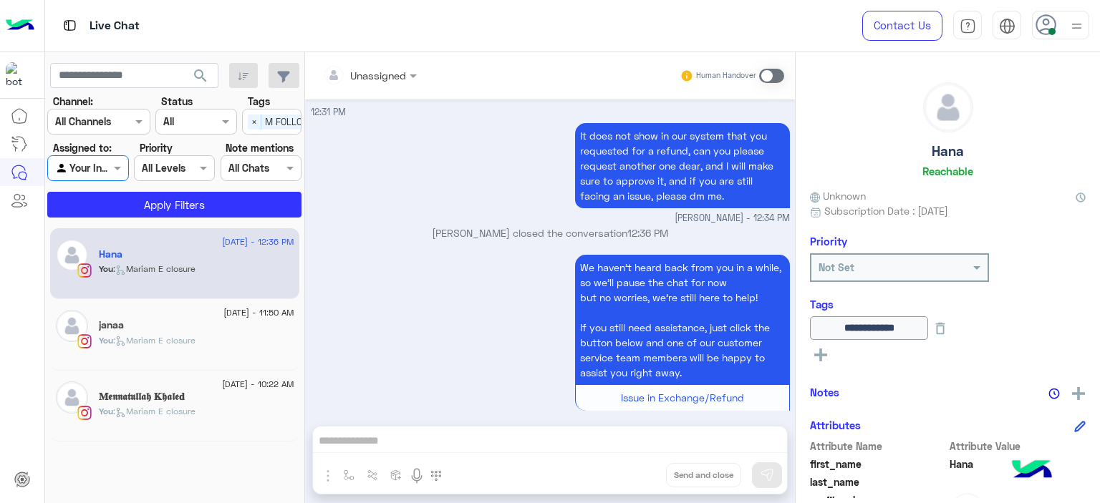
click at [87, 172] on input "text" at bounding box center [71, 168] width 33 height 15
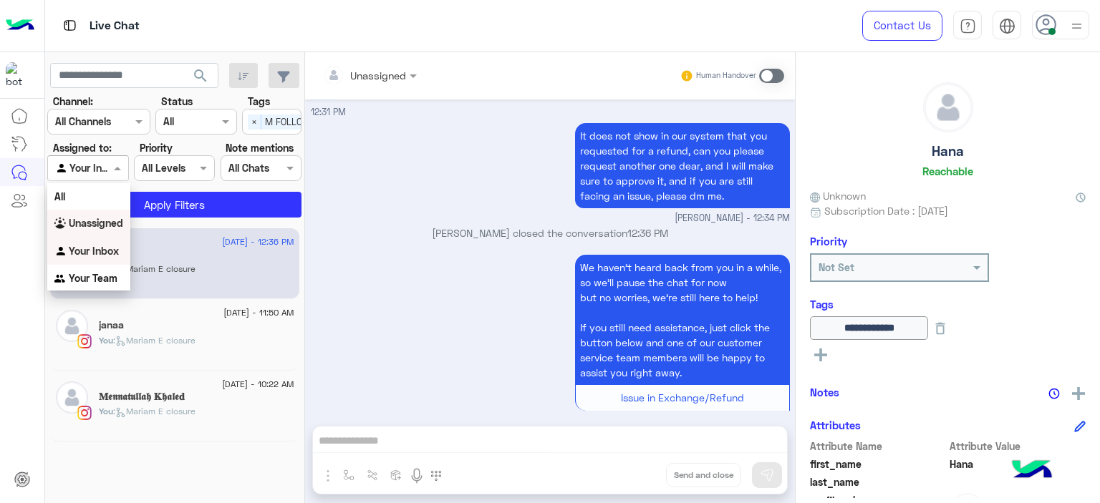
click at [100, 221] on b "Unassigned" at bounding box center [96, 223] width 54 height 12
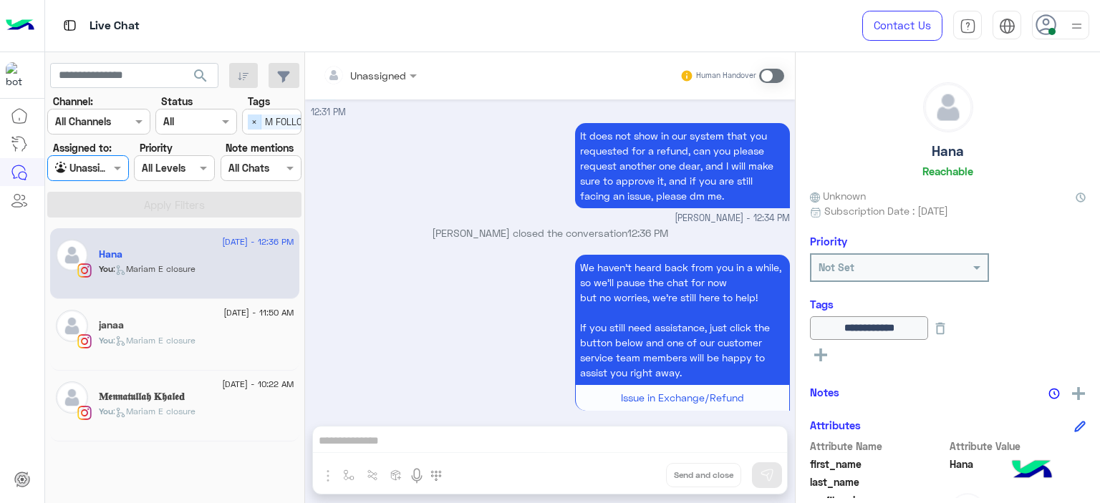
click at [257, 117] on span "×" at bounding box center [255, 122] width 14 height 15
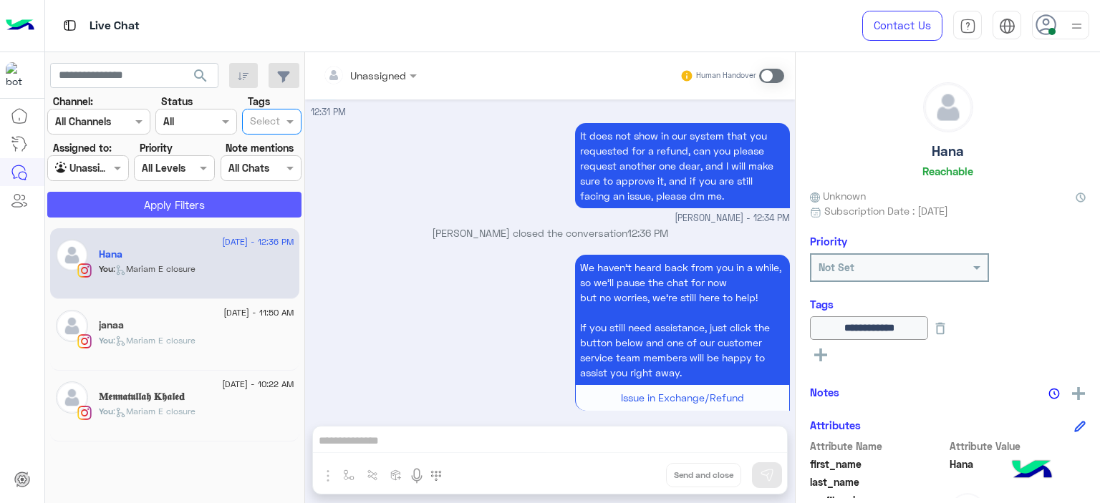
click at [245, 201] on button "Apply Filters" at bounding box center [174, 205] width 254 height 26
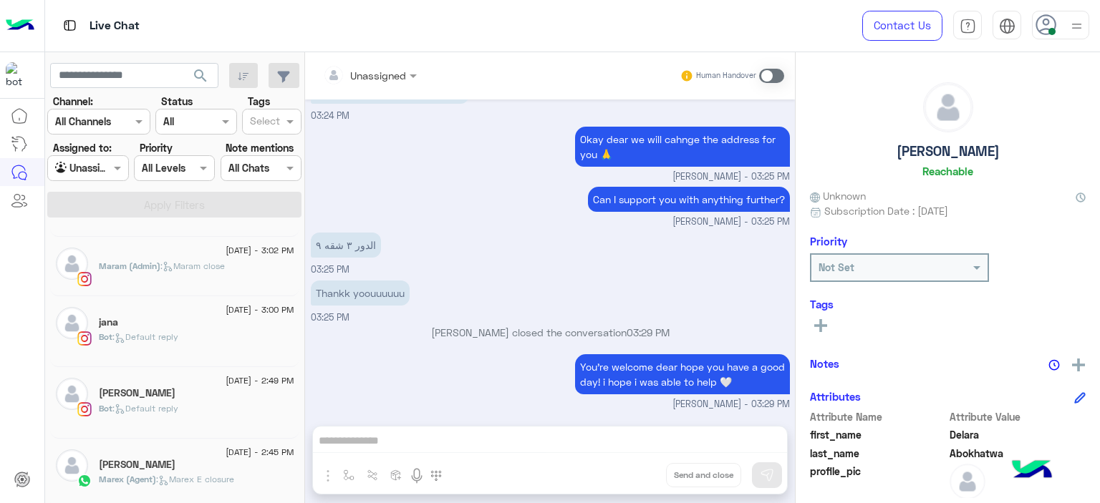
scroll to position [206, 0]
click at [185, 326] on div "jana" at bounding box center [196, 323] width 195 height 15
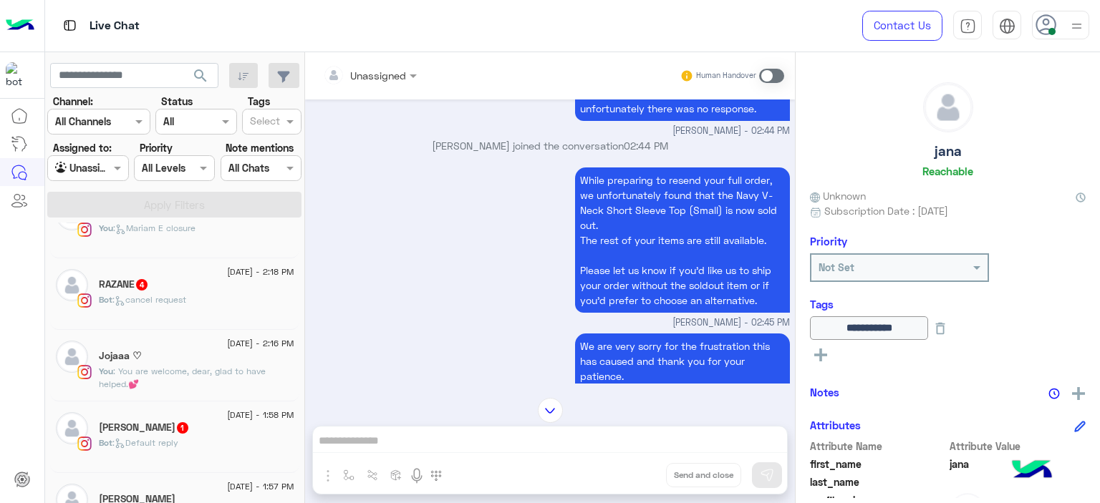
scroll to position [586, 0]
click at [169, 376] on span ": You are welcome, dear, glad to have helped.💕" at bounding box center [182, 379] width 167 height 24
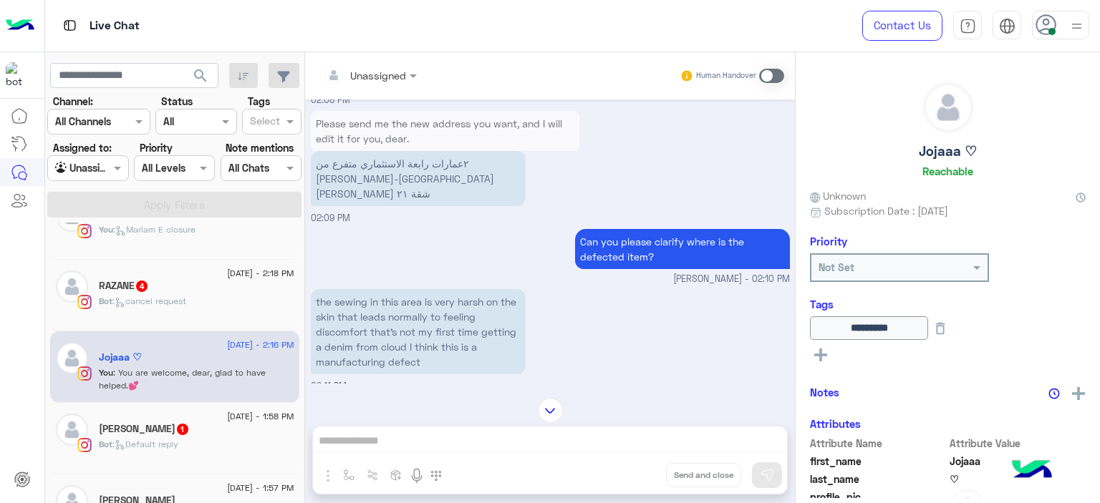
scroll to position [1065, 0]
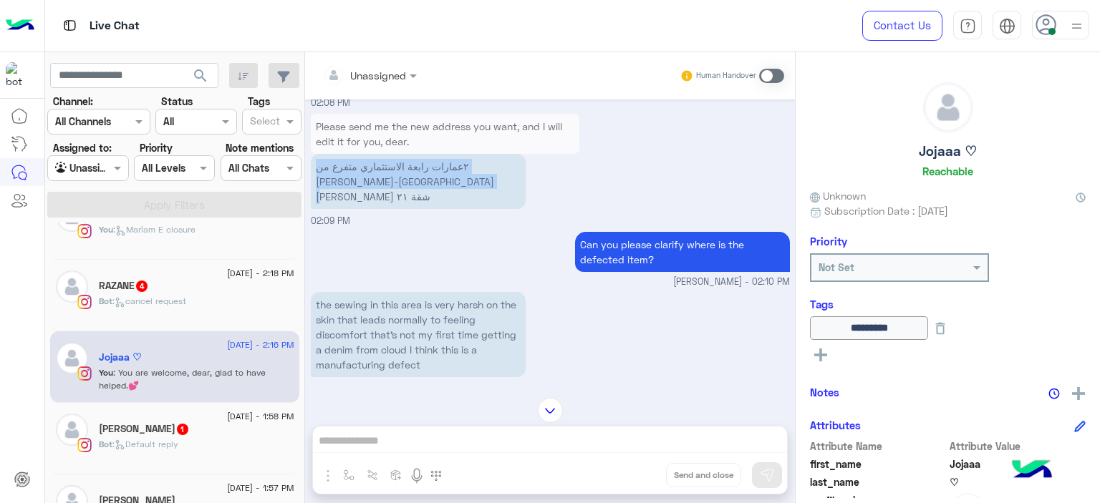
drag, startPoint x: 393, startPoint y: 203, endPoint x: 311, endPoint y: 181, distance: 84.6
click at [311, 183] on p "٢عمارات رابعة الاستثماري متفرع من عباس العقاد-مدينة نصر ‎الدور الثاني شقة ٢١" at bounding box center [418, 181] width 215 height 55
click at [341, 190] on p "٢عمارات رابعة الاستثماري متفرع من عباس العقاد-مدينة نصر ‎الدور الثاني شقة ٢١" at bounding box center [418, 181] width 215 height 55
click at [344, 190] on p "٢عمارات رابعة الاستثماري متفرع من عباس العقاد-مدينة نصر ‎الدور الثاني شقة ٢١" at bounding box center [418, 181] width 215 height 55
click at [351, 193] on p "٢عمارات رابعة الاستثماري متفرع من عباس العقاد-مدينة نصر ‎الدور الثاني شقة ٢١" at bounding box center [418, 181] width 215 height 55
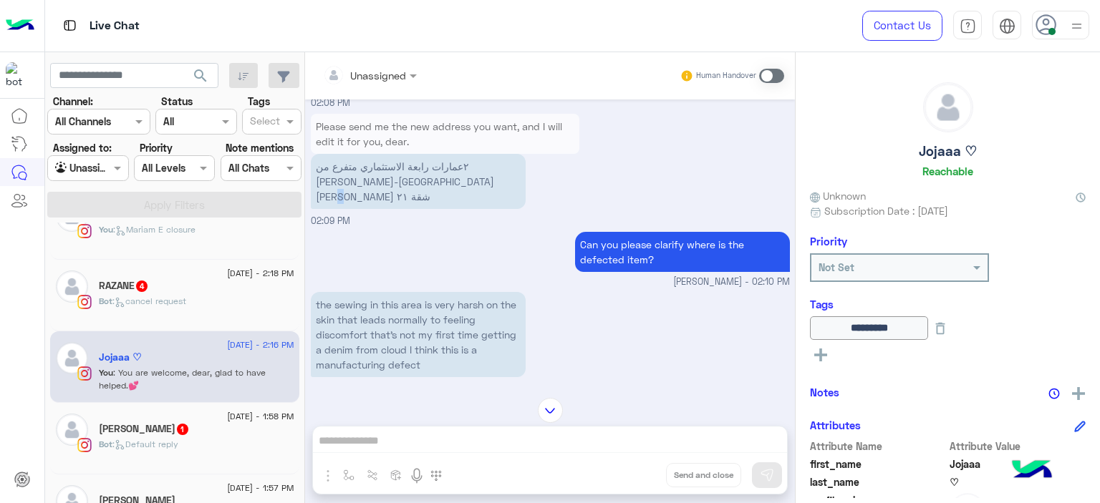
click at [376, 213] on div "Please send me the new address you want, and I will edit it for you, dear. ٢عما…" at bounding box center [445, 161] width 268 height 102
click at [370, 209] on p "٢عمارات رابعة الاستثماري متفرع من عباس العقاد-مدينة نصر ‎الدور الثاني شقة ٢١" at bounding box center [418, 181] width 215 height 55
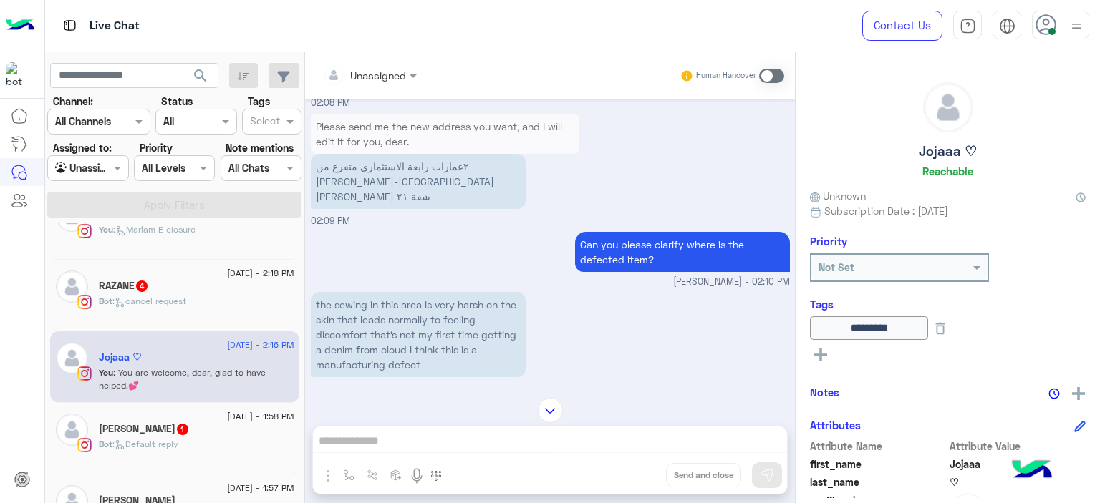
click at [367, 200] on p "٢عمارات رابعة الاستثماري متفرع من عباس العقاد-مدينة نصر ‎الدور الثاني شقة ٢١" at bounding box center [418, 181] width 215 height 55
copy p "٢عمارات رابعة الاستثماري متفرع من عباس العقاد-مدينة نصر"
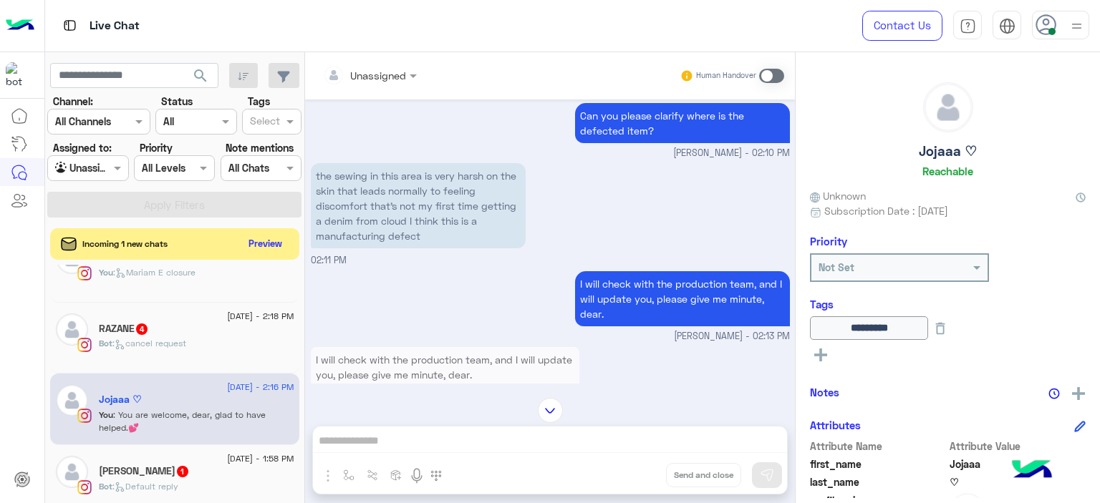
scroll to position [2841, 0]
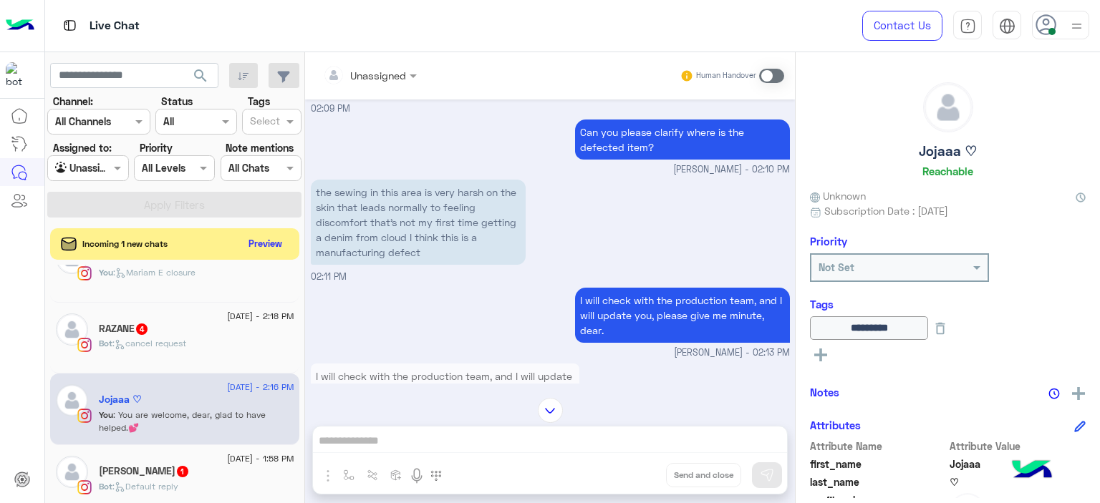
drag, startPoint x: 420, startPoint y: 246, endPoint x: 372, endPoint y: 217, distance: 55.6
click at [372, 217] on p "the sewing in this area is very harsh on the skin that leads normally to feelin…" at bounding box center [418, 222] width 215 height 85
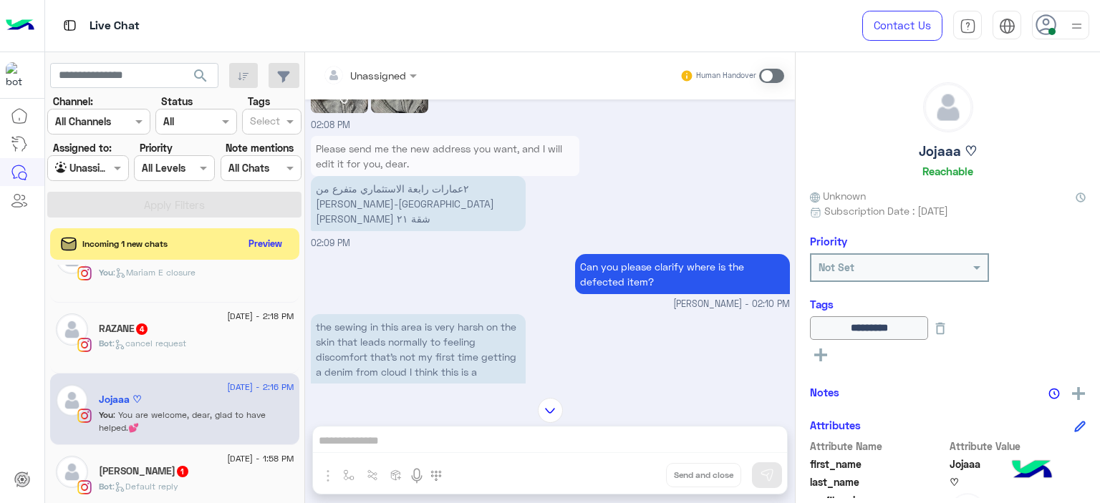
scroll to position [2707, 0]
click at [371, 212] on p "٢عمارات رابعة الاستثماري متفرع من عباس العقاد-مدينة نصر ‎الدور الثاني شقة ٢١" at bounding box center [418, 203] width 215 height 55
copy app-message "‎الدور الثاني شقة ٢١"
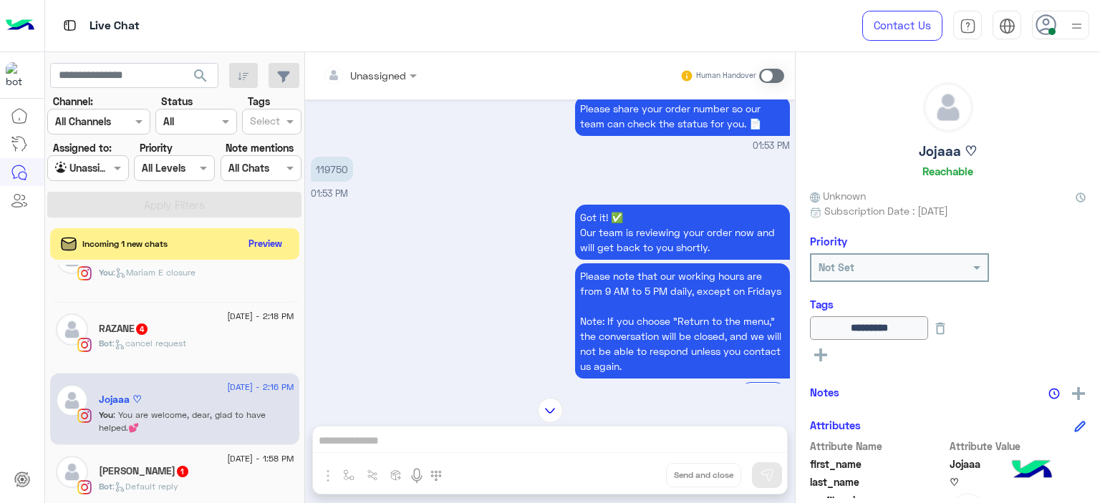
scroll to position [896, 0]
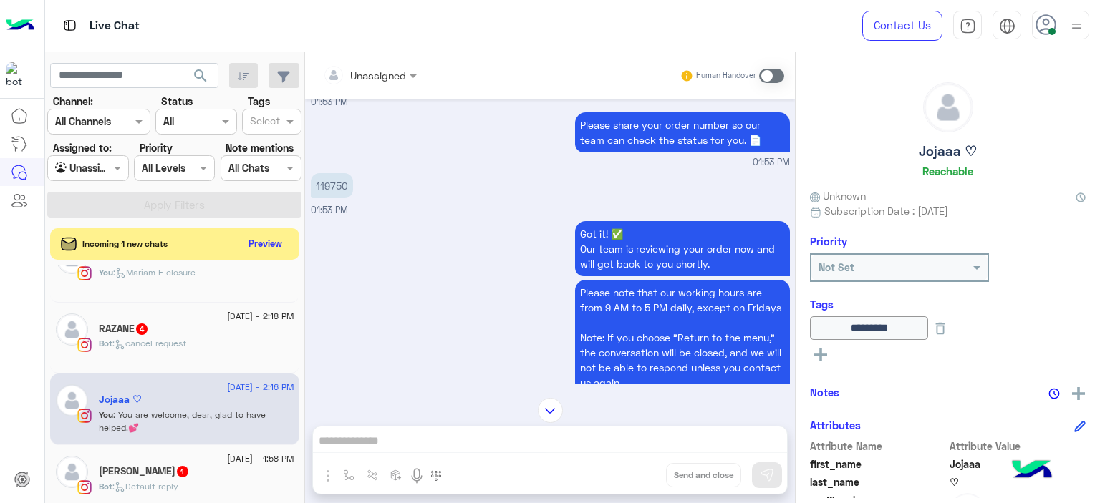
click at [338, 182] on p "119750" at bounding box center [332, 185] width 42 height 25
click at [338, 181] on p "119750" at bounding box center [332, 185] width 42 height 25
copy app-message "119750"
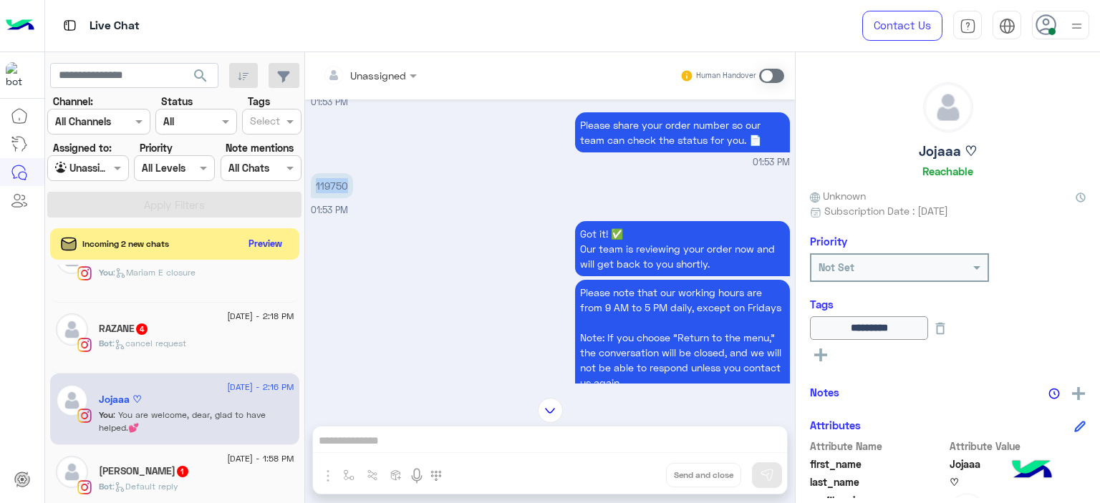
copy app-message "119750"
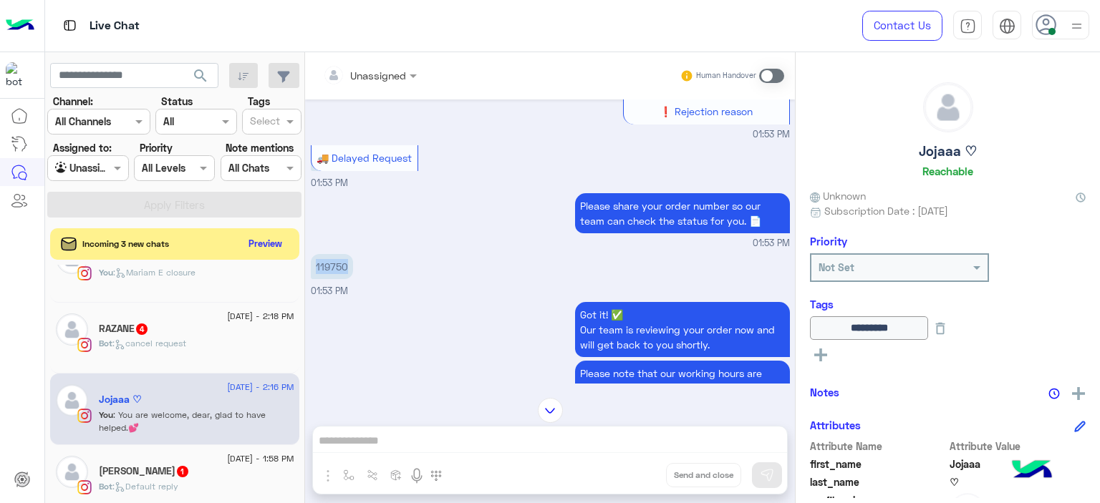
scroll to position [816, 0]
click at [121, 170] on span at bounding box center [119, 167] width 18 height 15
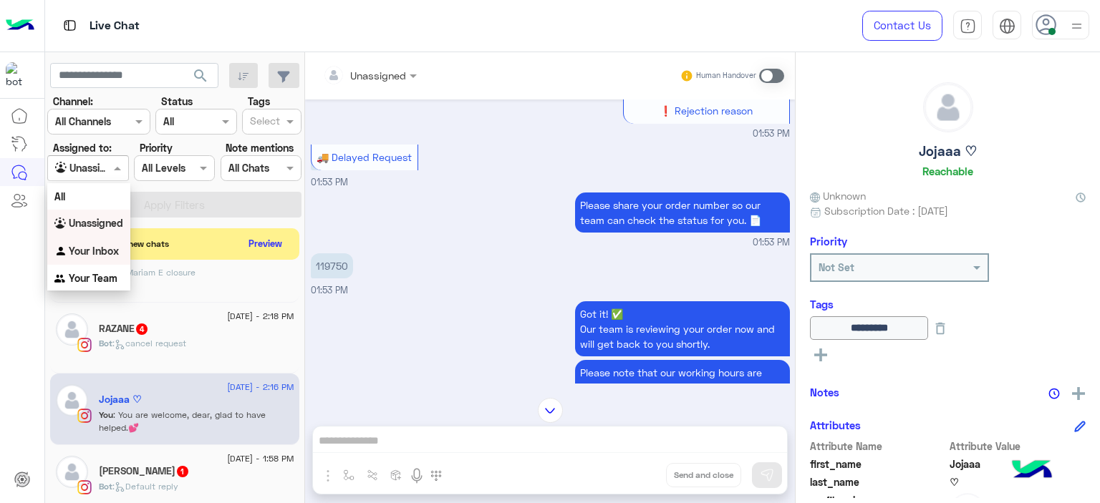
click at [114, 251] on b "Your Inbox" at bounding box center [94, 251] width 50 height 12
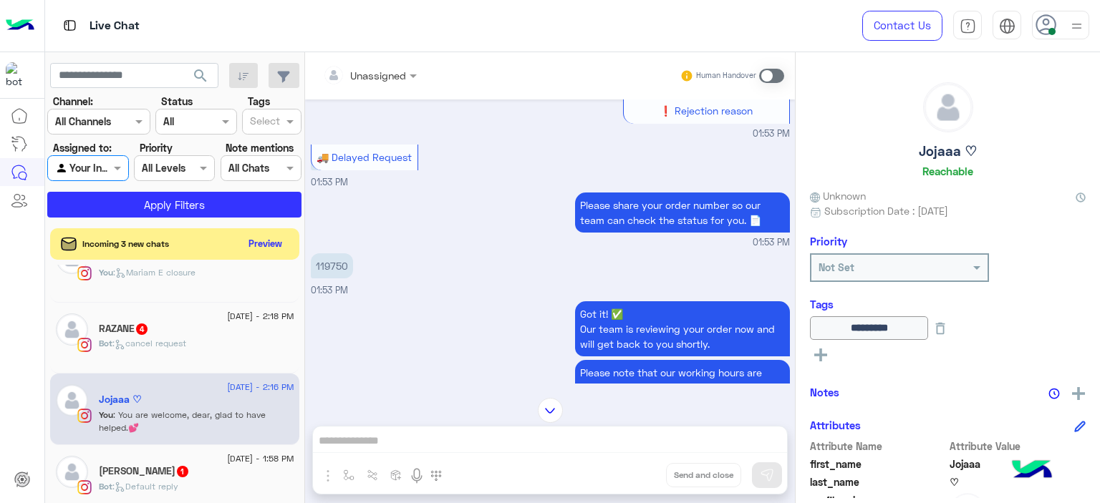
click at [267, 120] on input "text" at bounding box center [265, 122] width 30 height 15
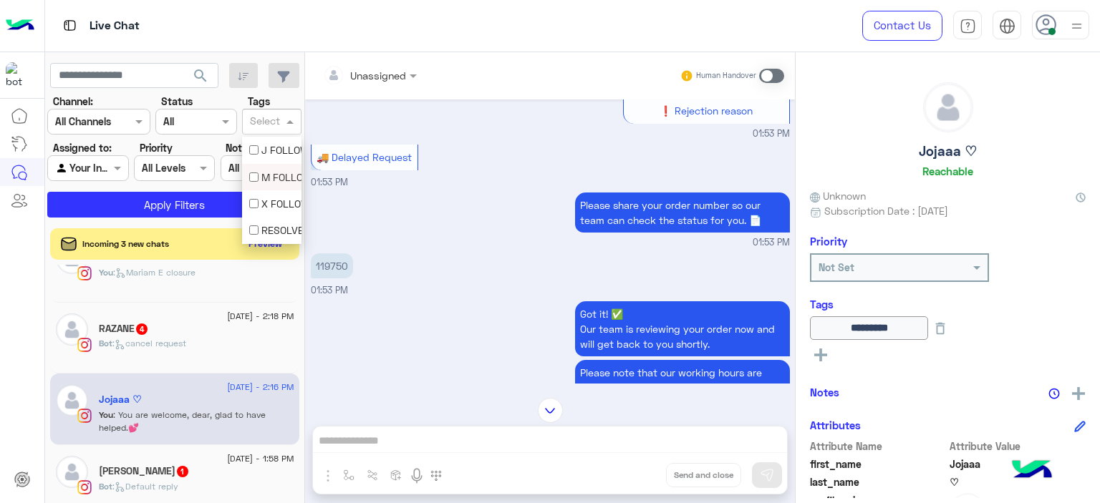
click at [275, 184] on div "M FOLLOW UP" at bounding box center [271, 177] width 59 height 26
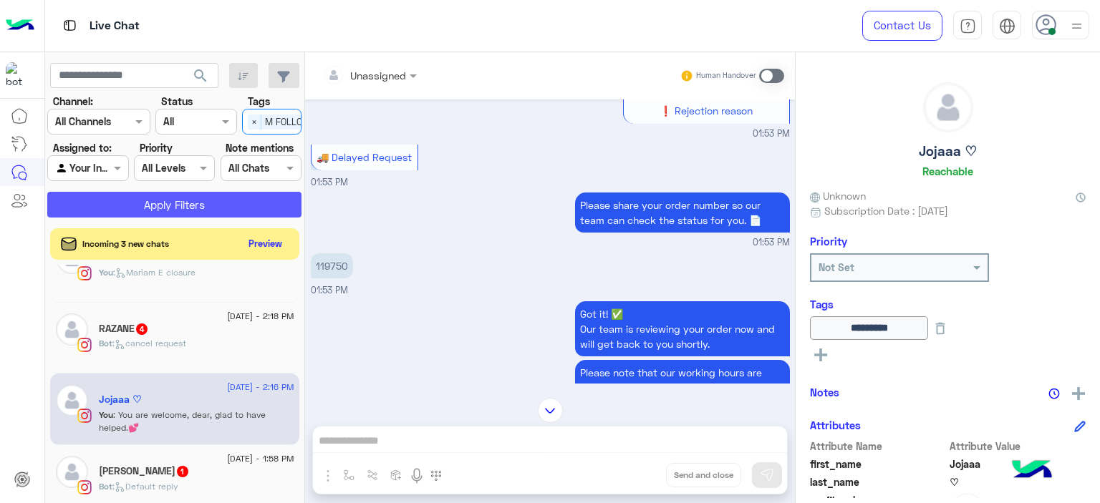
click at [266, 203] on button "Apply Filters" at bounding box center [174, 205] width 254 height 26
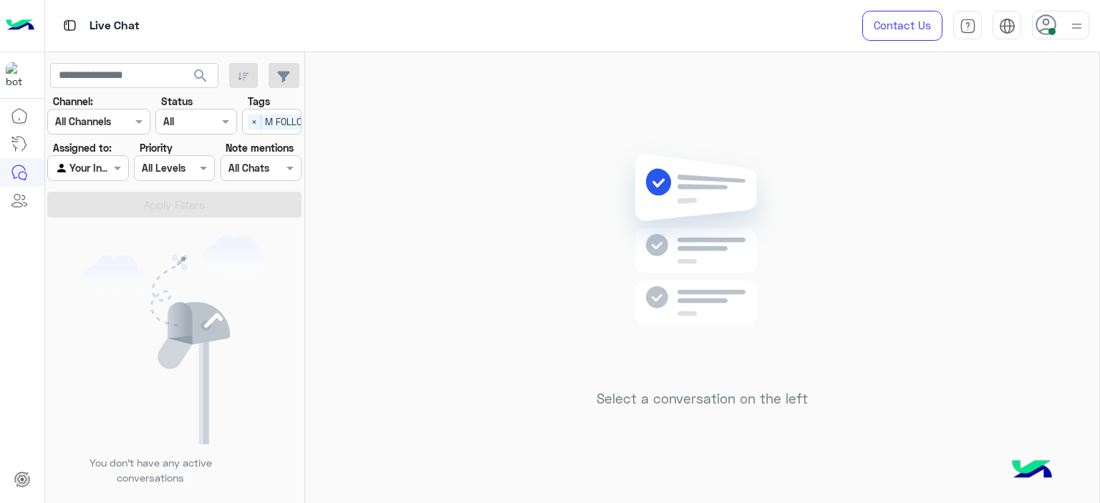
click at [253, 118] on span "×" at bounding box center [255, 122] width 14 height 15
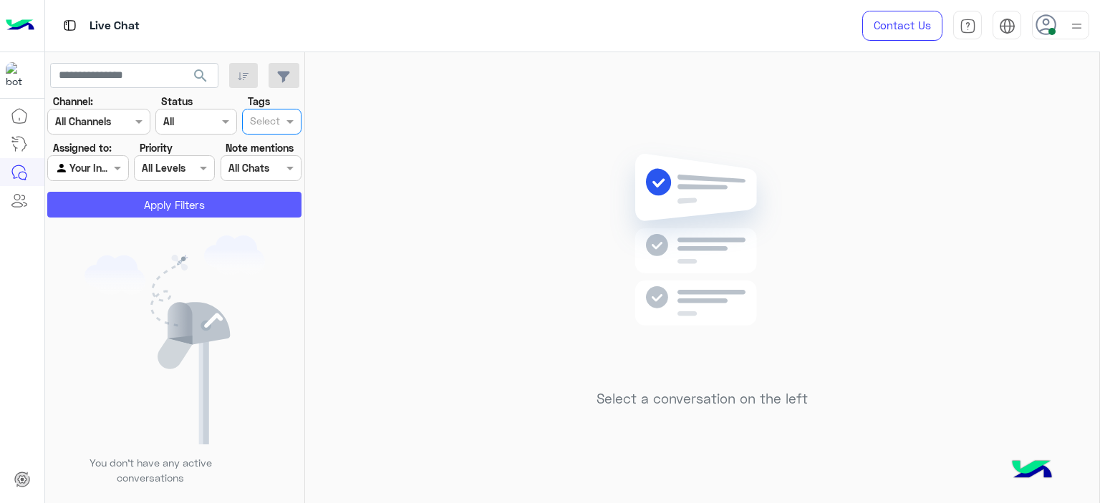
click at [254, 202] on button "Apply Filters" at bounding box center [174, 205] width 254 height 26
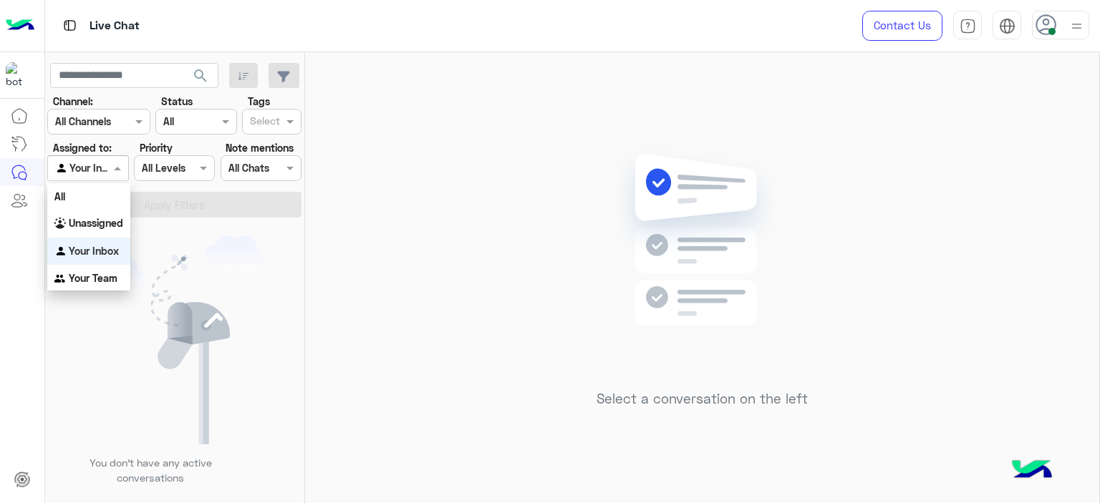
click at [118, 168] on span at bounding box center [119, 167] width 18 height 15
click at [115, 228] on b "Unassigned" at bounding box center [96, 223] width 54 height 12
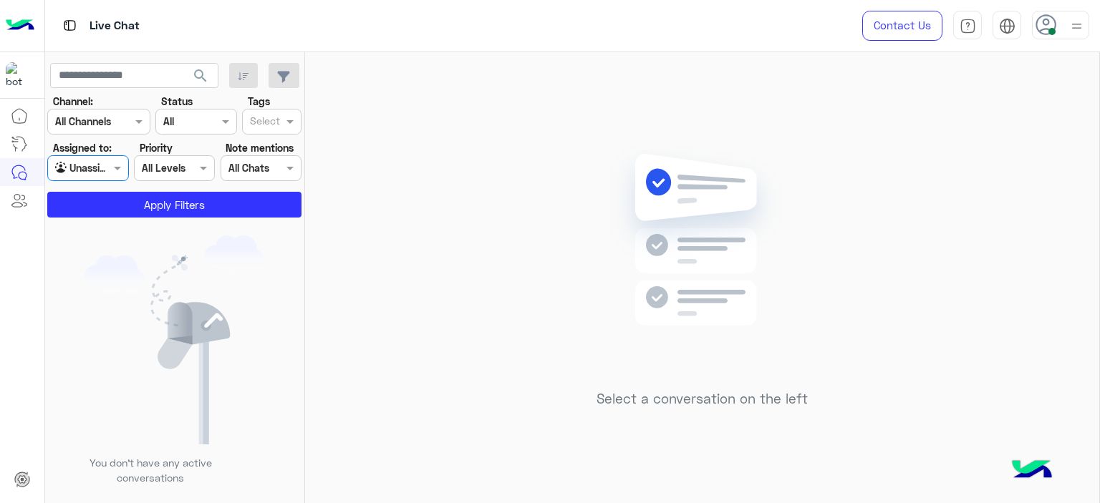
click at [278, 115] on input "text" at bounding box center [265, 122] width 30 height 15
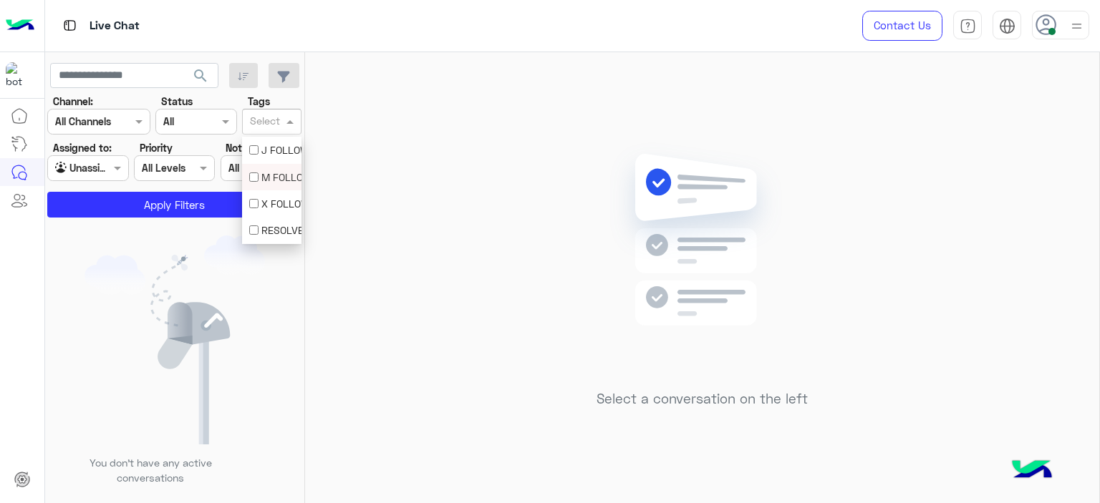
click at [265, 183] on div "M FOLLOW UP" at bounding box center [271, 177] width 45 height 15
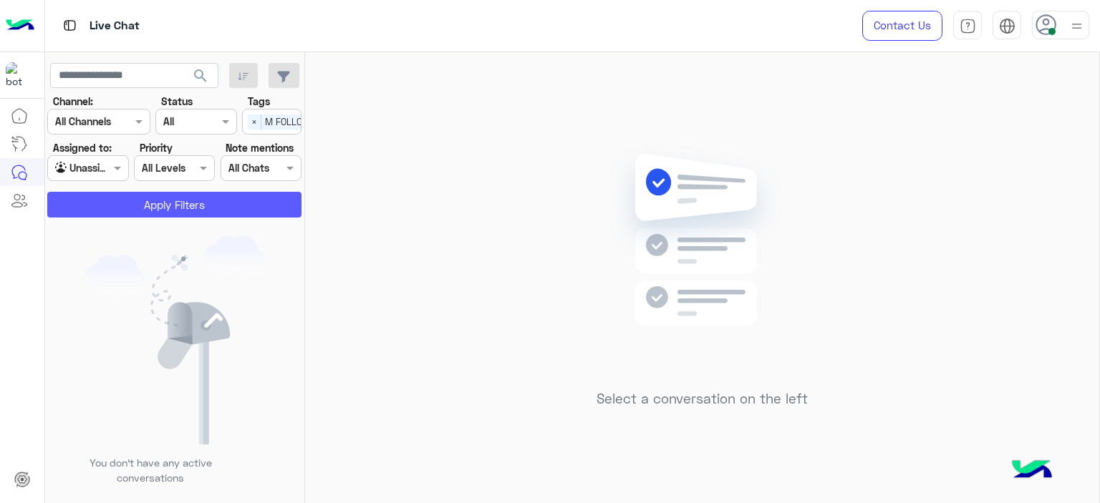
click at [263, 196] on button "Apply Filters" at bounding box center [174, 205] width 254 height 26
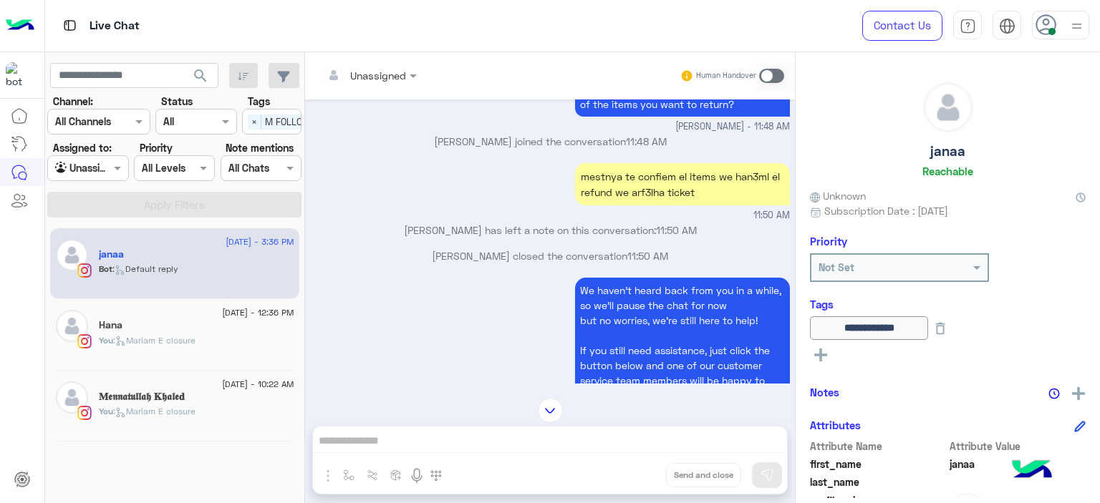
scroll to position [636, 0]
click at [384, 70] on div at bounding box center [370, 75] width 108 height 16
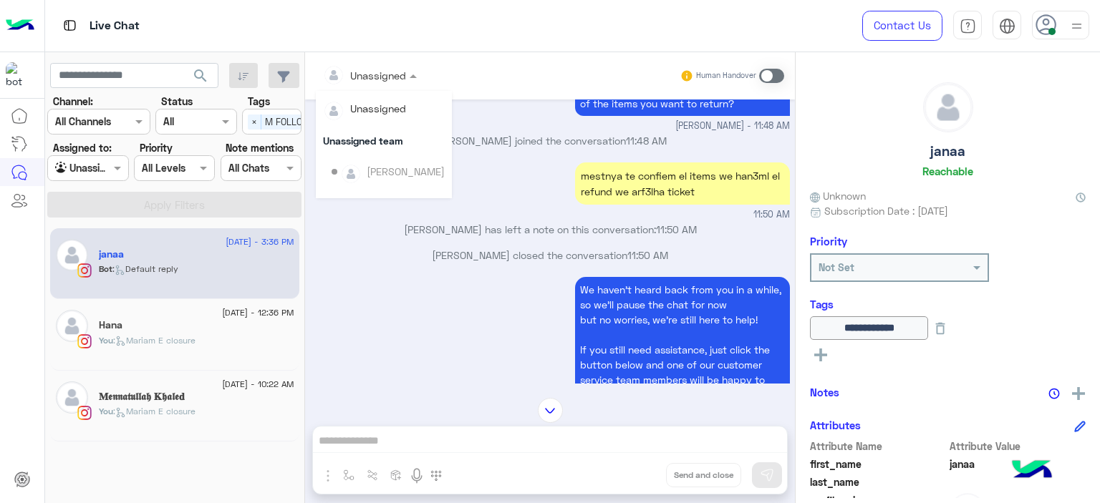
scroll to position [290, 0]
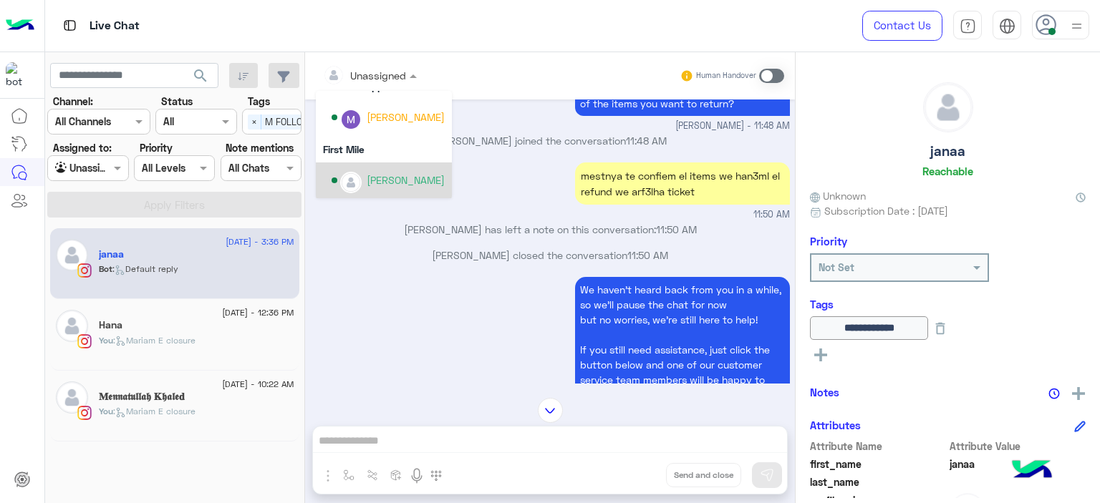
click at [403, 183] on div "[PERSON_NAME]" at bounding box center [406, 180] width 78 height 15
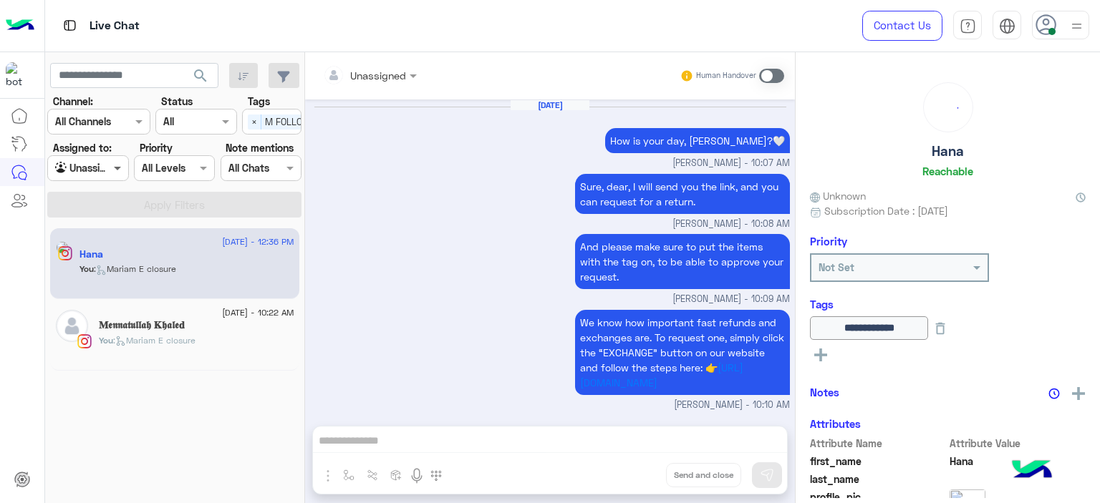
scroll to position [1263, 0]
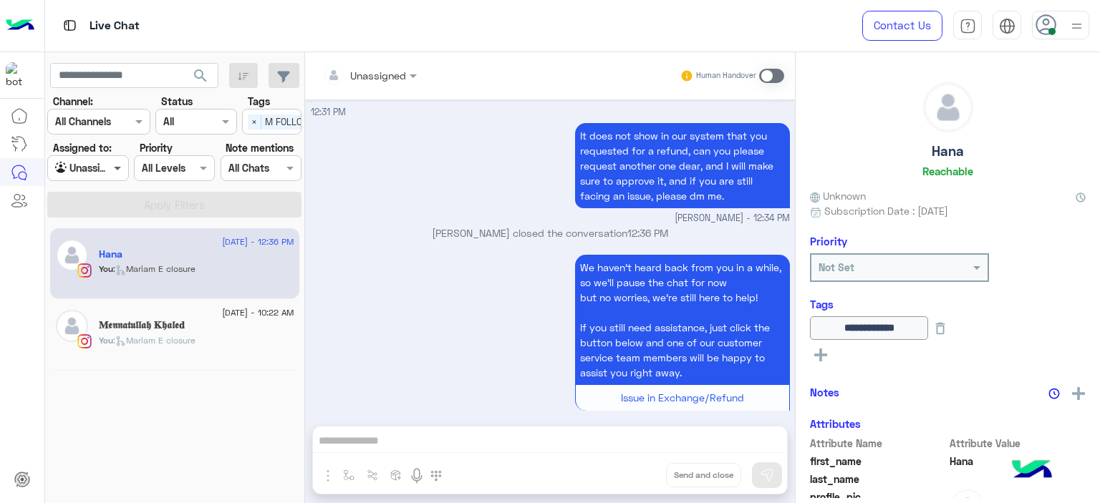
click at [115, 162] on span at bounding box center [119, 167] width 18 height 15
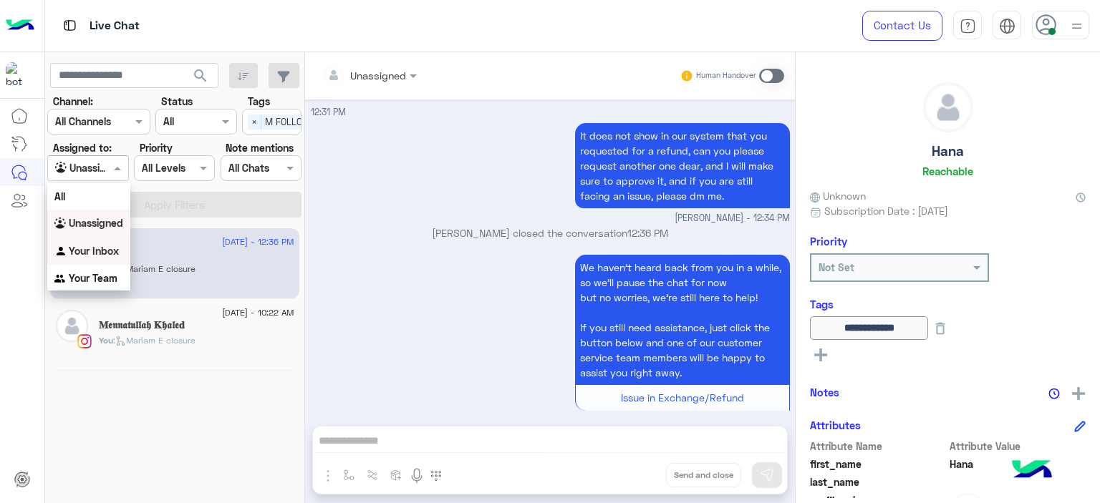
click at [116, 248] on b "Your Inbox" at bounding box center [94, 251] width 50 height 12
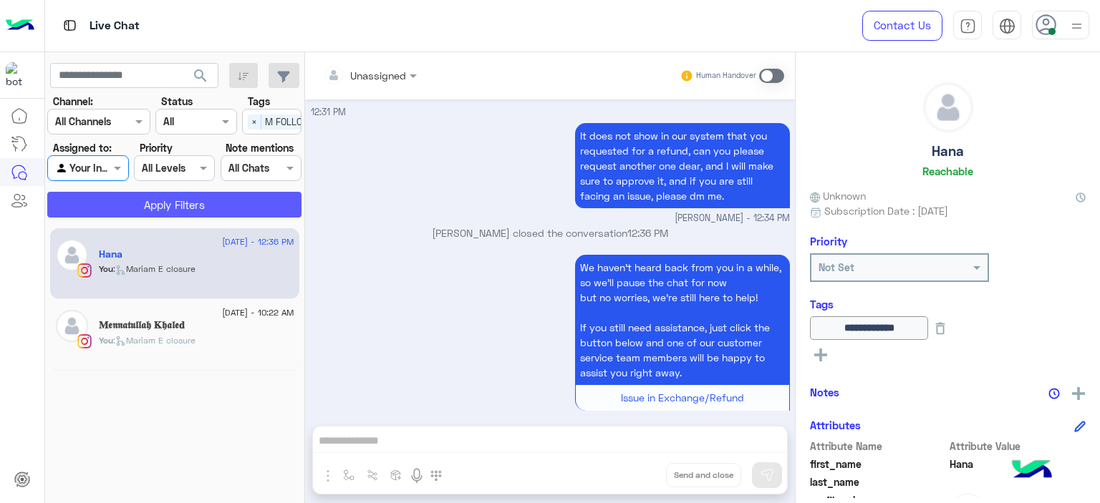
click at [188, 205] on button "Apply Filters" at bounding box center [174, 205] width 254 height 26
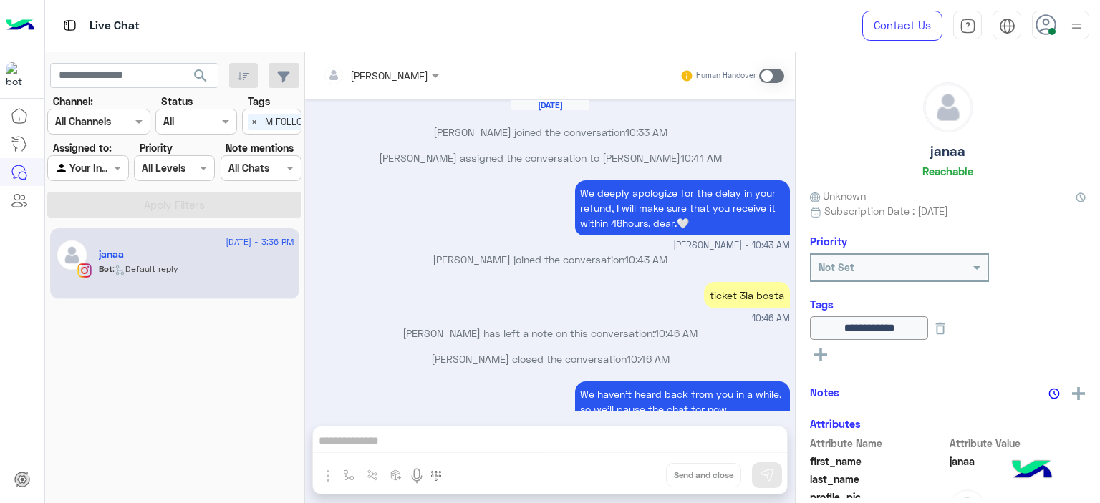
scroll to position [959, 0]
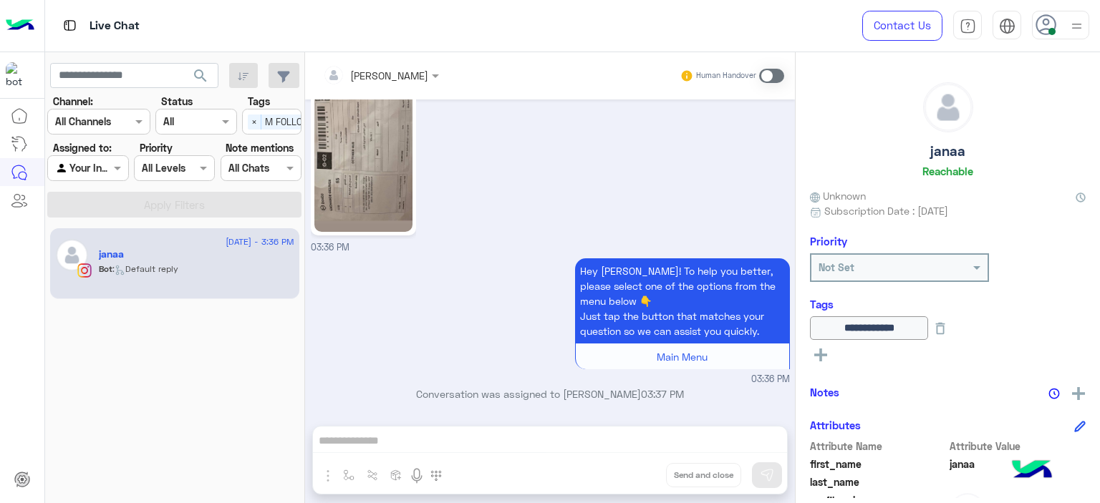
click at [765, 78] on span at bounding box center [771, 76] width 25 height 14
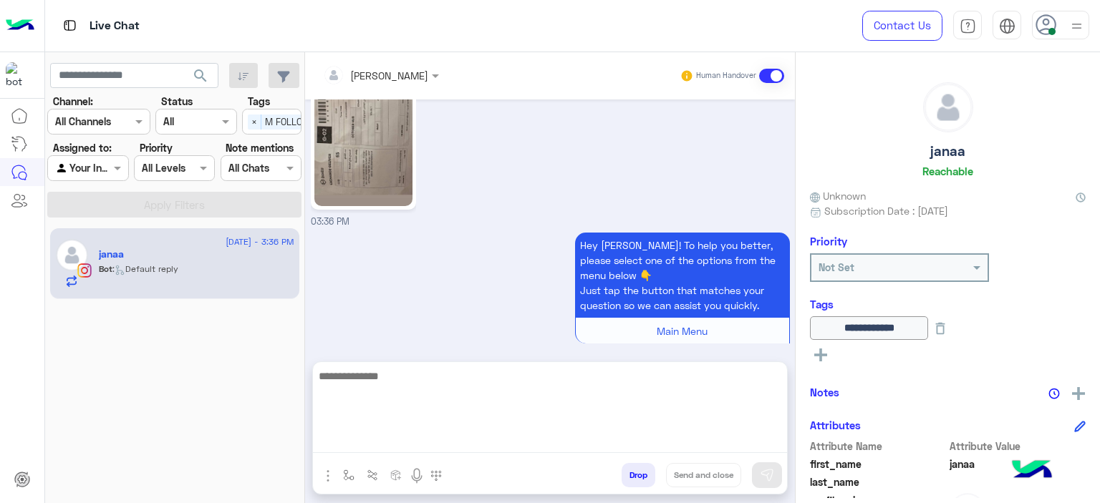
click at [414, 449] on textarea at bounding box center [550, 410] width 474 height 86
type textarea "**********"
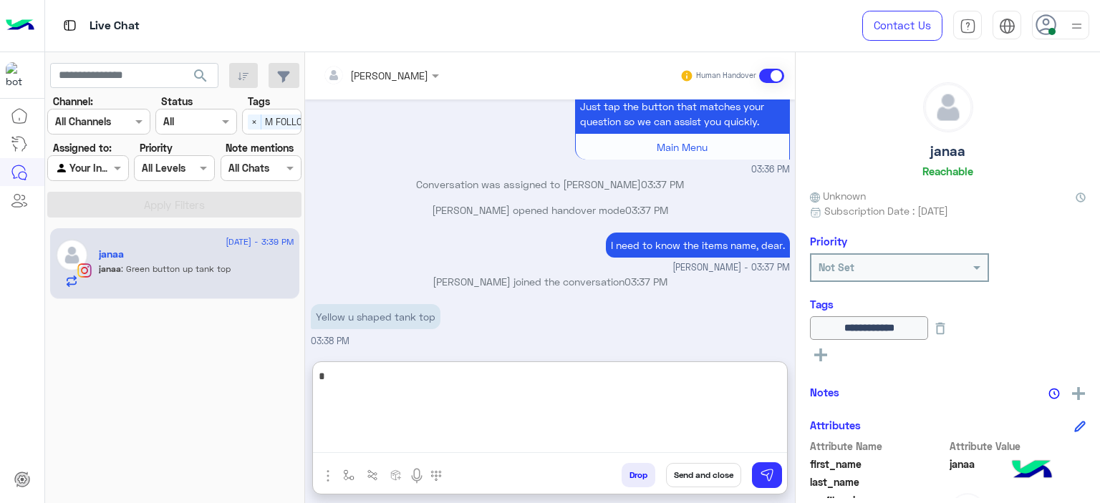
scroll to position [1217, 0]
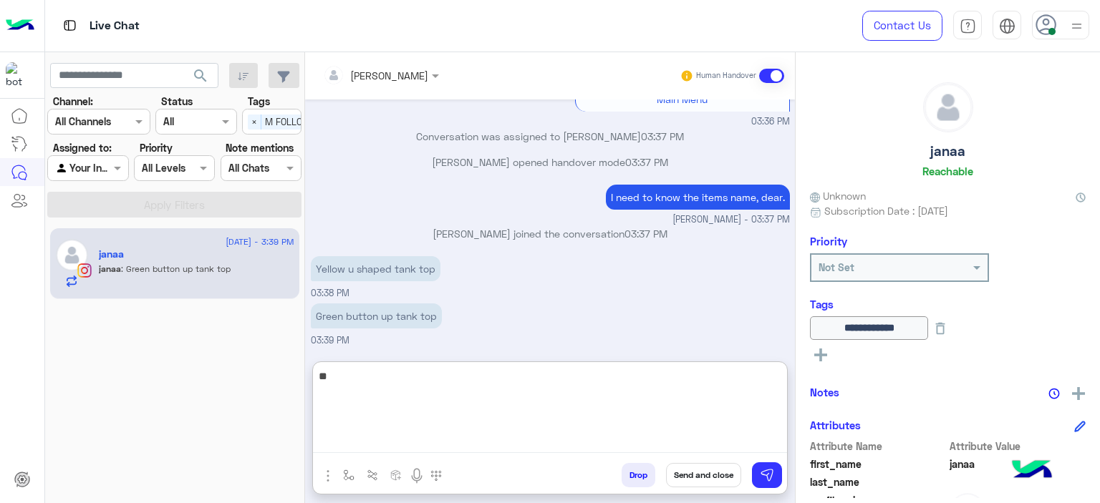
type textarea "*"
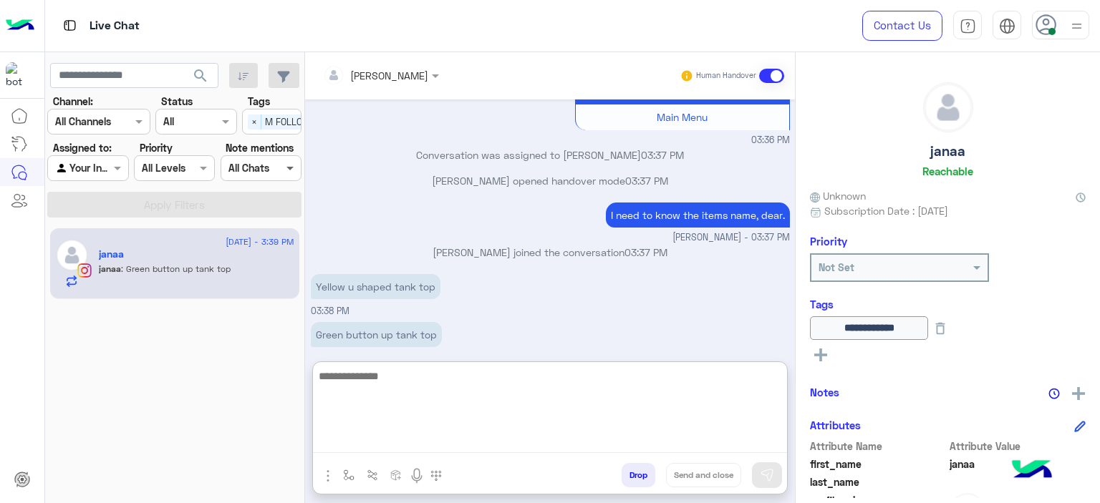
scroll to position [2573, 0]
type textarea "*"
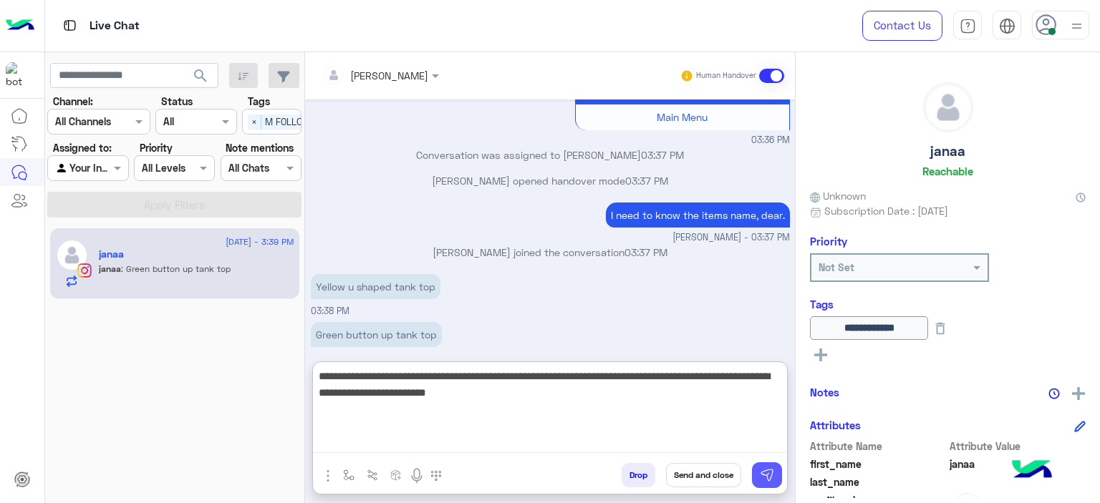
type textarea "**********"
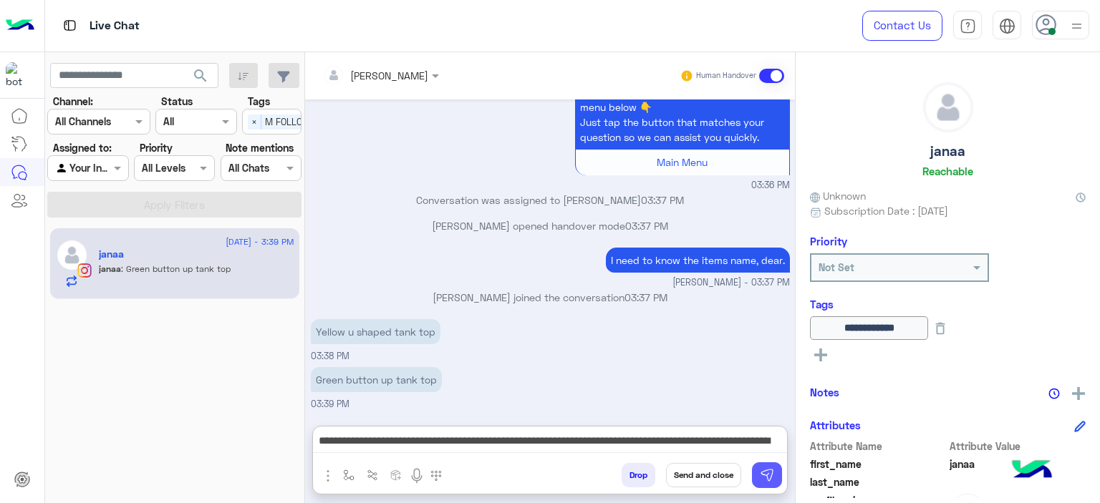
click at [762, 467] on button at bounding box center [767, 475] width 30 height 26
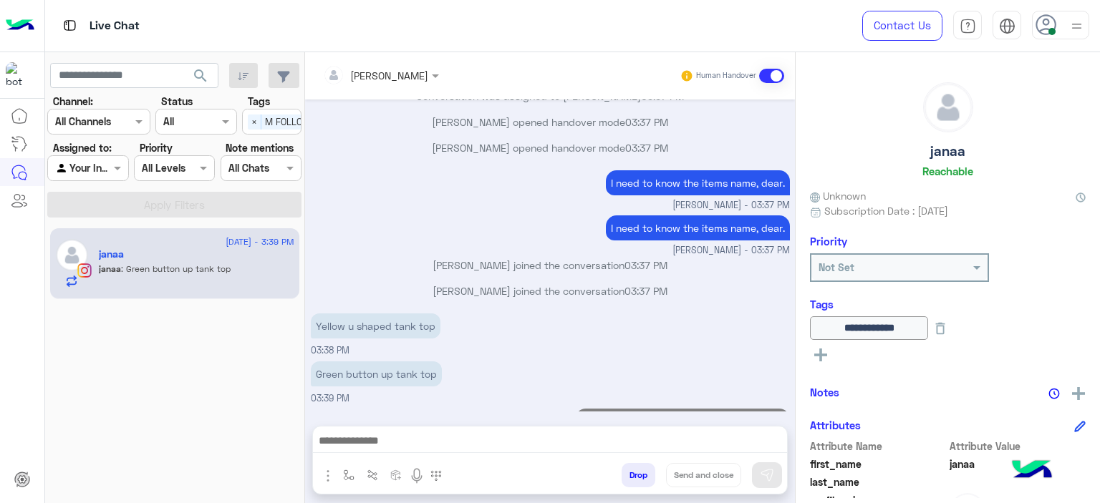
scroll to position [2697, 0]
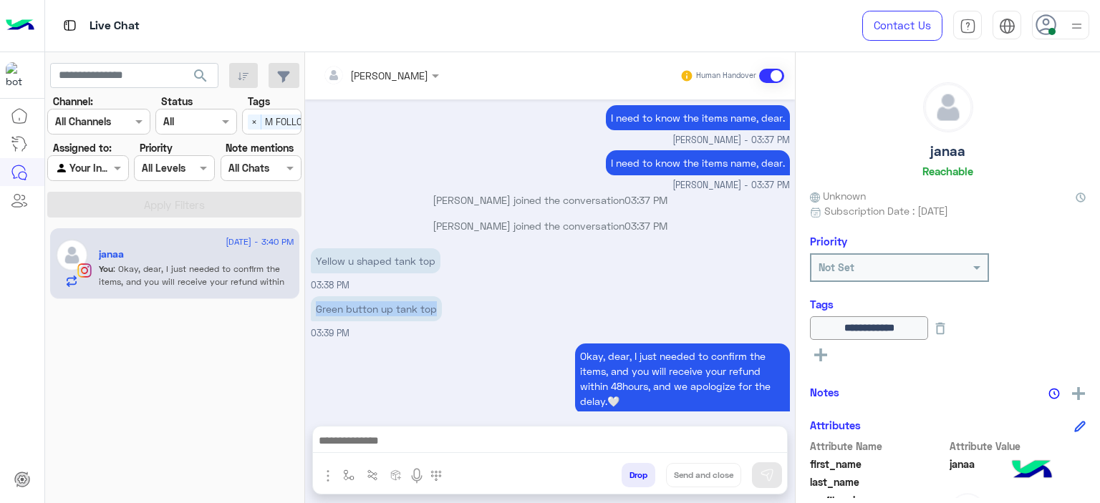
drag, startPoint x: 438, startPoint y: 290, endPoint x: 315, endPoint y: 263, distance: 126.0
click at [315, 296] on p "Green button up tank top" at bounding box center [376, 308] width 131 height 25
click at [369, 196] on div "Mariam Ahmed joined the conversation 03:37 PM" at bounding box center [550, 206] width 479 height 26
click at [948, 326] on icon at bounding box center [940, 329] width 16 height 16
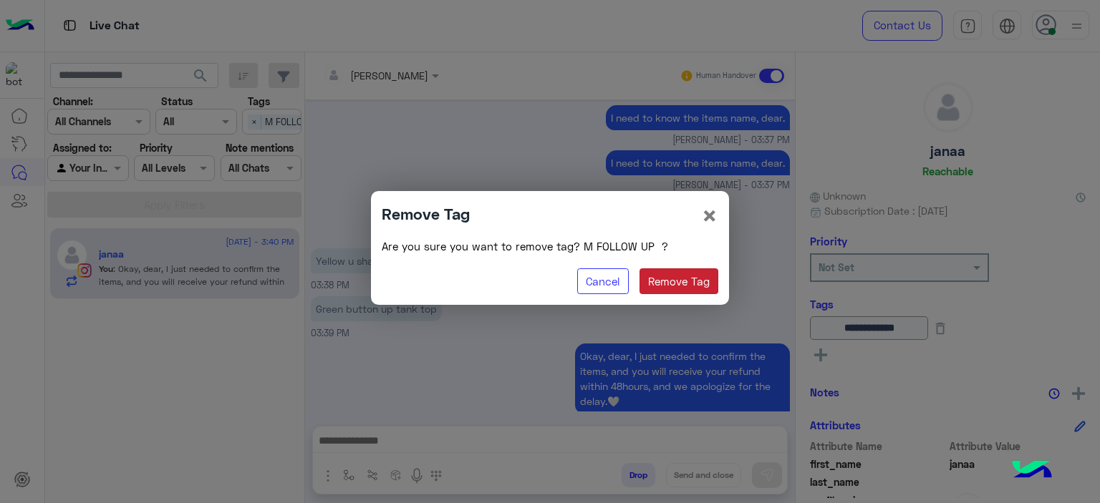
drag, startPoint x: 667, startPoint y: 275, endPoint x: 702, endPoint y: 286, distance: 36.9
click at [668, 276] on button "Remove Tag" at bounding box center [678, 281] width 79 height 26
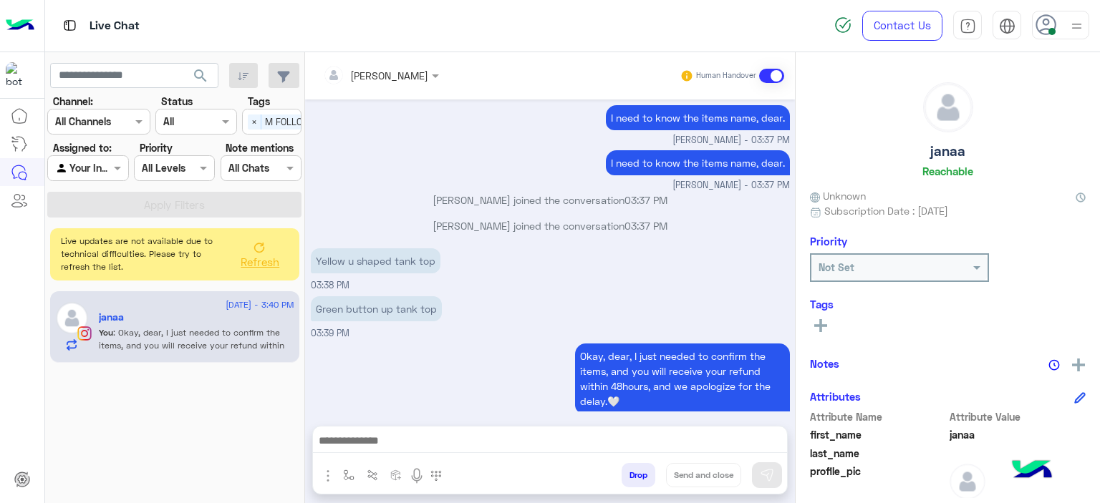
click at [820, 330] on rect at bounding box center [820, 325] width 3 height 13
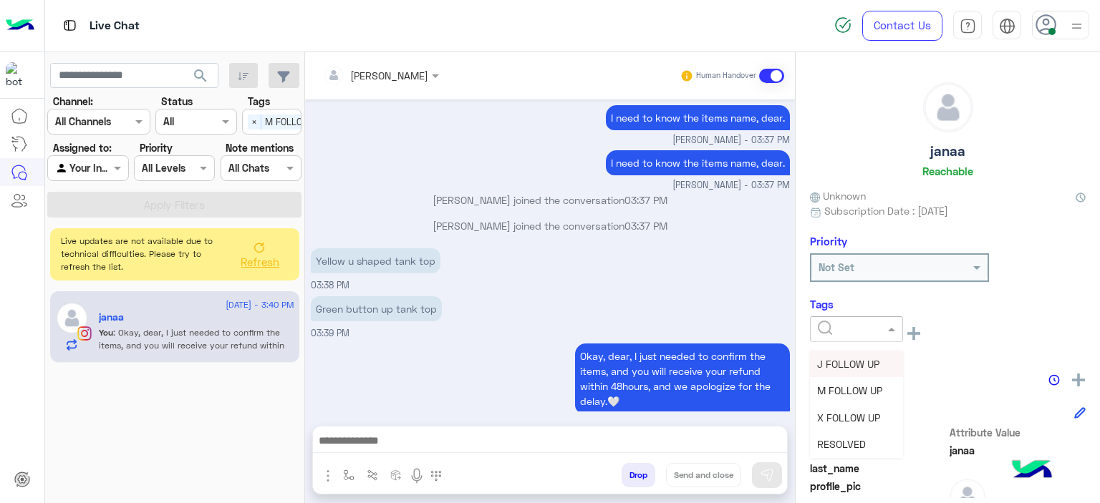
click at [849, 323] on input "text" at bounding box center [840, 329] width 44 height 15
click at [843, 439] on span "RESOLVED" at bounding box center [841, 444] width 49 height 12
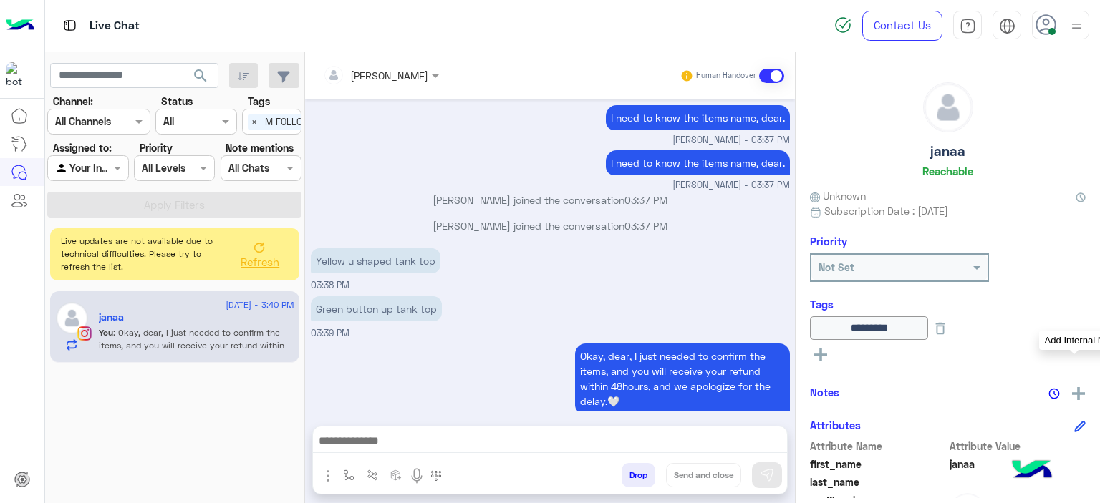
click at [1072, 397] on img at bounding box center [1078, 393] width 13 height 13
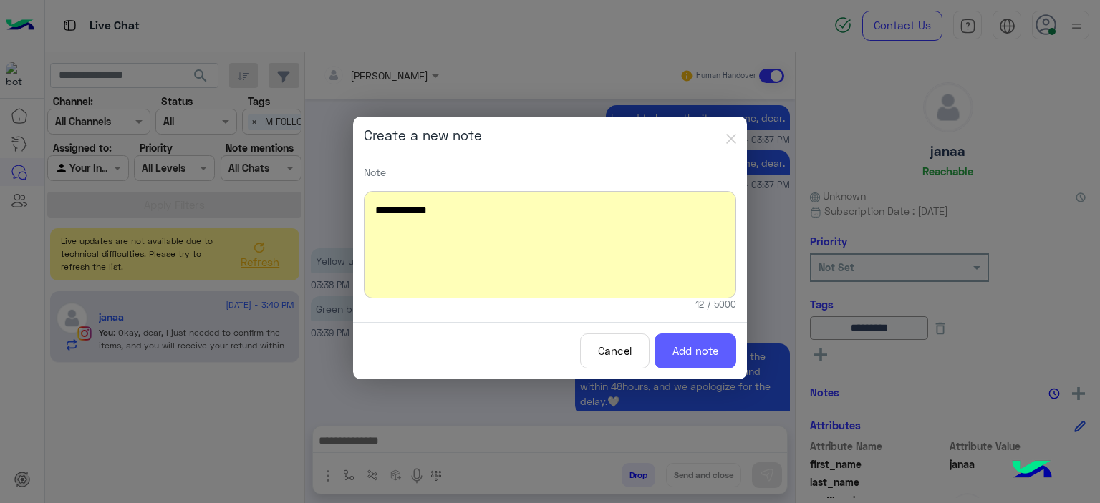
click at [707, 354] on button "Add note" at bounding box center [695, 351] width 82 height 35
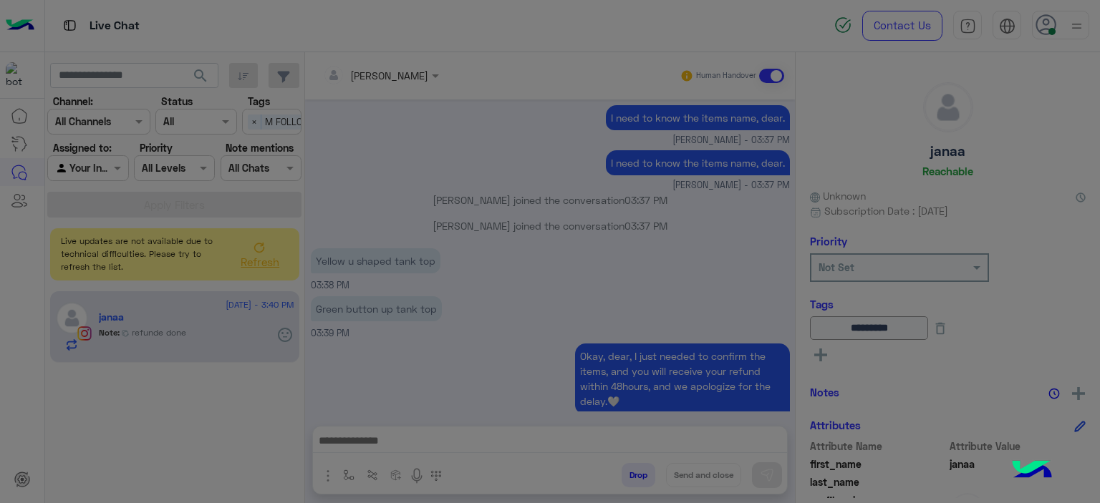
scroll to position [2770, 0]
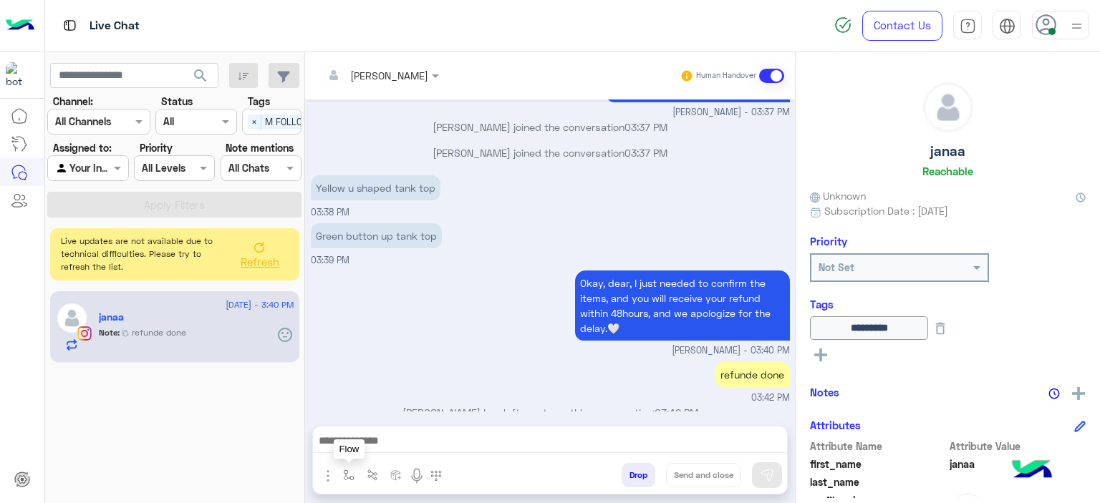
click at [343, 472] on img "button" at bounding box center [348, 475] width 11 height 11
click at [389, 446] on input "text" at bounding box center [374, 444] width 59 height 16
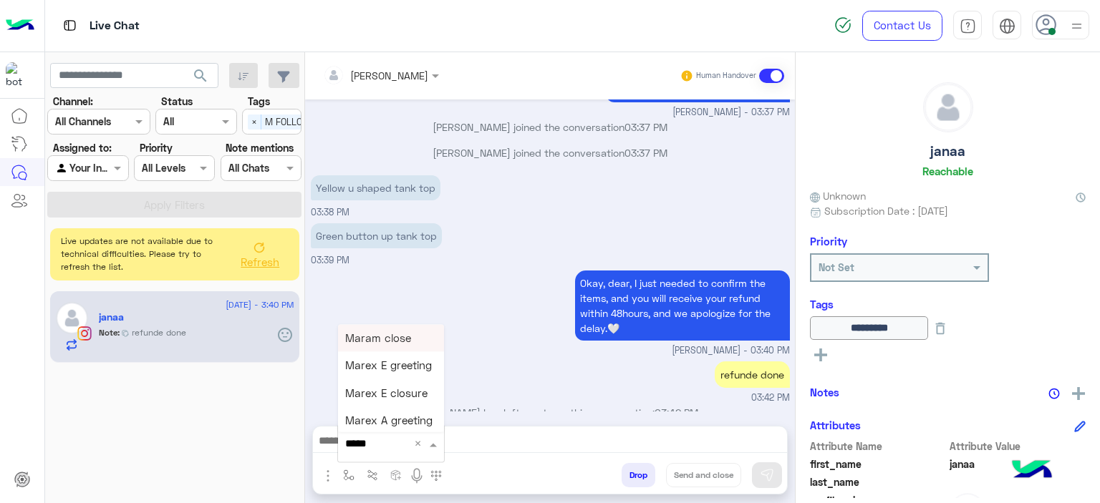
type input "******"
click at [396, 371] on span "Mariam E closure" at bounding box center [389, 365] width 88 height 13
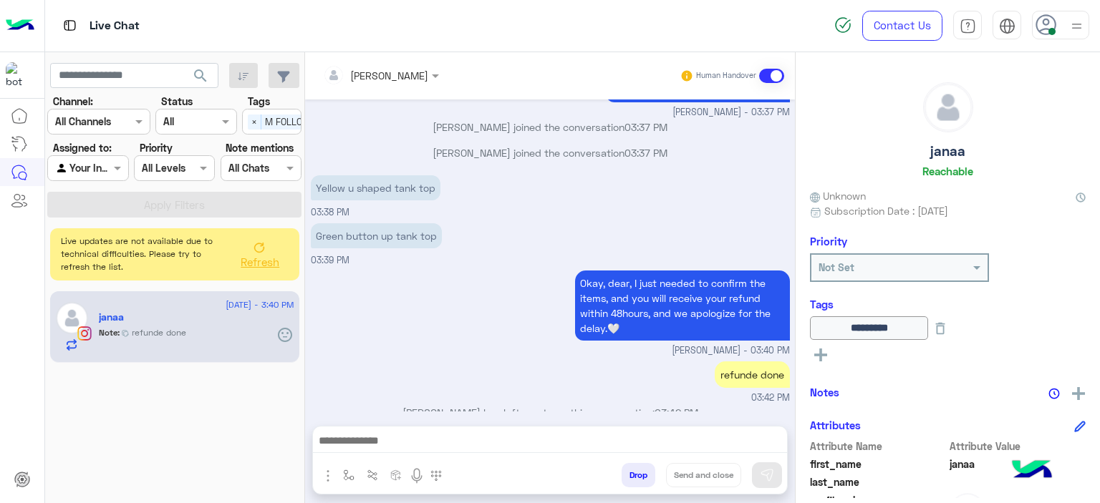
type textarea "**********"
click at [709, 480] on button "Send and close" at bounding box center [703, 475] width 75 height 24
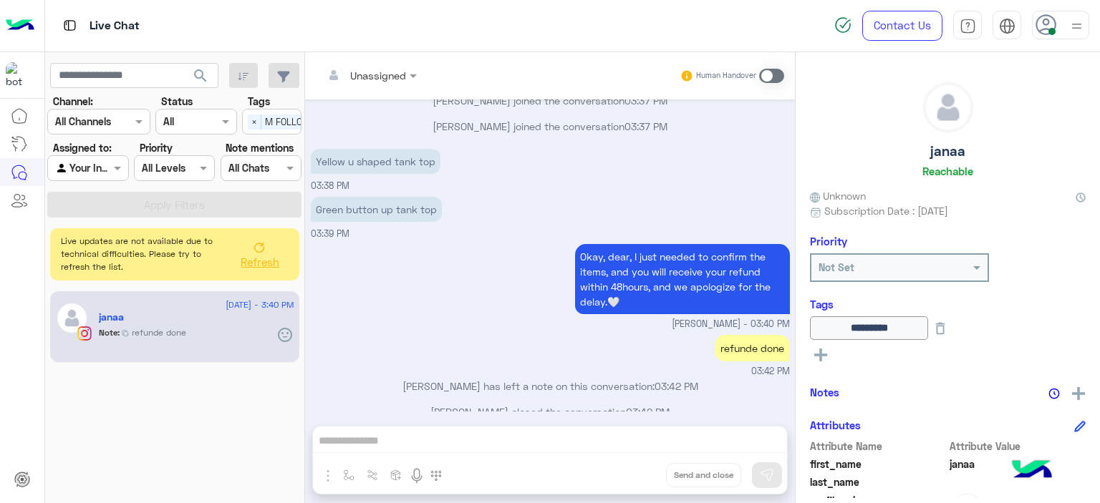
scroll to position [2972, 0]
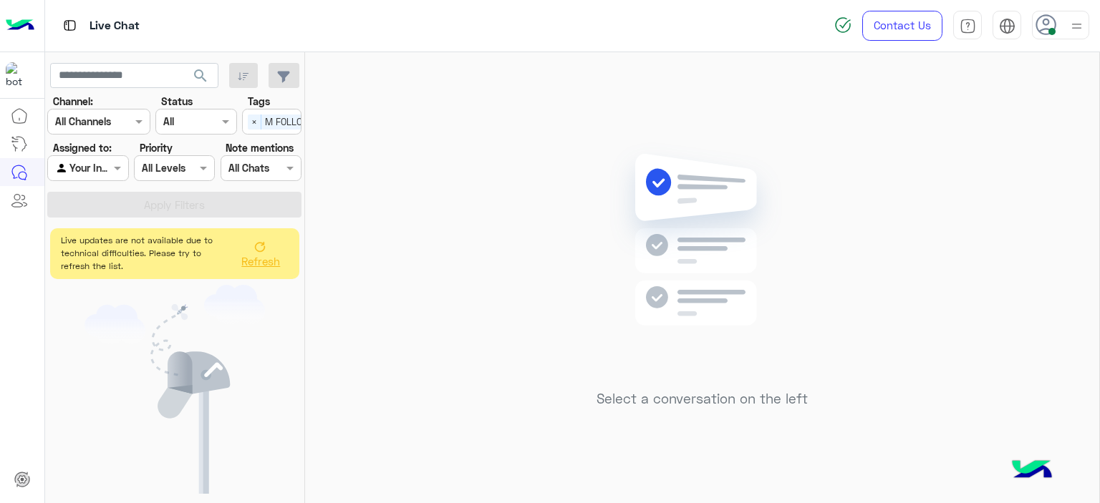
click at [253, 261] on span "Refresh" at bounding box center [260, 261] width 39 height 13
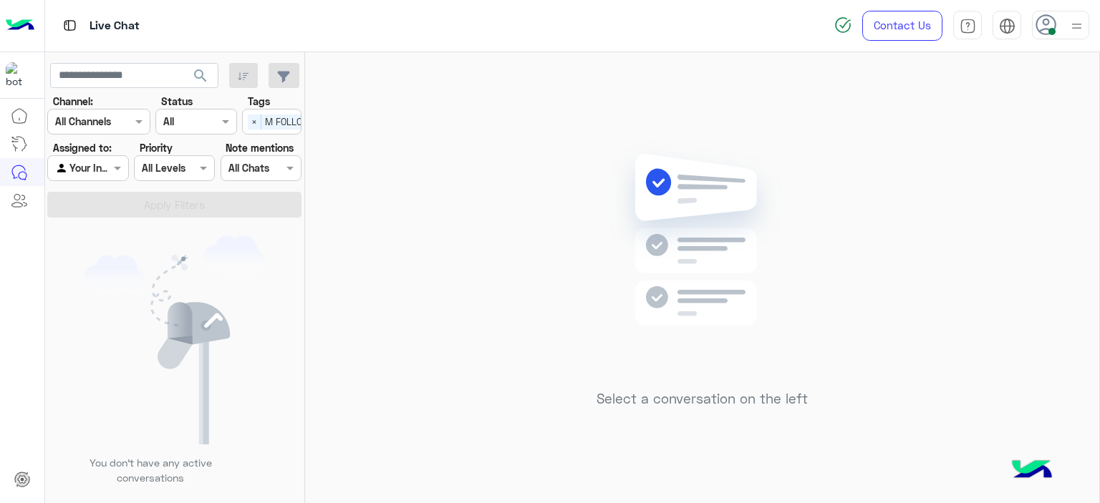
click at [249, 117] on div "Select × M FOLLOW UP" at bounding box center [288, 121] width 91 height 22
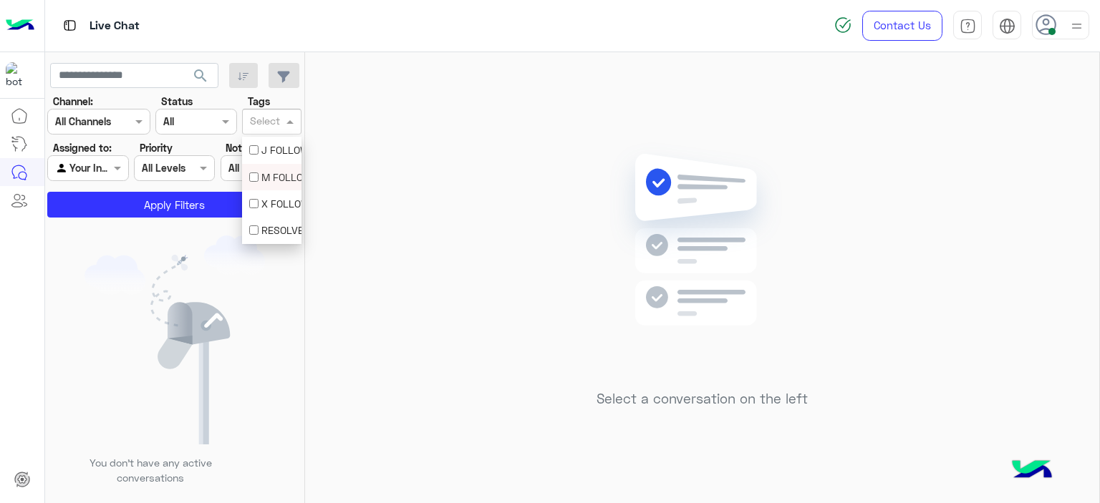
scroll to position [0, 0]
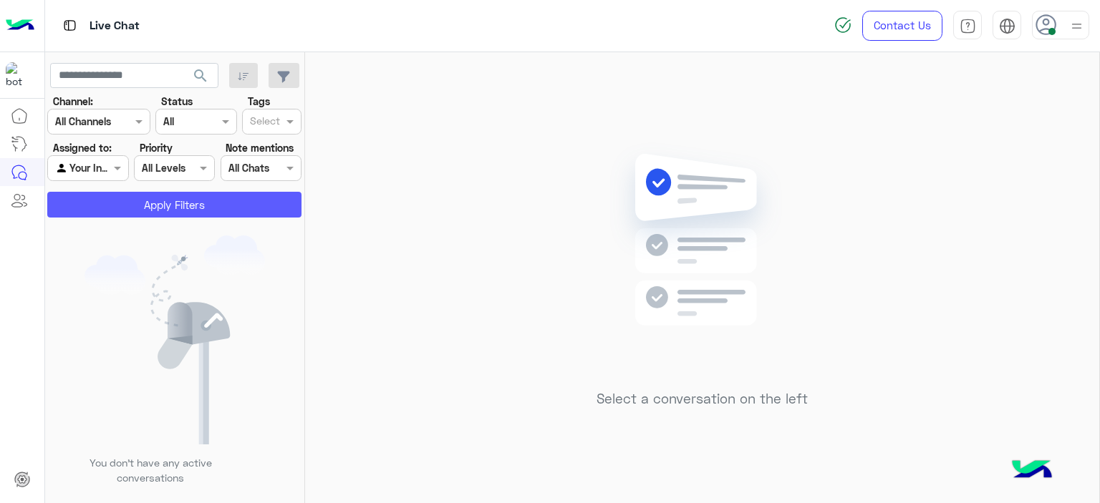
click at [217, 200] on button "Apply Filters" at bounding box center [174, 205] width 254 height 26
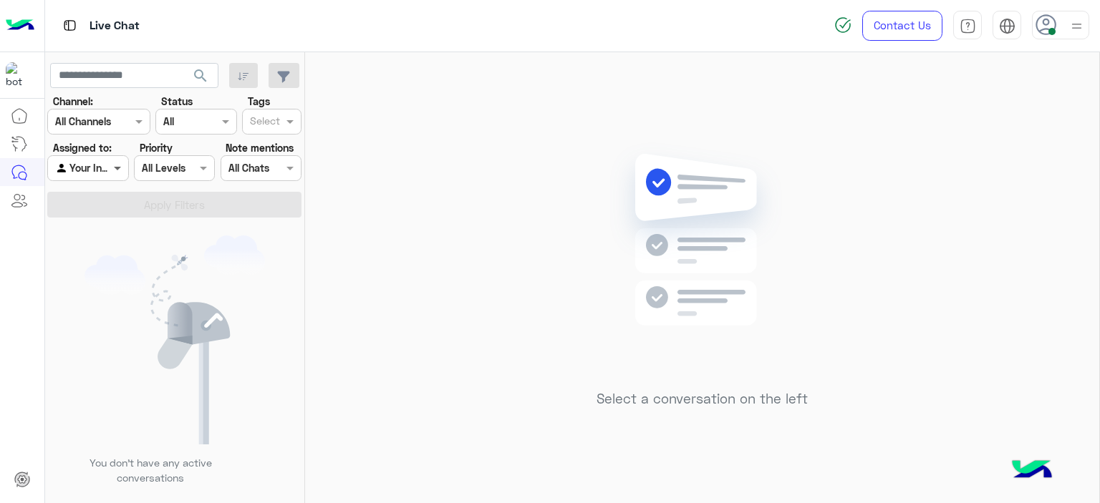
click at [112, 168] on span at bounding box center [119, 167] width 18 height 15
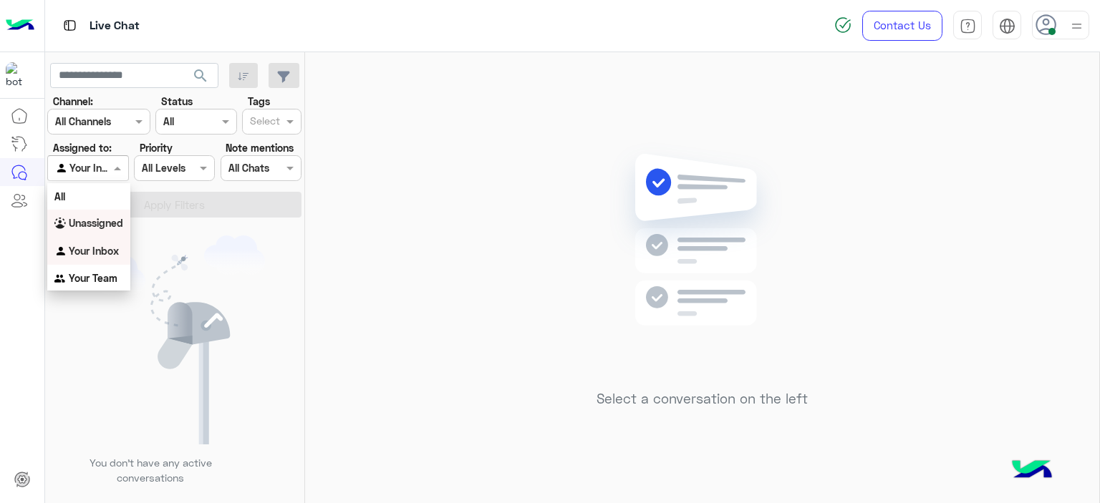
drag, startPoint x: 112, startPoint y: 226, endPoint x: 126, endPoint y: 220, distance: 15.2
click at [112, 224] on b "Unassigned" at bounding box center [96, 223] width 54 height 12
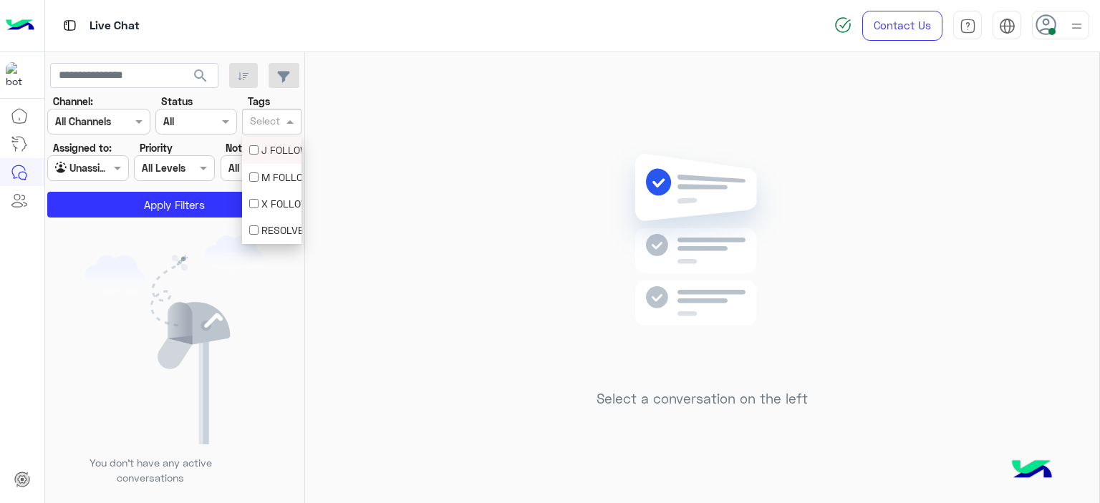
click at [266, 112] on div "Select" at bounding box center [263, 121] width 40 height 22
click at [272, 179] on div "M FOLLOW UP" at bounding box center [271, 177] width 45 height 15
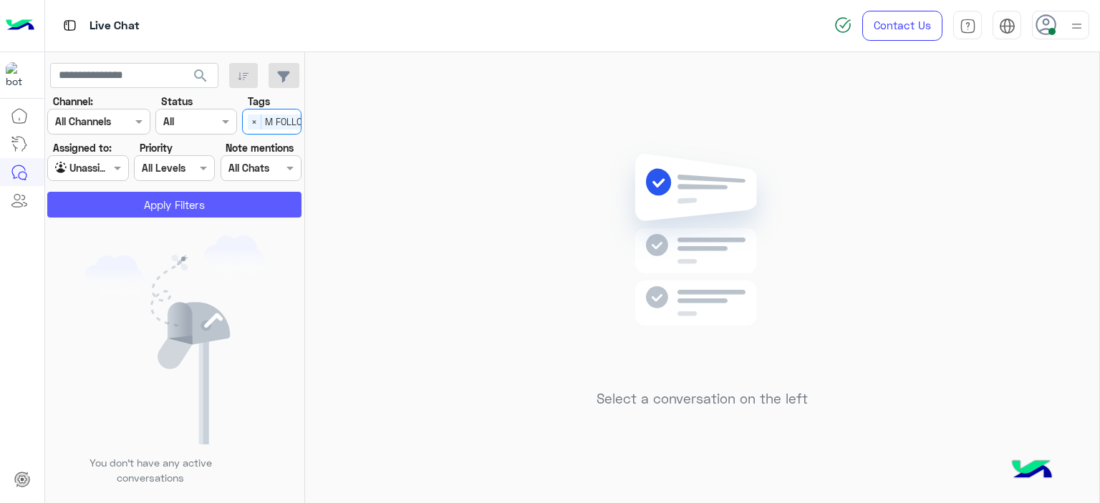
click at [218, 201] on button "Apply Filters" at bounding box center [174, 205] width 254 height 26
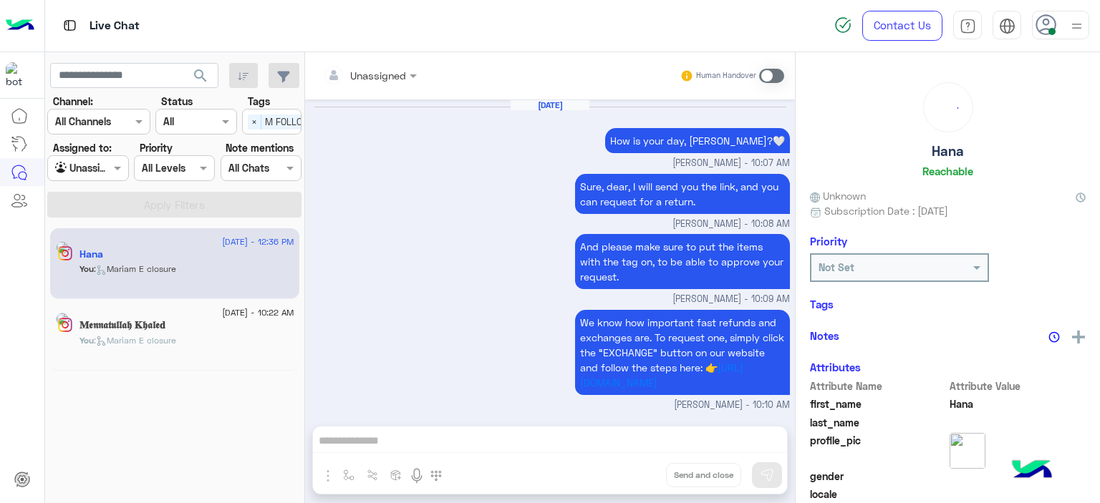
scroll to position [1263, 0]
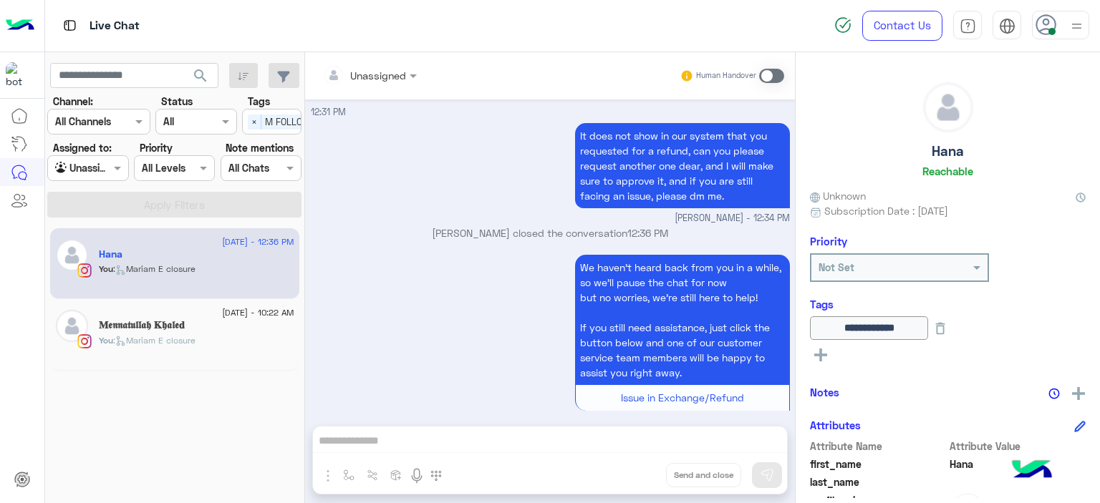
click at [215, 320] on div "𝐌𝖊𝖓𝖓𝖆𝖙𝖚𝖑𝖑𝖆𝖍 𝐊𝖍𝖆𝖑𝖊𝐝" at bounding box center [196, 326] width 195 height 15
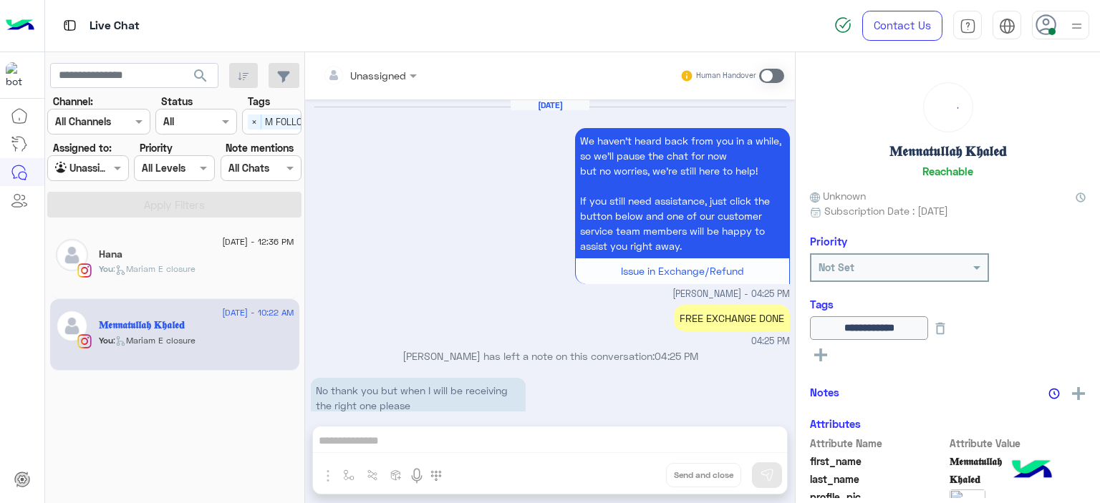
scroll to position [1145, 0]
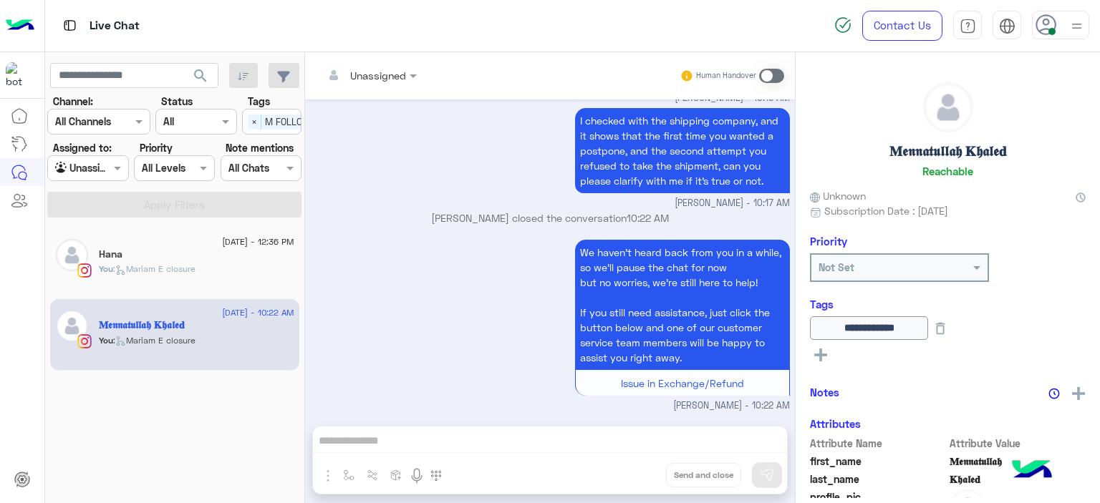
click at [245, 241] on span "[DATE] - 12:36 PM" at bounding box center [258, 242] width 72 height 13
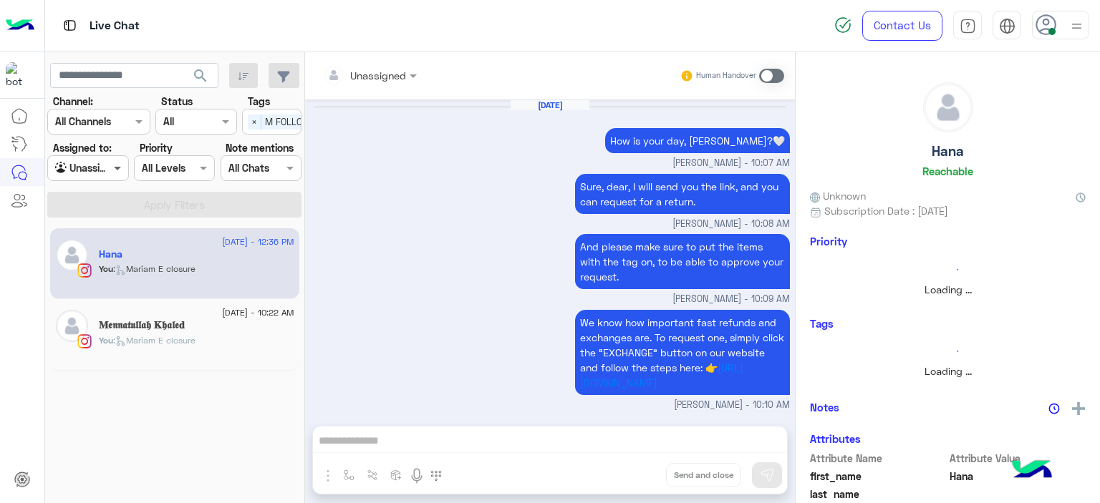
scroll to position [1263, 0]
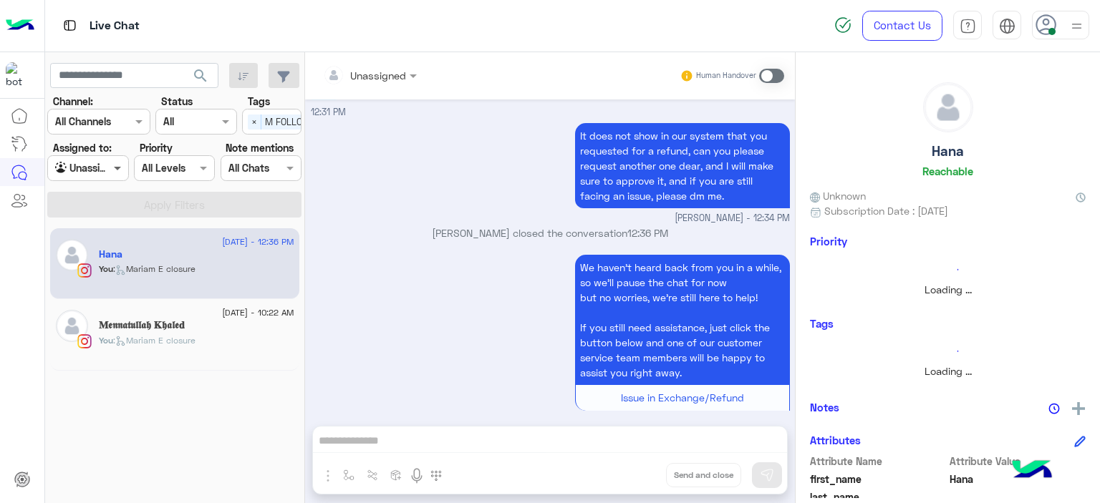
click at [113, 170] on span at bounding box center [119, 167] width 18 height 15
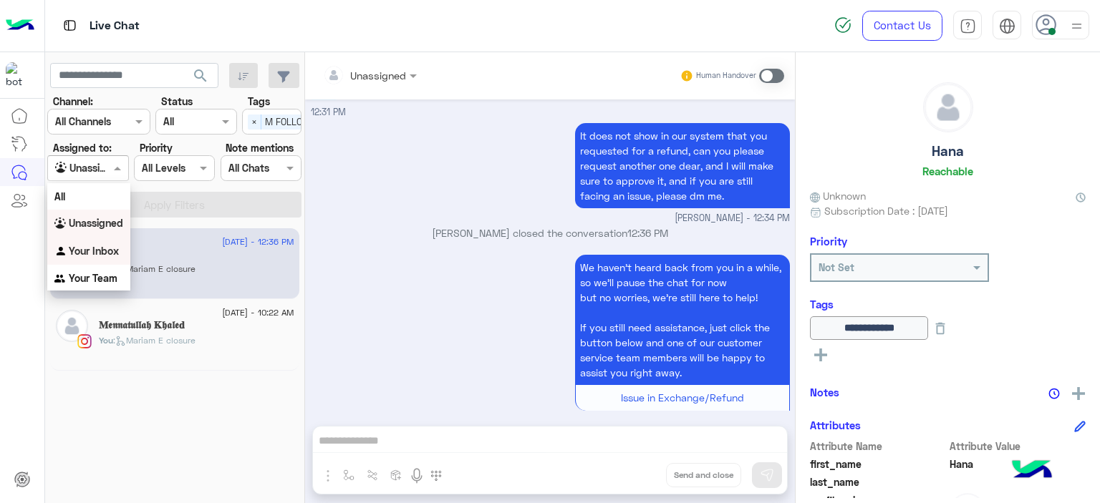
click at [122, 248] on div "Your Inbox" at bounding box center [88, 252] width 83 height 28
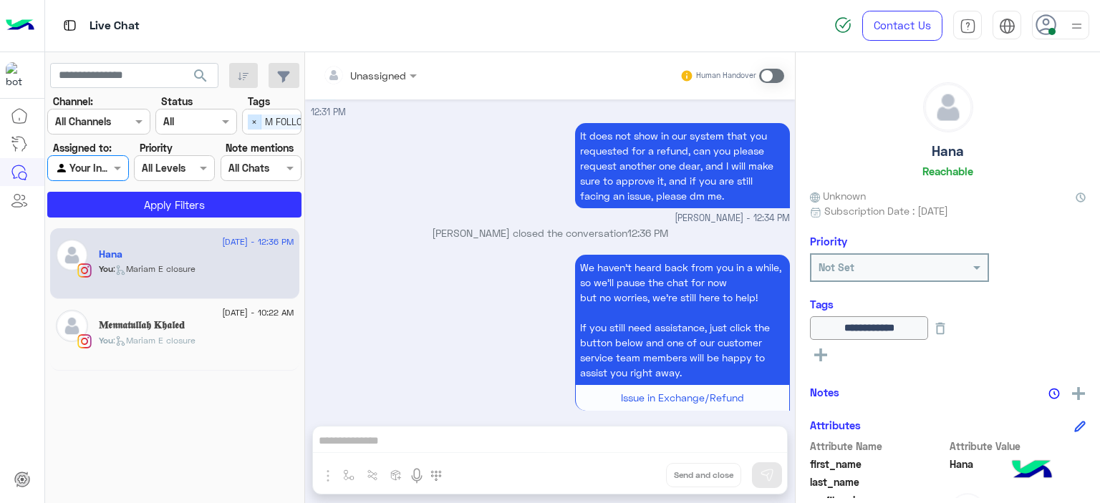
click at [260, 115] on span "×" at bounding box center [255, 122] width 14 height 15
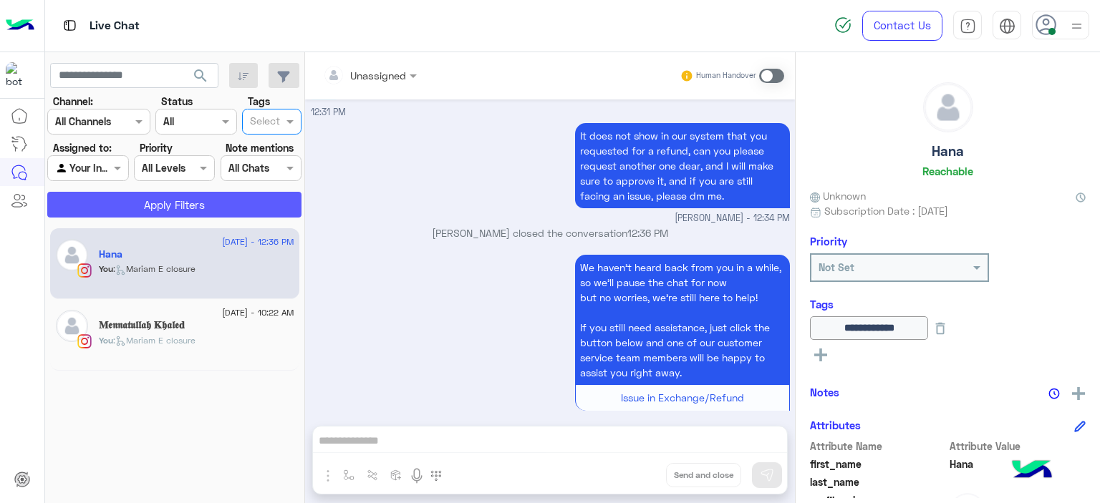
click at [240, 198] on button "Apply Filters" at bounding box center [174, 205] width 254 height 26
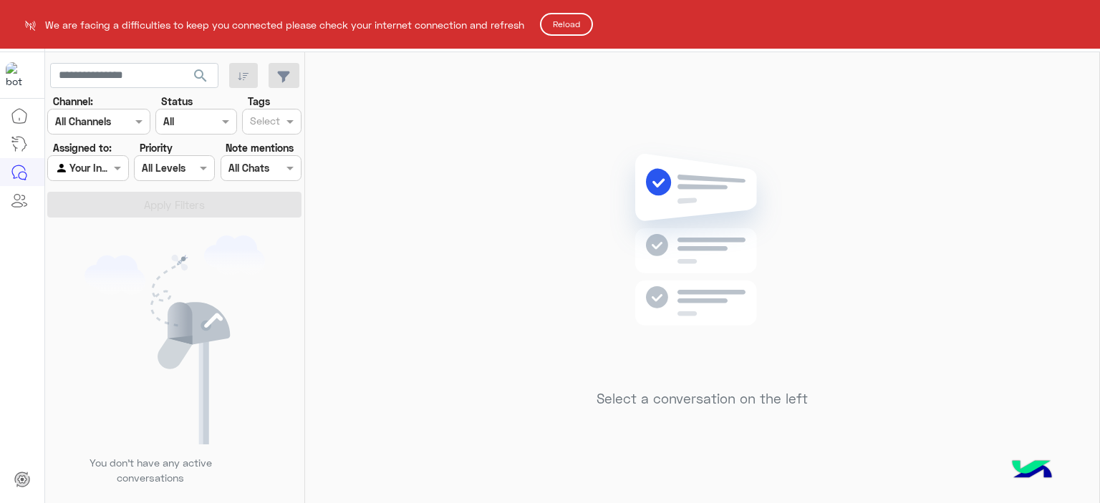
click at [565, 22] on button "Reload" at bounding box center [566, 24] width 53 height 23
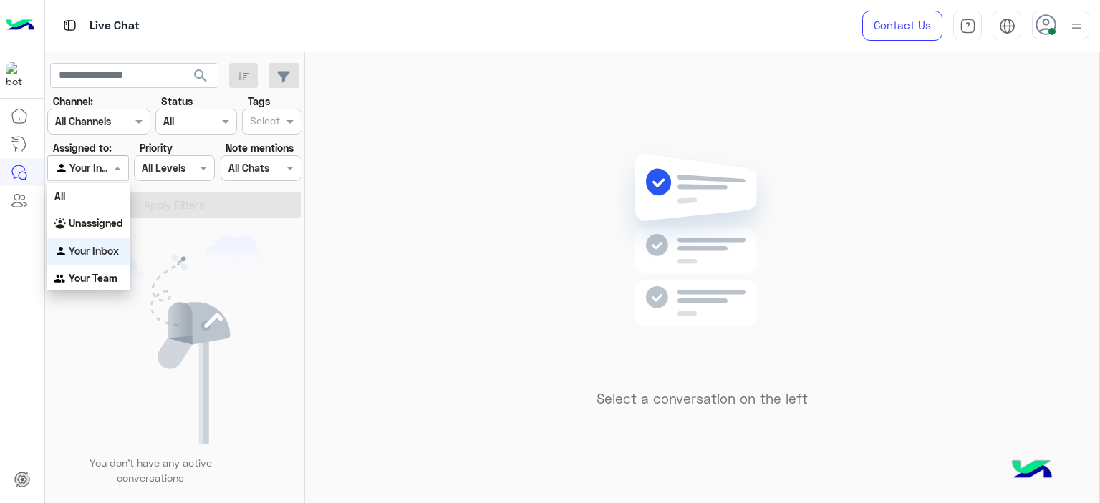
click at [115, 165] on span at bounding box center [119, 167] width 18 height 15
click at [107, 220] on b "Unassigned" at bounding box center [96, 223] width 54 height 12
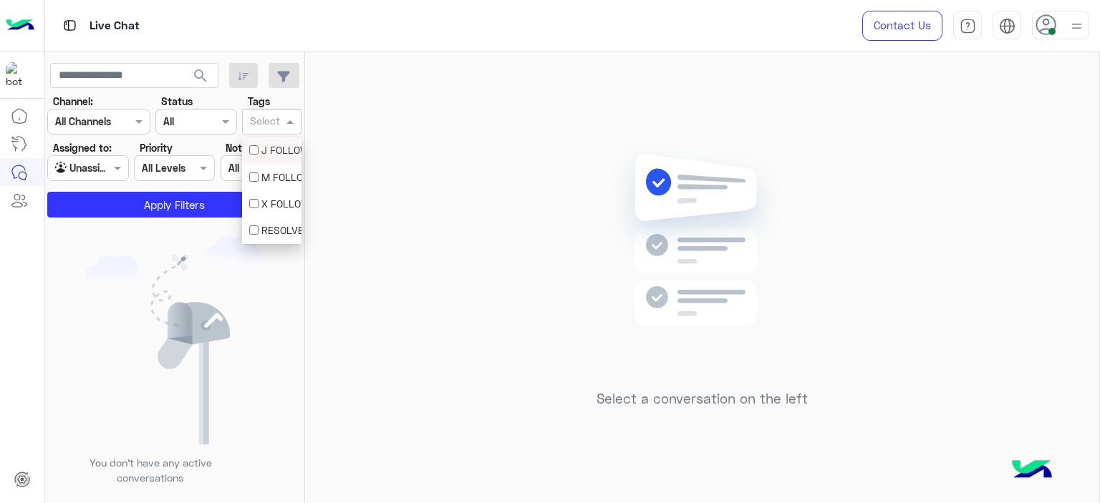
click at [263, 115] on input "text" at bounding box center [265, 122] width 30 height 15
click at [267, 170] on div "M FOLLOW UP" at bounding box center [271, 177] width 45 height 15
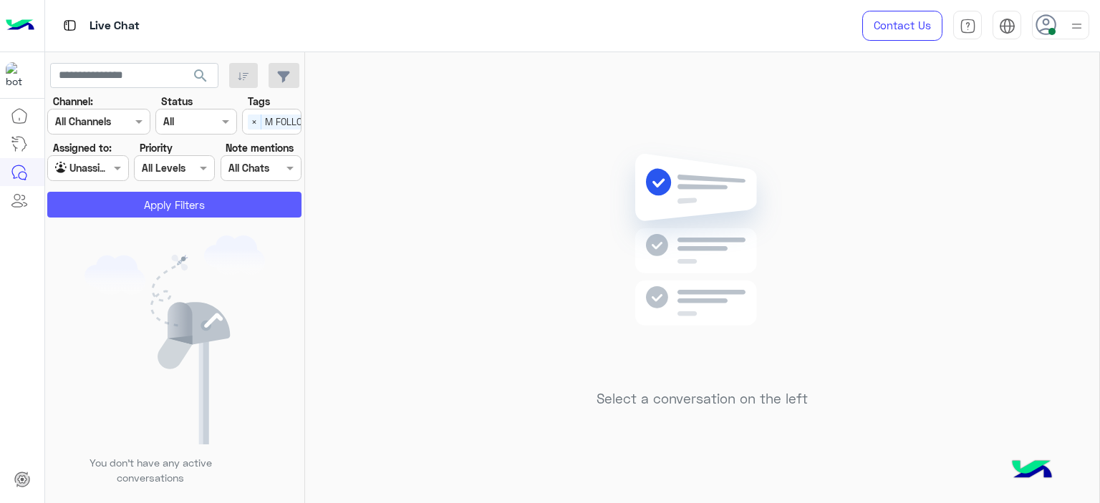
click at [251, 198] on button "Apply Filters" at bounding box center [174, 205] width 254 height 26
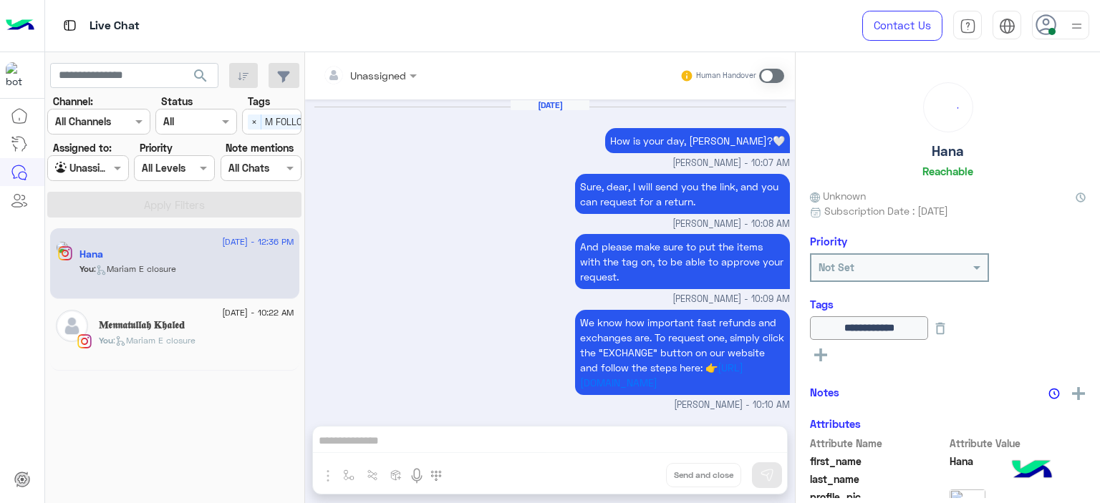
scroll to position [1263, 0]
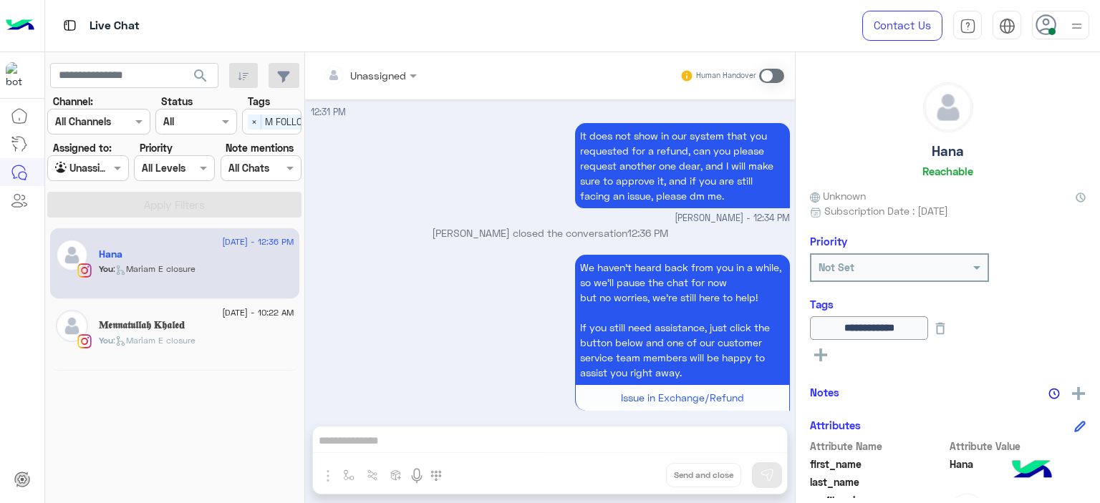
click at [142, 314] on div "[DATE] - 10:22 AM" at bounding box center [196, 314] width 195 height 9
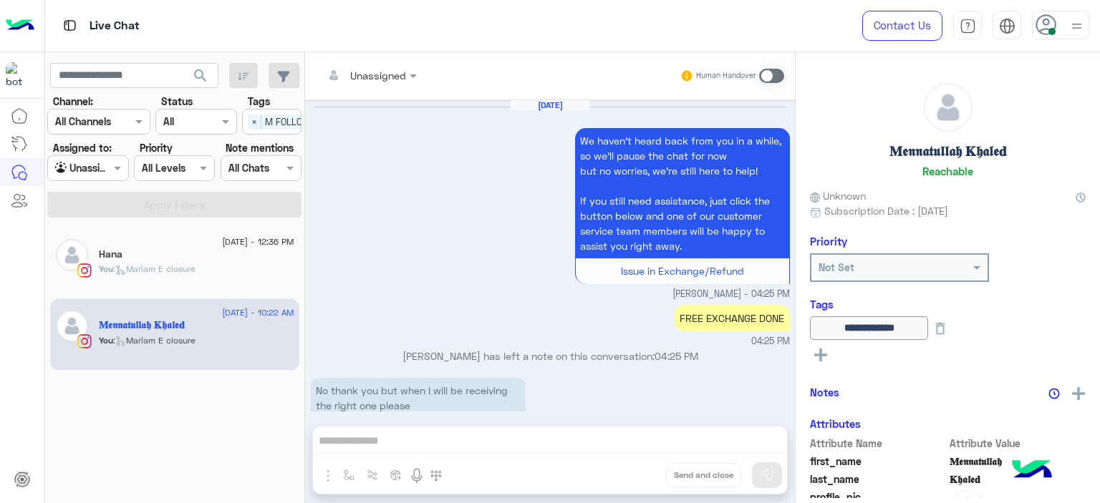
scroll to position [1145, 0]
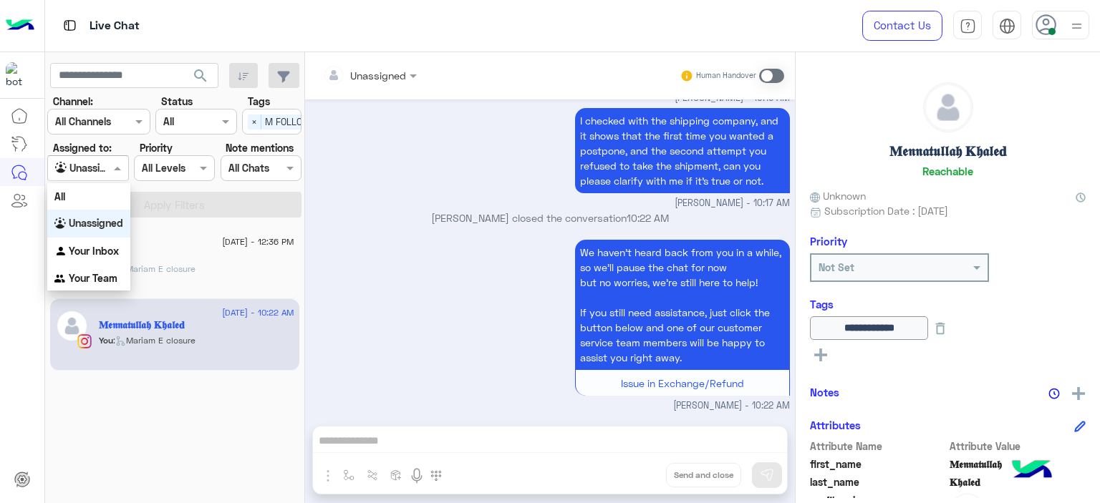
click at [115, 165] on span at bounding box center [119, 167] width 18 height 15
click at [112, 258] on div "Your Inbox" at bounding box center [88, 252] width 83 height 28
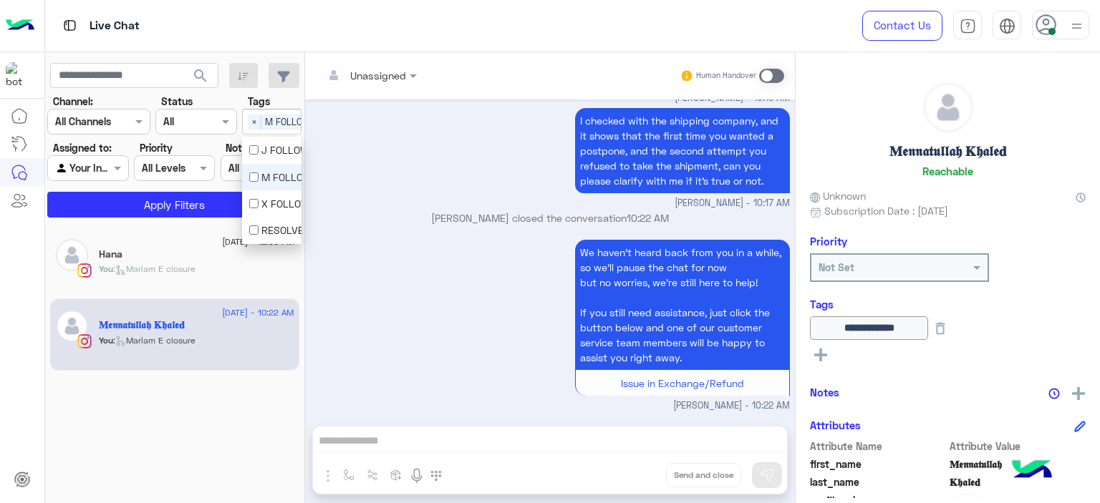
scroll to position [0, 46]
click at [252, 131] on div "Select × M FOLLOW UP" at bounding box center [244, 121] width 91 height 22
click at [269, 179] on div "M FOLLOW UP" at bounding box center [271, 177] width 45 height 15
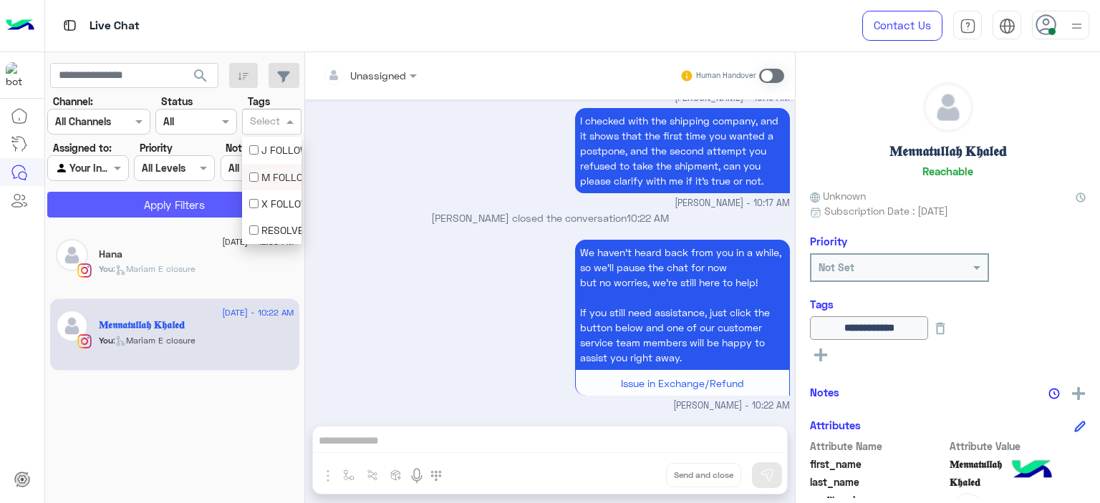
click at [193, 208] on button "Apply Filters" at bounding box center [174, 205] width 254 height 26
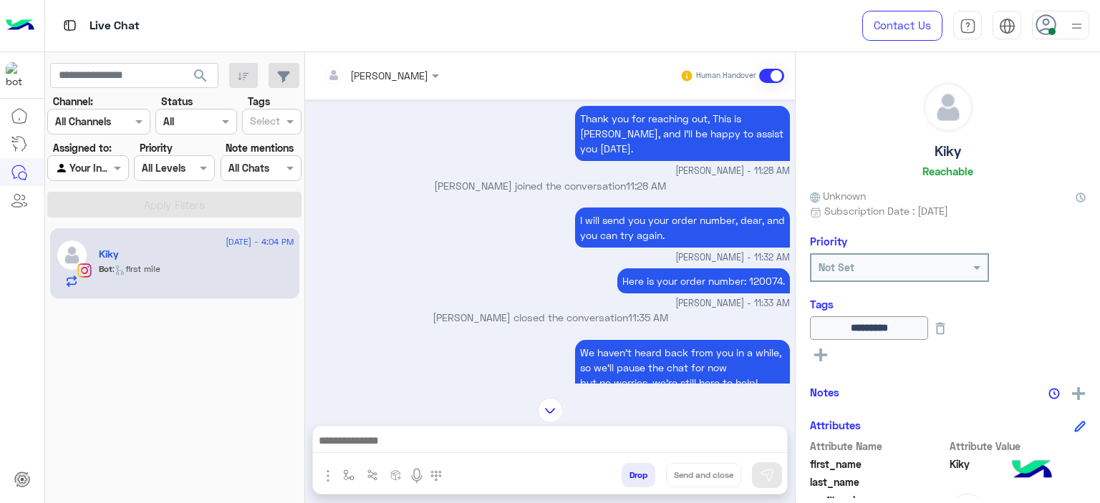
scroll to position [1443, 0]
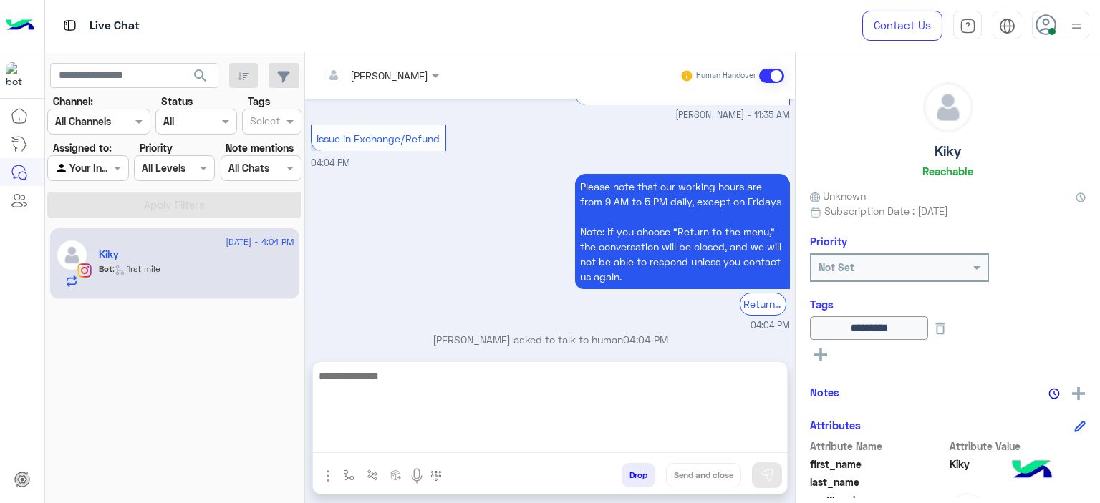
click at [427, 436] on textarea at bounding box center [550, 410] width 474 height 86
type textarea "**********"
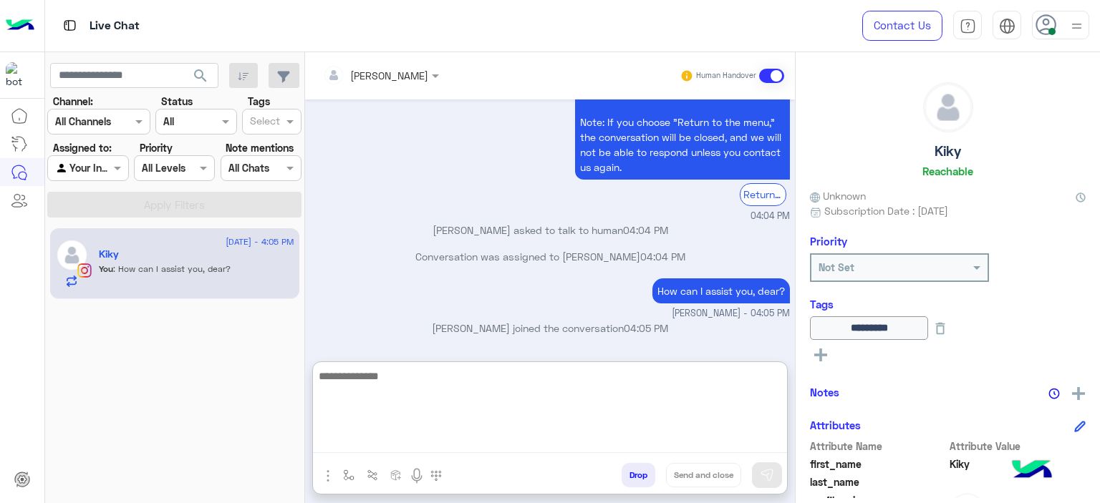
scroll to position [1579, 0]
type textarea "**********"
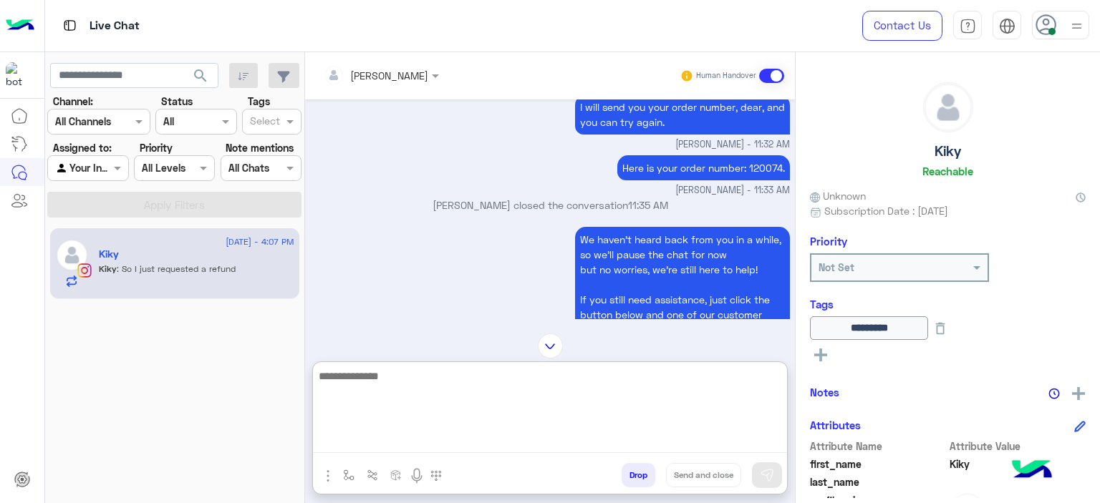
scroll to position [5101, 0]
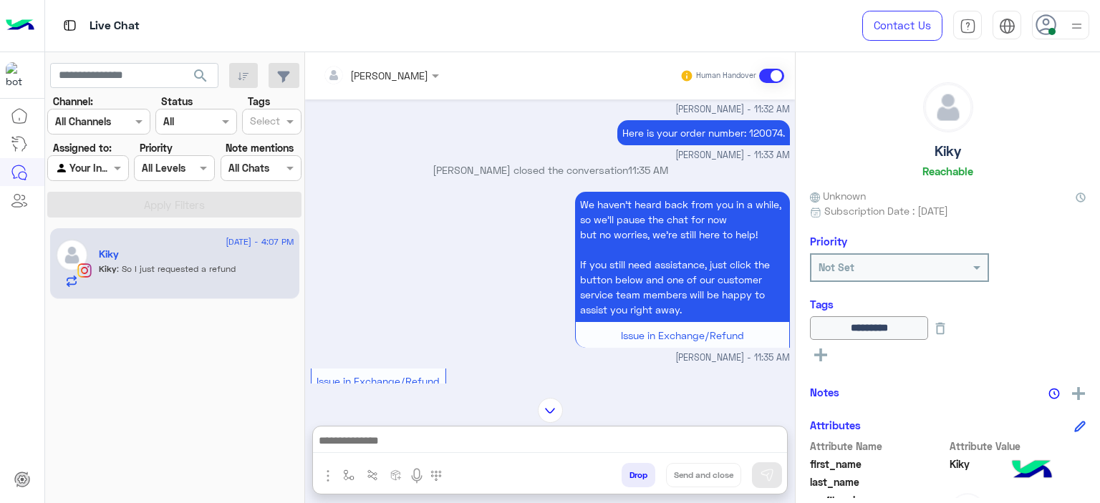
click at [761, 145] on p "Here is your order number: 120074." at bounding box center [703, 132] width 173 height 25
copy p "120074"
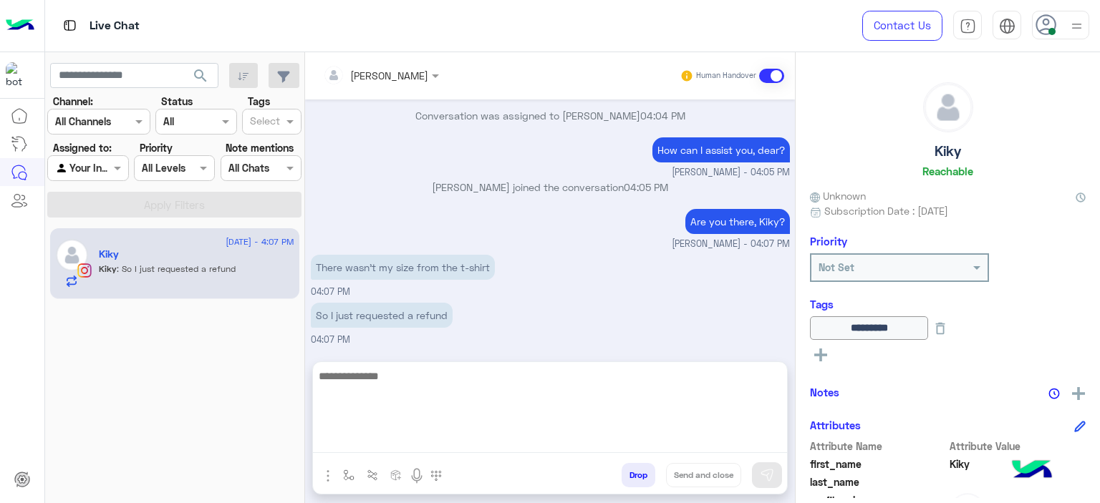
click at [415, 437] on textarea at bounding box center [550, 410] width 474 height 86
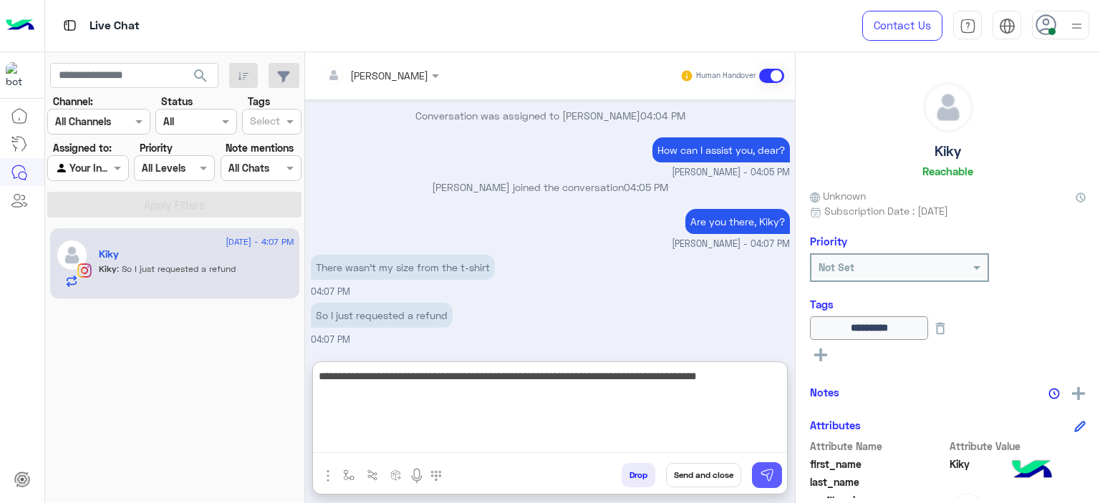
type textarea "**********"
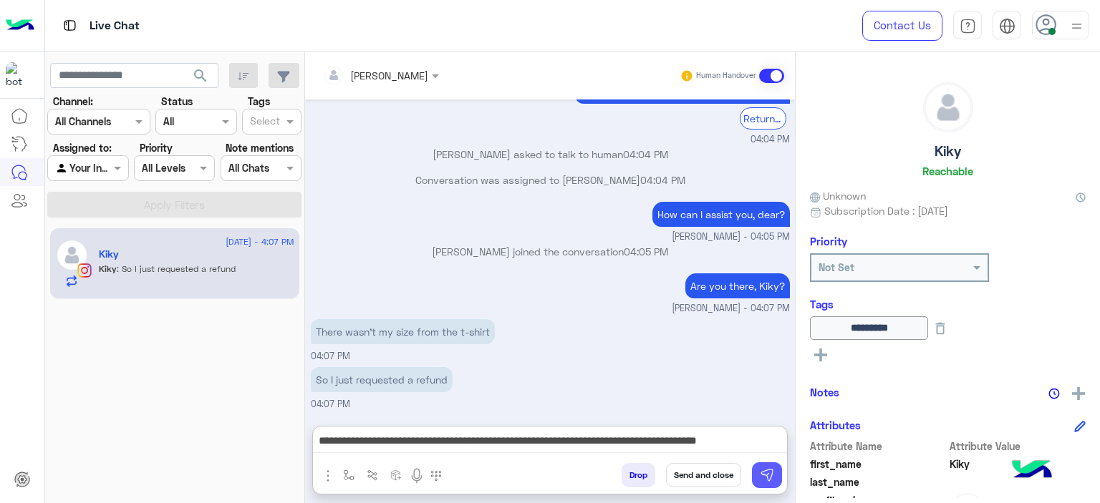
click at [762, 464] on button at bounding box center [767, 475] width 30 height 26
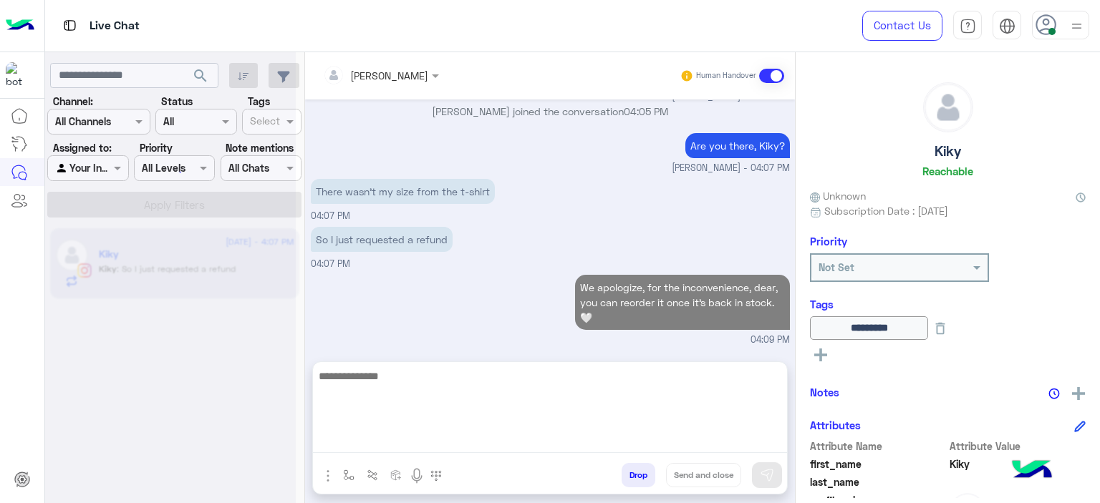
click at [470, 437] on textarea at bounding box center [550, 410] width 474 height 86
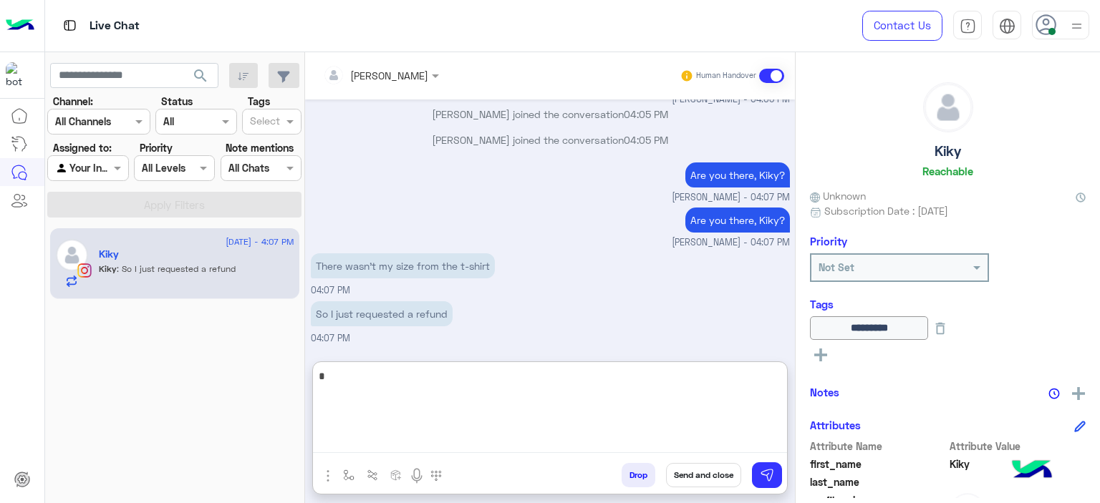
scroll to position [5853, 0]
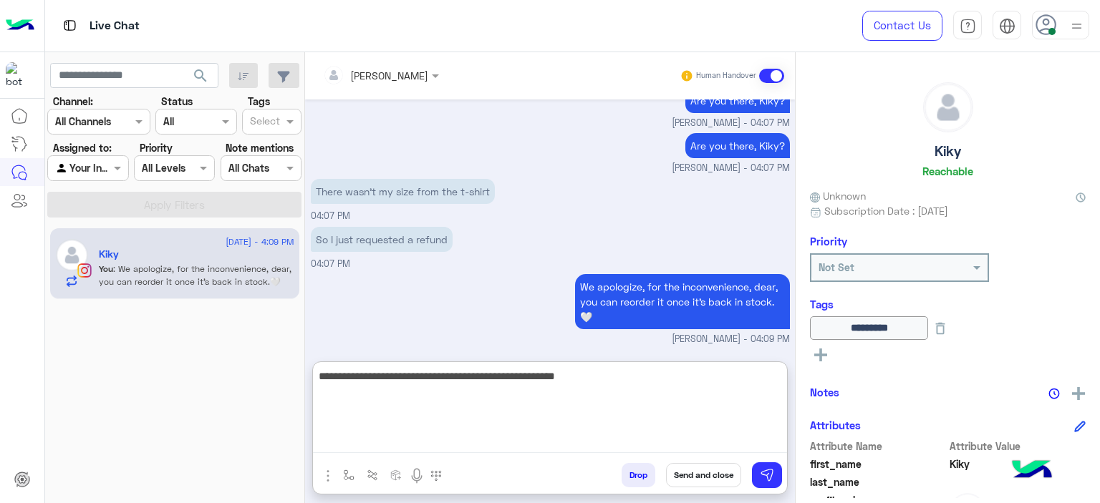
type textarea "**********"
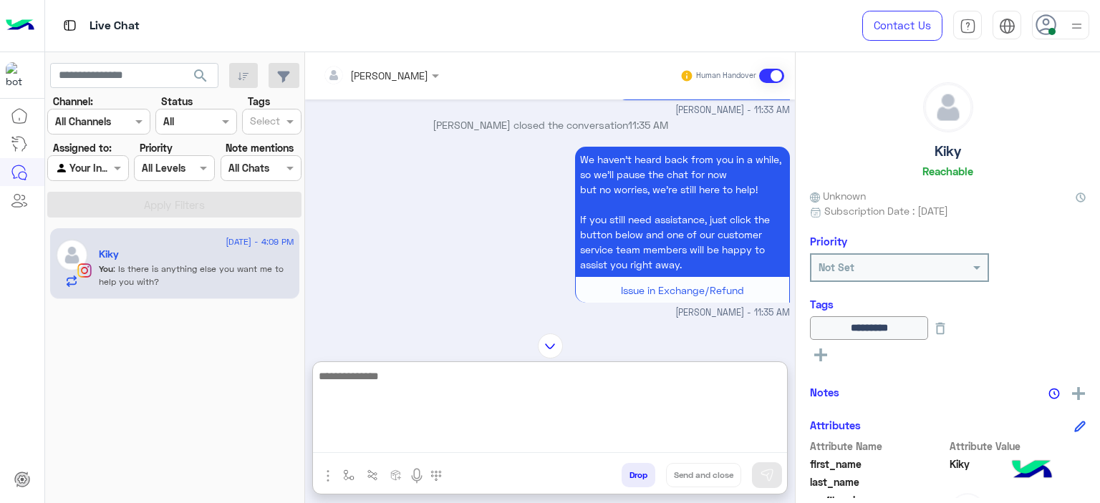
scroll to position [5136, 0]
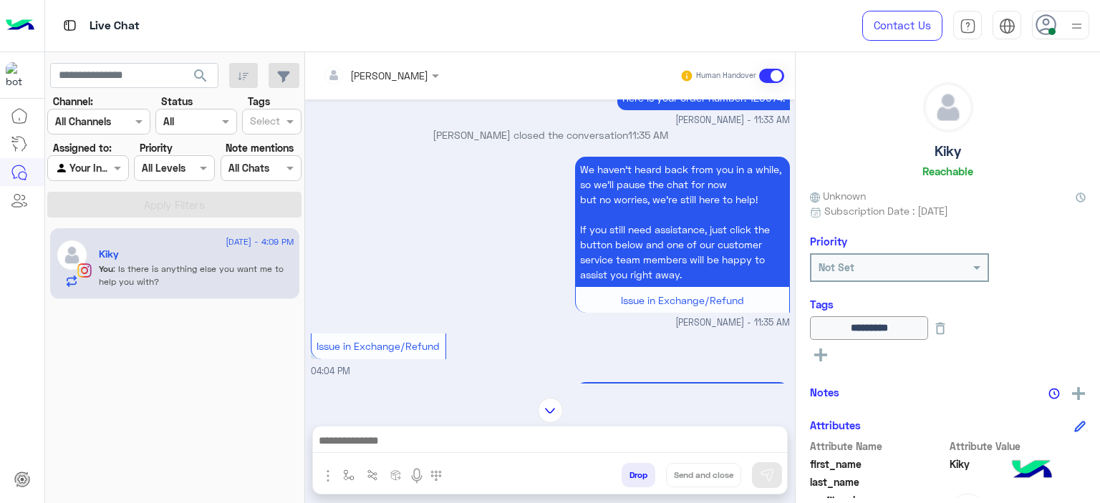
click at [768, 110] on p "Here is your order number: 120074." at bounding box center [703, 97] width 173 height 25
click at [767, 110] on p "Here is your order number: 120074." at bounding box center [703, 97] width 173 height 25
copy p "120074"
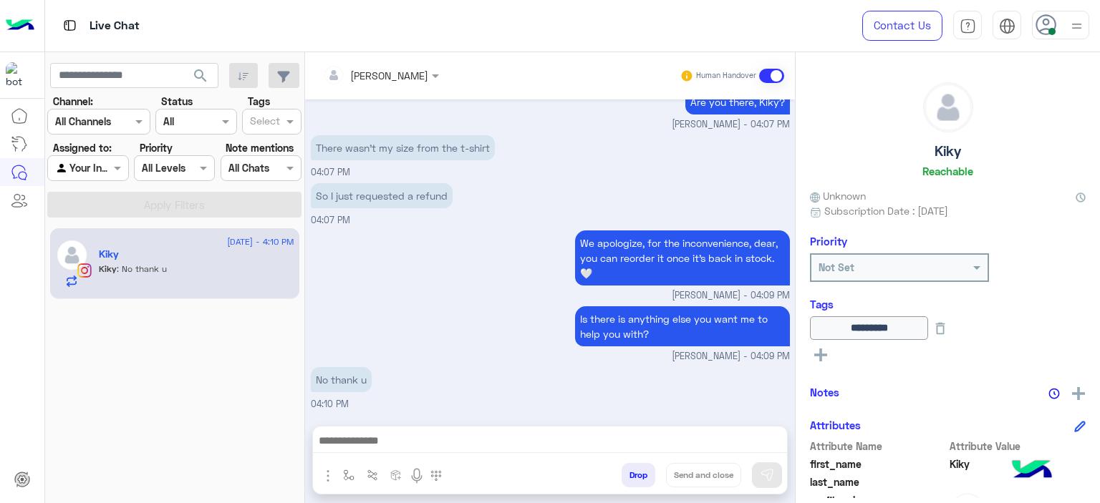
scroll to position [5897, 0]
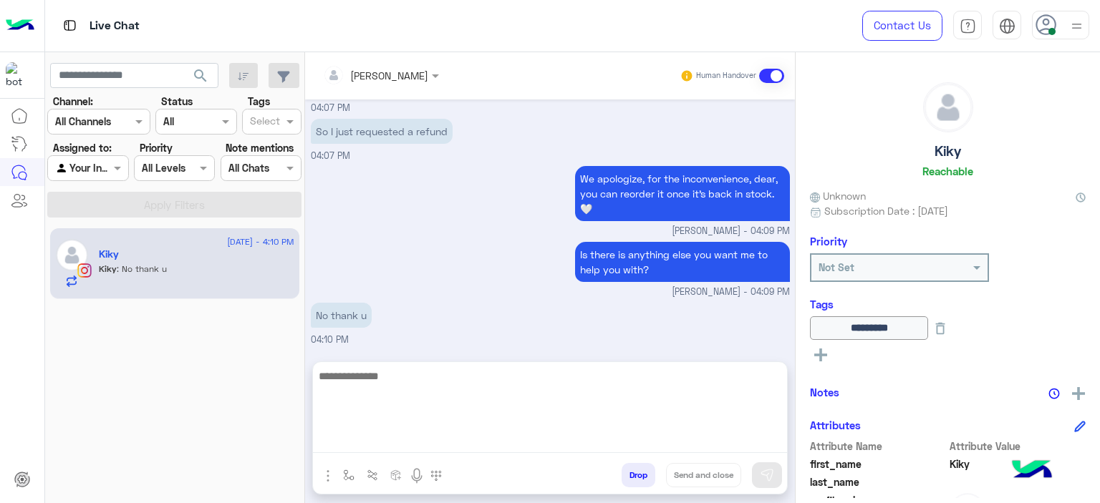
click at [428, 440] on textarea at bounding box center [550, 410] width 474 height 86
type textarea "**********"
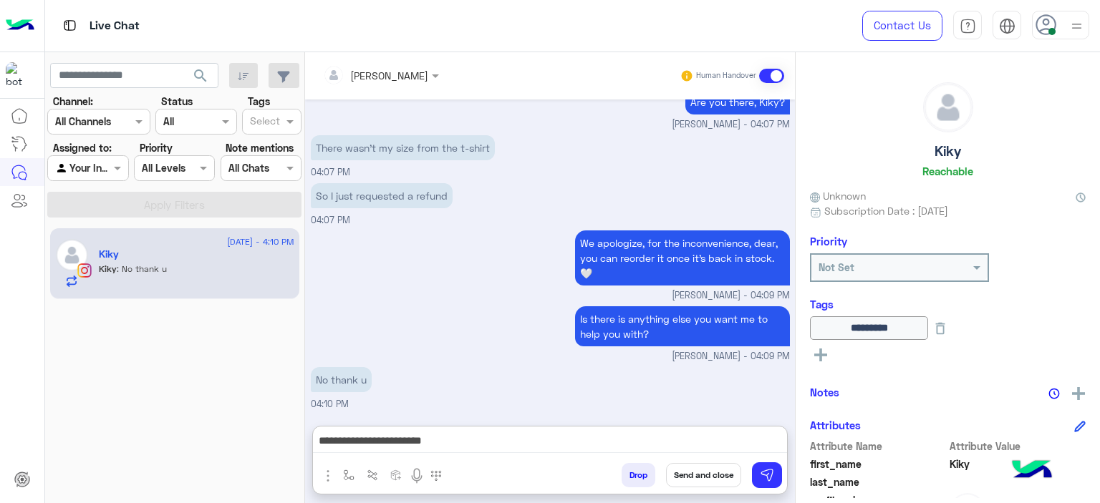
click at [713, 479] on button "Send and close" at bounding box center [703, 475] width 75 height 24
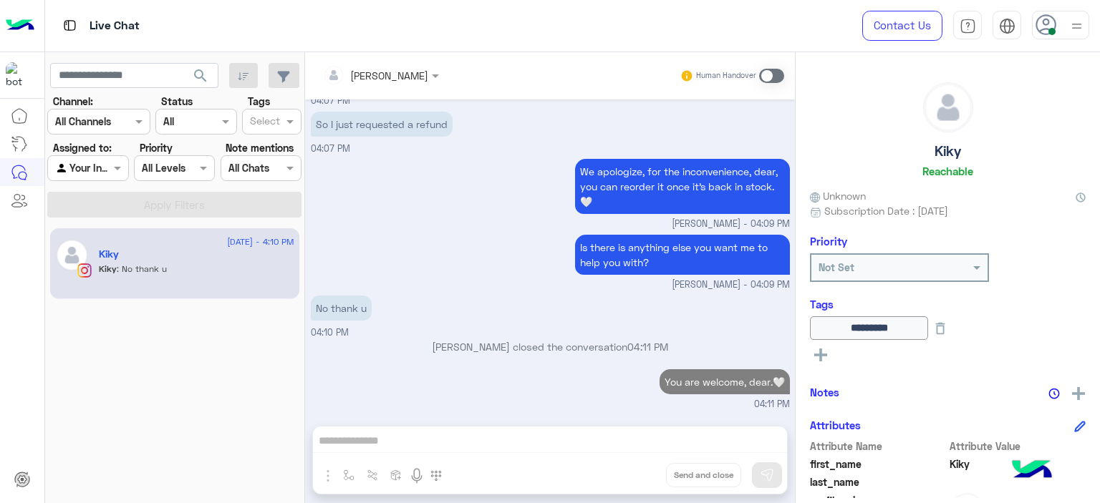
scroll to position [5968, 0]
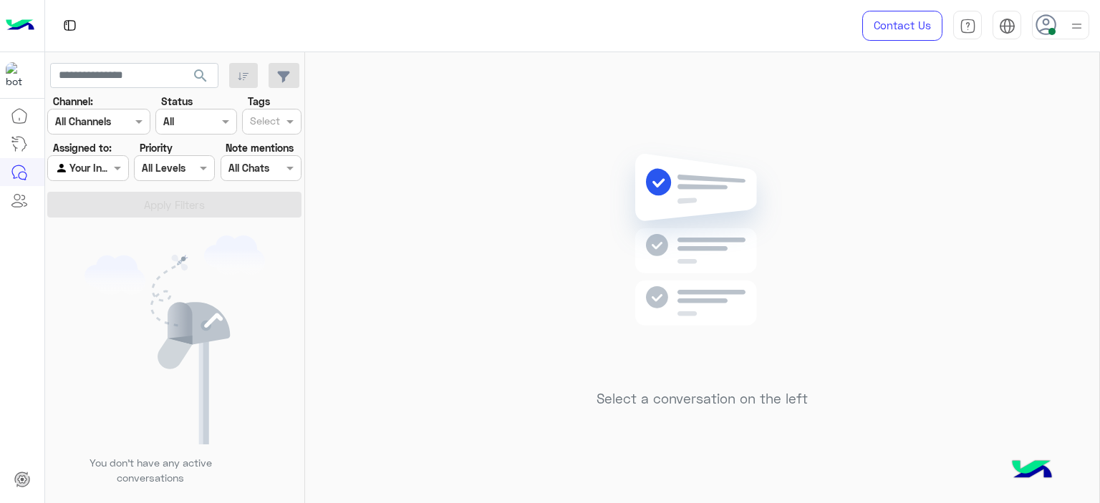
click at [103, 157] on div "Agent Filter Your Inbox" at bounding box center [87, 168] width 81 height 26
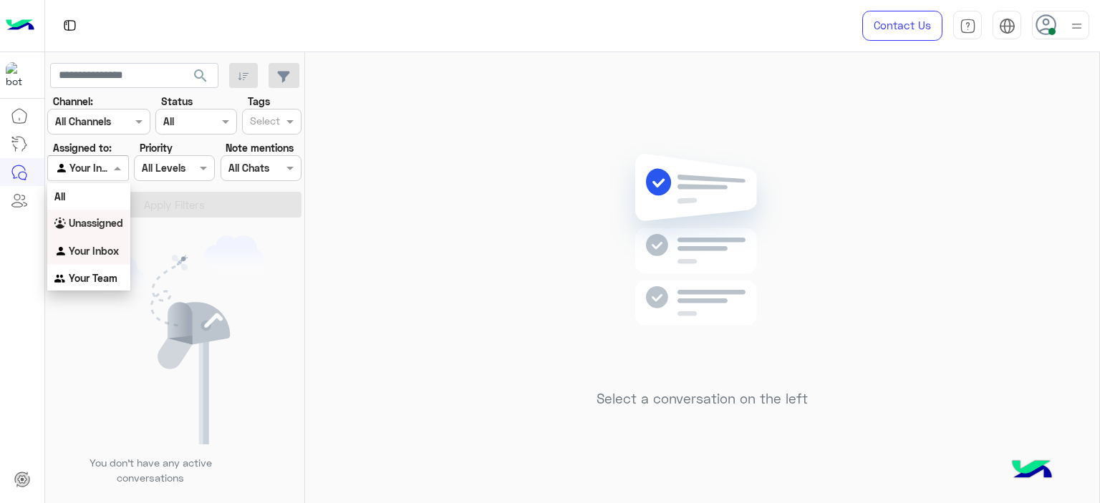
click at [115, 225] on b "Unassigned" at bounding box center [96, 223] width 54 height 12
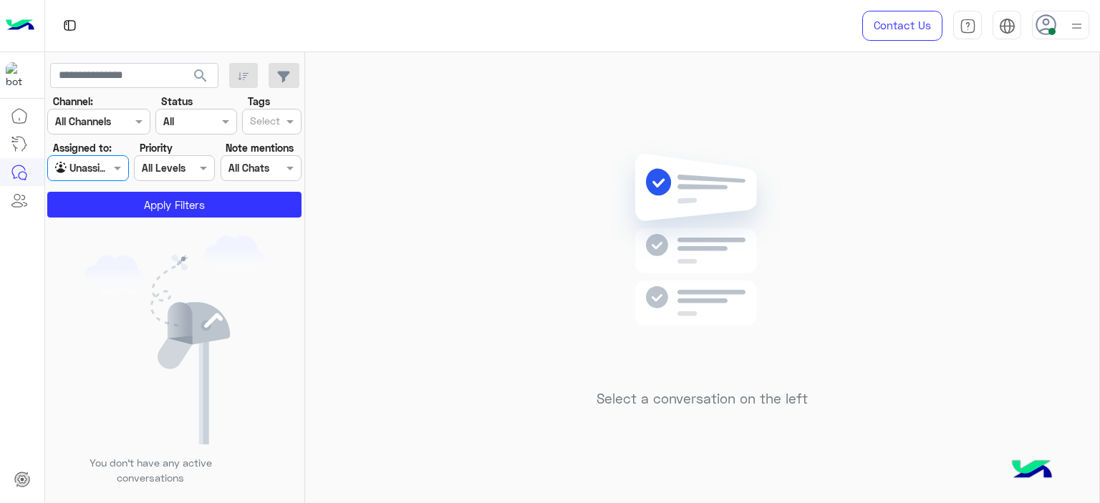
click at [268, 111] on div "Select" at bounding box center [271, 122] width 59 height 26
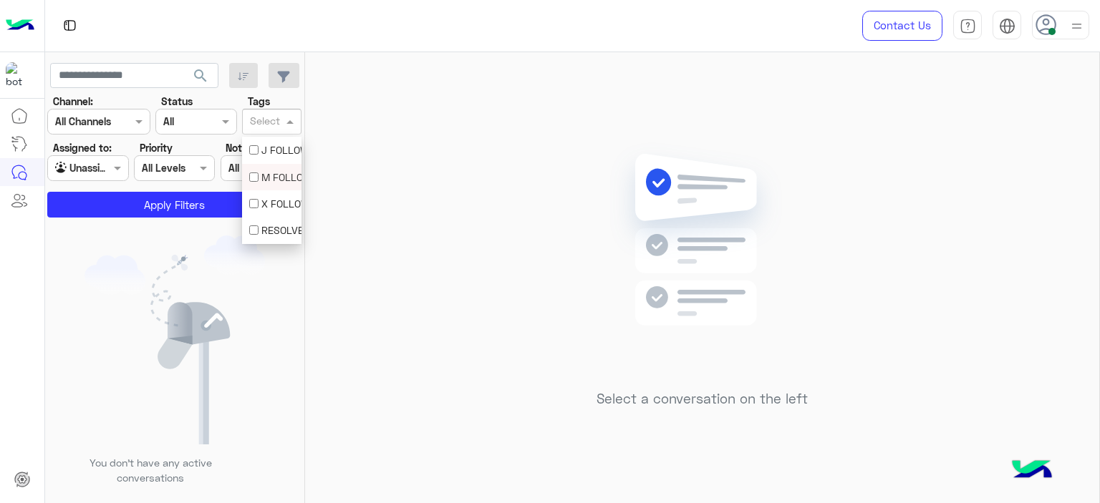
click at [283, 170] on div "M FOLLOW UP" at bounding box center [271, 177] width 45 height 15
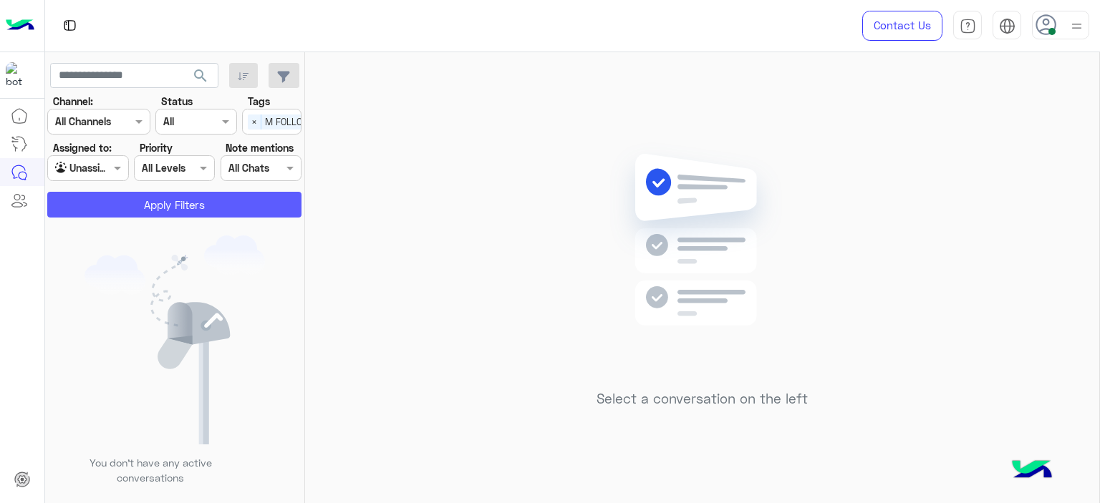
click at [228, 205] on button "Apply Filters" at bounding box center [174, 205] width 254 height 26
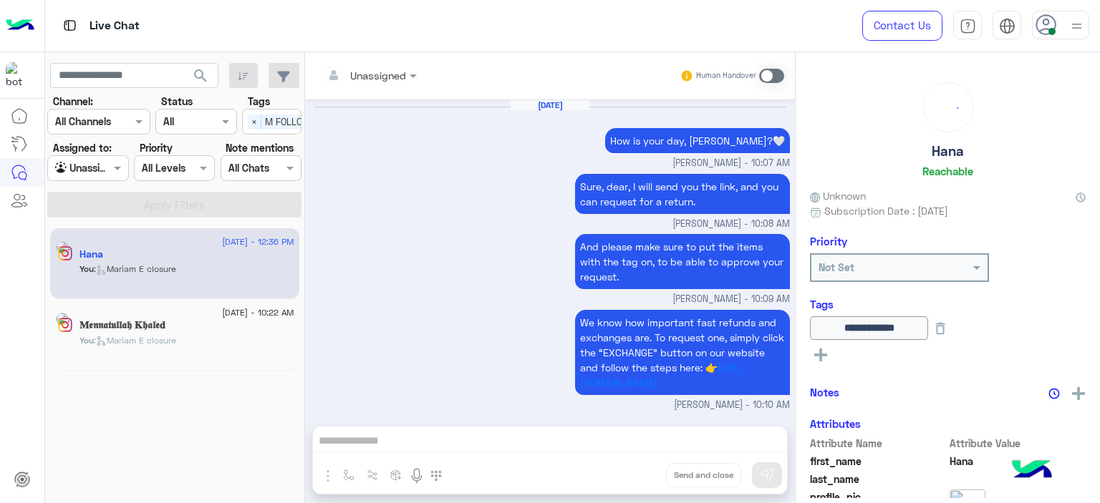
scroll to position [1263, 0]
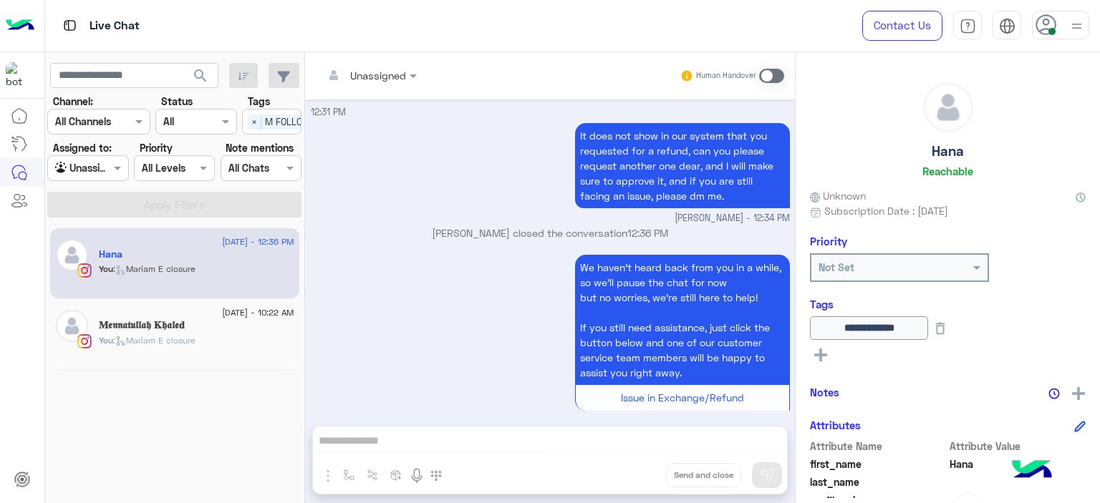
click at [223, 323] on div "𝐌𝖊𝖓𝖓𝖆𝖙𝖚𝖑𝖑𝖆𝖍 𝐊𝖍𝖆𝖑𝖊𝐝" at bounding box center [196, 326] width 195 height 15
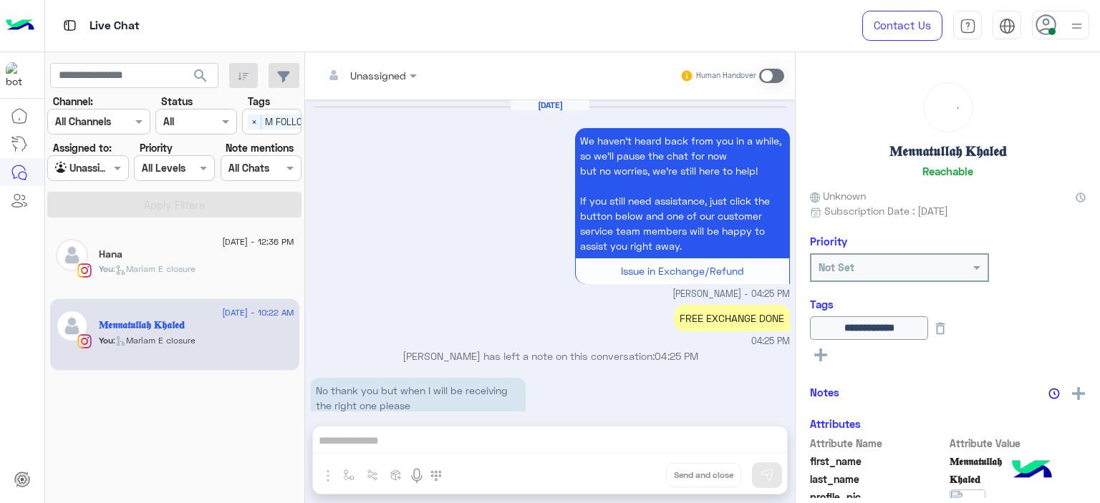
scroll to position [1145, 0]
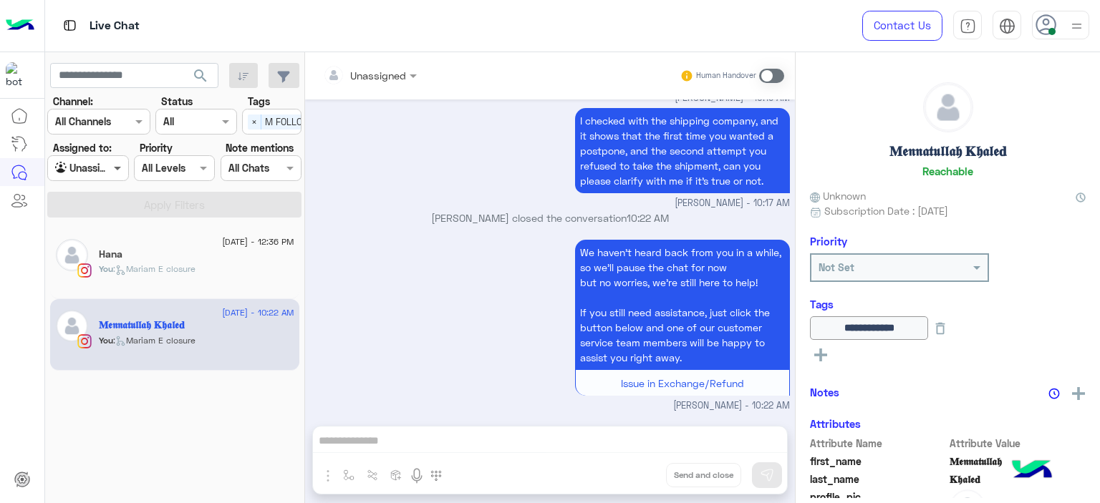
click at [126, 161] on span at bounding box center [119, 167] width 18 height 15
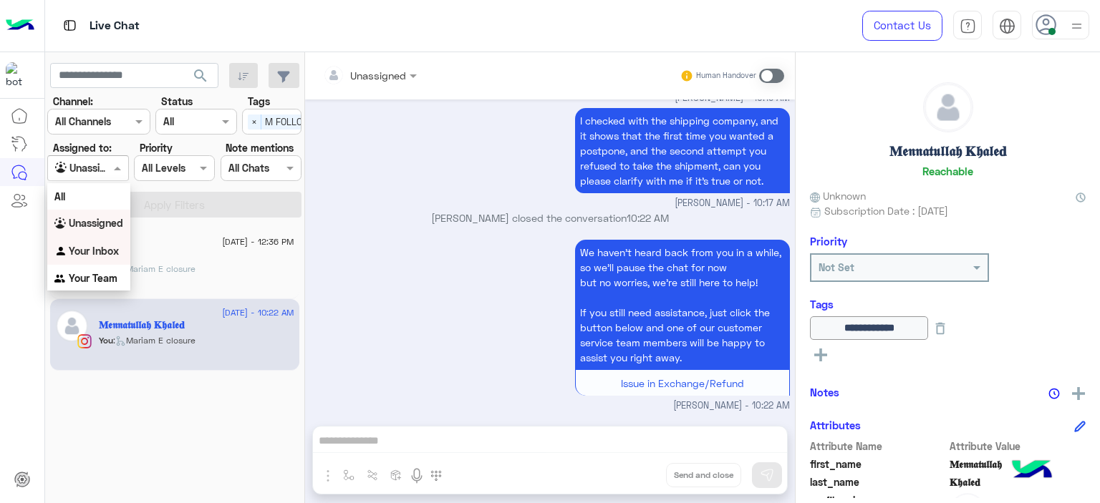
click at [115, 248] on b "Your Inbox" at bounding box center [94, 251] width 50 height 12
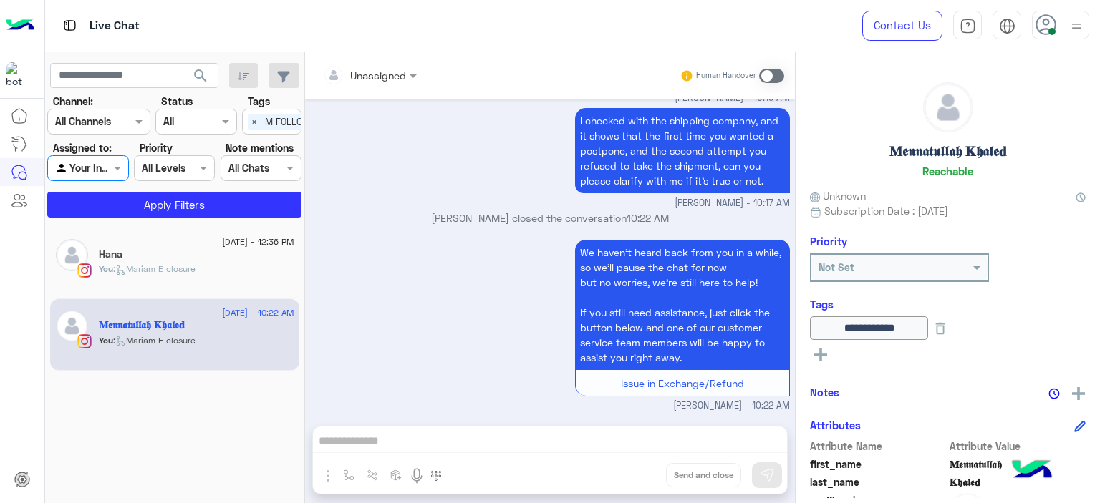
click at [255, 122] on span "×" at bounding box center [255, 122] width 14 height 15
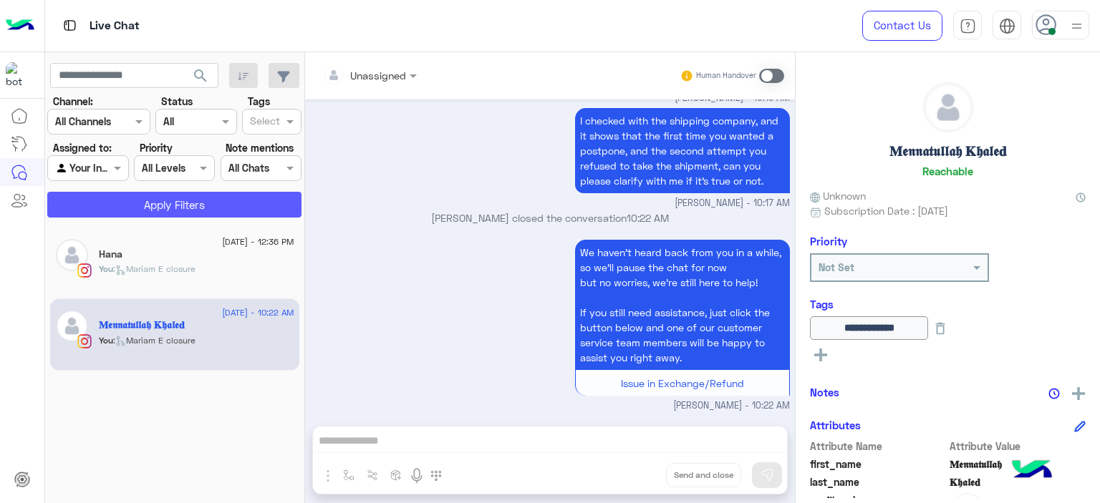
click at [249, 197] on button "Apply Filters" at bounding box center [174, 205] width 254 height 26
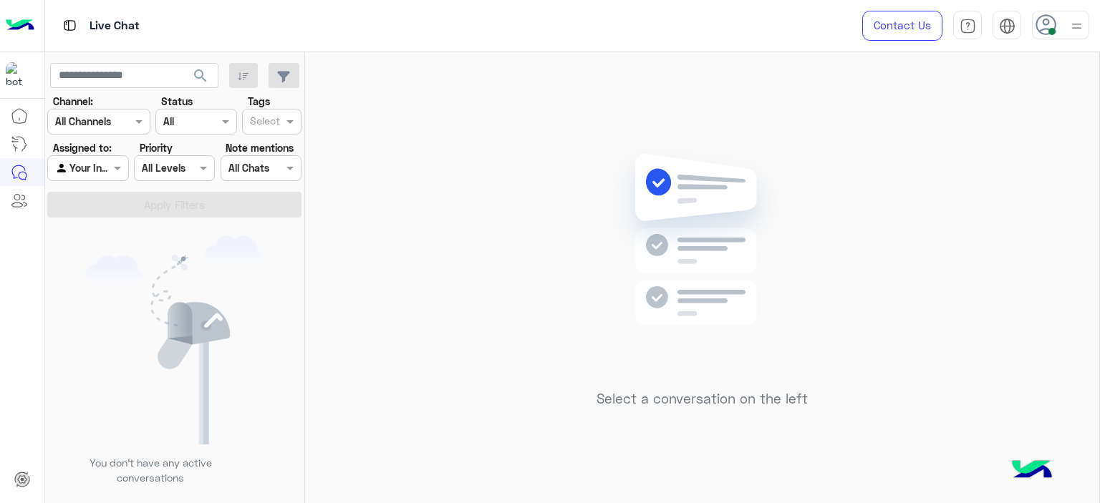
click at [398, 200] on div "Select a conversation on the left" at bounding box center [702, 280] width 794 height 457
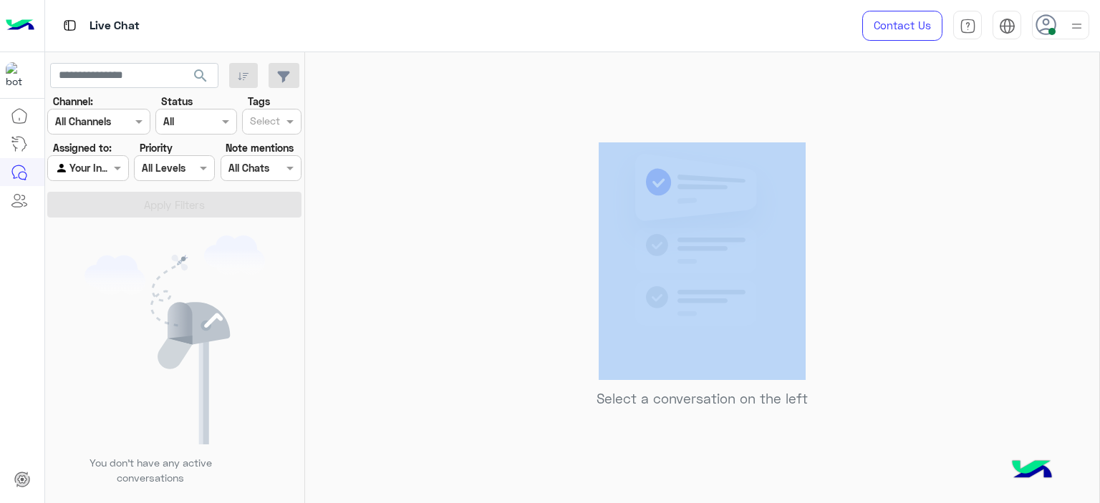
click at [398, 200] on div "Select a conversation on the left" at bounding box center [702, 280] width 794 height 457
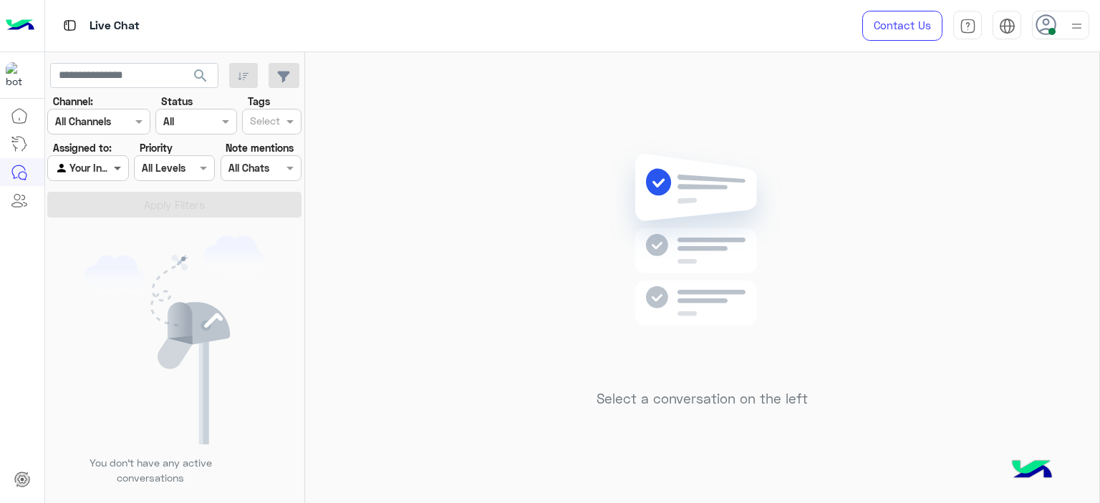
click at [116, 170] on span at bounding box center [119, 167] width 18 height 15
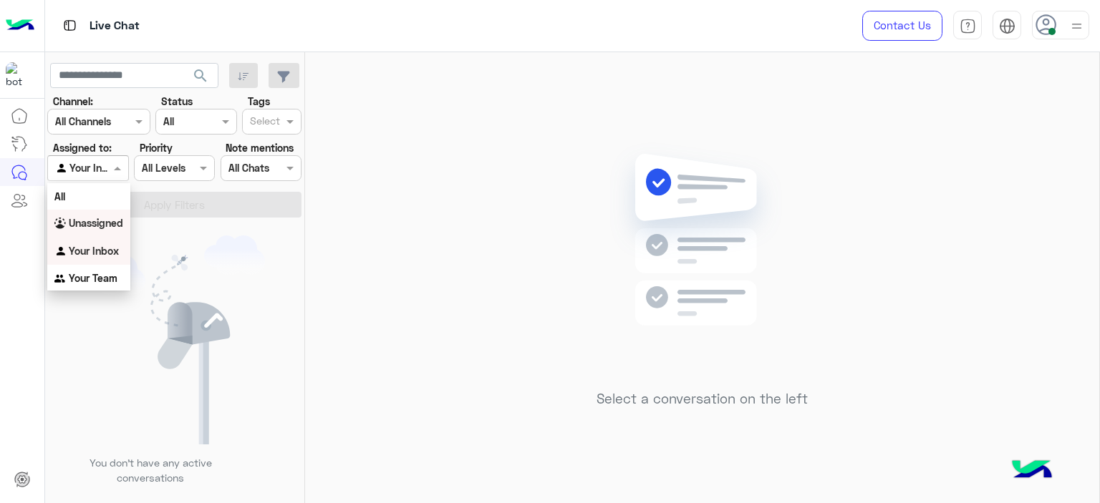
click at [103, 227] on b "Unassigned" at bounding box center [96, 223] width 54 height 12
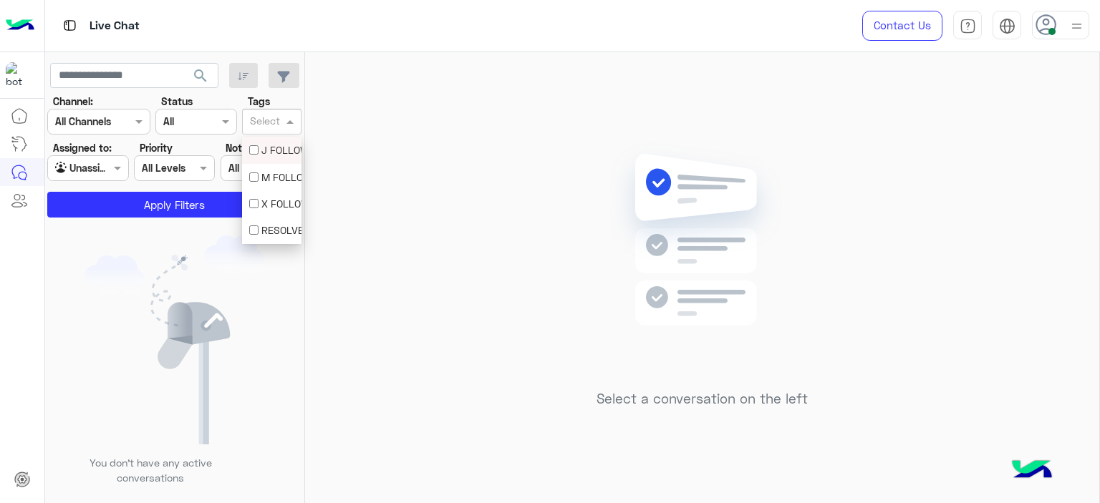
click at [277, 131] on div at bounding box center [265, 123] width 35 height 19
click at [266, 175] on div "M FOLLOW UP" at bounding box center [271, 177] width 45 height 15
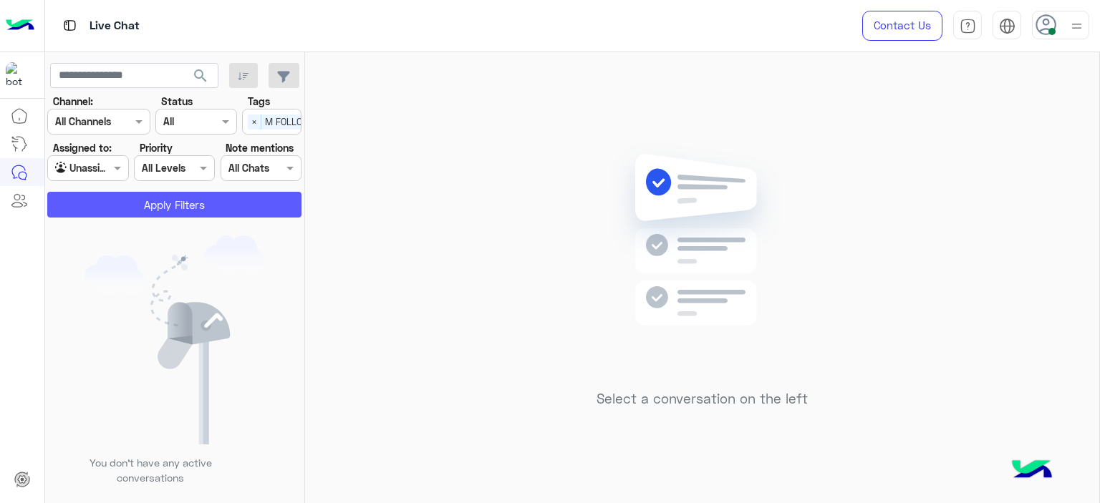
click at [212, 203] on button "Apply Filters" at bounding box center [174, 205] width 254 height 26
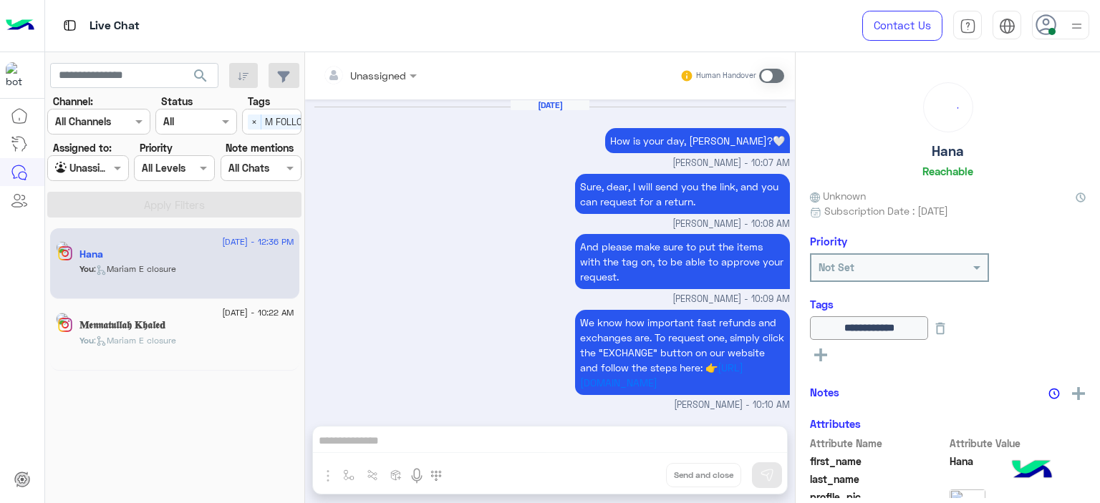
scroll to position [1263, 0]
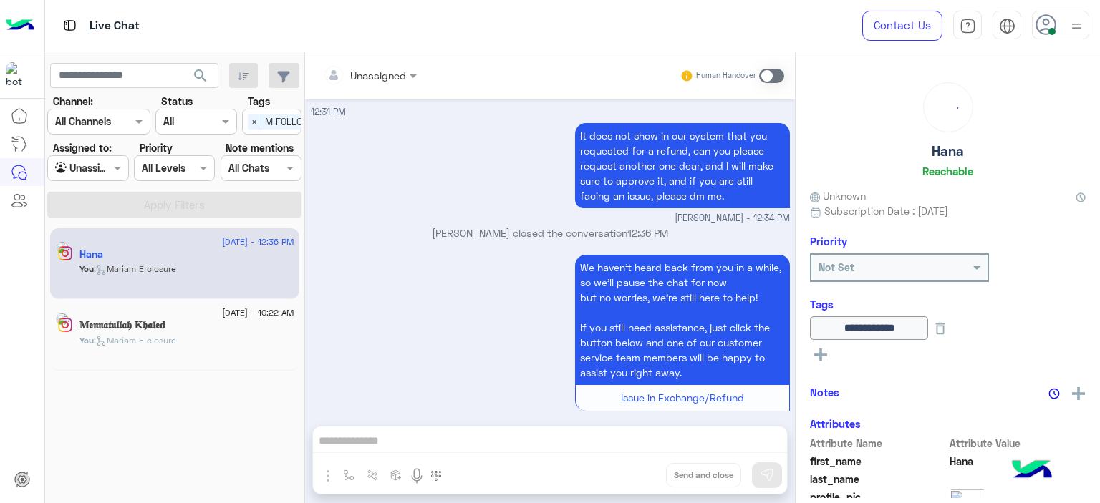
click at [225, 316] on span "[DATE] - 10:22 AM" at bounding box center [258, 312] width 72 height 13
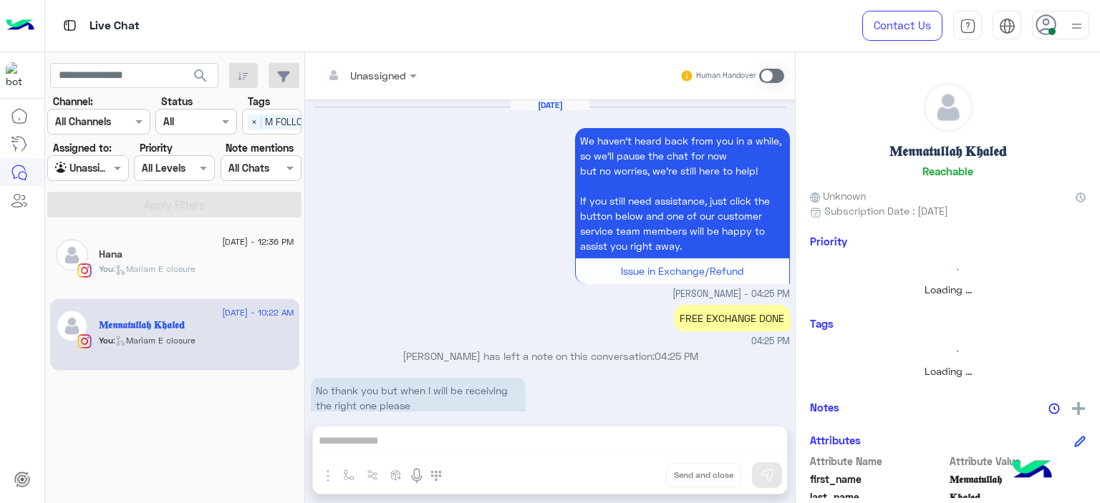
scroll to position [1145, 0]
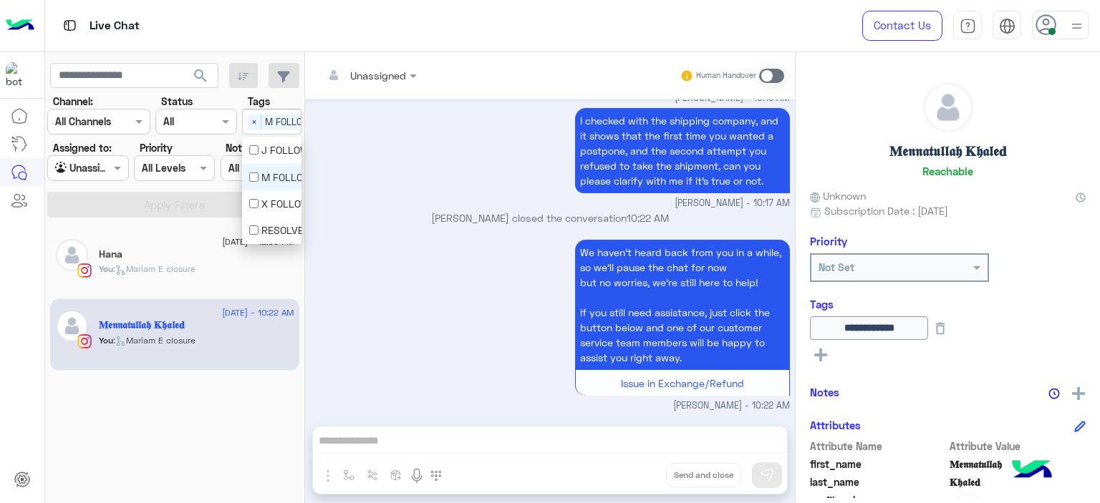
click at [245, 118] on div "Select × M FOLLOW UP" at bounding box center [288, 121] width 91 height 22
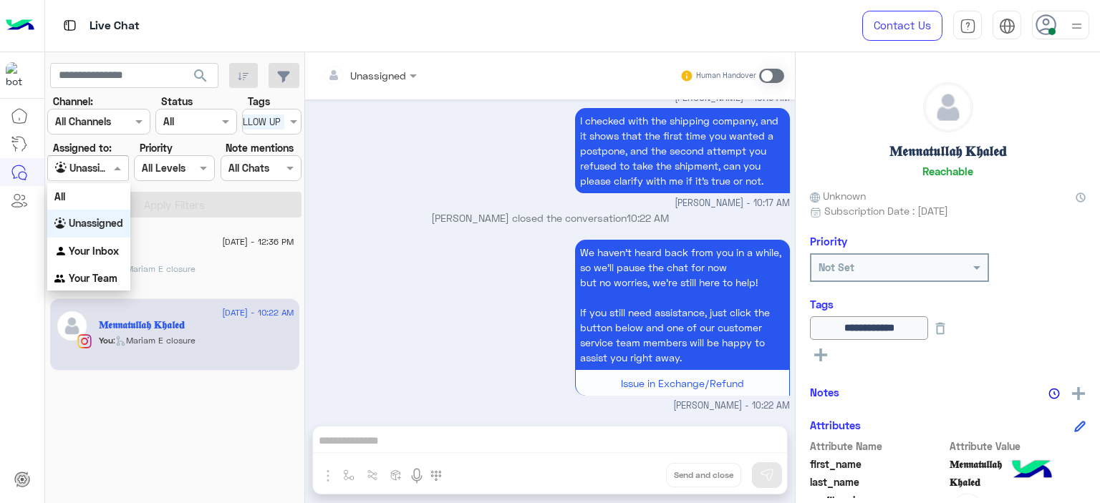
click at [105, 164] on div at bounding box center [87, 168] width 79 height 16
click at [117, 248] on b "Your Inbox" at bounding box center [94, 251] width 50 height 12
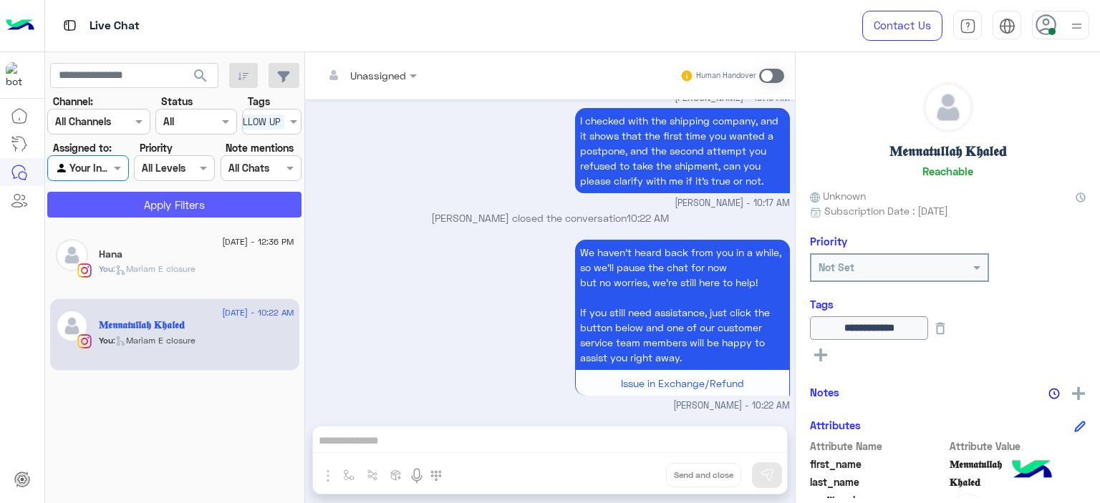
click at [183, 208] on button "Apply Filters" at bounding box center [174, 205] width 254 height 26
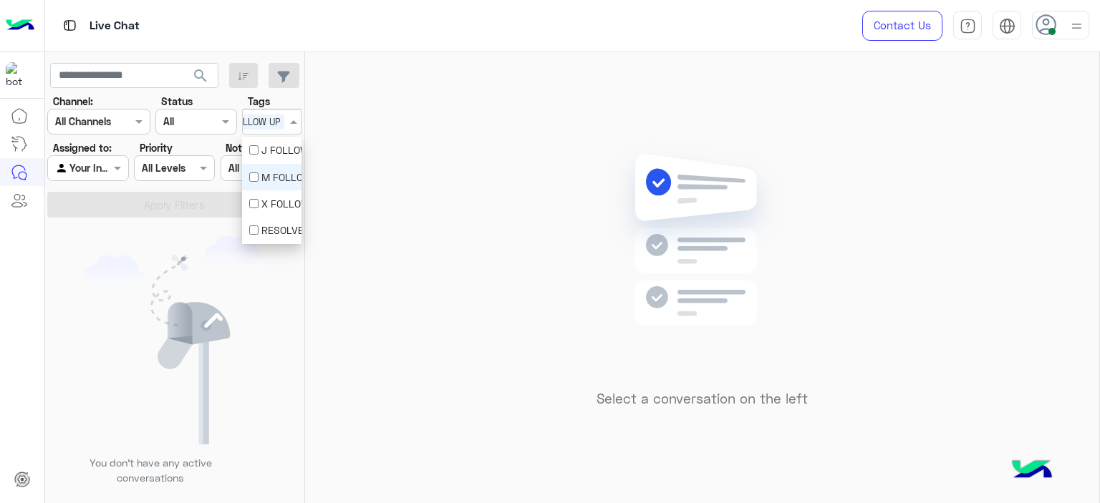
click at [277, 121] on span "M FOLLOW UP" at bounding box center [251, 122] width 67 height 15
click at [273, 180] on div "M FOLLOW UP" at bounding box center [271, 177] width 45 height 15
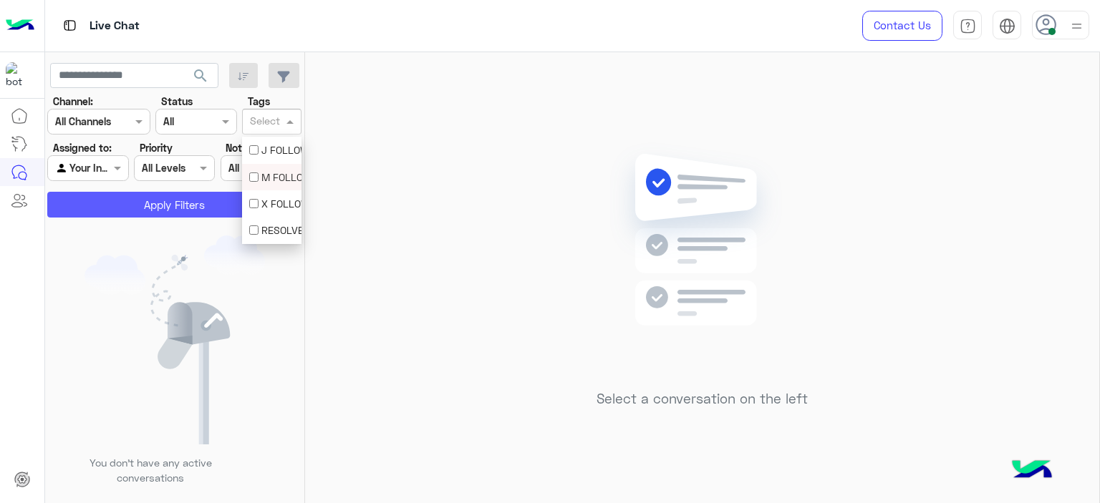
click at [226, 196] on button "Apply Filters" at bounding box center [174, 205] width 254 height 26
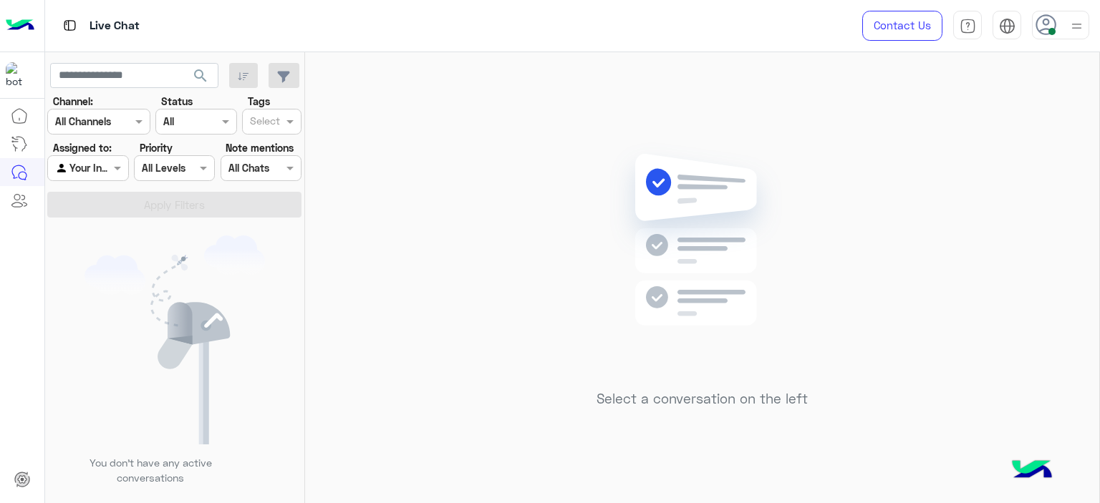
click at [115, 176] on div "Agent Filter Your Inbox" at bounding box center [87, 168] width 81 height 26
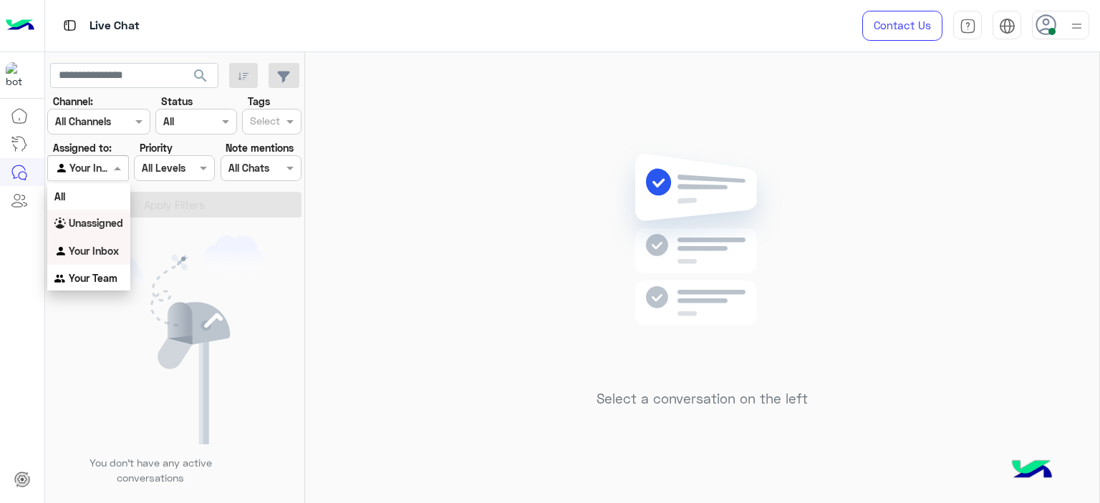
click at [116, 220] on b "Unassigned" at bounding box center [96, 223] width 54 height 12
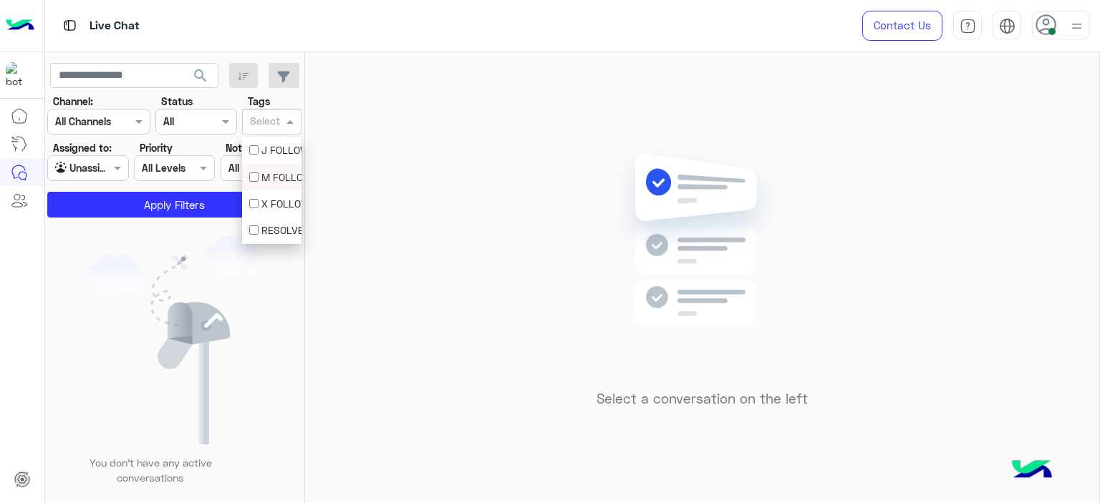
drag, startPoint x: 262, startPoint y: 111, endPoint x: 272, endPoint y: 170, distance: 59.6
click at [272, 170] on body "Live Chat Contact Us Help Center عربي English search Channel: Channel All Chann…" at bounding box center [550, 251] width 1100 height 503
drag, startPoint x: 272, startPoint y: 170, endPoint x: 101, endPoint y: 160, distance: 171.4
click at [101, 160] on body "Live Chat Contact Us Help Center عربي English search Channel: Channel All Chann…" at bounding box center [550, 251] width 1100 height 503
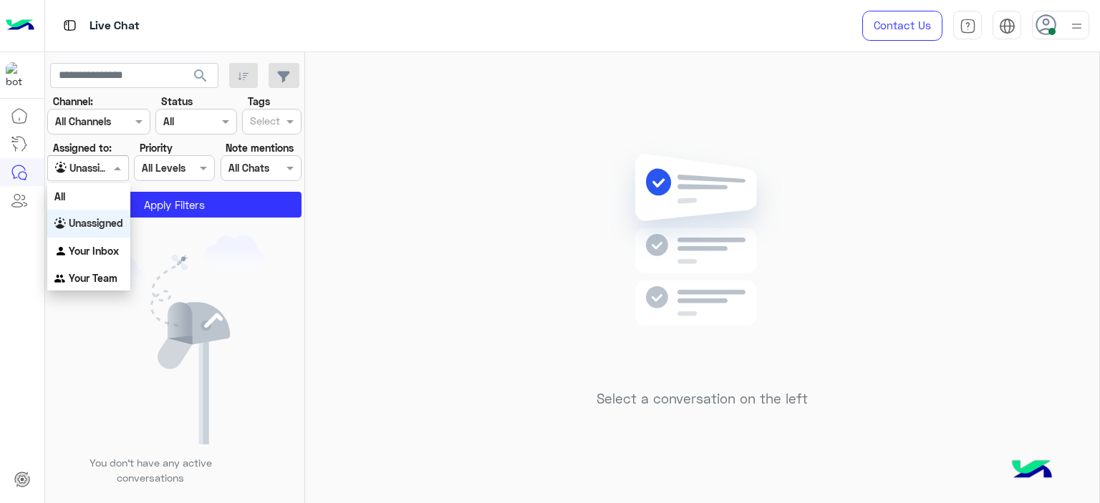
click at [101, 160] on div at bounding box center [87, 168] width 79 height 16
click at [108, 249] on b "Your Inbox" at bounding box center [94, 251] width 50 height 12
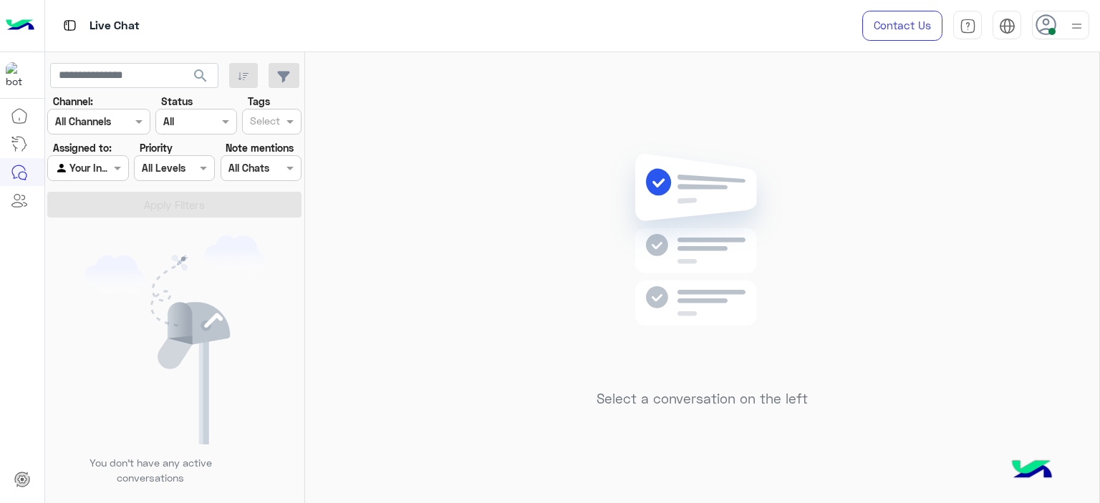
click at [1068, 12] on div at bounding box center [1076, 24] width 18 height 27
